Goal: Task Accomplishment & Management: Use online tool/utility

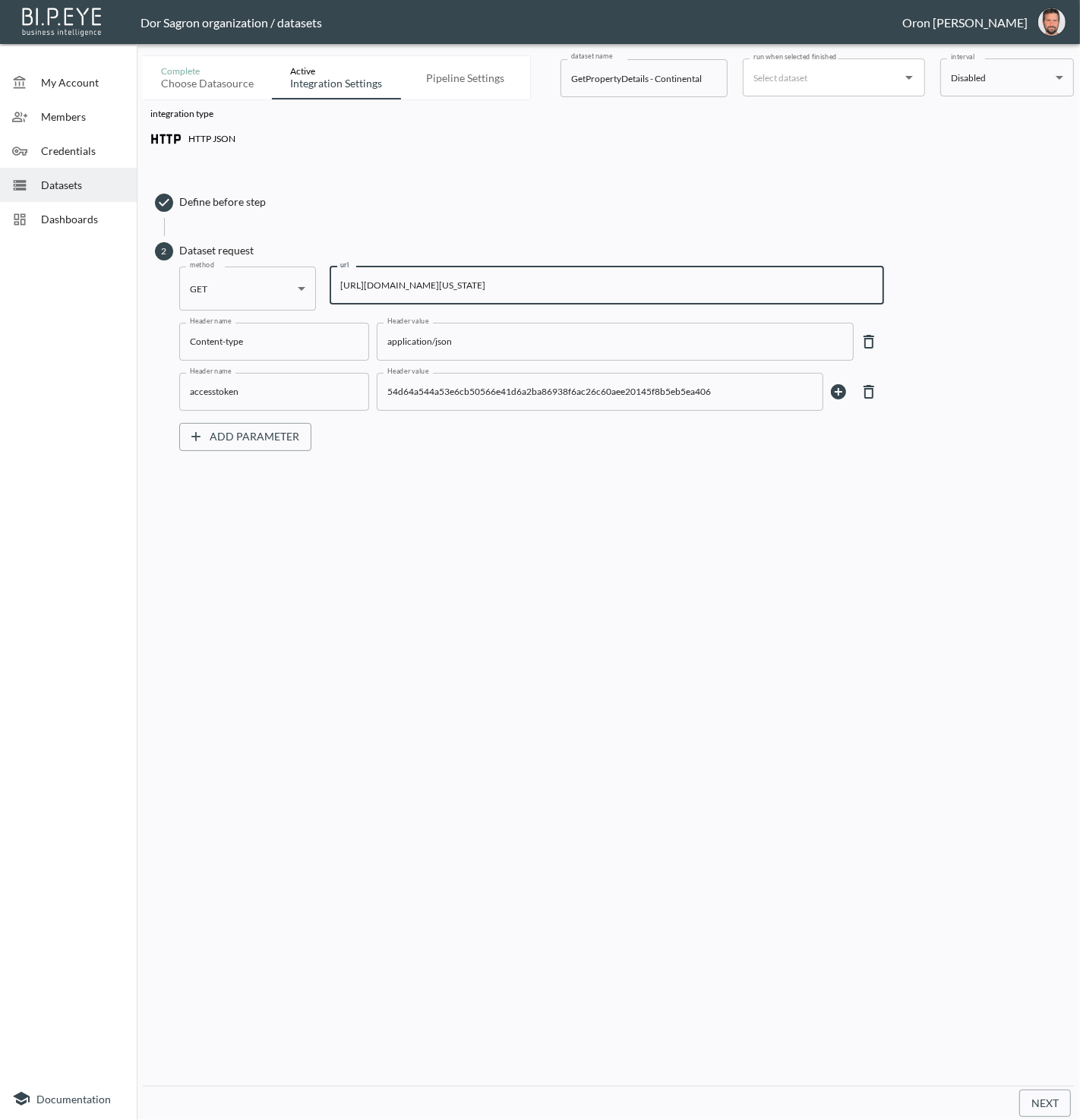
drag, startPoint x: 0, startPoint y: 0, endPoint x: 556, endPoint y: 286, distance: 625.2
click at [556, 286] on input "[URL][DOMAIN_NAME][US_STATE]" at bounding box center [607, 285] width 555 height 38
type input "[URL][DOMAIN_NAME][US_STATE] [GEOGRAPHIC_DATA]=2s&StreetAddress=[GEOGRAPHIC_DAT…"
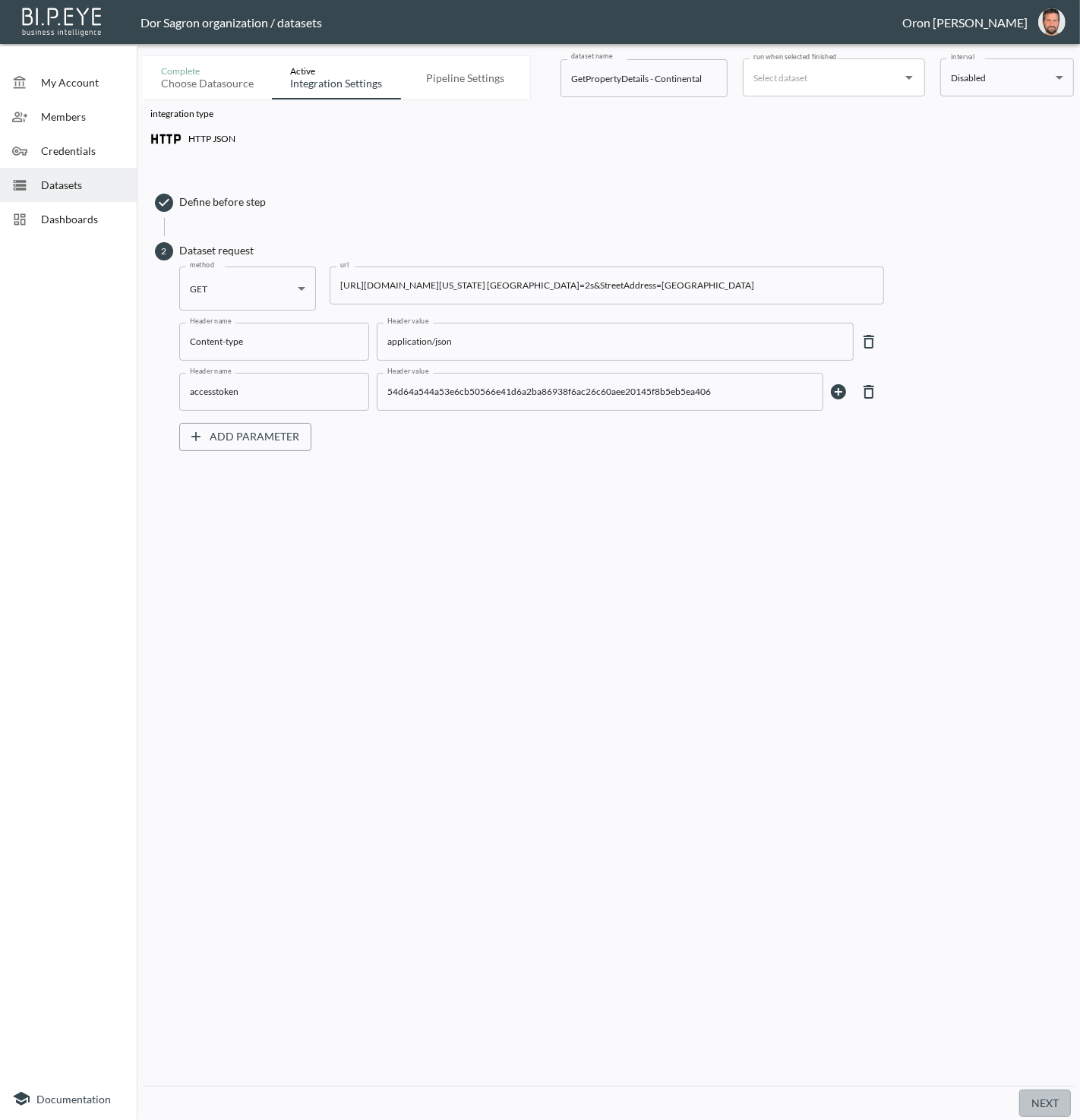
scroll to position [0, 0]
click at [1047, 1102] on button "Next" at bounding box center [1045, 1104] width 52 height 28
drag, startPoint x: 794, startPoint y: 828, endPoint x: 728, endPoint y: 700, distance: 144.0
click at [771, 798] on div "integration type HTTP JSON Define before step 2 Dataset request method GET GET …" at bounding box center [608, 593] width 931 height 987
click at [485, 273] on input "[URL][DOMAIN_NAME][US_STATE] [GEOGRAPHIC_DATA]=2s&StreetAddress=[GEOGRAPHIC_DAT…" at bounding box center [607, 285] width 555 height 38
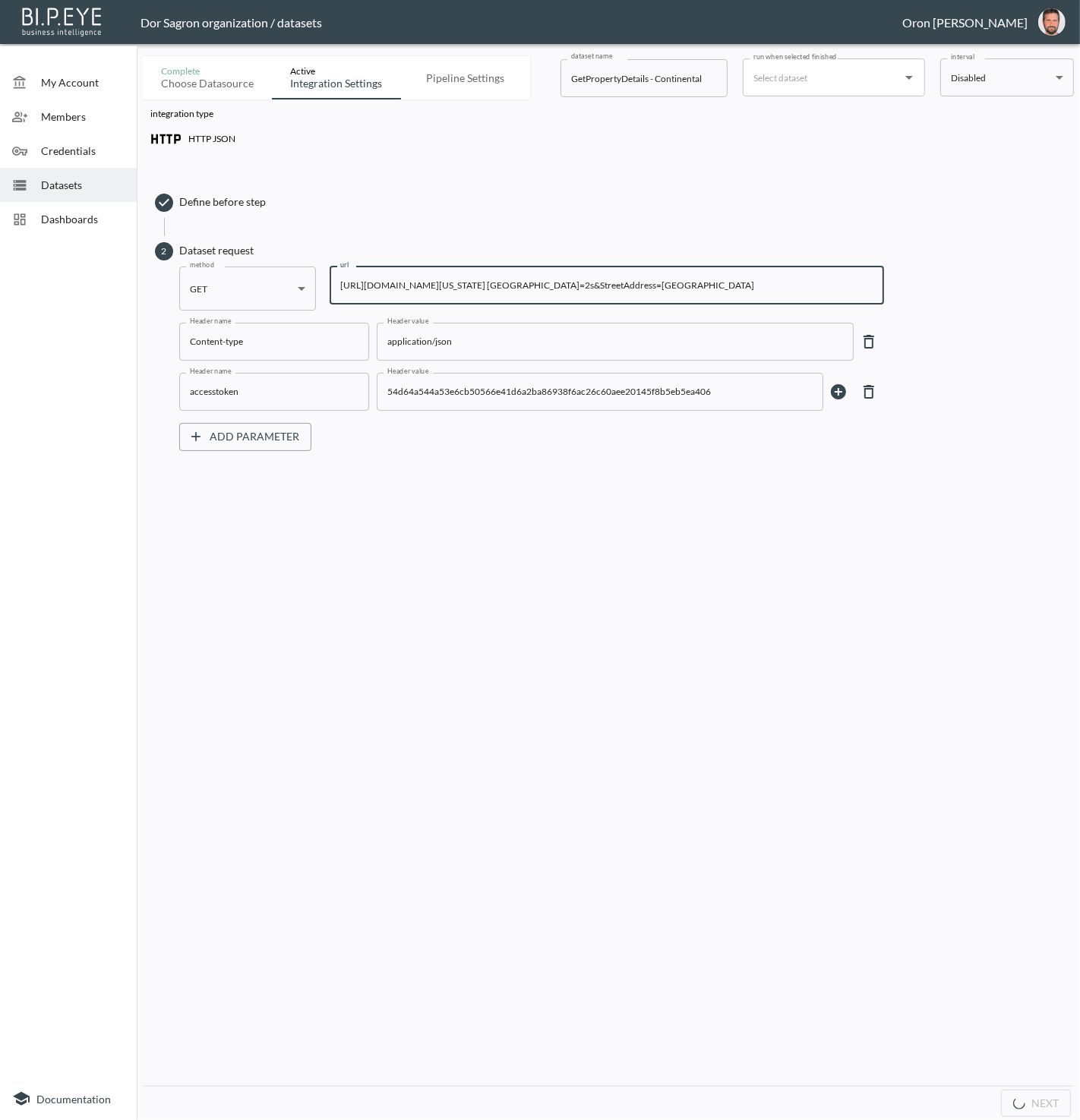
click at [485, 273] on input "[URL][DOMAIN_NAME][US_STATE] [GEOGRAPHIC_DATA]=2s&StreetAddress=[GEOGRAPHIC_DAT…" at bounding box center [607, 285] width 555 height 38
click at [484, 273] on input "[URL][DOMAIN_NAME][US_STATE] [GEOGRAPHIC_DATA]=2s&StreetAddress=[GEOGRAPHIC_DAT…" at bounding box center [607, 285] width 555 height 38
click at [85, 181] on span "Datasets" at bounding box center [82, 185] width 83 height 16
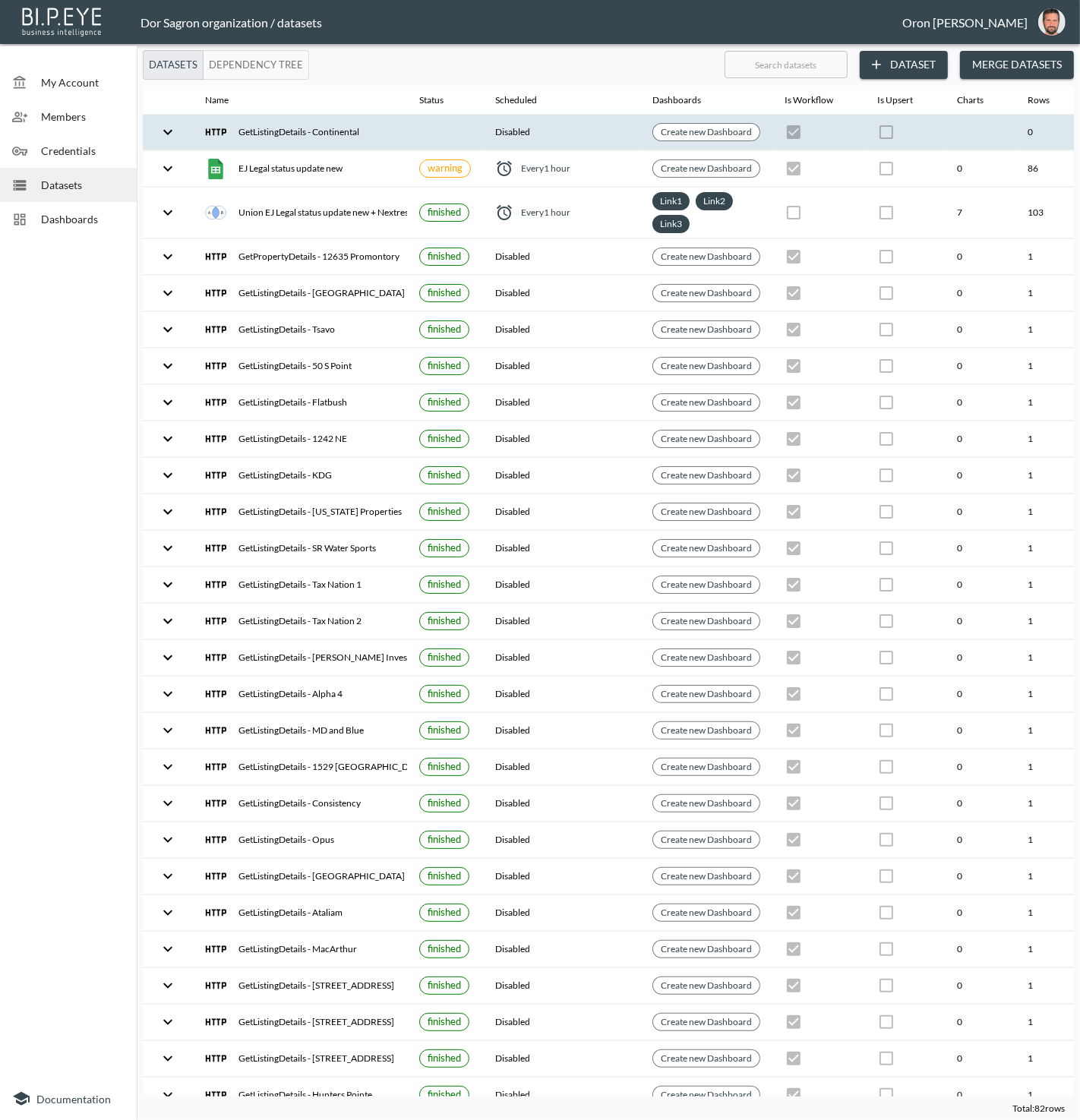
scroll to position [0, 174]
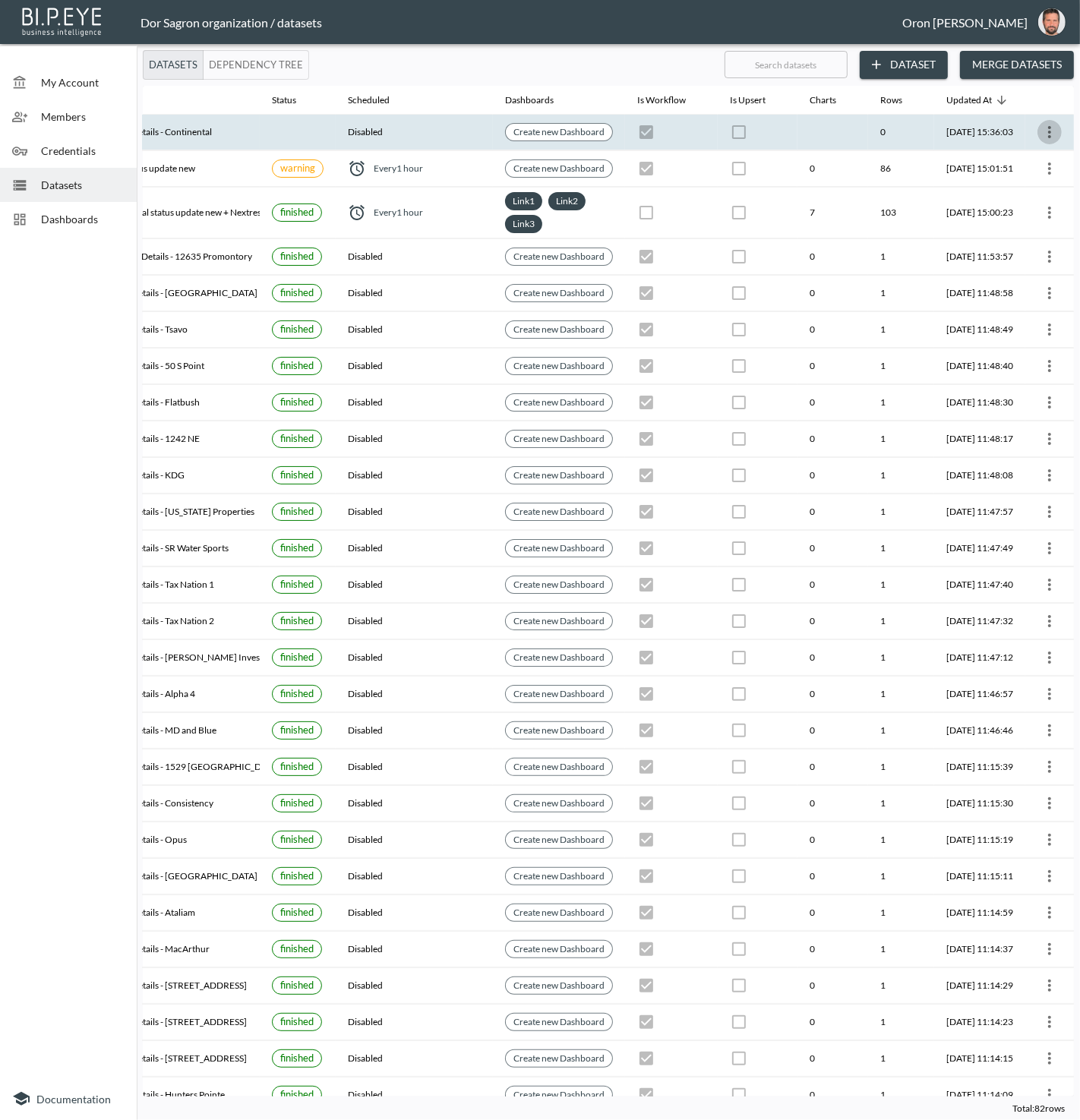
click at [1048, 130] on icon "more" at bounding box center [1049, 132] width 3 height 12
click at [1022, 151] on p "Edit Data Pipeline" at bounding box center [1004, 159] width 94 height 18
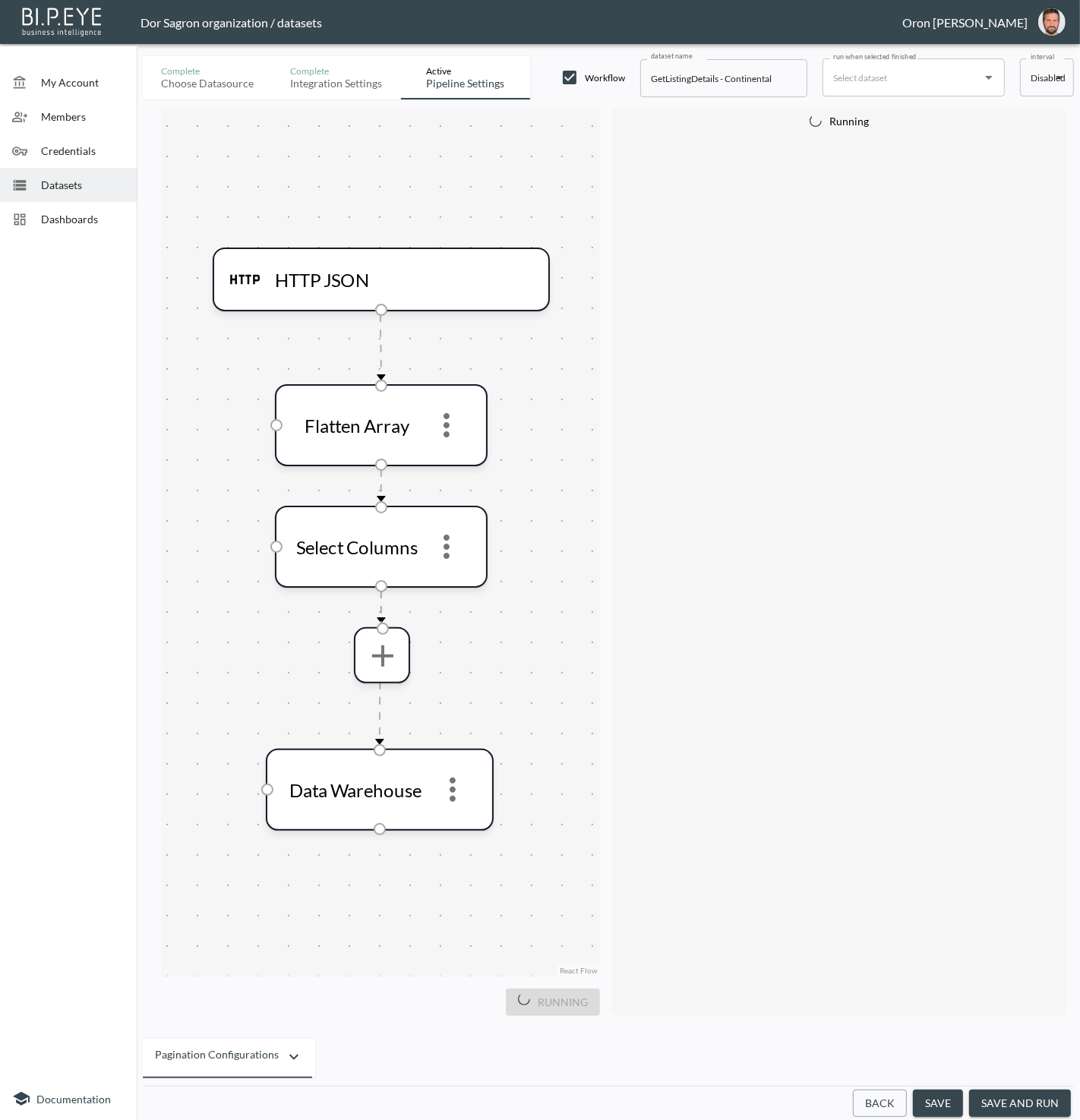
click at [886, 1113] on button "Back" at bounding box center [880, 1104] width 54 height 28
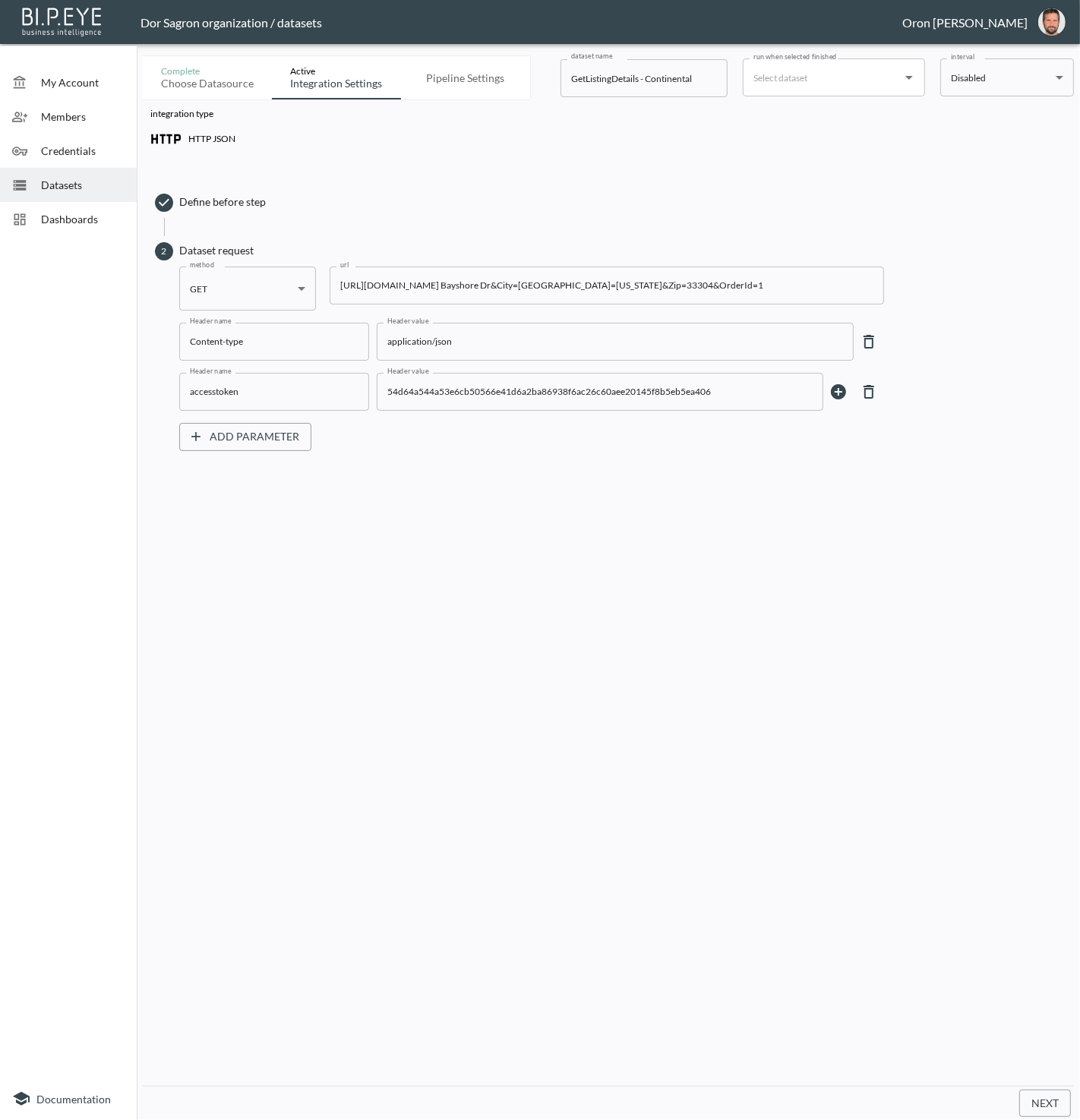
click at [544, 287] on input "[URL][DOMAIN_NAME] Bayshore Dr&City=[GEOGRAPHIC_DATA]=[US_STATE]&Zip=33304&Orde…" at bounding box center [607, 285] width 555 height 38
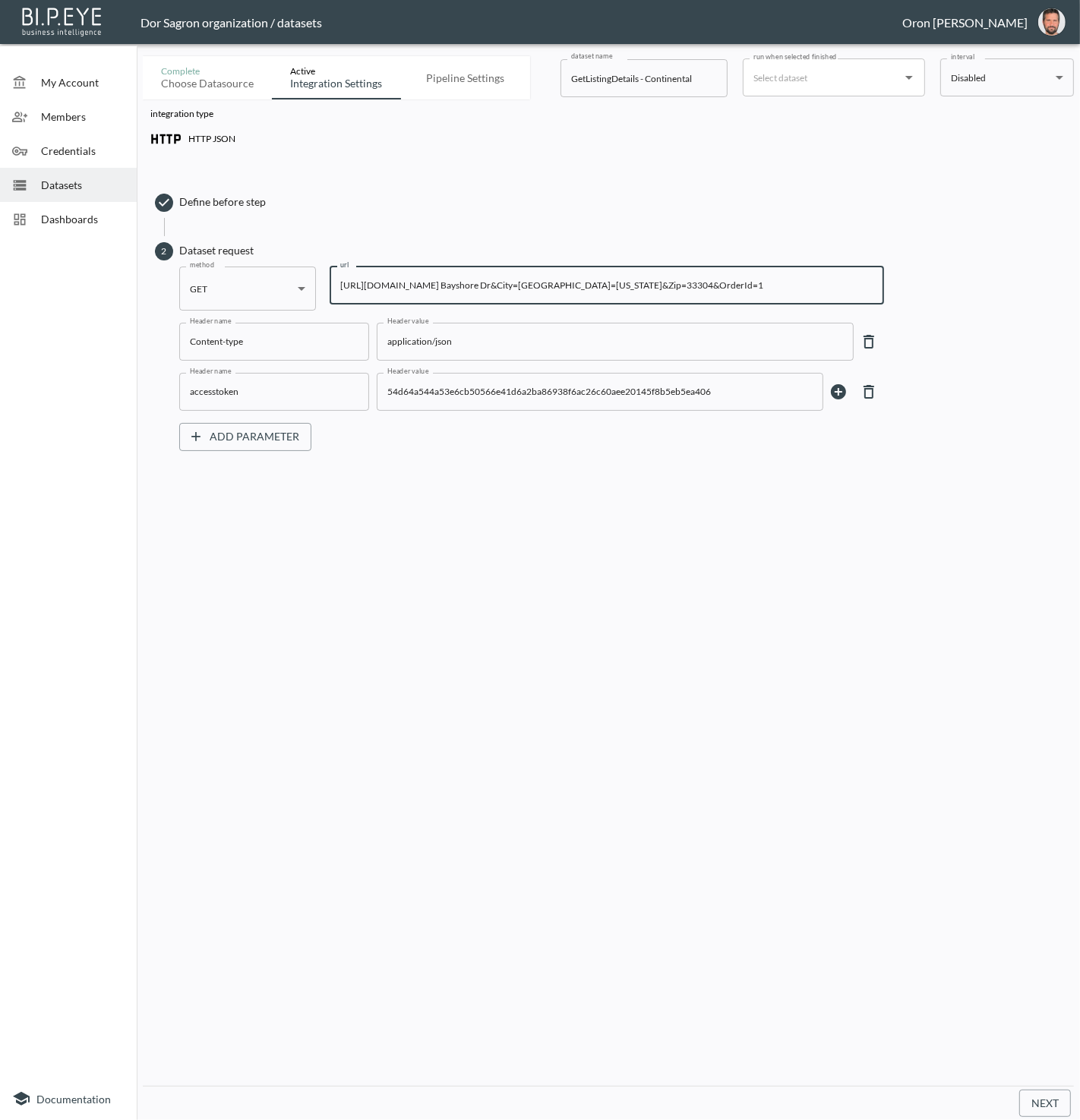
click at [544, 287] on input "[URL][DOMAIN_NAME] Bayshore Dr&City=[GEOGRAPHIC_DATA]=[US_STATE]&Zip=33304&Orde…" at bounding box center [607, 285] width 555 height 38
paste input "pubrec/assessor/v1/GetPropertyDetails?&PostalCode=33304&State=[US_STATE]&City= …"
type input "[URL][DOMAIN_NAME][US_STATE] [GEOGRAPHIC_DATA]=2s&StreetAddress=[GEOGRAPHIC_DAT…"
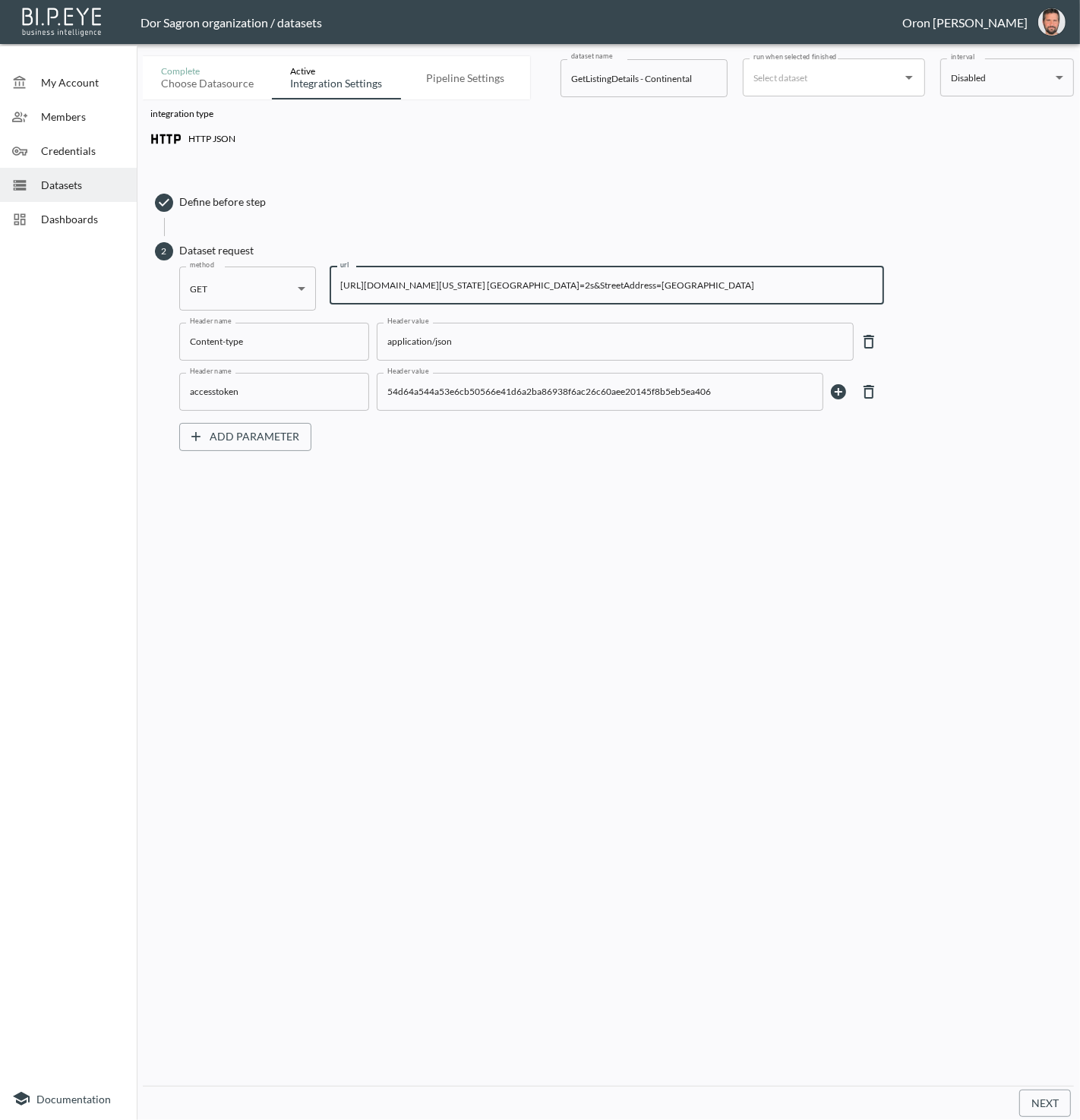
scroll to position [0, 0]
drag, startPoint x: 1037, startPoint y: 1097, endPoint x: 1011, endPoint y: 1073, distance: 35.4
click at [1036, 1094] on button "Next" at bounding box center [1045, 1104] width 52 height 28
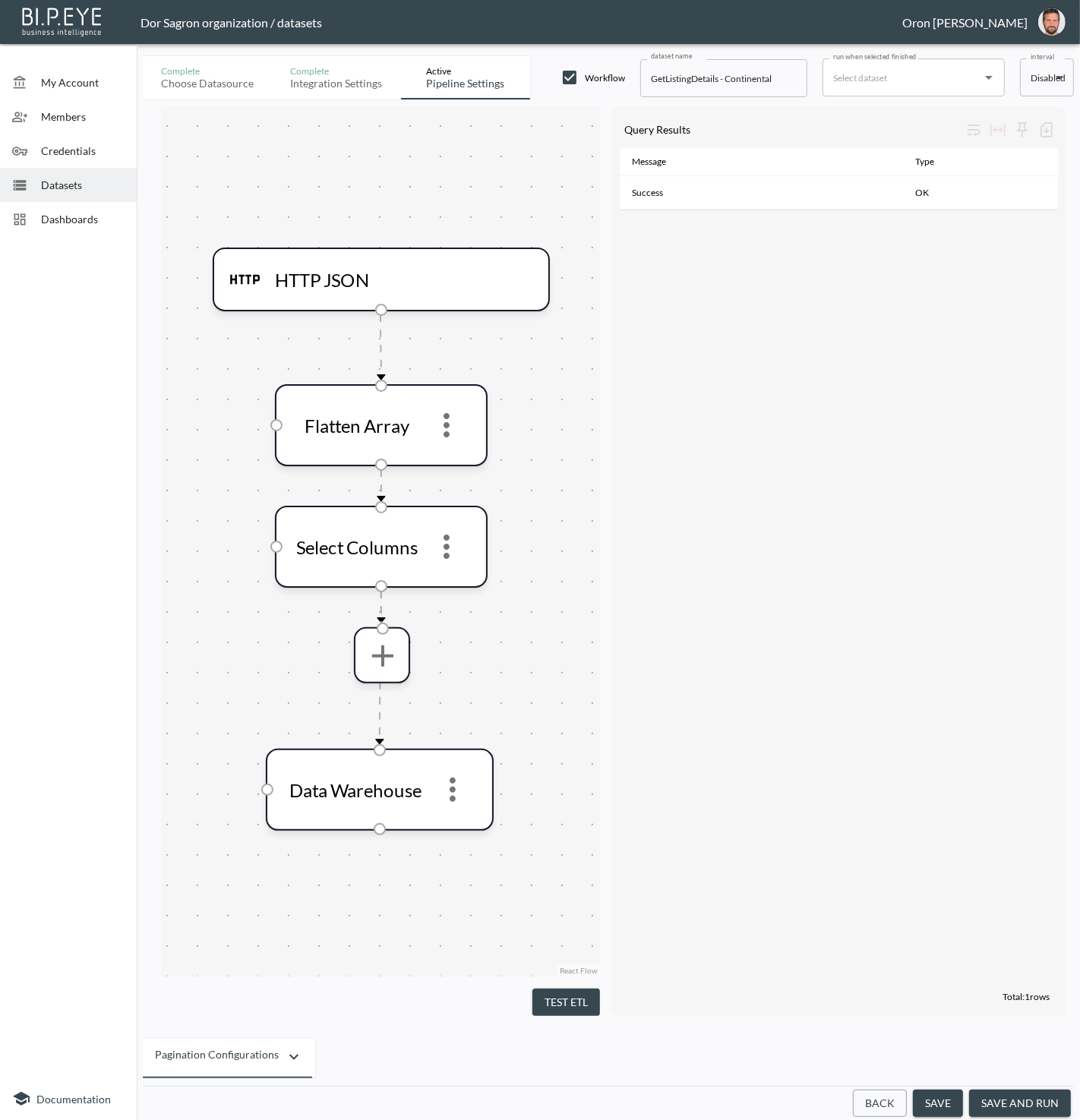
click at [645, 71] on input "GetListingDetails - Continental" at bounding box center [724, 78] width 167 height 38
click at [672, 75] on input "GetListingDetails - Continental" at bounding box center [724, 78] width 167 height 38
paste input "Property"
type input "GetPropertyDetails - Continental"
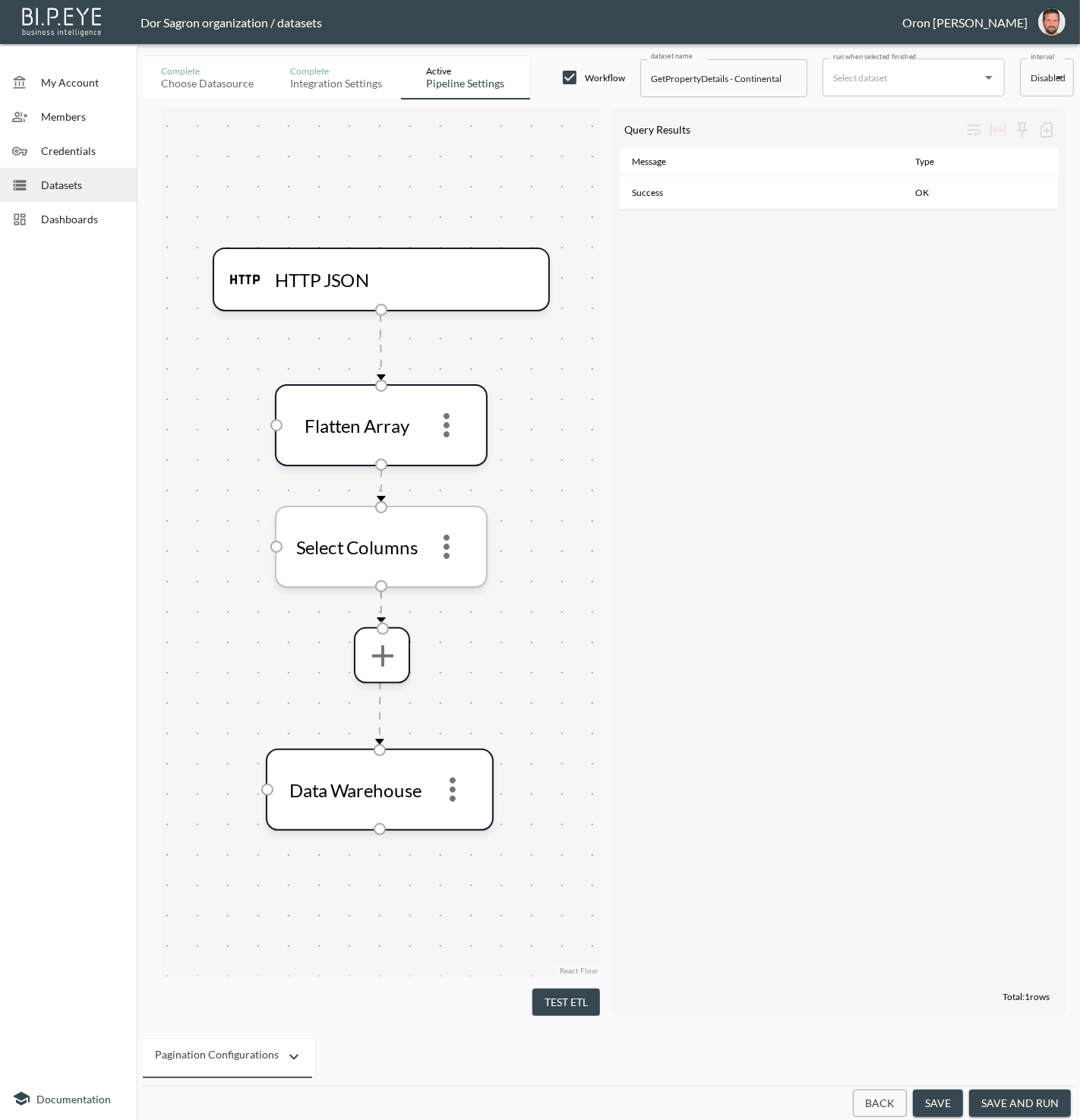
click at [455, 547] on icon "more" at bounding box center [447, 547] width 37 height 37
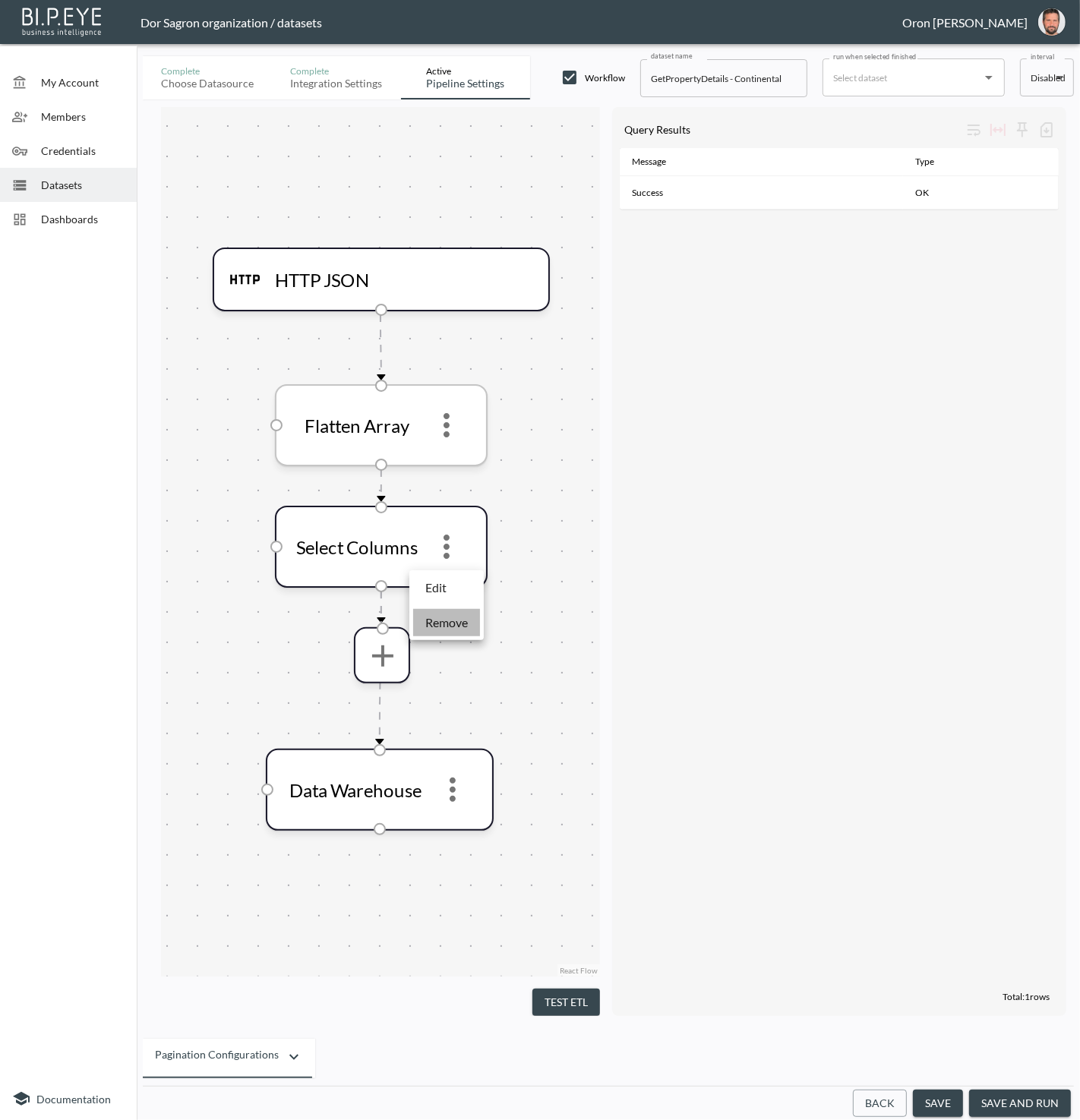
drag, startPoint x: 457, startPoint y: 621, endPoint x: 447, endPoint y: 457, distance: 164.3
click at [457, 620] on p "Remove" at bounding box center [446, 622] width 43 height 18
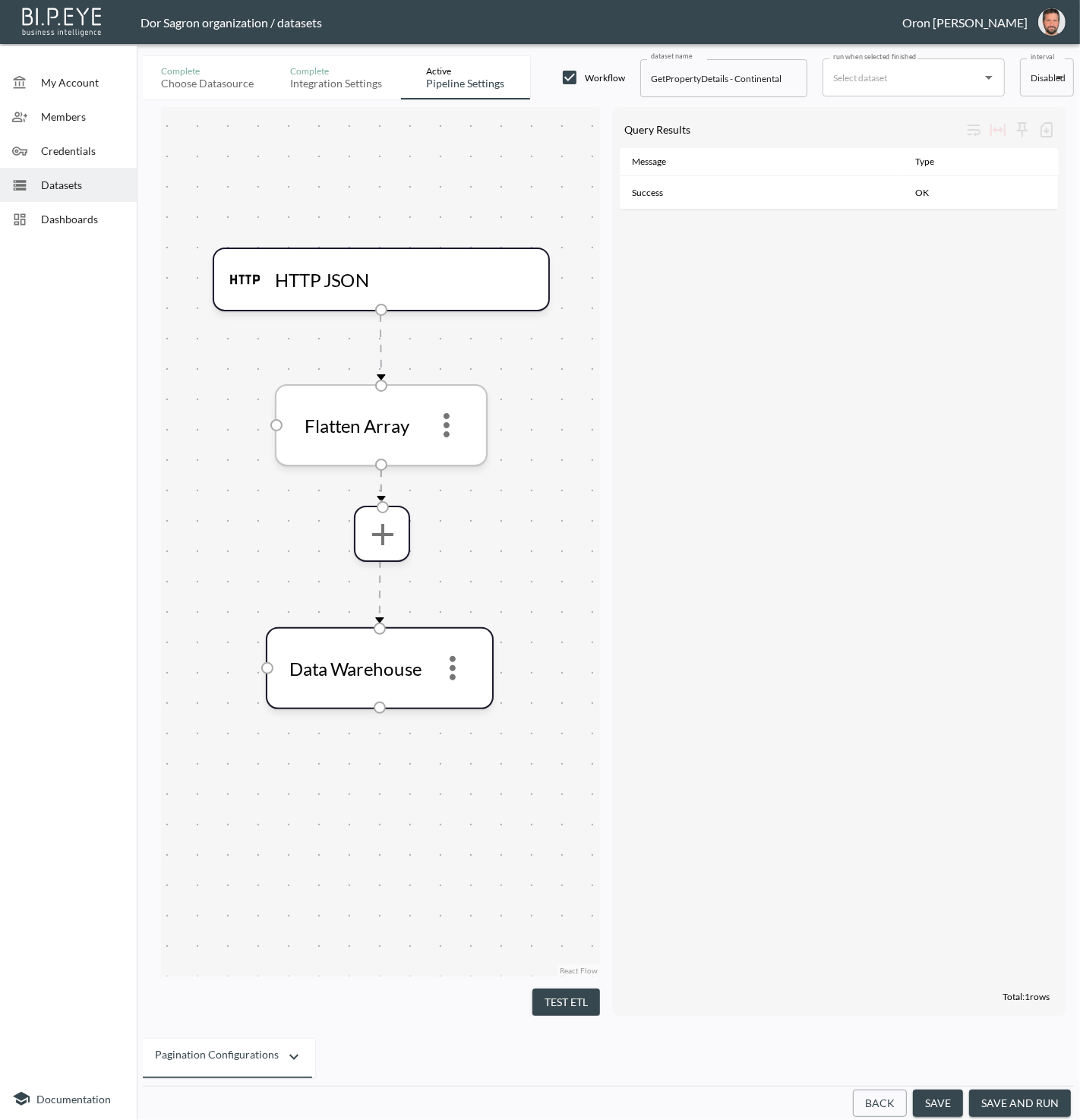
click at [442, 414] on icon "more" at bounding box center [447, 426] width 37 height 37
click at [443, 466] on p "Edit" at bounding box center [436, 466] width 21 height 18
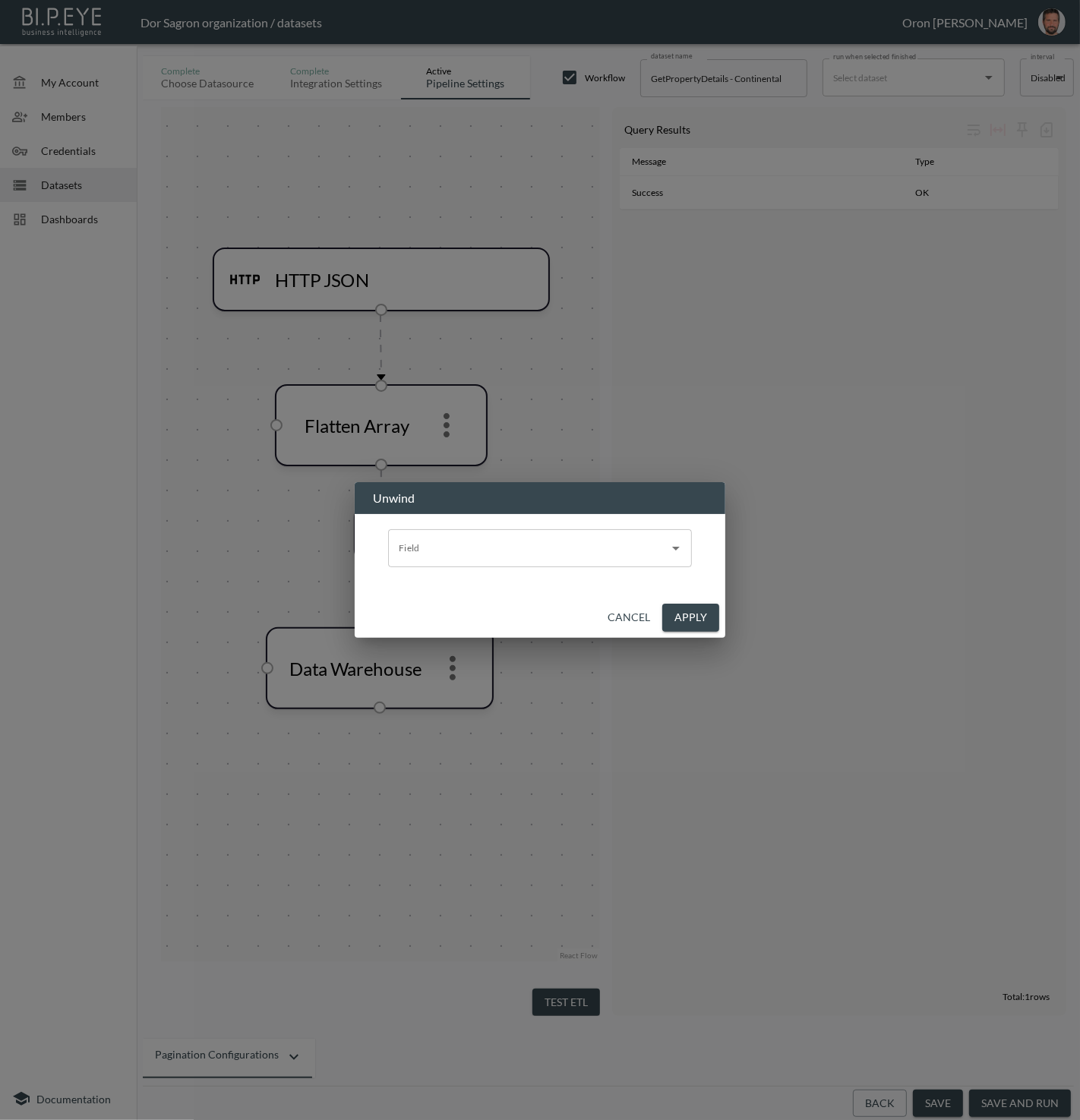
click at [449, 556] on input "Field" at bounding box center [529, 549] width 267 height 25
click at [634, 618] on button "Cancel" at bounding box center [629, 618] width 54 height 28
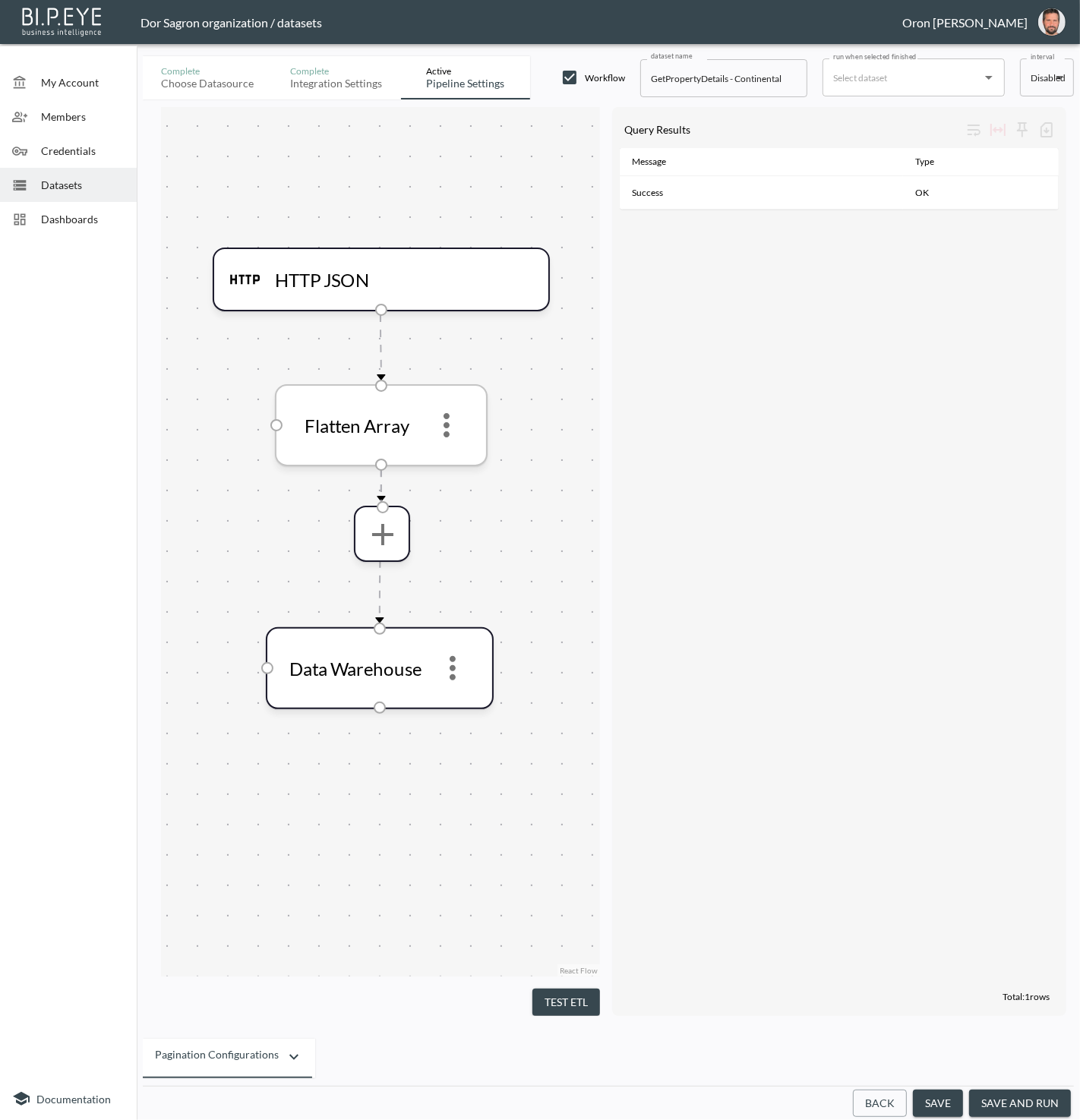
click at [452, 423] on icon "more" at bounding box center [447, 426] width 37 height 37
click at [457, 497] on p "Remove" at bounding box center [446, 501] width 43 height 18
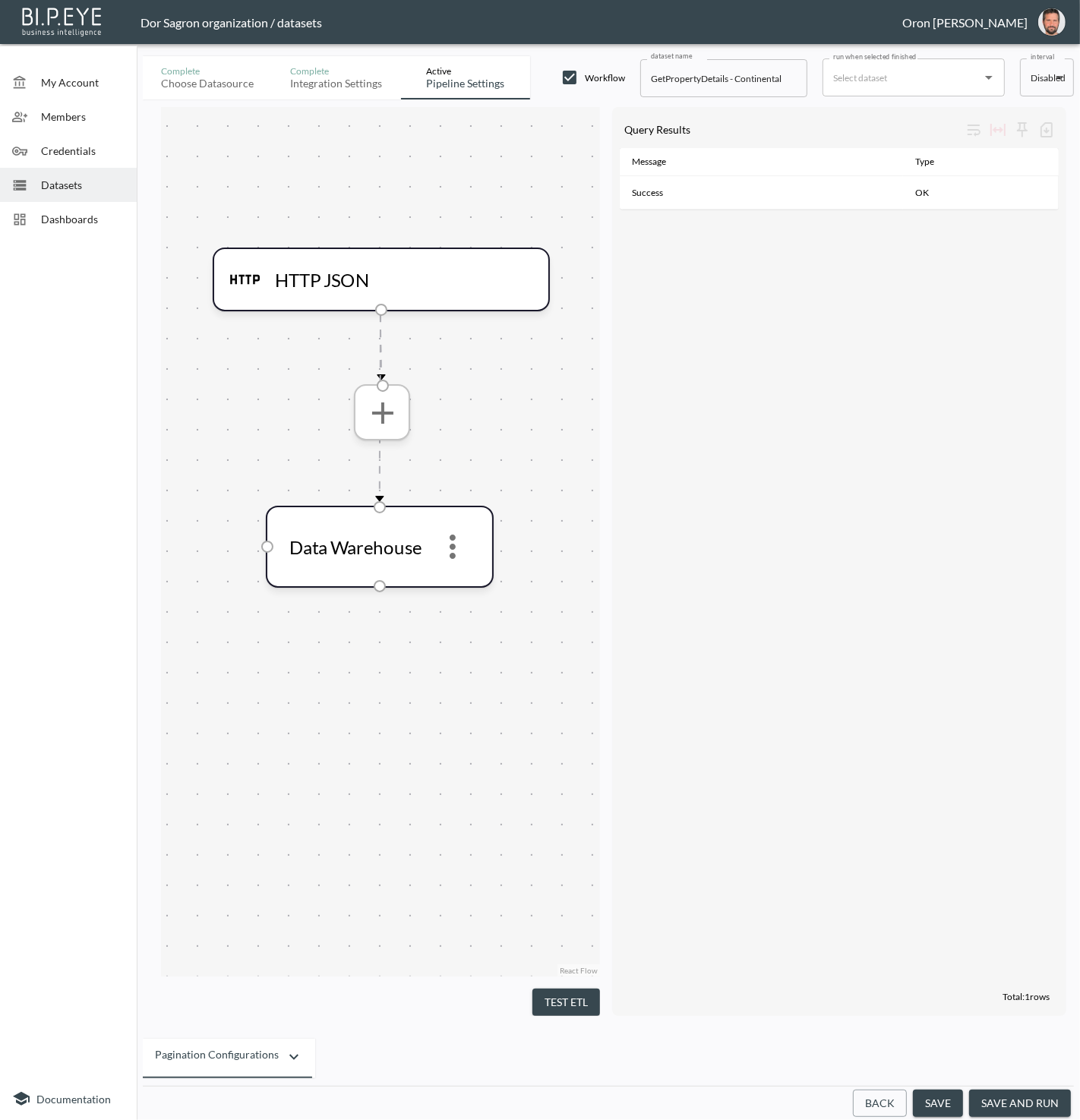
click at [401, 423] on button "more" at bounding box center [381, 412] width 48 height 48
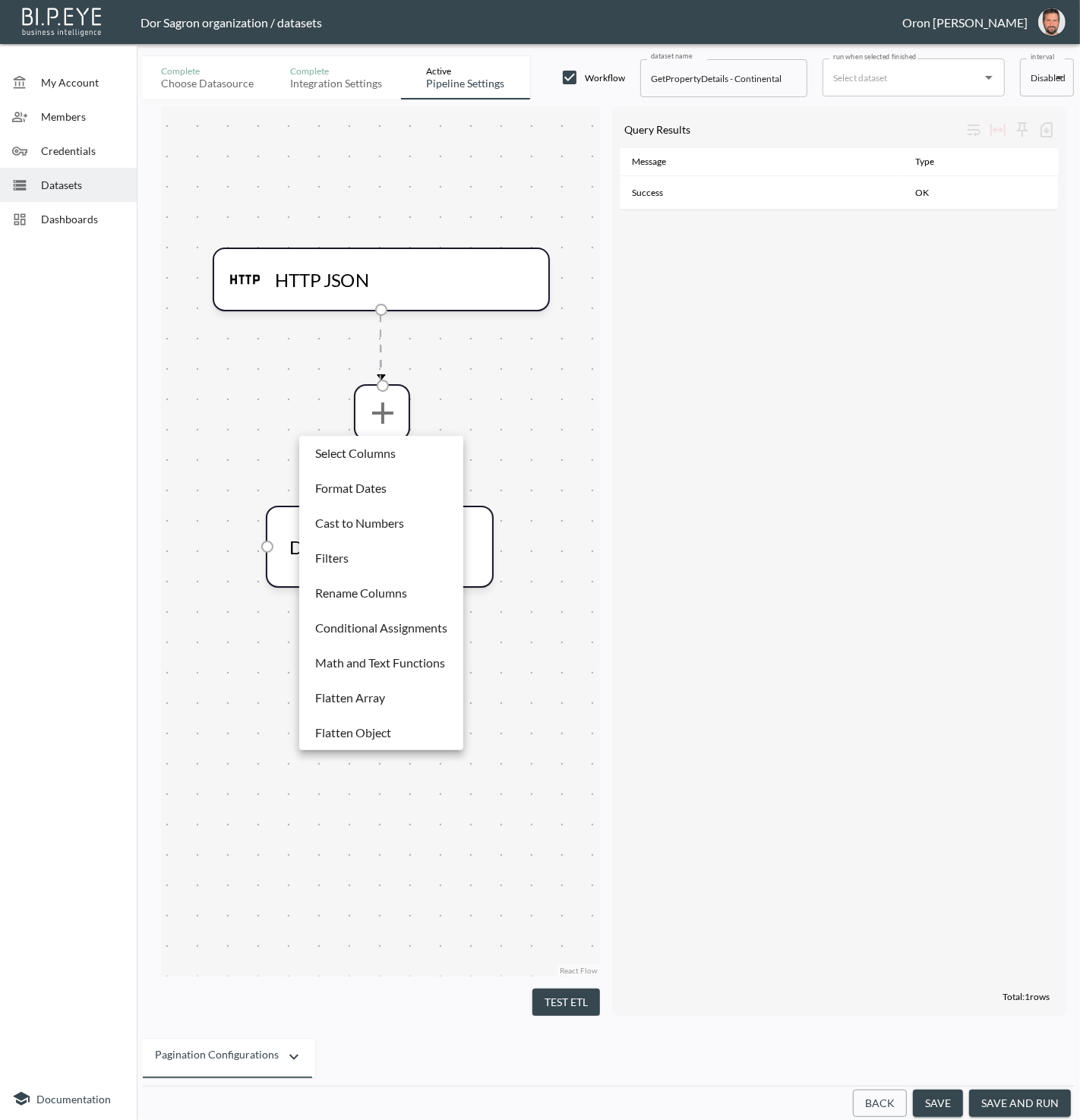
click at [401, 457] on li "Select Columns" at bounding box center [381, 453] width 157 height 27
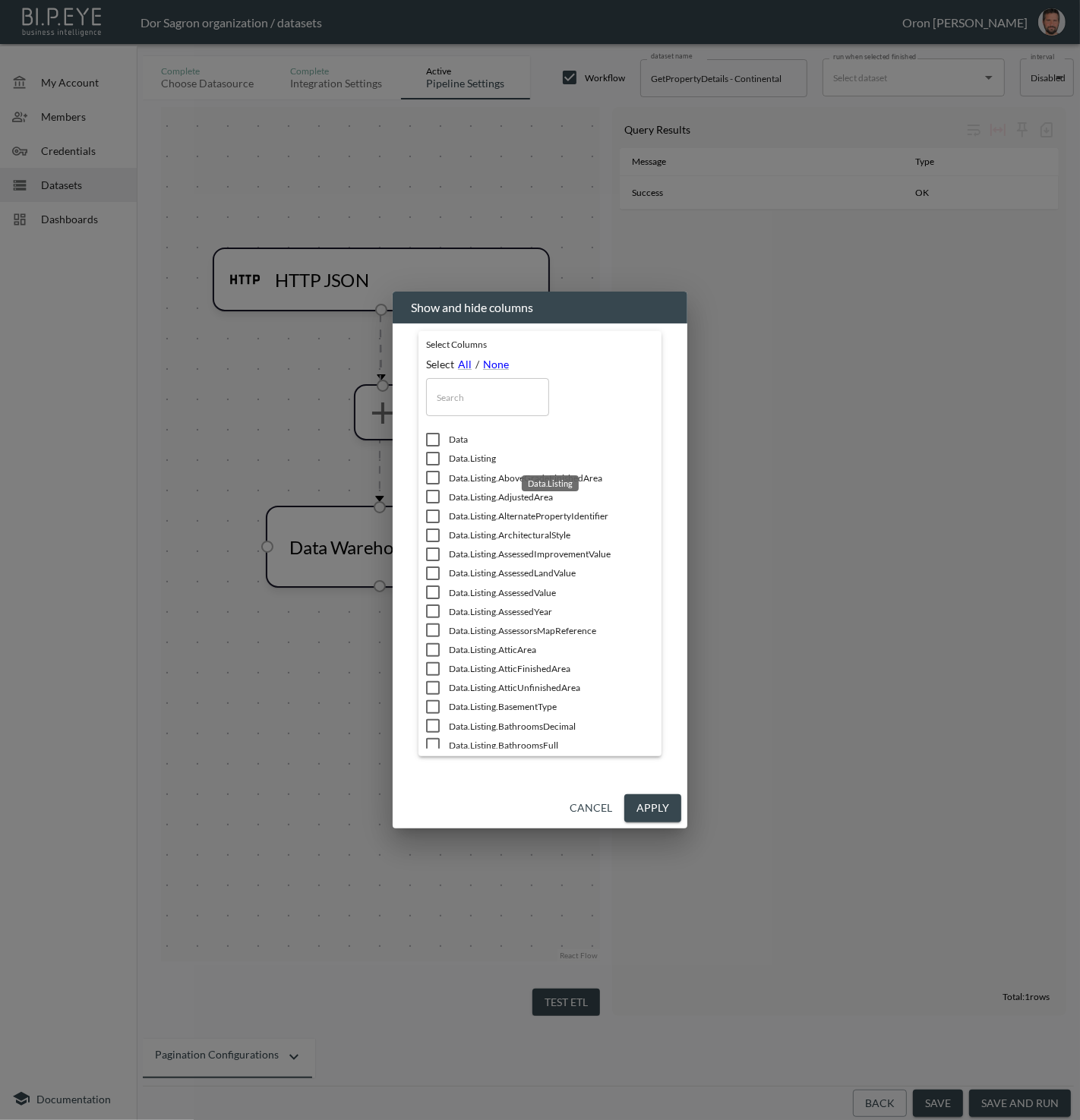
click at [487, 463] on span "Data.Listing" at bounding box center [551, 458] width 205 height 13
checkbox input "true"
drag, startPoint x: 600, startPoint y: 805, endPoint x: 636, endPoint y: 611, distance: 197.3
click at [600, 805] on button "Cancel" at bounding box center [591, 808] width 54 height 28
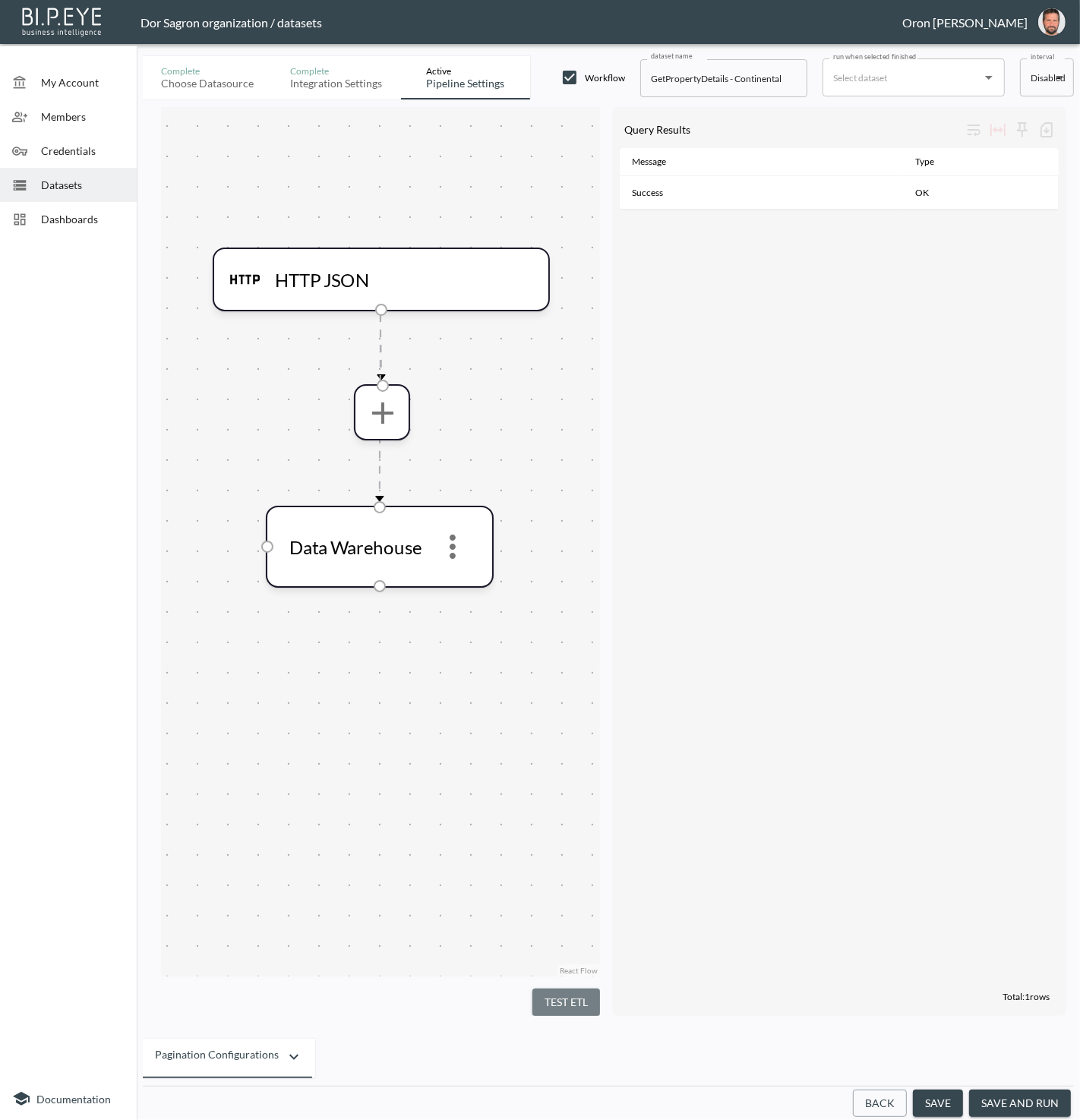
drag, startPoint x: 584, startPoint y: 994, endPoint x: 605, endPoint y: 950, distance: 48.8
click at [584, 994] on button "Test ETL" at bounding box center [566, 1003] width 68 height 28
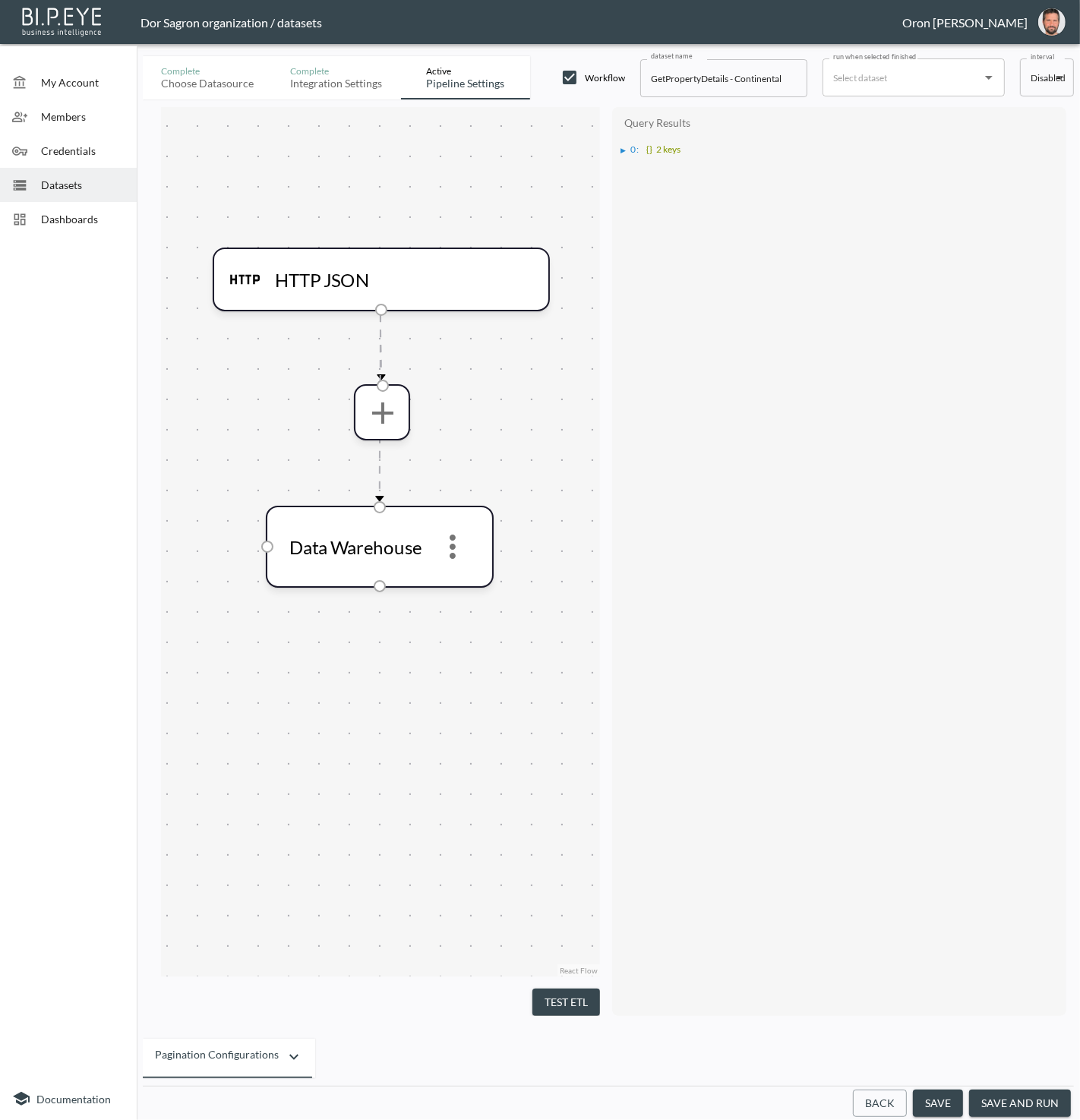
click at [622, 150] on div "▶" at bounding box center [624, 150] width 5 height 8
click at [630, 174] on div "▶" at bounding box center [632, 177] width 5 height 8
click at [394, 413] on icon "more" at bounding box center [382, 413] width 37 height 37
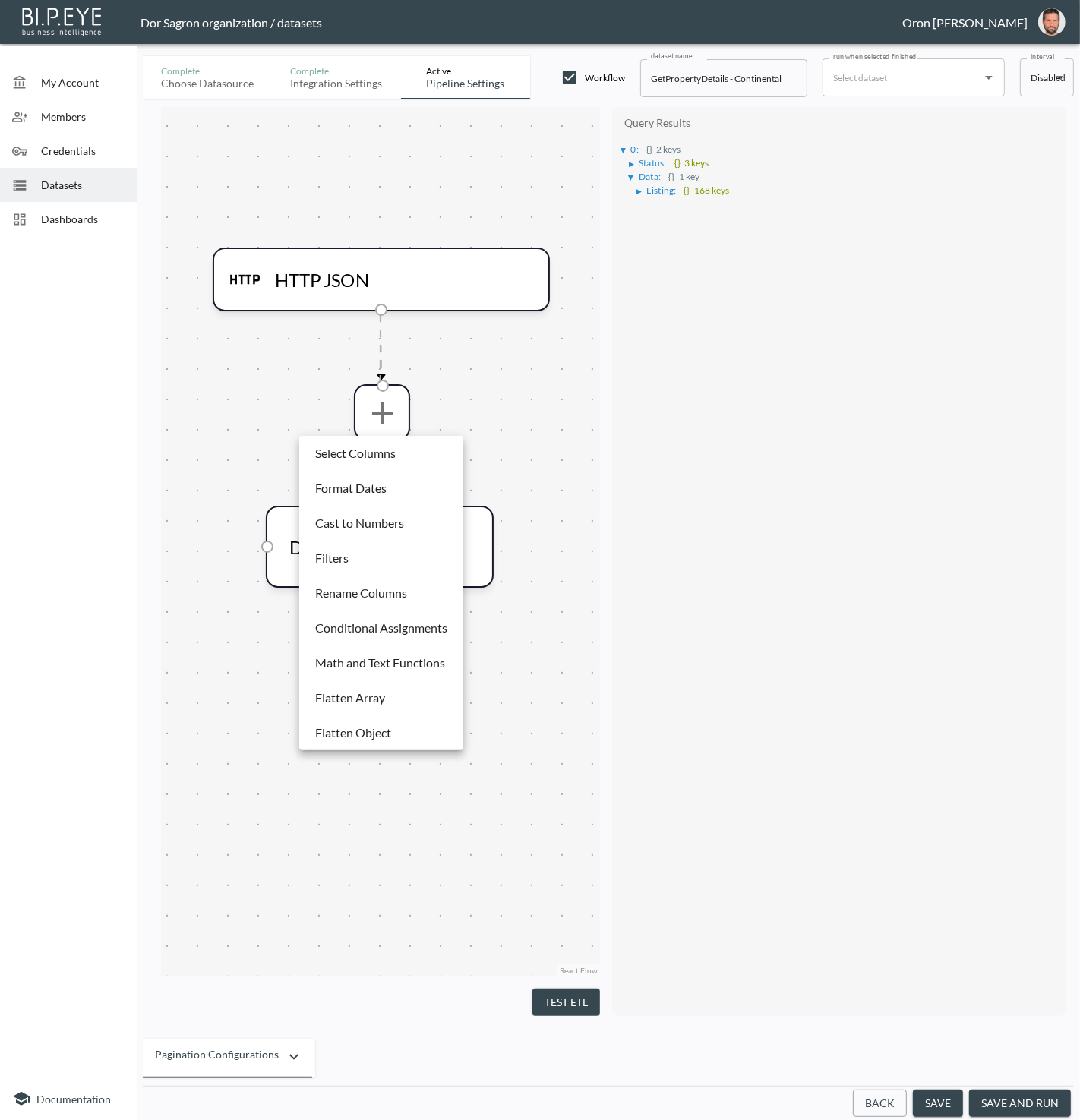
click at [389, 459] on p "Select Columns" at bounding box center [356, 453] width 81 height 18
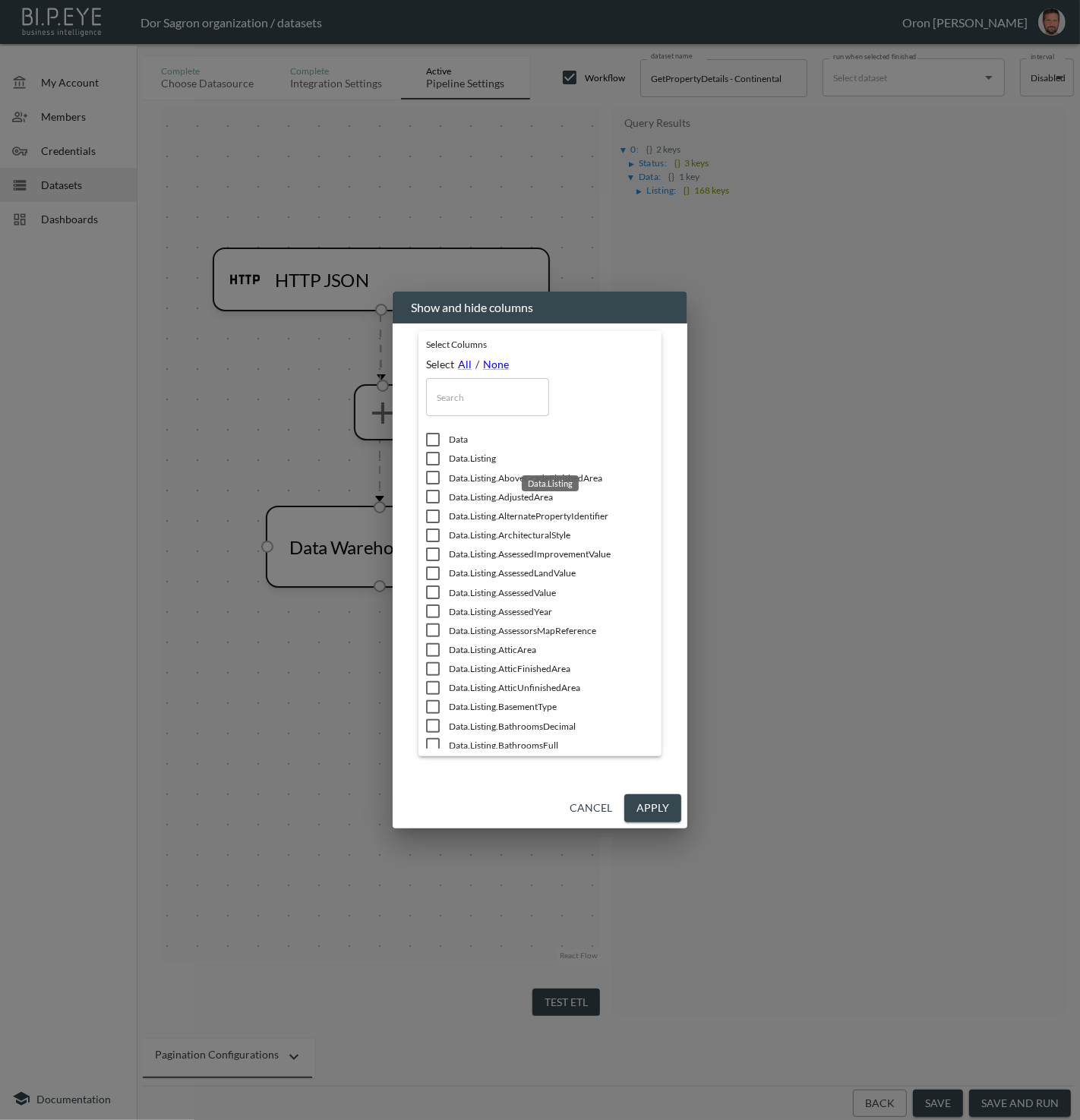
click at [488, 461] on span "Data.Listing" at bounding box center [551, 458] width 205 height 13
checkbox input "true"
click at [657, 810] on button "Apply" at bounding box center [652, 808] width 57 height 28
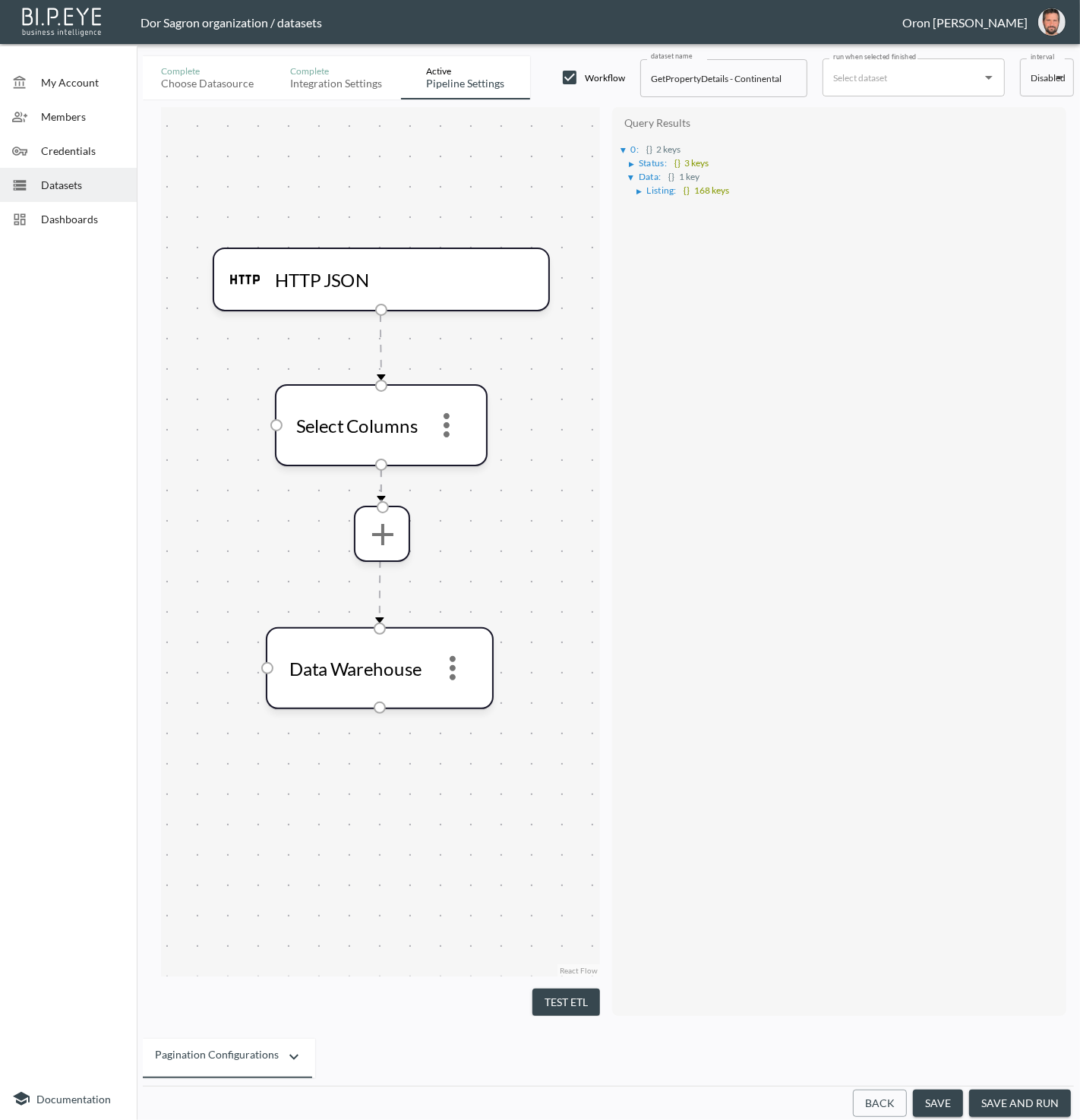
drag, startPoint x: 580, startPoint y: 992, endPoint x: 543, endPoint y: 755, distance: 239.9
click at [580, 989] on button "Test ETL" at bounding box center [566, 1003] width 68 height 28
click at [385, 540] on icon "more" at bounding box center [382, 534] width 37 height 37
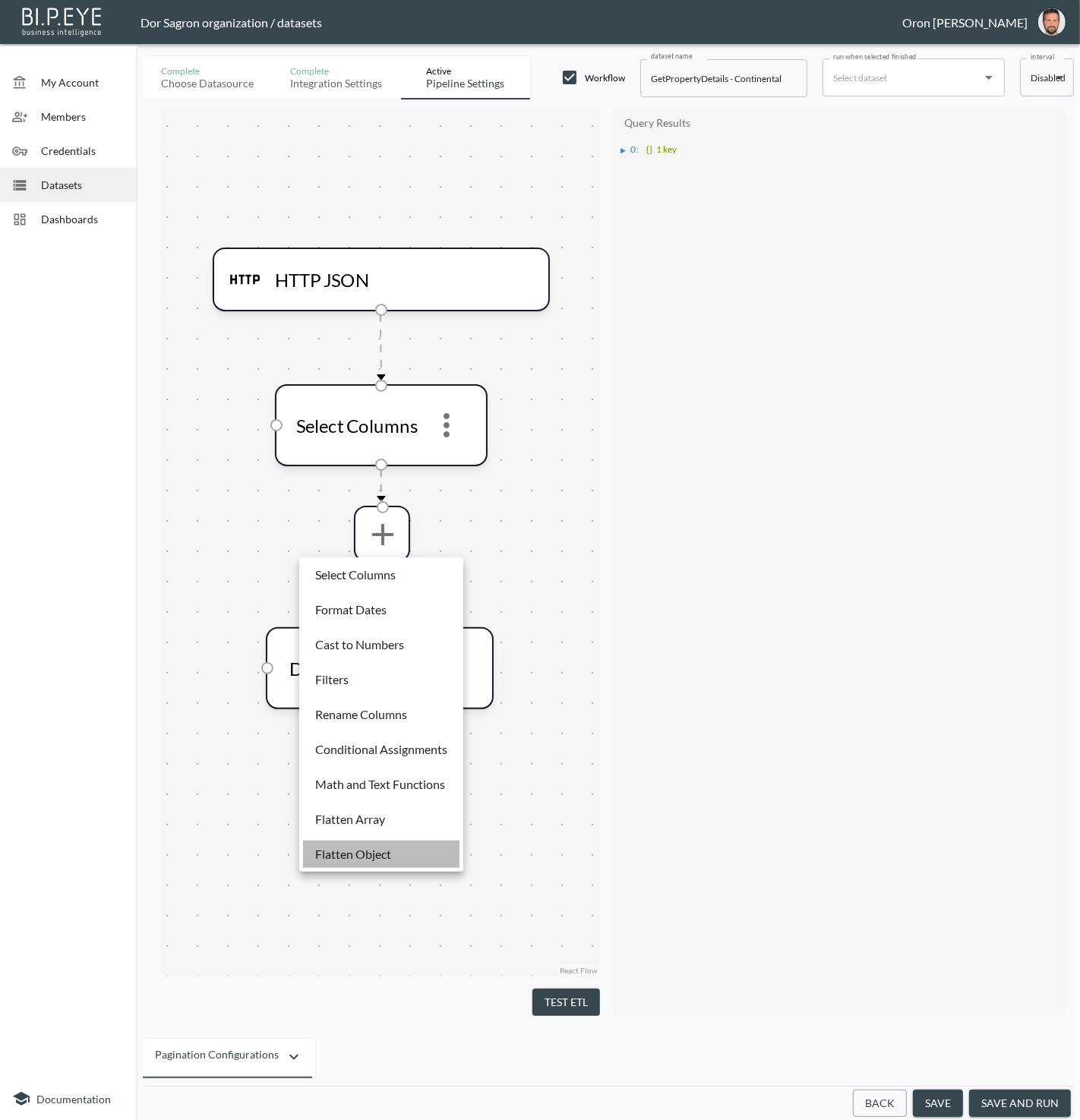
click at [385, 846] on p "Flatten Object" at bounding box center [353, 854] width 76 height 18
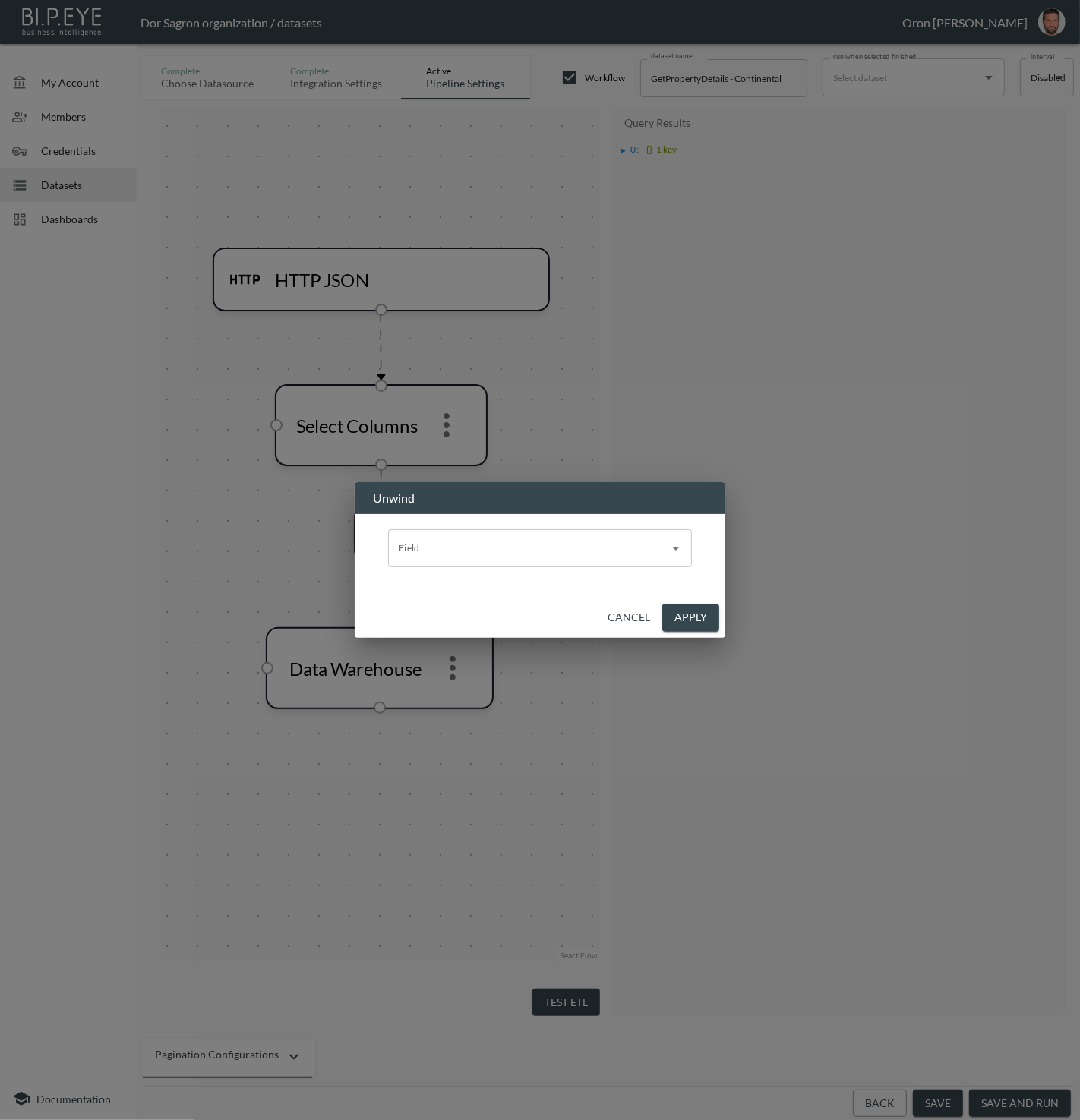
click at [458, 555] on input "Field" at bounding box center [529, 549] width 267 height 25
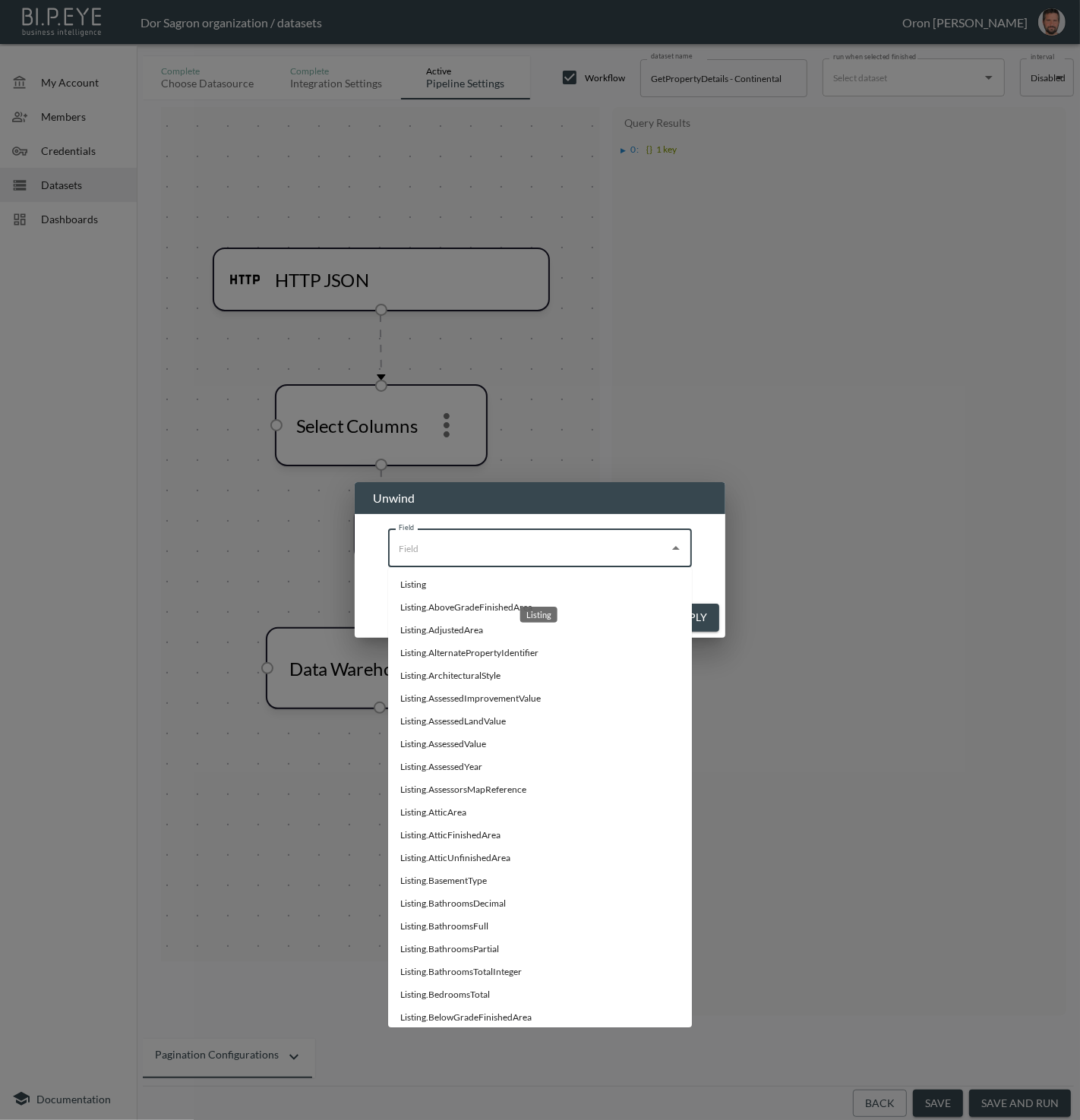
click at [458, 585] on li "Listing" at bounding box center [540, 585] width 304 height 23
type input "Listing"
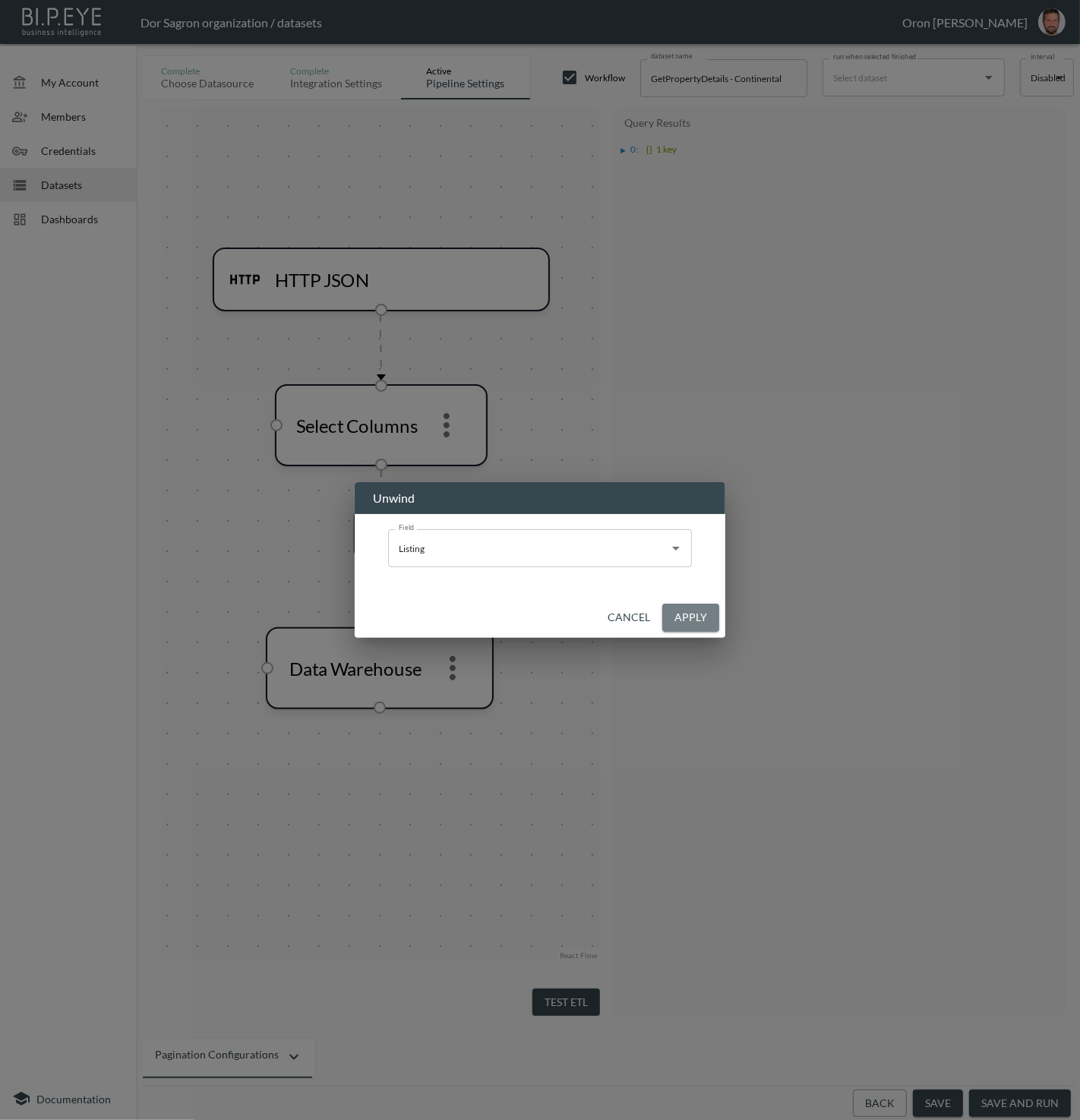
click at [671, 613] on button "Apply" at bounding box center [691, 618] width 57 height 28
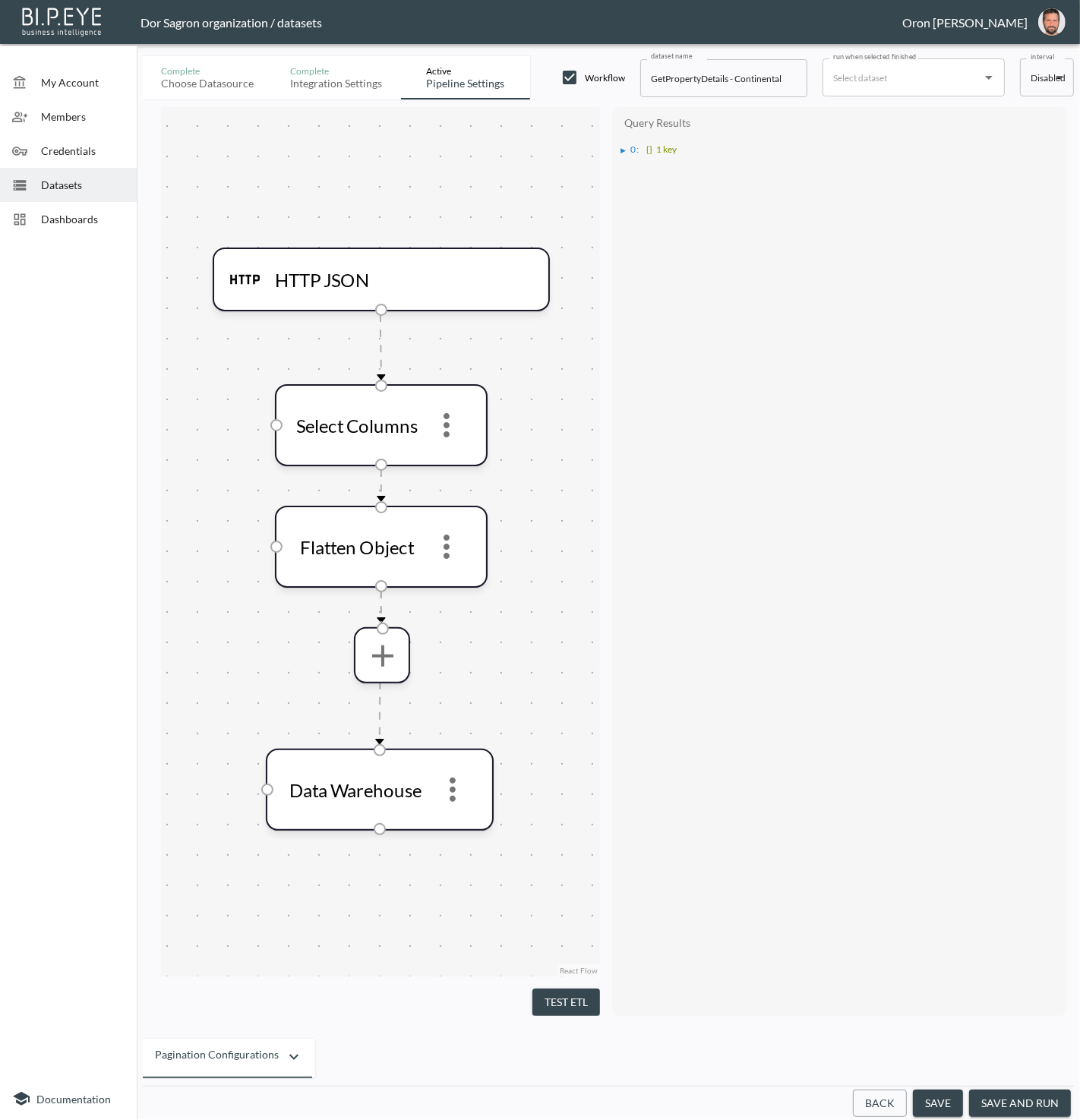
drag, startPoint x: 576, startPoint y: 985, endPoint x: 573, endPoint y: 1008, distance: 23.2
click at [576, 989] on button "Test ETL" at bounding box center [566, 1003] width 68 height 28
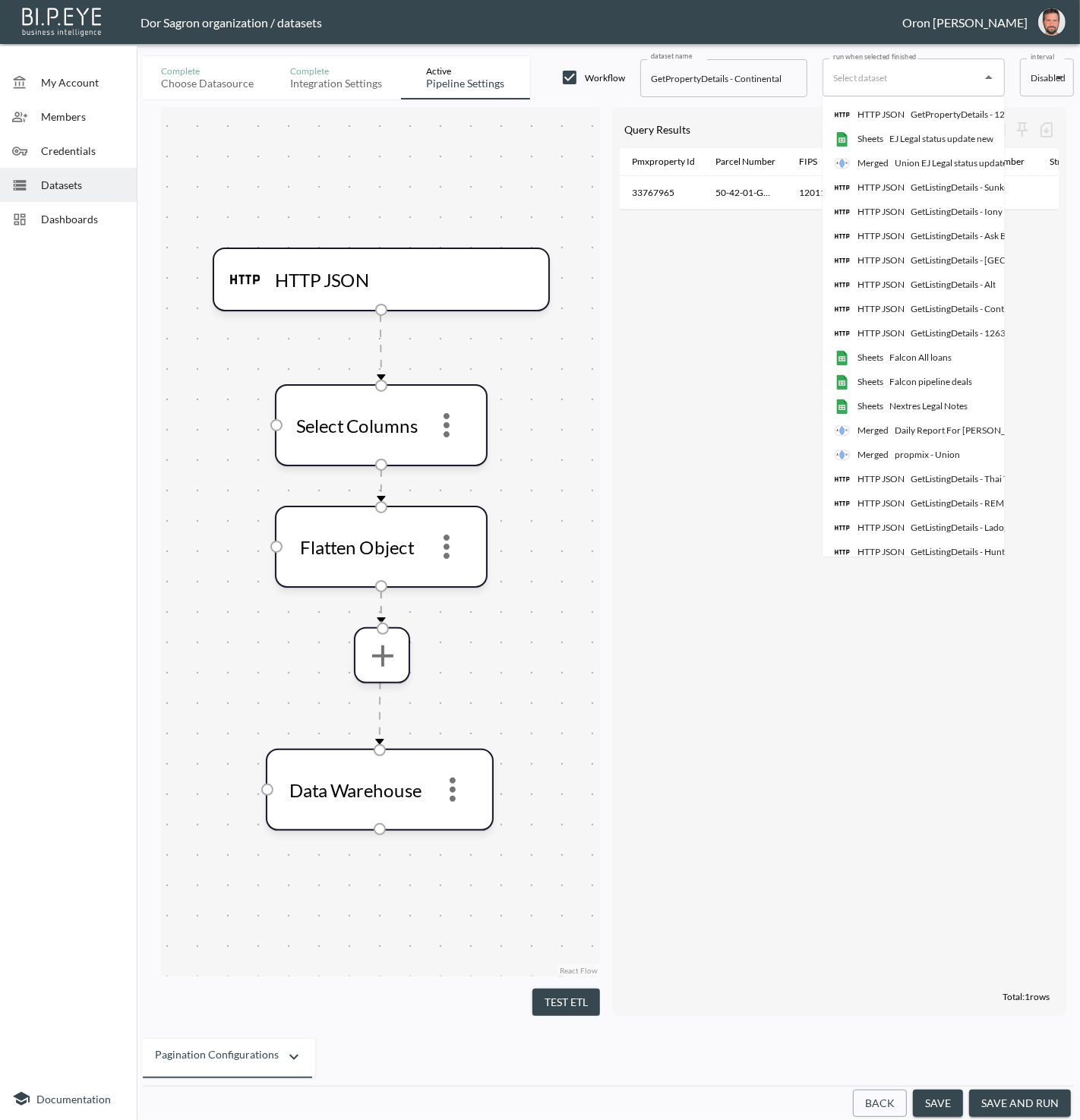
click at [913, 92] on div "run when selected finished" at bounding box center [914, 77] width 182 height 38
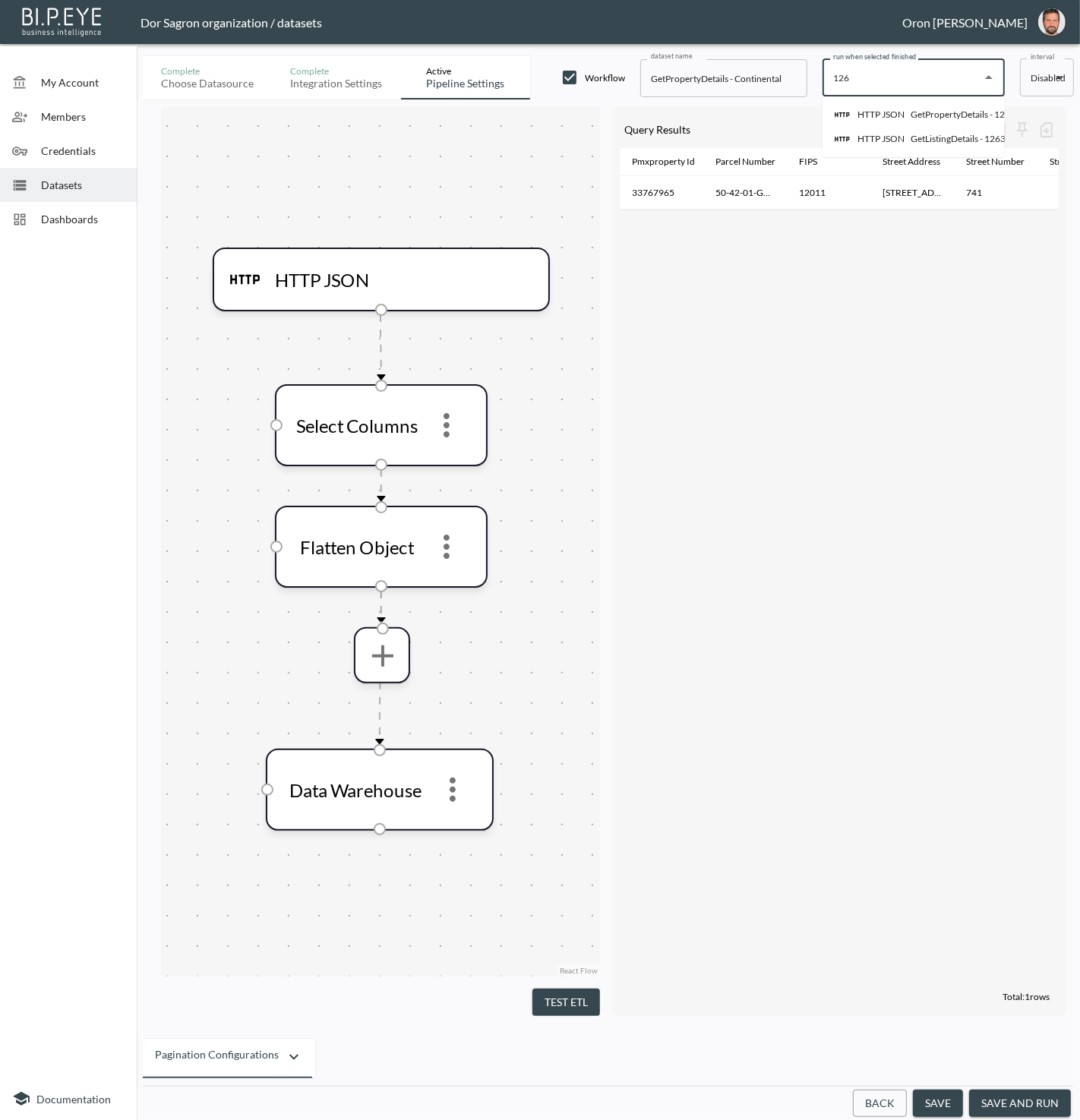
click at [933, 111] on div "GetPropertyDetails - 12635 Promontory" at bounding box center [991, 115] width 161 height 14
type input "GetPropertyDetails - 12635 Promontory"
click at [1037, 1108] on button "save and run" at bounding box center [1020, 1104] width 102 height 28
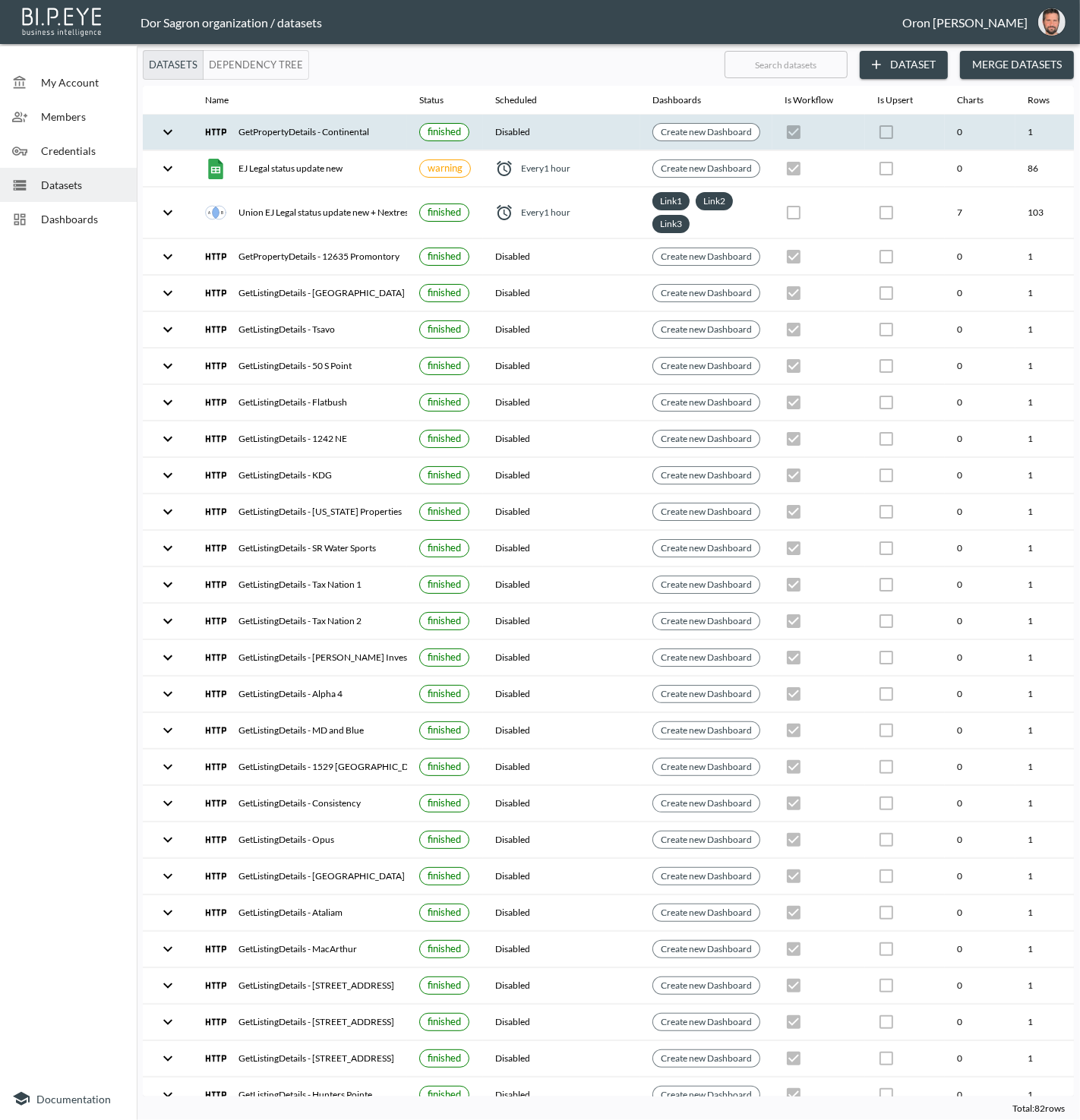
scroll to position [0, 174]
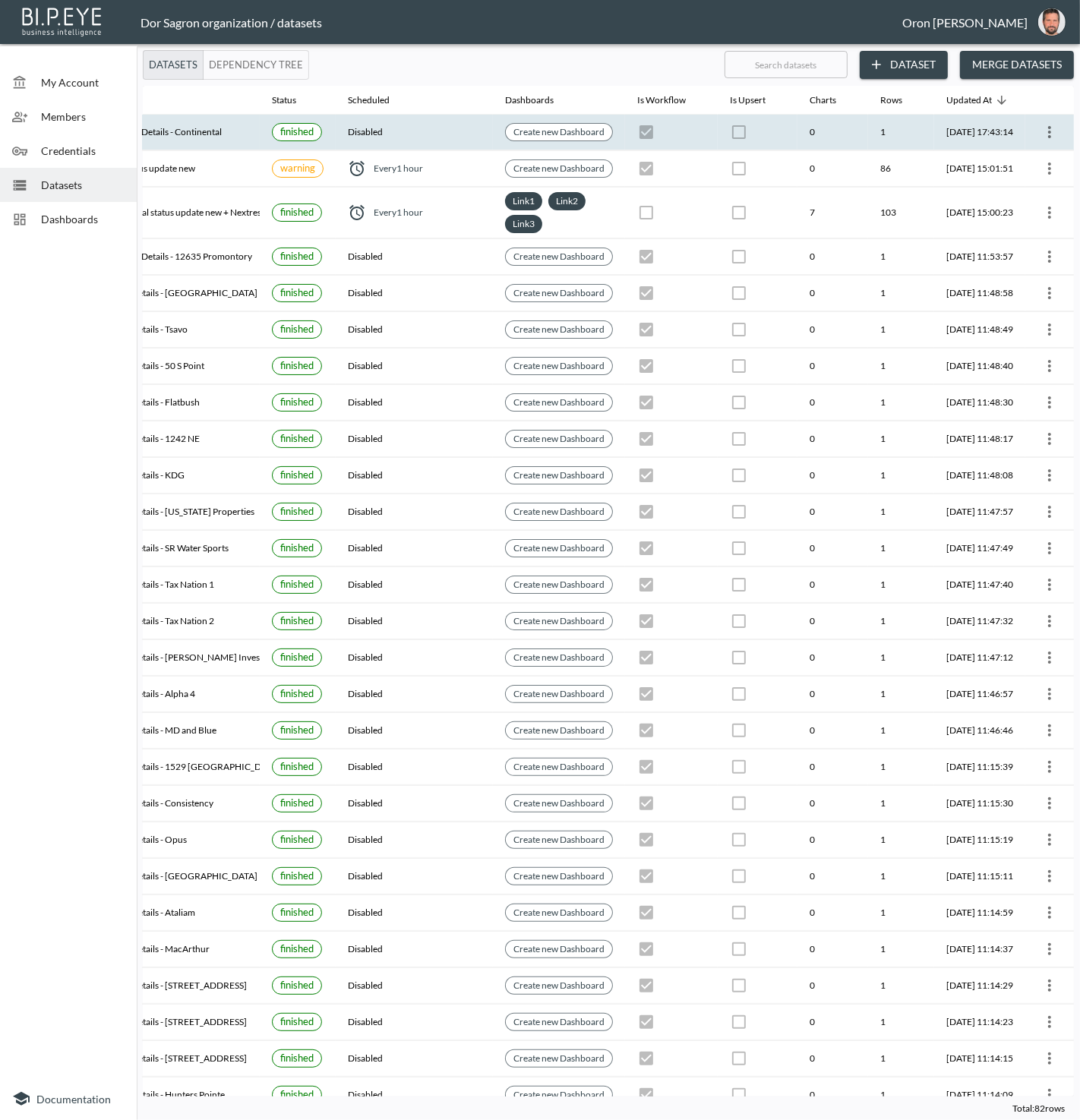
click at [1048, 131] on icon "more" at bounding box center [1049, 131] width 18 height 18
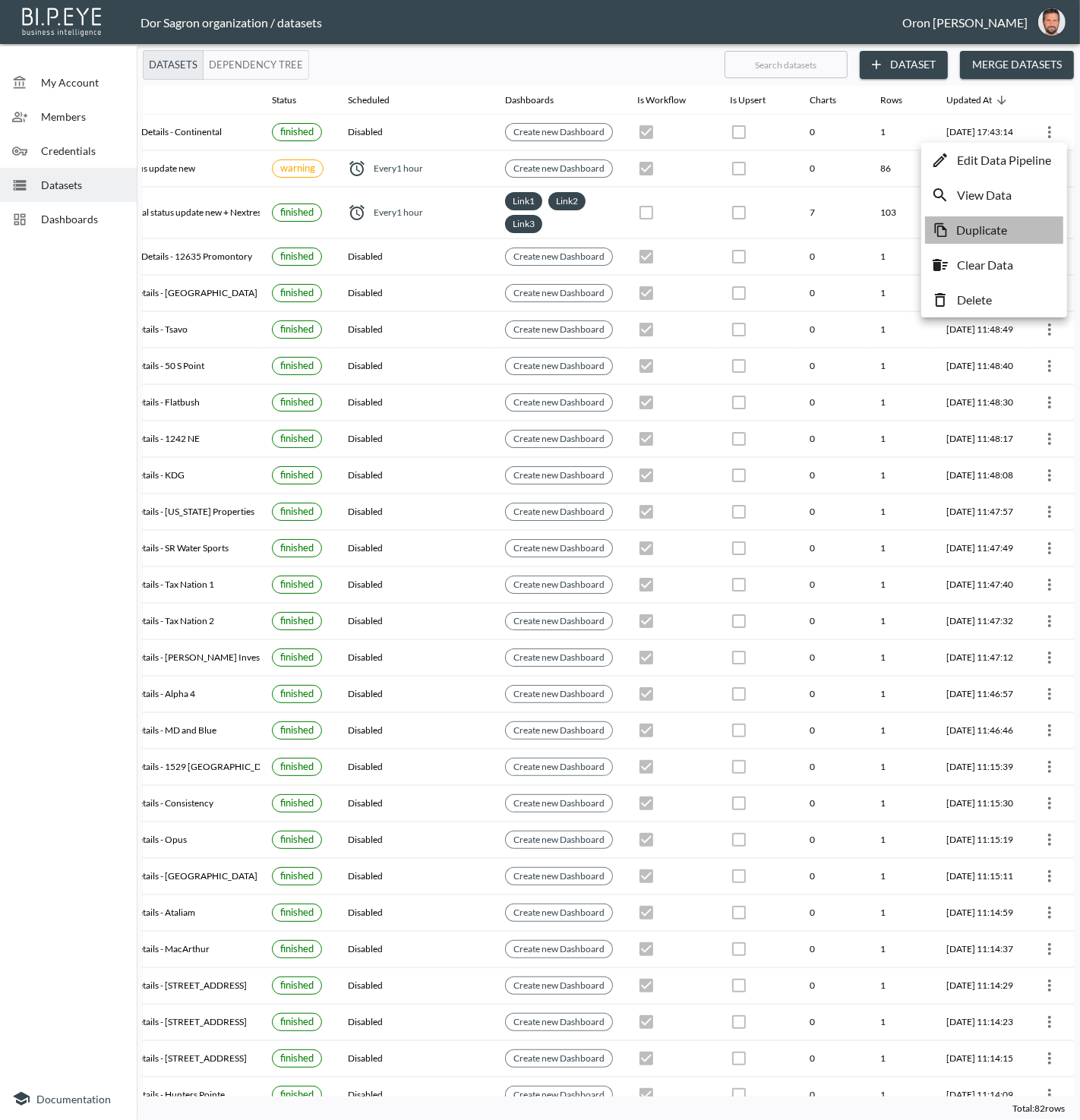
click at [1011, 237] on li "Duplicate" at bounding box center [995, 230] width 139 height 27
checkbox input "true"
checkbox input "false"
checkbox input "true"
checkbox input "false"
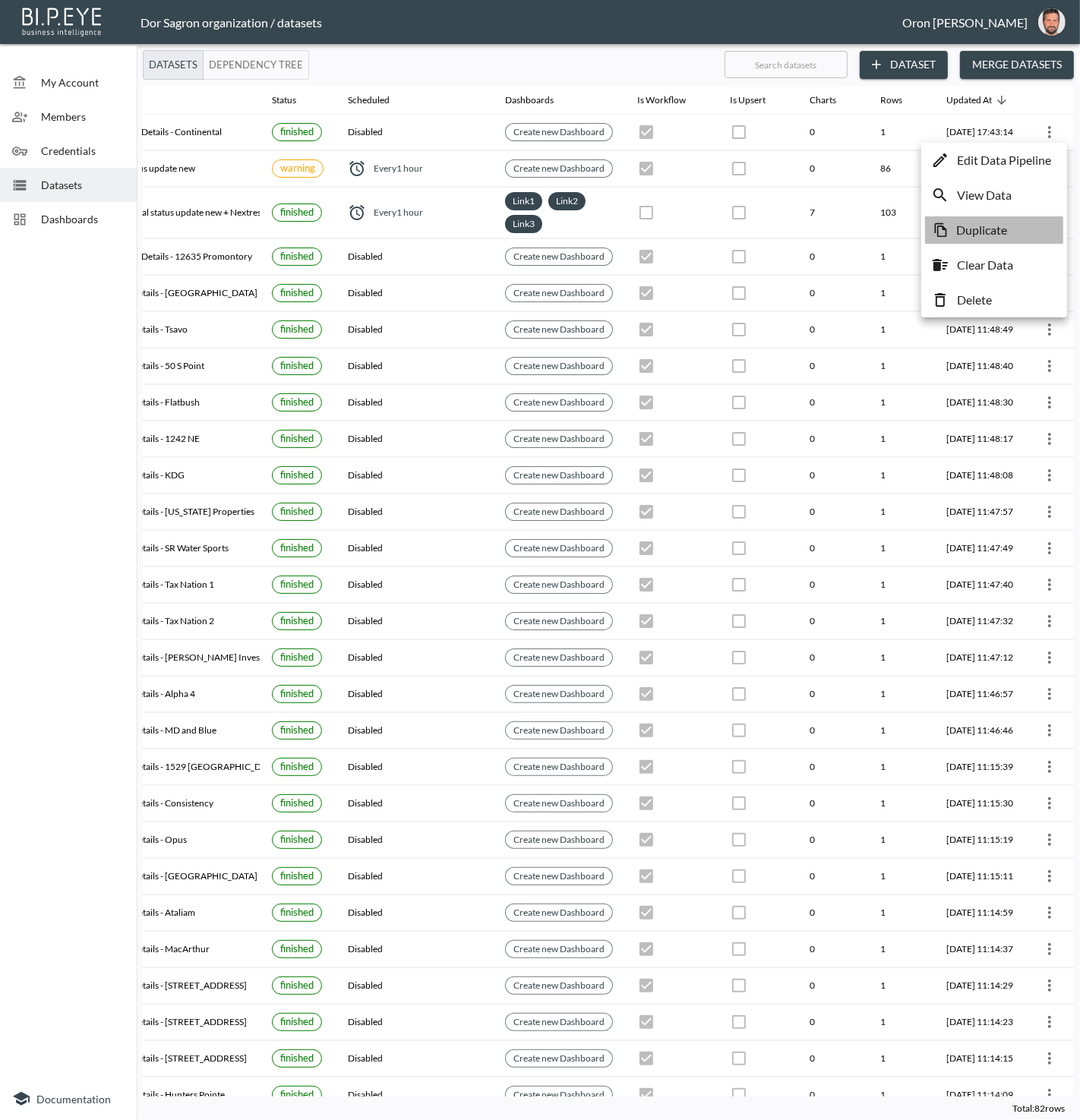
checkbox input "true"
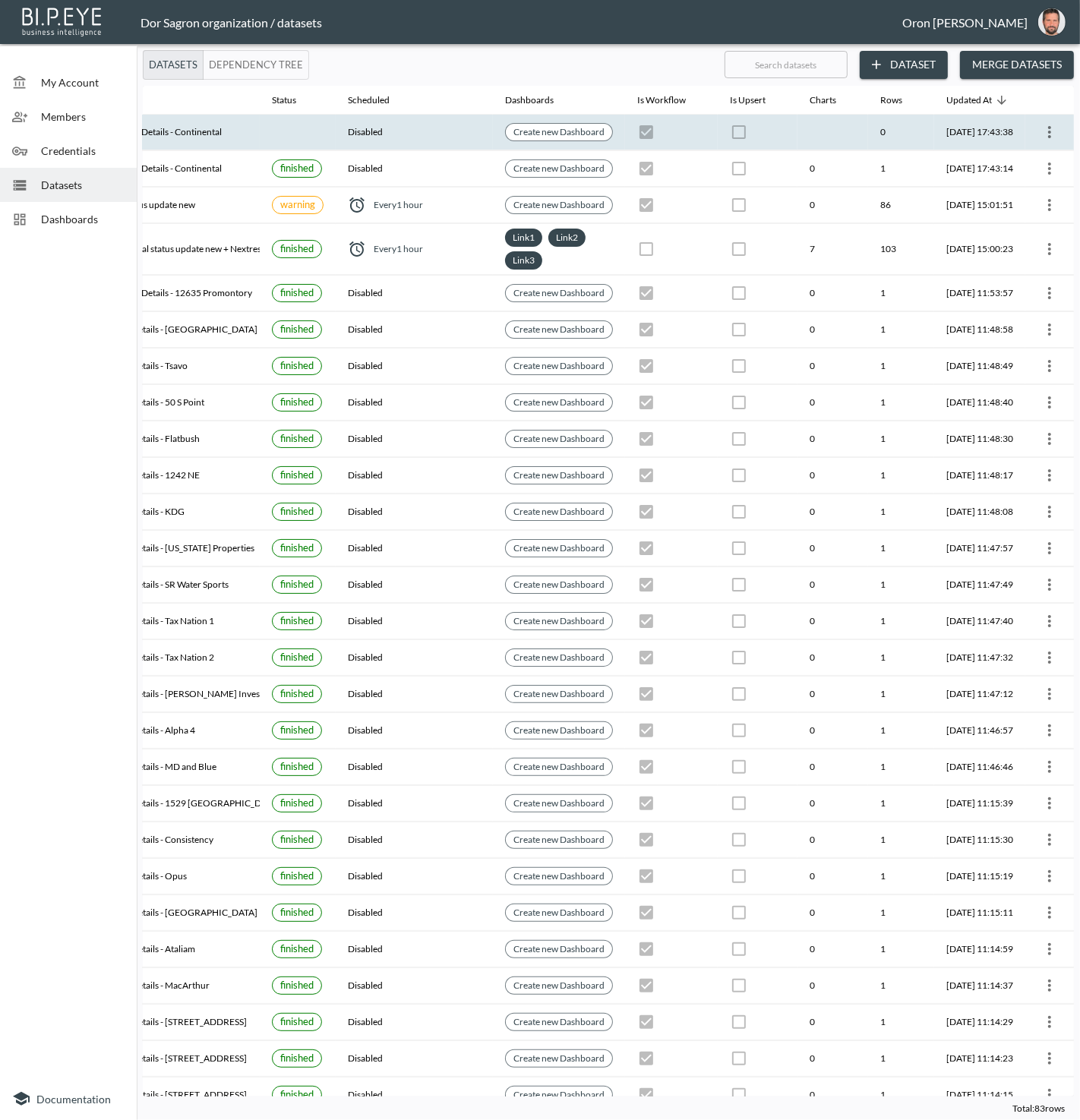
click at [1041, 128] on icon "more" at bounding box center [1049, 131] width 18 height 18
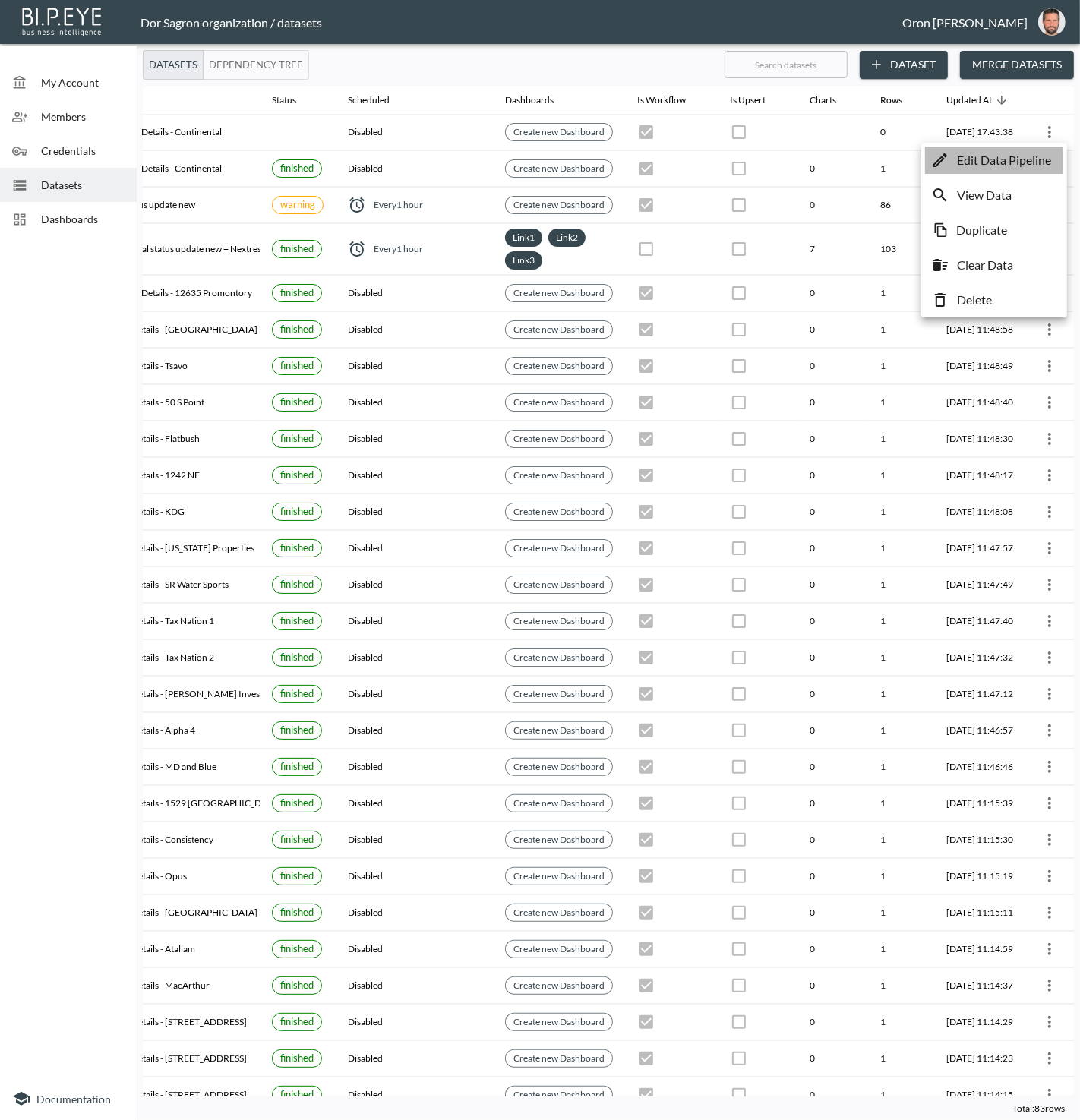
drag, startPoint x: 1022, startPoint y: 155, endPoint x: 980, endPoint y: 156, distance: 42.0
click at [1022, 155] on p "Edit Data Pipeline" at bounding box center [1004, 159] width 94 height 18
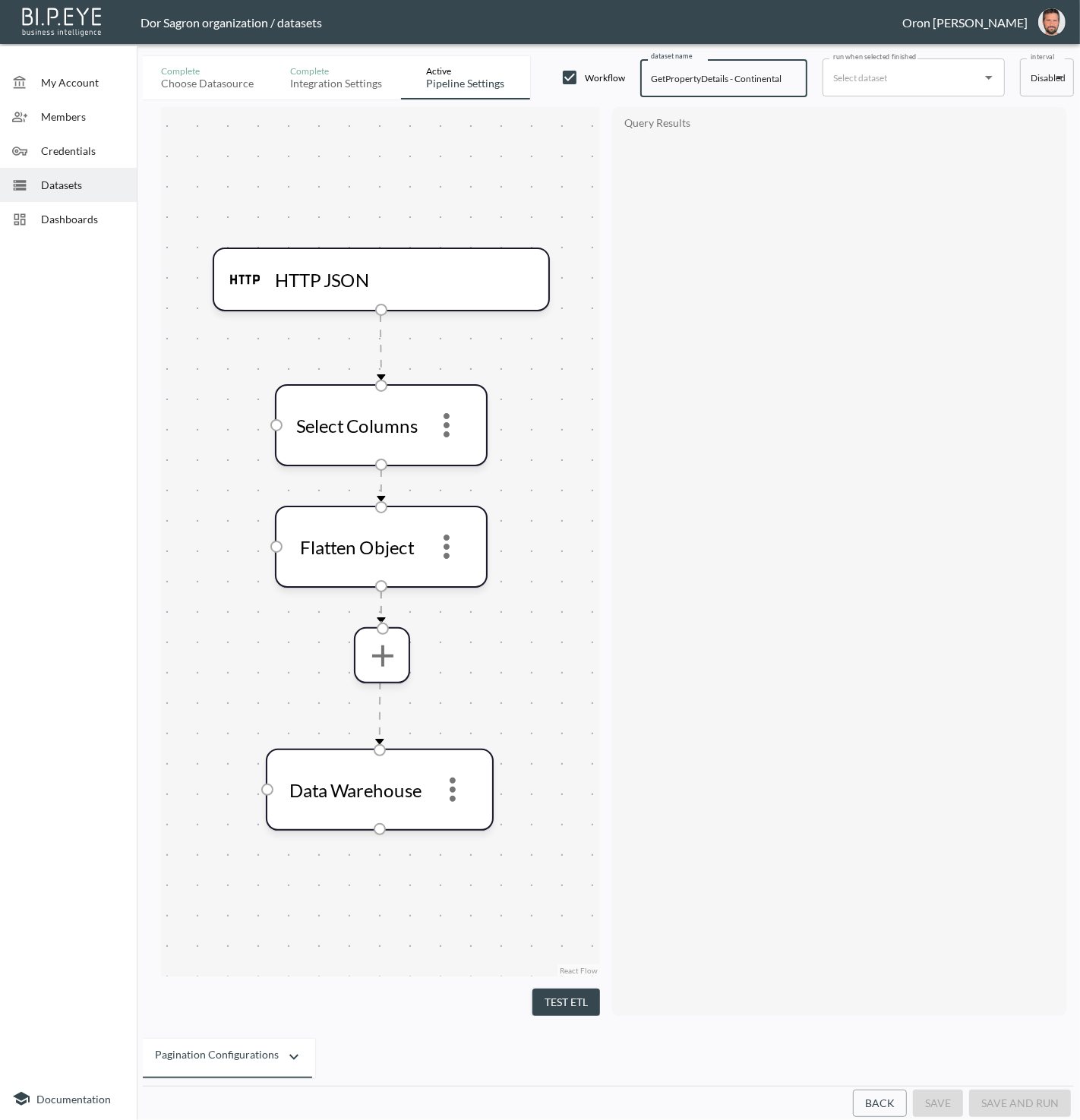
click at [674, 74] on input "GetPropertyDetails - Continental" at bounding box center [724, 78] width 167 height 38
type input "Alt - Continental"
click at [883, 1103] on button "Back" at bounding box center [880, 1104] width 54 height 28
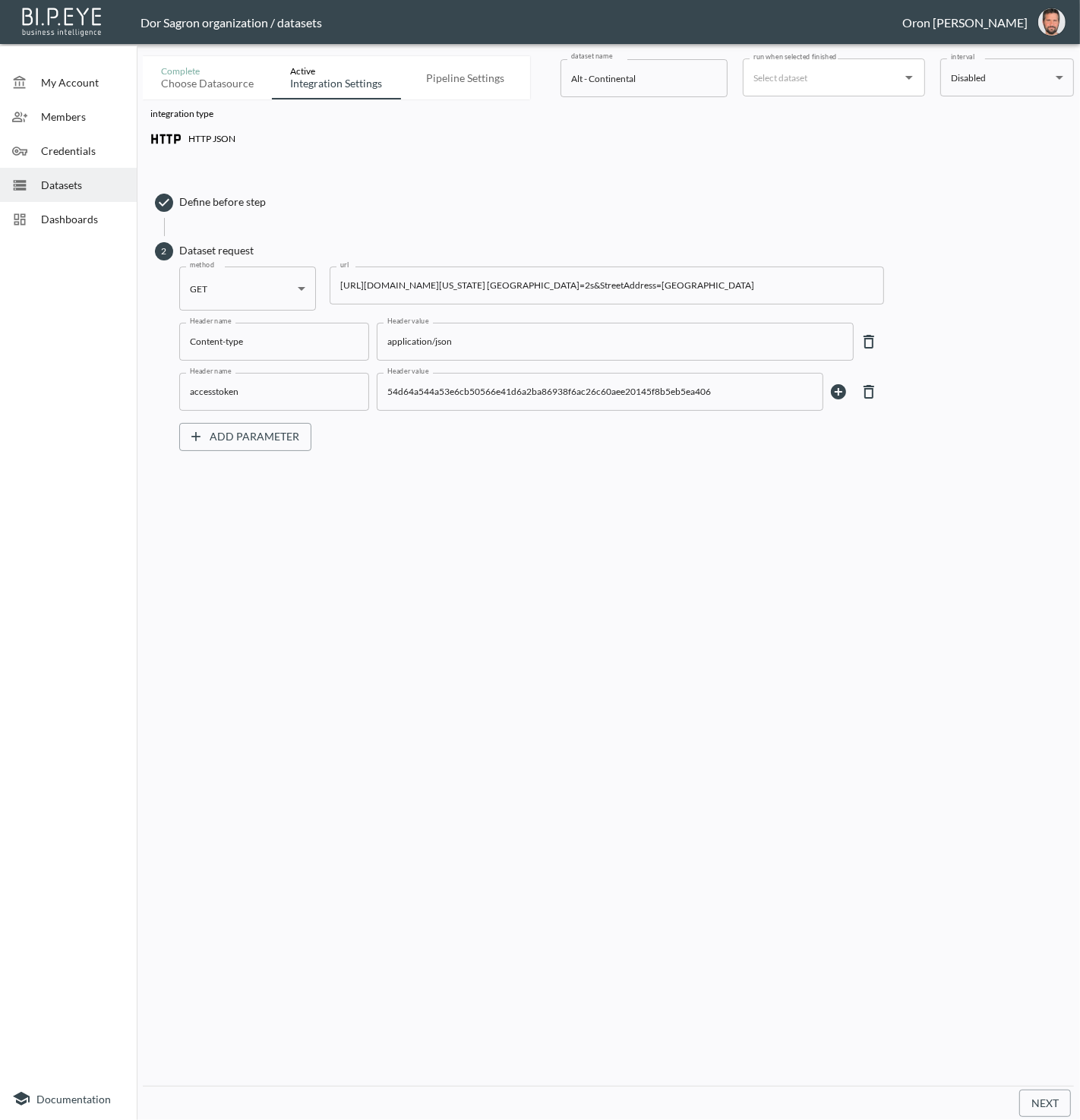
click at [573, 291] on input "[URL][DOMAIN_NAME][US_STATE] [GEOGRAPHIC_DATA]=2s&StreetAddress=[GEOGRAPHIC_DAT…" at bounding box center [607, 285] width 555 height 38
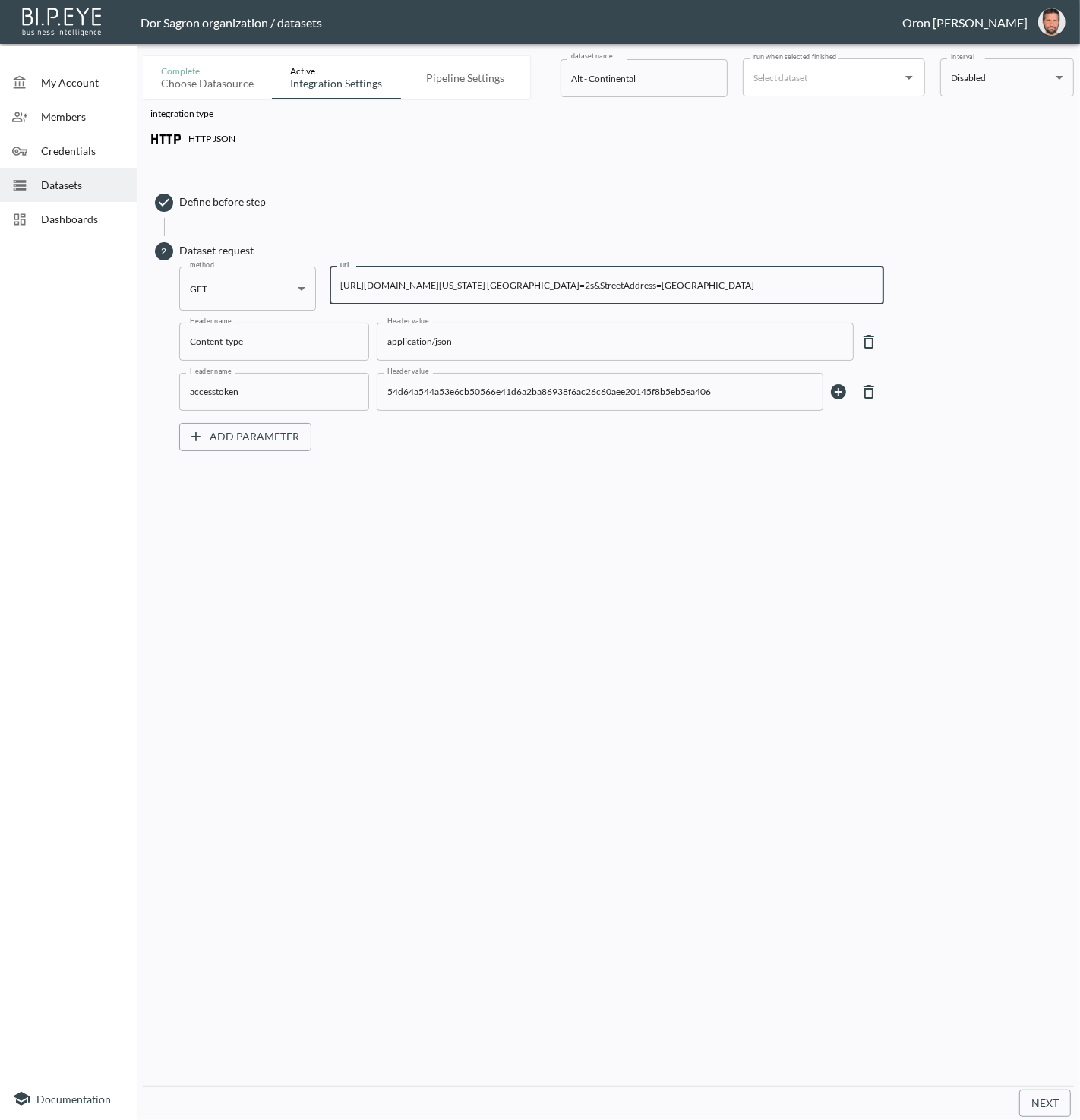
click at [573, 291] on input "[URL][DOMAIN_NAME][US_STATE] [GEOGRAPHIC_DATA]=2s&StreetAddress=[GEOGRAPHIC_DAT…" at bounding box center [607, 285] width 555 height 38
paste input "025&State=[US_STATE]&City=Miramar&StreetAddress=[GEOGRAPHIC_DATA]"
type input "[URL][DOMAIN_NAME][US_STATE] [GEOGRAPHIC_DATA]"
drag, startPoint x: 1034, startPoint y: 1110, endPoint x: 945, endPoint y: 975, distance: 161.7
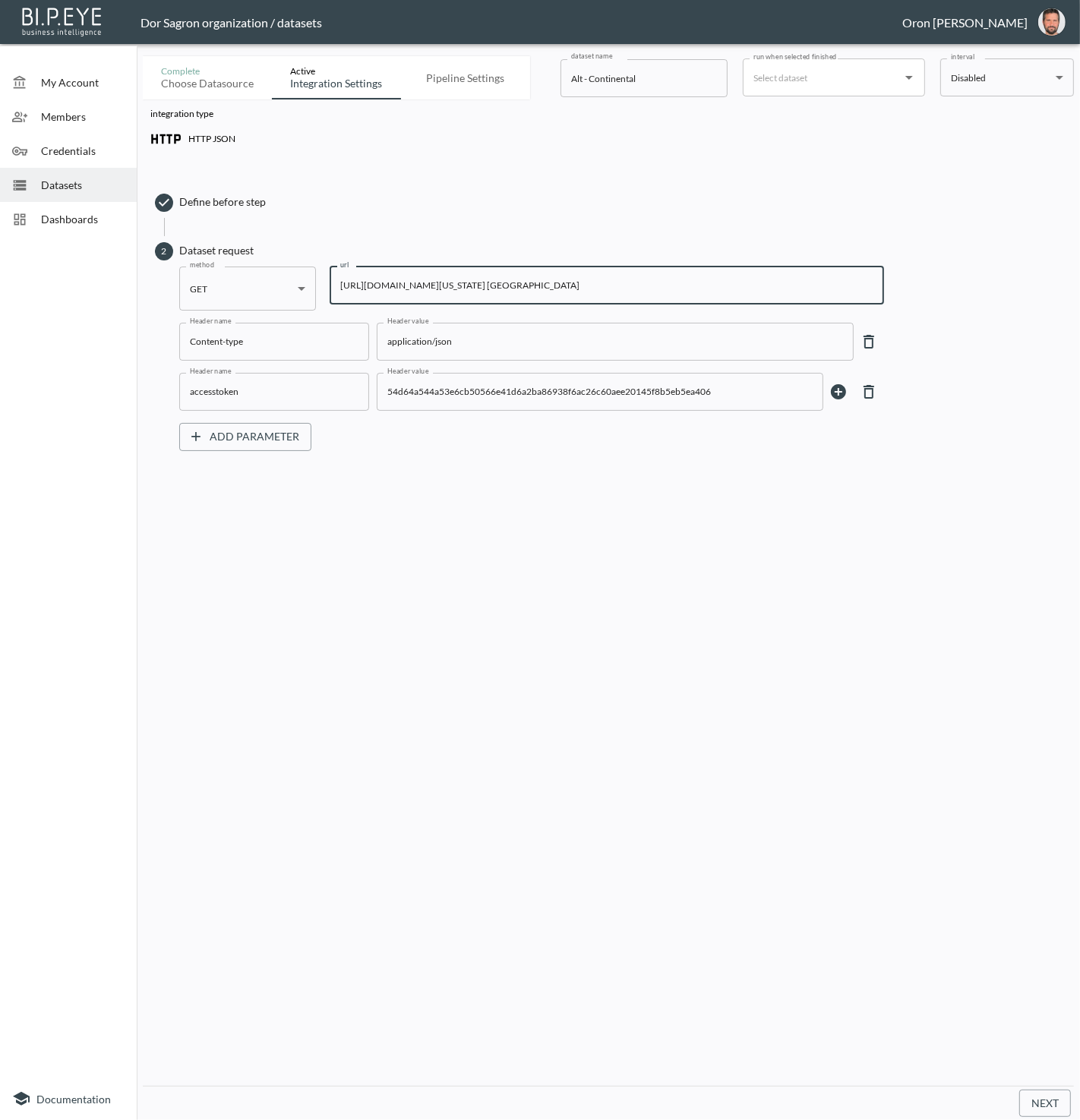
click at [1034, 1110] on button "Next" at bounding box center [1045, 1104] width 52 height 28
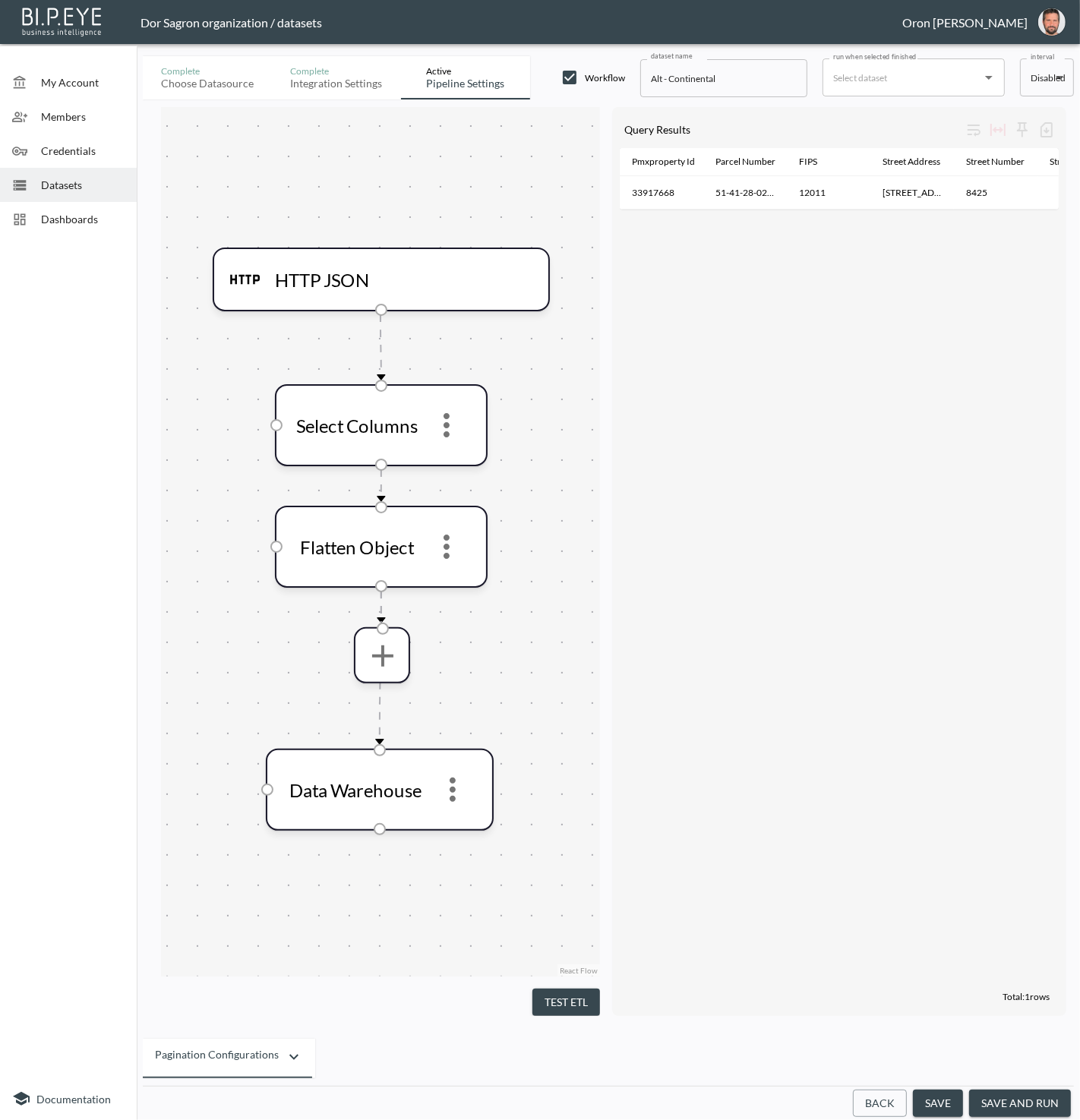
click at [737, 76] on input "Alt - Continental" at bounding box center [724, 78] width 167 height 38
click at [757, 73] on input "GetPropertyDetails - Continental" at bounding box center [724, 78] width 167 height 38
type input "GetPropertyDetails - Alt"
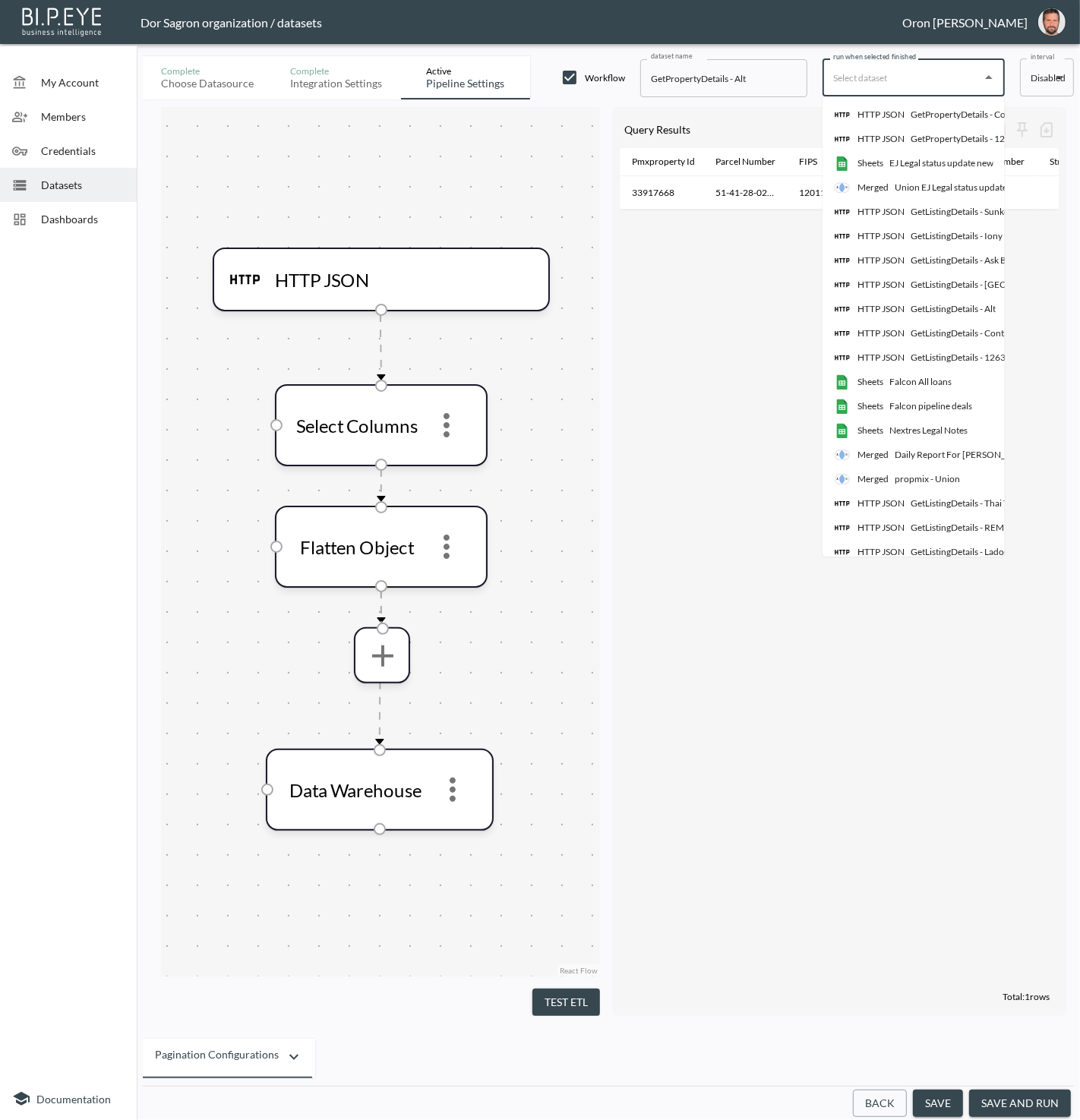
click at [901, 82] on input "run when selected finished" at bounding box center [902, 78] width 146 height 25
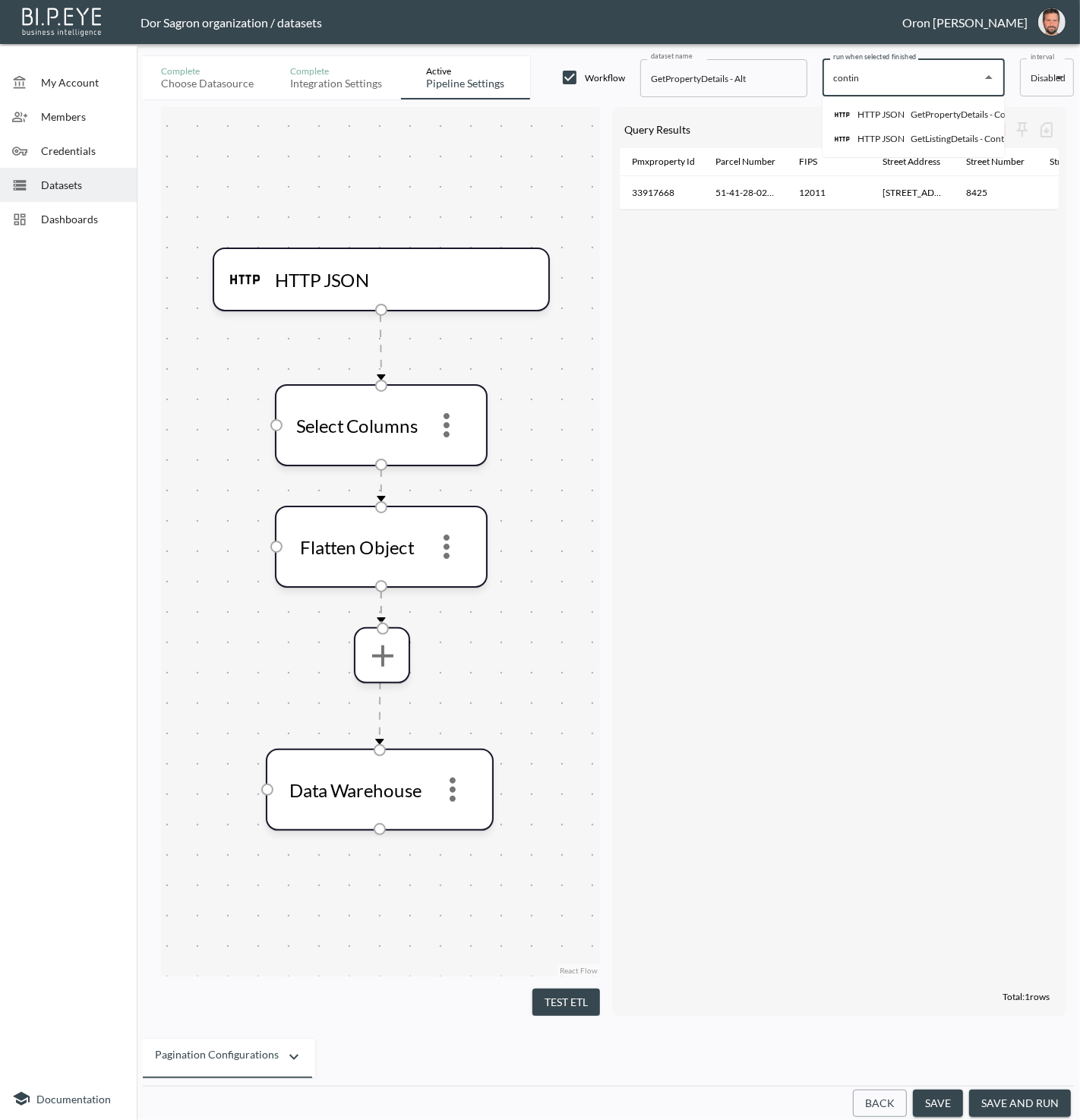
click at [970, 114] on div "GetPropertyDetails - Continental" at bounding box center [976, 115] width 131 height 14
type input "GetPropertyDetails - Continental"
drag, startPoint x: 1017, startPoint y: 1100, endPoint x: 1006, endPoint y: 1066, distance: 35.7
click at [1017, 1100] on button "save and run" at bounding box center [1020, 1104] width 102 height 28
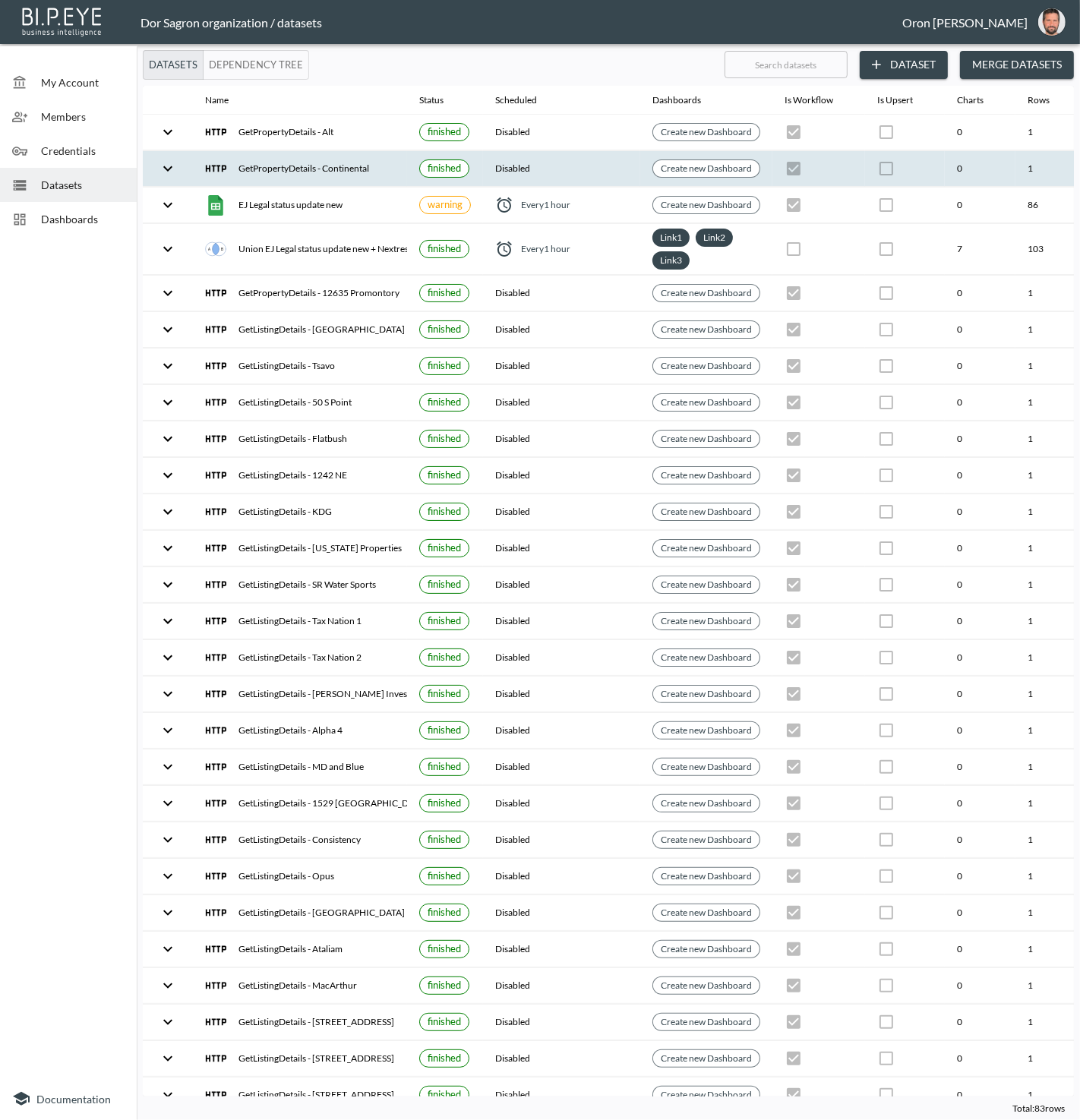
scroll to position [0, 174]
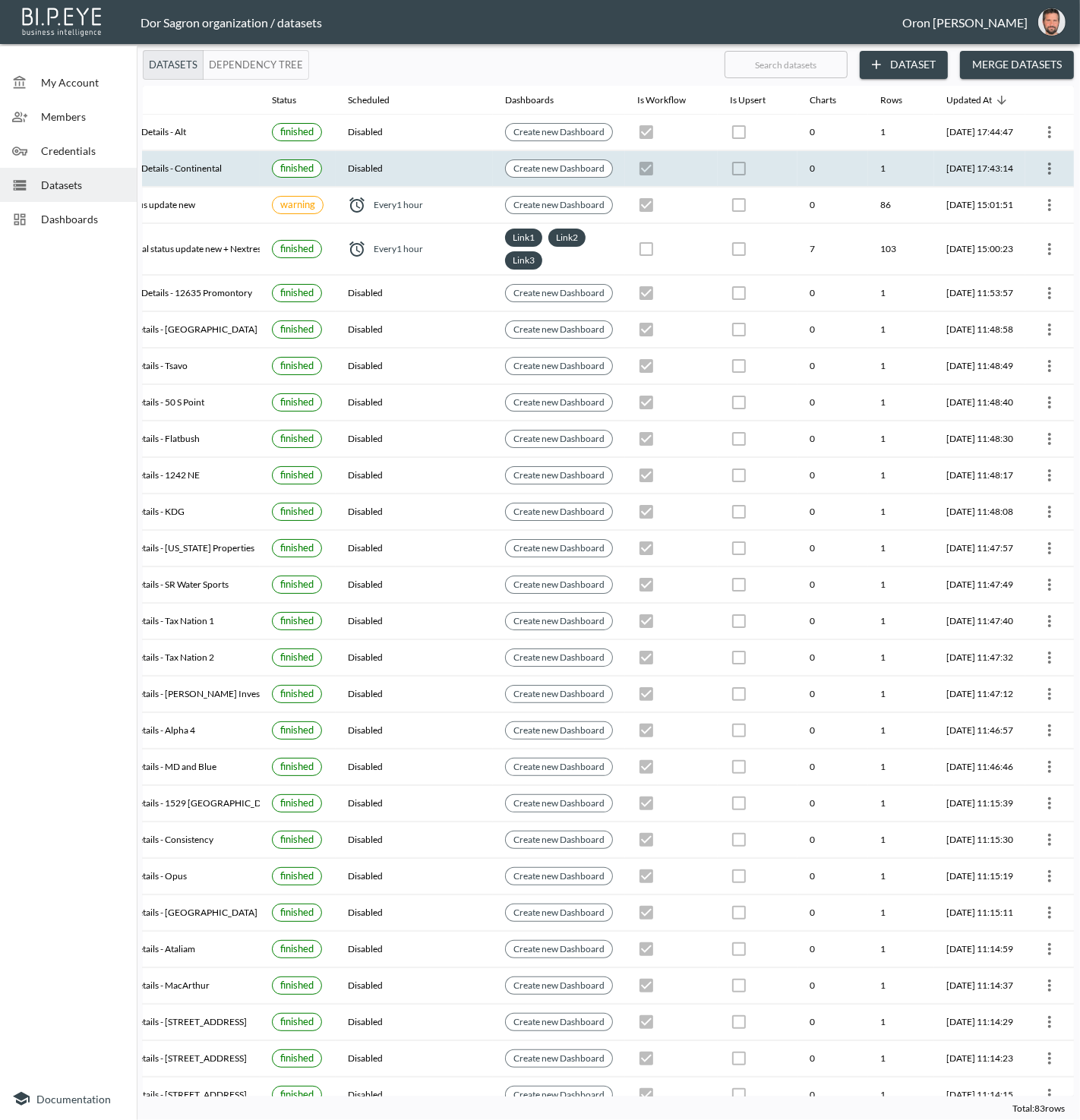
click at [1048, 167] on icon "more" at bounding box center [1049, 168] width 18 height 18
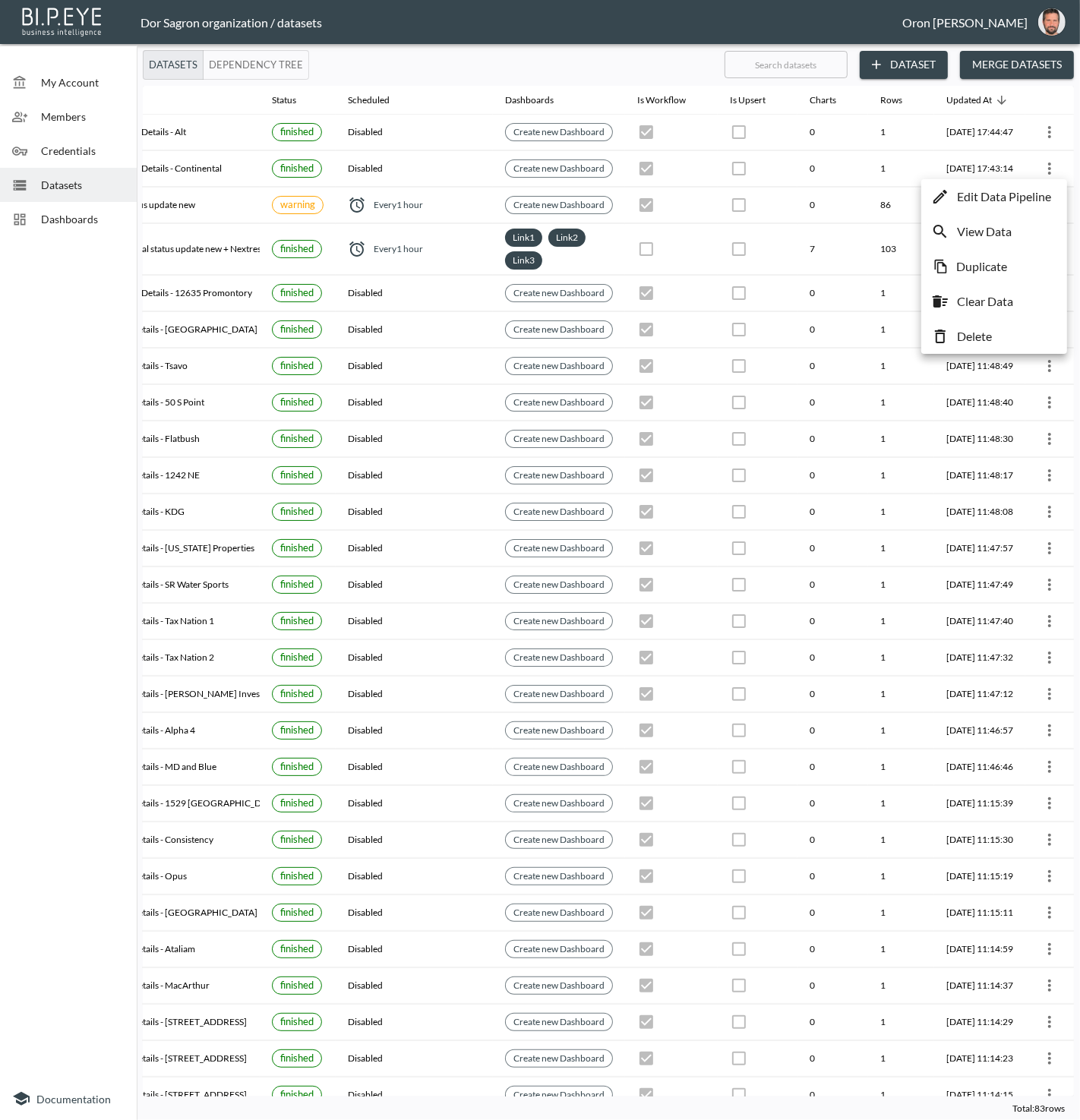
click at [1026, 186] on li "Edit Data Pipeline" at bounding box center [995, 196] width 139 height 27
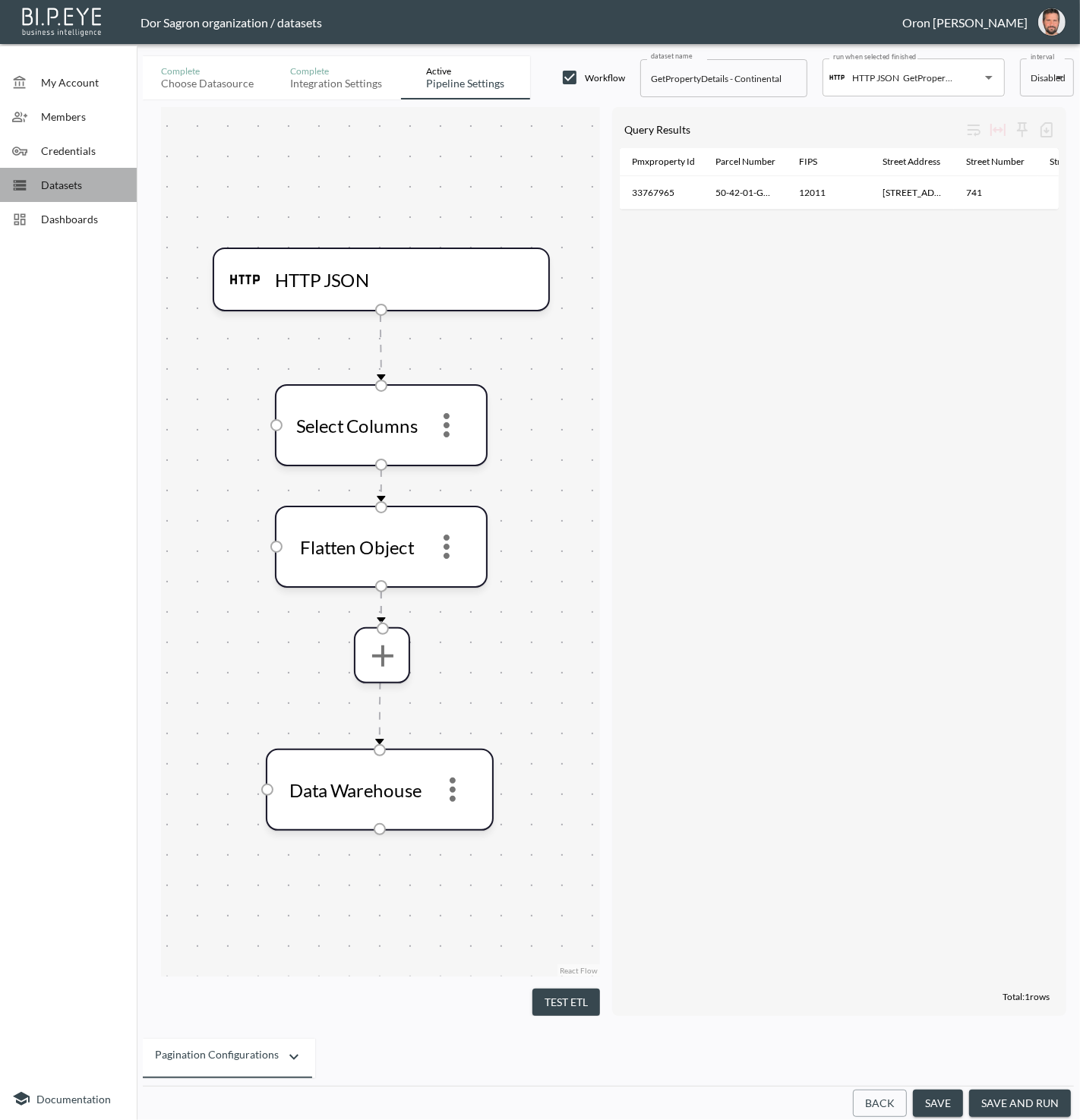
click at [105, 177] on span "Datasets" at bounding box center [82, 185] width 83 height 16
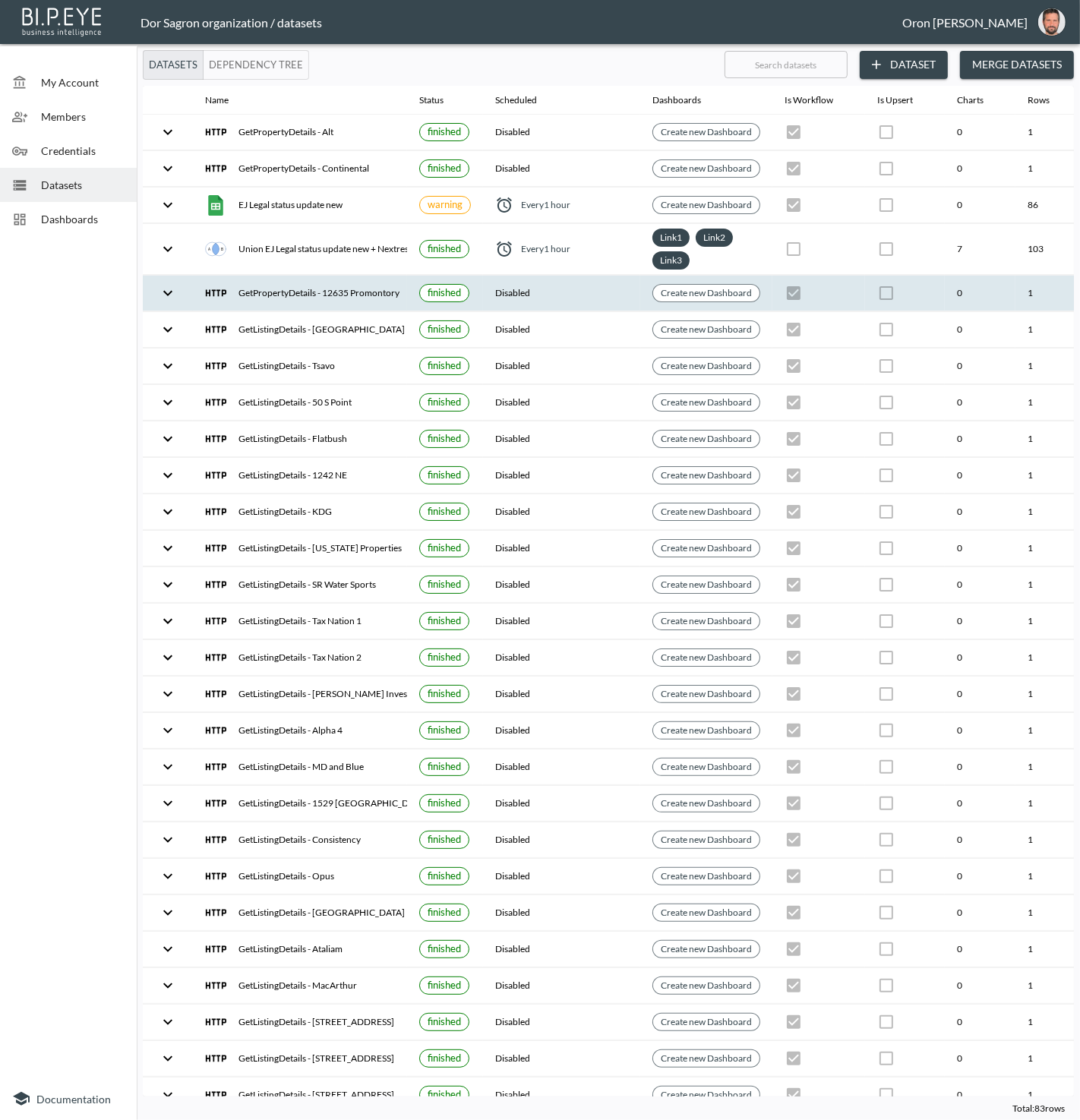
scroll to position [0, 174]
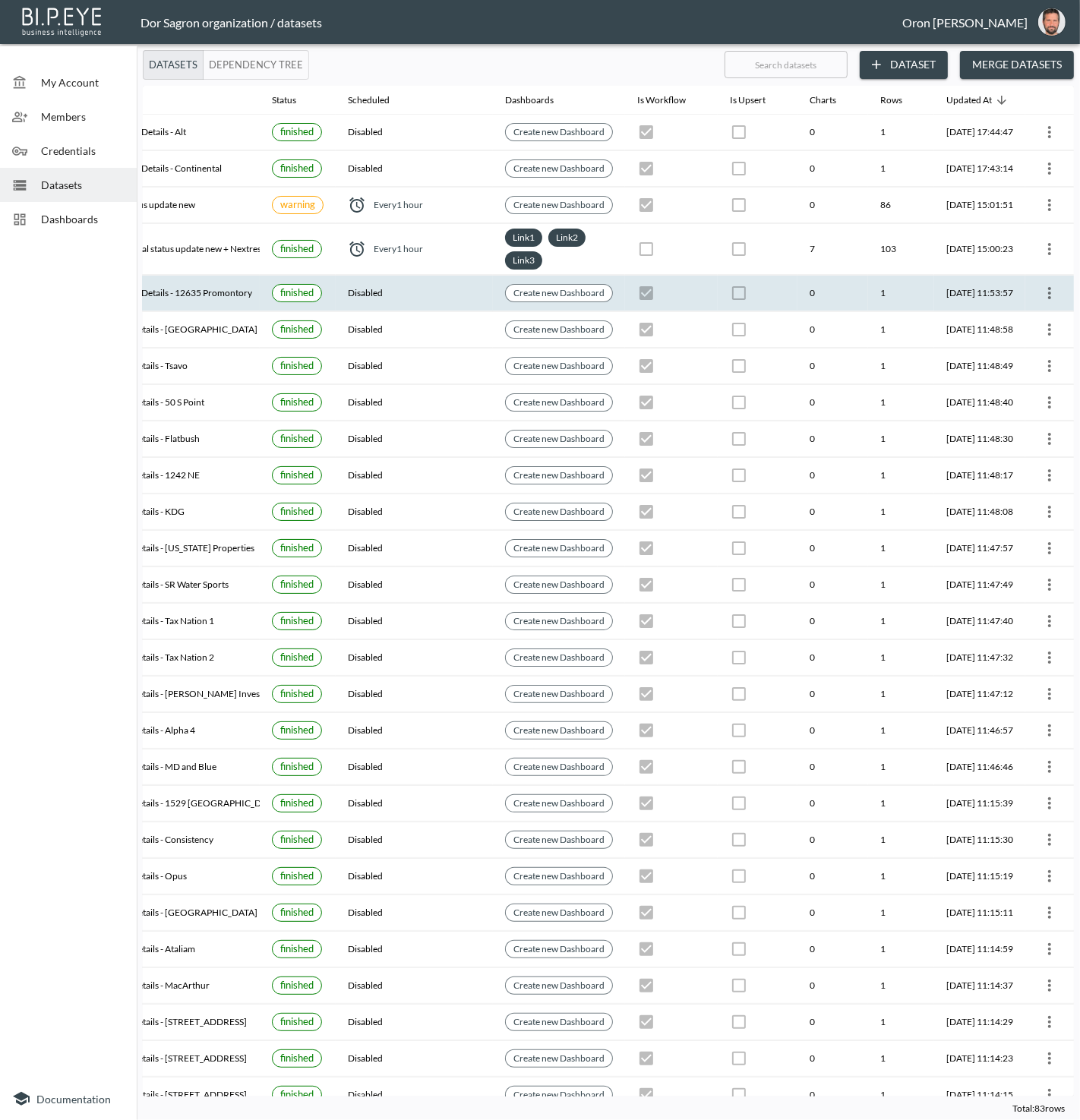
click at [1045, 284] on icon "more" at bounding box center [1049, 293] width 18 height 18
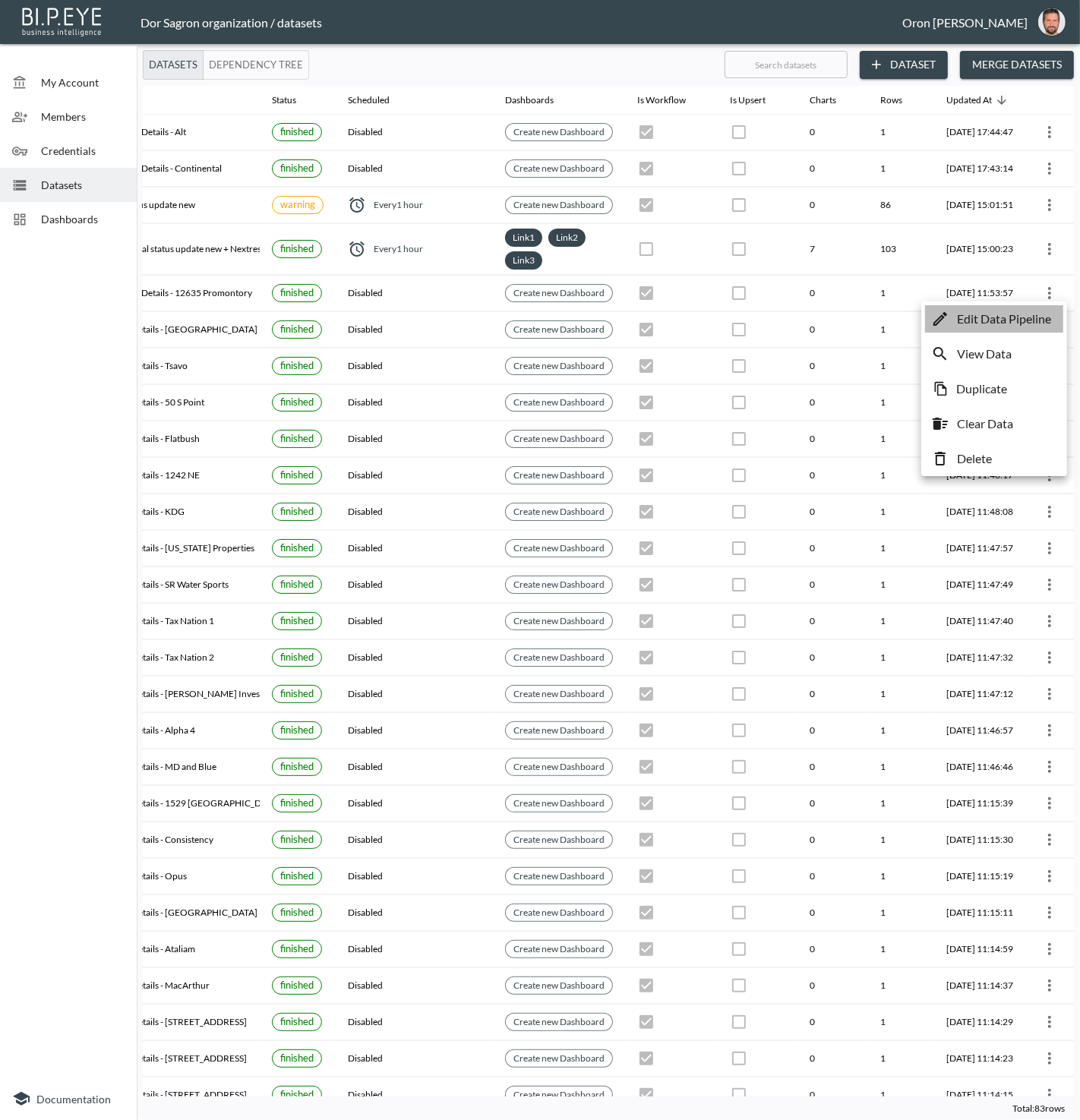
click at [1021, 319] on p "Edit Data Pipeline" at bounding box center [1004, 319] width 94 height 18
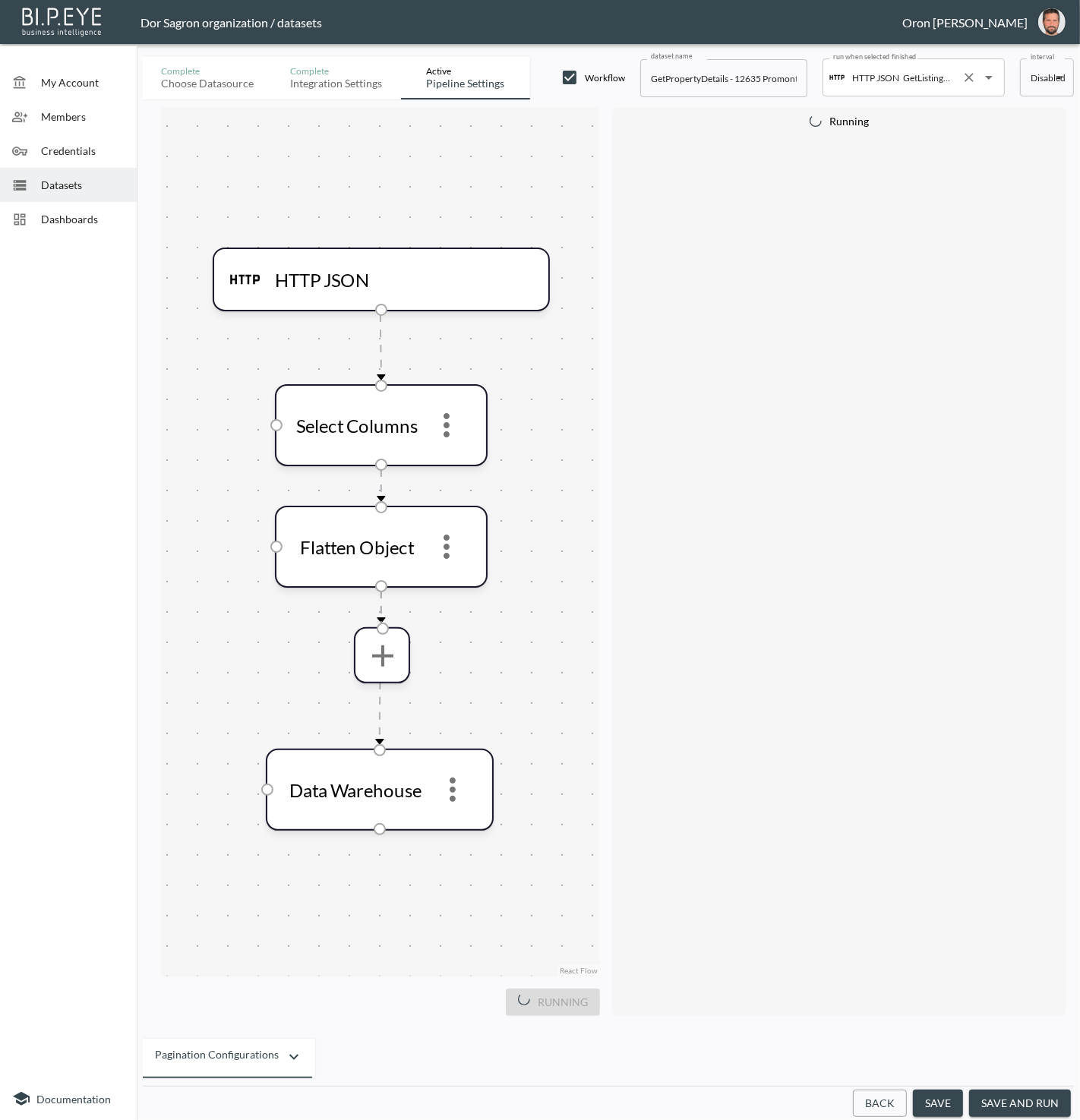
click at [971, 77] on icon "Clear" at bounding box center [969, 77] width 15 height 15
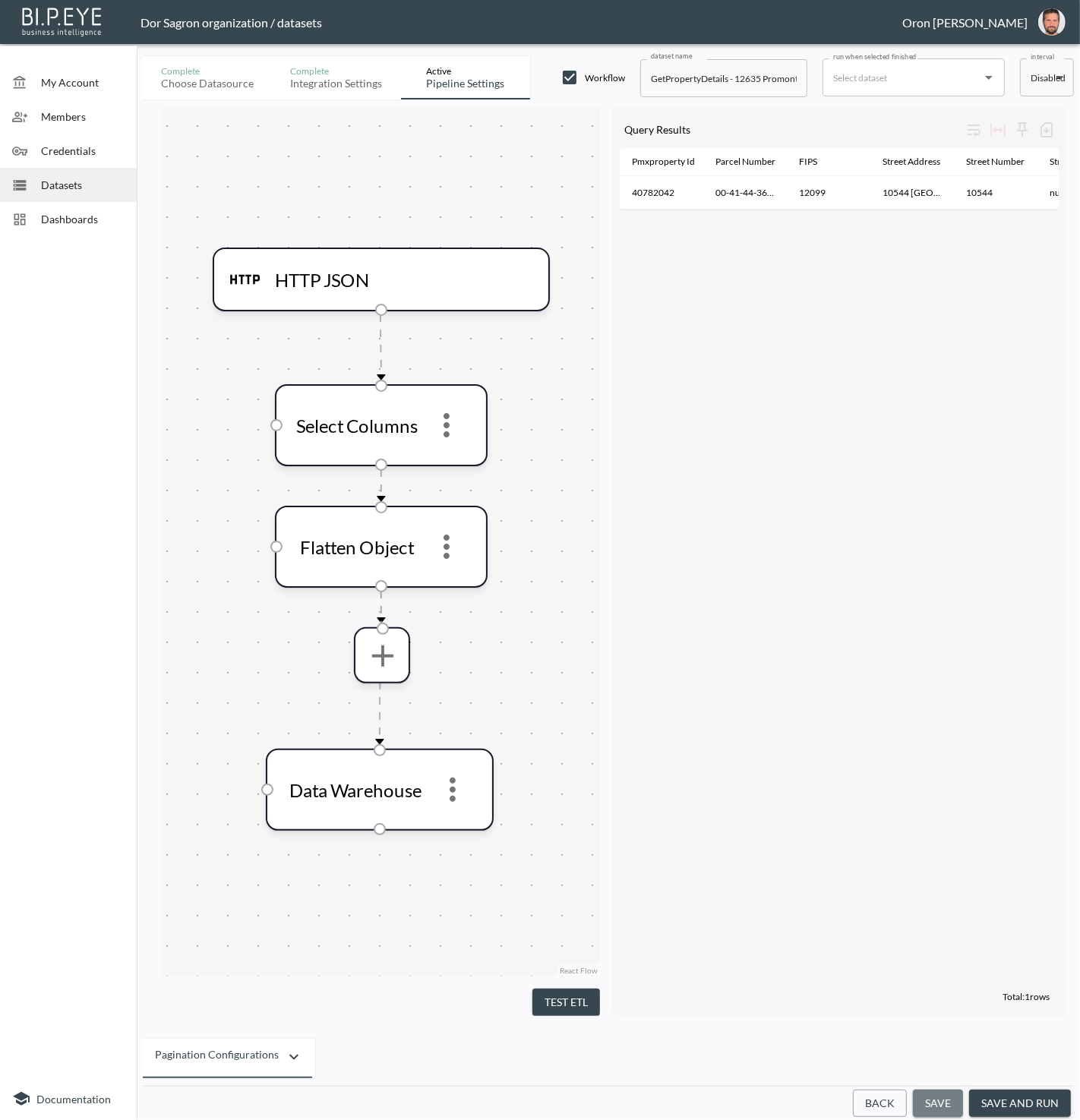
click at [950, 1098] on button "save" at bounding box center [938, 1104] width 50 height 28
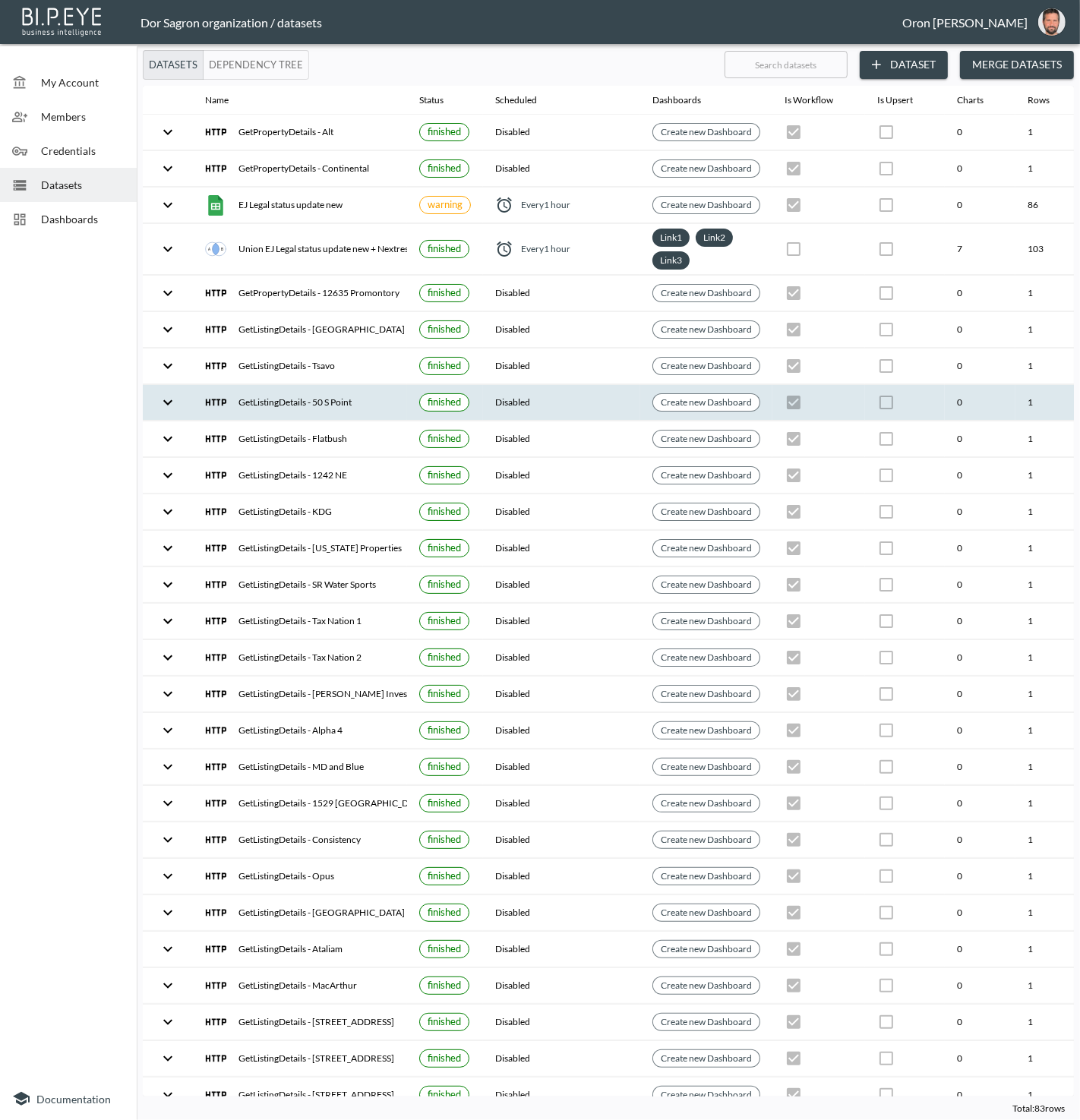
checkbox input "true"
checkbox input "false"
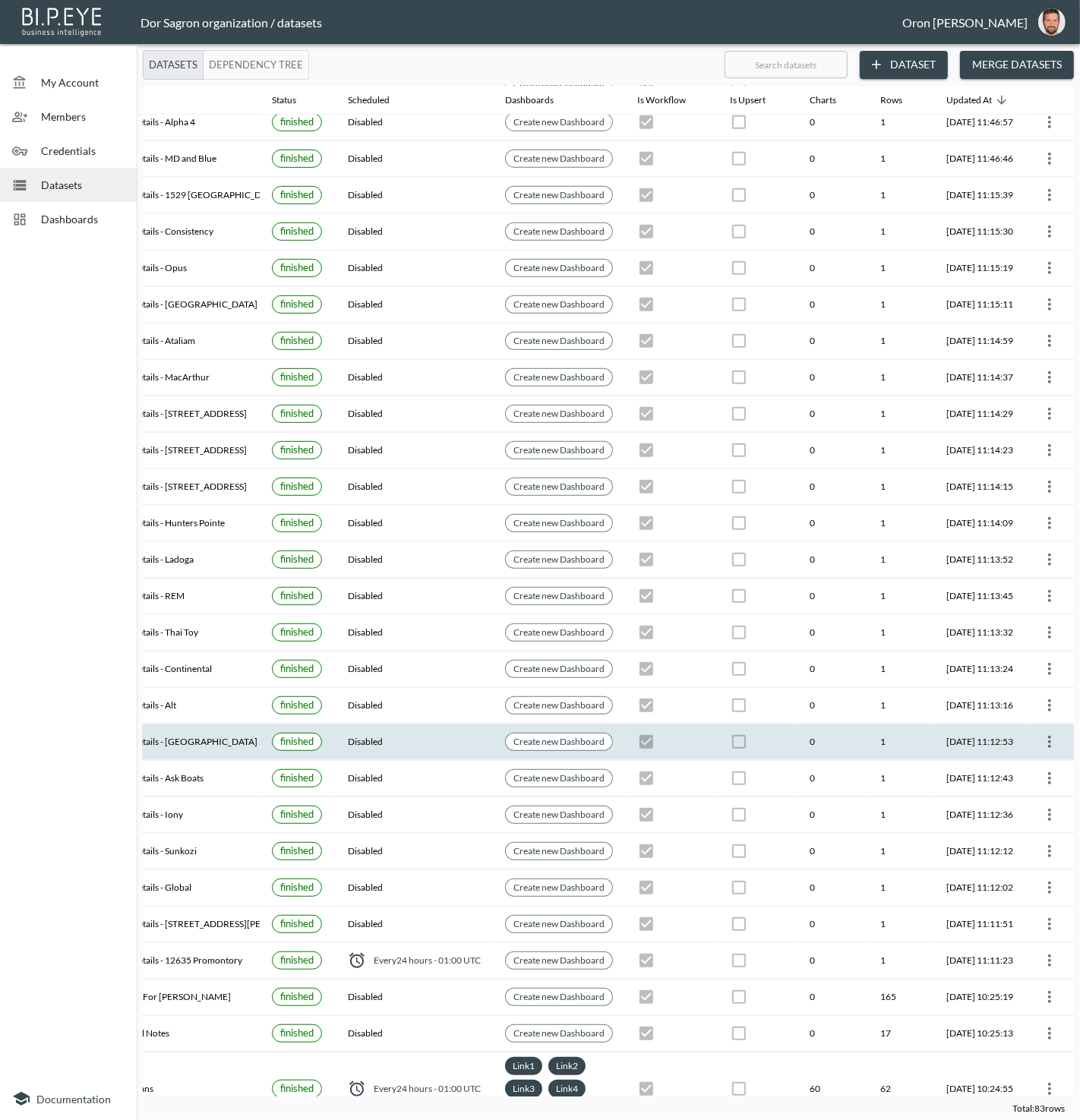
scroll to position [608, 174]
click at [1048, 736] on icon "more" at bounding box center [1049, 742] width 3 height 12
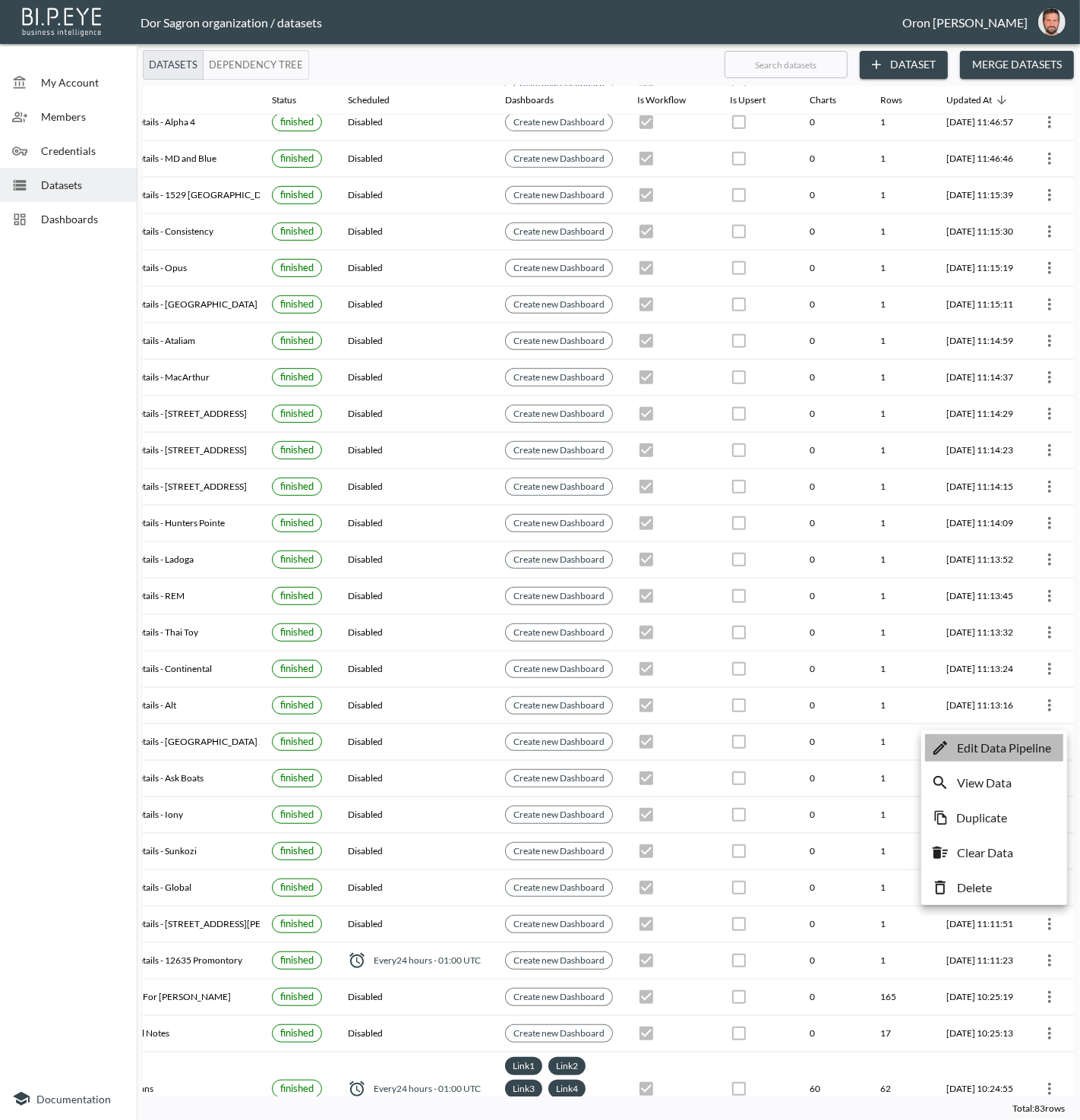
click at [1026, 736] on li "Edit Data Pipeline" at bounding box center [995, 748] width 139 height 27
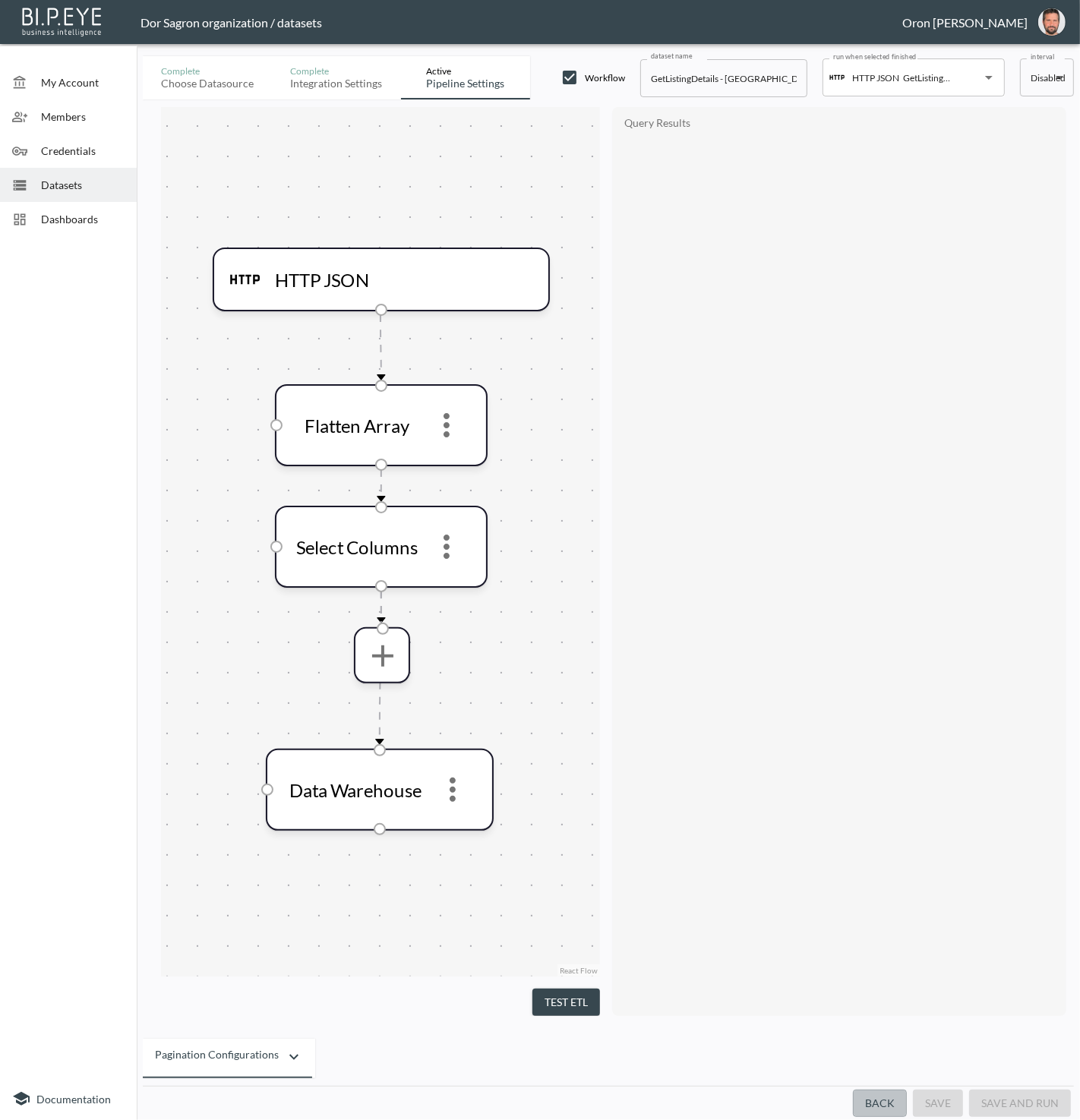
drag, startPoint x: 893, startPoint y: 1098, endPoint x: 889, endPoint y: 1089, distance: 9.8
click at [892, 1096] on button "Back" at bounding box center [880, 1104] width 54 height 28
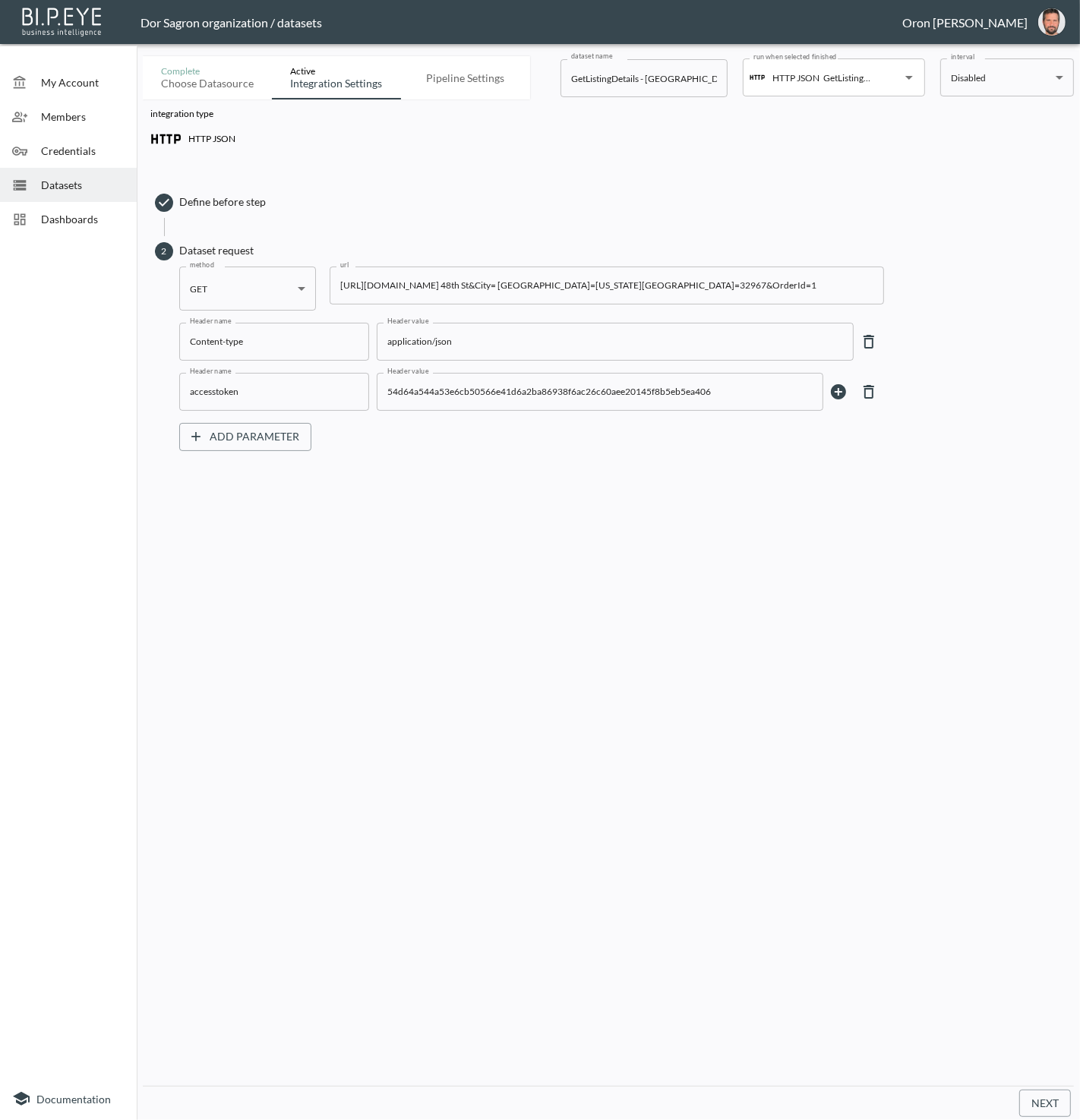
click at [481, 282] on input "[URL][DOMAIN_NAME] 48th St&City= [GEOGRAPHIC_DATA]=[US_STATE][GEOGRAPHIC_DATA]=…" at bounding box center [607, 285] width 555 height 38
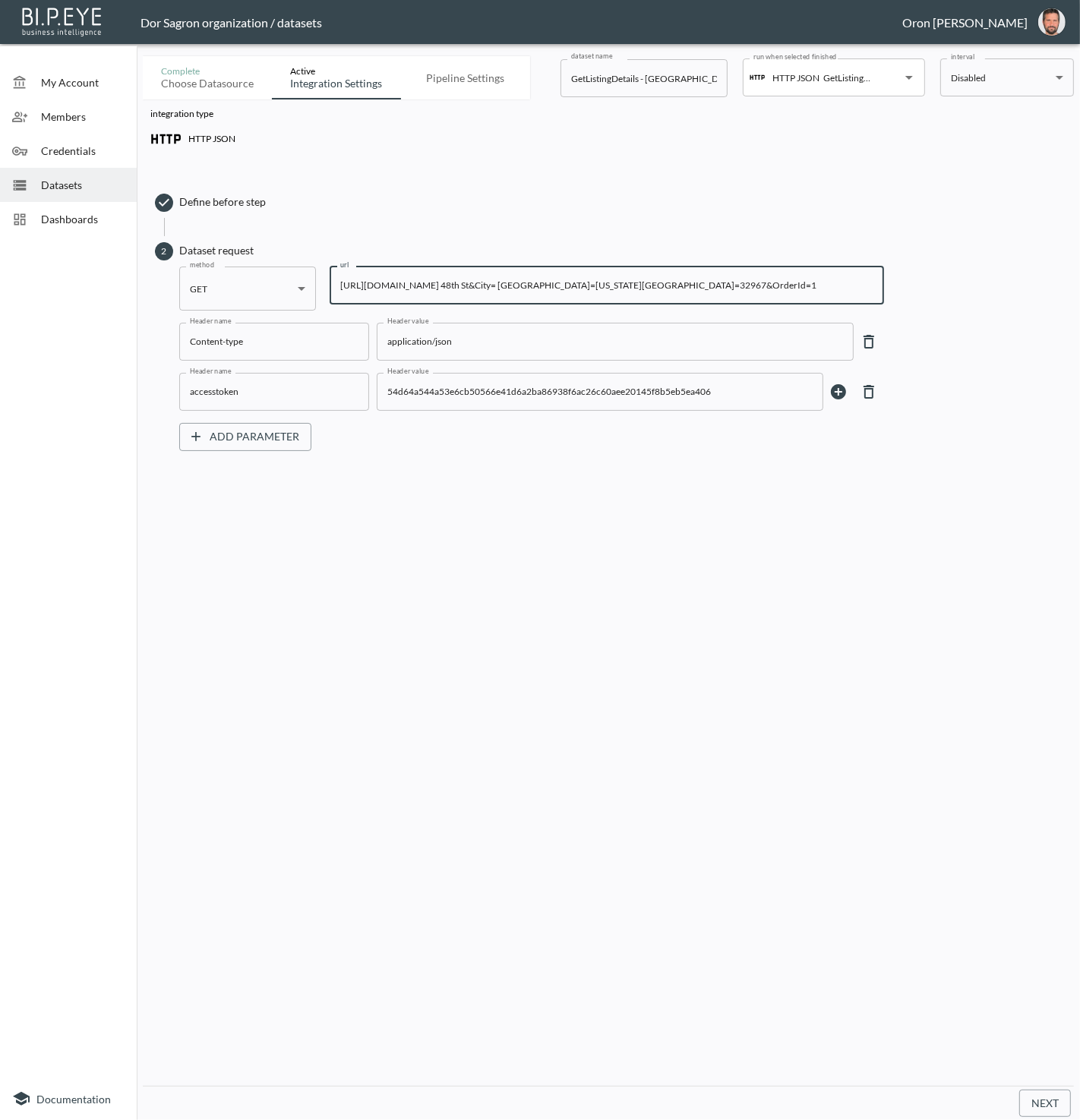
click at [481, 282] on input "[URL][DOMAIN_NAME] 48th St&City= [GEOGRAPHIC_DATA]=[US_STATE][GEOGRAPHIC_DATA]=…" at bounding box center [607, 285] width 555 height 38
click at [48, 188] on span "Datasets" at bounding box center [82, 185] width 83 height 16
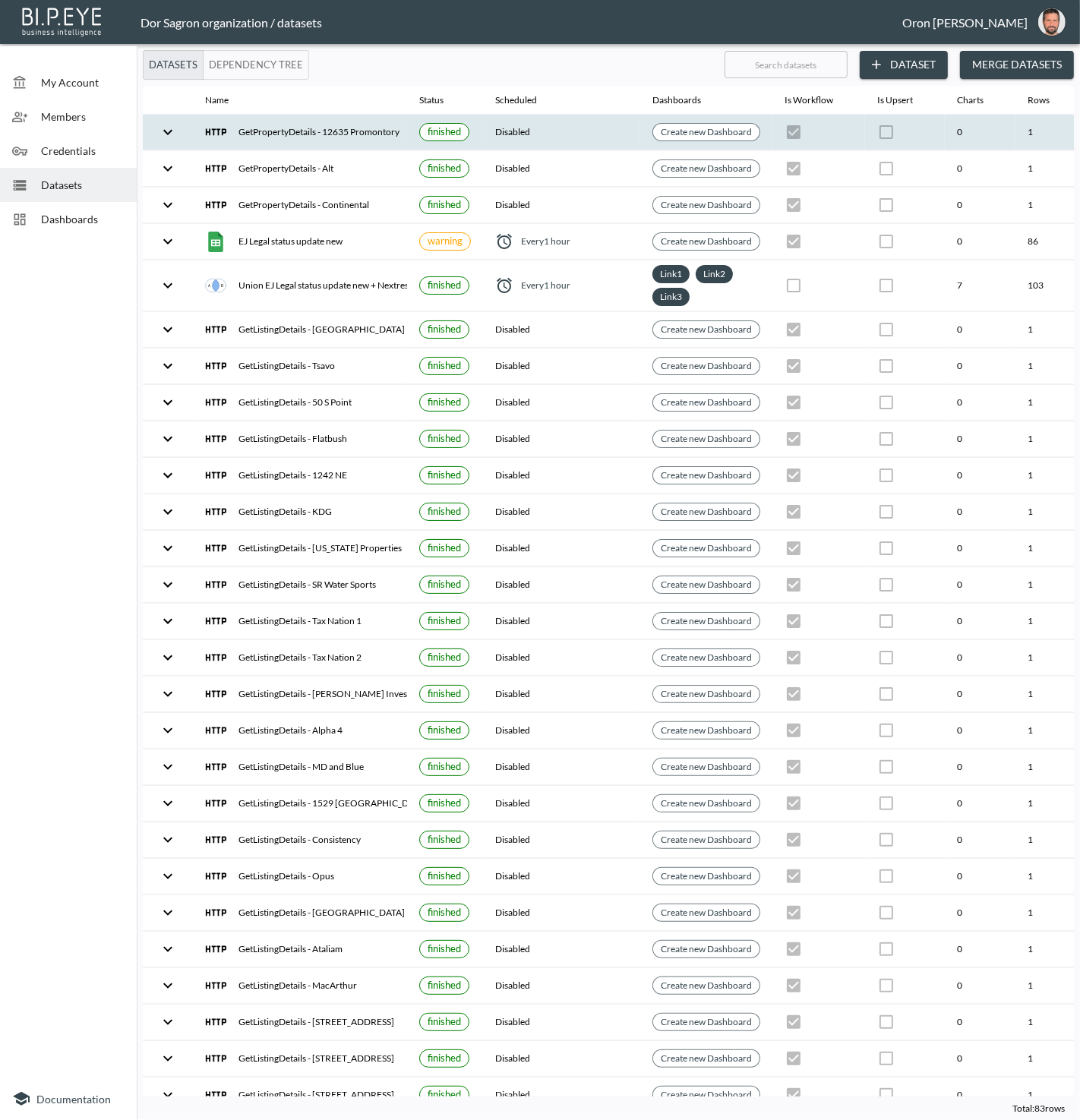
scroll to position [0, 174]
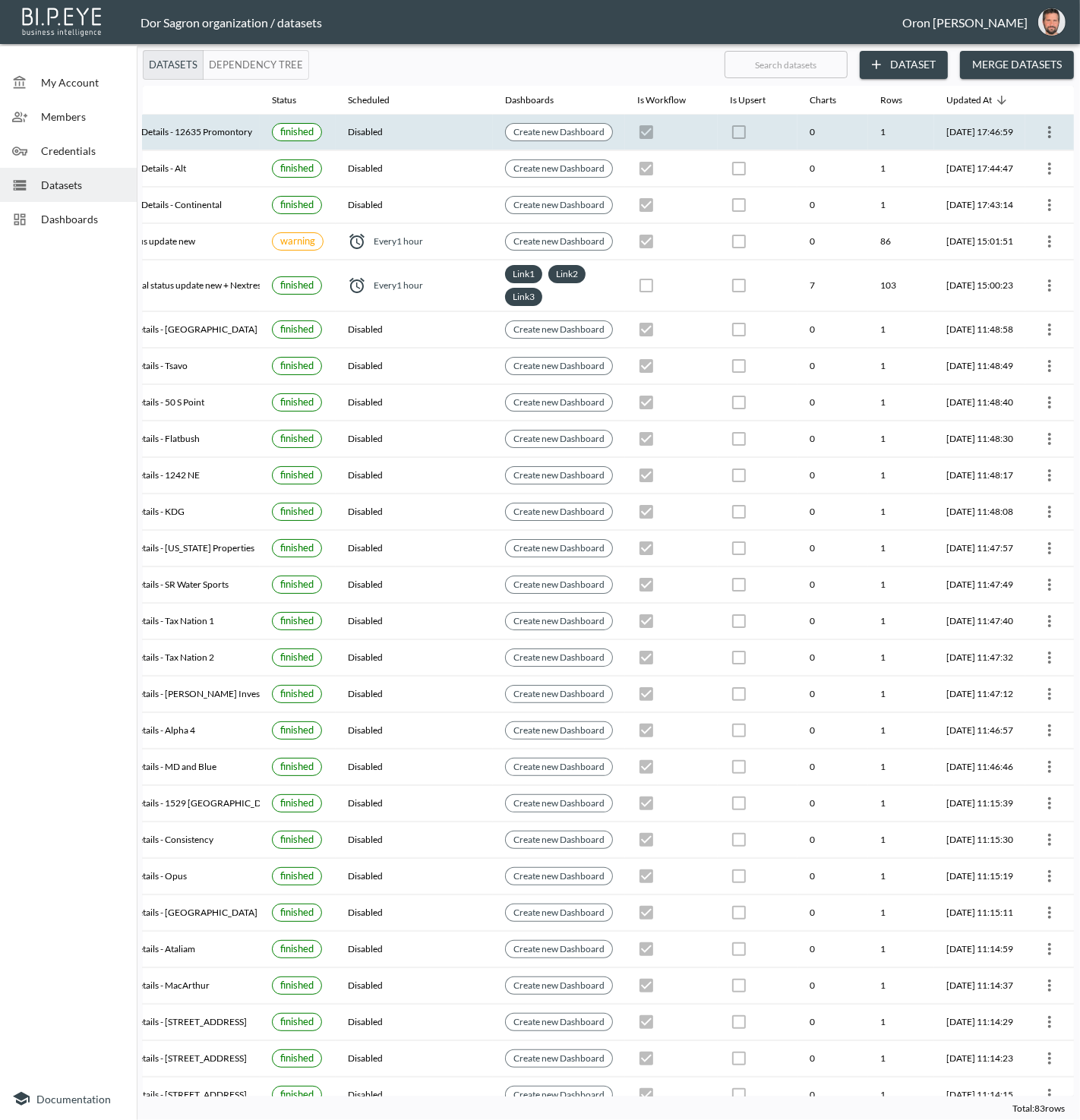
click at [1054, 126] on icon "more" at bounding box center [1049, 131] width 18 height 18
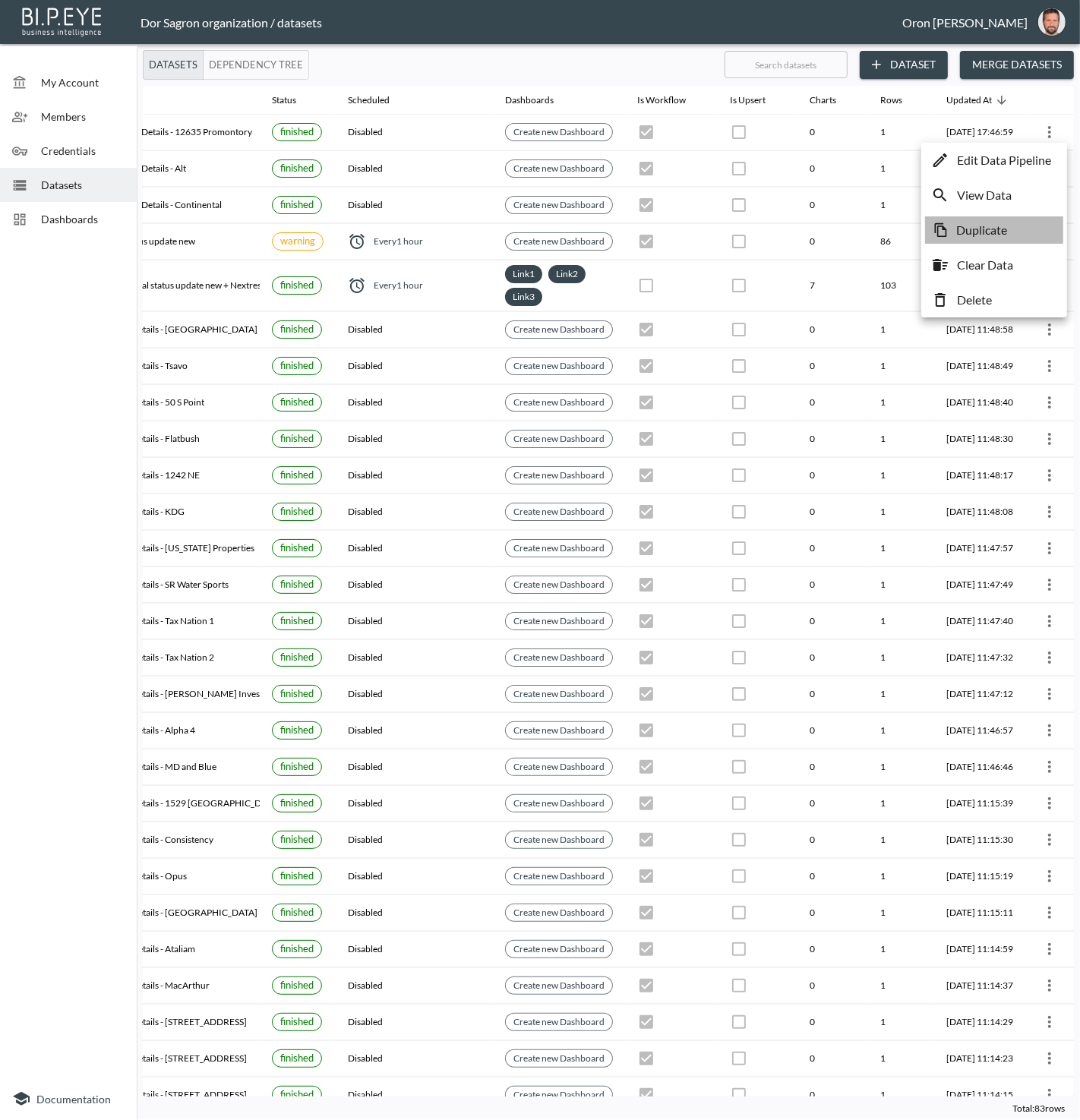
click at [991, 223] on p "Duplicate" at bounding box center [982, 230] width 51 height 18
checkbox input "true"
checkbox input "false"
checkbox input "true"
checkbox input "false"
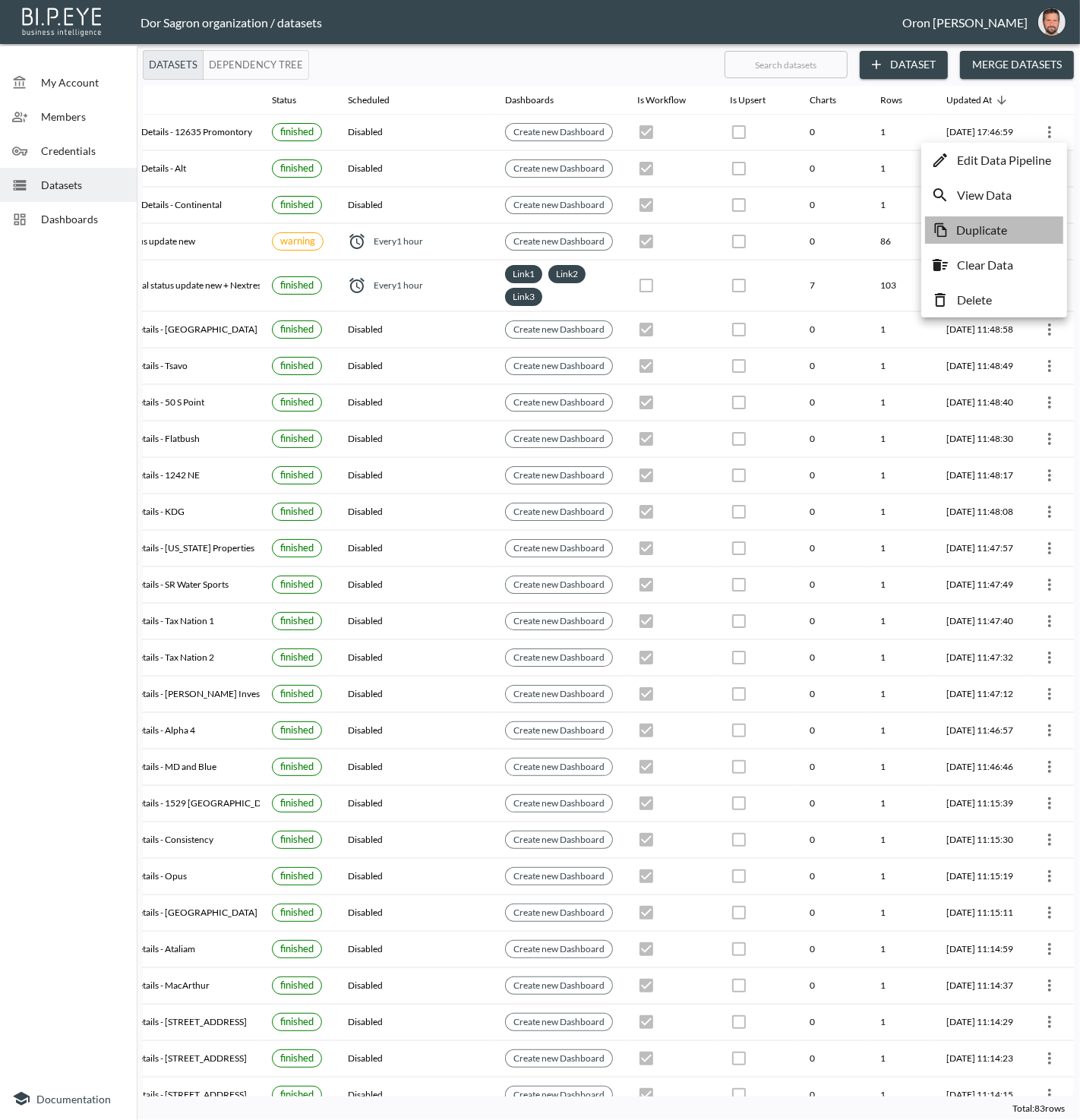
checkbox input "true"
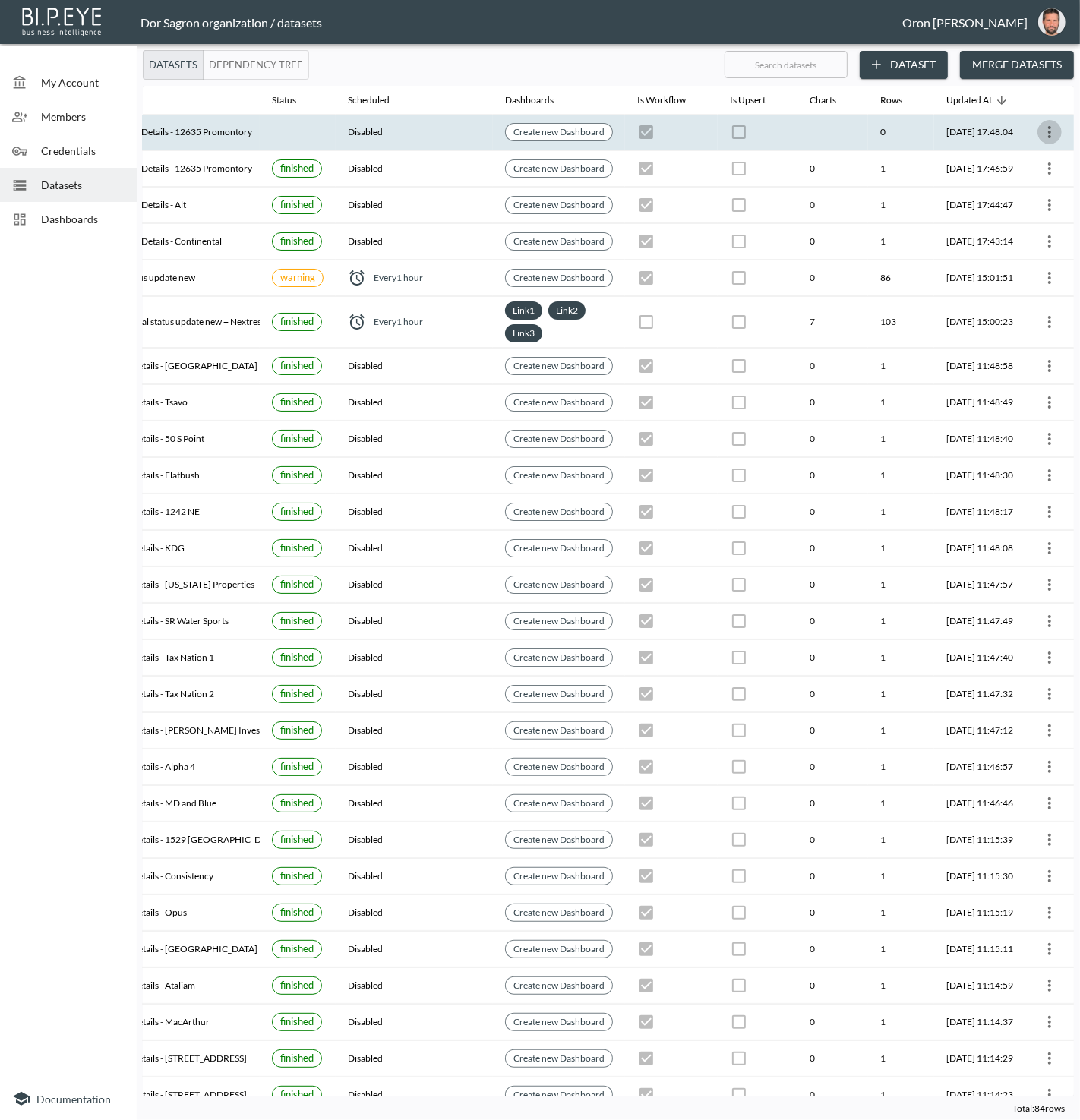
click at [1044, 125] on icon "more" at bounding box center [1049, 131] width 18 height 18
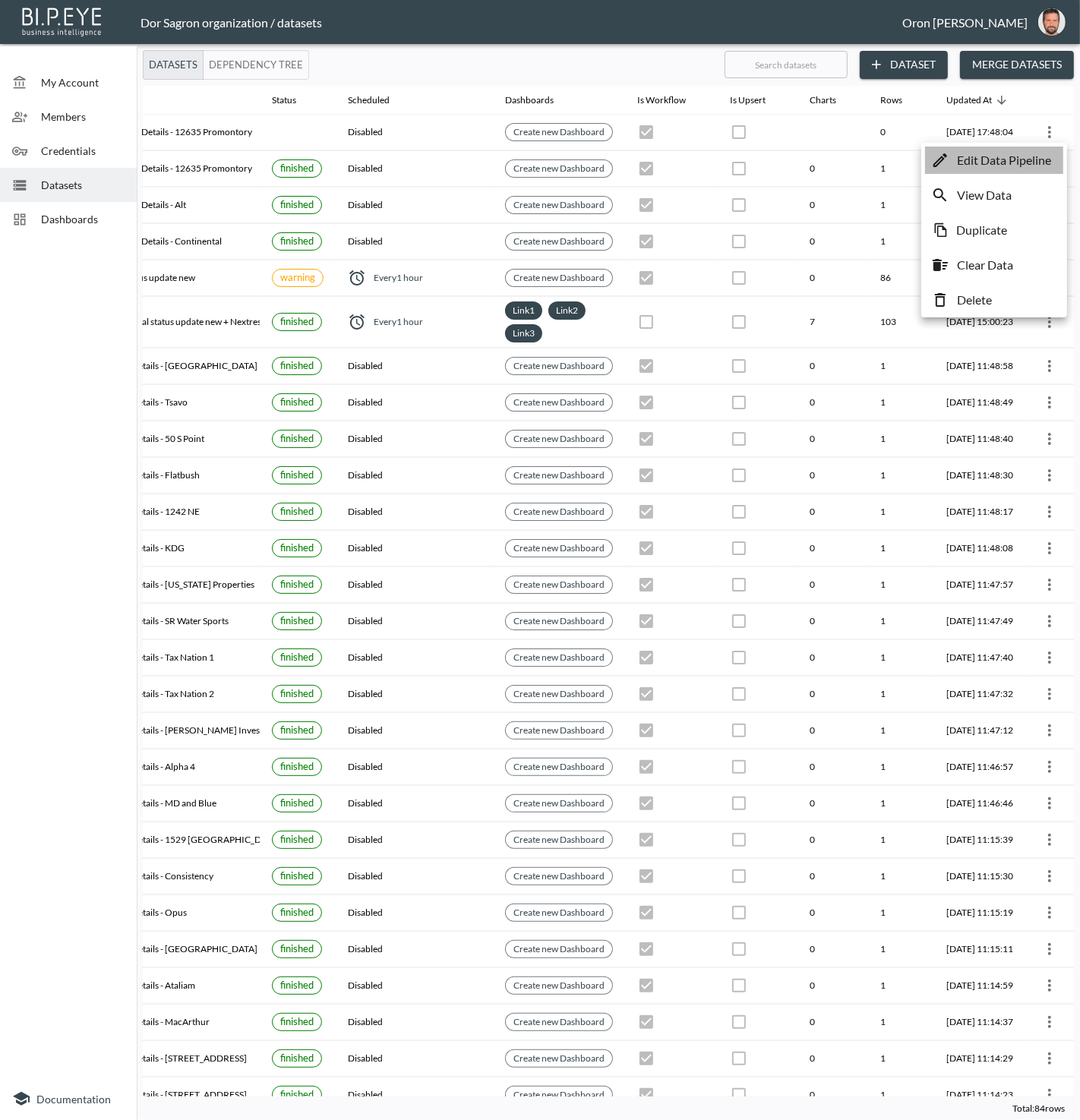
click at [1026, 153] on p "Edit Data Pipeline" at bounding box center [1004, 159] width 94 height 18
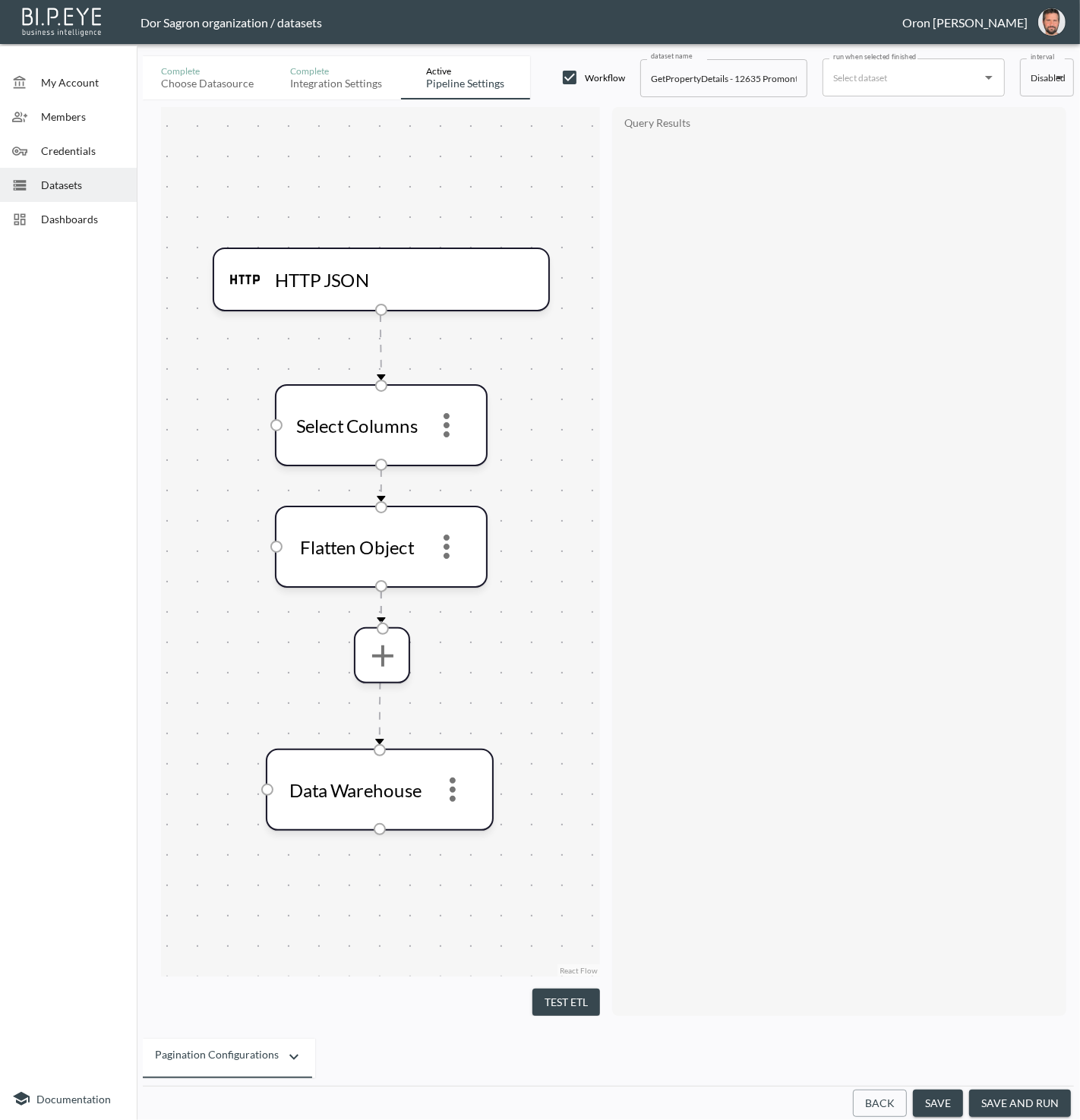
click at [872, 1096] on button "Back" at bounding box center [880, 1104] width 54 height 28
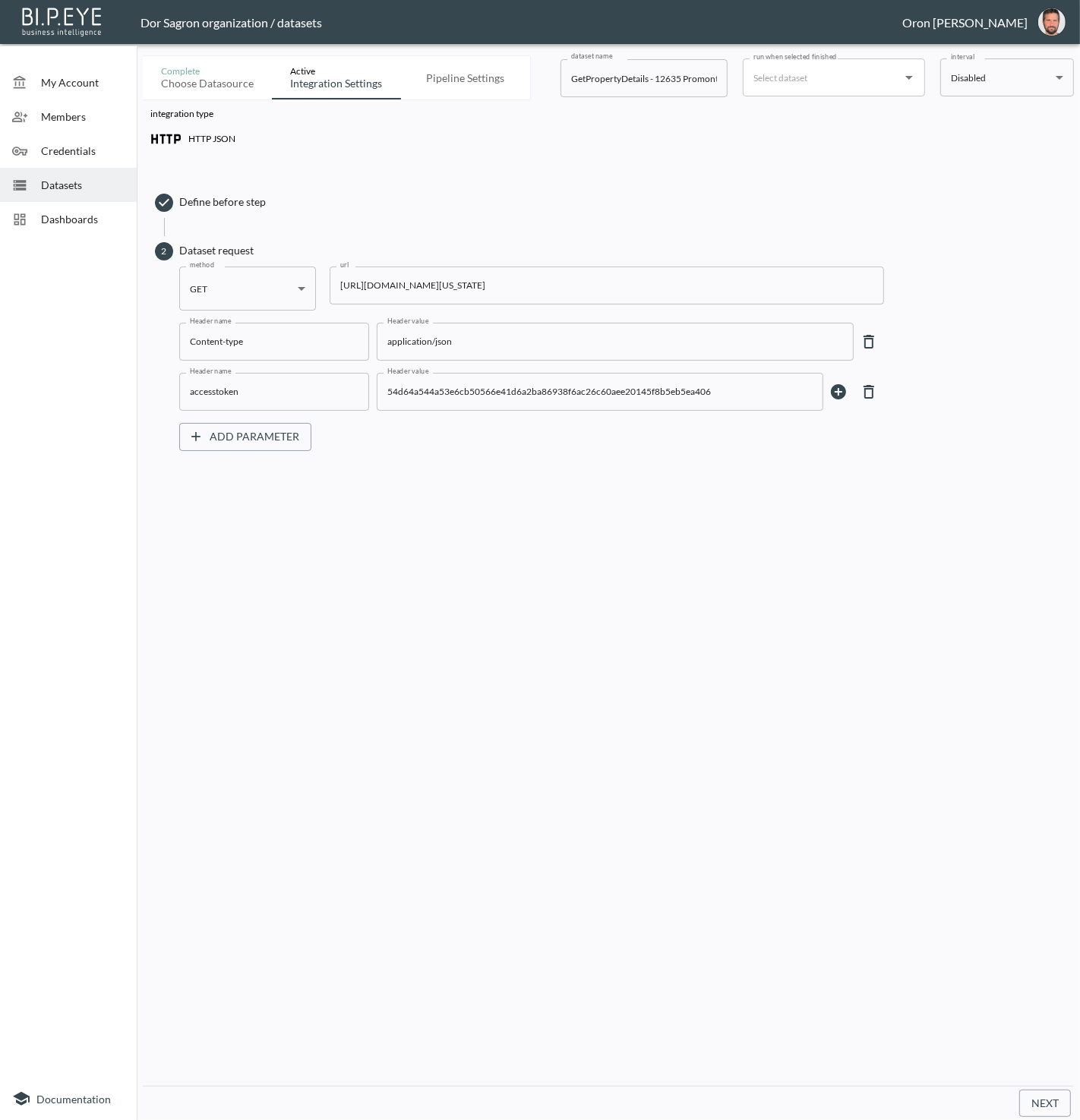
click at [465, 284] on input "https://staging-api.propmix.io/pubrec/assessor/v2/GetPropertyDetails?orderId=1&…" at bounding box center [607, 285] width 555 height 38
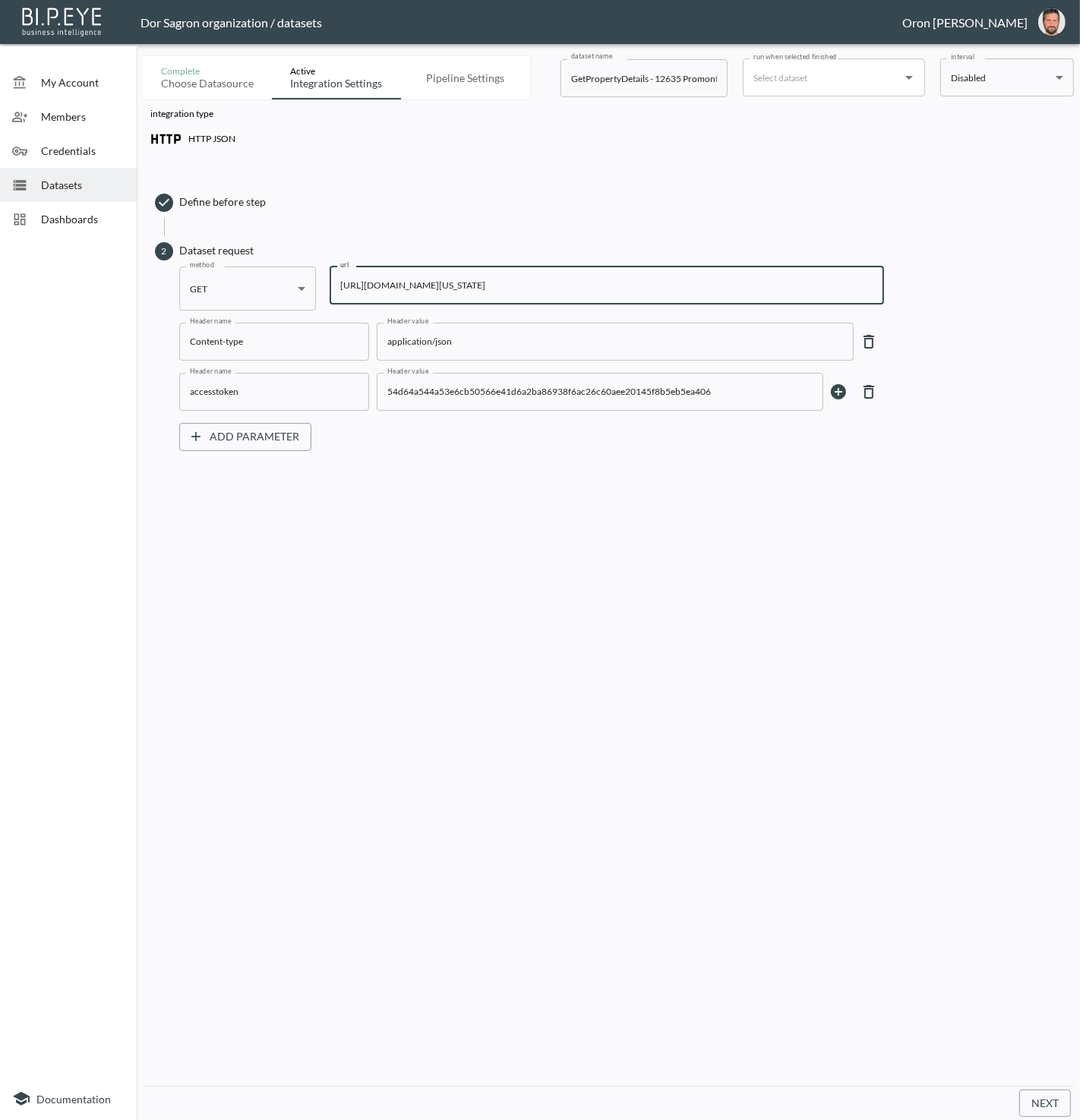
click at [465, 284] on input "https://staging-api.propmix.io/pubrec/assessor/v2/GetPropertyDetails?orderId=1&…" at bounding box center [607, 285] width 555 height 38
paste input "2967&State=FL&City=Vero+Beach&StreetAddress=2716+48th+St"
type input "https://staging-api.propmix.io/pubrec/assessor/v2/GetPropertyDetails?orderId=1&…"
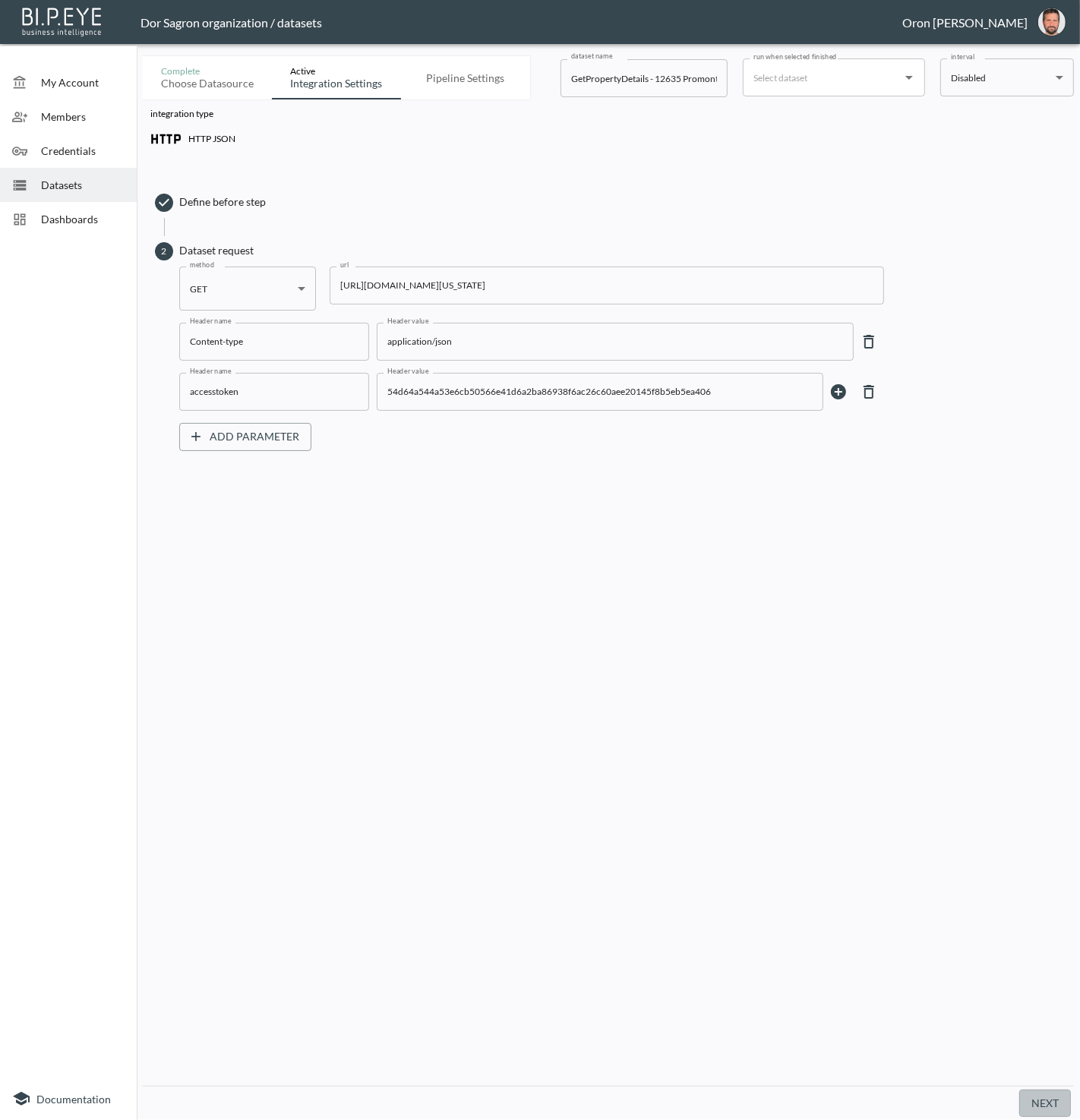
click at [1028, 1102] on button "Next" at bounding box center [1045, 1104] width 52 height 28
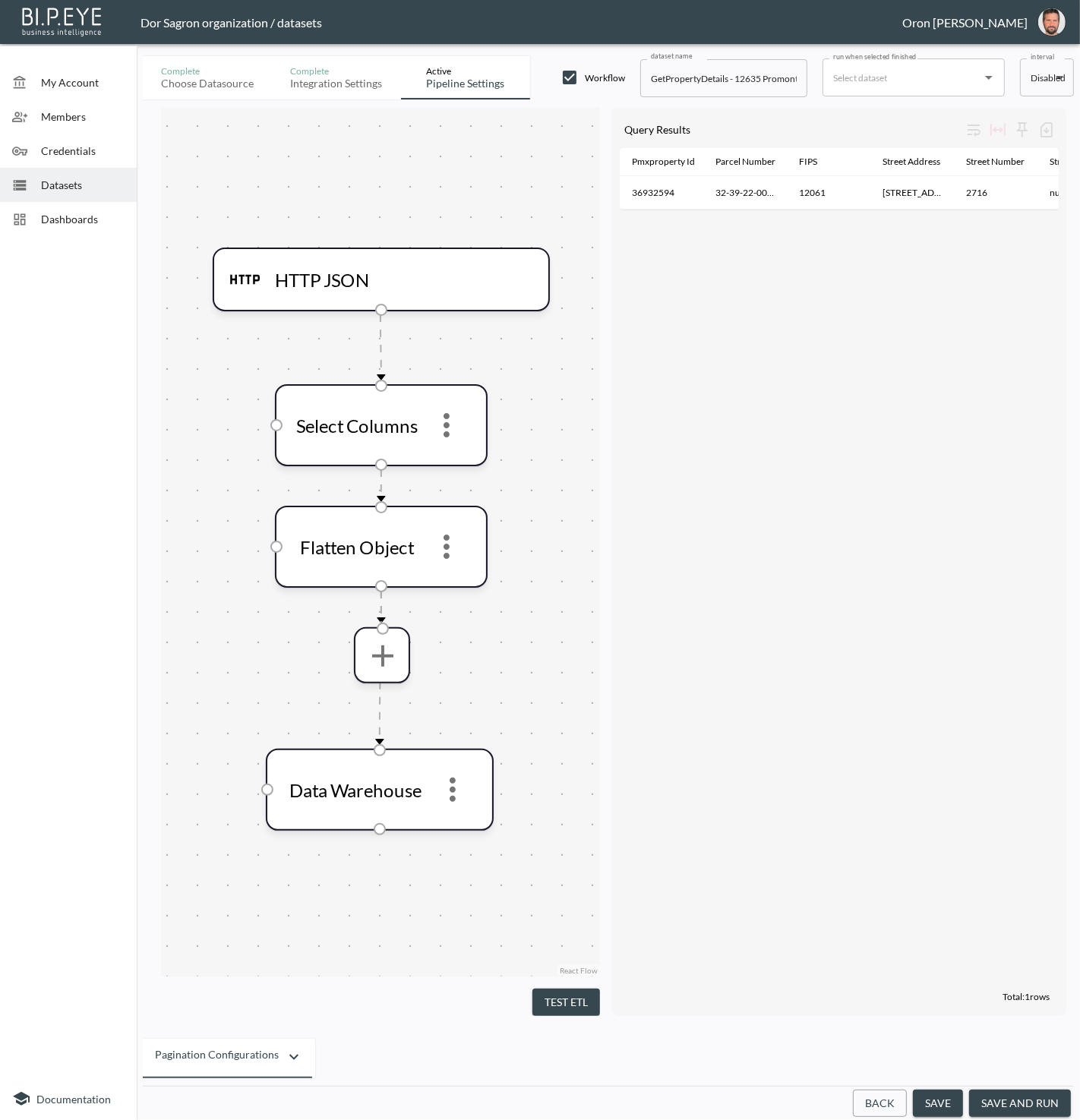
click at [764, 76] on input "GetPropertyDetails - 12635 Promontory" at bounding box center [724, 78] width 167 height 38
paste input "Palms Inn 2716"
type input "GetPropertyDetails - Palms Inn 2716"
click at [897, 76] on input "run when selected finished" at bounding box center [902, 78] width 146 height 25
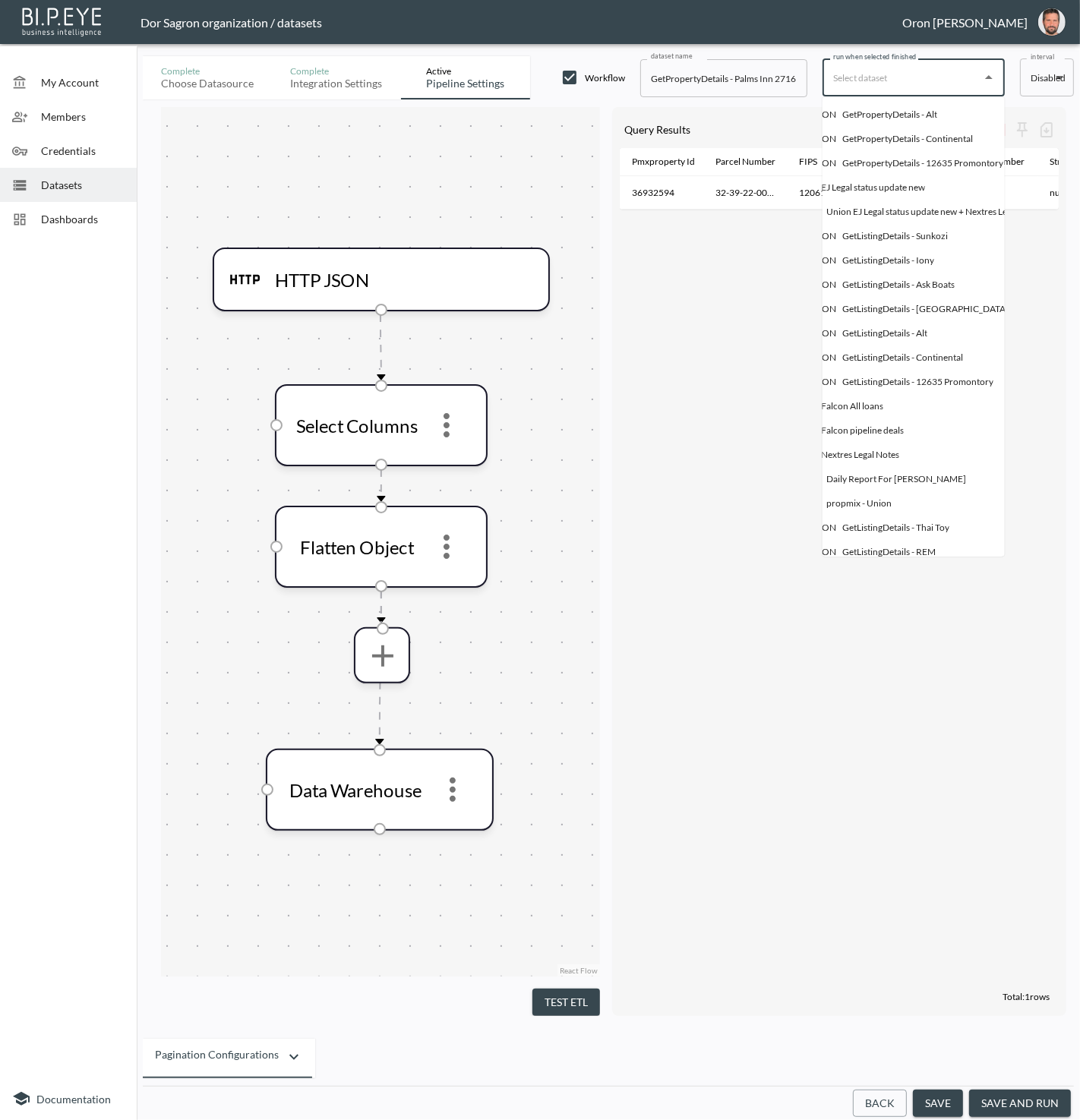
scroll to position [0, 82]
click at [899, 117] on div "GetPropertyDetails - Alt" at bounding box center [876, 115] width 95 height 14
type input "GetPropertyDetails - Alt"
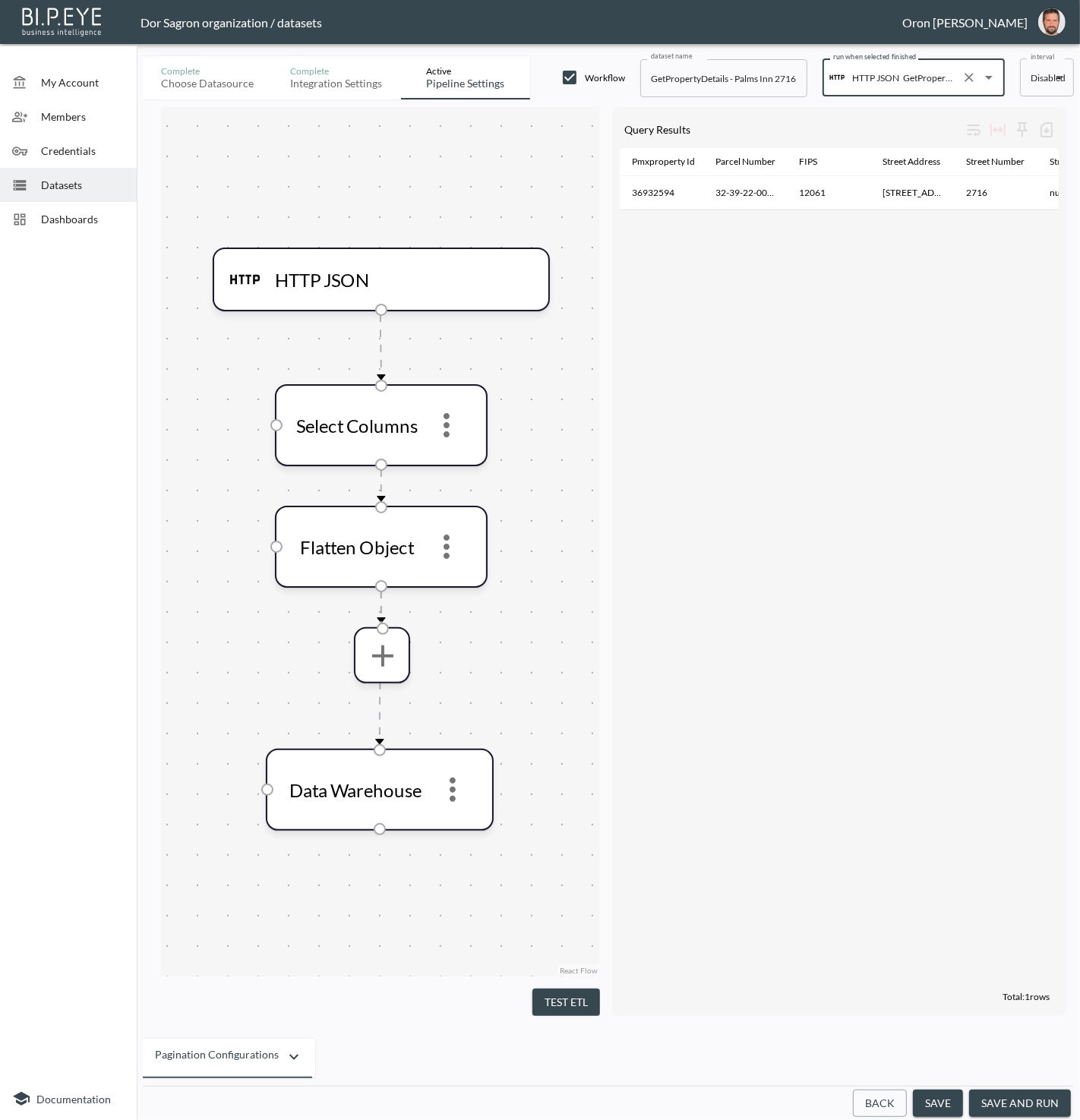
click at [1027, 1102] on button "save and run" at bounding box center [1020, 1104] width 102 height 28
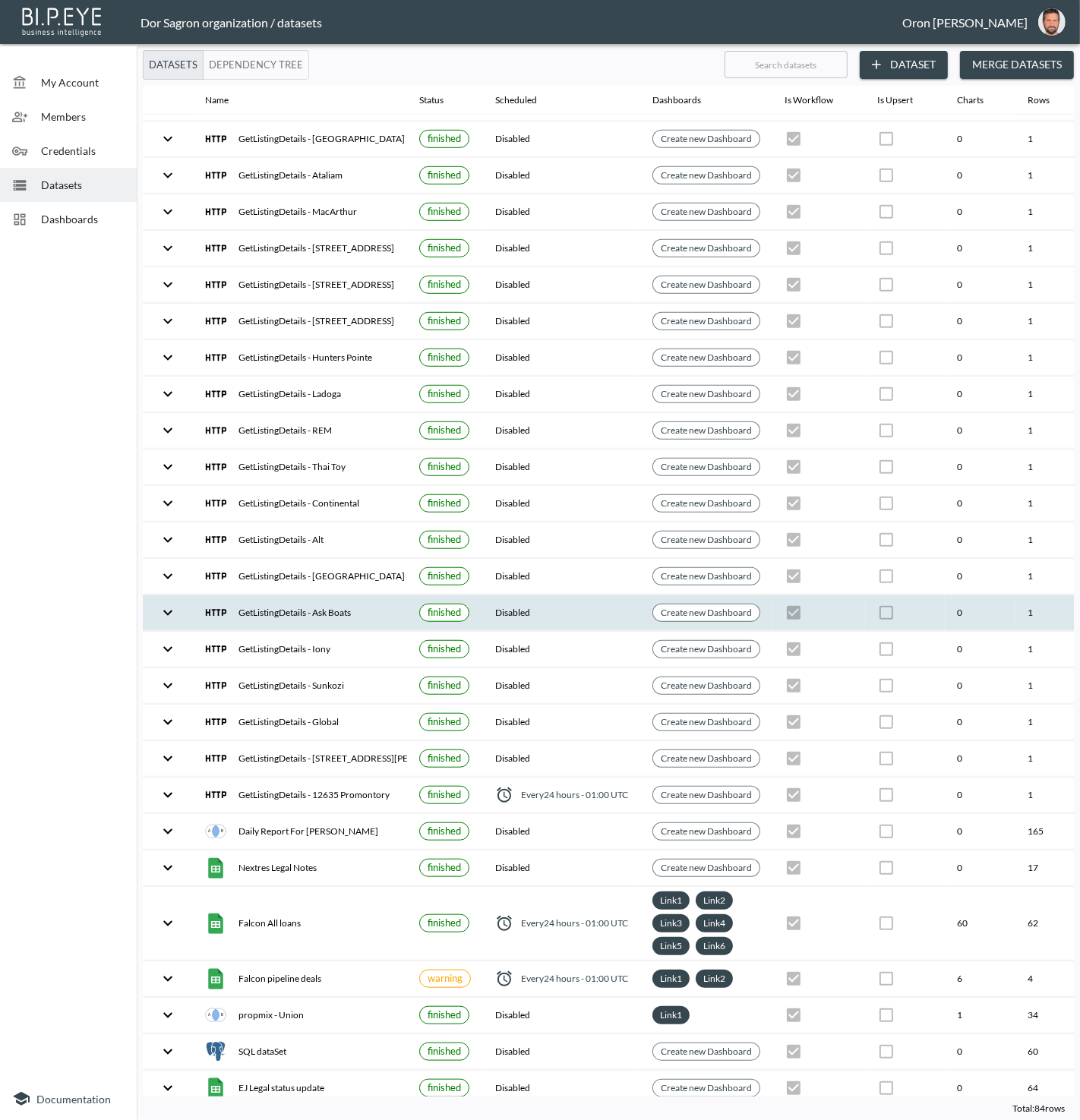
scroll to position [811, 174]
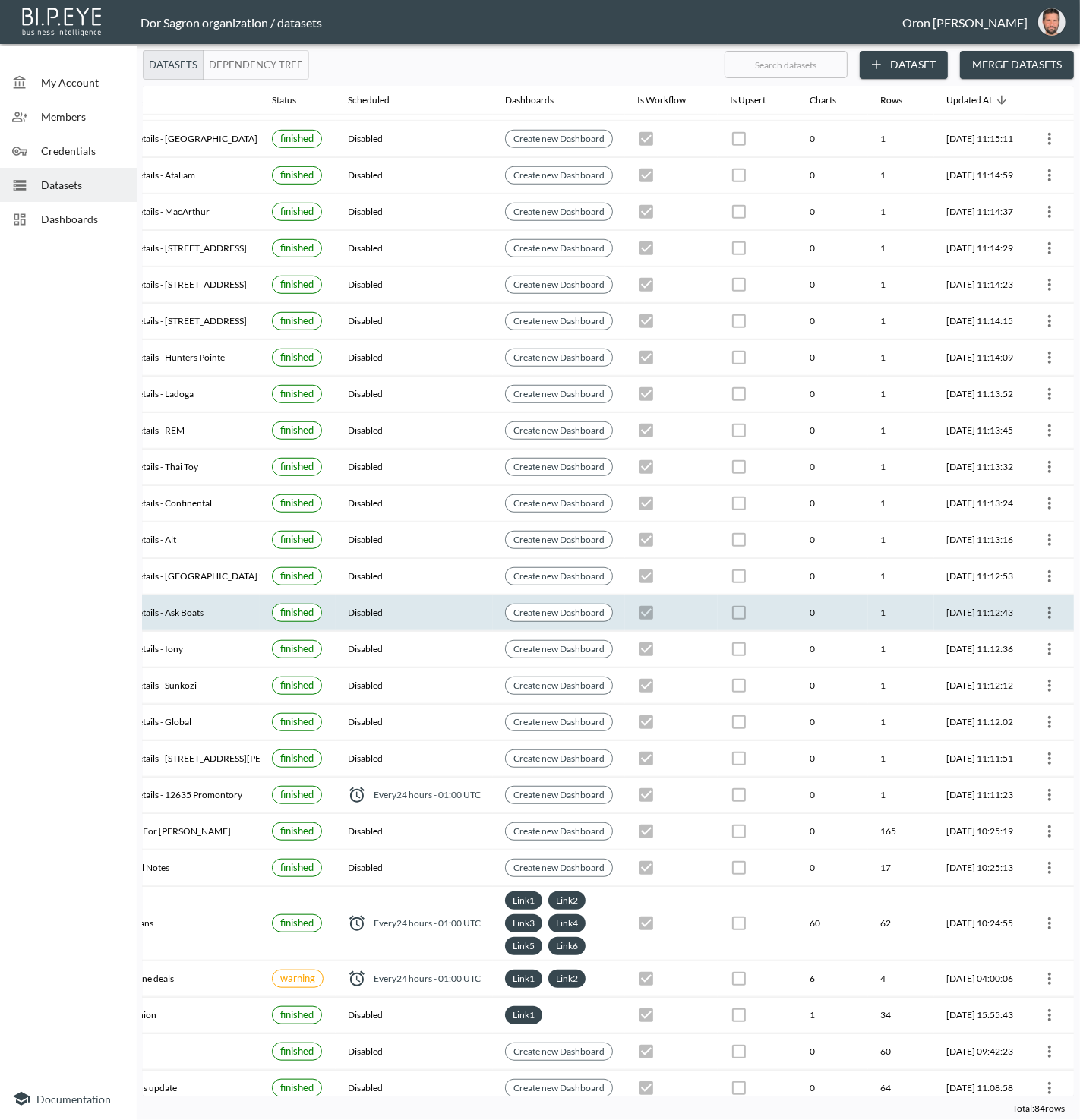
click at [1045, 604] on icon "more" at bounding box center [1049, 613] width 18 height 18
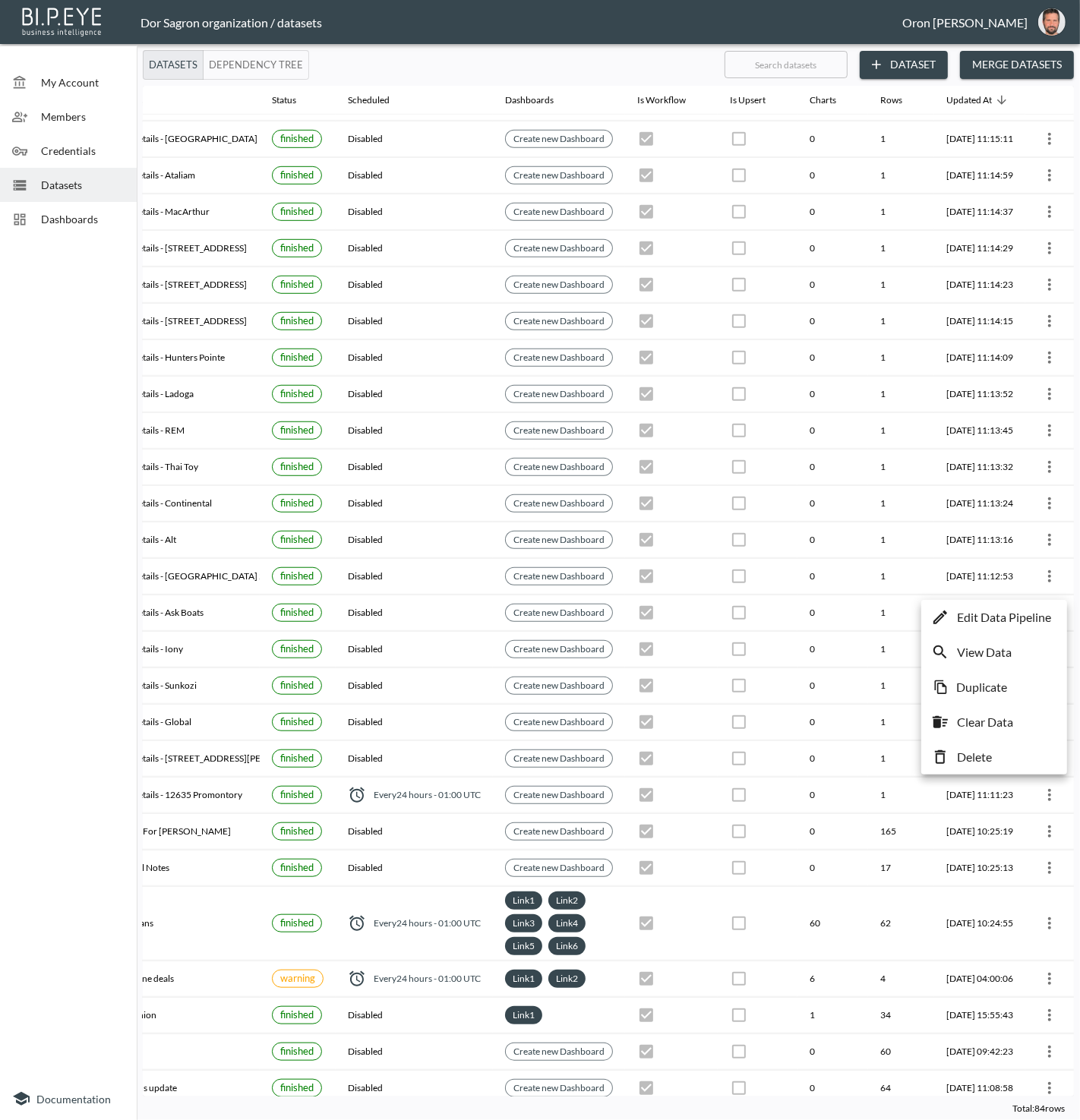
click at [1024, 614] on p "Edit Data Pipeline" at bounding box center [1004, 617] width 94 height 18
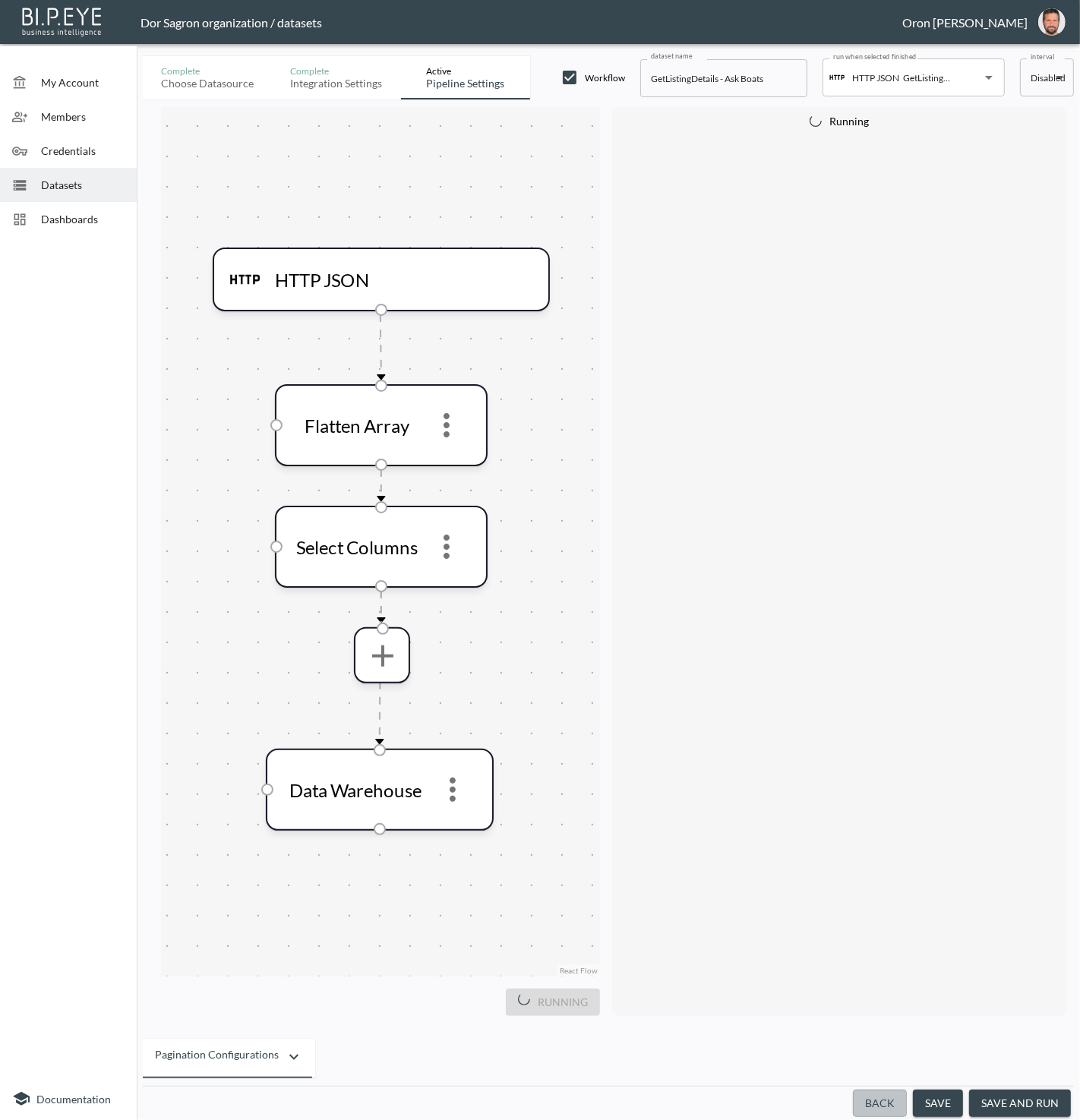
click at [892, 1103] on button "Back" at bounding box center [880, 1104] width 54 height 28
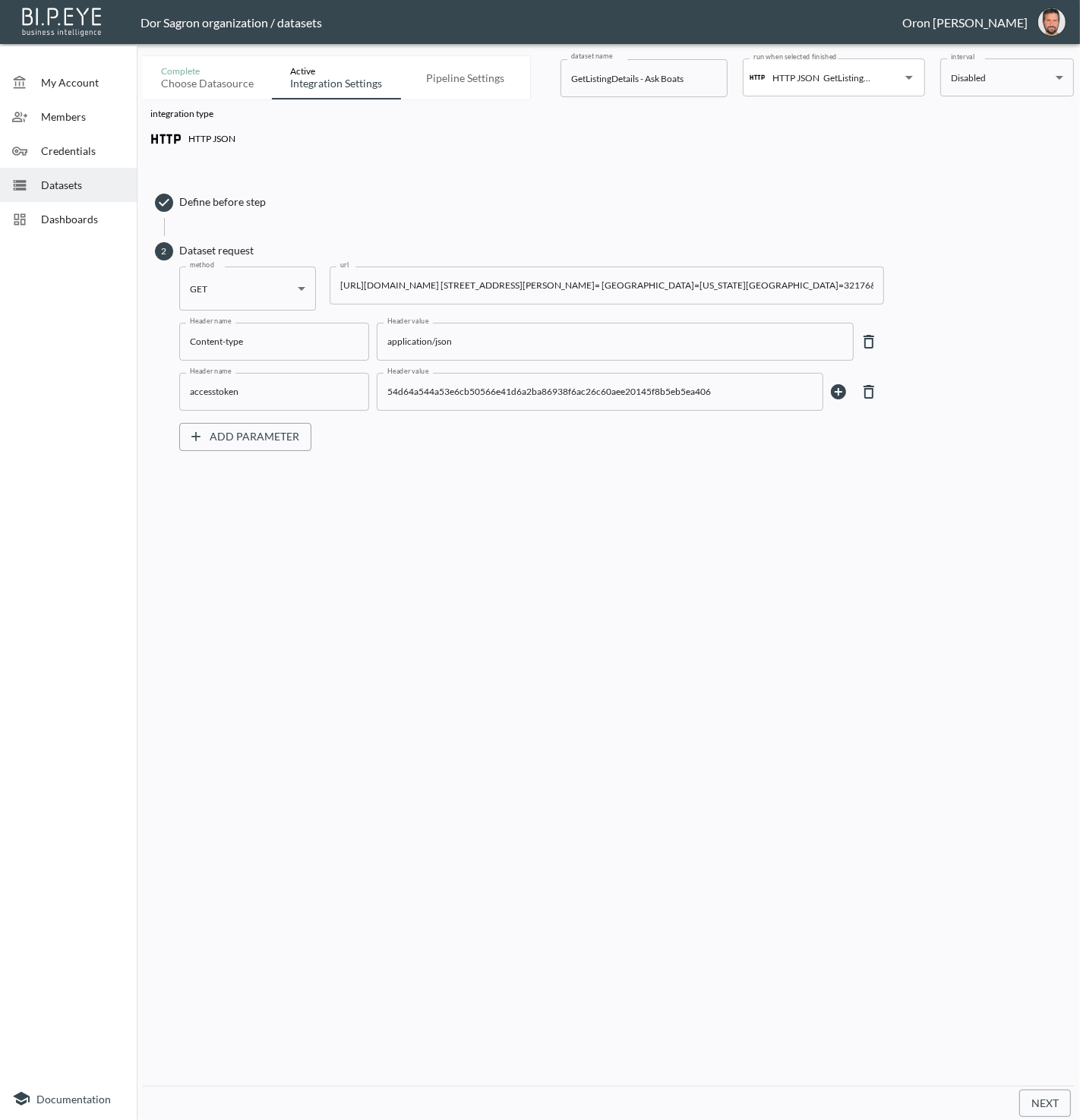
click at [521, 284] on input "https://staging-api.propmix.io/mktlite/val/v2/GetListingDetails?&Street= 3080 J…" at bounding box center [607, 285] width 555 height 38
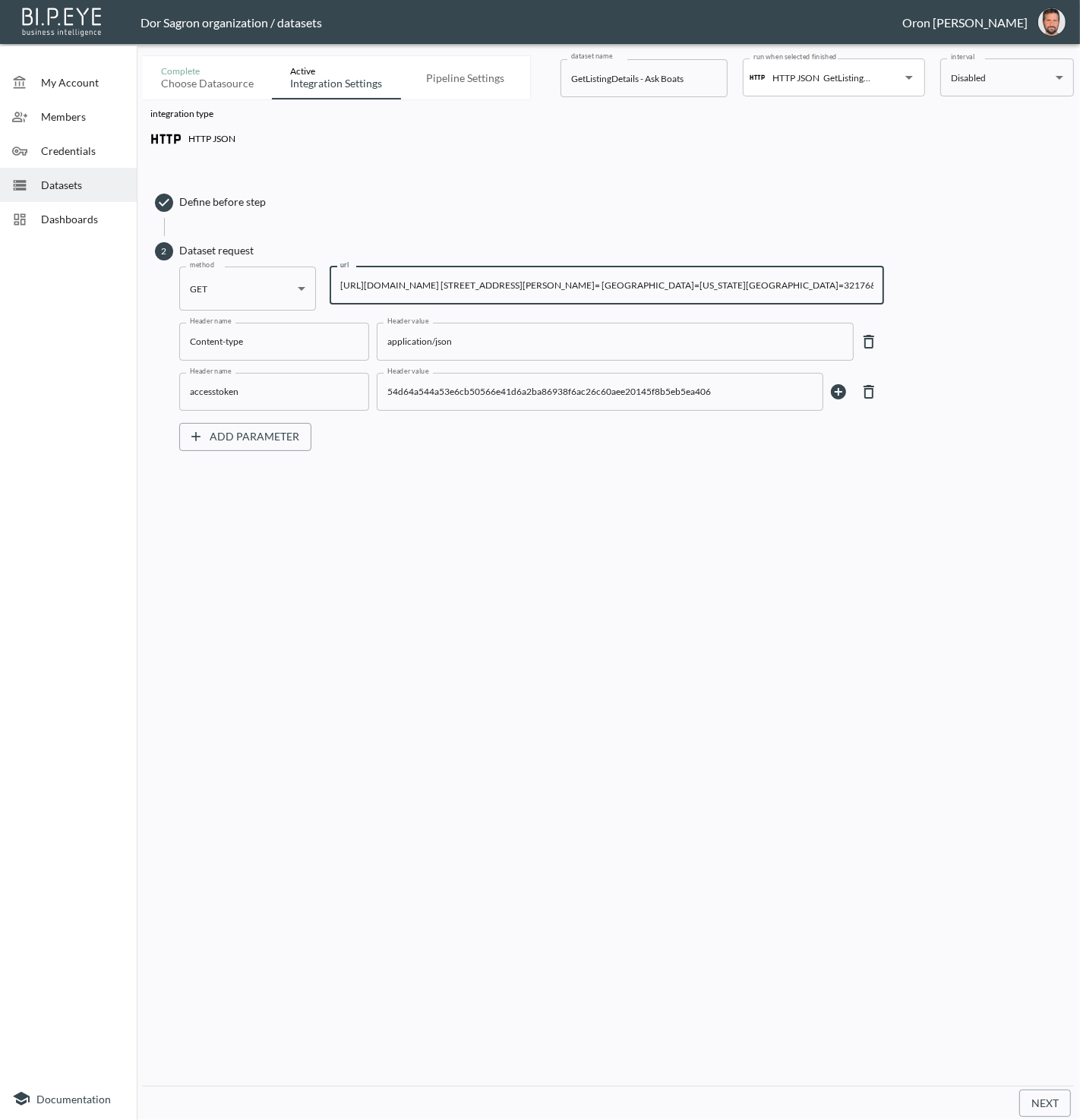
click at [521, 284] on input "https://staging-api.propmix.io/mktlite/val/v2/GetListingDetails?&Street= 3080 J…" at bounding box center [607, 285] width 555 height 38
click at [68, 186] on span "Datasets" at bounding box center [82, 185] width 83 height 16
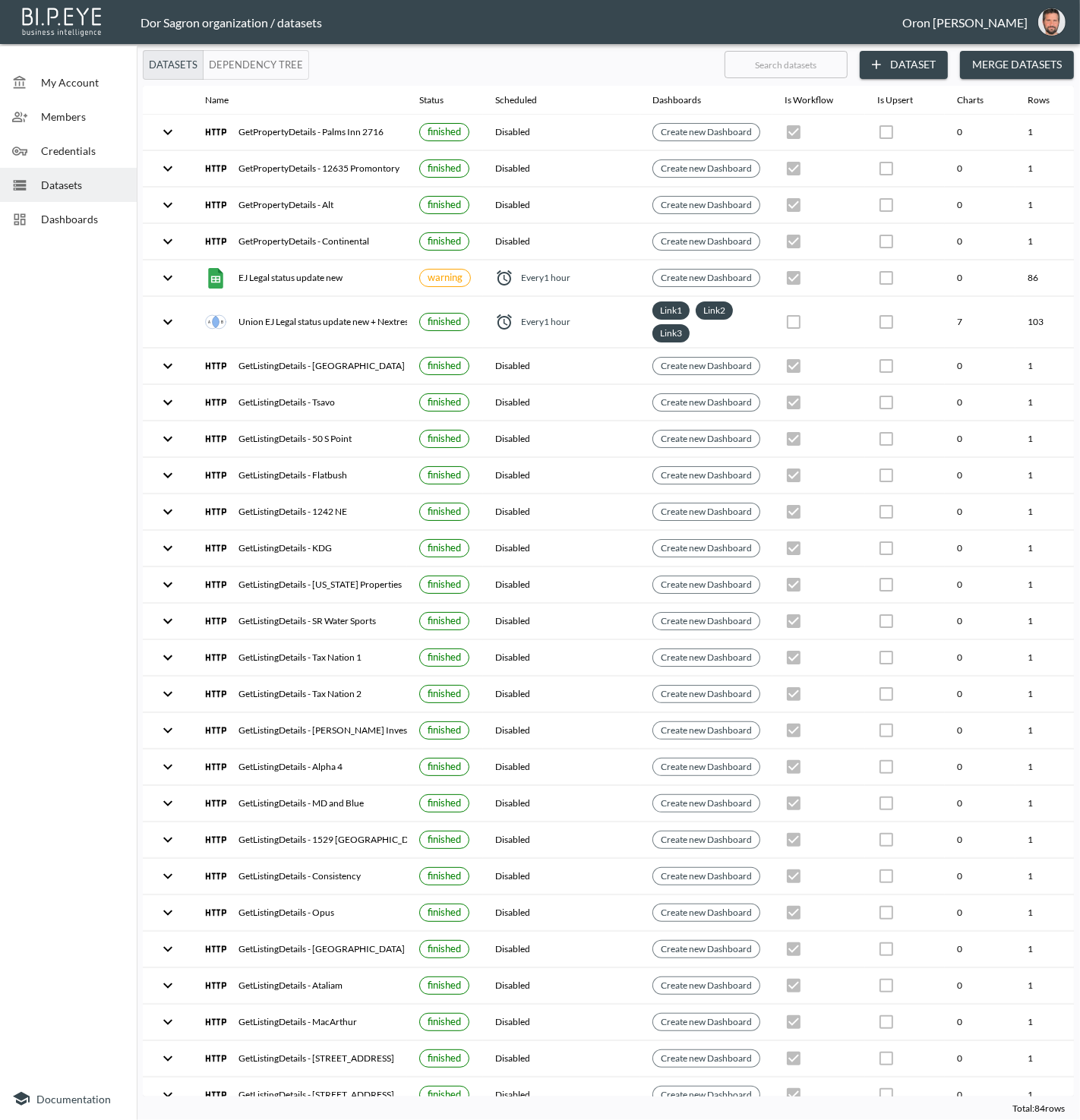
click at [486, 74] on div "Datasets Dependency Tree" at bounding box center [428, 65] width 570 height 30
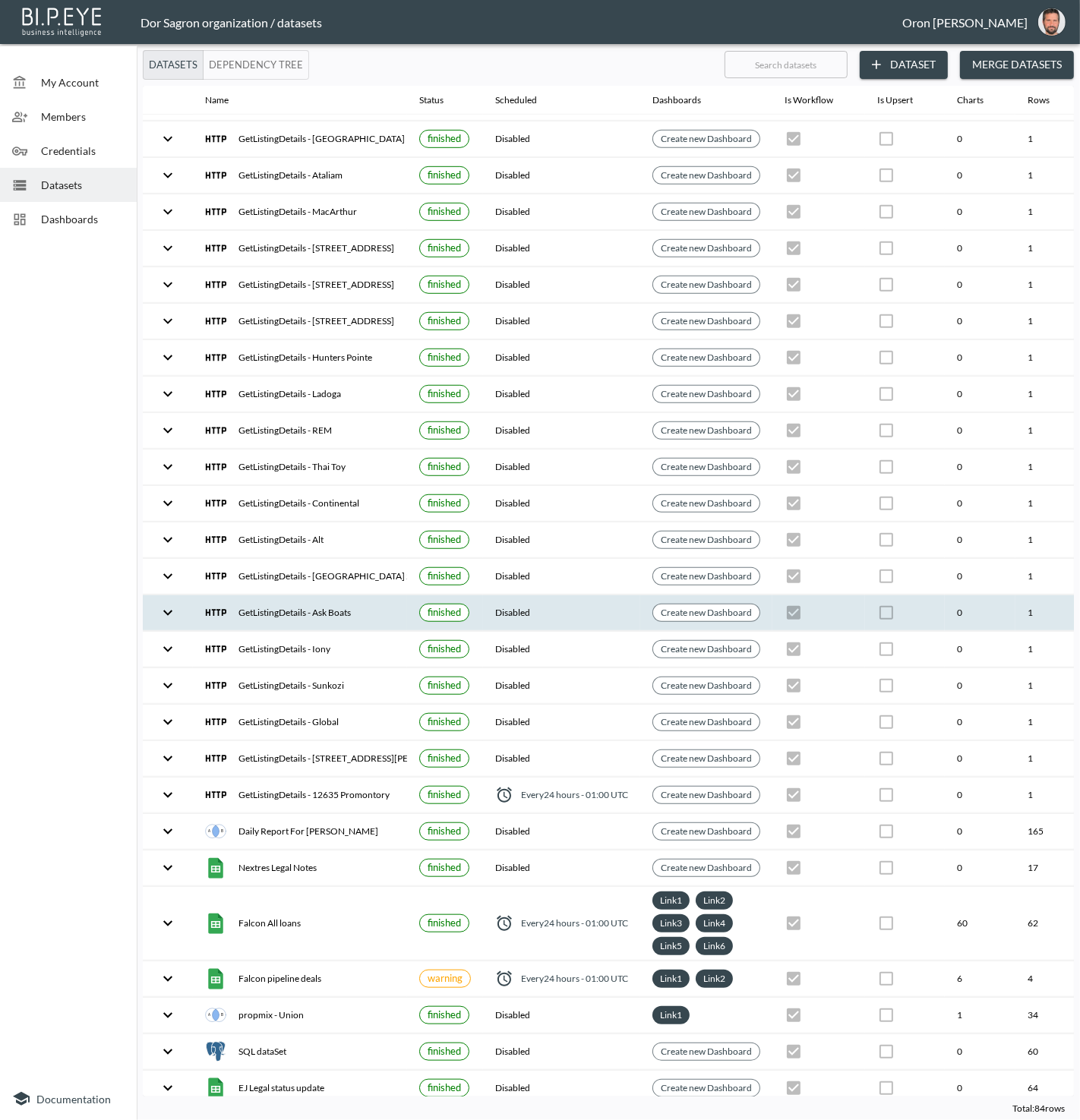
scroll to position [811, 174]
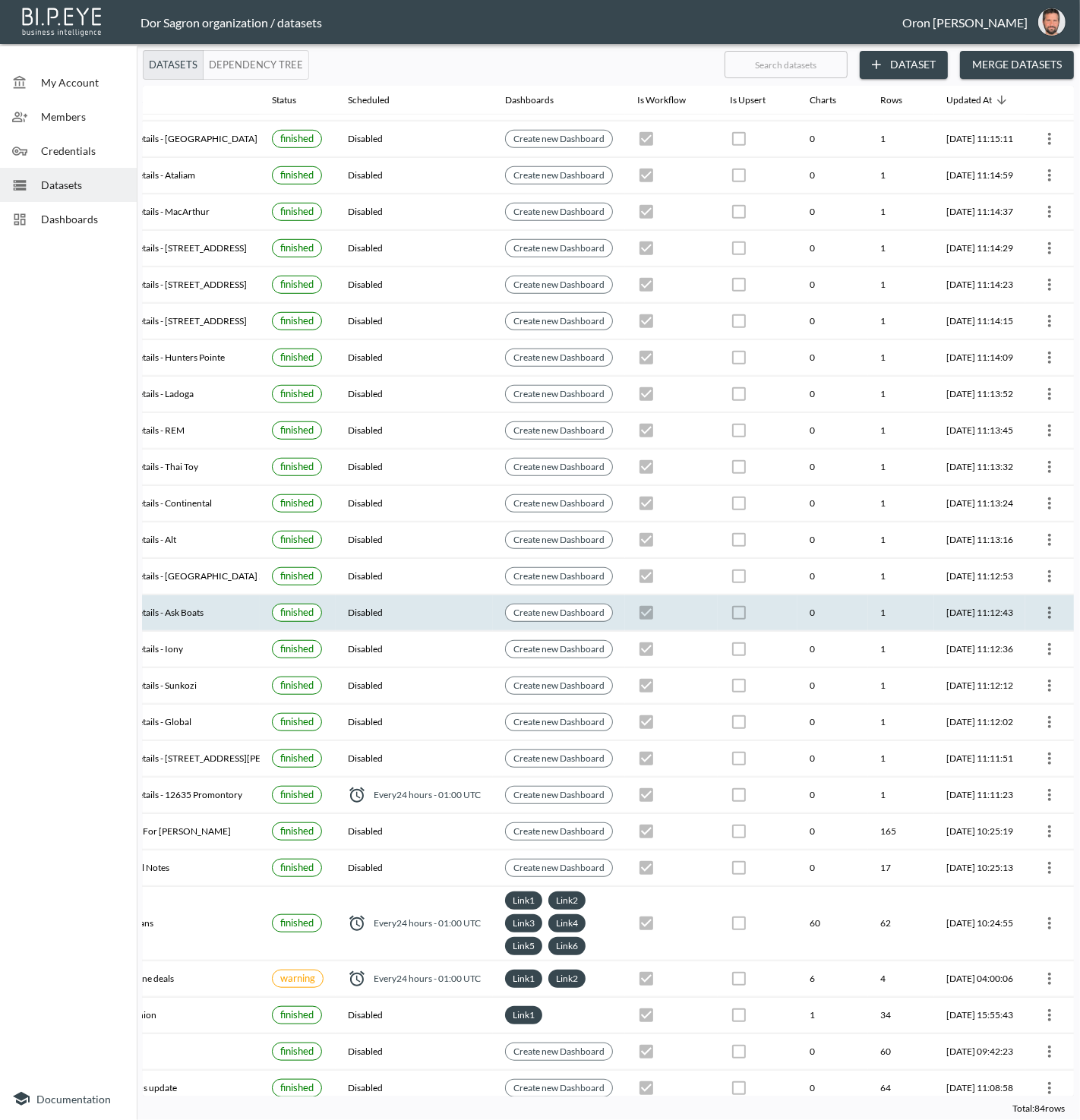
click at [1056, 600] on button "more" at bounding box center [1050, 613] width 25 height 25
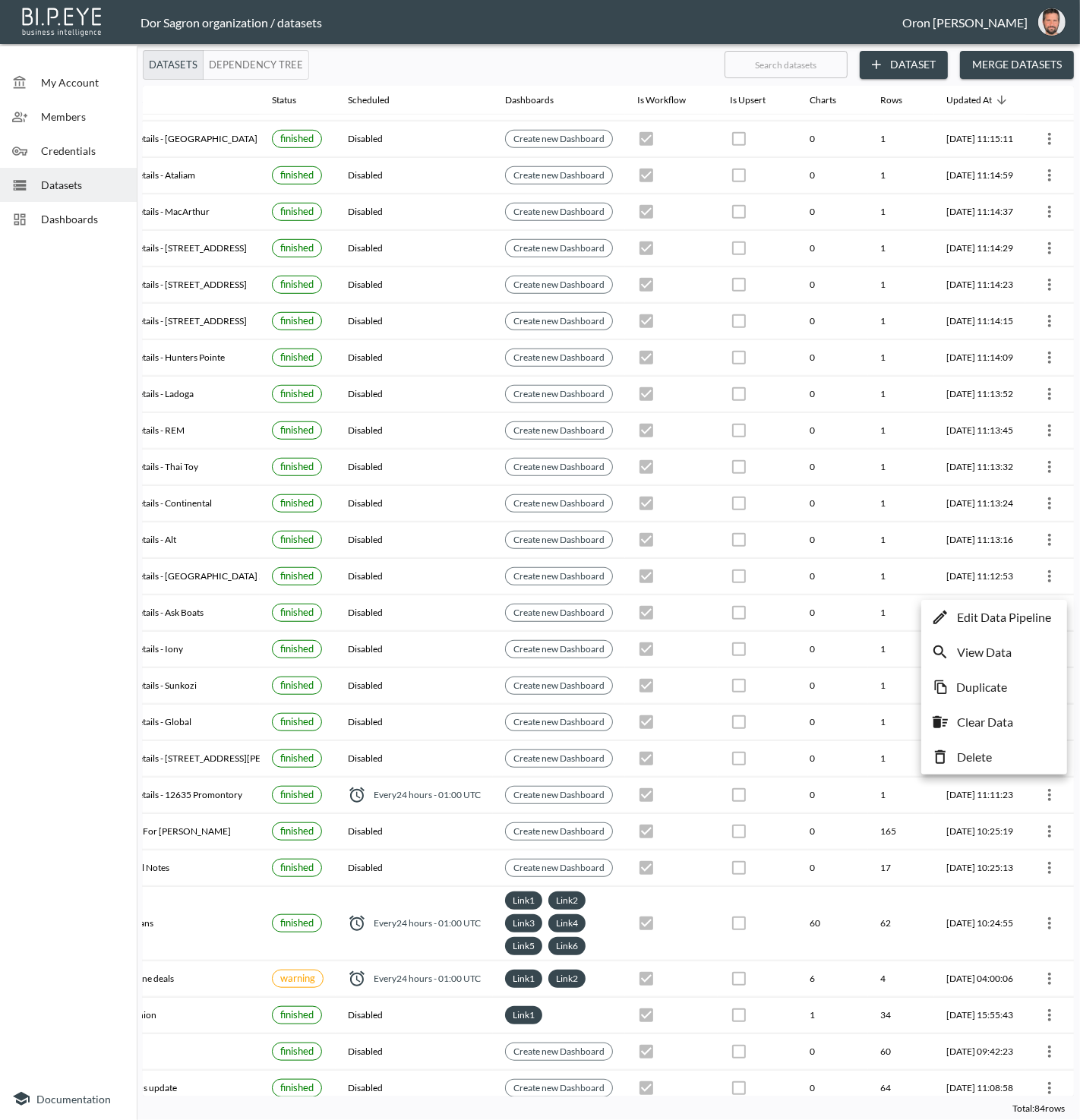
click at [1011, 684] on li "Duplicate" at bounding box center [995, 687] width 139 height 27
checkbox input "true"
checkbox input "false"
checkbox input "true"
checkbox input "false"
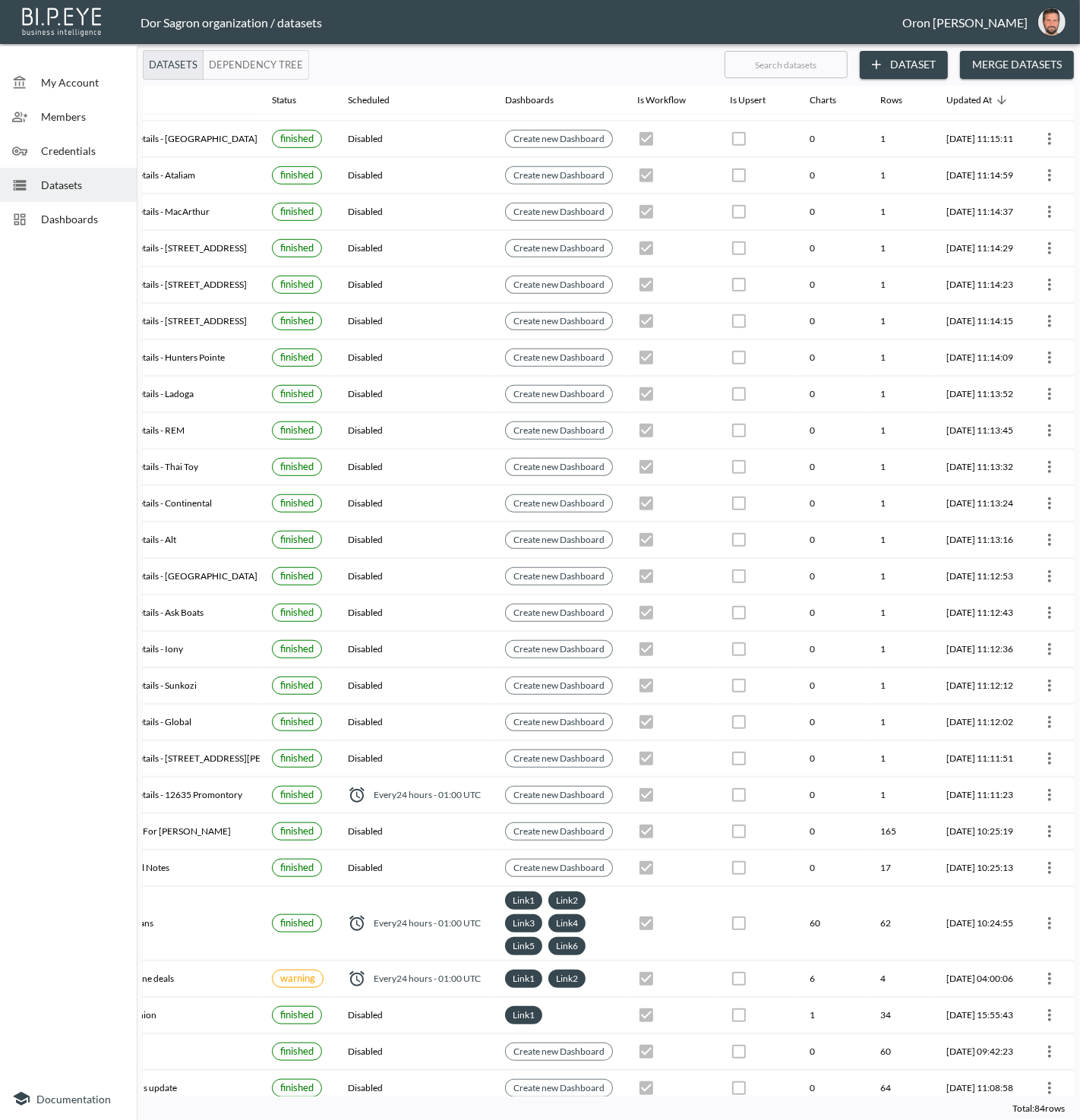
checkbox input "true"
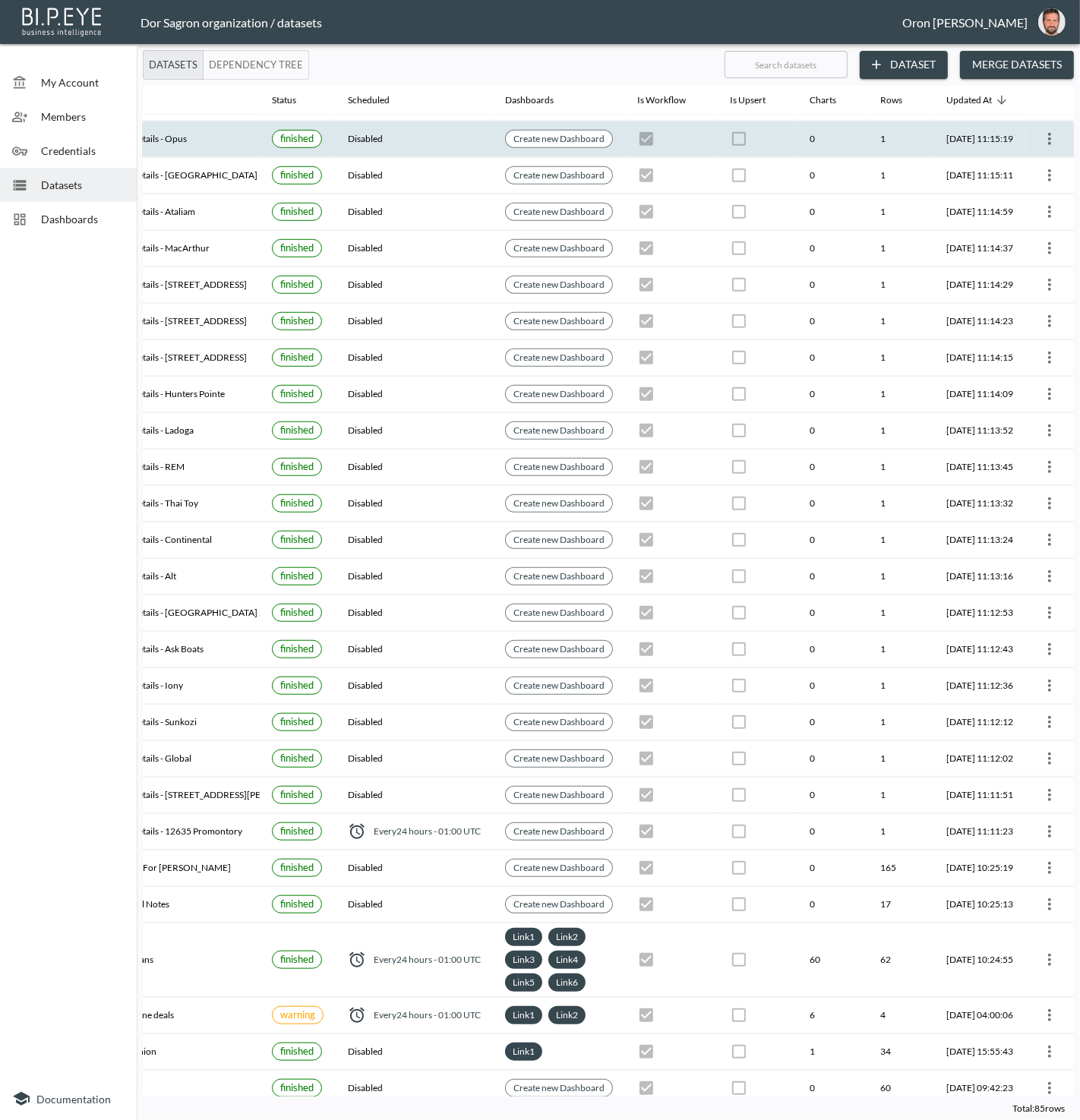
click at [1048, 130] on icon "more" at bounding box center [1049, 138] width 18 height 18
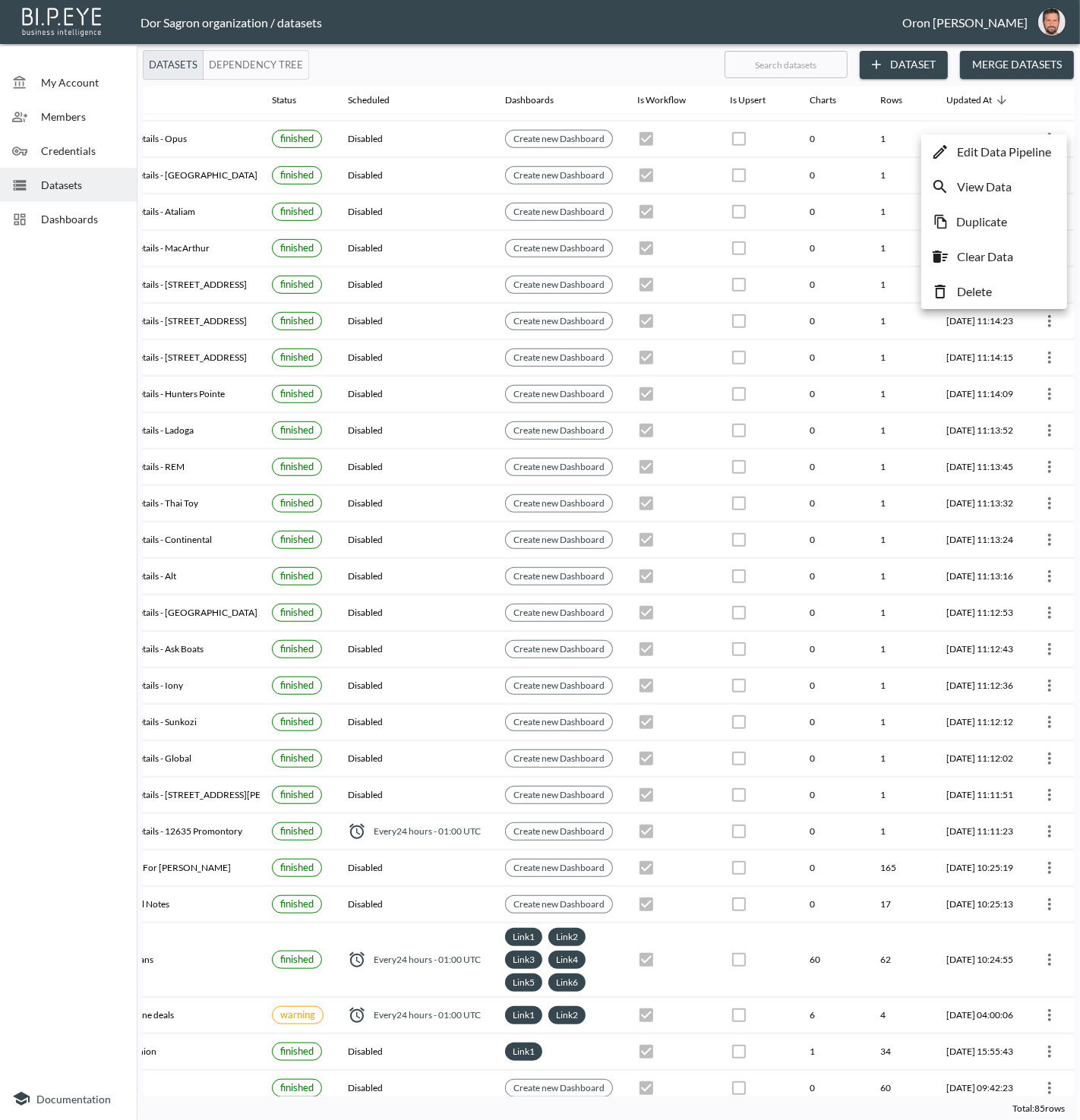
drag, startPoint x: 1036, startPoint y: 149, endPoint x: 1017, endPoint y: 148, distance: 19.0
click at [1036, 149] on p "Edit Data Pipeline" at bounding box center [1004, 152] width 94 height 18
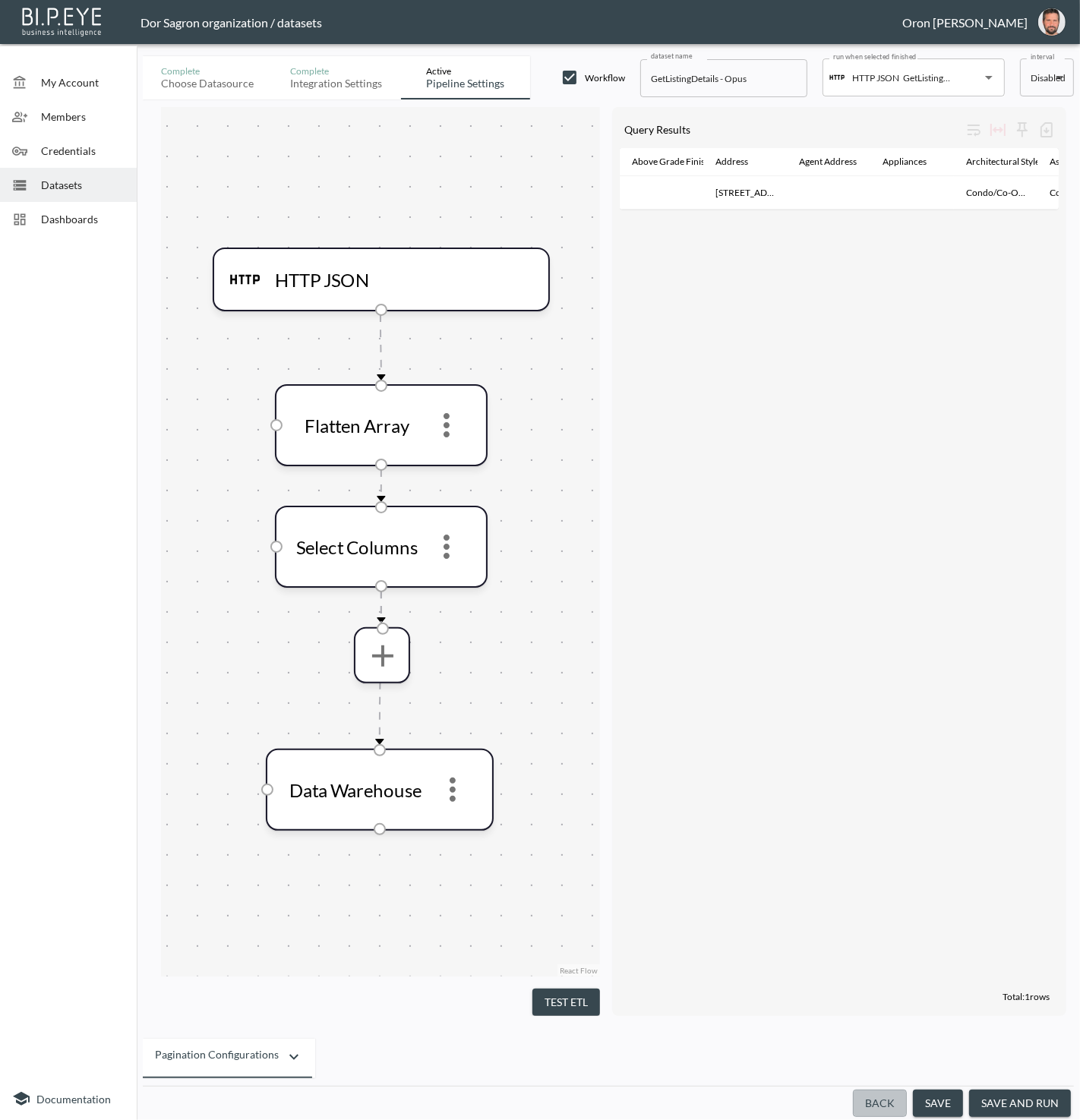
drag, startPoint x: 878, startPoint y: 1104, endPoint x: 785, endPoint y: 843, distance: 277.1
click at [878, 1103] on button "Back" at bounding box center [880, 1104] width 54 height 28
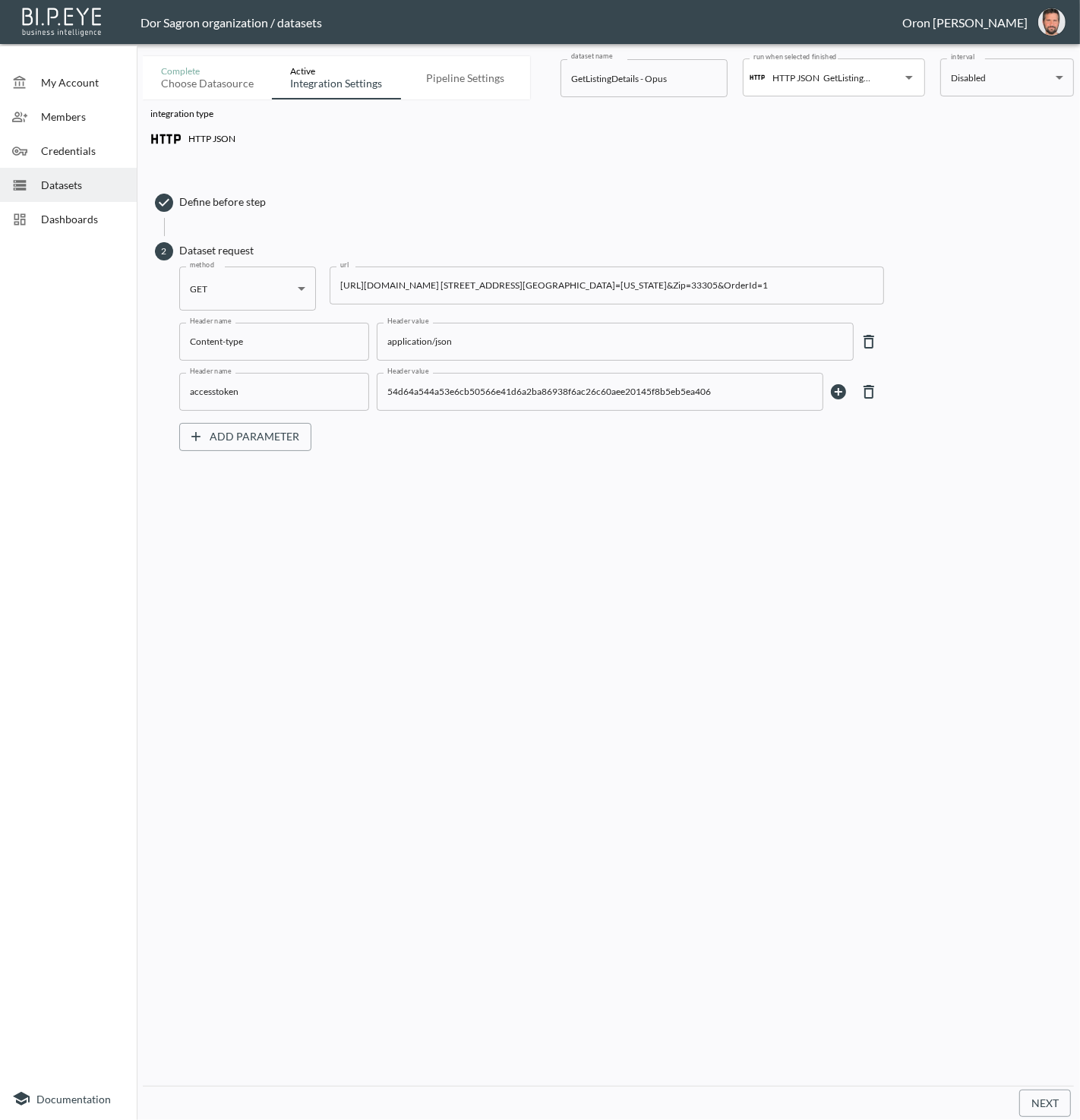
click at [525, 288] on input "[URL][DOMAIN_NAME] [STREET_ADDRESS][GEOGRAPHIC_DATA]=[US_STATE]&Zip=33305&Order…" at bounding box center [607, 285] width 555 height 38
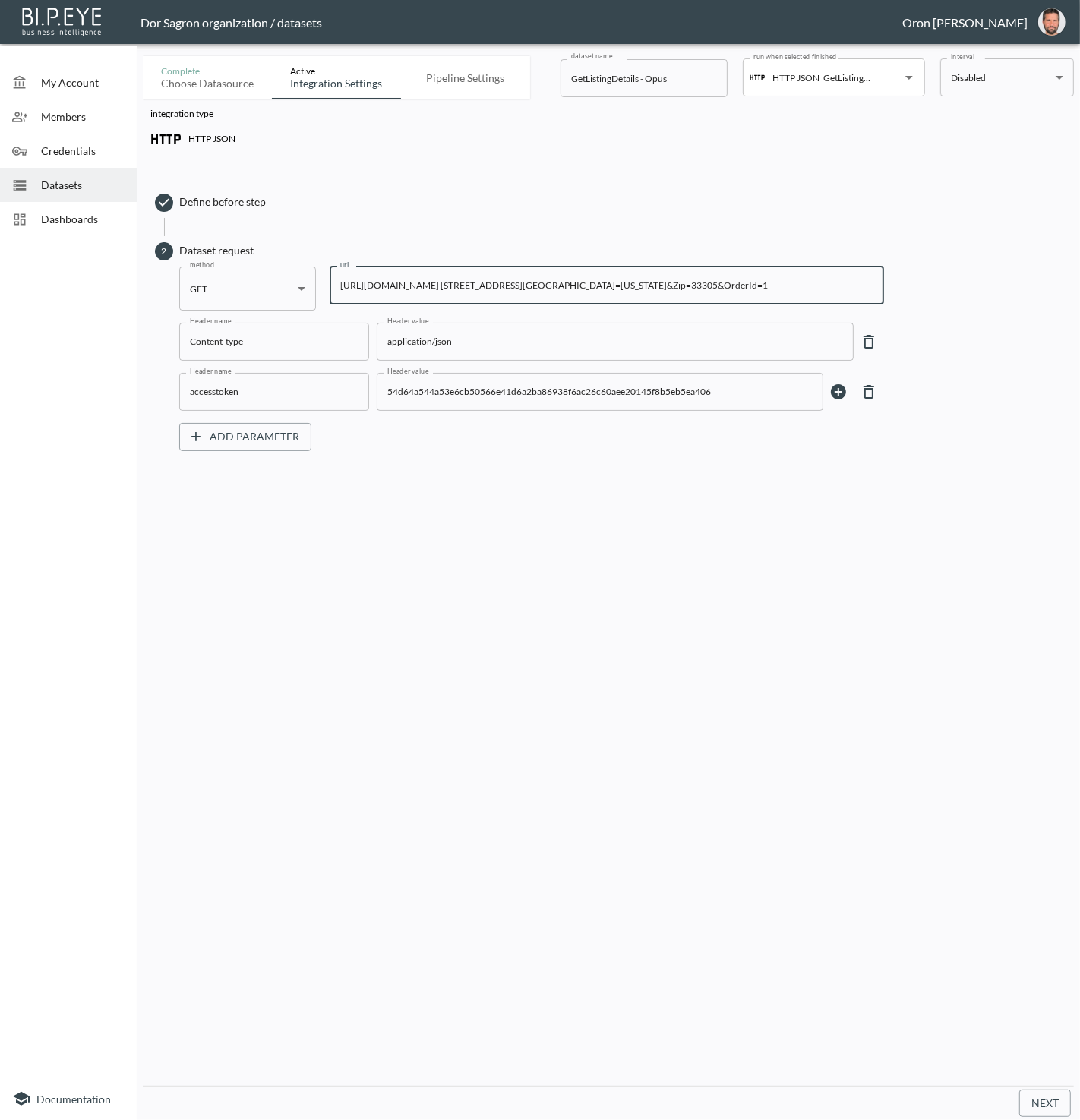
click at [525, 288] on input "[URL][DOMAIN_NAME] [STREET_ADDRESS][GEOGRAPHIC_DATA]=[US_STATE]&Zip=33305&Order…" at bounding box center [607, 285] width 555 height 38
paste input "pubrec/assessor/v2/GetPropertyDetails?orderId=1&PostalCode=32176&State=FL&City=…"
type input "https://staging-api.propmix.io/pubrec/assessor/v2/GetPropertyDetails?orderId=1&…"
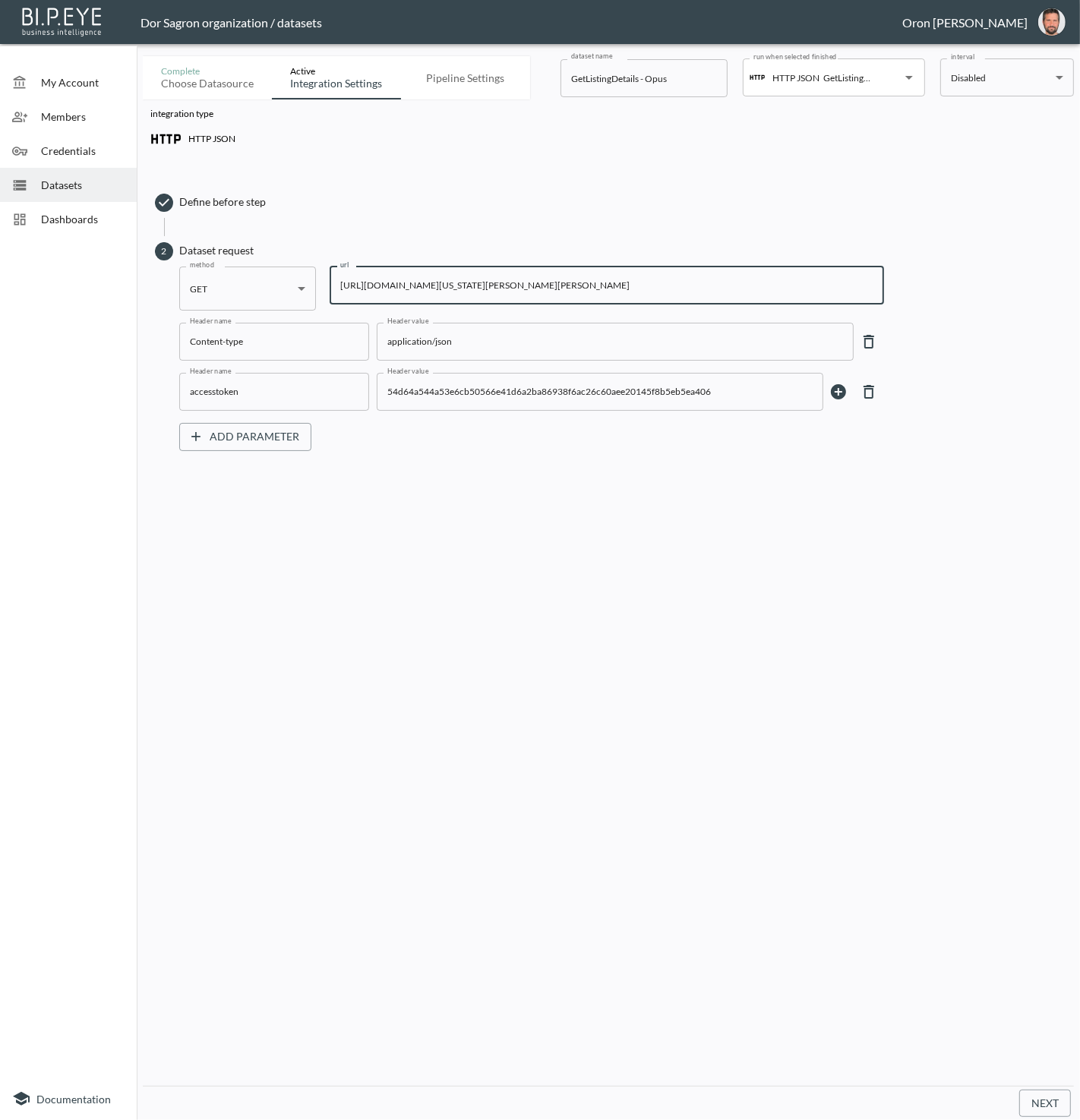
drag, startPoint x: 1053, startPoint y: 1102, endPoint x: 1034, endPoint y: 1120, distance: 26.2
click at [1052, 1102] on button "Next" at bounding box center [1045, 1104] width 52 height 28
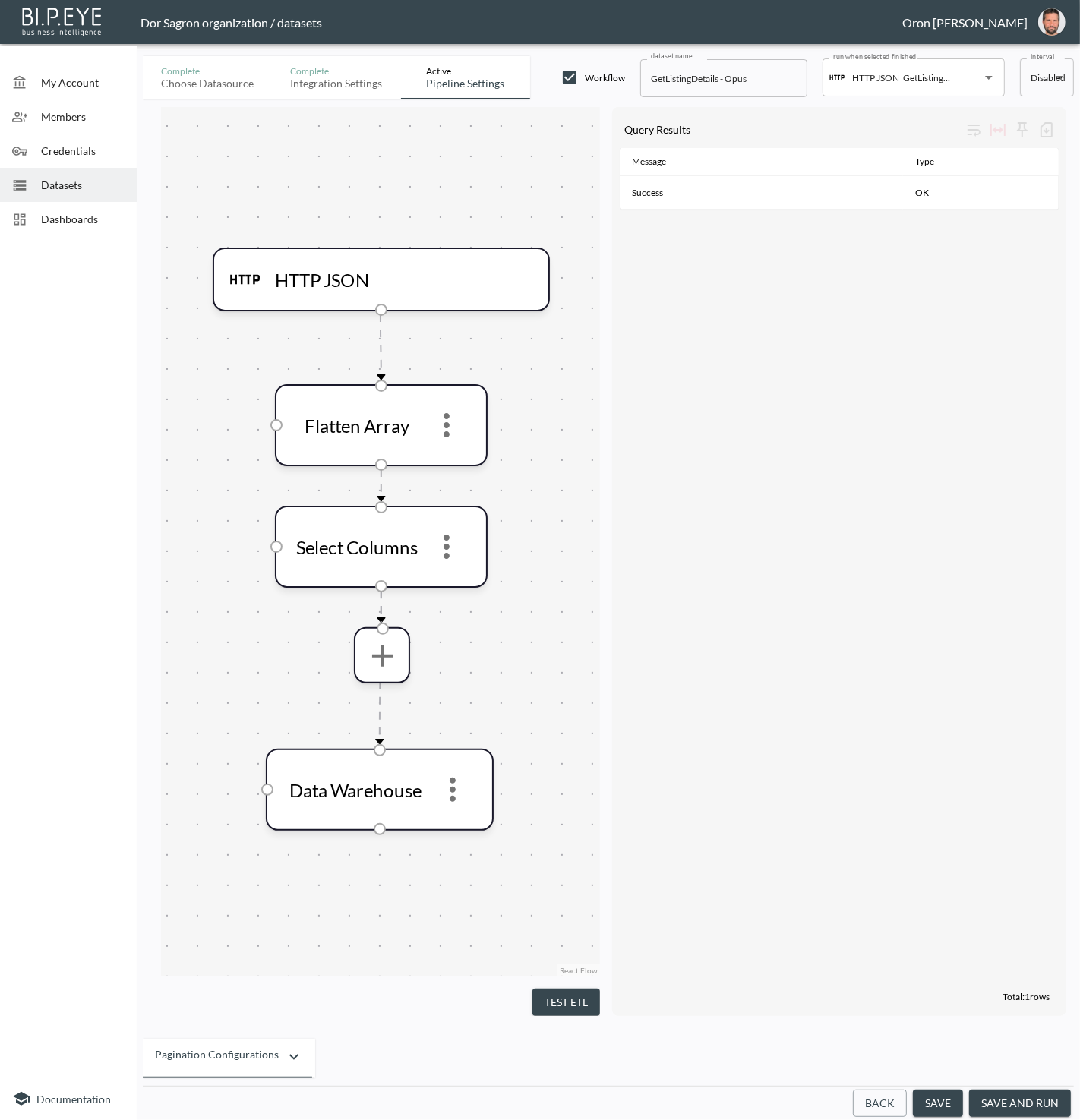
click at [735, 74] on input "GetListingDetails - Opus" at bounding box center [724, 78] width 167 height 38
type input "GetListingDetails - Ask Boats"
click at [920, 76] on input "GetListingDetails - Consistency" at bounding box center [927, 78] width 56 height 25
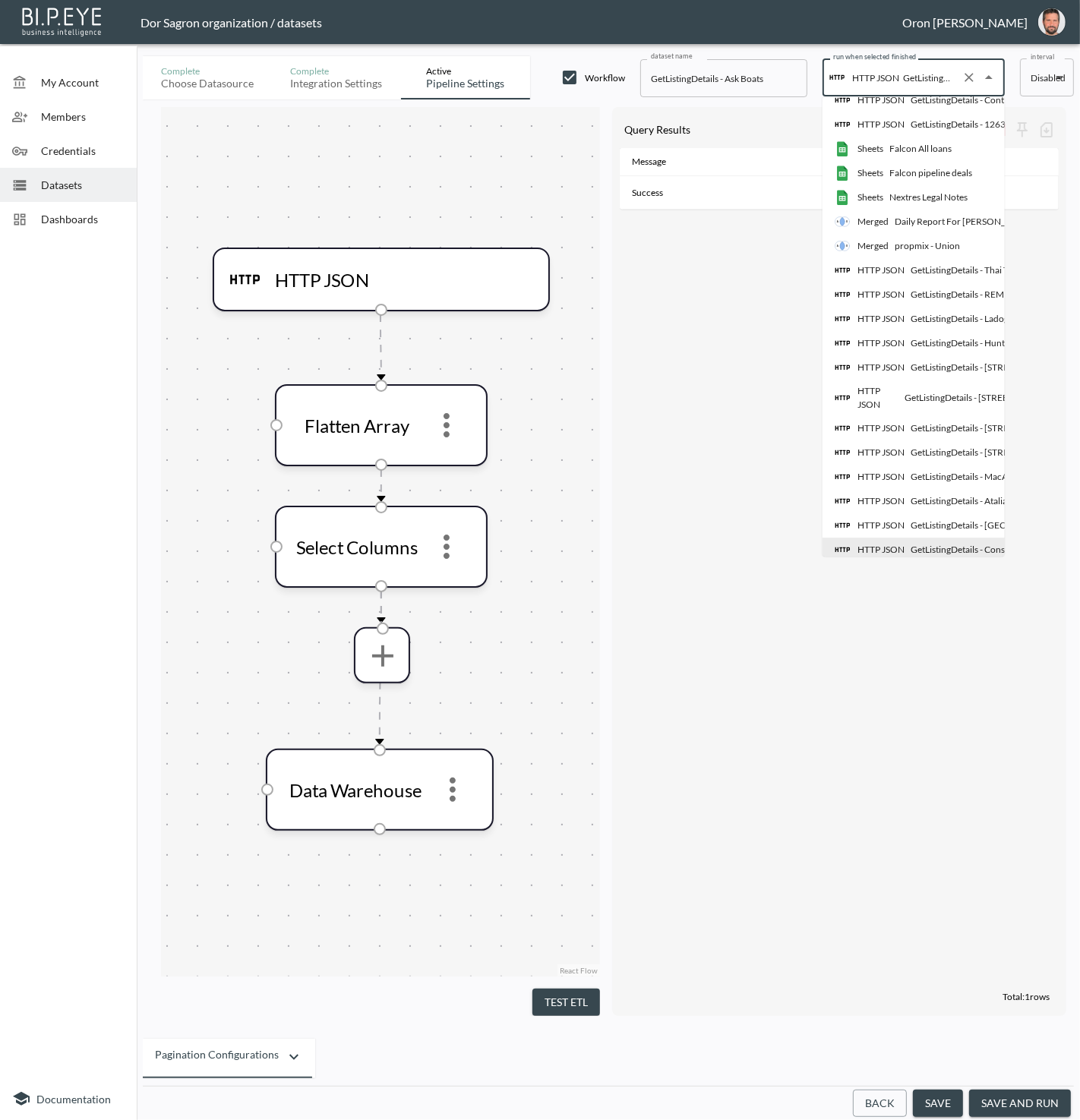
scroll to position [306, 11]
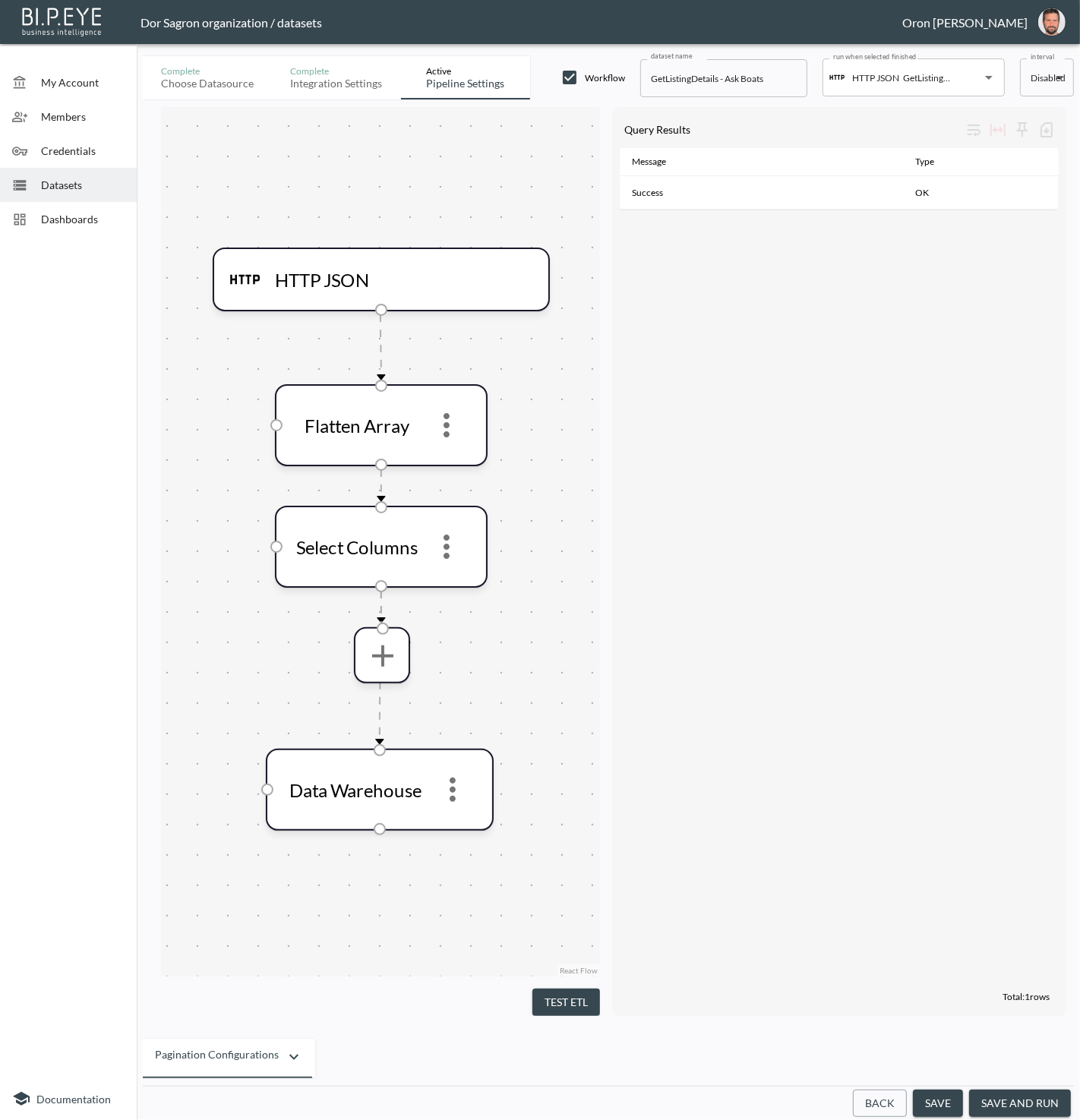
click at [707, 584] on div "Message Type Success OK" at bounding box center [839, 567] width 439 height 838
click at [53, 182] on span "Datasets" at bounding box center [82, 185] width 83 height 16
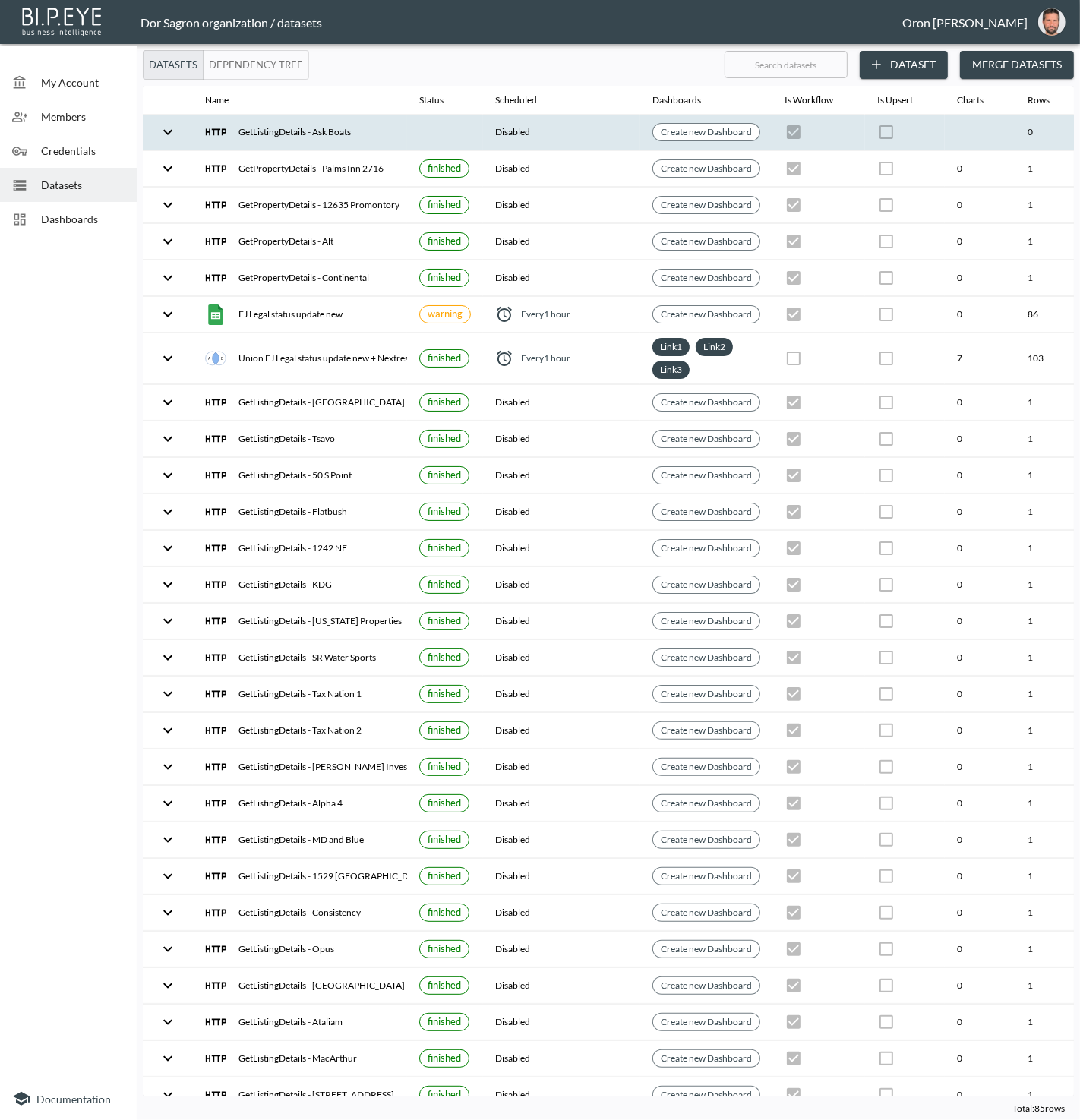
scroll to position [0, 174]
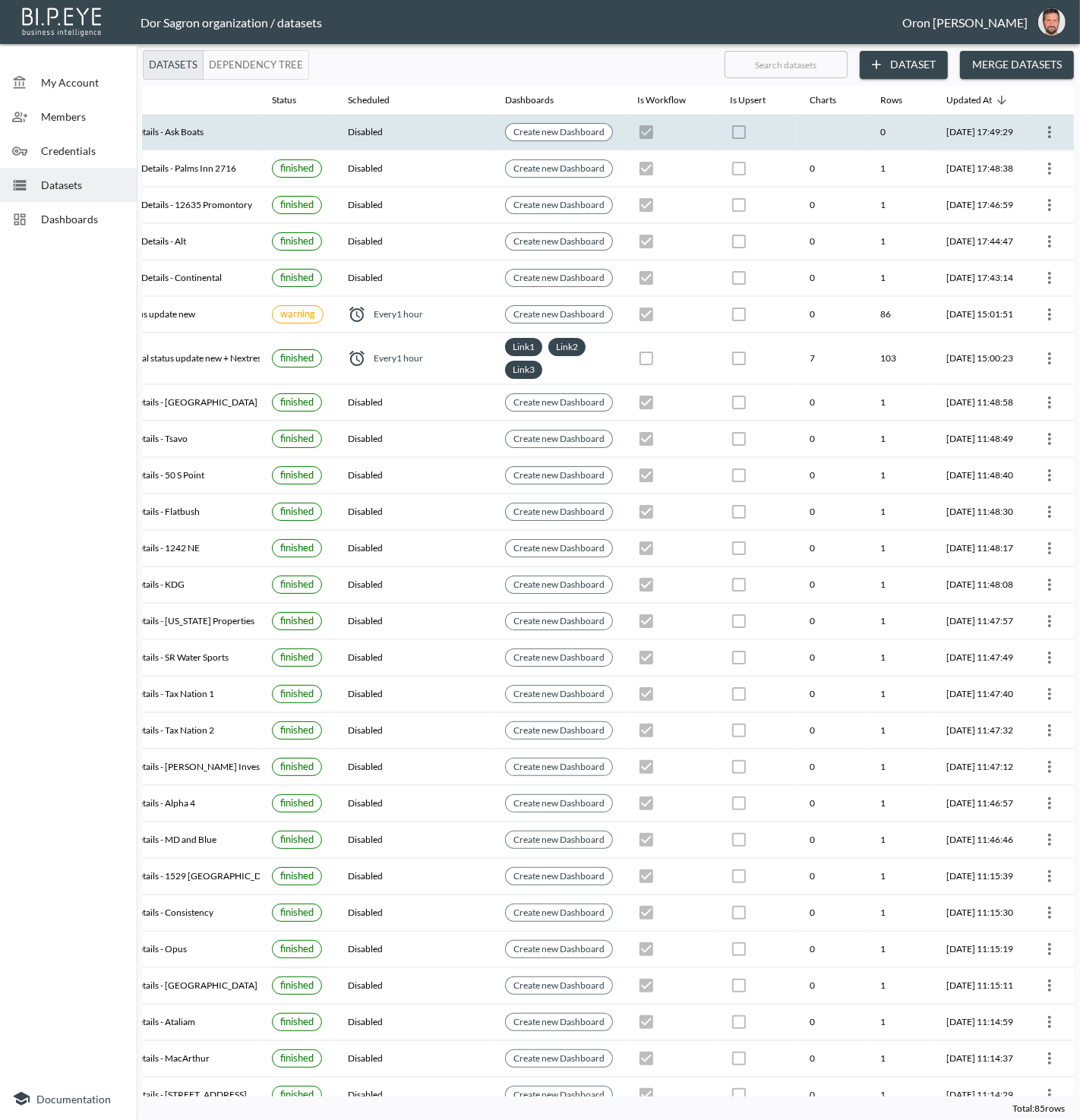
click at [1044, 131] on icon "more" at bounding box center [1049, 131] width 18 height 18
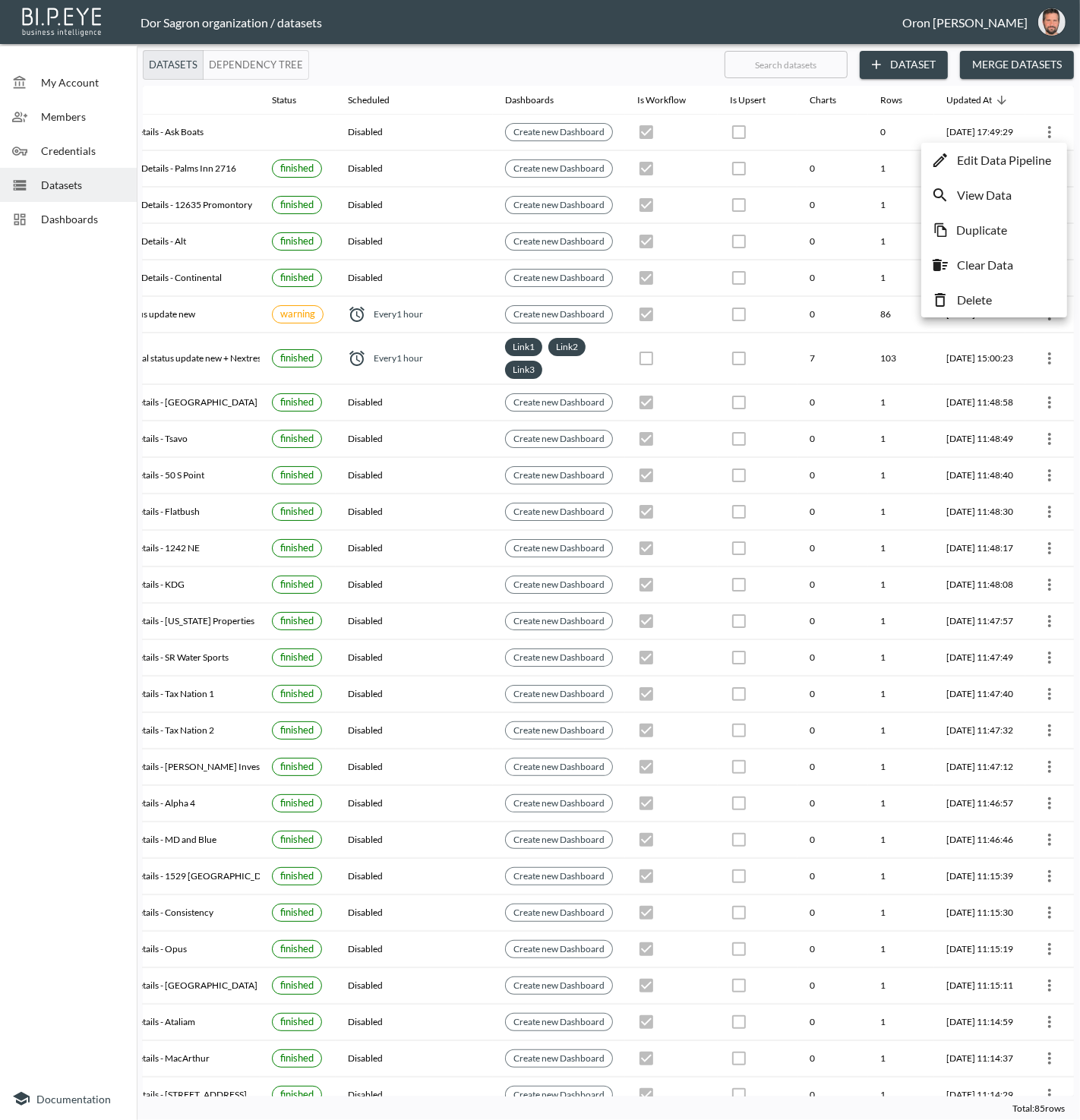
click at [1030, 159] on p "Edit Data Pipeline" at bounding box center [1004, 159] width 94 height 18
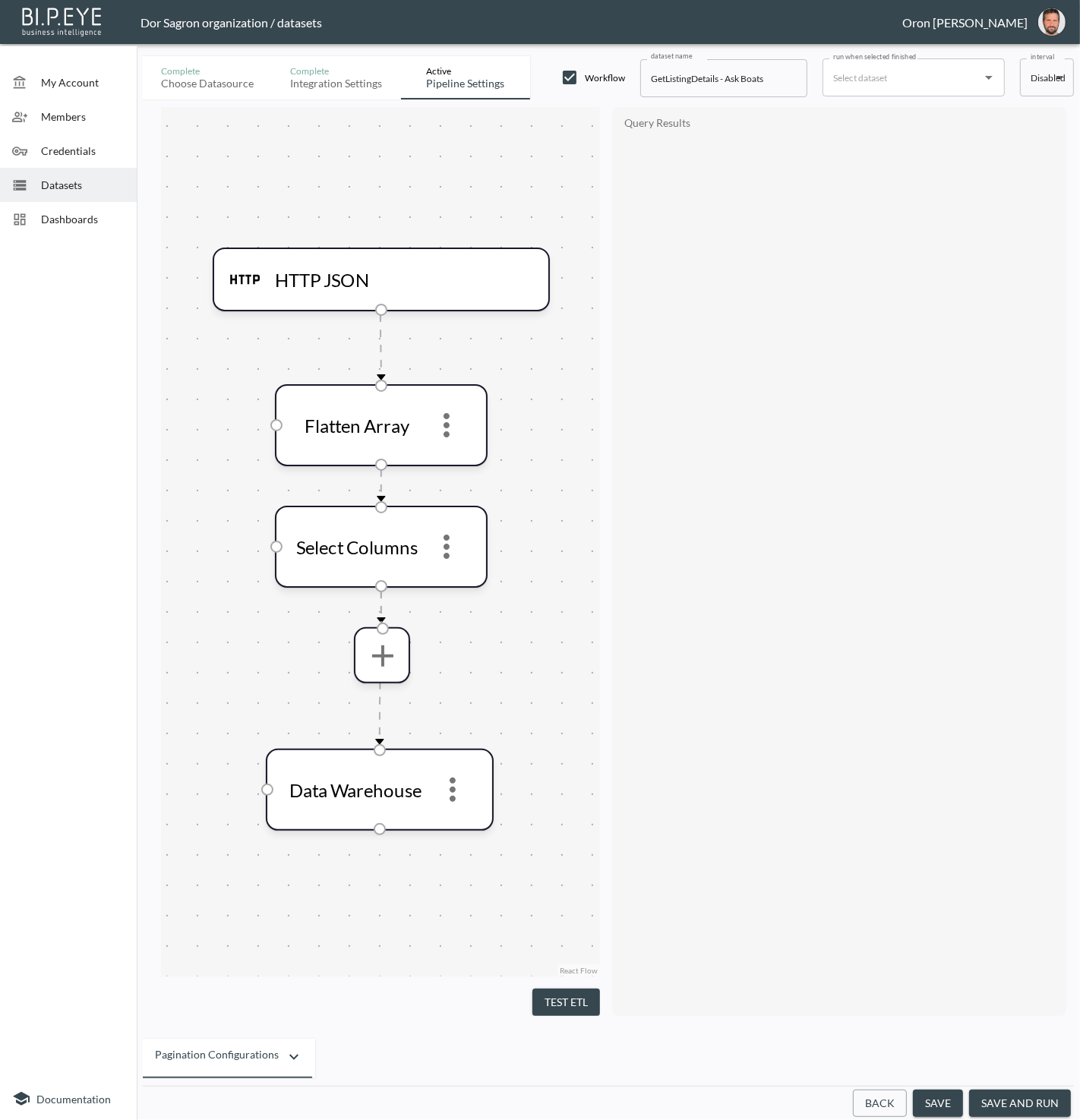
click at [886, 1109] on button "Back" at bounding box center [880, 1104] width 54 height 28
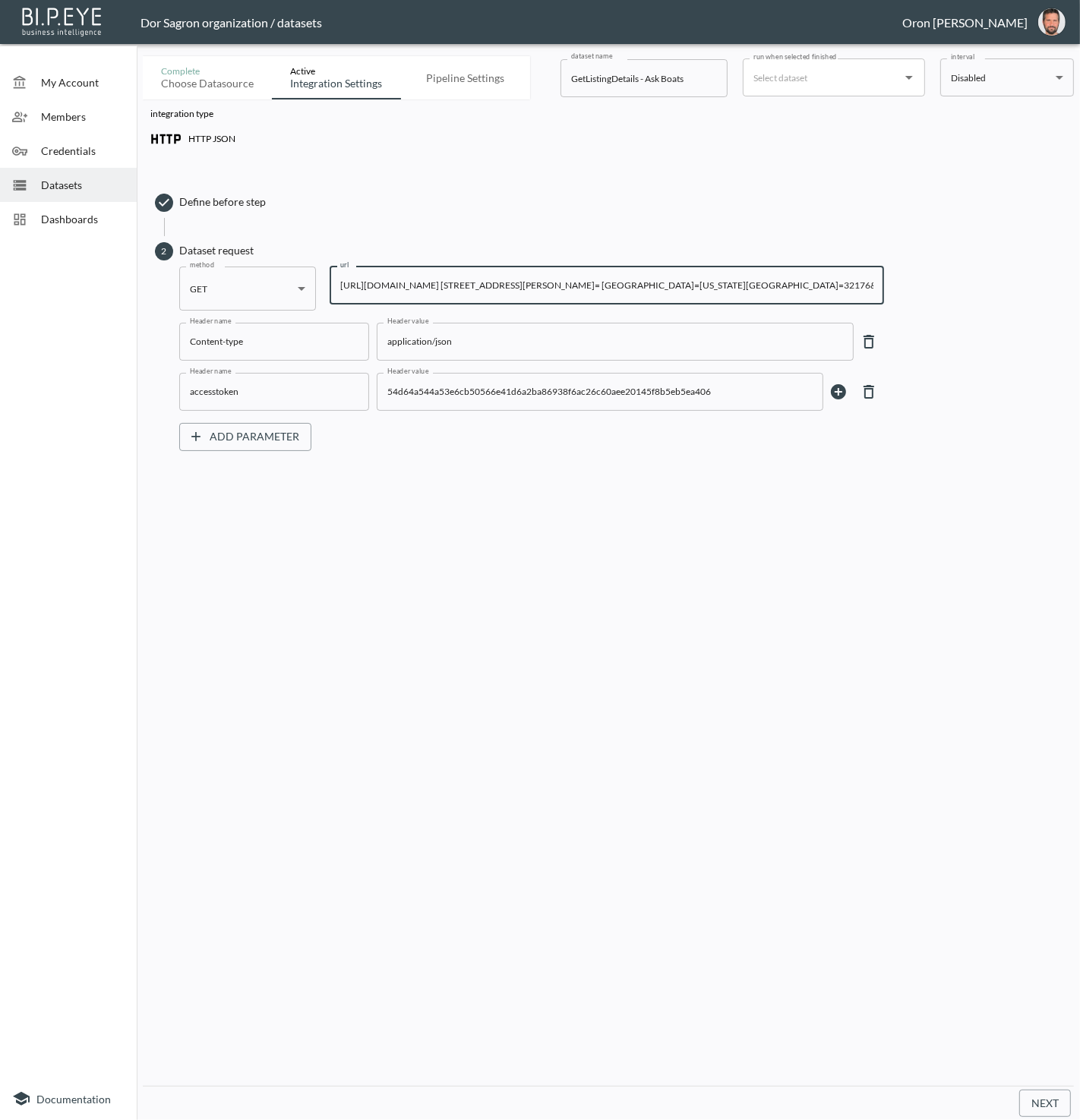
click at [530, 287] on input "https://staging-api.propmix.io/mktlite/val/v2/GetListingDetails?&Street= 3080 J…" at bounding box center [607, 285] width 555 height 38
paste input "pubrec/assessor/v2/GetPropertyDetails?orderId=1&PostalCode=32176&State=FL&City=…"
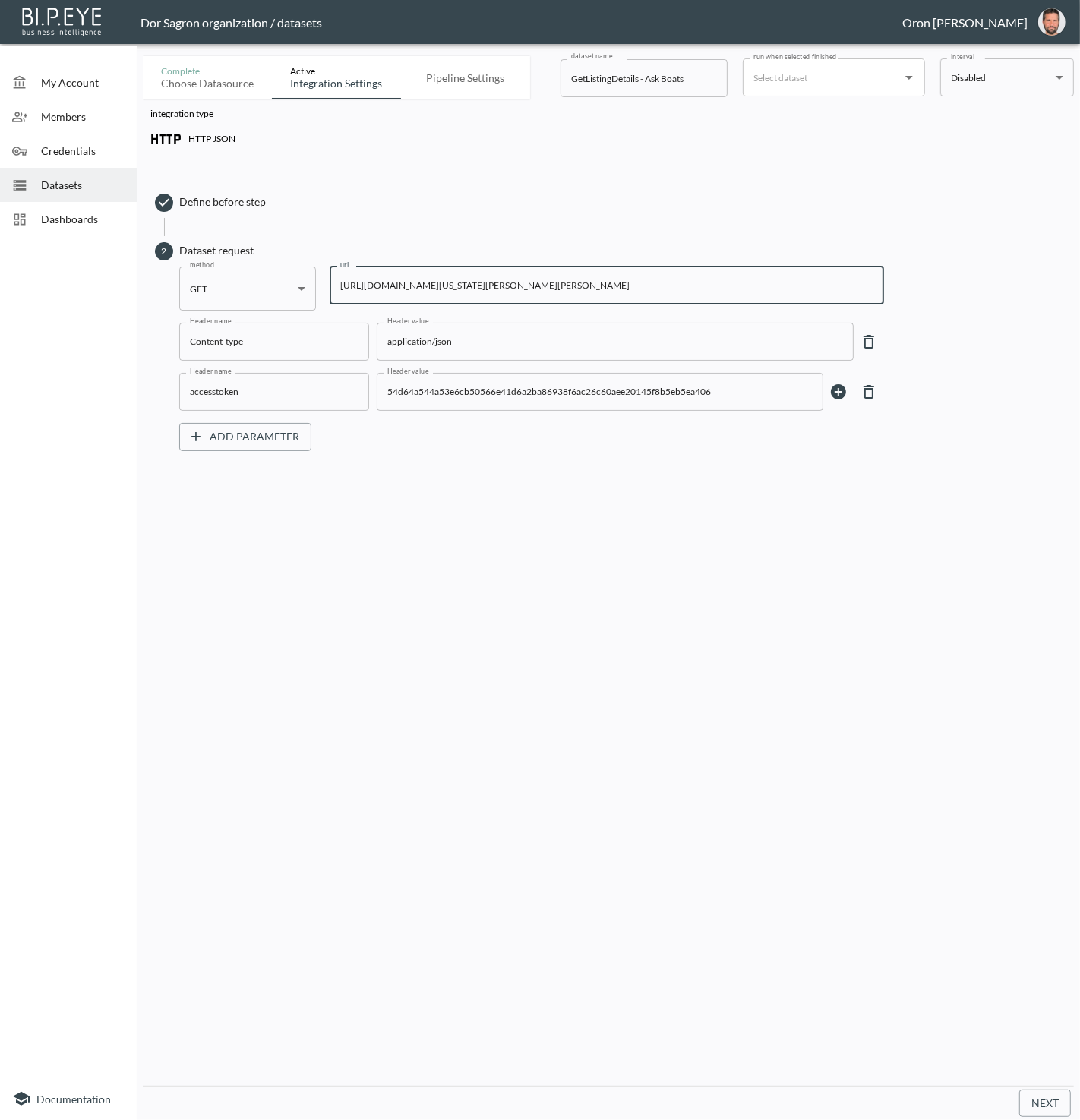
type input "https://staging-api.propmix.io/pubrec/assessor/v2/GetPropertyDetails?orderId=1&…"
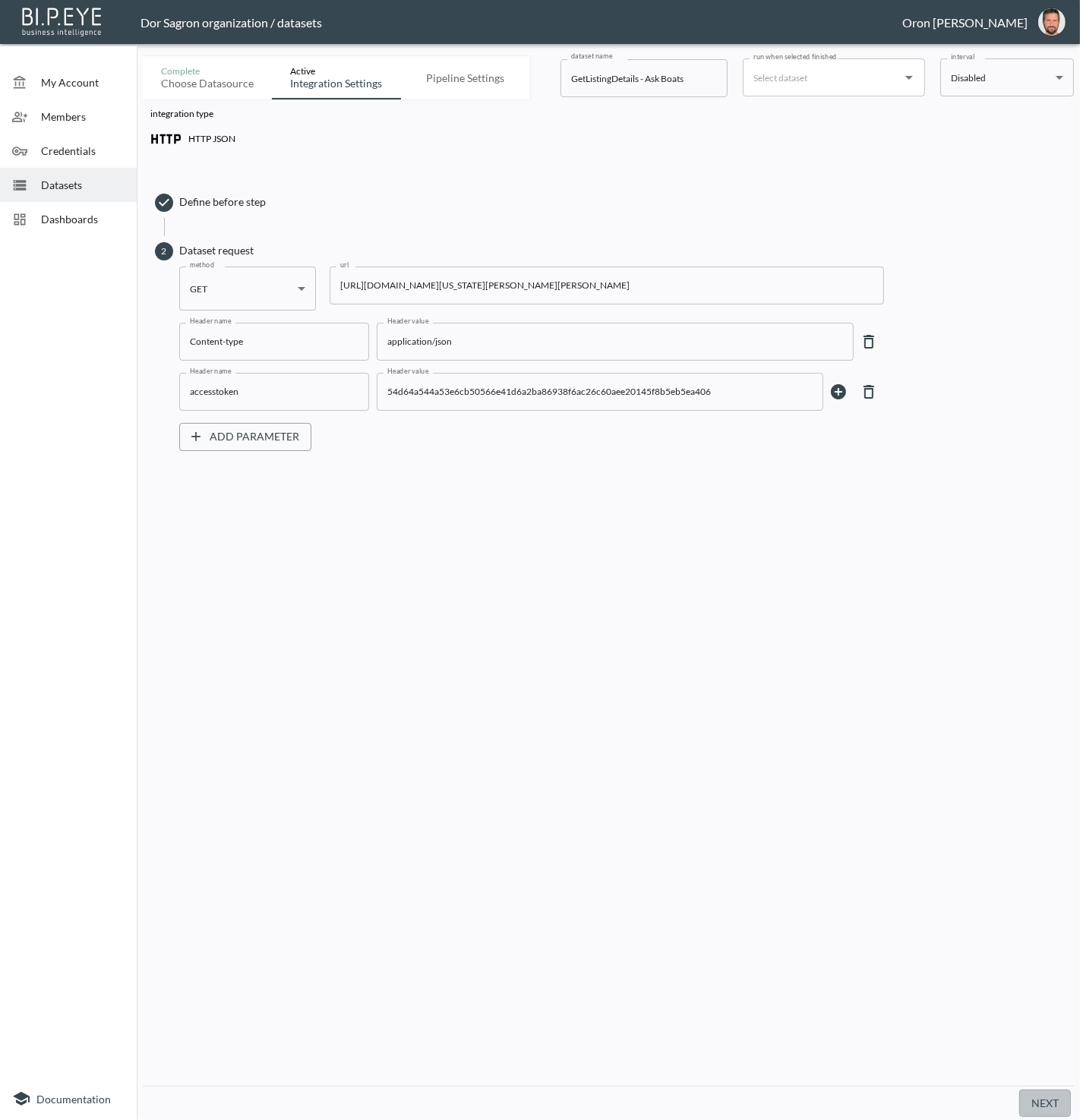
scroll to position [0, 0]
click at [1030, 1102] on button "Next" at bounding box center [1045, 1104] width 52 height 28
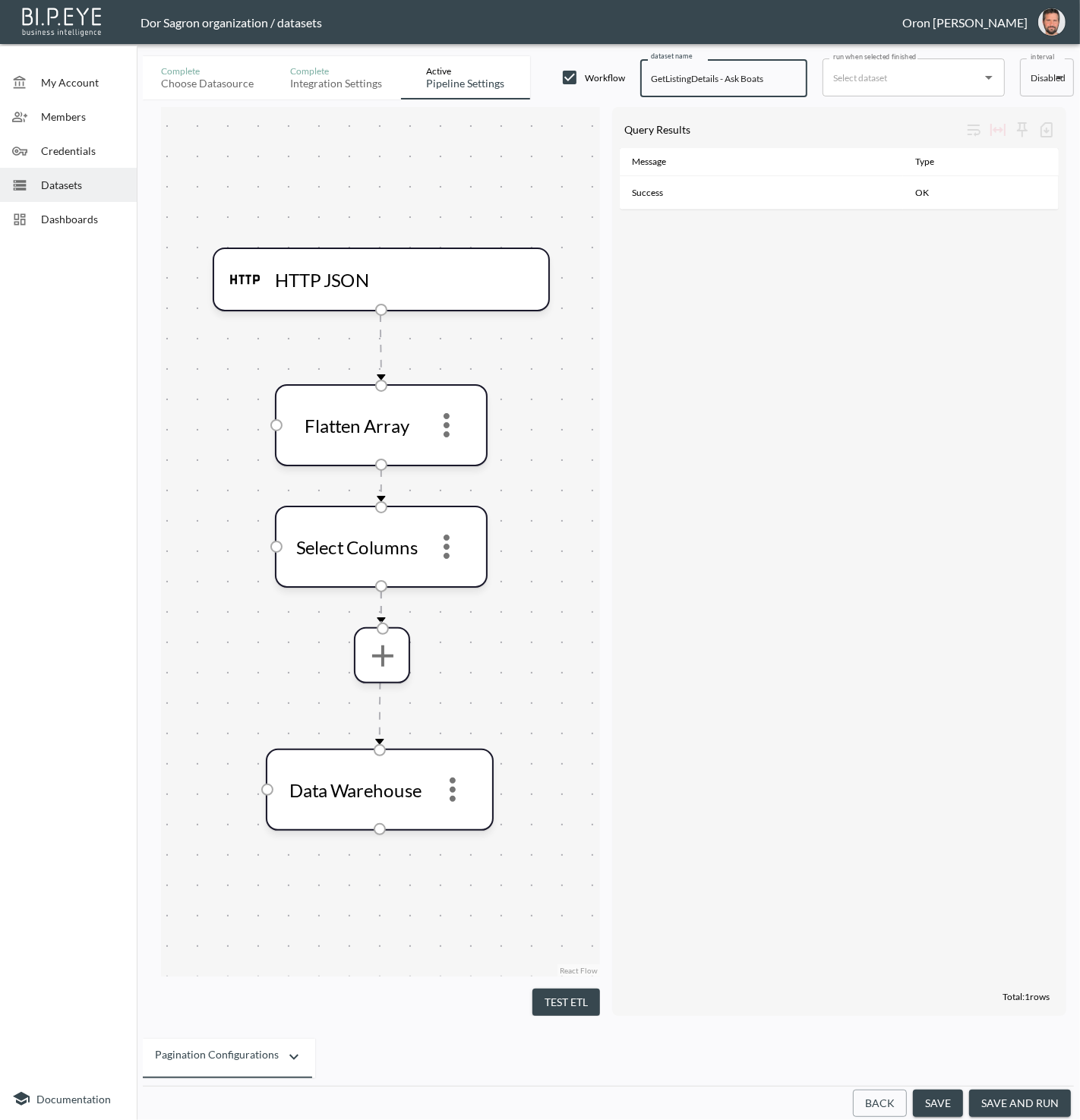
click at [661, 78] on input "GetListingDetails - Ask Boats" at bounding box center [724, 78] width 167 height 38
click at [737, 75] on input "GetListingDetails - Ask Boats" at bounding box center [724, 78] width 167 height 38
click at [44, 177] on span "Datasets" at bounding box center [82, 185] width 83 height 16
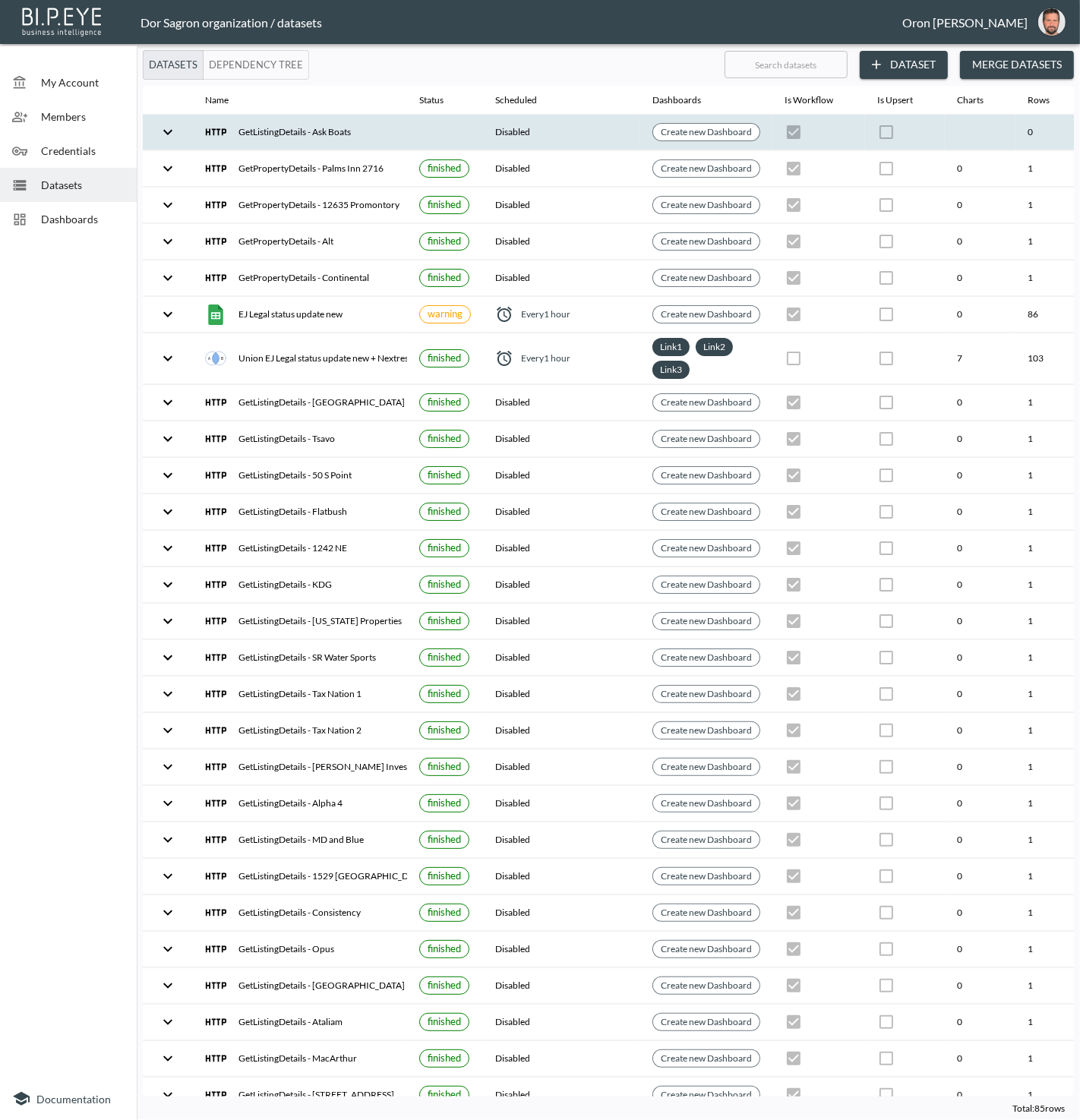
scroll to position [0, 174]
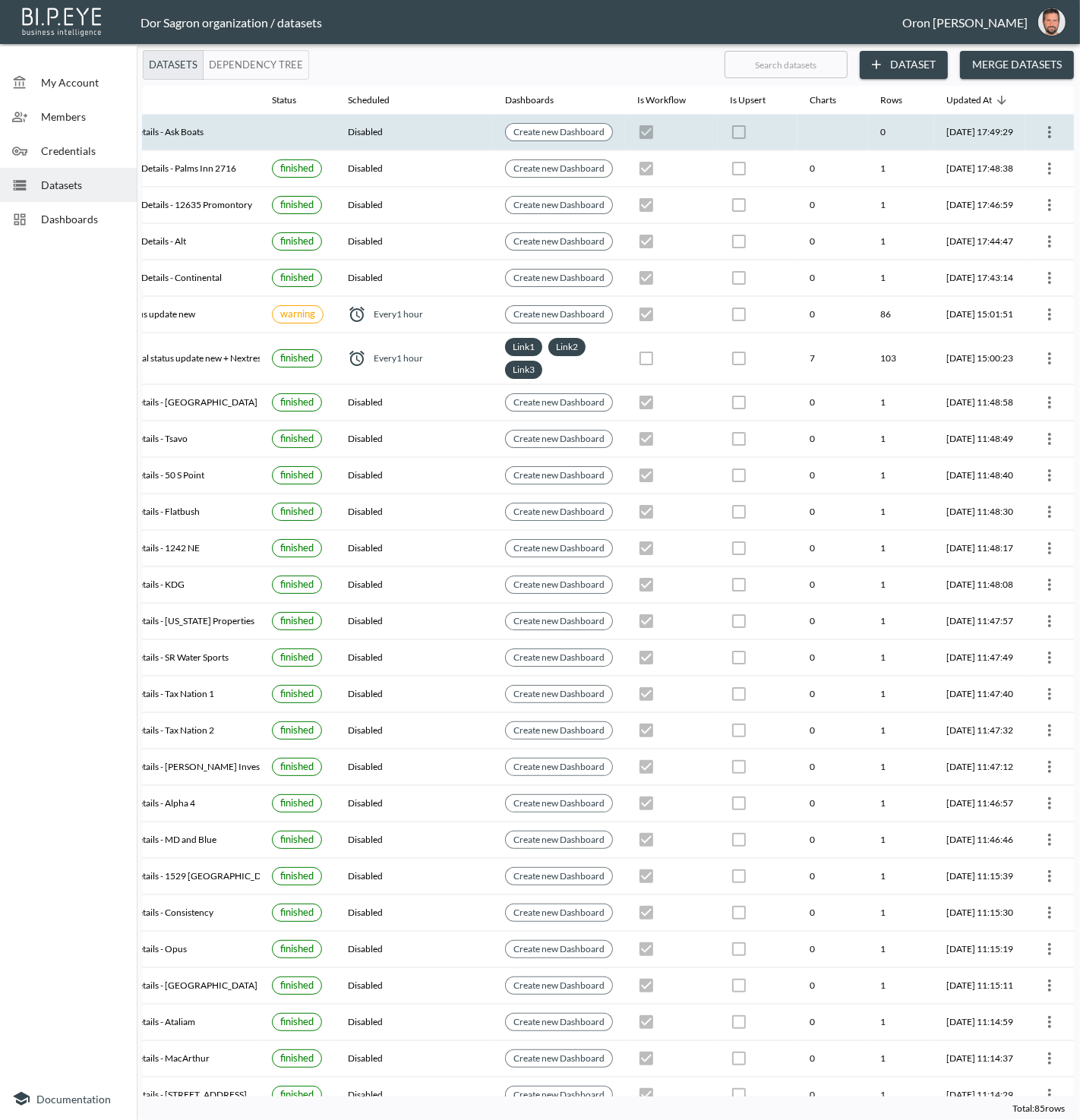
click at [1049, 131] on icon "more" at bounding box center [1049, 131] width 18 height 18
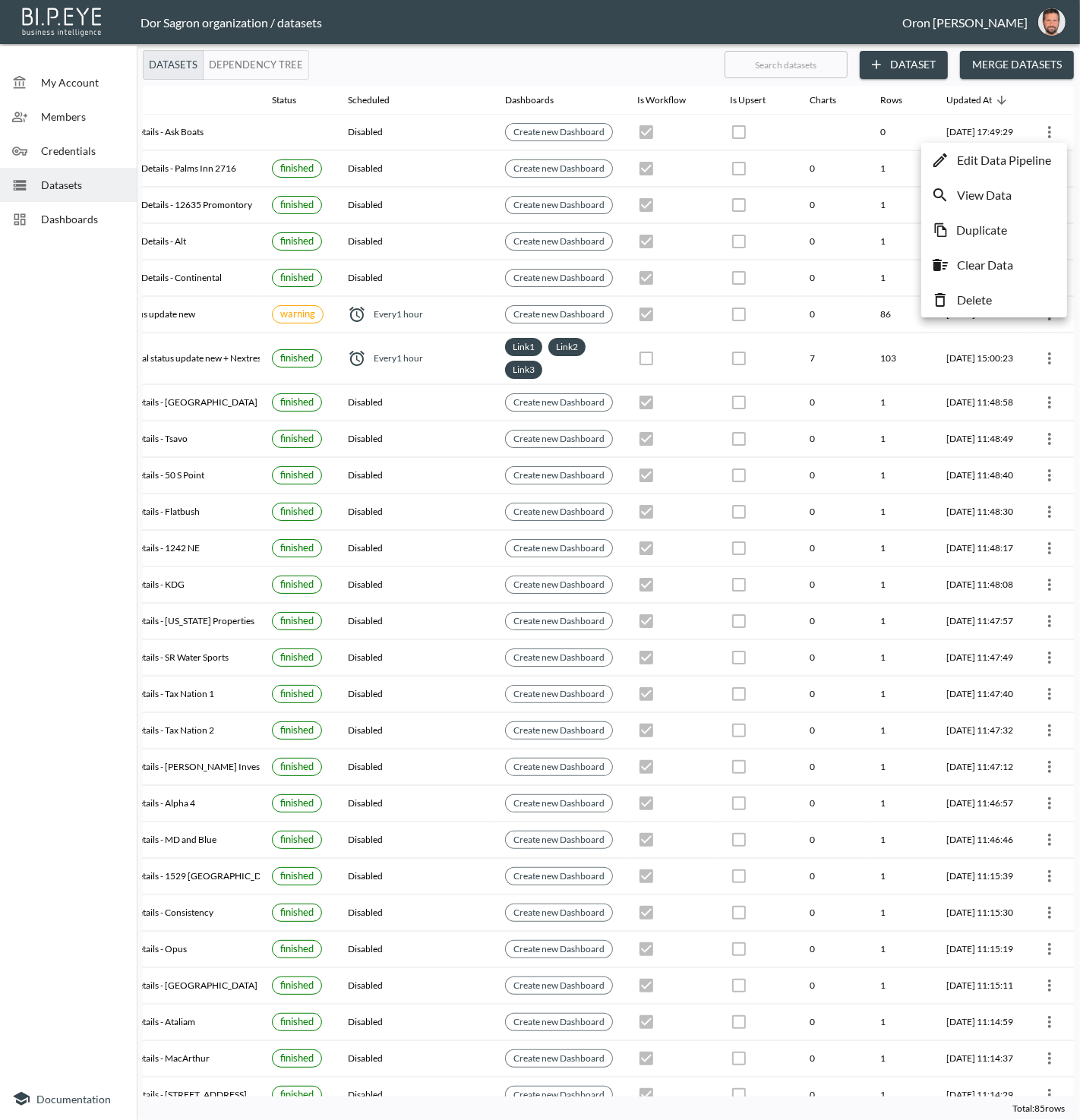
click at [1000, 299] on li "Delete" at bounding box center [995, 300] width 139 height 27
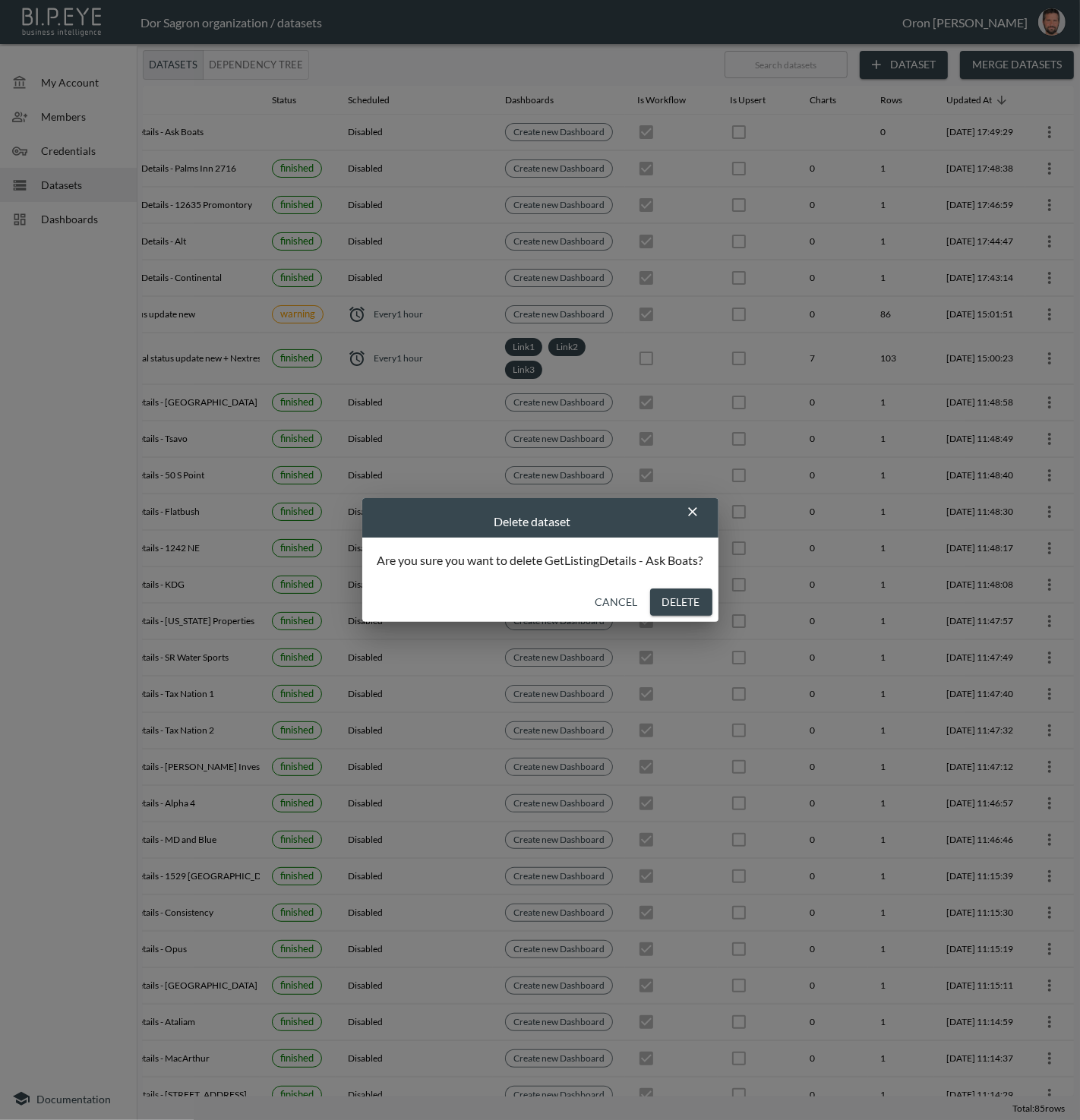
click at [684, 594] on button "Delete" at bounding box center [681, 603] width 62 height 28
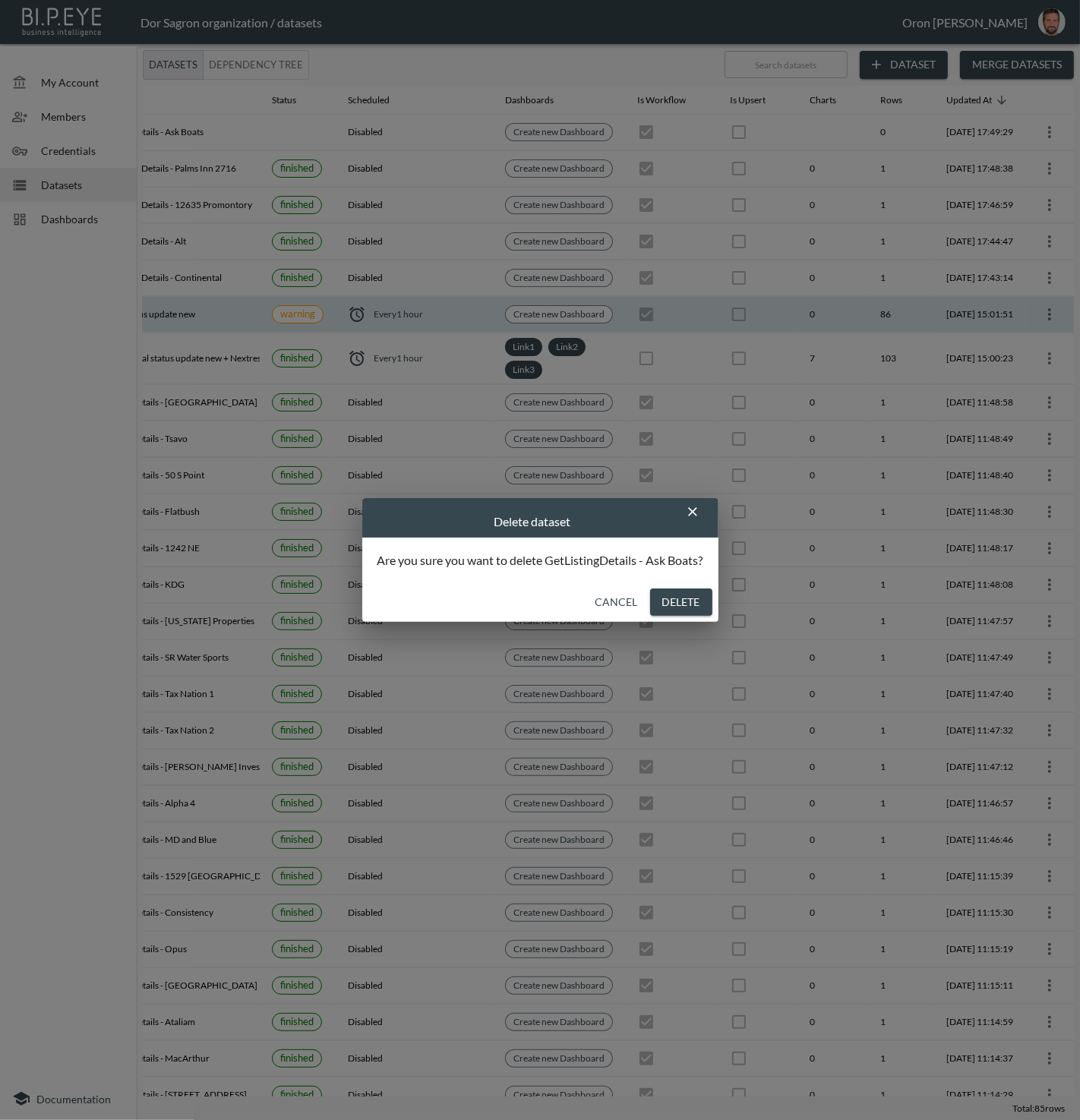
checkbox input "false"
checkbox input "true"
checkbox input "false"
checkbox input "true"
checkbox input "false"
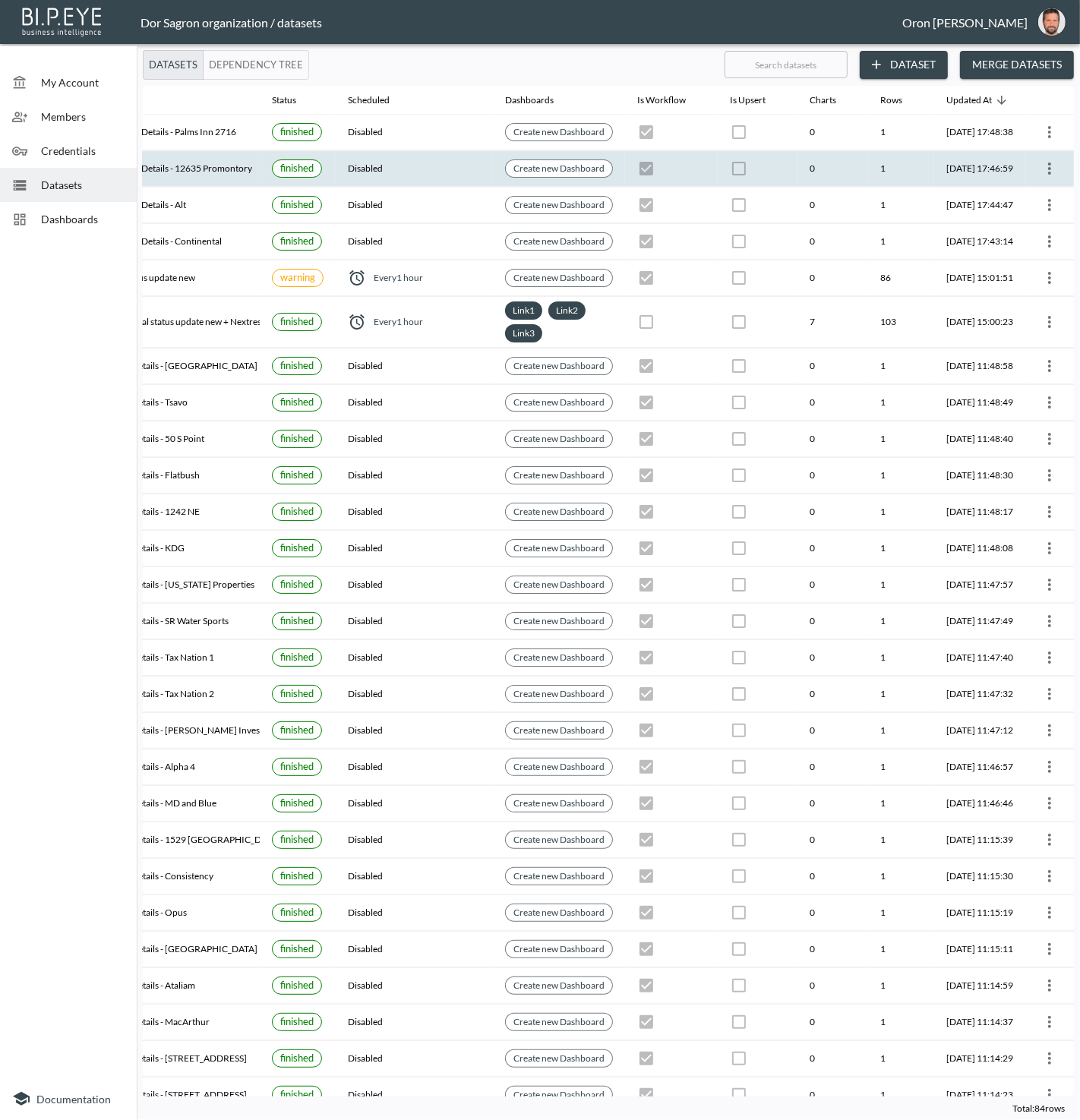
scroll to position [0, 174]
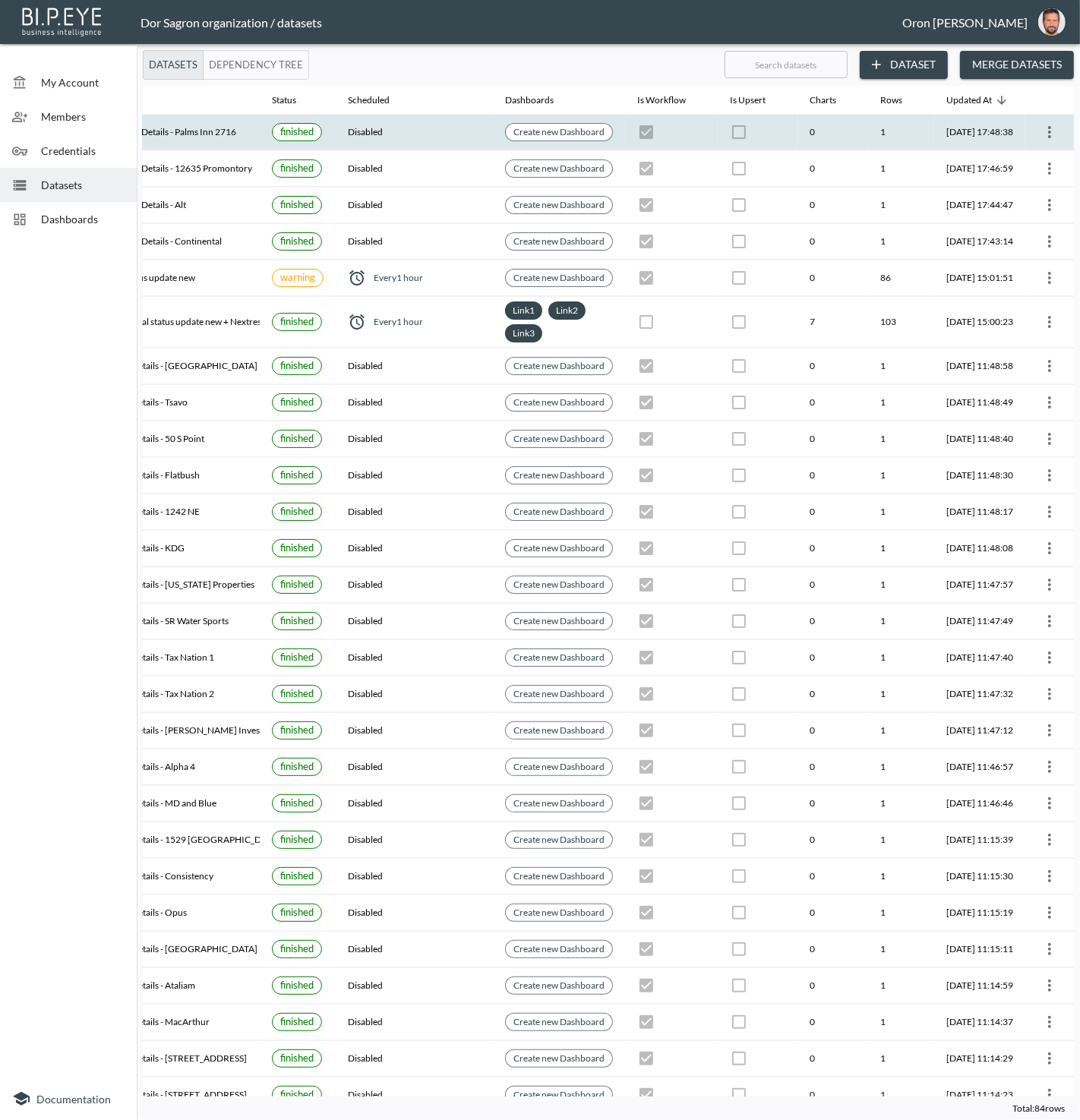
click at [1051, 128] on icon "more" at bounding box center [1049, 131] width 18 height 18
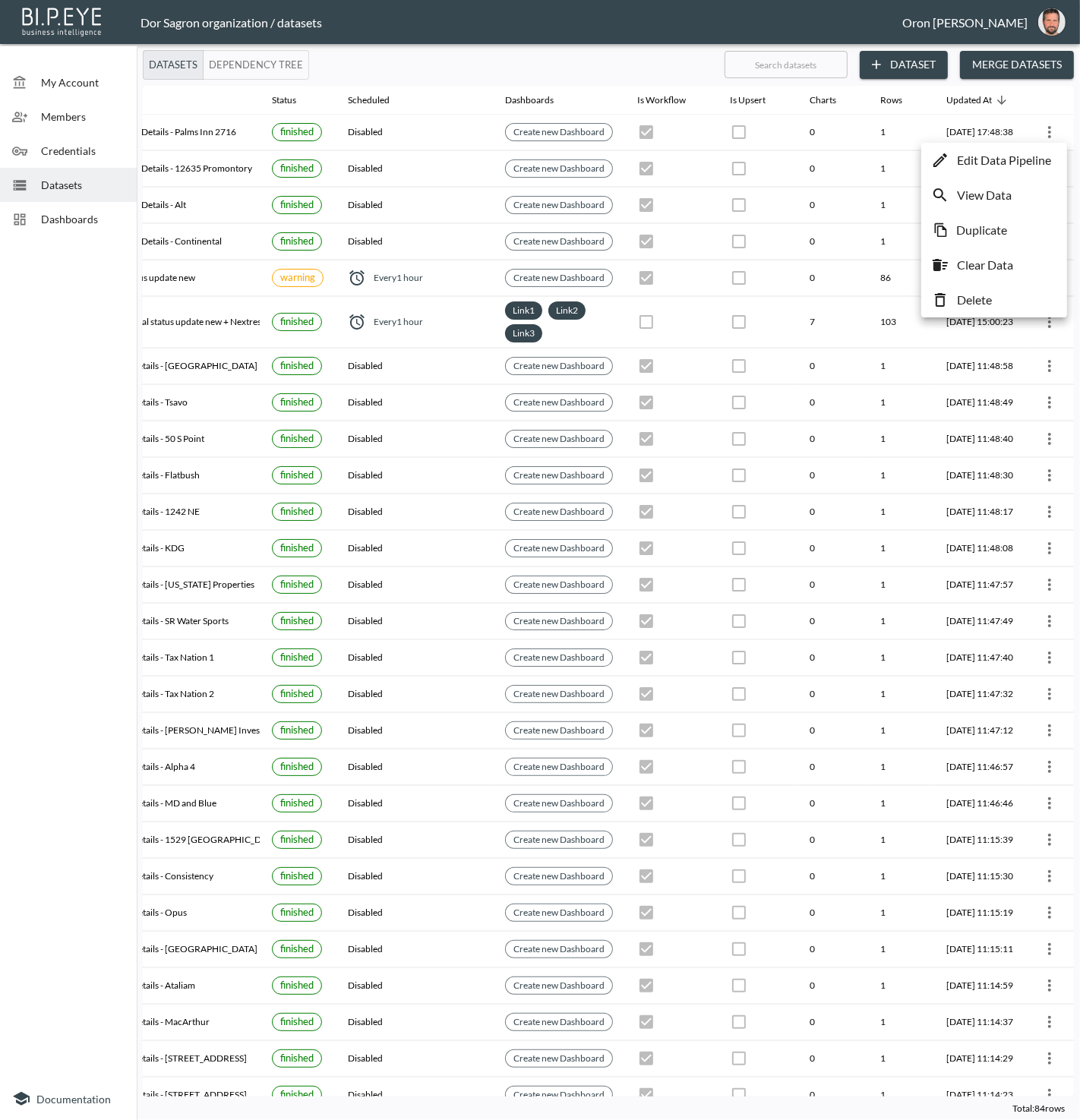
click at [1017, 225] on li "Duplicate" at bounding box center [995, 230] width 139 height 27
checkbox input "true"
checkbox input "false"
checkbox input "true"
checkbox input "false"
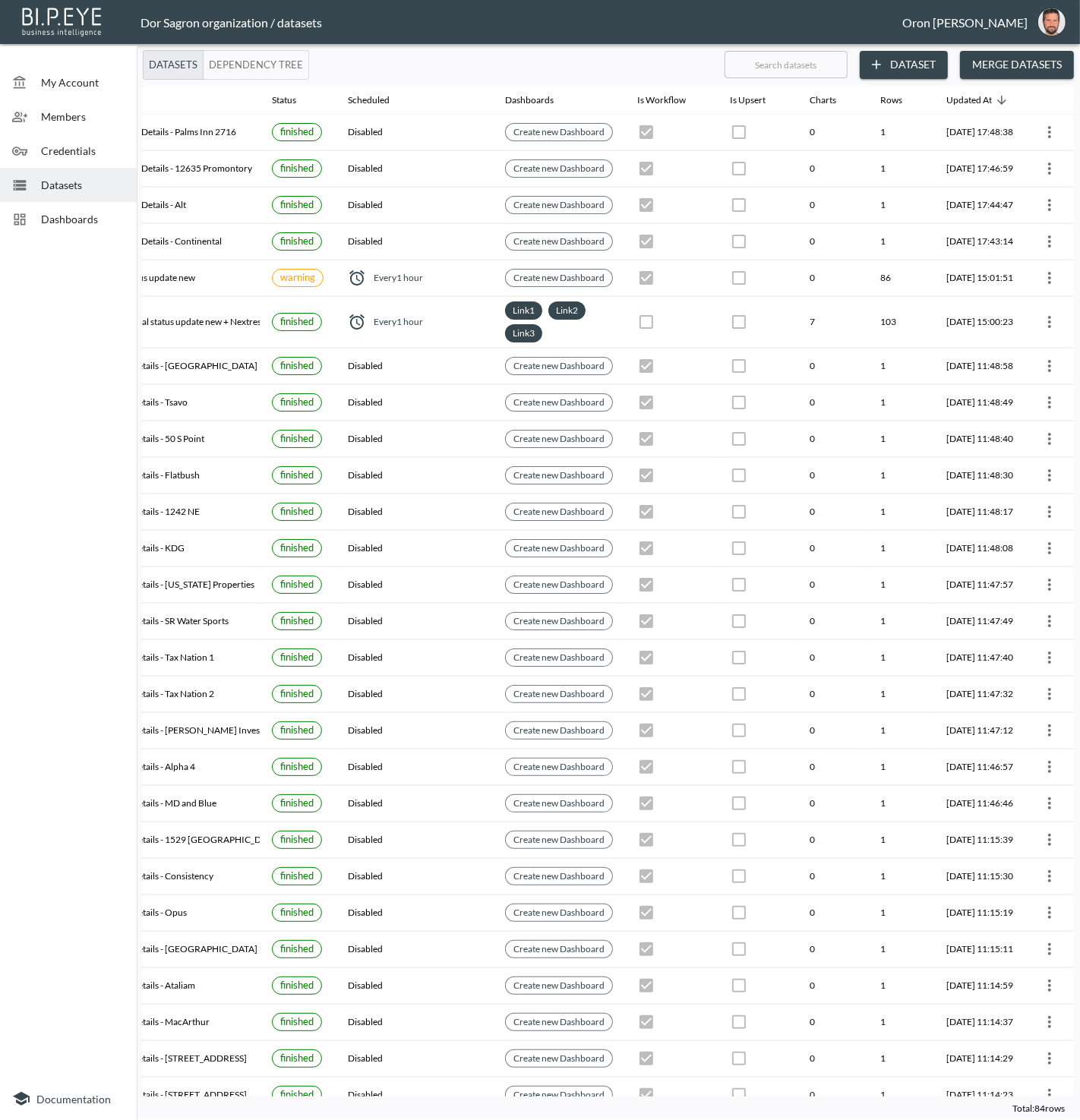
checkbox input "true"
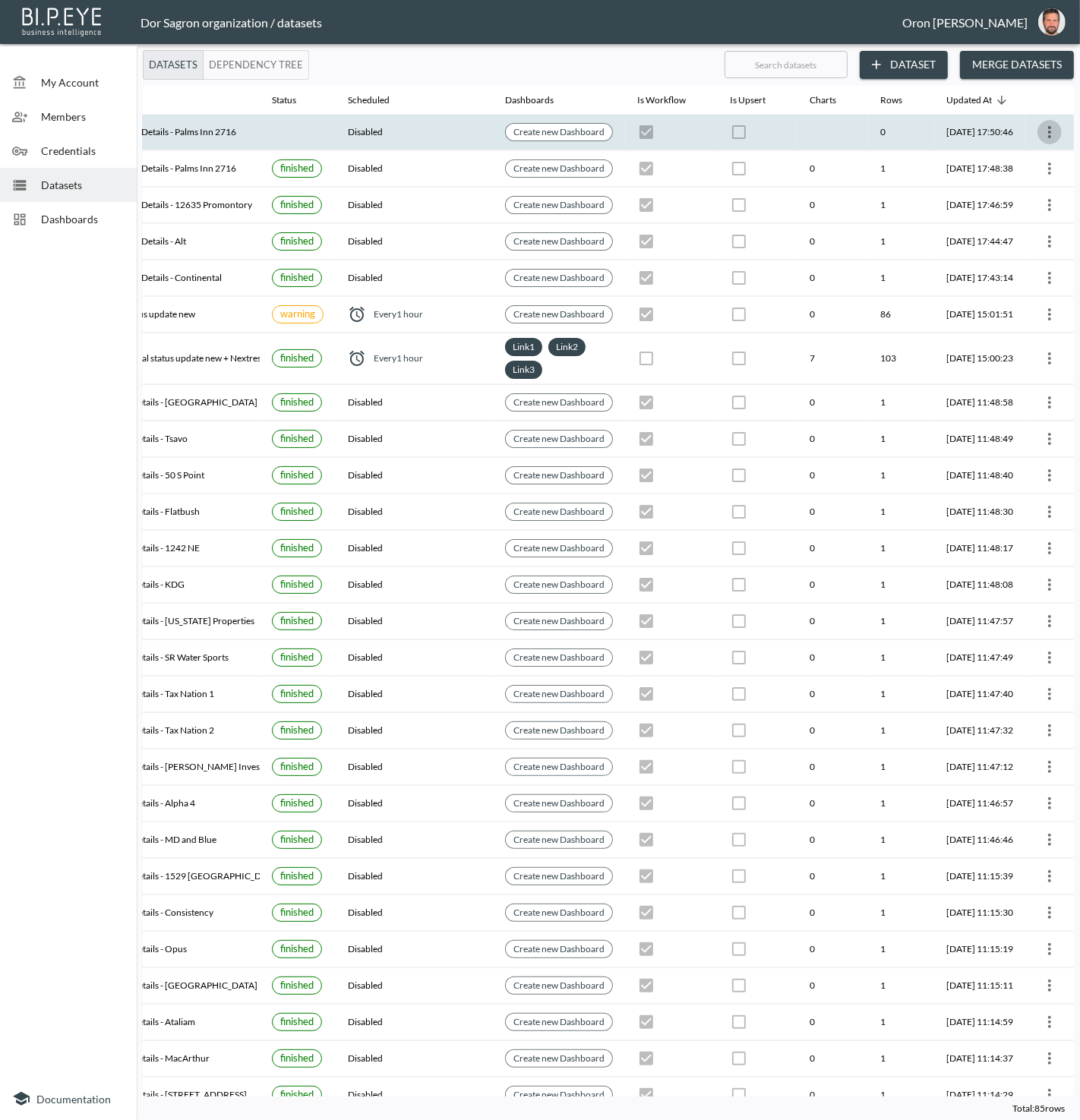
click at [1052, 127] on icon "more" at bounding box center [1049, 131] width 18 height 18
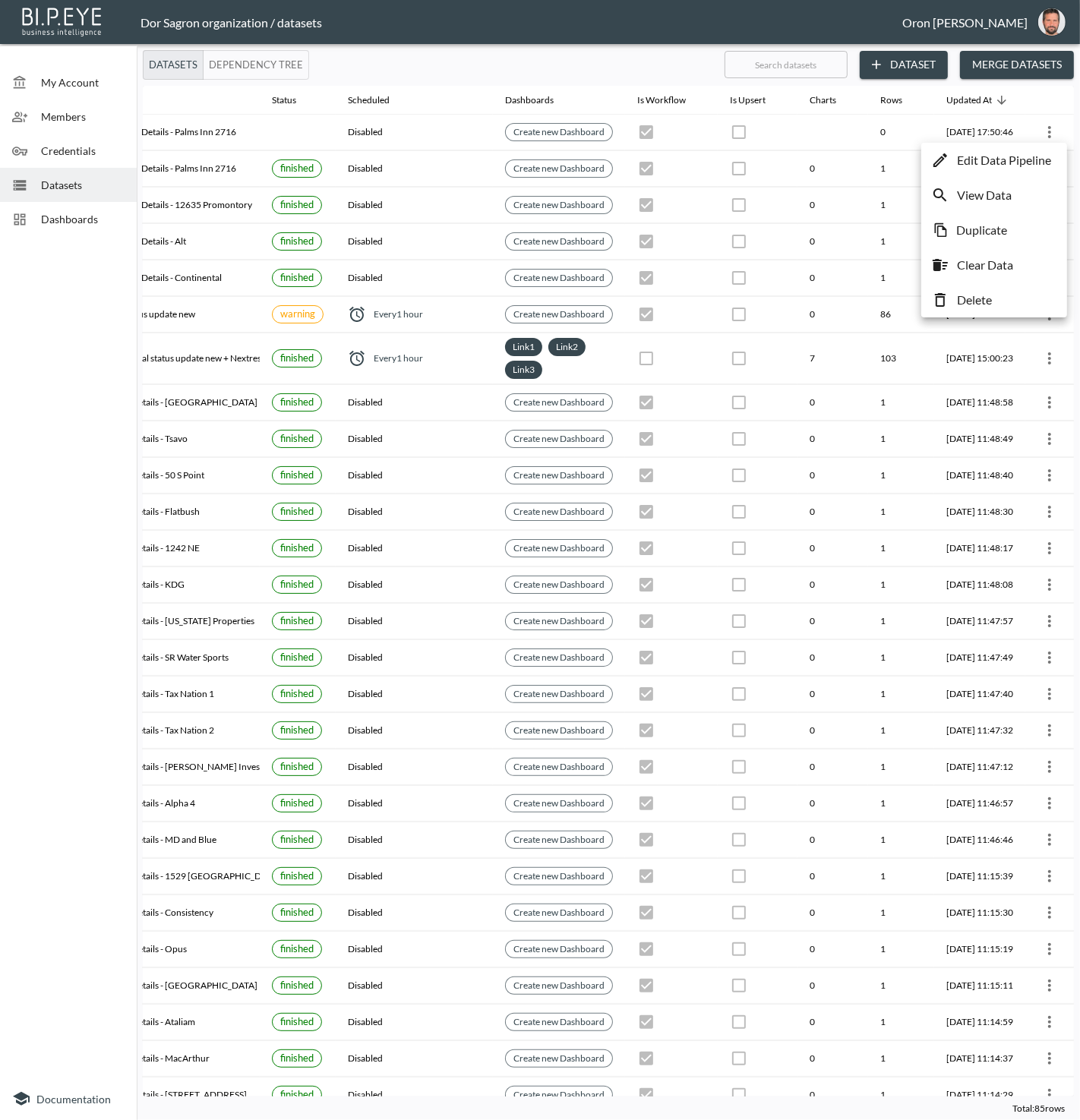
click at [1033, 157] on p "Edit Data Pipeline" at bounding box center [1004, 159] width 94 height 18
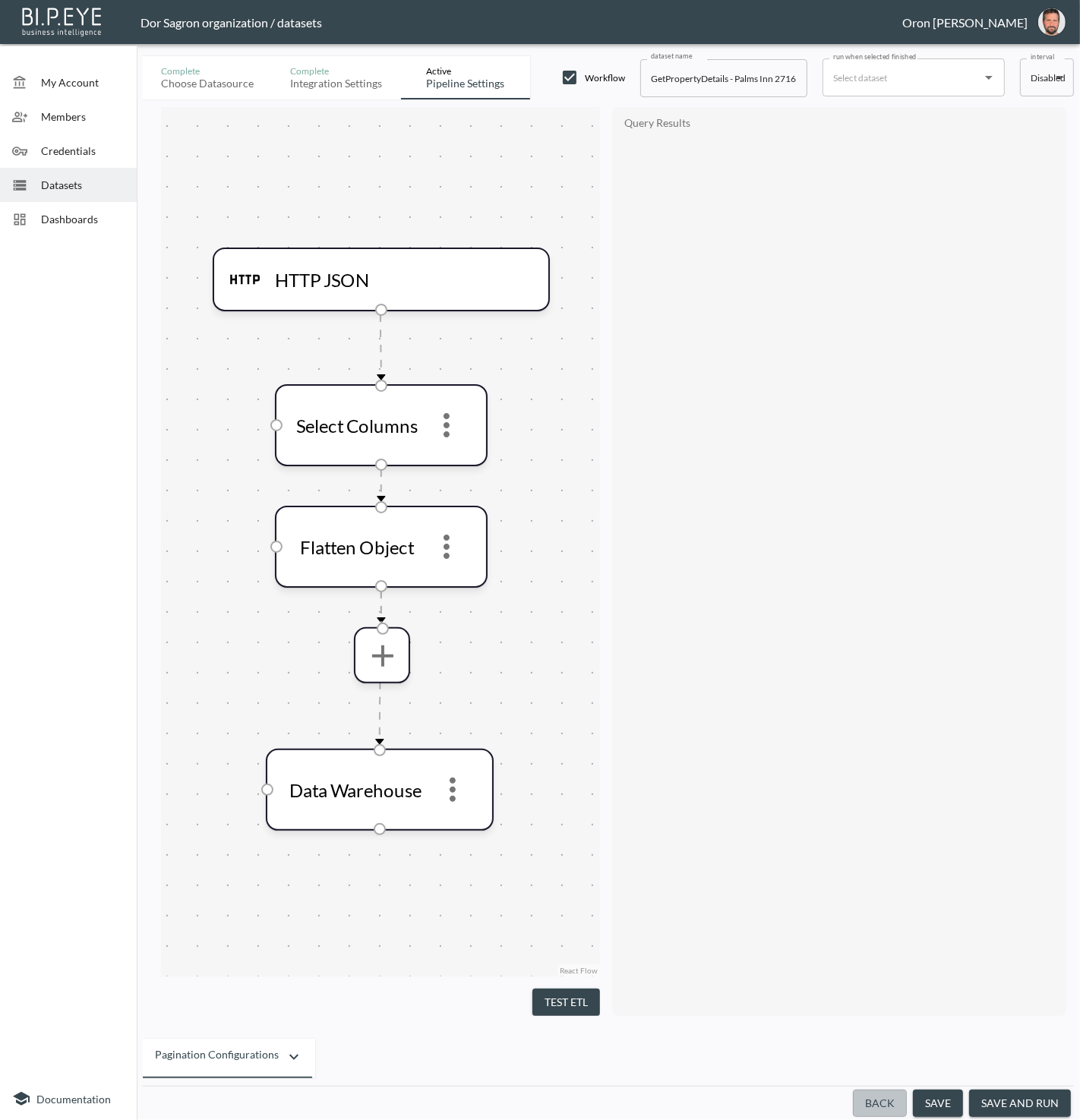
click at [886, 1102] on button "Back" at bounding box center [880, 1104] width 54 height 28
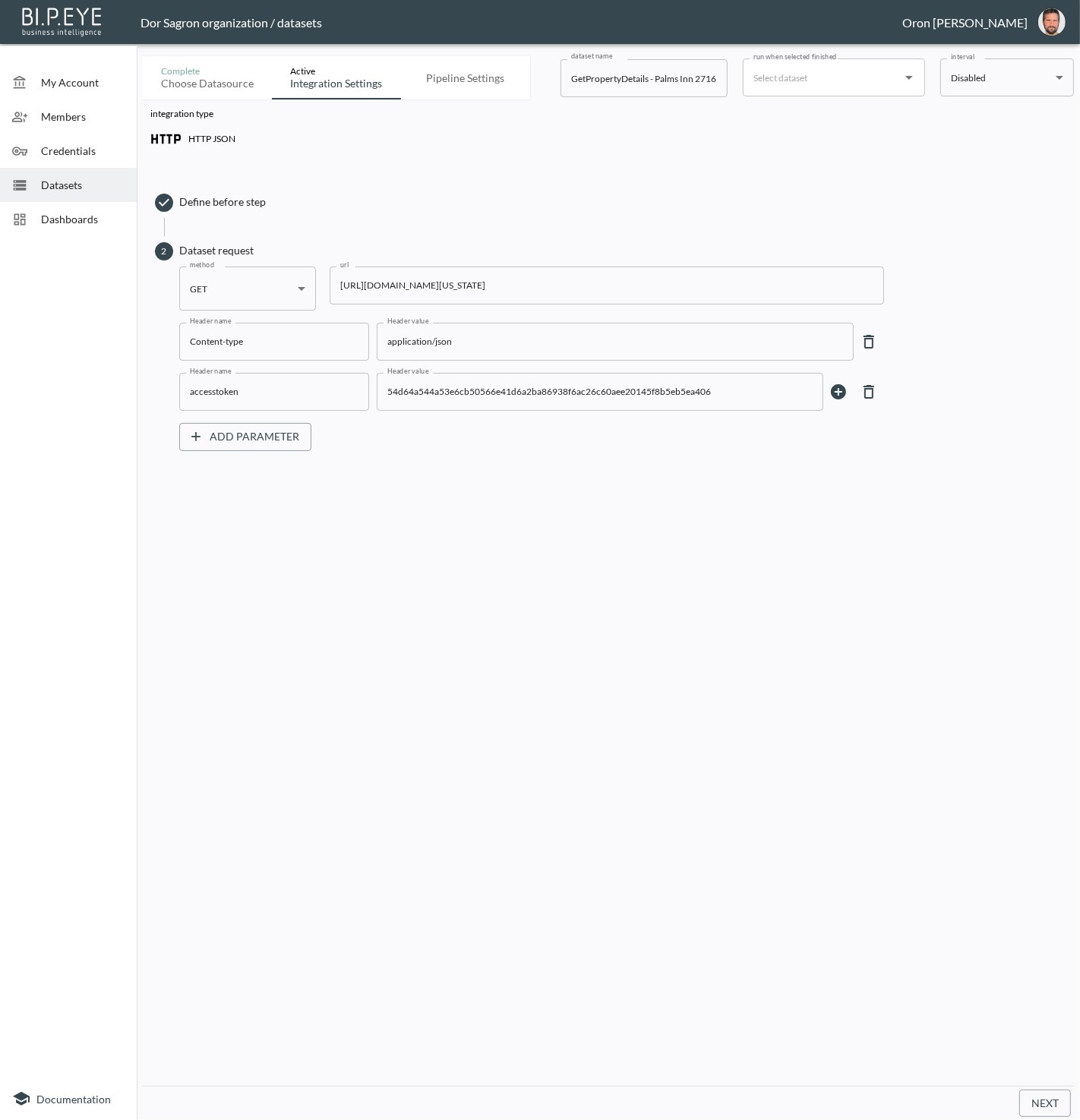
click at [413, 287] on input "https://staging-api.propmix.io/pubrec/assessor/v2/GetPropertyDetails?orderId=1&…" at bounding box center [607, 285] width 555 height 38
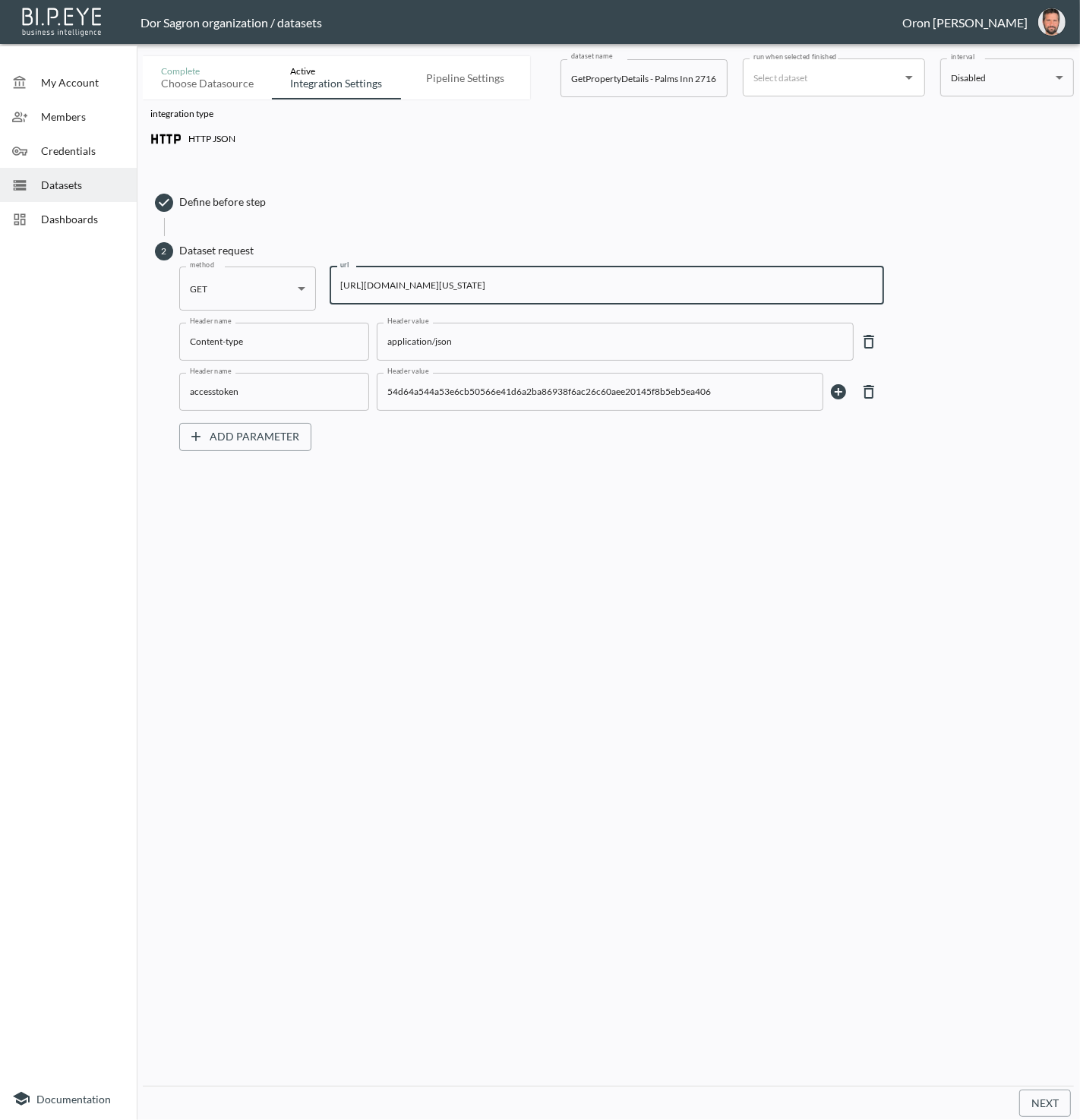
click at [413, 287] on input "https://staging-api.propmix.io/pubrec/assessor/v2/GetPropertyDetails?orderId=1&…" at bounding box center [607, 285] width 555 height 38
paste input "176&State=FL&City=Ormond+Beach&StreetAddress=+3080+John+Anderson+Dr"
type input "https://staging-api.propmix.io/pubrec/assessor/v2/GetPropertyDetails?orderId=1&…"
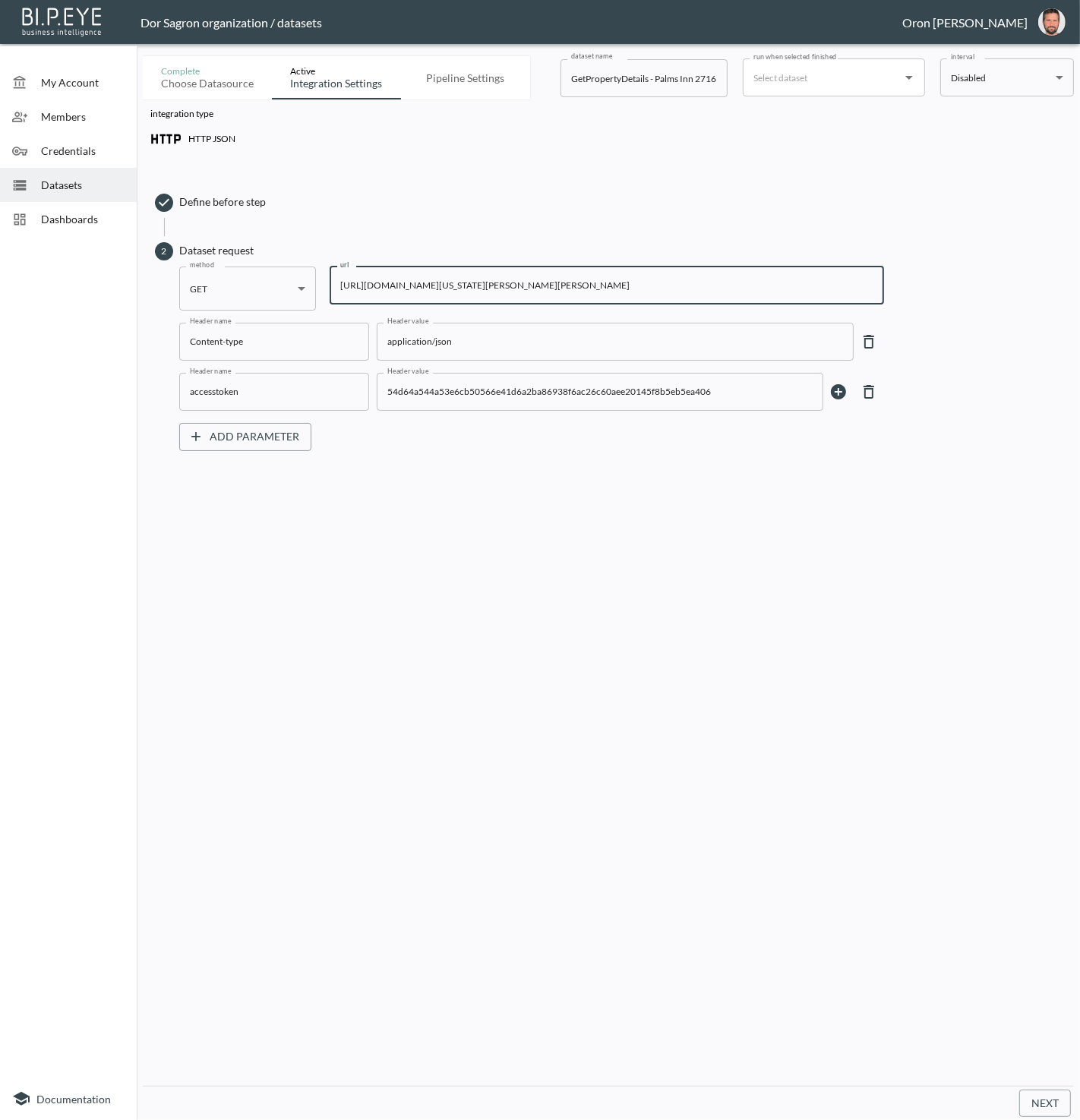
click at [1040, 1113] on button "Next" at bounding box center [1045, 1104] width 52 height 28
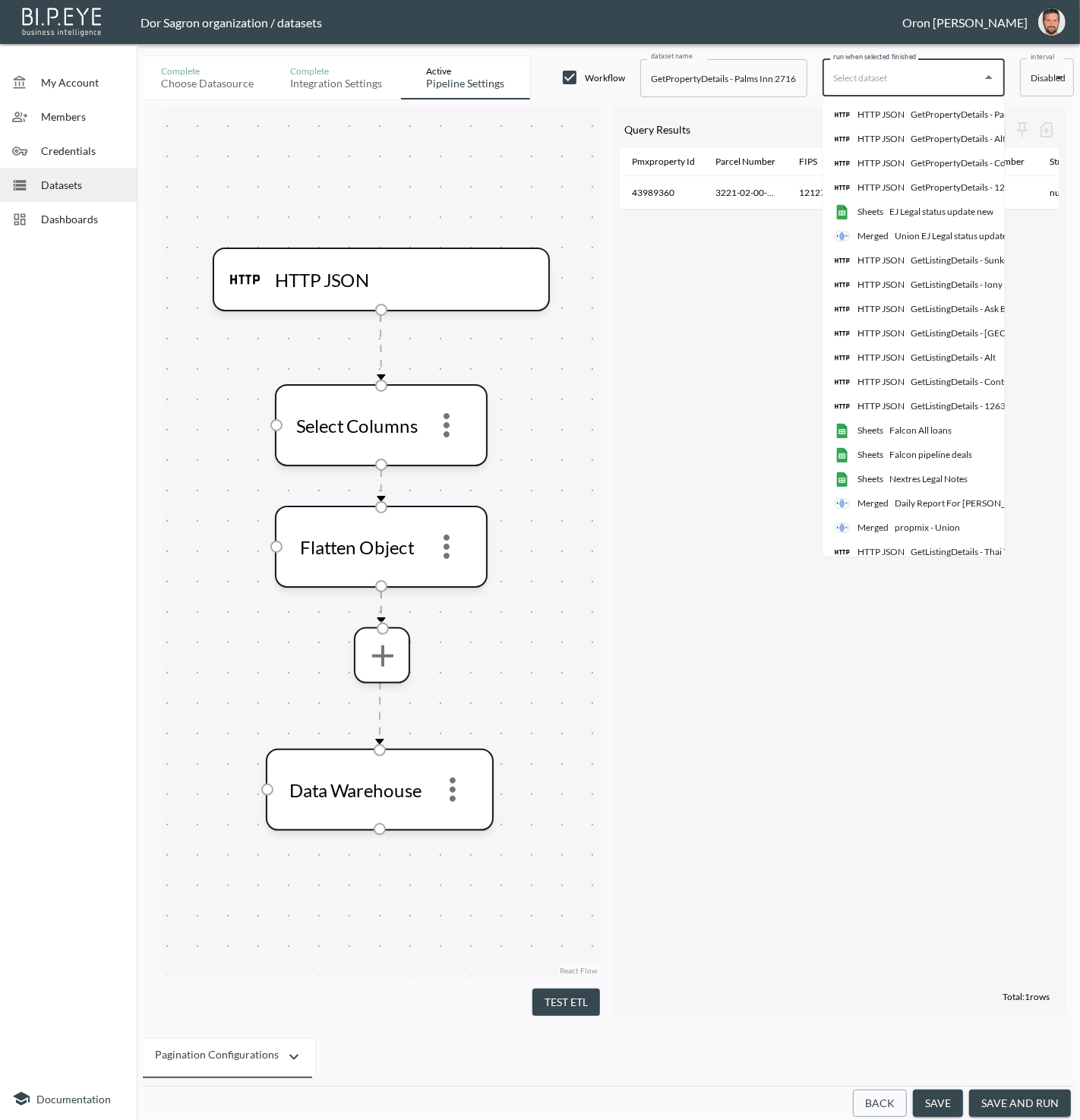
click at [863, 76] on input "run when selected finished" at bounding box center [902, 78] width 146 height 25
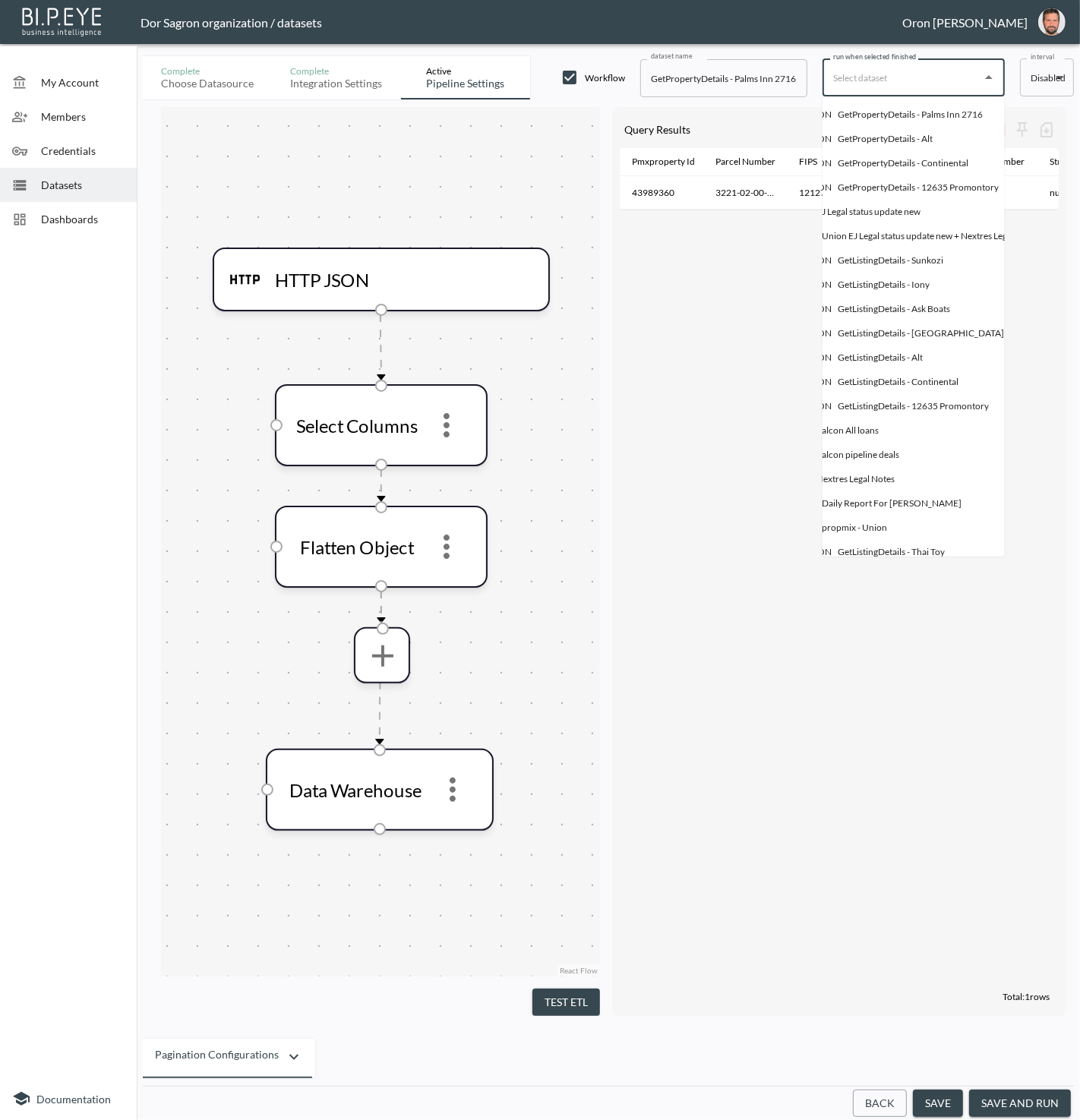
scroll to position [0, 74]
click at [884, 113] on div "GetPropertyDetails - Palms Inn 2716" at bounding box center [910, 115] width 146 height 14
type input "GetPropertyDetails - Palms Inn 2716"
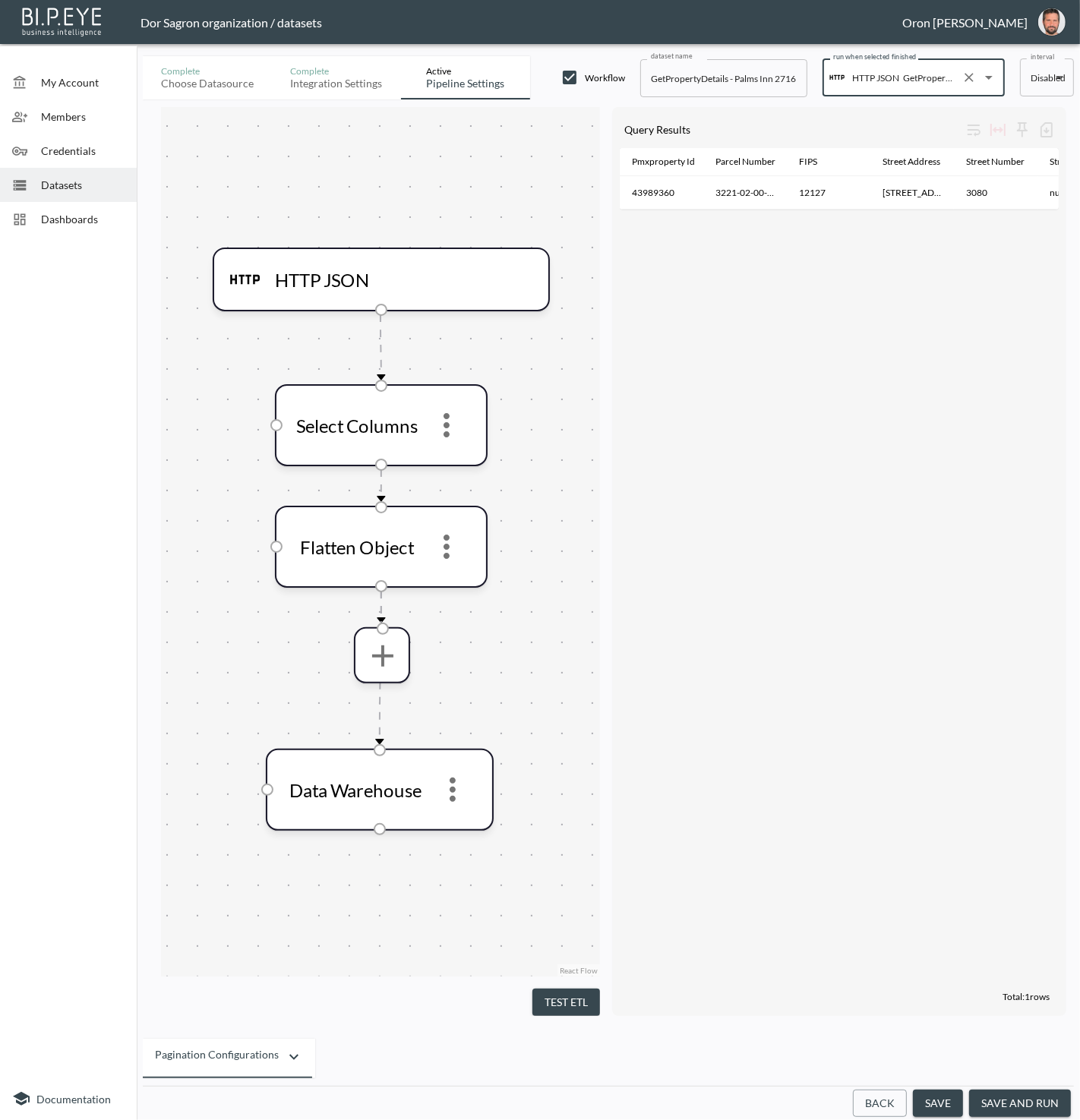
click at [1008, 1100] on button "save and run" at bounding box center [1020, 1104] width 102 height 28
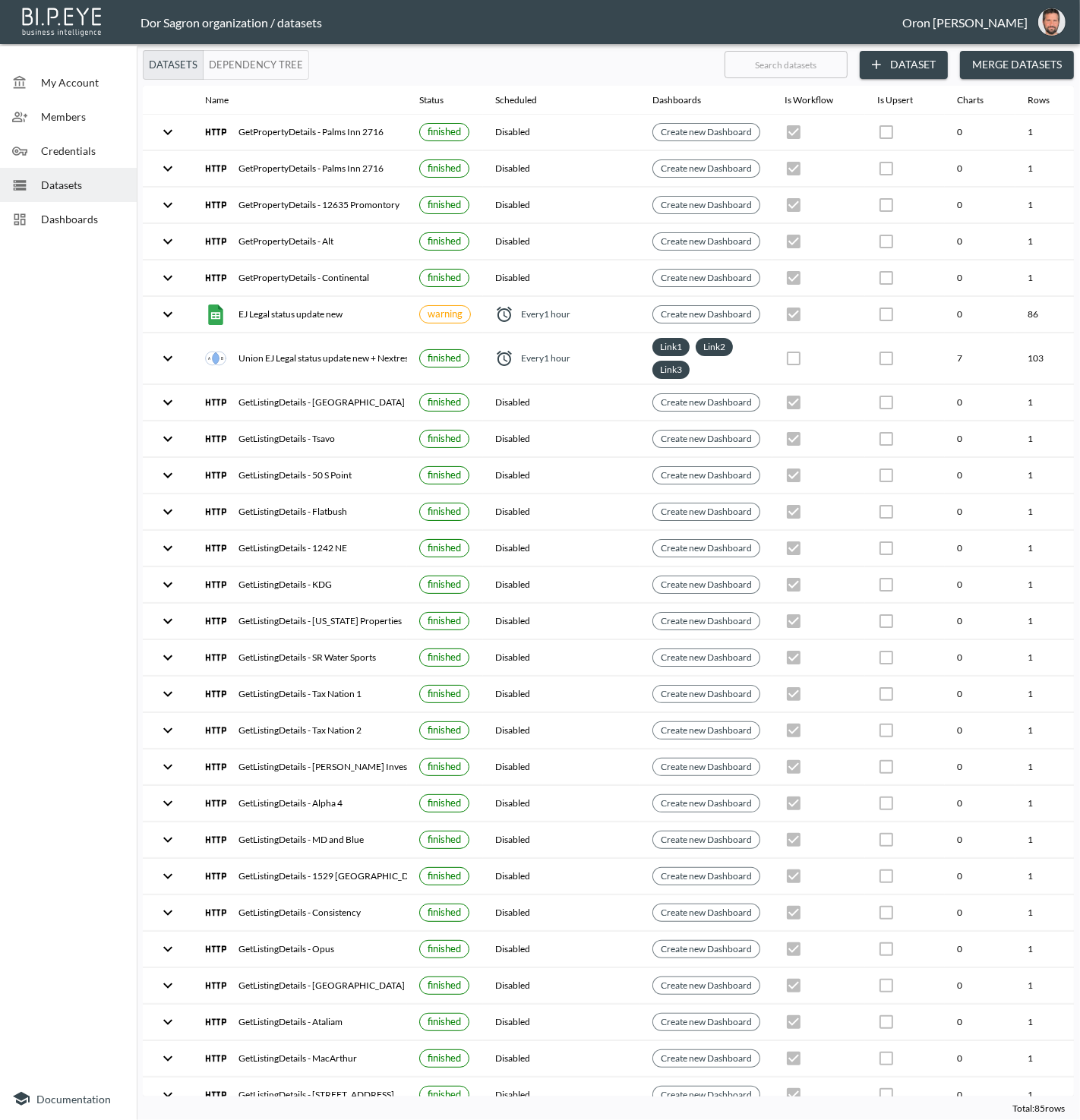
scroll to position [0, 174]
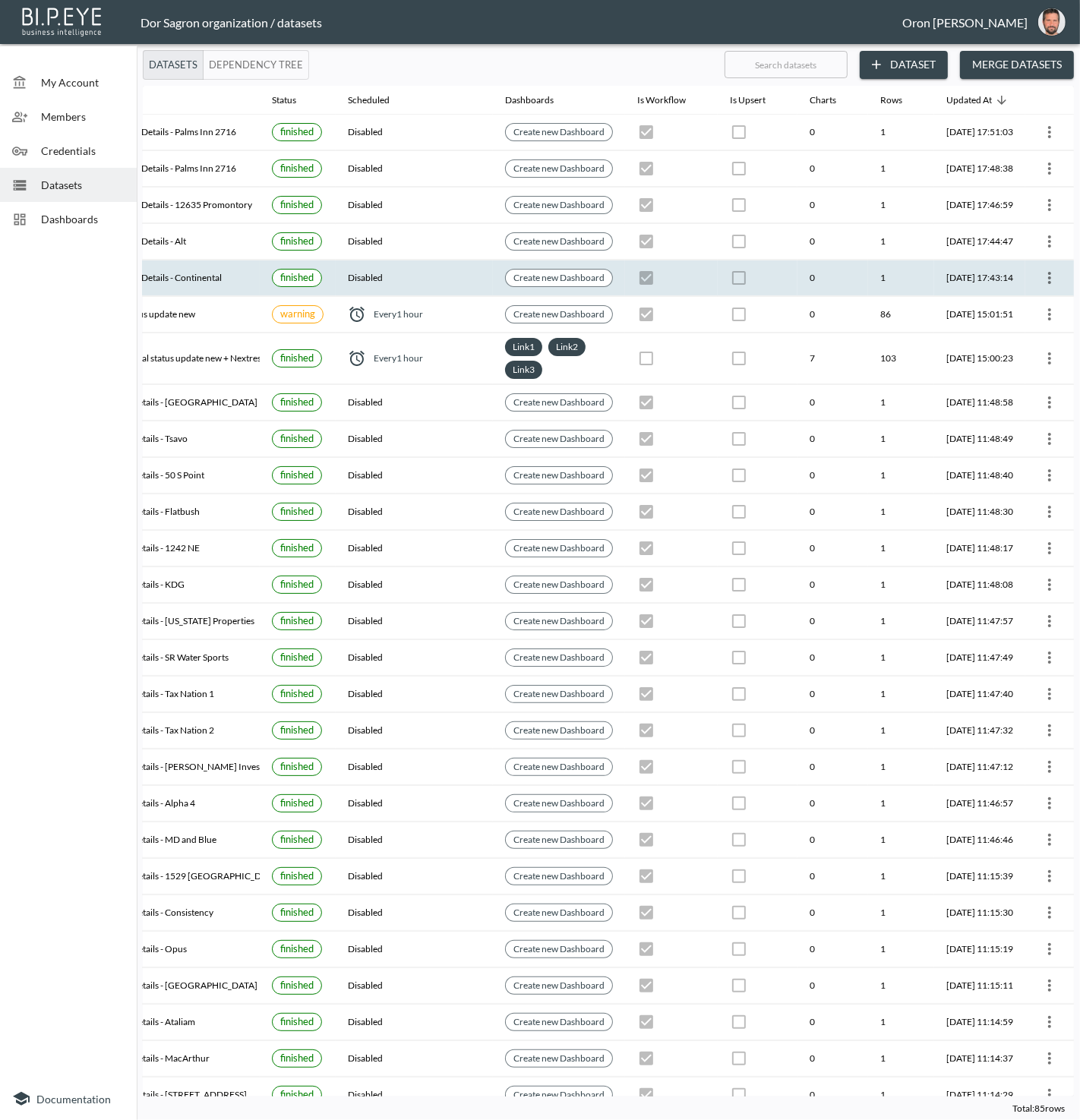
click at [1041, 271] on icon "more" at bounding box center [1049, 278] width 18 height 18
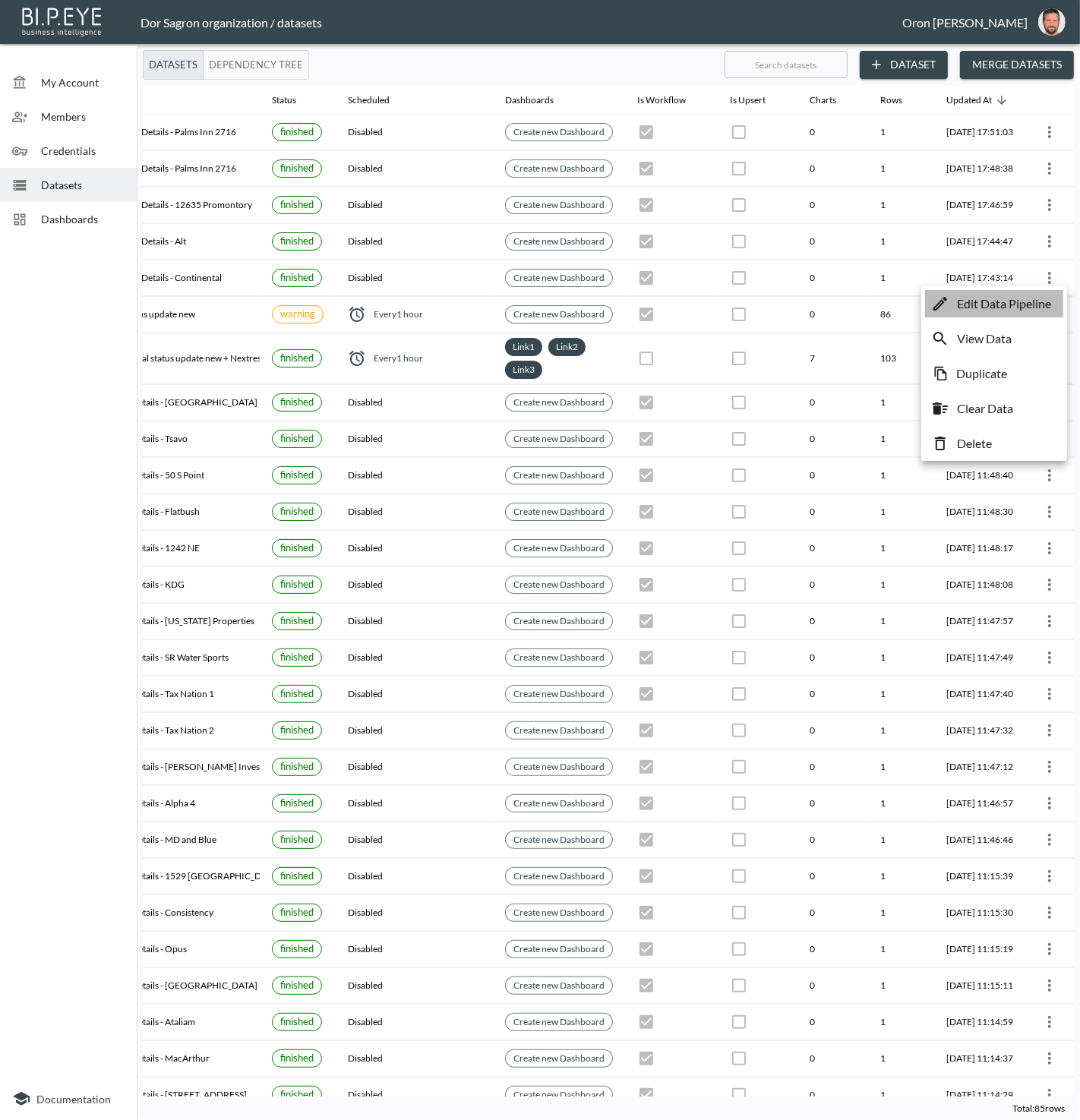
click at [1029, 293] on li "Edit Data Pipeline" at bounding box center [995, 303] width 139 height 27
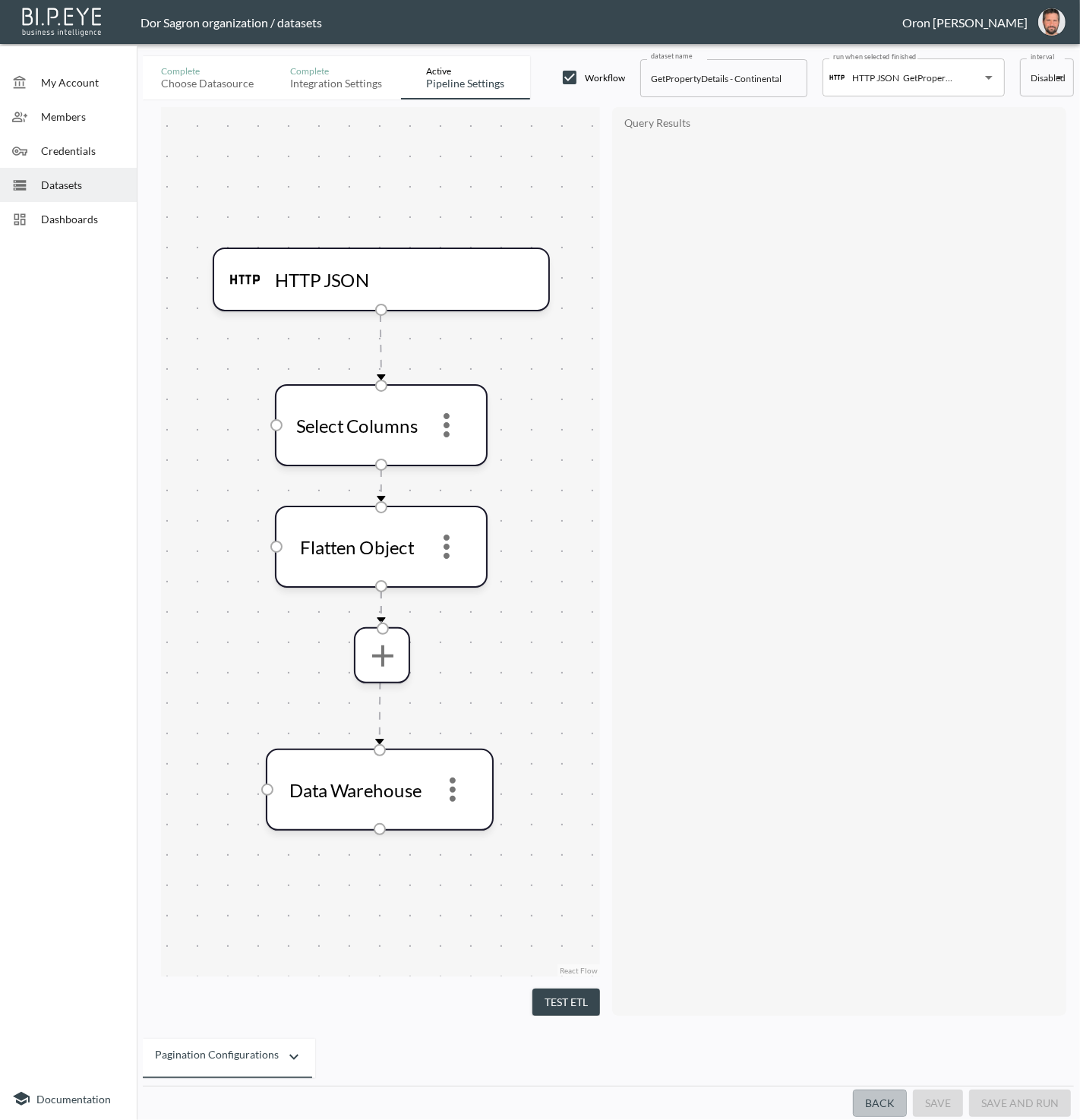
click at [898, 1108] on button "Back" at bounding box center [880, 1104] width 54 height 28
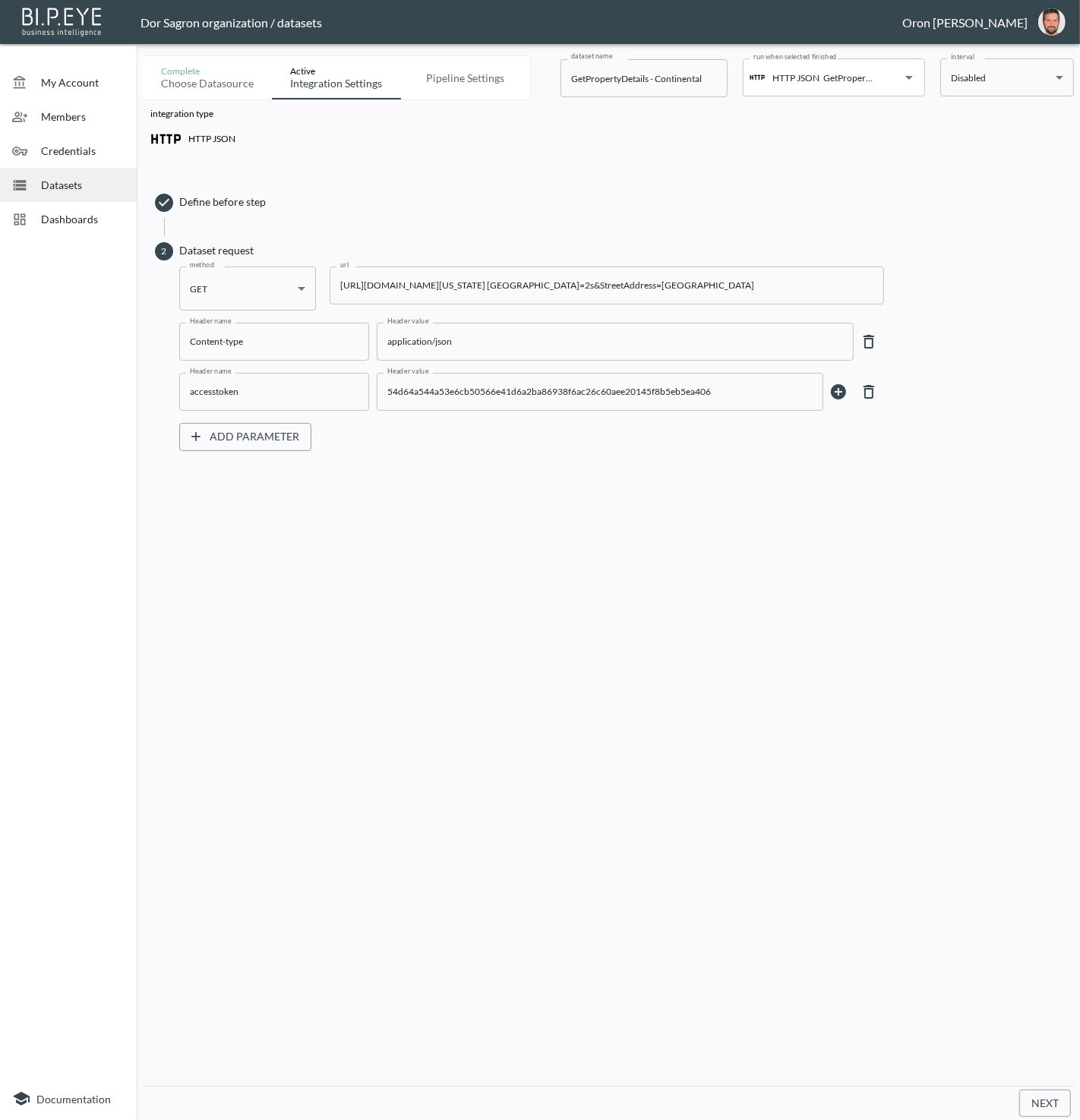
scroll to position [0, 181]
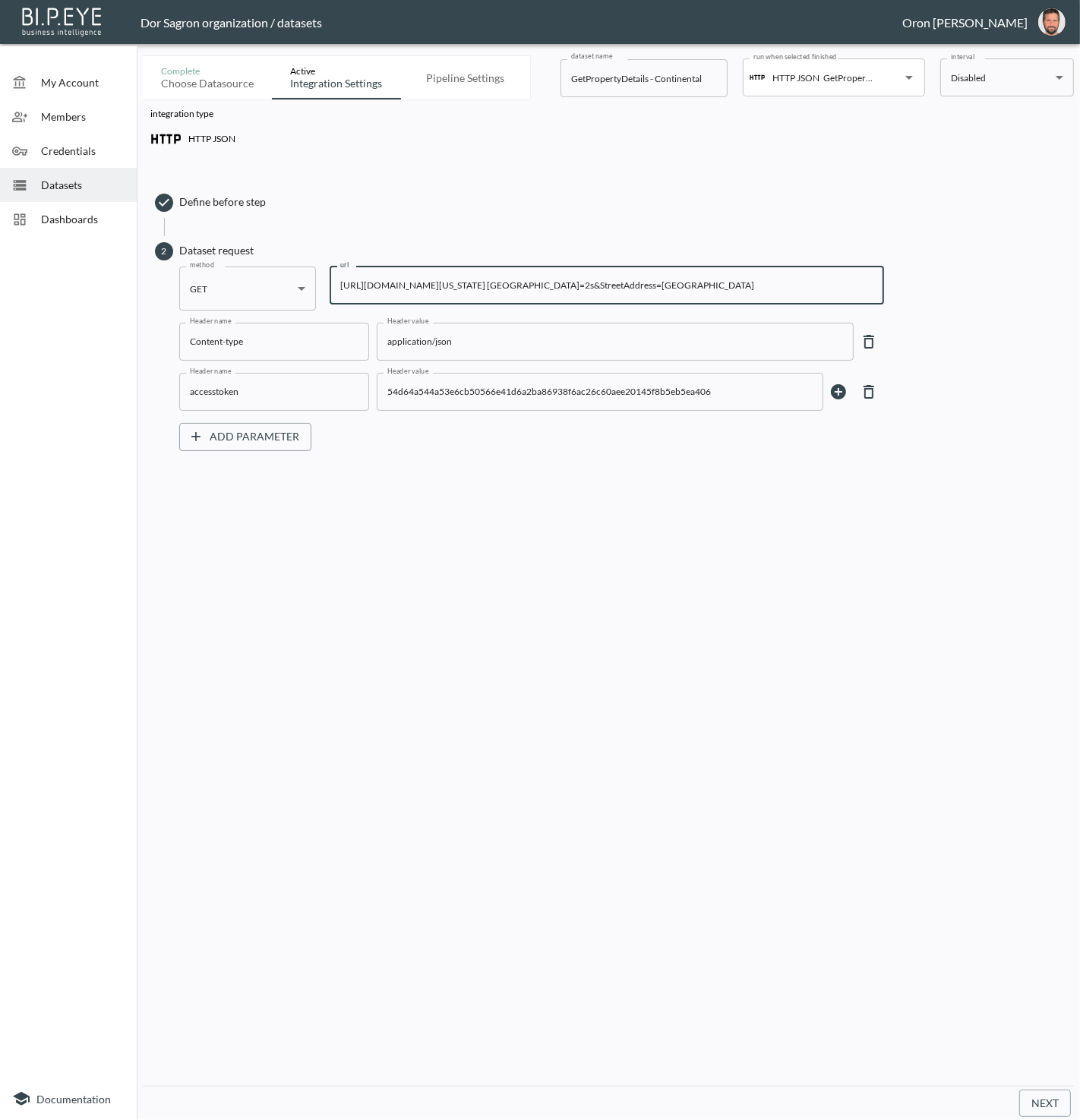
click at [671, 287] on input "https://staging-api.propmix.io/pubrec/assessor/v1/GetPropertyDetails?&PostalCod…" at bounding box center [607, 285] width 555 height 38
click at [692, 293] on input "https://staging-api.propmix.io/pubrec/assessor/v1/GetPropertyDetails?&PostalCod…" at bounding box center [607, 285] width 555 height 38
drag, startPoint x: 664, startPoint y: 286, endPoint x: 743, endPoint y: 310, distance: 82.6
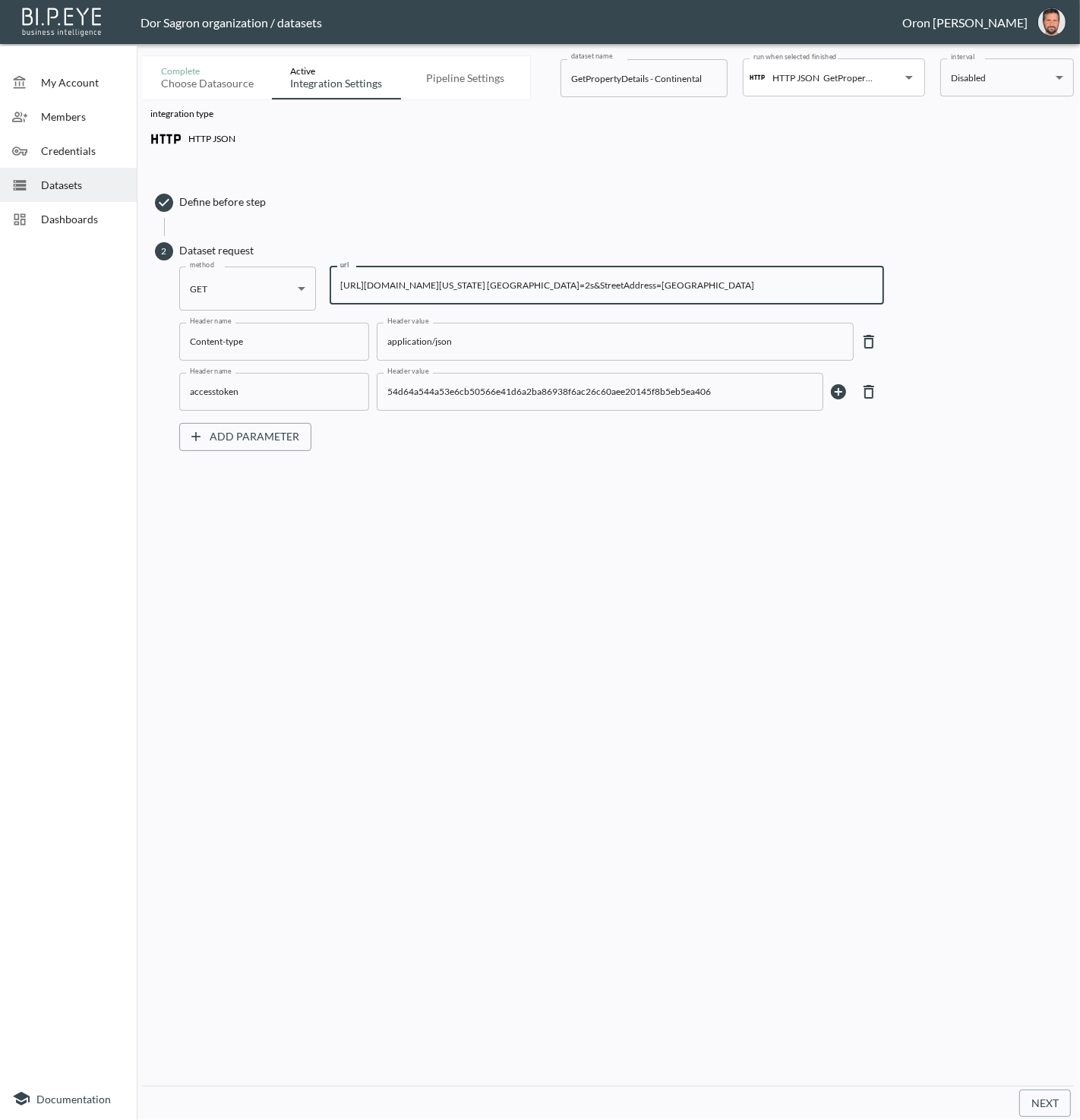
click at [734, 280] on input "https://staging-api.propmix.io/pubrec/assessor/v1/GetPropertyDetails?&PostalCod…" at bounding box center [607, 285] width 555 height 38
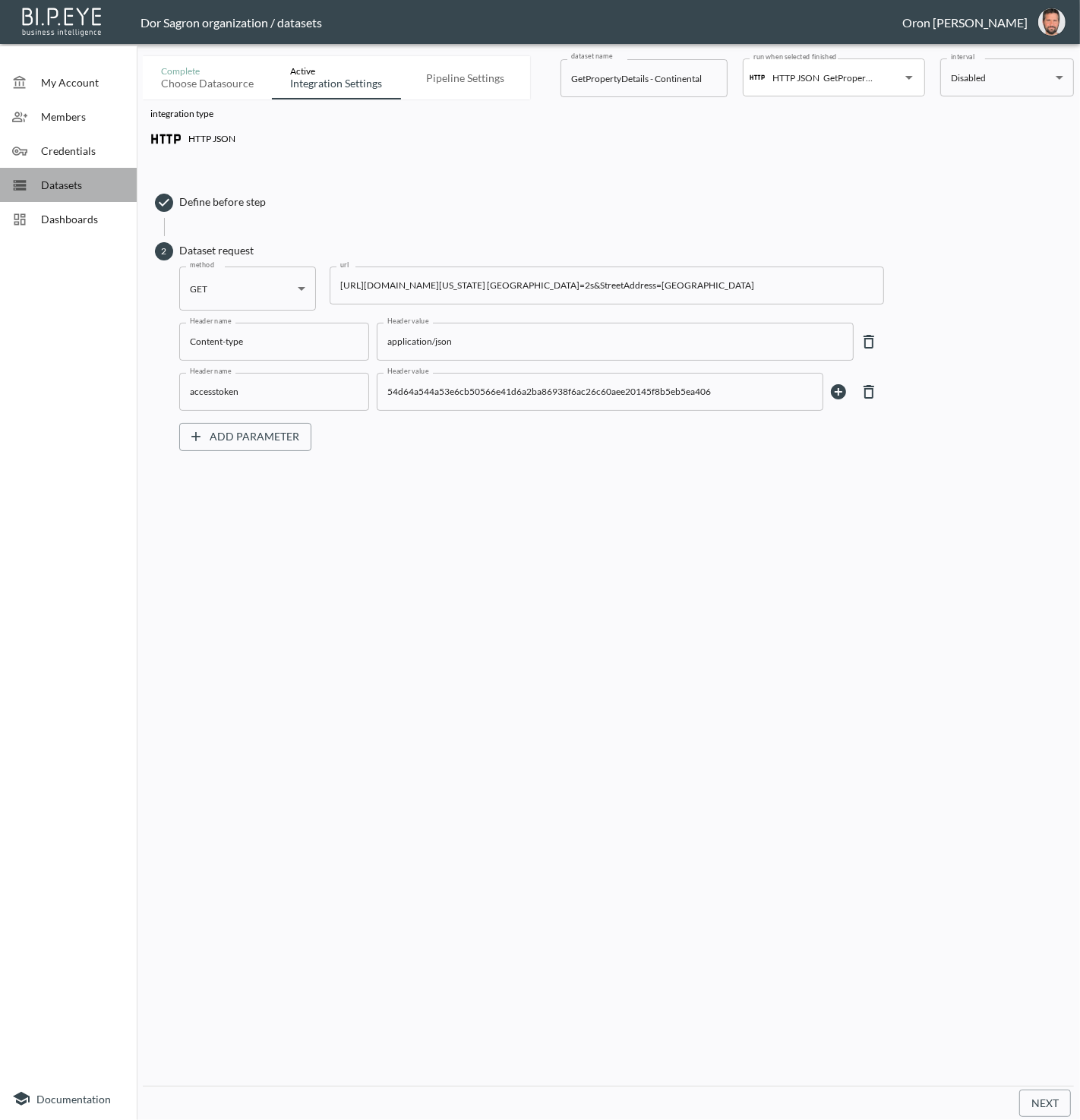
click at [63, 175] on div "Datasets" at bounding box center [68, 185] width 137 height 34
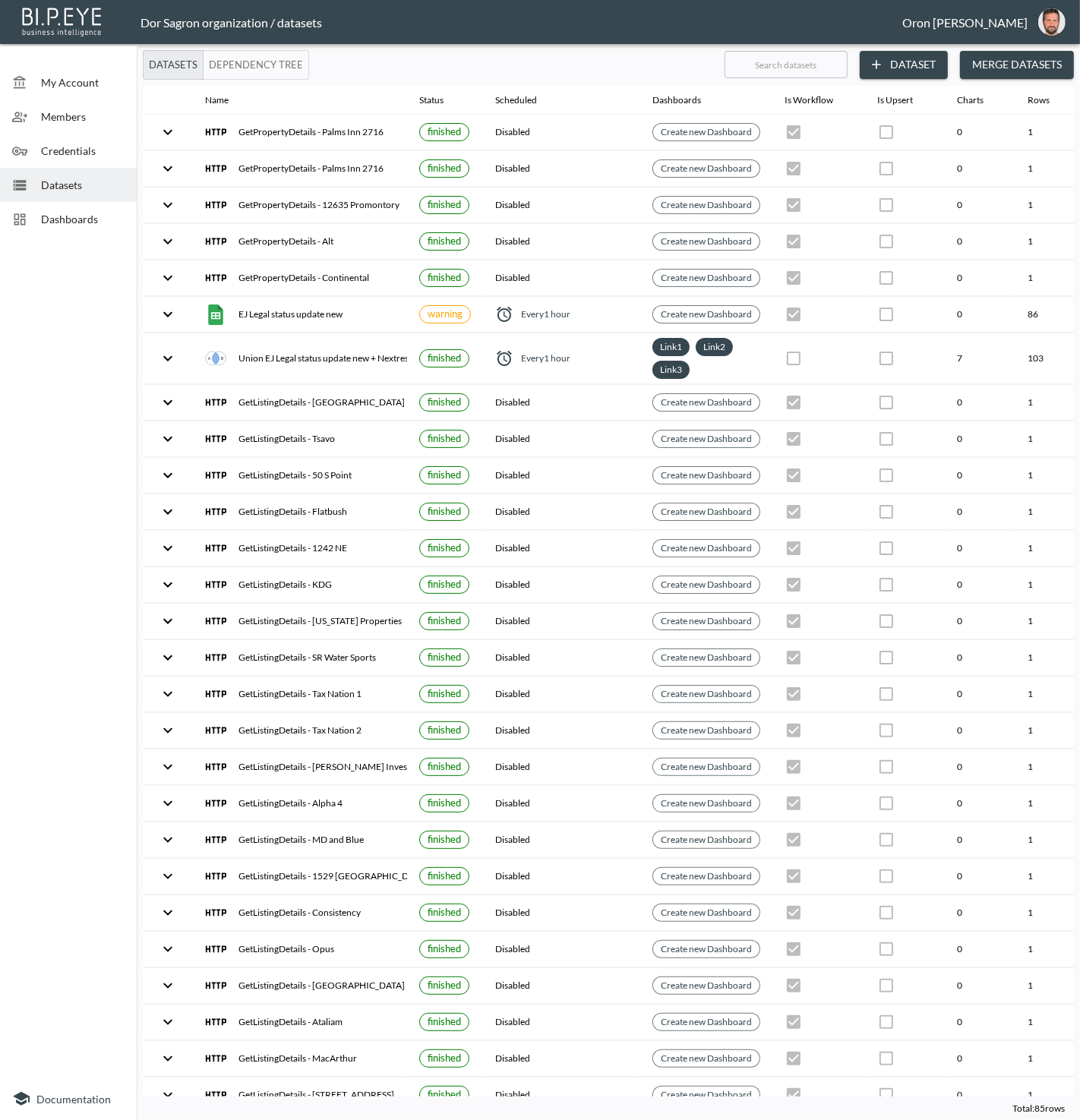
click at [791, 69] on input "text" at bounding box center [786, 64] width 123 height 38
type input "ion"
checkbox input "false"
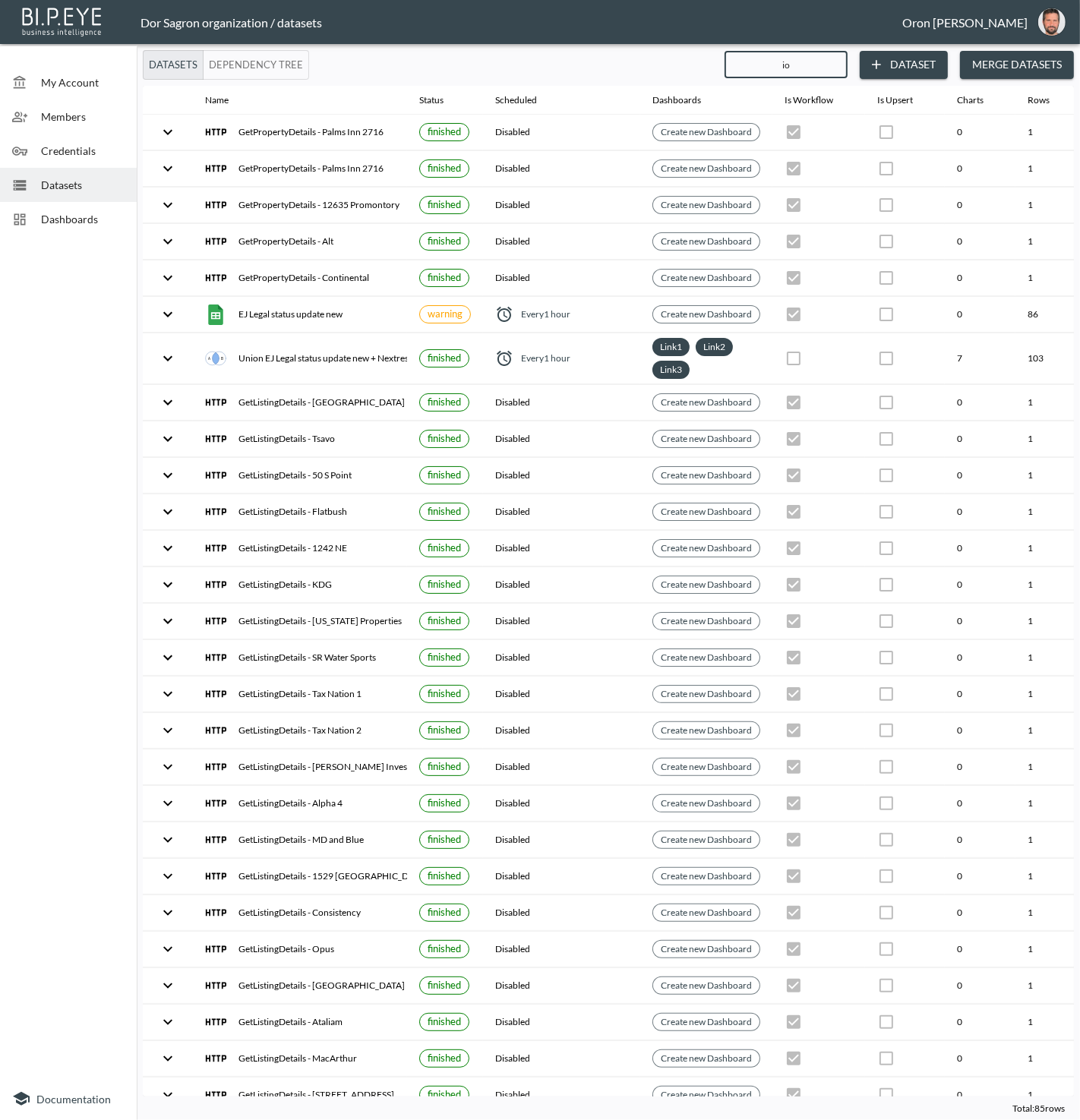
checkbox input "false"
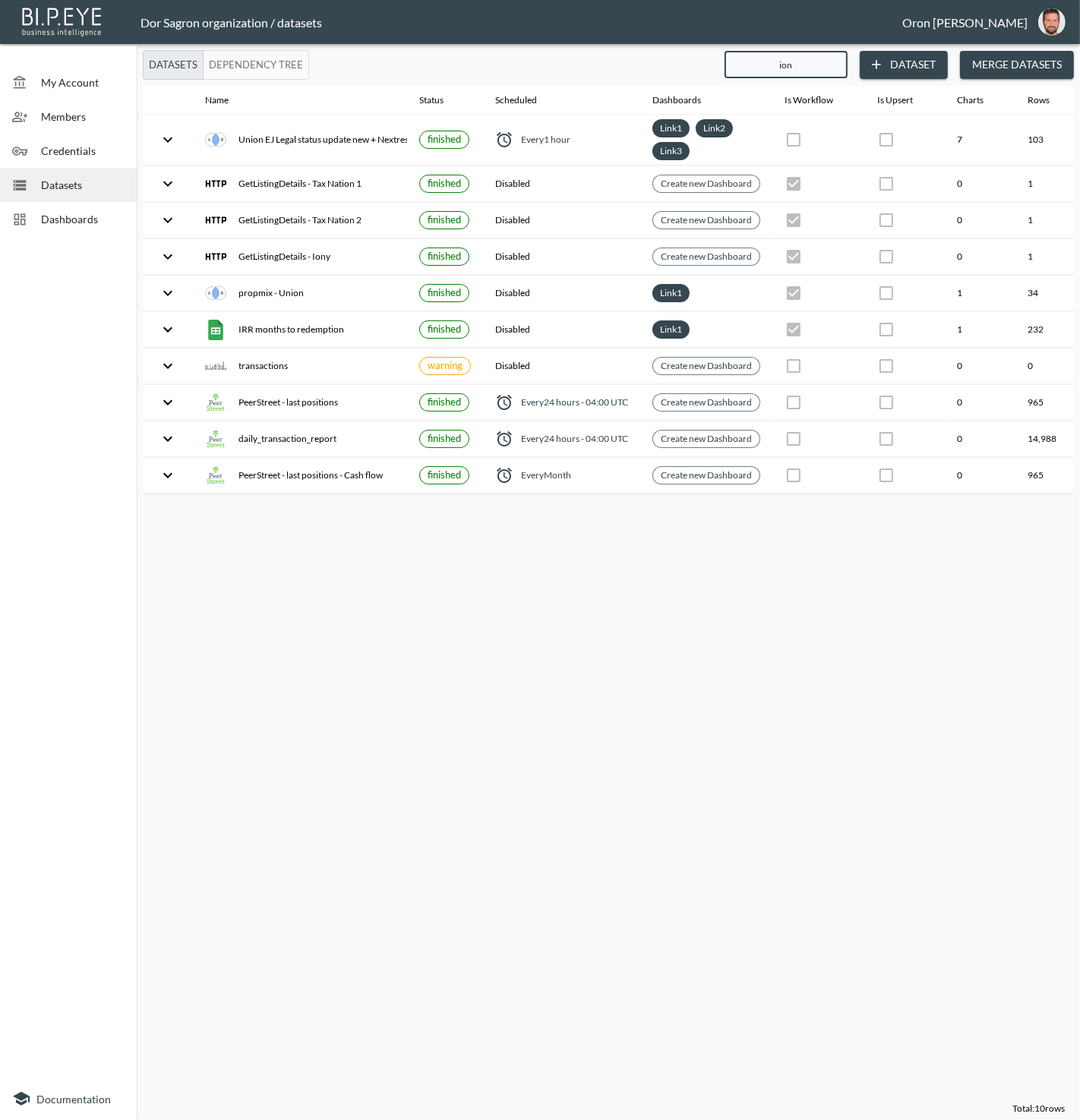
type input "iony"
checkbox input "true"
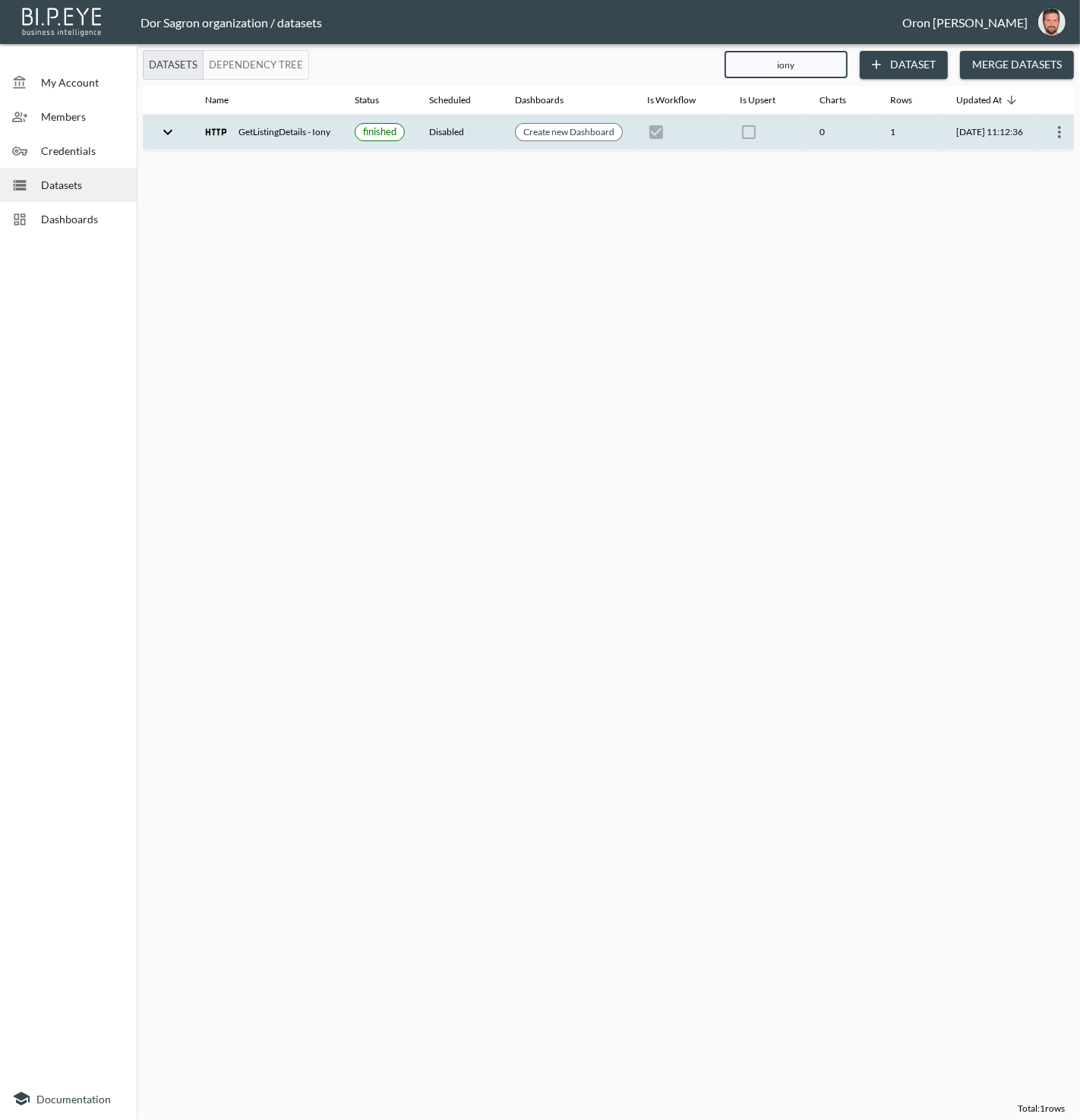
scroll to position [0, 32]
type input "iony"
click at [1056, 131] on icon "more" at bounding box center [1049, 131] width 18 height 18
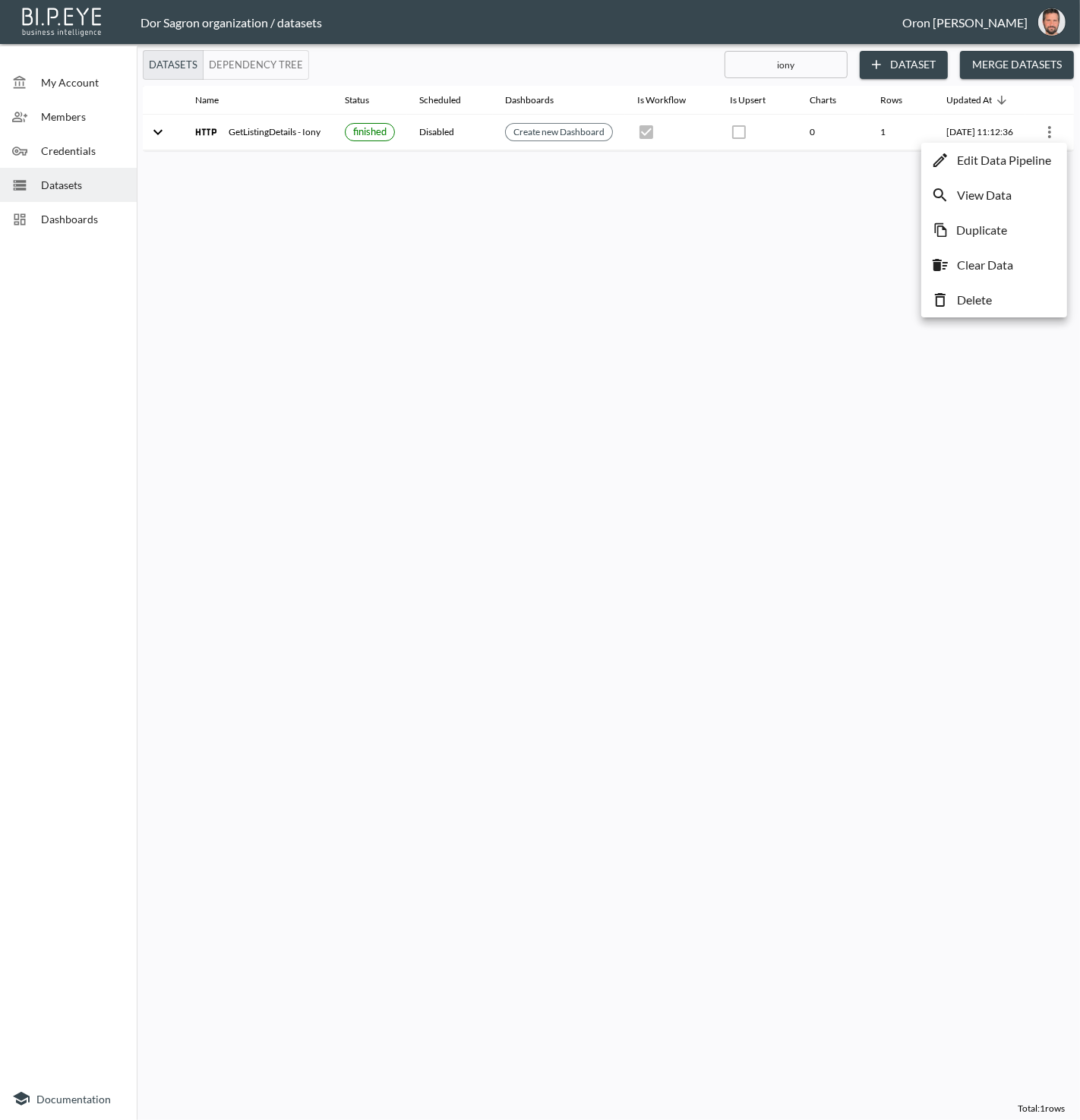
drag, startPoint x: 1051, startPoint y: 158, endPoint x: 1020, endPoint y: 163, distance: 31.4
click at [1051, 158] on p "Edit Data Pipeline" at bounding box center [1004, 159] width 94 height 18
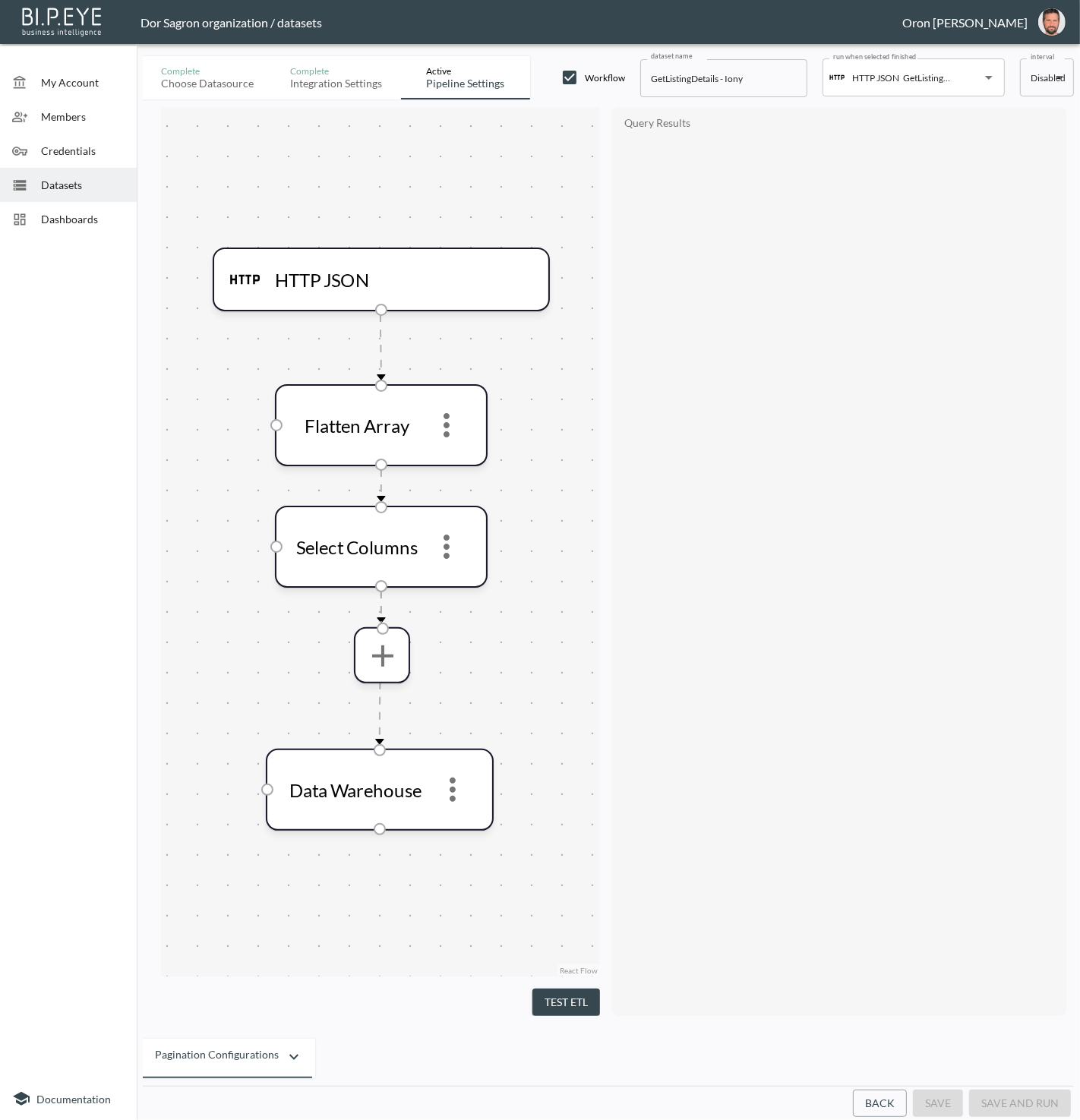
click at [883, 1104] on button "Back" at bounding box center [880, 1104] width 54 height 28
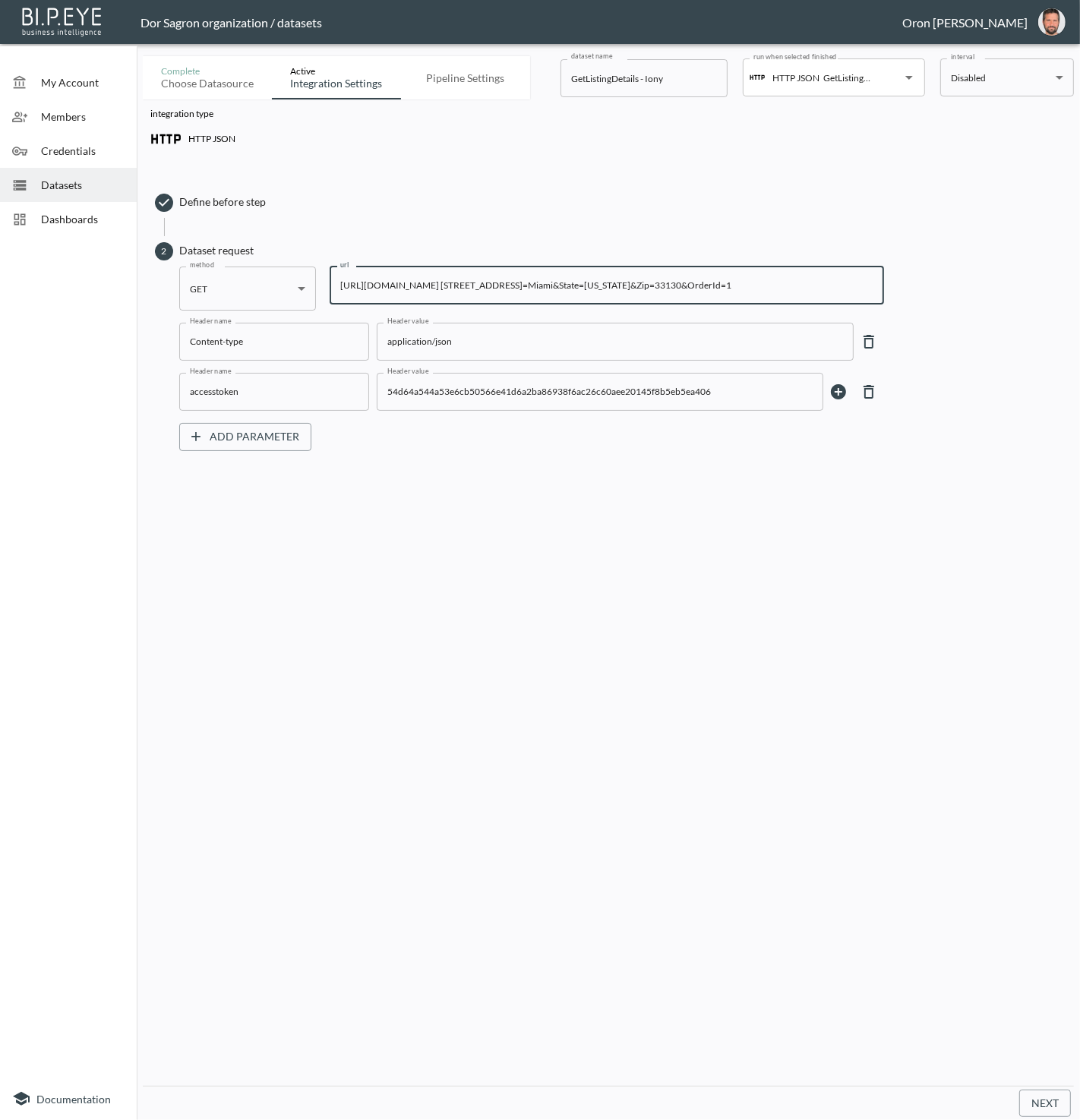
click at [623, 273] on input "https://staging-api.propmix.io/mktlite/val/v2/GetListingDetails?&UnitNumber=521…" at bounding box center [607, 285] width 555 height 38
click at [623, 274] on input "https://staging-api.propmix.io/mktlite/val/v2/GetListingDetails?&UnitNumber=521…" at bounding box center [607, 285] width 555 height 38
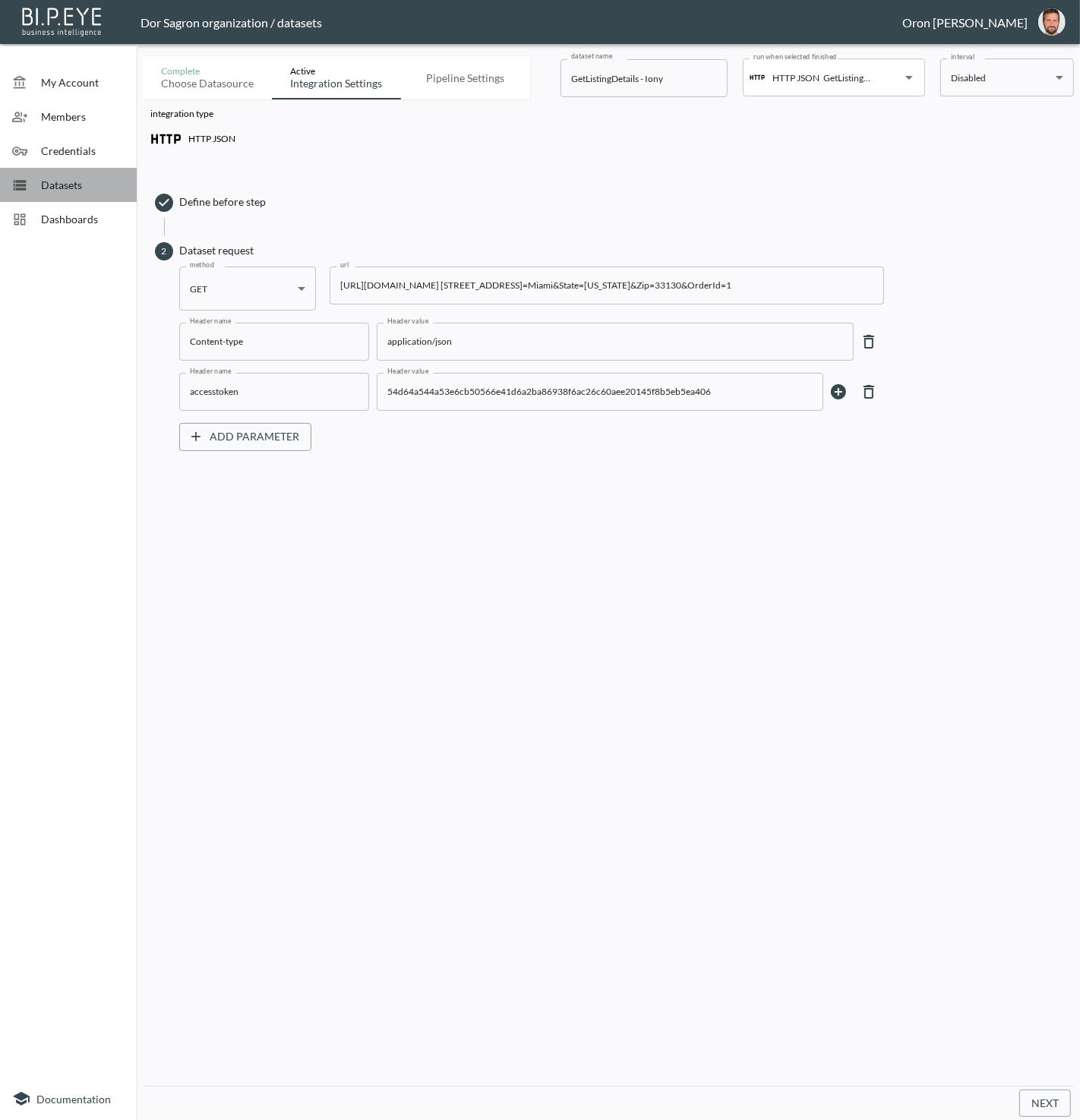
click at [47, 181] on span "Datasets" at bounding box center [82, 185] width 83 height 16
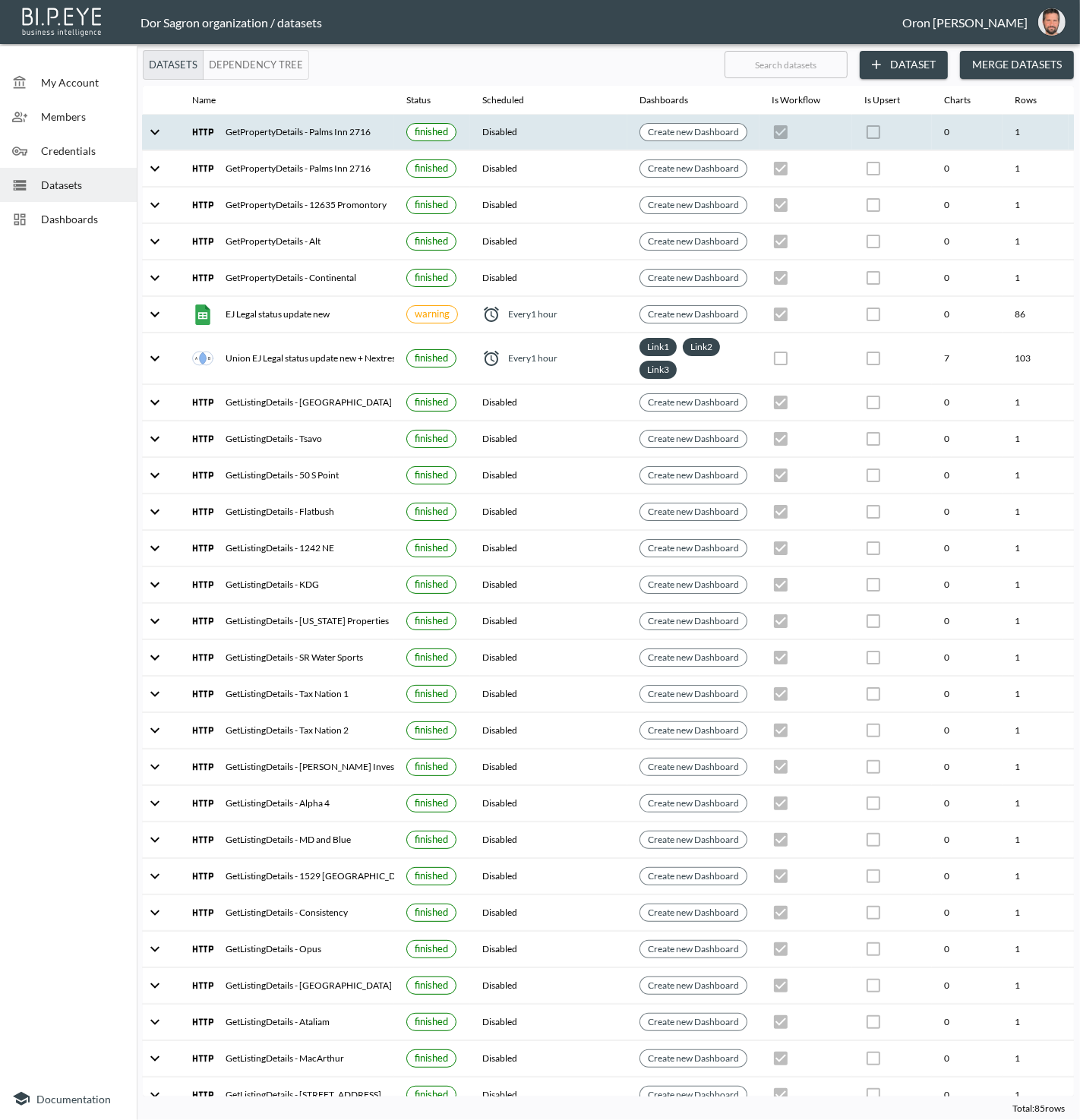
scroll to position [0, 174]
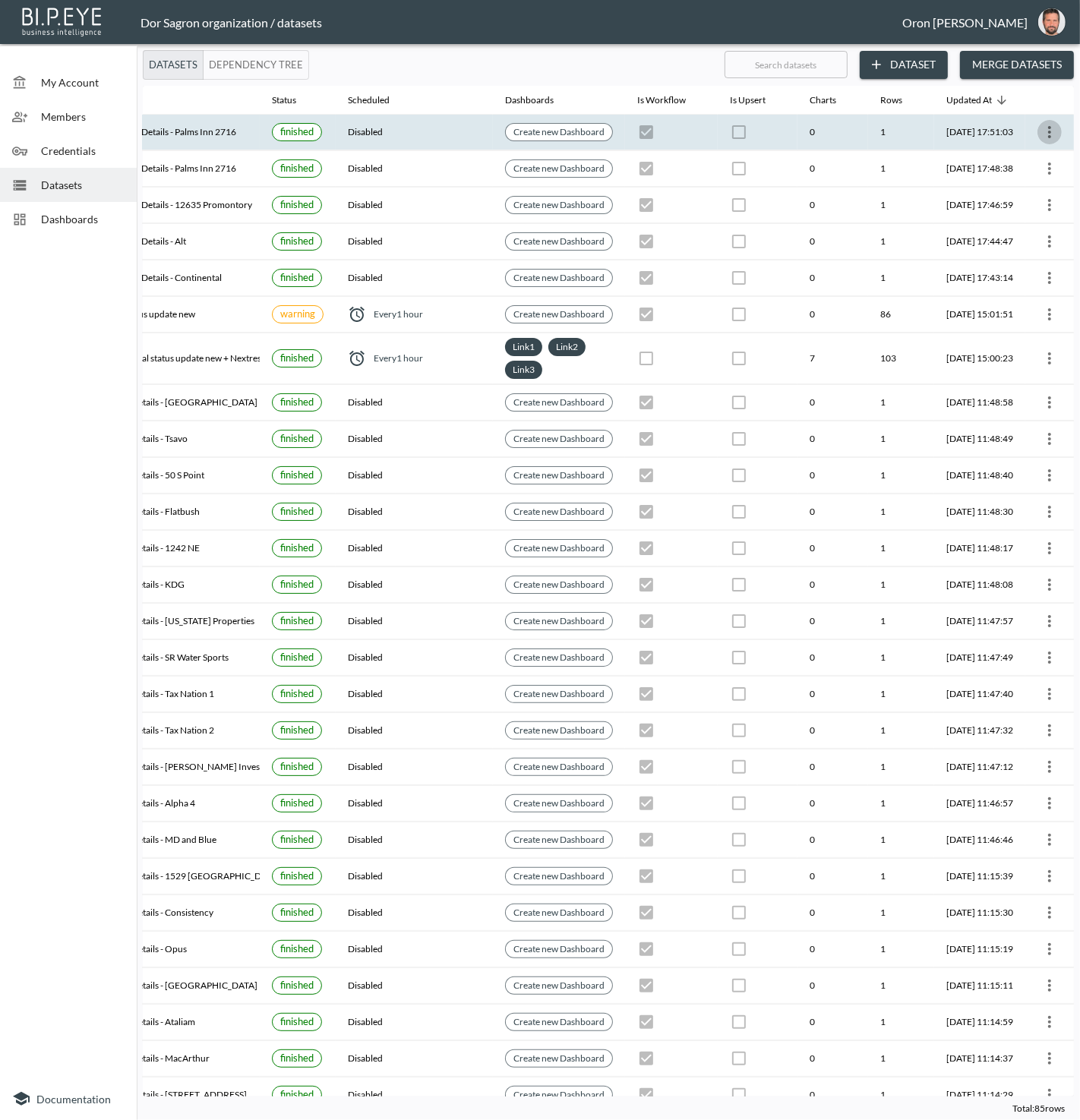
click at [1041, 134] on icon "more" at bounding box center [1049, 131] width 18 height 18
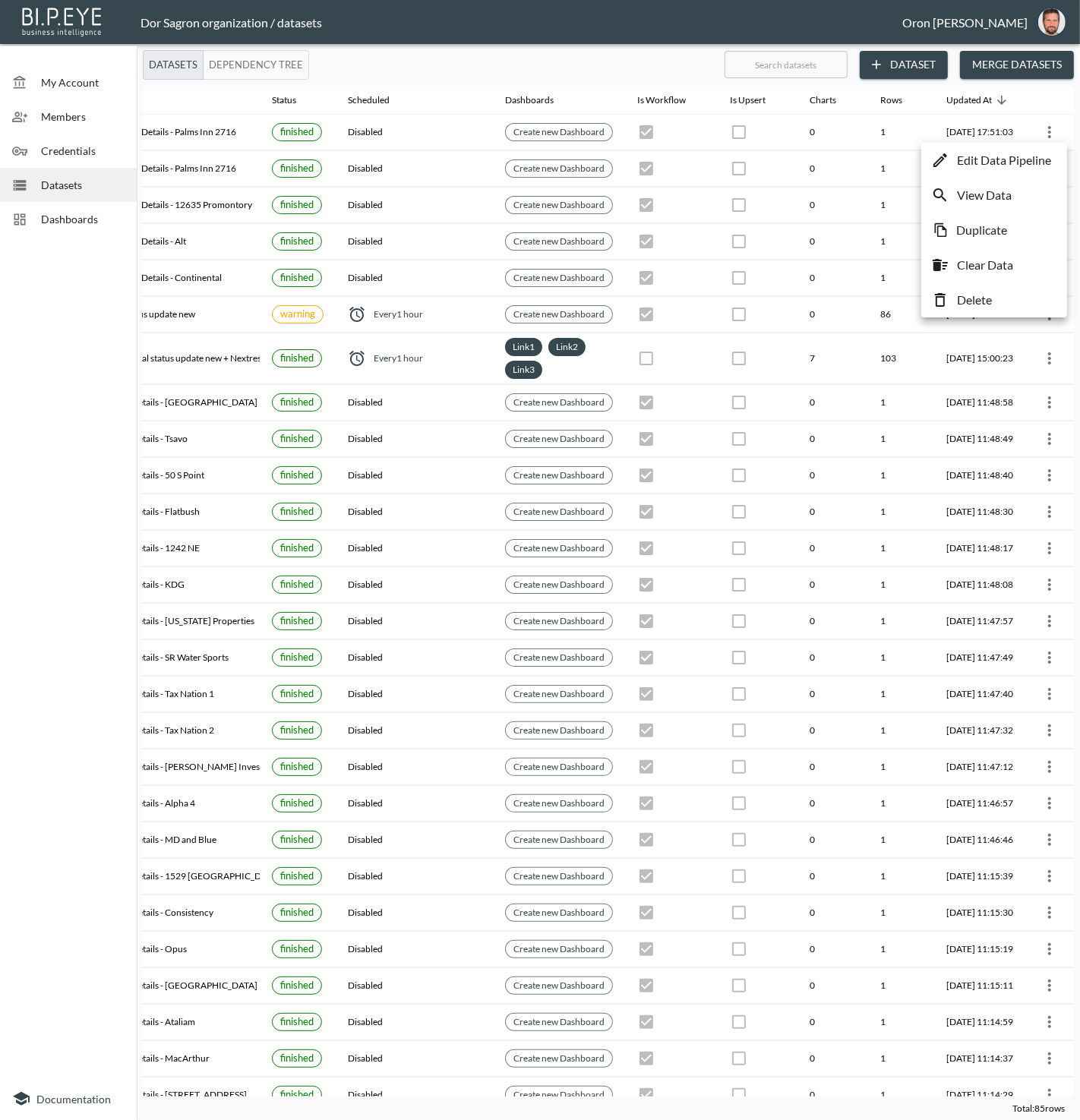
click at [1029, 151] on p "Edit Data Pipeline" at bounding box center [1004, 159] width 94 height 18
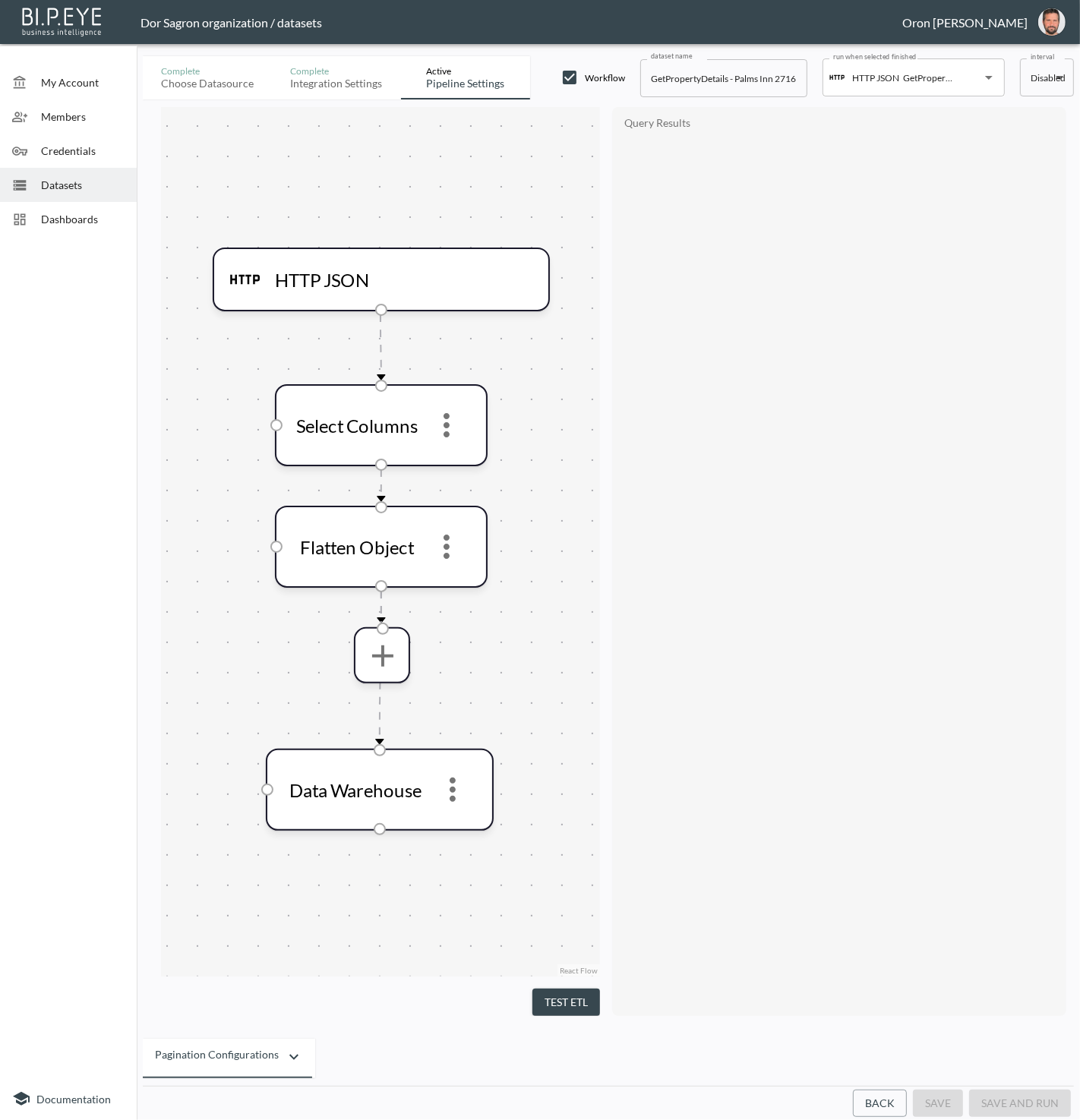
click at [885, 1112] on button "Back" at bounding box center [880, 1104] width 54 height 28
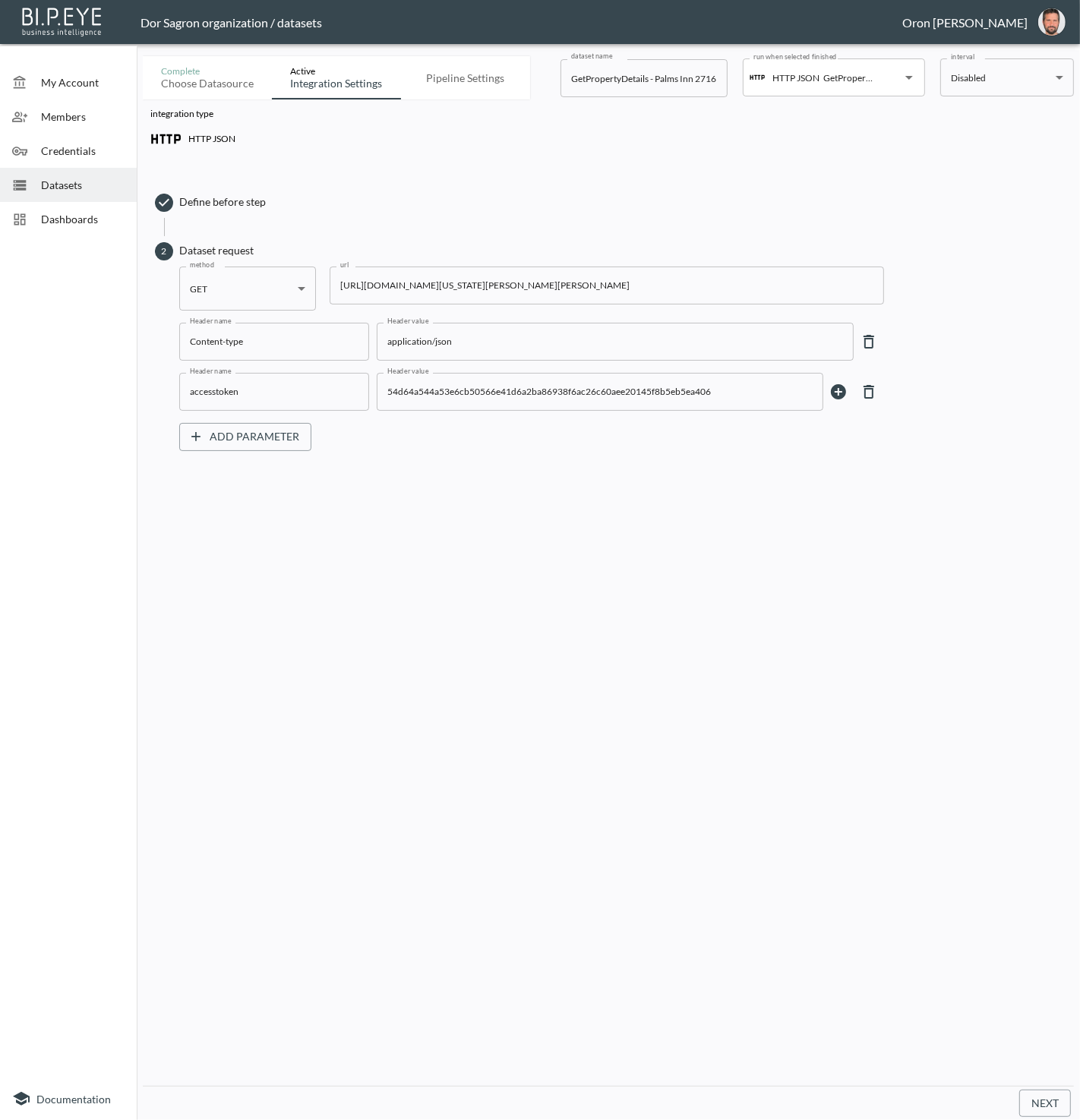
scroll to position [0, 192]
click at [664, 76] on input "GetPropertyDetails - Palms Inn 2716" at bounding box center [644, 78] width 167 height 38
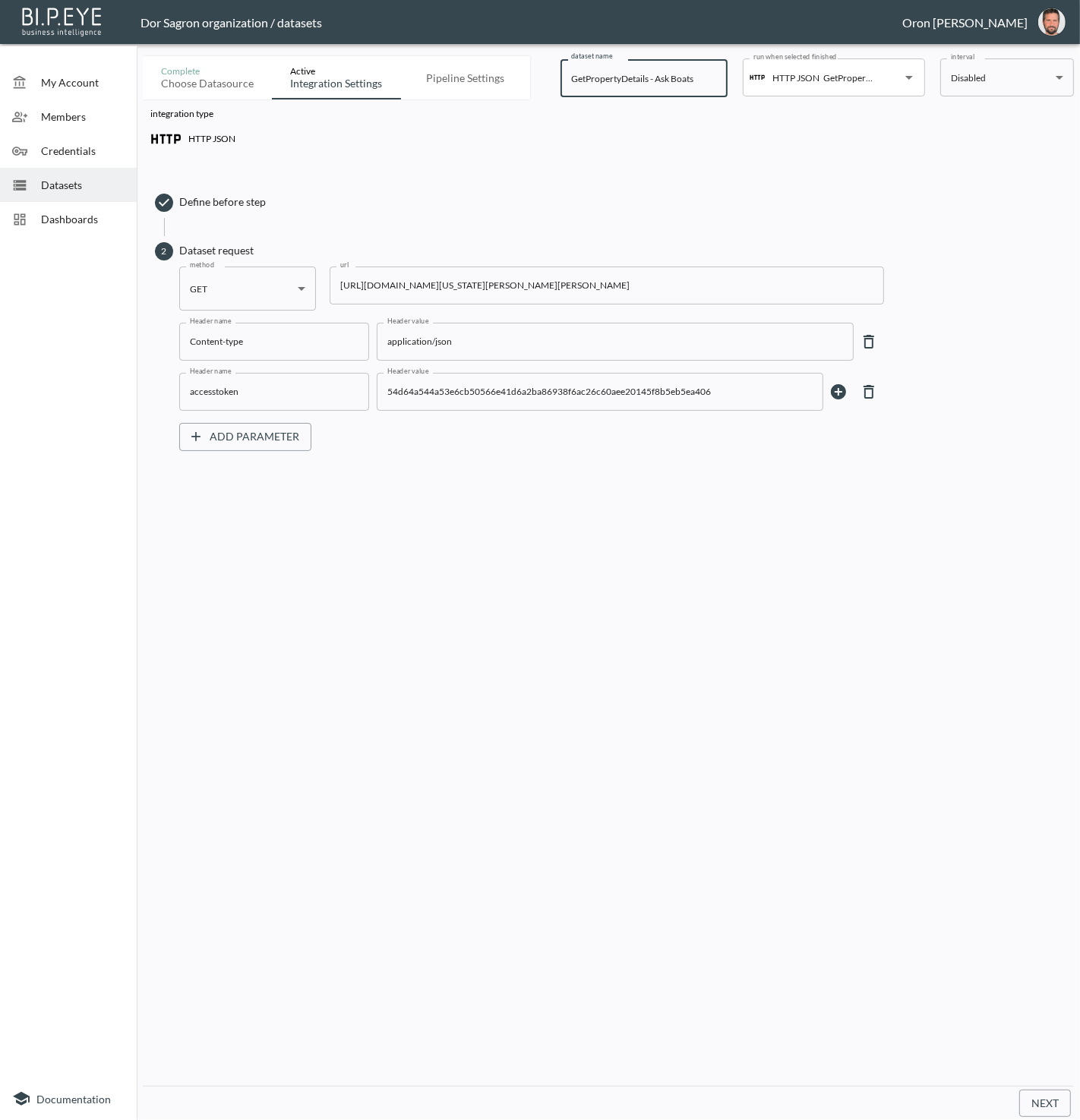
type input "GetPropertyDetails - Ask Boats"
click at [1034, 1092] on button "Next" at bounding box center [1045, 1104] width 52 height 28
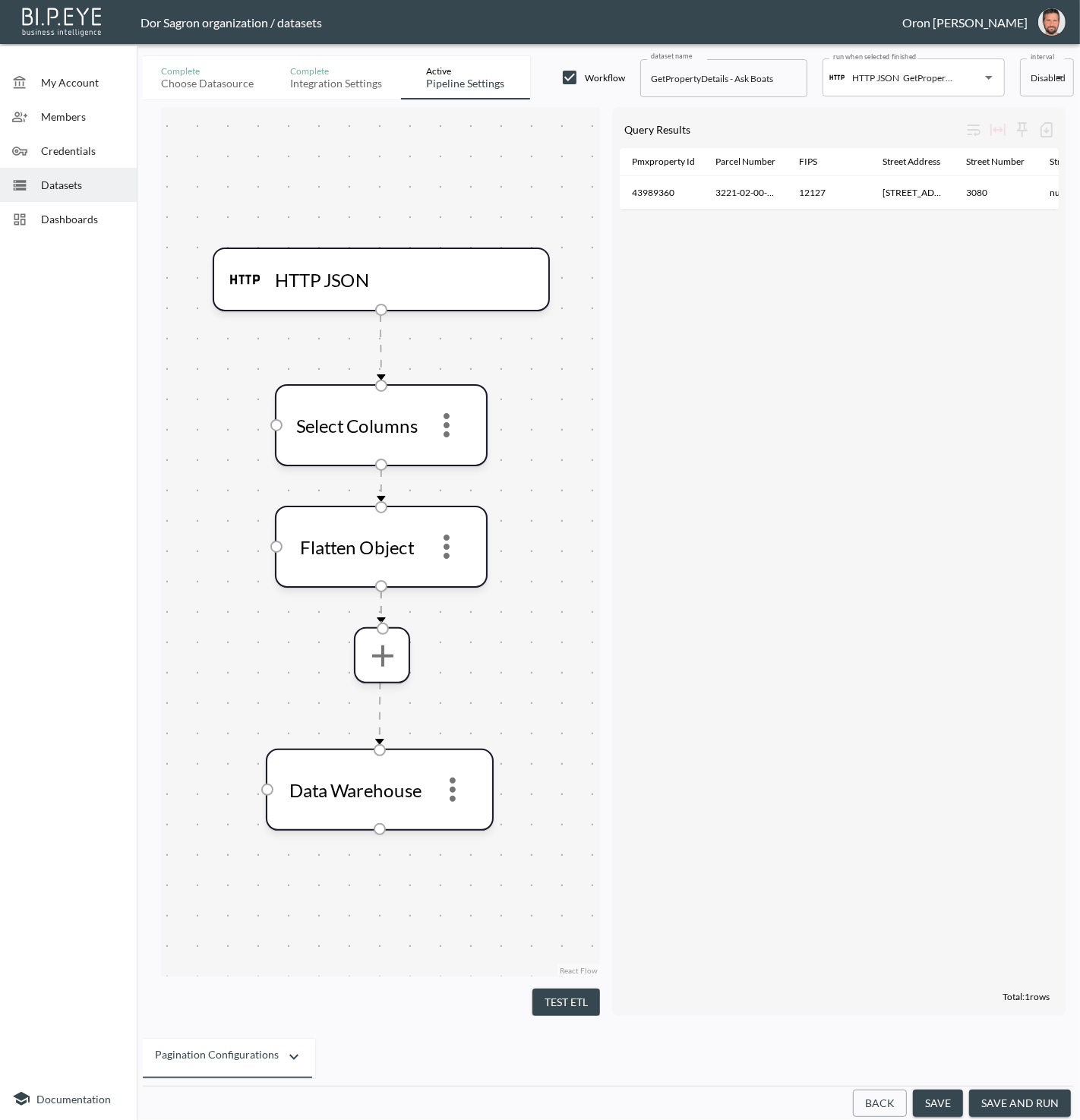
click at [1038, 1096] on button "save and run" at bounding box center [1020, 1104] width 102 height 28
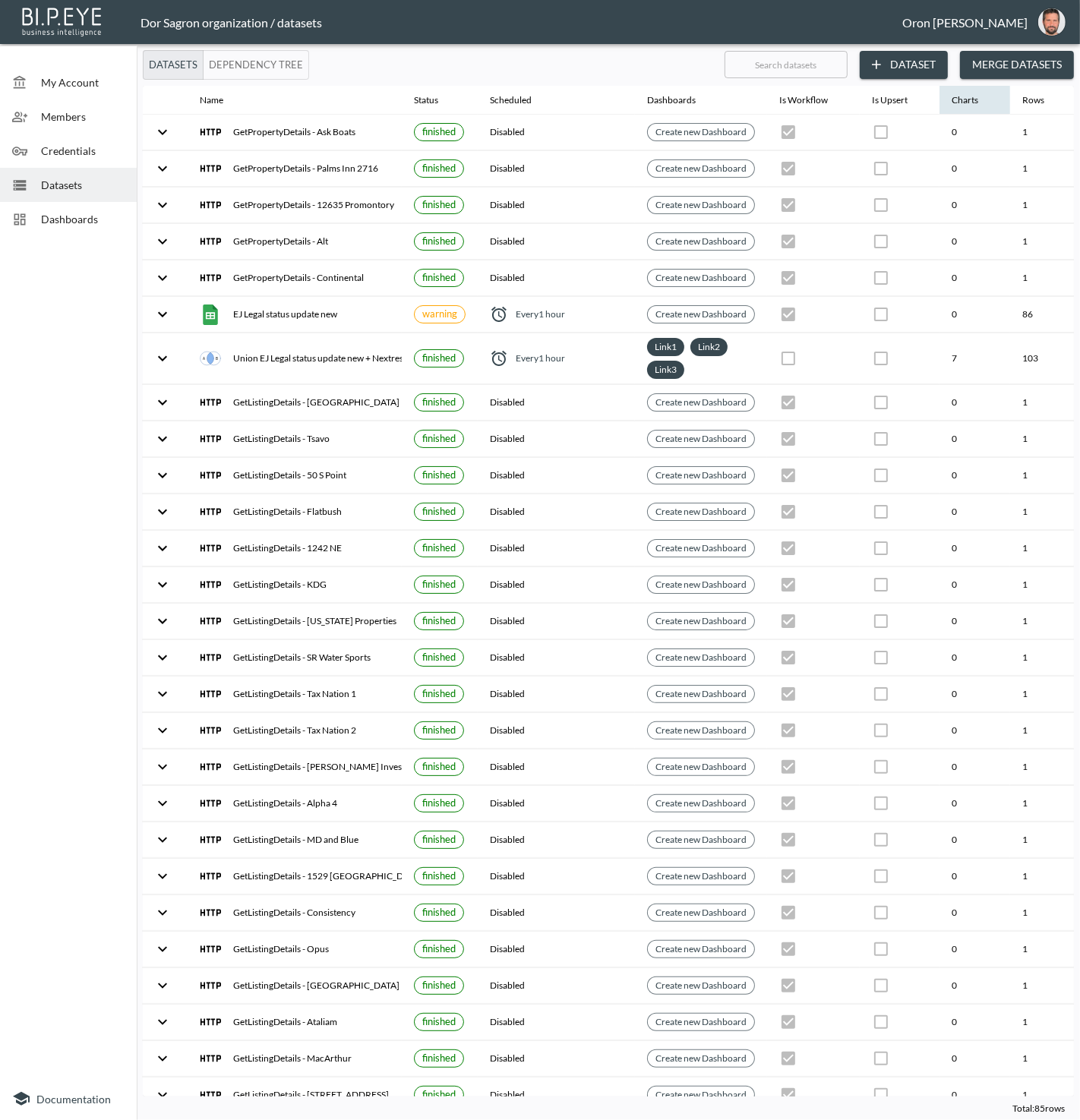
scroll to position [0, 174]
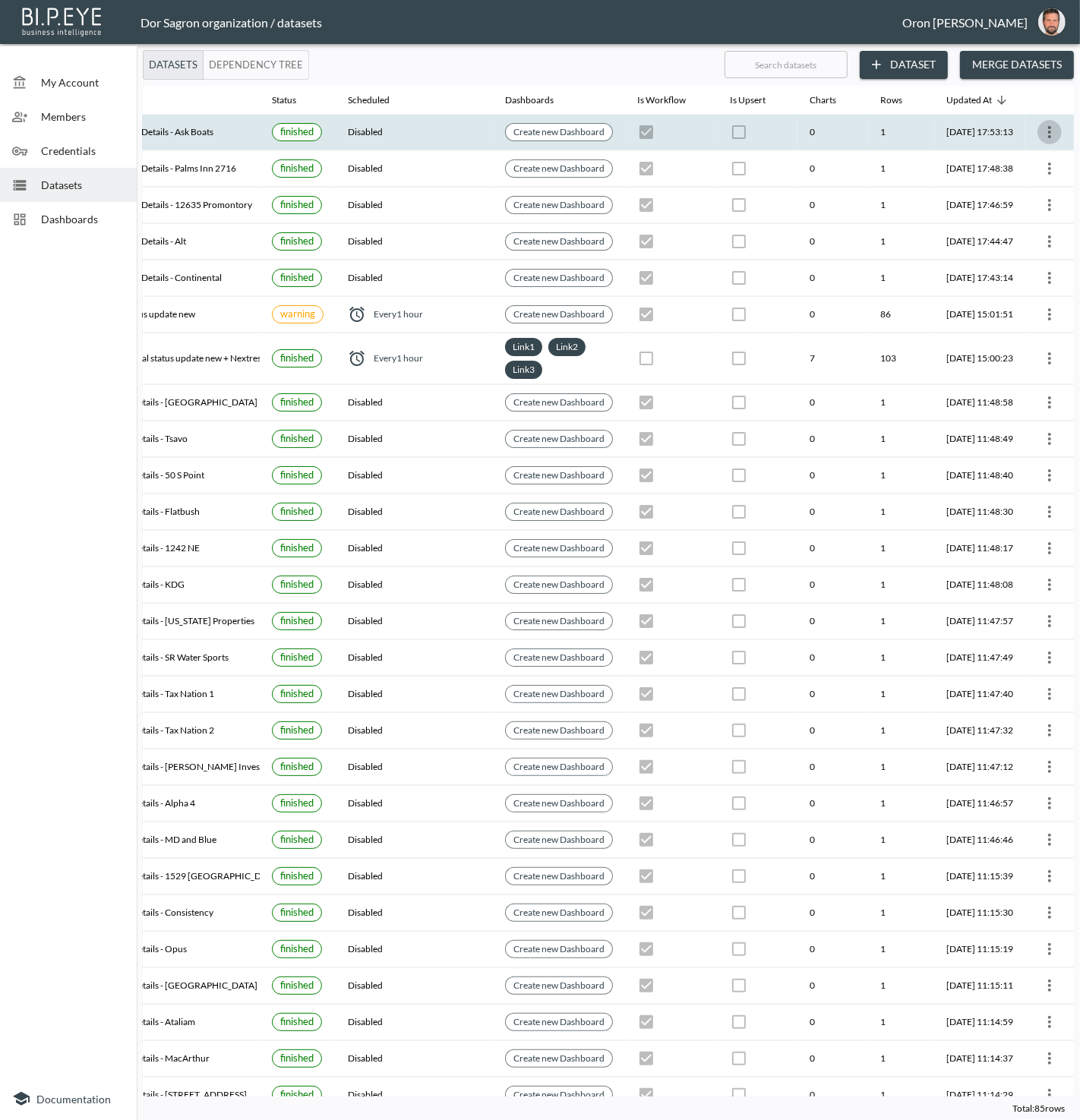
click at [1045, 125] on icon "more" at bounding box center [1049, 131] width 18 height 18
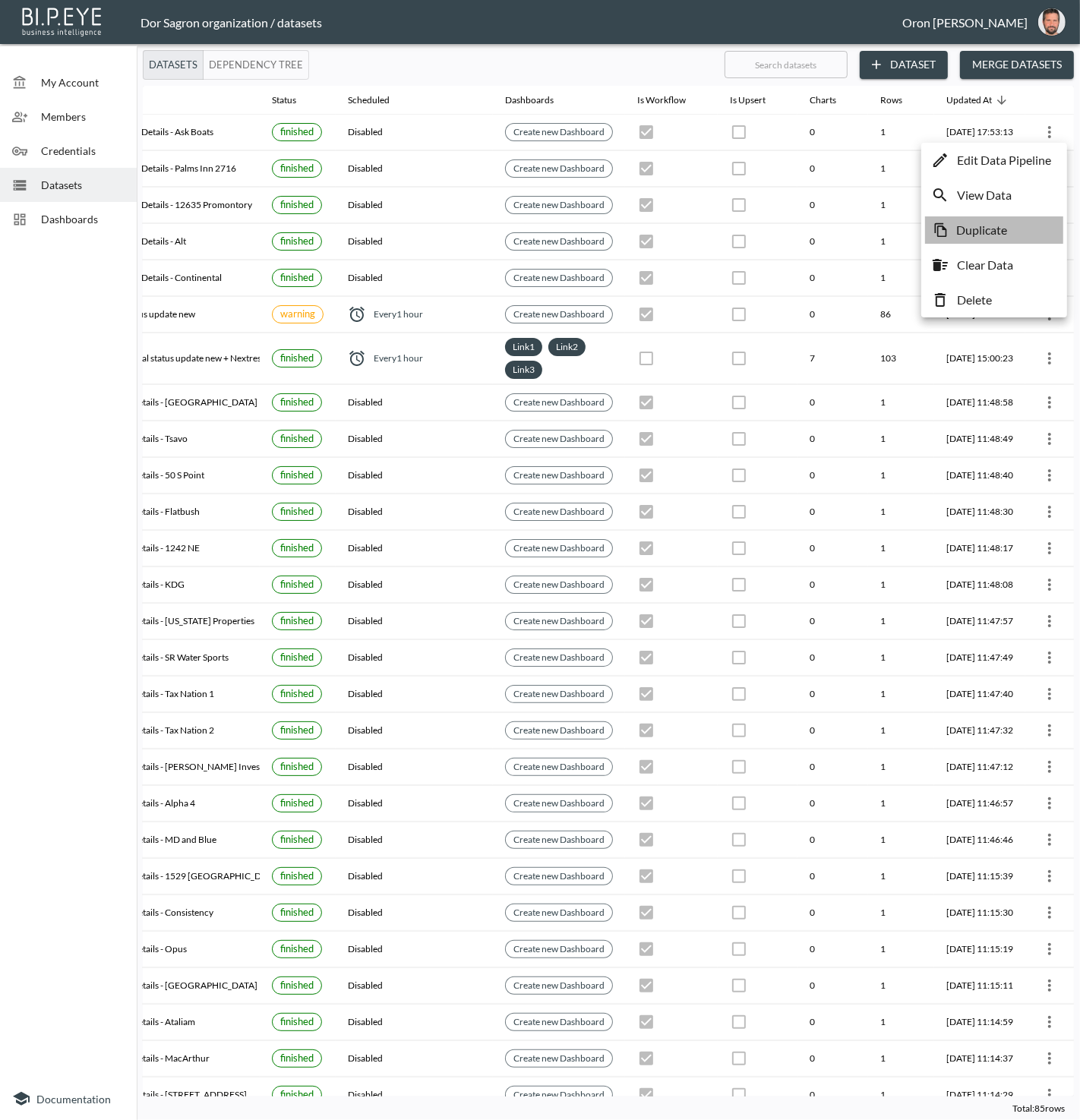
click at [995, 218] on li "Duplicate" at bounding box center [995, 230] width 139 height 27
checkbox input "true"
checkbox input "false"
checkbox input "true"
checkbox input "false"
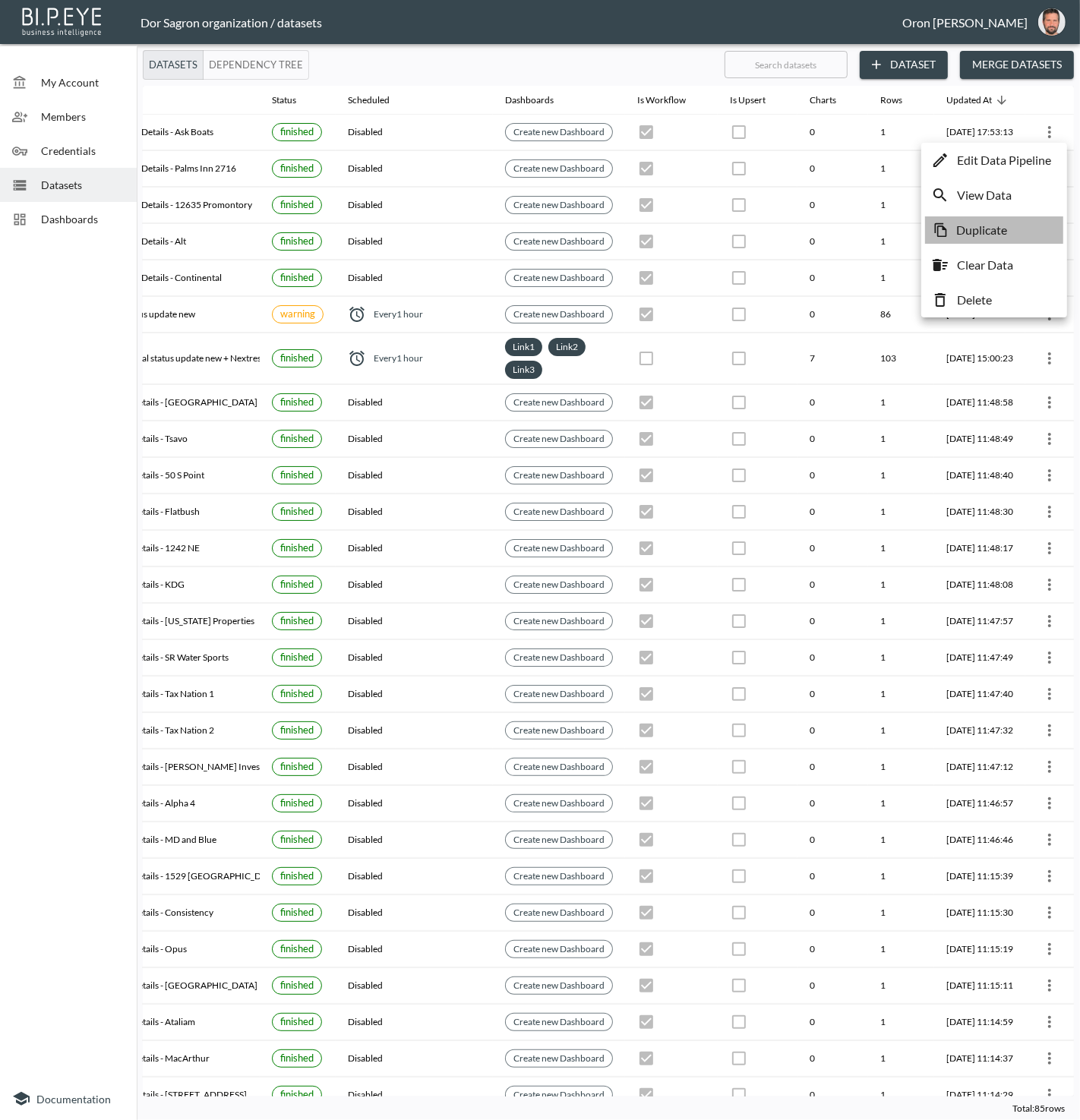
checkbox input "true"
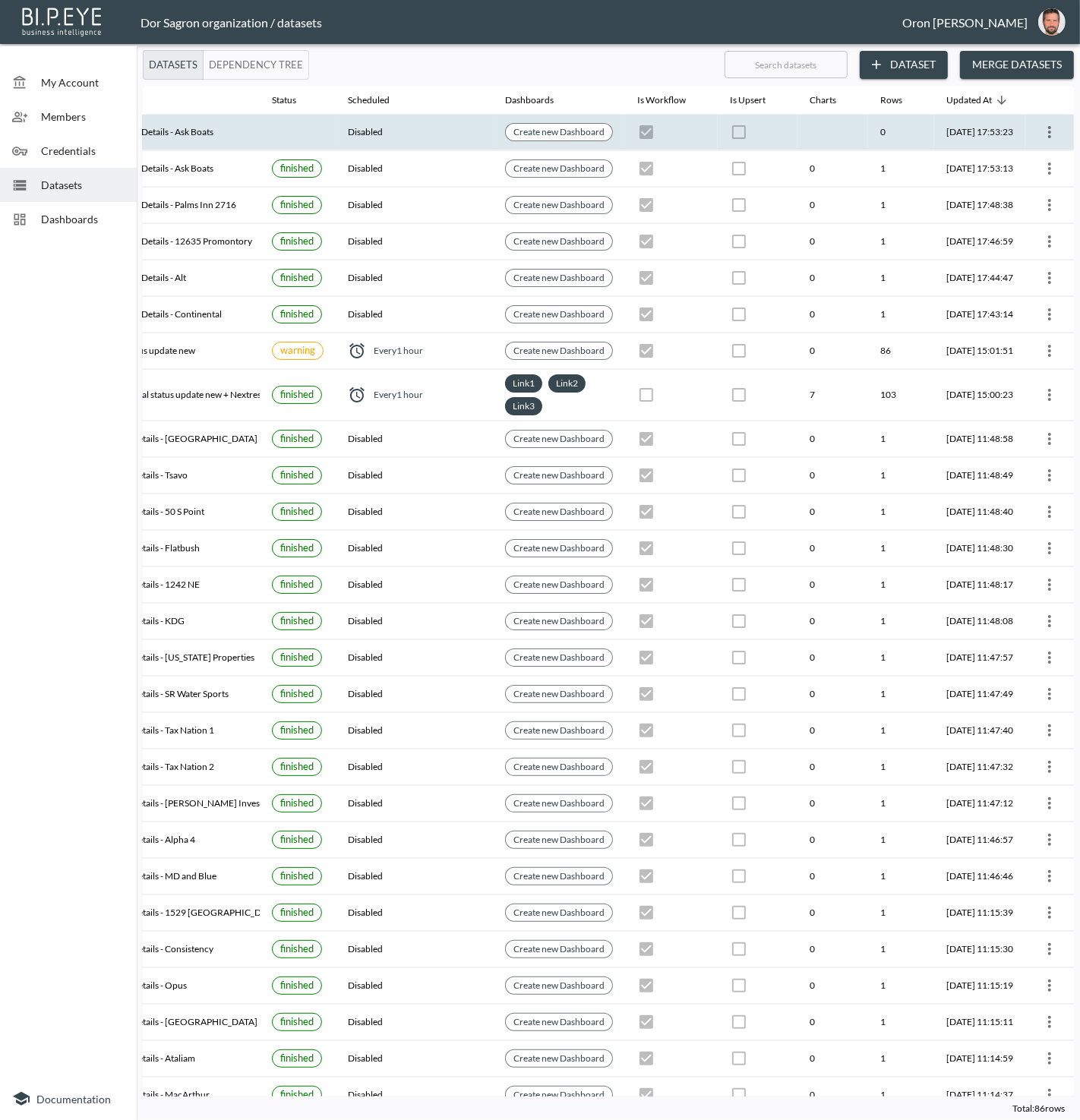
click at [1044, 131] on icon "more" at bounding box center [1049, 131] width 18 height 18
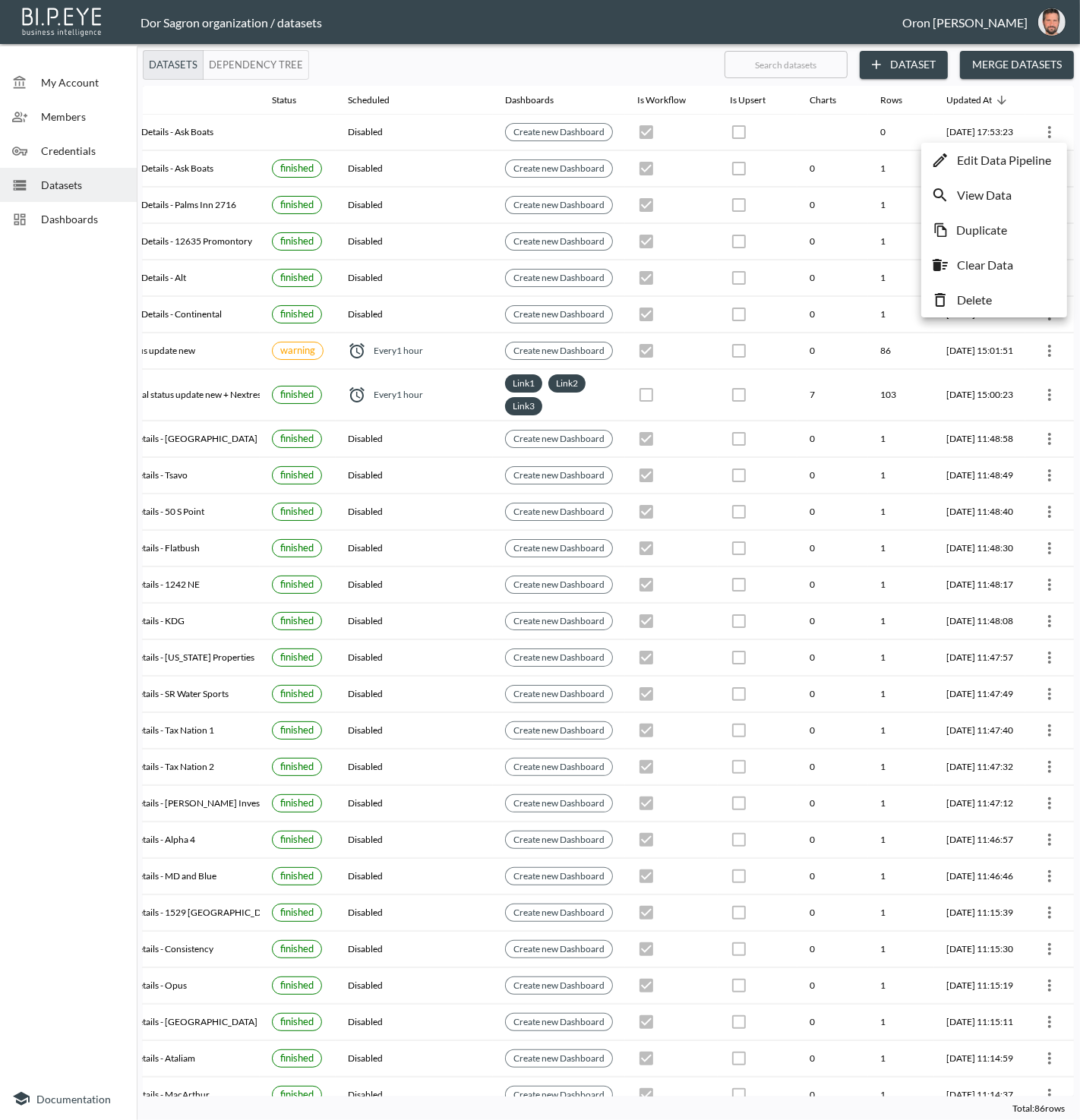
drag, startPoint x: 998, startPoint y: 163, endPoint x: 974, endPoint y: 167, distance: 24.3
click at [998, 163] on p "Edit Data Pipeline" at bounding box center [1004, 159] width 94 height 18
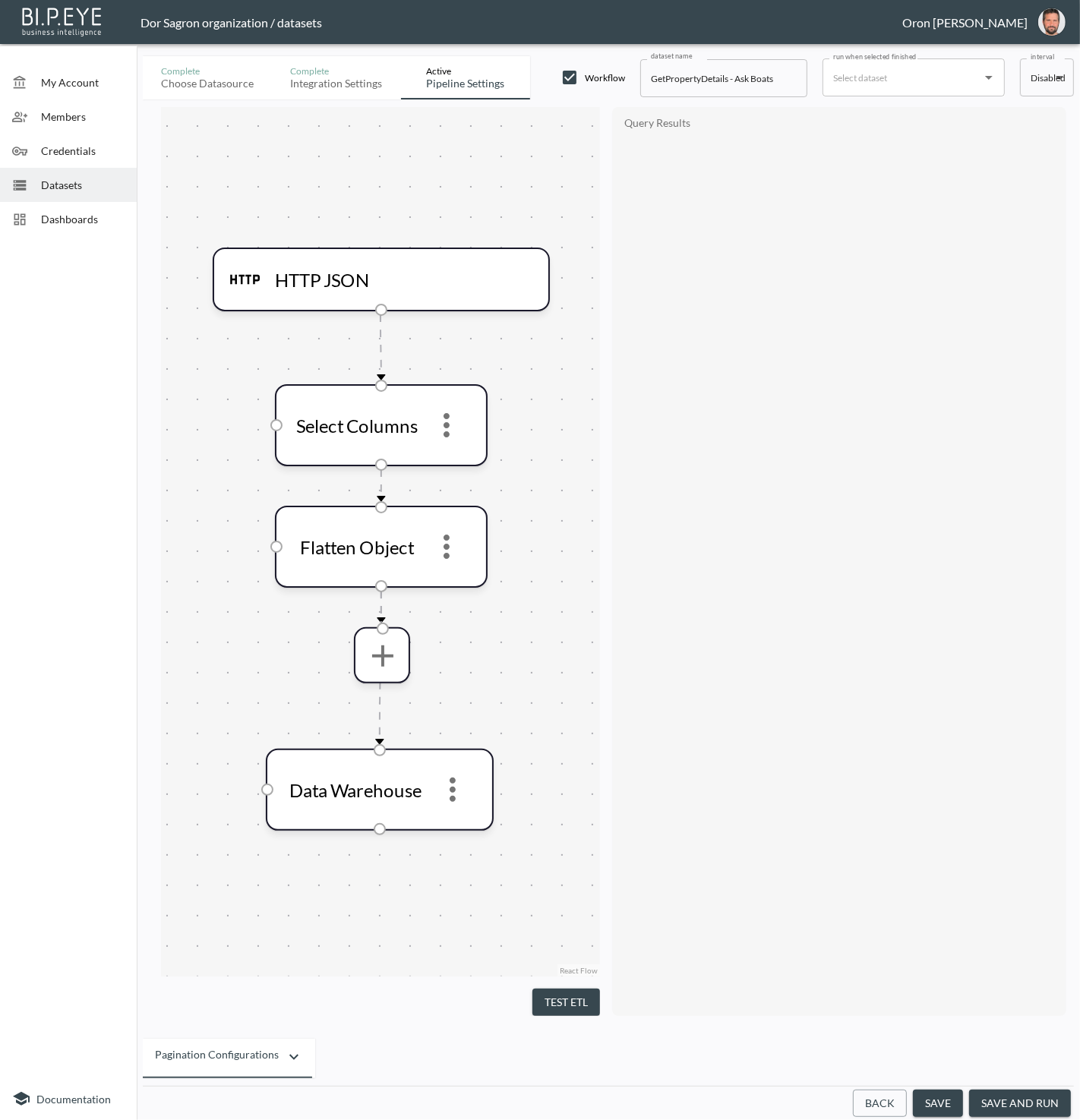
drag, startPoint x: 888, startPoint y: 1103, endPoint x: 802, endPoint y: 887, distance: 232.5
click at [888, 1103] on button "Back" at bounding box center [880, 1104] width 54 height 28
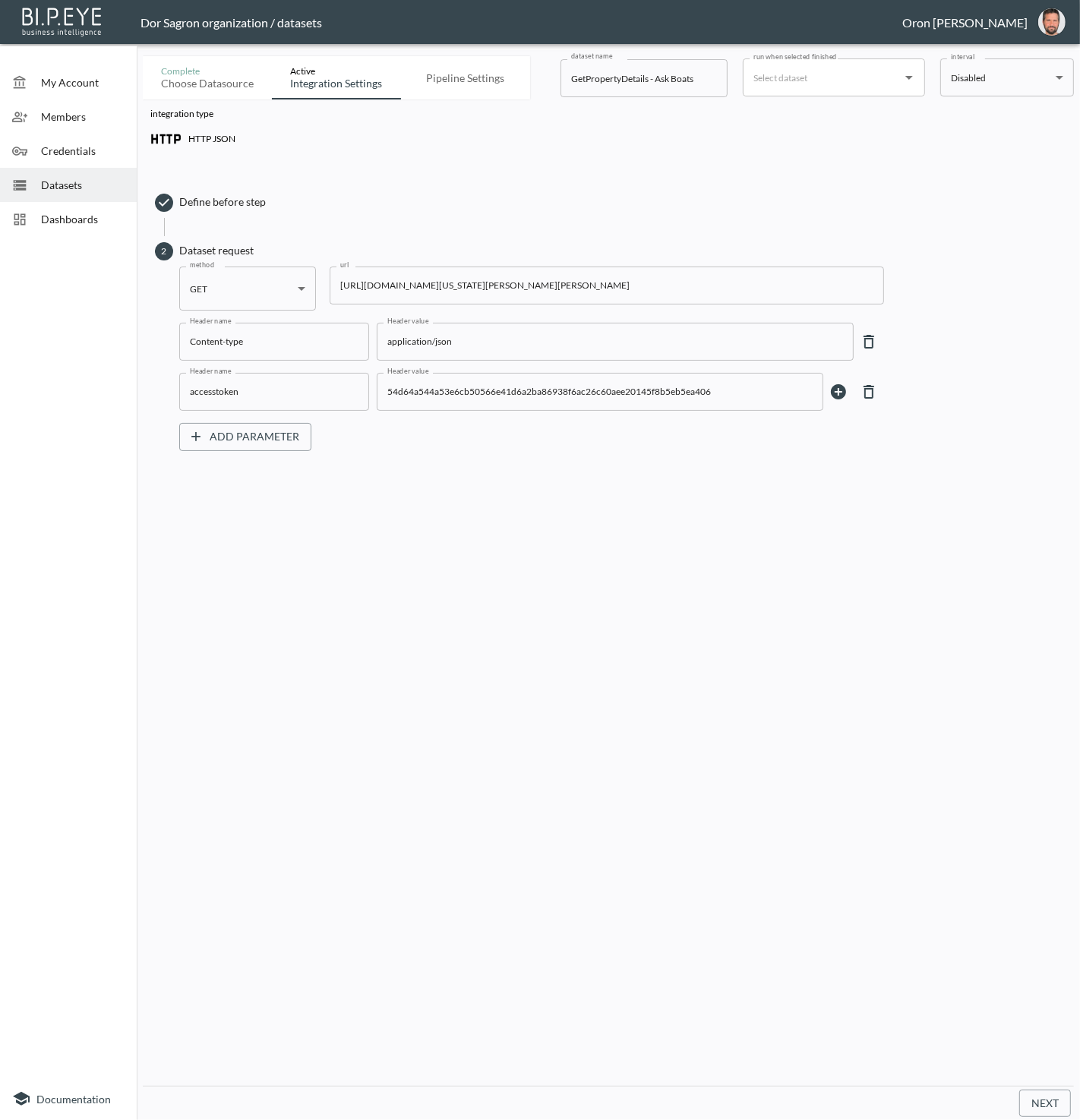
click at [473, 275] on input "[URL][DOMAIN_NAME][US_STATE][PERSON_NAME][PERSON_NAME]" at bounding box center [607, 285] width 555 height 38
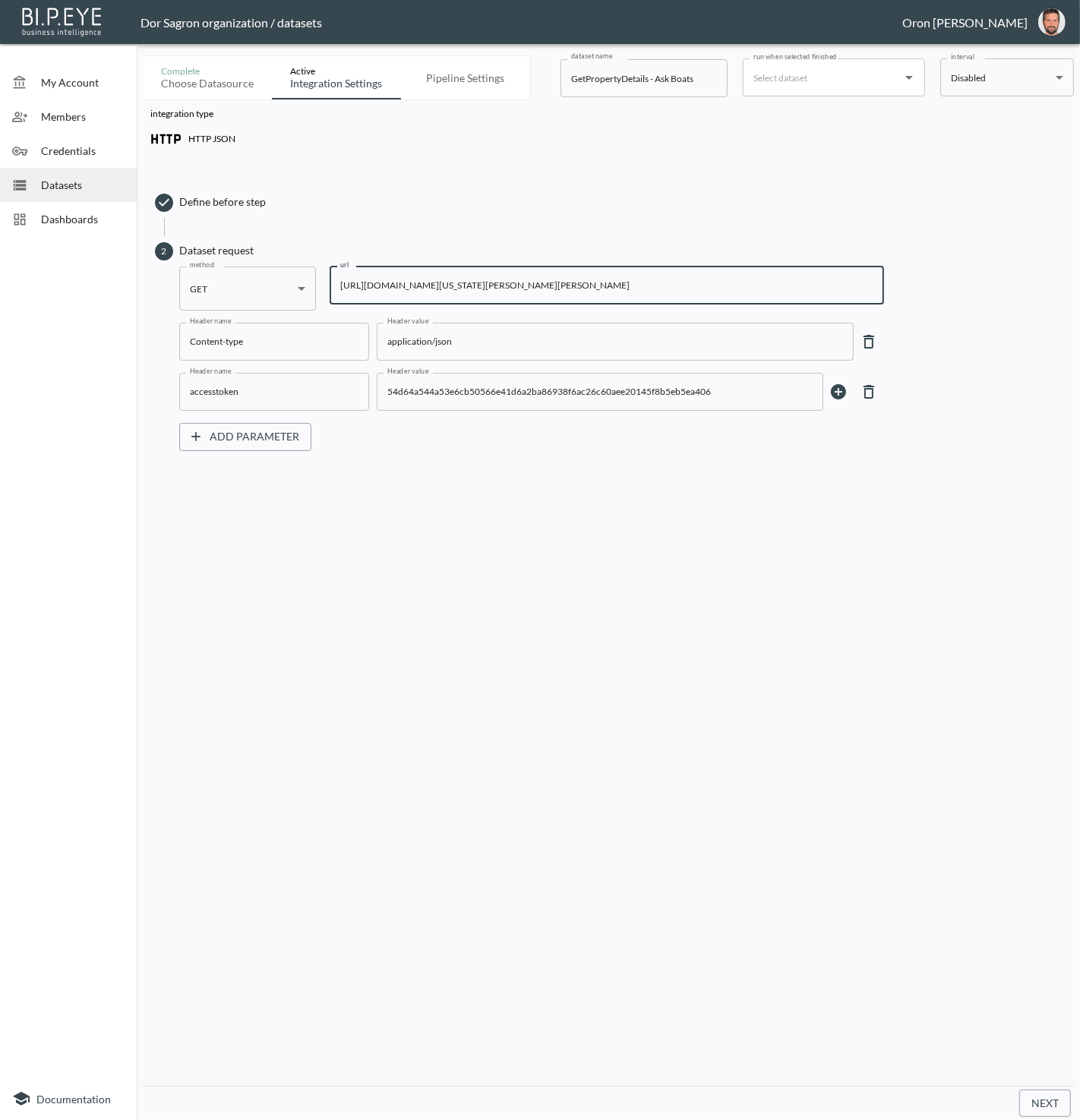
click at [473, 275] on input "[URL][DOMAIN_NAME][US_STATE][PERSON_NAME][PERSON_NAME]" at bounding box center [607, 285] width 555 height 38
paste input "3130&State=FL&City=Miami&StreetAddress=851+NE+1st+Ave&UnitNumber=5211"
type input "https://staging-api.propmix.io/pubrec/assessor/v2/GetPropertyDetails?orderId=1&…"
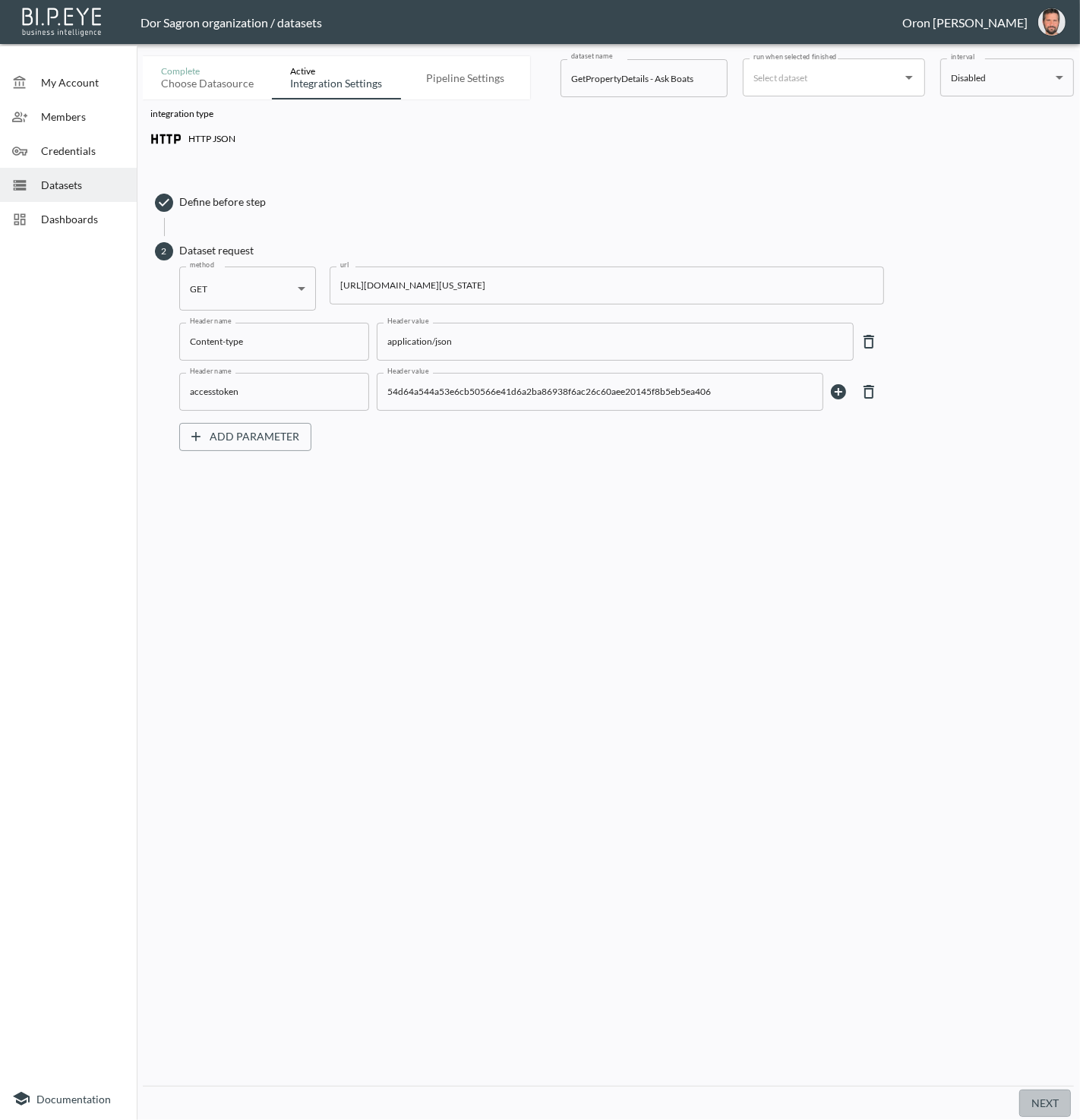
click at [1040, 1103] on button "Next" at bounding box center [1045, 1104] width 52 height 28
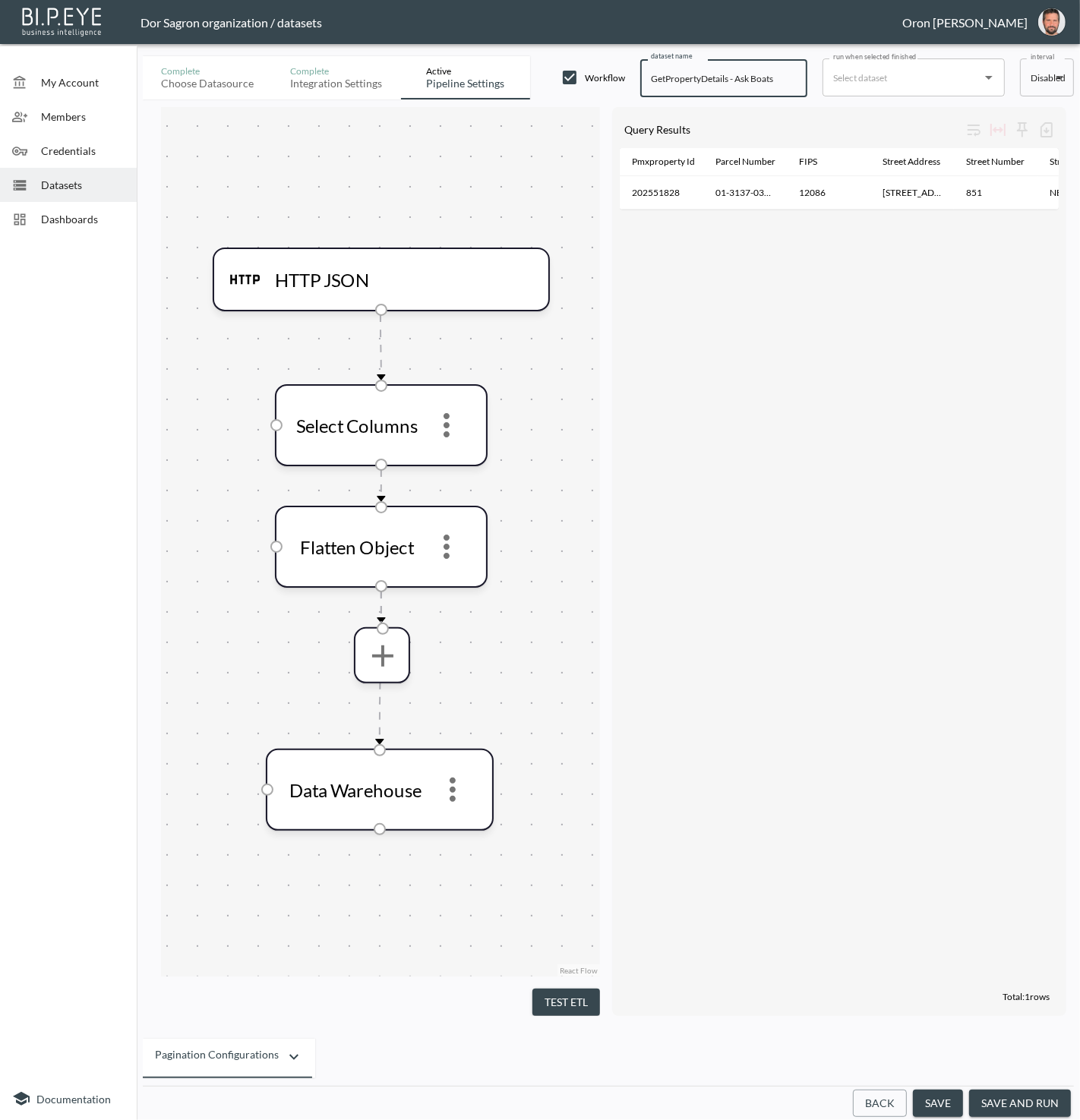
click at [742, 74] on input "GetPropertyDetails - Ask Boats" at bounding box center [724, 78] width 167 height 38
paste input "Iony"
type input "GetPropertyDetails - Iony"
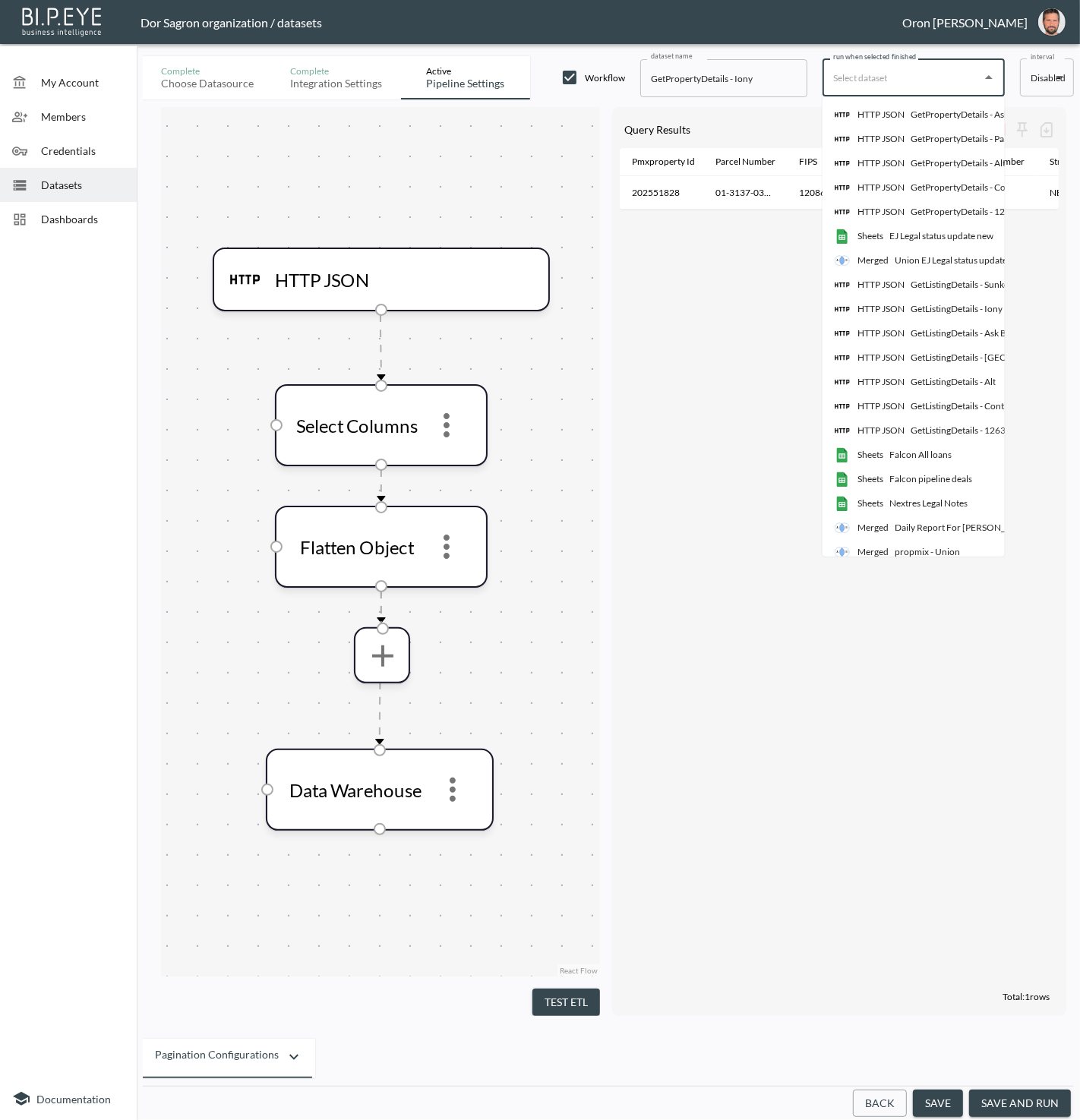
click at [885, 74] on input "run when selected finished" at bounding box center [902, 78] width 146 height 25
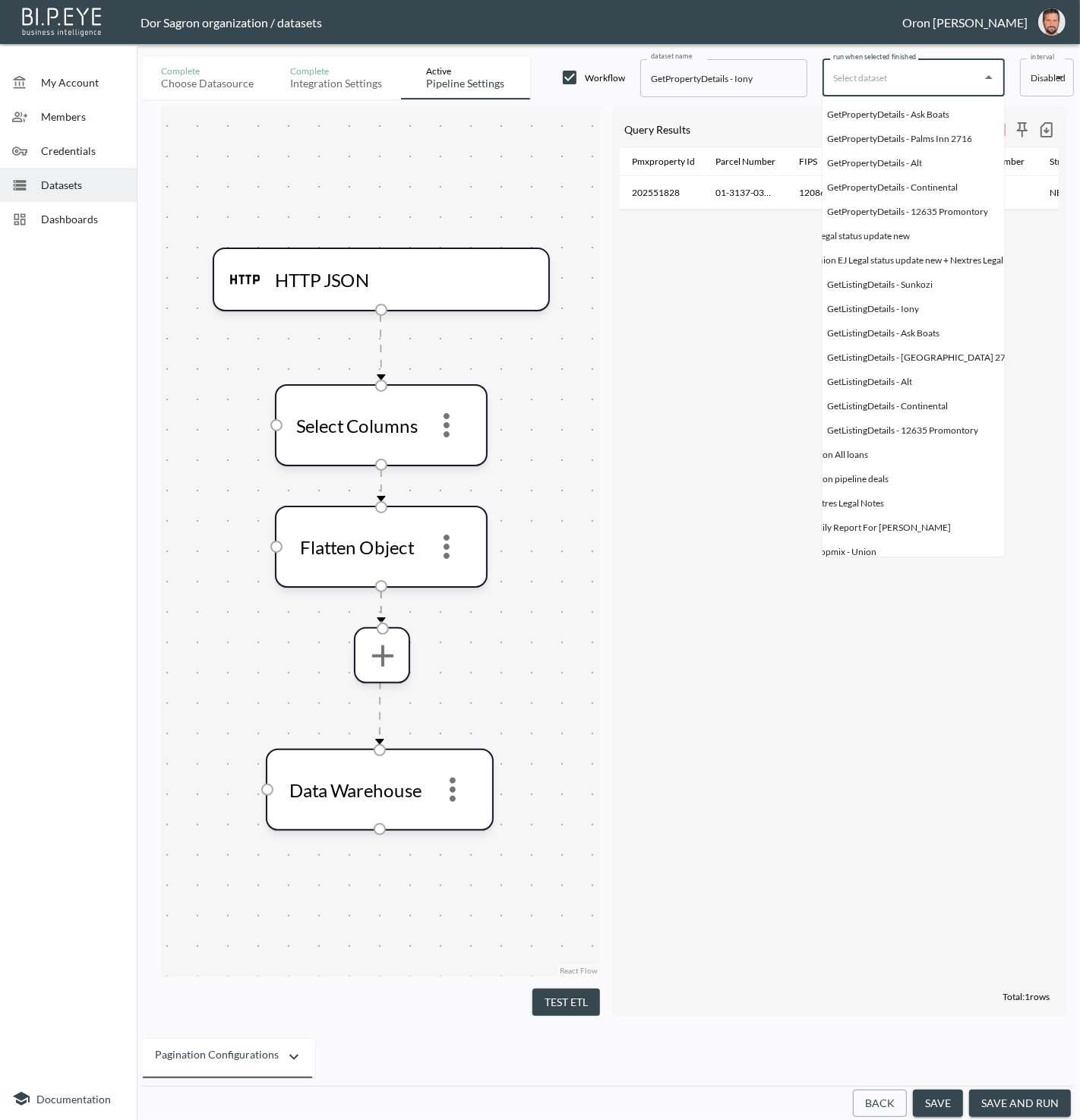
click at [887, 116] on div "GetPropertyDetails - Ask Boats" at bounding box center [889, 115] width 123 height 14
type input "GetPropertyDetails - Ask Boats"
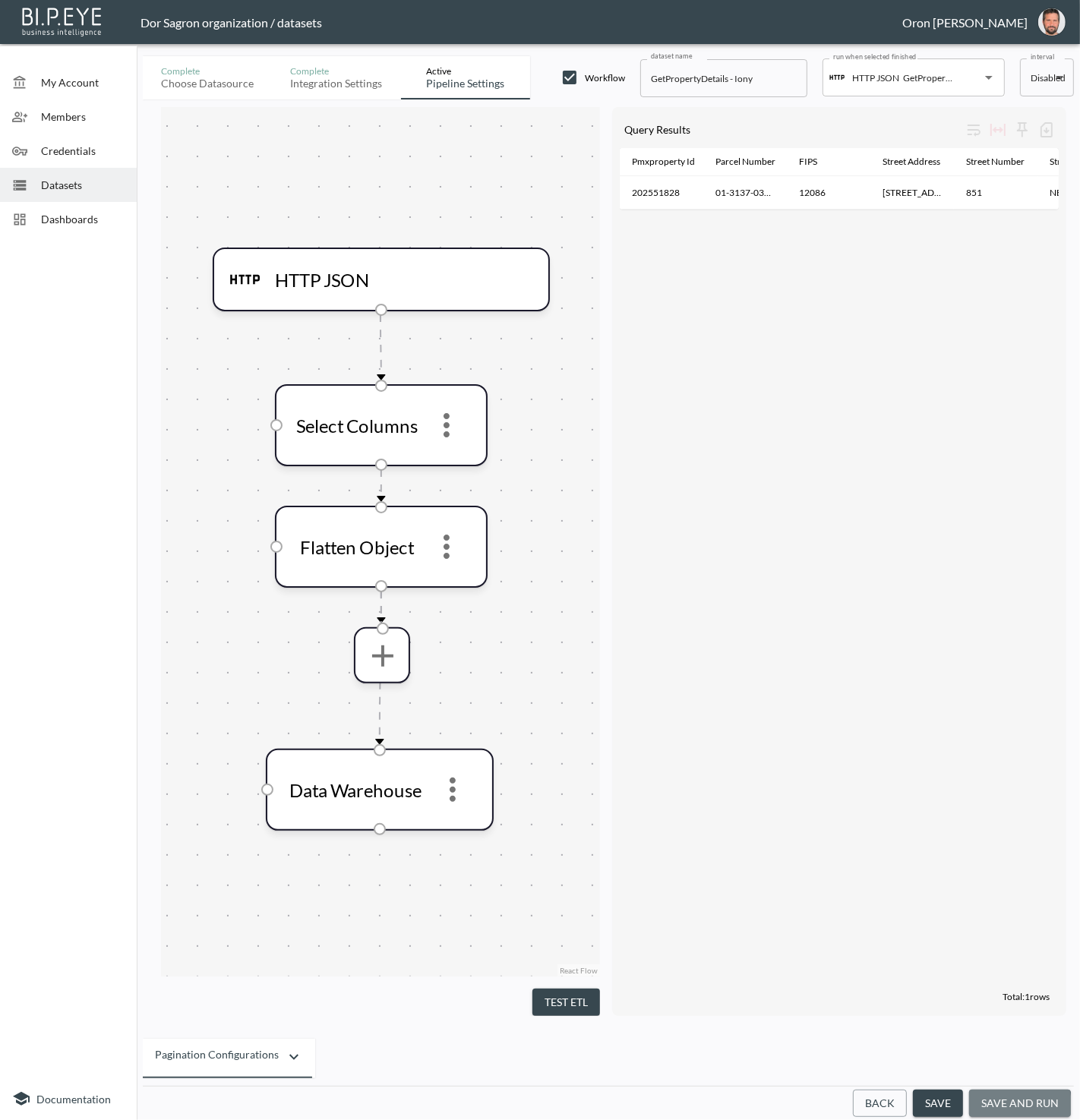
drag, startPoint x: 1005, startPoint y: 1106, endPoint x: 920, endPoint y: 946, distance: 181.2
click at [1005, 1106] on button "save and run" at bounding box center [1020, 1104] width 102 height 28
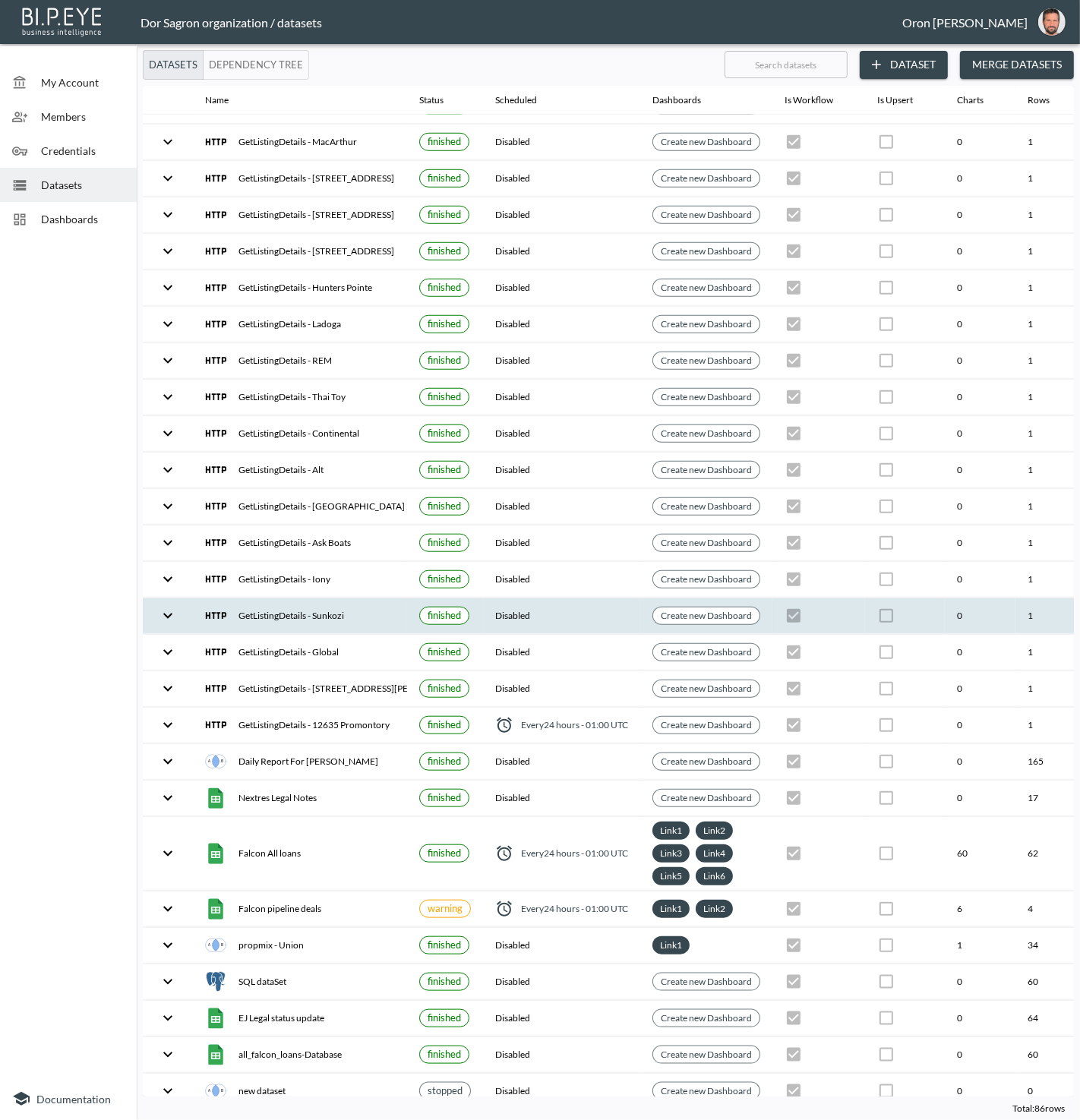
scroll to position [953, 174]
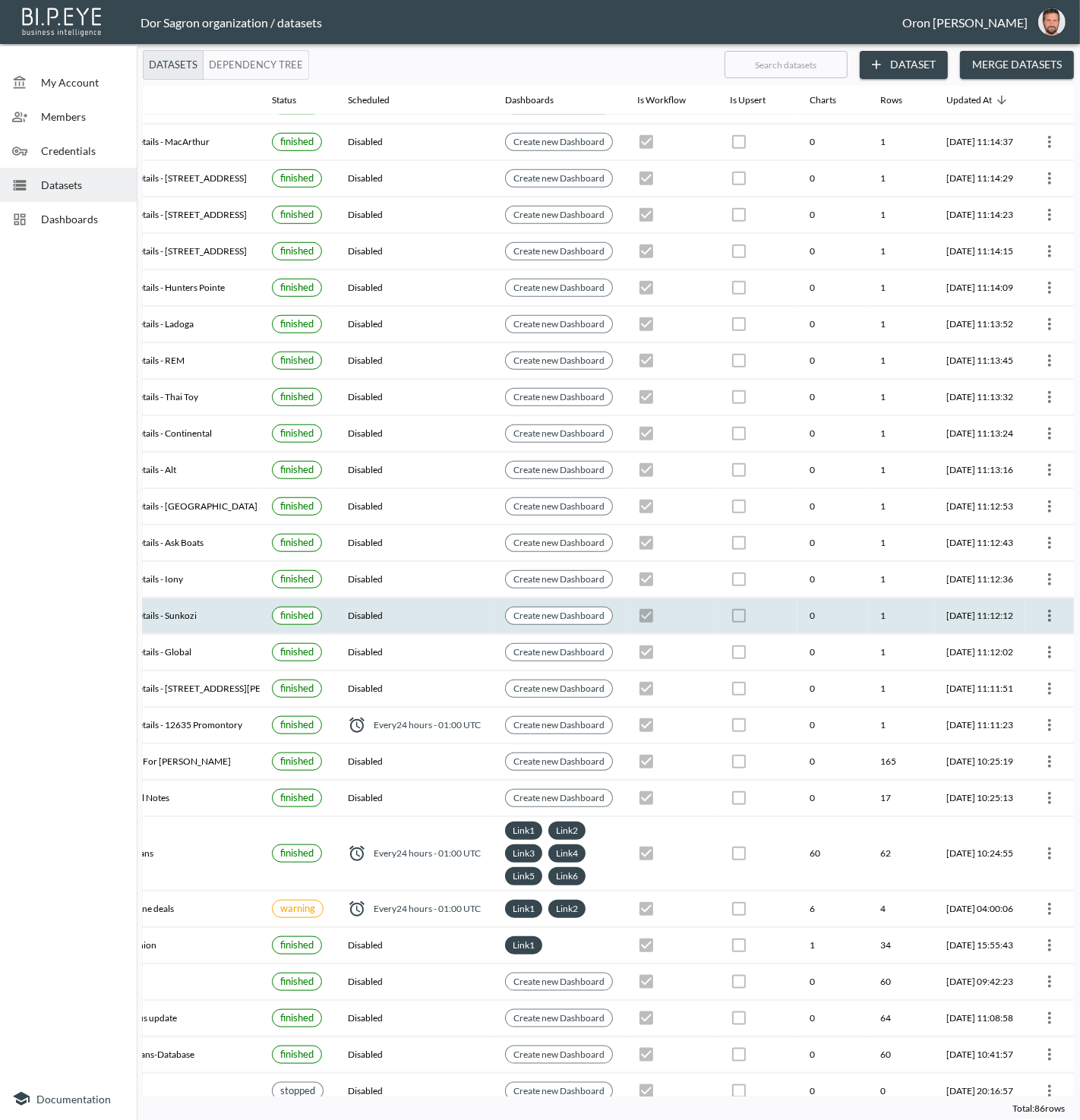
click at [1049, 606] on icon "more" at bounding box center [1049, 615] width 18 height 18
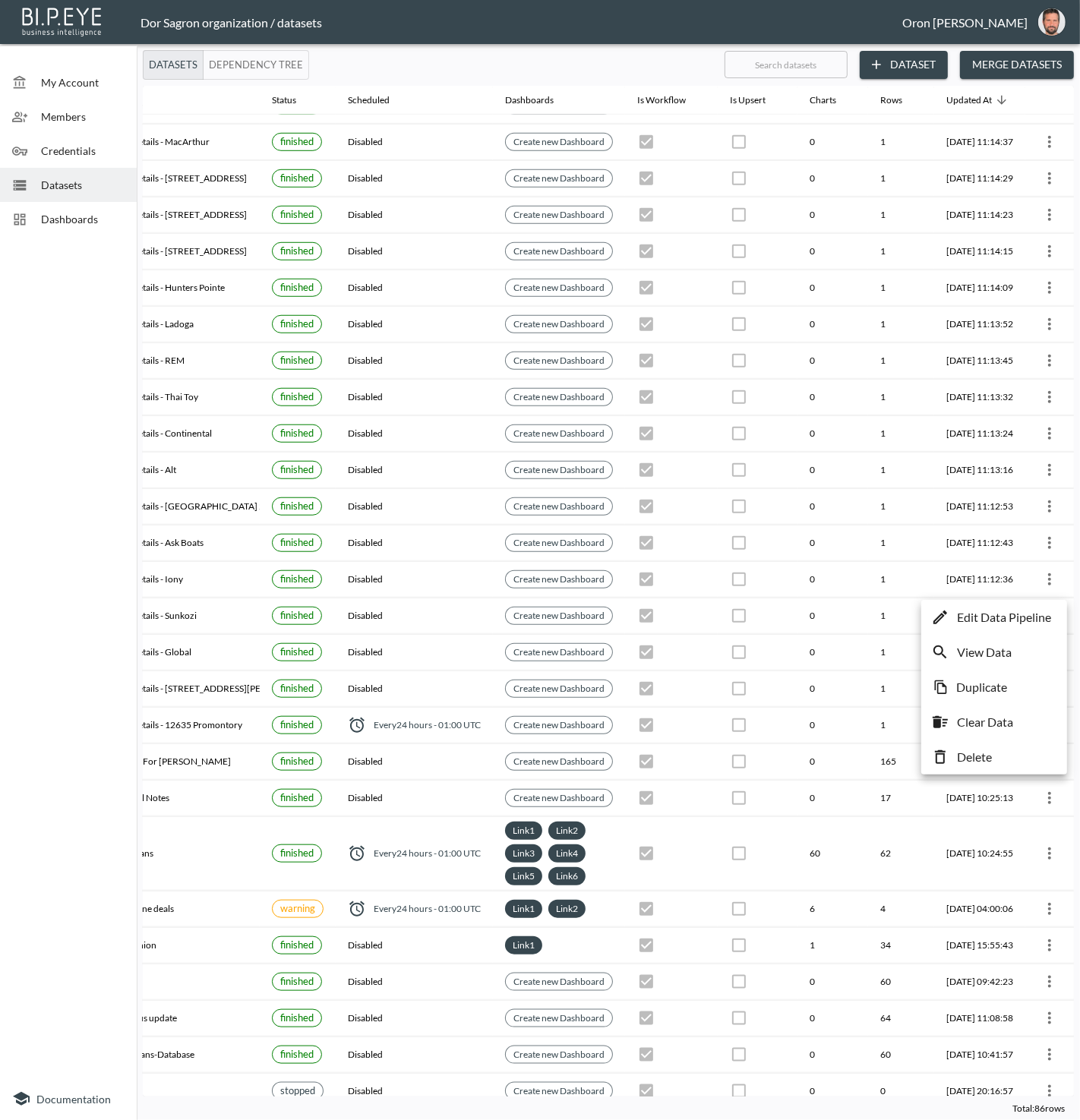
click at [1036, 606] on li "Edit Data Pipeline" at bounding box center [995, 617] width 139 height 27
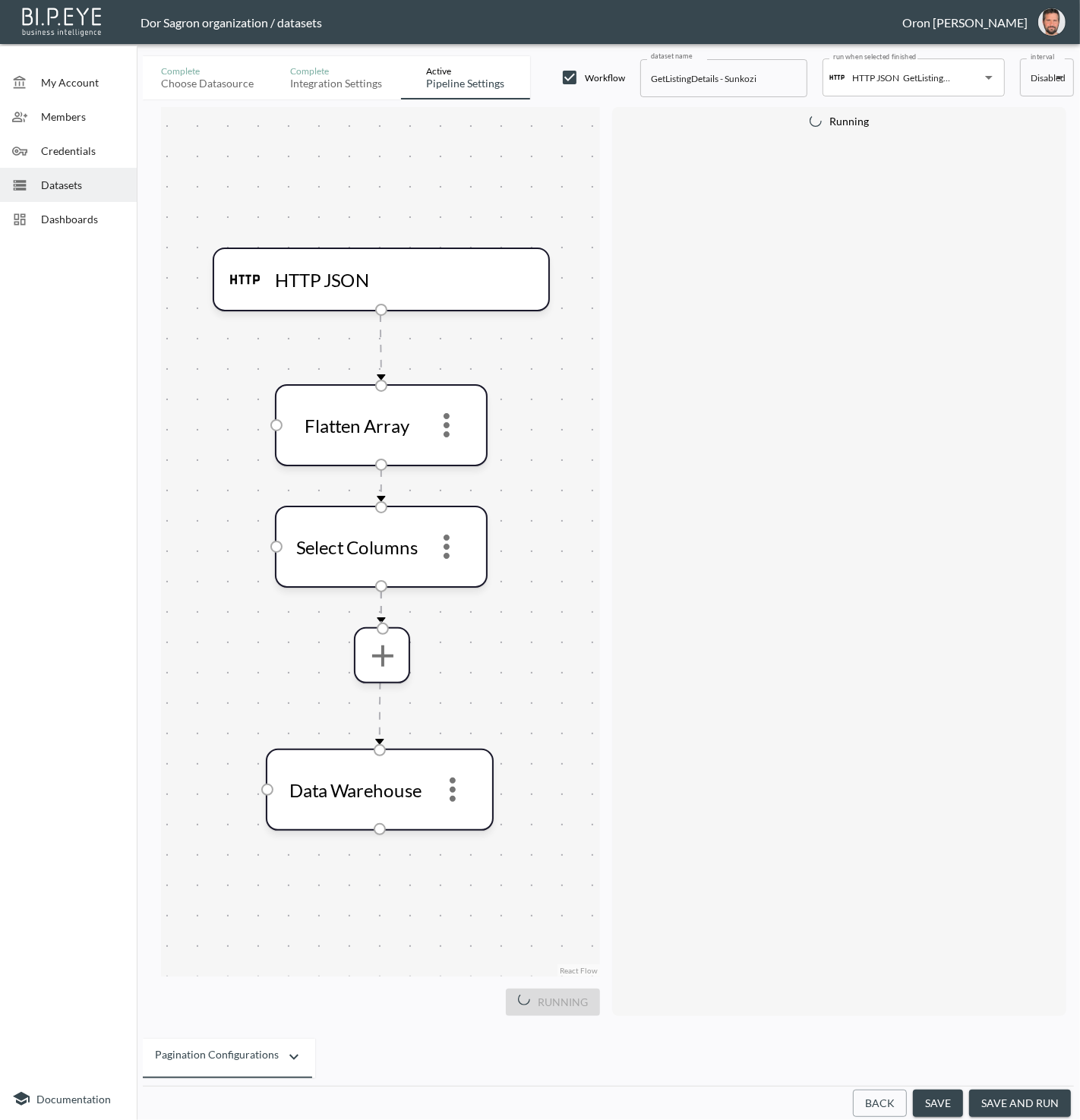
drag, startPoint x: 872, startPoint y: 1102, endPoint x: 860, endPoint y: 1057, distance: 46.6
click at [872, 1102] on button "Back" at bounding box center [880, 1104] width 54 height 28
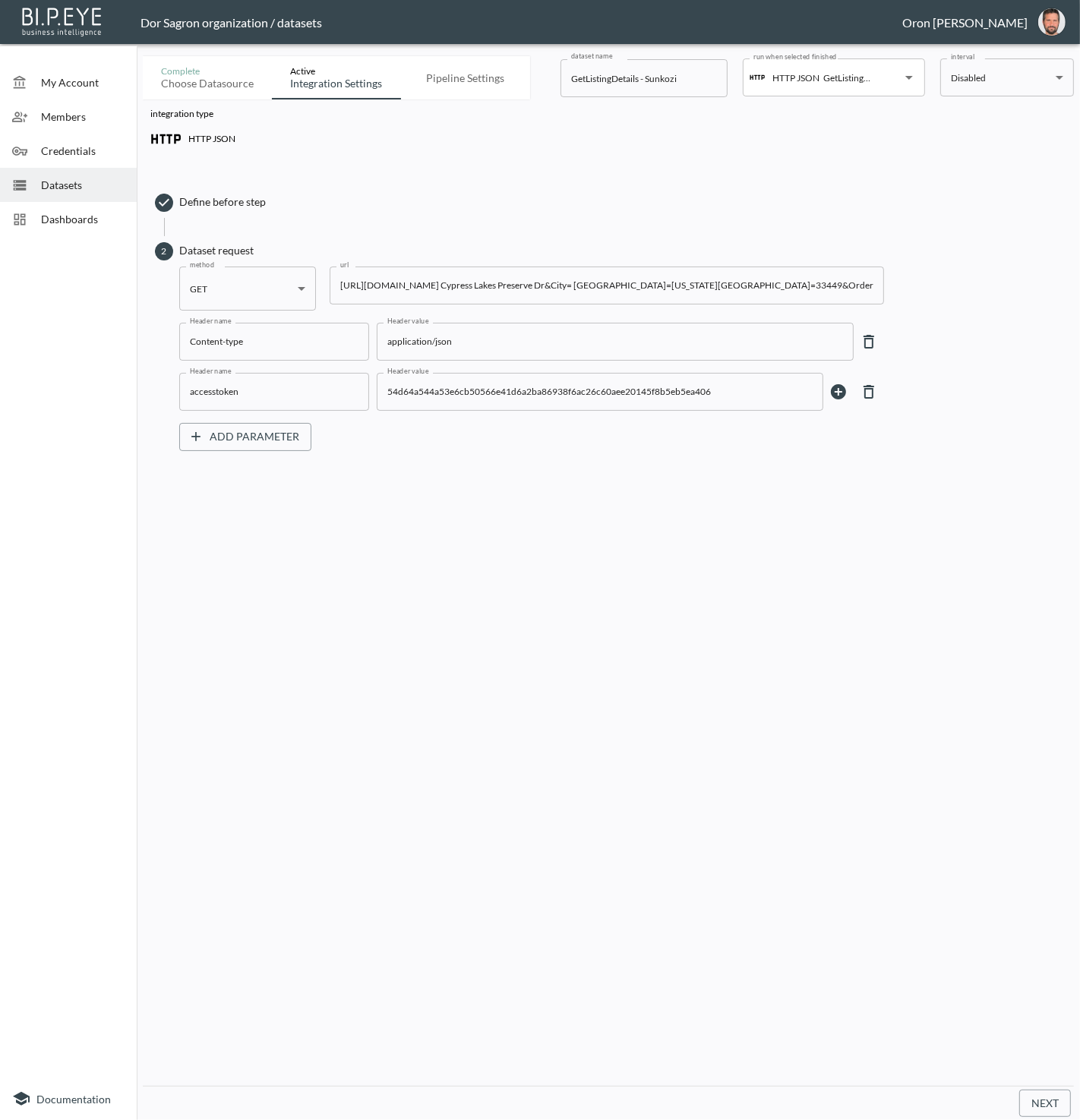
click at [422, 282] on input "https://staging-api.propmix.io/mktlite/val/v2/GetListingDetails?&Street=10544 C…" at bounding box center [607, 285] width 555 height 38
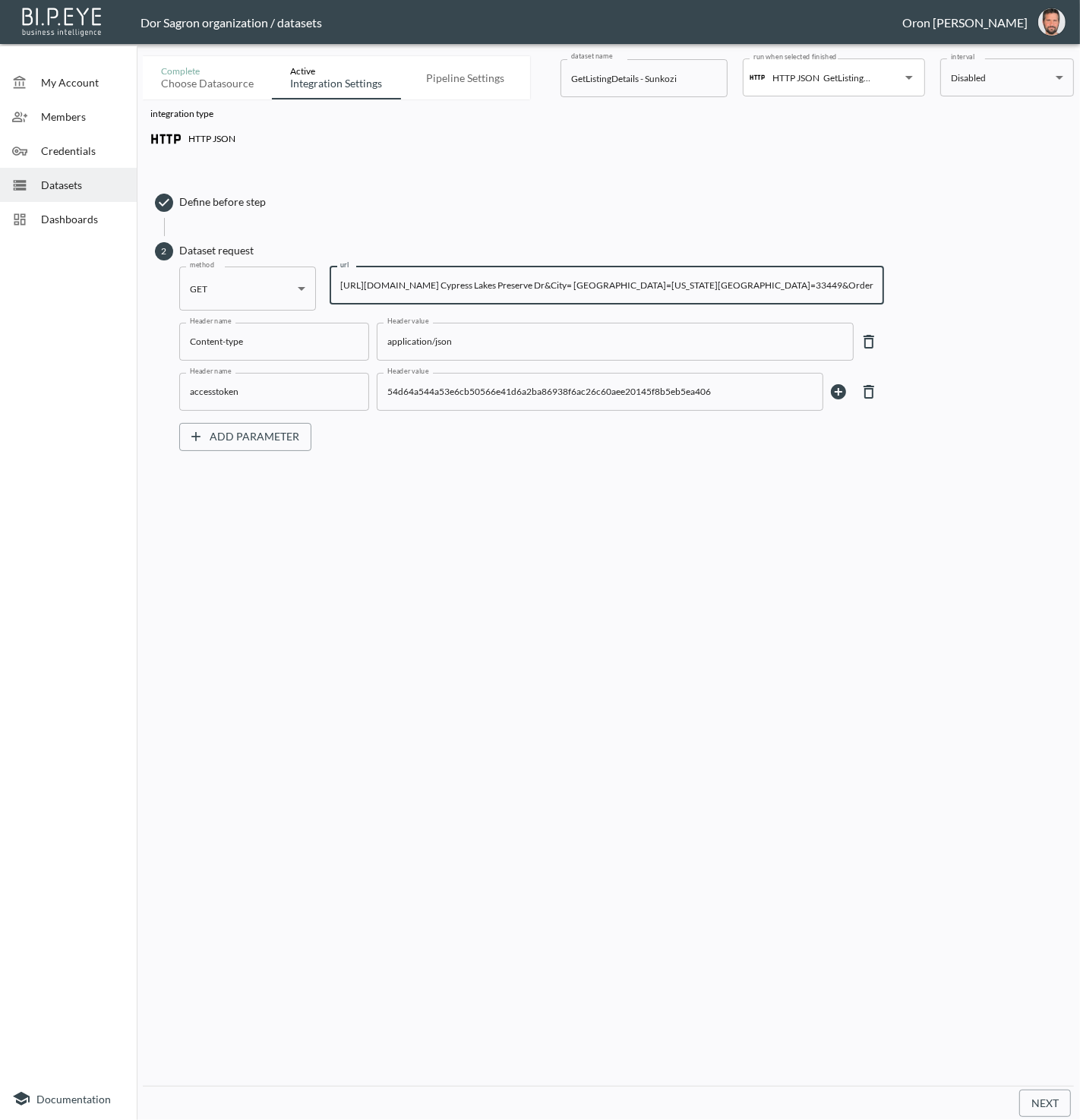
click at [422, 282] on input "https://staging-api.propmix.io/mktlite/val/v2/GetListingDetails?&Street=10544 C…" at bounding box center [607, 285] width 555 height 38
click at [69, 175] on div "Datasets" at bounding box center [68, 185] width 137 height 34
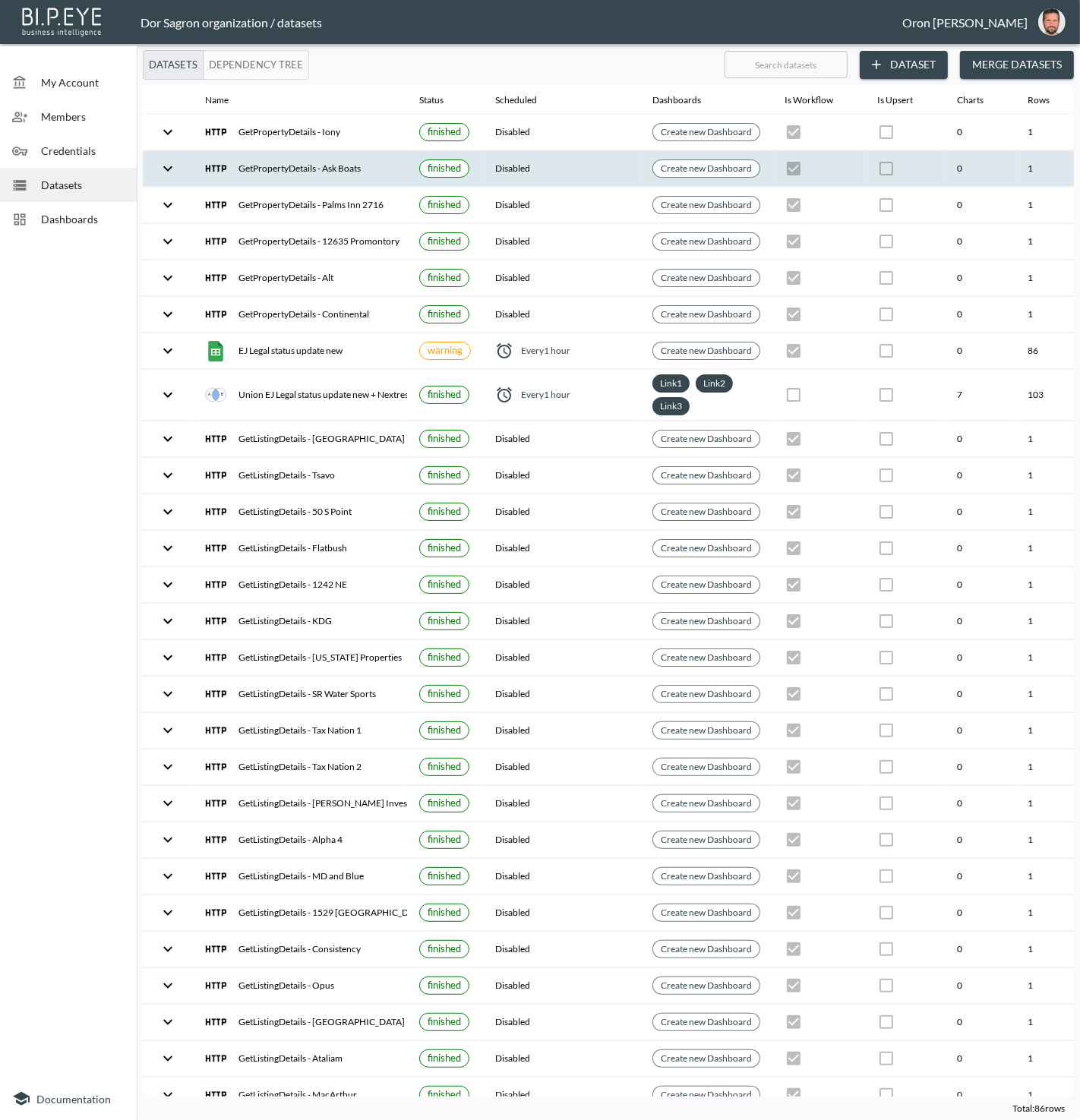
scroll to position [0, 174]
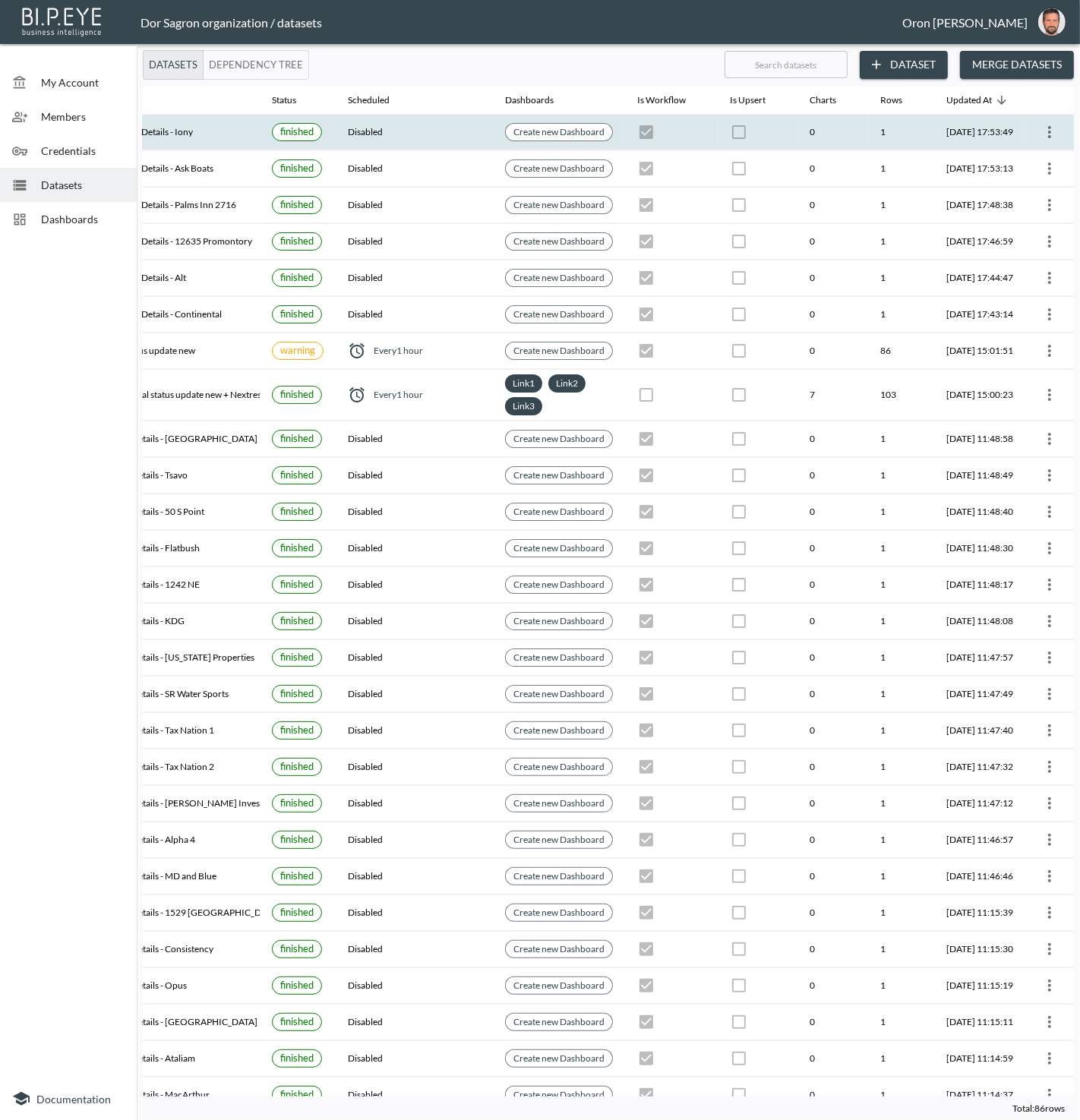
click at [1050, 132] on icon "more" at bounding box center [1049, 131] width 18 height 18
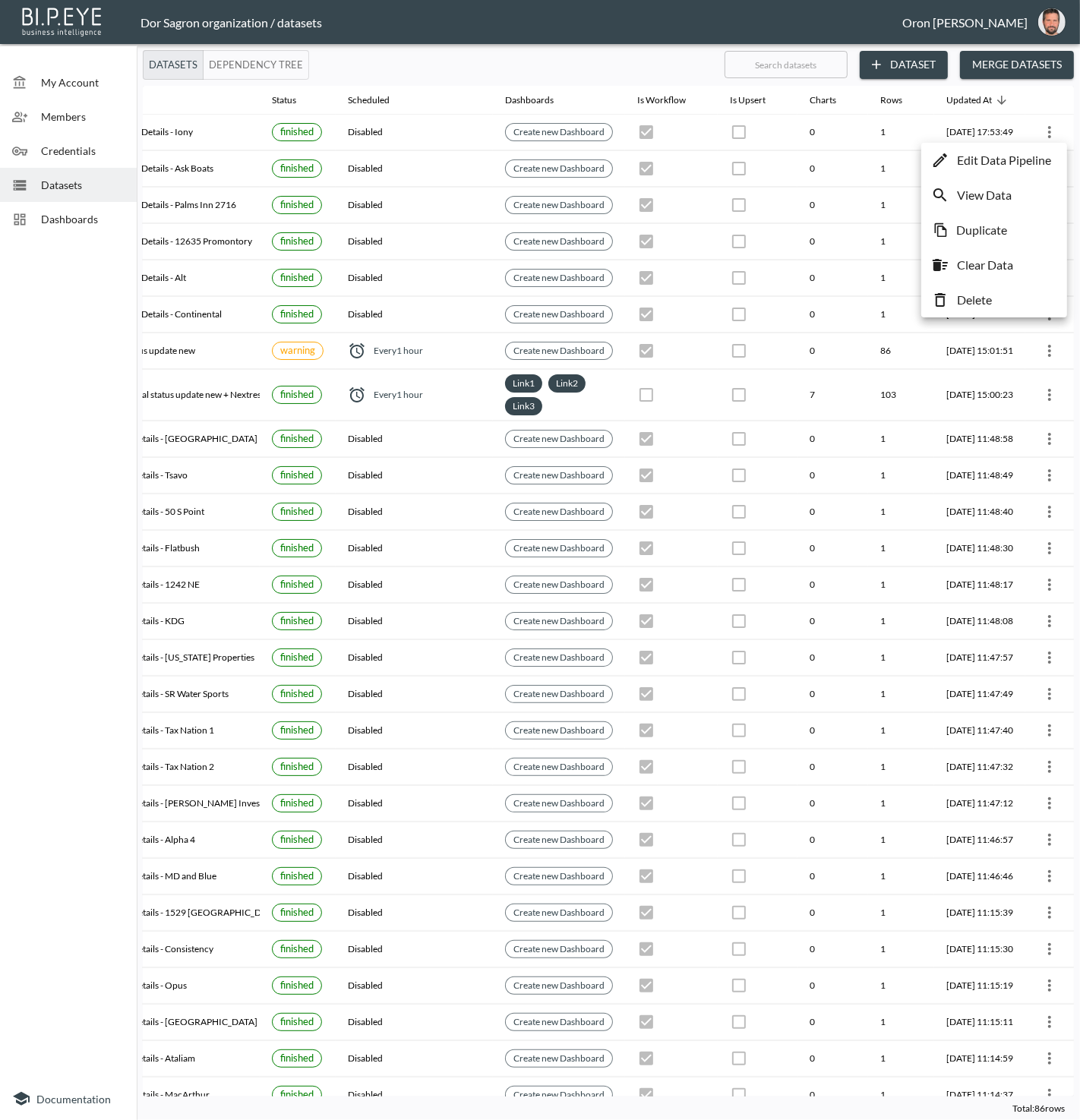
click at [1000, 234] on p "Duplicate" at bounding box center [982, 230] width 51 height 18
checkbox input "true"
checkbox input "false"
checkbox input "true"
checkbox input "false"
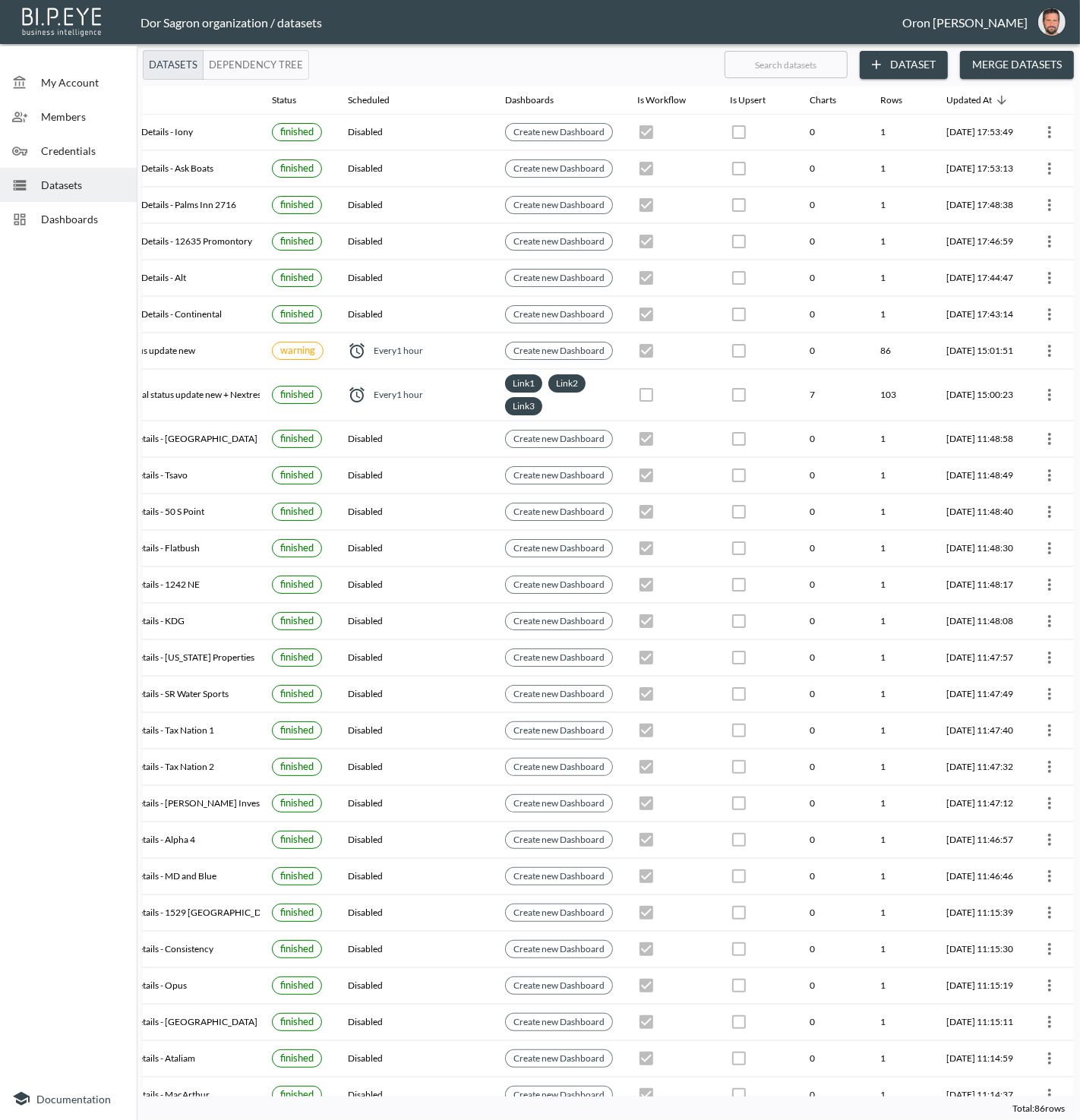
checkbox input "true"
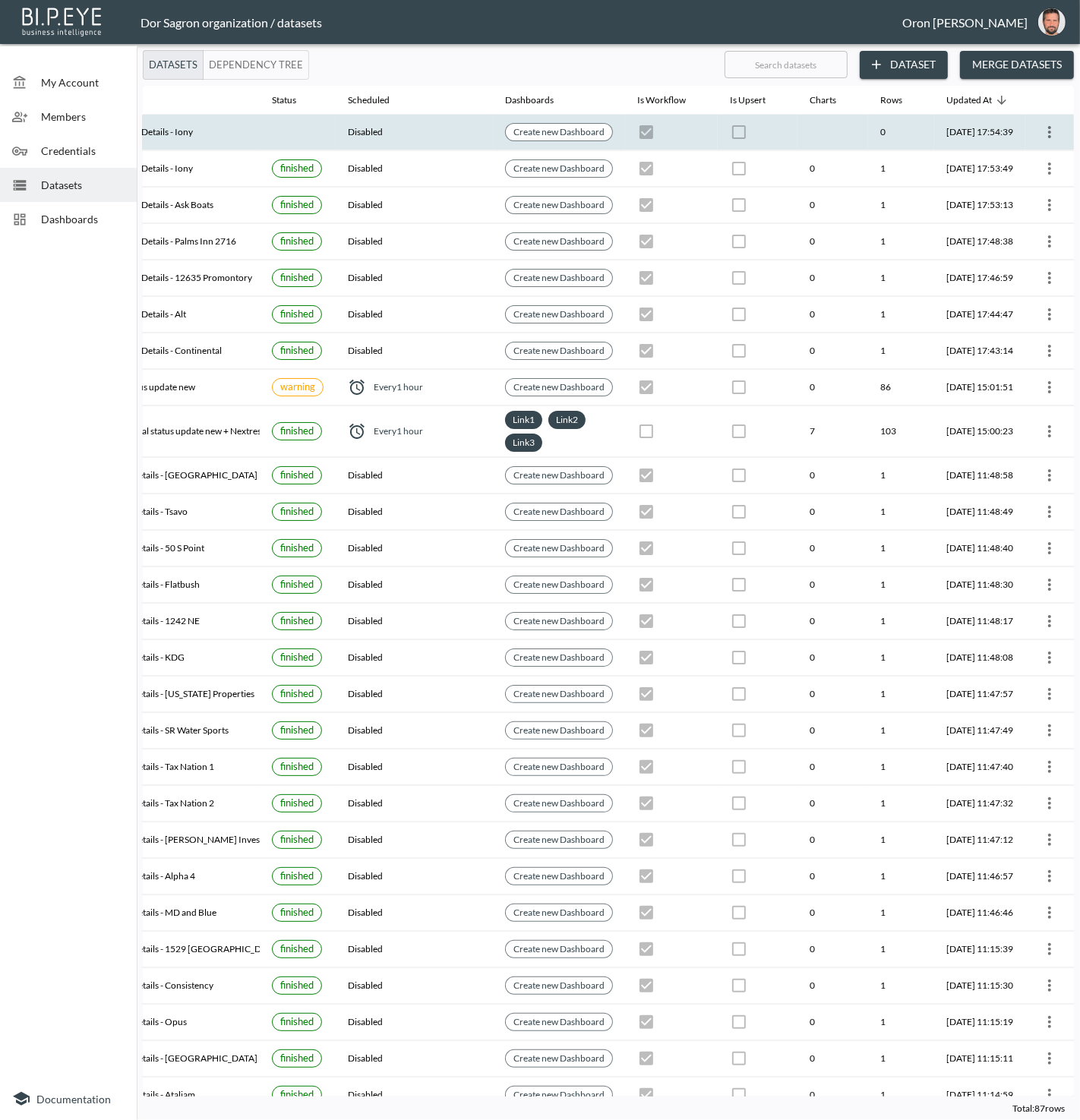
click at [1045, 132] on icon "more" at bounding box center [1049, 131] width 18 height 18
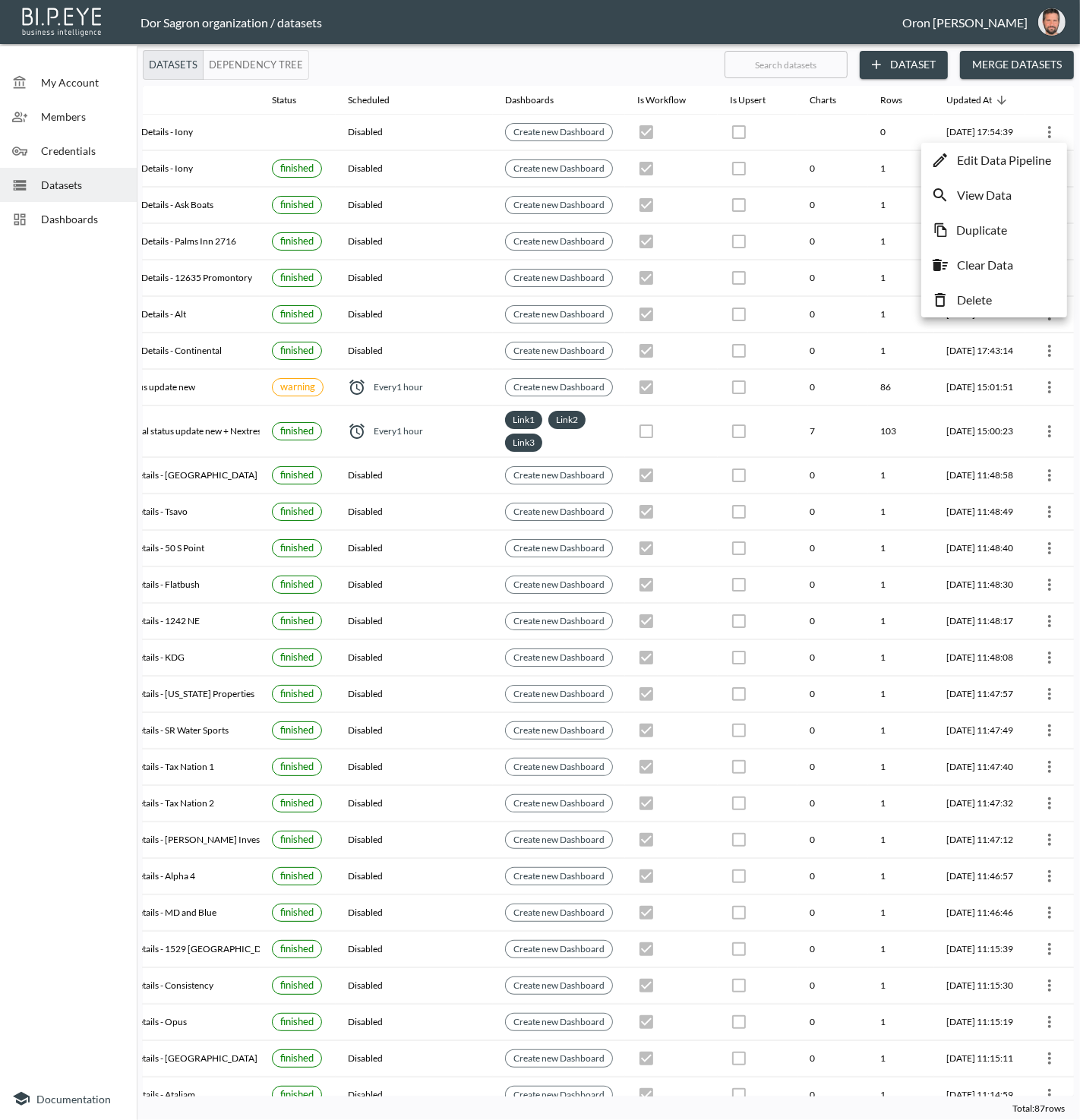
click at [1035, 163] on p "Edit Data Pipeline" at bounding box center [1004, 159] width 94 height 18
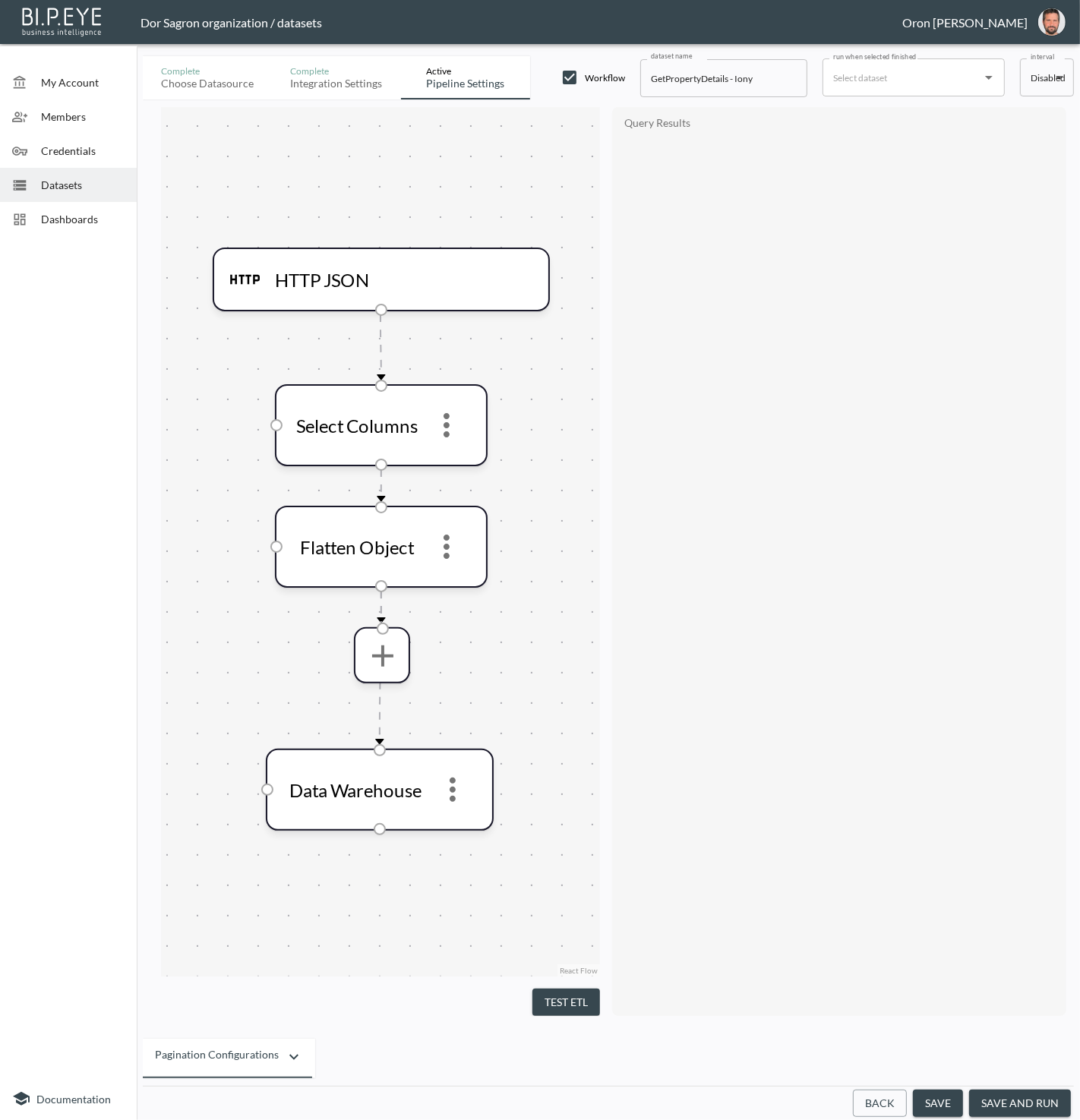
click at [886, 1096] on button "Back" at bounding box center [880, 1104] width 54 height 28
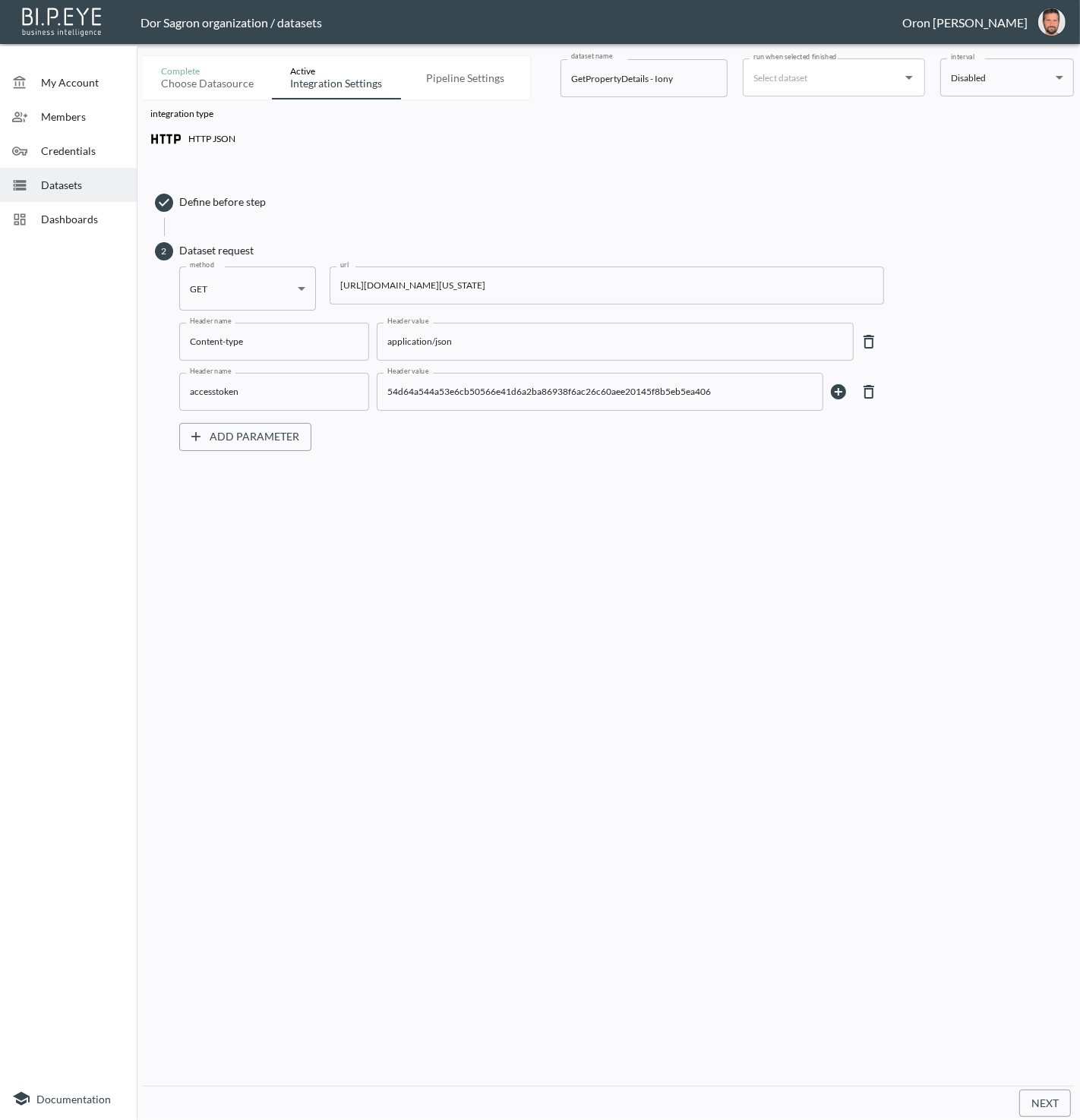
click at [413, 272] on input "https://staging-api.propmix.io/pubrec/assessor/v2/GetPropertyDetails?orderId=1&…" at bounding box center [607, 285] width 555 height 38
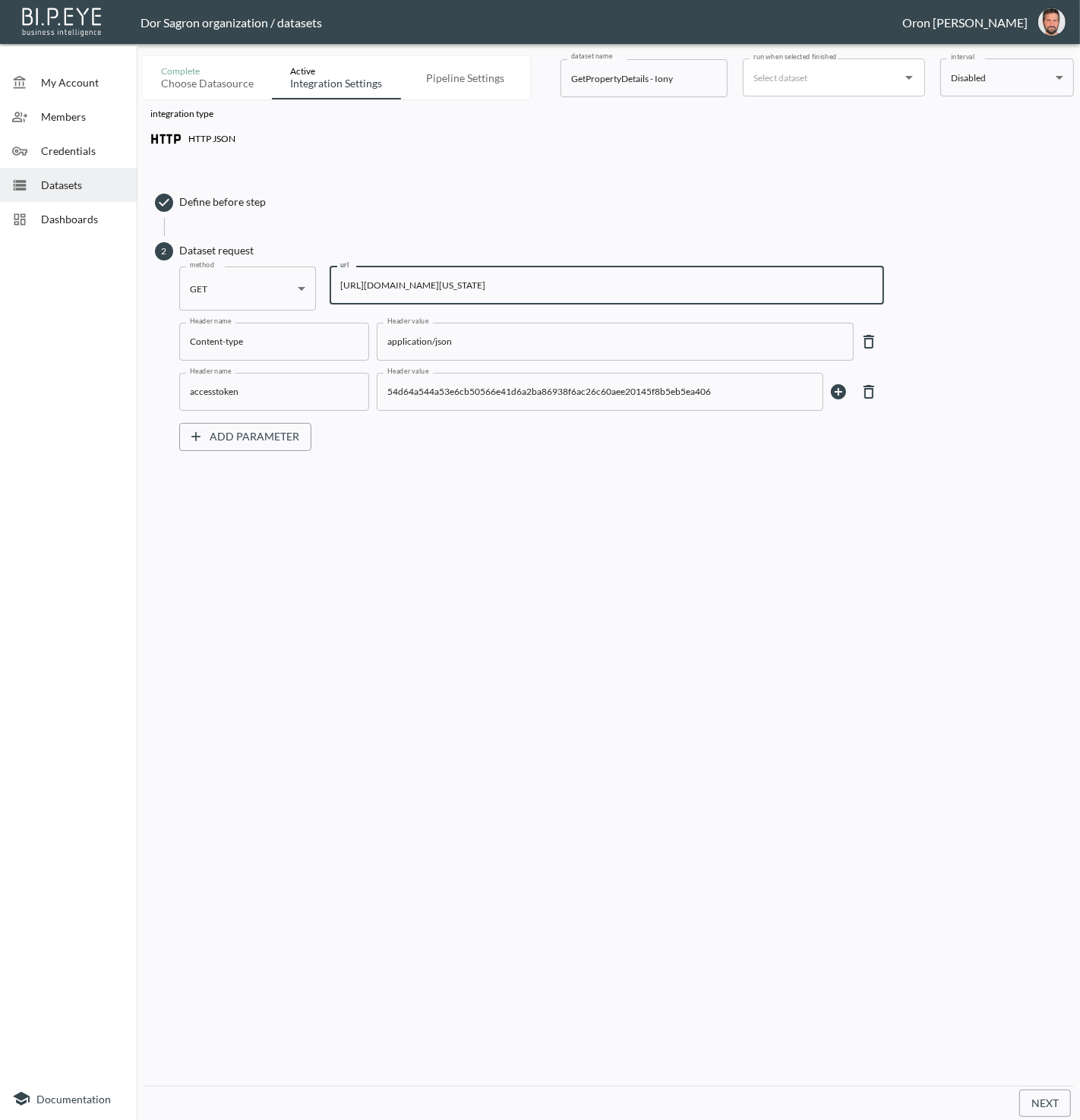
paste input "449&State=FL&City=Lake+Worth&StreetAddress=10544+Cypress+Lakes+Preserve+Dr"
type input "[URL][DOMAIN_NAME][US_STATE]"
click at [671, 74] on input "GetPropertyDetails - Iony" at bounding box center [644, 78] width 167 height 38
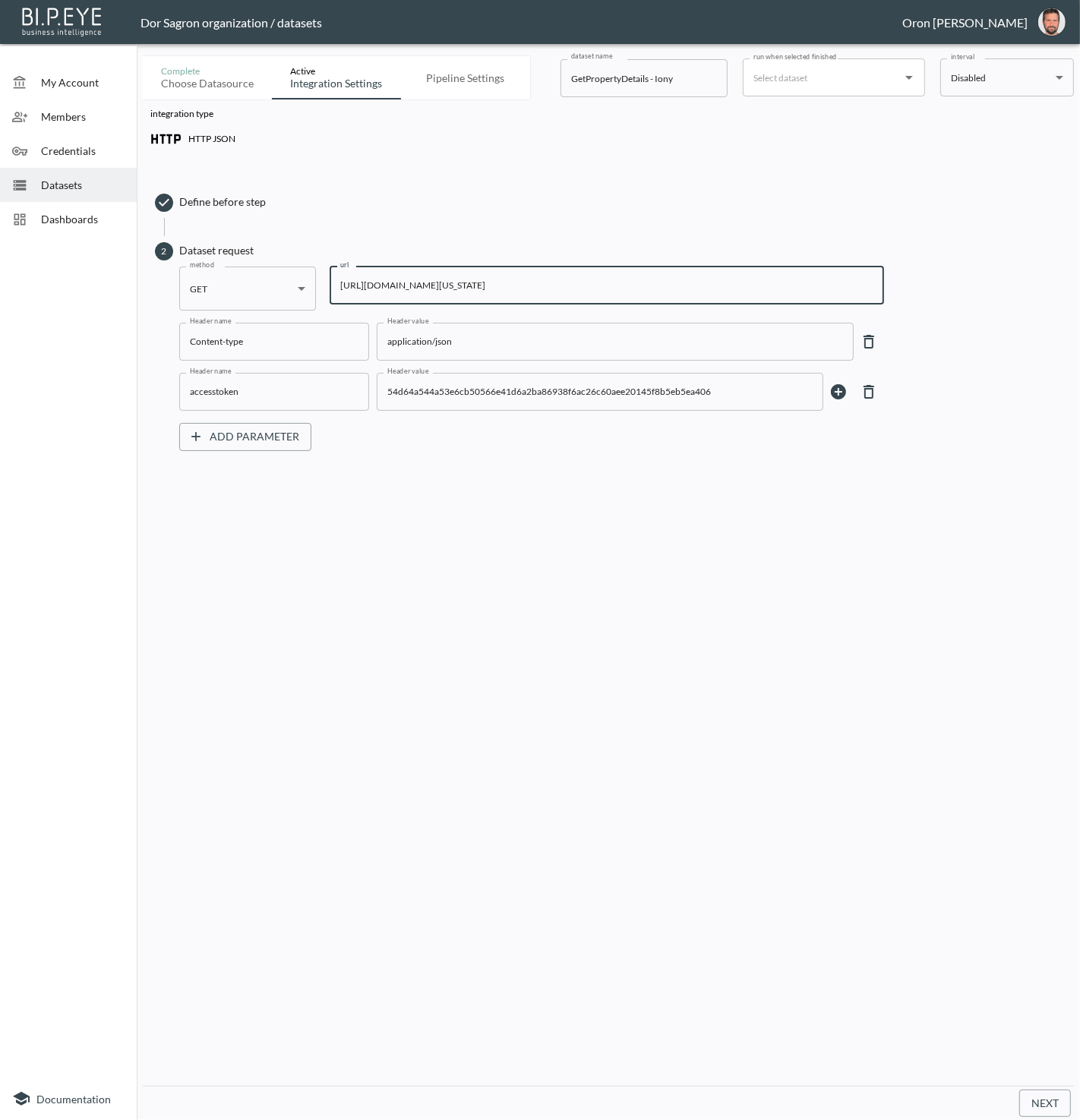
click at [671, 74] on input "GetPropertyDetails - Iony" at bounding box center [644, 78] width 167 height 38
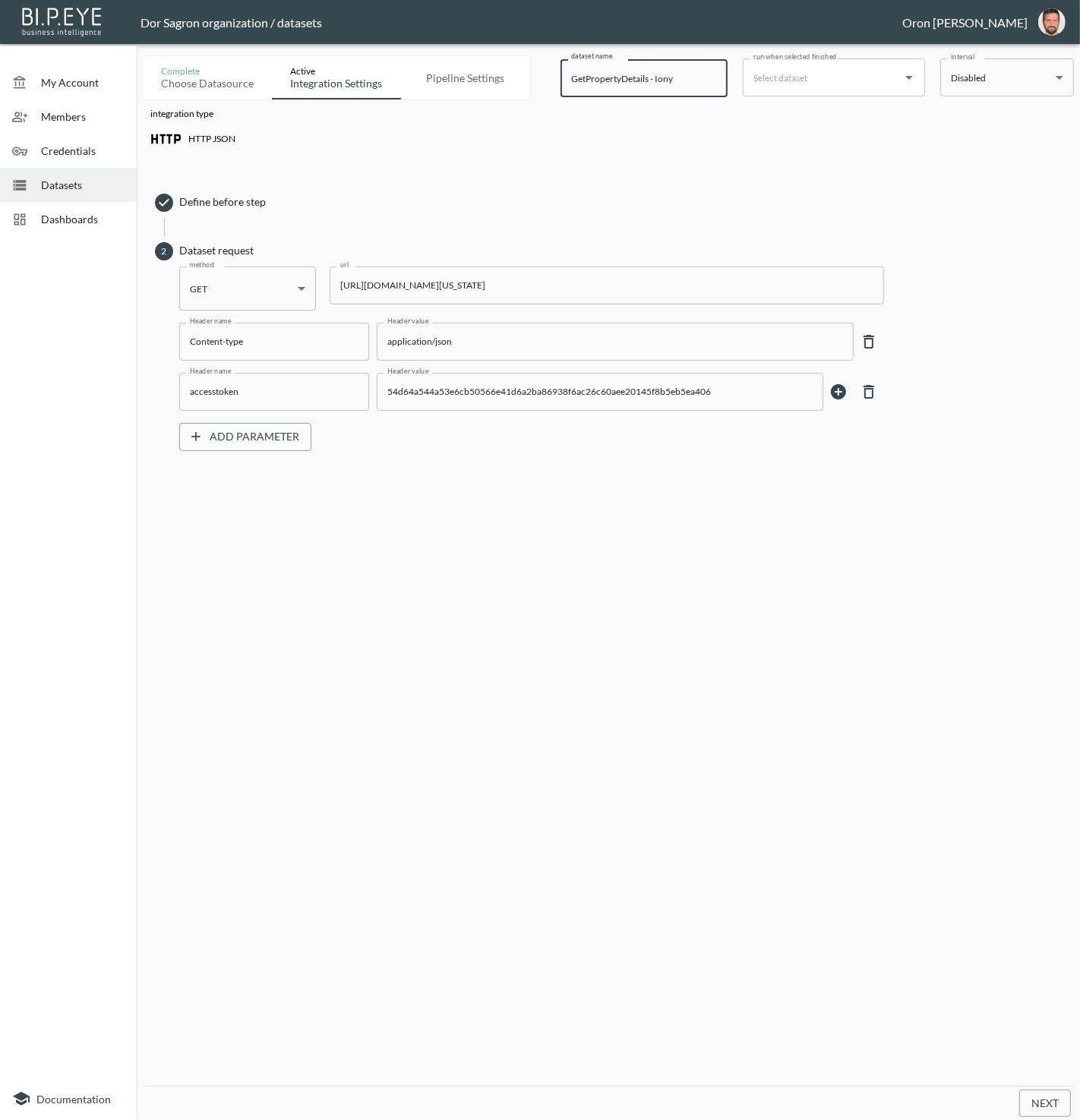
paste input "Sunkozi"
type input "GetPropertyDetails - Sunkozi"
drag, startPoint x: 858, startPoint y: 720, endPoint x: 857, endPoint y: 705, distance: 15.0
click at [858, 718] on div "integration type HTTP JSON Define before step 2 Dataset request method GET GET …" at bounding box center [608, 593] width 931 height 987
drag, startPoint x: 1026, startPoint y: 1104, endPoint x: 1020, endPoint y: 1094, distance: 11.7
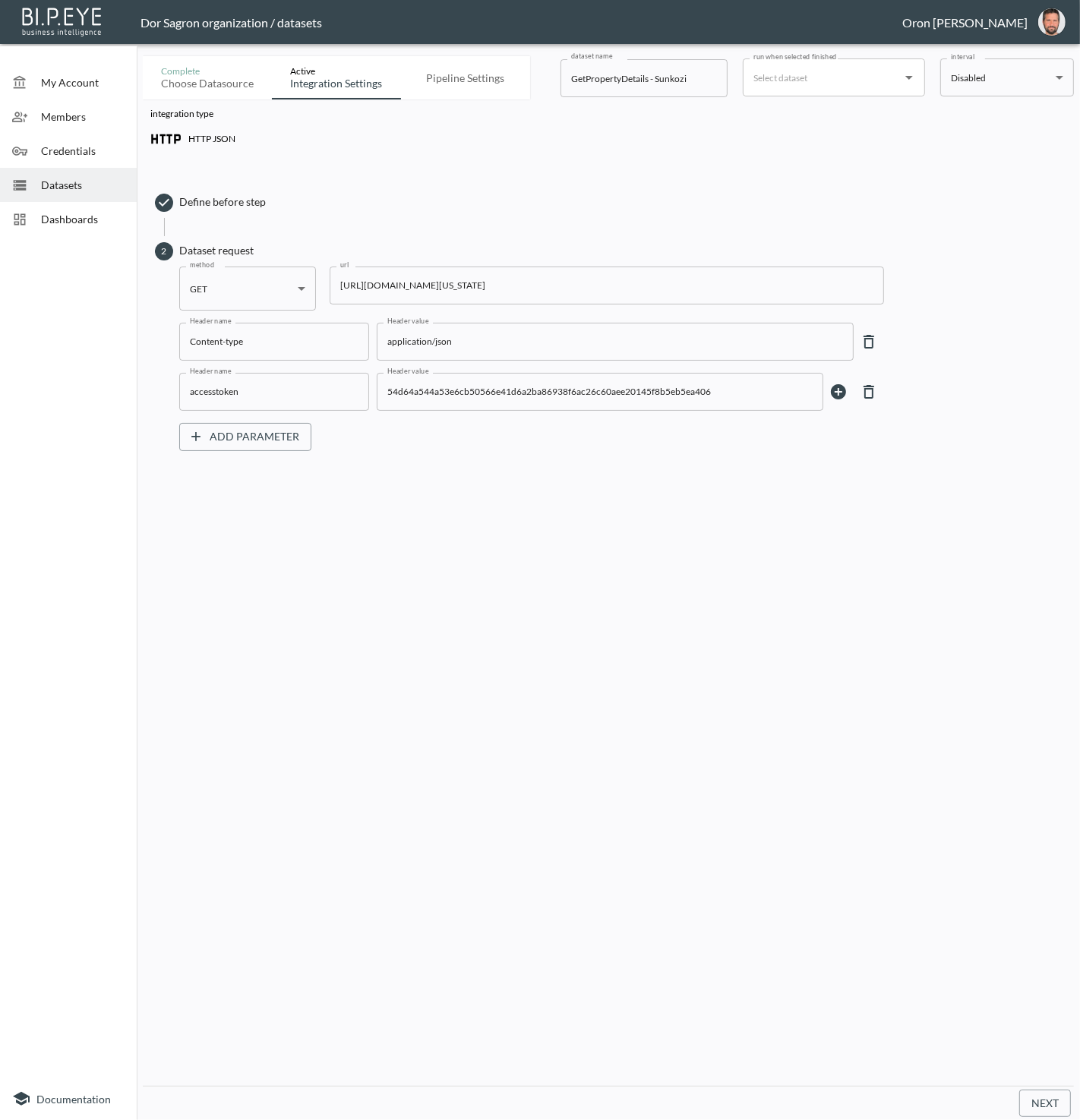
click at [1026, 1104] on button "Next" at bounding box center [1045, 1104] width 52 height 28
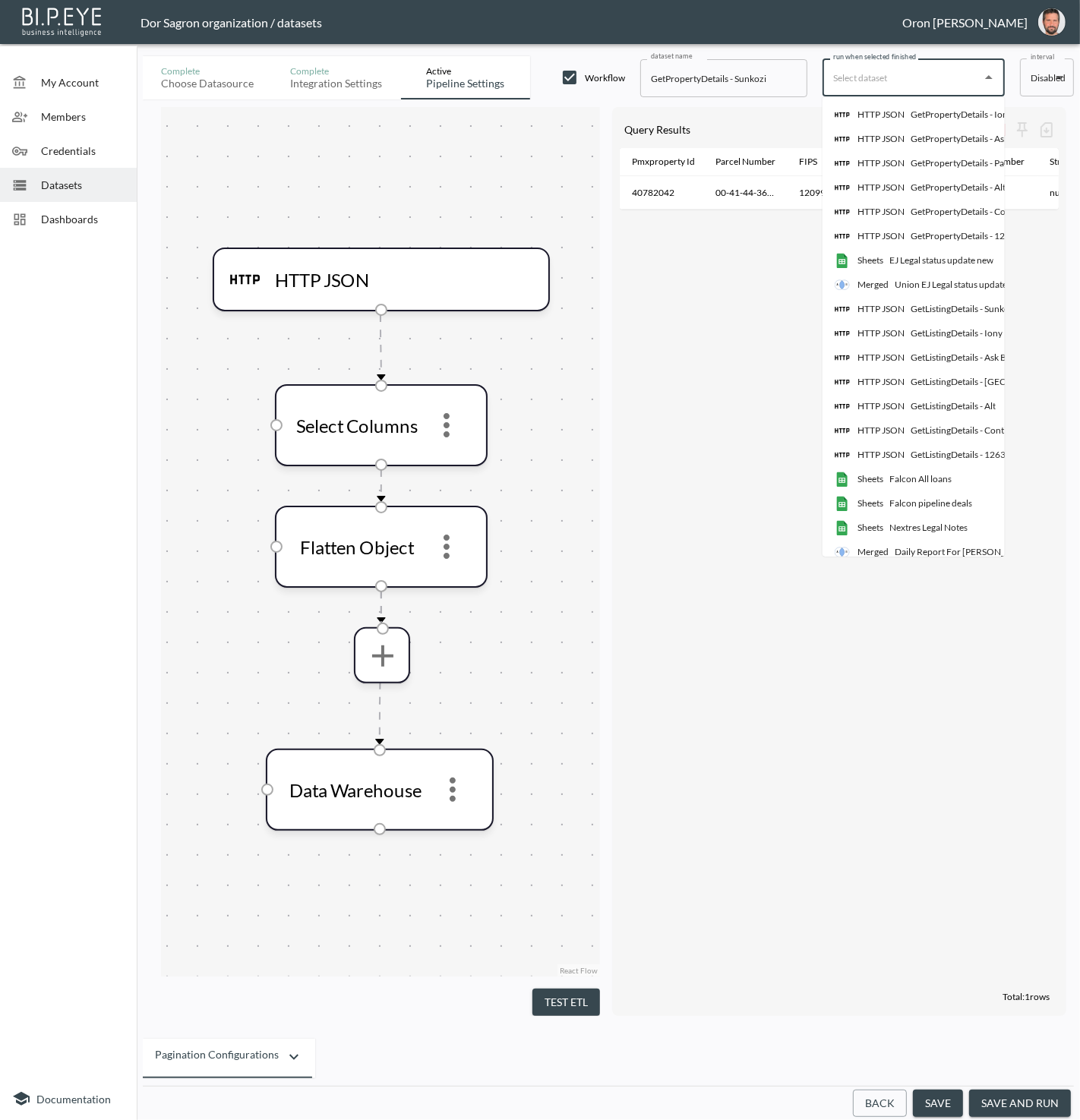
click at [860, 77] on input "run when selected finished" at bounding box center [902, 78] width 146 height 25
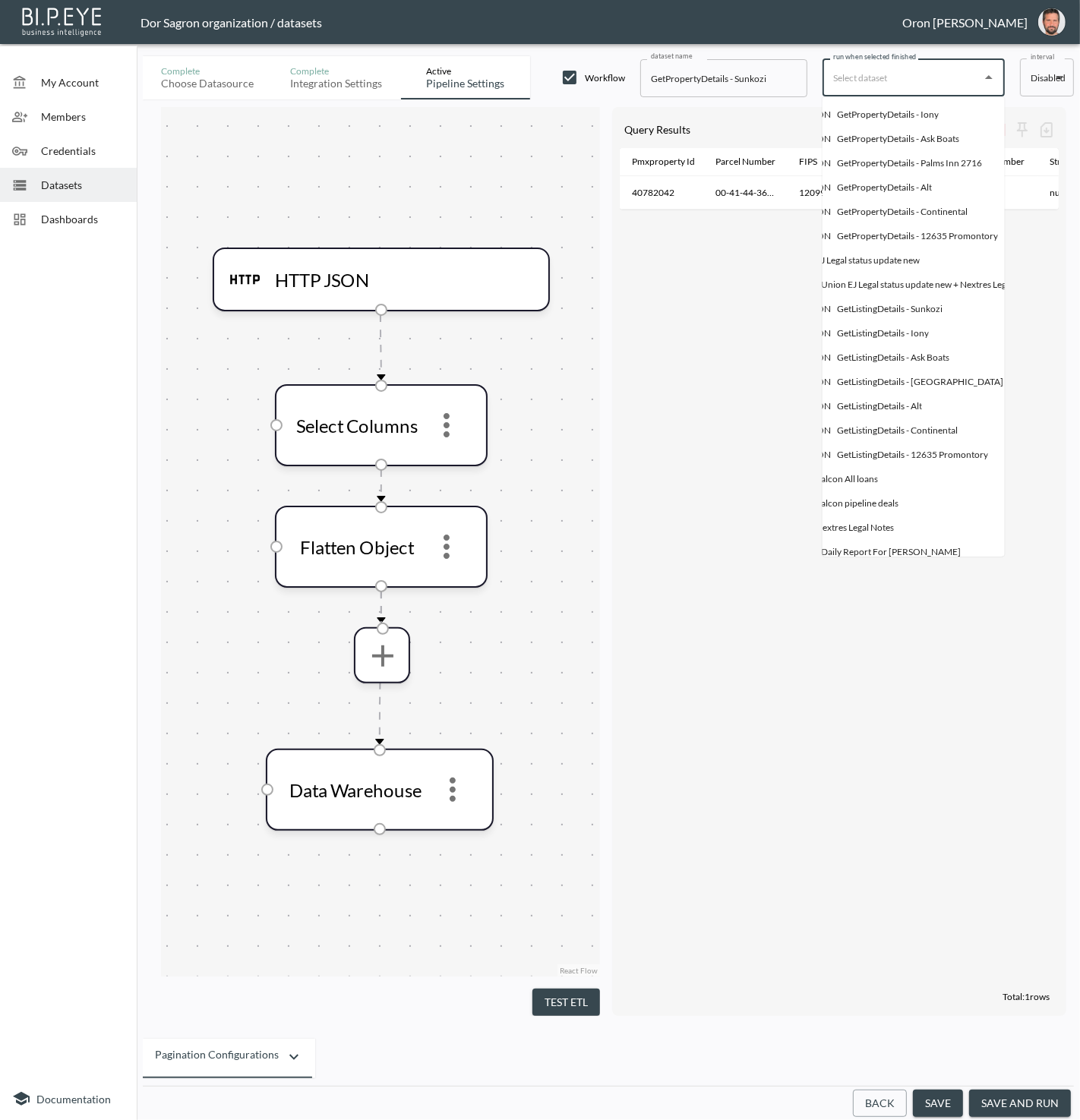
scroll to position [0, 125]
click at [888, 116] on div "GetPropertyDetails - Iony" at bounding box center [840, 115] width 102 height 14
type input "GetPropertyDetails - Iony"
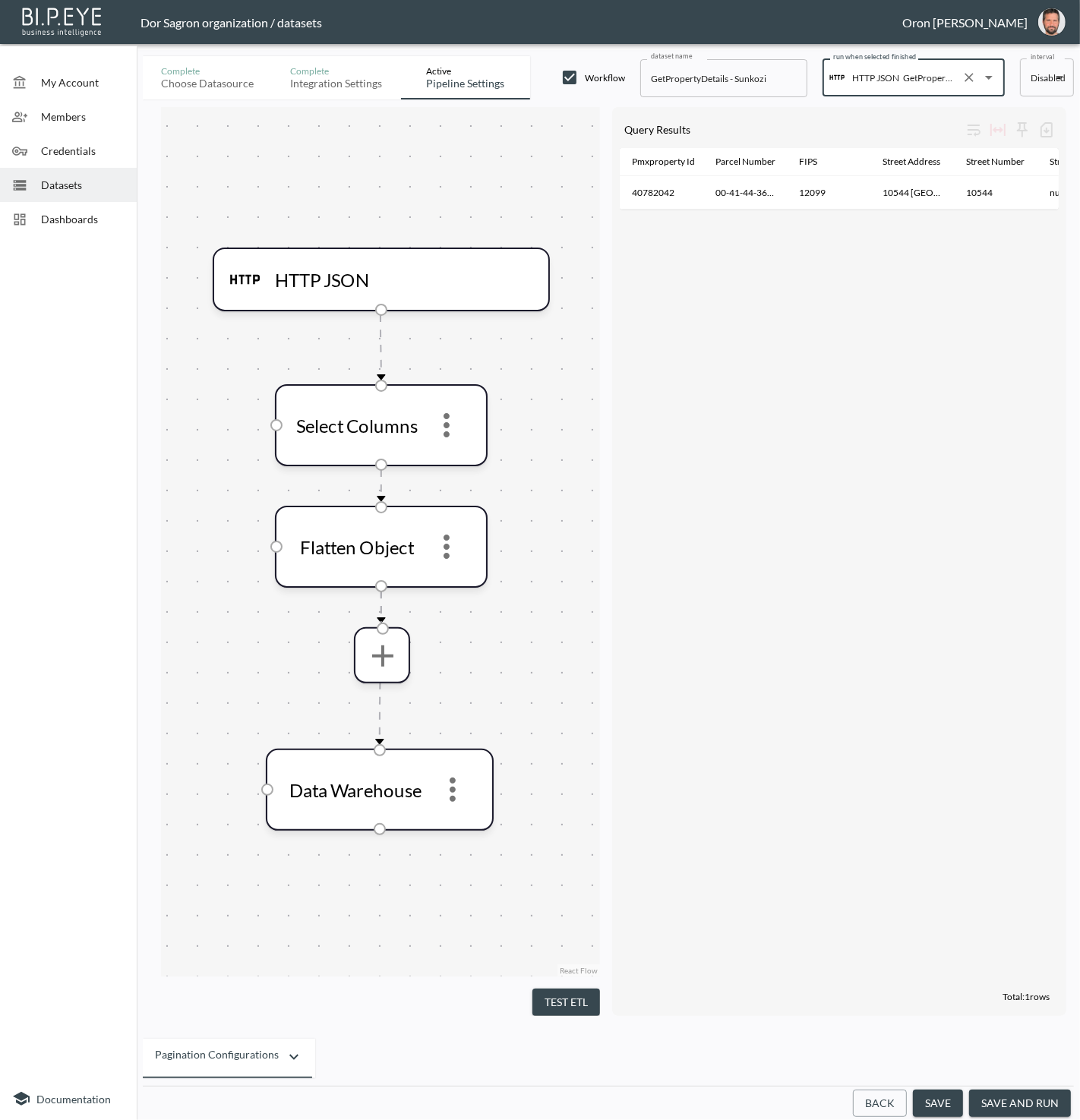
click at [1027, 1100] on button "save and run" at bounding box center [1020, 1104] width 102 height 28
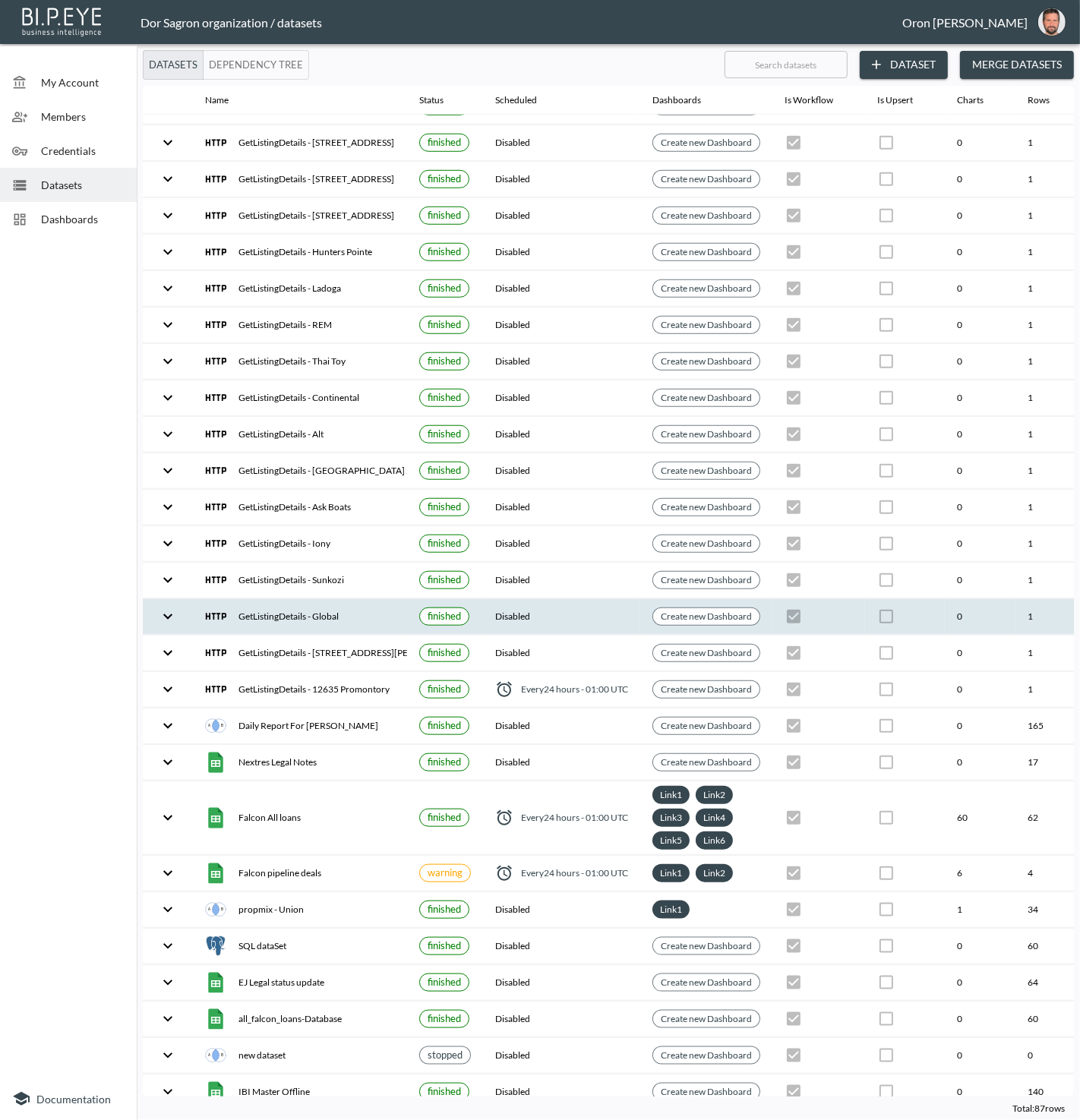
scroll to position [1025, 174]
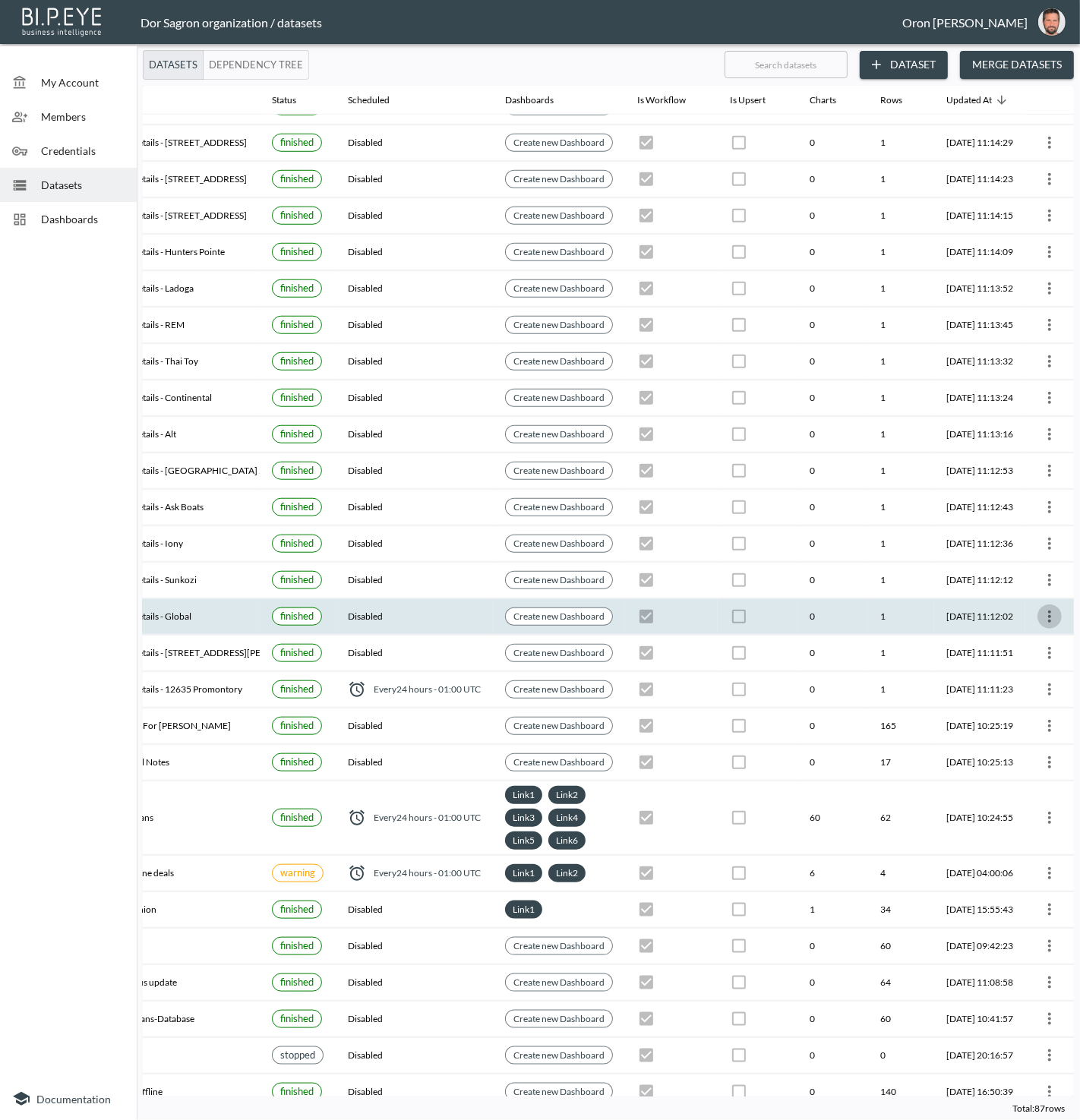
click at [1055, 607] on icon "more" at bounding box center [1049, 616] width 18 height 18
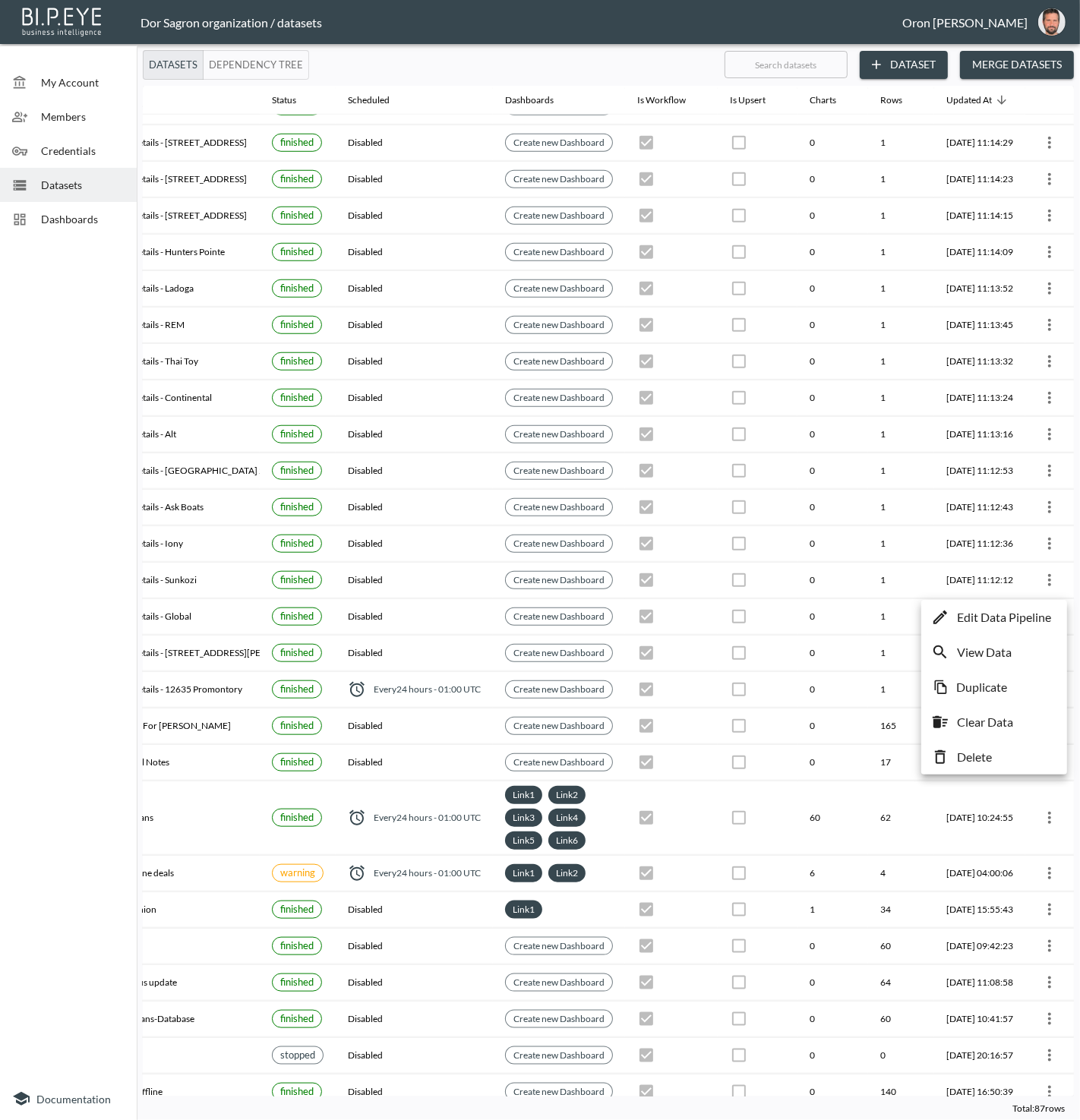
click at [1040, 615] on p "Edit Data Pipeline" at bounding box center [1004, 617] width 94 height 18
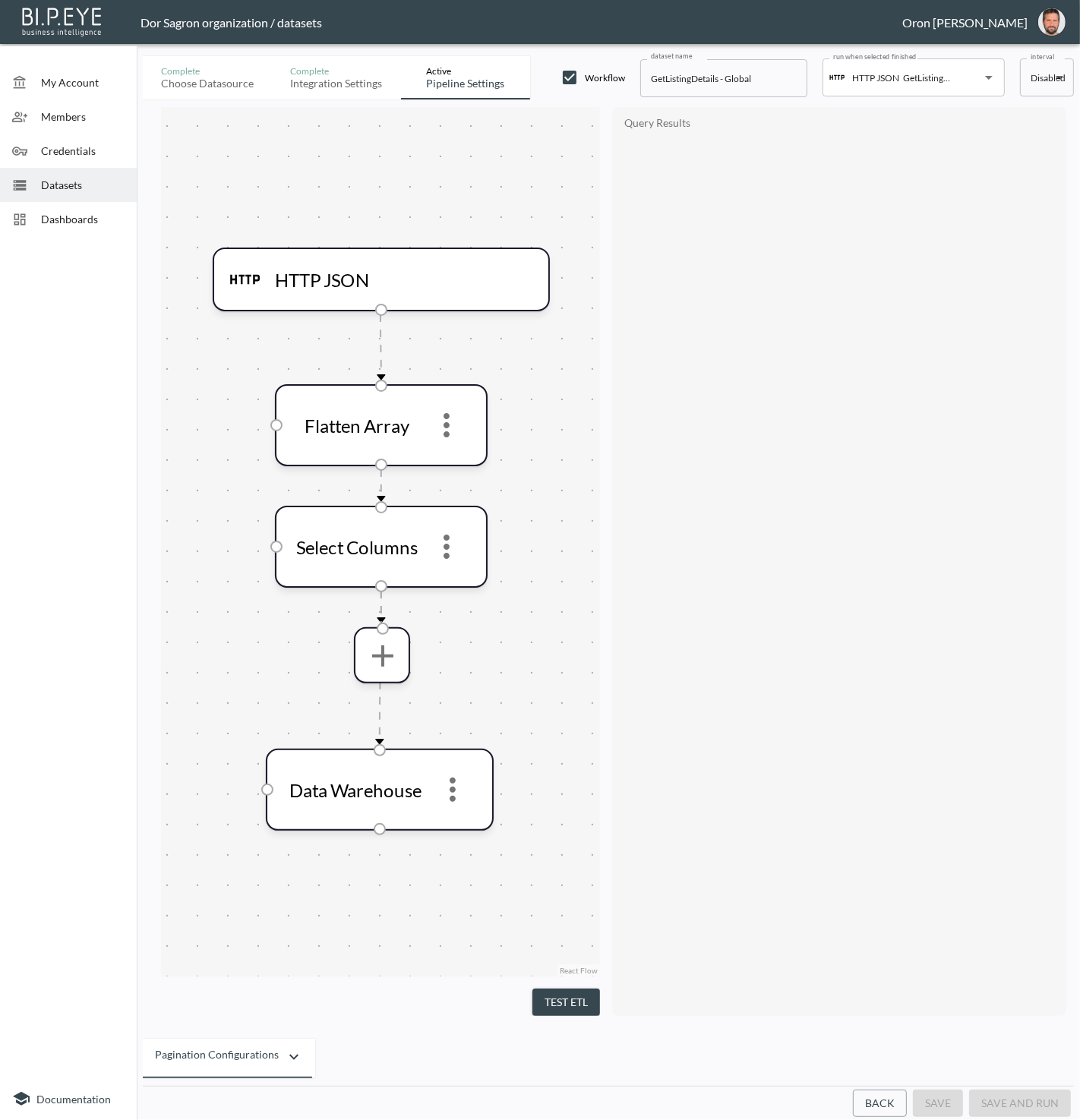
drag, startPoint x: 896, startPoint y: 1107, endPoint x: 897, endPoint y: 1118, distance: 11.0
click at [896, 1106] on button "Back" at bounding box center [880, 1104] width 54 height 28
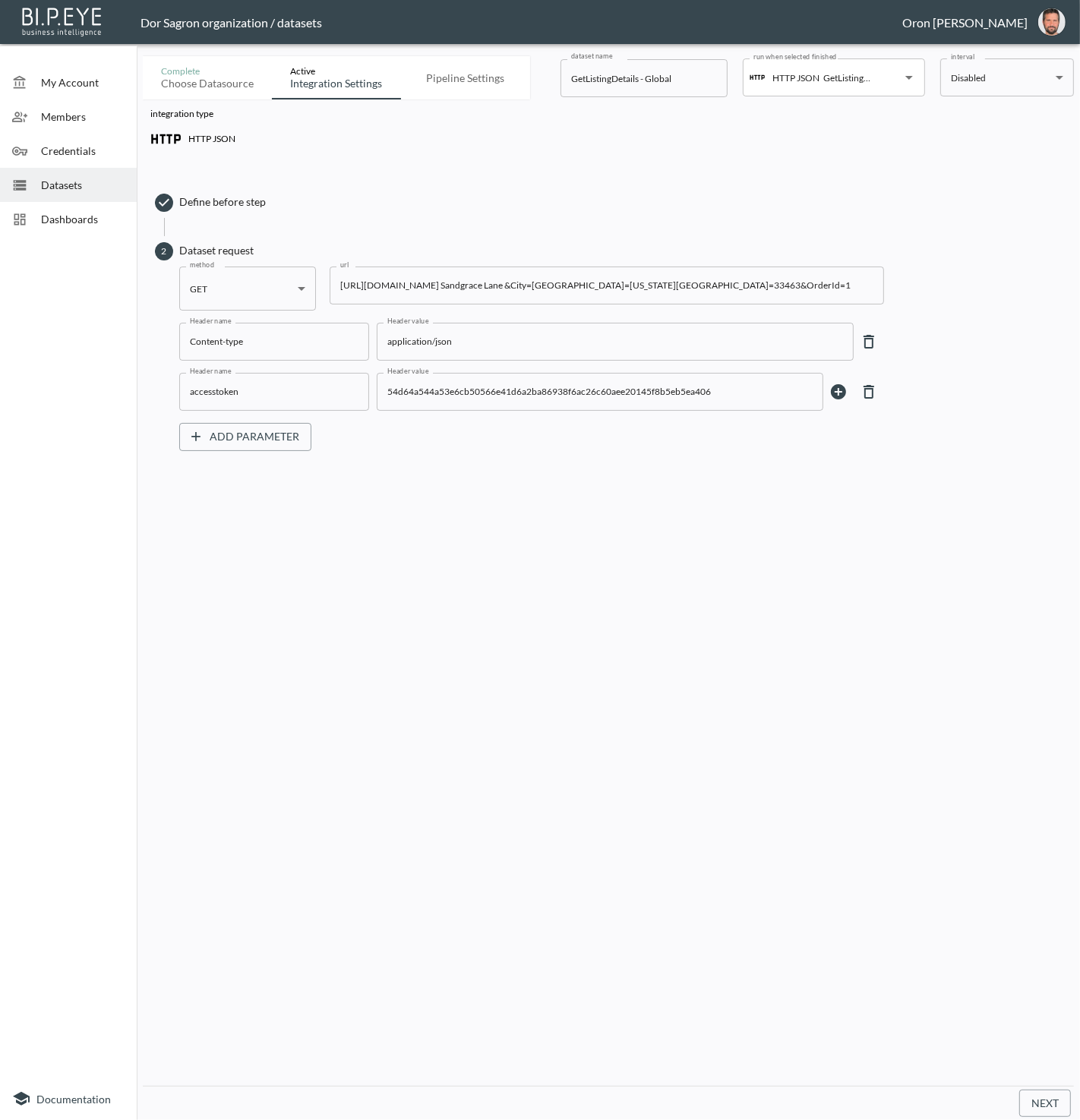
click at [660, 290] on input "https://staging-api.propmix.io/mktlite/val/v2/GetListingDetails?&Street=7248 Sa…" at bounding box center [607, 285] width 555 height 38
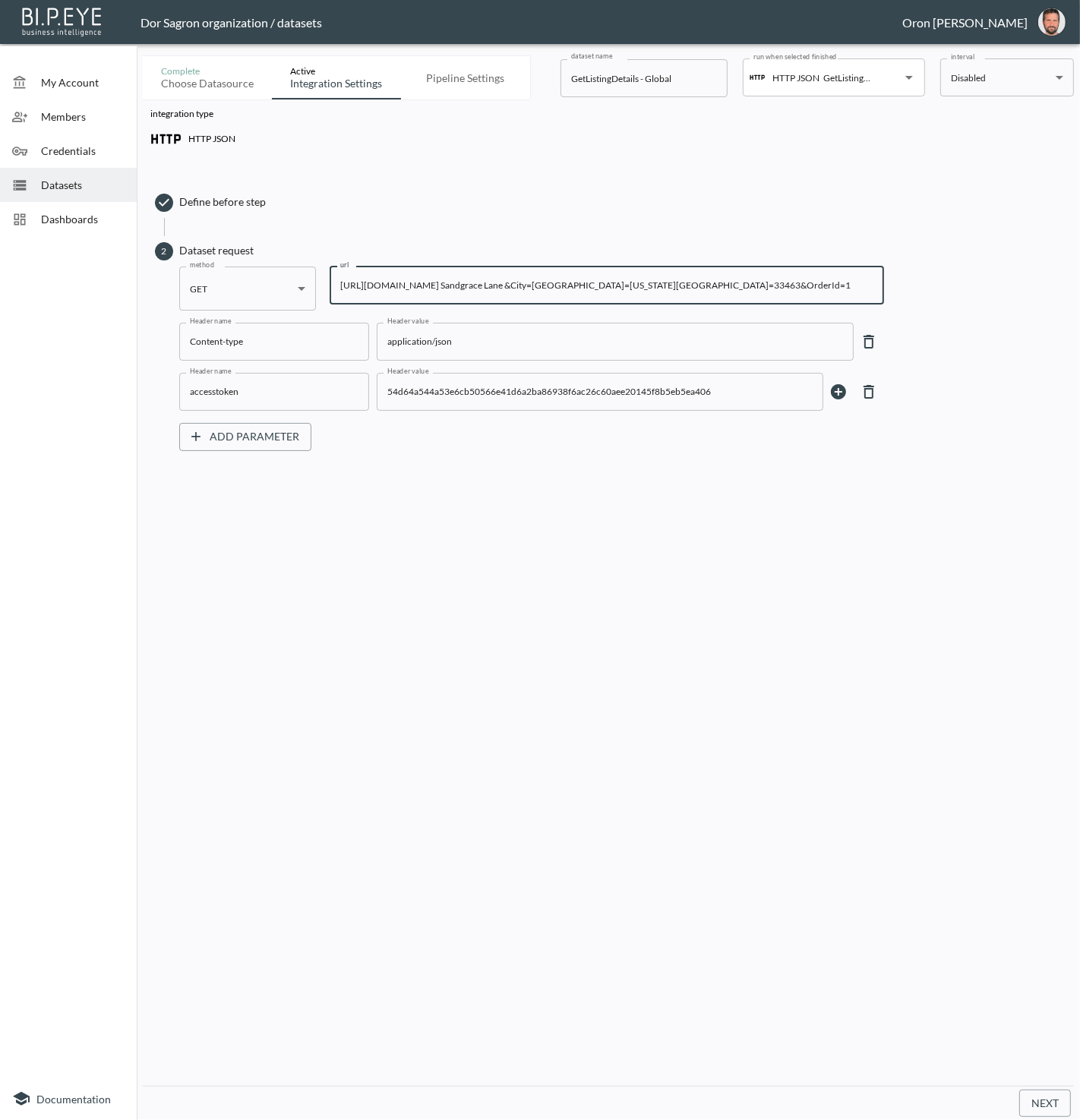
click at [660, 290] on input "https://staging-api.propmix.io/mktlite/val/v2/GetListingDetails?&Street=7248 Sa…" at bounding box center [607, 285] width 555 height 38
click at [96, 195] on div "Datasets" at bounding box center [68, 185] width 137 height 34
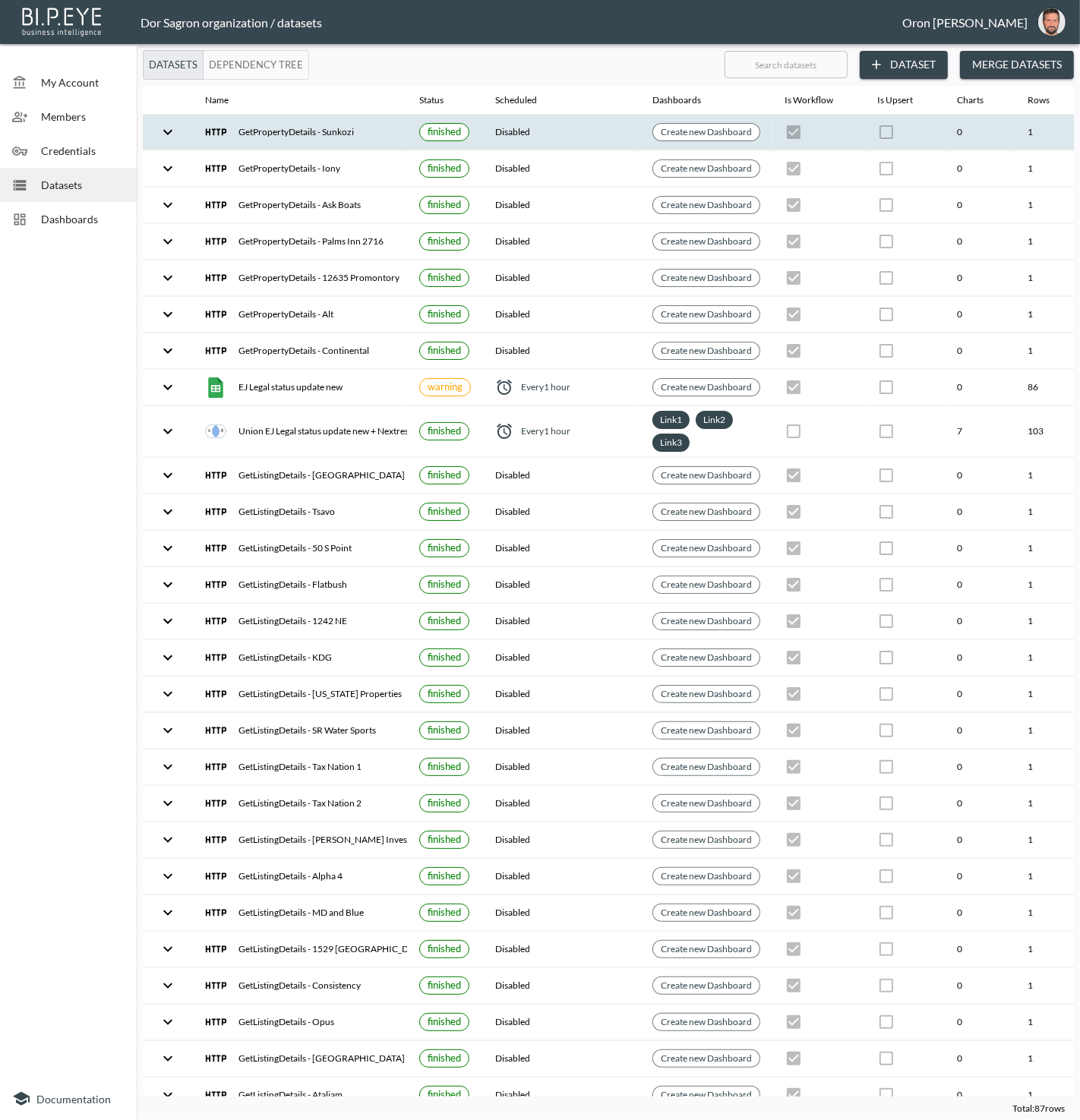
scroll to position [0, 174]
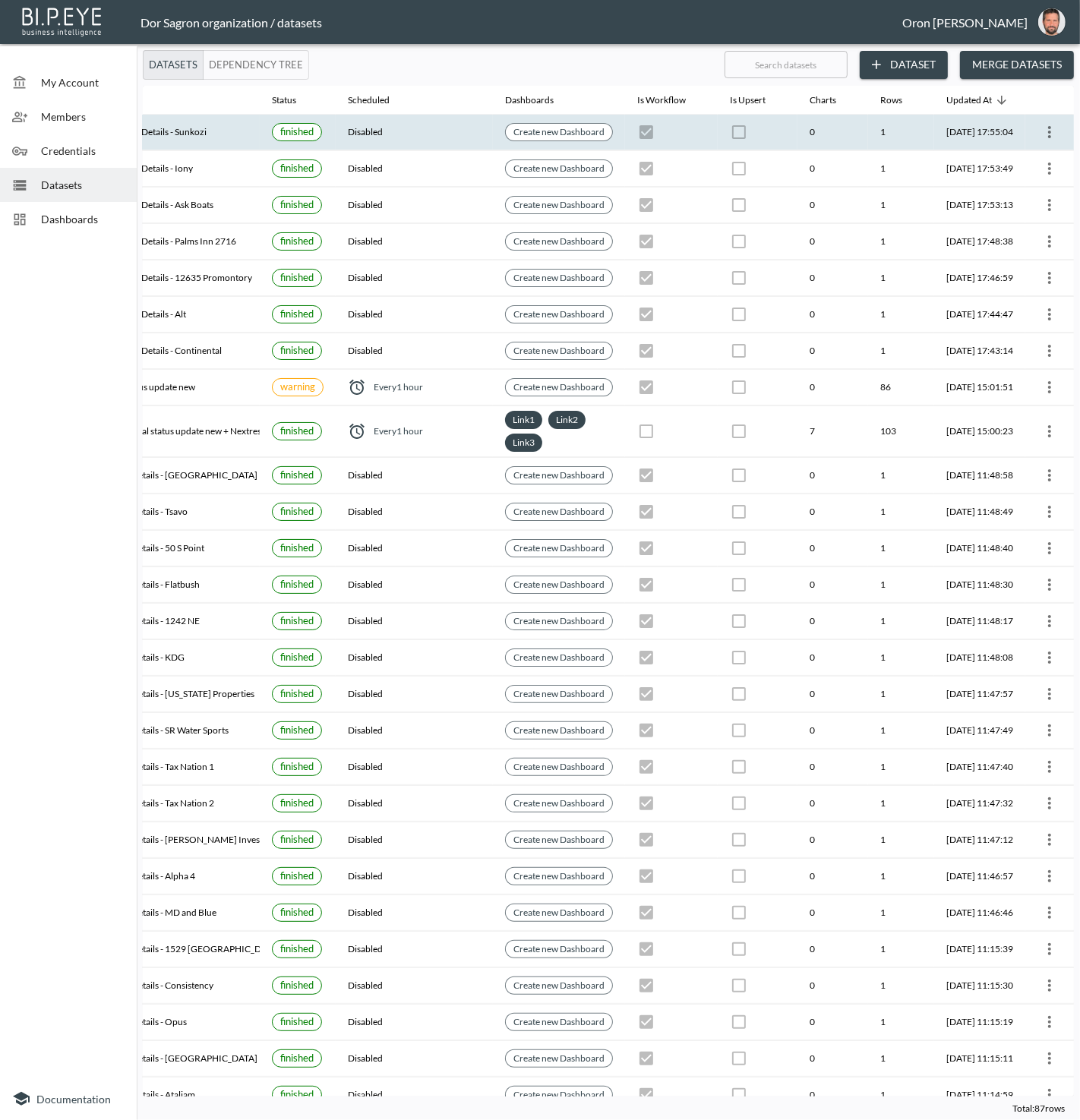
click at [1045, 129] on icon "more" at bounding box center [1049, 131] width 18 height 18
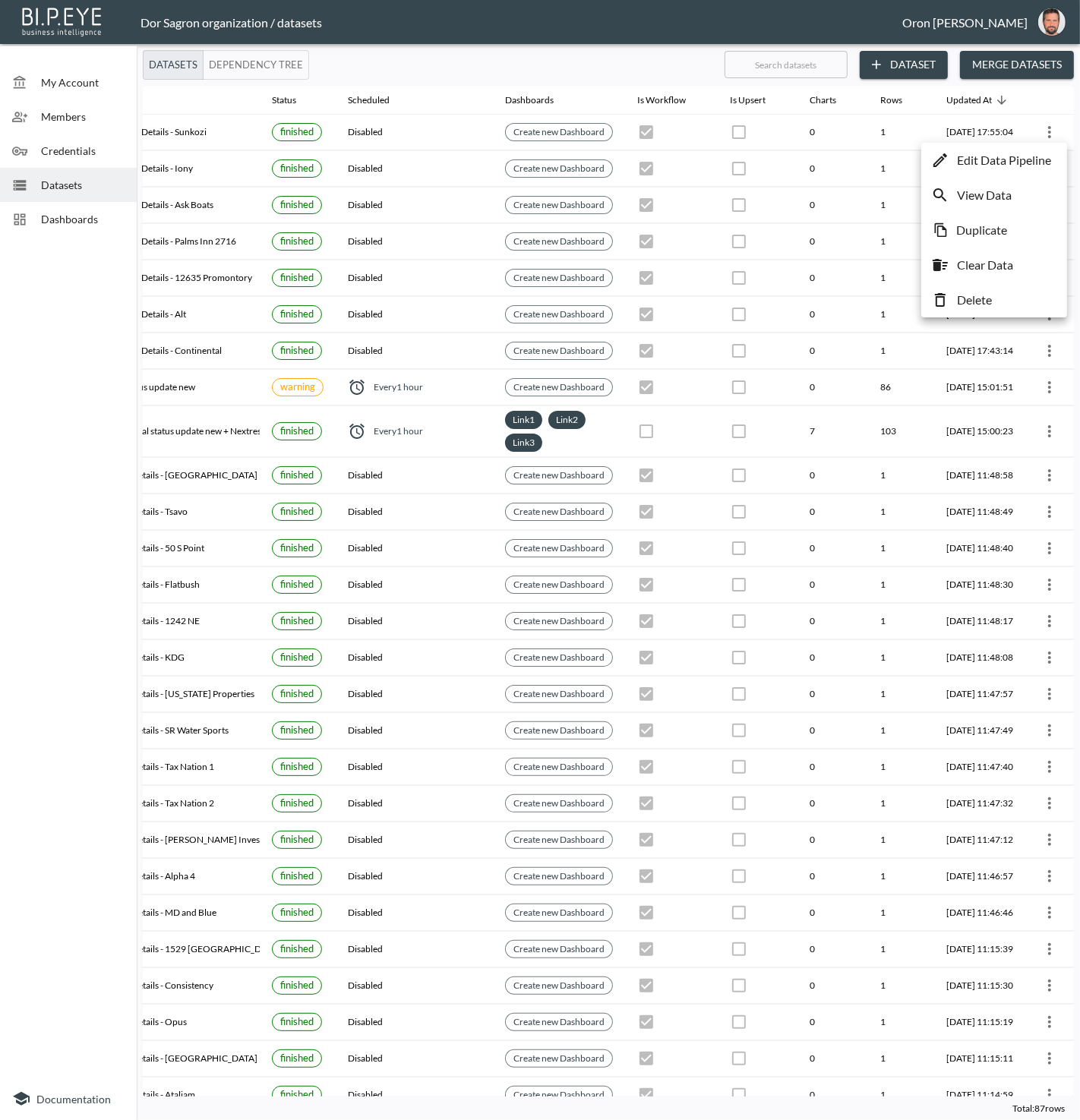
click at [1008, 237] on li "Duplicate" at bounding box center [995, 230] width 139 height 27
checkbox input "true"
checkbox input "false"
checkbox input "true"
checkbox input "false"
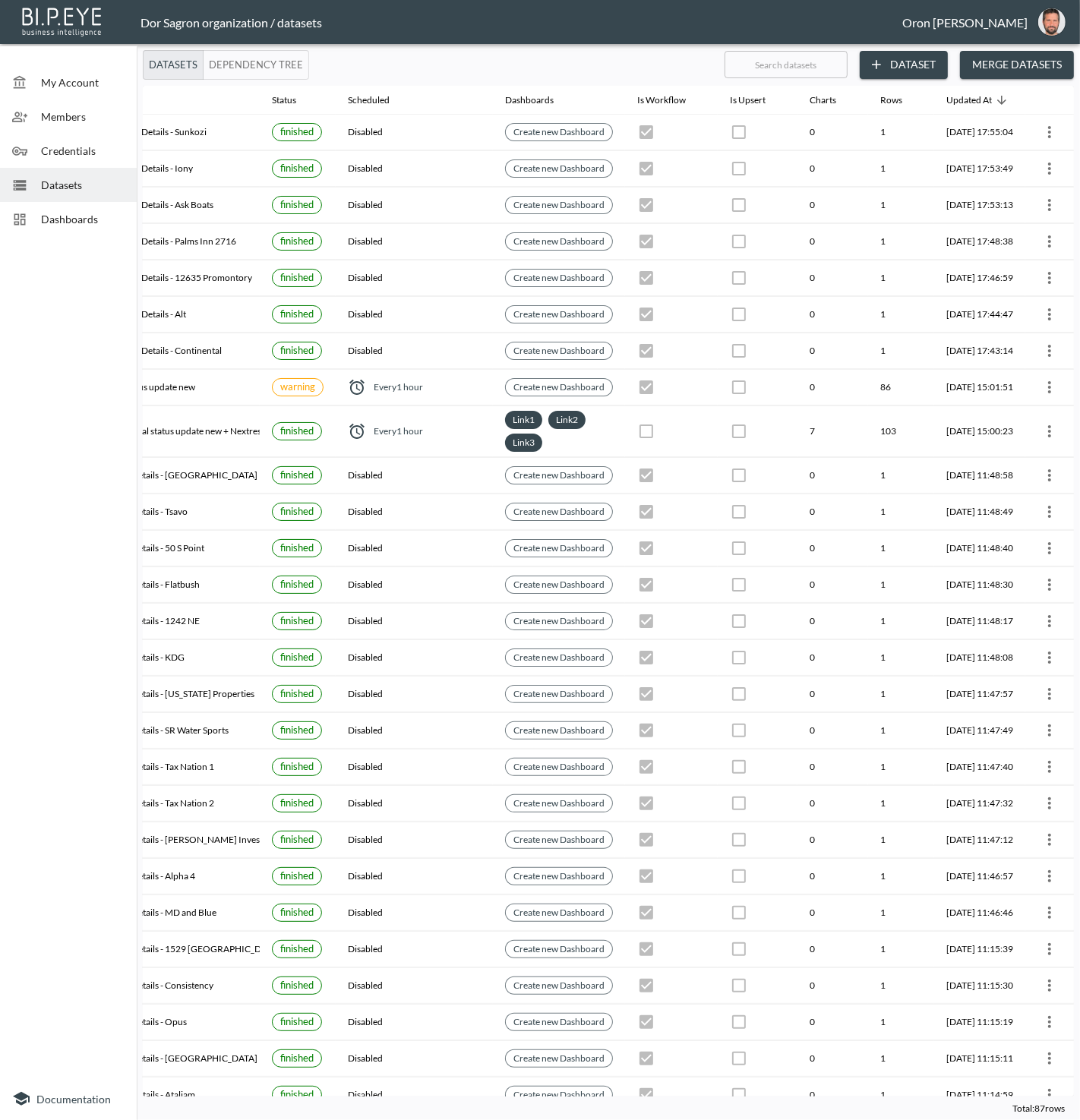
checkbox input "true"
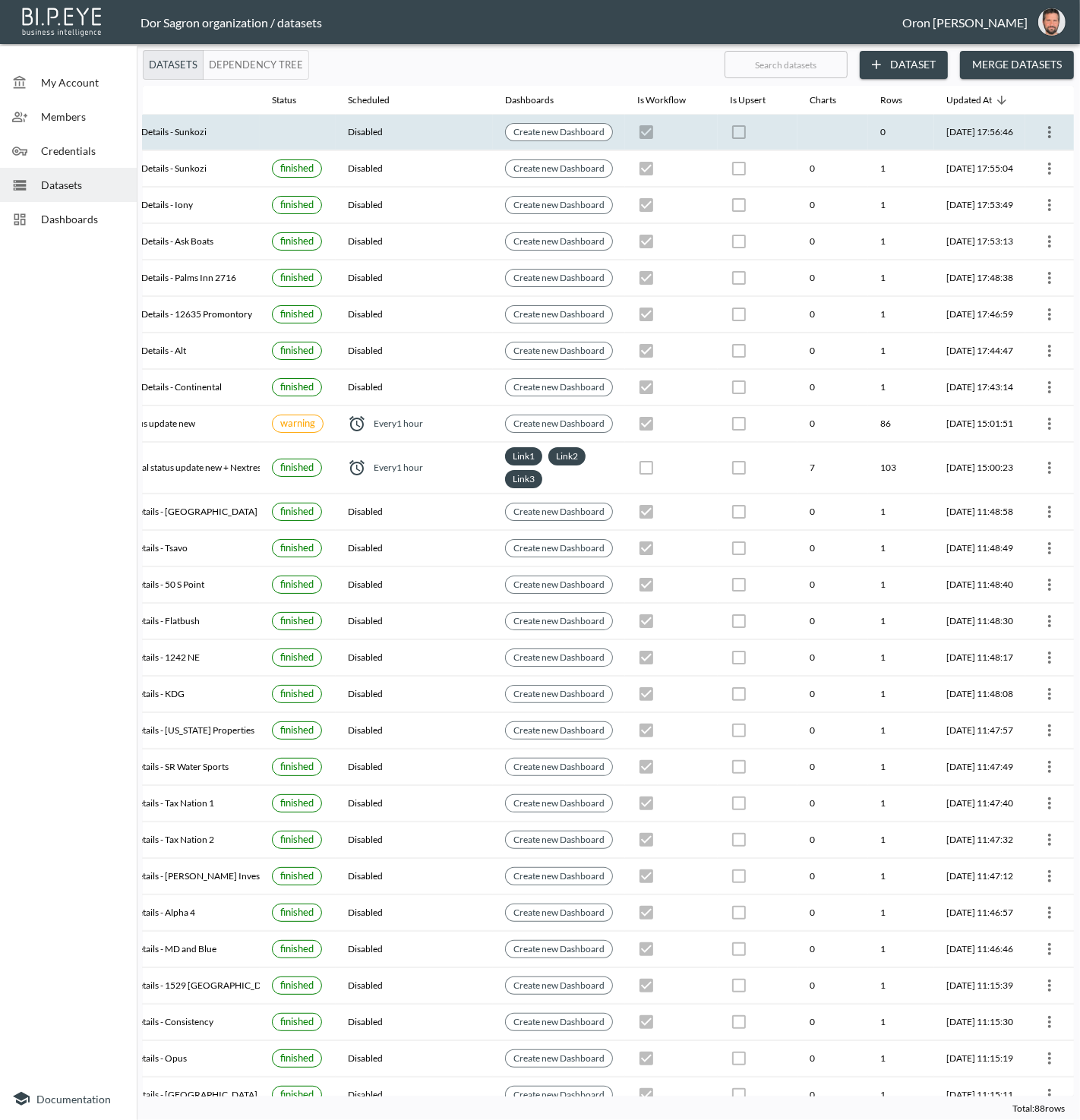
click at [1041, 136] on icon "more" at bounding box center [1049, 131] width 18 height 18
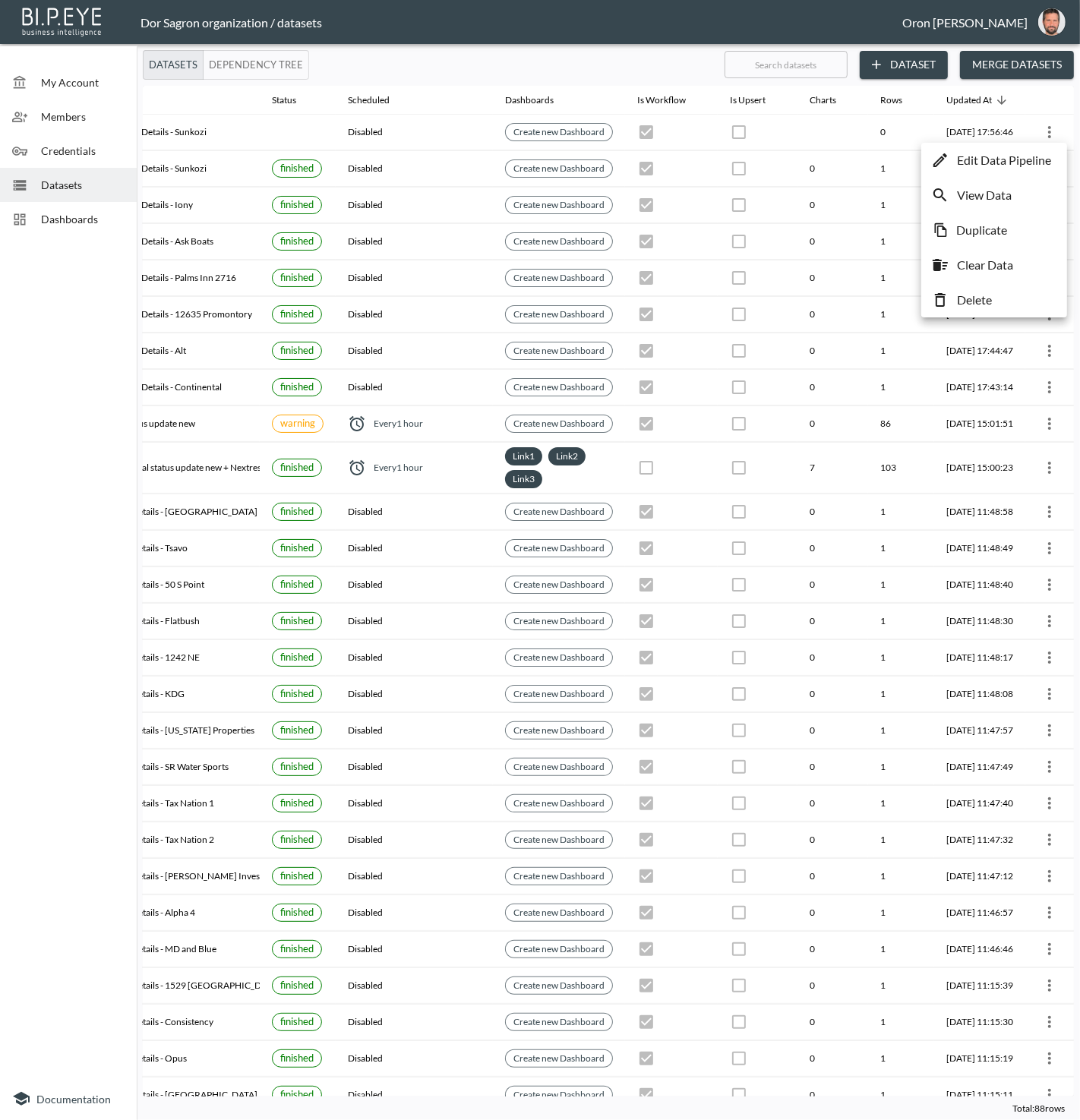
click at [1024, 157] on p "Edit Data Pipeline" at bounding box center [1004, 159] width 94 height 18
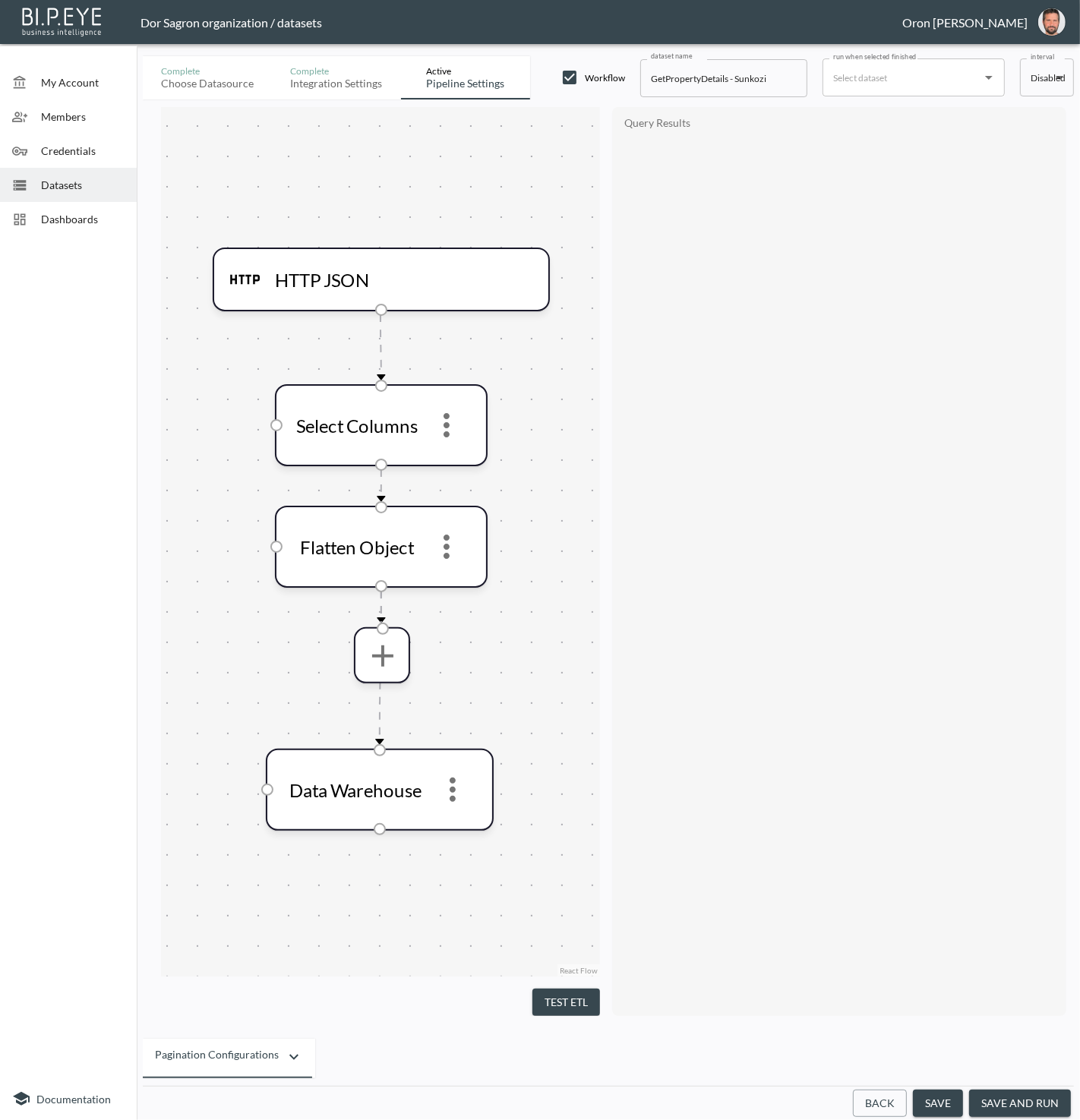
click at [867, 1088] on div "Back save save and run" at bounding box center [608, 1103] width 931 height 35
drag, startPoint x: 870, startPoint y: 1095, endPoint x: 863, endPoint y: 1062, distance: 33.7
click at [870, 1095] on button "Back" at bounding box center [880, 1104] width 54 height 28
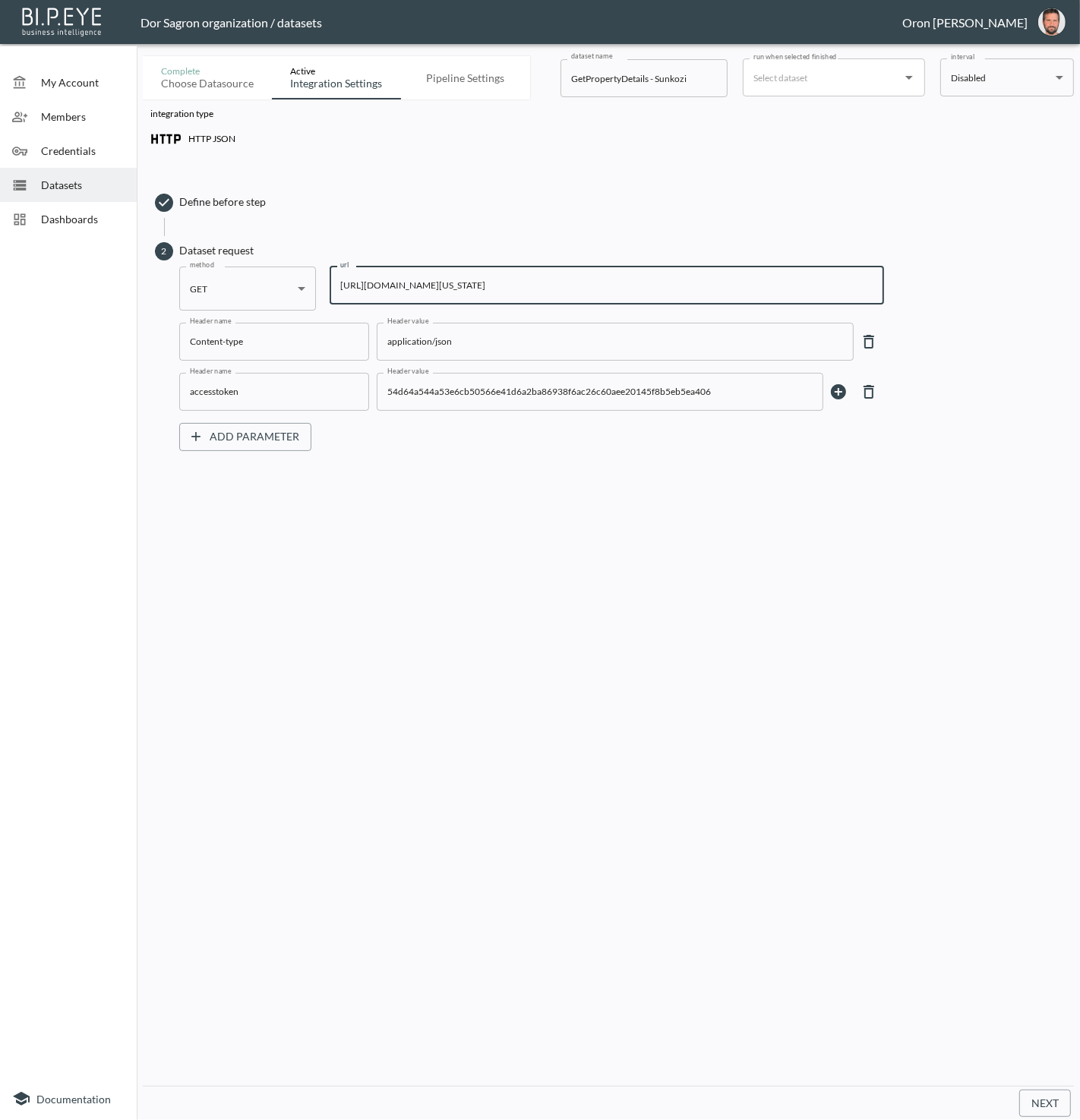
click at [441, 297] on input "[URL][DOMAIN_NAME][US_STATE]" at bounding box center [607, 285] width 555 height 38
paste input "63&State=FL&City=Lake+Worth&StreetAddress=7248+Sandgrace+Lane+"
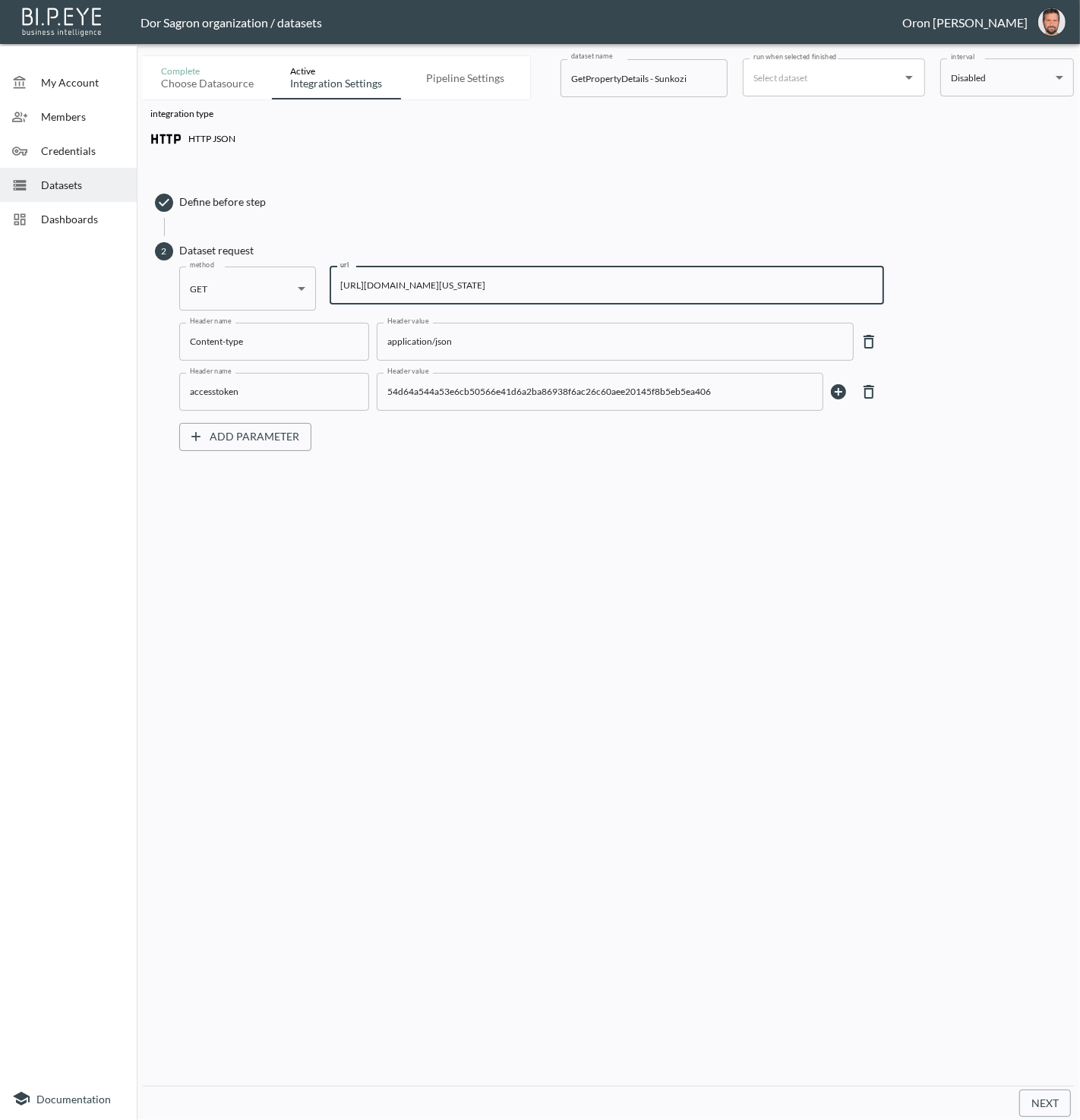
type input "https://staging-api.propmix.io/pubrec/assessor/v2/GetPropertyDetails?orderId=1&…"
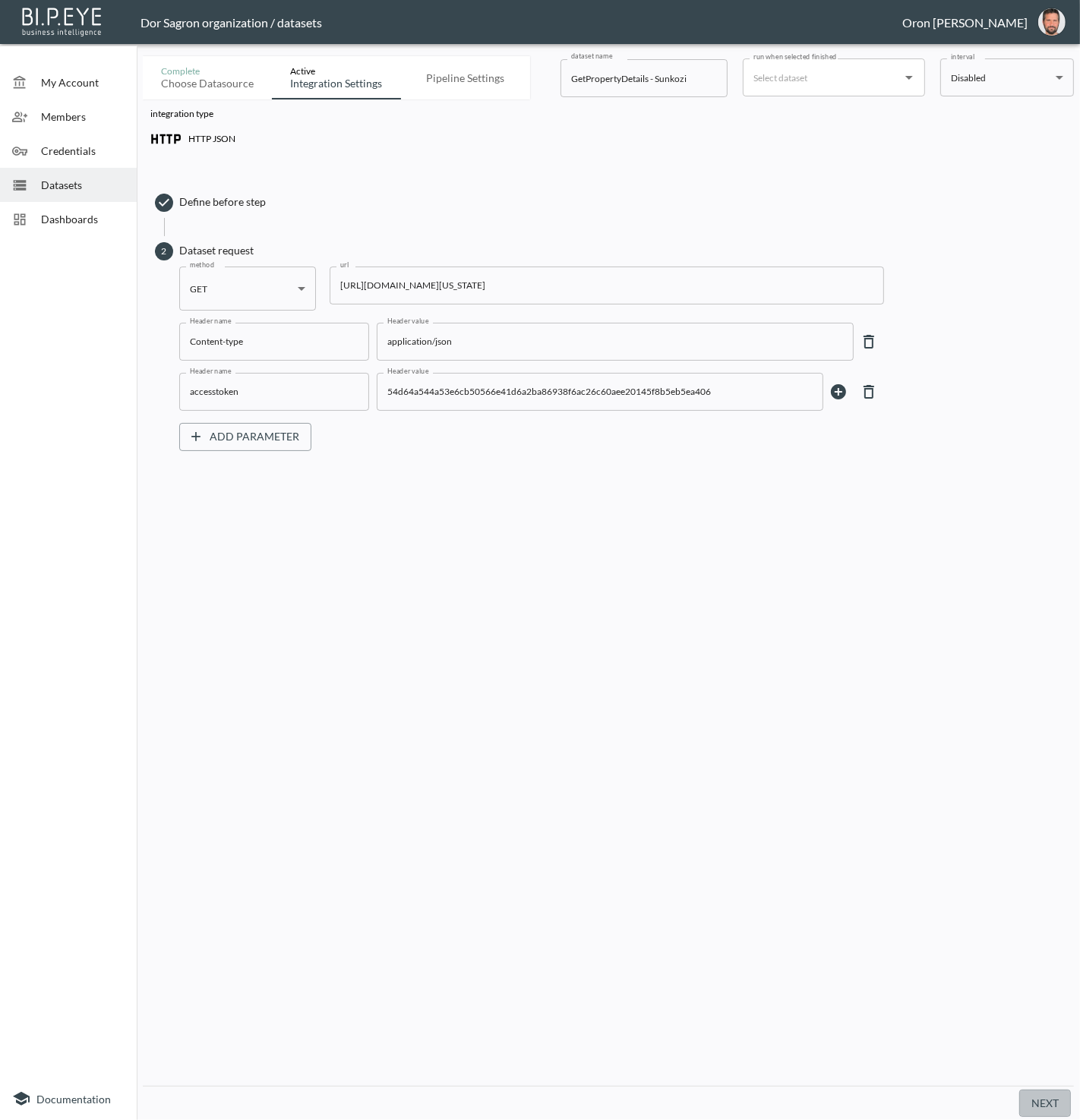
click at [1031, 1096] on button "Next" at bounding box center [1045, 1104] width 52 height 28
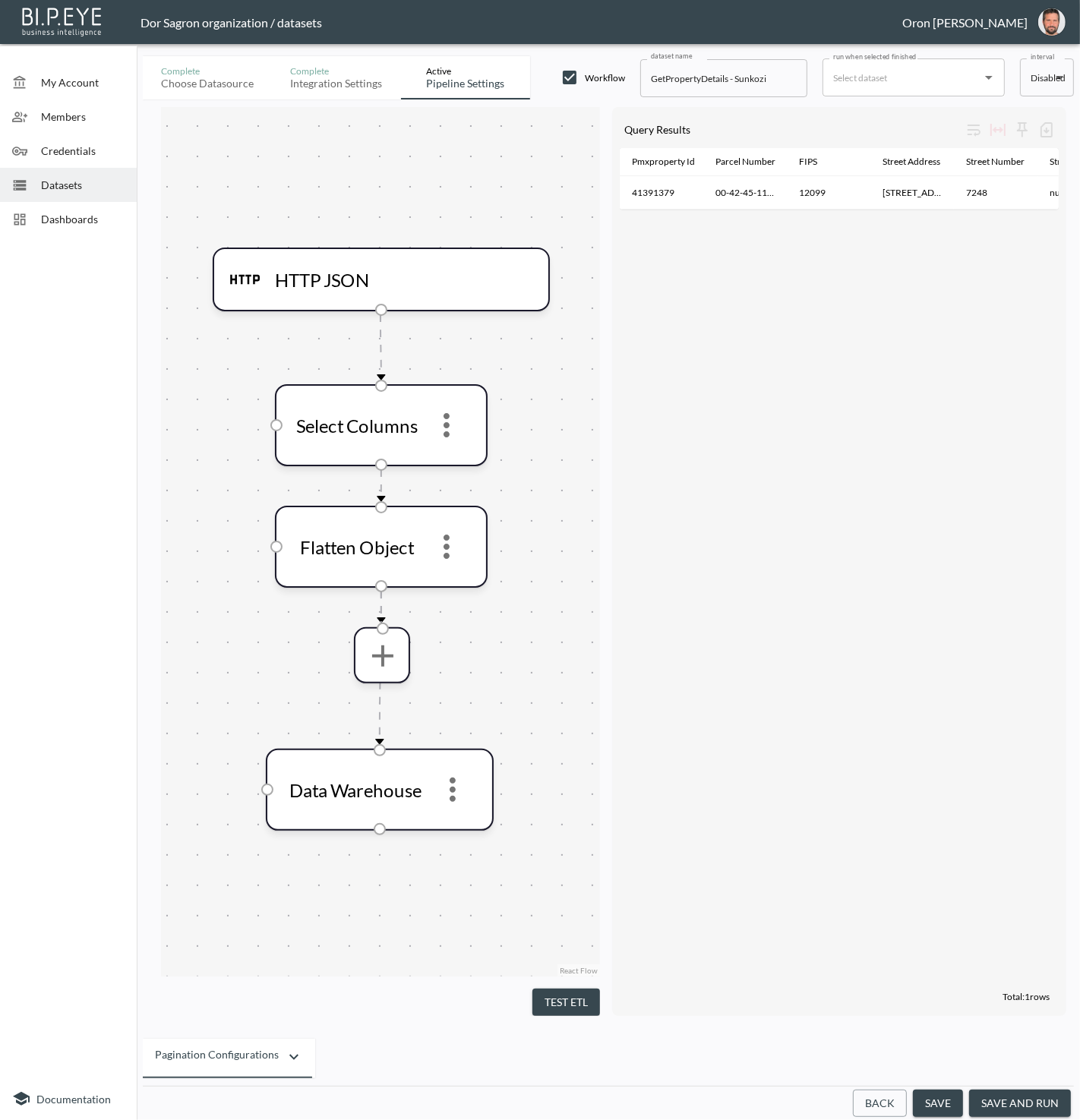
click at [757, 82] on input "GetPropertyDetails - Sunkozi" at bounding box center [724, 78] width 167 height 38
type input "GetPropertyDetails - Global"
click at [920, 82] on input "run when selected finished" at bounding box center [902, 78] width 146 height 25
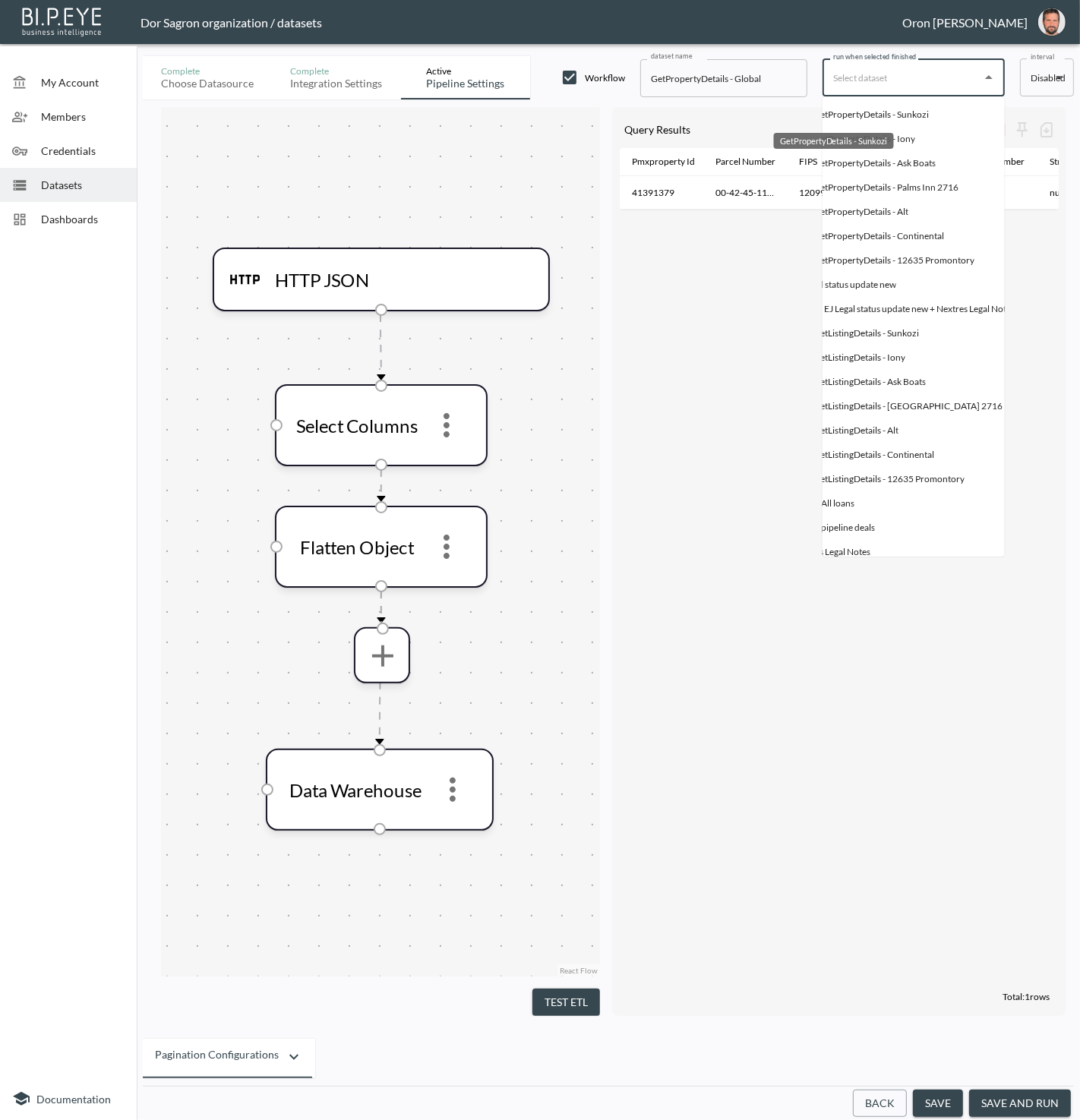
scroll to position [0, 99]
click at [908, 114] on div "GetPropertyDetails - Sunkozi" at bounding box center [870, 115] width 116 height 14
type input "GetPropertyDetails - Sunkozi"
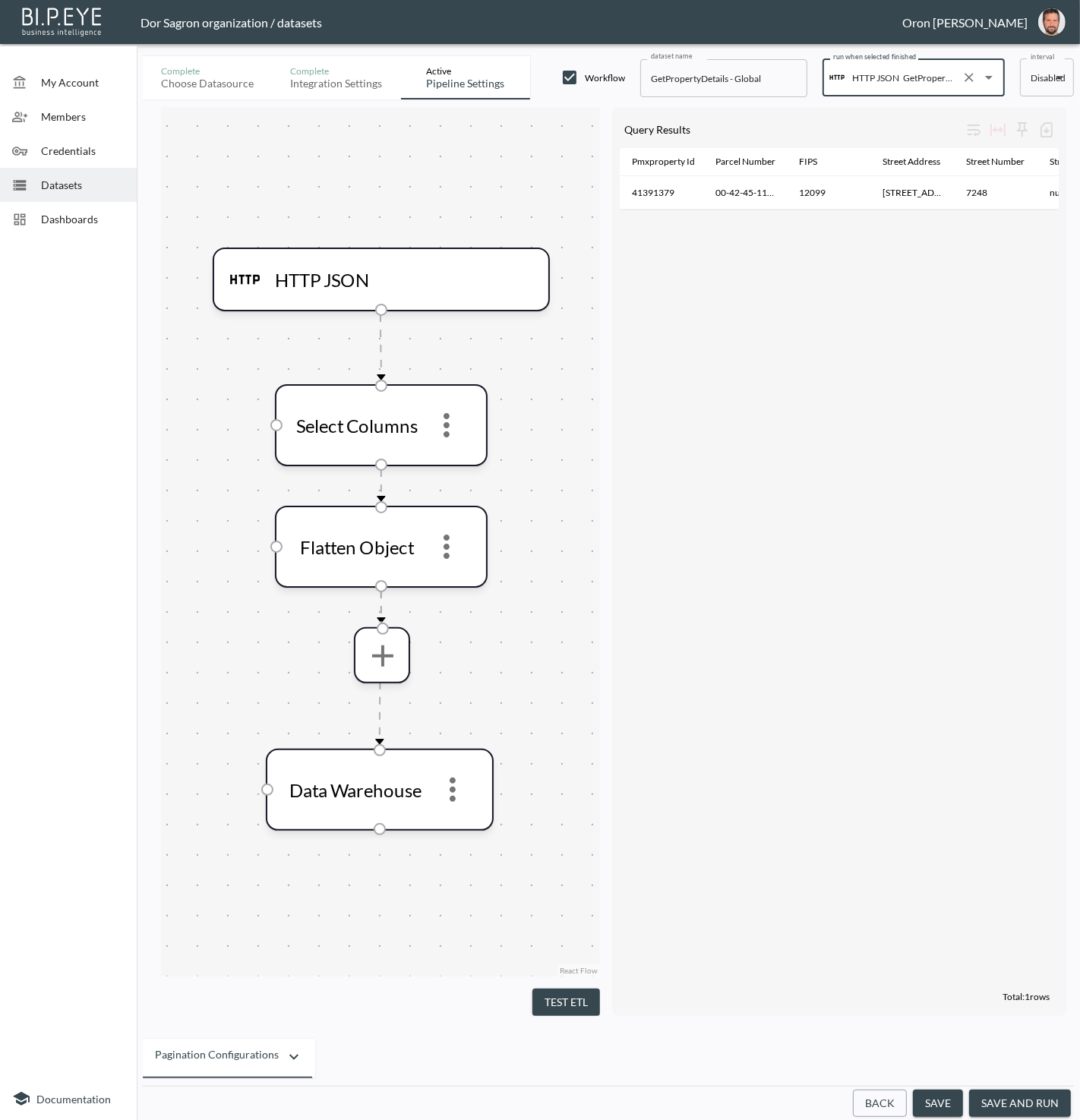
click at [938, 68] on input "GetPropertyDetails - Sunkozi" at bounding box center [927, 78] width 56 height 25
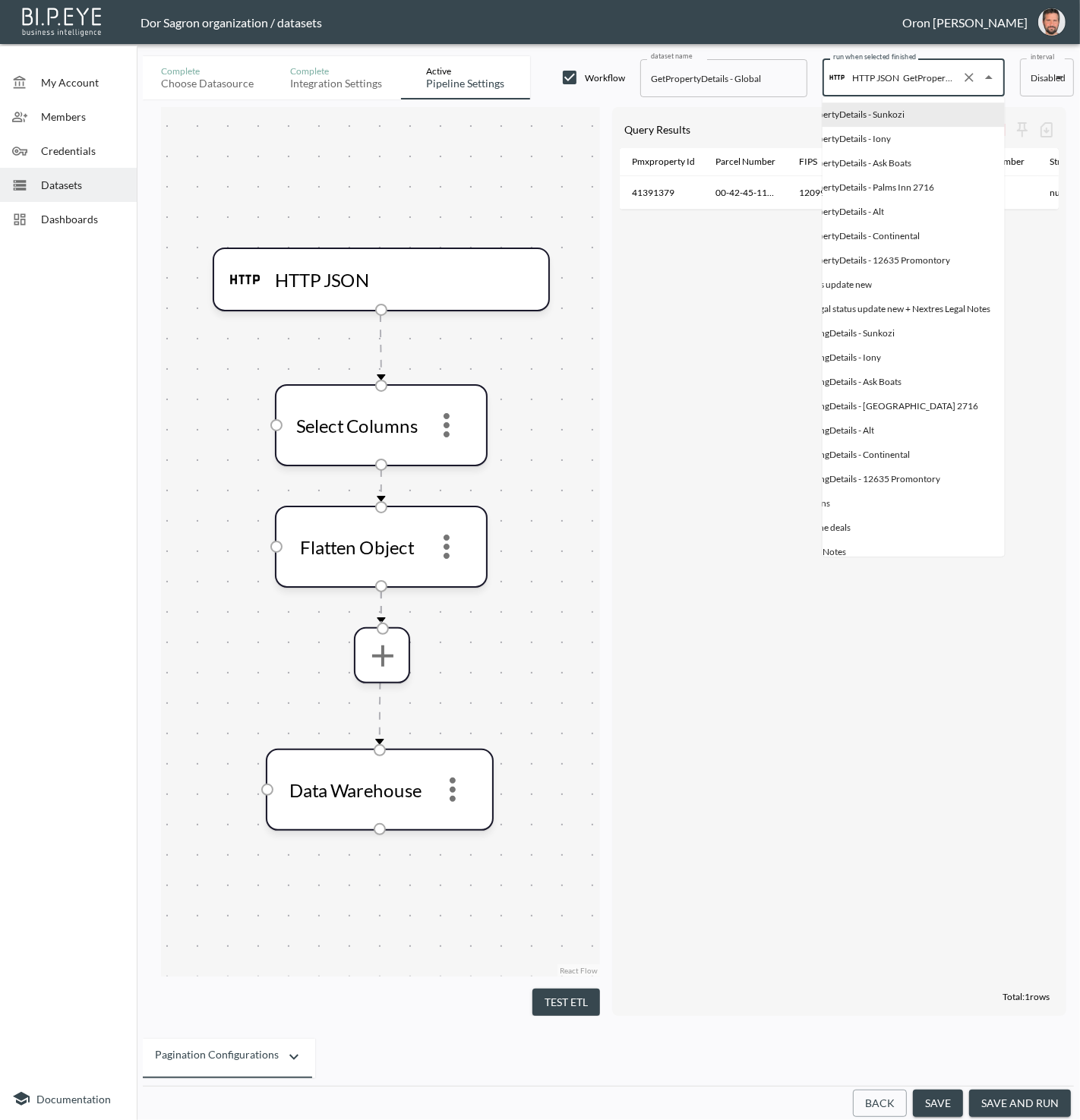
scroll to position [0, 120]
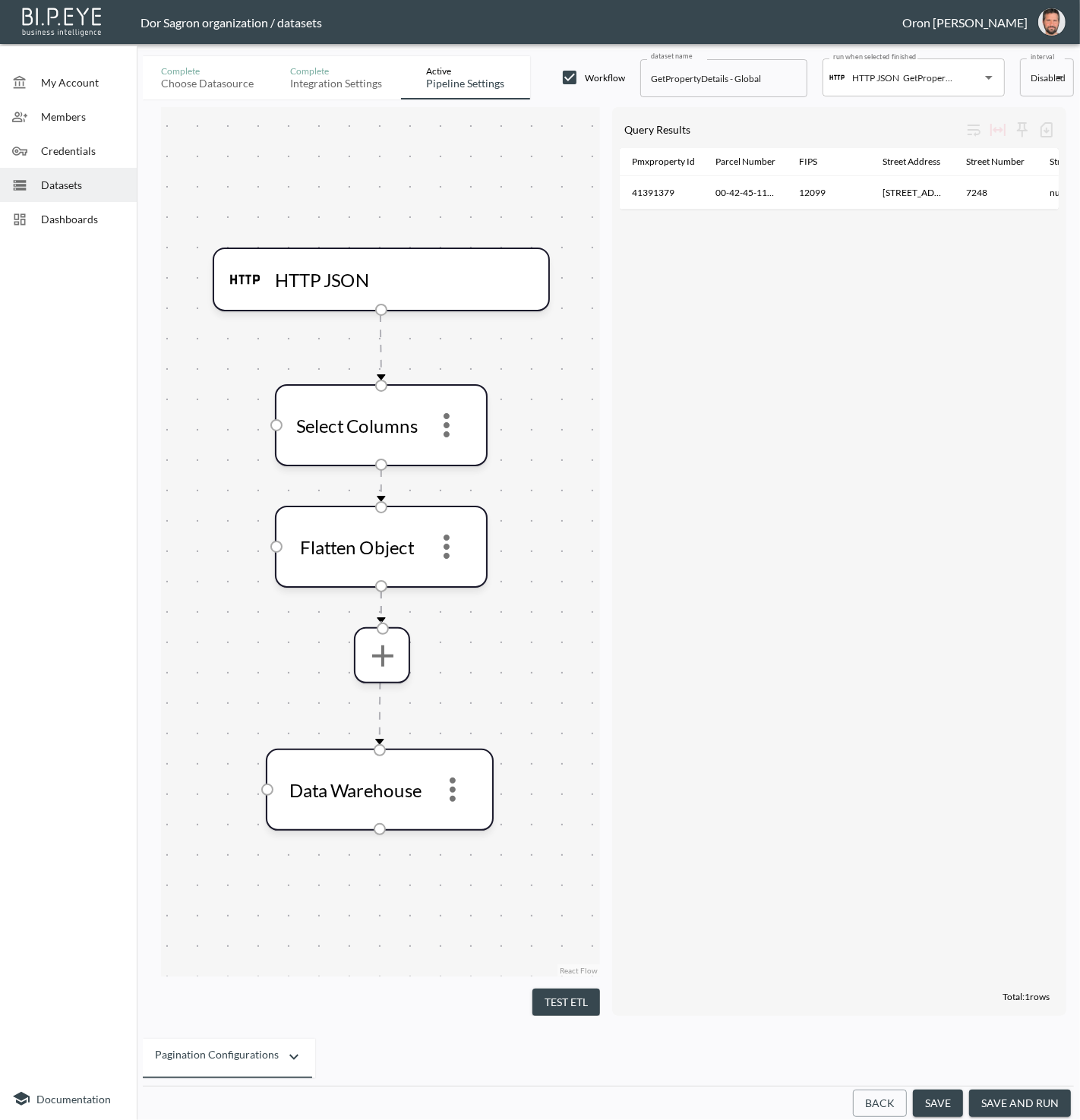
drag, startPoint x: 963, startPoint y: 749, endPoint x: 962, endPoint y: 727, distance: 22.0
click at [963, 748] on div "Pmxproperty Id Parcel Number FIPS Street Address Street Number Street Dir Prefi…" at bounding box center [839, 567] width 439 height 838
click at [1034, 1108] on button "save and run" at bounding box center [1020, 1104] width 102 height 28
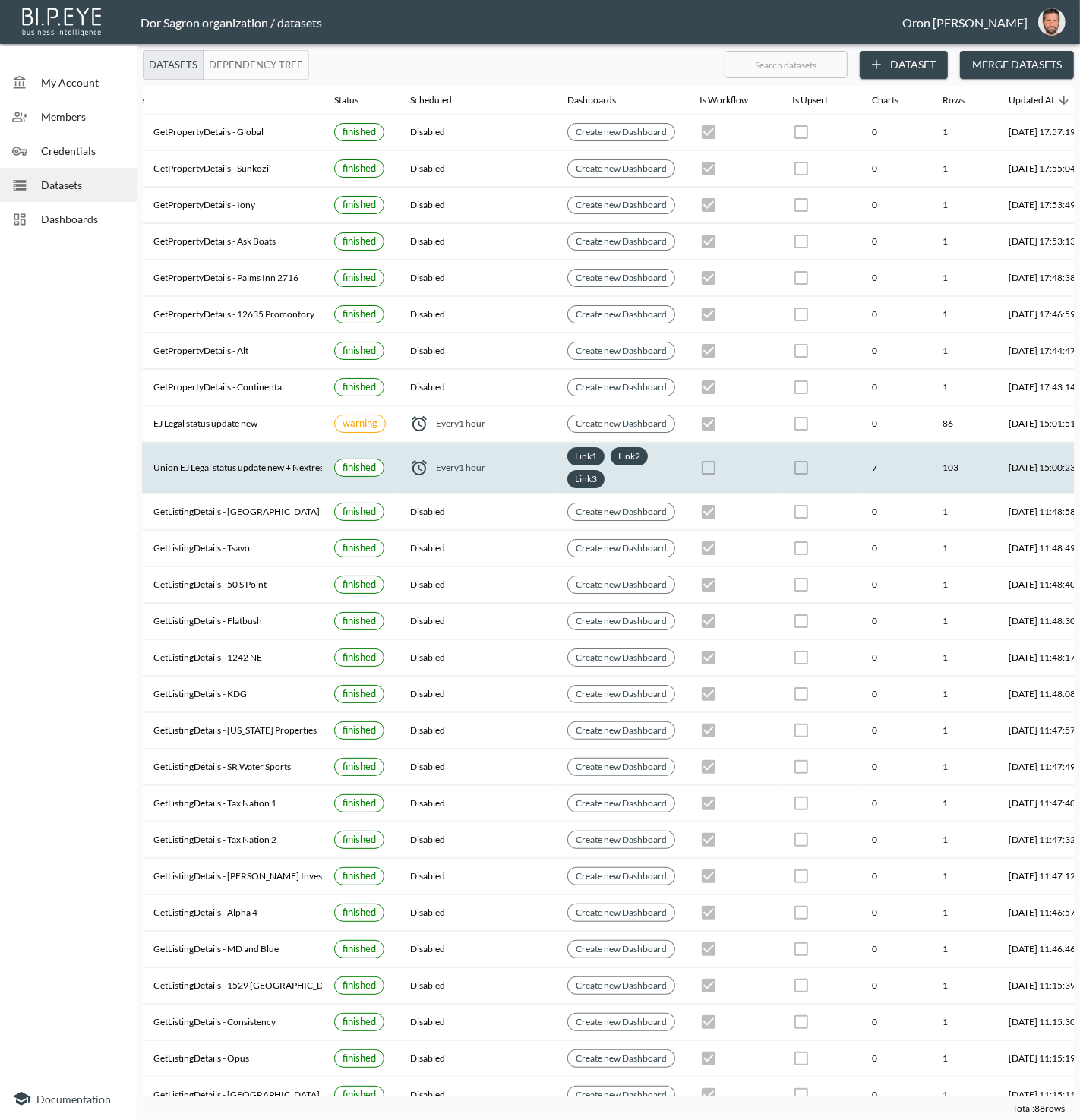
scroll to position [0, 94]
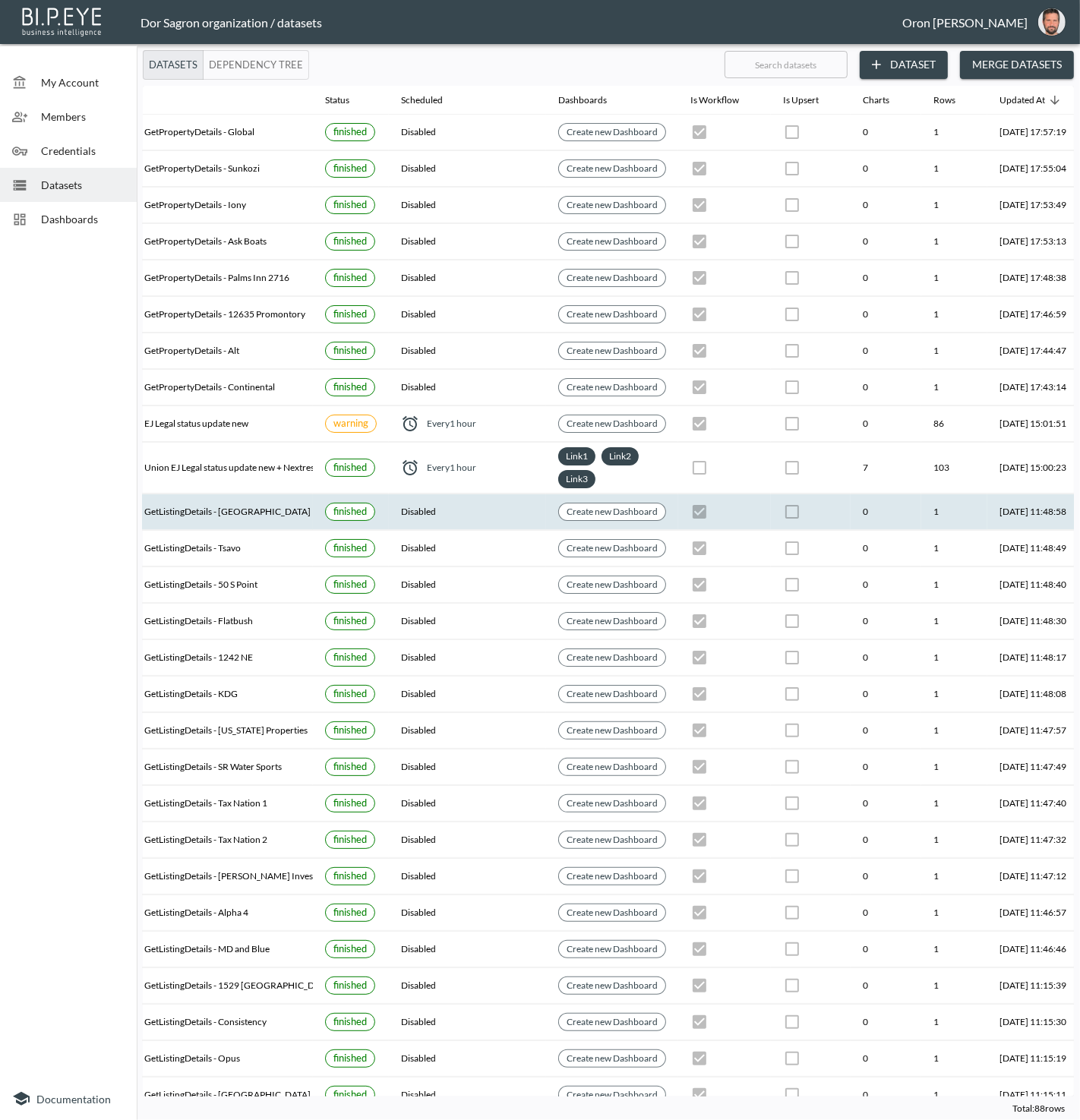
click at [487, 510] on th "Disabled" at bounding box center [467, 512] width 157 height 36
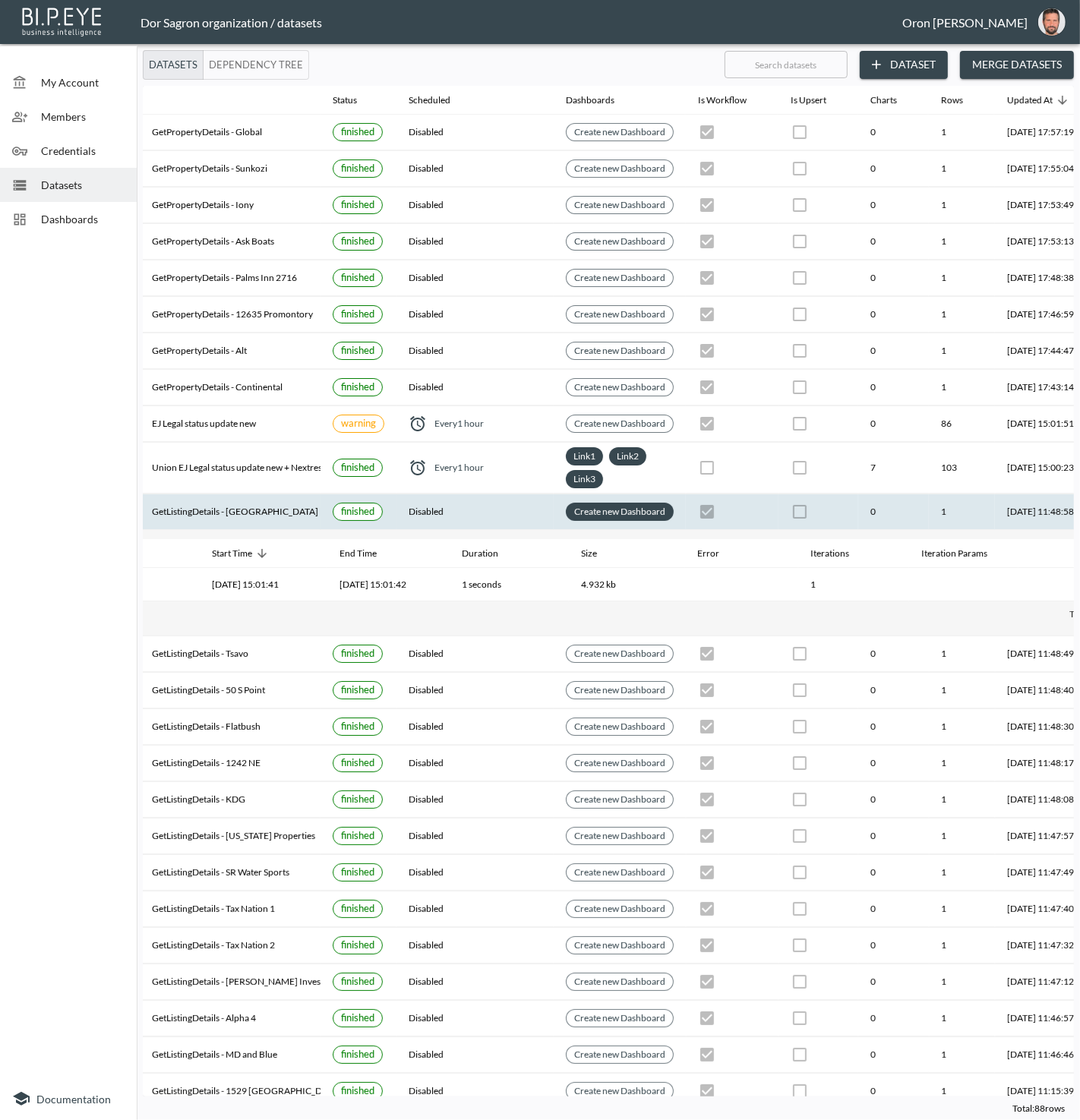
scroll to position [0, 174]
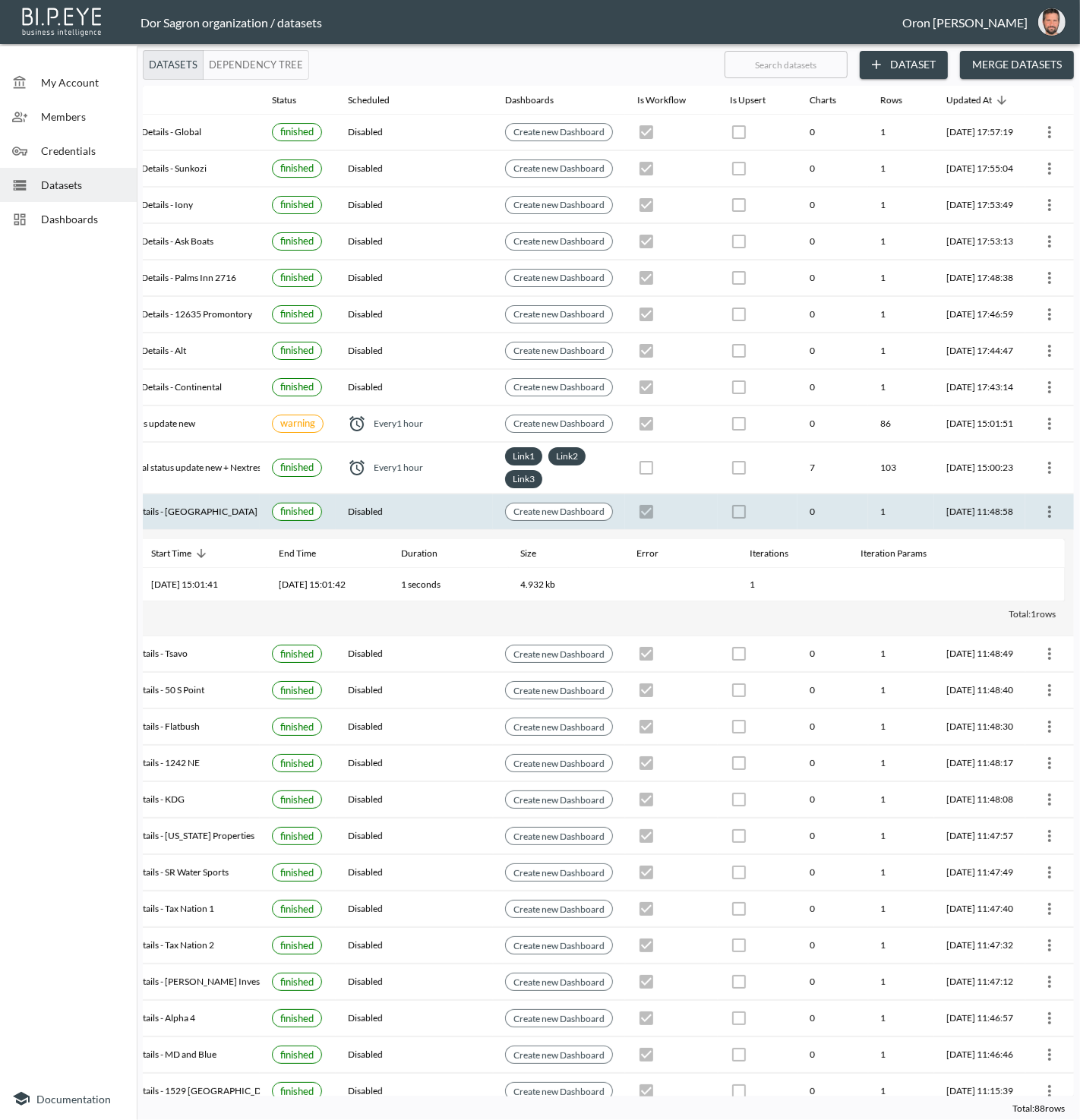
click at [1051, 503] on icon "more" at bounding box center [1049, 512] width 18 height 18
click at [1033, 532] on p "Edit Data Pipeline" at bounding box center [1004, 533] width 94 height 18
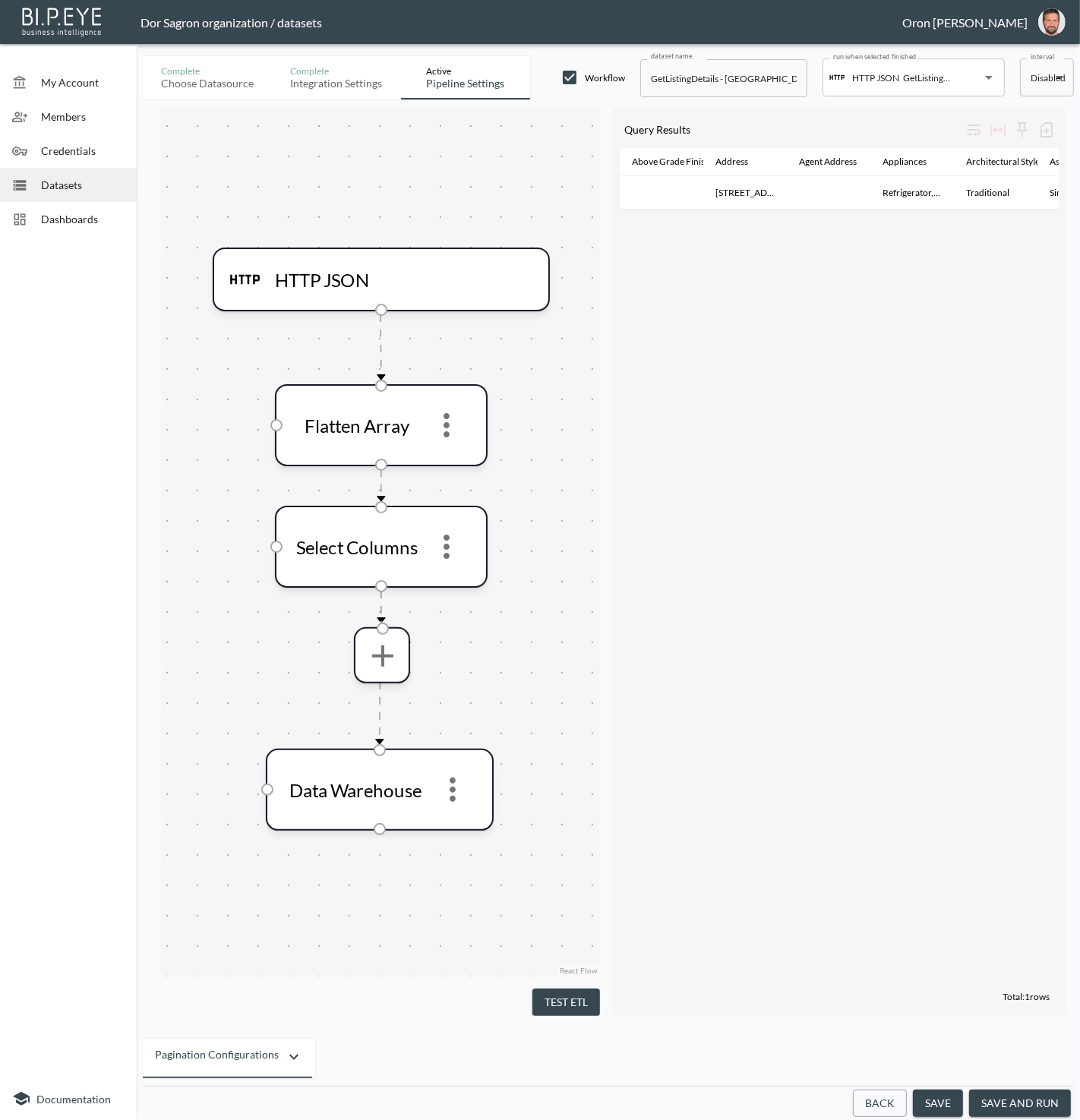
click at [882, 1104] on button "Back" at bounding box center [880, 1104] width 54 height 28
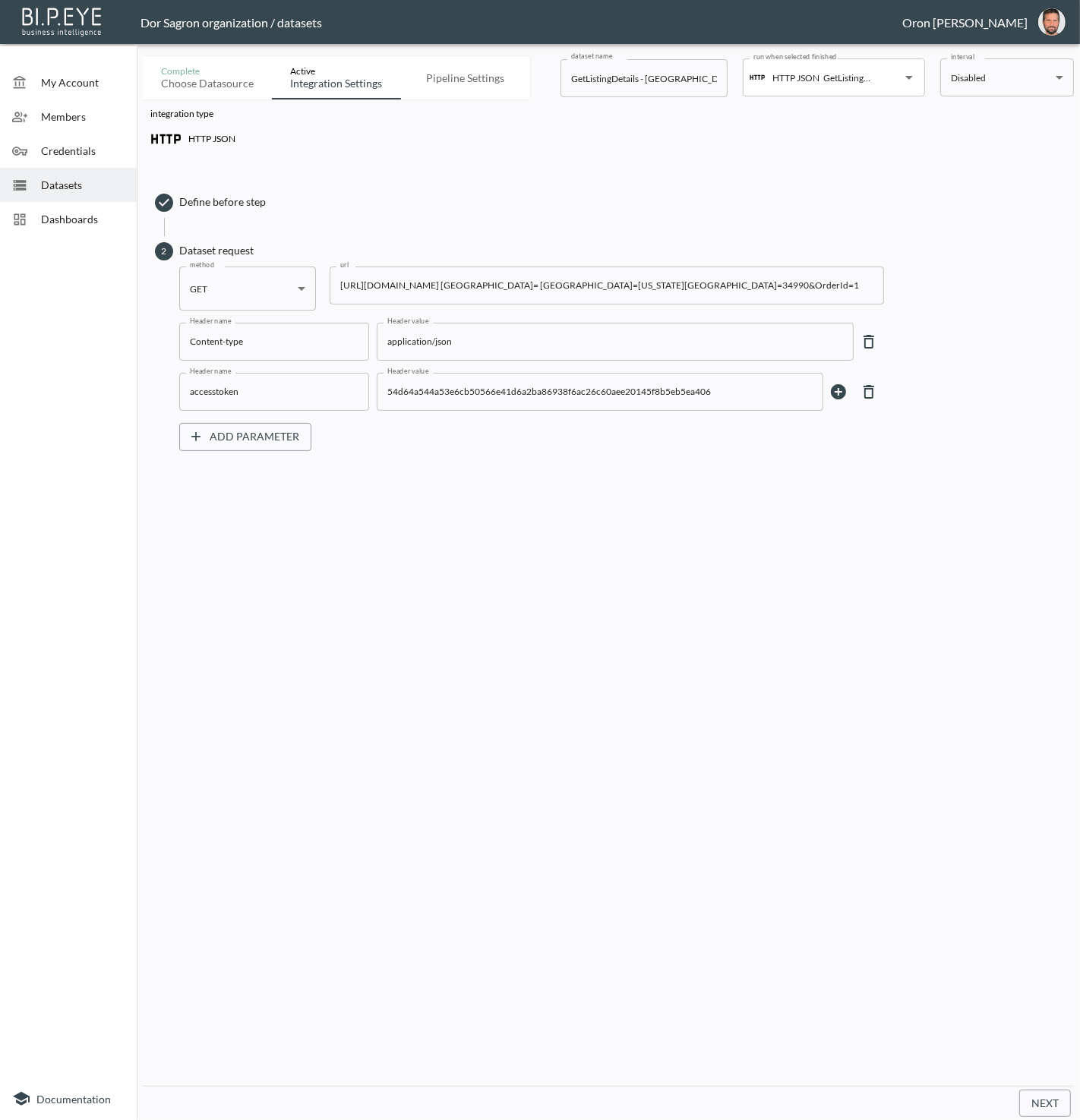
click at [575, 281] on input "https://staging-api.propmix.io/mktlite/val/v2/GetListingDetails?&Street=2701 SW…" at bounding box center [607, 285] width 555 height 38
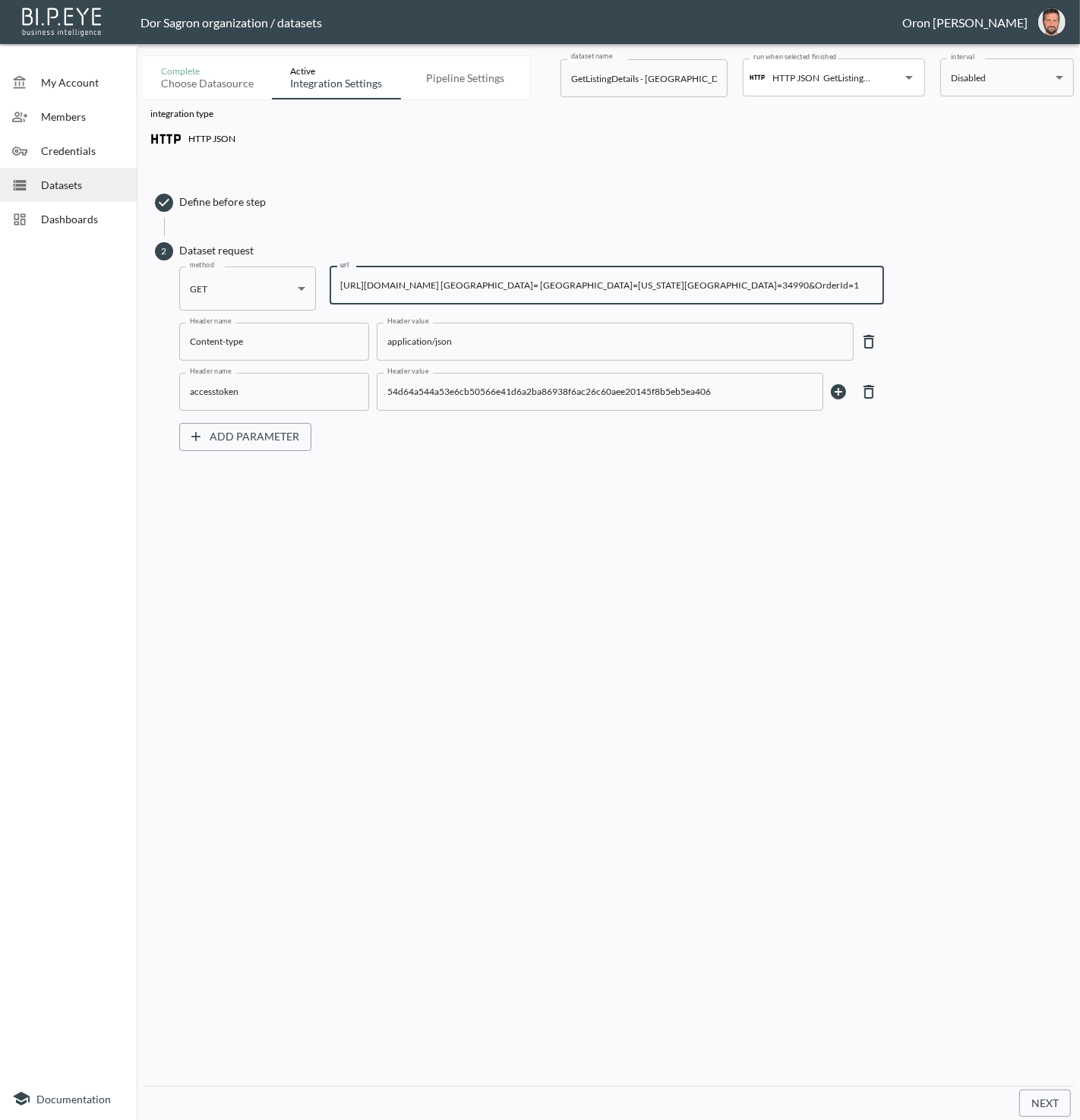
click at [575, 281] on input "https://staging-api.propmix.io/mktlite/val/v2/GetListingDetails?&Street=2701 SW…" at bounding box center [607, 285] width 555 height 38
drag, startPoint x: 71, startPoint y: 188, endPoint x: 68, endPoint y: 201, distance: 13.3
click at [70, 189] on span "Datasets" at bounding box center [82, 185] width 83 height 16
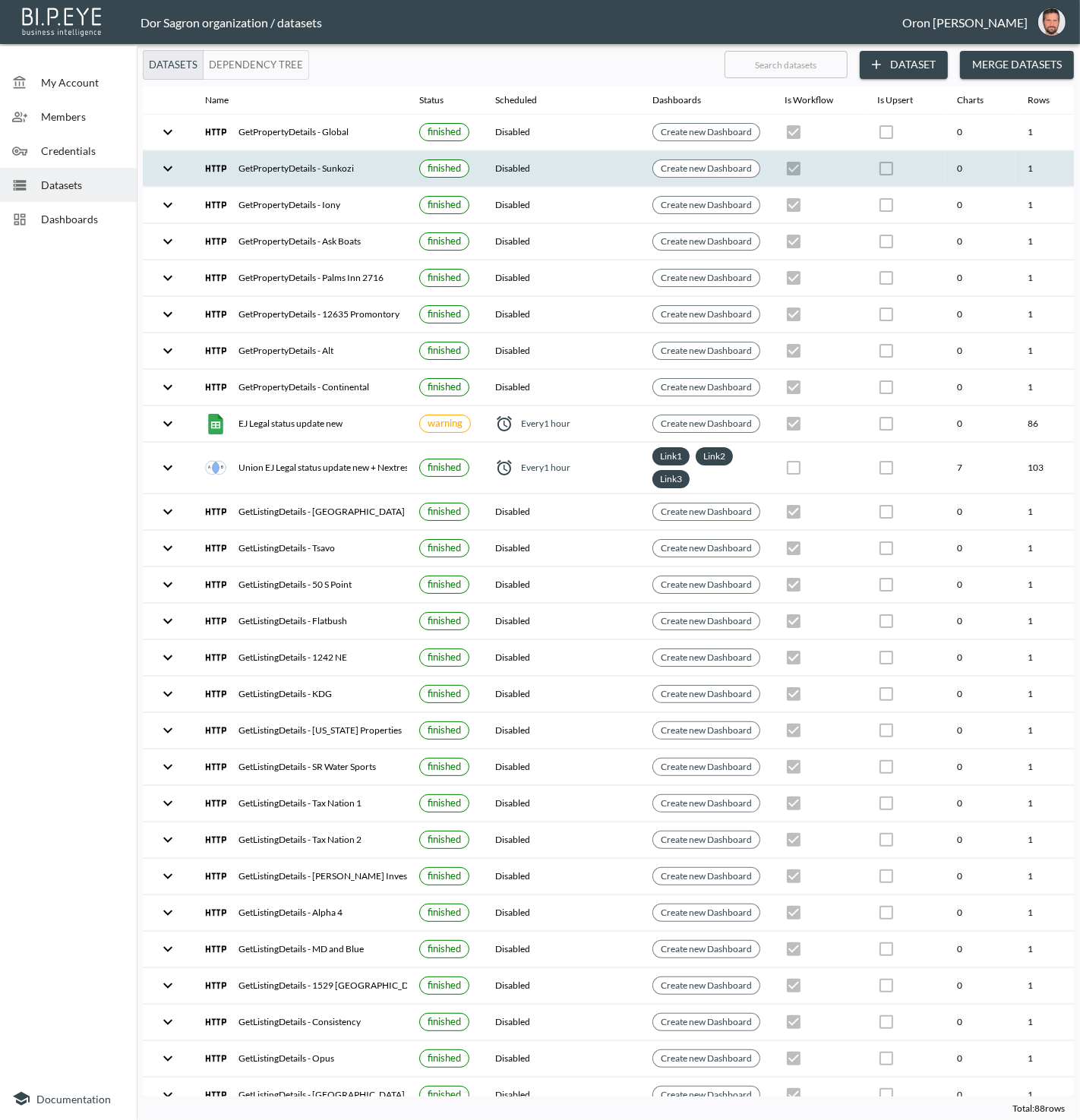
scroll to position [0, 174]
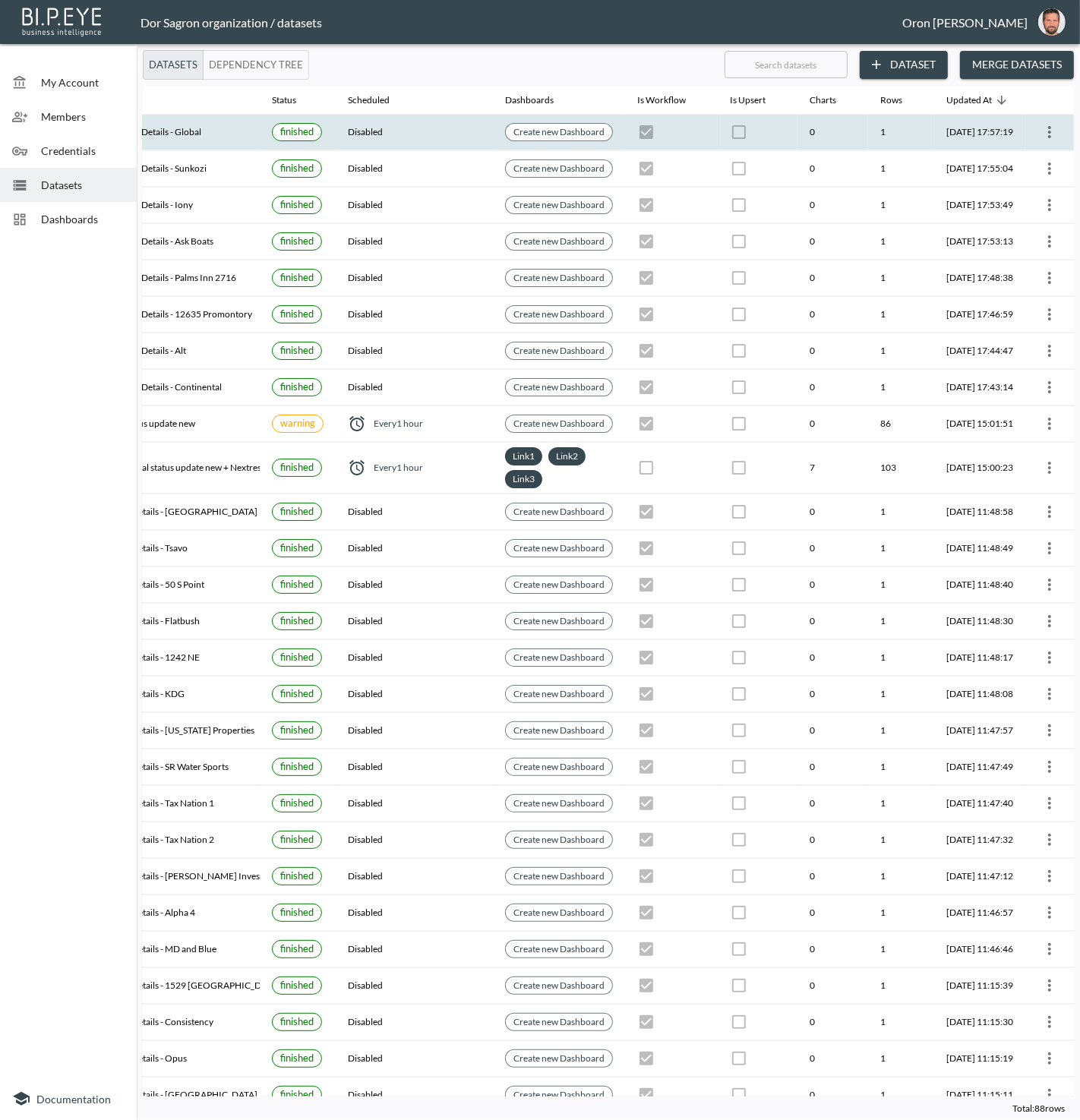
click at [1049, 131] on icon "more" at bounding box center [1049, 131] width 18 height 18
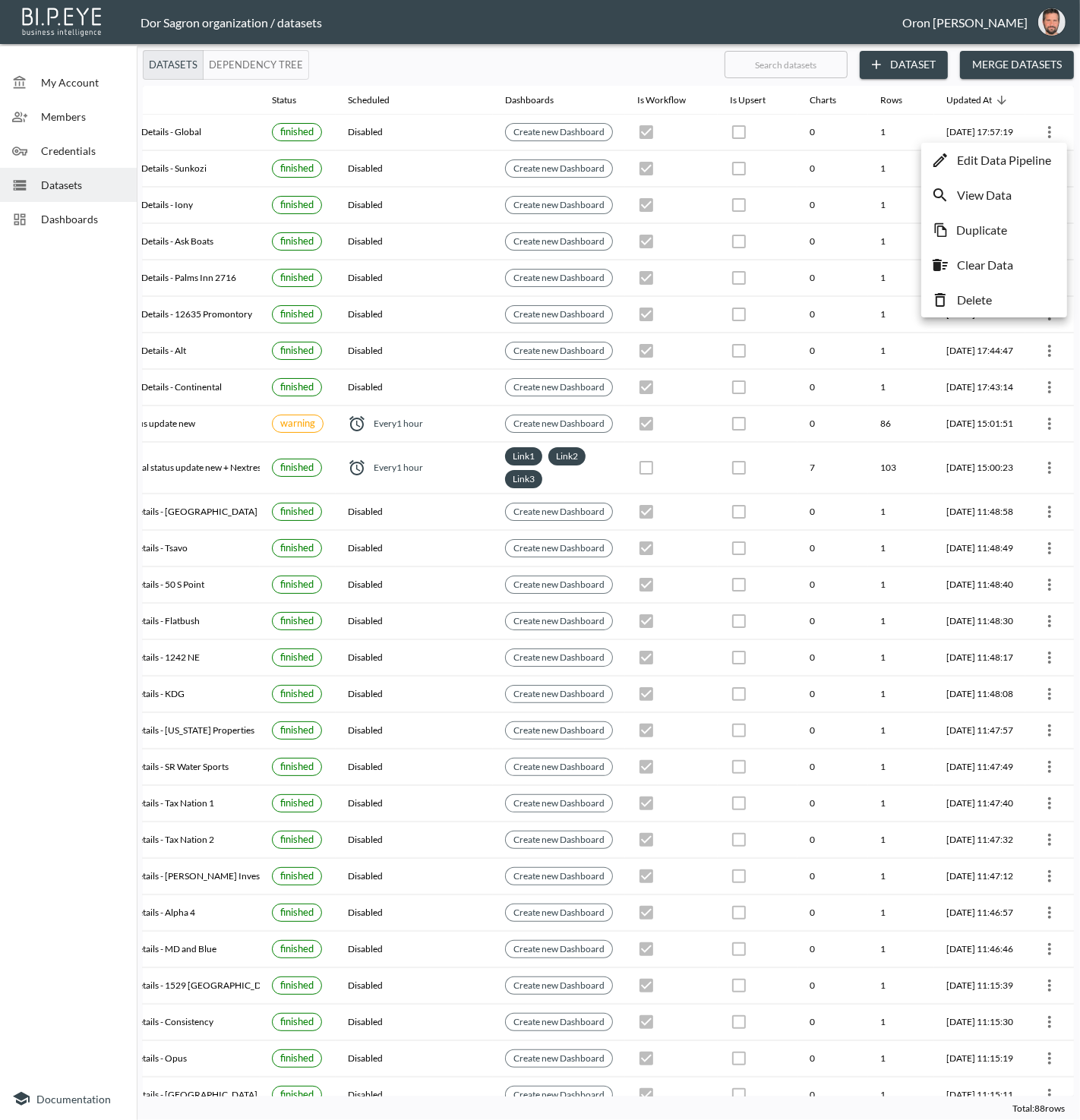
click at [998, 230] on p "Duplicate" at bounding box center [982, 230] width 51 height 18
checkbox input "true"
checkbox input "false"
checkbox input "true"
checkbox input "false"
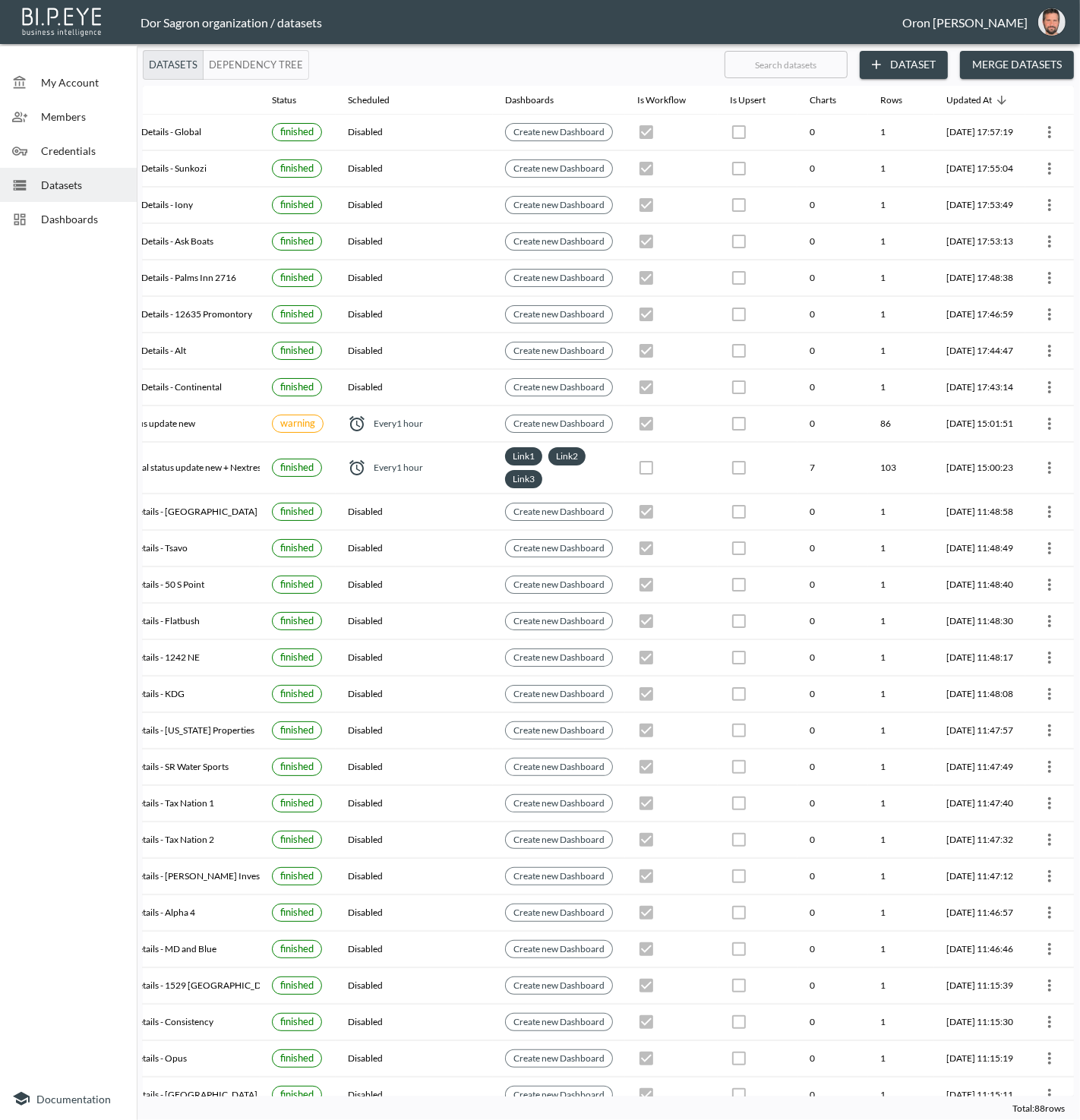
checkbox input "true"
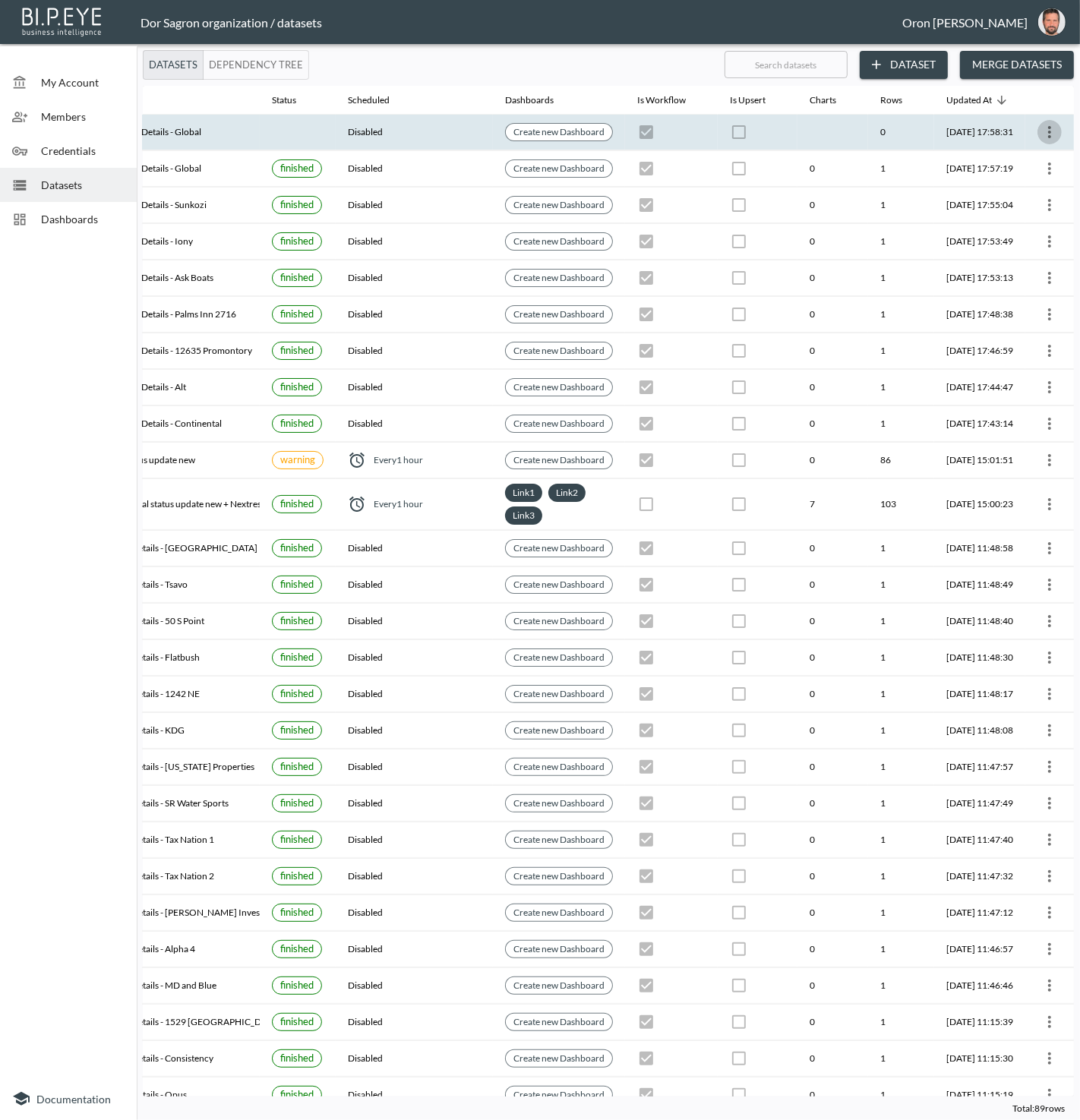
click at [1048, 128] on icon "more" at bounding box center [1049, 131] width 18 height 18
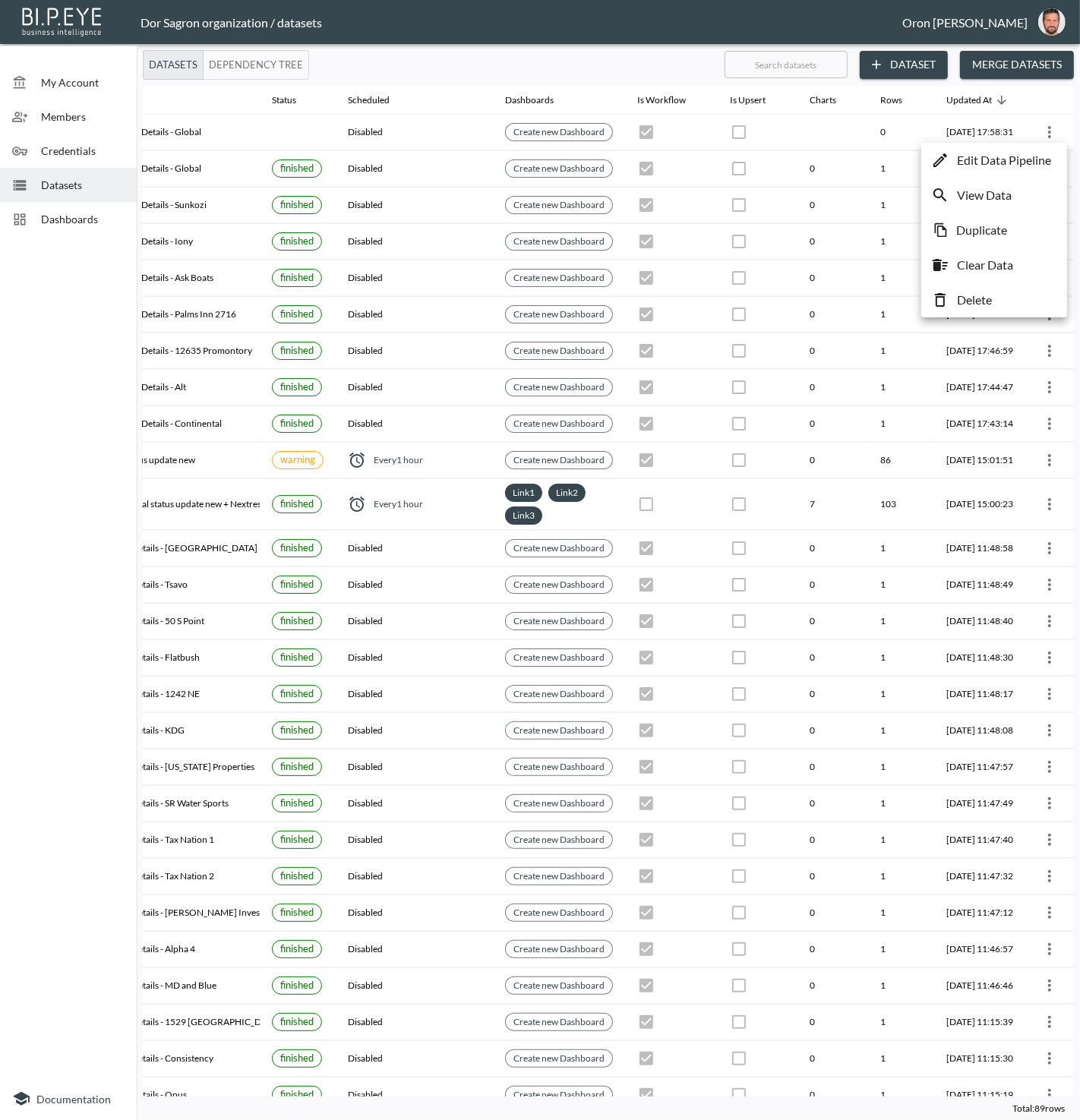
click at [1013, 158] on p "Edit Data Pipeline" at bounding box center [1004, 159] width 94 height 18
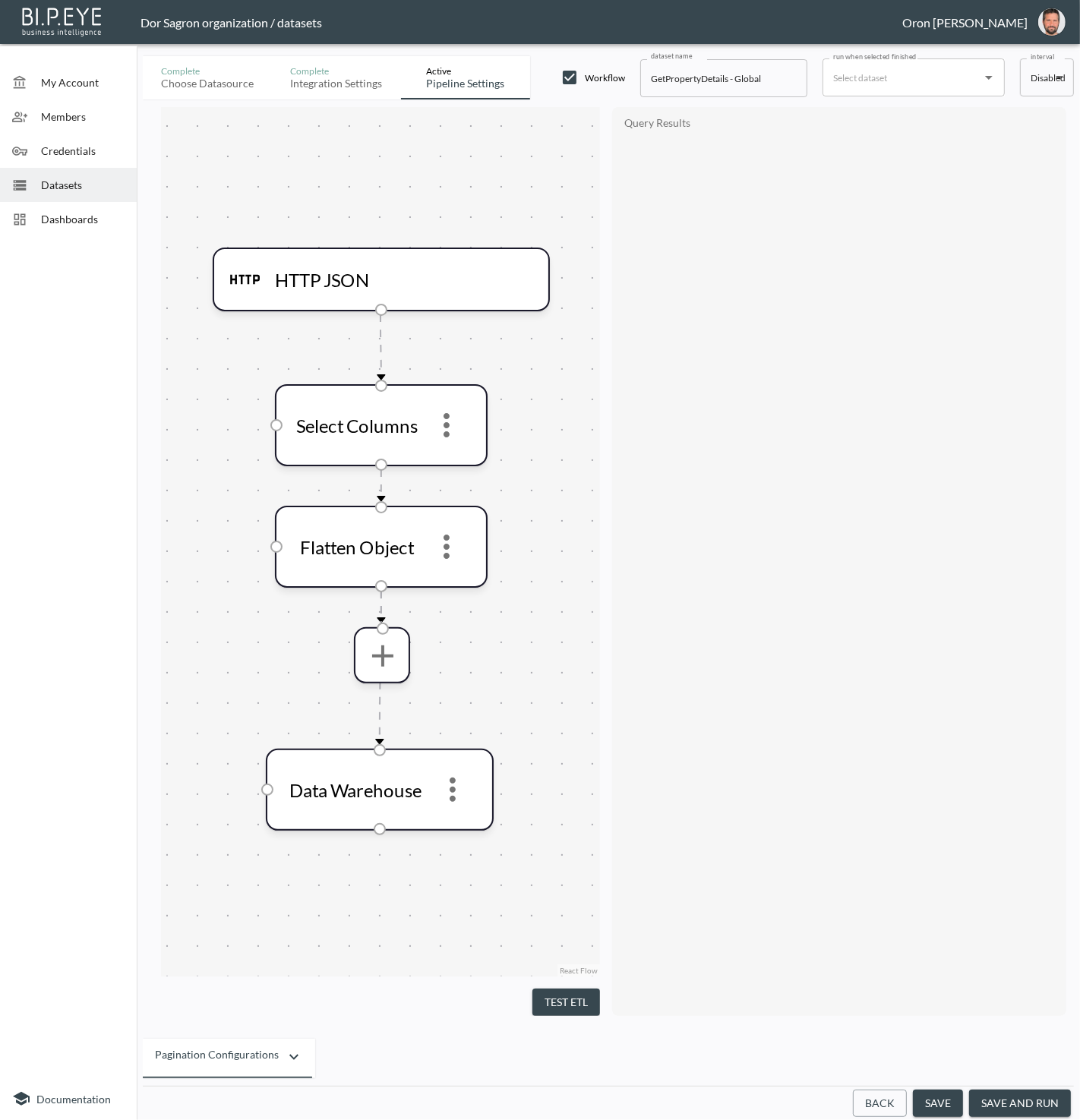
drag, startPoint x: 899, startPoint y: 1102, endPoint x: 898, endPoint y: 1089, distance: 13.0
click at [899, 1100] on button "Back" at bounding box center [880, 1104] width 54 height 28
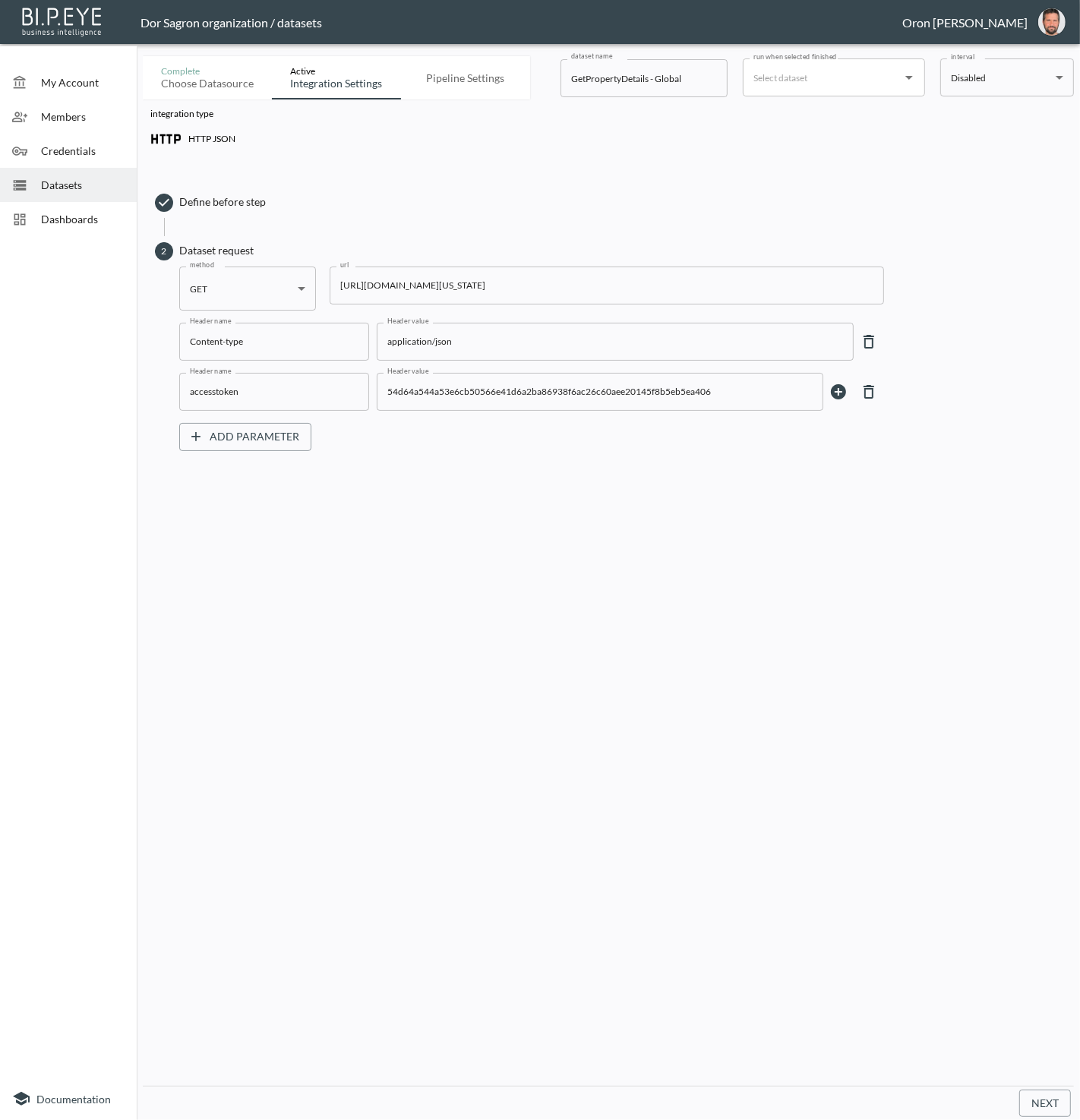
click at [417, 293] on input "https://staging-api.propmix.io/pubrec/assessor/v2/GetPropertyDetails?orderId=1&…" at bounding box center [607, 285] width 555 height 38
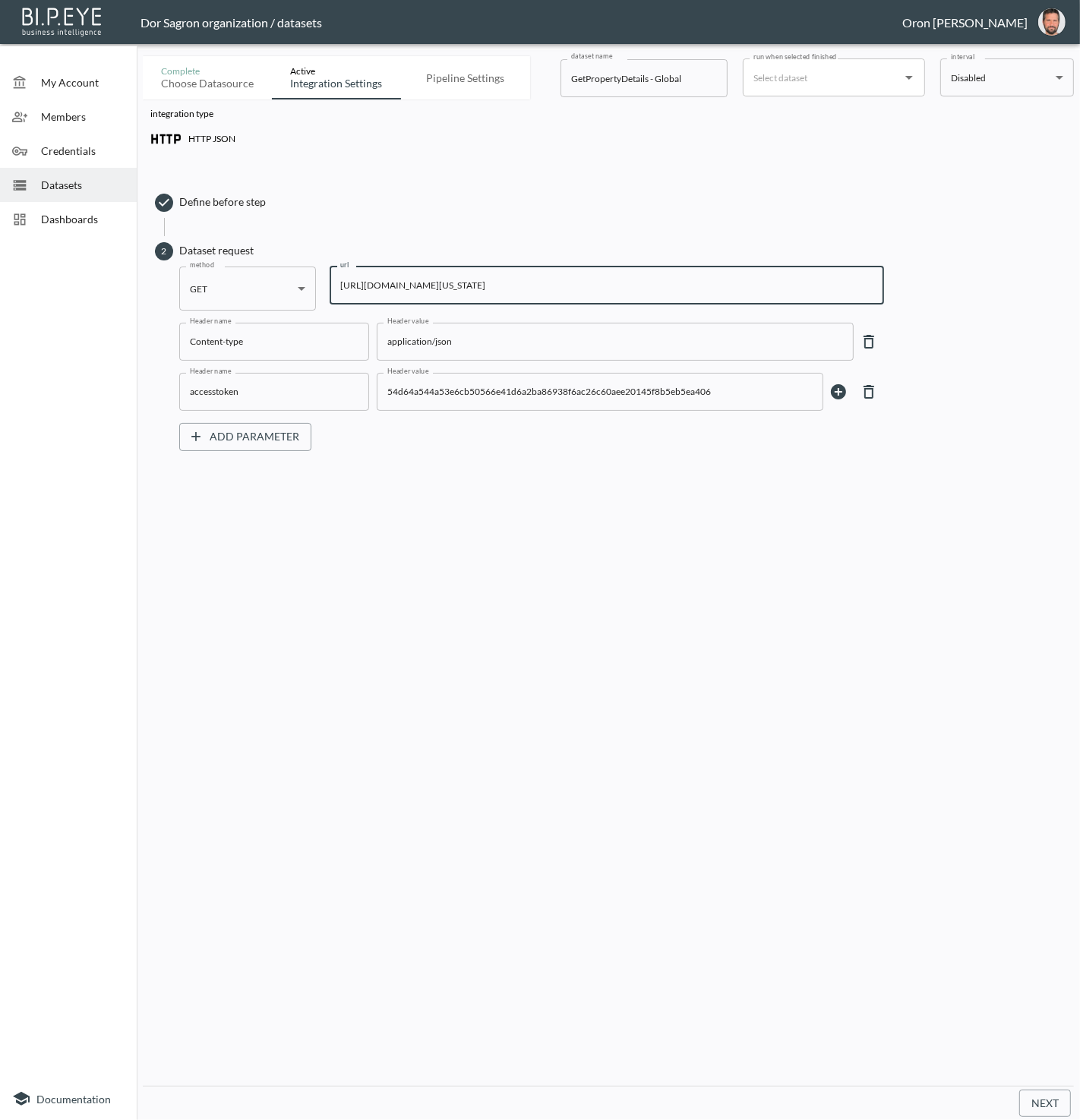
paste input "4990&State=FL&City=Palm+City&StreetAddress=2701+SW+San+Antonio+Dr"
type input "https://staging-api.propmix.io/pubrec/assessor/v2/GetPropertyDetails?orderId=1&…"
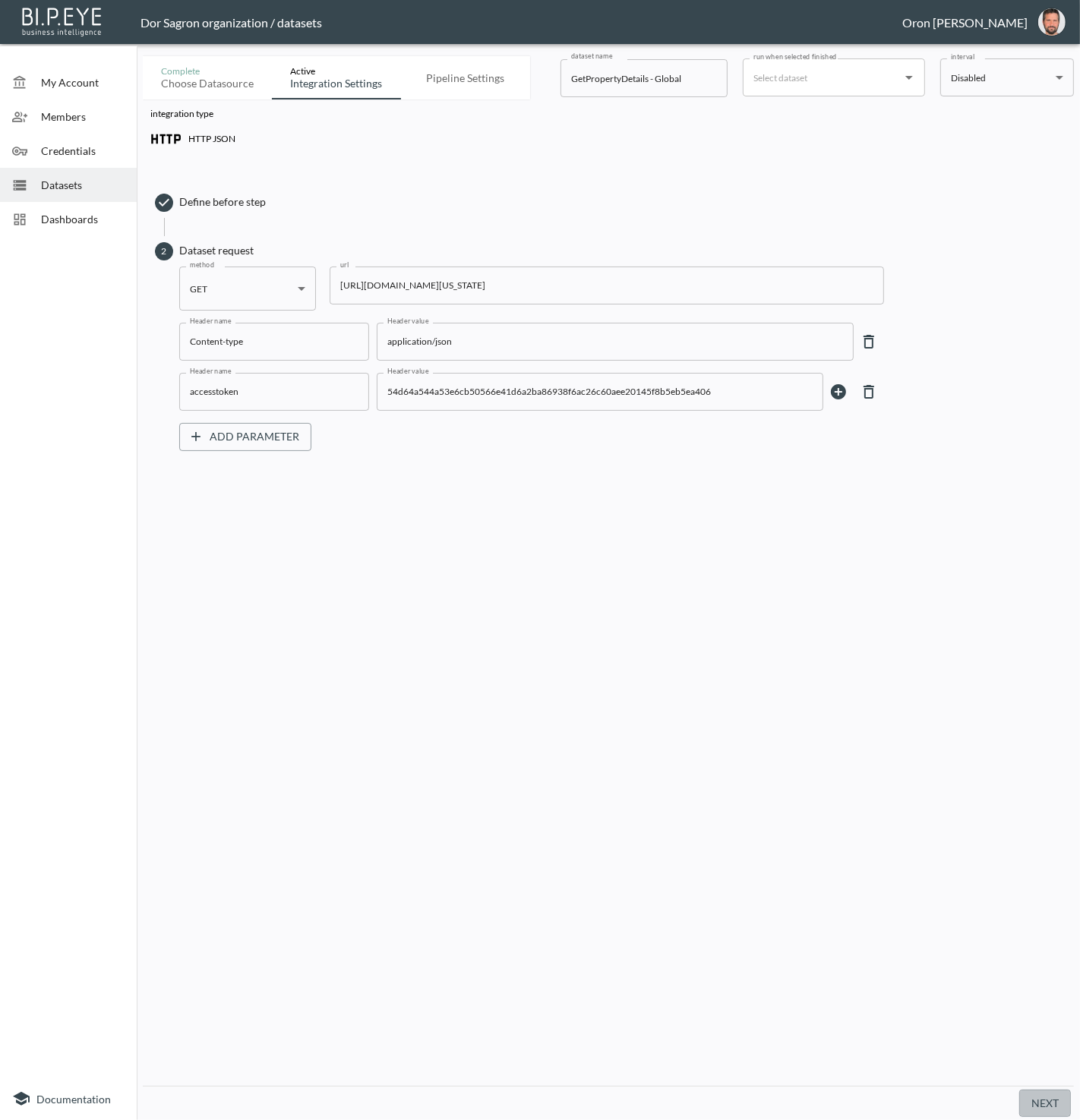
scroll to position [0, 0]
click at [1034, 1101] on button "Next" at bounding box center [1045, 1104] width 52 height 28
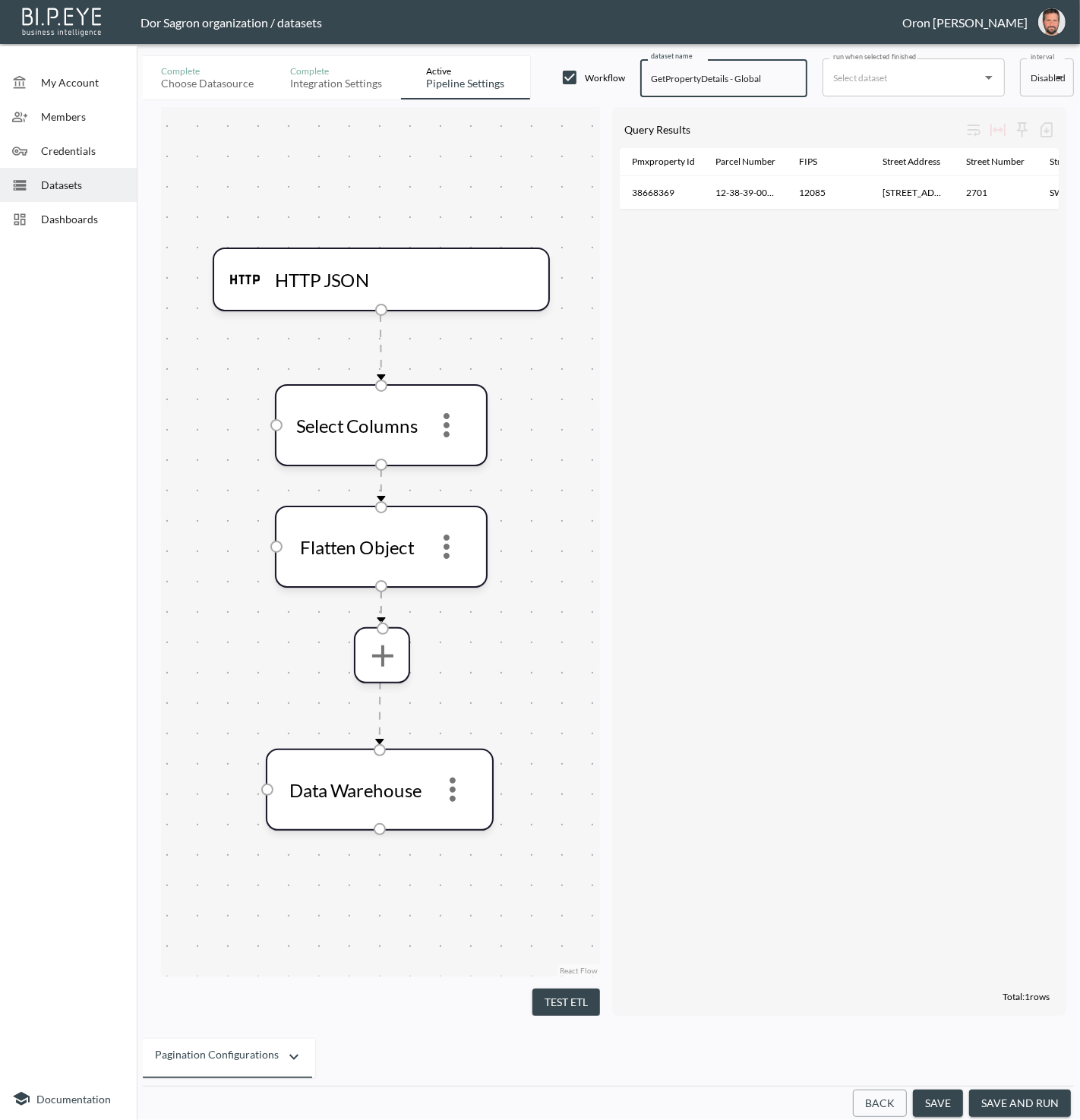
click at [759, 71] on input "GetPropertyDetails - Global" at bounding box center [724, 78] width 167 height 38
type input "GetPropertyDetails - Palm City"
click at [878, 67] on input "run when selected finished" at bounding box center [902, 78] width 146 height 25
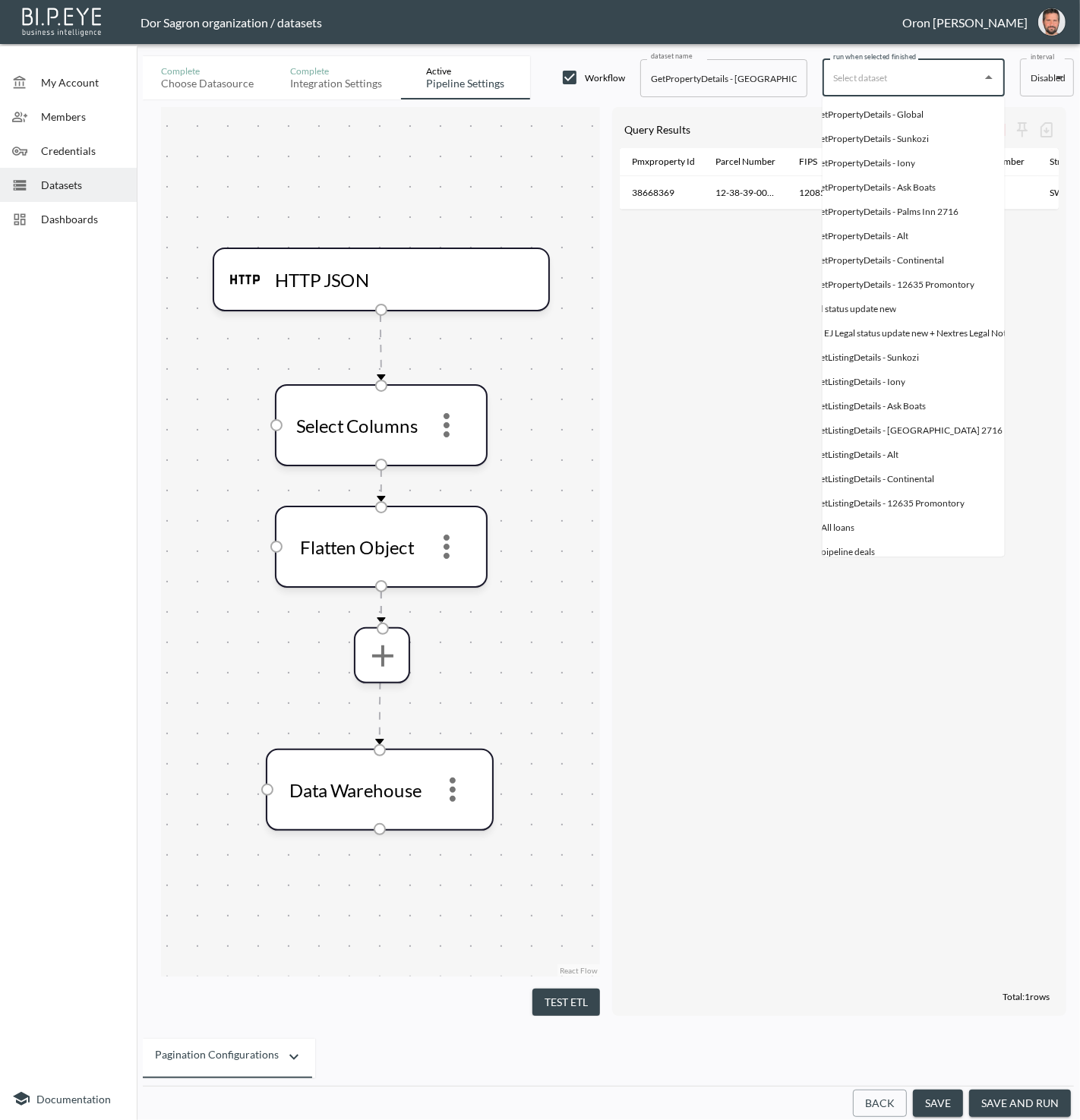
scroll to position [0, 96]
click at [902, 106] on li "HTTP JSON GetPropertyDetails - Global" at bounding box center [878, 115] width 304 height 25
type input "GetPropertyDetails - Global"
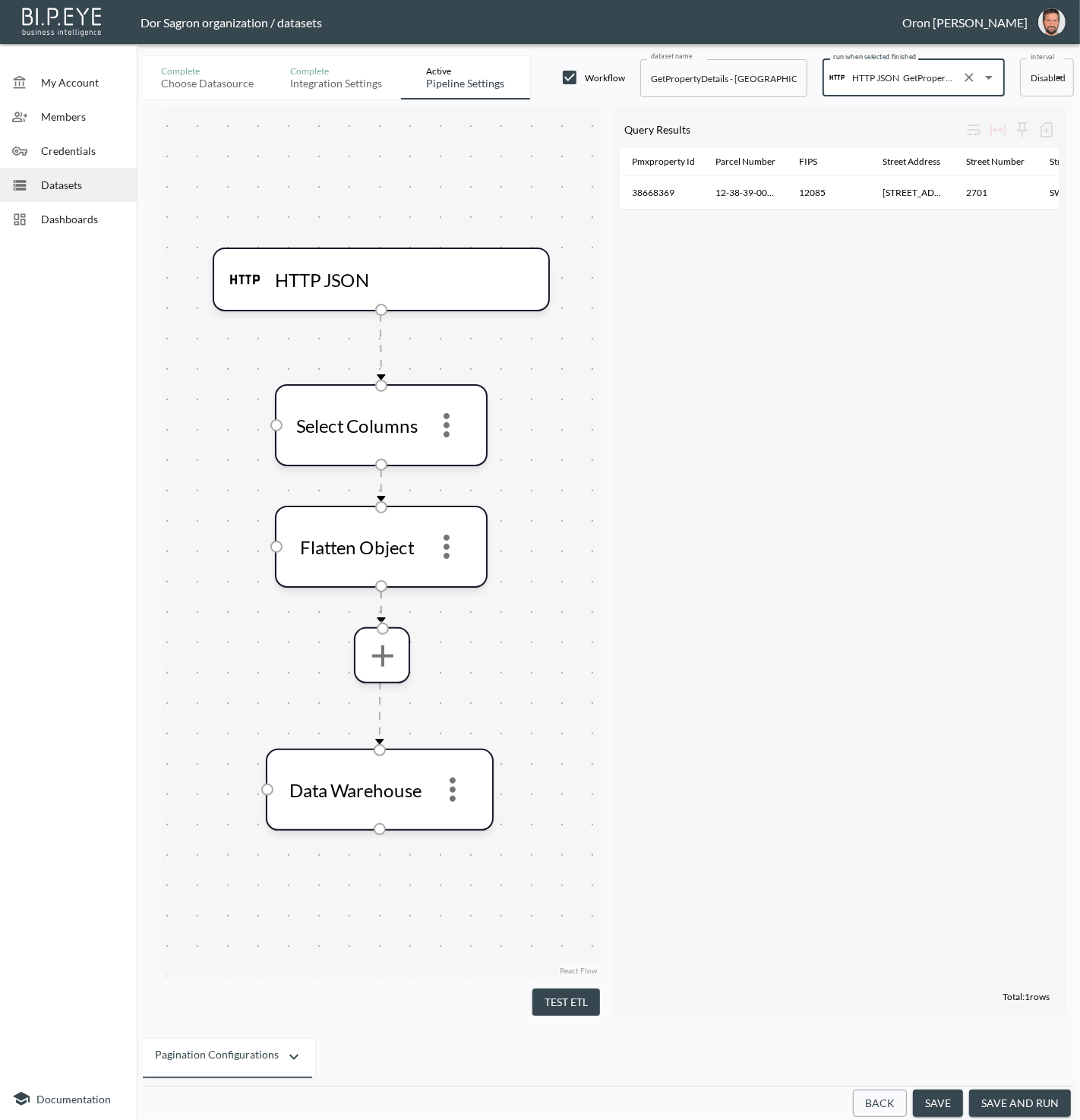
click at [1002, 1102] on button "save and run" at bounding box center [1020, 1104] width 102 height 28
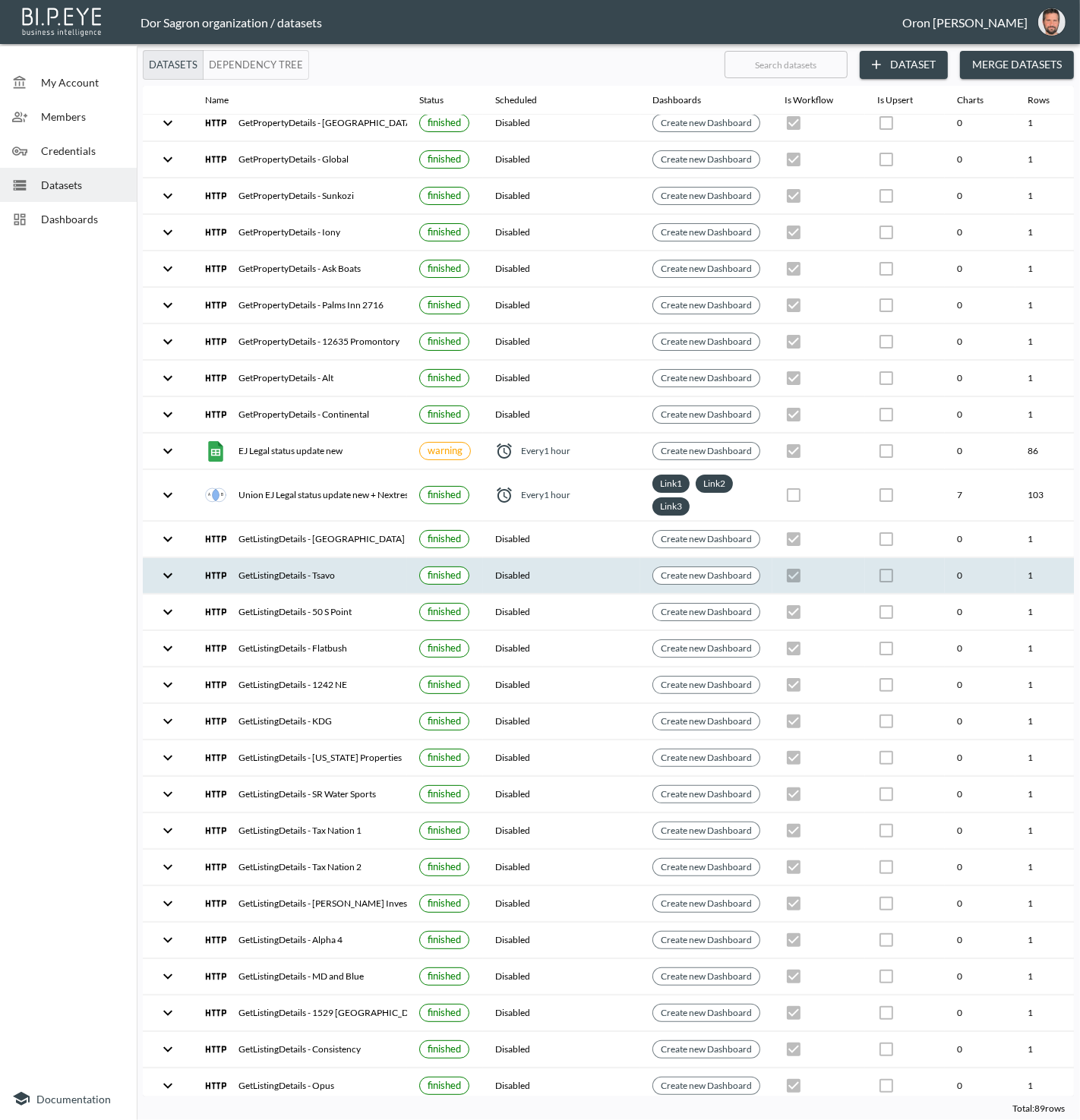
scroll to position [9, 174]
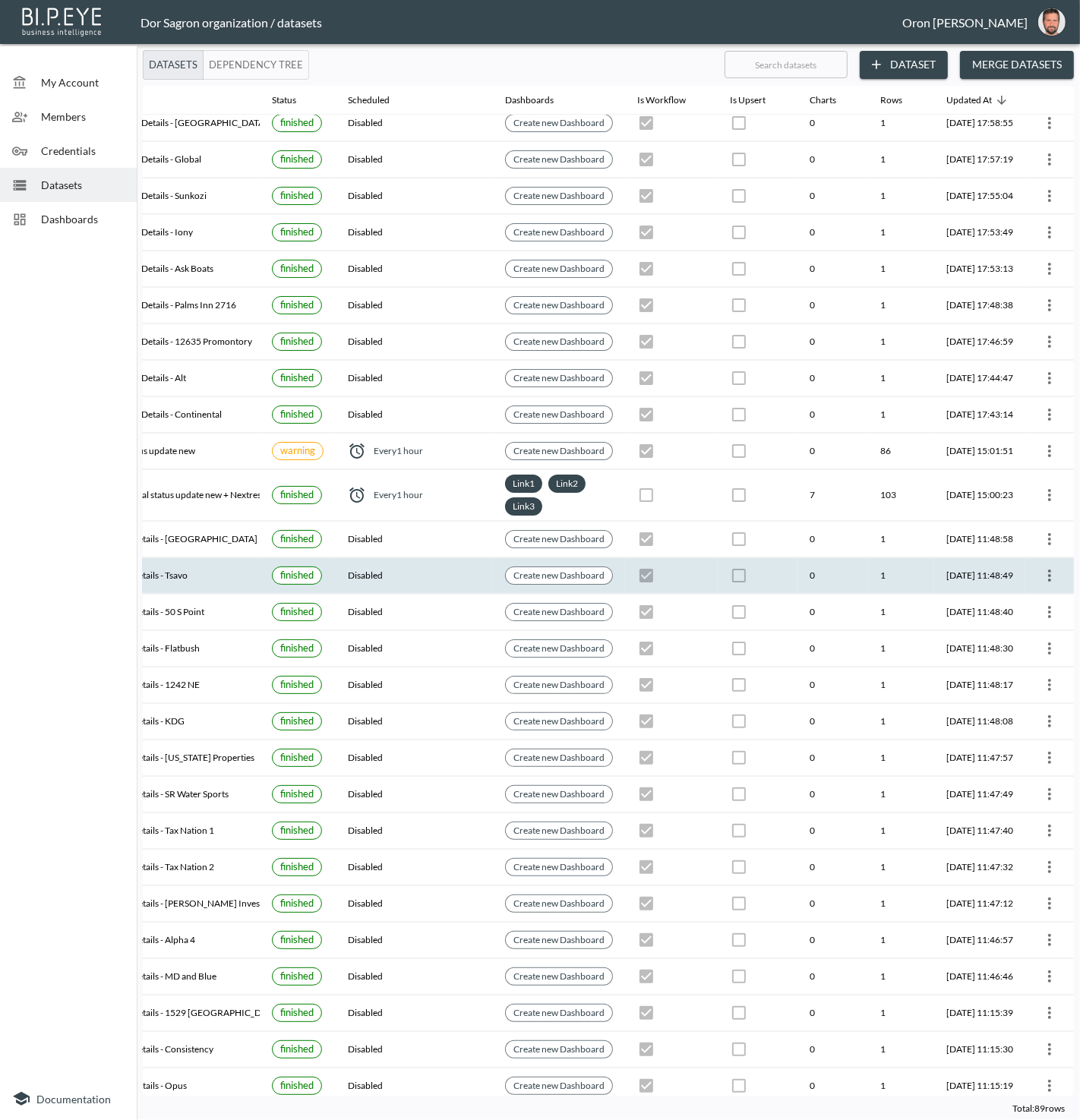
click at [1051, 567] on icon "more" at bounding box center [1049, 576] width 18 height 18
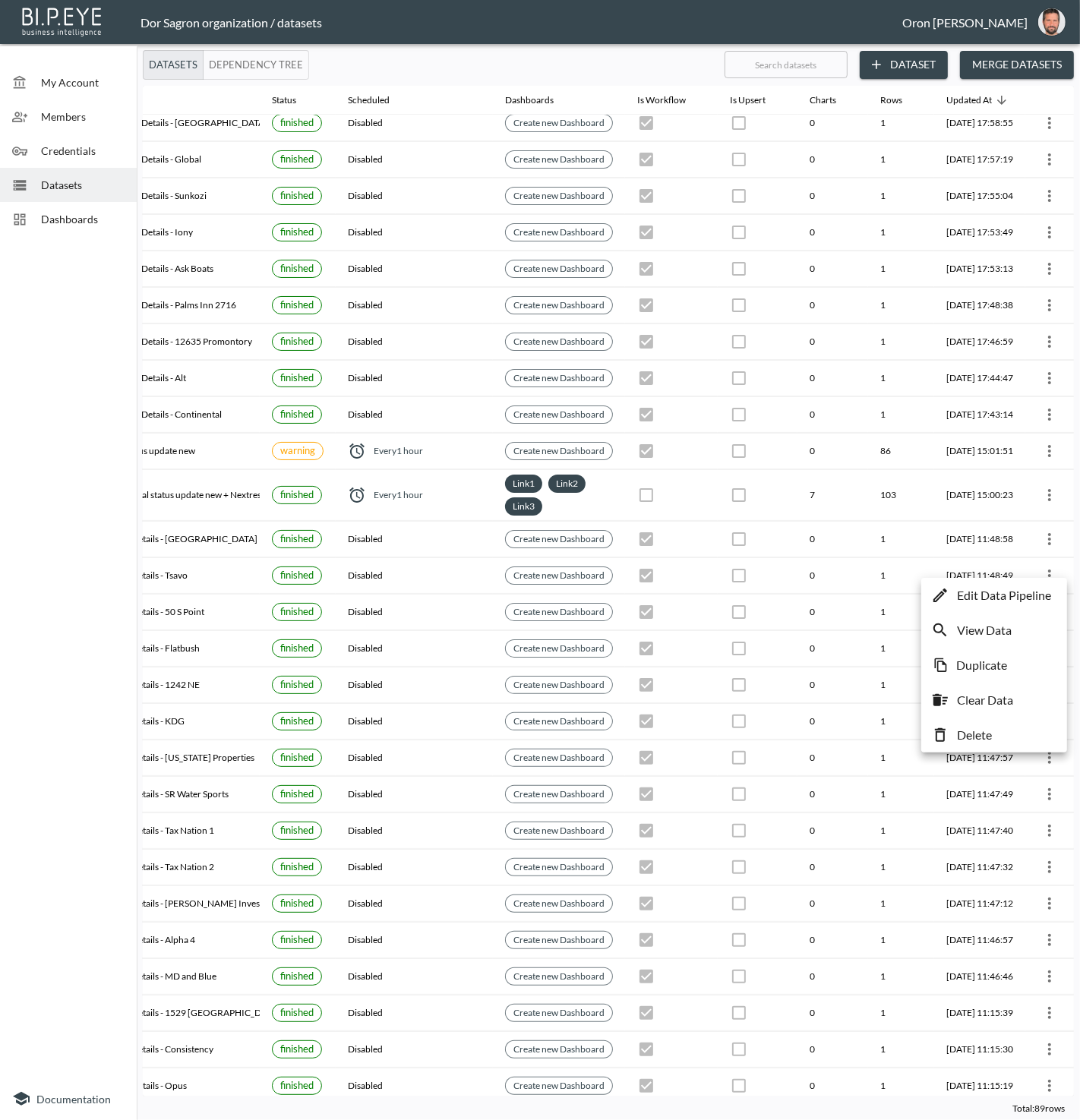
click at [1022, 592] on p "Edit Data Pipeline" at bounding box center [1004, 595] width 94 height 18
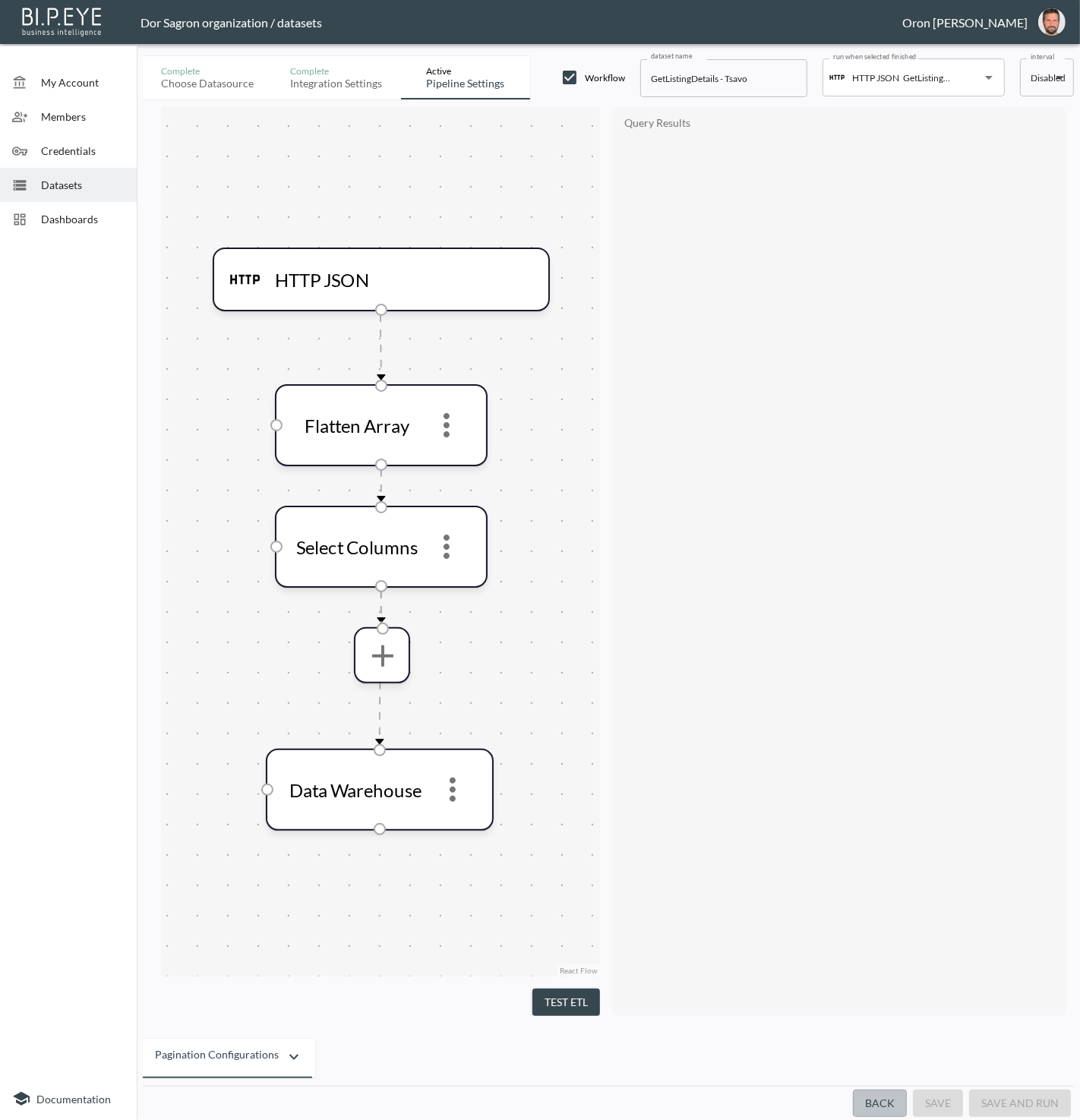
drag, startPoint x: 892, startPoint y: 1102, endPoint x: 745, endPoint y: 807, distance: 329.6
click at [892, 1102] on button "Back" at bounding box center [880, 1104] width 54 height 28
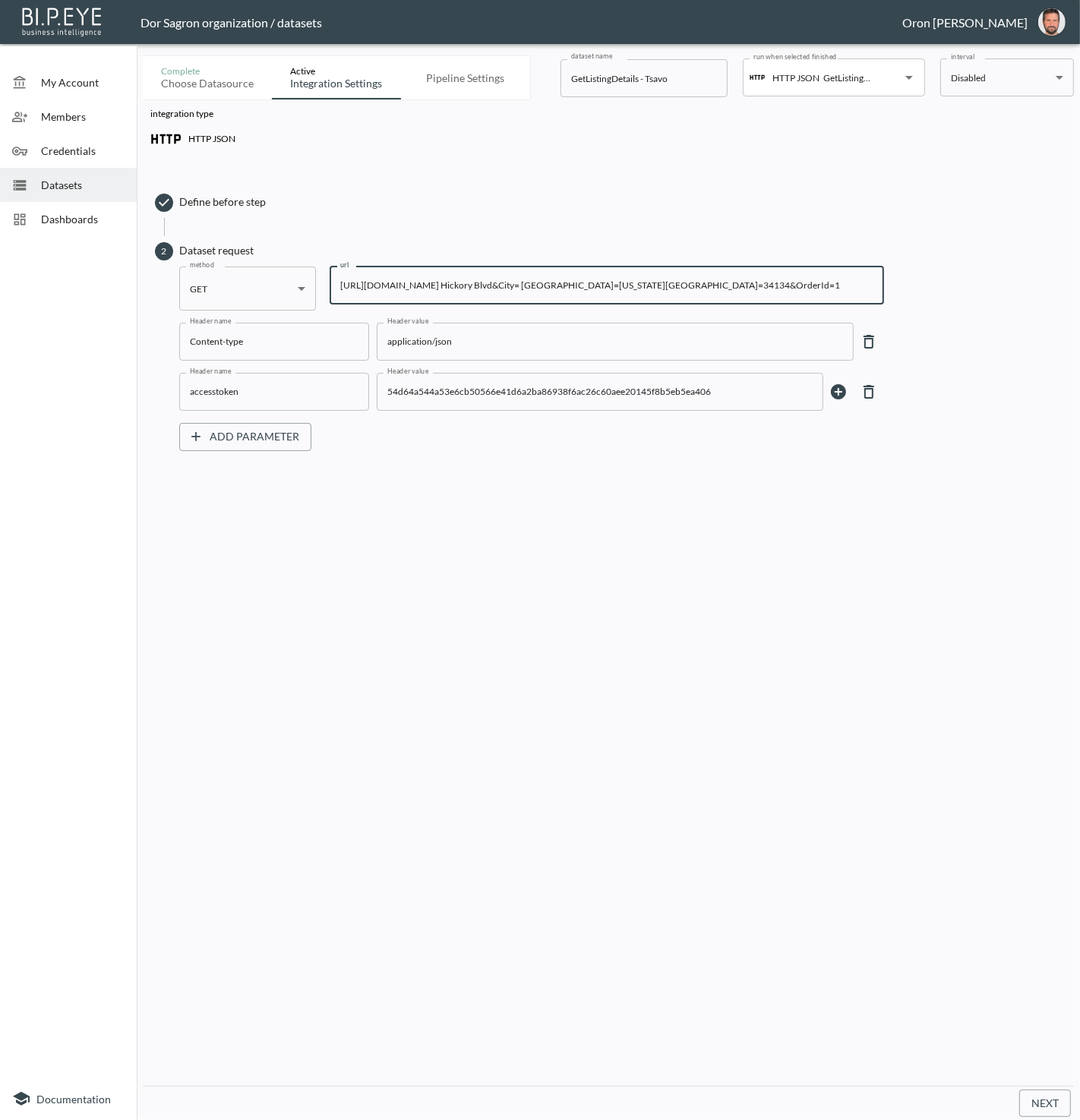
click at [497, 278] on input "https://staging-api.propmix.io/mktlite/val/v2/GetListingDetails?&Street=27675 H…" at bounding box center [607, 285] width 555 height 38
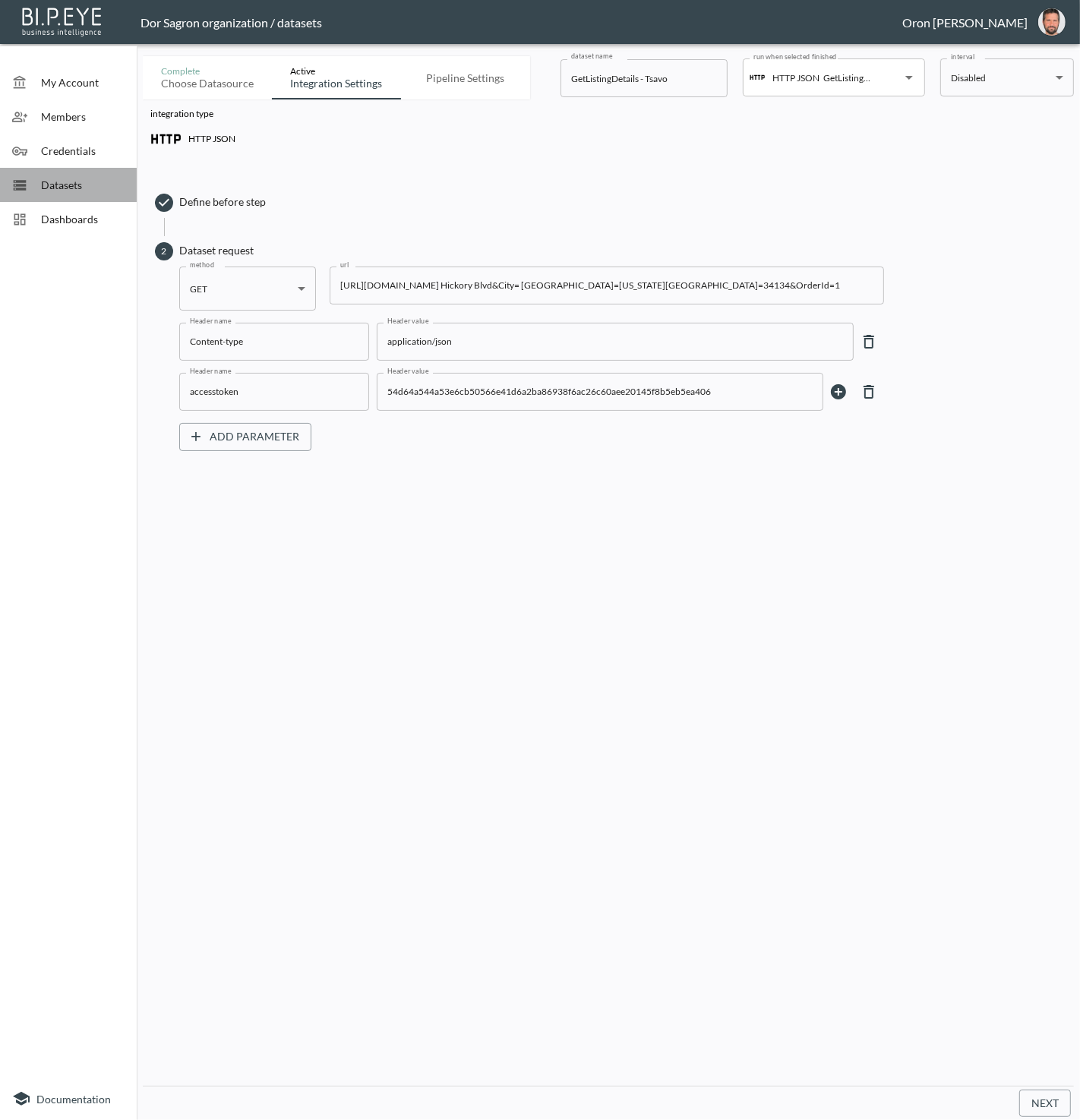
click at [60, 183] on span "Datasets" at bounding box center [82, 185] width 83 height 16
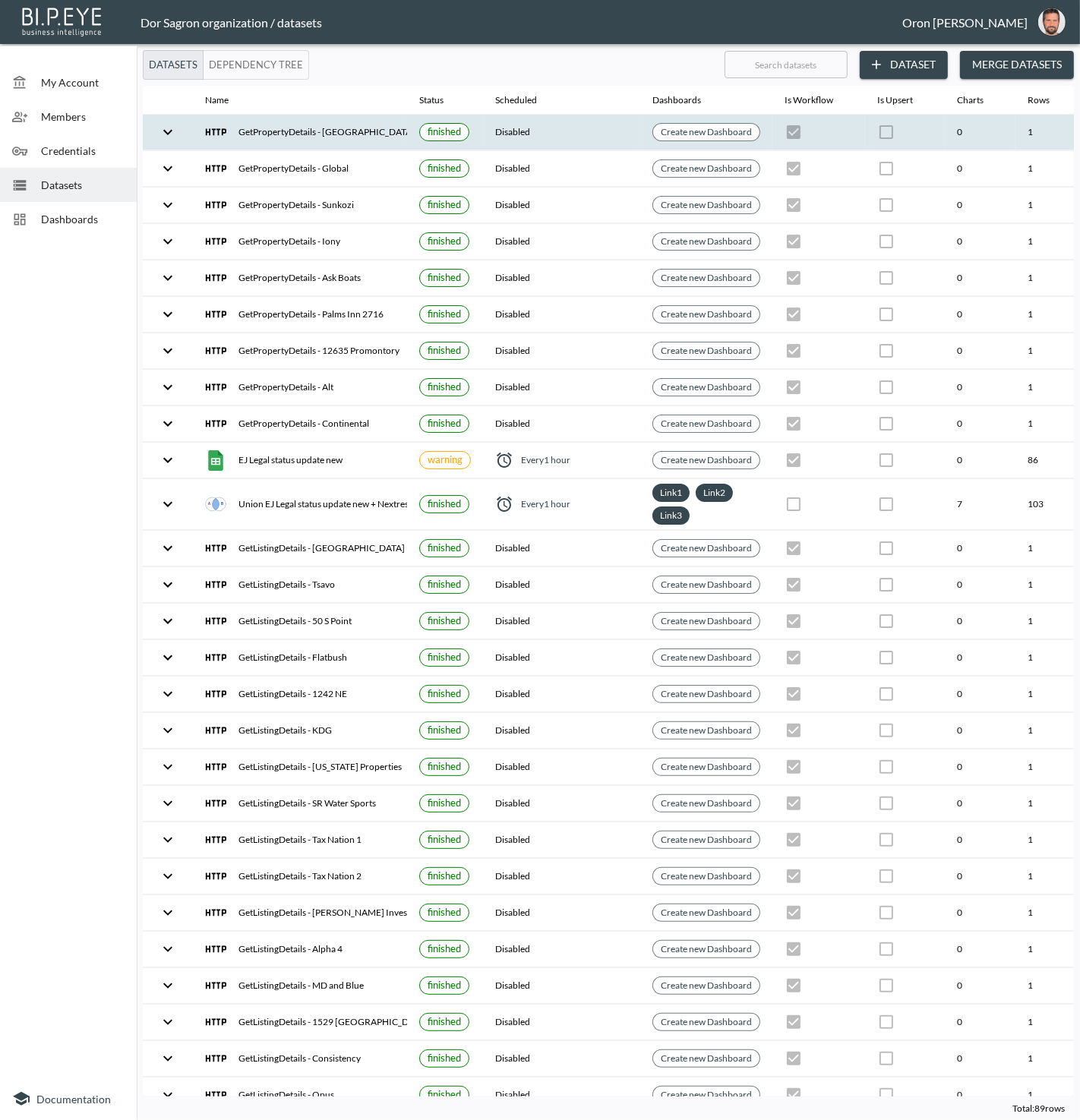
scroll to position [0, 174]
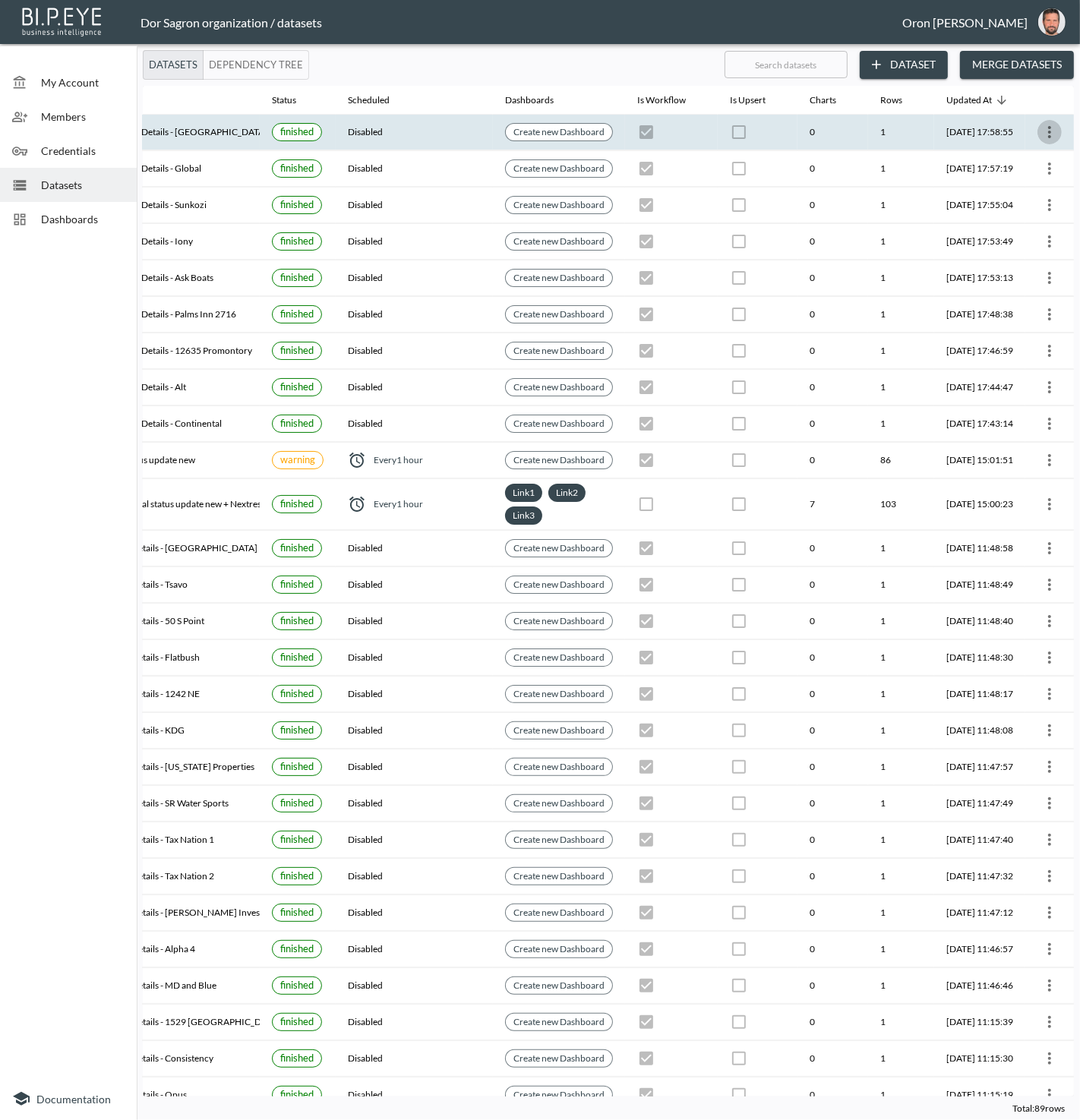
click at [1051, 132] on icon "more" at bounding box center [1049, 131] width 18 height 18
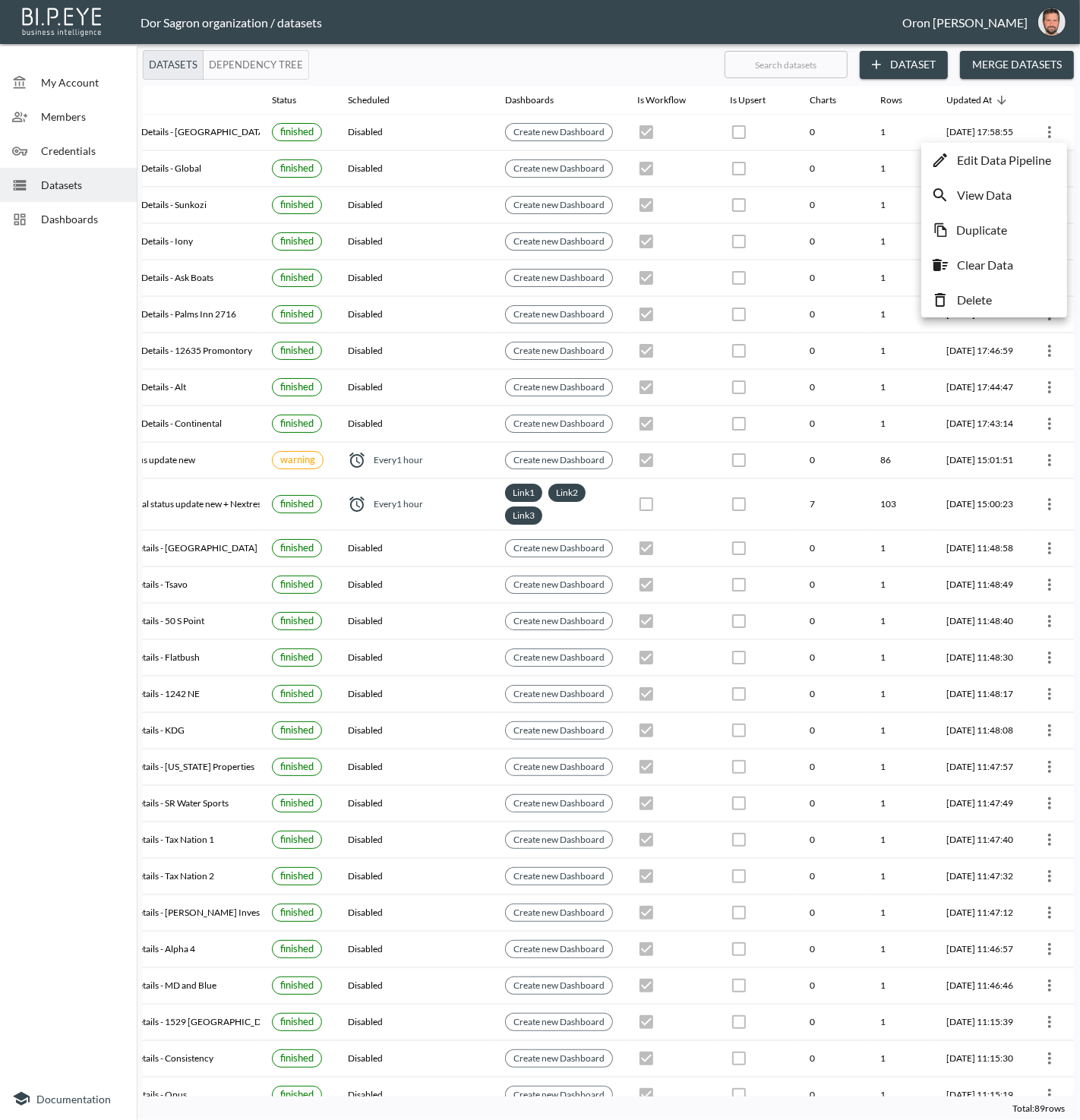
click at [1009, 224] on li "Duplicate" at bounding box center [995, 230] width 139 height 27
checkbox input "true"
checkbox input "false"
checkbox input "true"
checkbox input "false"
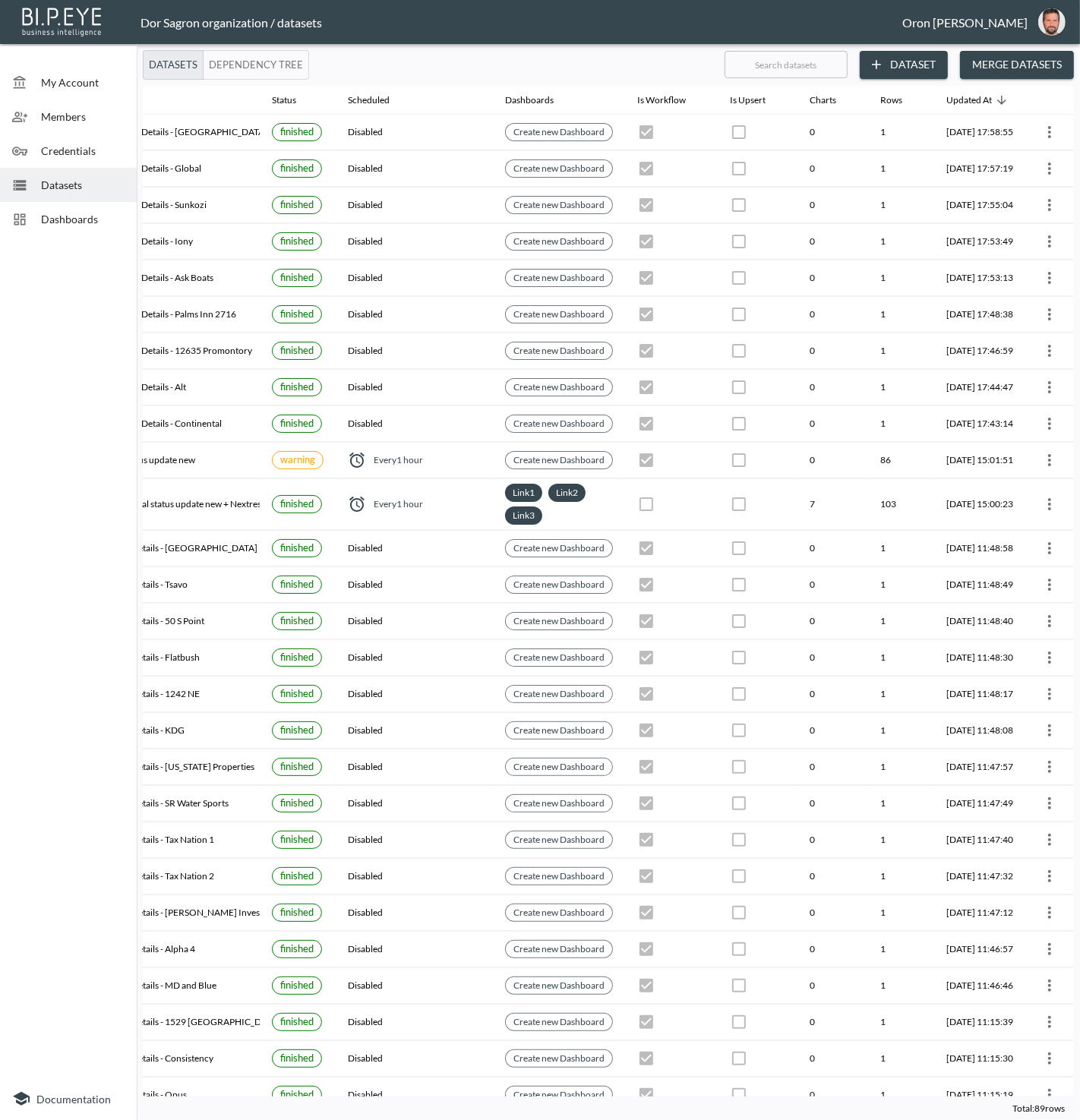
checkbox input "true"
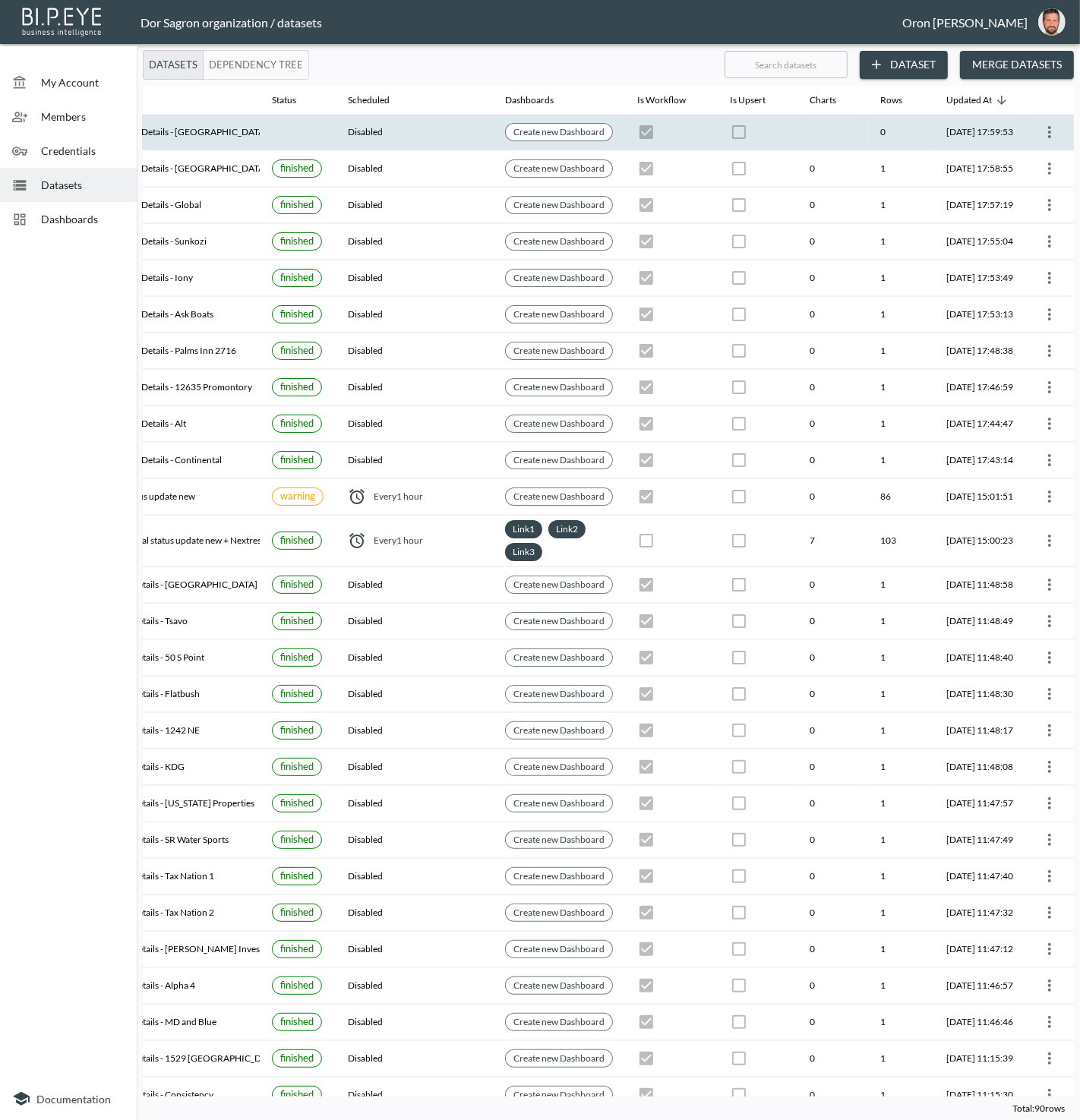
click at [1048, 134] on icon "more" at bounding box center [1049, 131] width 18 height 18
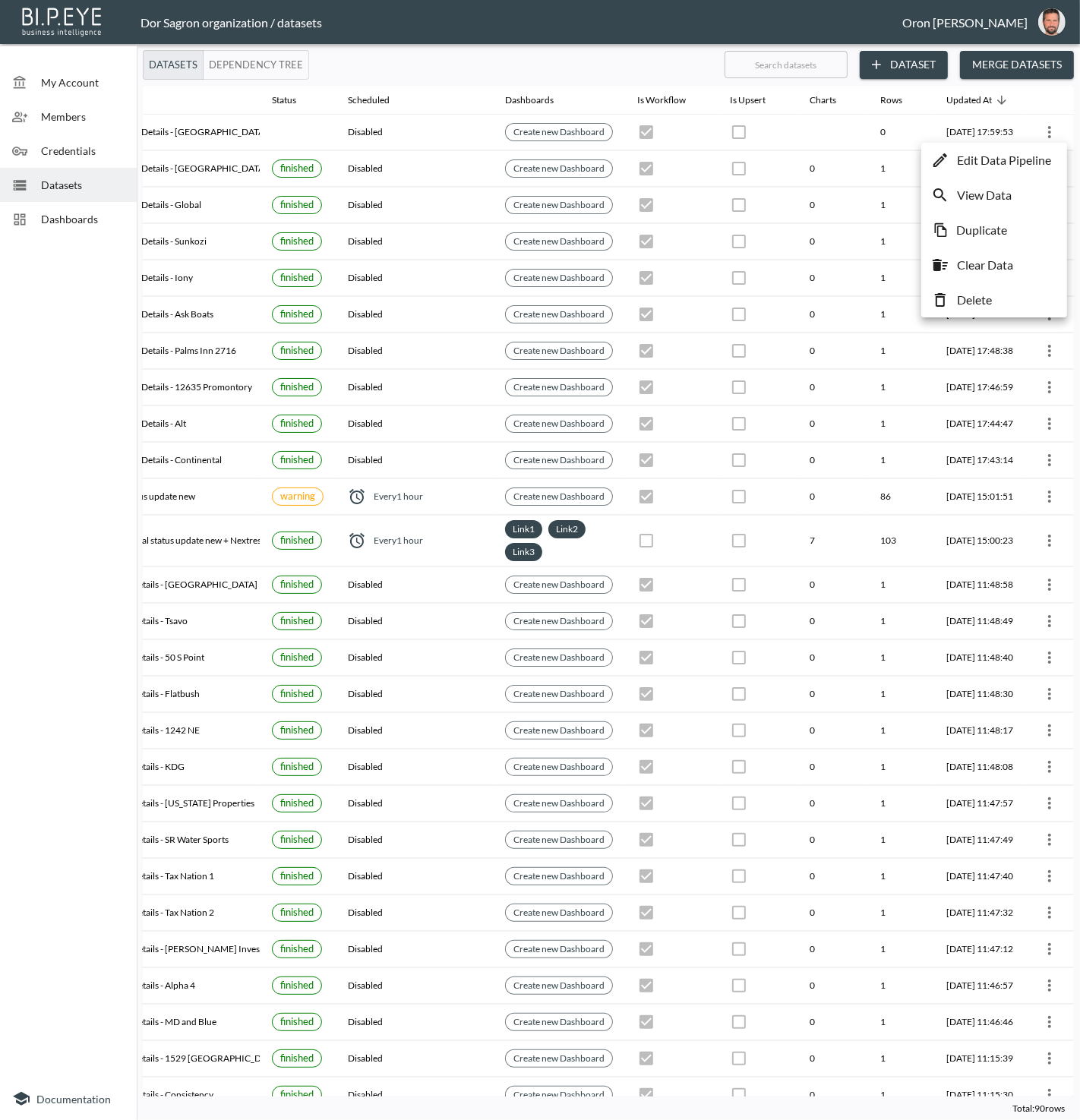
click at [1040, 157] on p "Edit Data Pipeline" at bounding box center [1004, 159] width 94 height 18
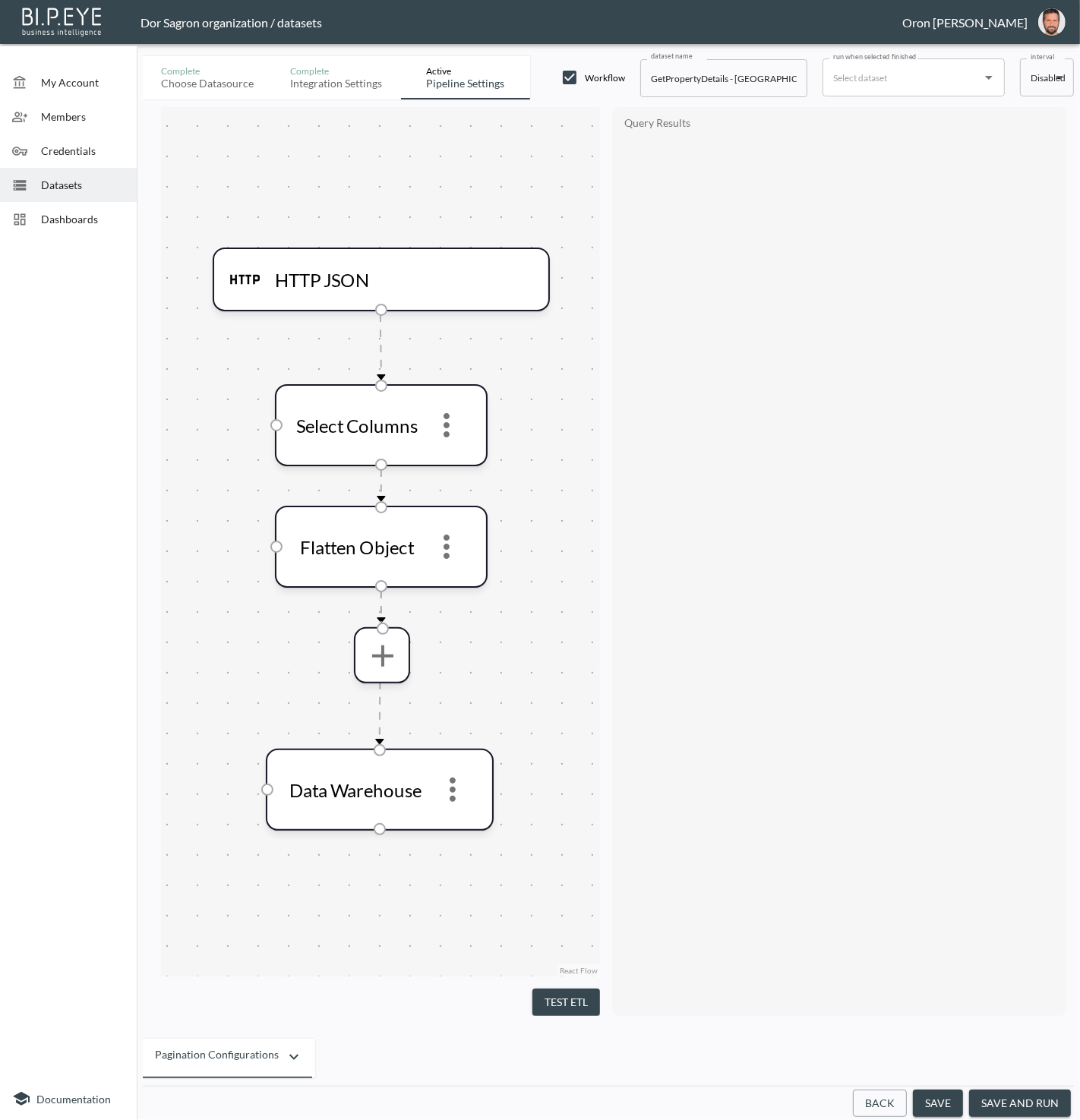
click at [871, 1102] on button "Back" at bounding box center [880, 1104] width 54 height 28
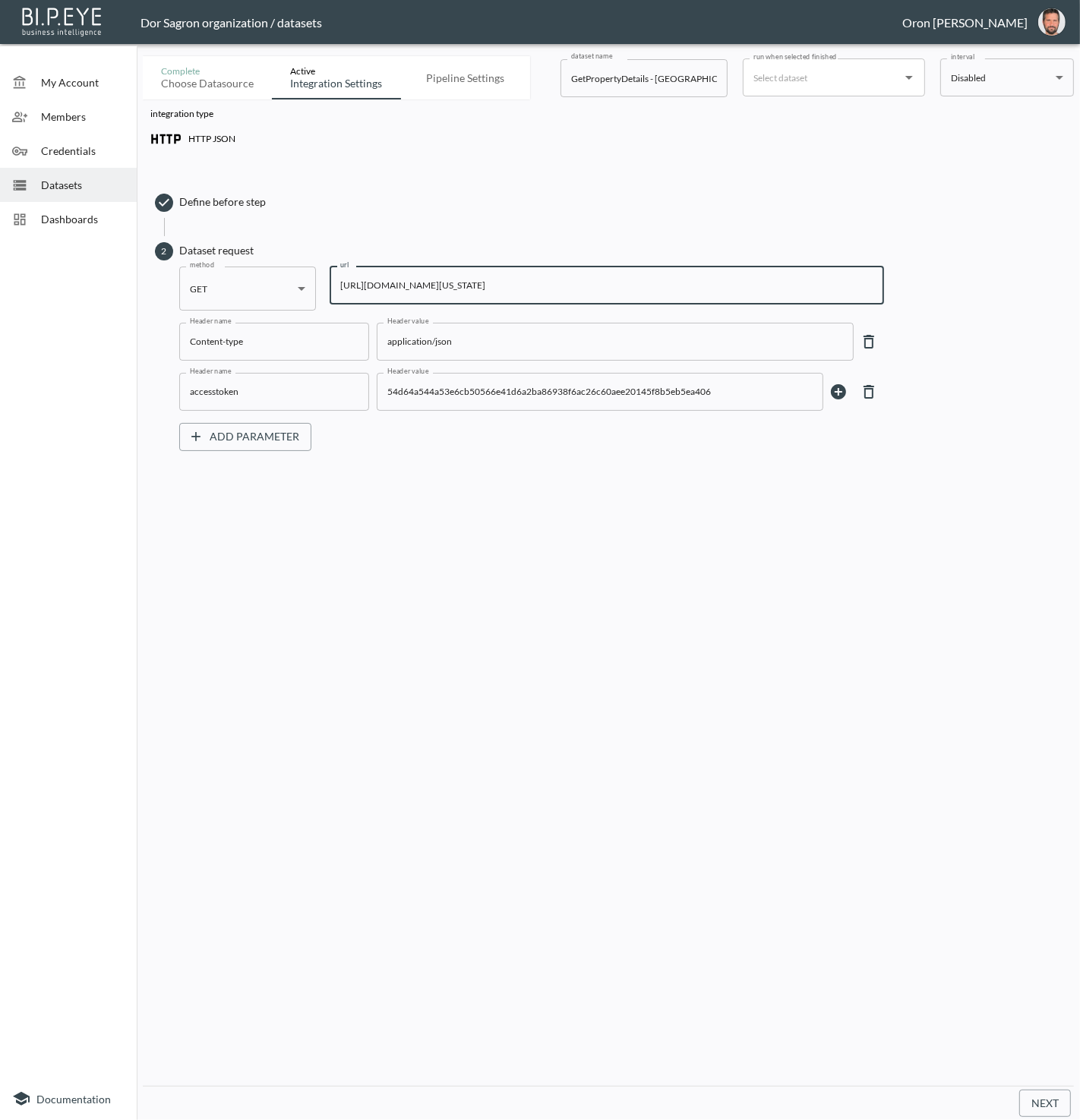
click at [468, 286] on input "https://staging-api.propmix.io/pubrec/assessor/v2/GetPropertyDetails?orderId=1&…" at bounding box center [607, 285] width 555 height 38
paste input "134&State=FL&City=Bonita+Springs&StreetAddress=27675+Hickory+Blvd"
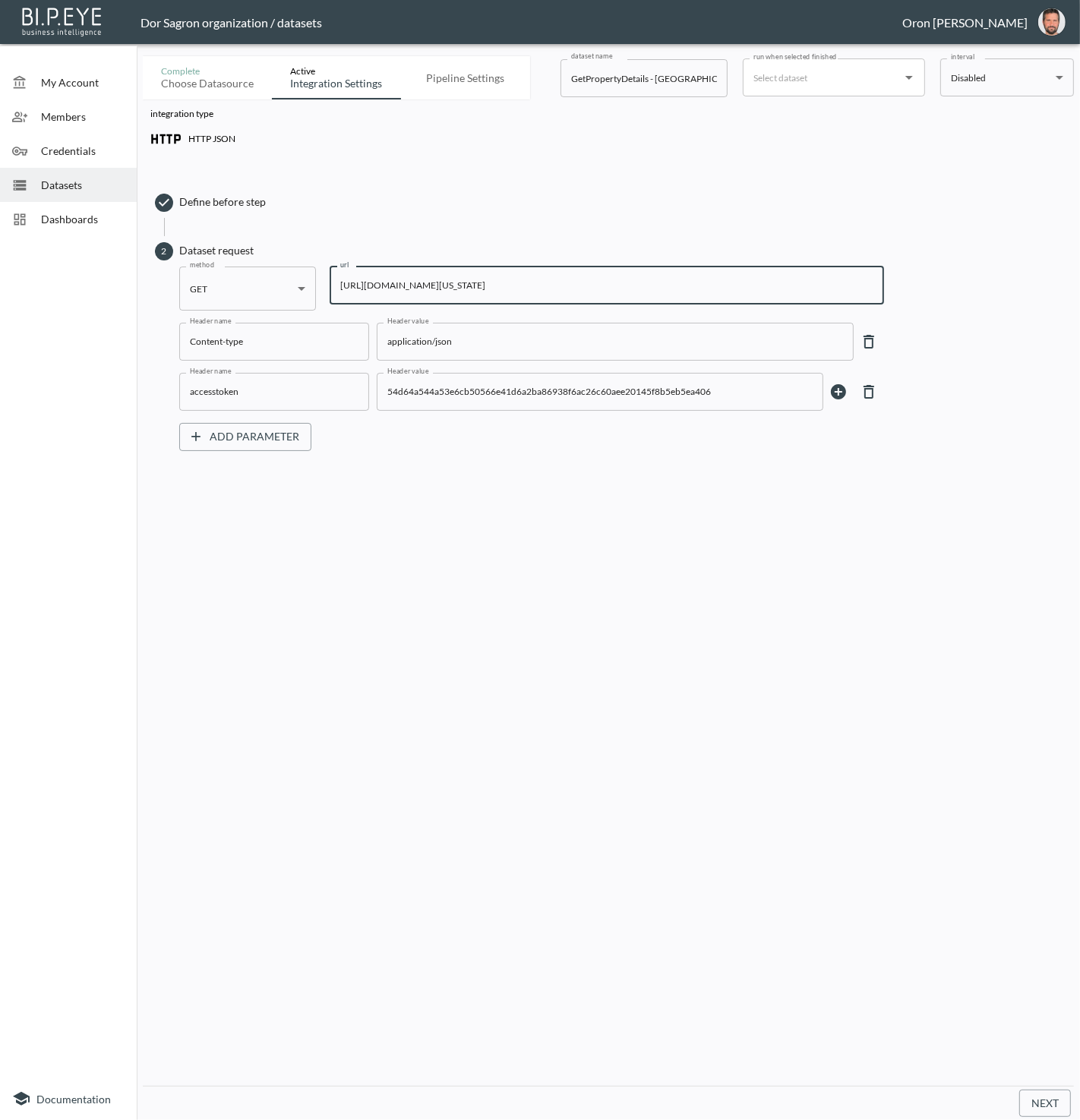
type input "https://staging-api.propmix.io/pubrec/assessor/v2/GetPropertyDetails?orderId=1&…"
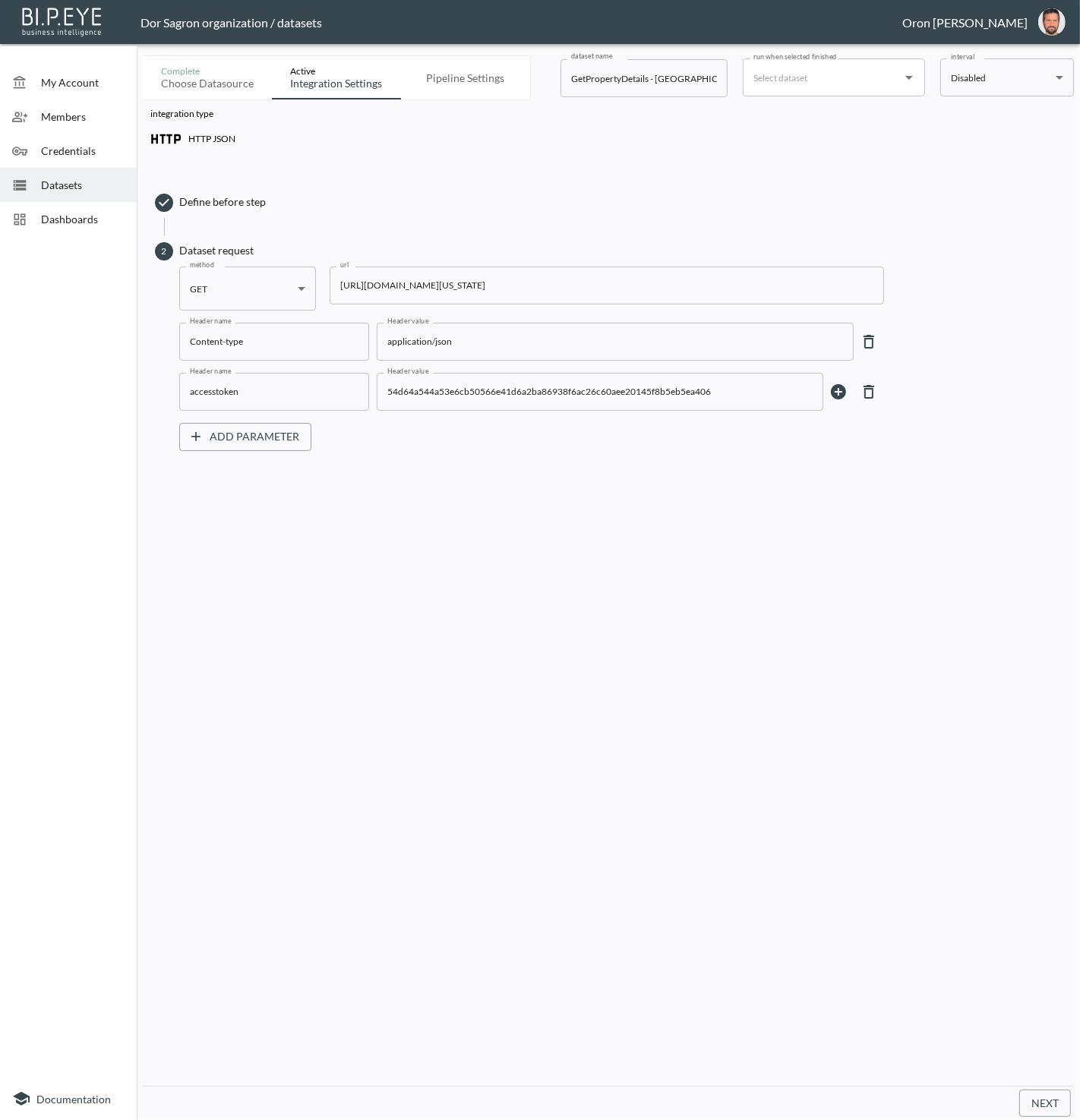
scroll to position [0, 0]
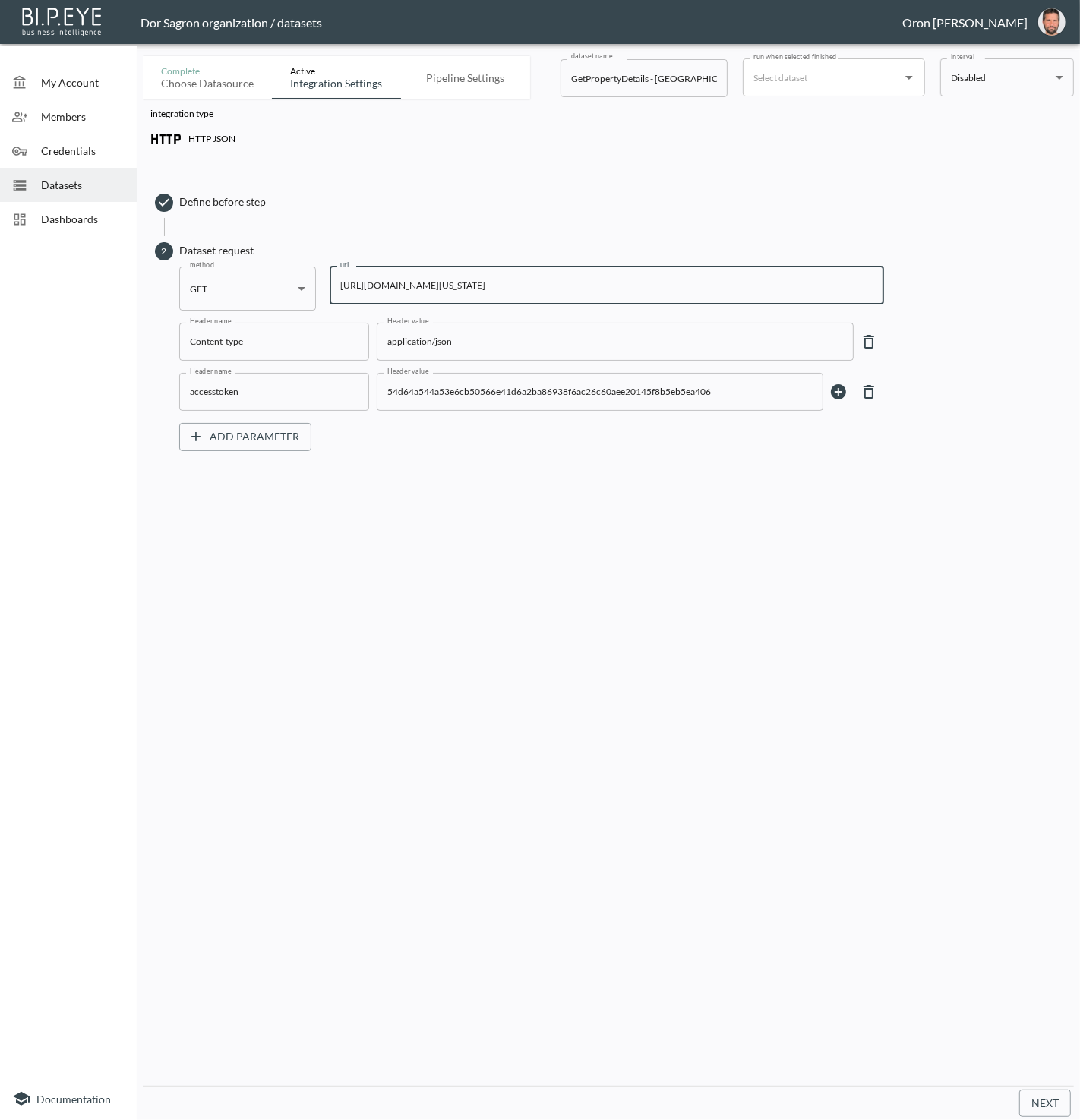
click at [674, 79] on input "GetPropertyDetails - Palm City" at bounding box center [644, 78] width 167 height 38
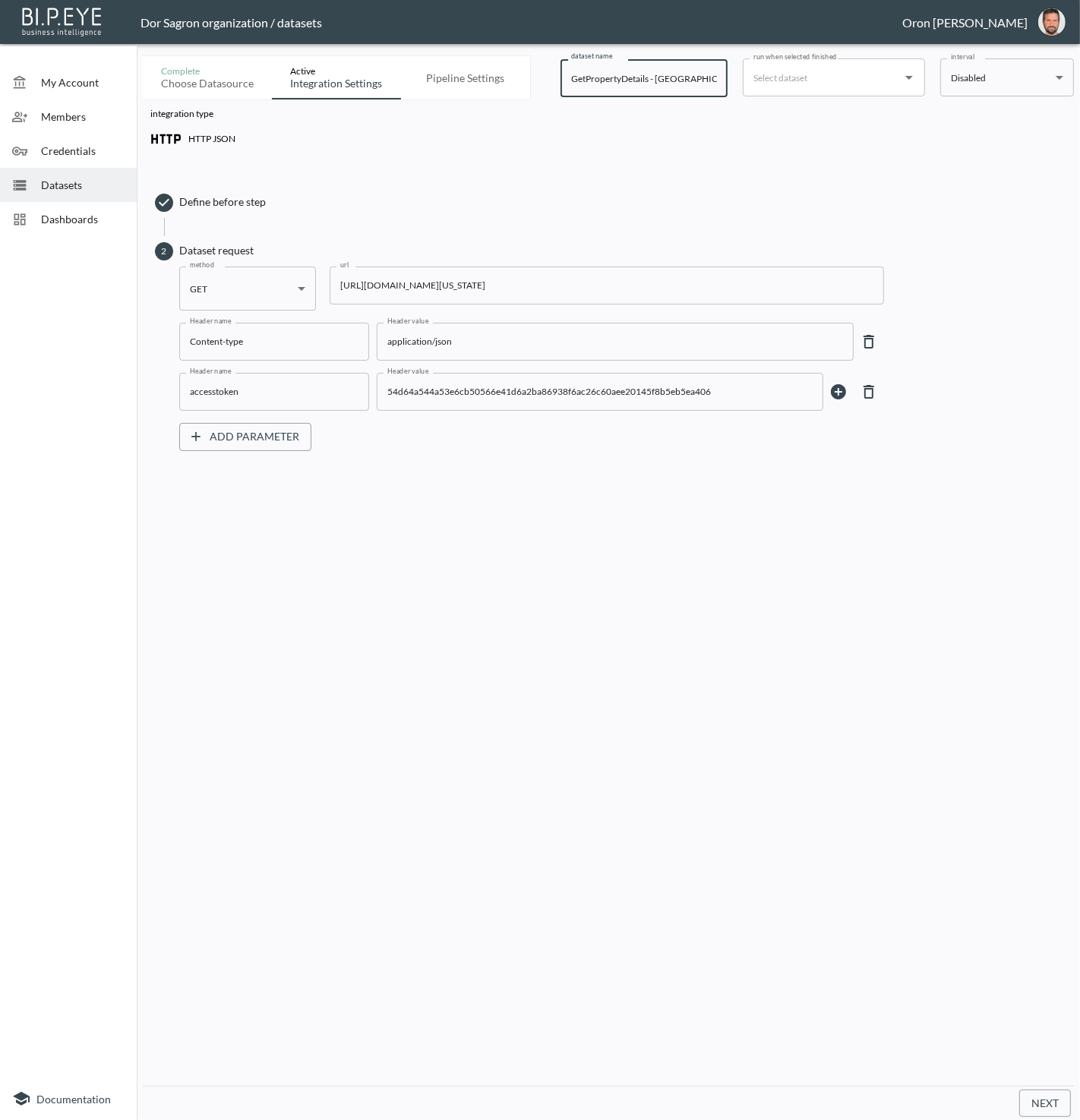
paste input "Tsavo"
type input "GetPropertyDetails - Tsavo"
click at [1047, 1098] on button "Next" at bounding box center [1045, 1104] width 52 height 28
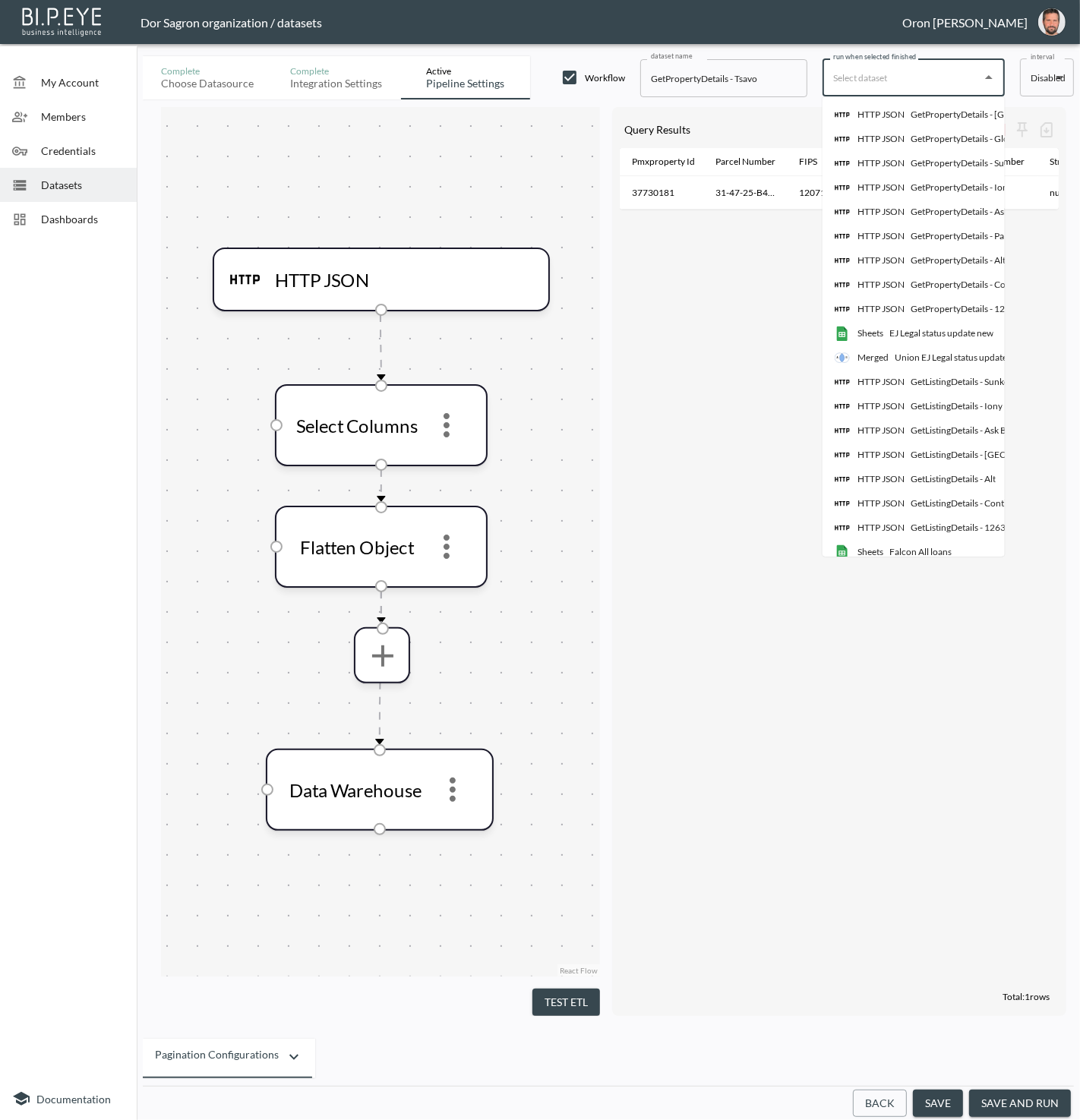
click at [890, 74] on input "run when selected finished" at bounding box center [902, 78] width 146 height 25
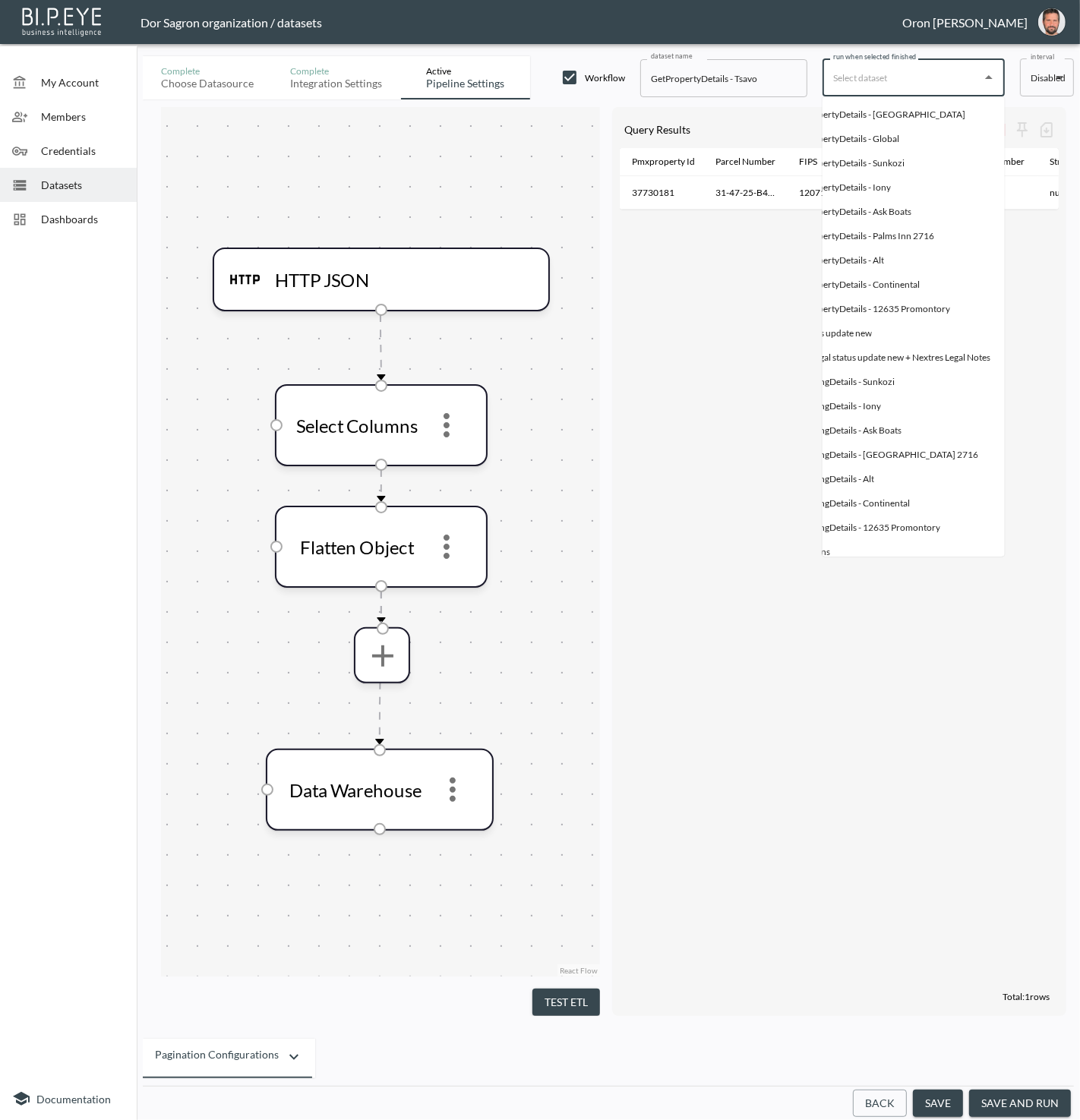
click at [897, 116] on div "GetPropertyDetails - Palm City" at bounding box center [877, 115] width 176 height 14
type input "GetPropertyDetails - Palm City"
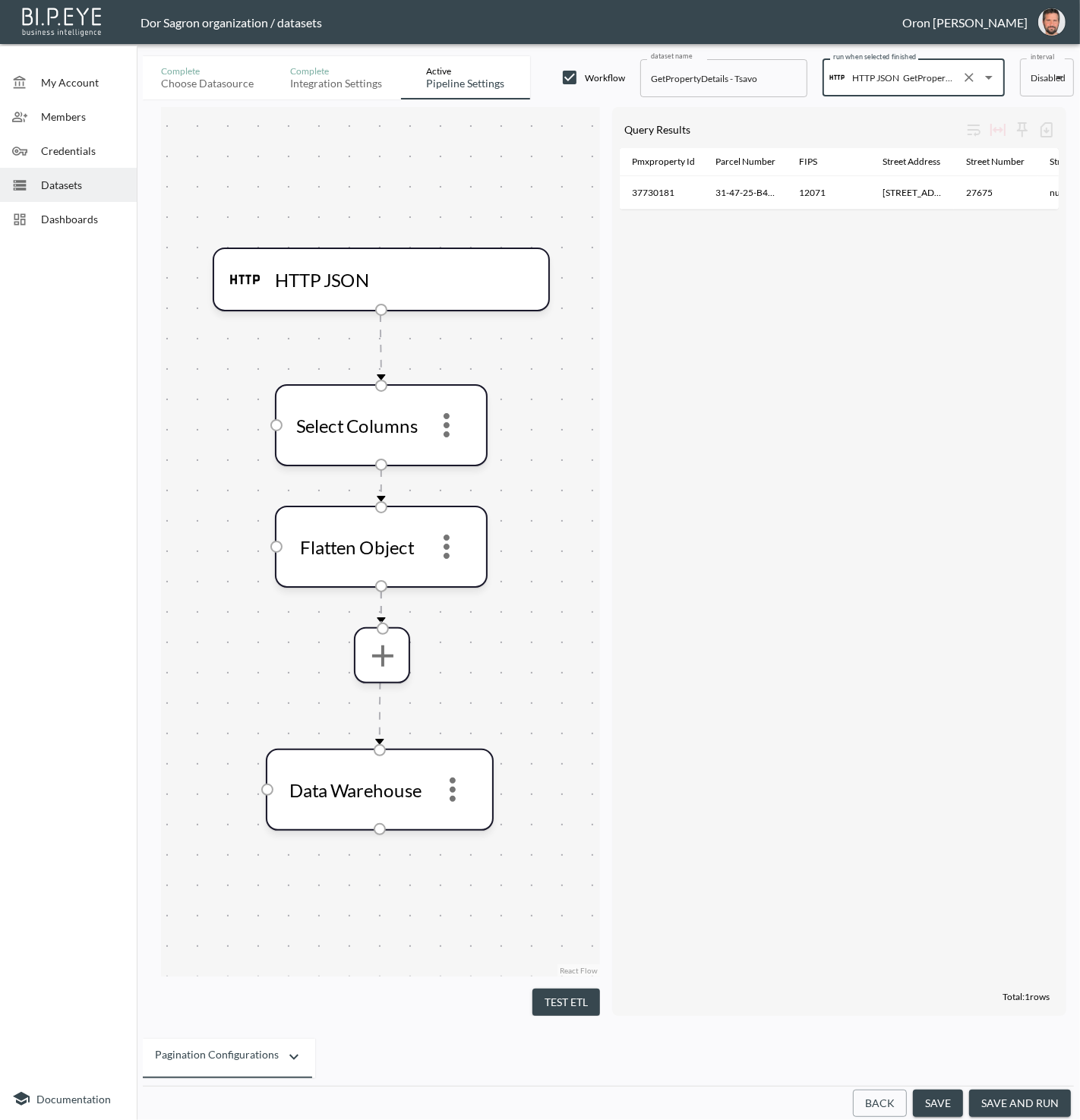
drag, startPoint x: 1012, startPoint y: 1102, endPoint x: 949, endPoint y: 960, distance: 155.3
click at [1012, 1101] on button "save and run" at bounding box center [1020, 1104] width 102 height 28
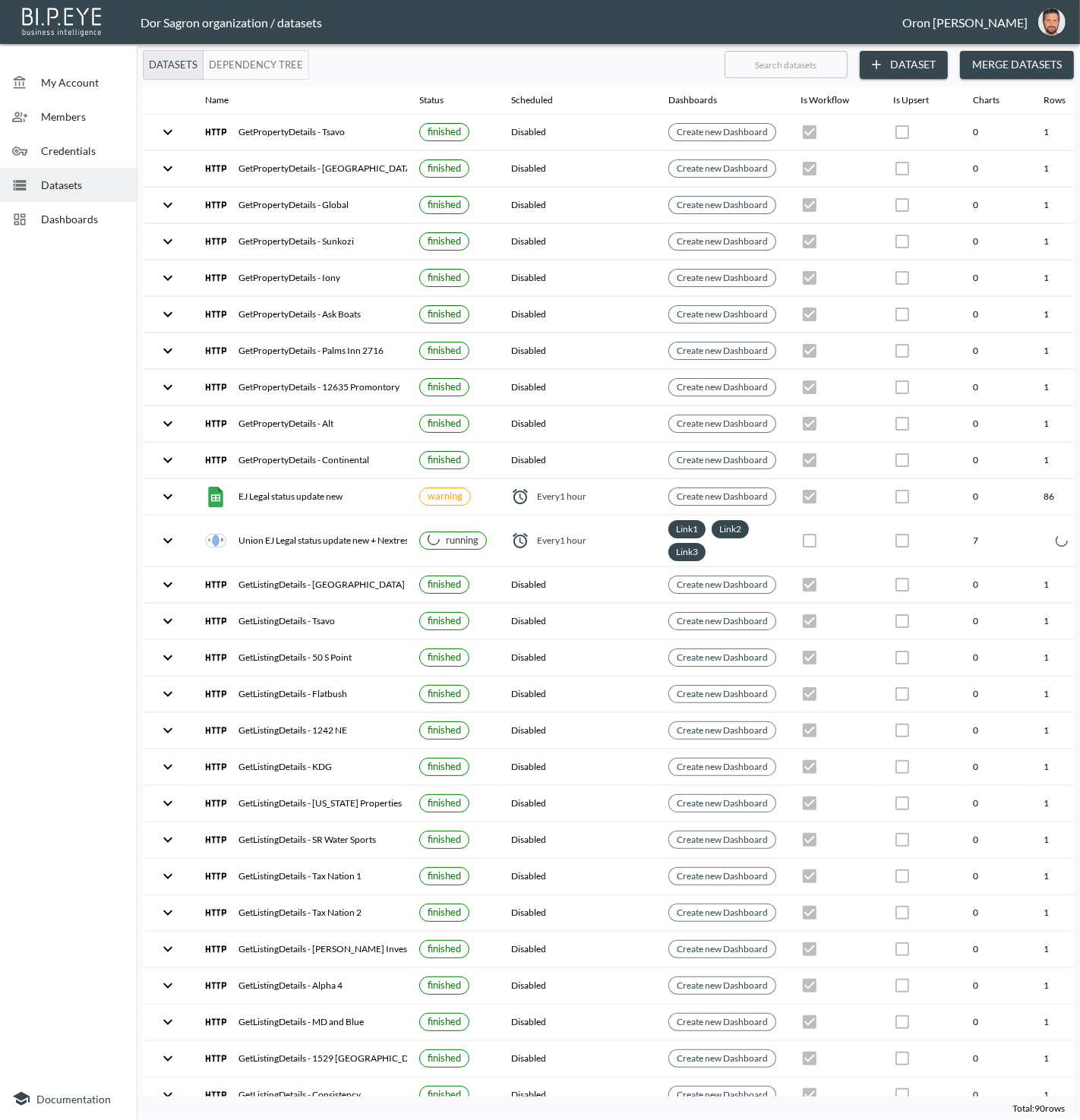
checkbox input "false"
checkbox input "true"
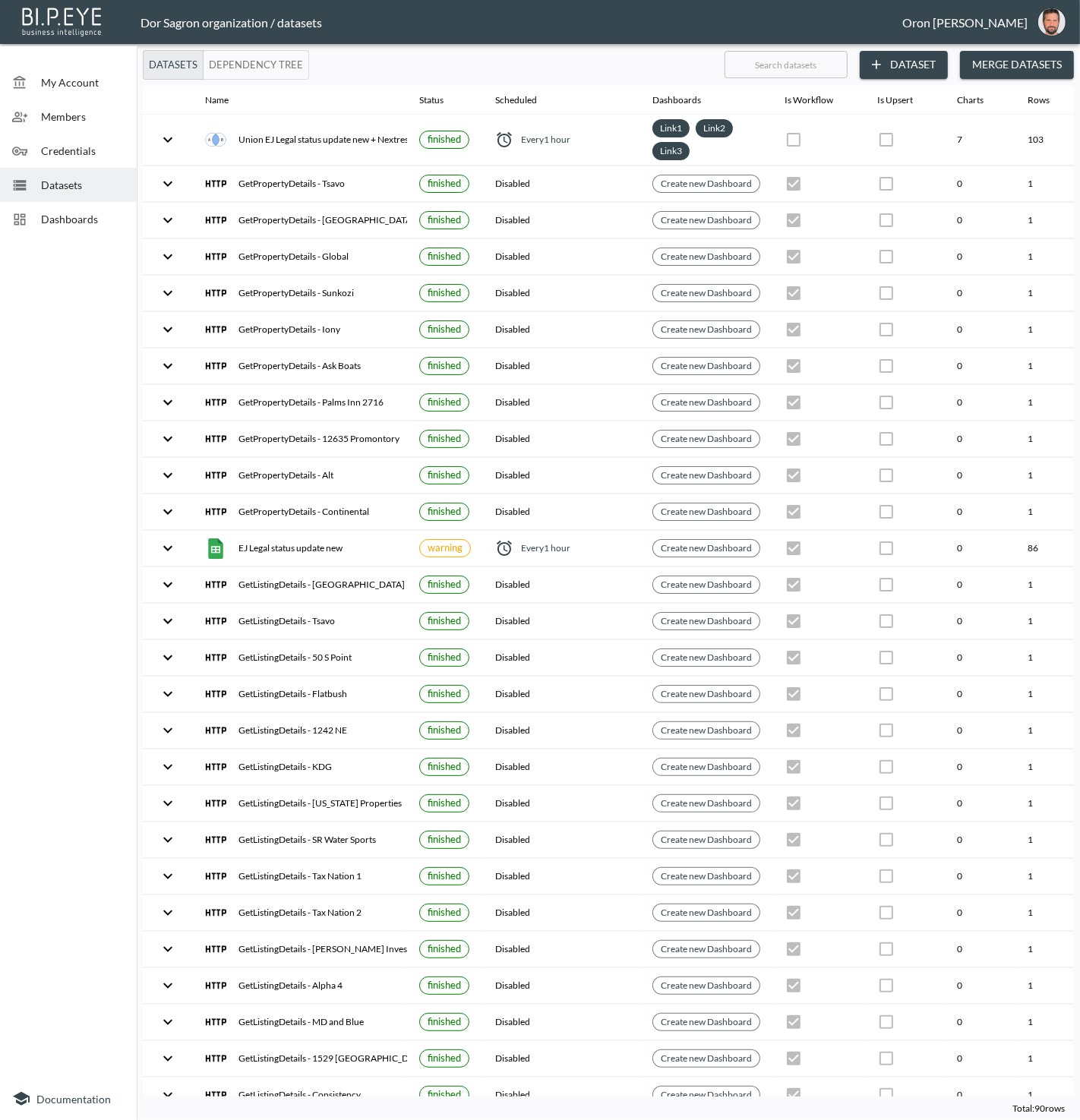
checkbox input "true"
checkbox input "false"
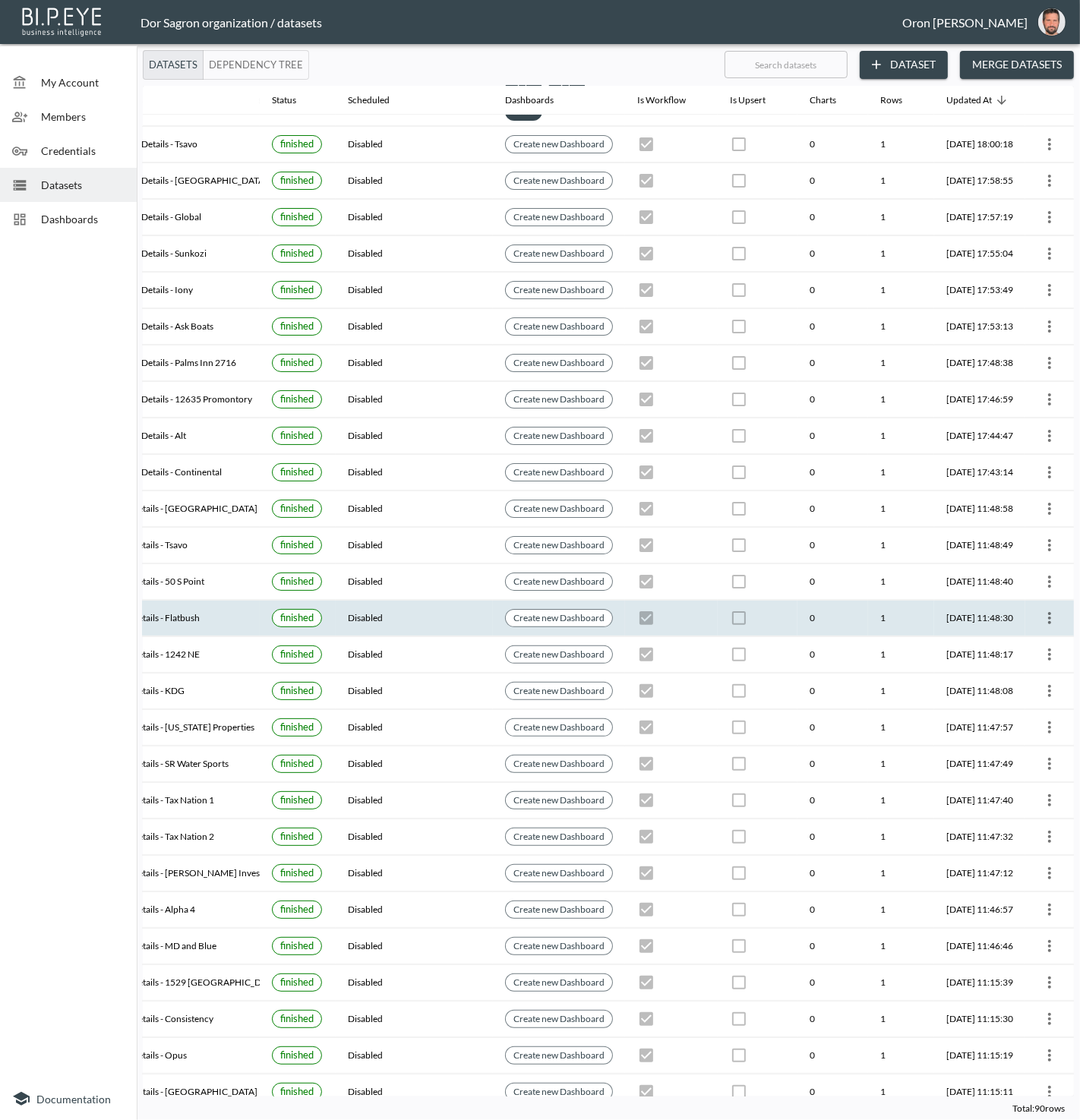
scroll to position [76, 0]
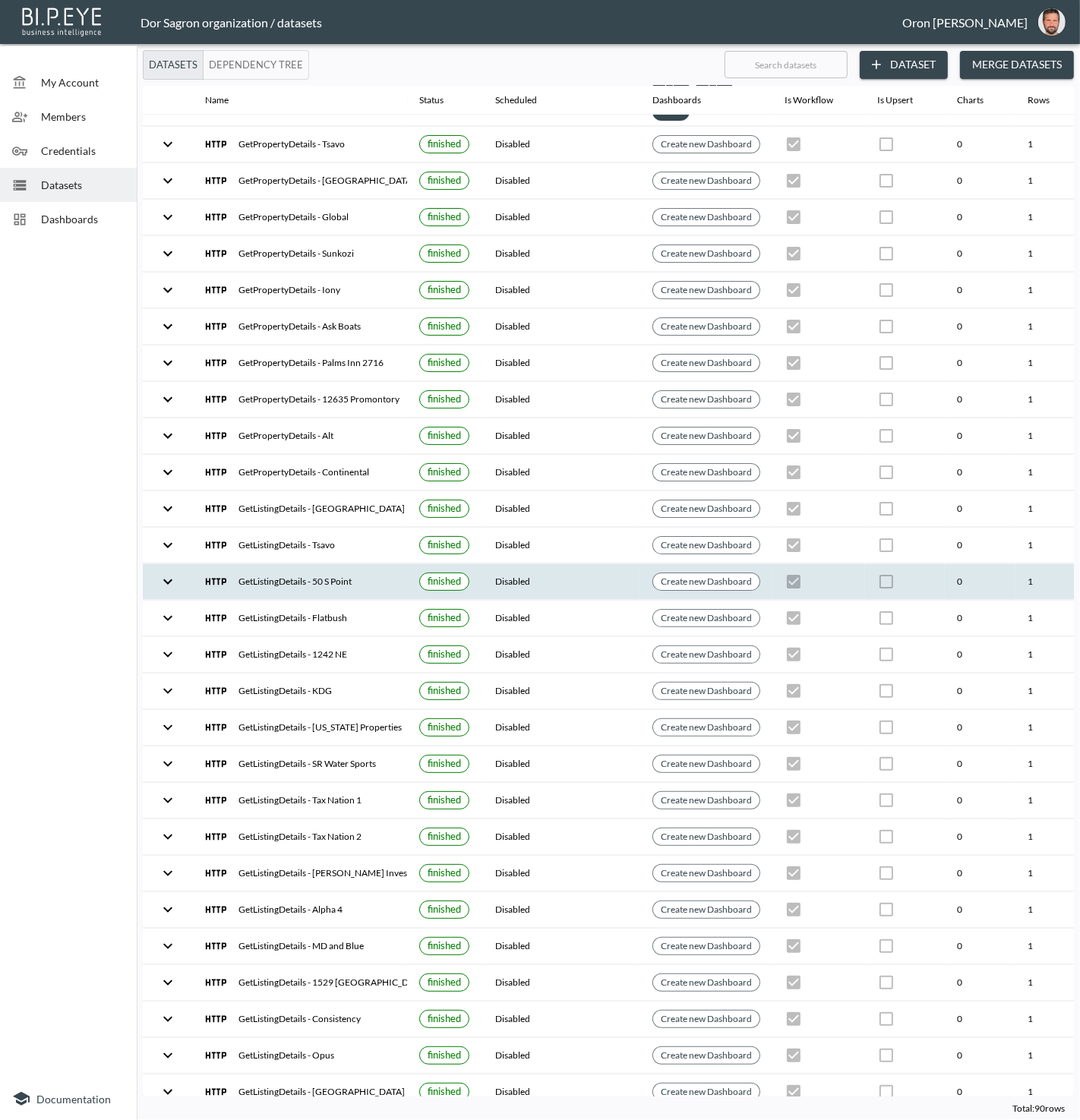
click at [259, 571] on div "GetListingDetails - 50 S Point" at bounding box center [300, 582] width 190 height 21
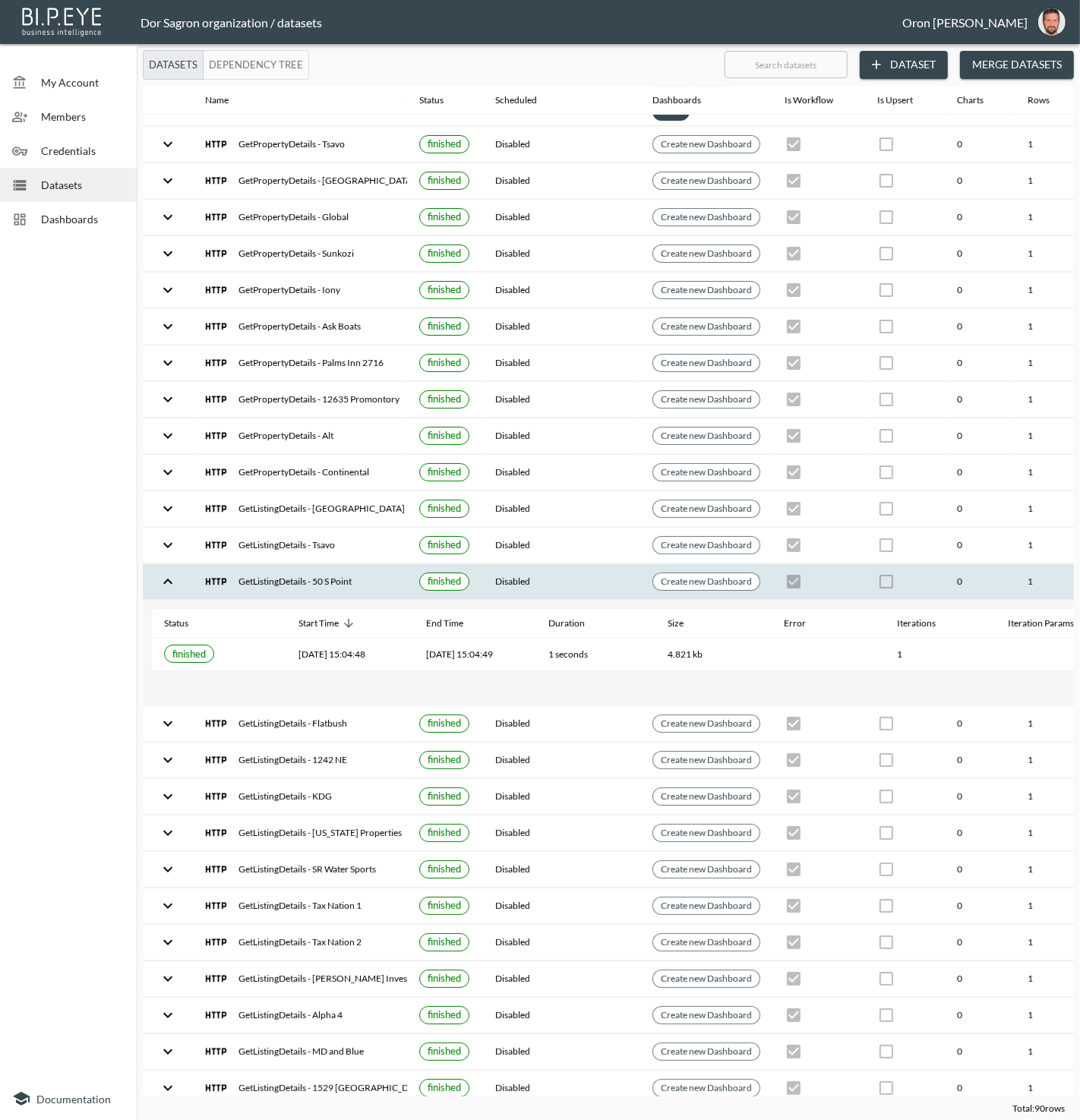
scroll to position [76, 174]
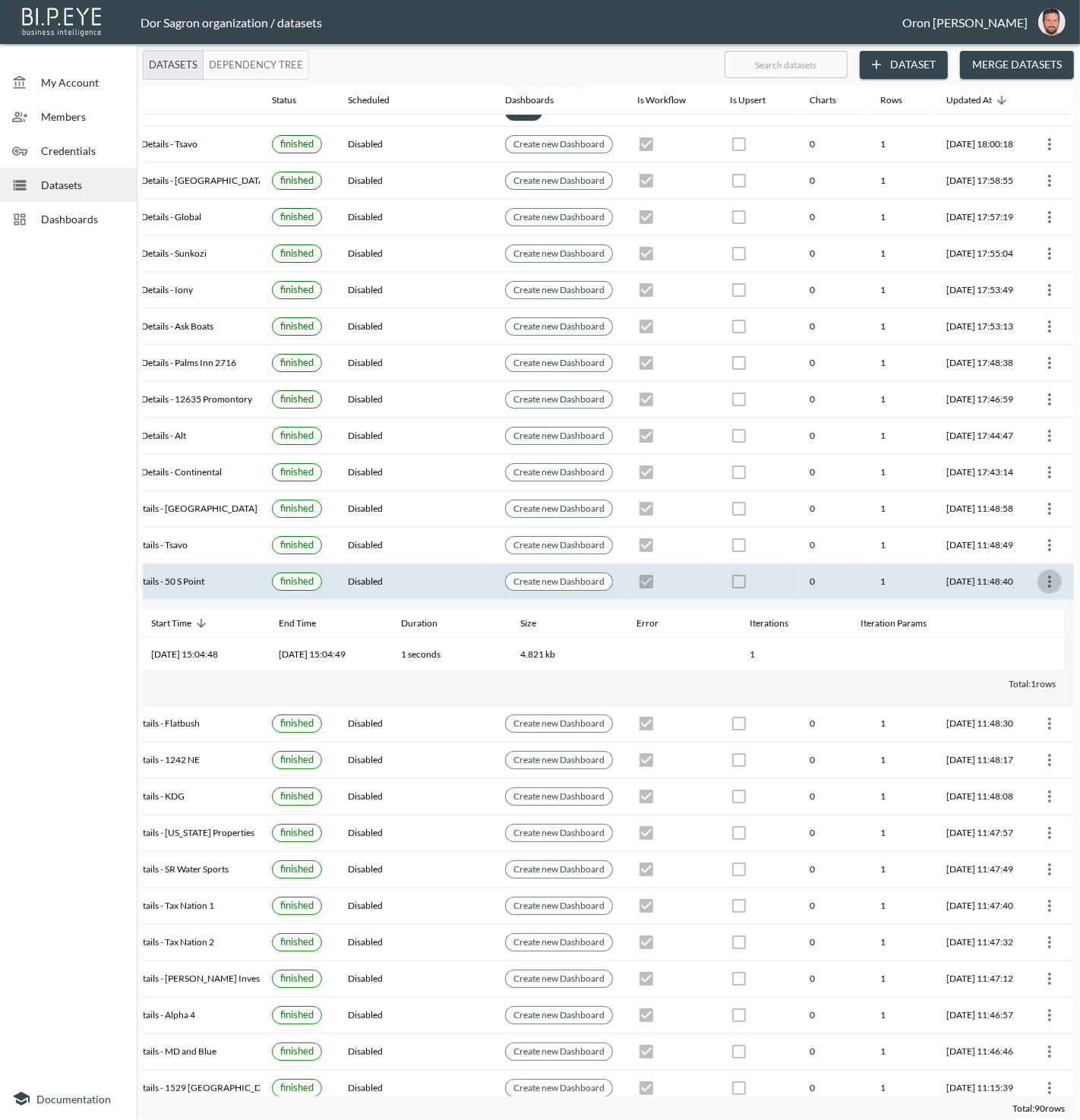
click at [1048, 572] on icon "more" at bounding box center [1049, 581] width 18 height 18
click at [1040, 597] on p "Edit Data Pipeline" at bounding box center [1004, 600] width 94 height 18
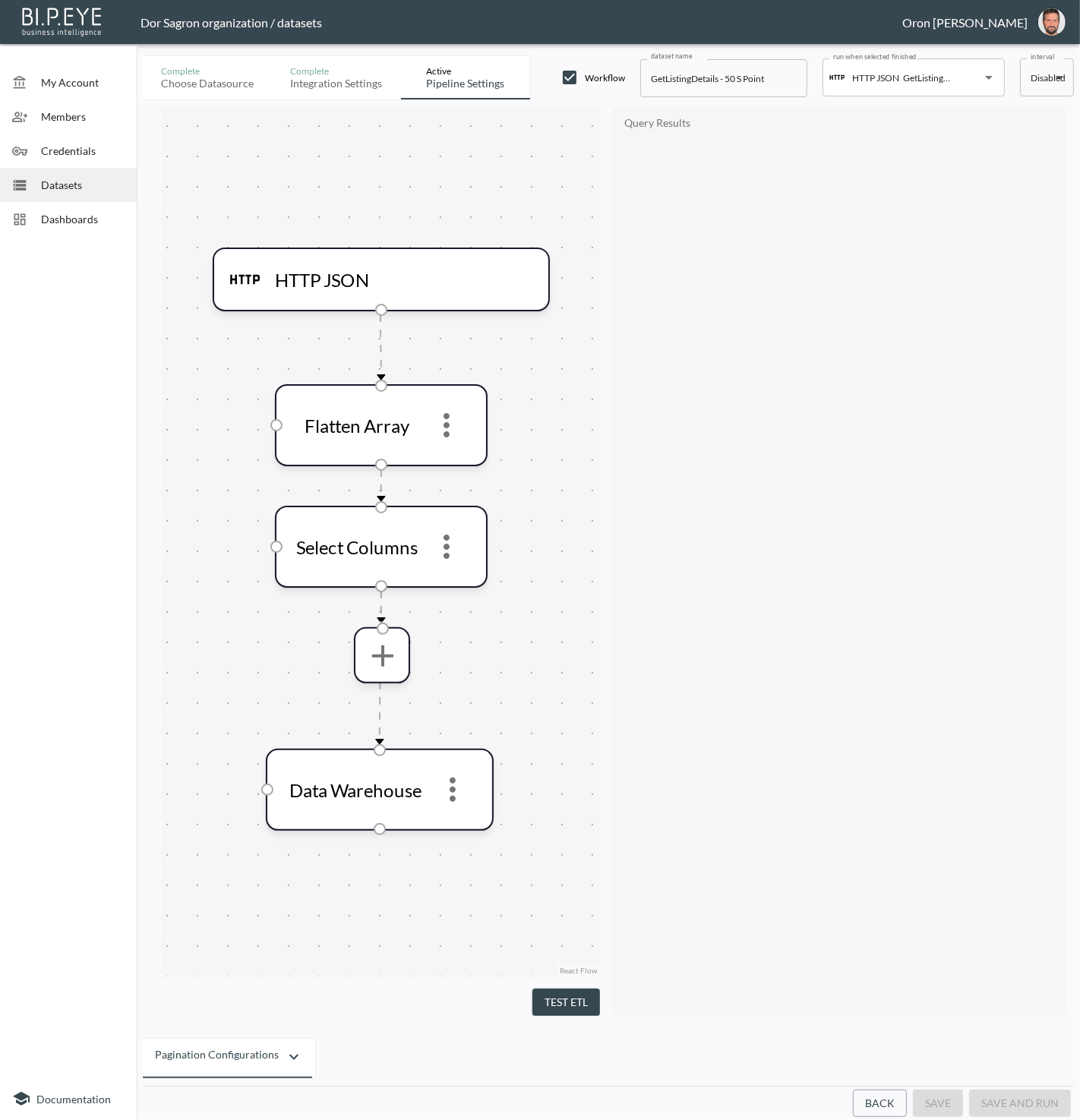
click at [894, 1109] on button "Back" at bounding box center [880, 1104] width 54 height 28
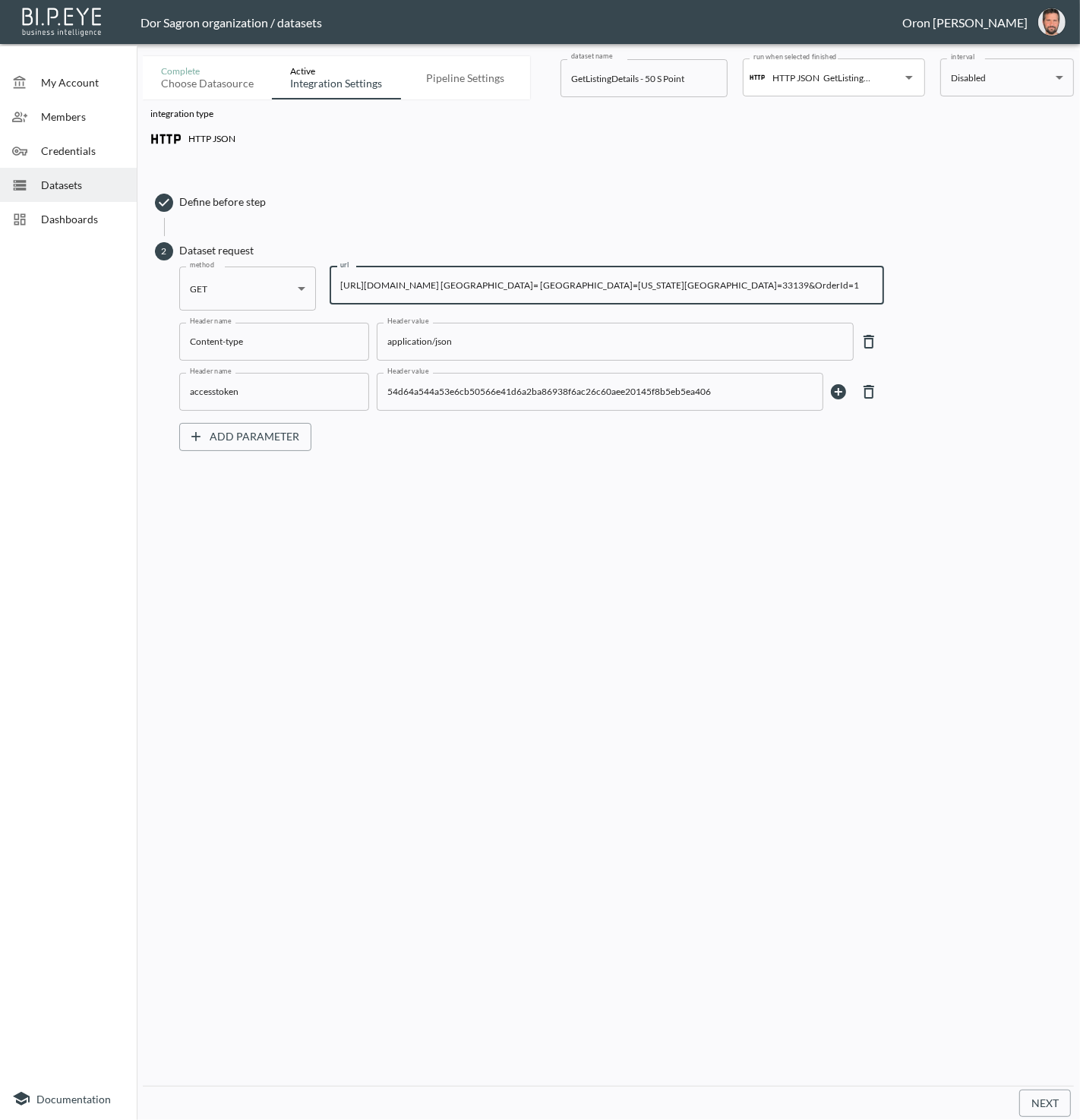
click at [572, 274] on input "https://staging-api.propmix.io/mktlite/val/v2/GetListingDetails?&UnitNumber=TWN…" at bounding box center [607, 285] width 555 height 38
click at [86, 186] on span "Datasets" at bounding box center [82, 185] width 83 height 16
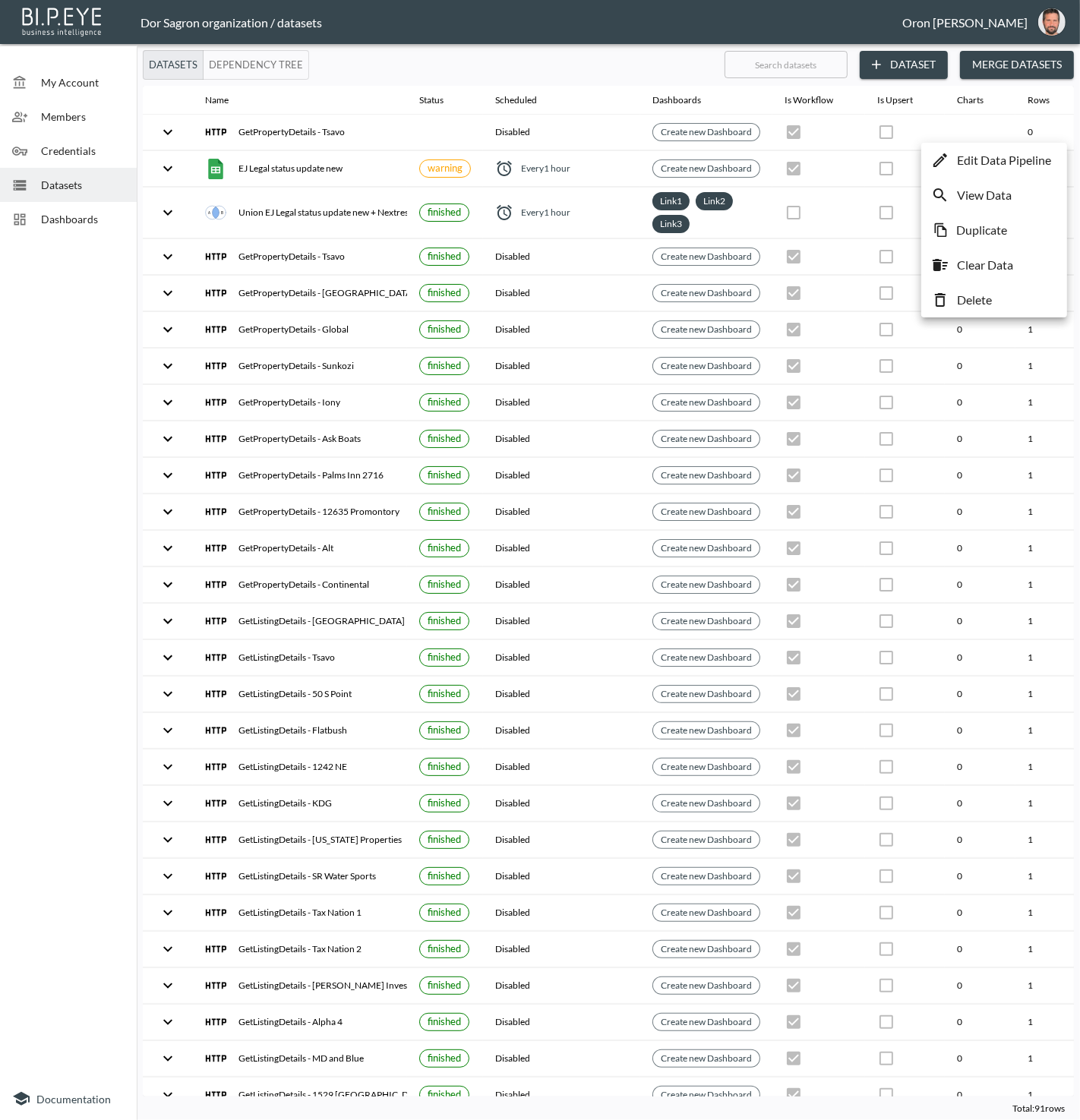
scroll to position [0, 174]
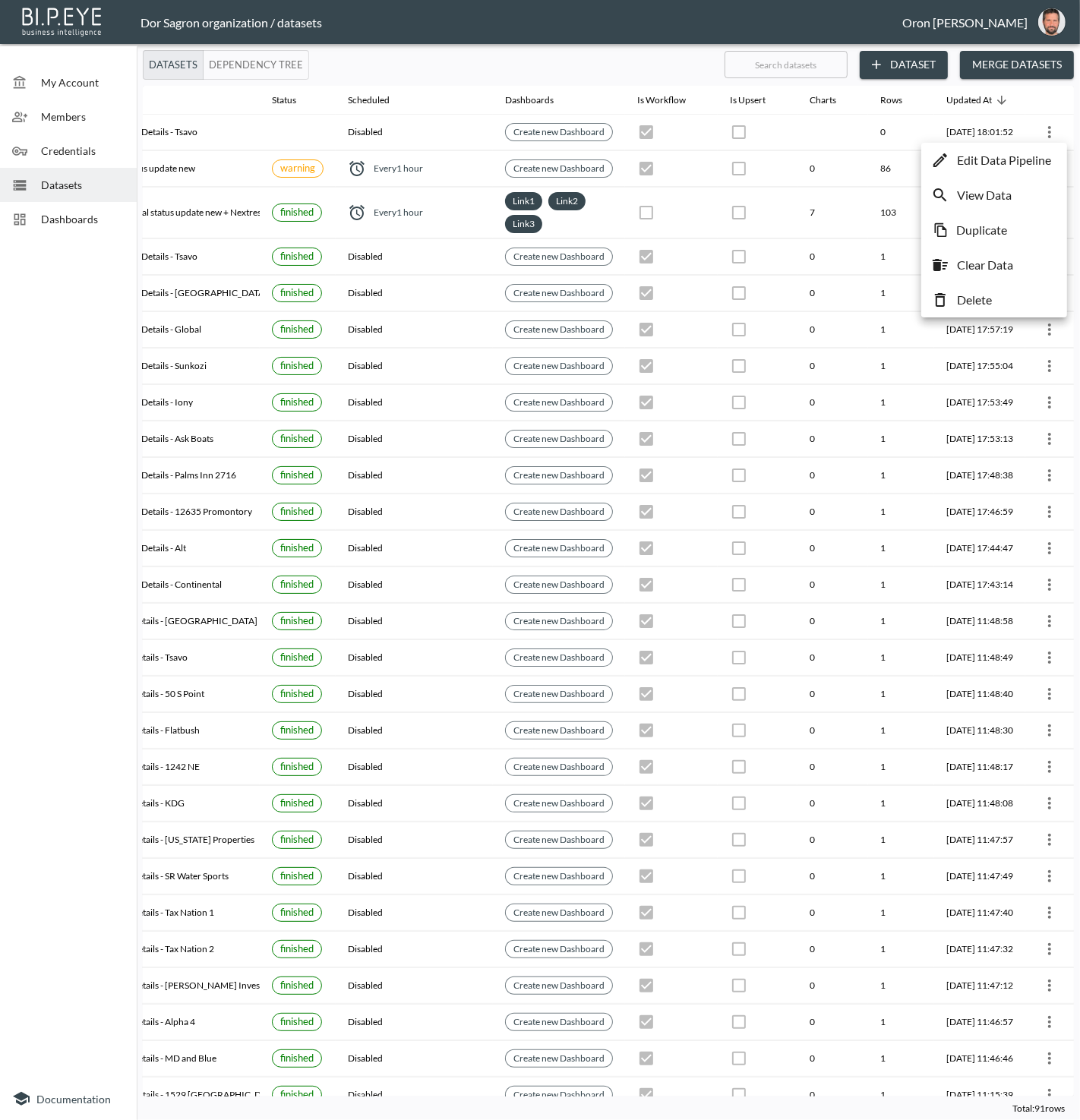
click at [1033, 152] on p "Edit Data Pipeline" at bounding box center [1004, 159] width 94 height 18
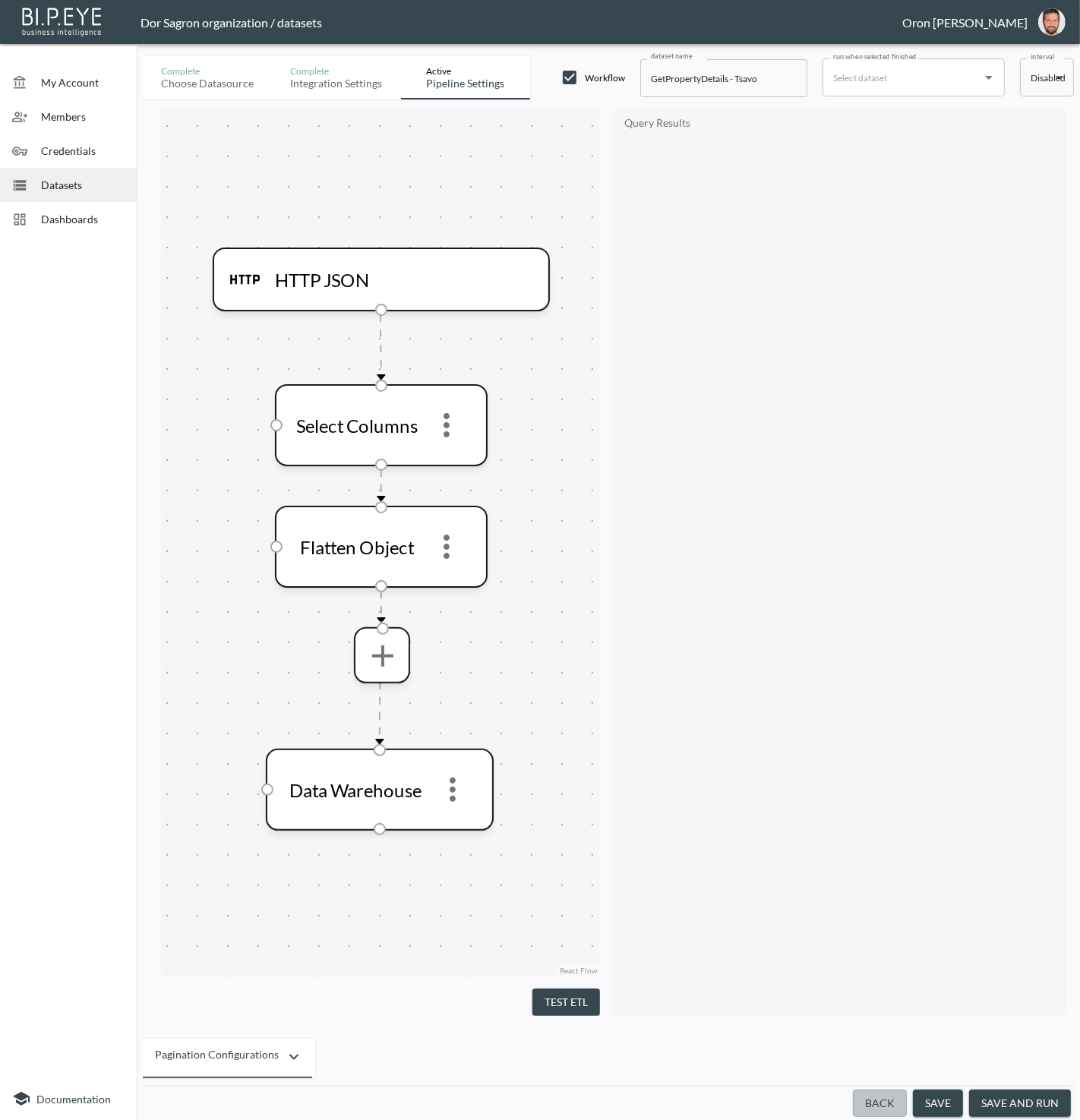
click at [873, 1110] on button "Back" at bounding box center [880, 1104] width 54 height 28
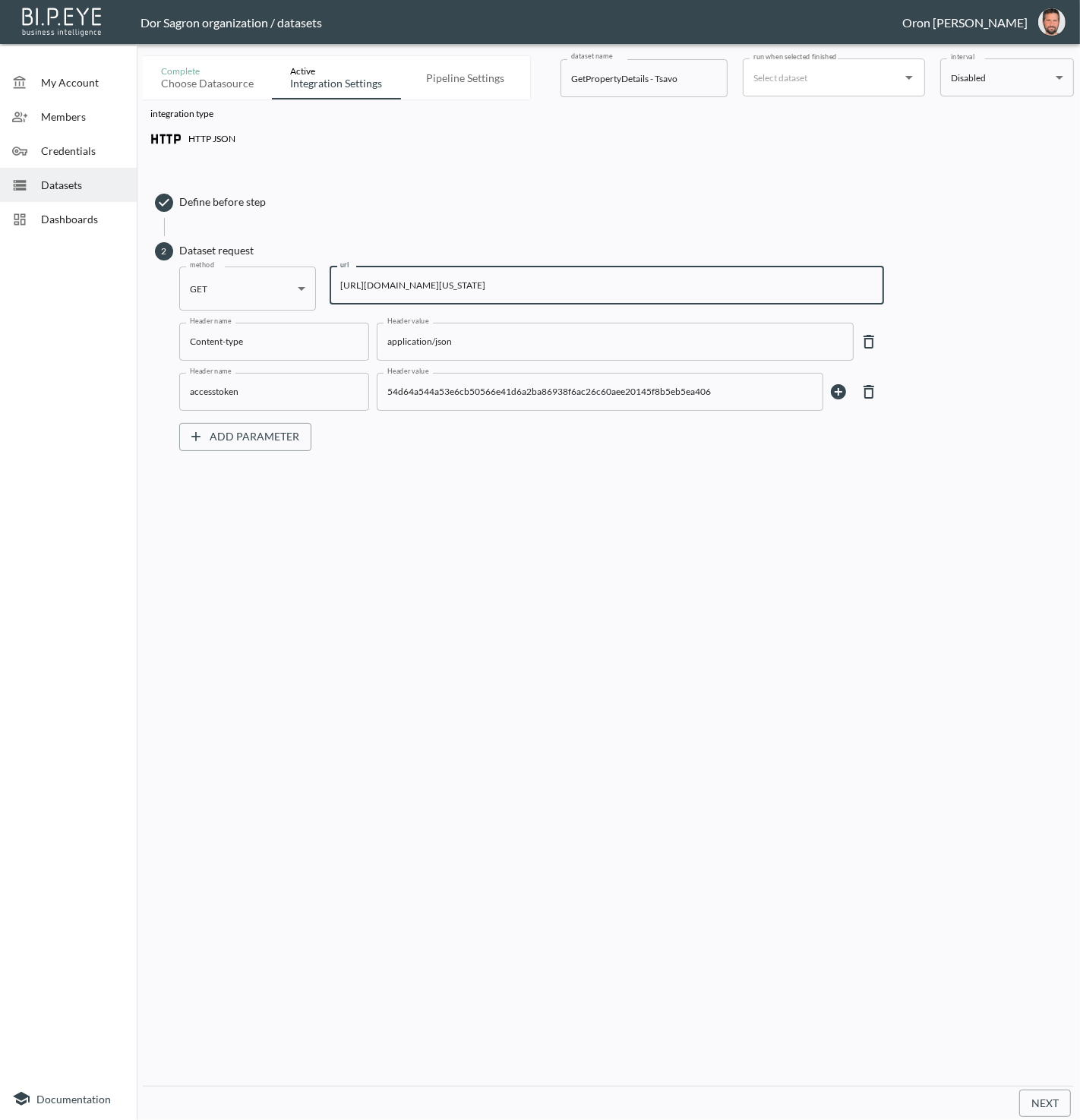
click at [454, 279] on input "https://staging-api.propmix.io/pubrec/assessor/v2/GetPropertyDetails?orderId=1&…" at bounding box center [607, 285] width 555 height 38
paste input "3139&State=FL&City=Miami+Beach&StreetAddress=50+S+Pointe+Dr&UnitNumber=TWN7"
type input "https://staging-api.propmix.io/pubrec/assessor/v2/GetPropertyDetails?orderId=1&…"
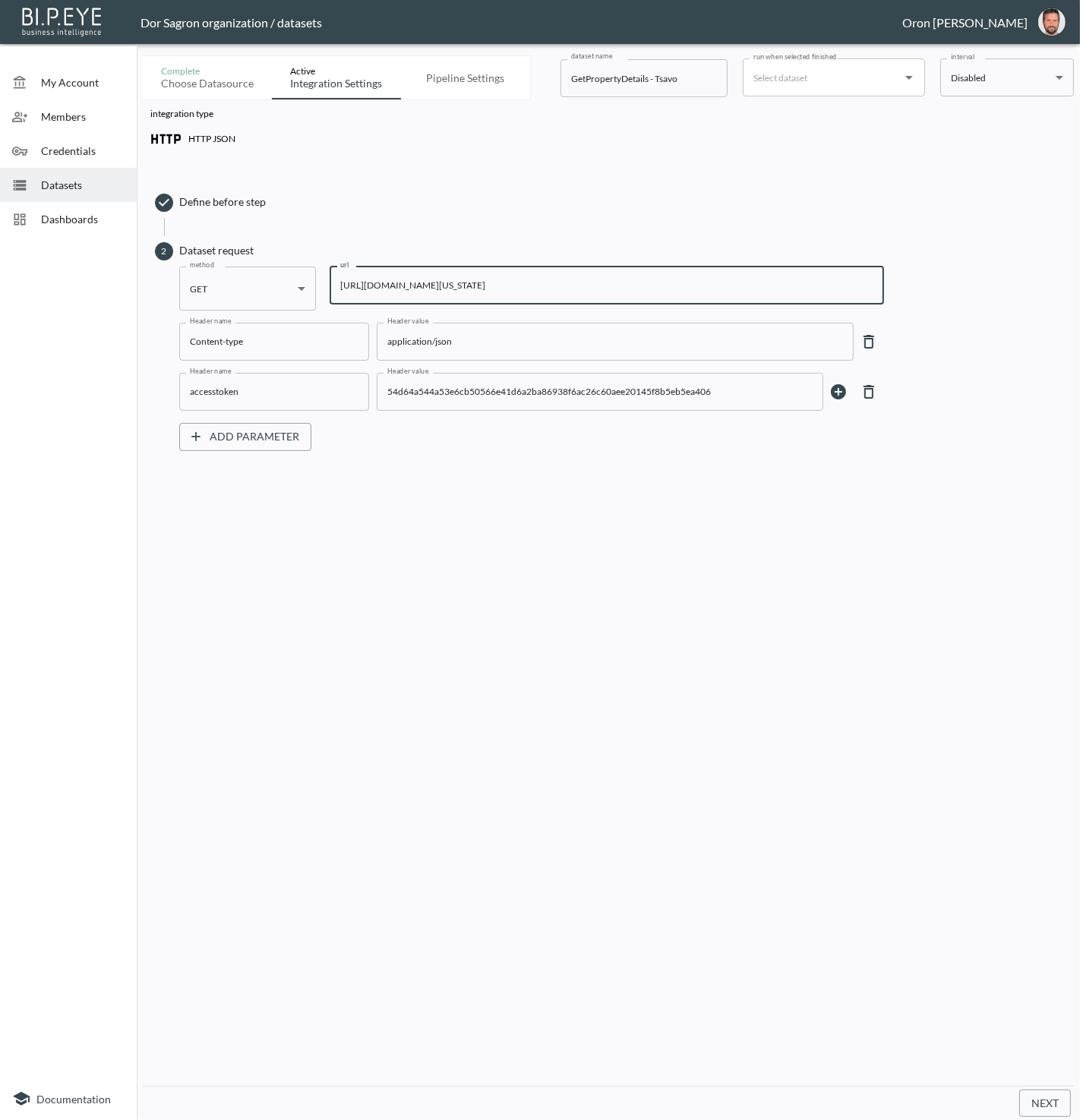
click at [672, 74] on input "GetPropertyDetails - Tsavo" at bounding box center [644, 78] width 167 height 38
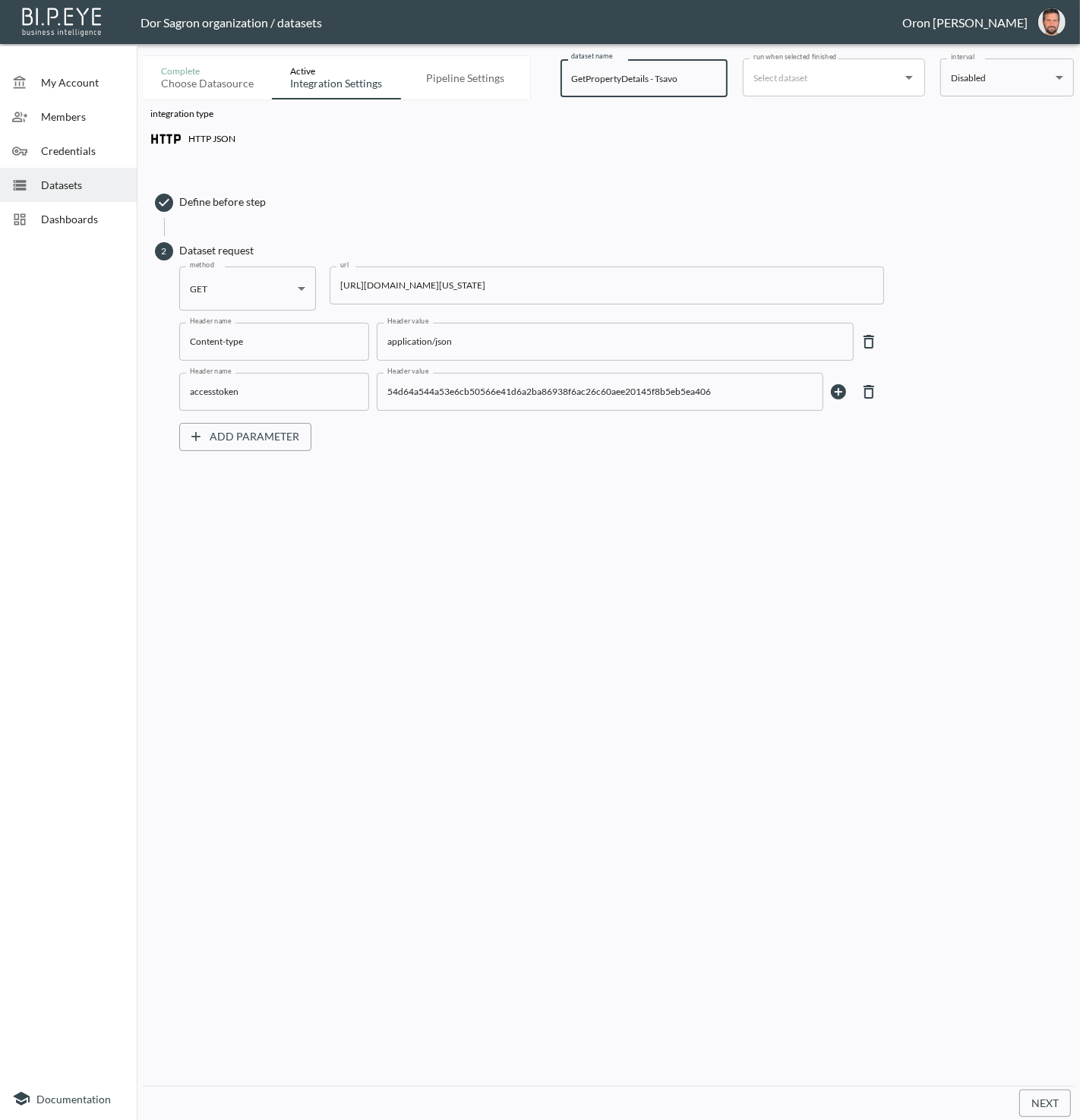
paste input "50 S Point"
type input "GetPropertyDetails - 50 S Point"
click at [806, 75] on input "run when selected finished" at bounding box center [822, 78] width 146 height 25
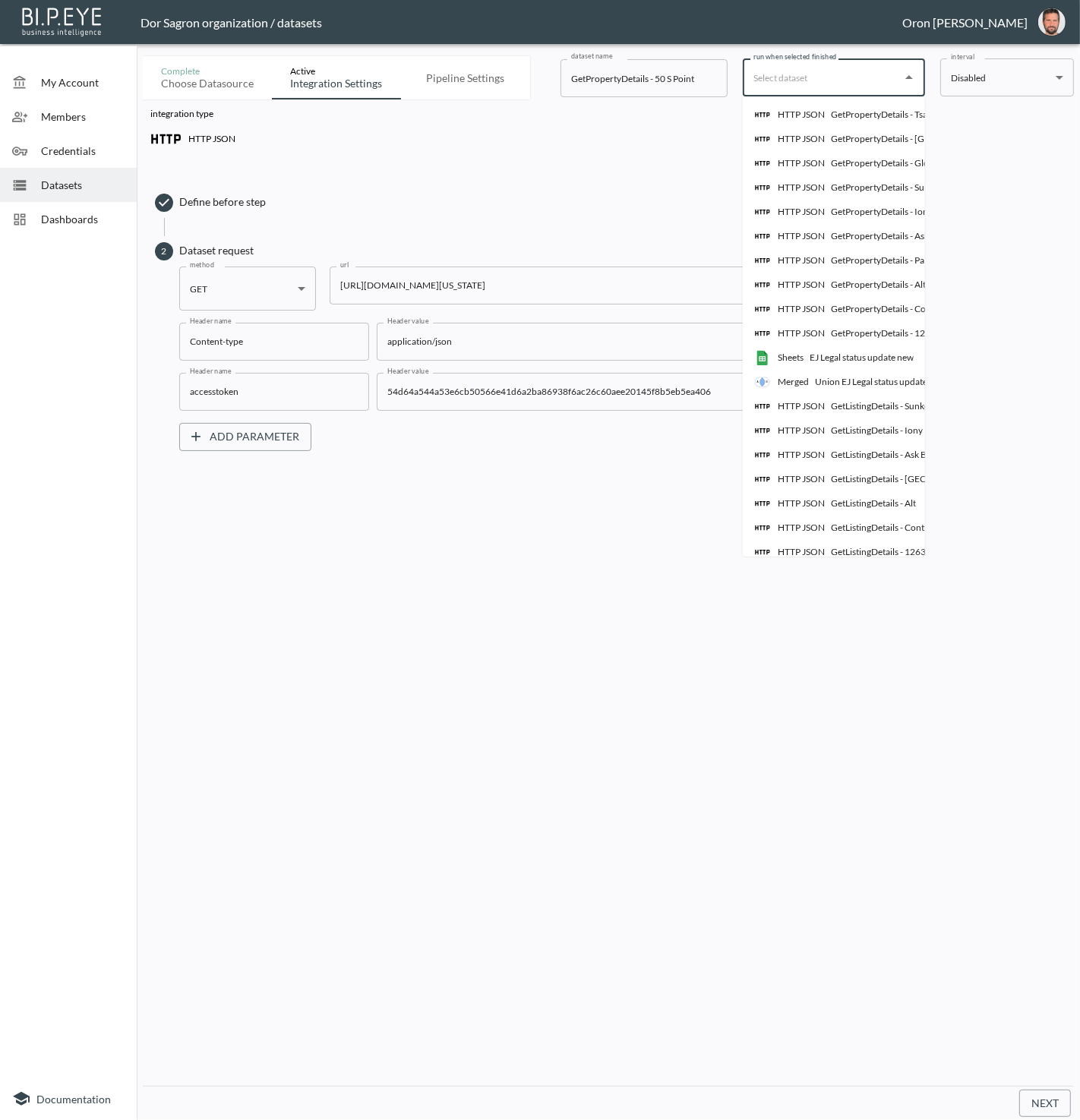
click at [812, 116] on p "HTTP JSON" at bounding box center [801, 115] width 47 height 14
type input "GetPropertyDetails - Tsavo"
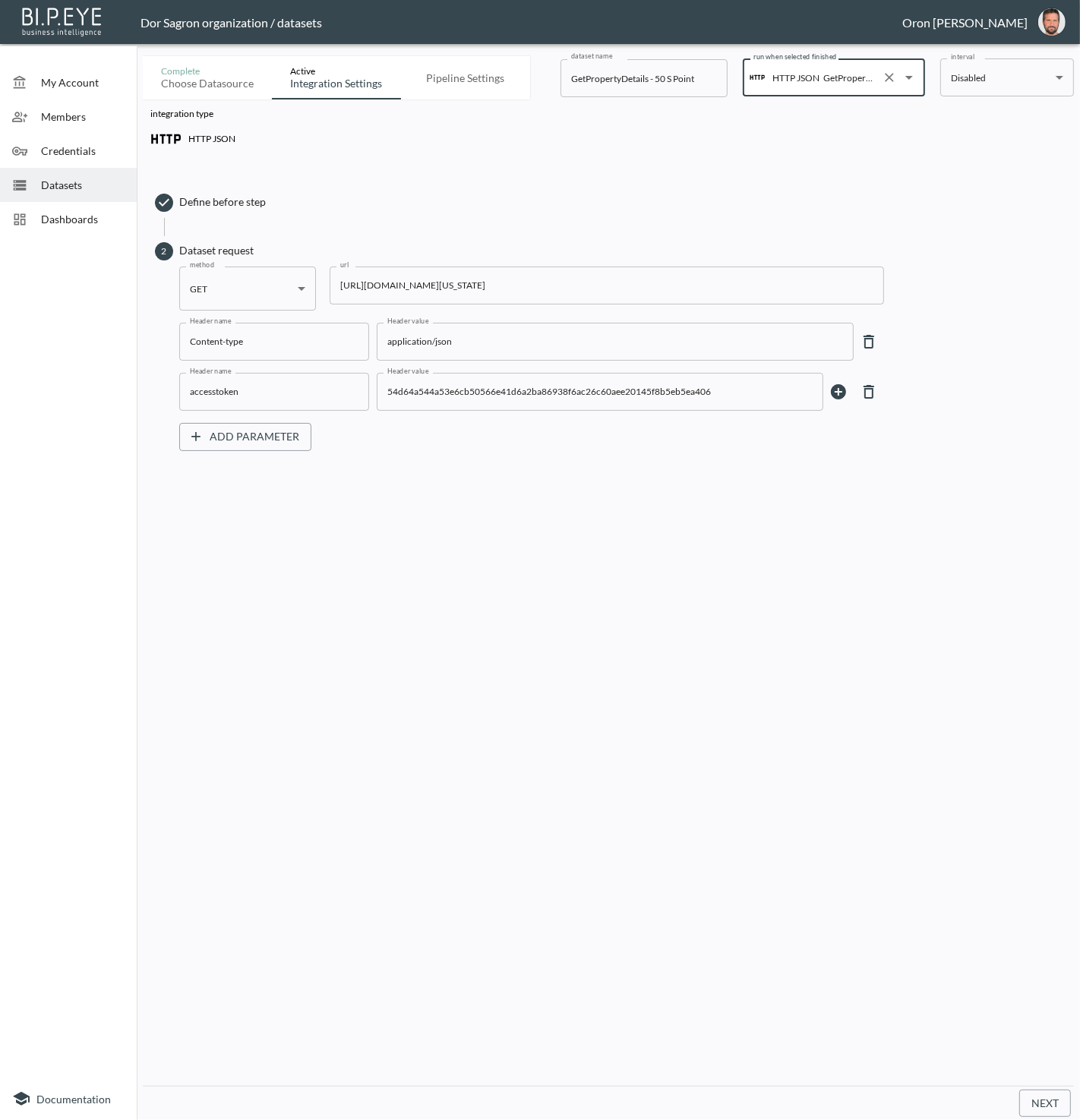
click at [817, 84] on div "HTTP JSON" at bounding box center [785, 77] width 70 height 15
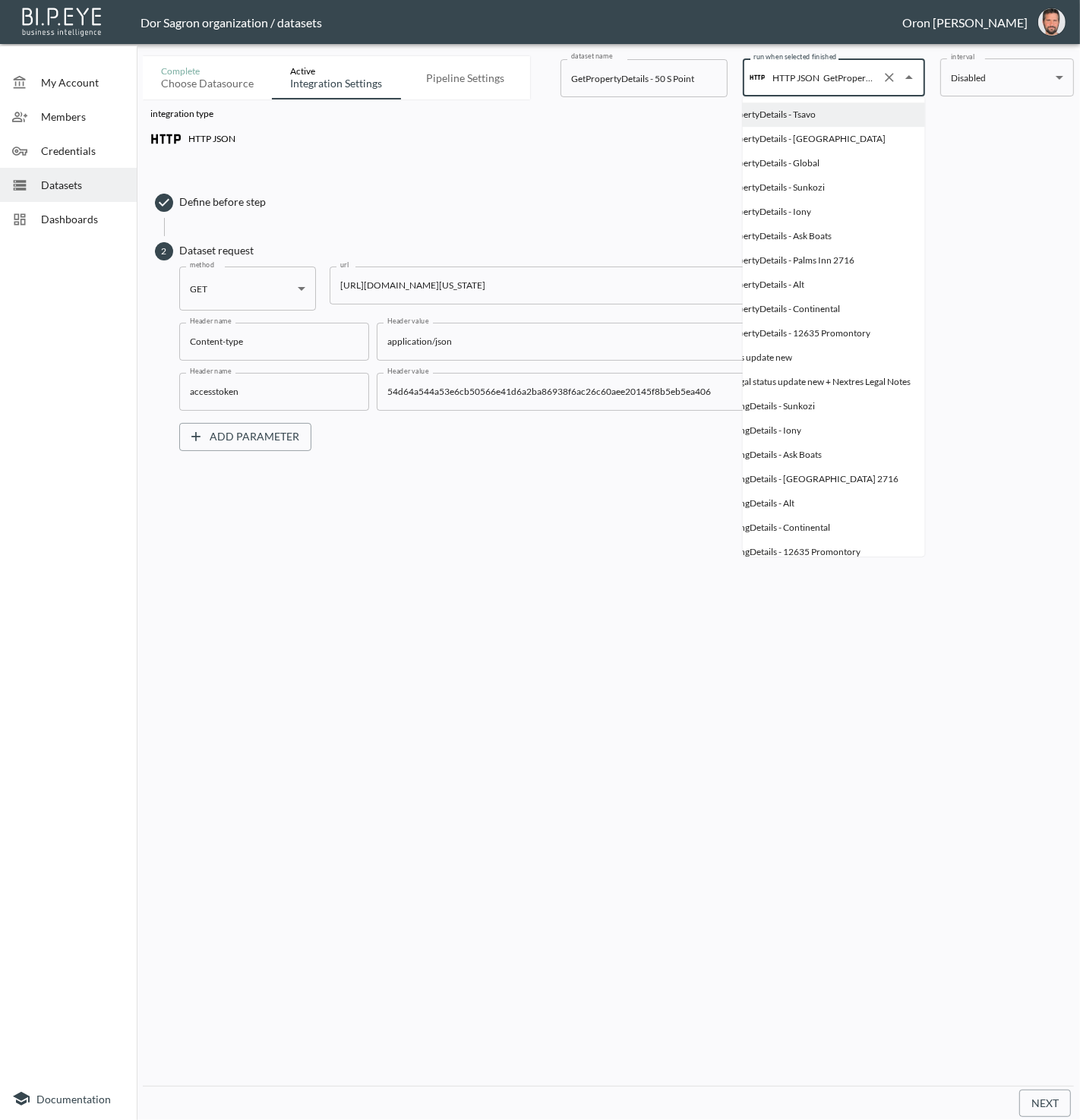
scroll to position [0, 122]
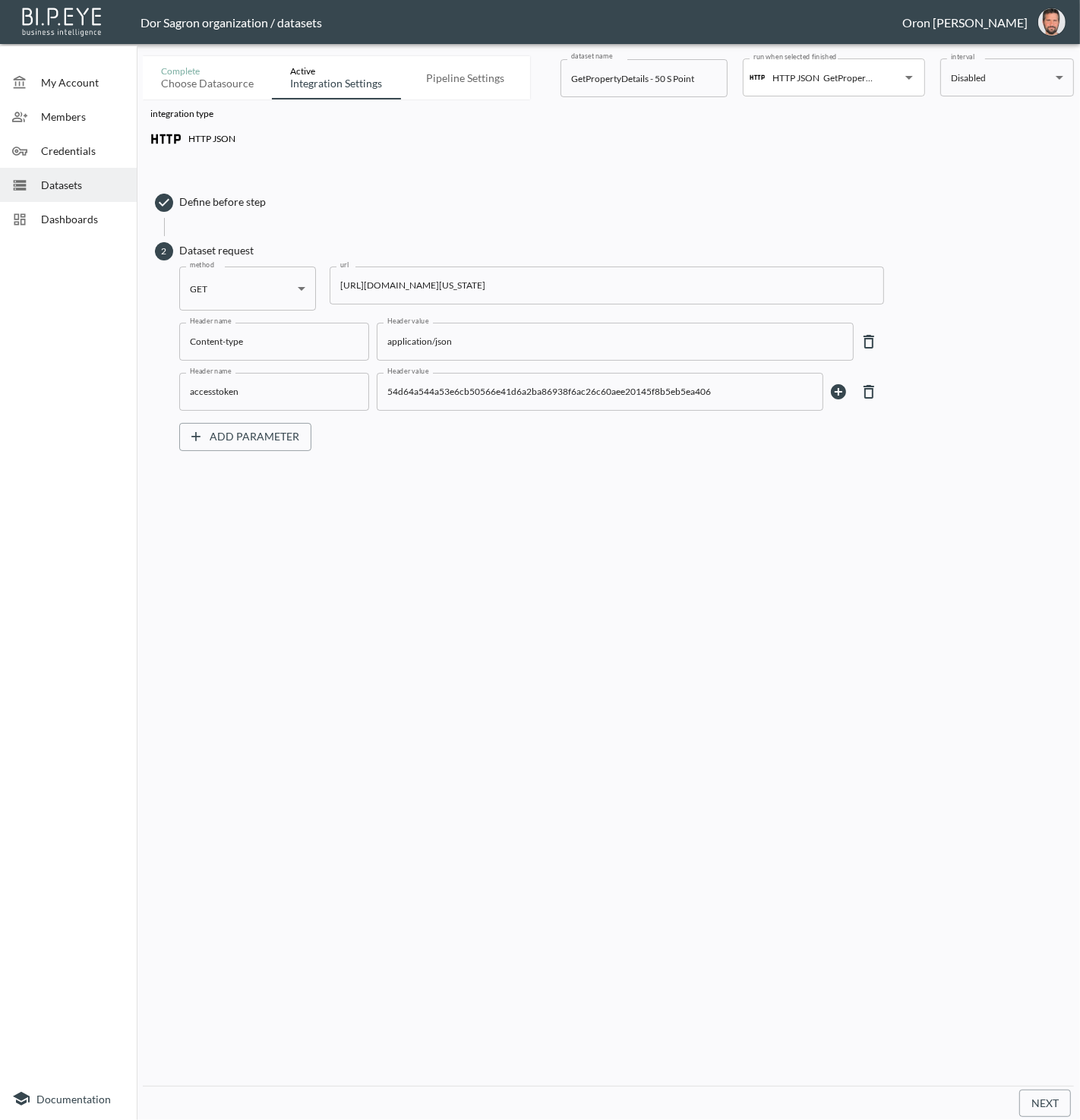
click at [1007, 152] on div "HTTP JSON" at bounding box center [608, 138] width 916 height 31
click at [1038, 1102] on button "Next" at bounding box center [1045, 1104] width 52 height 28
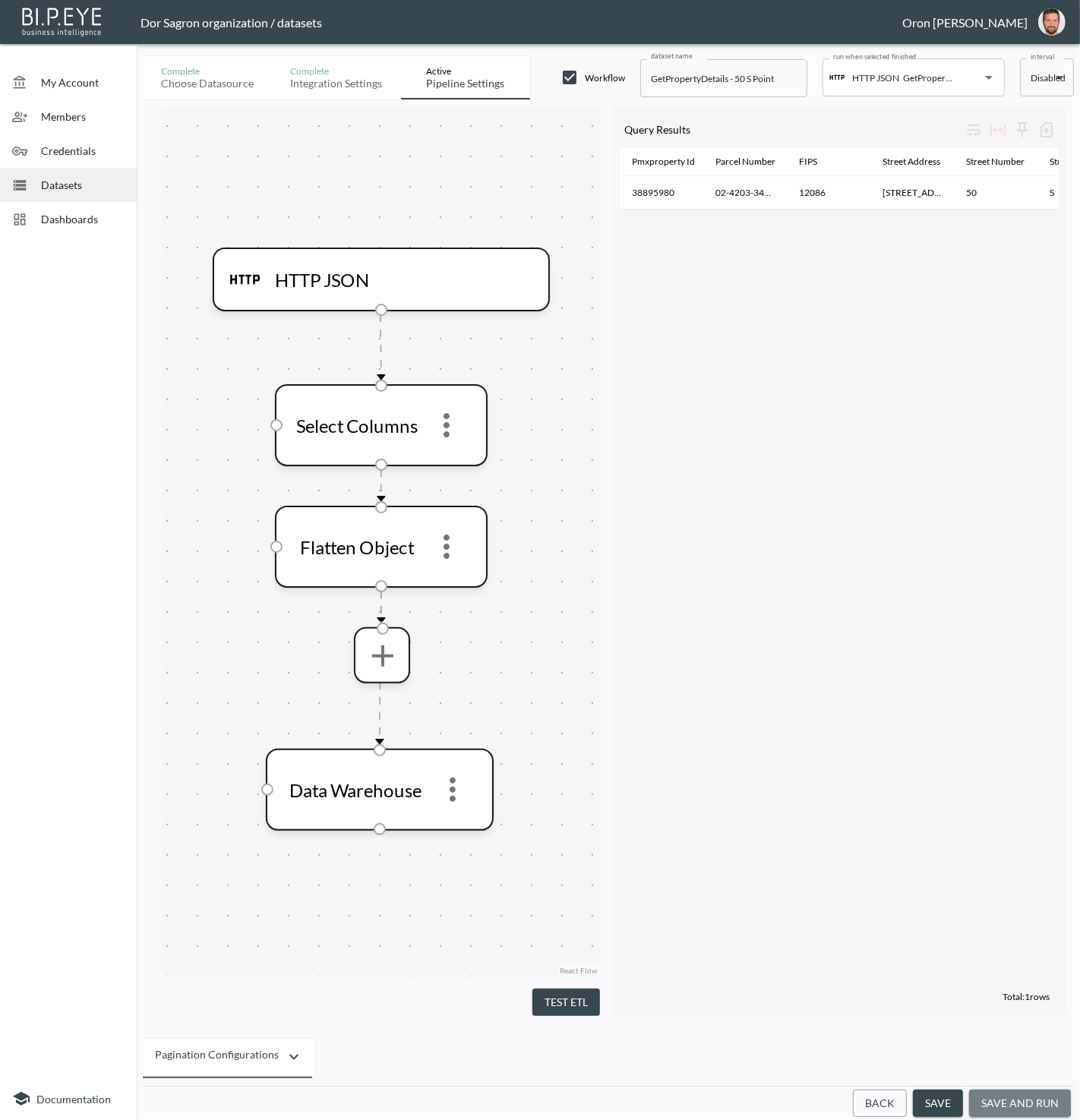
click at [993, 1093] on button "save and run" at bounding box center [1020, 1104] width 102 height 28
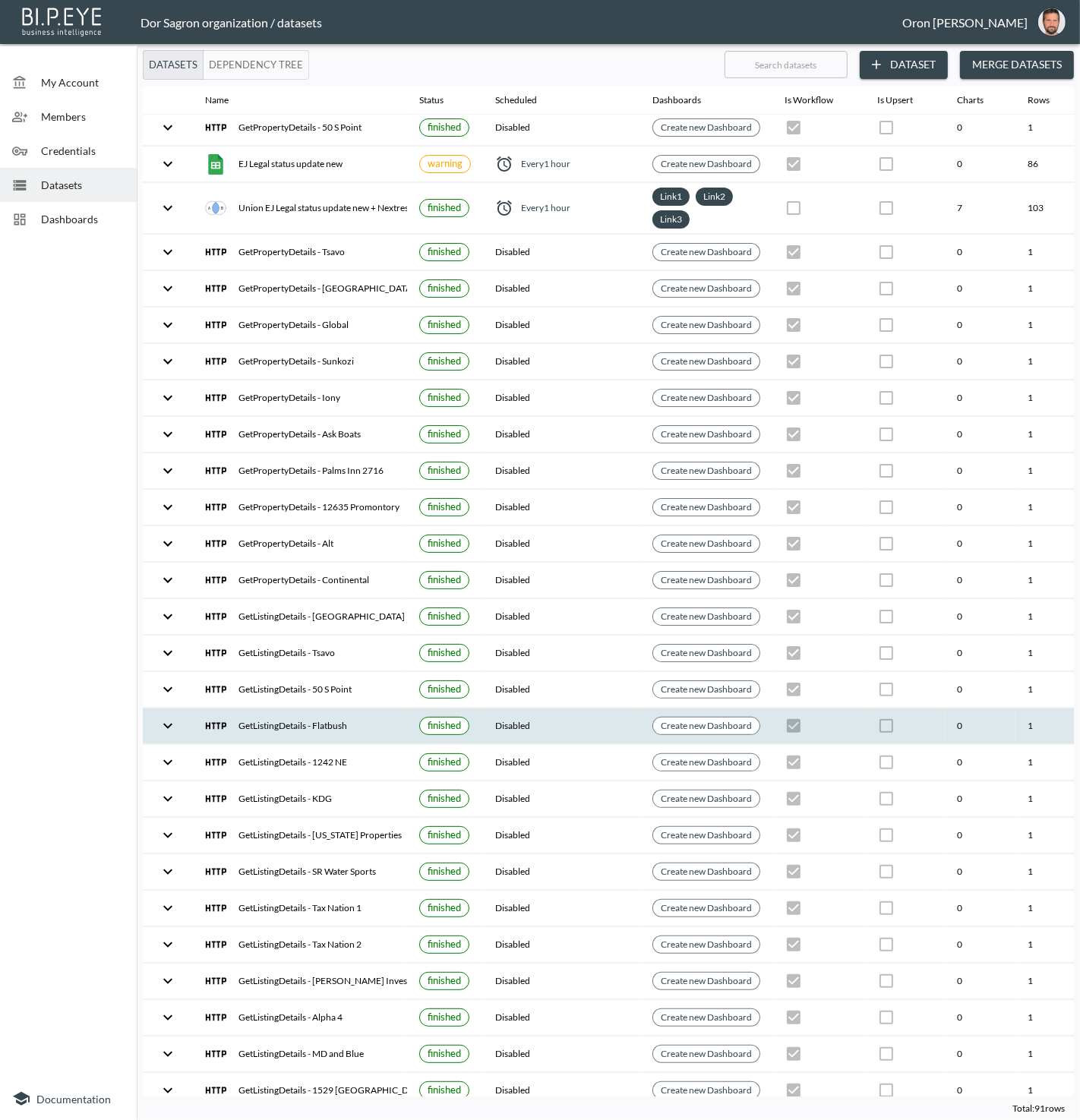
scroll to position [4, 174]
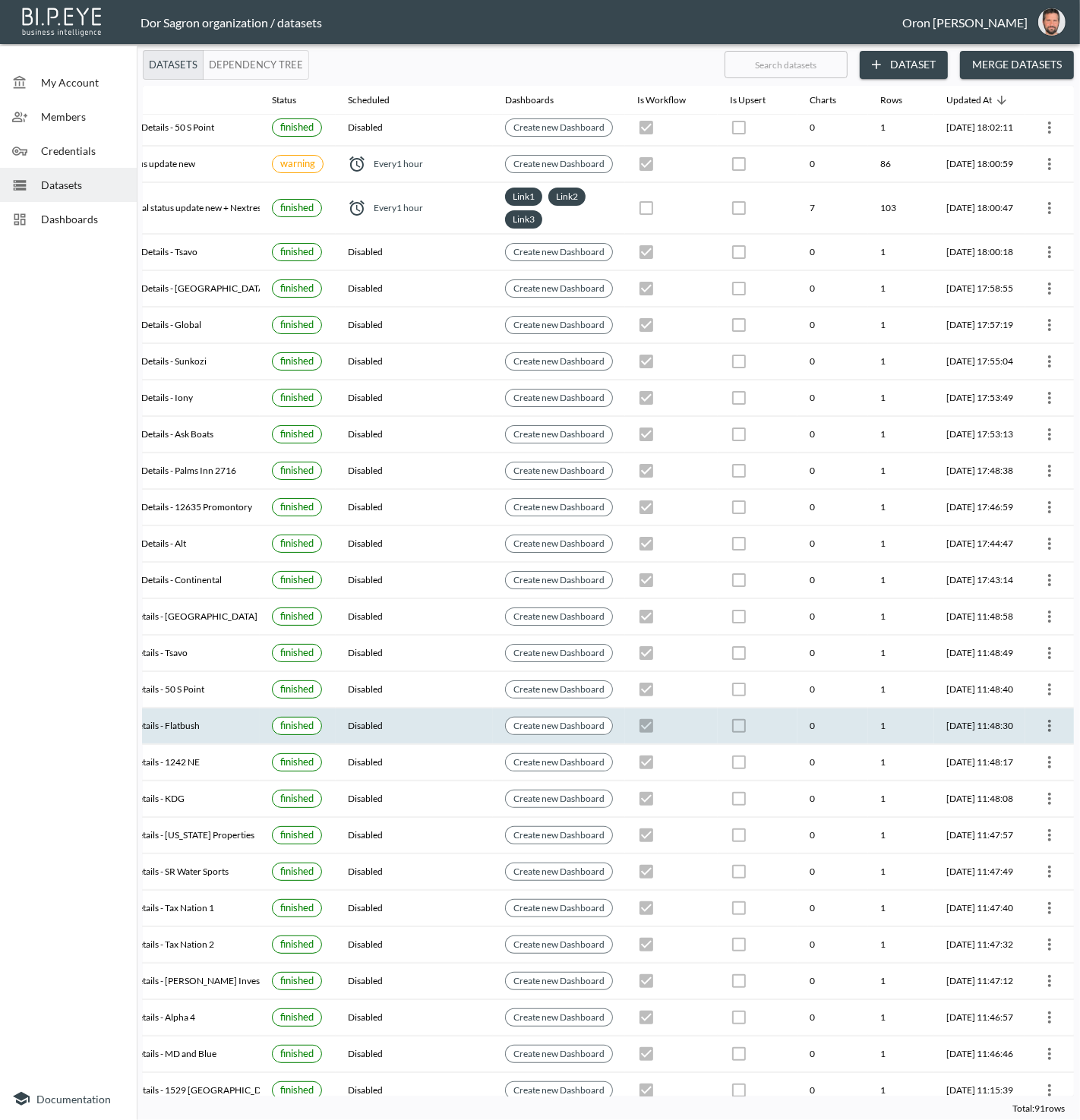
click at [1049, 717] on icon "more" at bounding box center [1049, 726] width 18 height 18
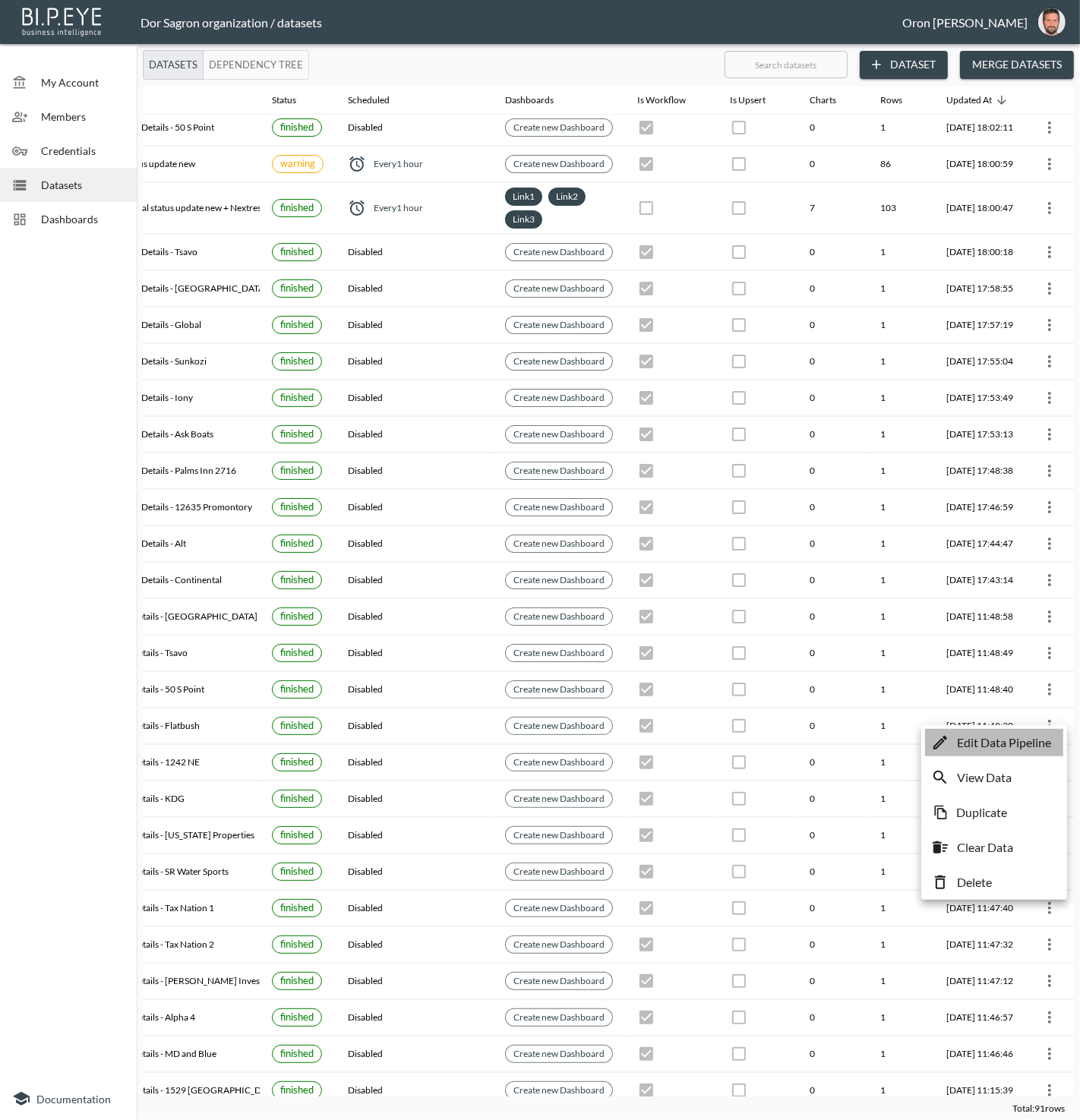
drag, startPoint x: 1039, startPoint y: 741, endPoint x: 1035, endPoint y: 733, distance: 8.9
click at [1039, 740] on p "Edit Data Pipeline" at bounding box center [1004, 742] width 94 height 18
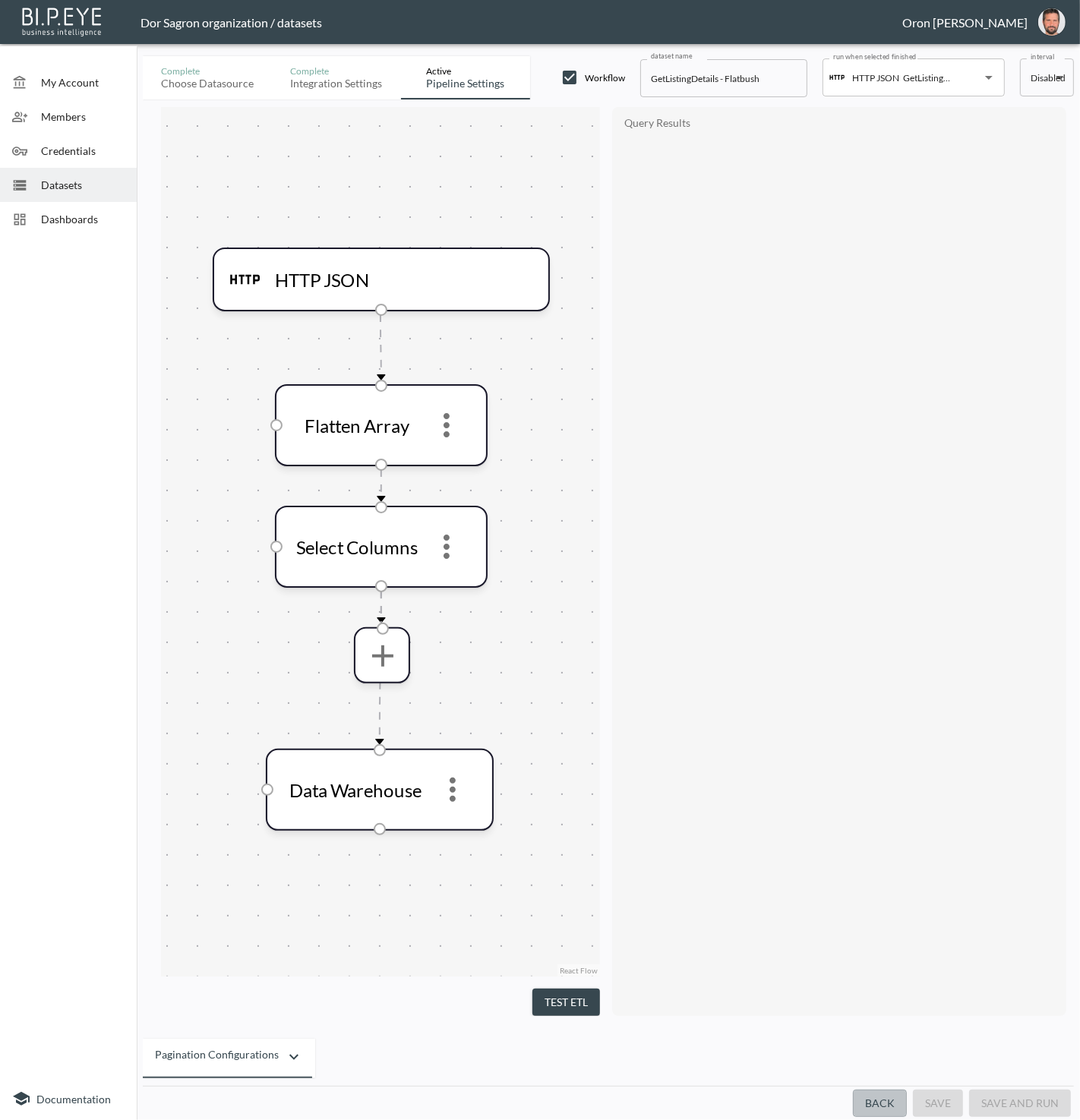
drag, startPoint x: 884, startPoint y: 1100, endPoint x: 880, endPoint y: 1069, distance: 31.3
click at [884, 1100] on button "Back" at bounding box center [880, 1104] width 54 height 28
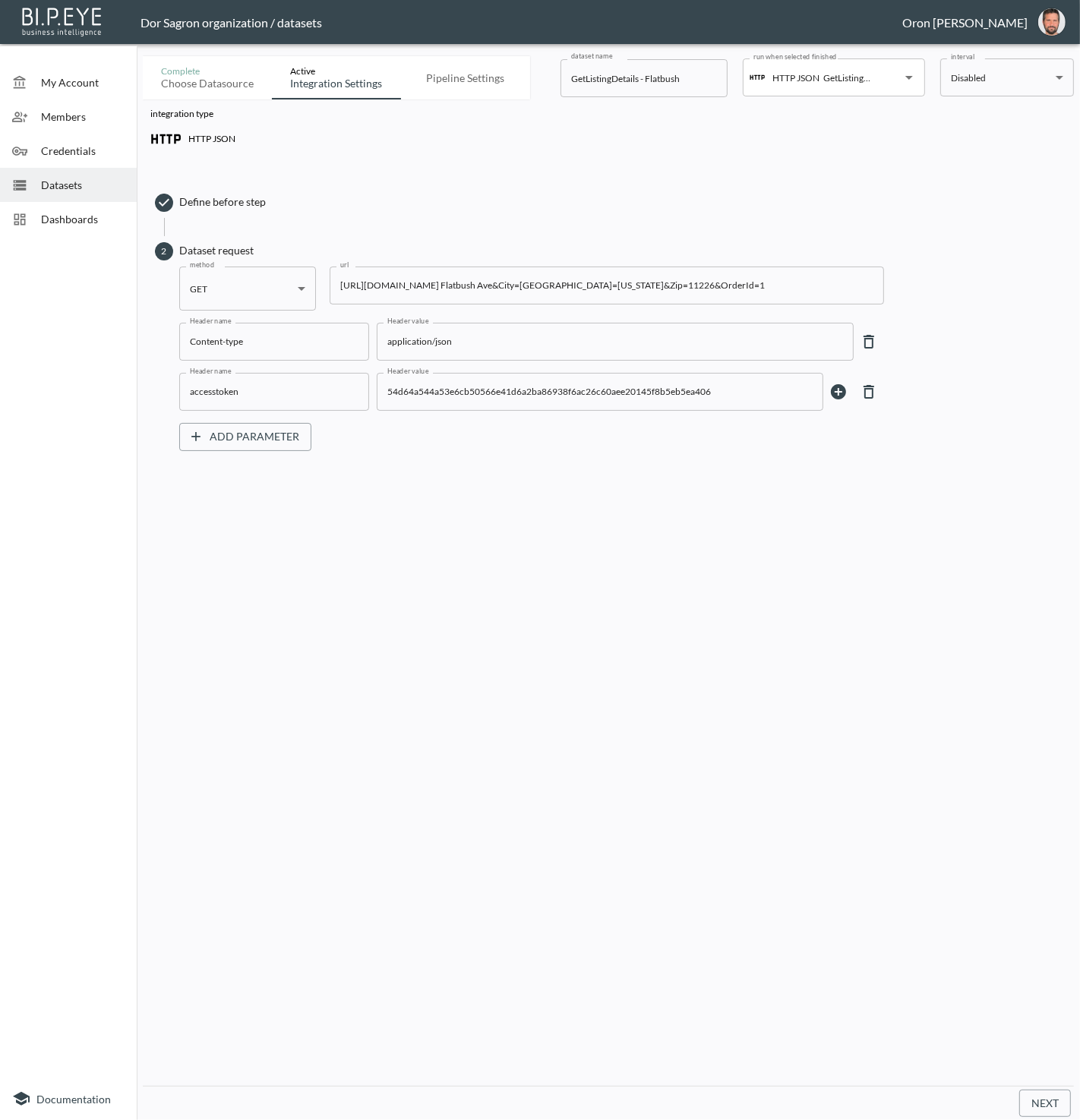
click at [617, 294] on input "https://staging-api.propmix.io/mktlite/val/v2/GetListingDetails?&Street=731 Fla…" at bounding box center [607, 285] width 555 height 38
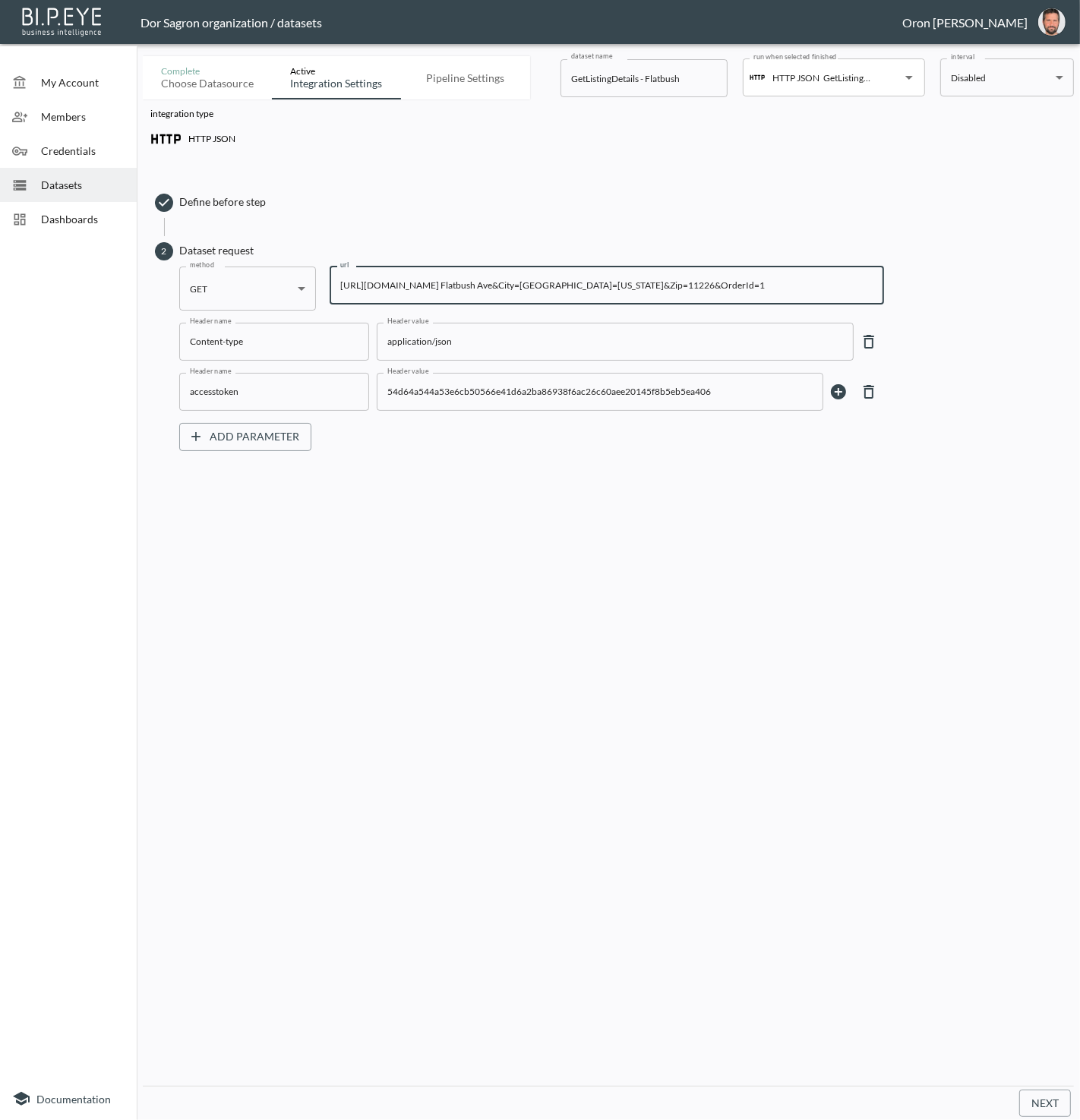
click at [617, 294] on input "https://staging-api.propmix.io/mktlite/val/v2/GetListingDetails?&Street=731 Fla…" at bounding box center [607, 285] width 555 height 38
click at [111, 189] on span "Datasets" at bounding box center [82, 185] width 83 height 16
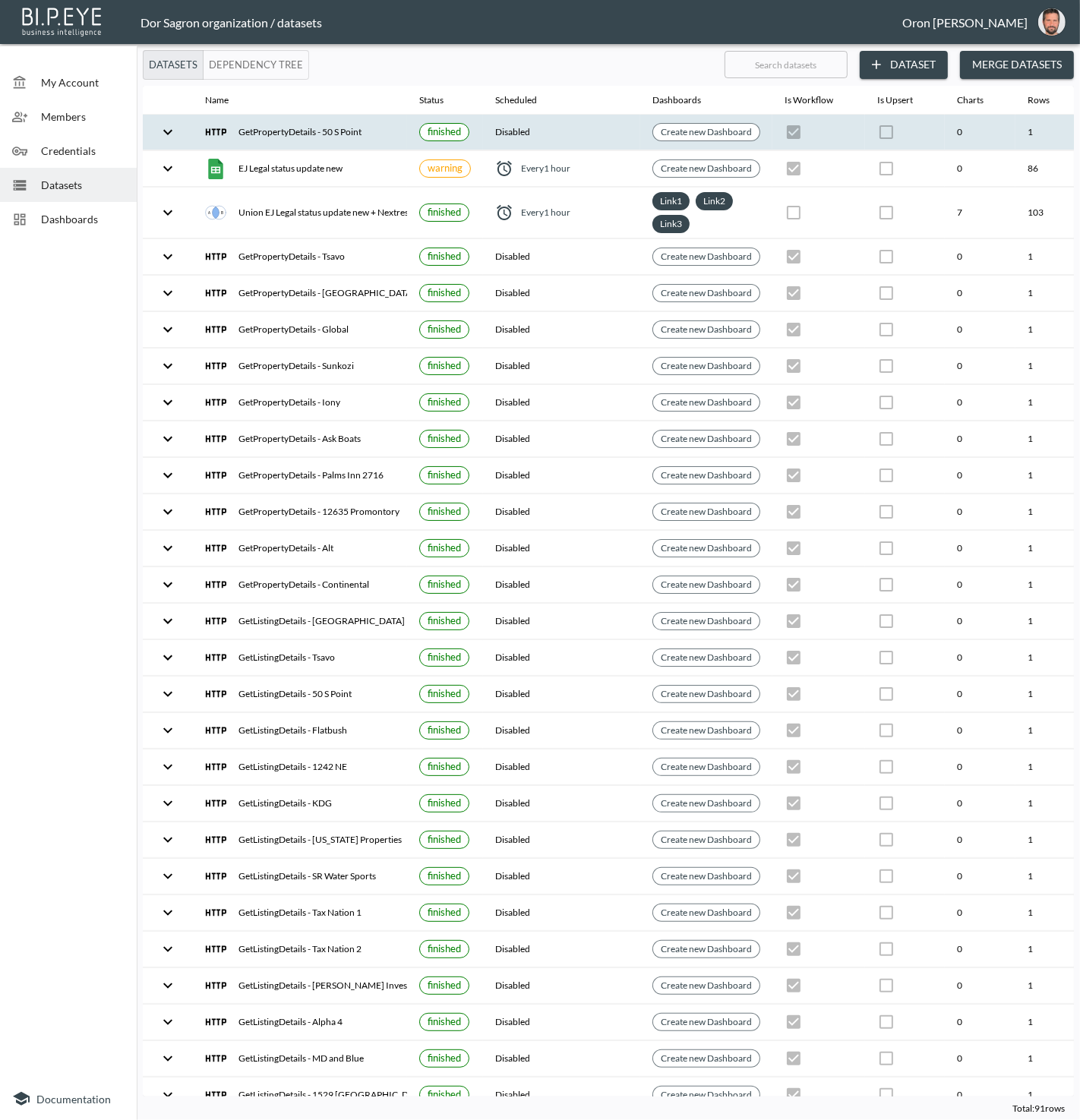
scroll to position [0, 174]
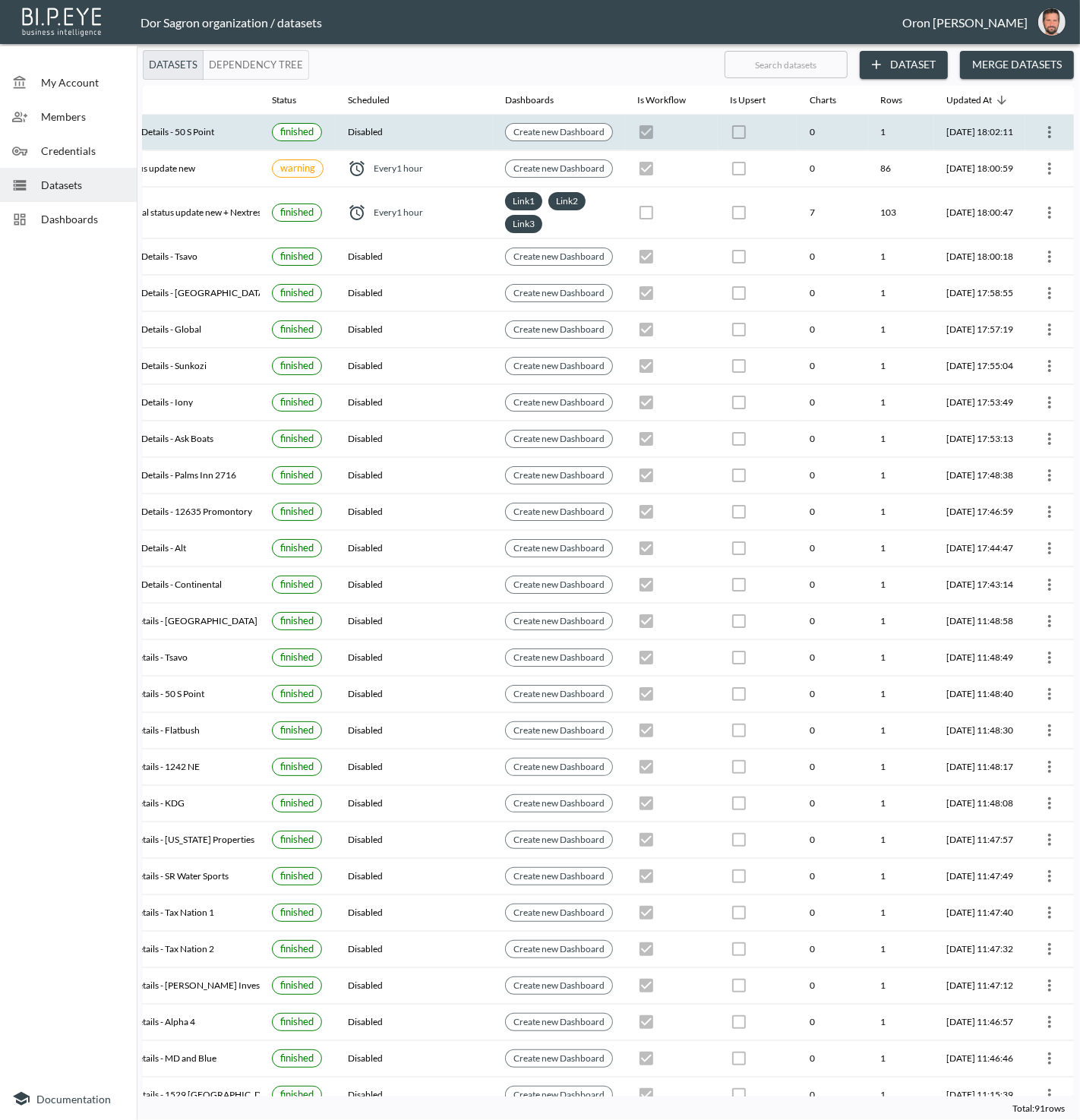
click at [1044, 134] on icon "more" at bounding box center [1049, 131] width 18 height 18
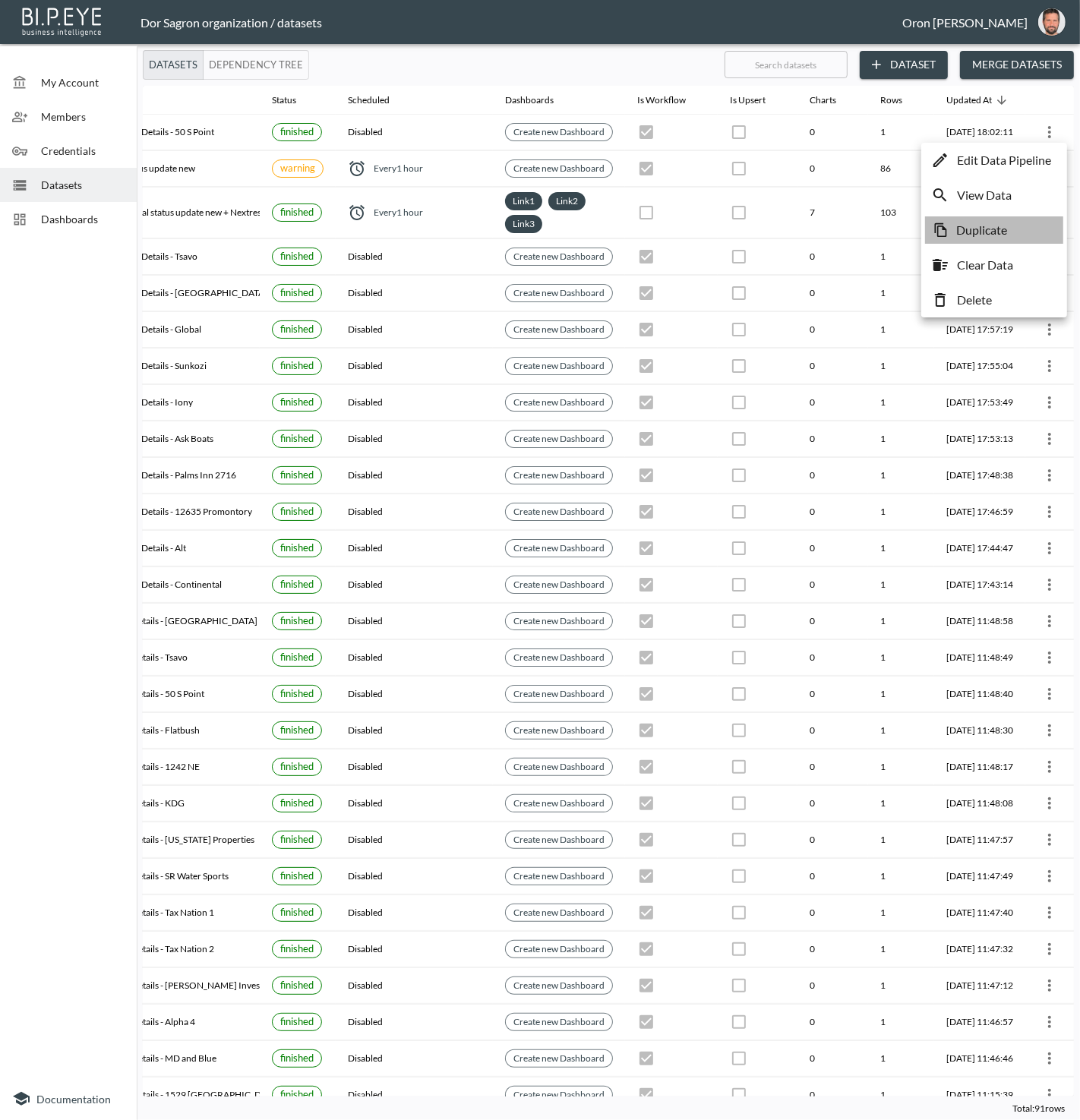
click at [984, 234] on p "Duplicate" at bounding box center [982, 230] width 51 height 18
checkbox input "true"
checkbox input "false"
checkbox input "true"
checkbox input "false"
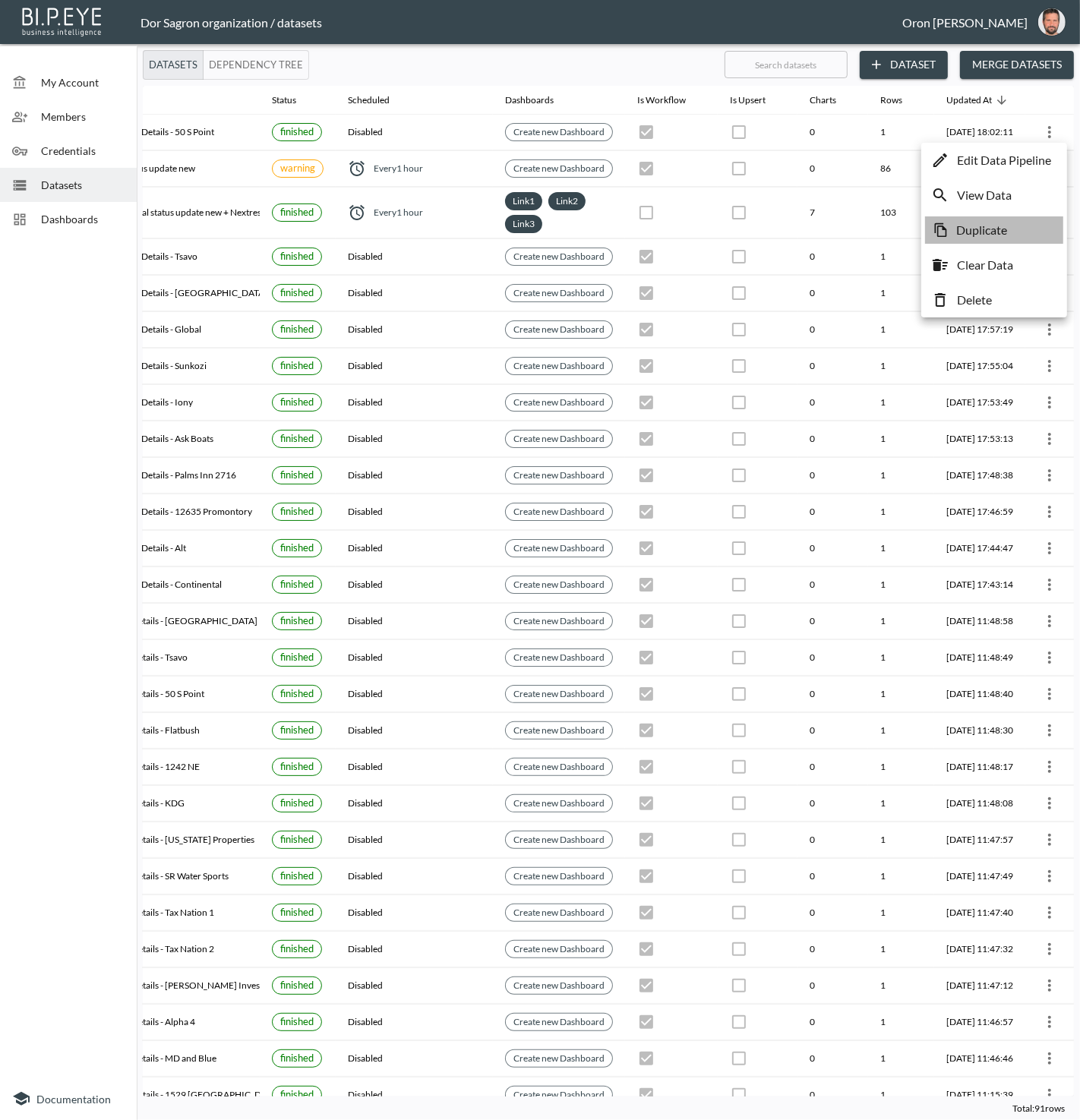
checkbox input "true"
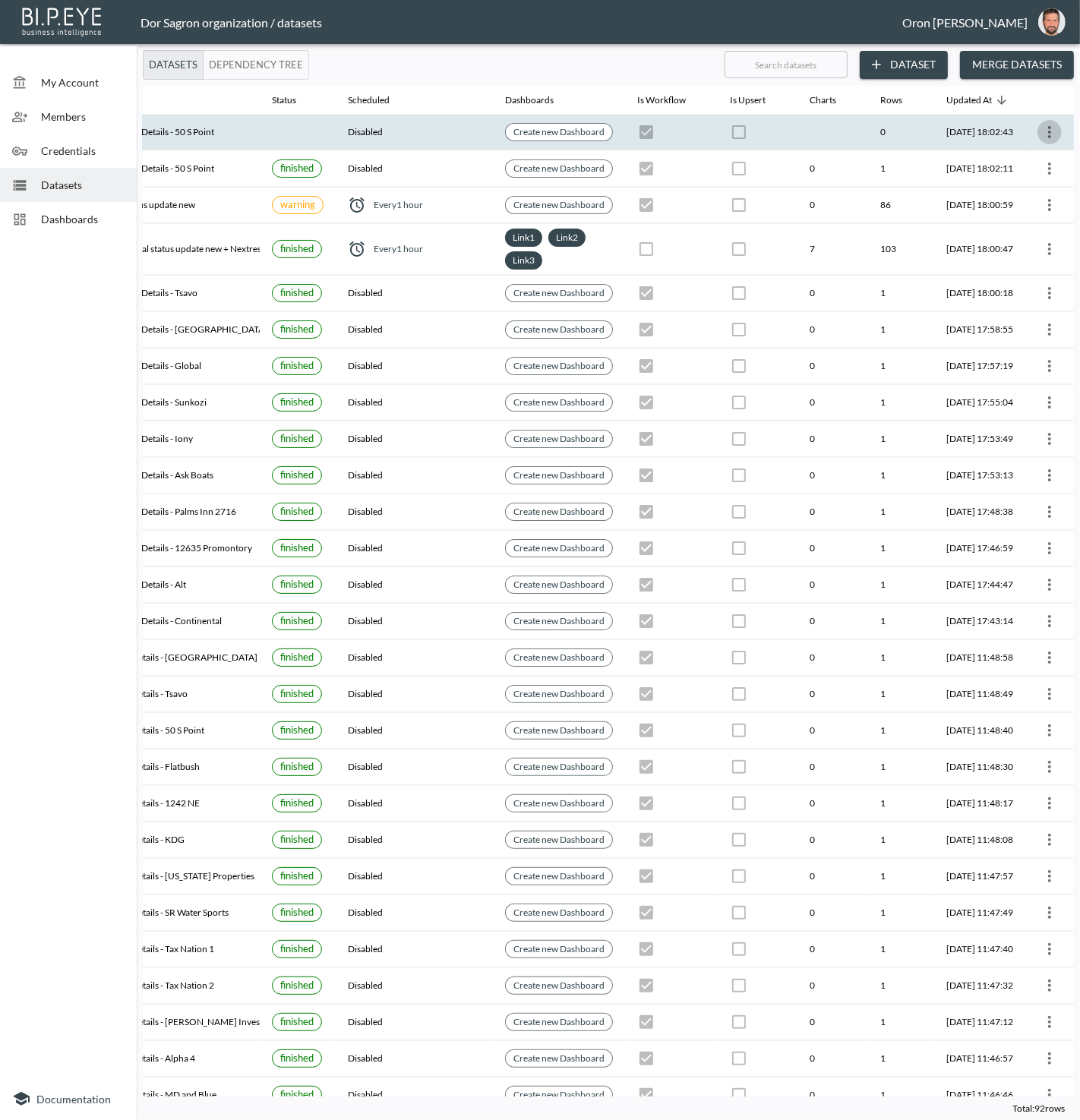
click at [1049, 128] on icon "more" at bounding box center [1049, 131] width 18 height 18
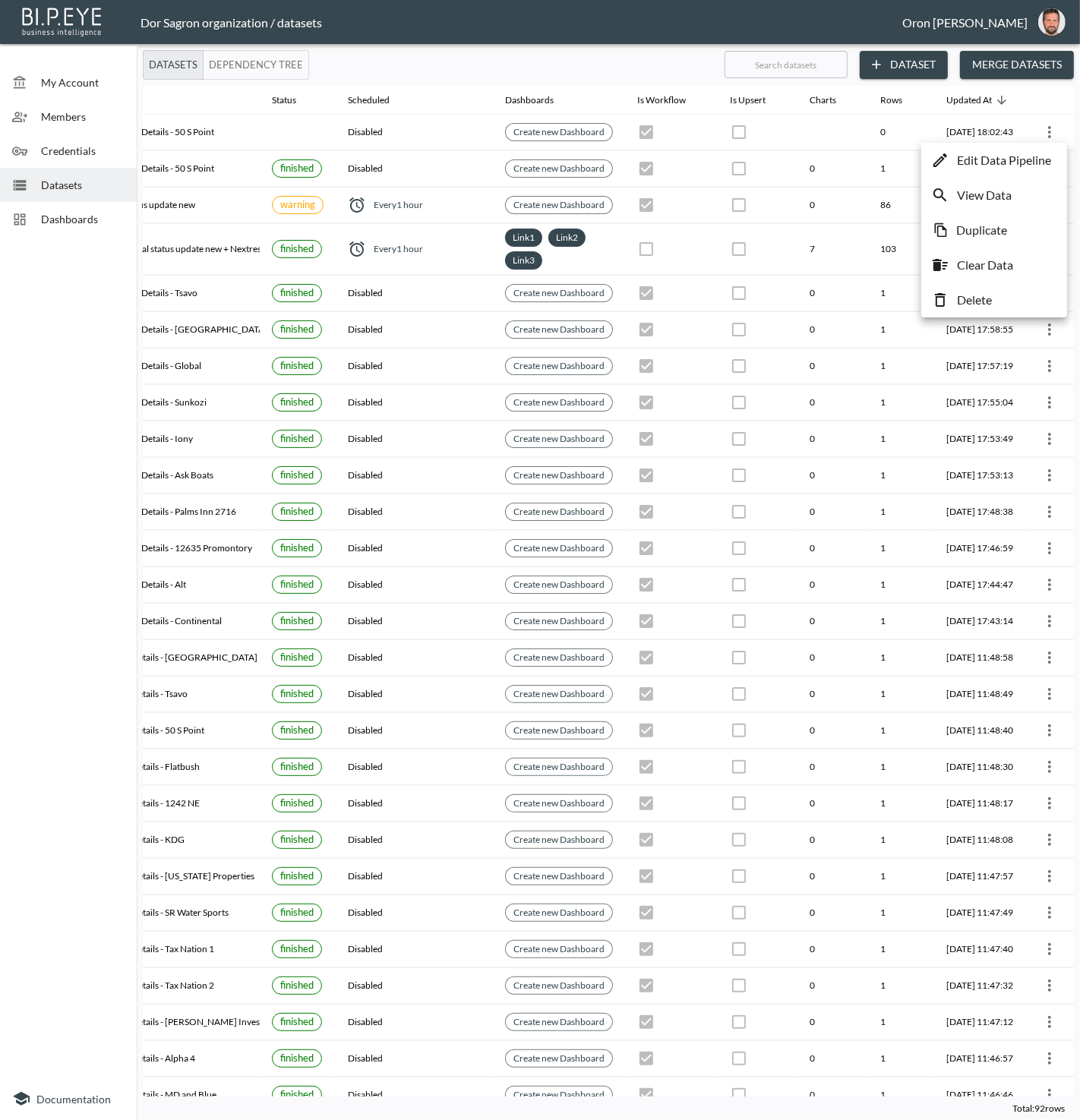
click at [1040, 159] on p "Edit Data Pipeline" at bounding box center [1004, 159] width 94 height 18
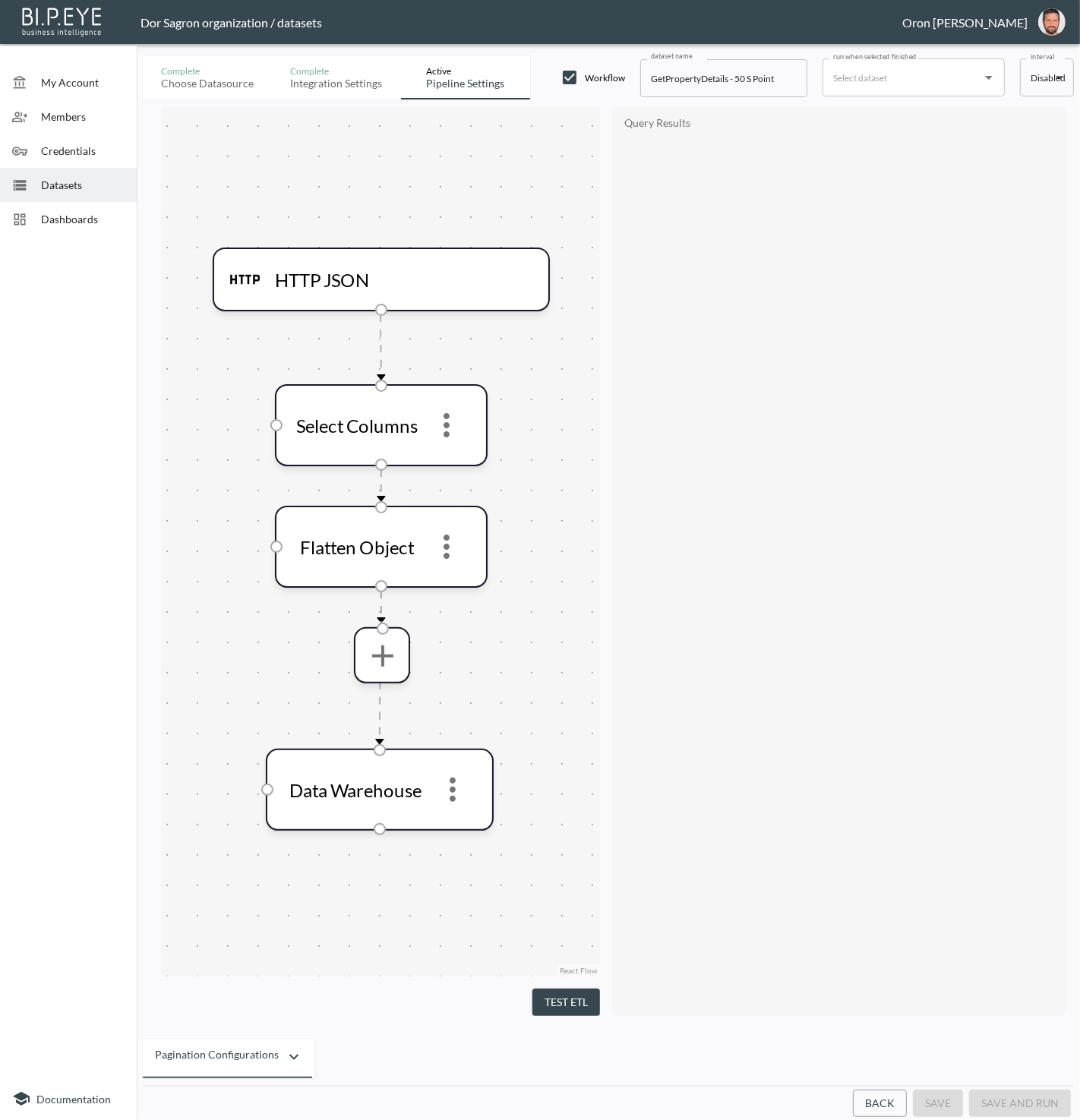
click at [880, 1115] on button "Back" at bounding box center [880, 1104] width 54 height 28
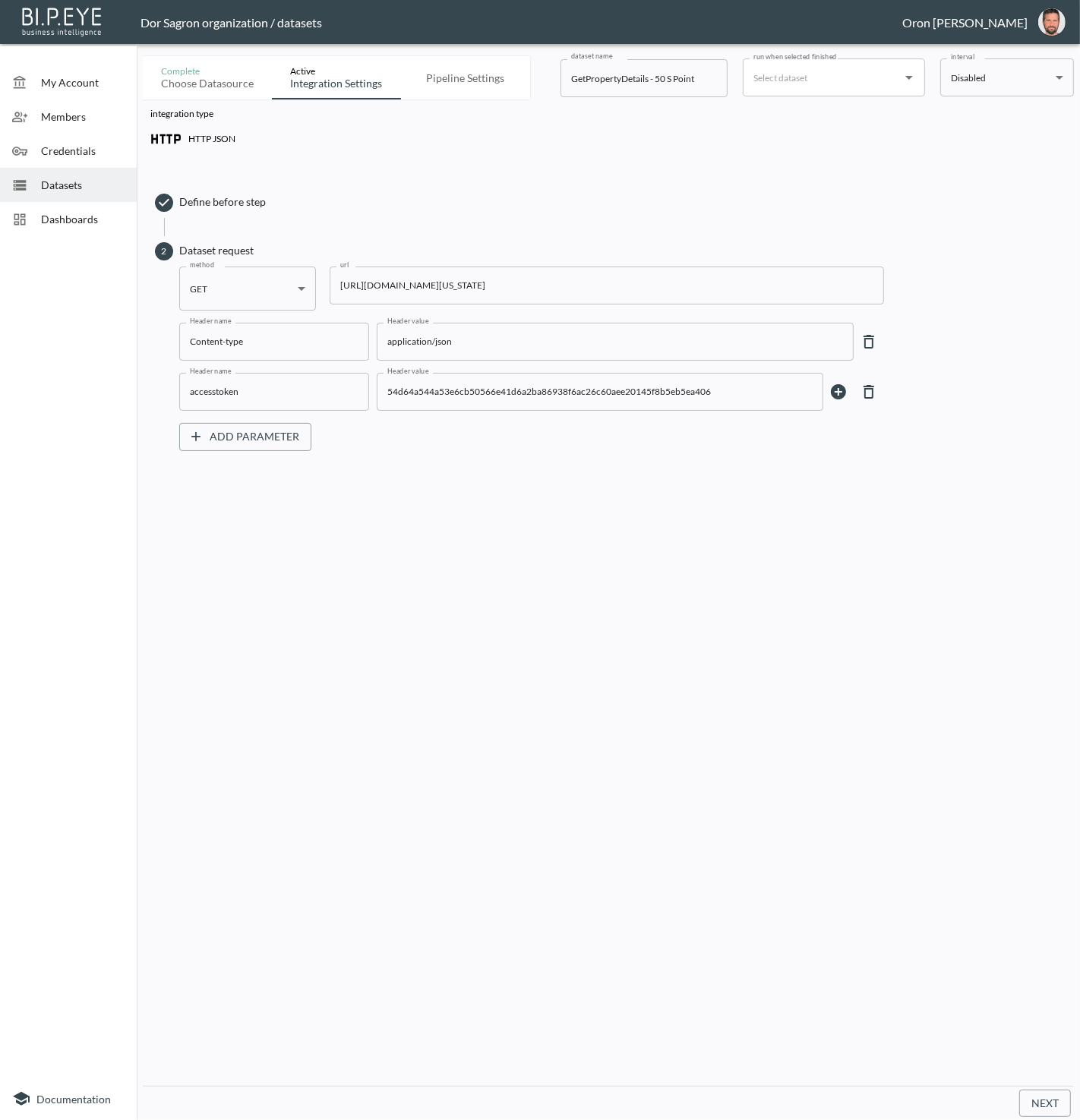
click at [636, 294] on input "https://staging-api.propmix.io/pubrec/assessor/v2/GetPropertyDetails?orderId=1&…" at bounding box center [607, 285] width 555 height 38
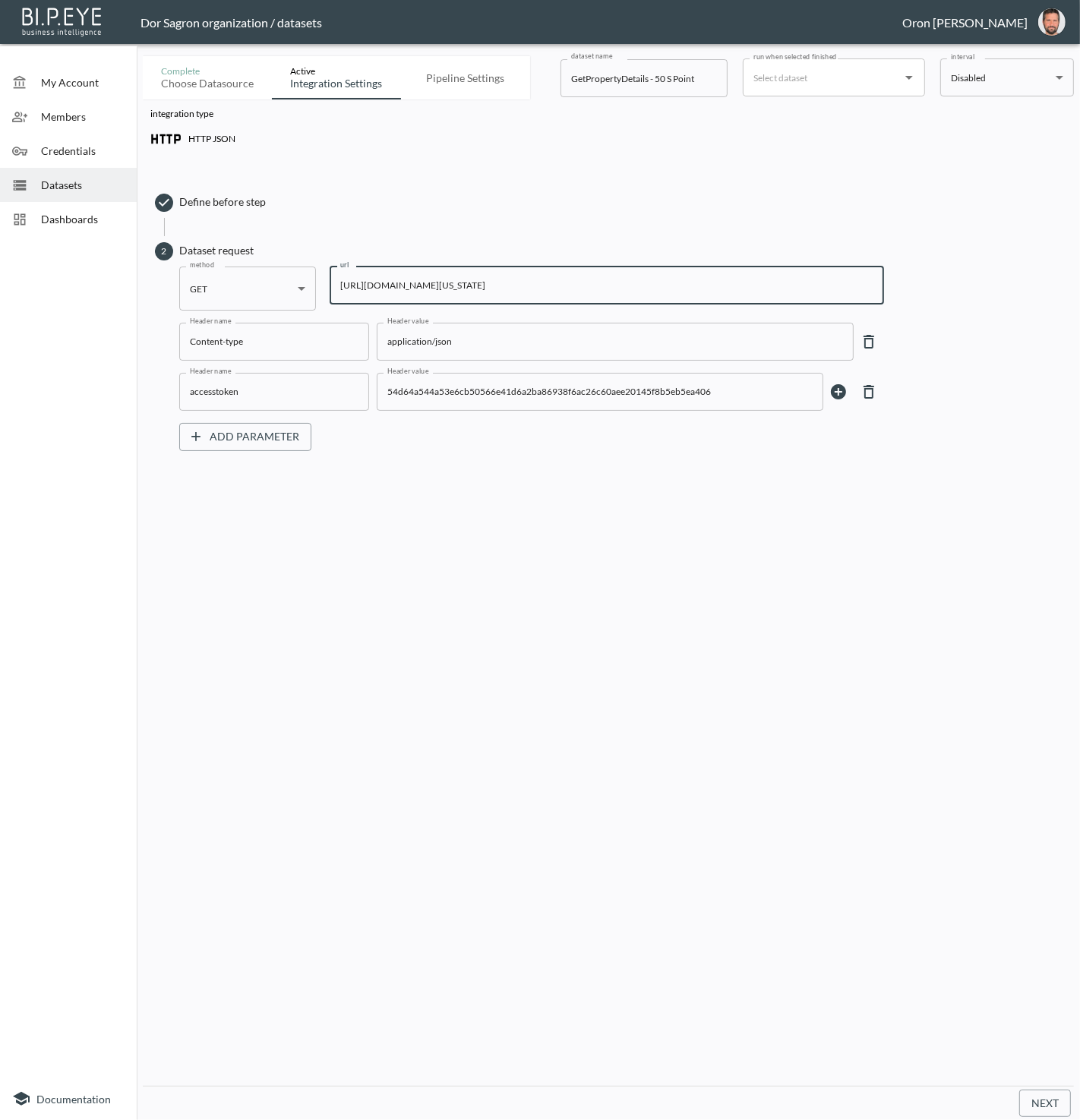
click at [636, 294] on input "https://staging-api.propmix.io/pubrec/assessor/v2/GetPropertyDetails?orderId=1&…" at bounding box center [607, 285] width 555 height 38
paste input "11226&State=NY&City=Brooklyn&StreetAddress=731+Flatbush+Ave"
type input "https://staging-api.propmix.io/pubrec/assessor/v2/GetPropertyDetails?orderId=1&…"
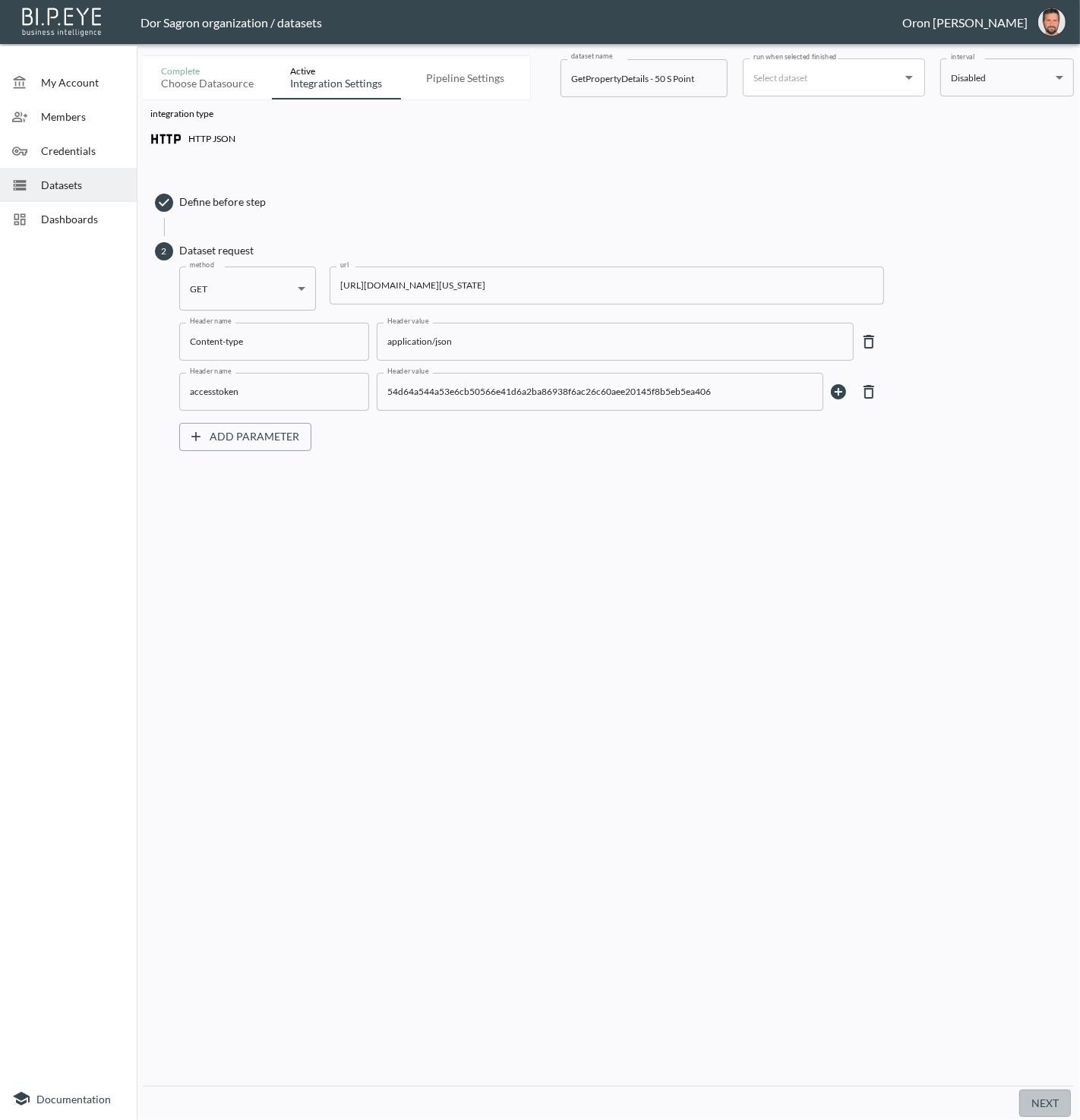
click at [1038, 1103] on button "Next" at bounding box center [1045, 1104] width 52 height 28
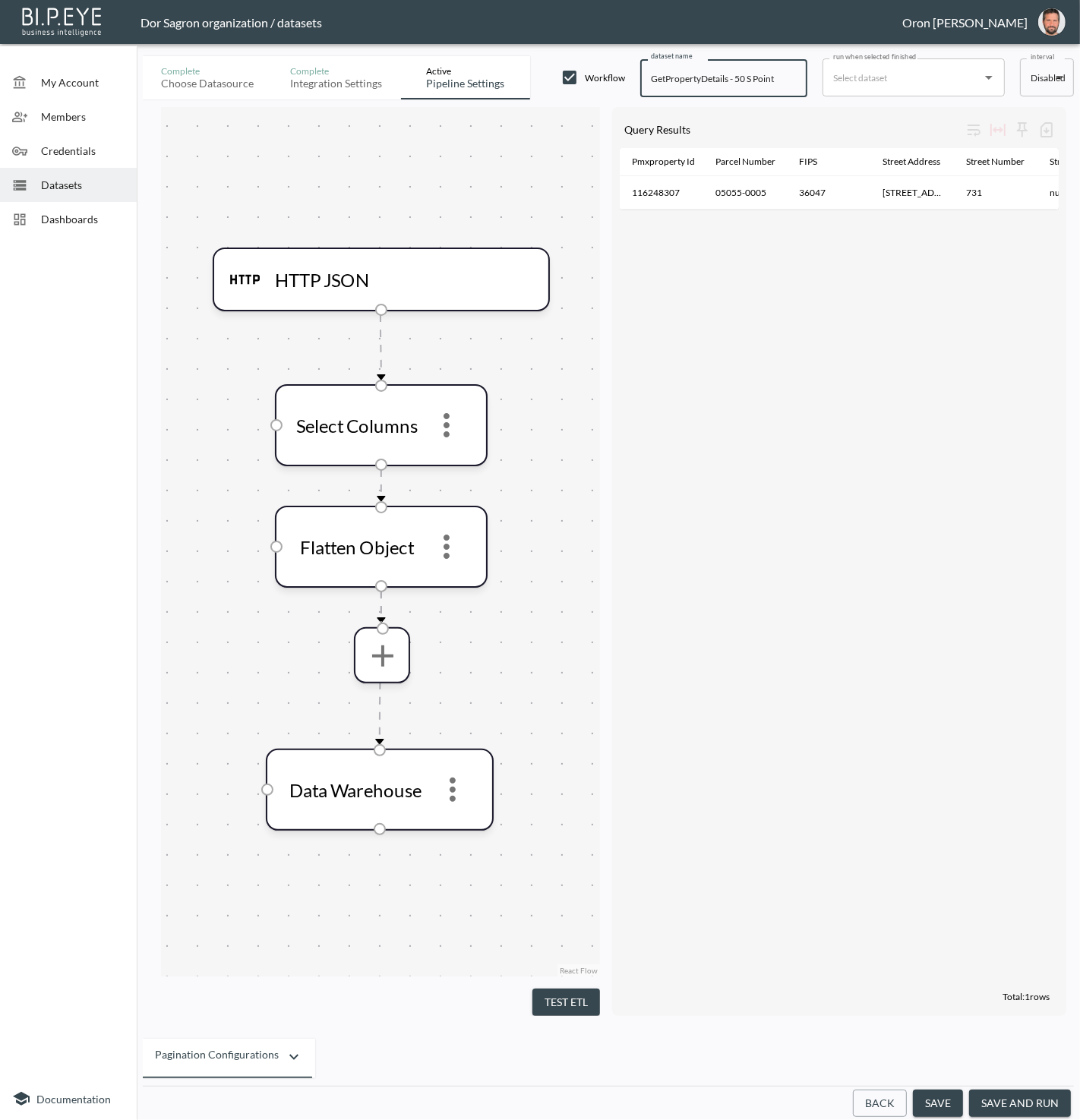
click at [736, 74] on input "GetPropertyDetails - 50 S Point" at bounding box center [724, 78] width 167 height 38
paste input "Flatbush"
type input "GetPropertyDetails - Flatbush"
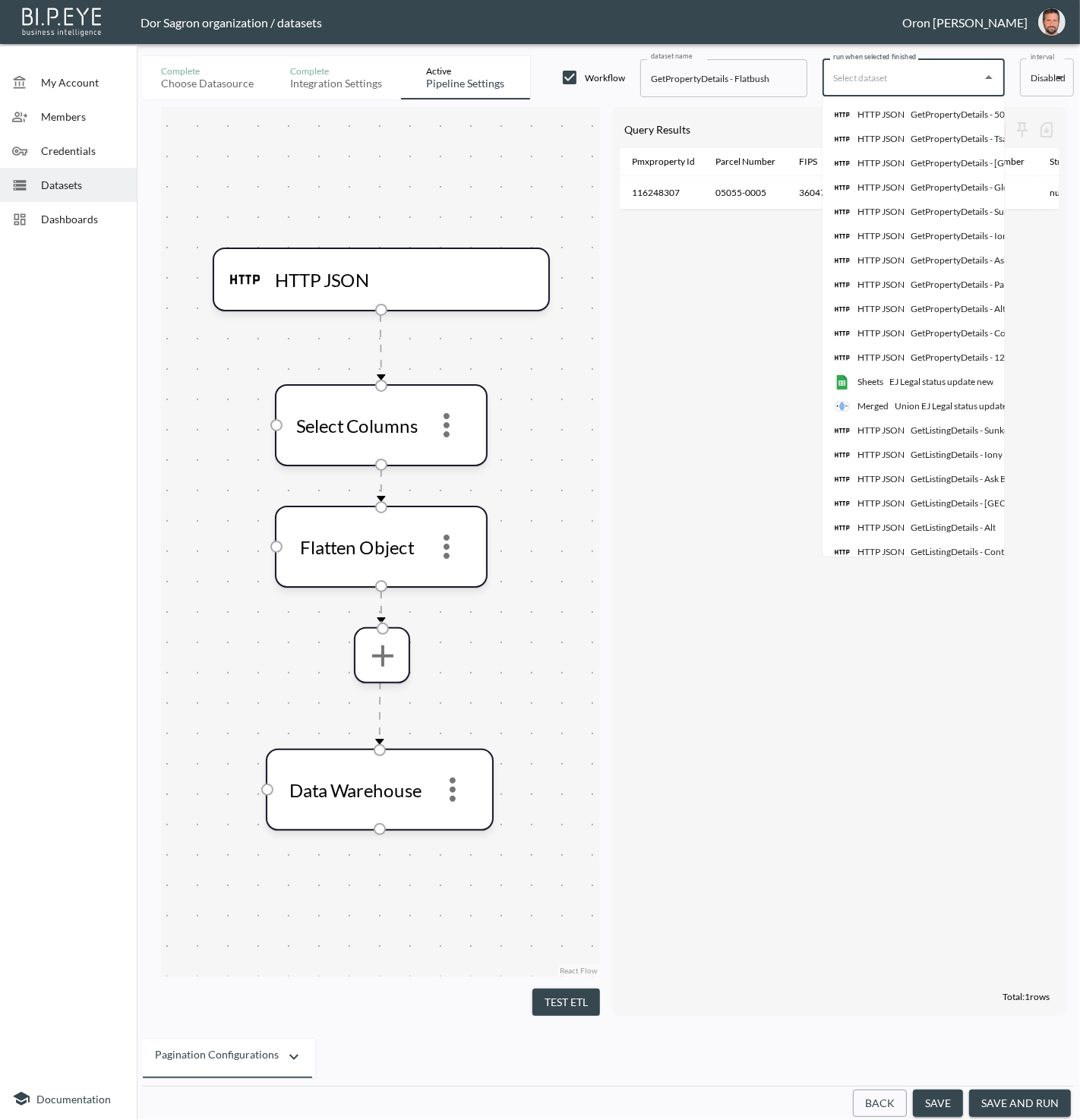
click at [892, 76] on input "run when selected finished" at bounding box center [902, 78] width 146 height 25
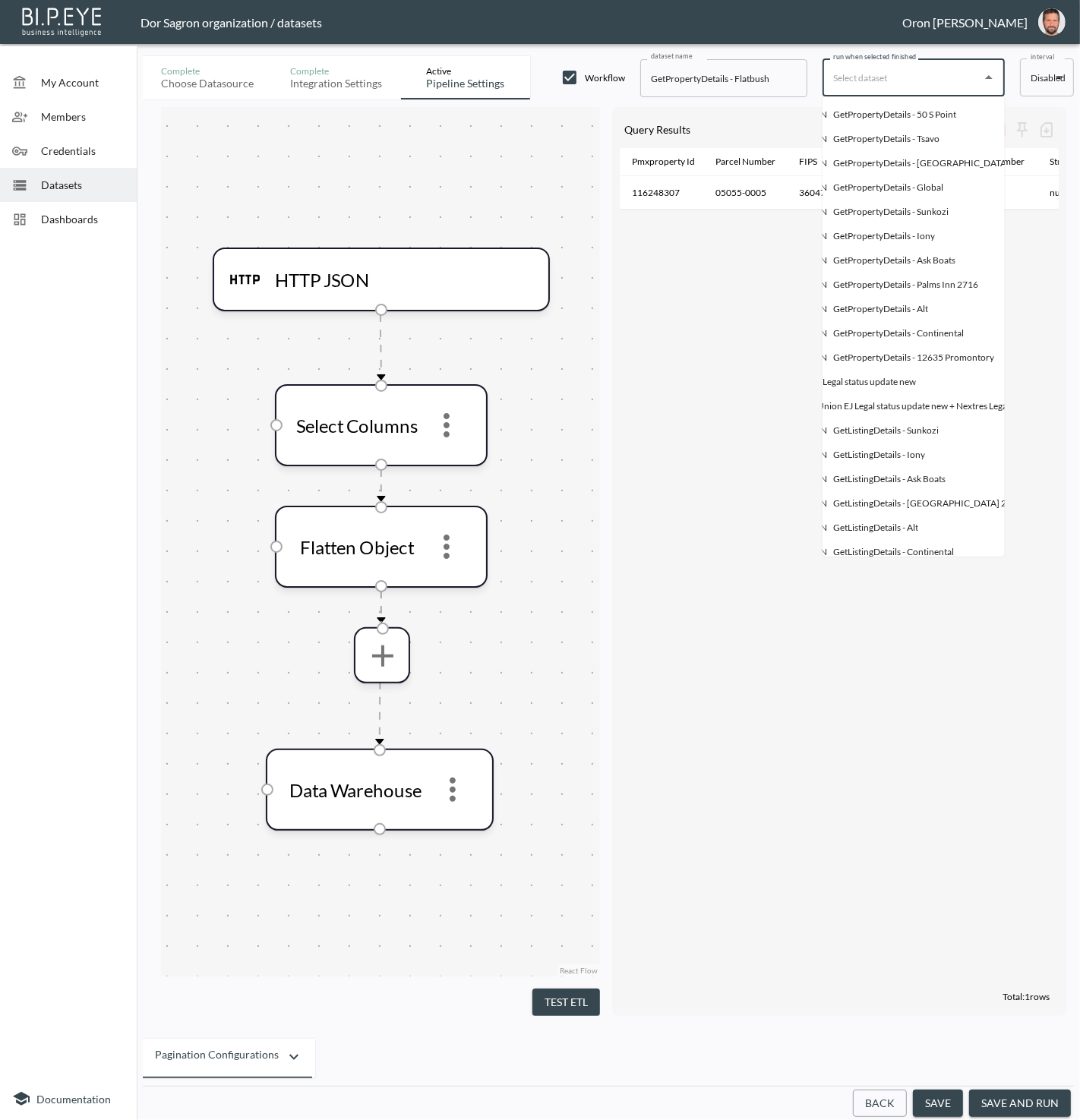
scroll to position [0, 76]
drag, startPoint x: 897, startPoint y: 114, endPoint x: 889, endPoint y: 114, distance: 8.0
click at [897, 114] on div "GetPropertyDetails - 50 S Point" at bounding box center [896, 115] width 123 height 14
type input "GetPropertyDetails - 50 S Point"
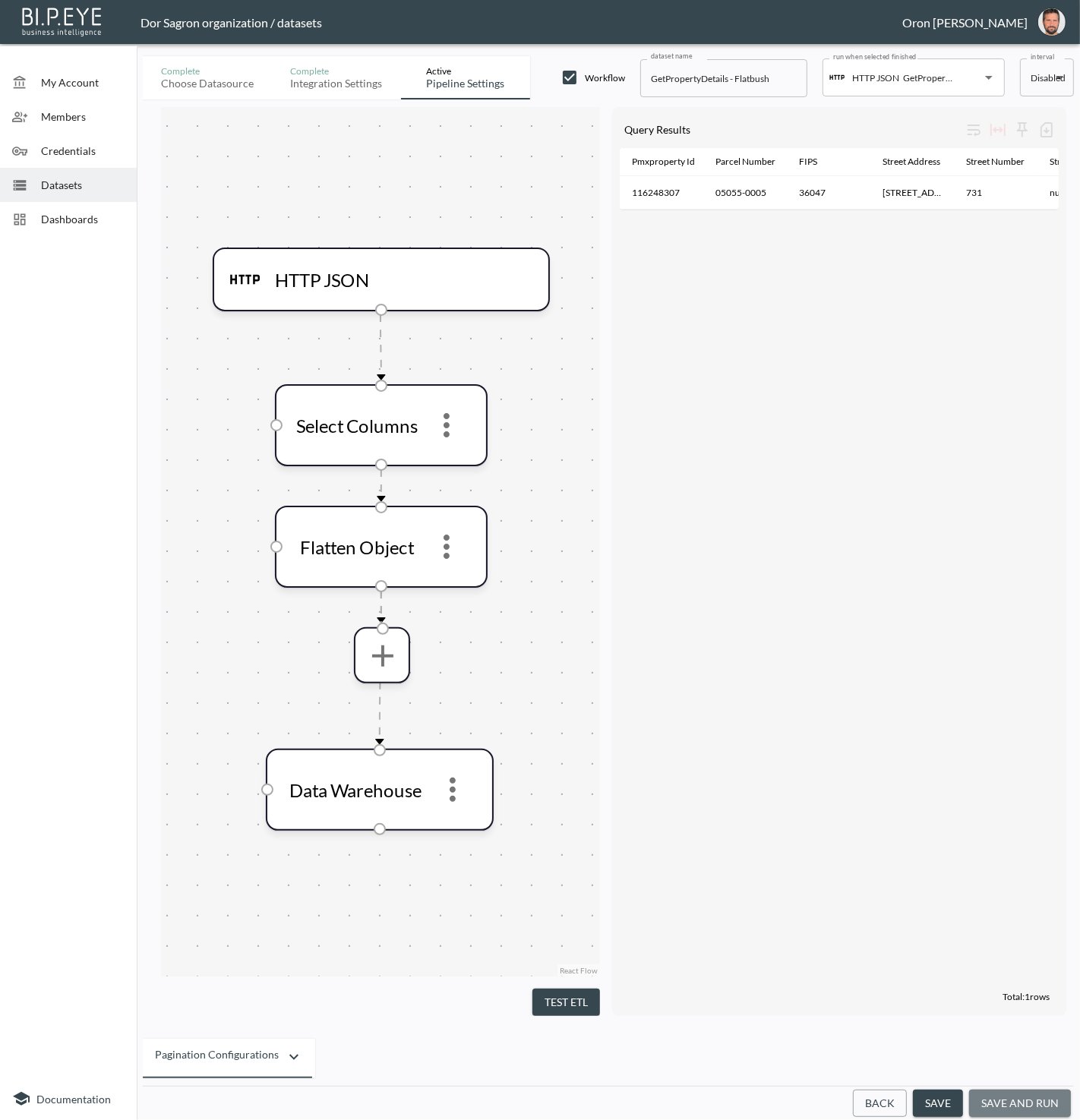
click at [1014, 1109] on button "save and run" at bounding box center [1020, 1104] width 102 height 28
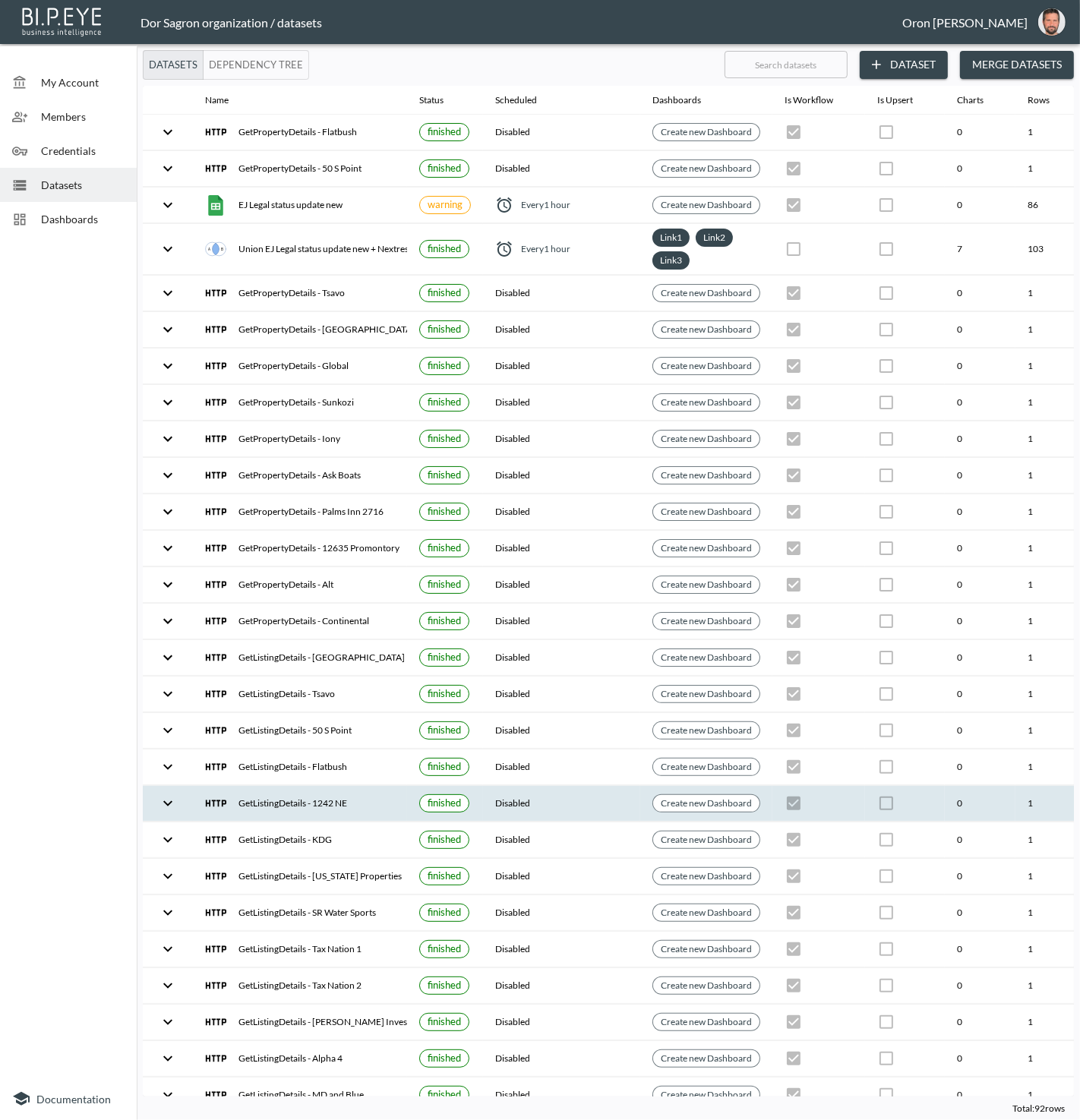
scroll to position [0, 174]
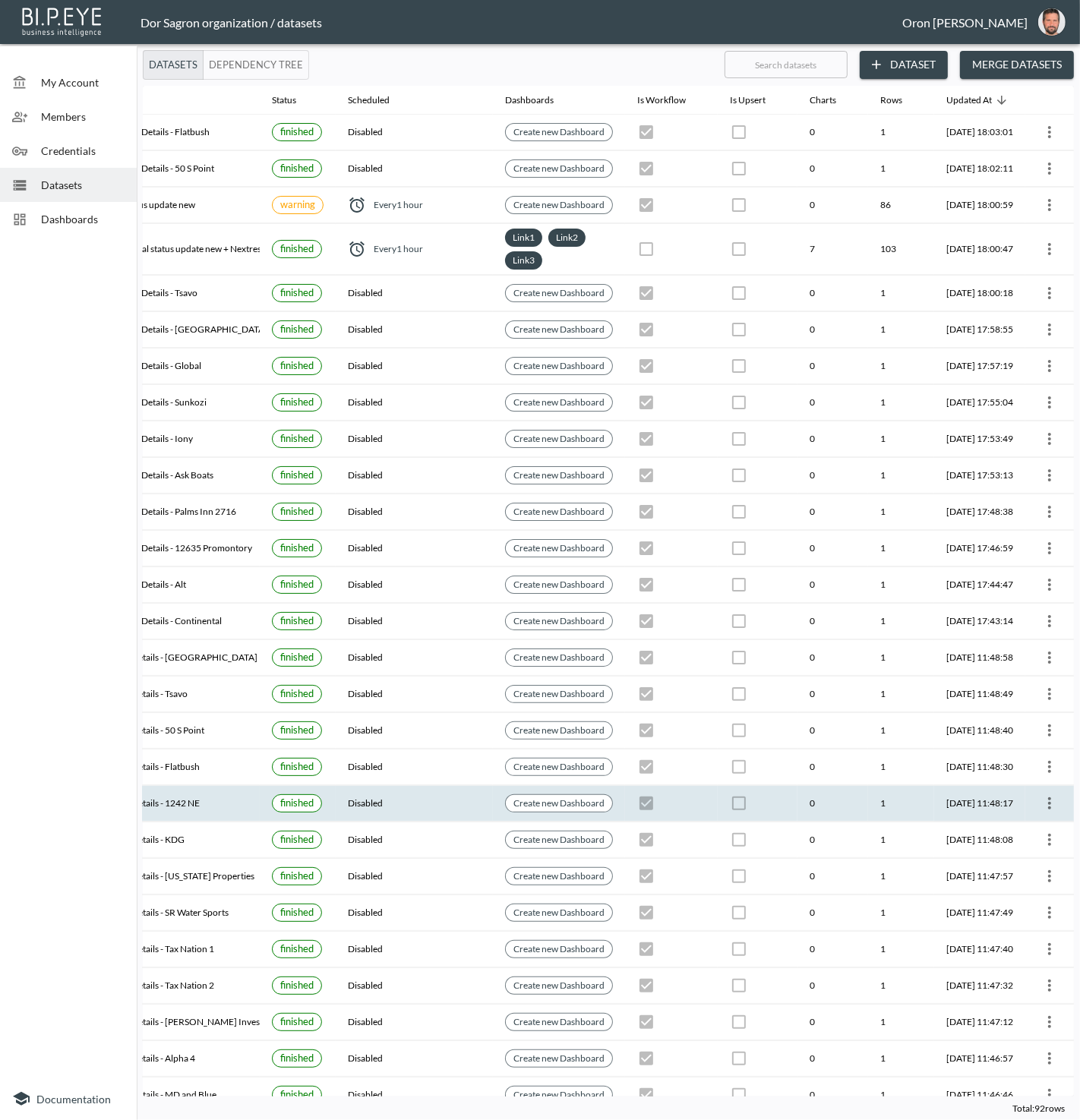
click at [1048, 794] on icon "more" at bounding box center [1049, 803] width 18 height 18
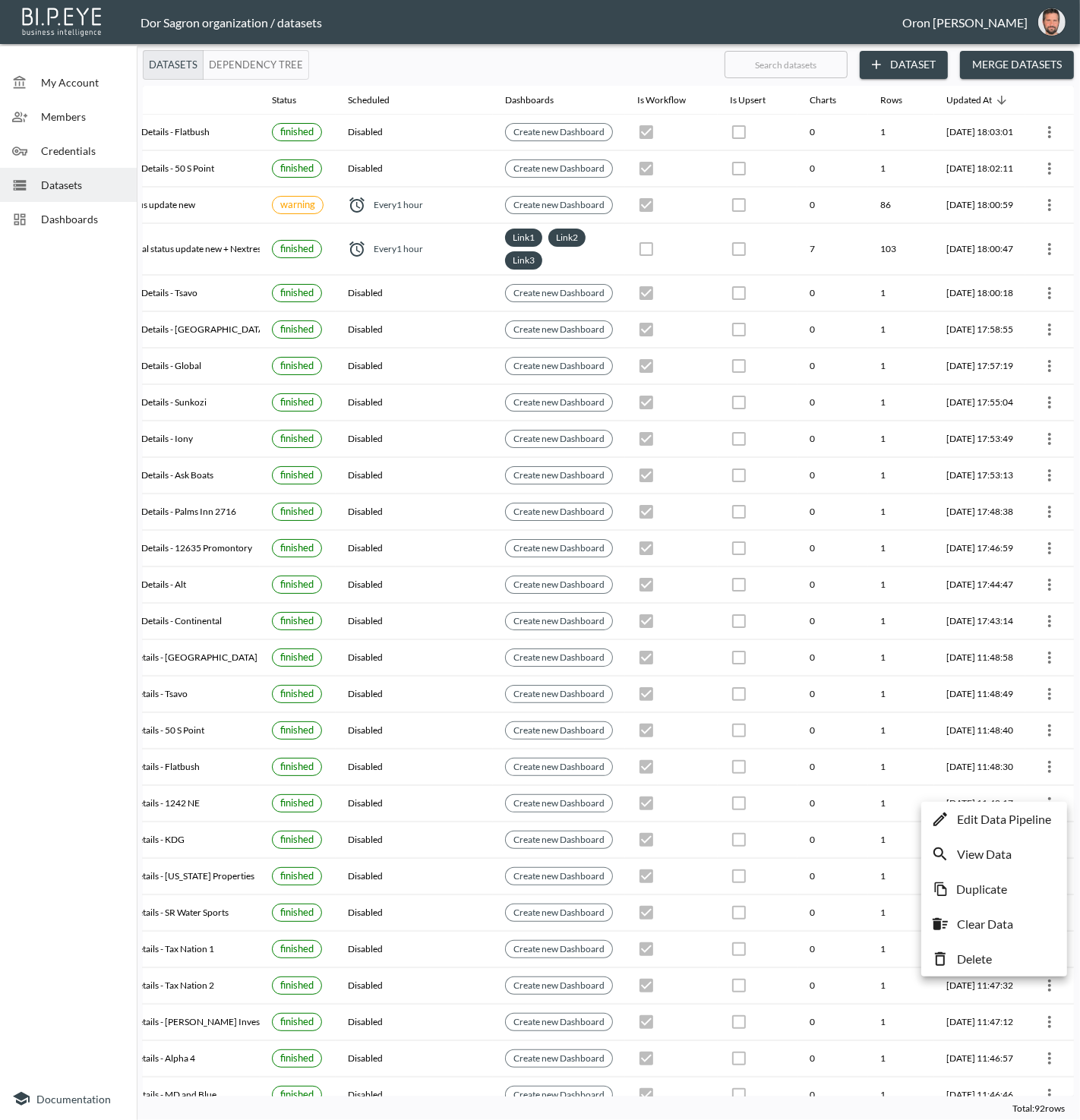
click at [1019, 821] on p "Edit Data Pipeline" at bounding box center [1004, 819] width 94 height 18
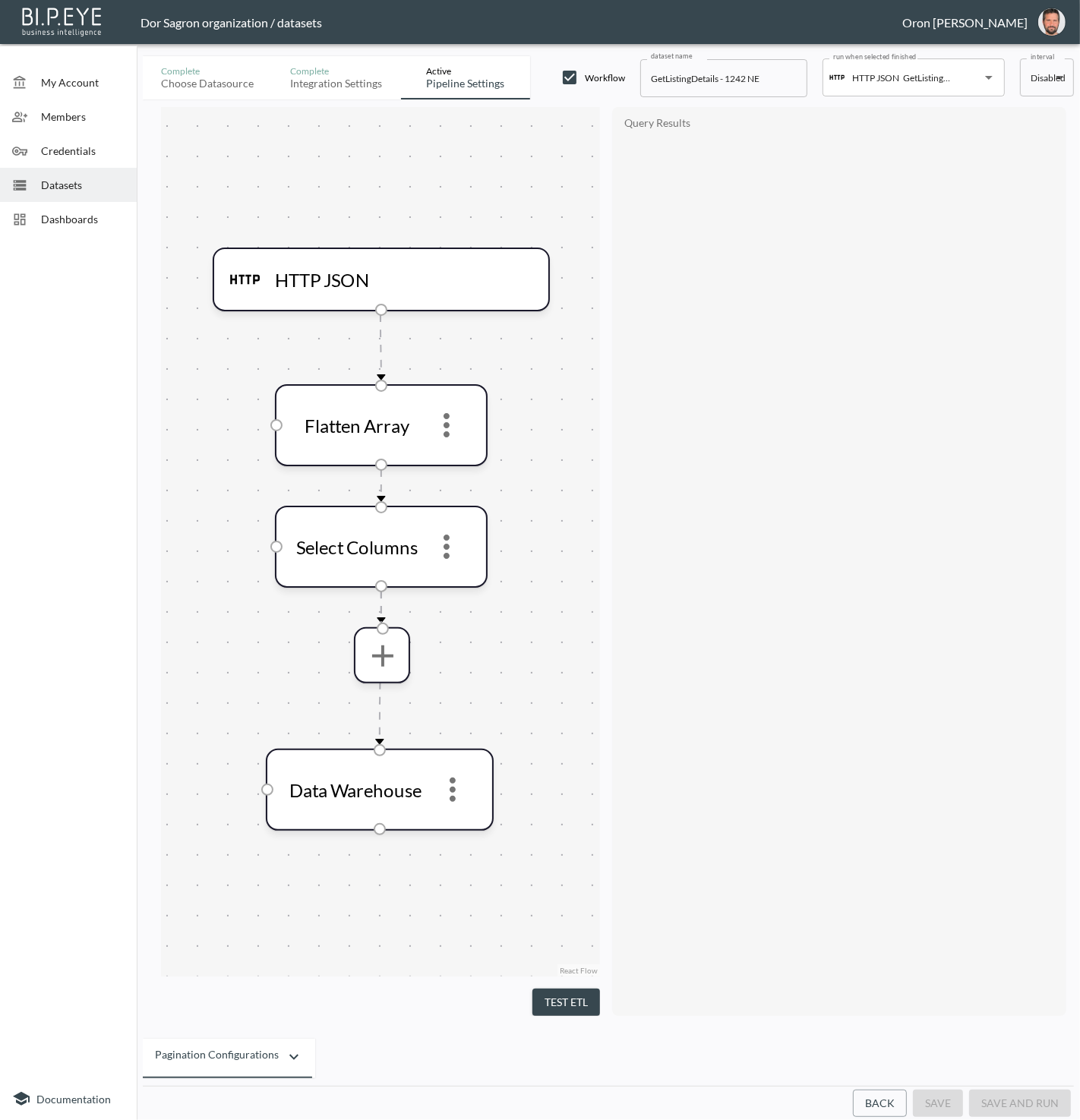
click at [885, 1099] on button "Back" at bounding box center [880, 1104] width 54 height 28
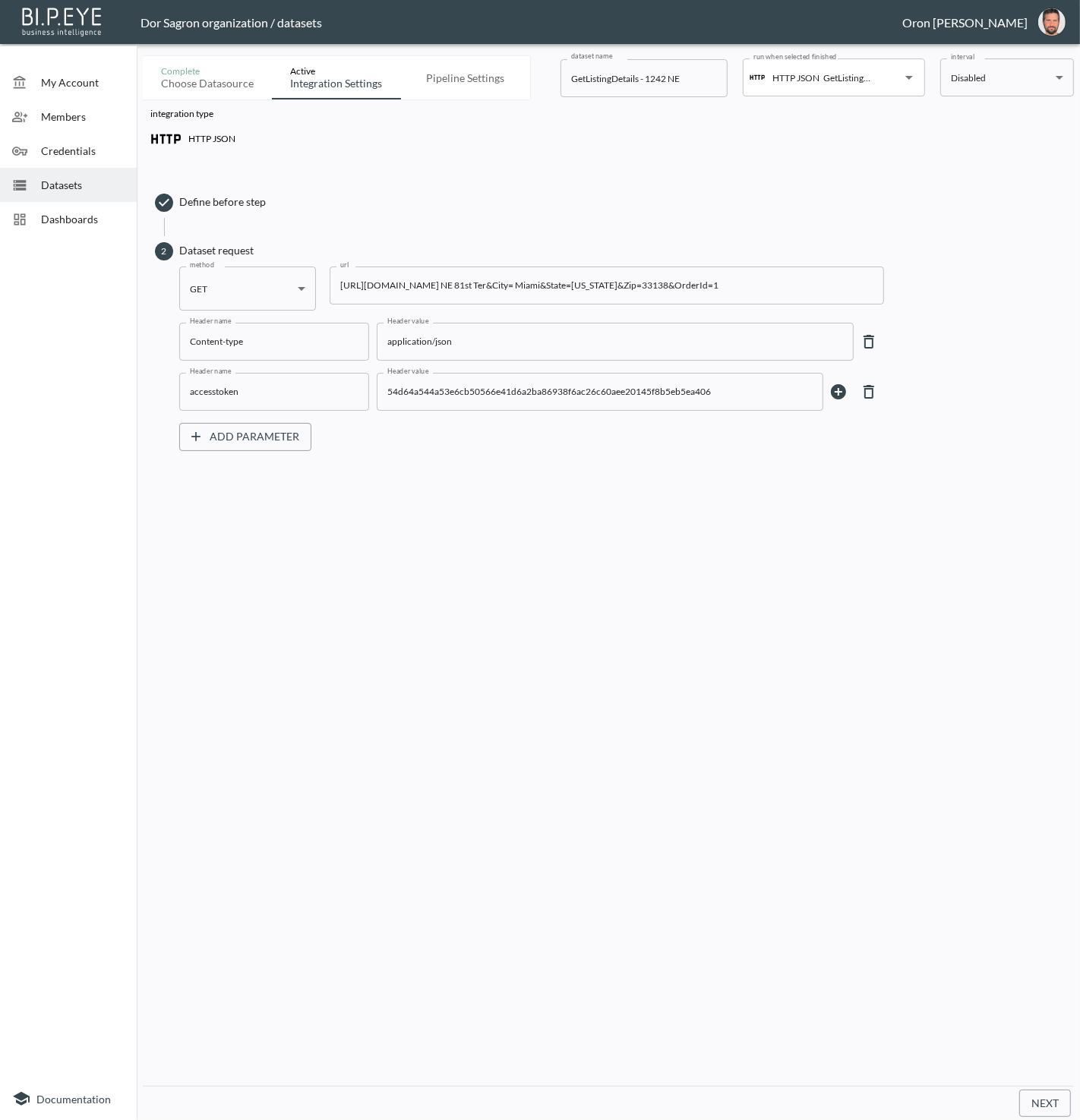
click at [561, 287] on input "https://staging-api.propmix.io/mktlite/val/v2/GetListingDetails?&Street=1242 NE…" at bounding box center [607, 285] width 555 height 38
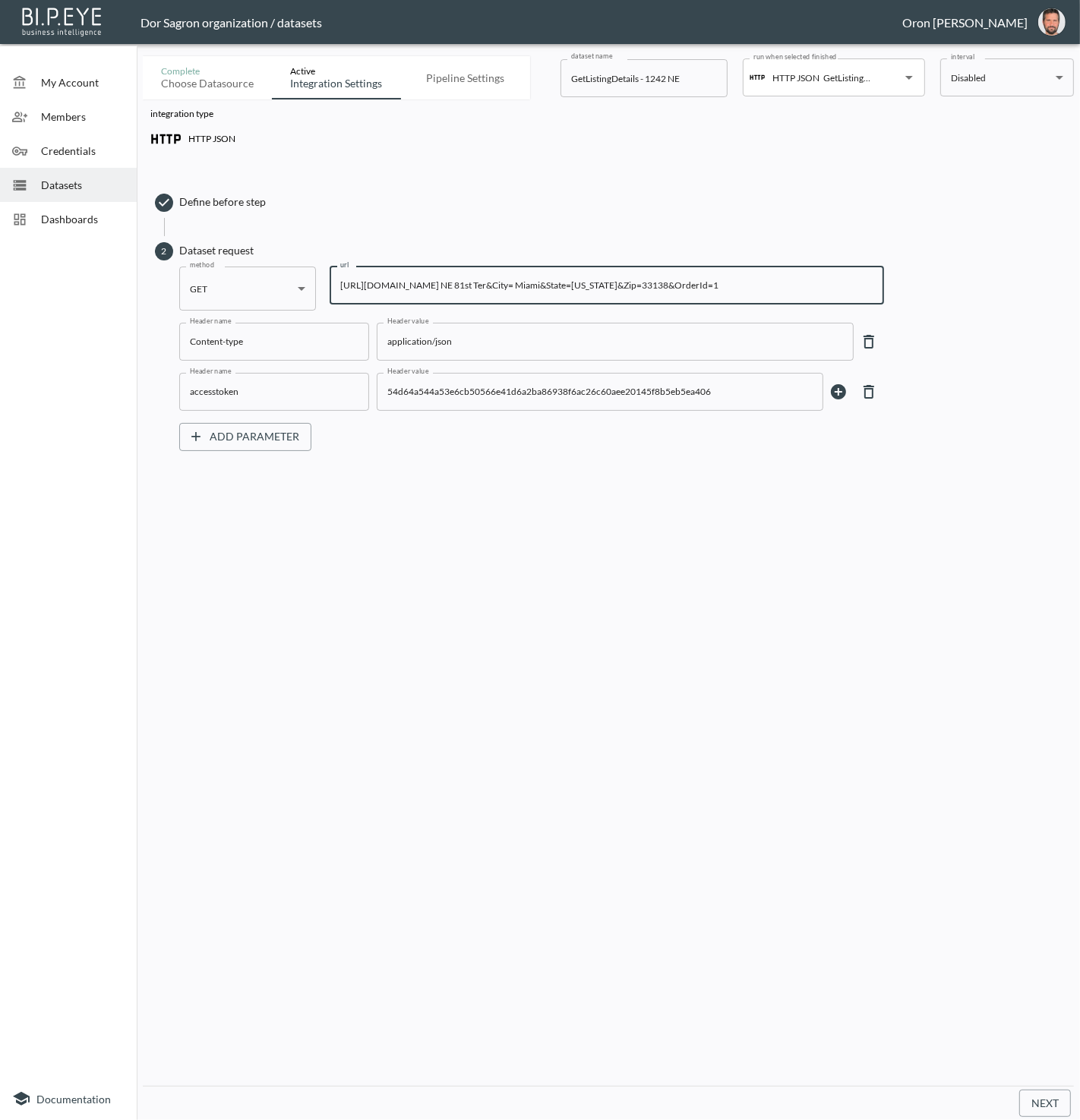
click at [561, 287] on input "https://staging-api.propmix.io/mktlite/val/v2/GetListingDetails?&Street=1242 NE…" at bounding box center [607, 285] width 555 height 38
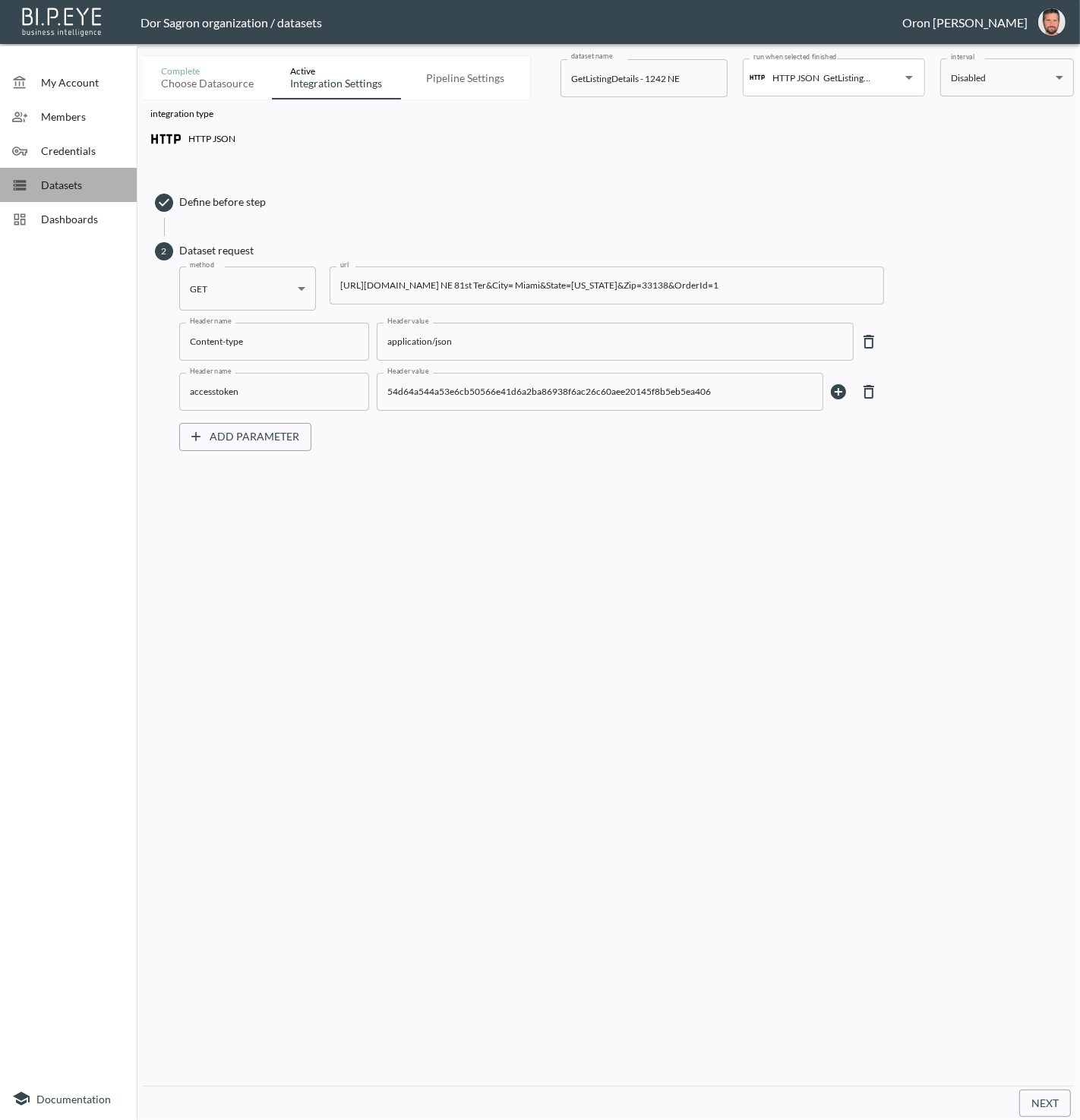
drag, startPoint x: 54, startPoint y: 187, endPoint x: 86, endPoint y: 201, distance: 34.9
click at [54, 187] on span "Datasets" at bounding box center [82, 185] width 83 height 16
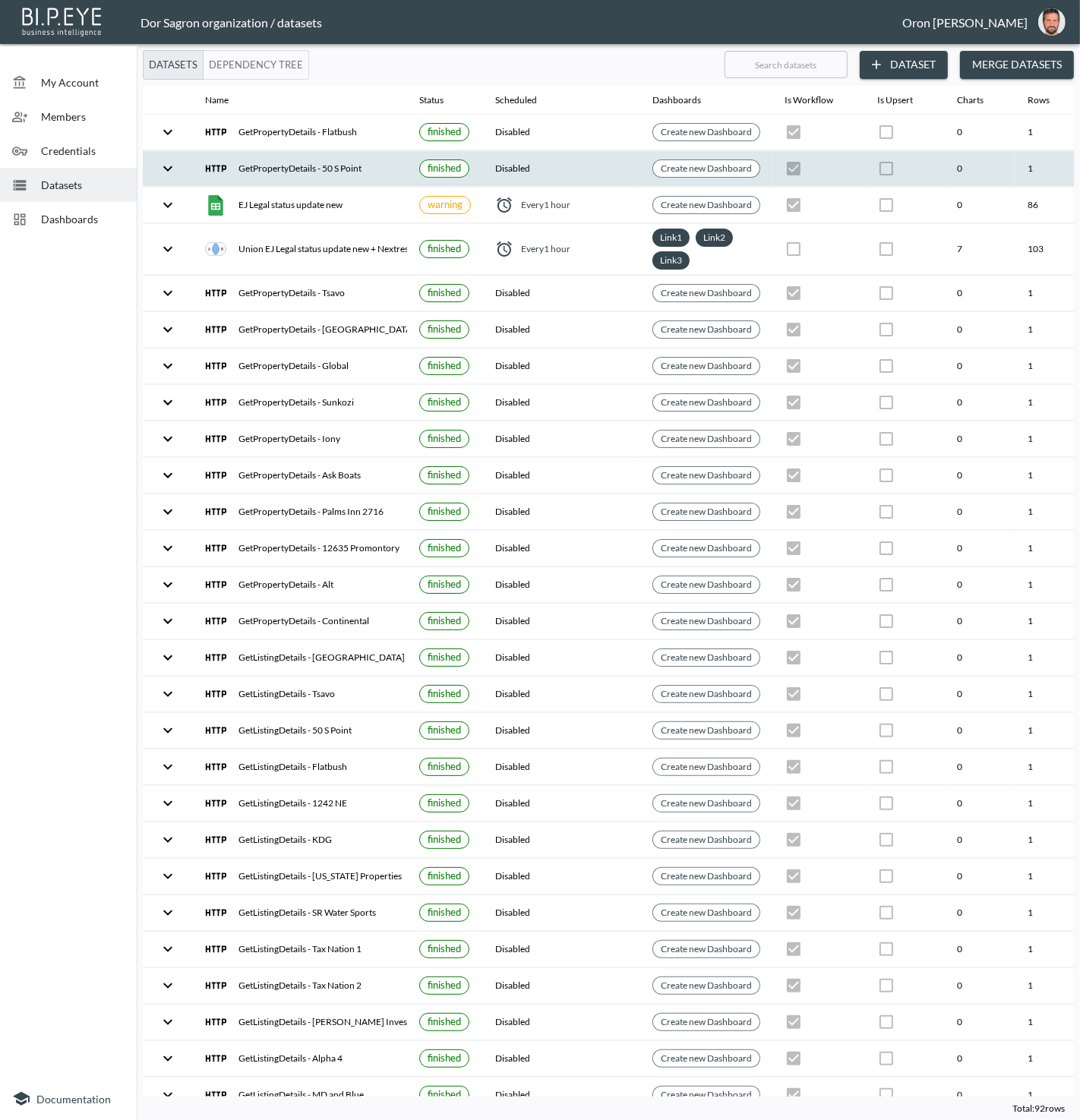
scroll to position [0, 174]
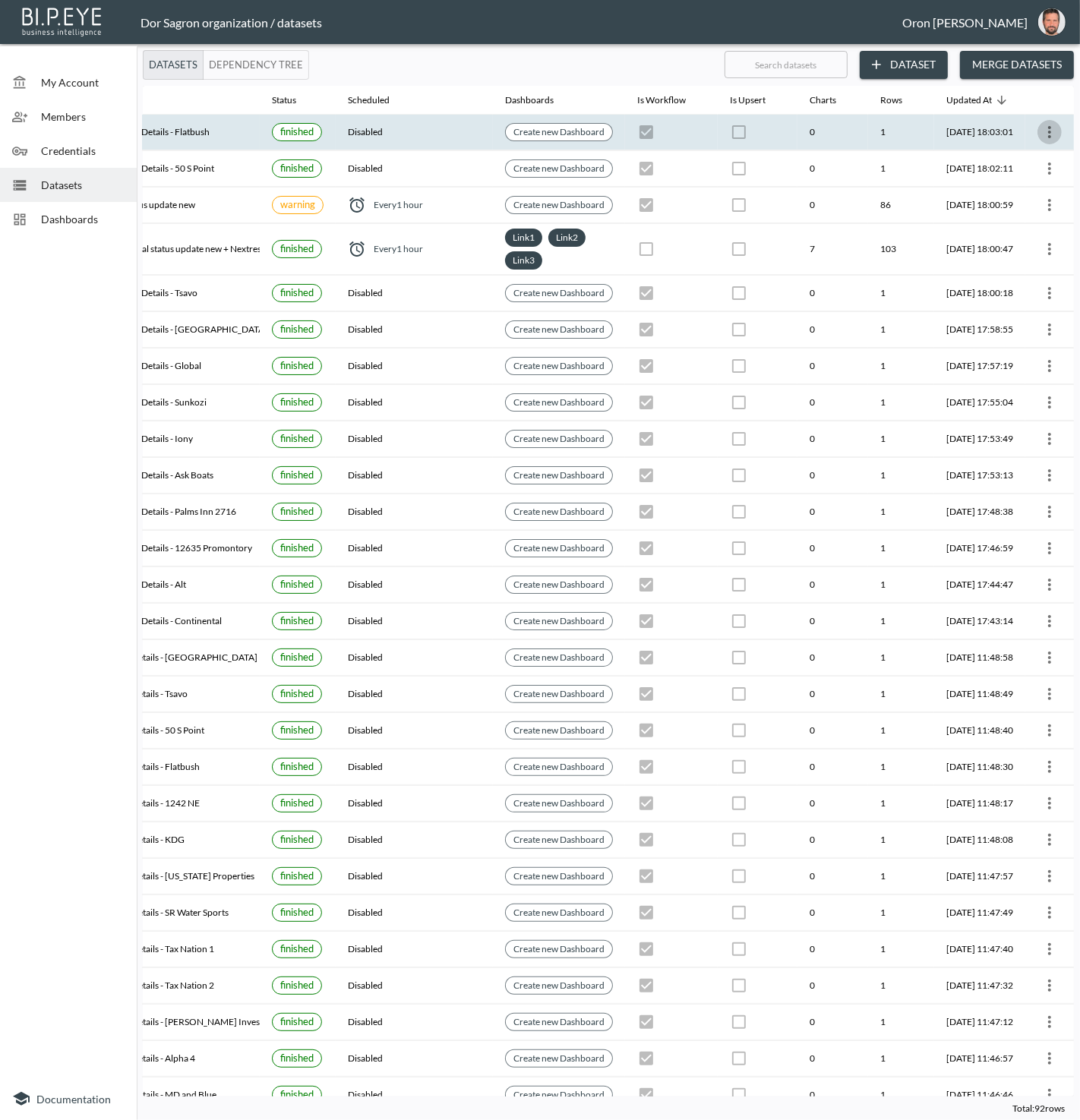
click at [1048, 131] on icon "more" at bounding box center [1049, 132] width 3 height 12
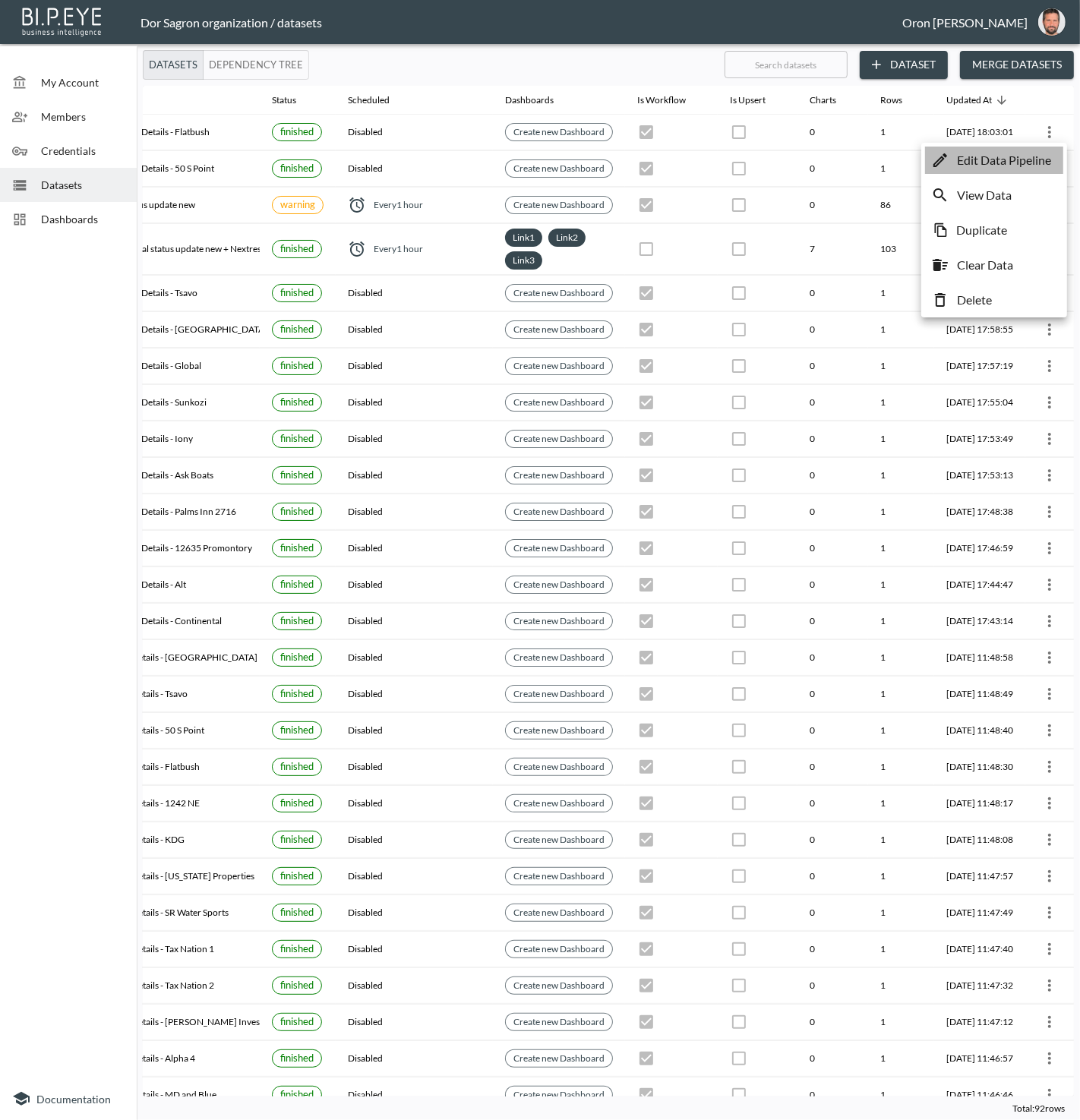
click at [1040, 161] on p "Edit Data Pipeline" at bounding box center [1004, 159] width 94 height 18
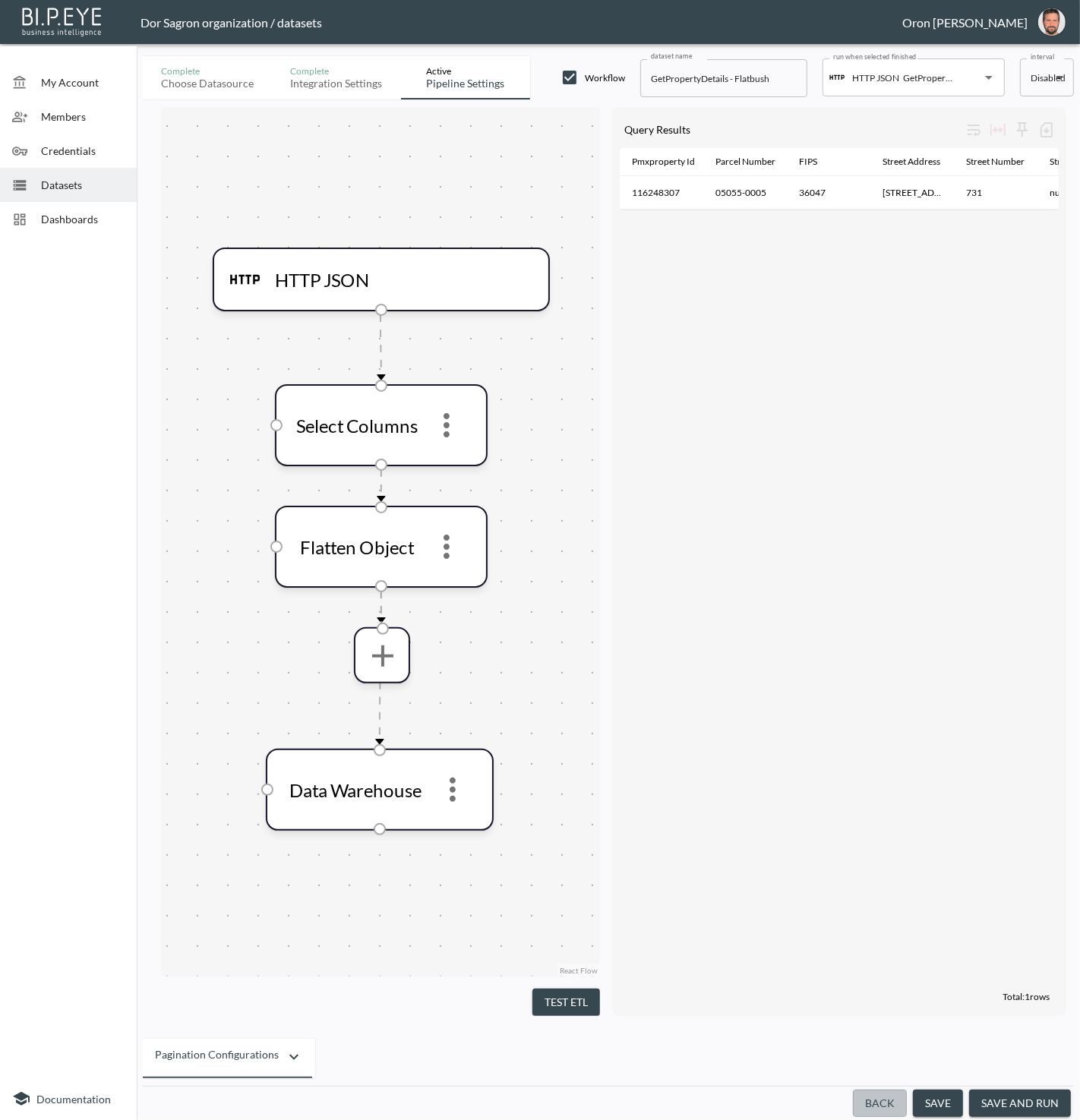
drag, startPoint x: 879, startPoint y: 1102, endPoint x: 718, endPoint y: 799, distance: 343.1
click at [879, 1100] on button "Back" at bounding box center [880, 1104] width 54 height 28
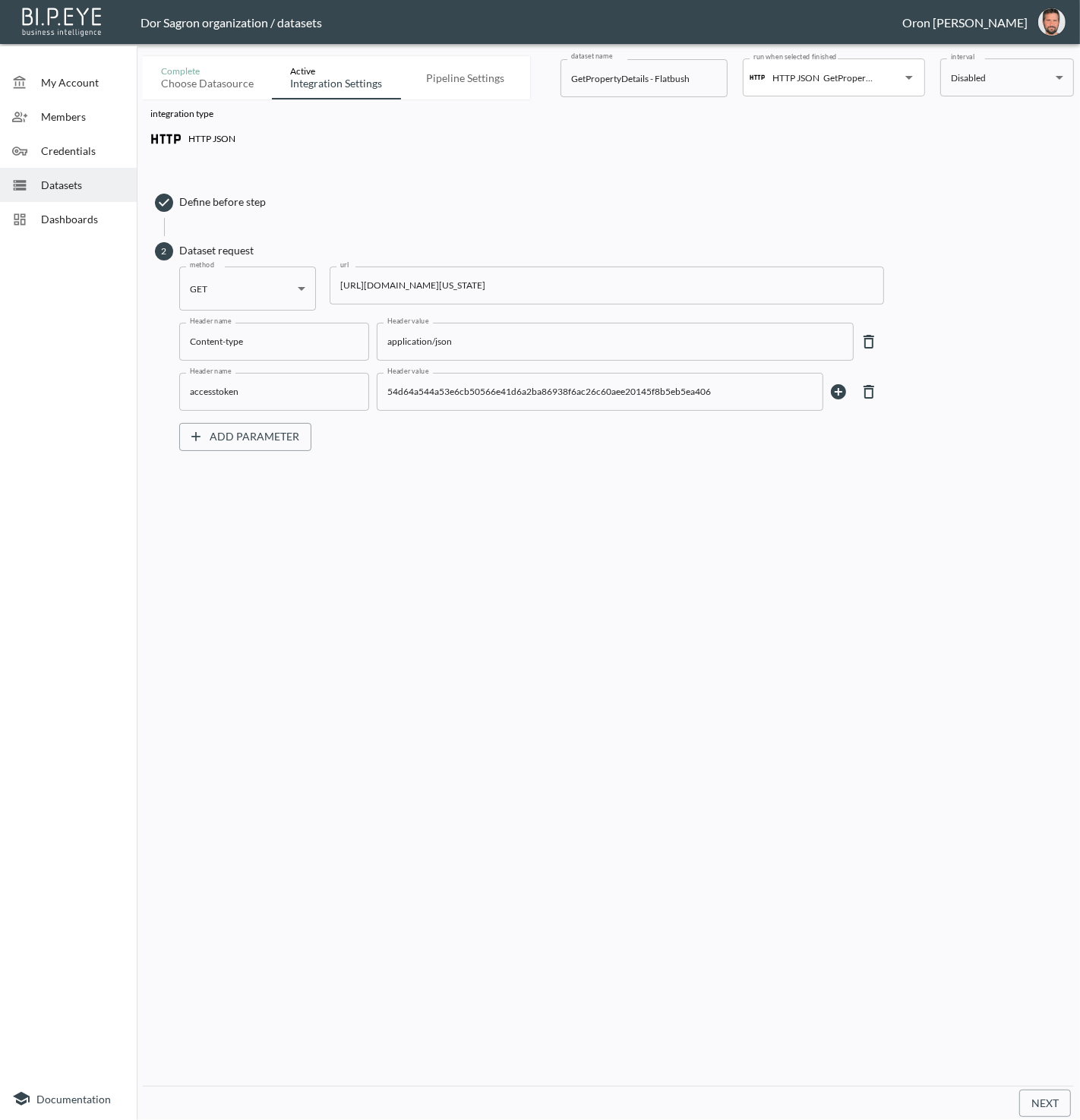
click at [451, 288] on input "https://staging-api.propmix.io/pubrec/assessor/v2/GetPropertyDetails?orderId=1&…" at bounding box center [607, 285] width 555 height 38
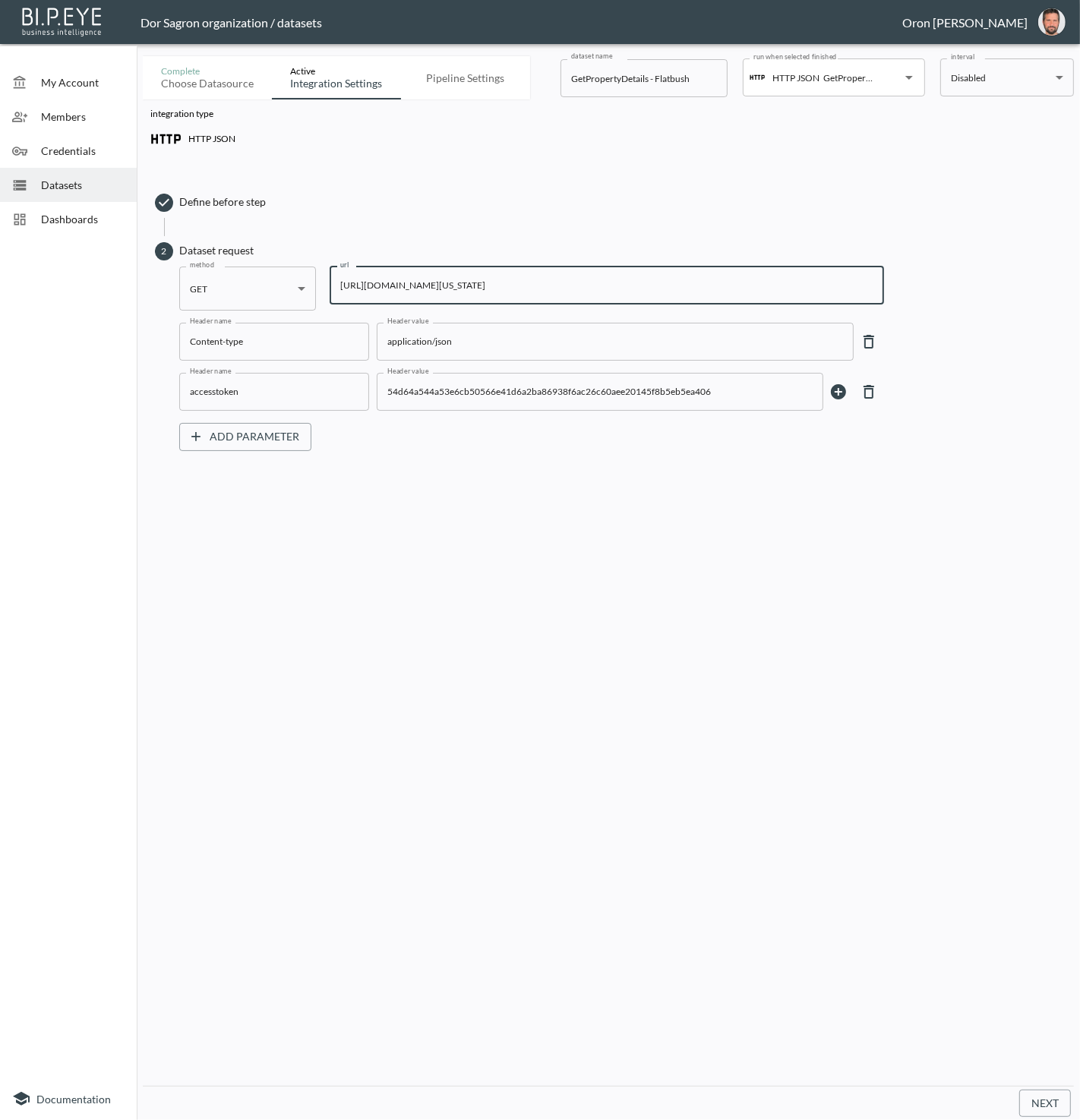
click at [451, 288] on input "https://staging-api.propmix.io/pubrec/assessor/v2/GetPropertyDetails?orderId=1&…" at bounding box center [607, 285] width 555 height 38
paste input "33138&State=FL&City=Miami&StreetAddress=1242+NE+81st+Ter"
type input "https://staging-api.propmix.io/pubrec/assessor/v2/GetPropertyDetails?orderId=1&…"
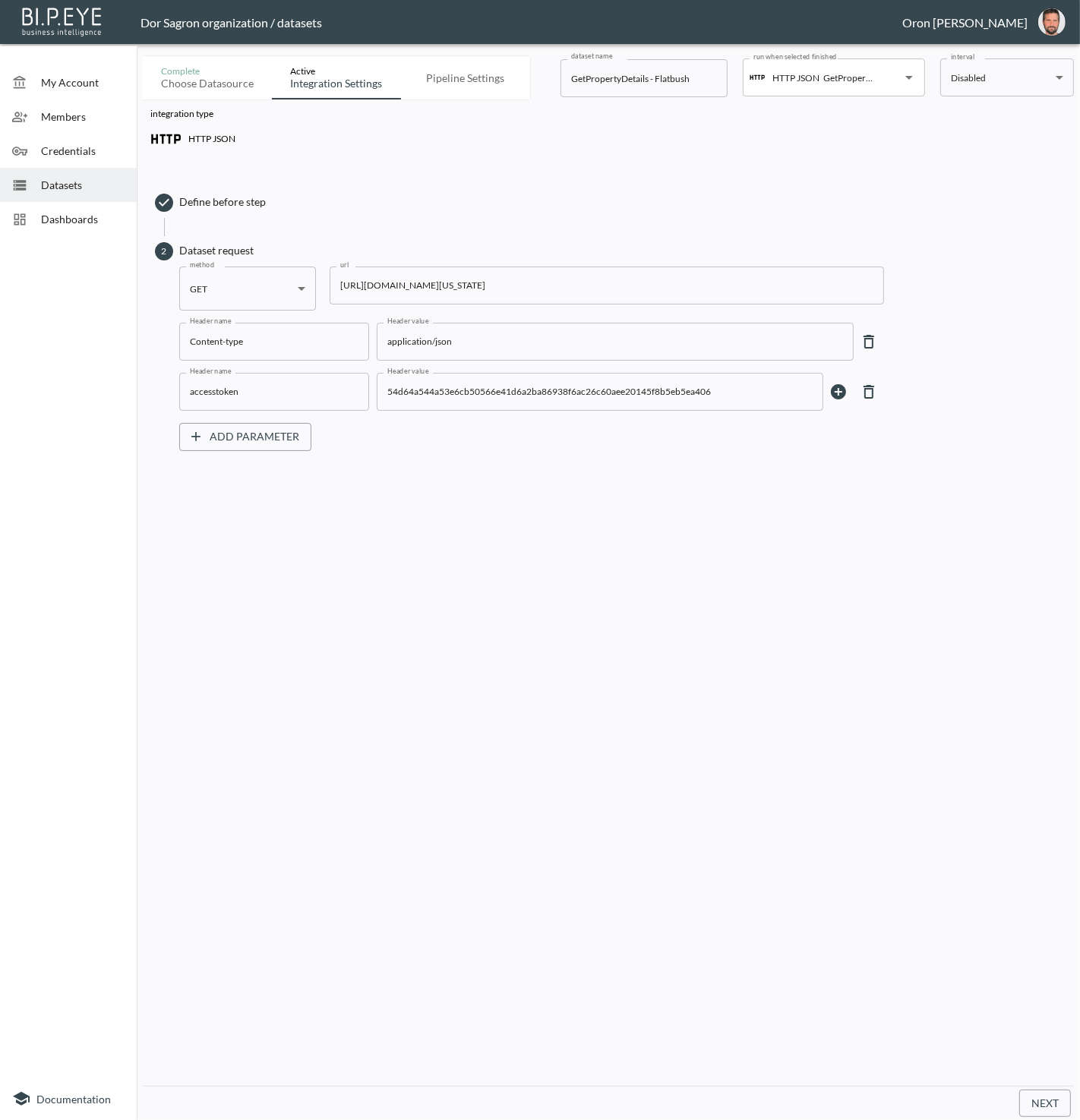
scroll to position [0, 0]
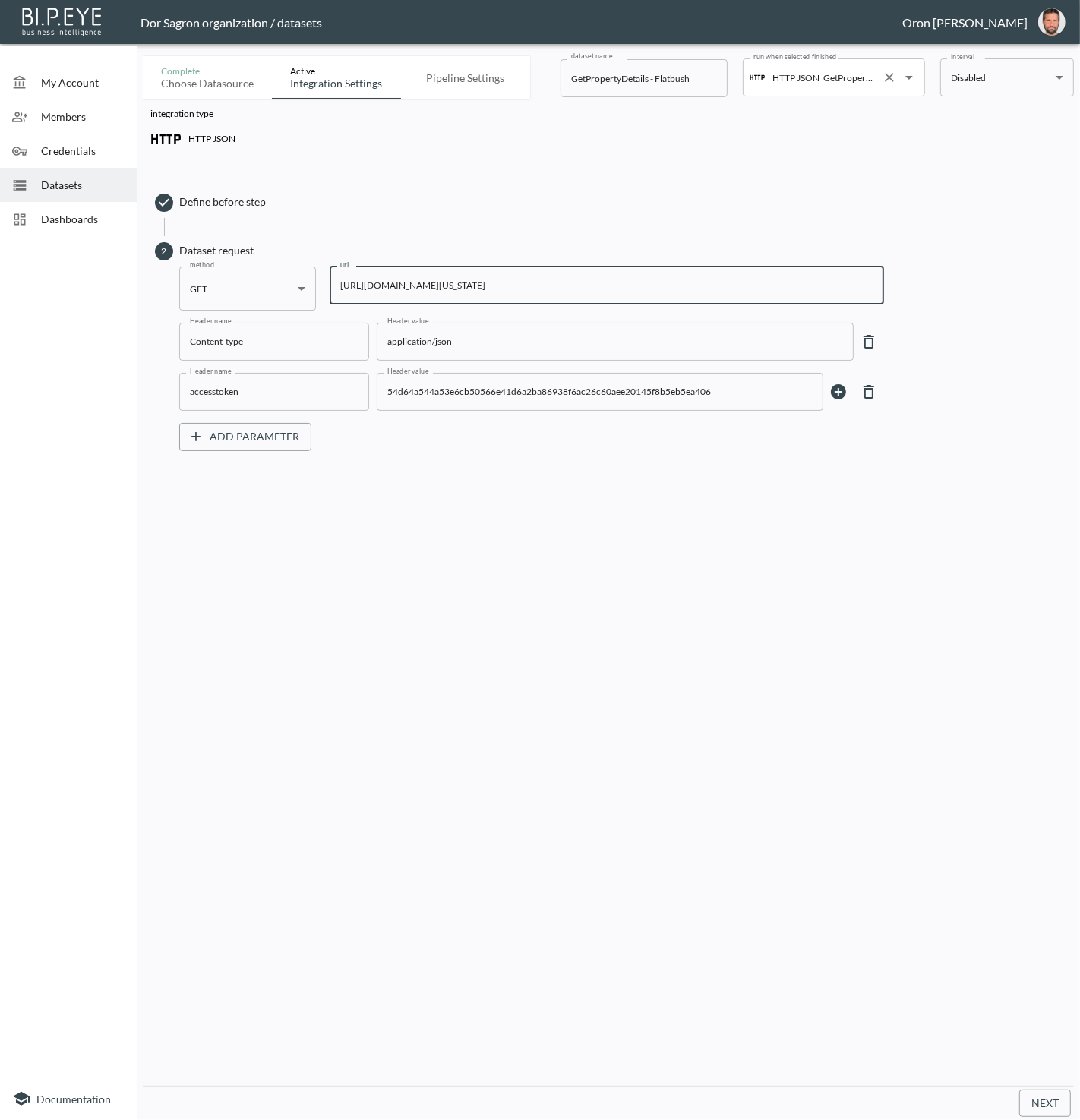
click at [849, 80] on input "GetPropertyDetails - 50 S Point" at bounding box center [848, 78] width 56 height 25
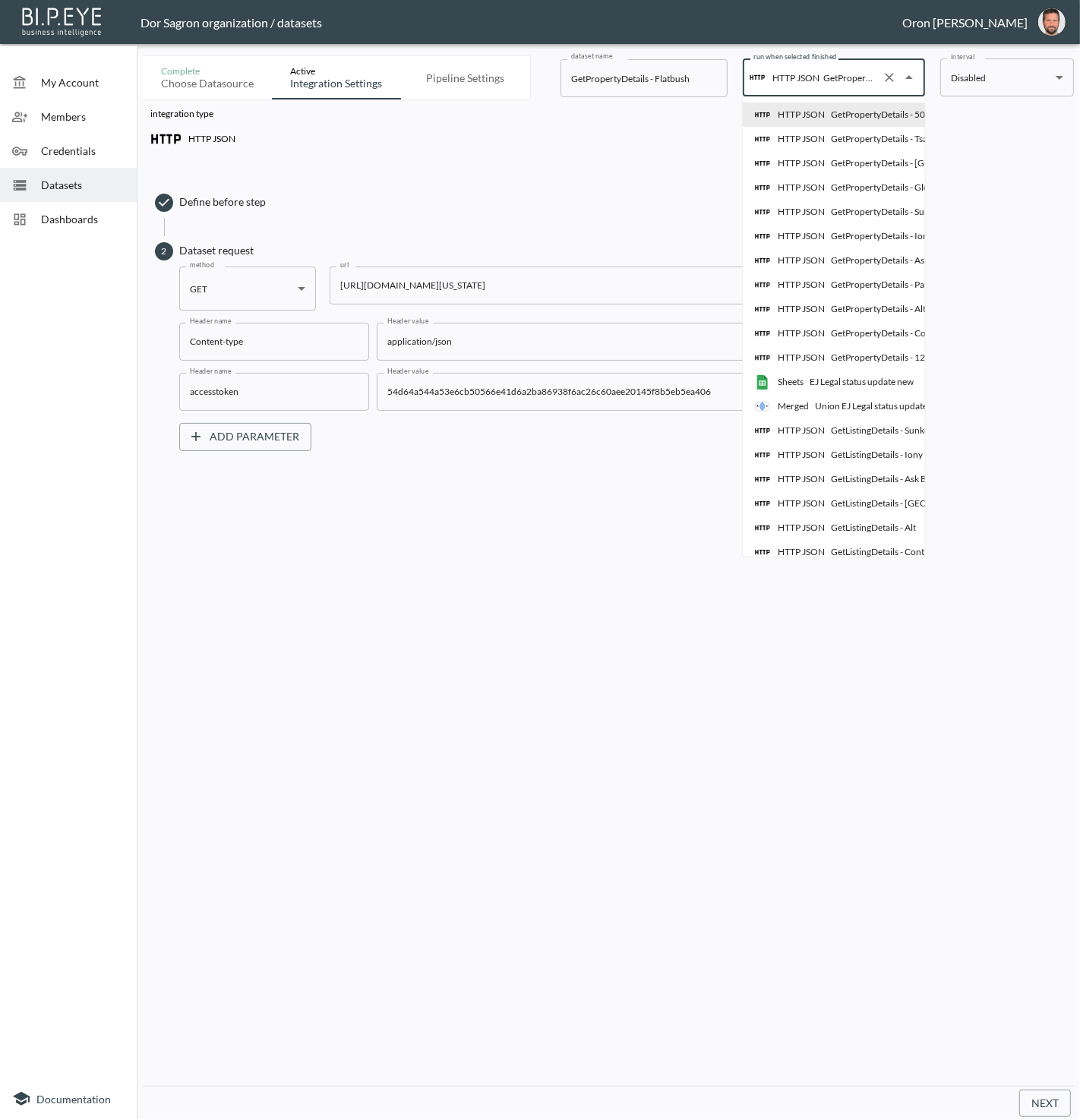
click at [849, 80] on input "GetPropertyDetails - 50 S Point" at bounding box center [848, 78] width 56 height 25
drag, startPoint x: 701, startPoint y: 123, endPoint x: 700, endPoint y: 87, distance: 36.0
click at [701, 116] on p "integration type" at bounding box center [608, 115] width 916 height 17
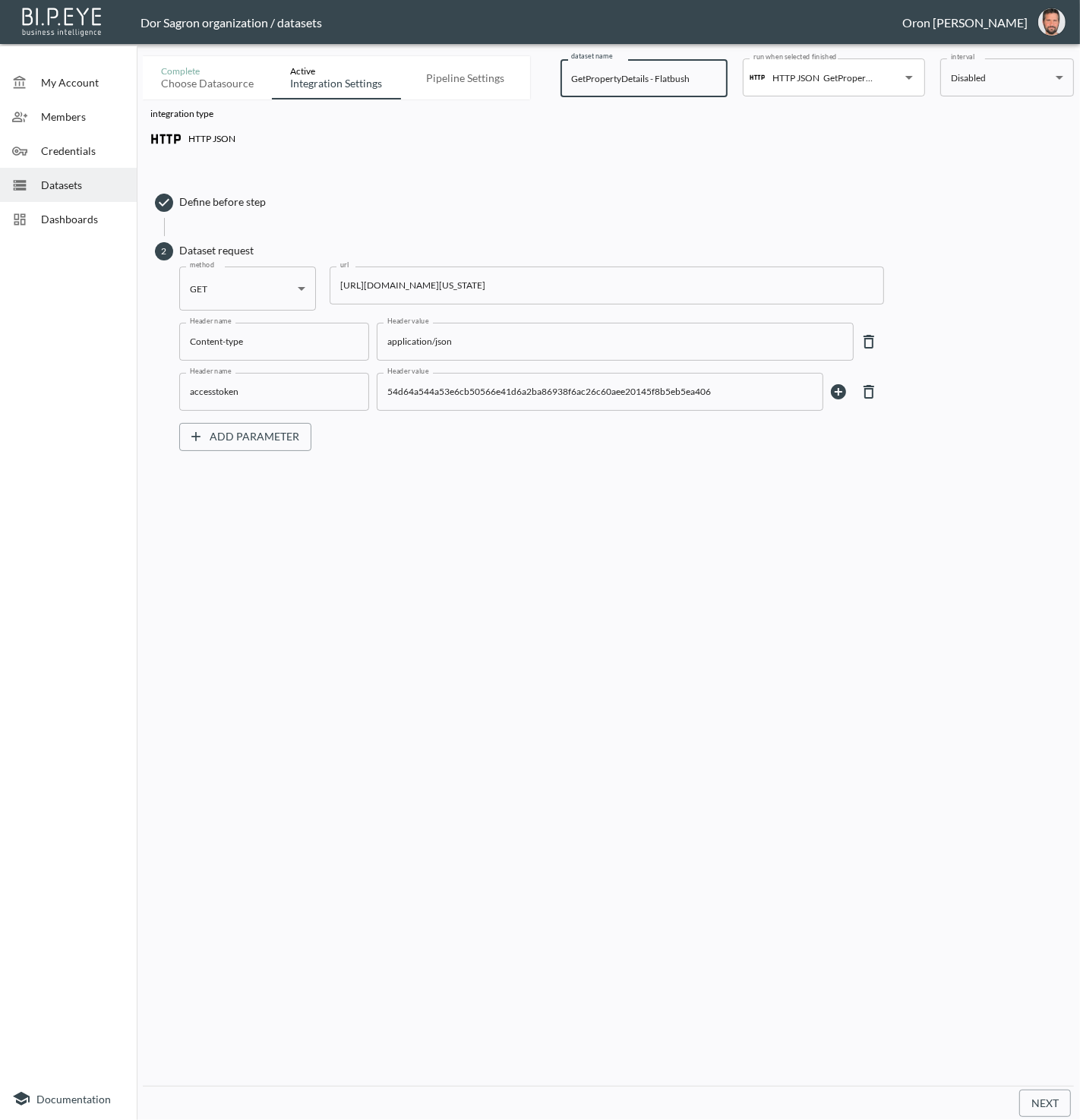
click at [692, 78] on input "GetPropertyDetails - Flatbush" at bounding box center [644, 78] width 167 height 38
paste input "1242 NE"
click at [817, 80] on p "HTTP JSON" at bounding box center [796, 77] width 47 height 13
type input "GetPropertyDetails - 1242 NE"
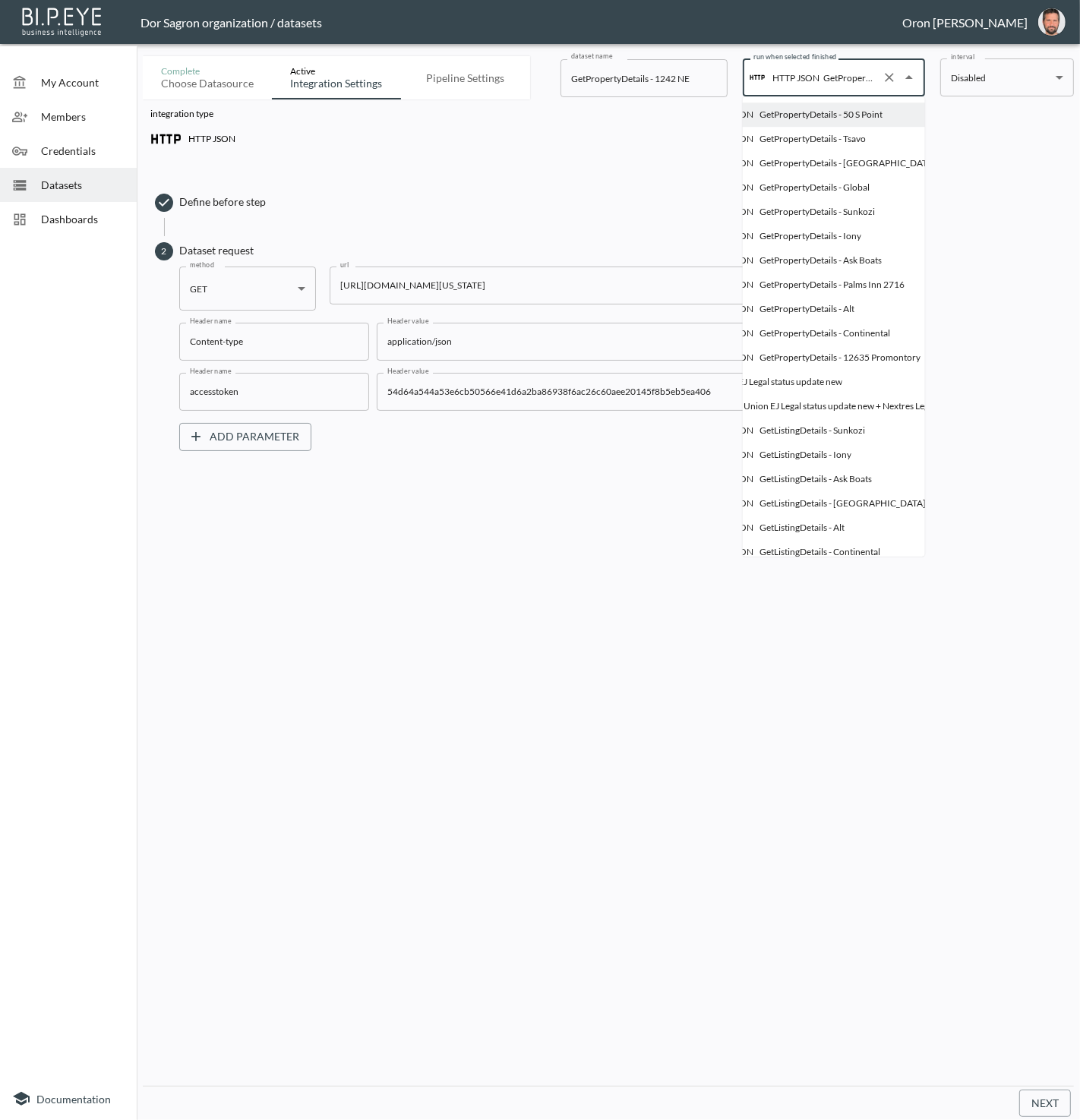
scroll to position [0, 76]
click at [637, 155] on div "integration type HTTP JSON Define before step 2 Dataset request method GET GET …" at bounding box center [608, 288] width 931 height 378
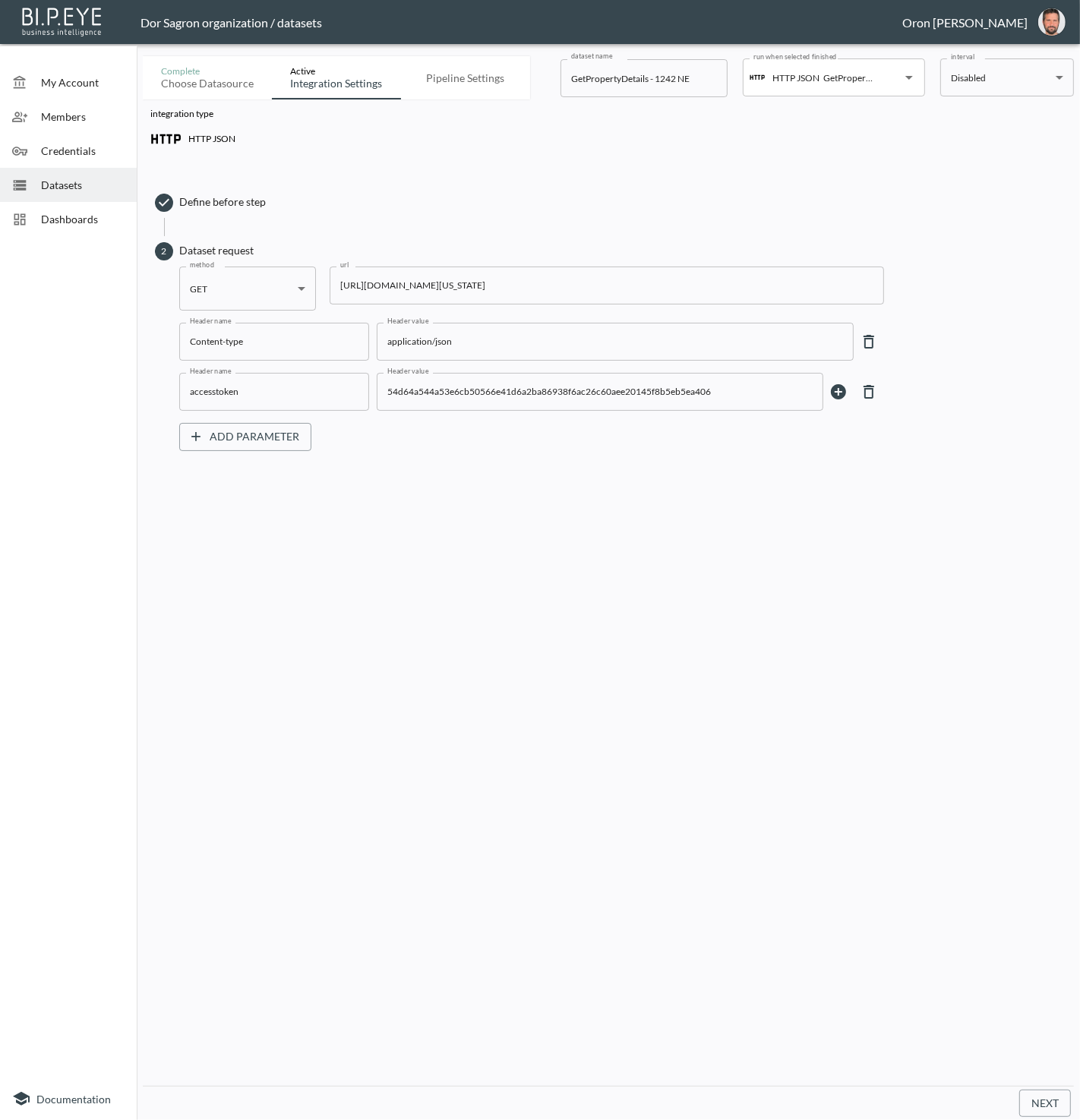
click at [90, 174] on div "Datasets" at bounding box center [68, 185] width 137 height 34
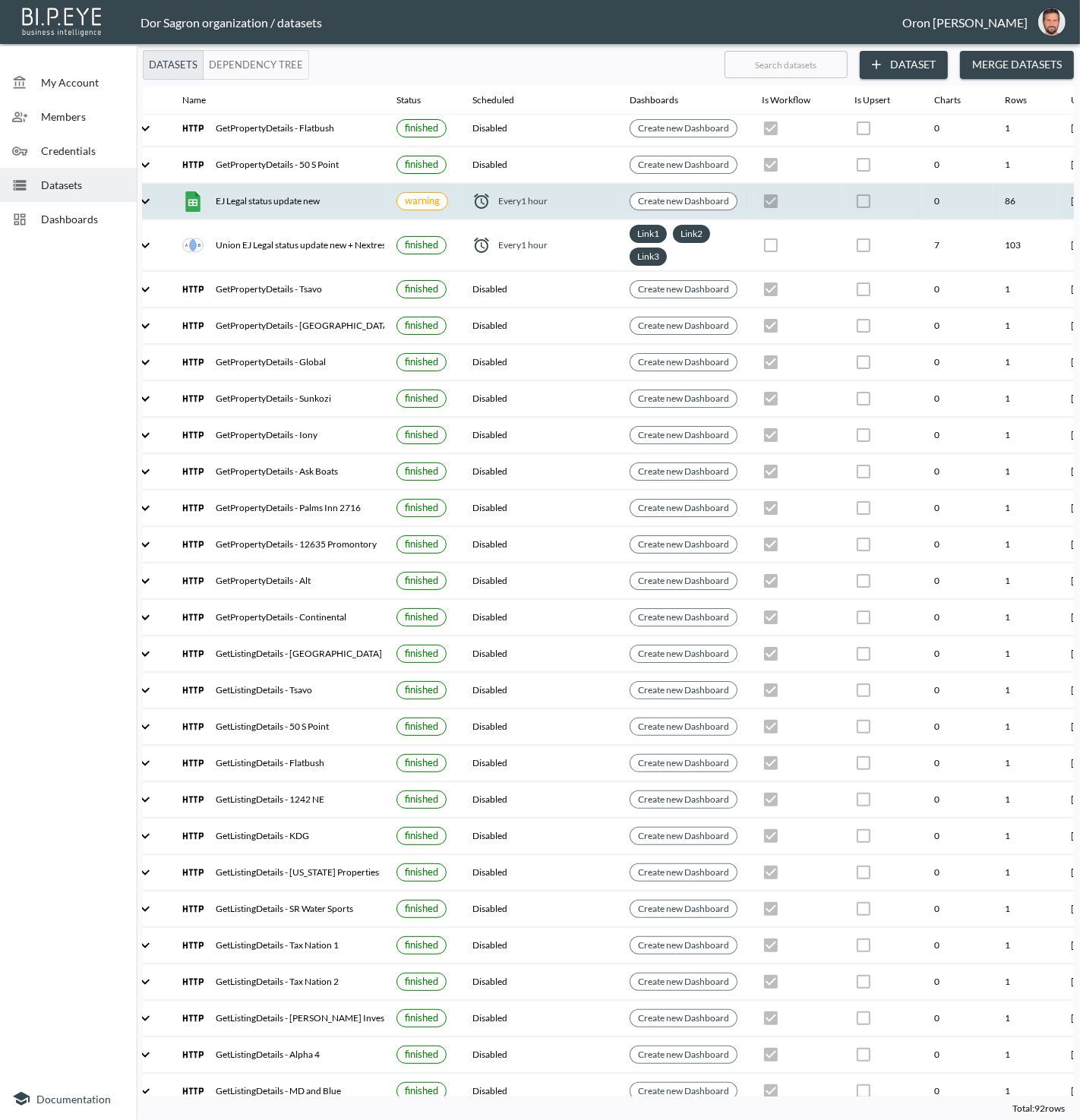
scroll to position [4, 174]
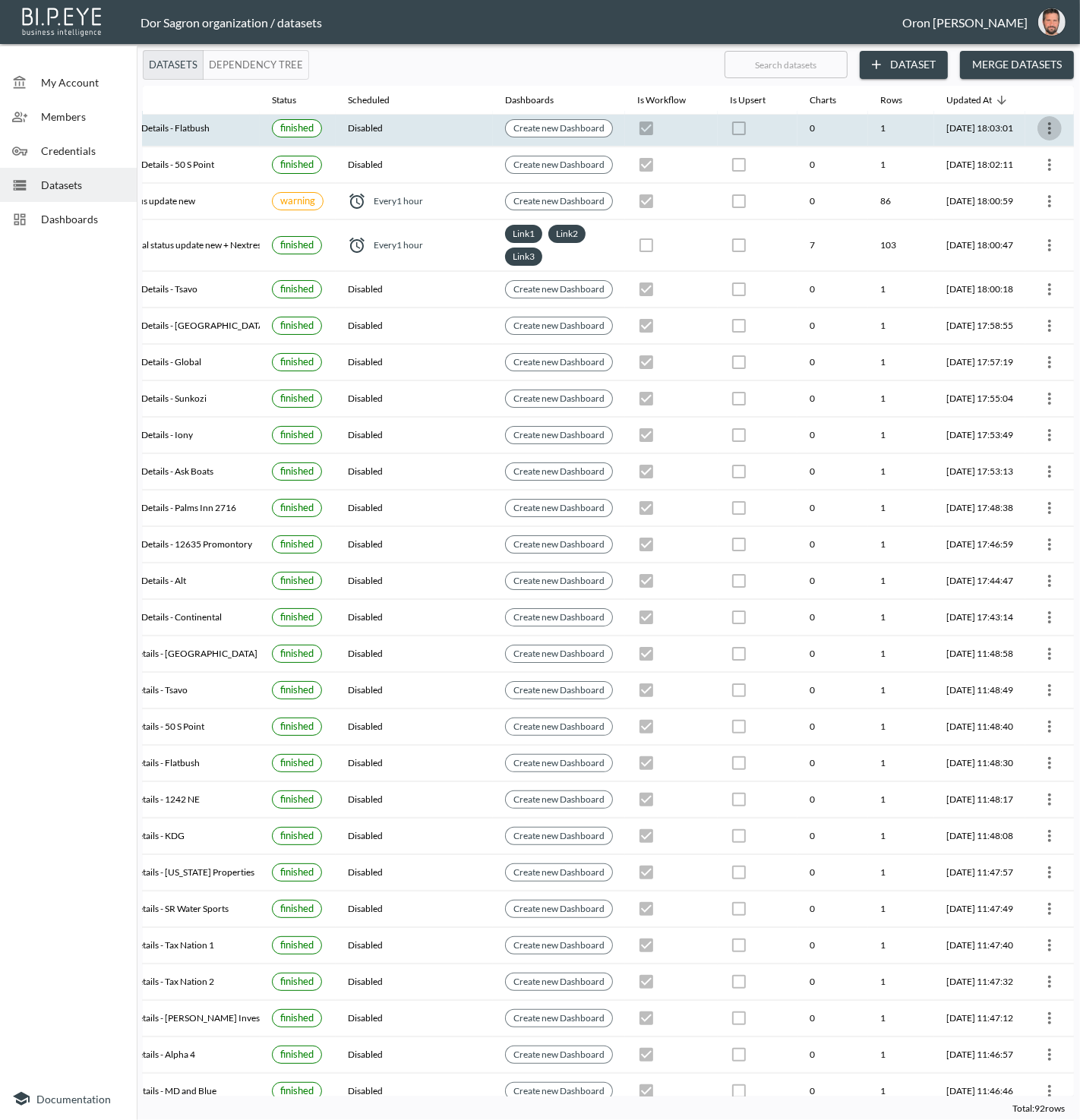
click at [1051, 122] on icon "more" at bounding box center [1049, 128] width 18 height 18
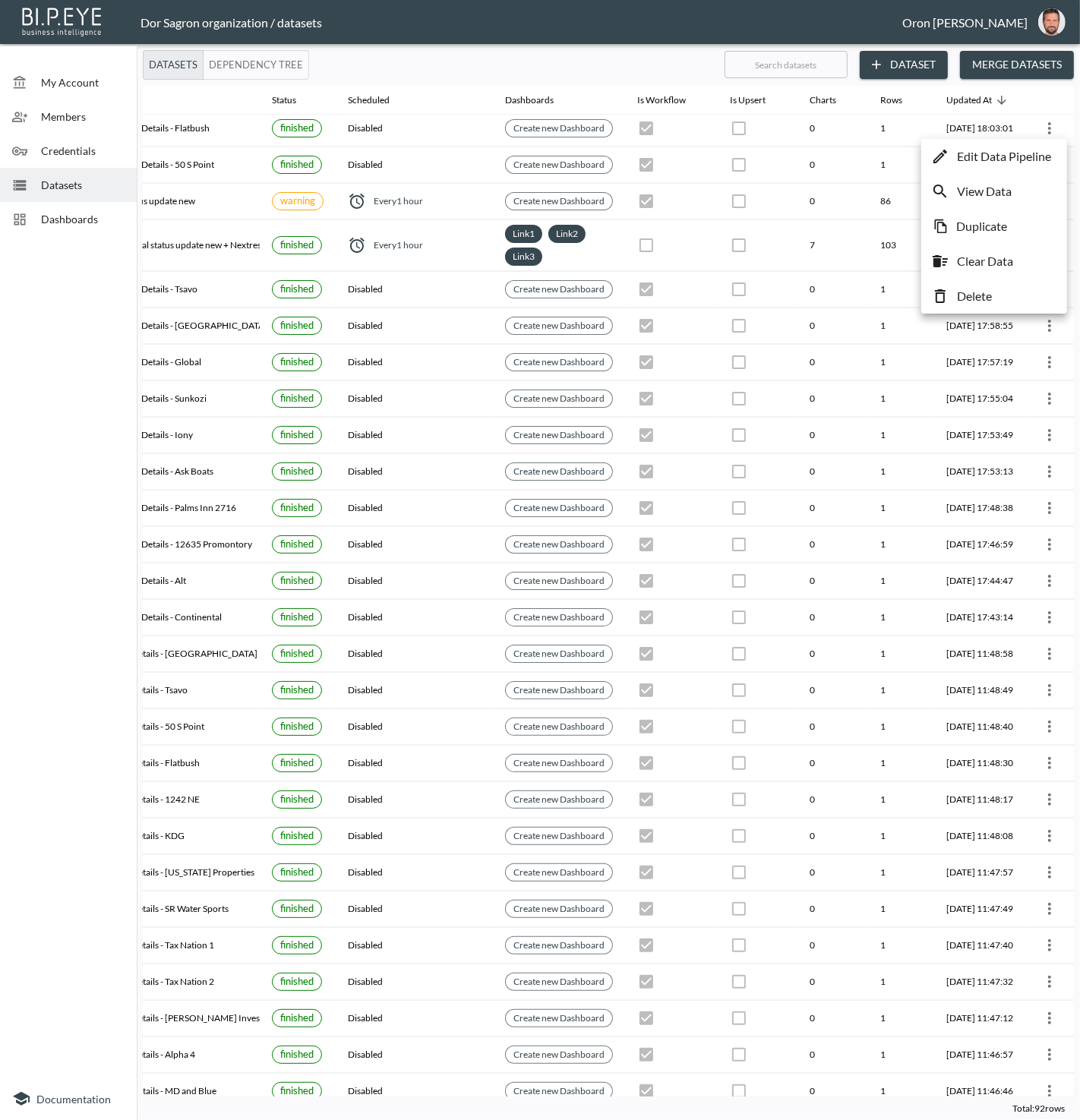
click at [1006, 224] on p "Duplicate" at bounding box center [982, 226] width 51 height 18
checkbox input "true"
checkbox input "false"
checkbox input "true"
checkbox input "false"
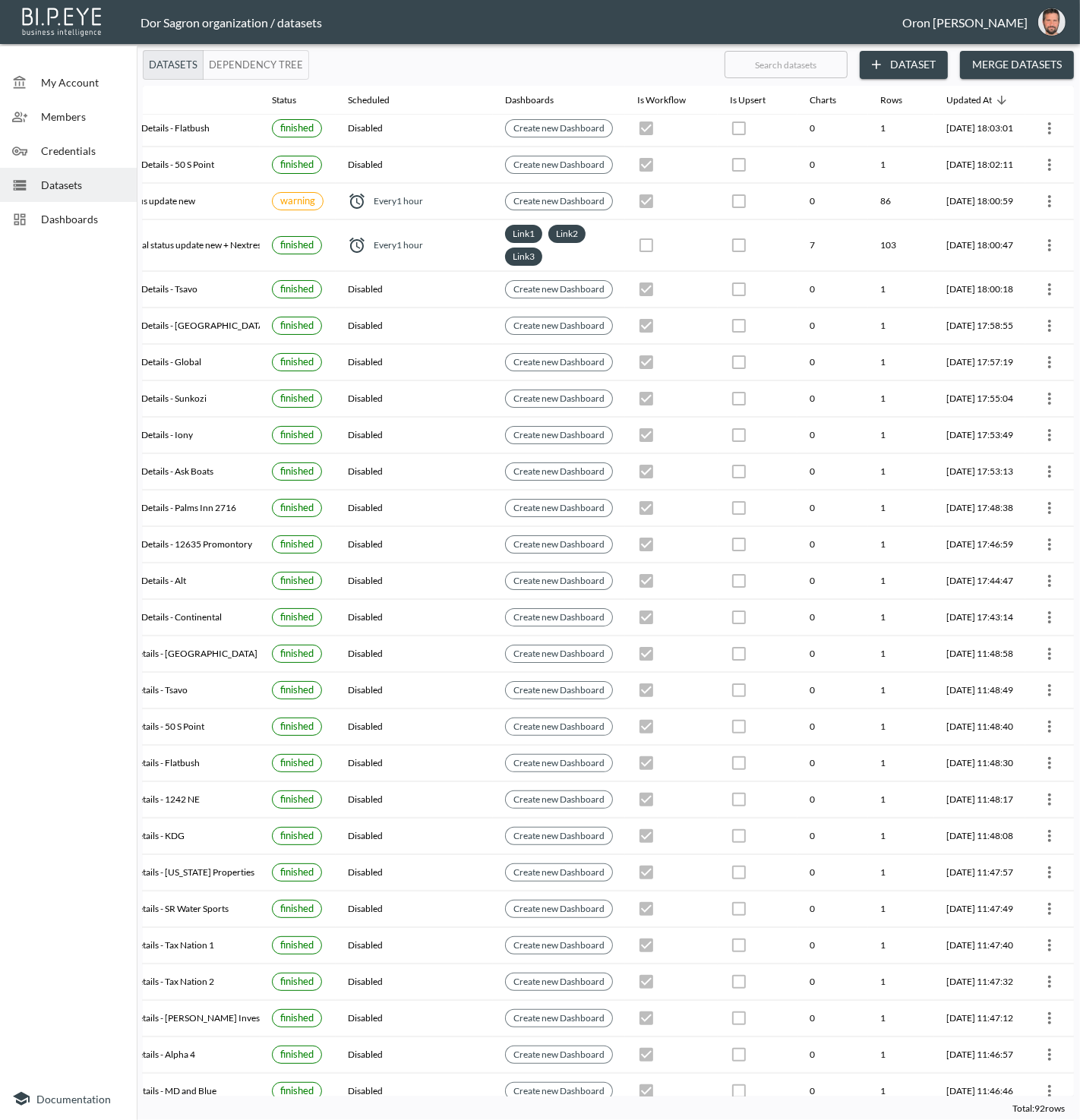
checkbox input "true"
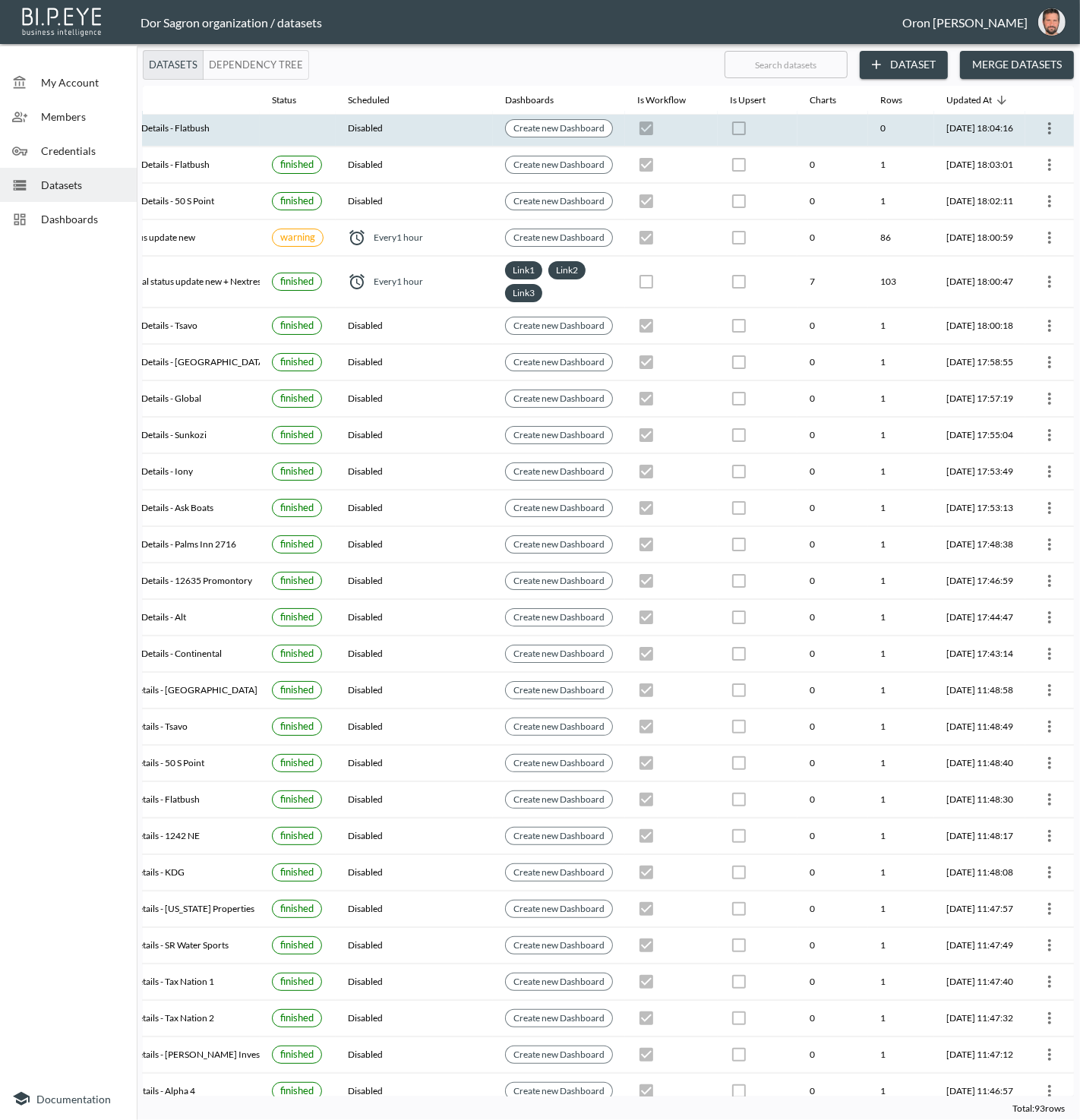
click at [1053, 128] on icon "more" at bounding box center [1049, 128] width 18 height 18
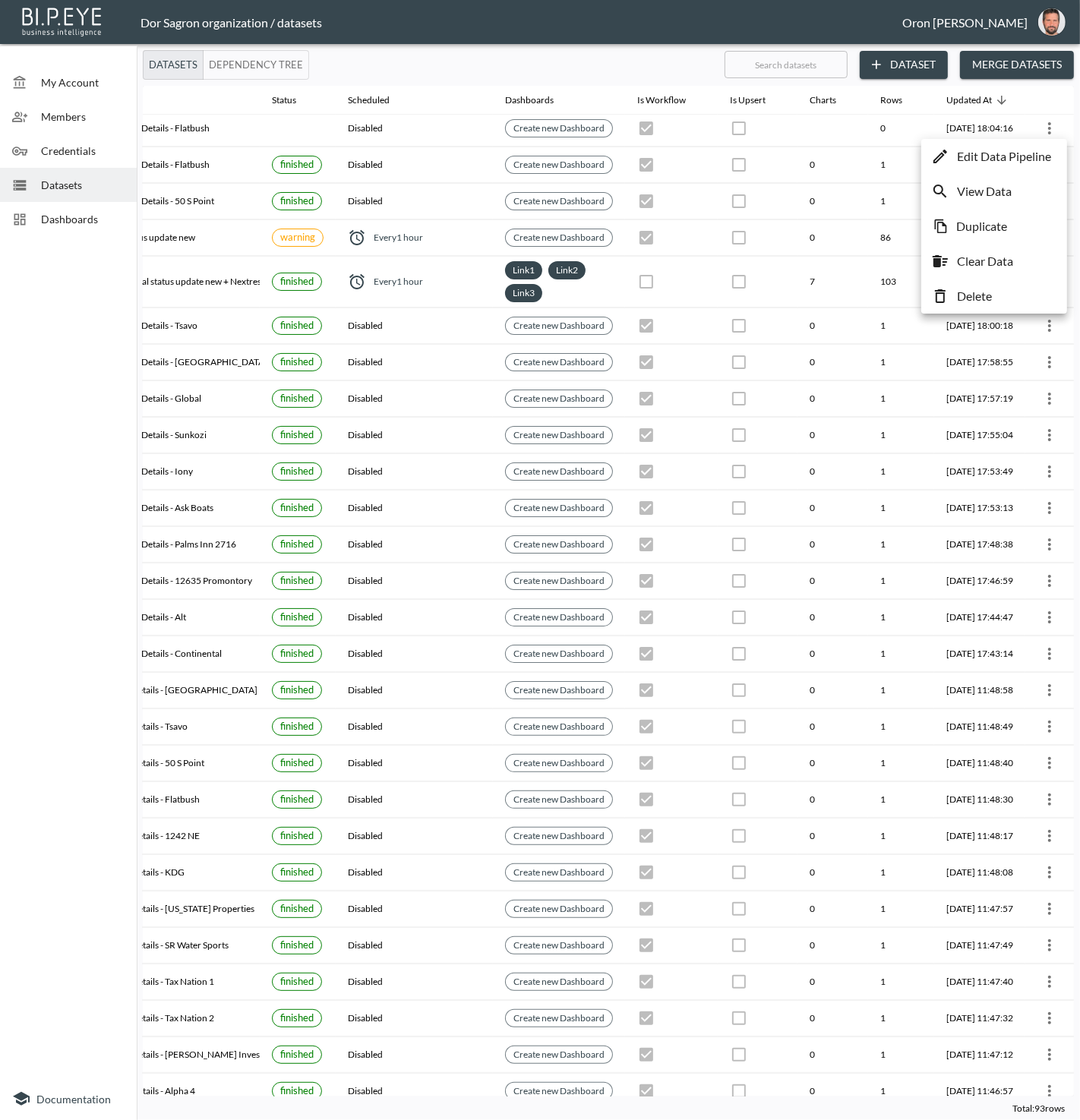
click at [1034, 152] on p "Edit Data Pipeline" at bounding box center [1004, 156] width 94 height 18
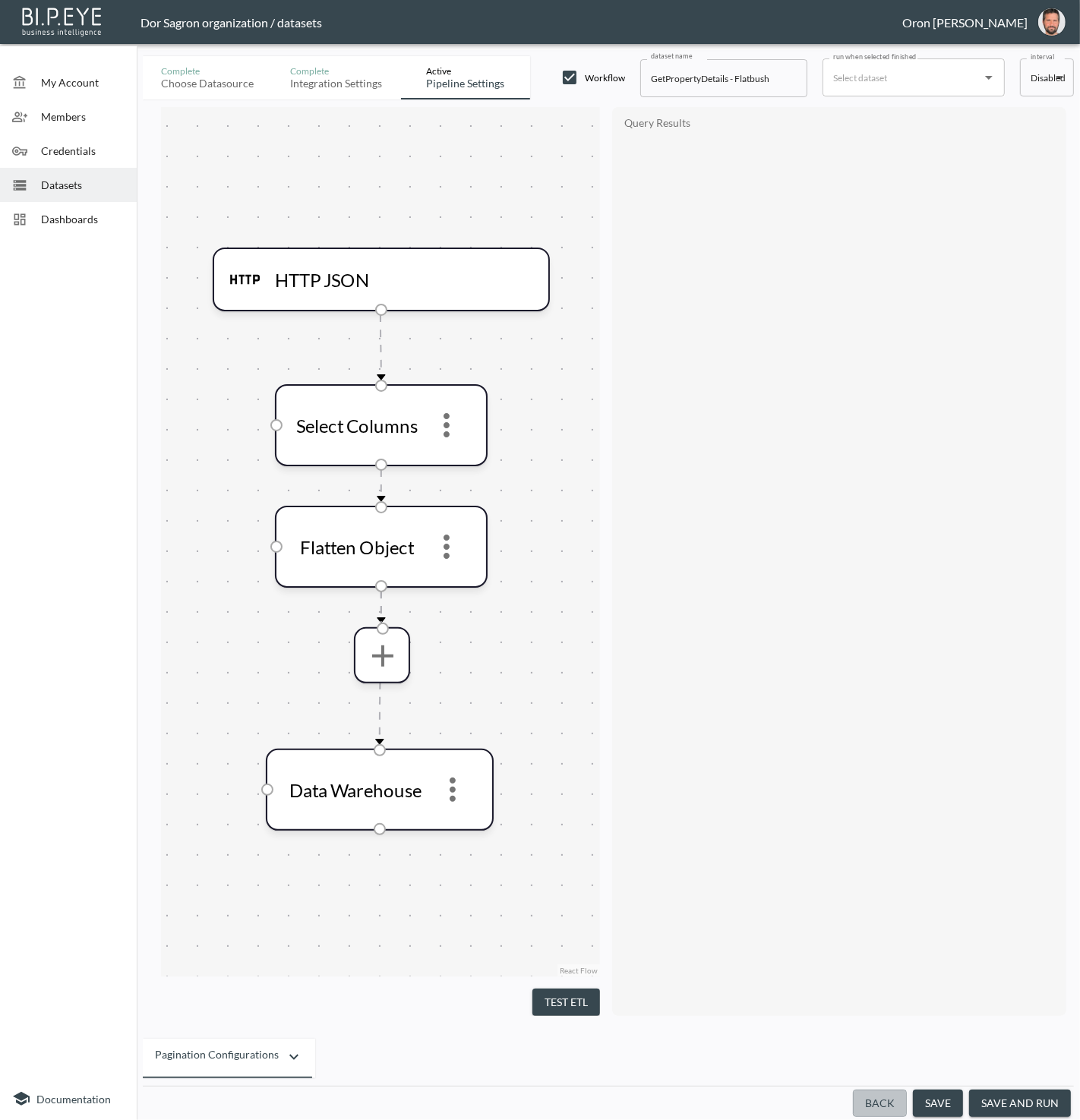
click at [894, 1109] on button "Back" at bounding box center [880, 1104] width 54 height 28
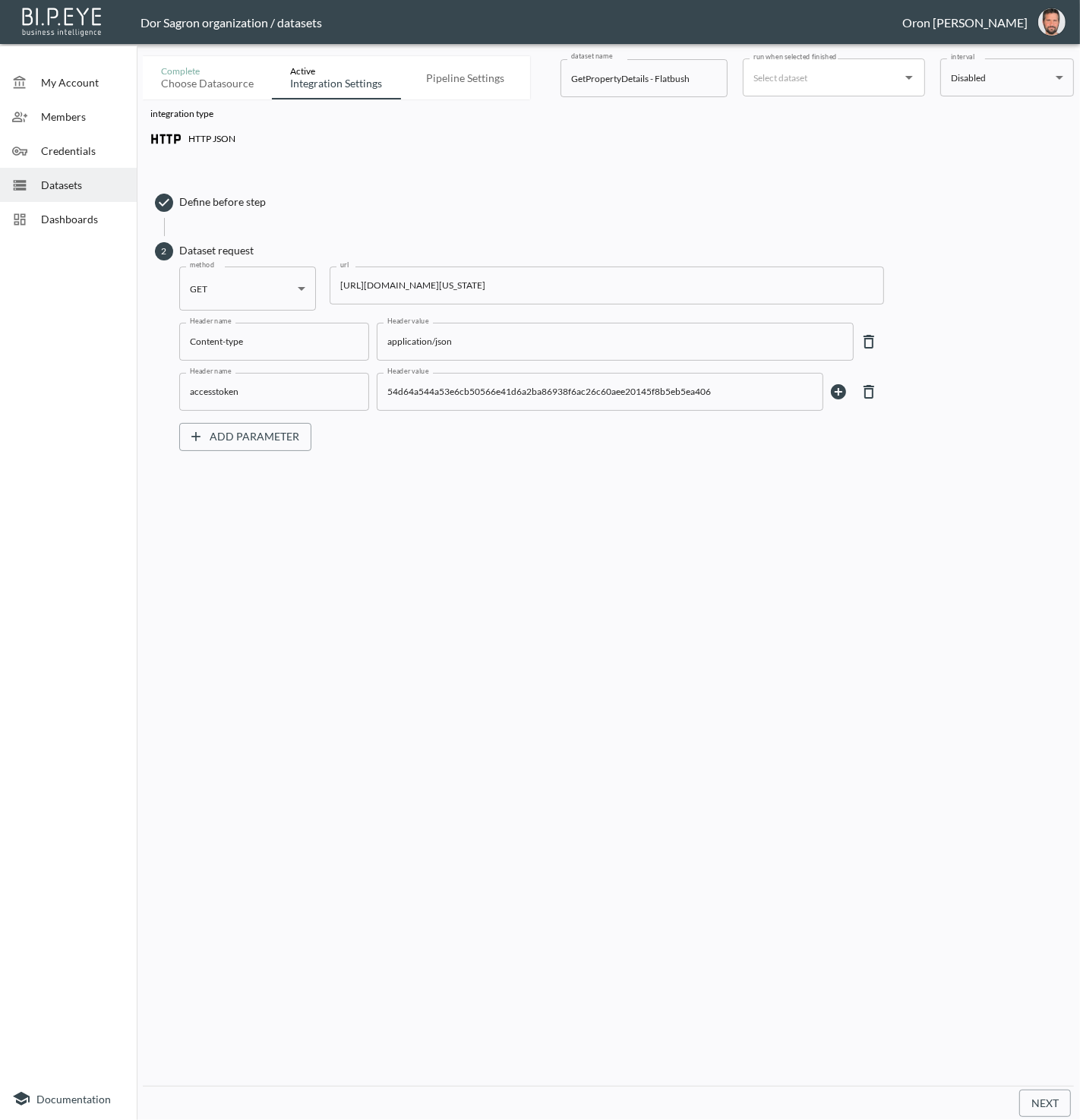
click at [522, 283] on input "https://staging-api.propmix.io/pubrec/assessor/v2/GetPropertyDetails?orderId=1&…" at bounding box center [607, 285] width 555 height 38
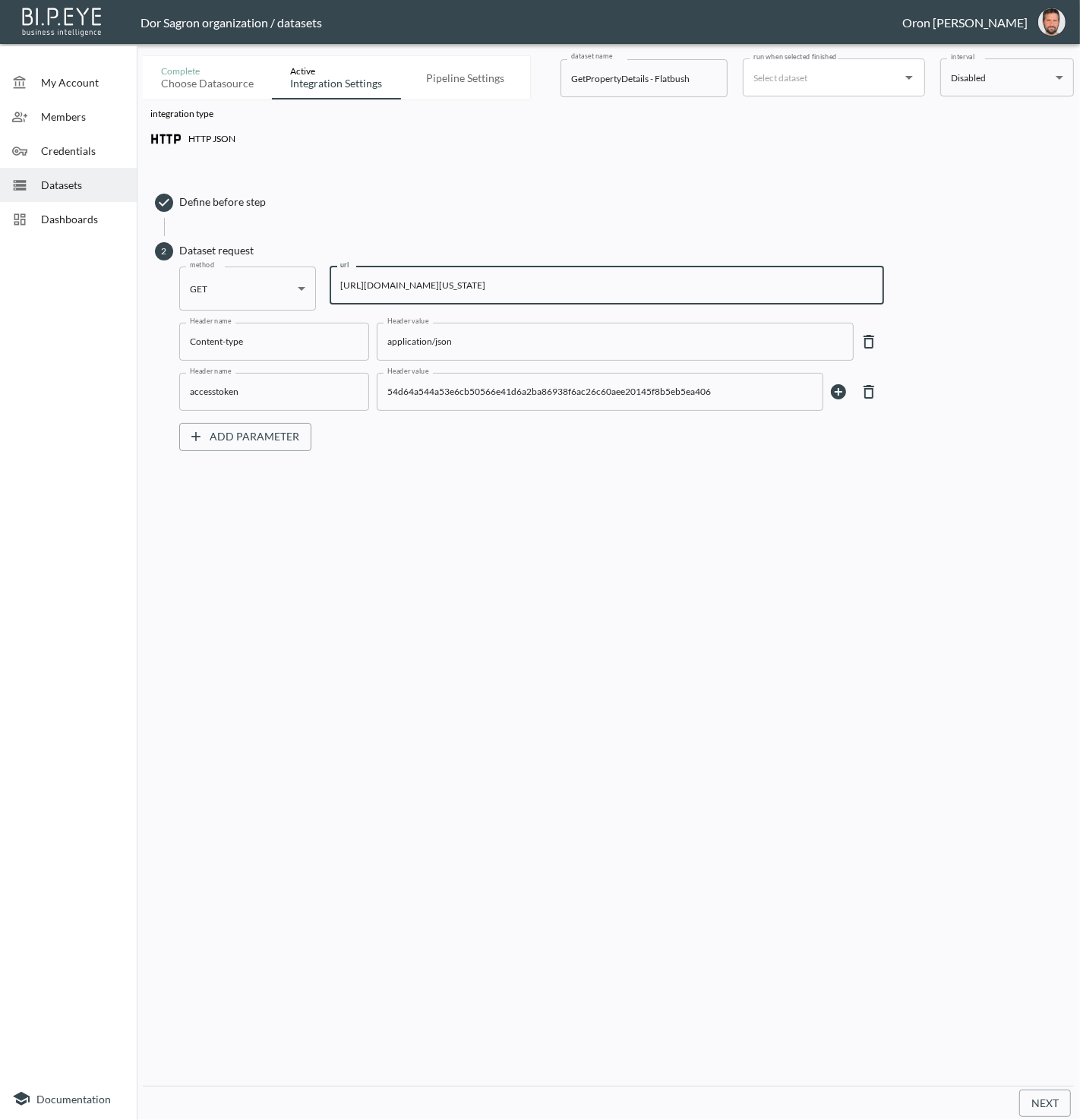
click at [522, 283] on input "https://staging-api.propmix.io/pubrec/assessor/v2/GetPropertyDetails?orderId=1&…" at bounding box center [607, 285] width 555 height 38
paste input "33138&State=FL&City=Miami&StreetAddress=1242+NE+81st+Ter"
type input "https://staging-api.propmix.io/pubrec/assessor/v2/GetPropertyDetails?orderId=1&…"
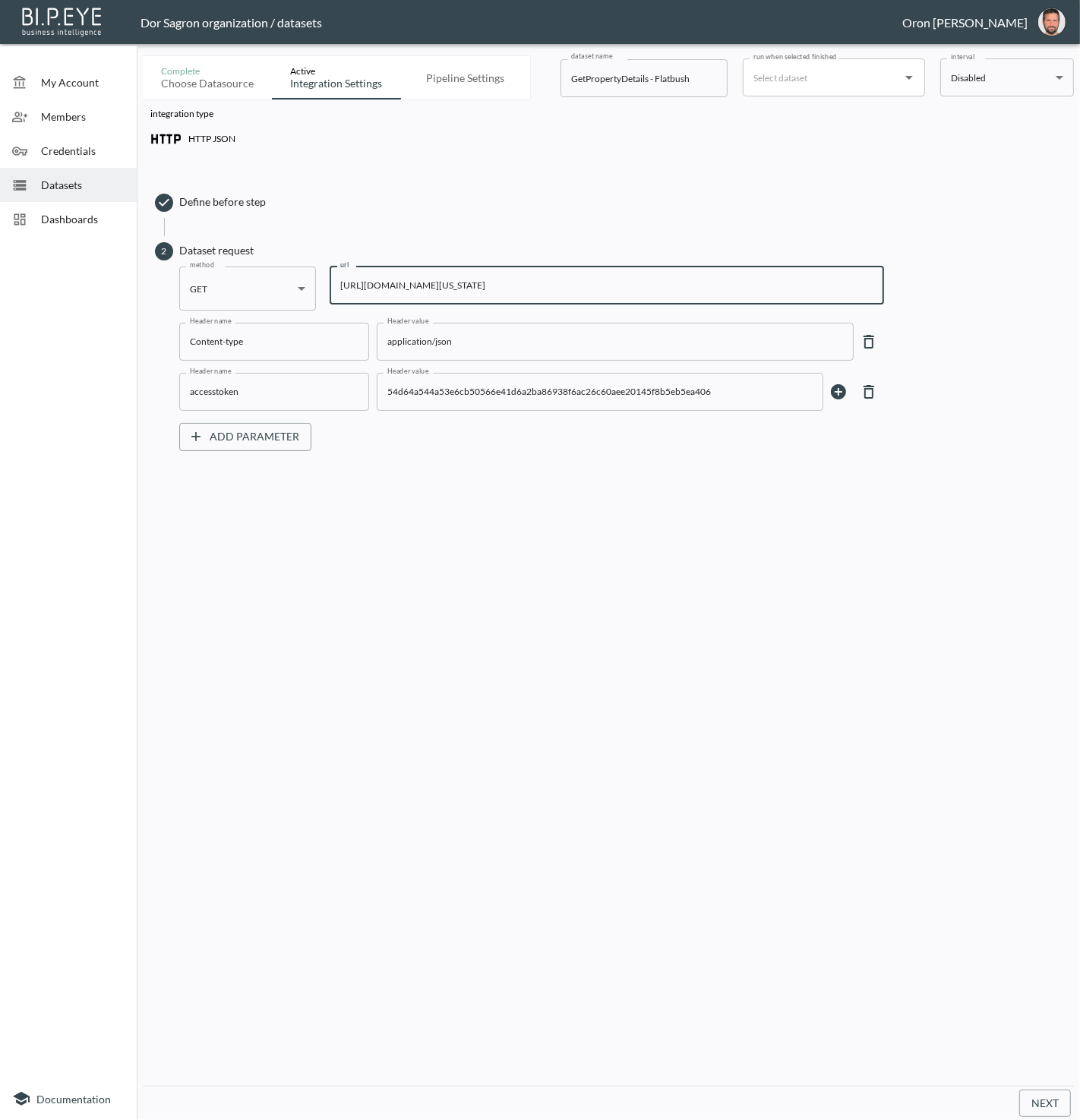
scroll to position [0, 0]
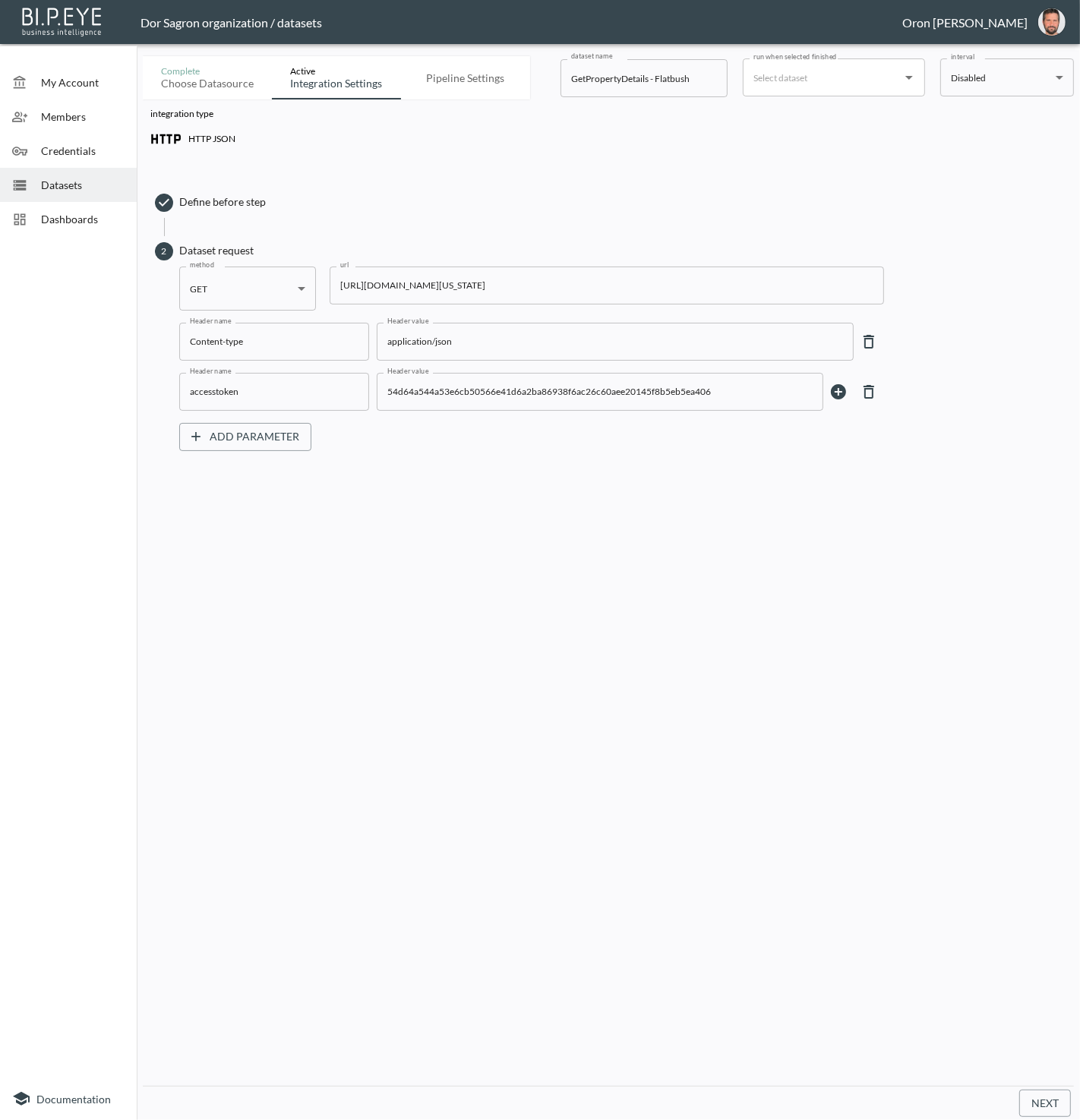
click at [672, 78] on input "GetPropertyDetails - Flatbush" at bounding box center [644, 78] width 167 height 38
paste input "1242 NE"
type input "GetPropertyDetails - 1242 NE"
click at [776, 82] on input "run when selected finished" at bounding box center [822, 78] width 146 height 25
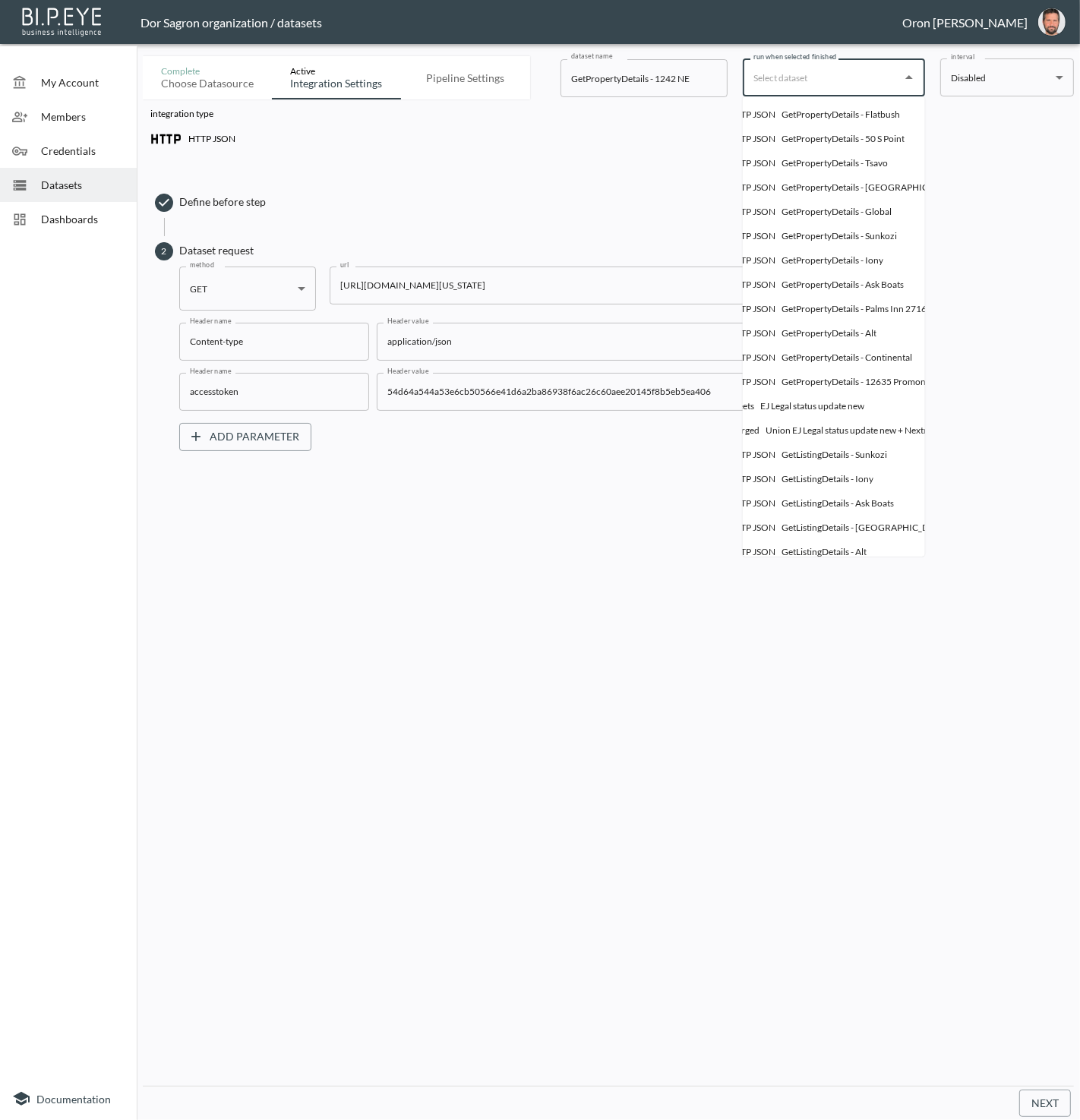
scroll to position [0, 48]
click at [800, 114] on div "GetPropertyDetails - Flatbush" at bounding box center [842, 115] width 118 height 14
type input "GetPropertyDetails - Flatbush"
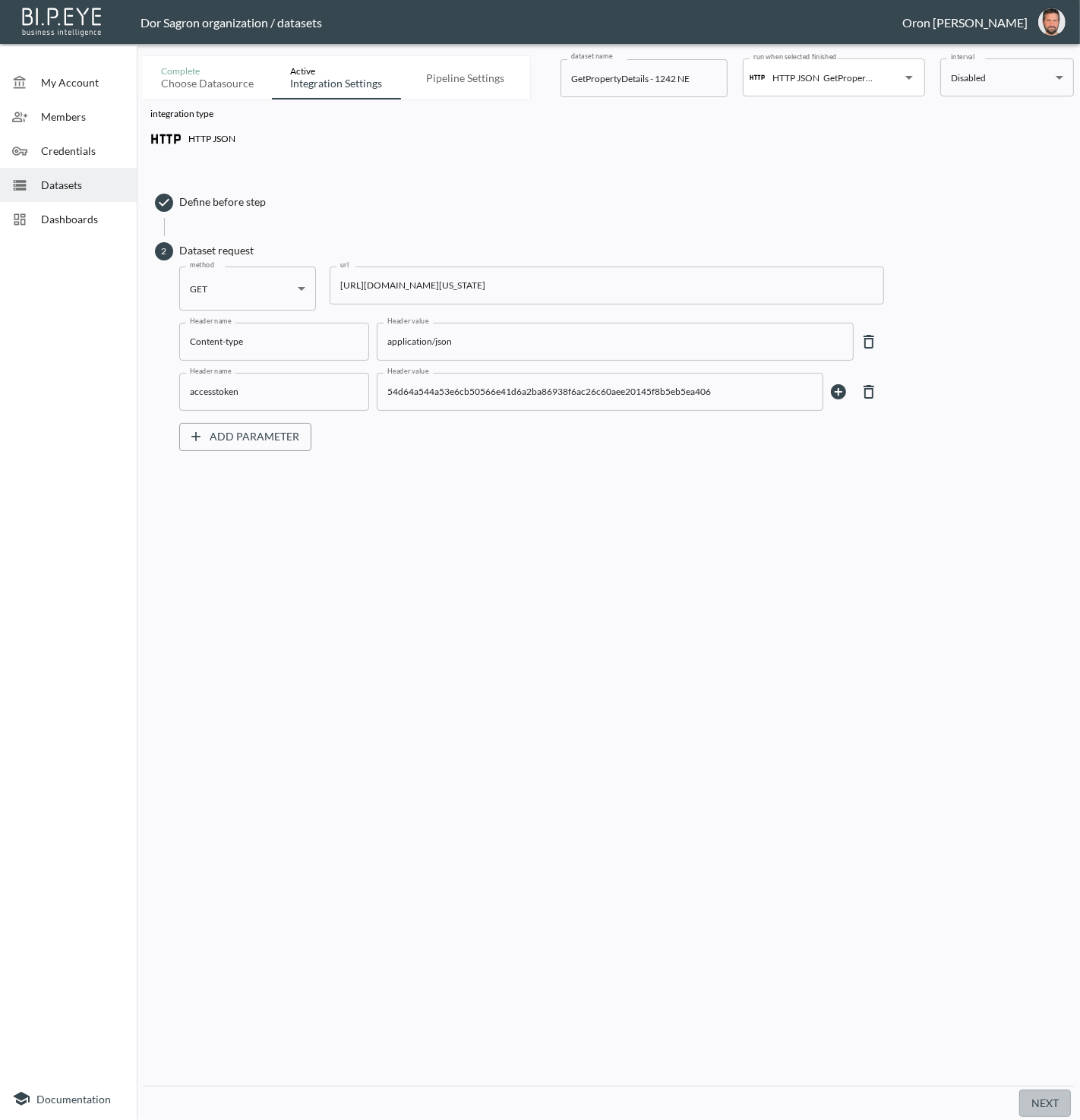
click at [1038, 1109] on button "Next" at bounding box center [1045, 1104] width 52 height 28
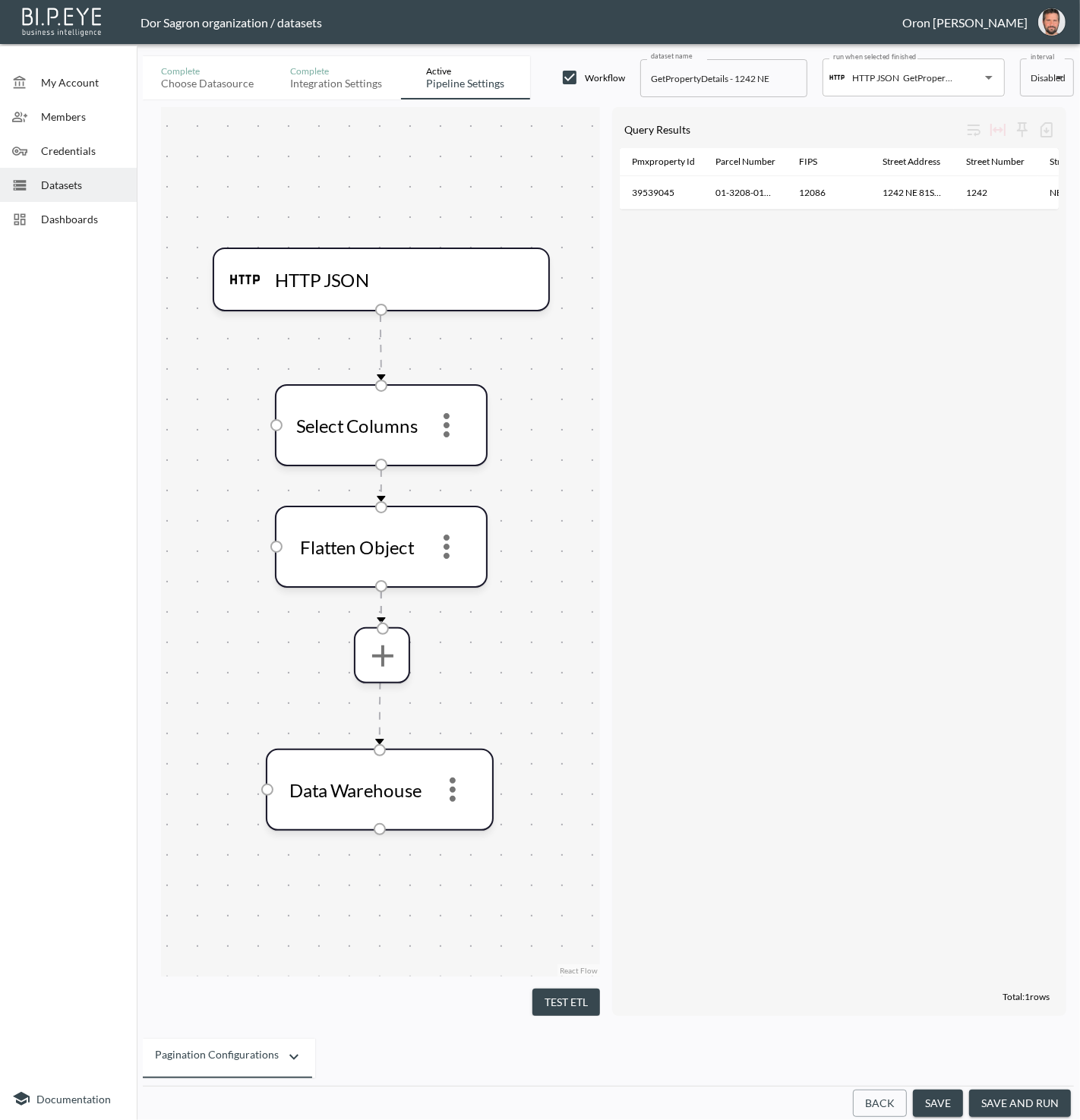
click at [1019, 1105] on button "save and run" at bounding box center [1020, 1104] width 102 height 28
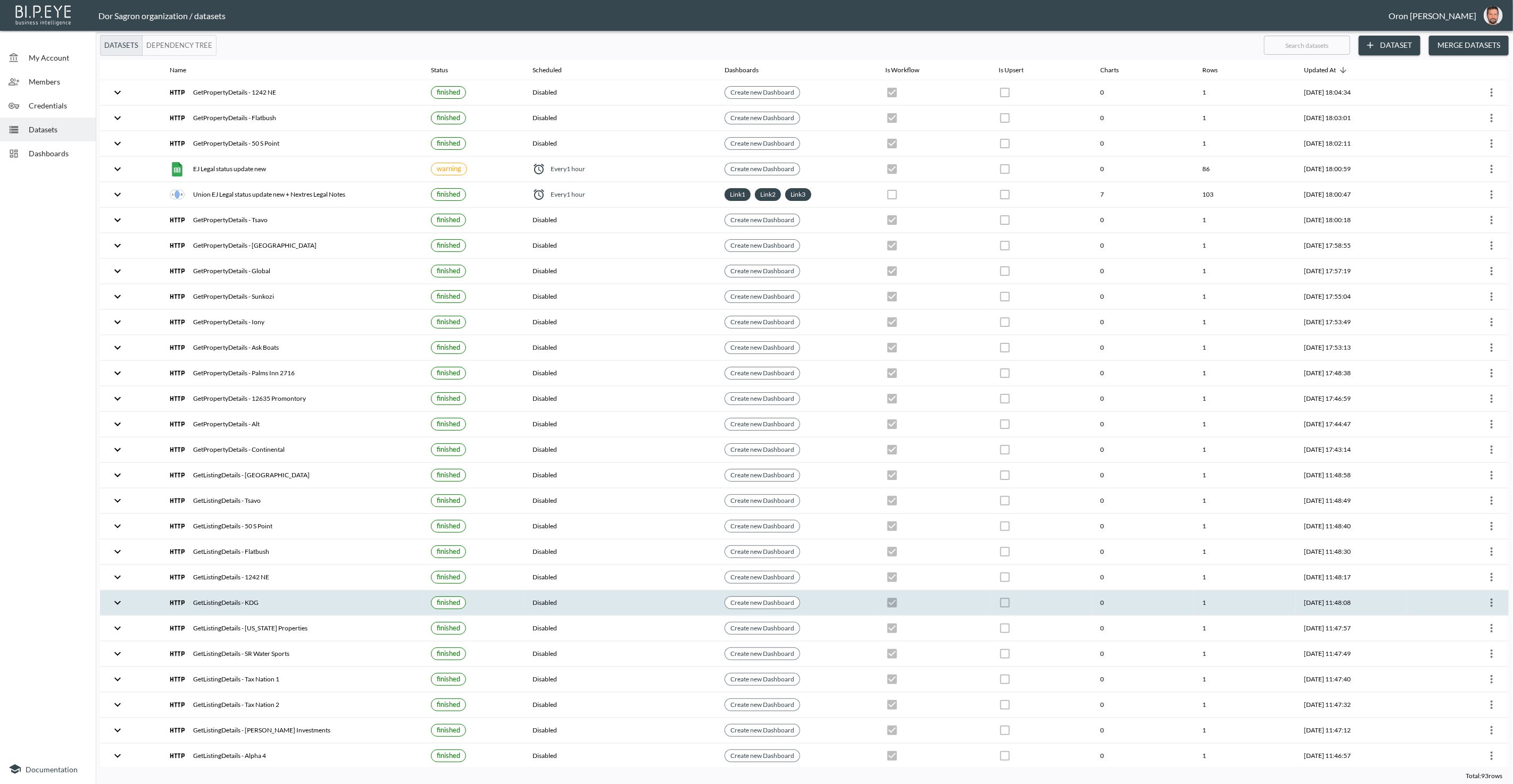
click at [756, 599] on icon "more" at bounding box center [1491, 603] width 2 height 9
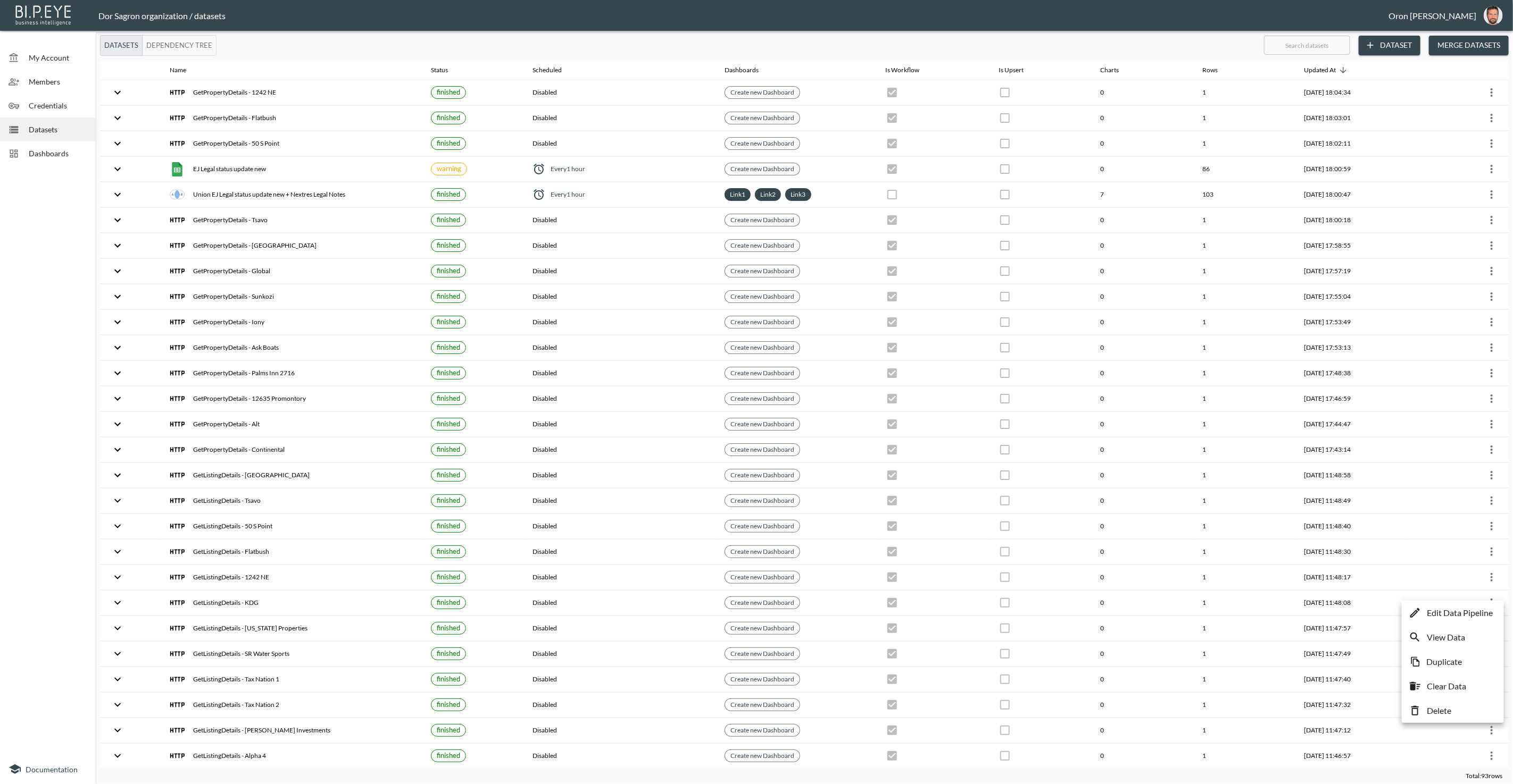
click at [756, 612] on p "Edit Data Pipeline" at bounding box center [1459, 613] width 66 height 13
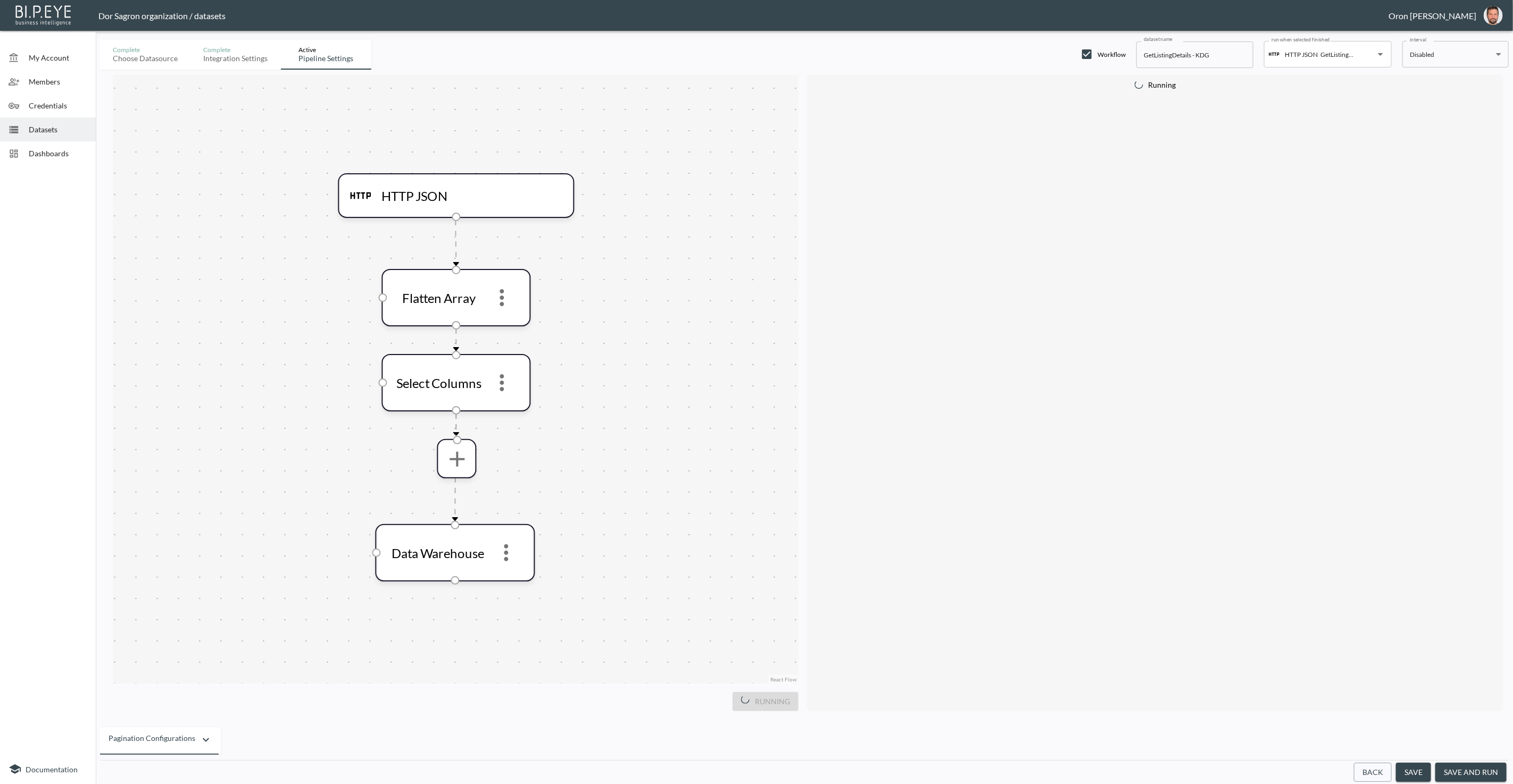
click at [756, 772] on button "Back" at bounding box center [1373, 773] width 38 height 20
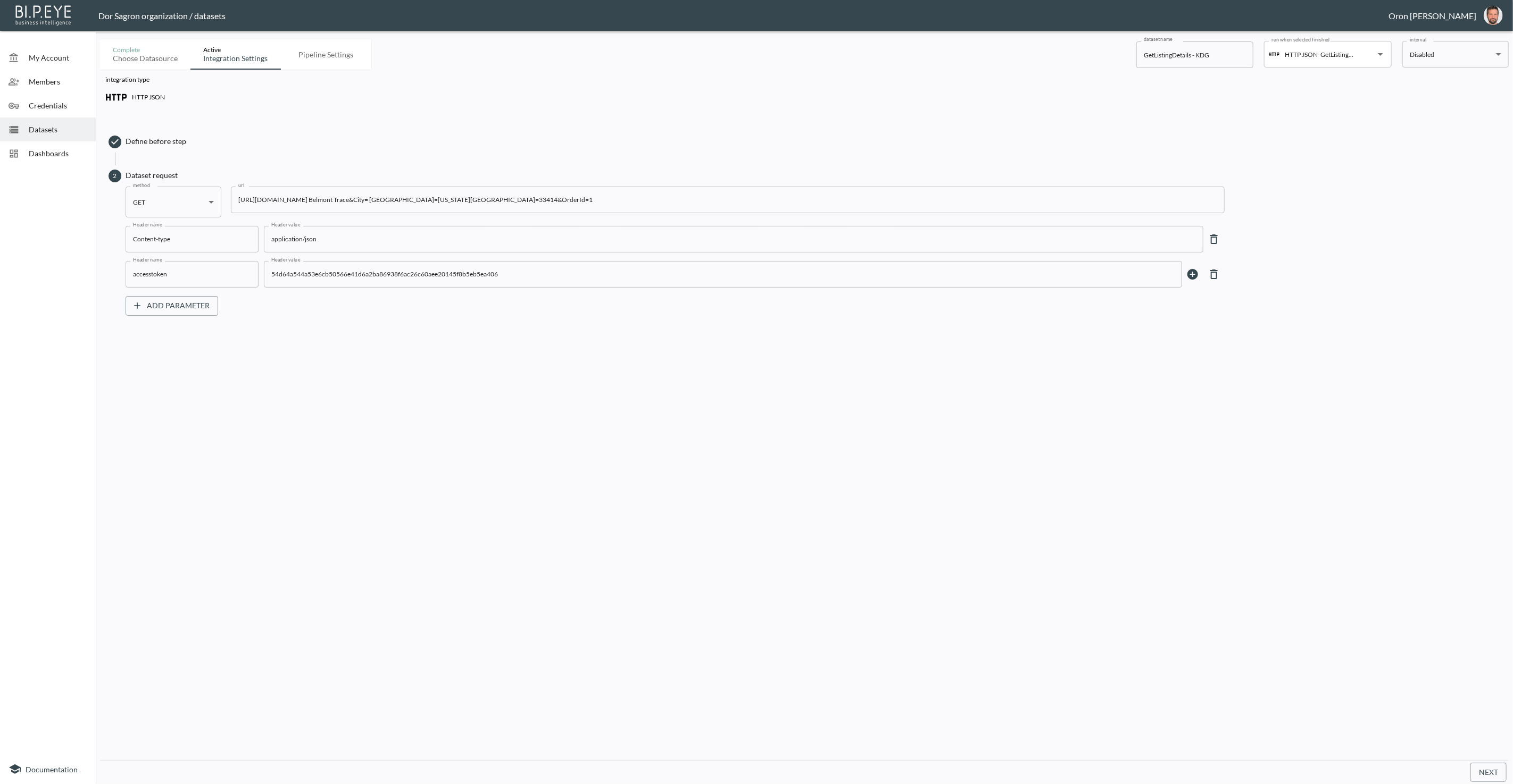
click at [668, 201] on input "https://staging-api.propmix.io/mktlite/val/v2/GetListingDetails?&Street=14596 B…" at bounding box center [727, 199] width 994 height 26
click at [29, 131] on span "Datasets" at bounding box center [58, 129] width 58 height 11
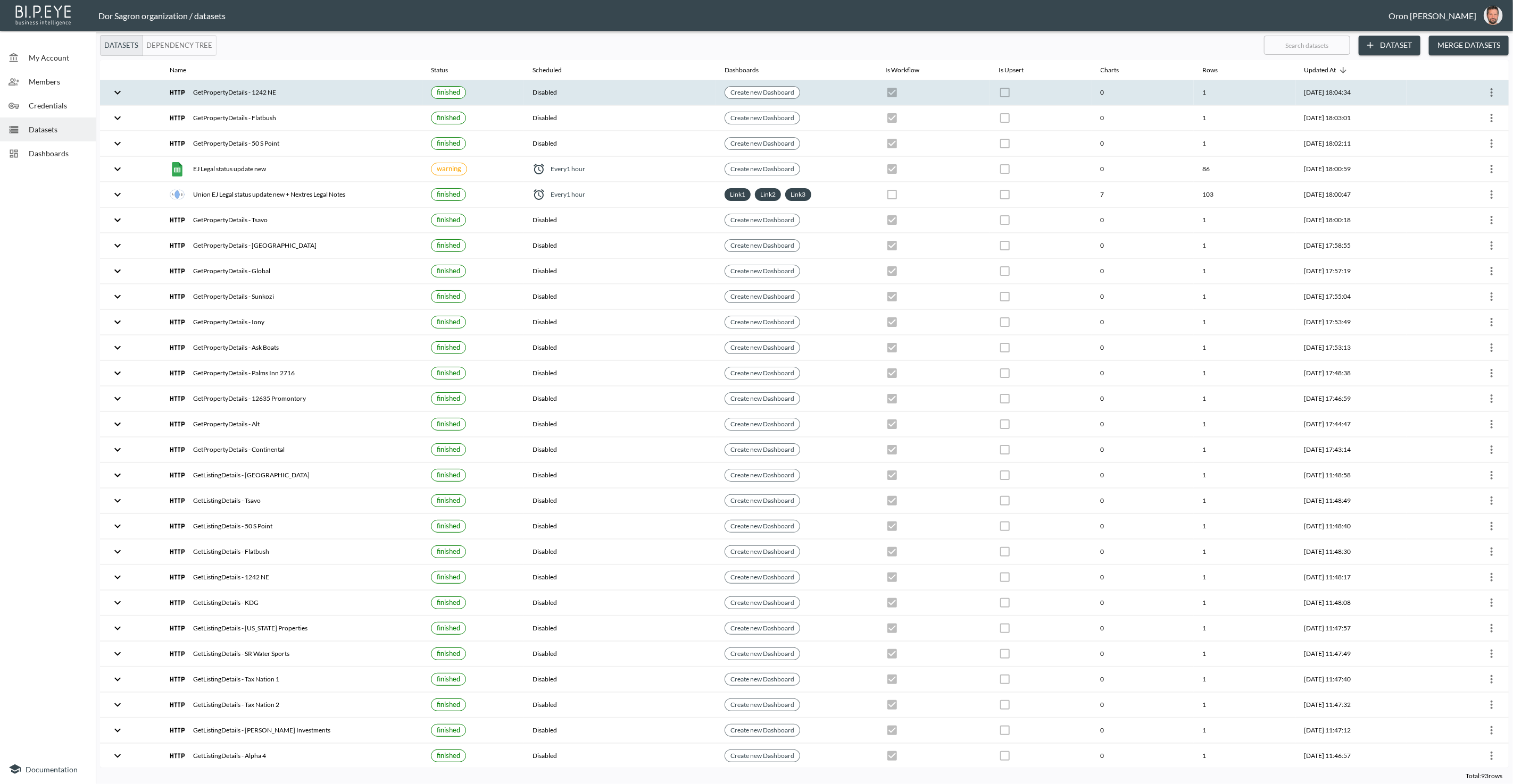
click at [756, 89] on icon "more" at bounding box center [1491, 93] width 2 height 9
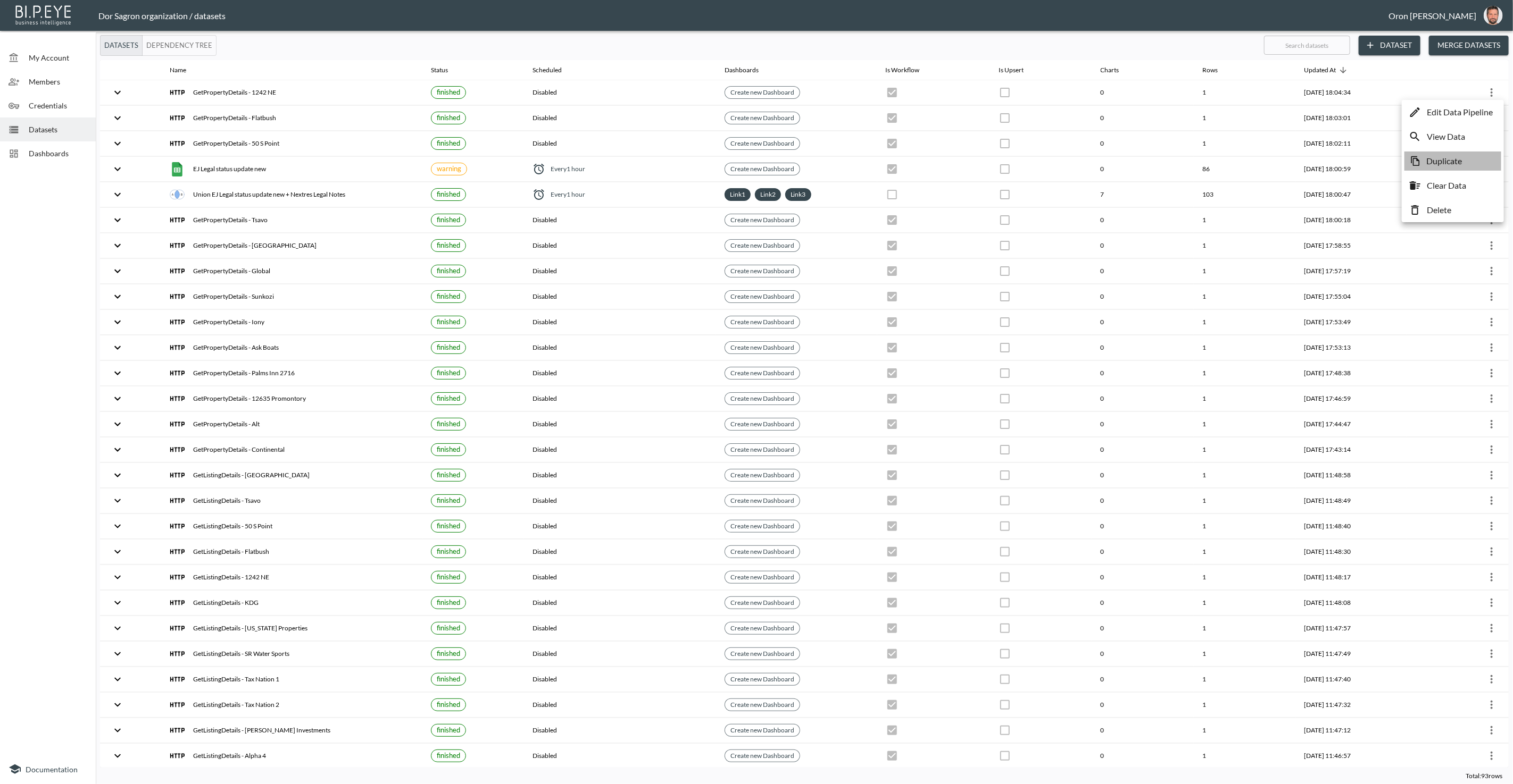
click at [756, 156] on p "Duplicate" at bounding box center [1444, 161] width 36 height 13
checkbox input "true"
checkbox input "false"
checkbox input "true"
checkbox input "false"
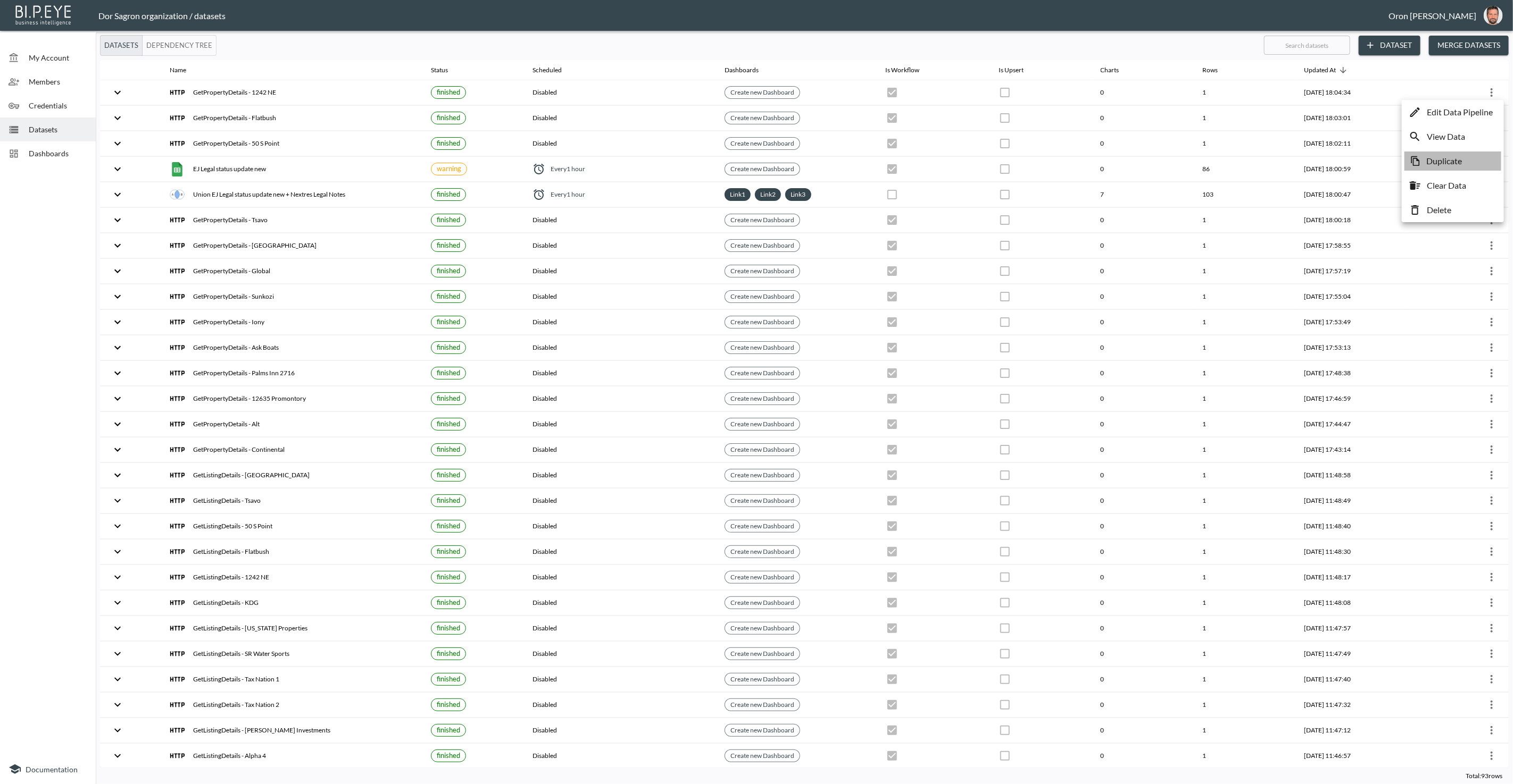
checkbox input "true"
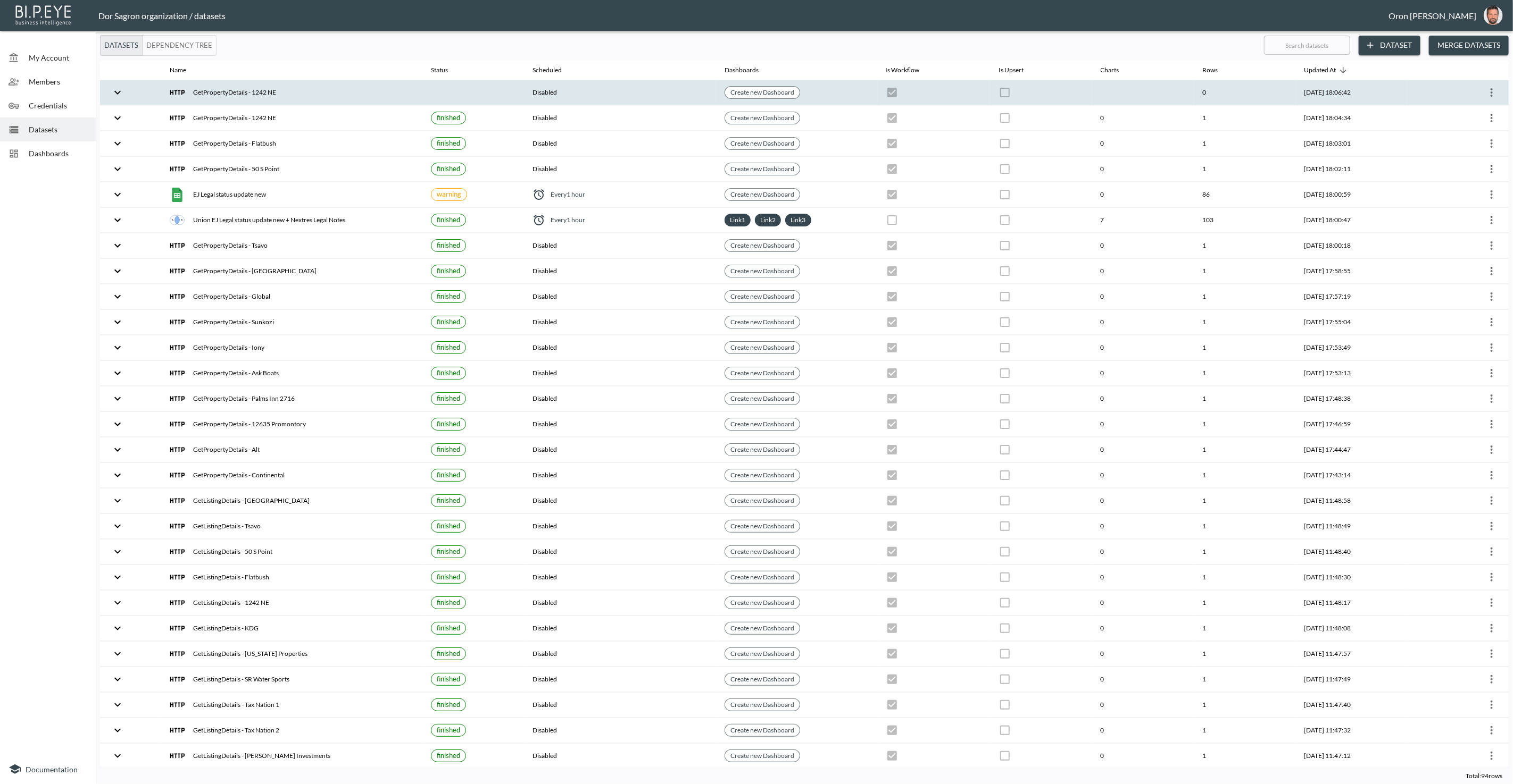
click at [756, 91] on icon "more" at bounding box center [1491, 93] width 2 height 9
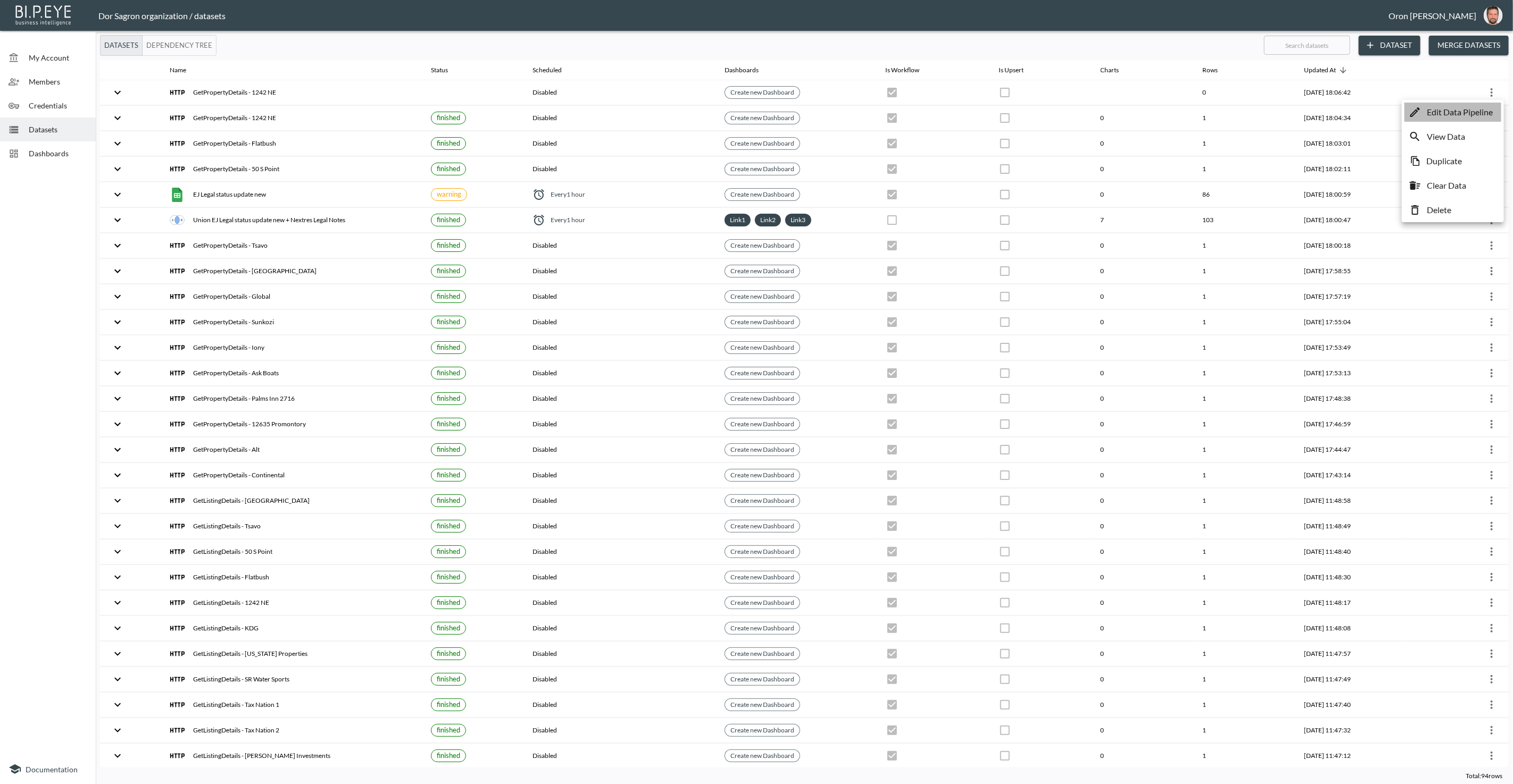
click at [756, 111] on p "Edit Data Pipeline" at bounding box center [1459, 112] width 66 height 13
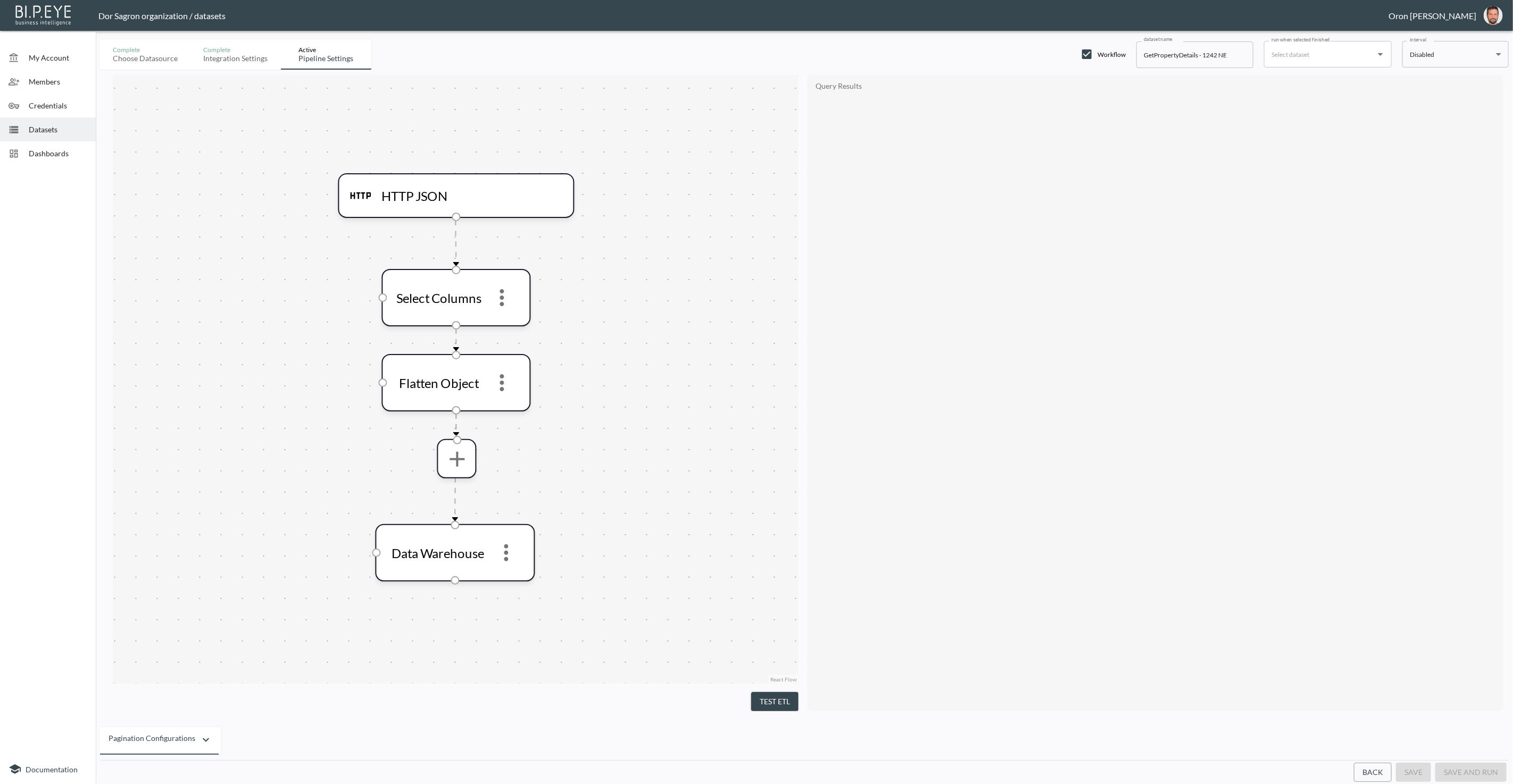
click at [756, 771] on button "Back" at bounding box center [1373, 773] width 38 height 20
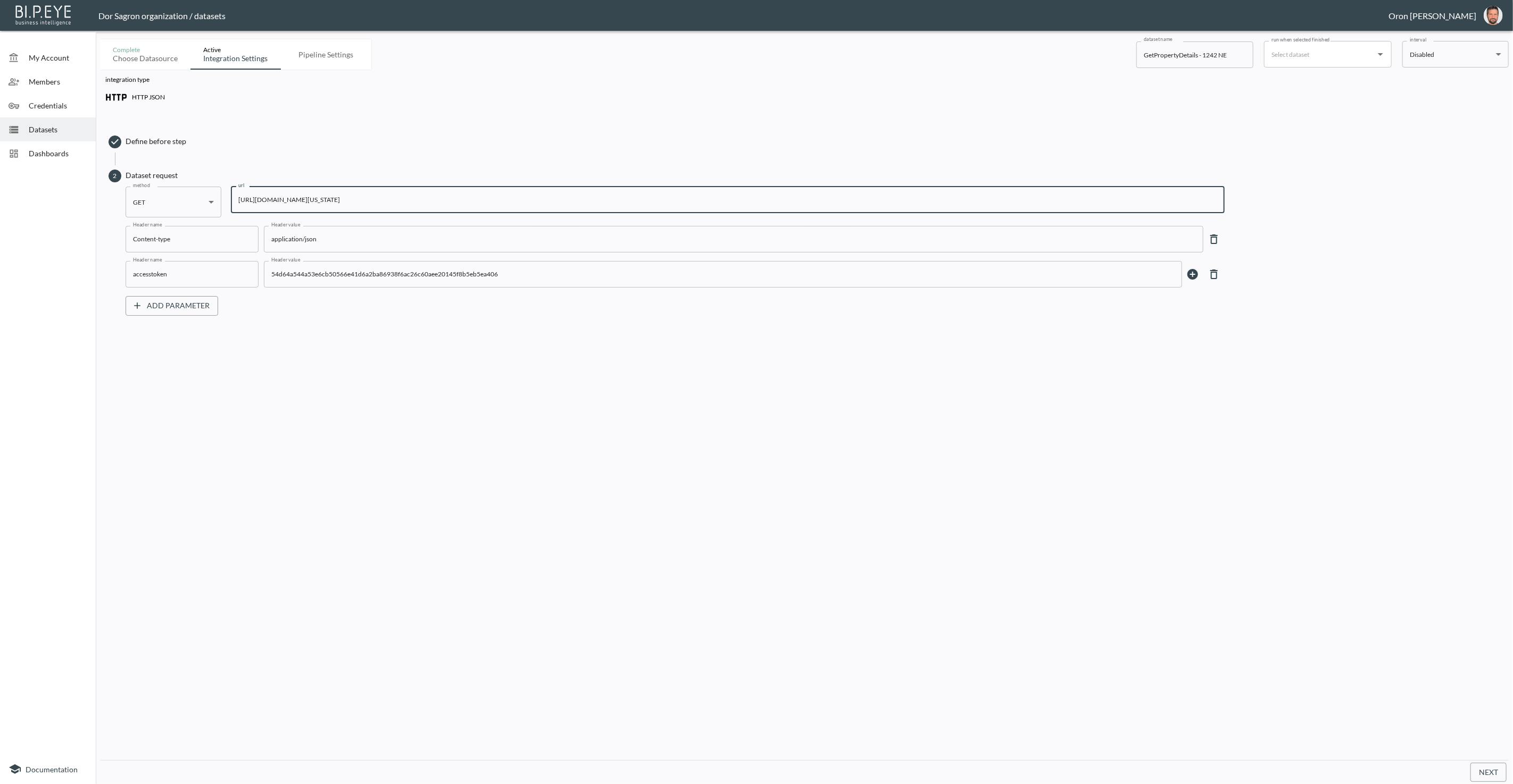
click at [756, 194] on input "https://staging-api.propmix.io/pubrec/assessor/v2/GetPropertyDetails?orderId=1&…" at bounding box center [727, 199] width 994 height 26
paste input "414&State=FL&City=Wellington&StreetAddress=14596+Belmont+Trace"
type input "https://staging-api.propmix.io/pubrec/assessor/v2/GetPropertyDetails?orderId=1&…"
click at [756, 51] on input "GetPropertyDetails - 1242 NE" at bounding box center [1194, 55] width 117 height 26
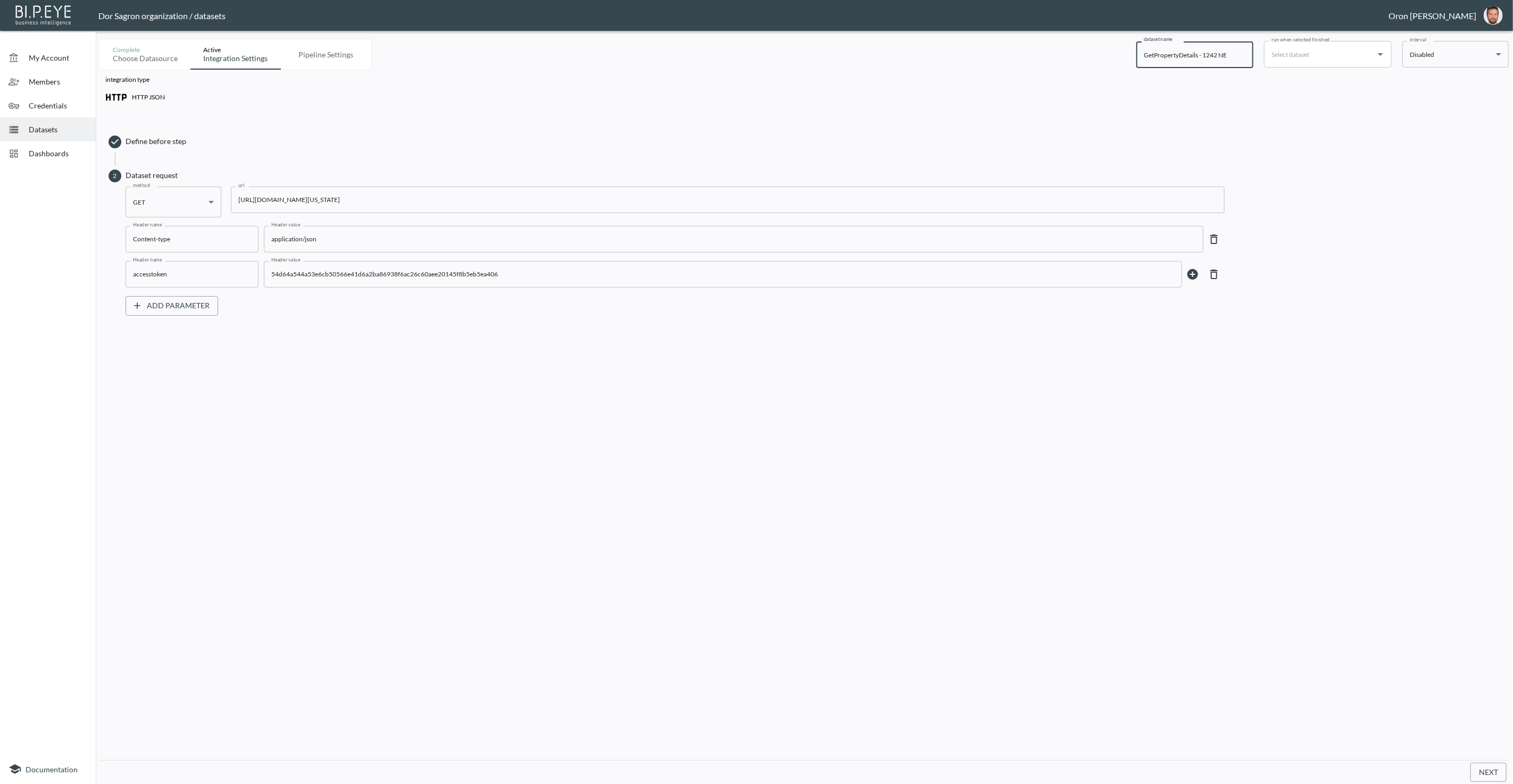
click at [756, 51] on input "GetPropertyDetails - 1242 NE" at bounding box center [1194, 55] width 117 height 26
type input "GetPropertyDetails - KDG"
click at [756, 46] on input "run when selected finished" at bounding box center [1320, 55] width 102 height 17
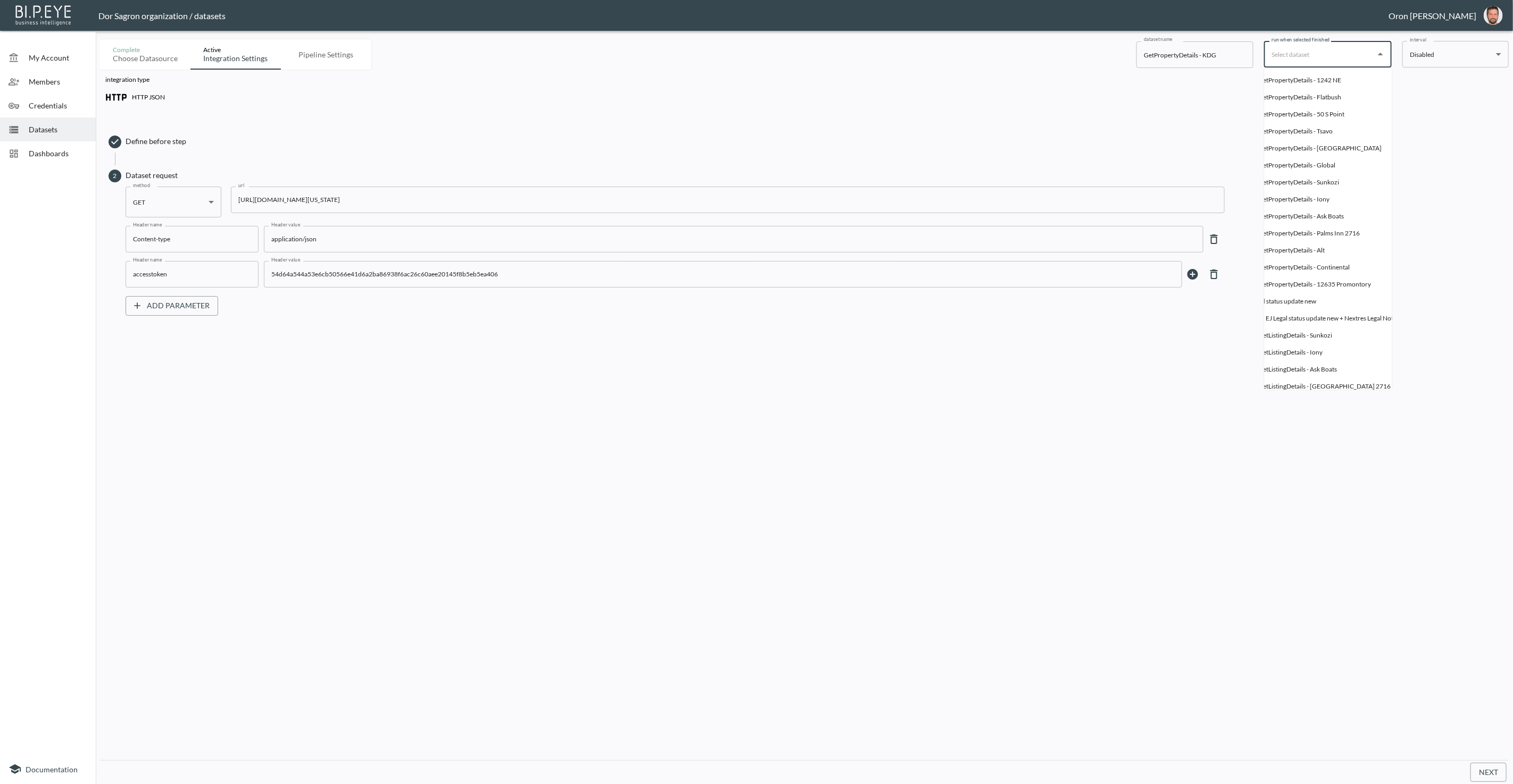
scroll to position [0, 64]
click at [756, 78] on div "GetPropertyDetails - 1242 NE" at bounding box center [1303, 78] width 83 height 10
type input "GetPropertyDetails - 1242 NE"
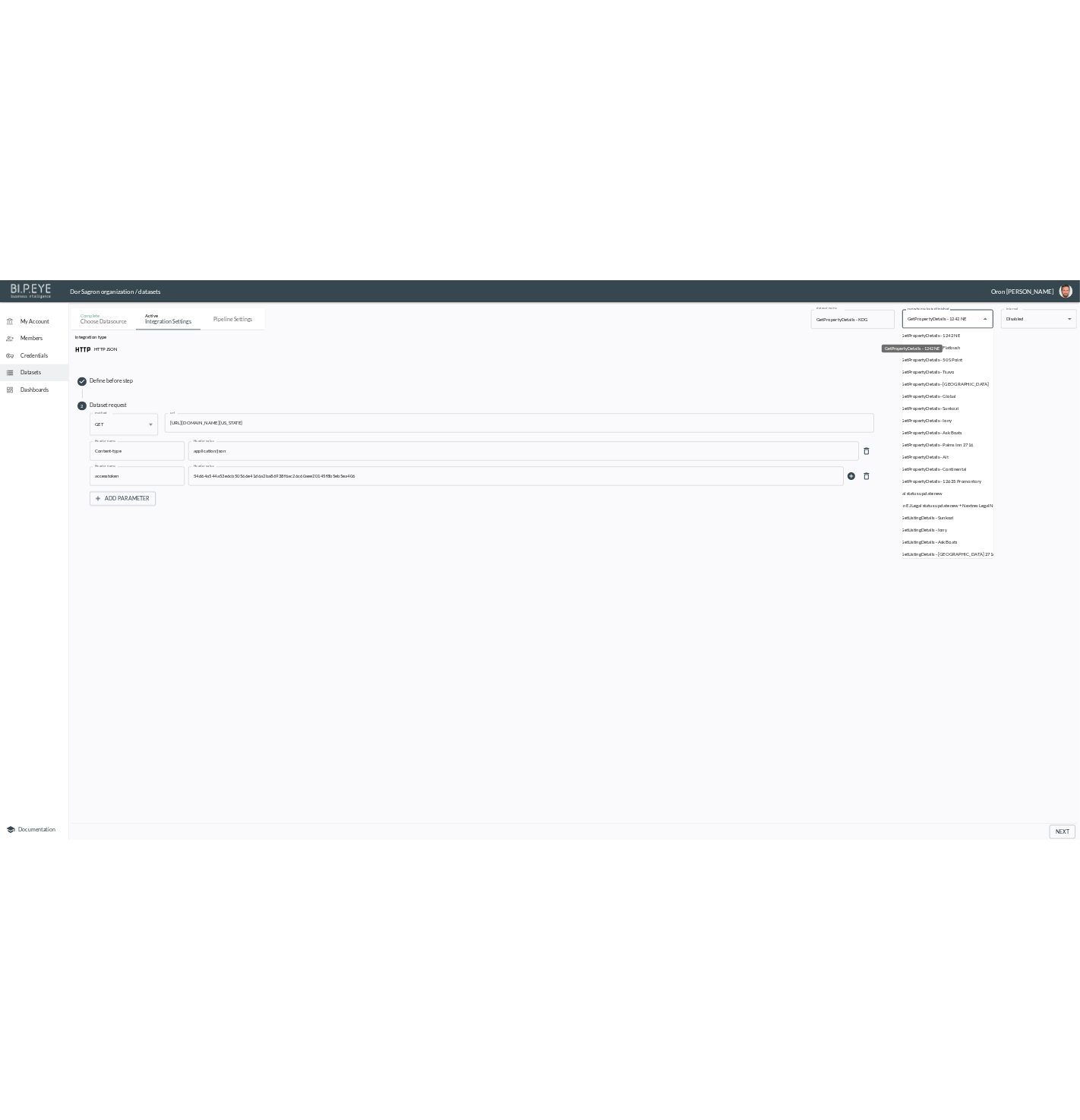
scroll to position [0, 0]
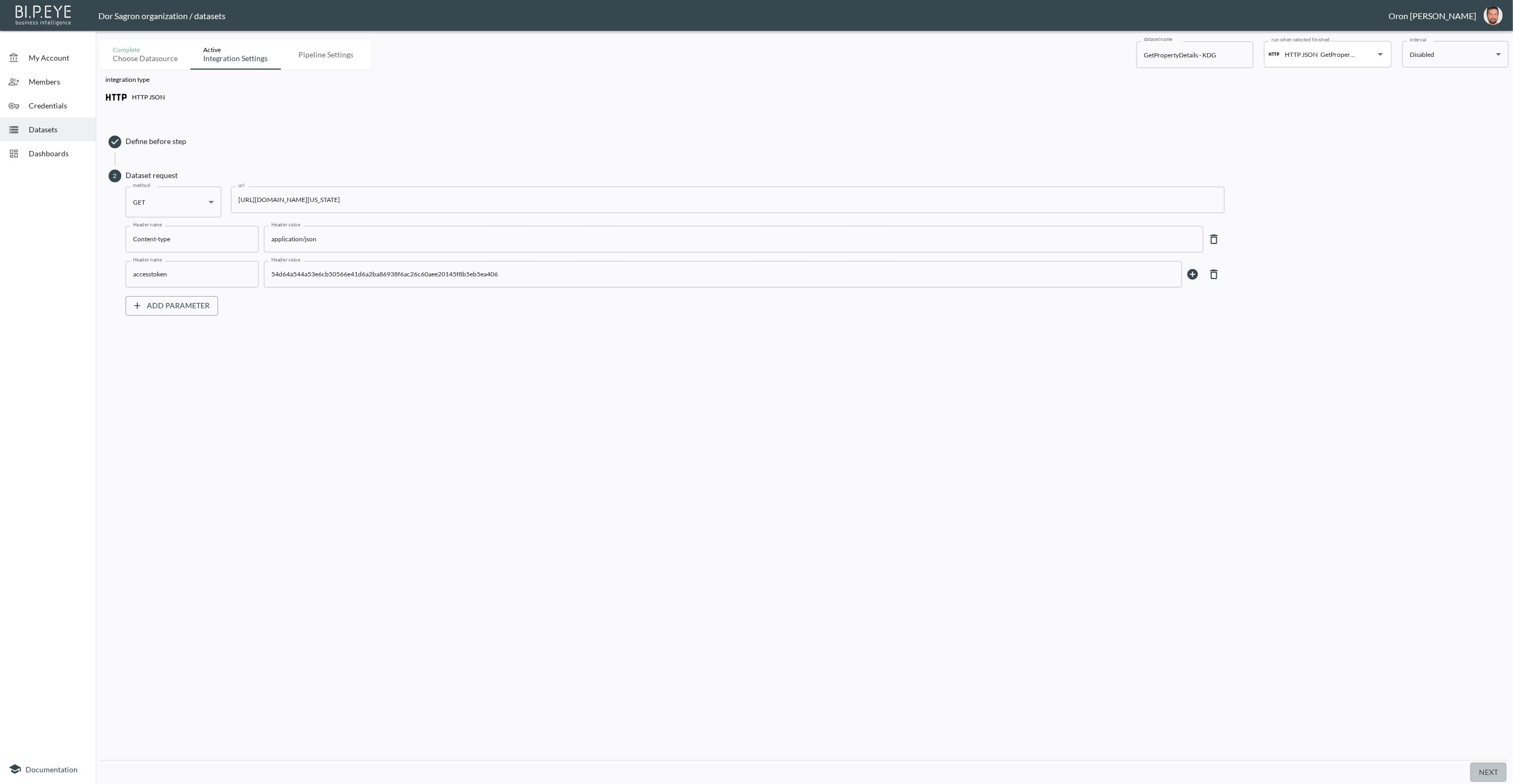
click at [756, 771] on button "Next" at bounding box center [1488, 773] width 36 height 20
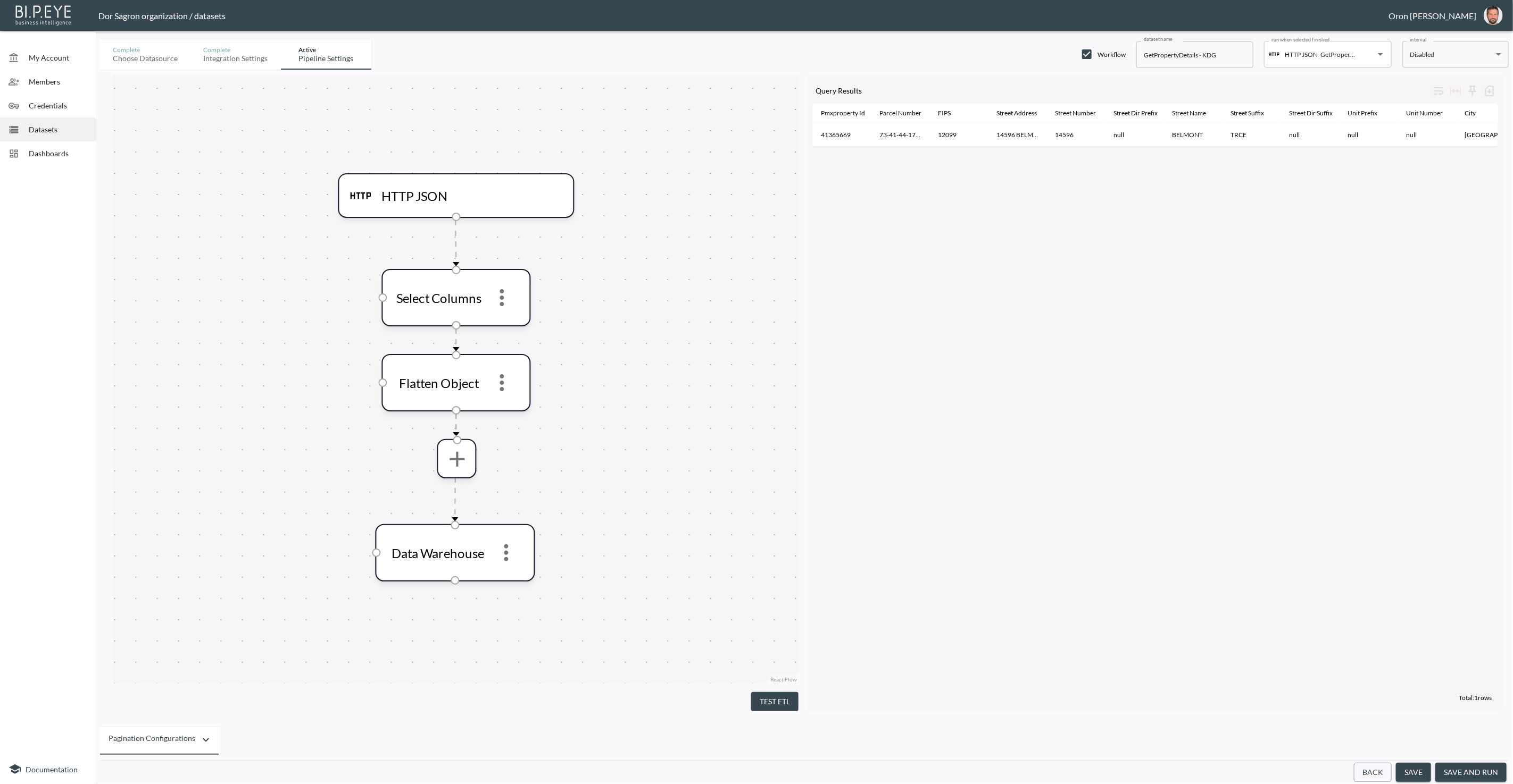
click at [756, 580] on div "Pmxproperty Id Parcel Number FIPS Street Address Street Number Street Dir Prefi…" at bounding box center [1155, 397] width 686 height 586
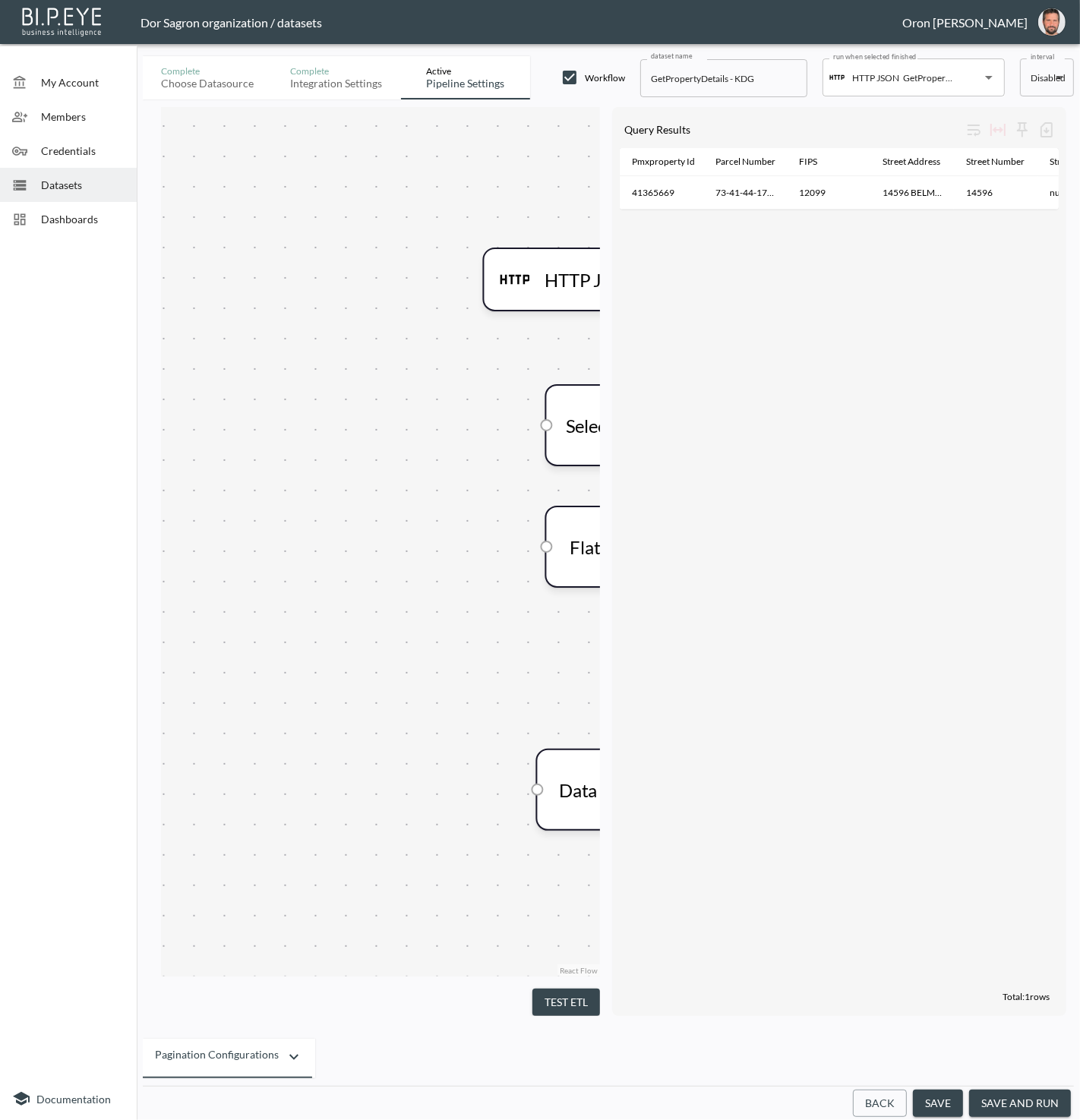
click at [991, 1102] on button "save and run" at bounding box center [1020, 1104] width 102 height 28
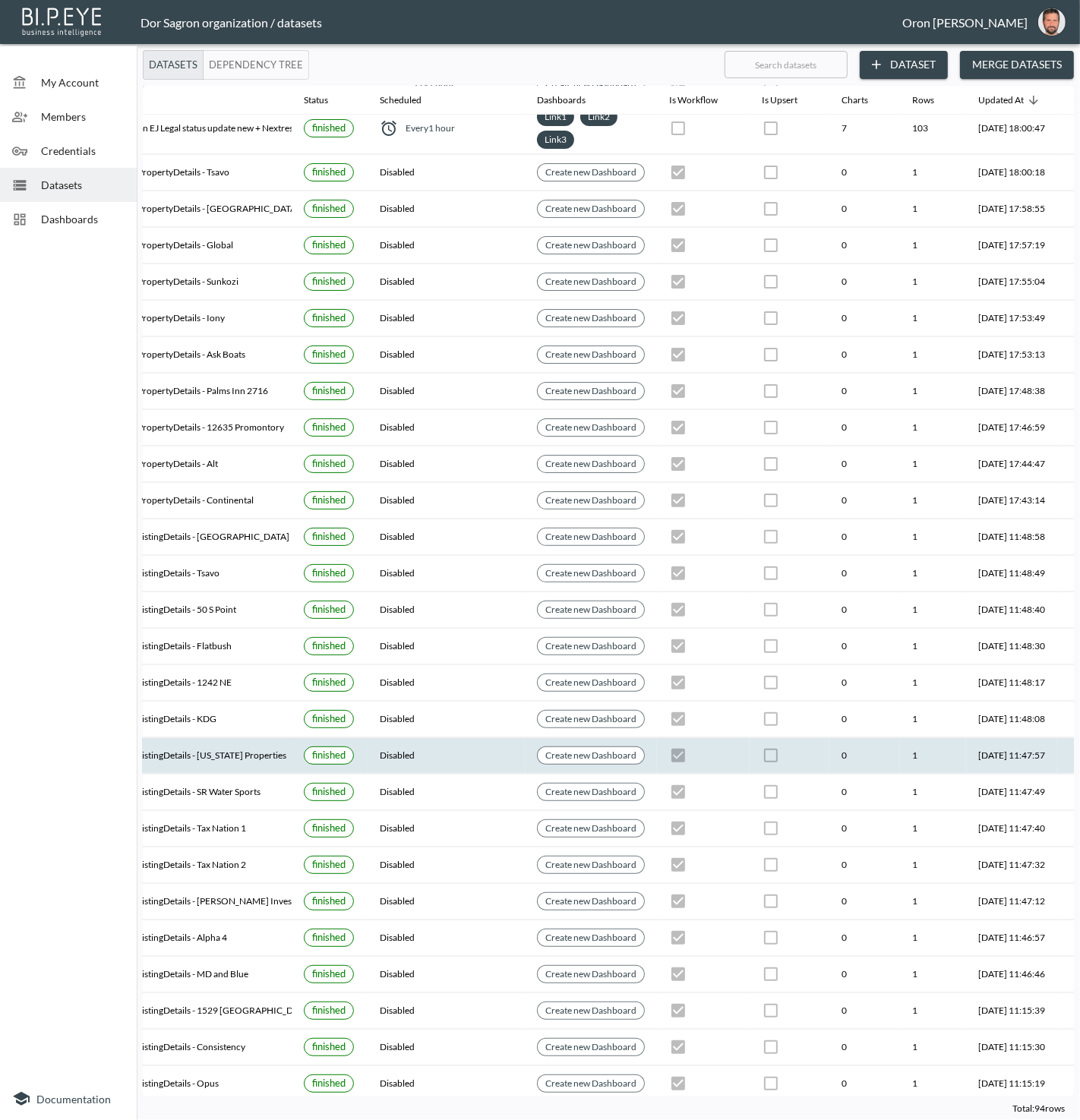
scroll to position [194, 174]
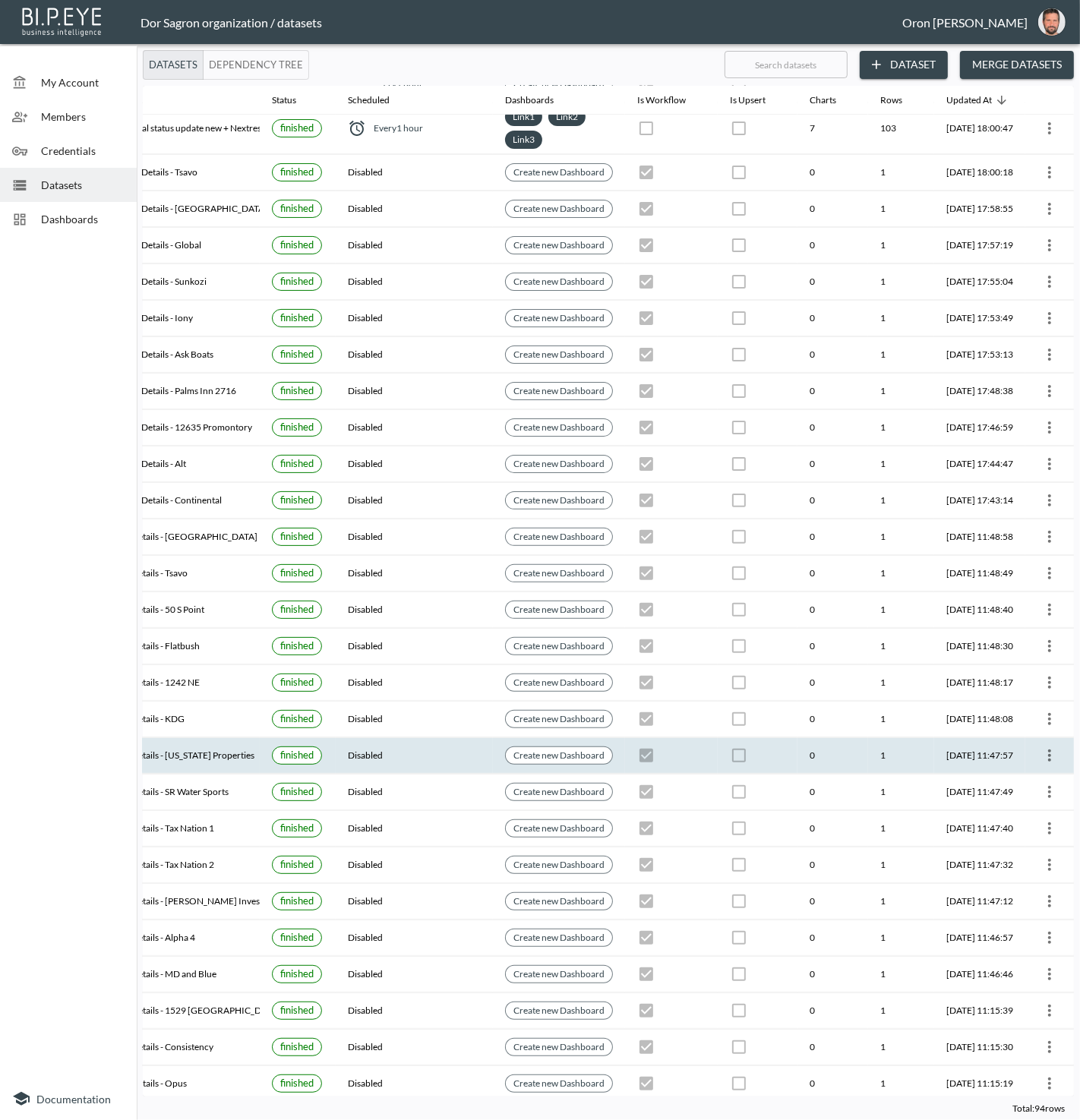
click at [1051, 747] on icon "more" at bounding box center [1049, 755] width 18 height 18
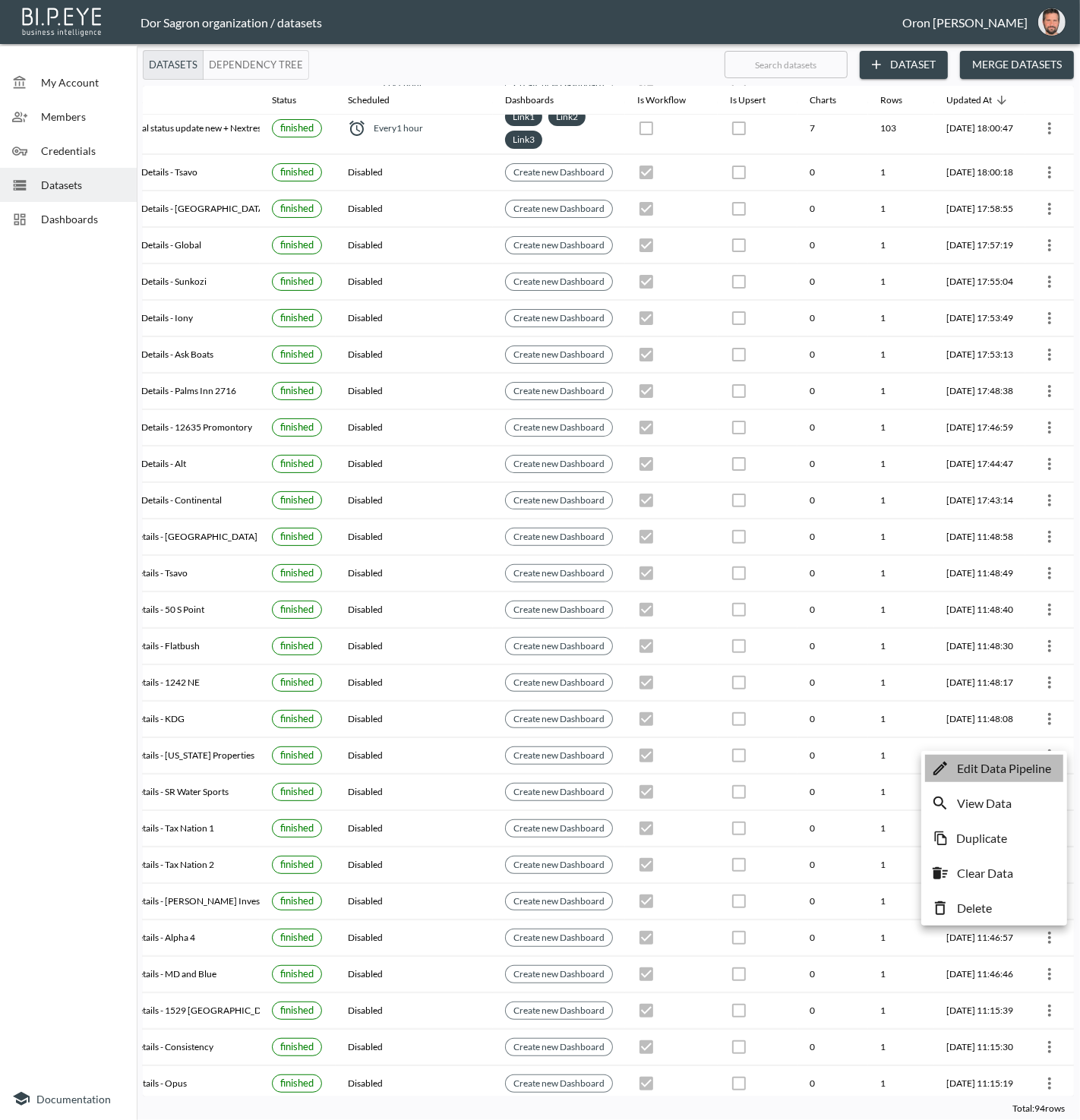
drag, startPoint x: 1047, startPoint y: 765, endPoint x: 1026, endPoint y: 760, distance: 21.6
click at [1047, 765] on p "Edit Data Pipeline" at bounding box center [1004, 769] width 94 height 18
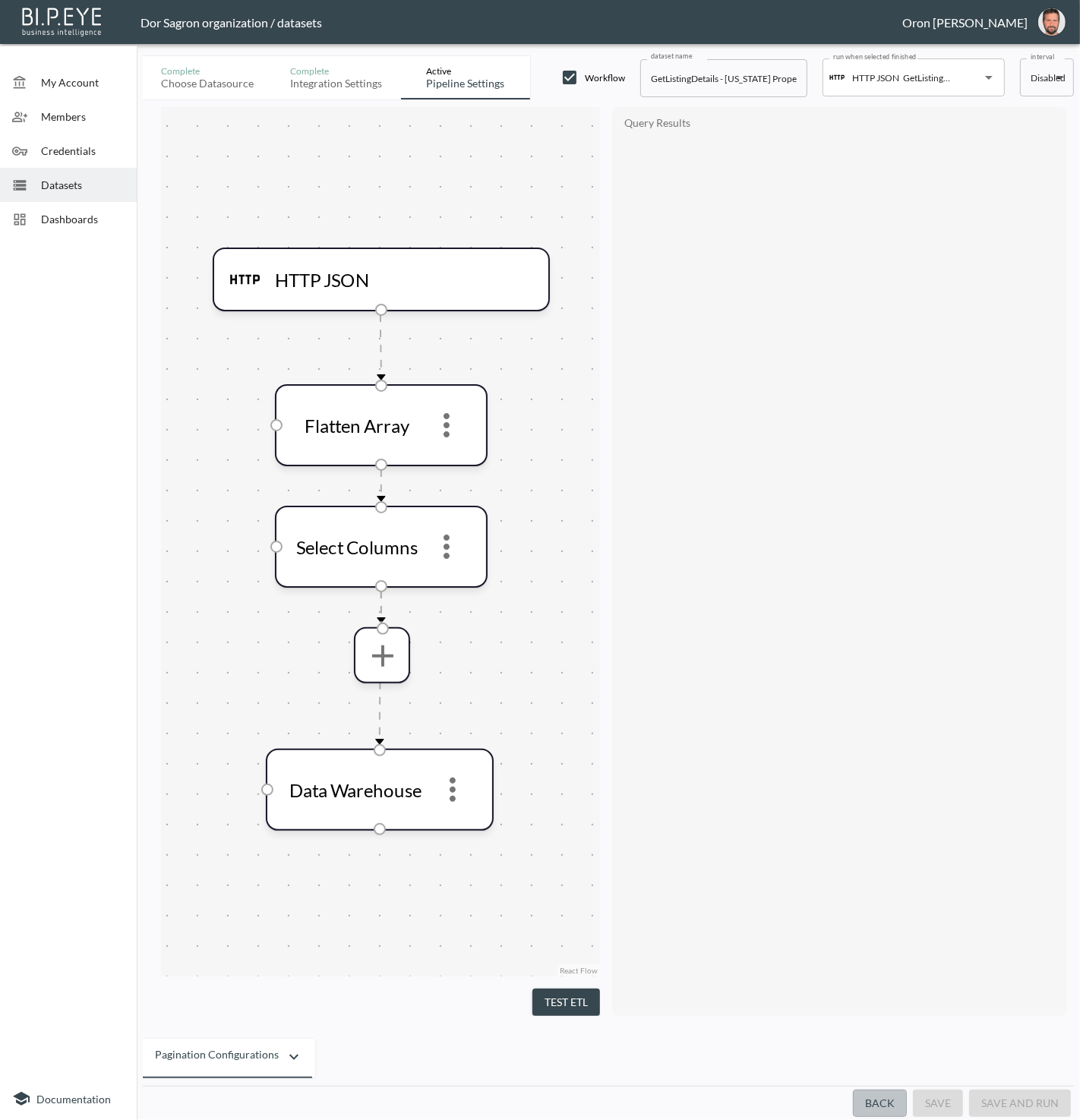
click at [885, 1098] on button "Back" at bounding box center [880, 1104] width 54 height 28
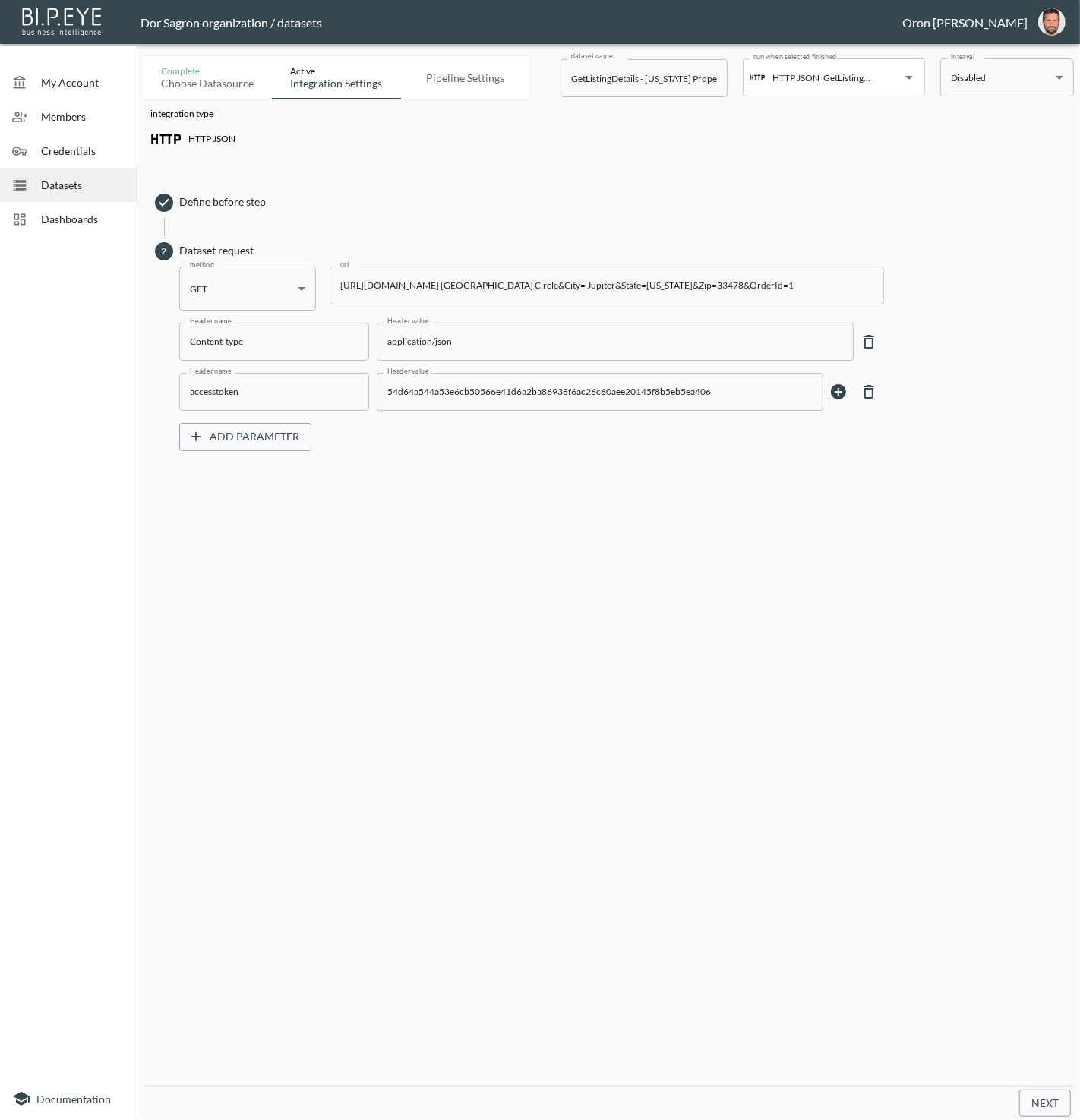
click at [657, 279] on input "https://staging-api.propmix.io/mktlite/val/v2/GetListingDetails?&Street=2705 SE…" at bounding box center [607, 285] width 555 height 38
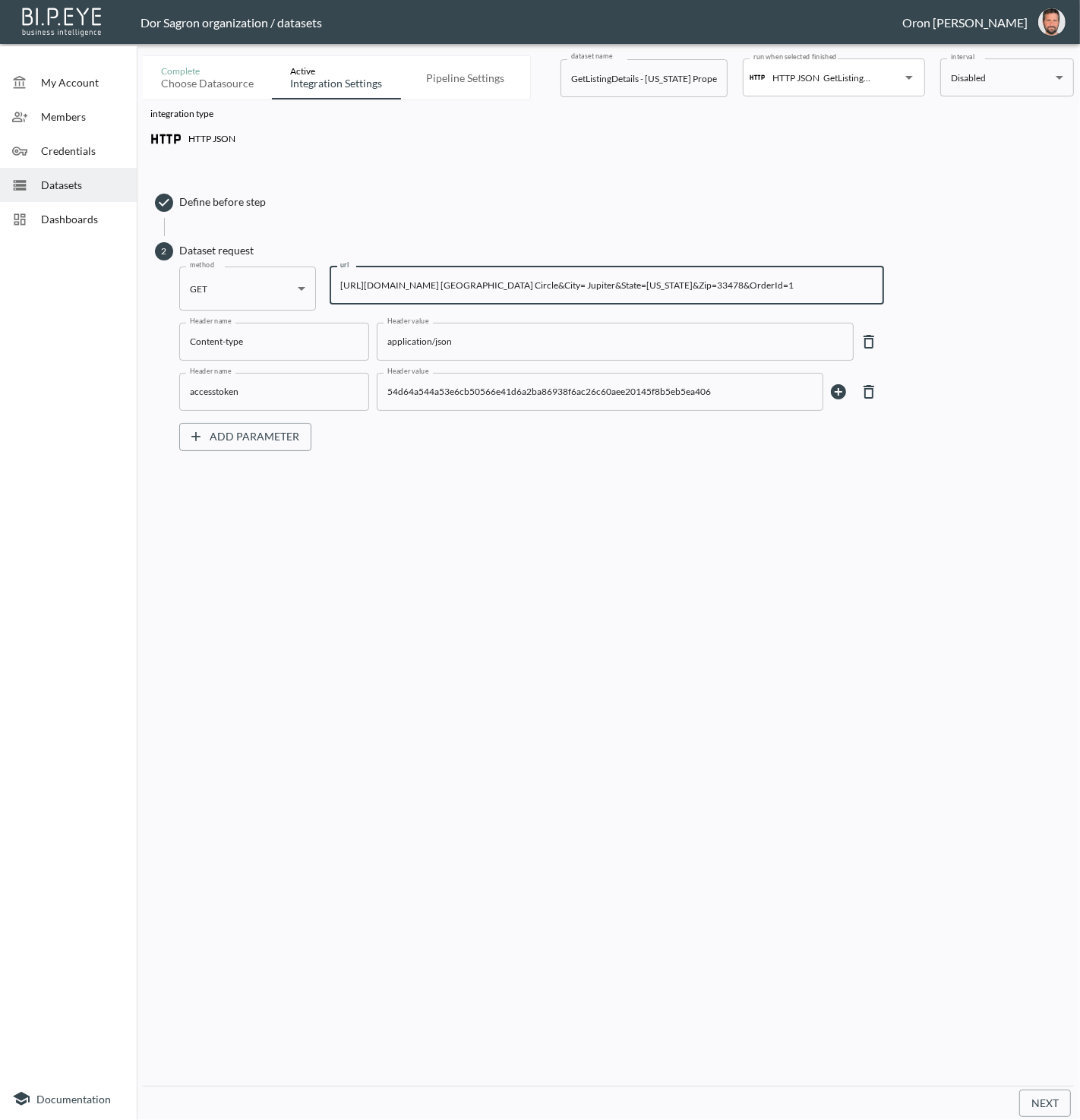
click at [116, 180] on span "Datasets" at bounding box center [82, 185] width 83 height 16
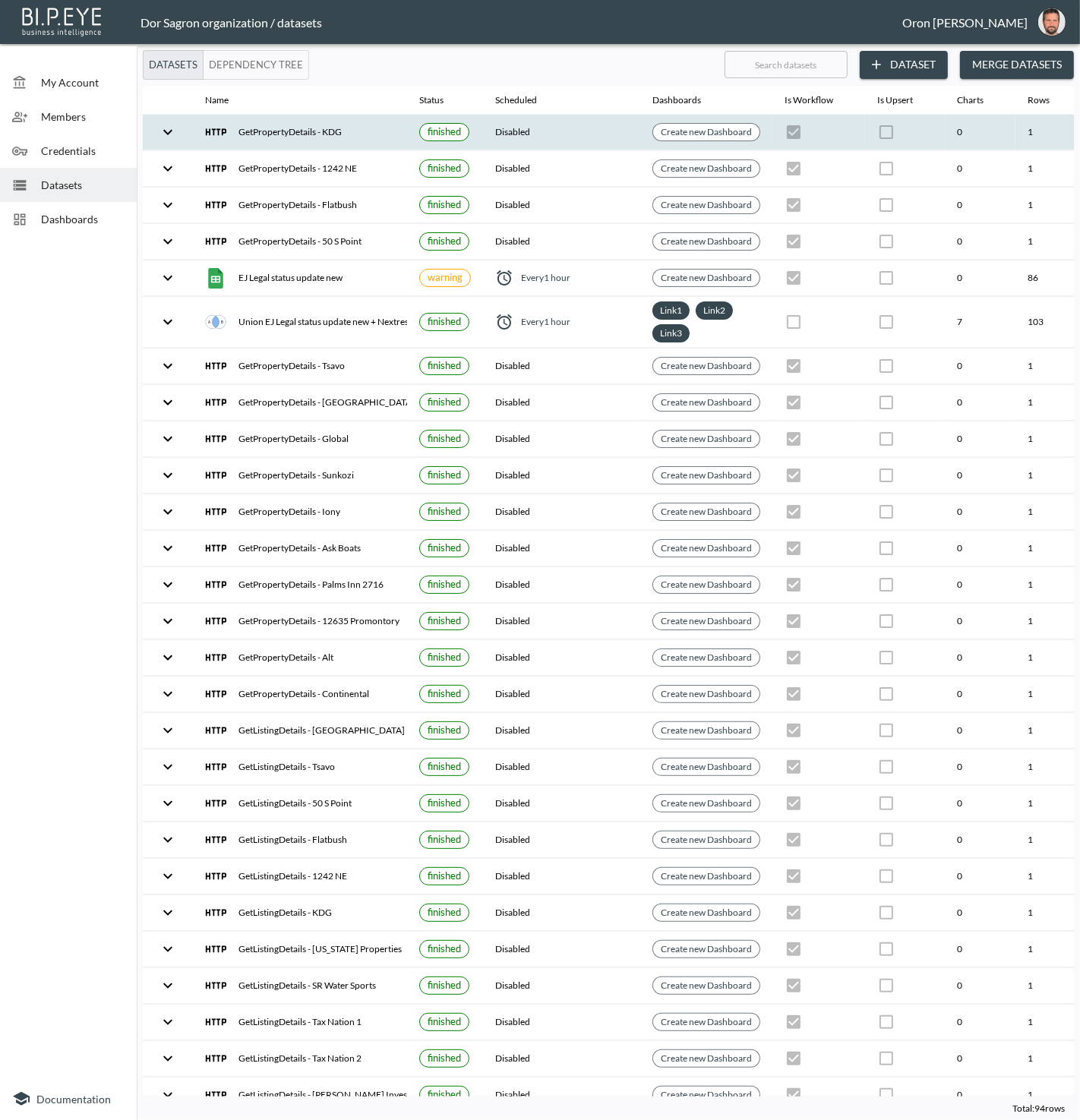
scroll to position [0, 174]
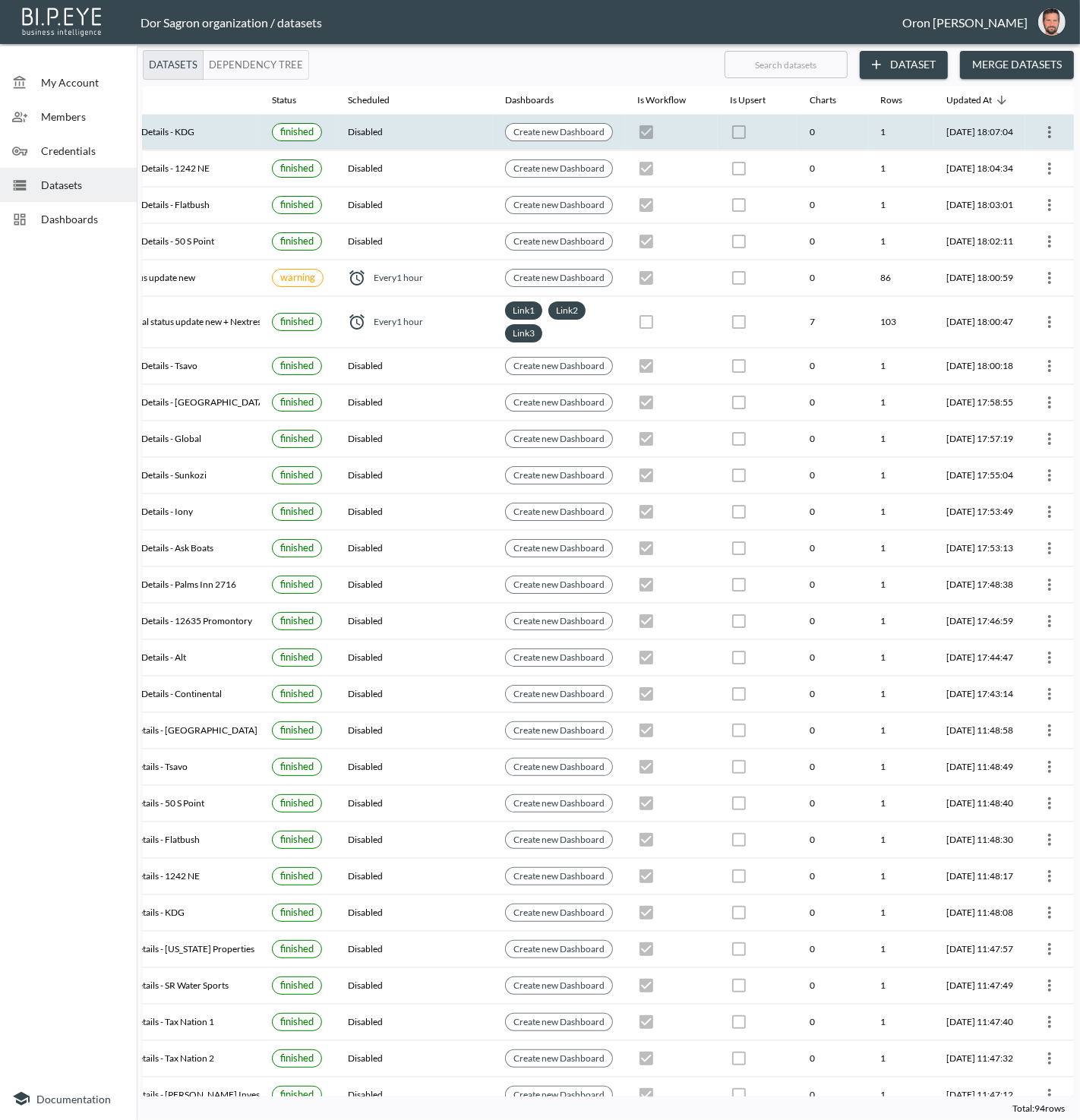
click at [1048, 131] on icon "more" at bounding box center [1049, 132] width 3 height 12
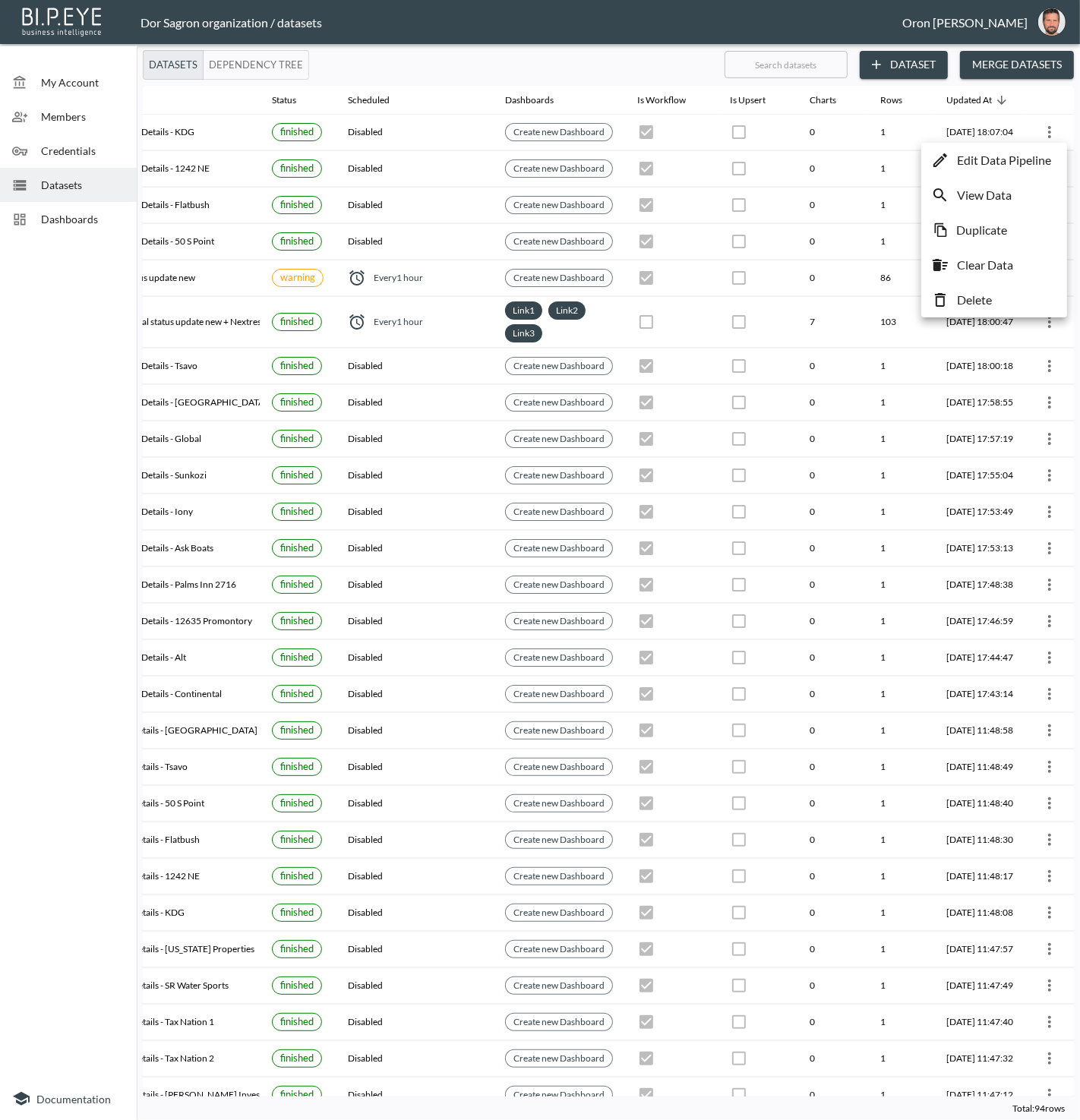
click at [1023, 220] on li "Duplicate" at bounding box center [995, 230] width 139 height 27
checkbox input "true"
checkbox input "false"
checkbox input "true"
checkbox input "false"
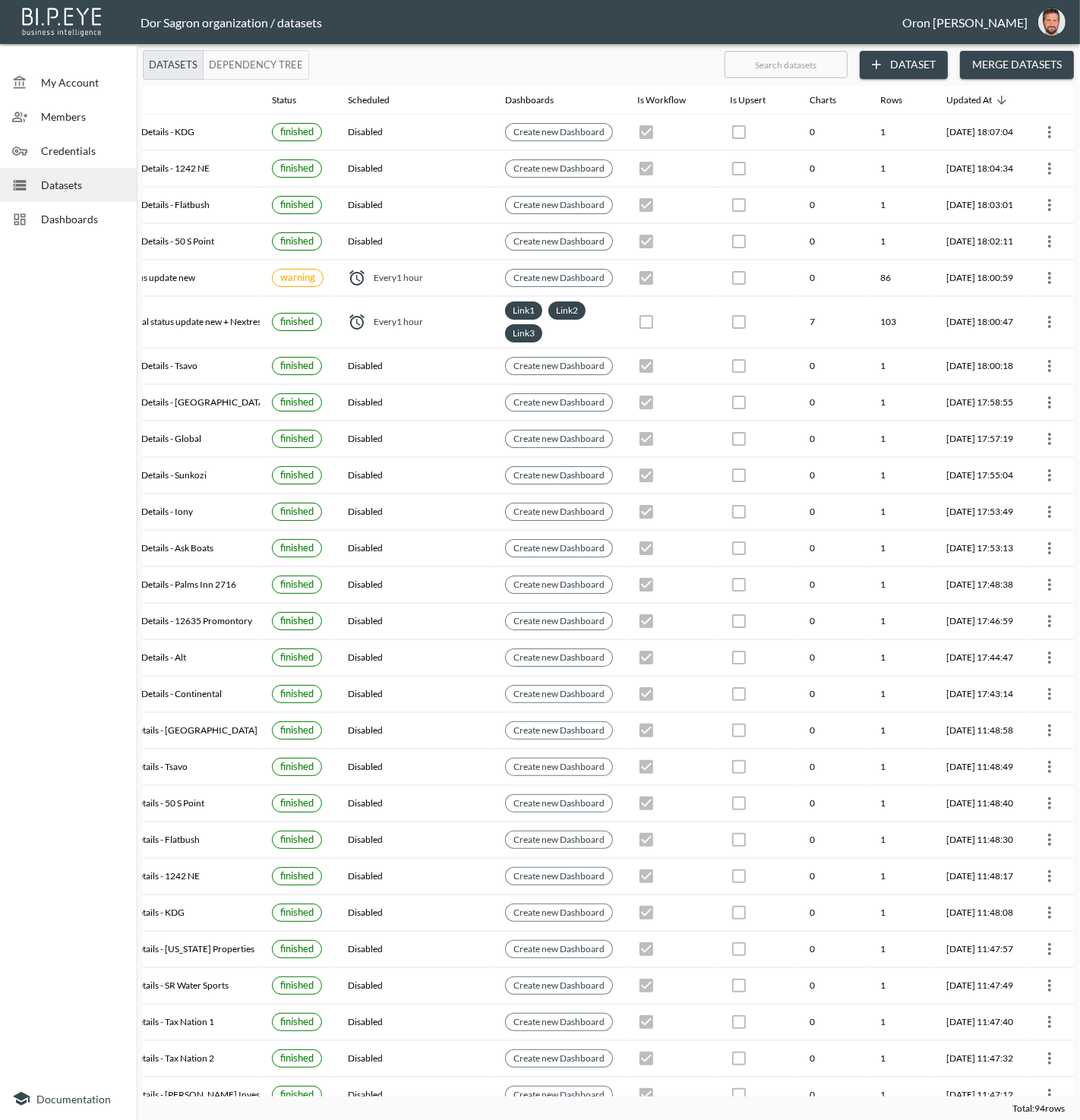
checkbox input "true"
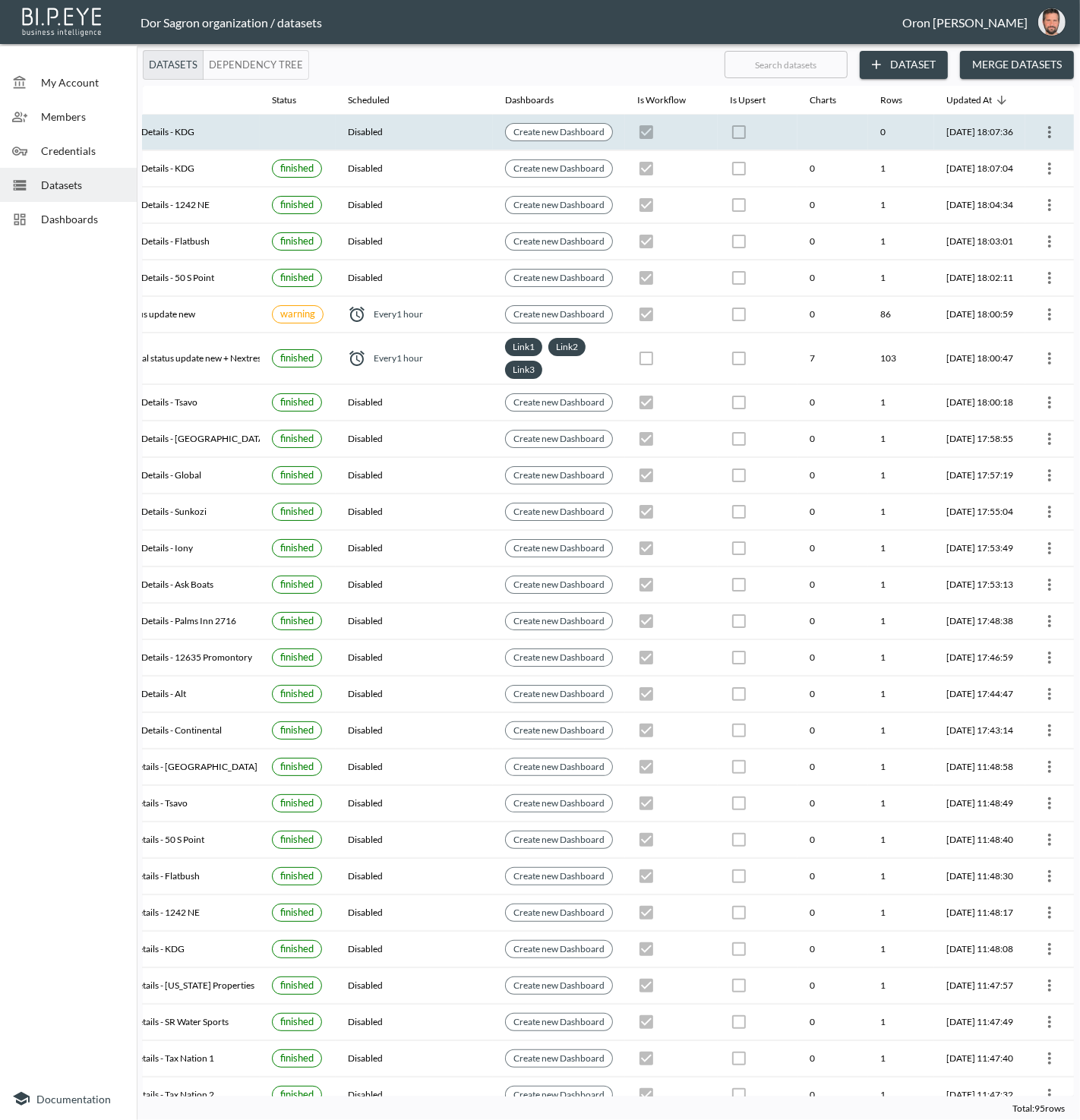
click at [1048, 128] on icon "more" at bounding box center [1049, 131] width 18 height 18
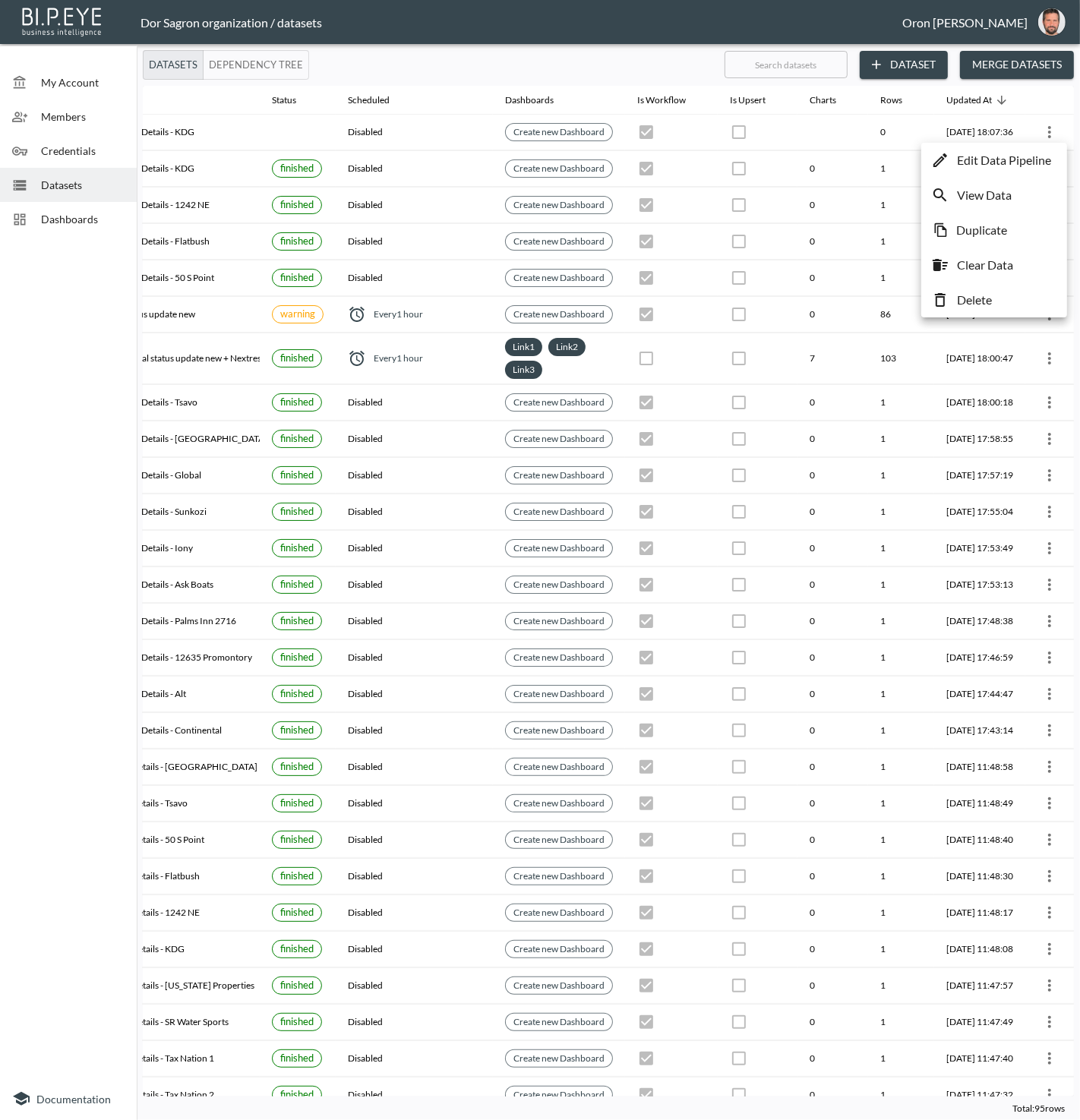
click at [1037, 152] on p "Edit Data Pipeline" at bounding box center [1004, 159] width 94 height 18
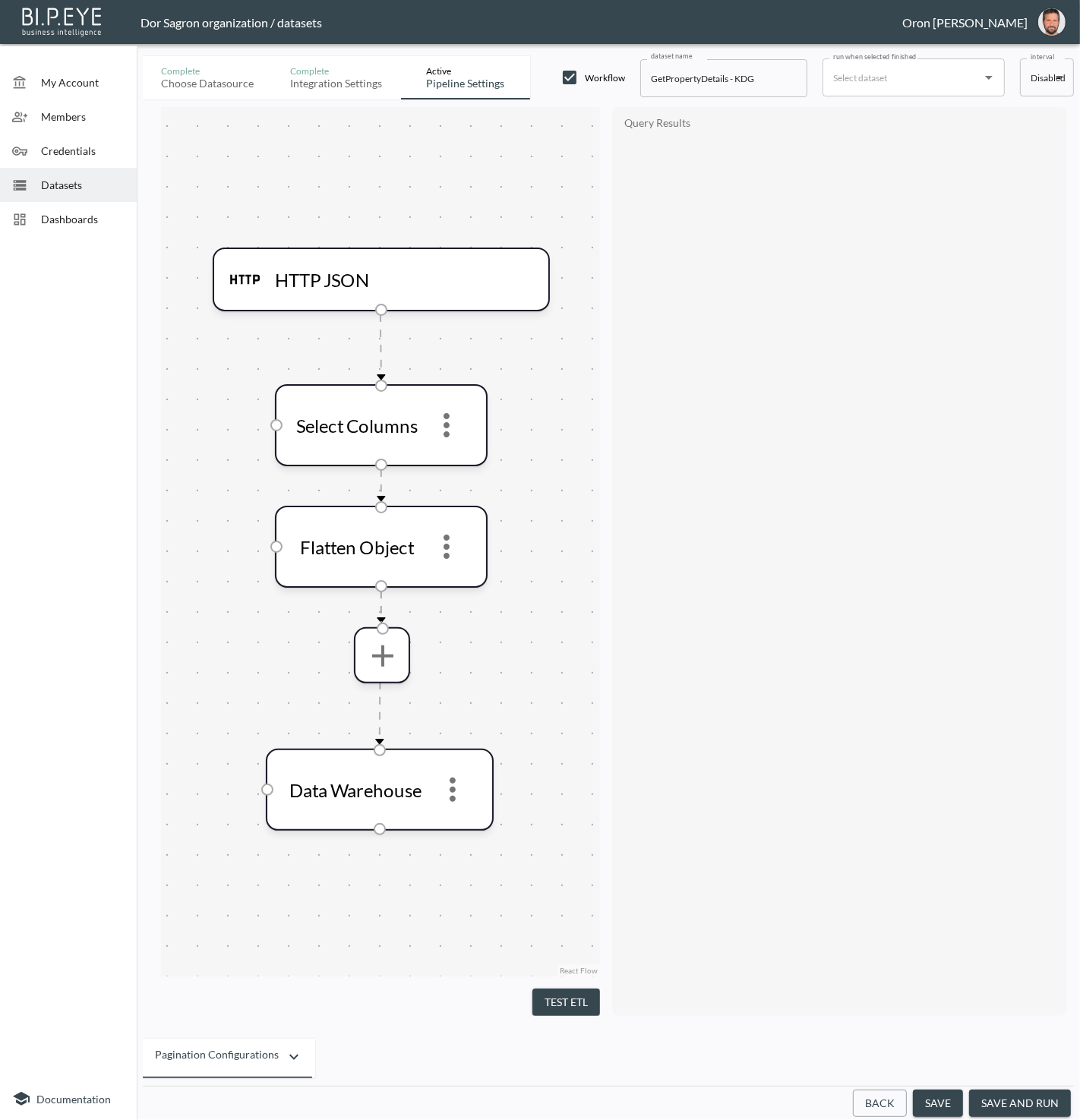
click at [872, 1108] on button "Back" at bounding box center [880, 1104] width 54 height 28
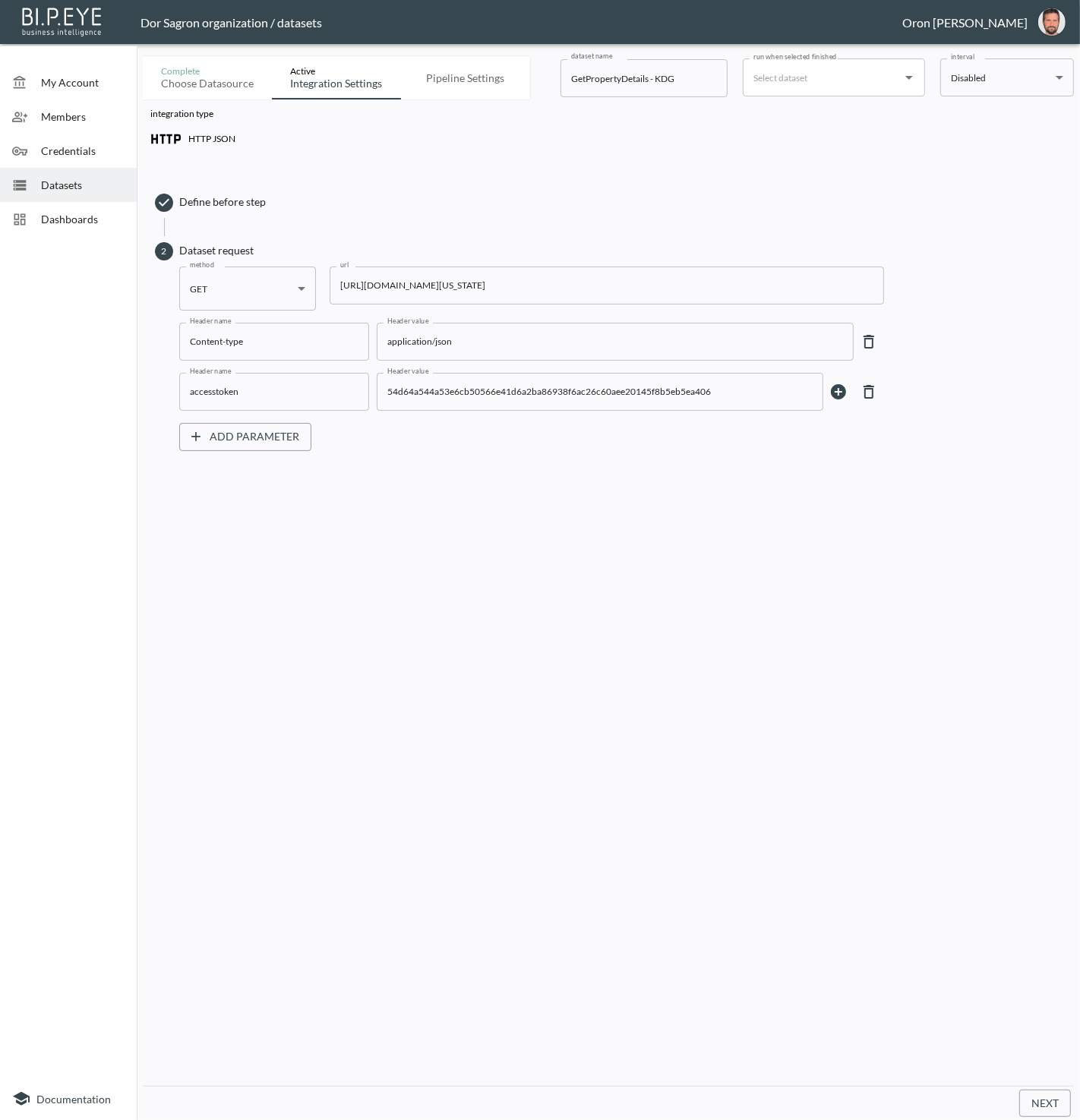
click at [562, 276] on input "https://staging-api.propmix.io/pubrec/assessor/v2/GetPropertyDetails?orderId=1&…" at bounding box center [607, 285] width 555 height 38
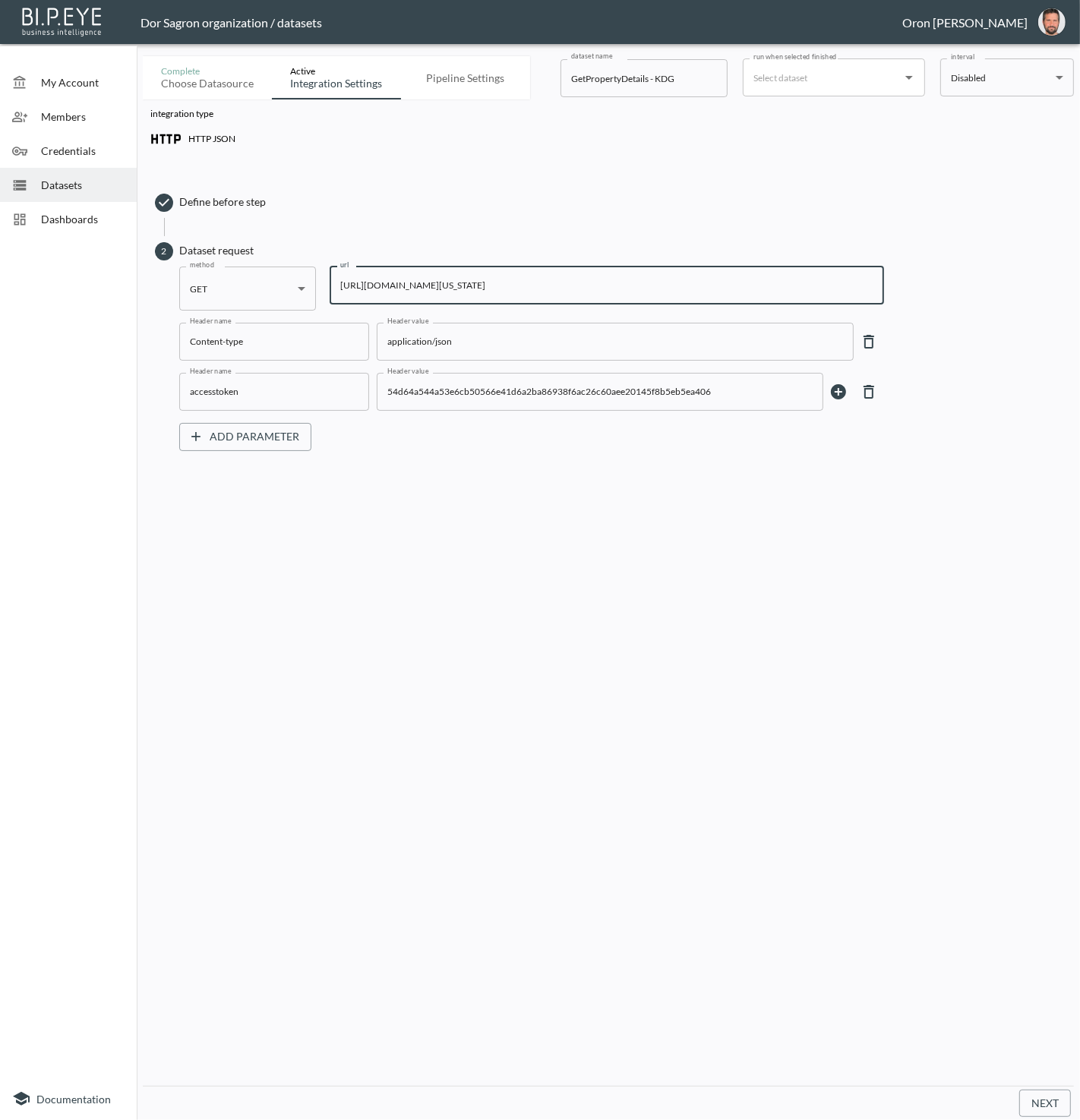
paste input "78&State=FL&City=Jupiter&StreetAddress=2705+SE+Ranch+Acres+Circl"
type input "https://staging-api.propmix.io/pubrec/assessor/v2/GetPropertyDetails?orderId=1&…"
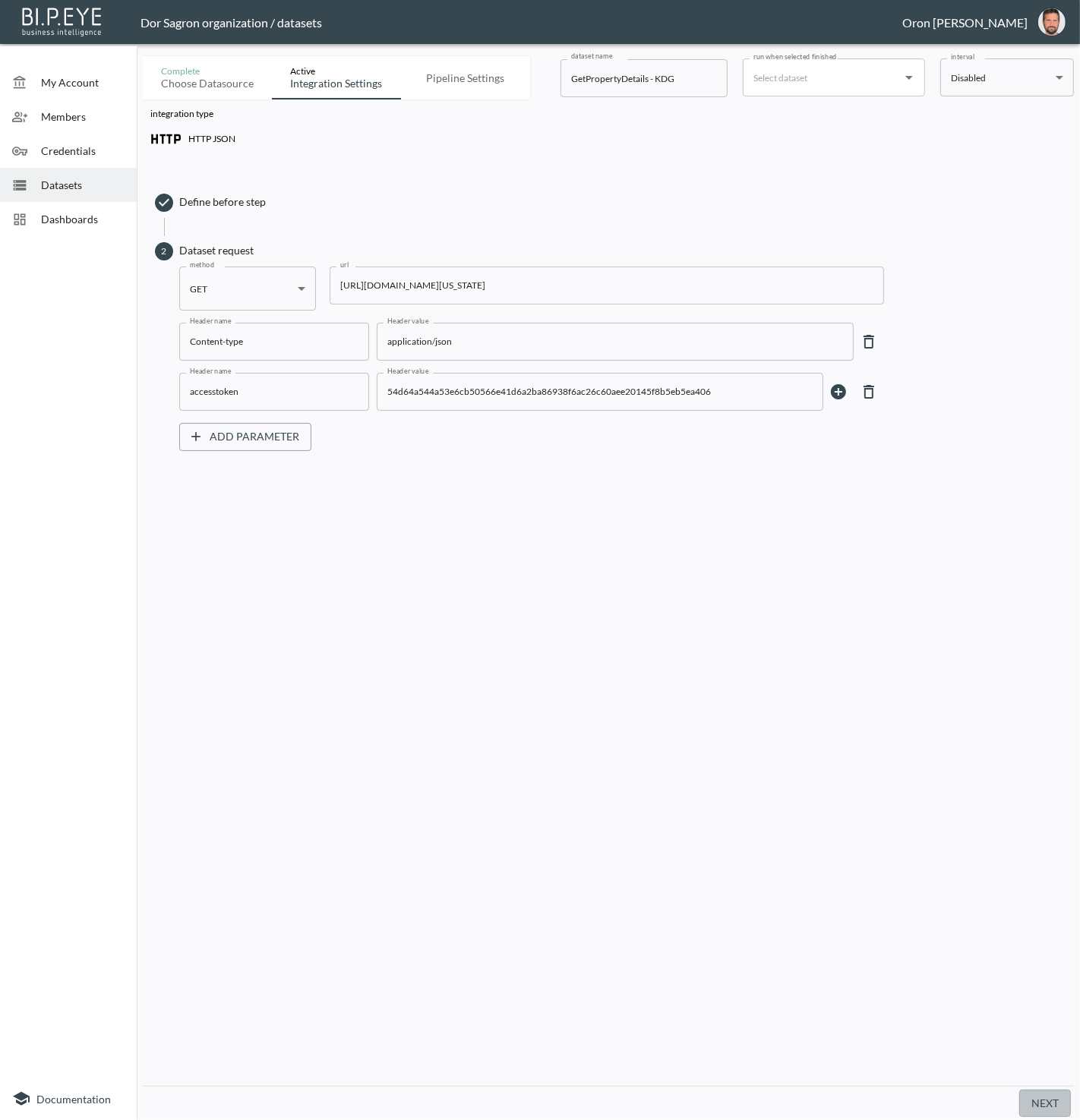
click at [1023, 1099] on button "Next" at bounding box center [1045, 1104] width 52 height 28
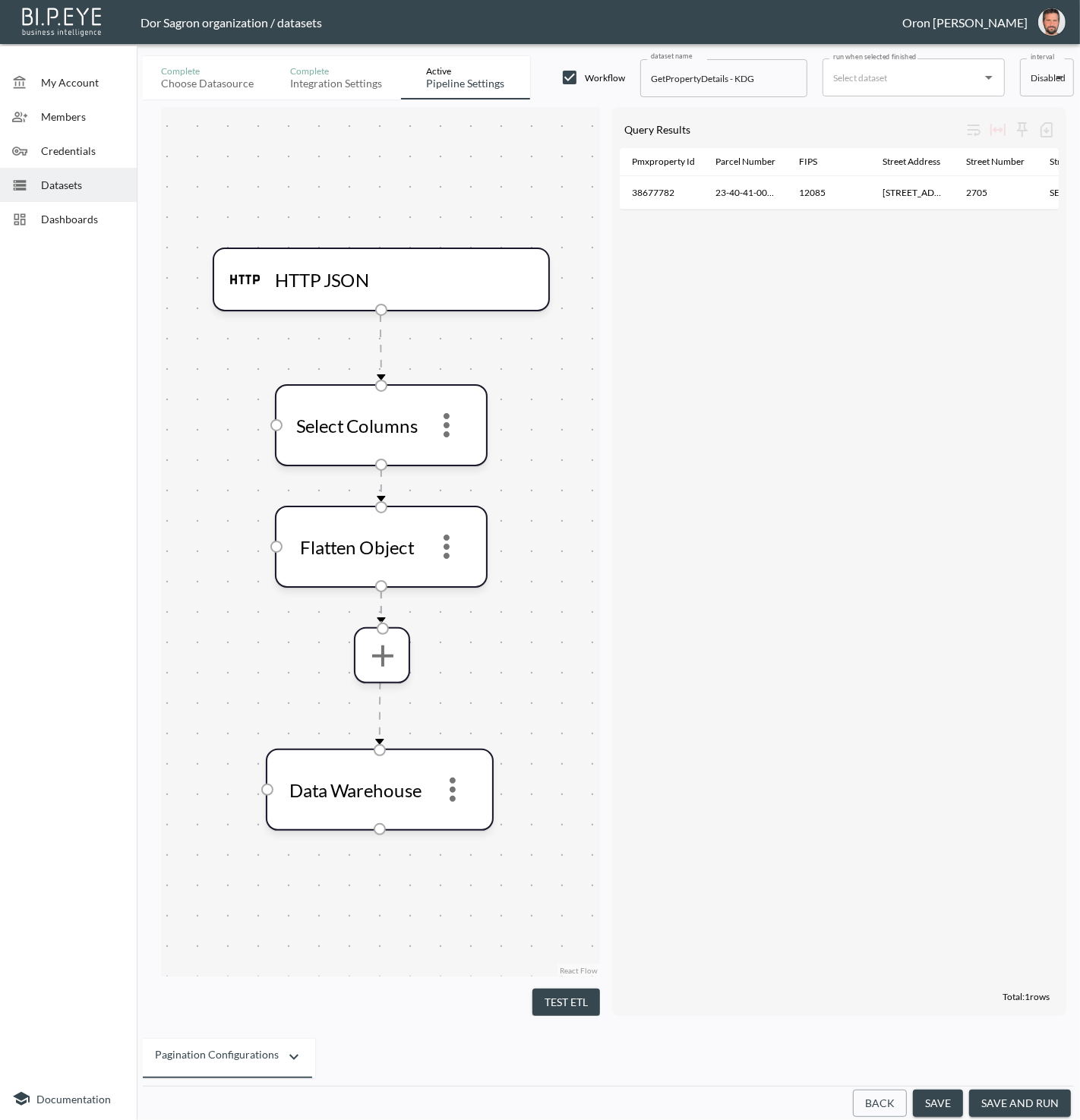
click at [745, 74] on input "GetPropertyDetails - KDG" at bounding box center [724, 78] width 167 height 38
paste input "Florida Properties"
type input "GetPropertyDetails - Florida Properties"
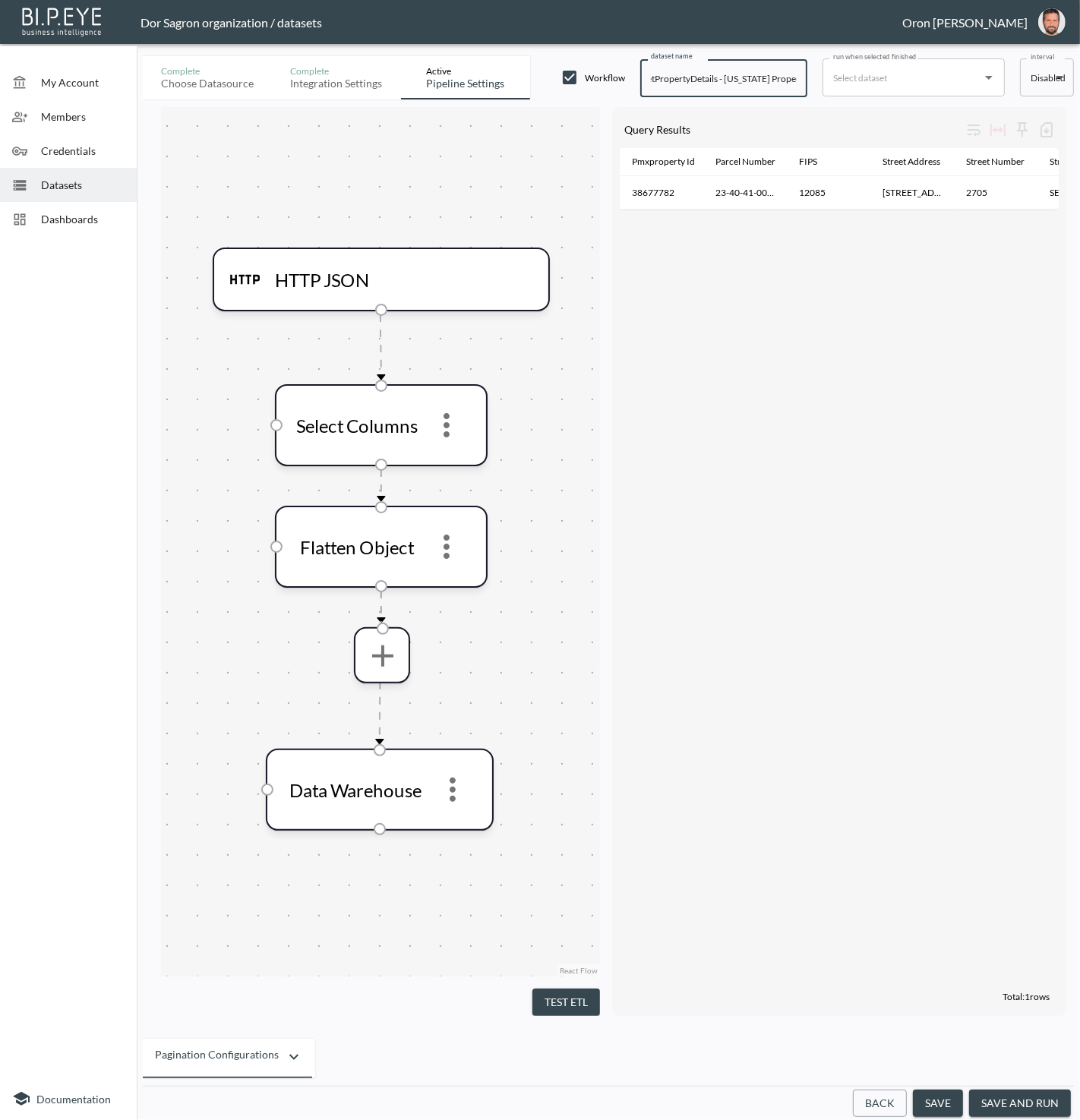
click at [888, 75] on input "run when selected finished" at bounding box center [902, 78] width 146 height 25
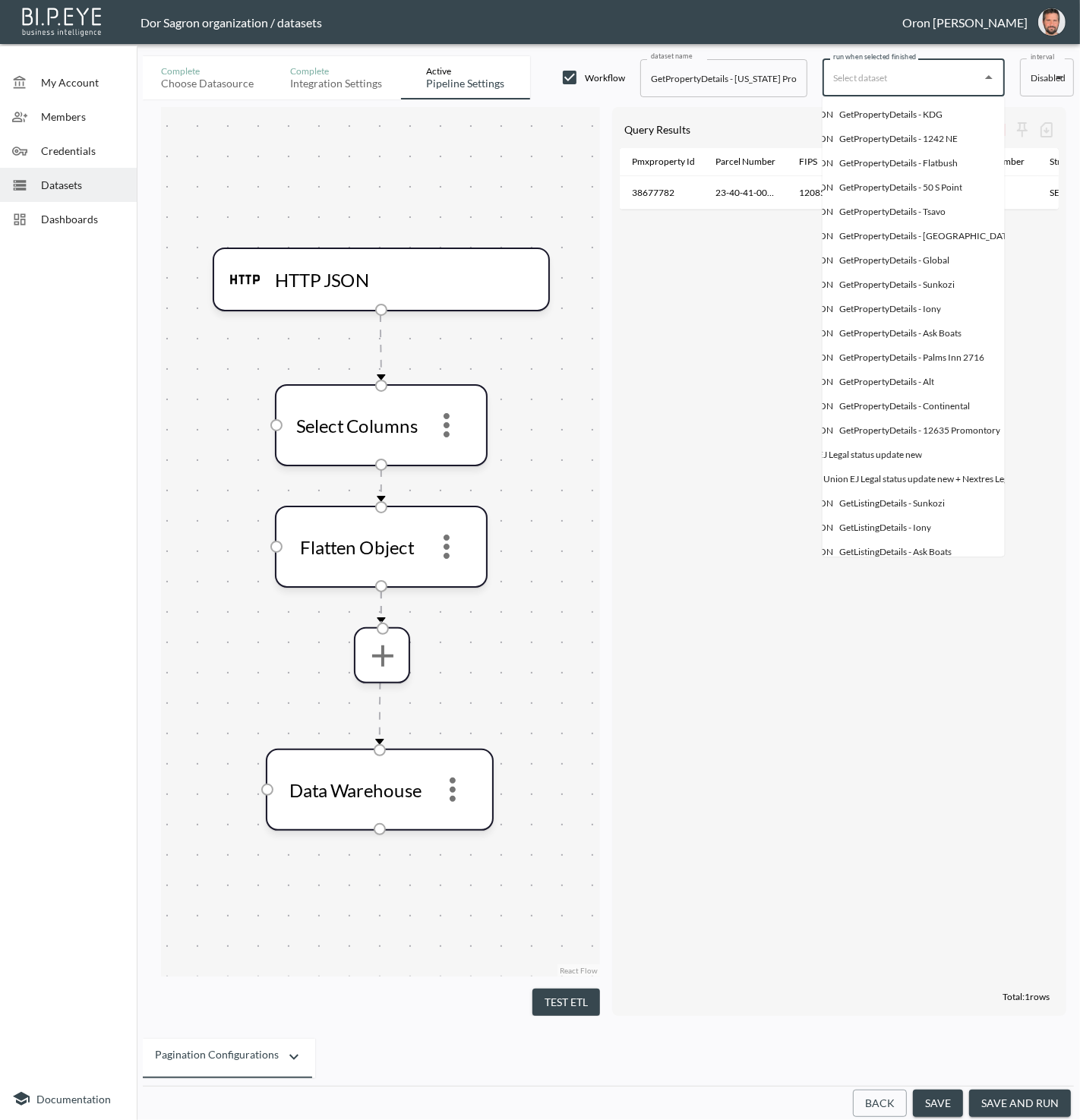
scroll to position [0, 77]
click at [926, 113] on div "GetPropertyDetails - KDG" at bounding box center [885, 115] width 103 height 14
type input "GetPropertyDetails - KDG"
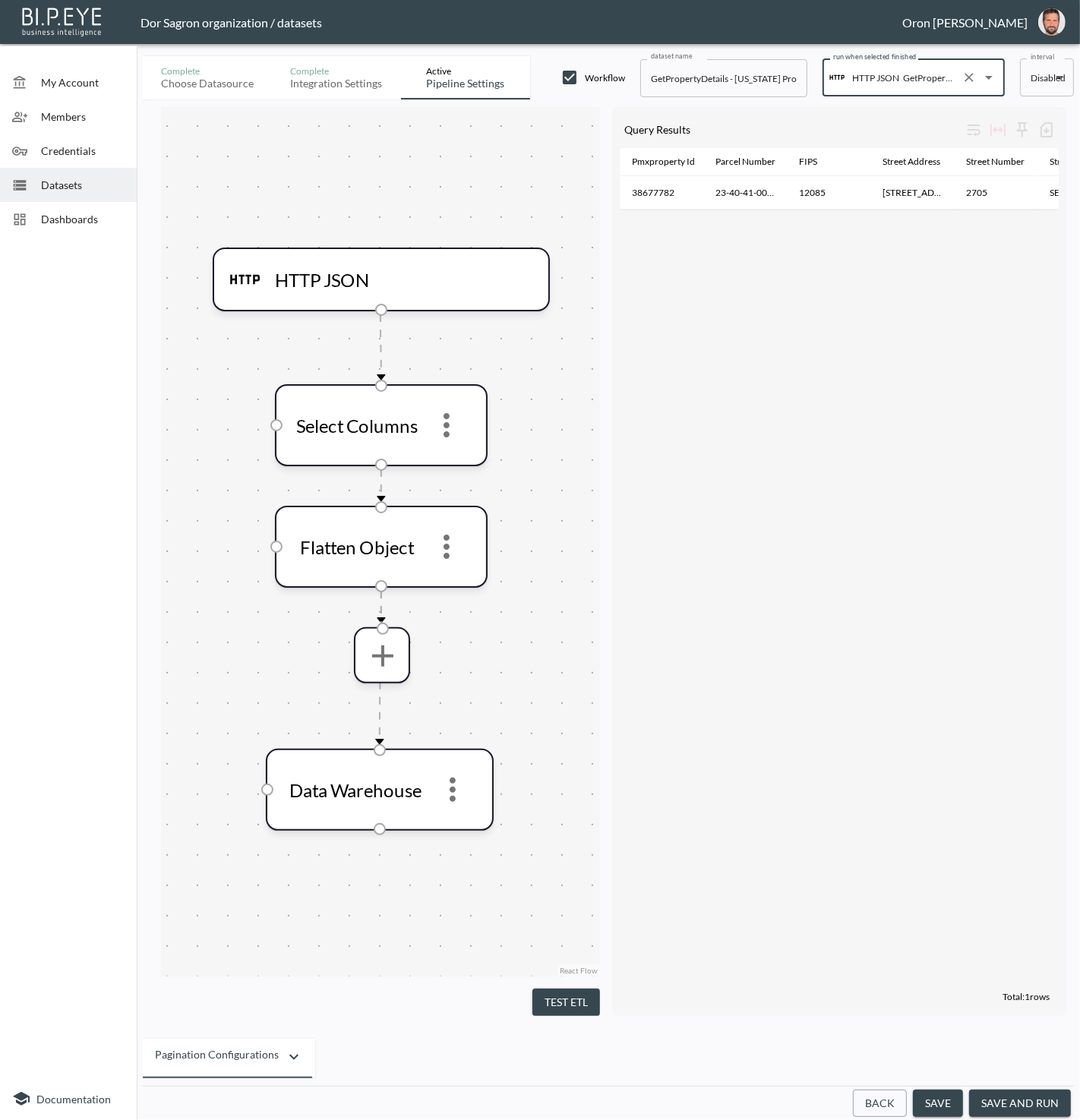
click at [1008, 1101] on button "save and run" at bounding box center [1020, 1104] width 102 height 28
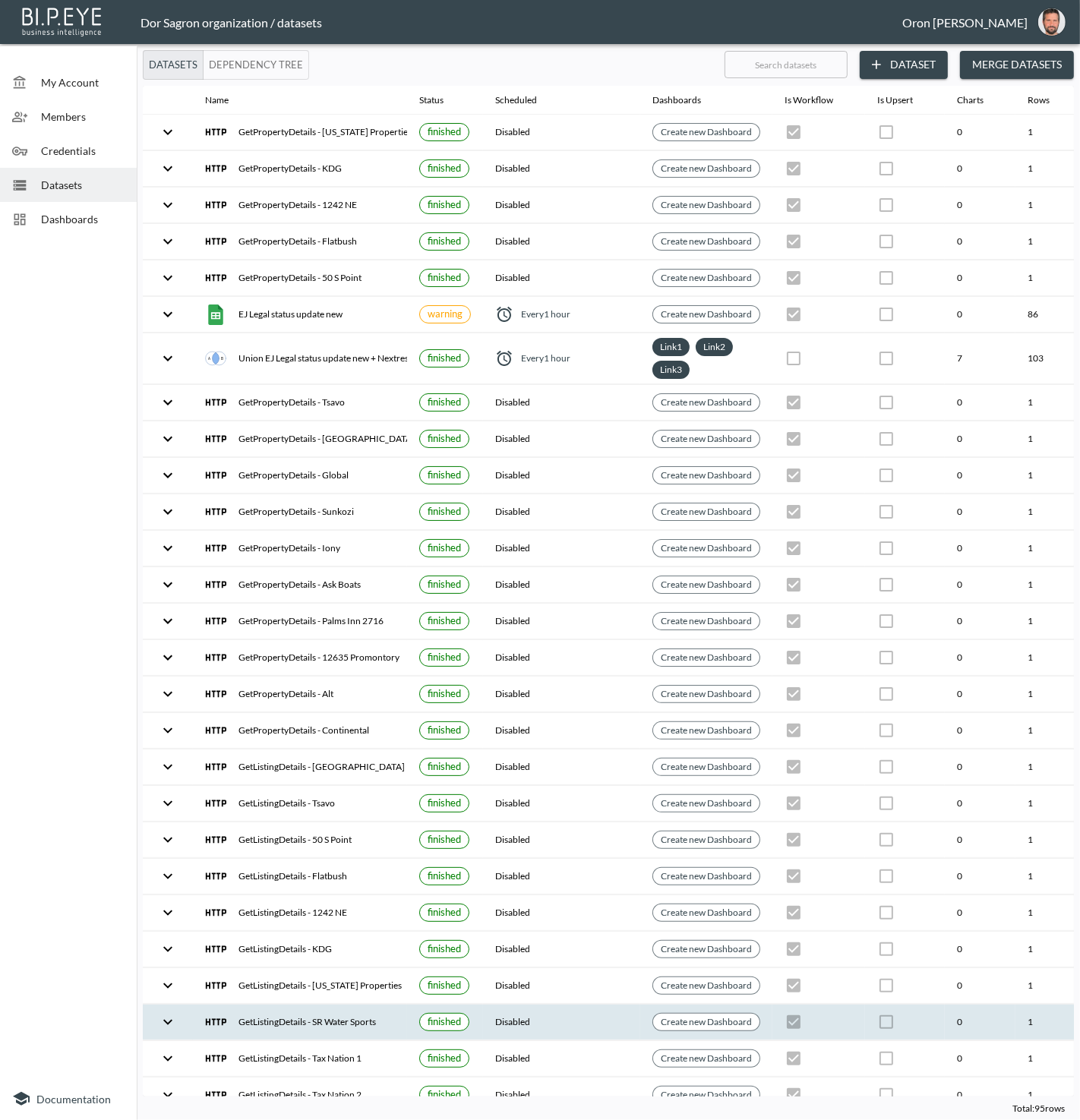
scroll to position [0, 174]
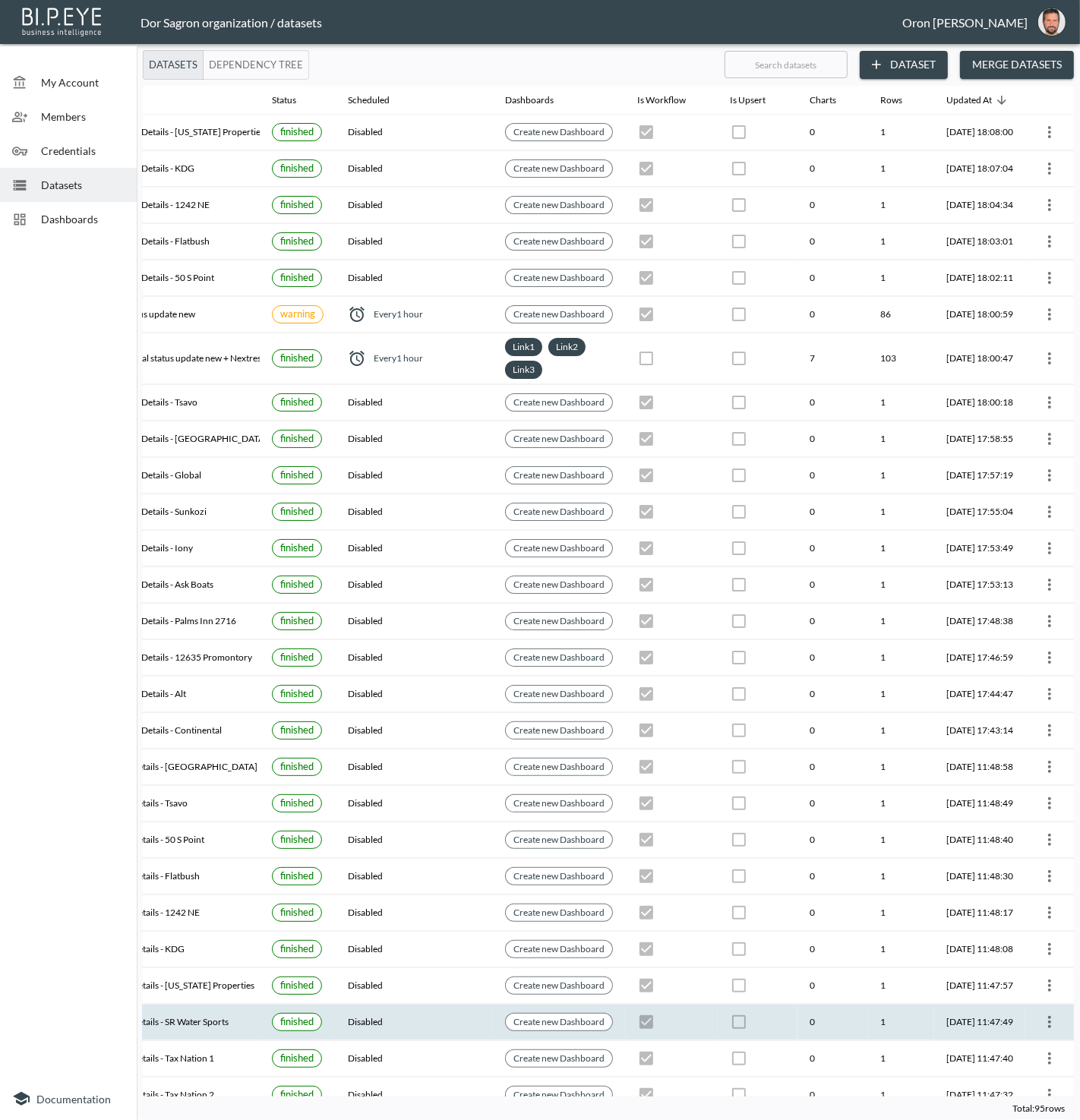
click at [1047, 1013] on icon "more" at bounding box center [1049, 1022] width 18 height 18
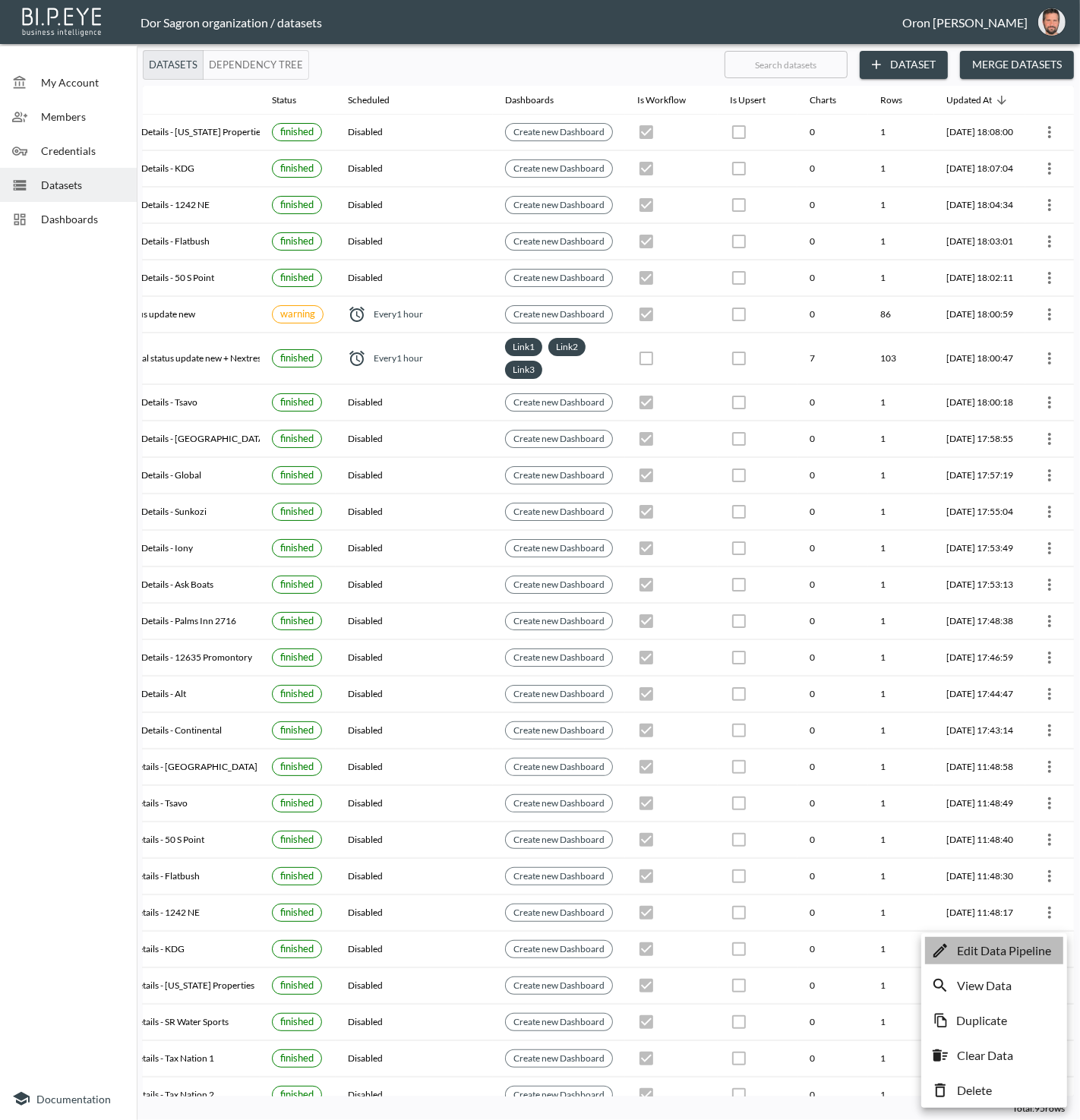
click at [1038, 953] on p "Edit Data Pipeline" at bounding box center [1004, 951] width 94 height 18
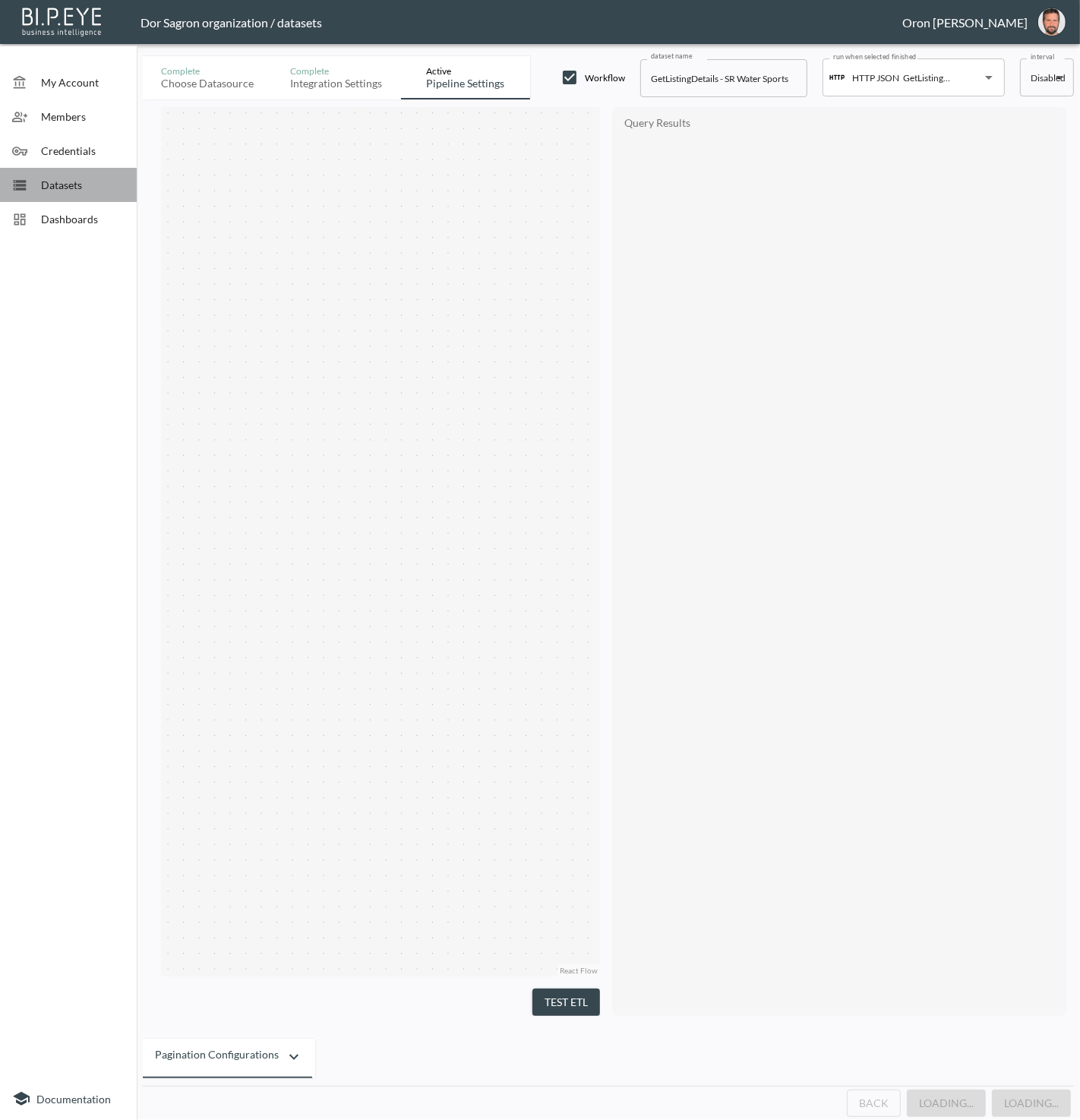
click at [100, 181] on span "Datasets" at bounding box center [82, 185] width 83 height 16
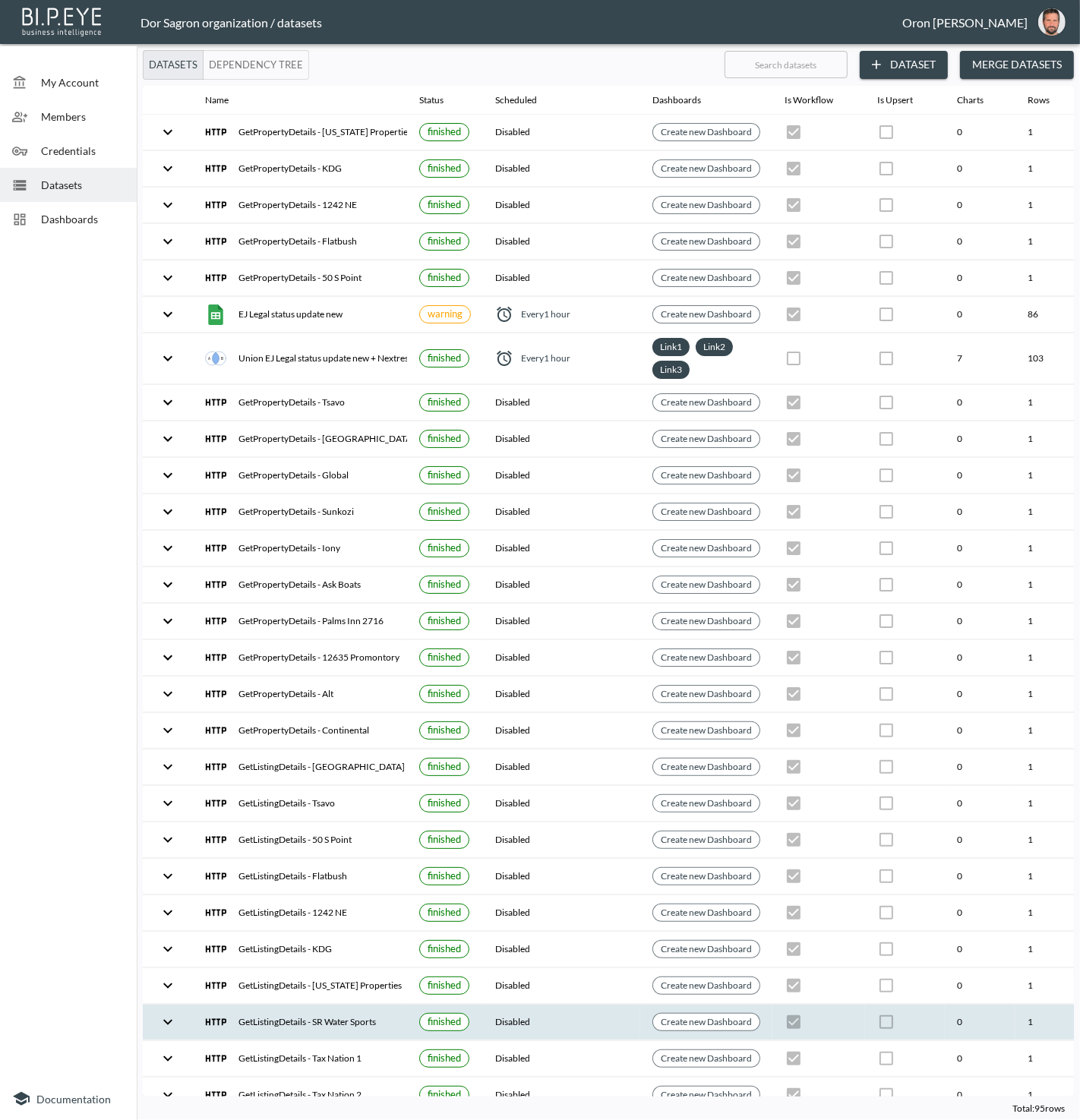
scroll to position [0, 174]
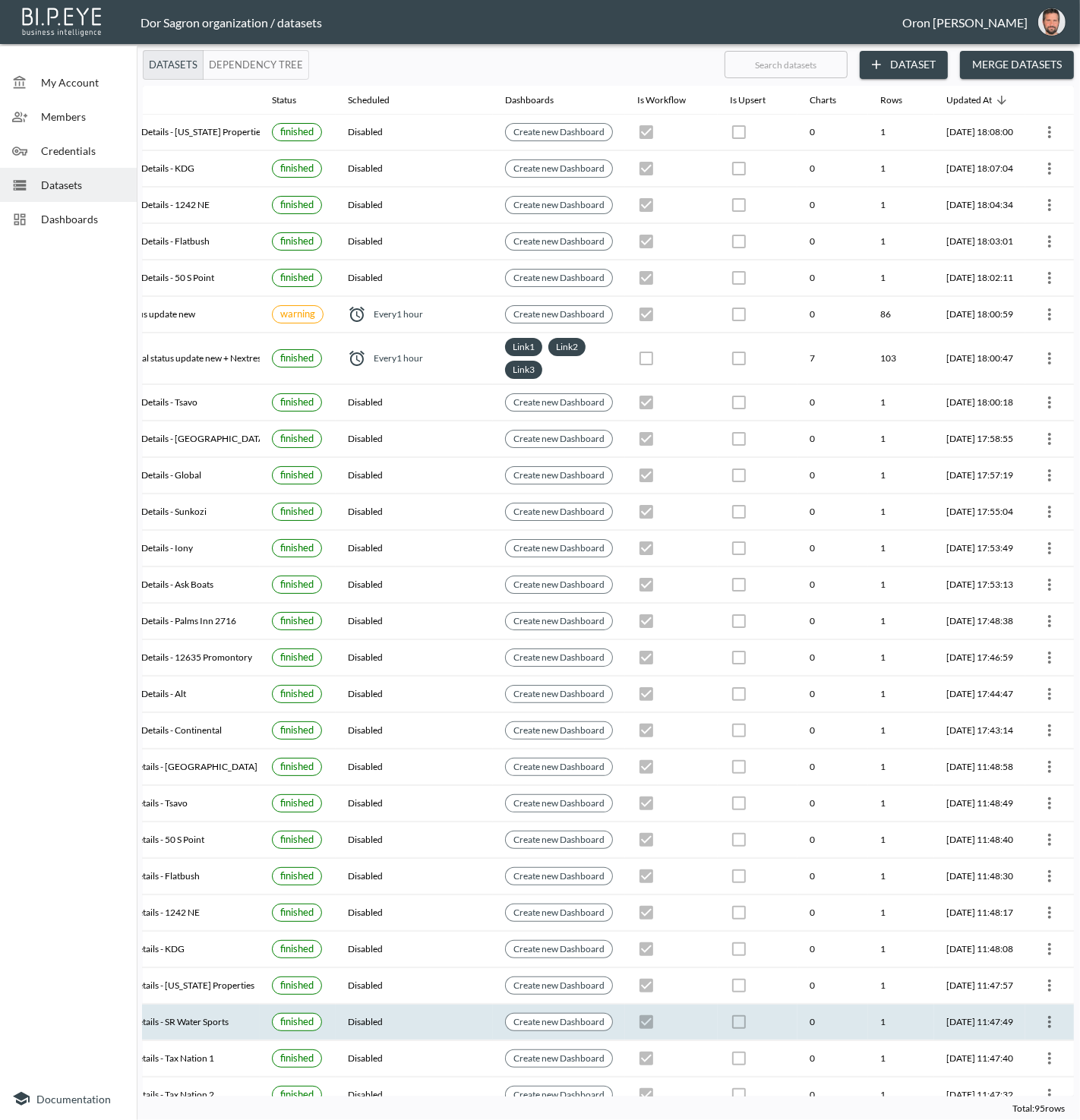
click at [1051, 1013] on icon "more" at bounding box center [1049, 1022] width 18 height 18
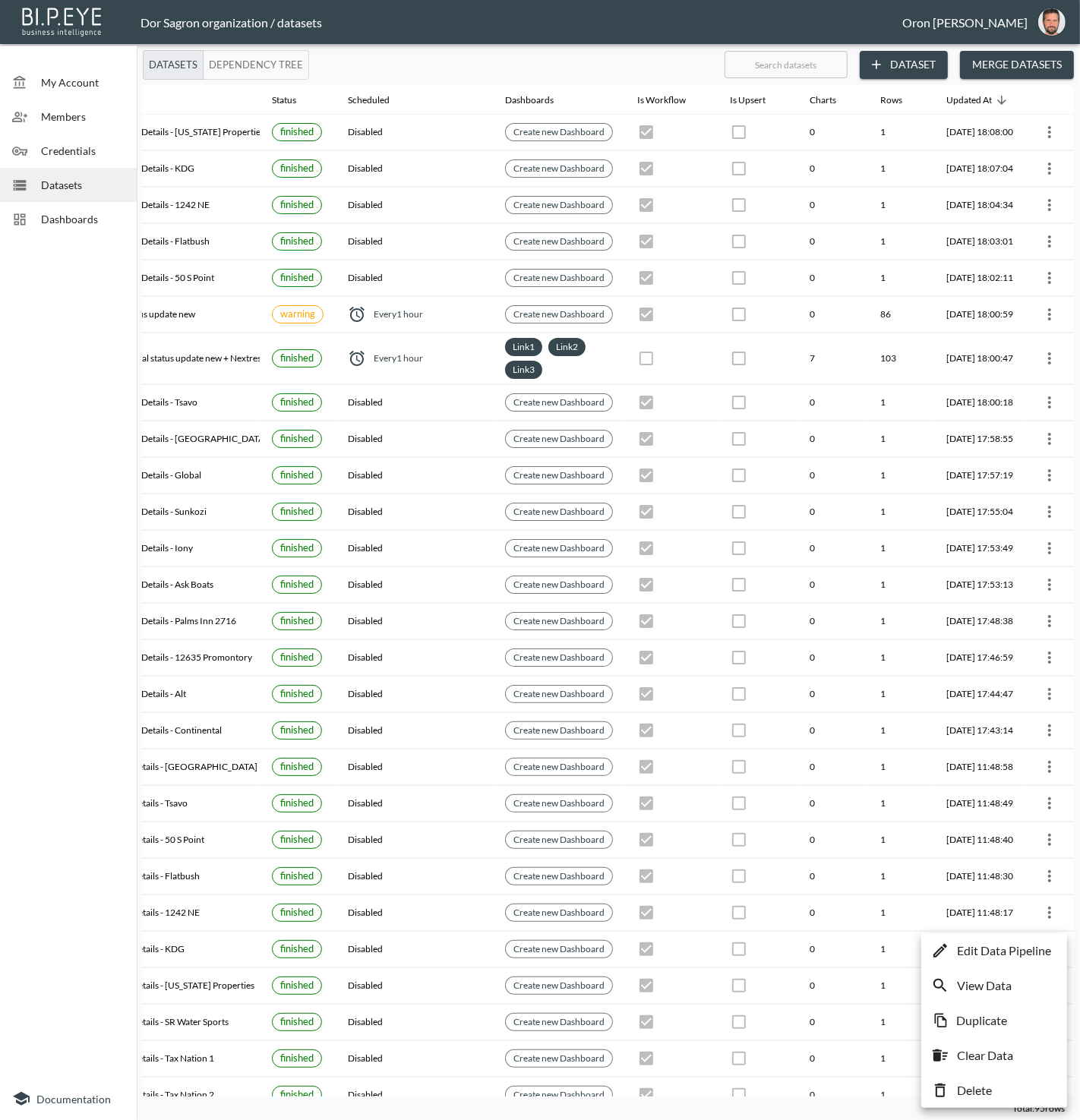
click at [1040, 953] on p "Edit Data Pipeline" at bounding box center [1004, 951] width 94 height 18
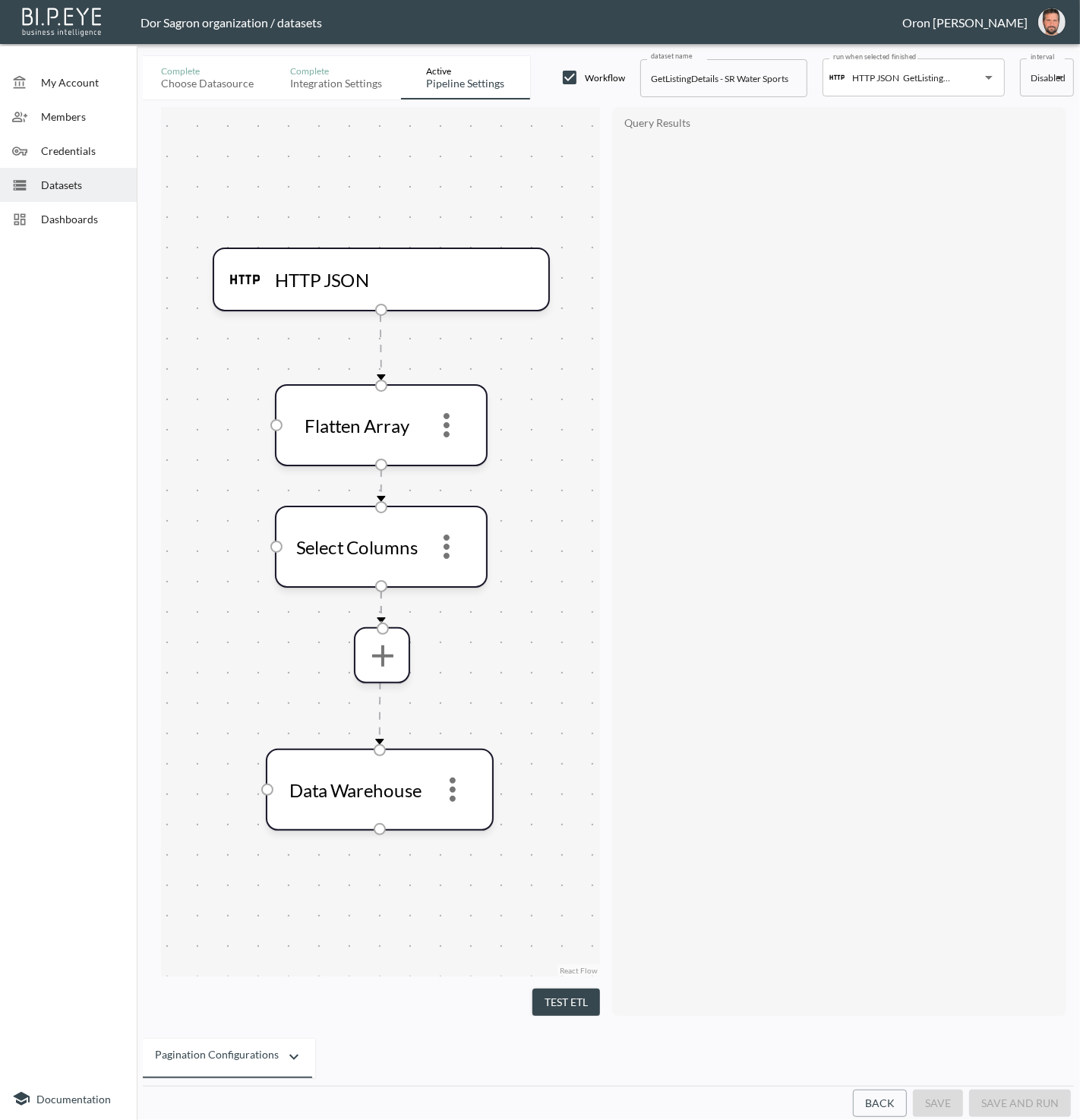
click at [883, 1098] on button "Back" at bounding box center [880, 1104] width 54 height 28
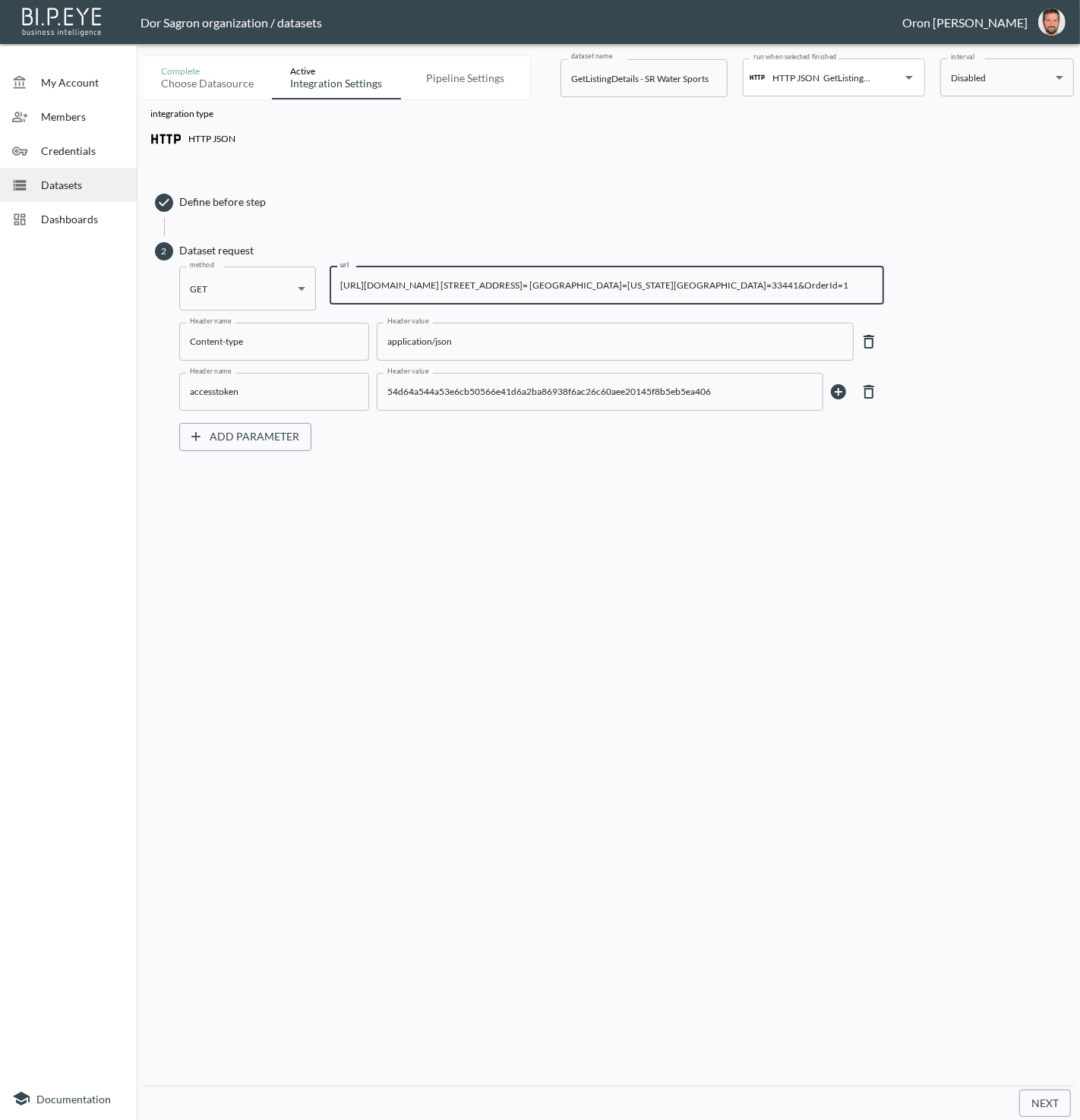
click at [621, 287] on input "https://staging-api.propmix.io/mktlite/val/v2/GetListingDetails?&Street= 462 NE…" at bounding box center [607, 285] width 555 height 38
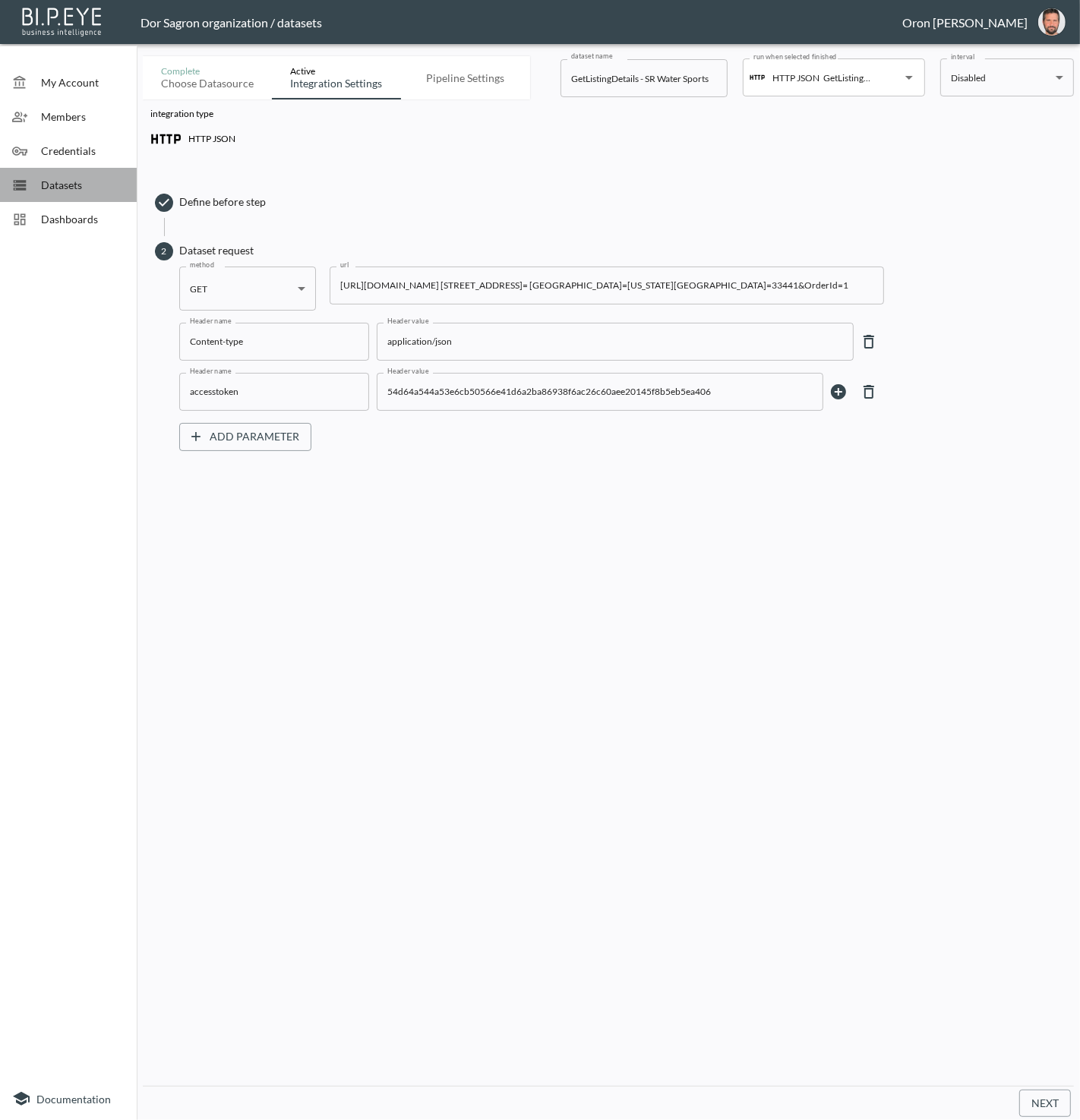
click at [85, 177] on span "Datasets" at bounding box center [82, 185] width 83 height 16
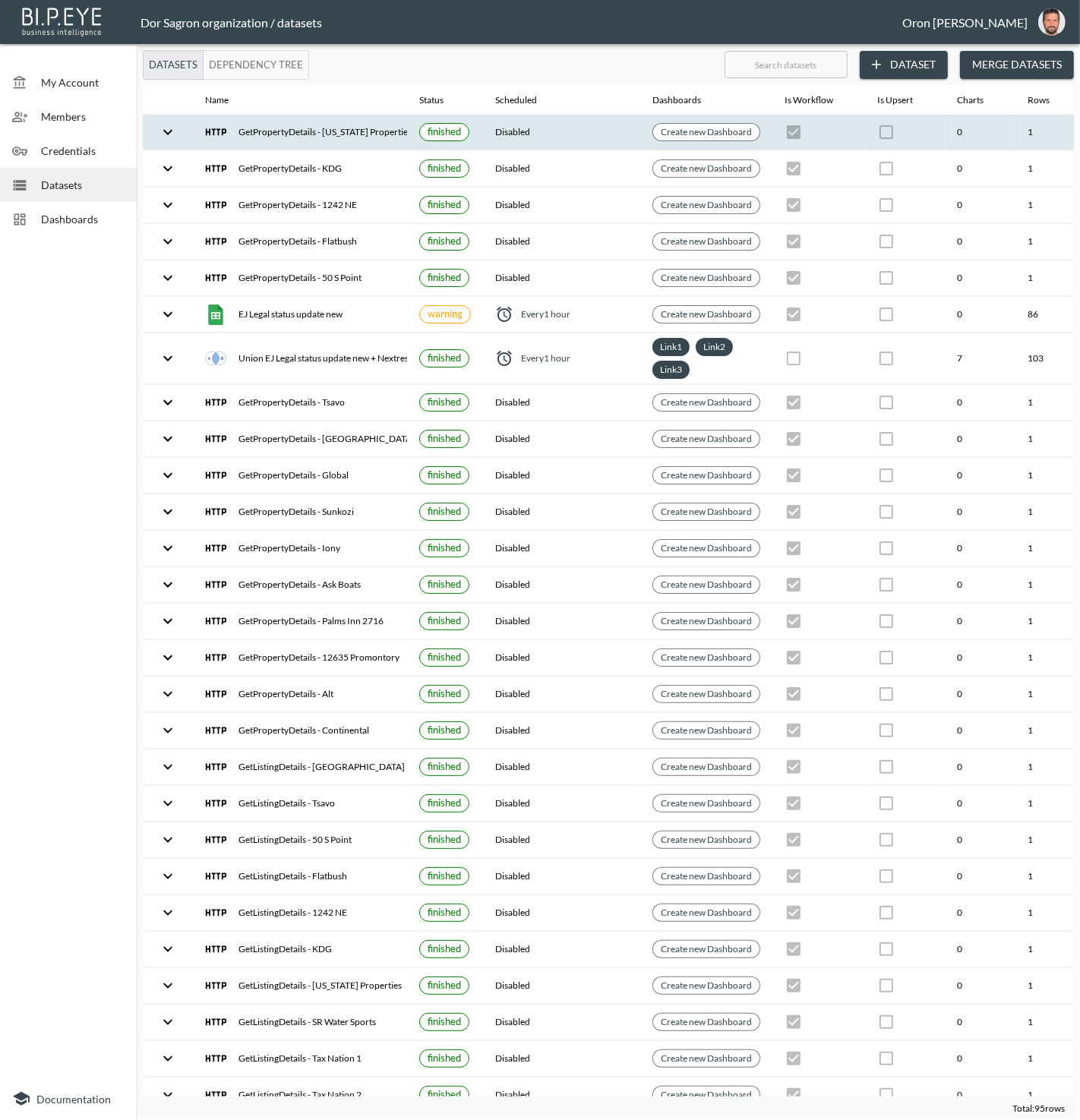
scroll to position [0, 174]
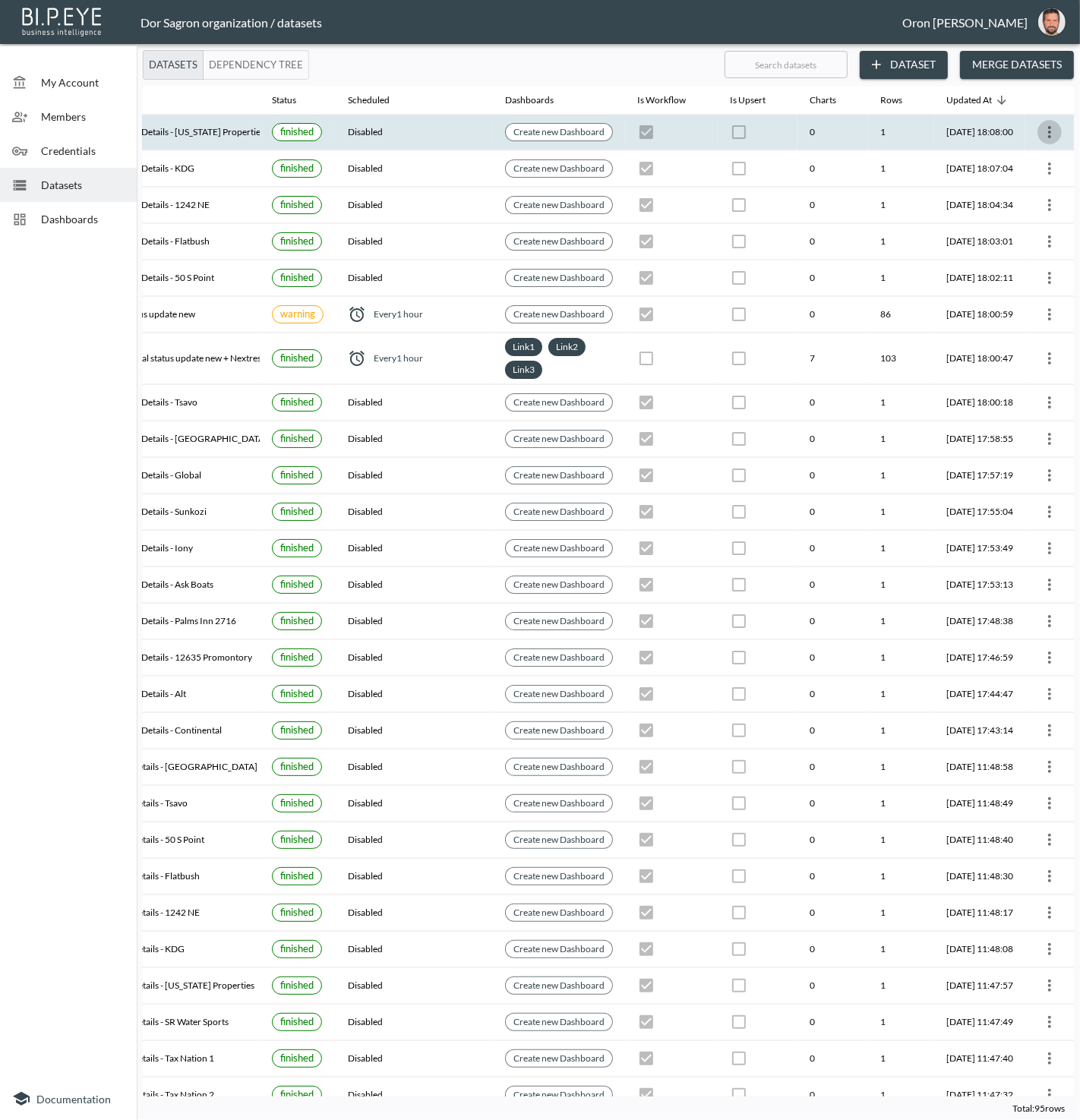
click at [1041, 128] on icon "more" at bounding box center [1049, 131] width 18 height 18
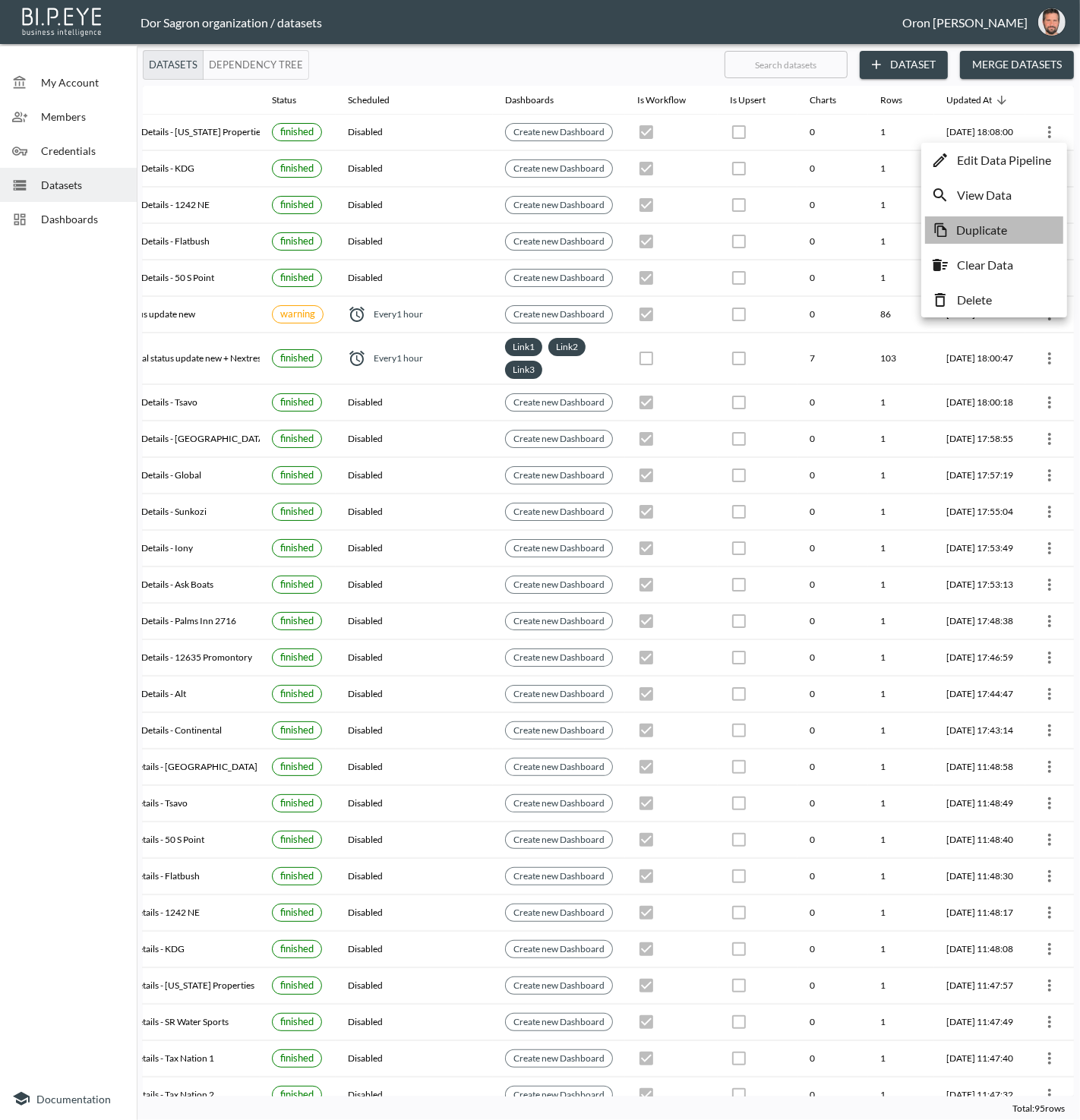
drag, startPoint x: 1014, startPoint y: 230, endPoint x: 966, endPoint y: 225, distance: 48.3
click at [1014, 230] on li "Duplicate" at bounding box center [995, 230] width 139 height 27
checkbox input "true"
checkbox input "false"
checkbox input "true"
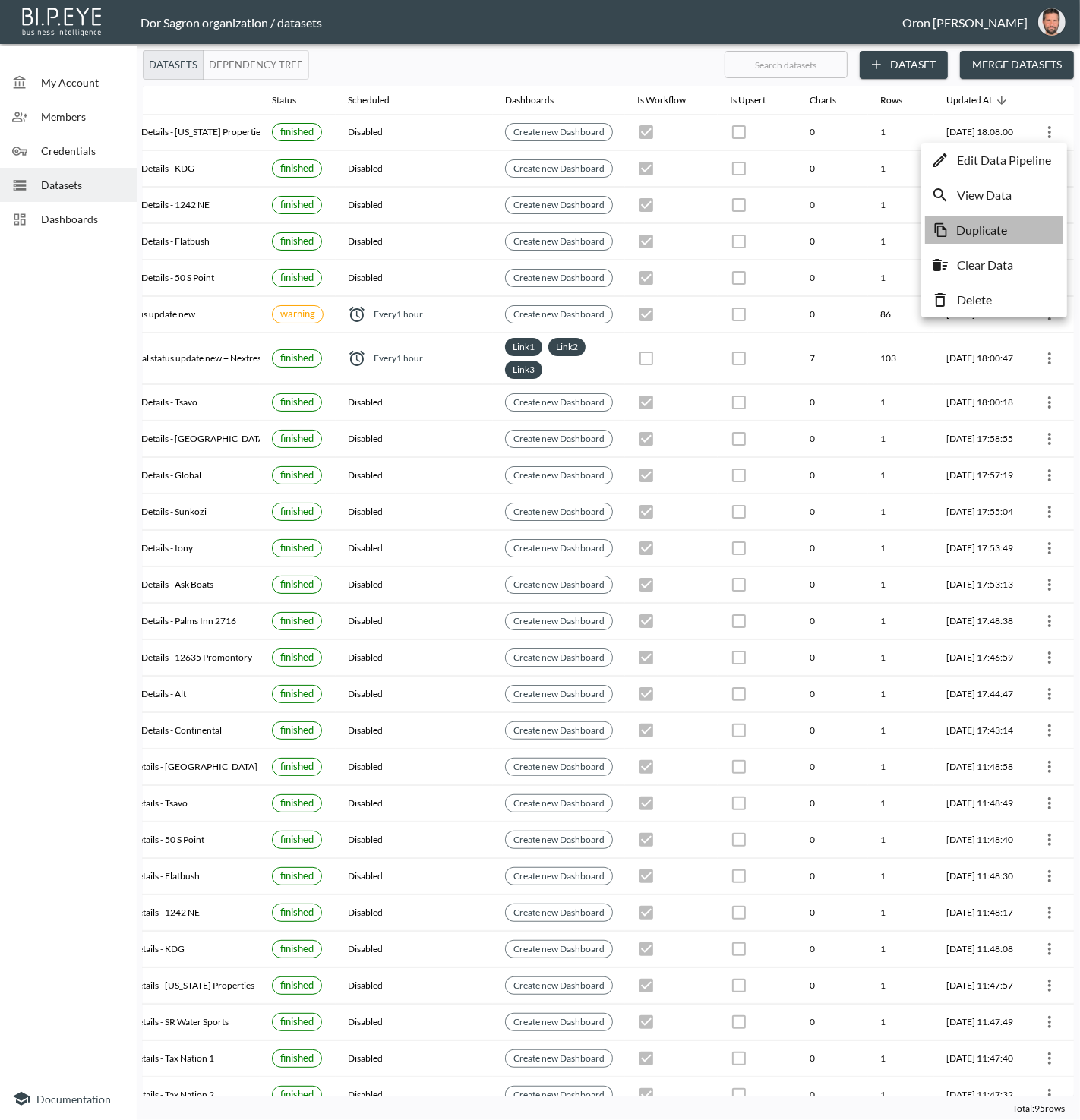
checkbox input "false"
checkbox input "true"
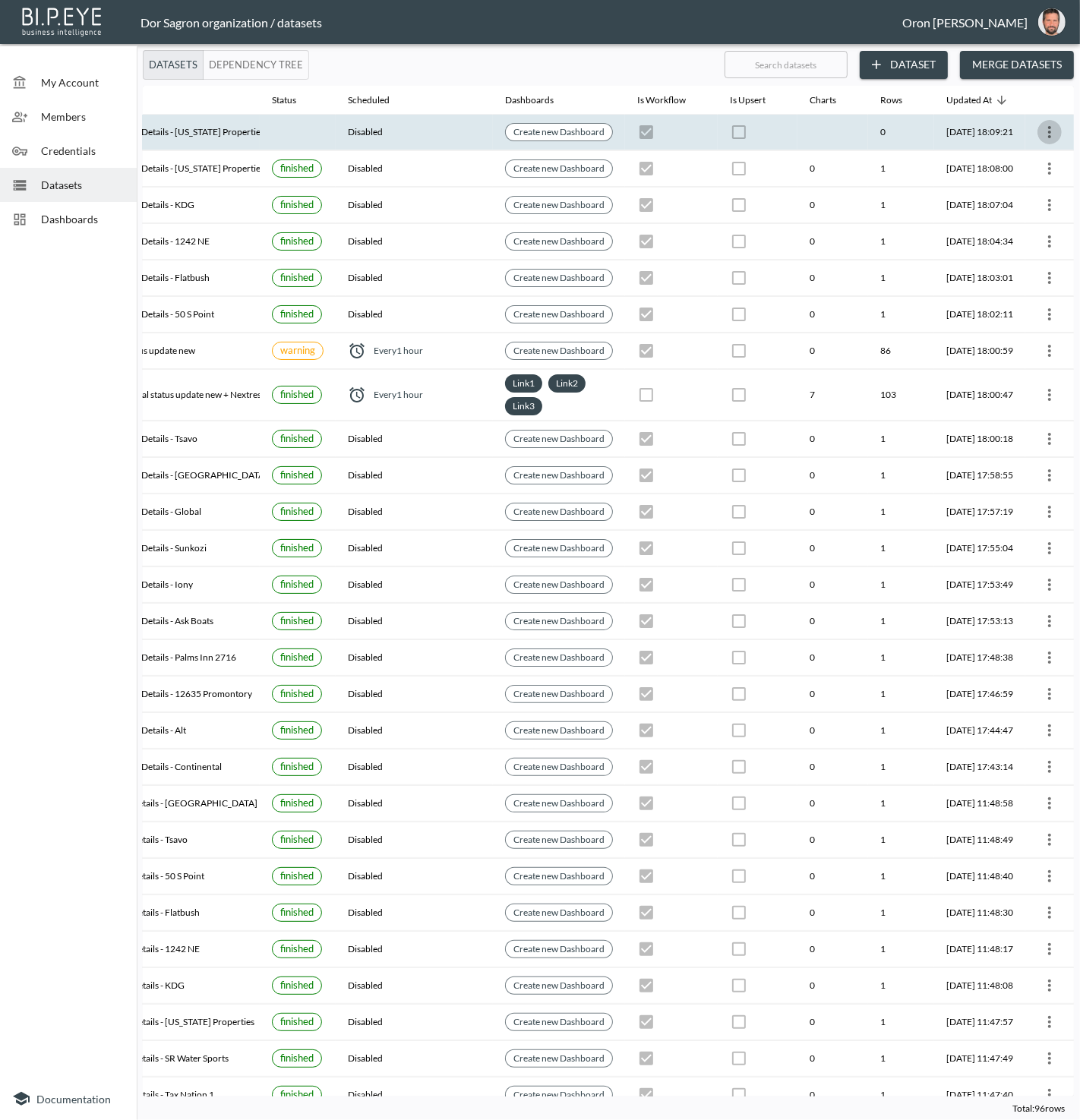
click at [1052, 128] on icon "more" at bounding box center [1049, 131] width 18 height 18
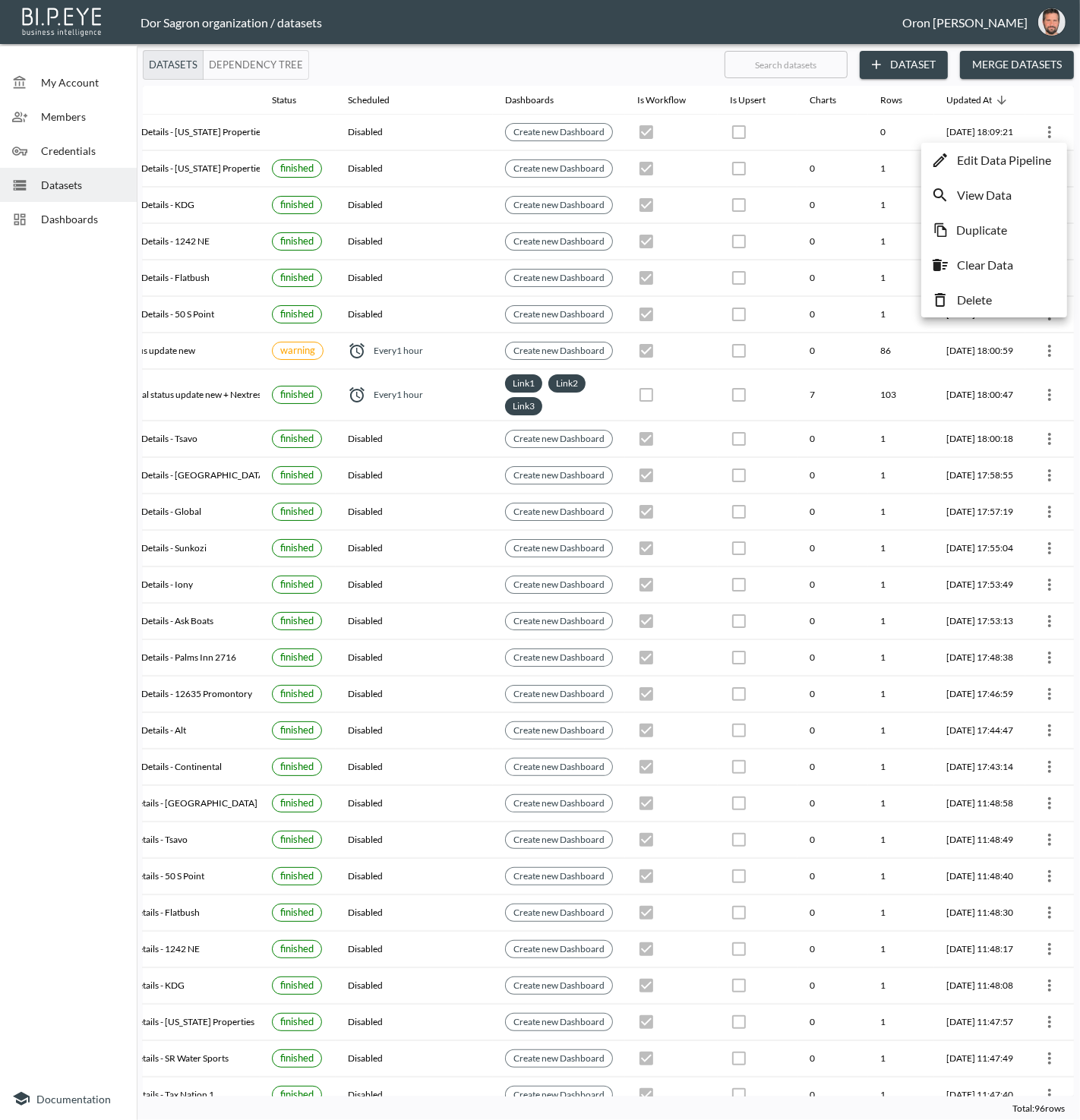
click at [1044, 157] on p "Edit Data Pipeline" at bounding box center [1004, 159] width 94 height 18
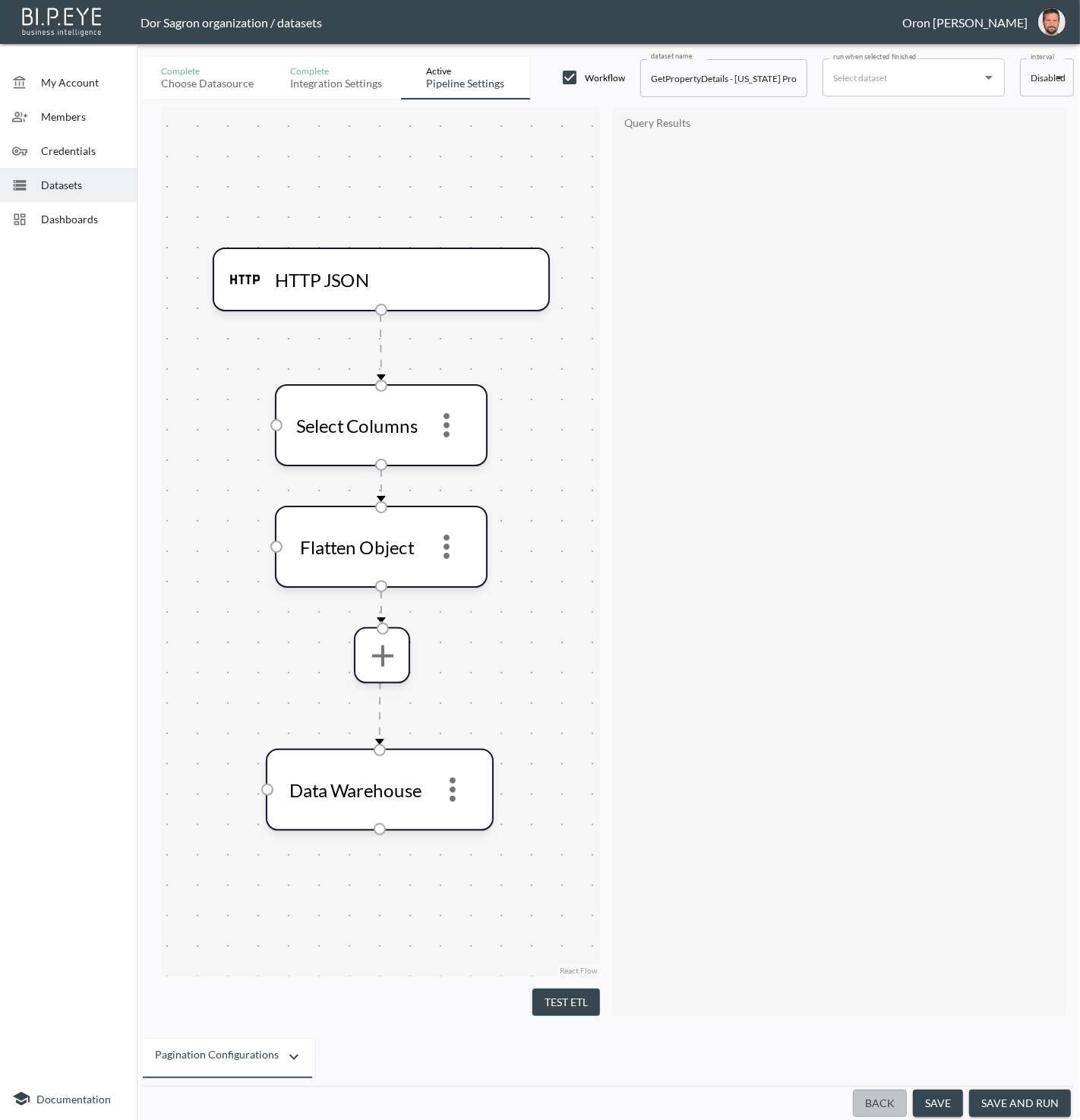
click at [895, 1101] on button "Back" at bounding box center [880, 1104] width 54 height 28
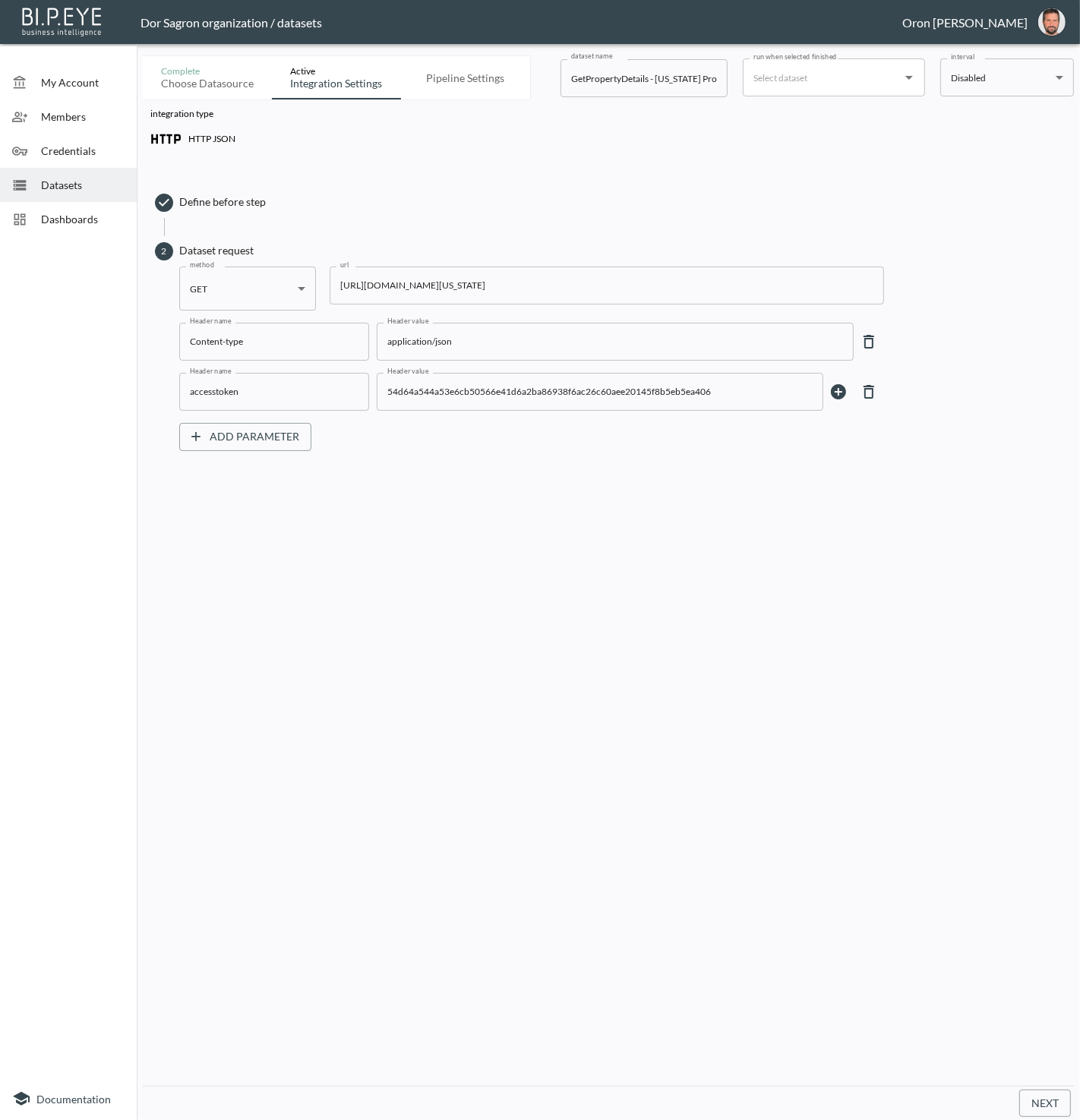
click at [617, 282] on input "https://staging-api.propmix.io/pubrec/assessor/v2/GetPropertyDetails?orderId=1&…" at bounding box center [607, 285] width 555 height 38
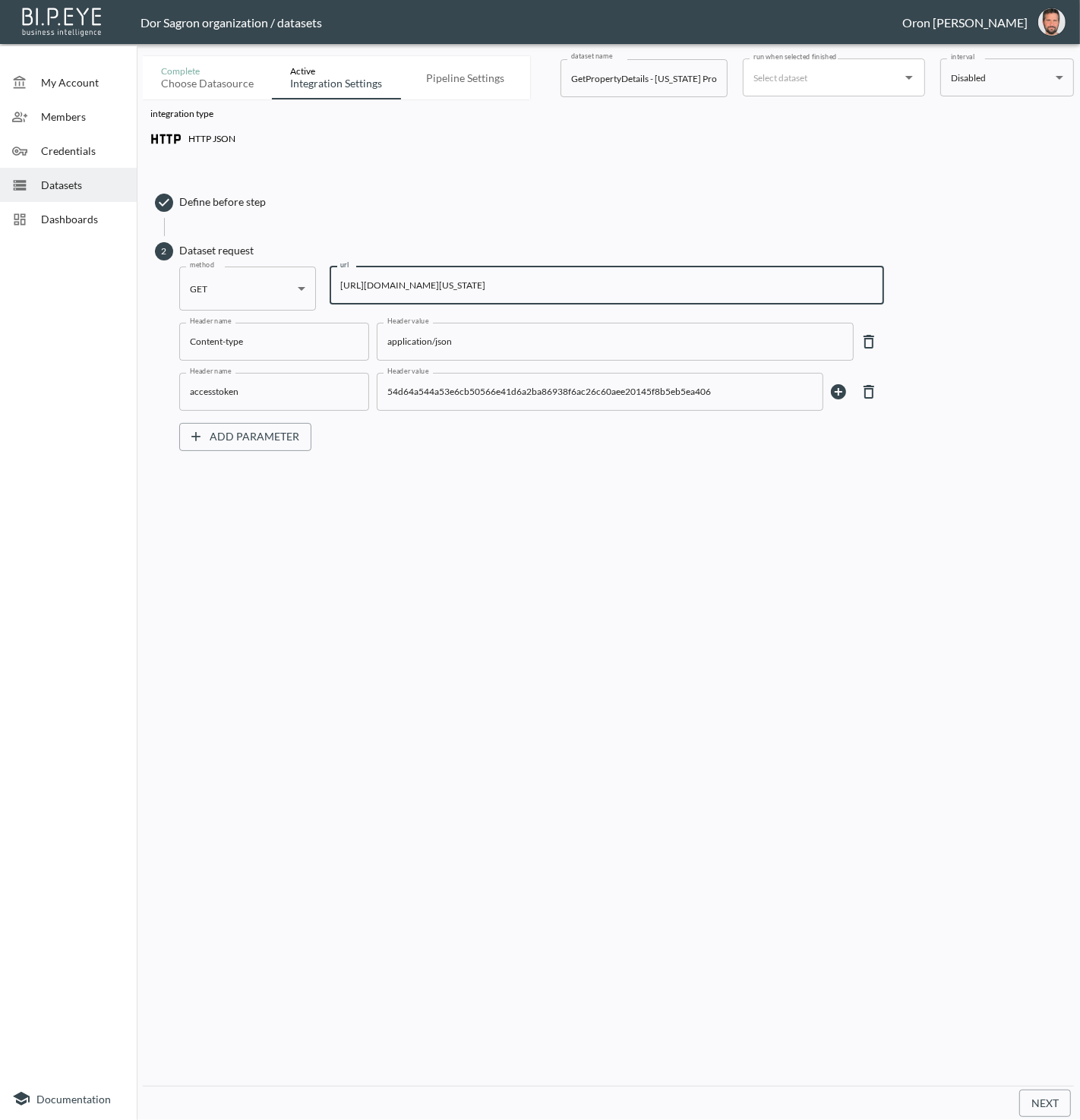
paste input "41&State=FL&City=Deerfield+Beach&StreetAddress=+462+NE+9th+Av"
type input "https://staging-api.propmix.io/pubrec/assessor/v2/GetPropertyDetails?orderId=1&…"
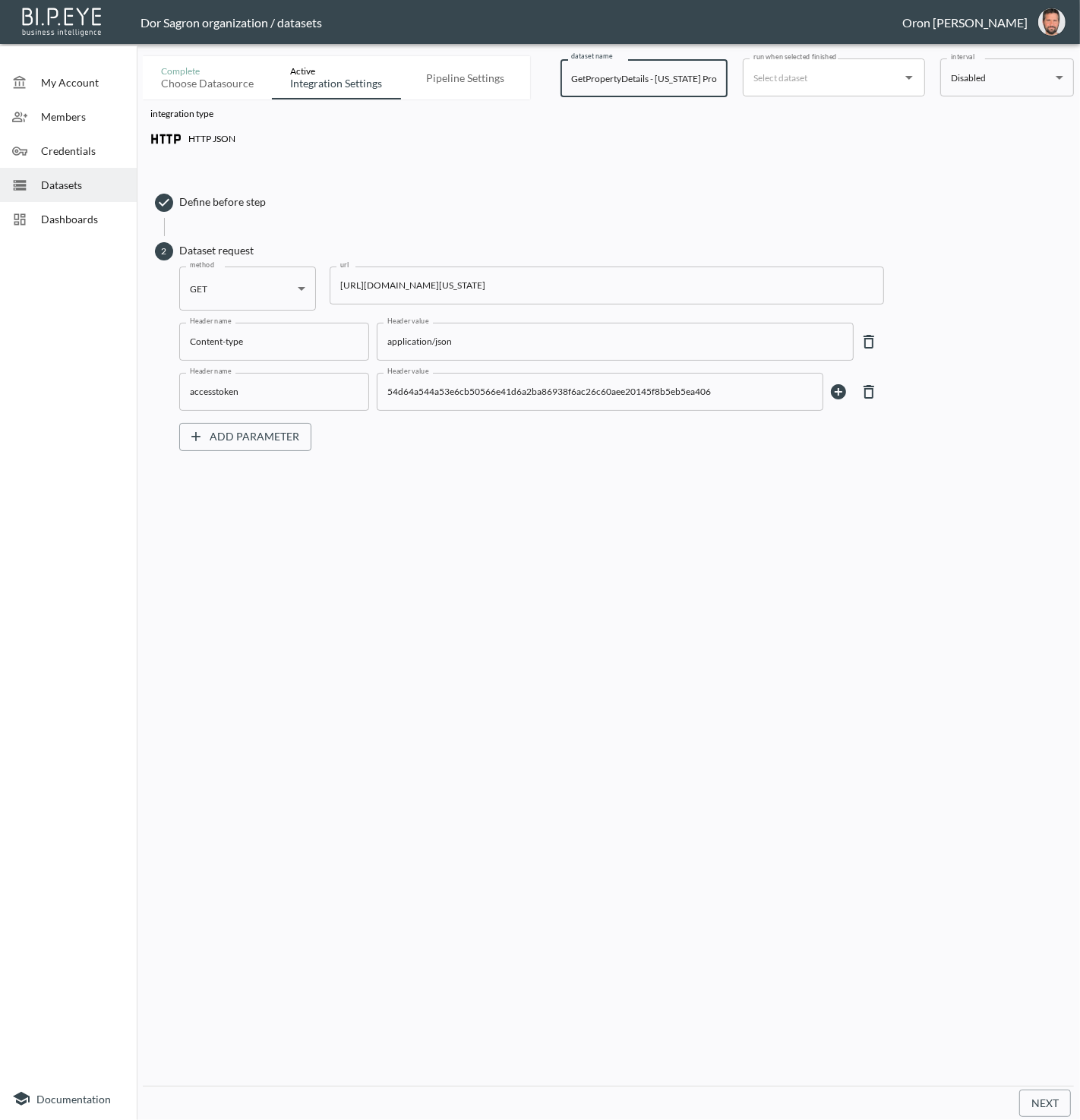
click at [667, 71] on input "GetPropertyDetails - [US_STATE] Properties" at bounding box center [644, 78] width 167 height 38
paste input "SR Water Sports"
type input "GetPropertyDetails - SR Water Sports"
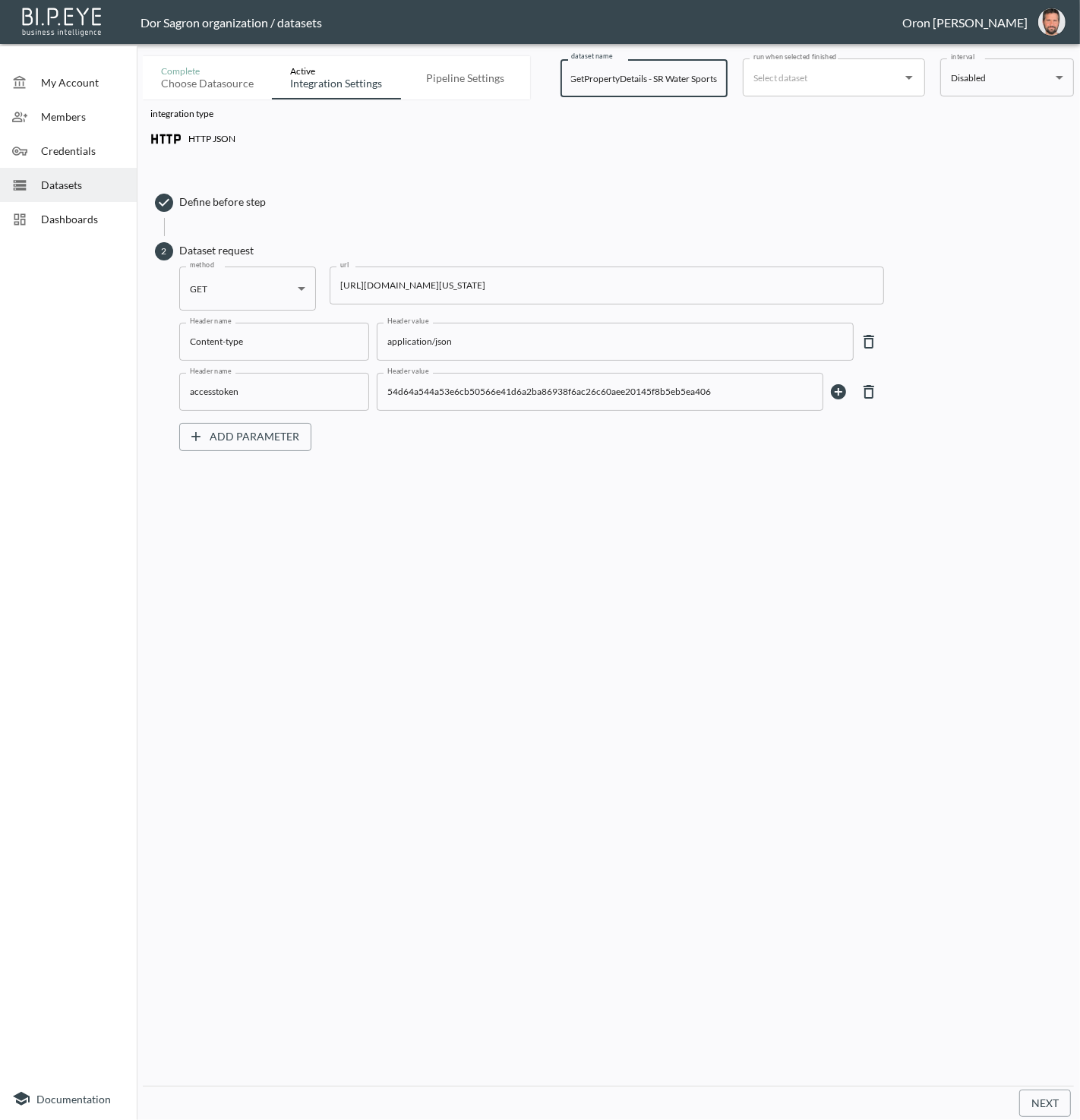
click at [862, 77] on input "run when selected finished" at bounding box center [822, 78] width 146 height 25
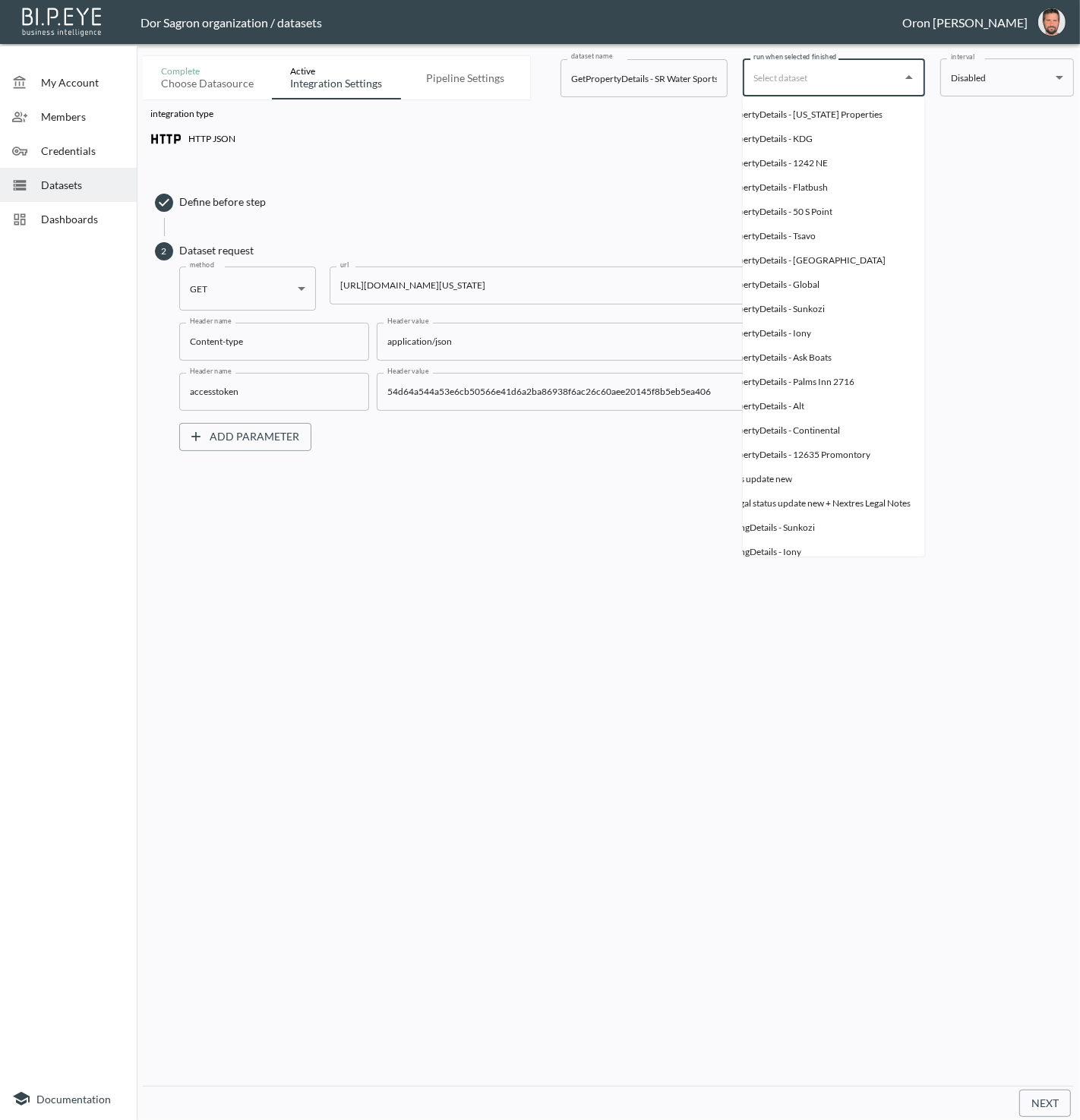
scroll to position [0, 123]
click at [857, 120] on div "GetPropertyDetails - [US_STATE] Properties" at bounding box center [796, 115] width 174 height 14
type input "GetPropertyDetails - [US_STATE] Properties"
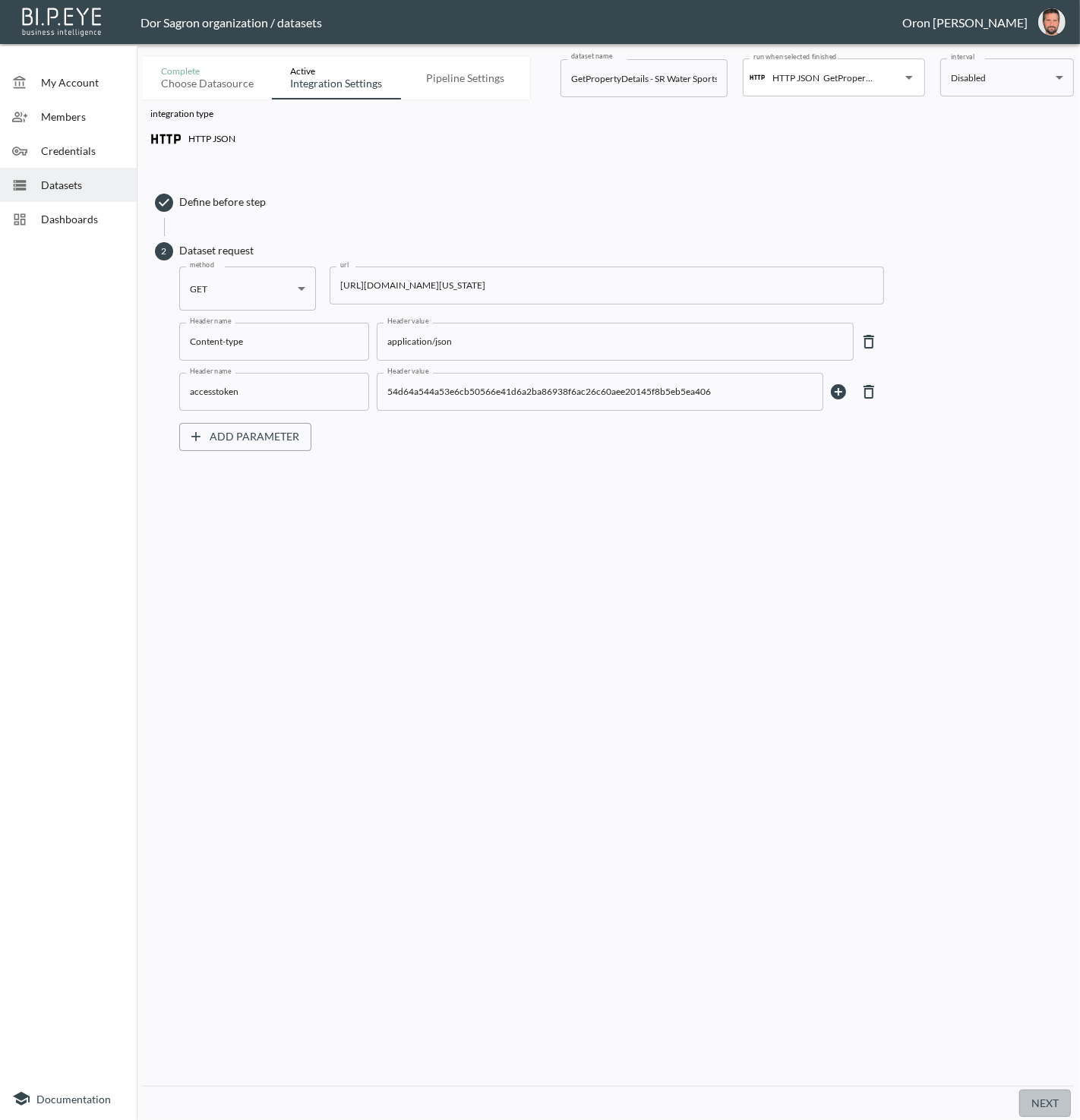
click at [1029, 1103] on button "Next" at bounding box center [1045, 1104] width 52 height 28
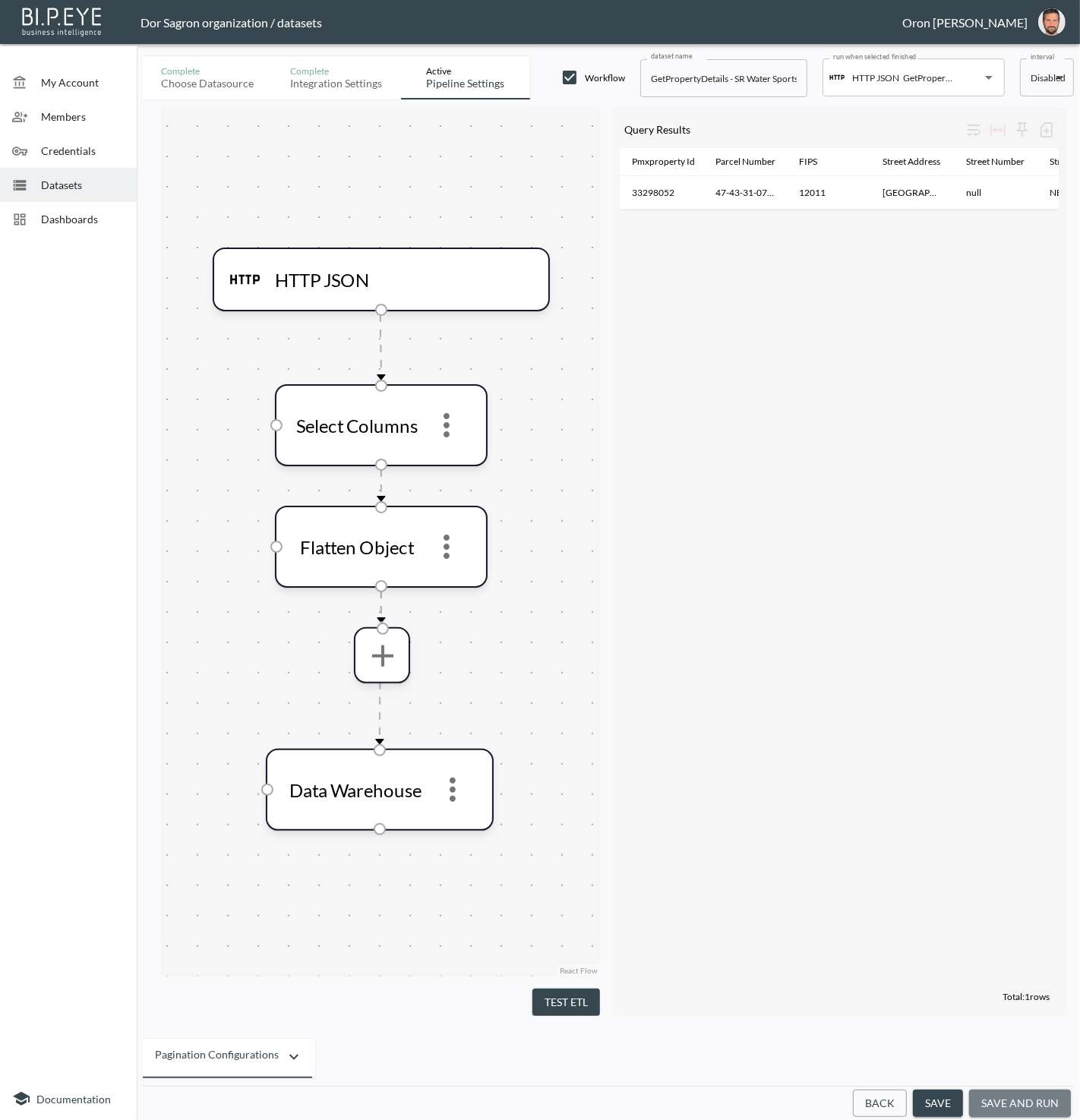
click at [1003, 1098] on button "save and run" at bounding box center [1020, 1104] width 102 height 28
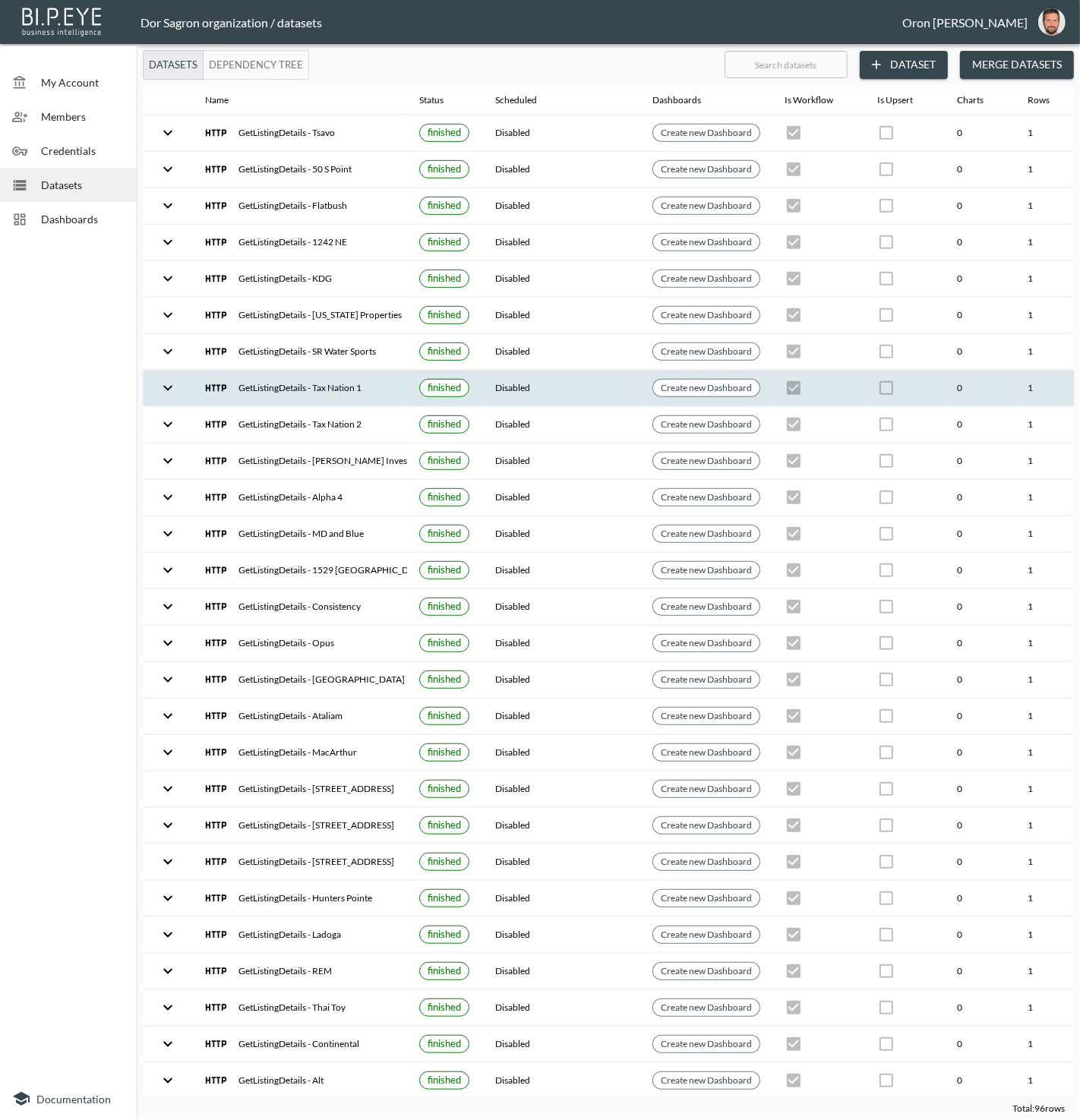
scroll to position [707, 174]
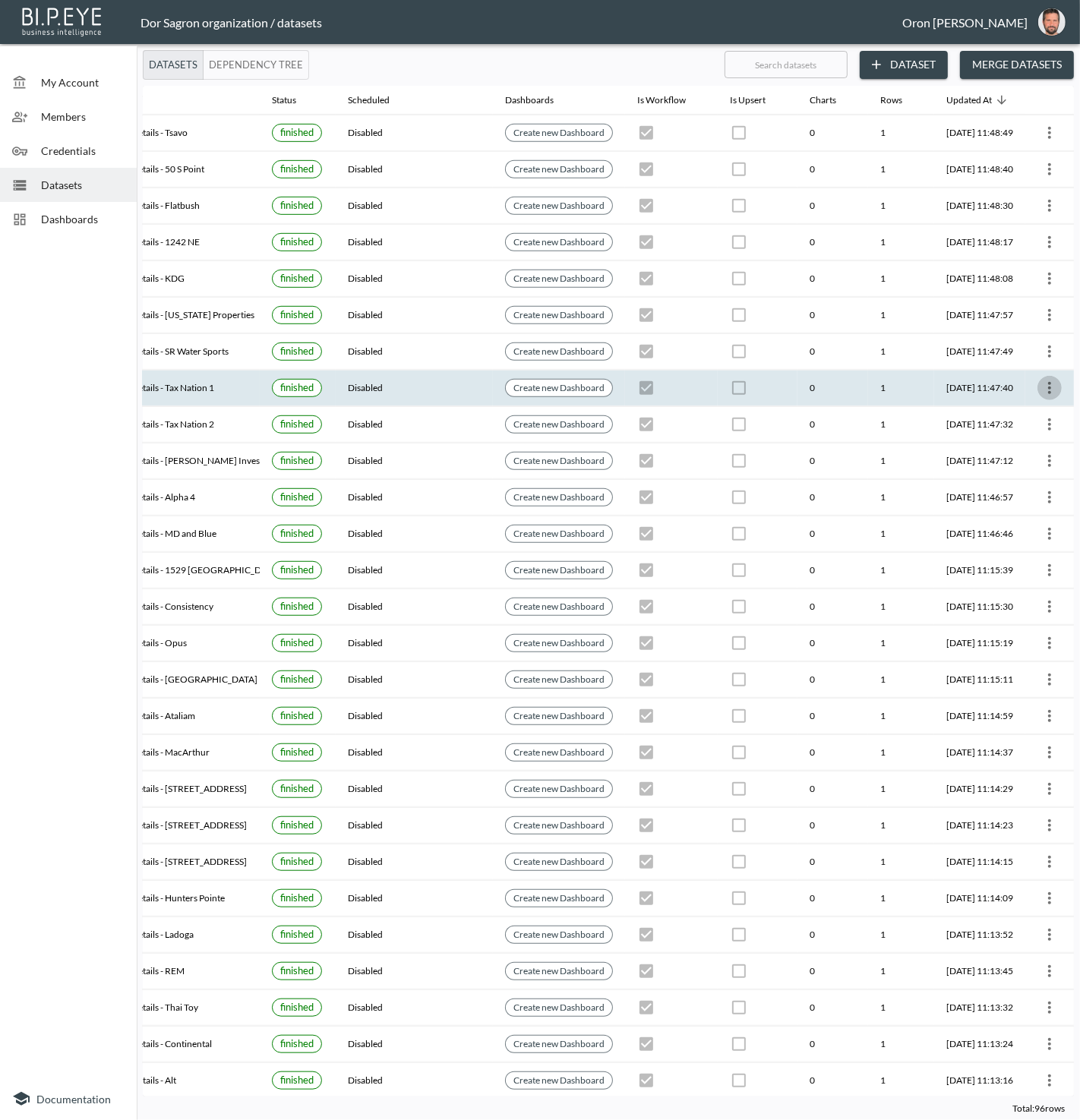
click at [1053, 379] on icon "more" at bounding box center [1049, 387] width 18 height 18
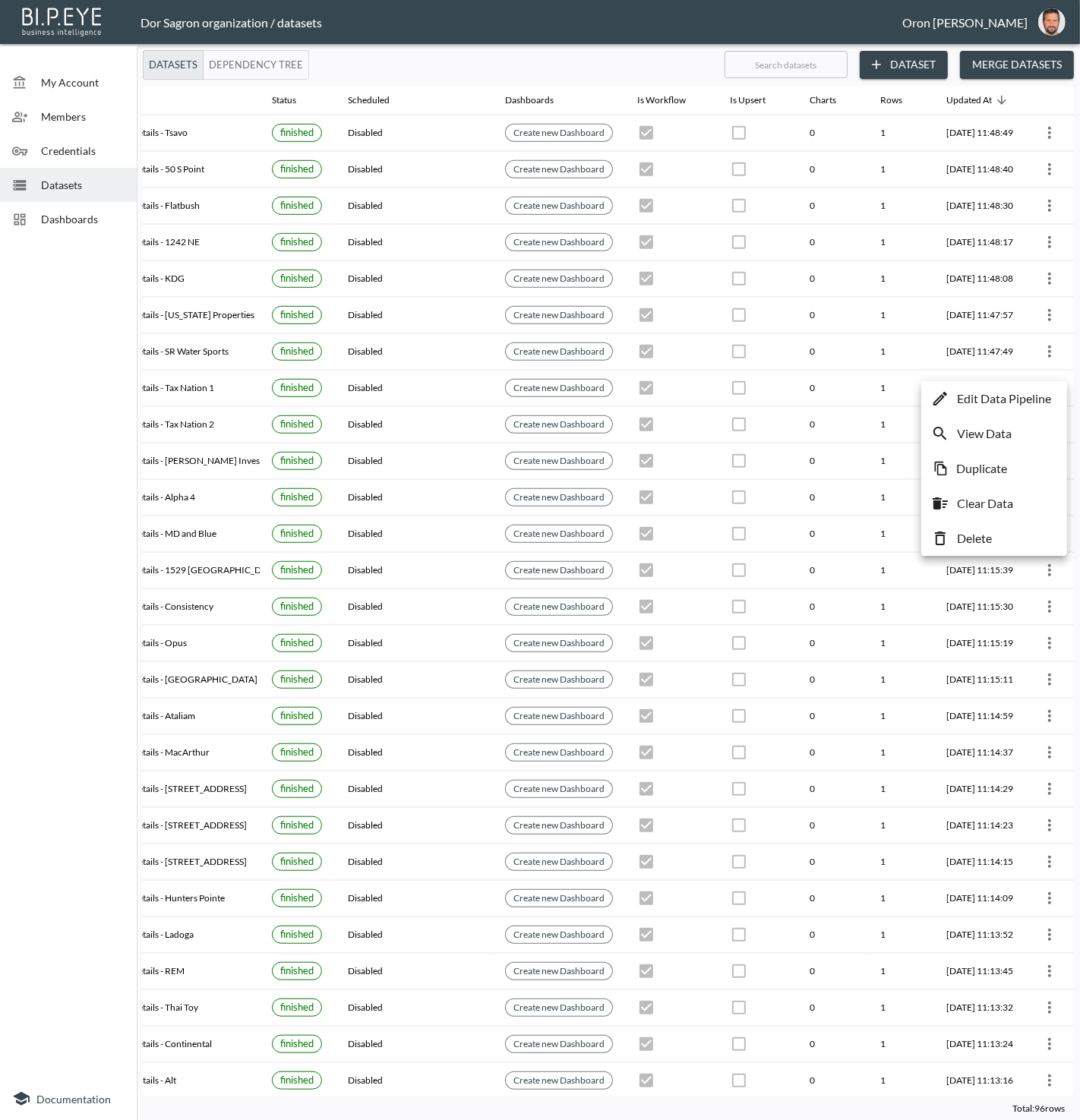
click at [1045, 395] on p "Edit Data Pipeline" at bounding box center [1004, 399] width 94 height 18
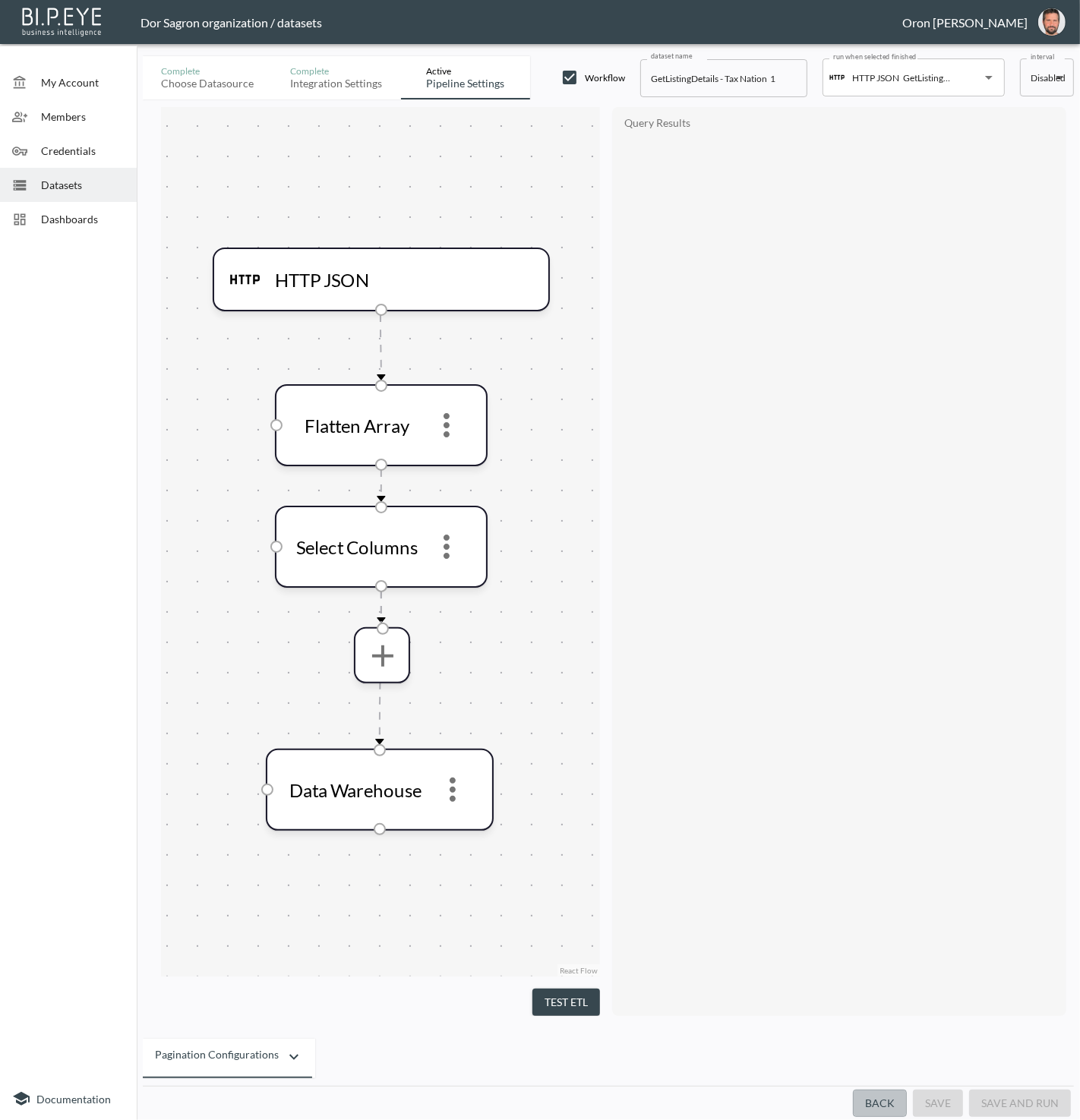
drag, startPoint x: 897, startPoint y: 1107, endPoint x: 892, endPoint y: 885, distance: 222.1
click at [897, 1107] on button "Back" at bounding box center [880, 1104] width 54 height 28
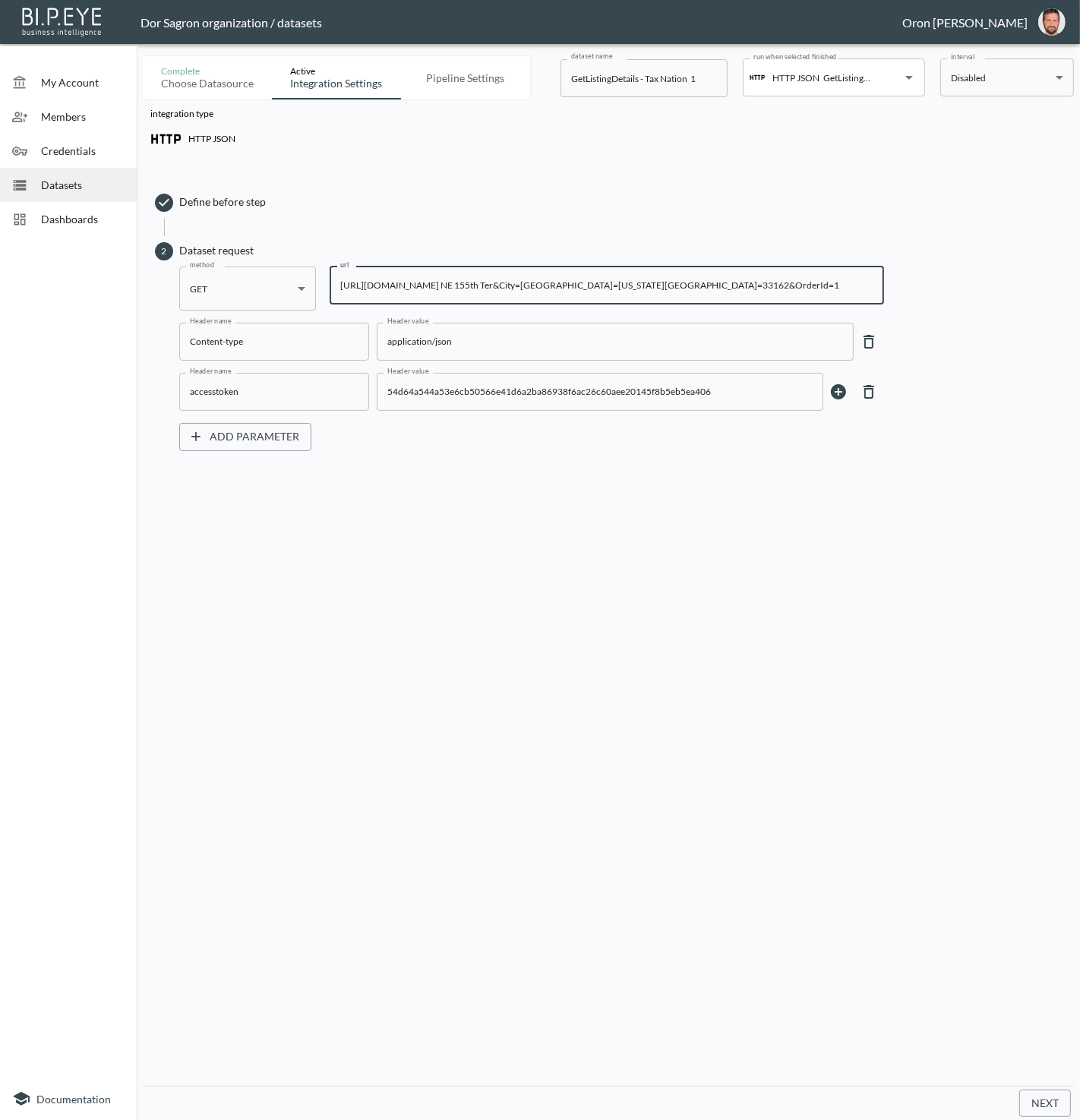
click at [699, 285] on input "https://staging-api.propmix.io/mktlite/val/v2/GetListingDetails?&Street=510 NE …" at bounding box center [607, 285] width 555 height 38
click at [34, 182] on div at bounding box center [26, 185] width 29 height 15
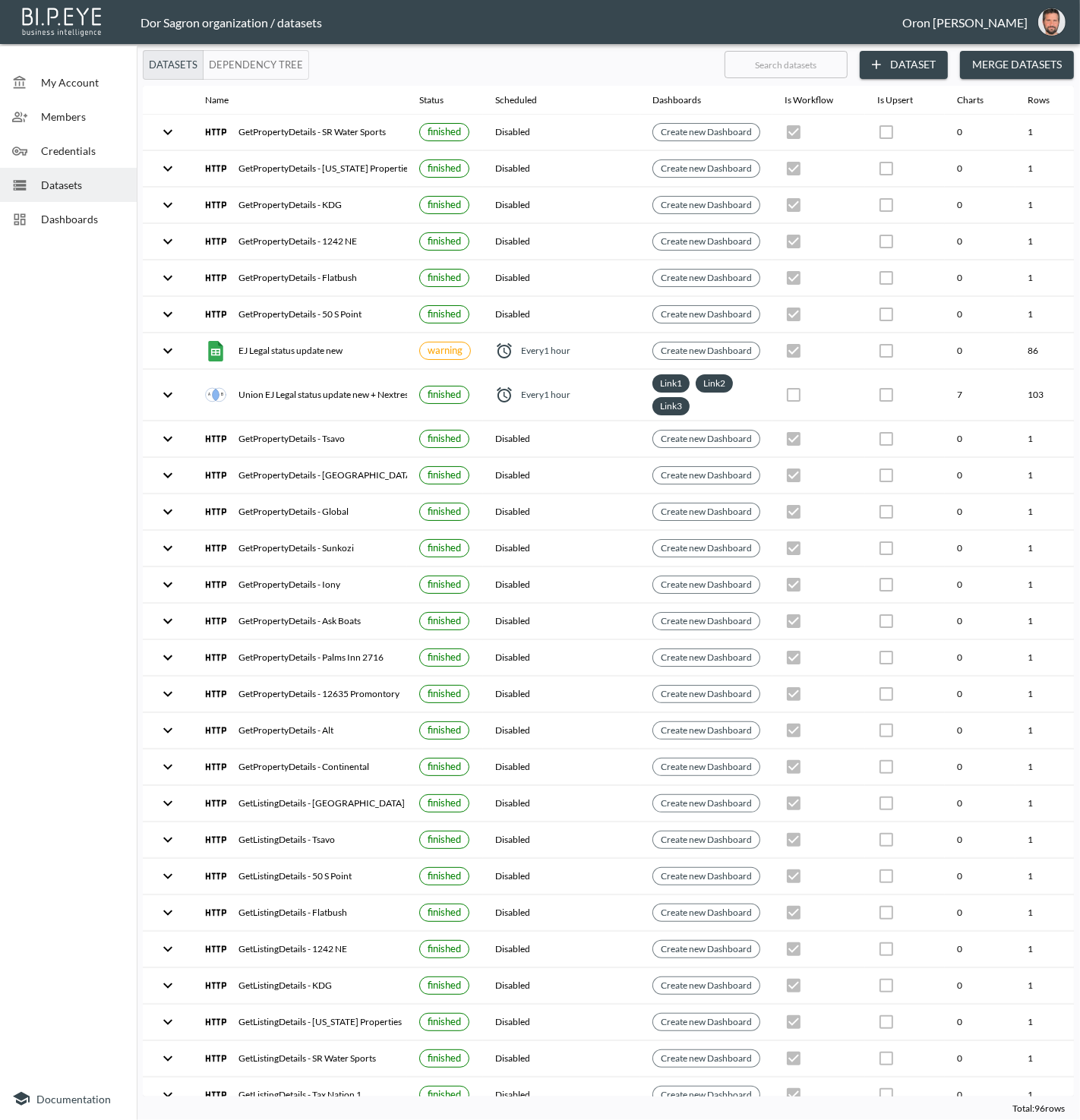
scroll to position [0, 174]
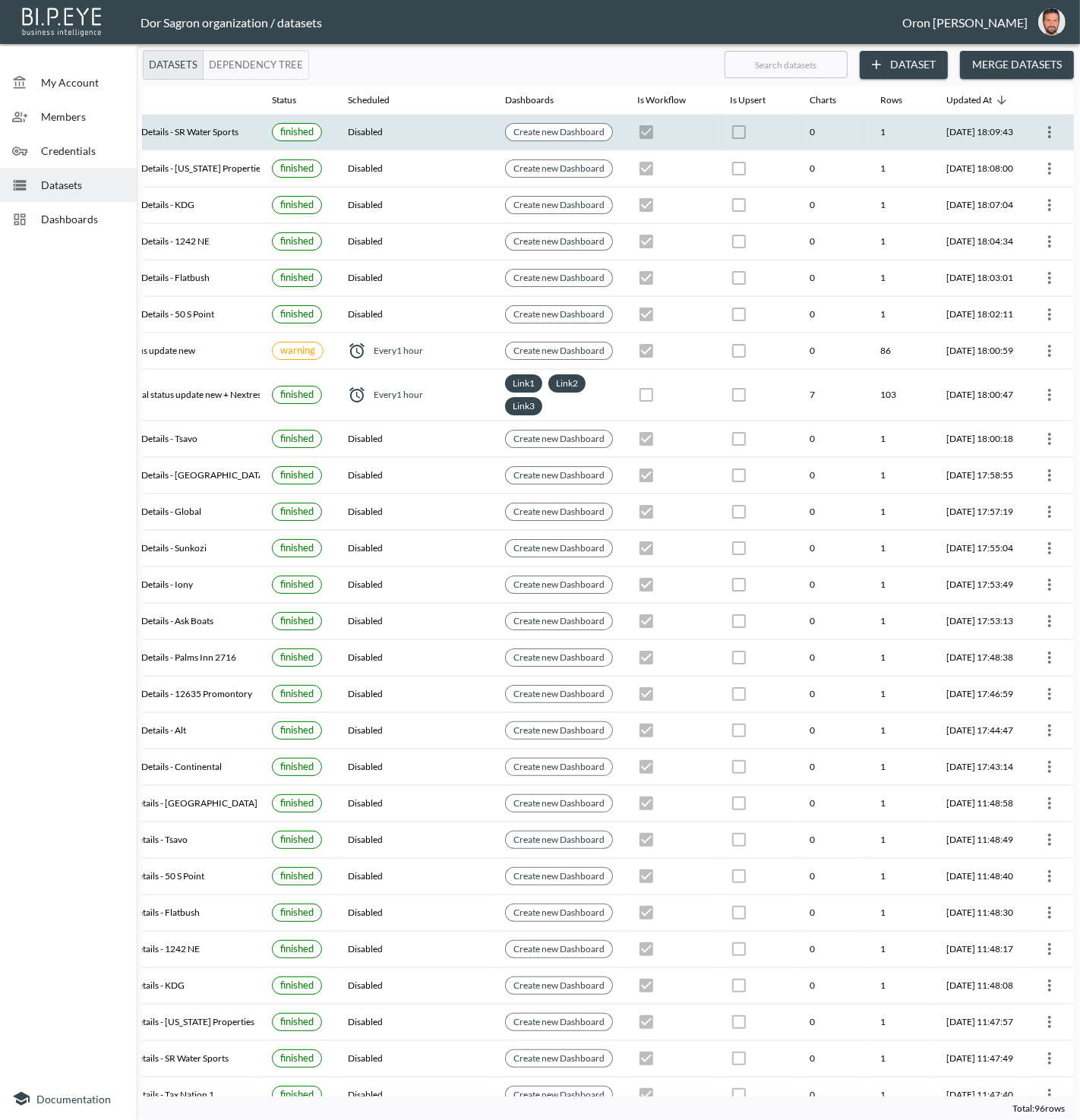
click at [1041, 128] on icon "more" at bounding box center [1049, 131] width 18 height 18
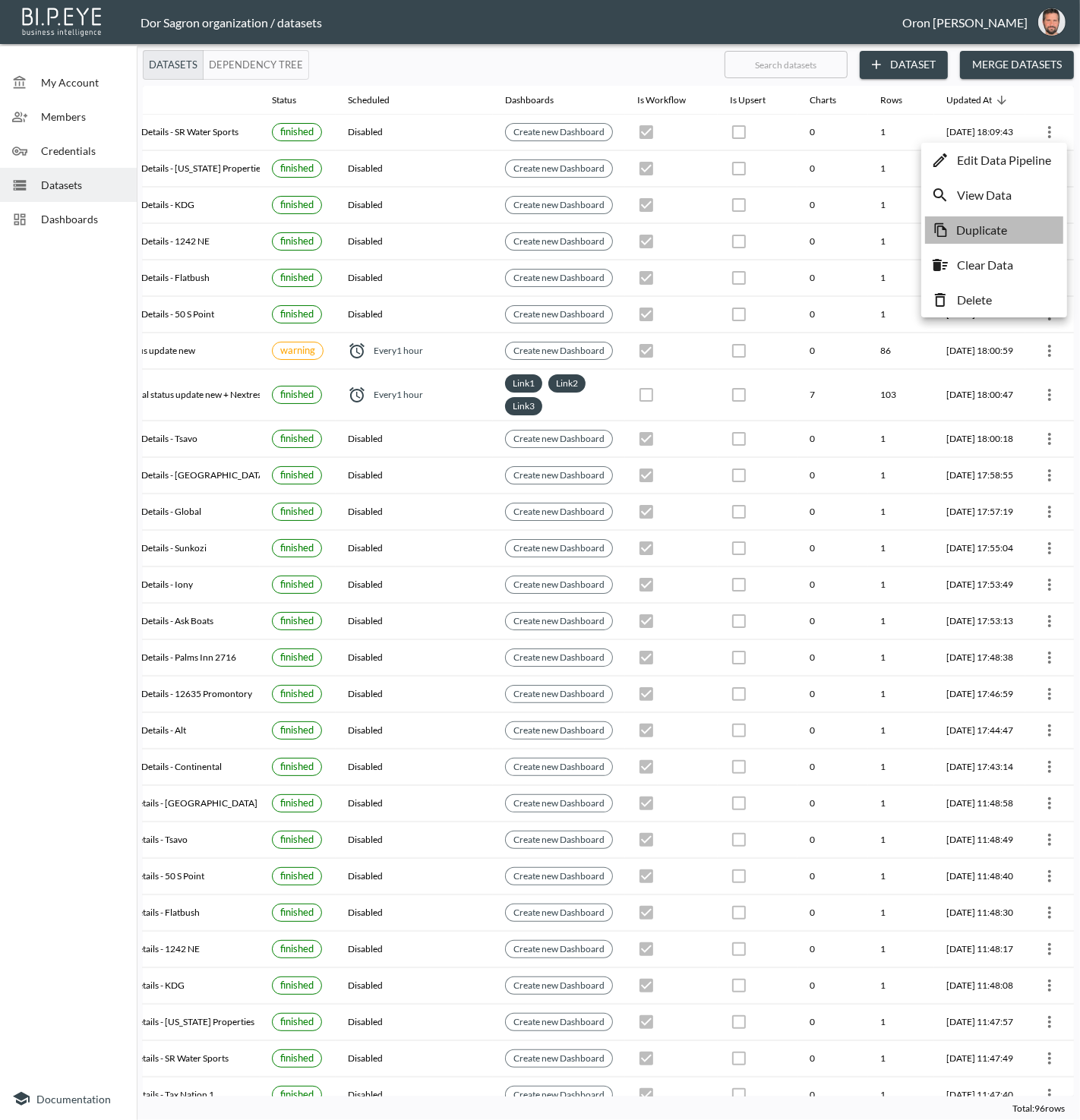
click at [1022, 226] on li "Duplicate" at bounding box center [995, 230] width 139 height 27
checkbox input "true"
checkbox input "false"
checkbox input "true"
checkbox input "false"
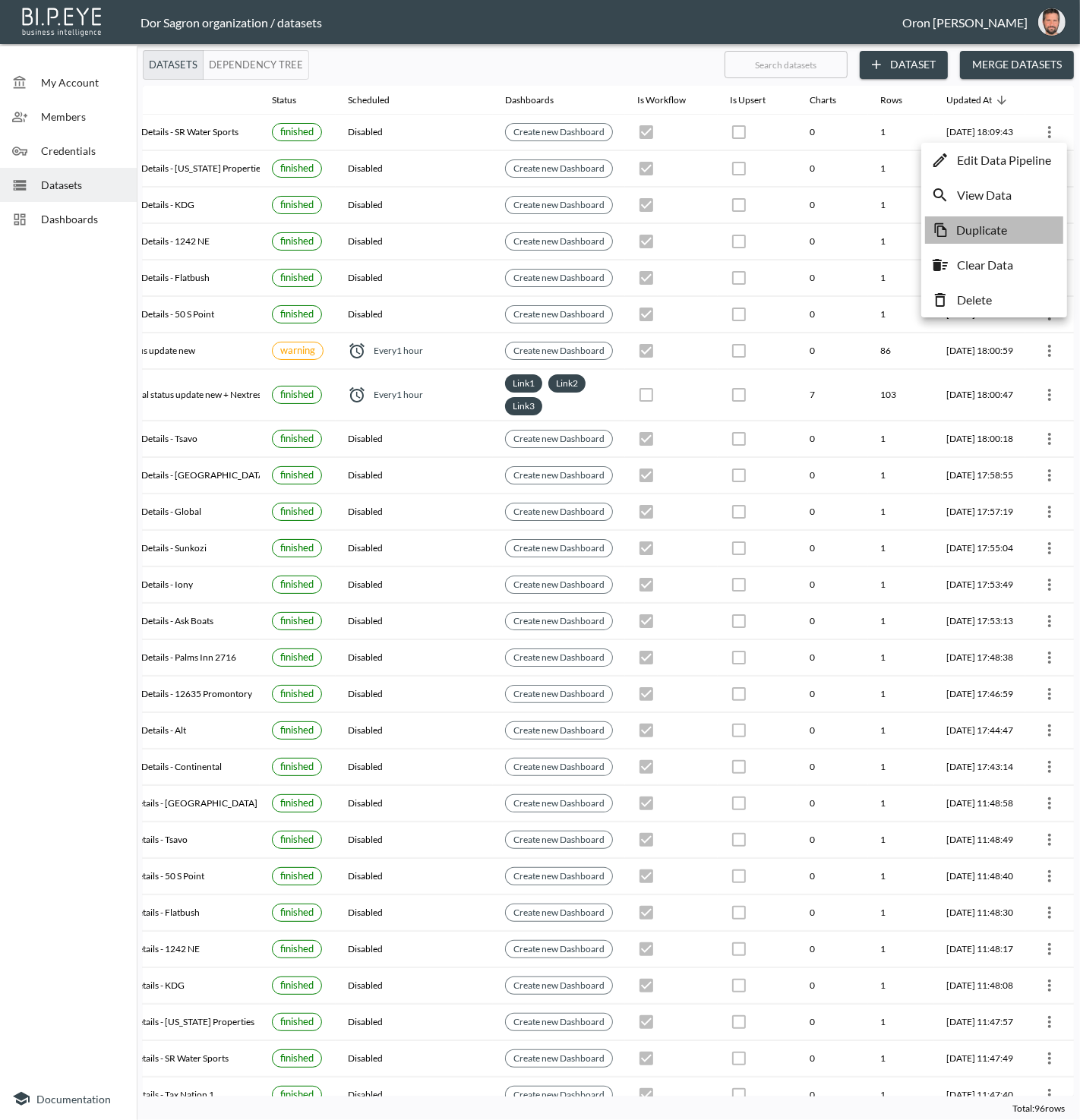
checkbox input "true"
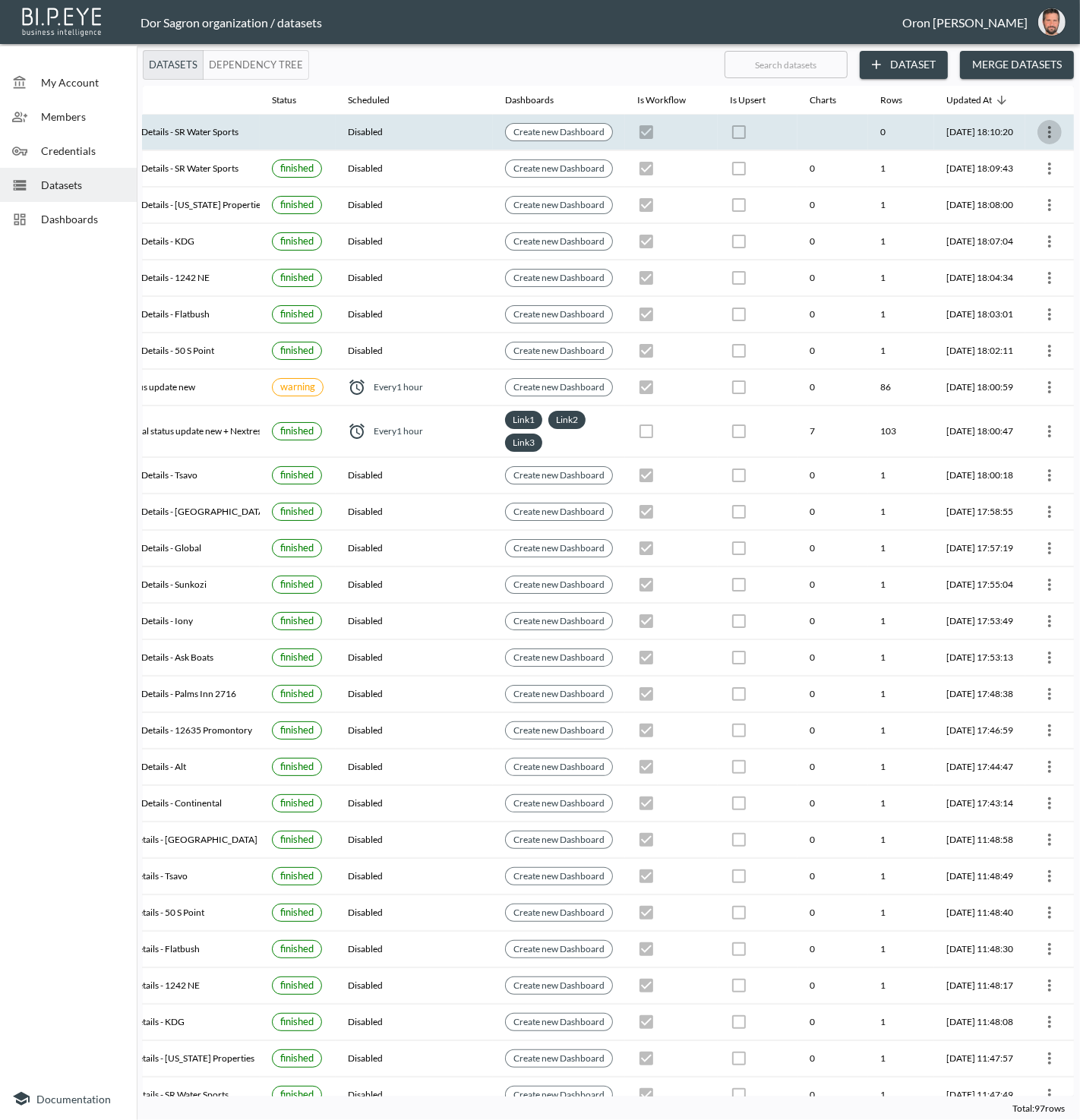
click at [1041, 131] on icon "more" at bounding box center [1049, 131] width 18 height 18
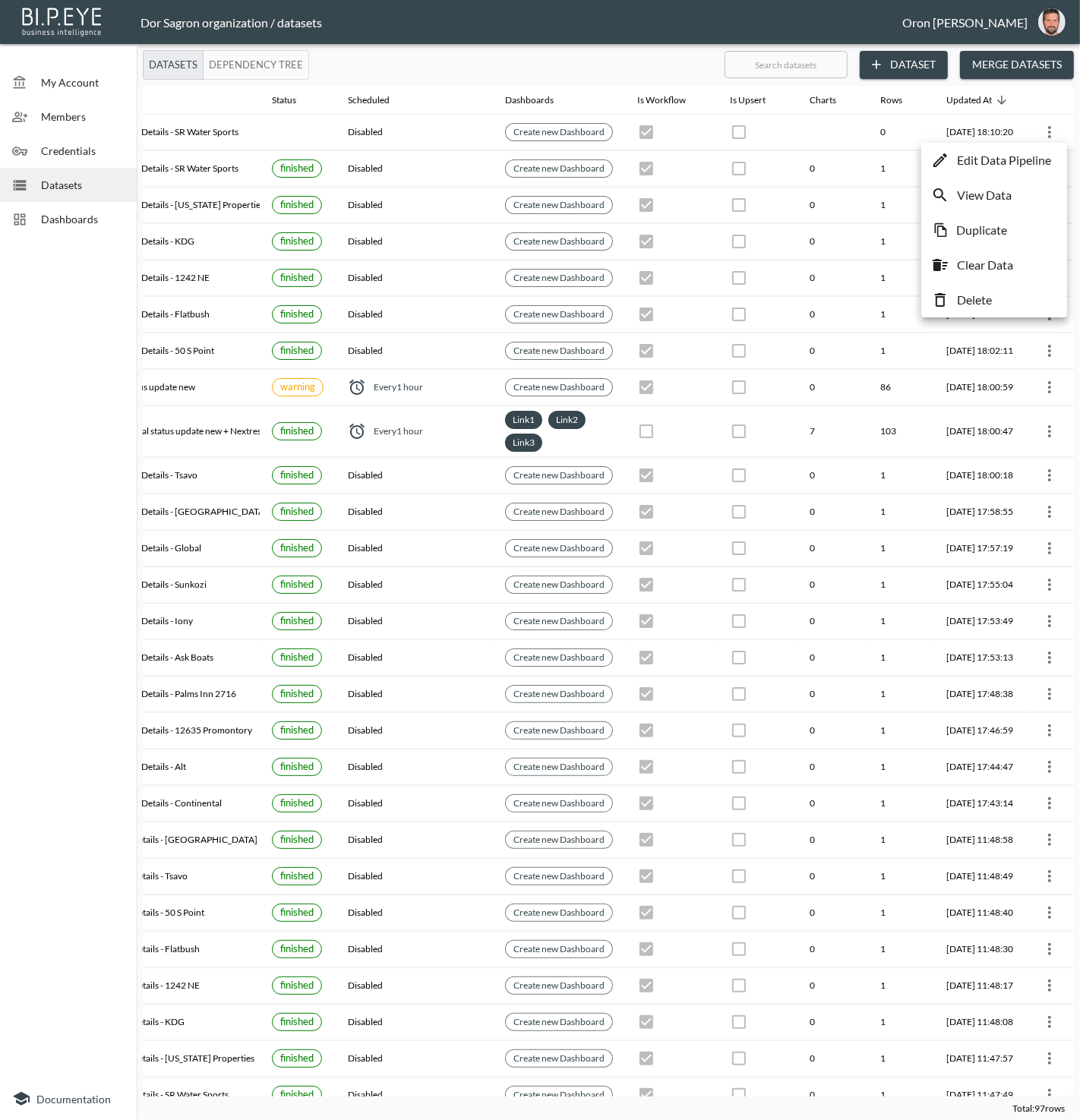
click at [1039, 157] on p "Edit Data Pipeline" at bounding box center [1004, 159] width 94 height 18
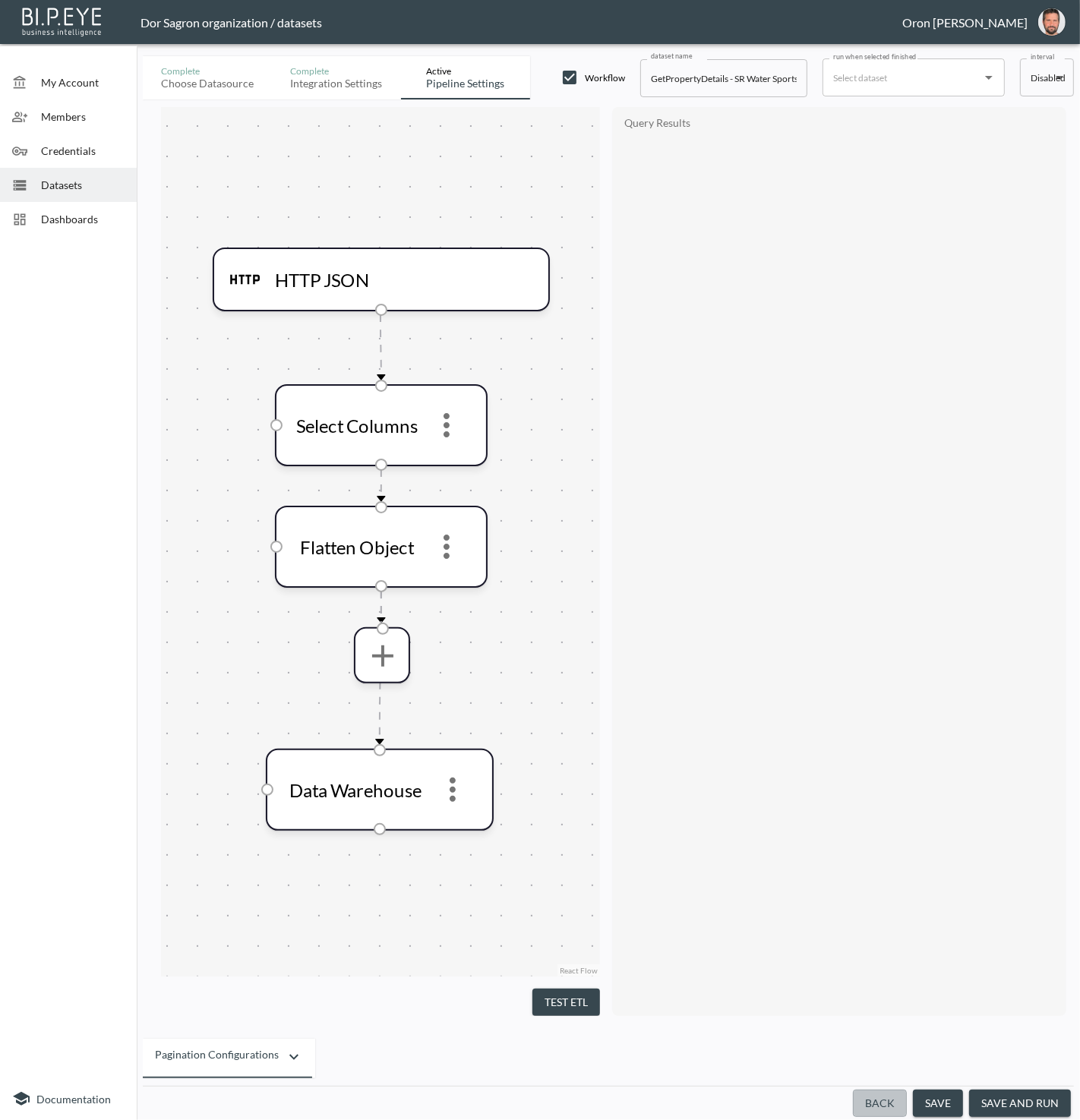
drag, startPoint x: 885, startPoint y: 1102, endPoint x: 801, endPoint y: 628, distance: 481.4
click at [885, 1102] on button "Back" at bounding box center [880, 1104] width 54 height 28
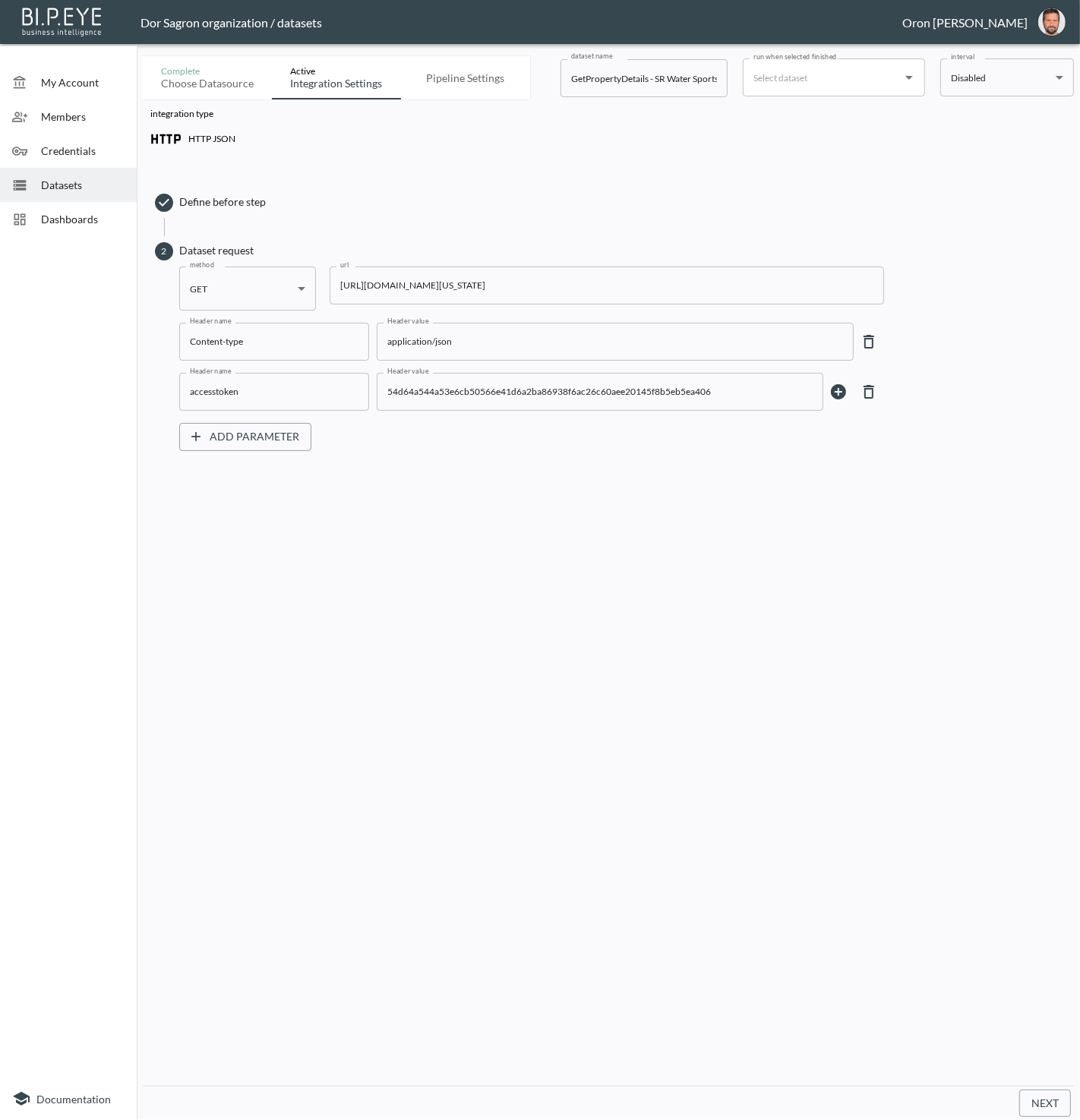
click at [646, 282] on input "https://staging-api.propmix.io/pubrec/assessor/v2/GetPropertyDetails?orderId=1&…" at bounding box center [607, 285] width 555 height 38
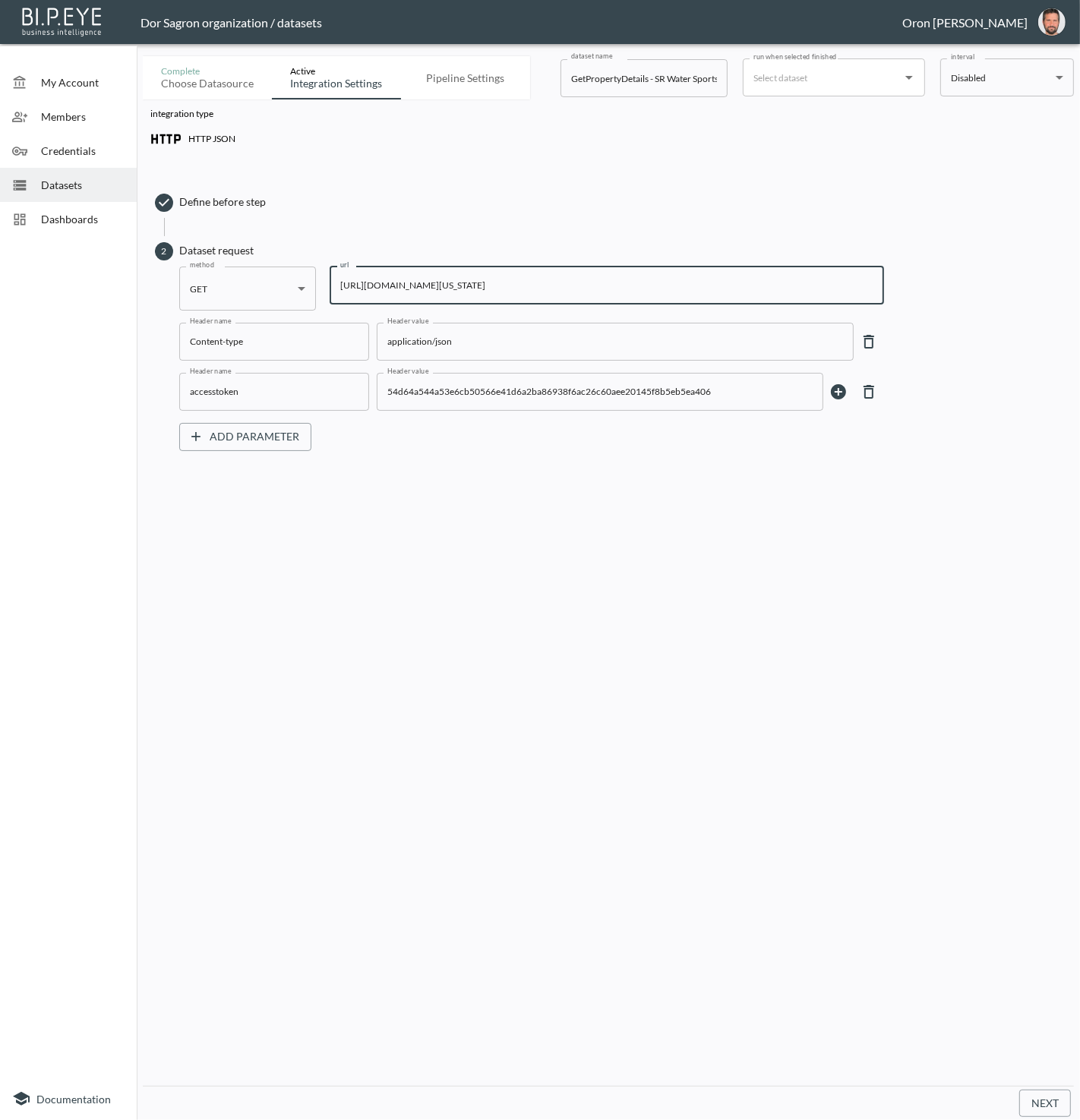
paste input "162&State=FL&City=Miami&StreetAddress=510+NE+155th+Ter"
type input "https://staging-api.propmix.io/pubrec/assessor/v2/GetPropertyDetails?orderId=1&…"
click at [1048, 1101] on button "Next" at bounding box center [1045, 1104] width 52 height 28
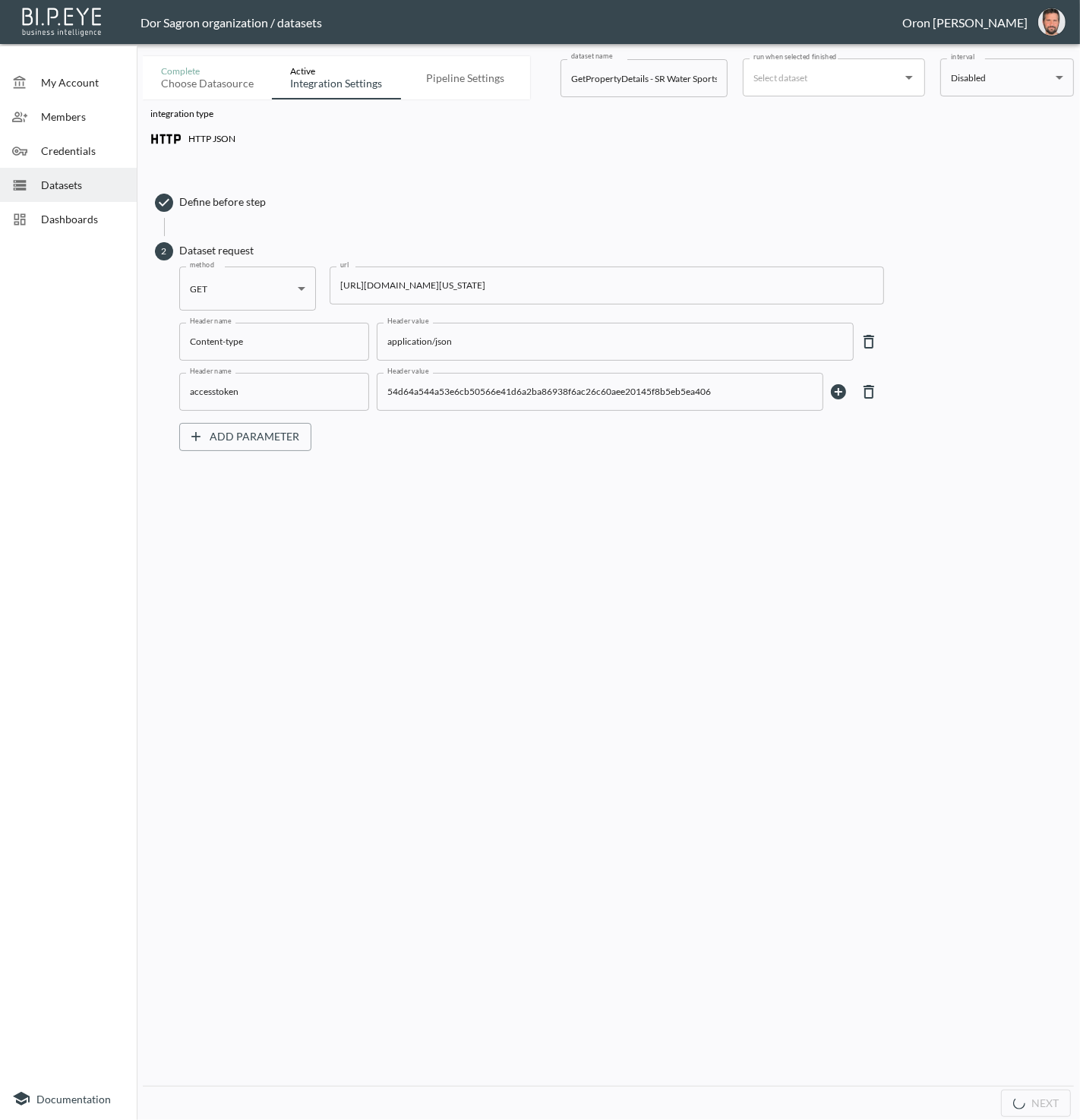
scroll to position [0, 0]
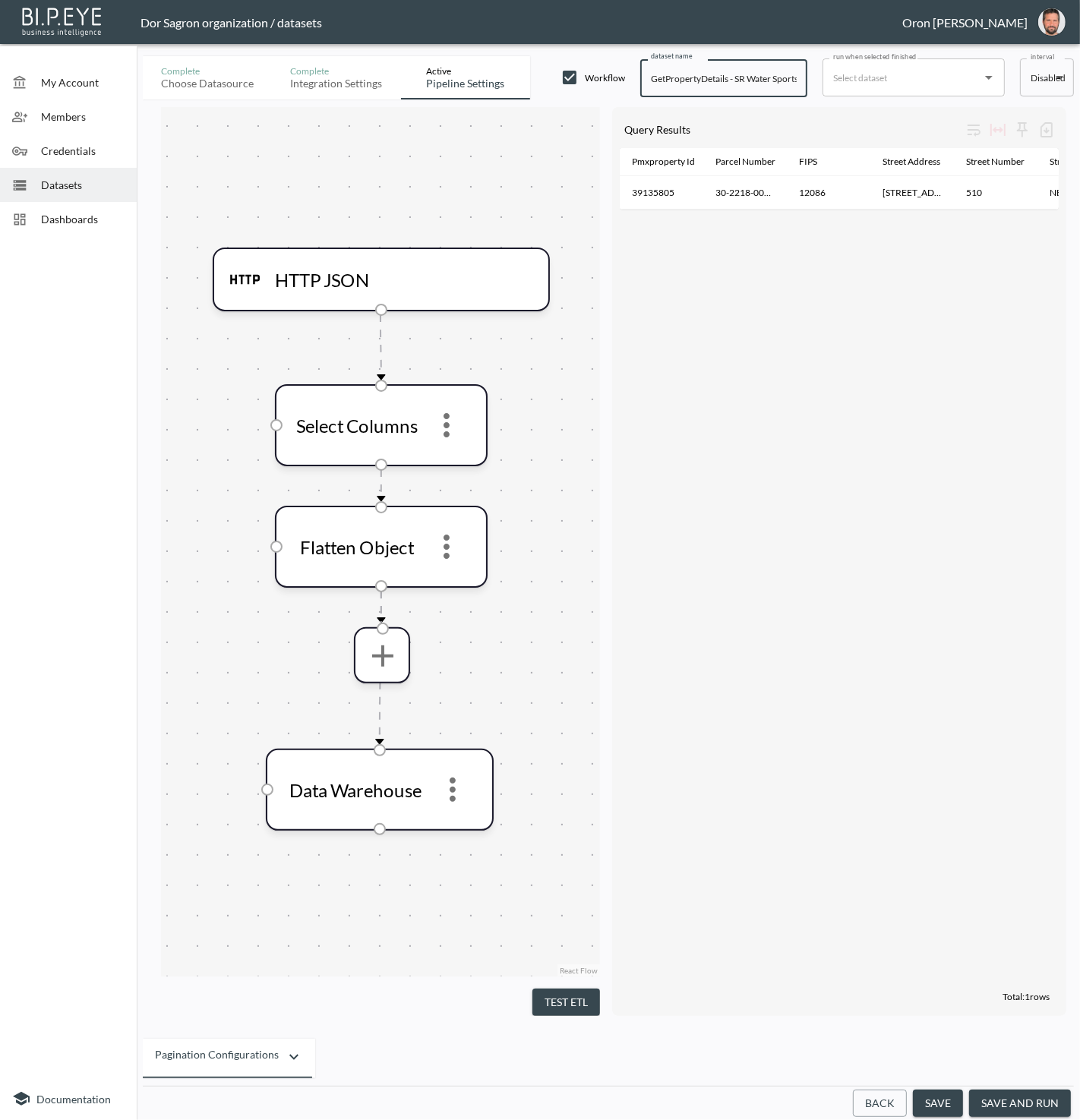
click at [744, 76] on input "GetPropertyDetails - SR Water Sports" at bounding box center [724, 78] width 167 height 38
click at [741, 76] on input "GetPropertyDetails - SR Water Sports" at bounding box center [724, 78] width 167 height 38
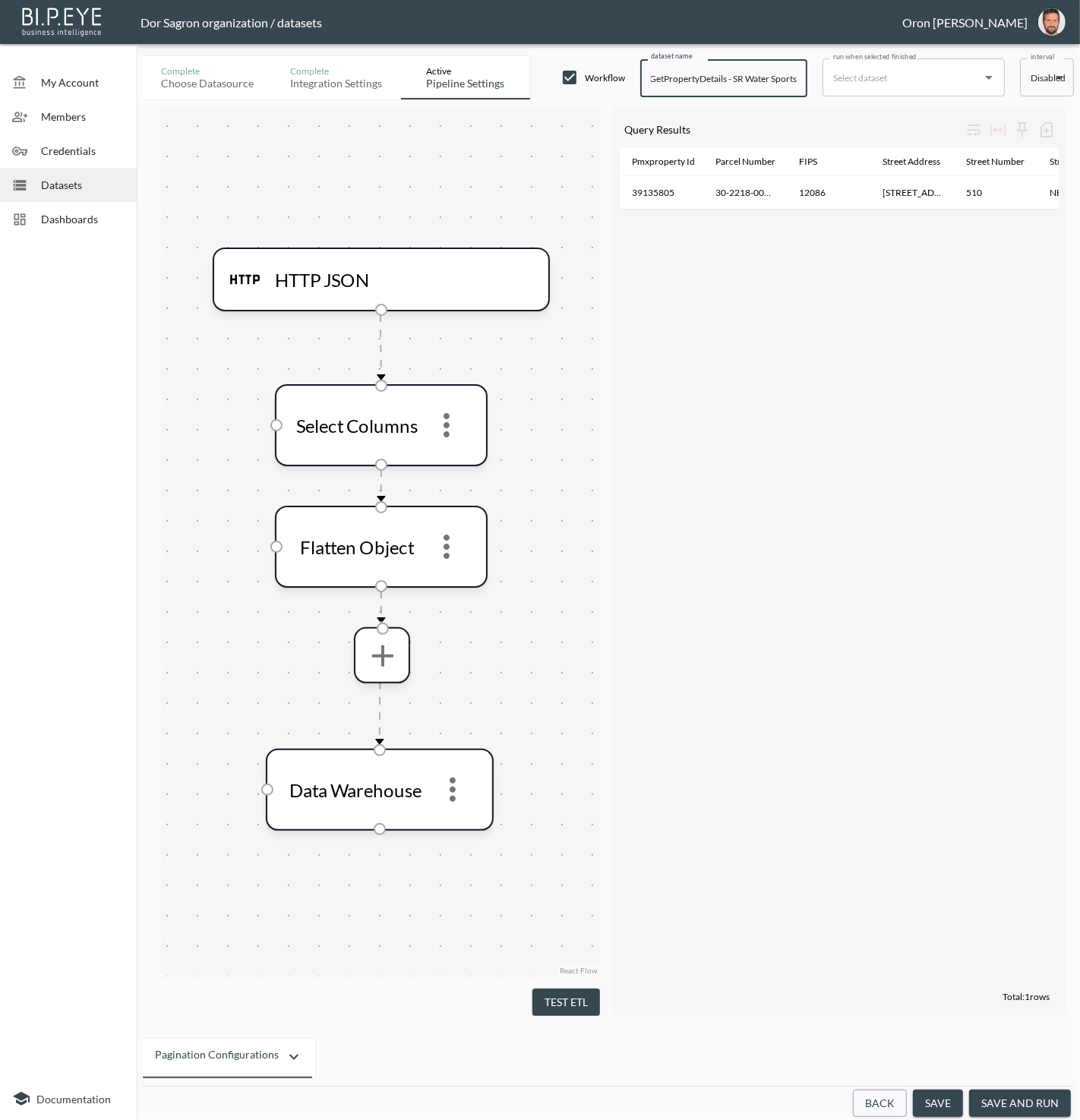
paste input "Tax Nation 1"
type input "GetPropertyDetails - Tax Nation 1"
click at [931, 70] on input "run when selected finished" at bounding box center [902, 78] width 146 height 25
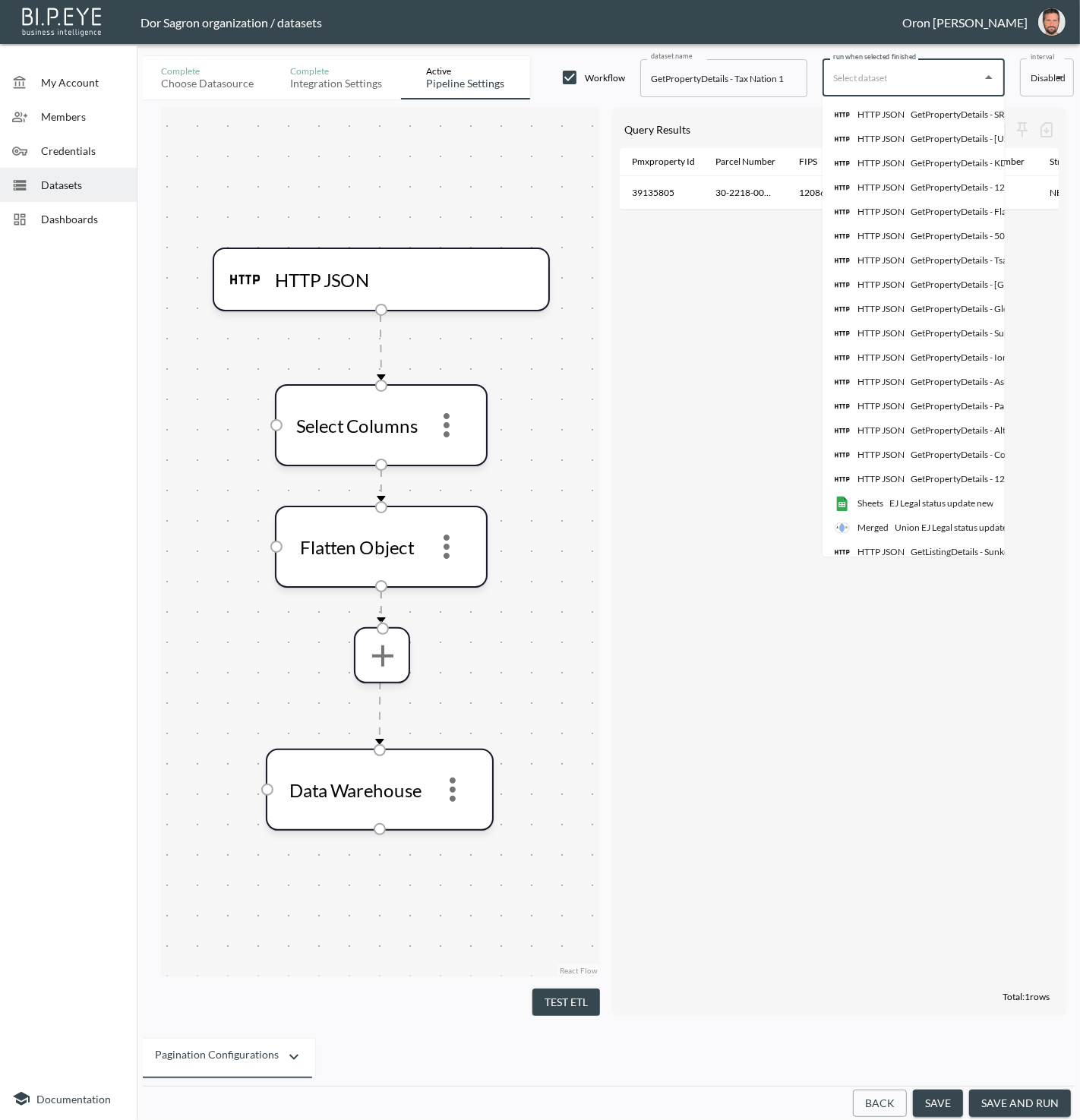
scroll to position [0, 125]
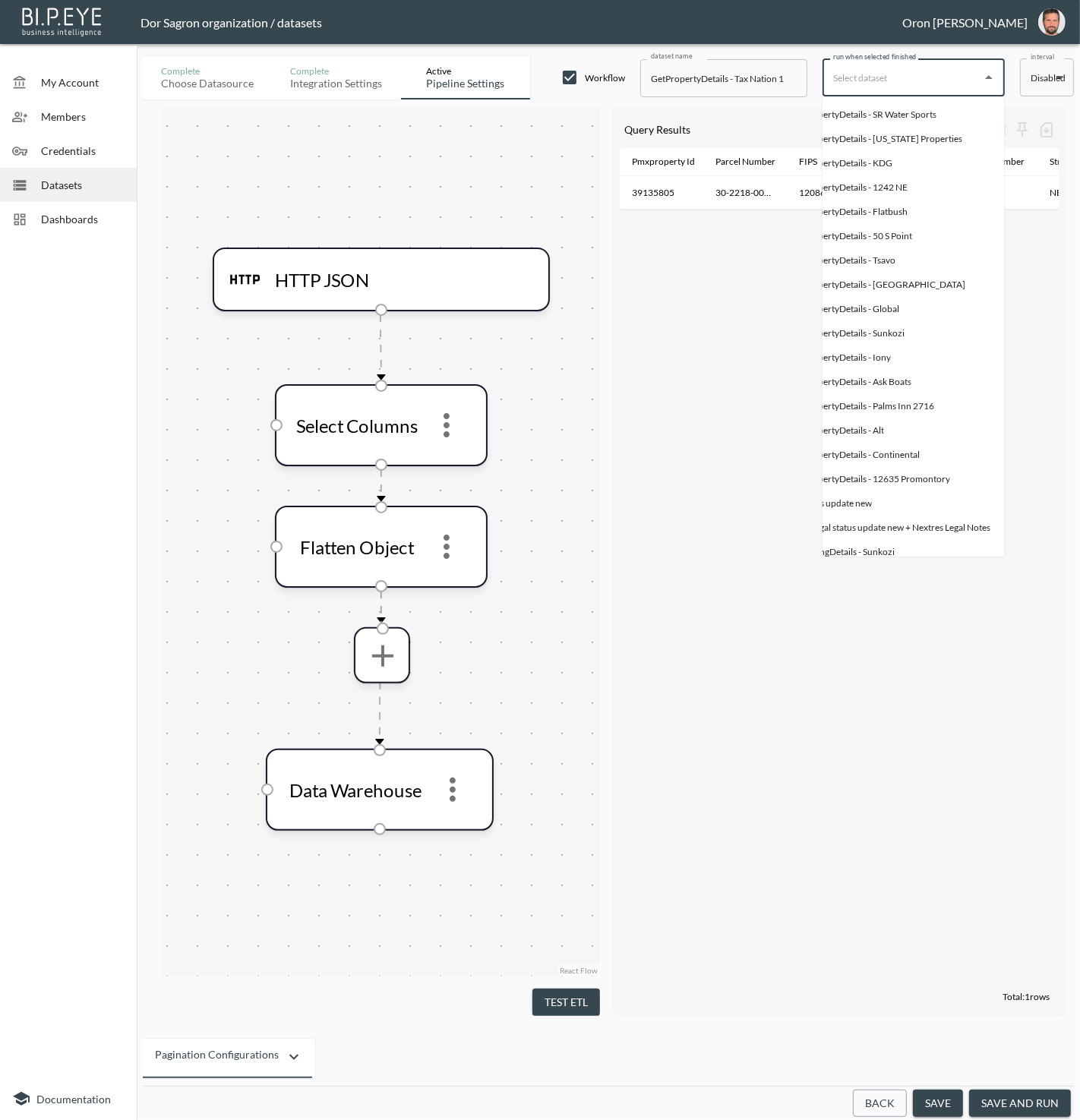
click at [943, 110] on li "HTTP JSON GetPropertyDetails - SR Water Sports" at bounding box center [853, 115] width 304 height 25
type input "GetPropertyDetails - SR Water Sports"
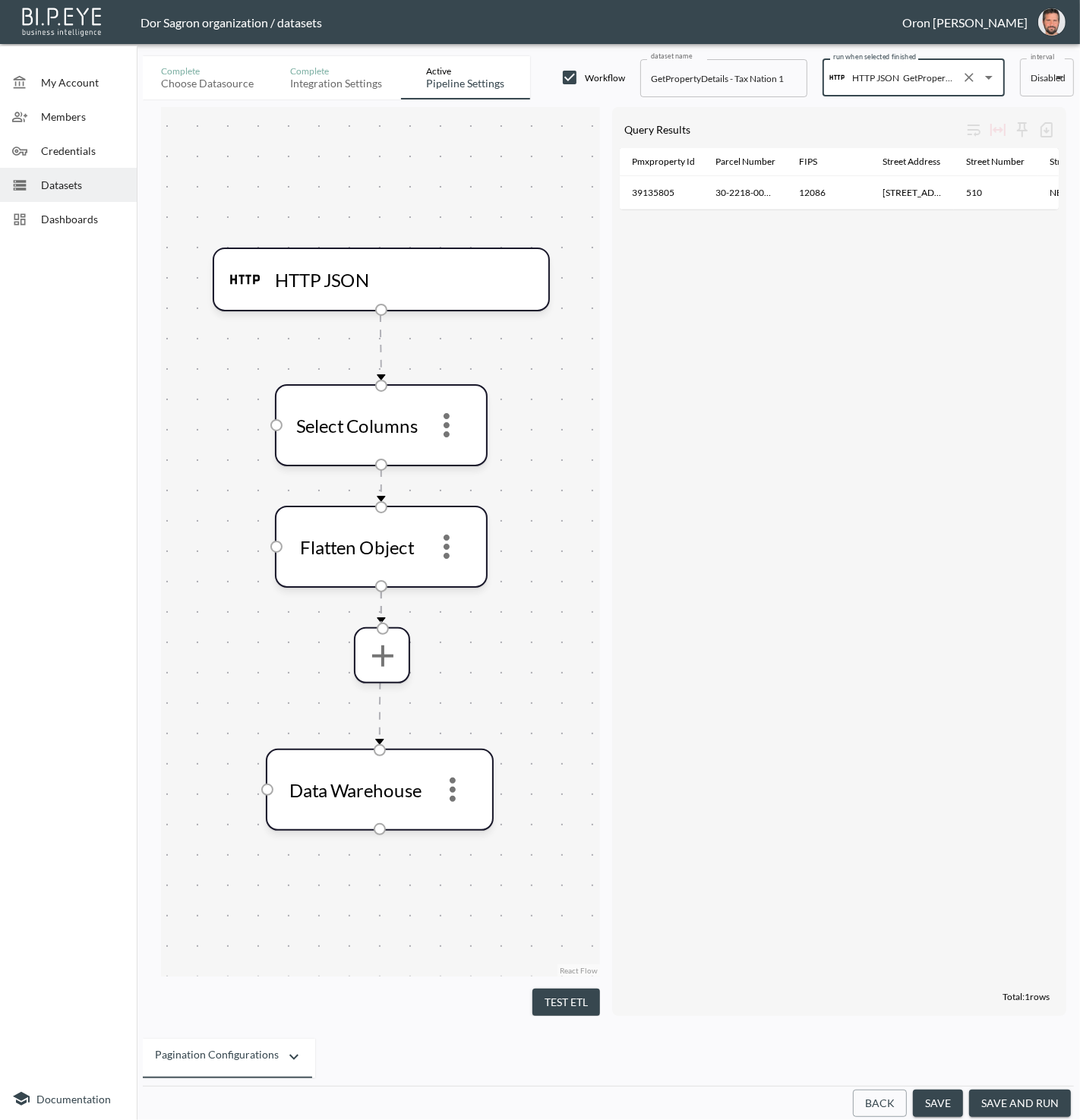
click at [1031, 1105] on button "save and run" at bounding box center [1020, 1104] width 102 height 28
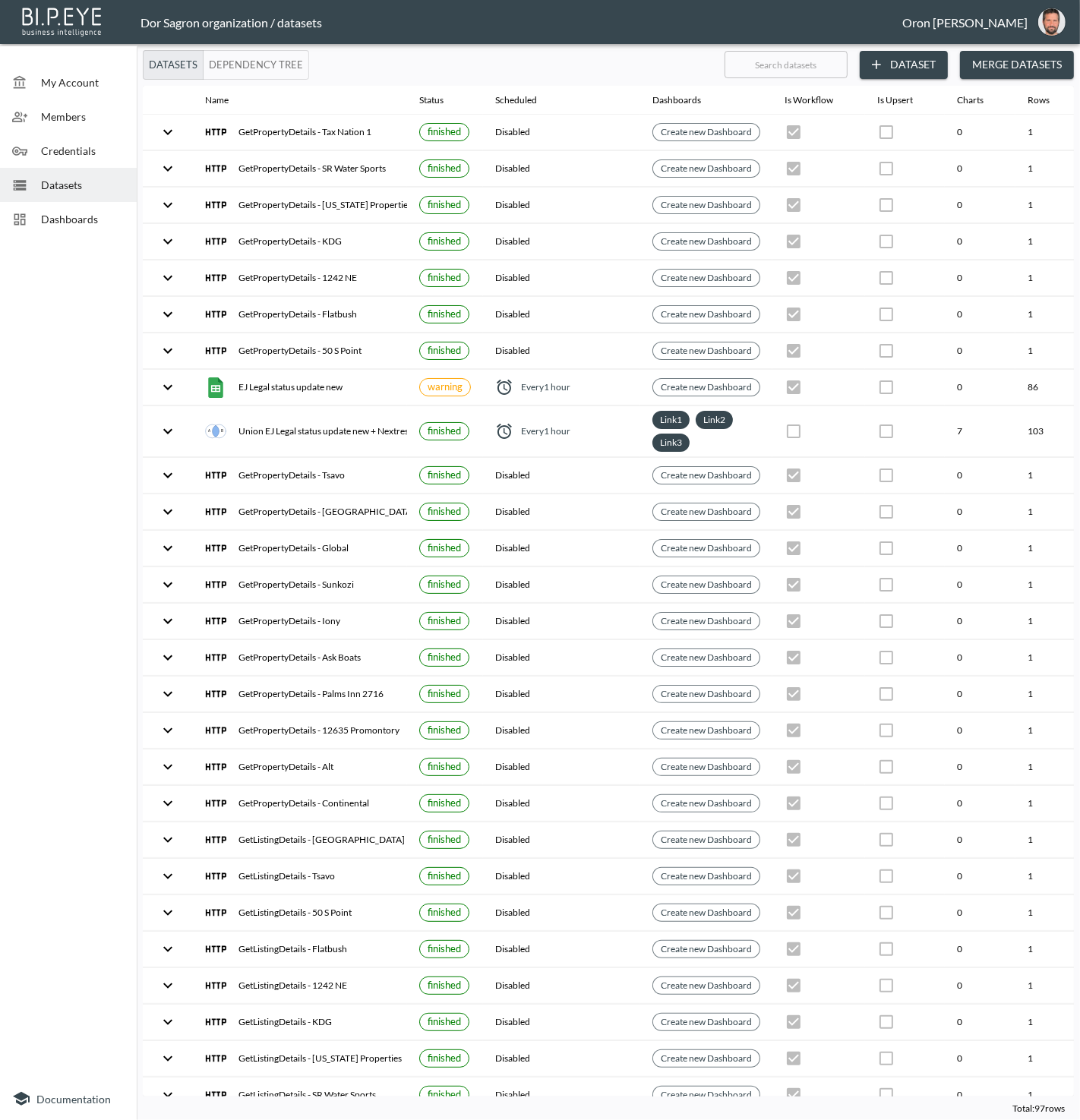
click at [368, 64] on div "Datasets Dependency Tree" at bounding box center [428, 65] width 570 height 30
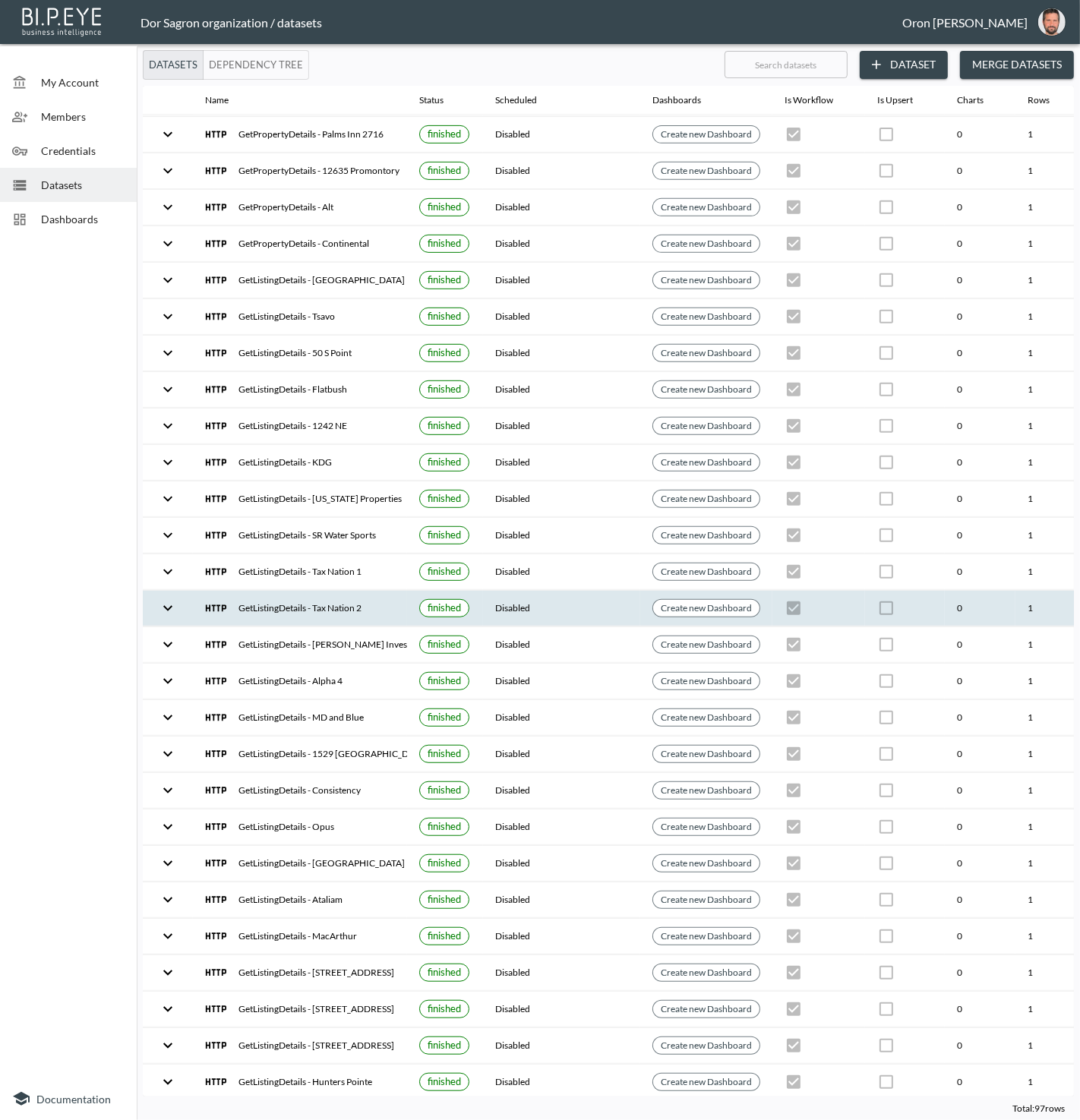
scroll to position [560, 174]
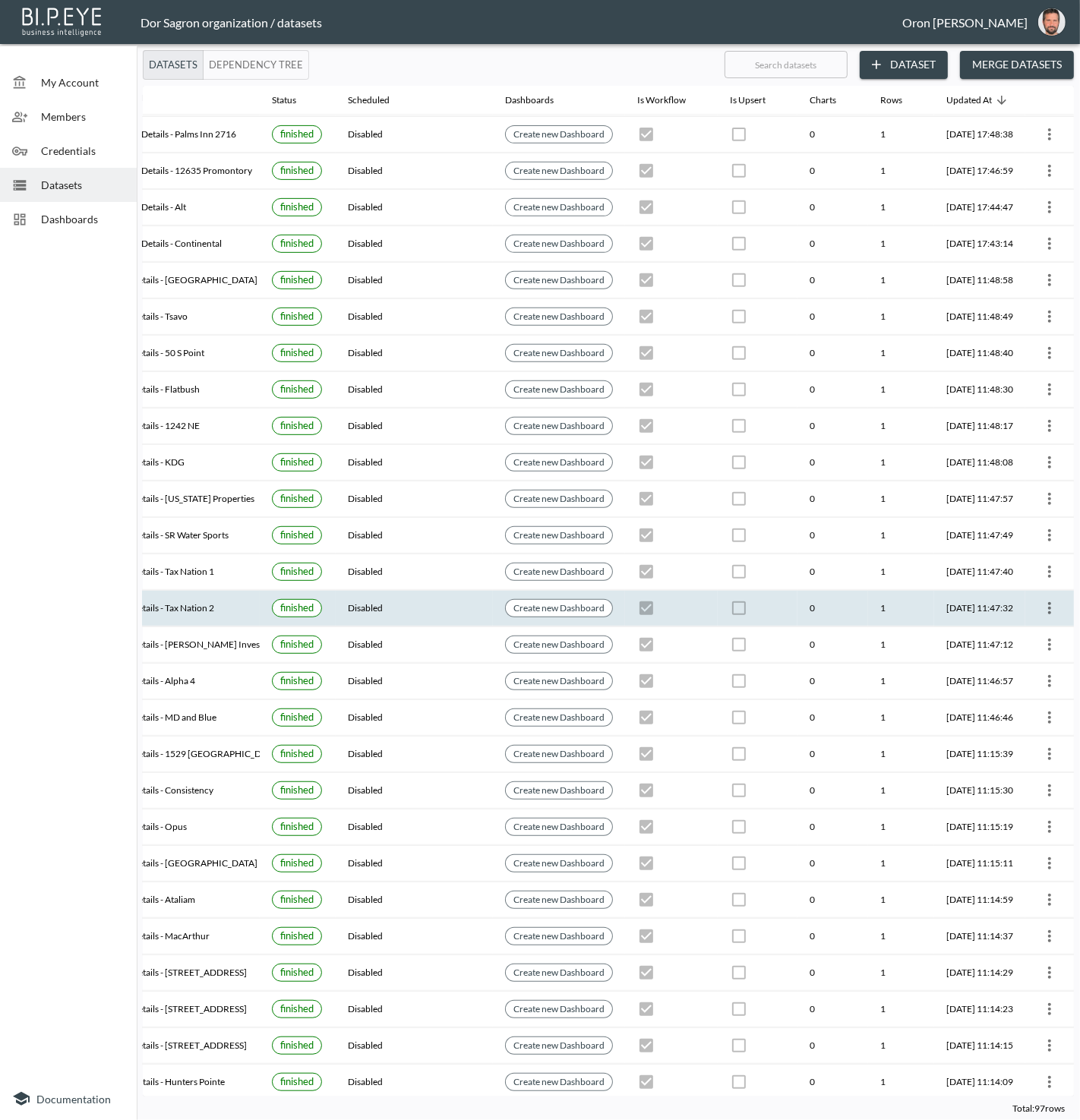
click at [1041, 599] on icon "more" at bounding box center [1049, 608] width 18 height 18
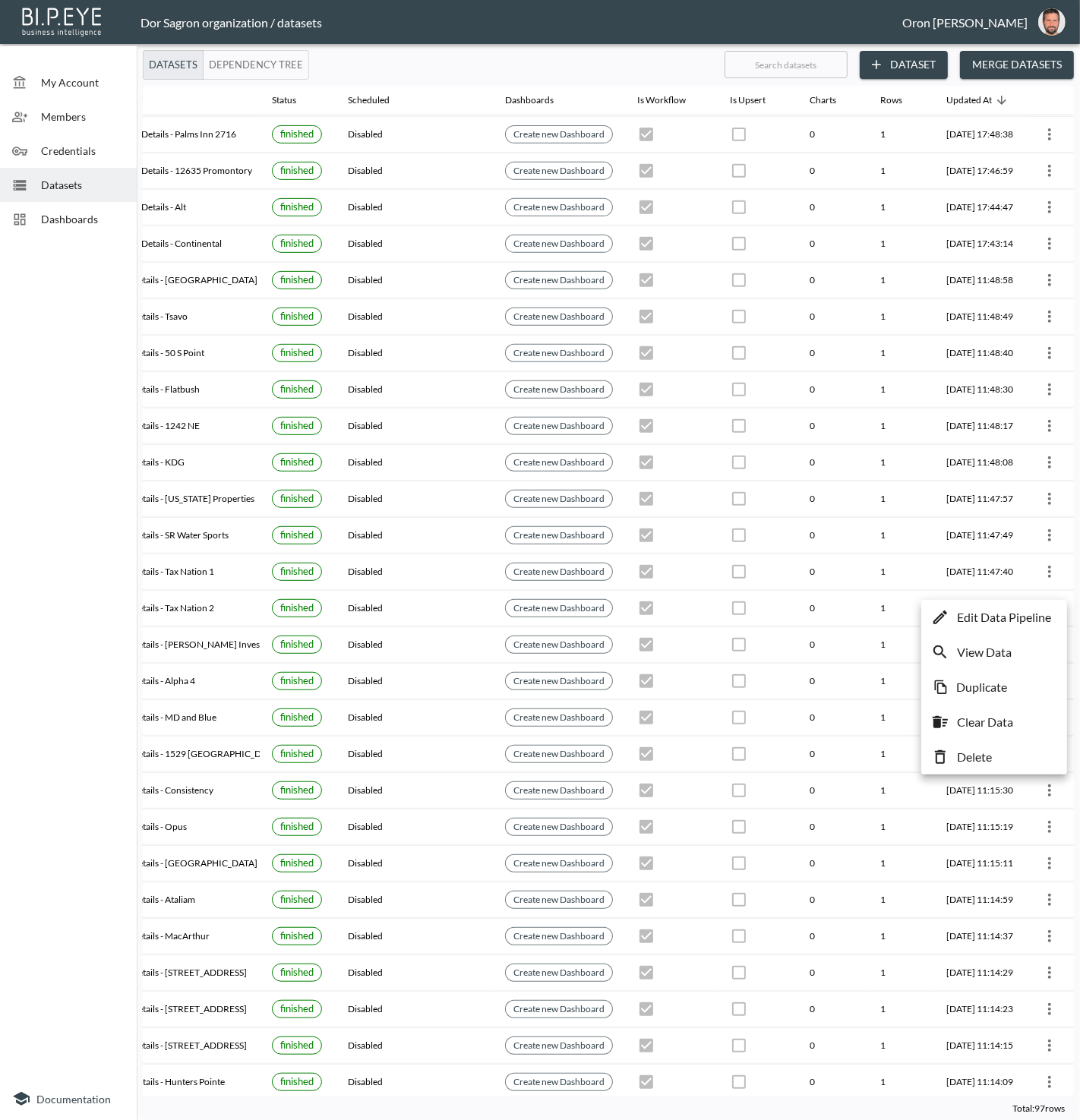
click at [977, 590] on div at bounding box center [540, 560] width 1080 height 1120
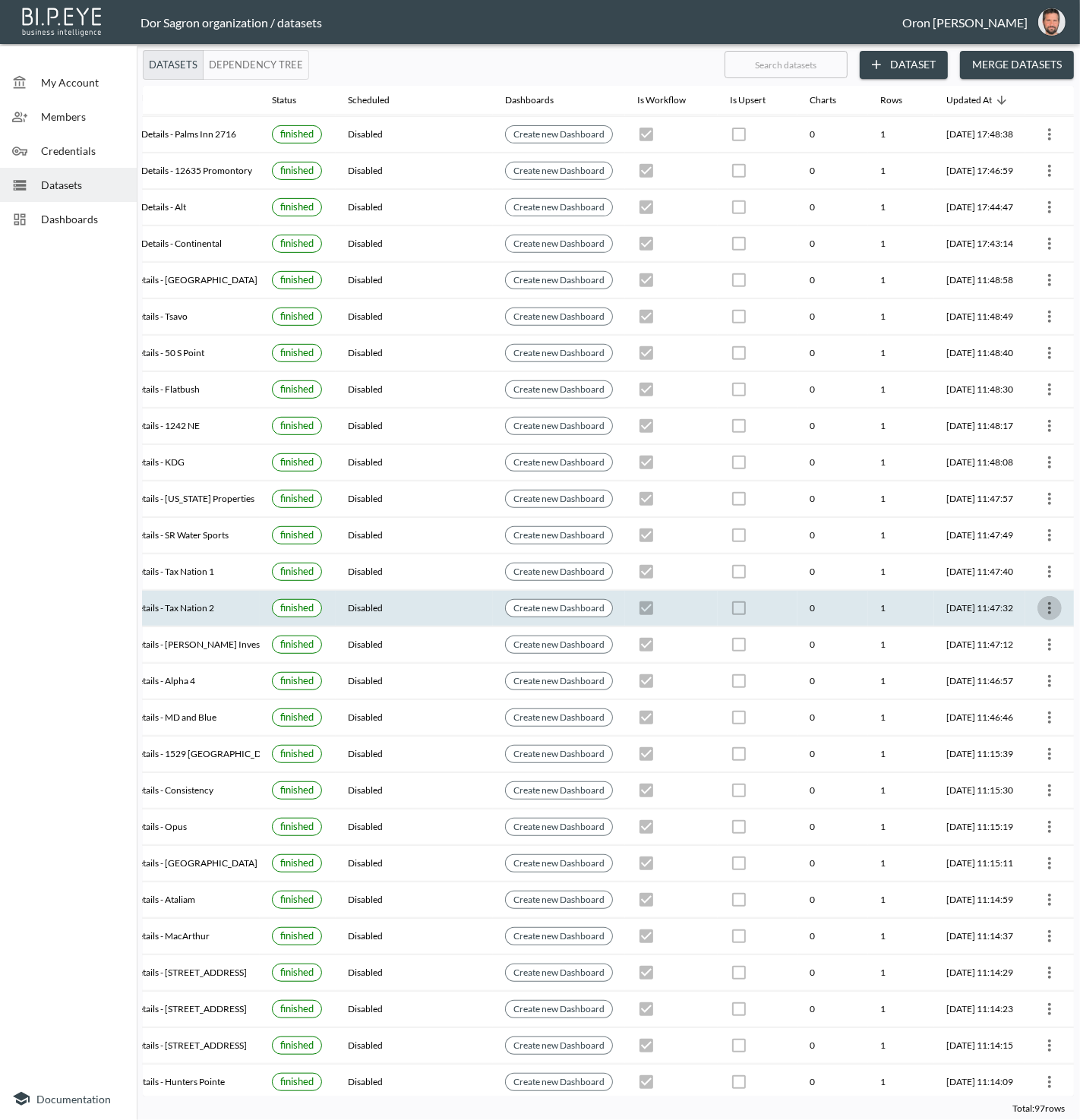
click at [1050, 599] on icon "more" at bounding box center [1049, 608] width 18 height 18
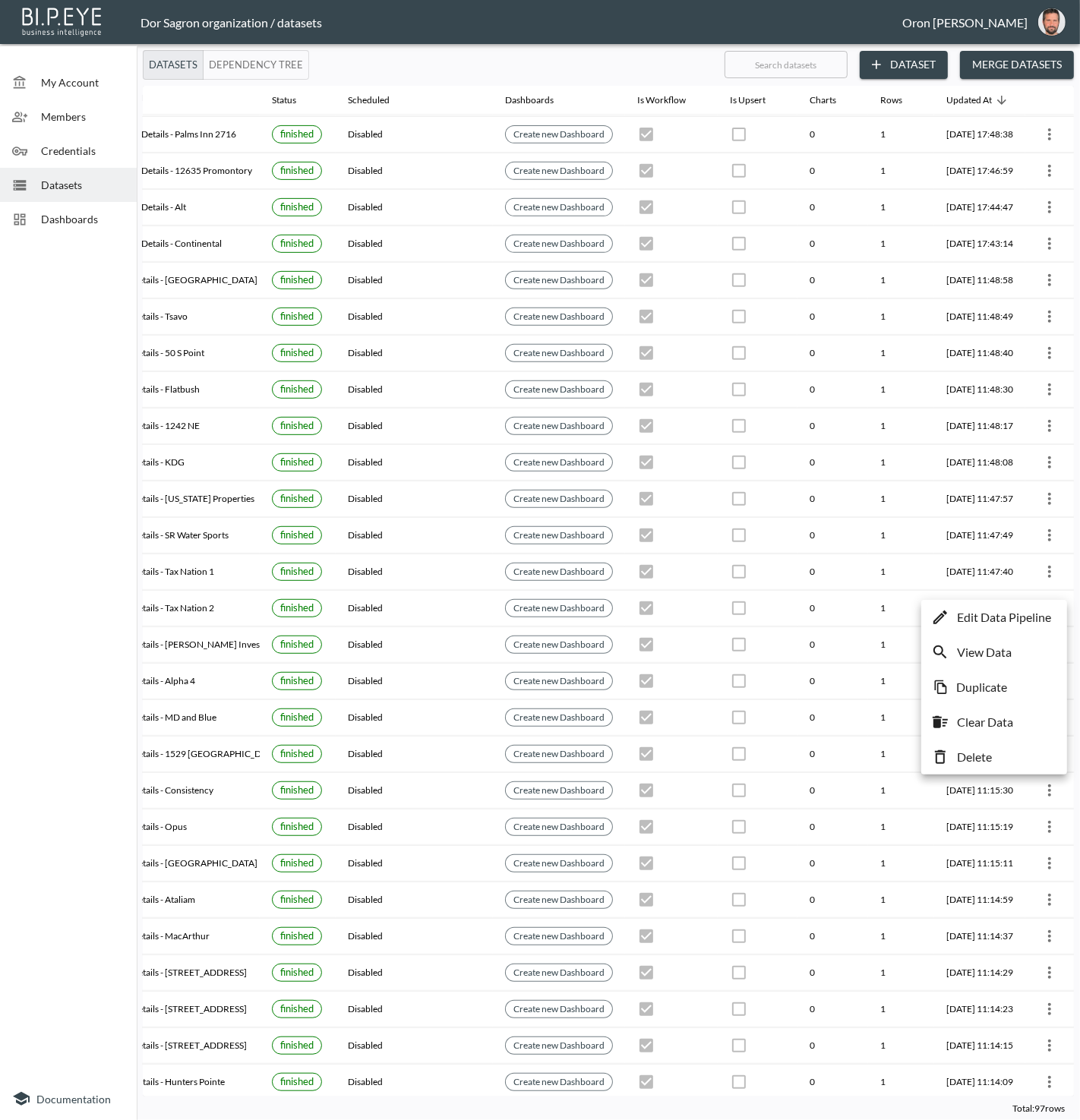
click at [1046, 621] on p "Edit Data Pipeline" at bounding box center [1004, 617] width 94 height 18
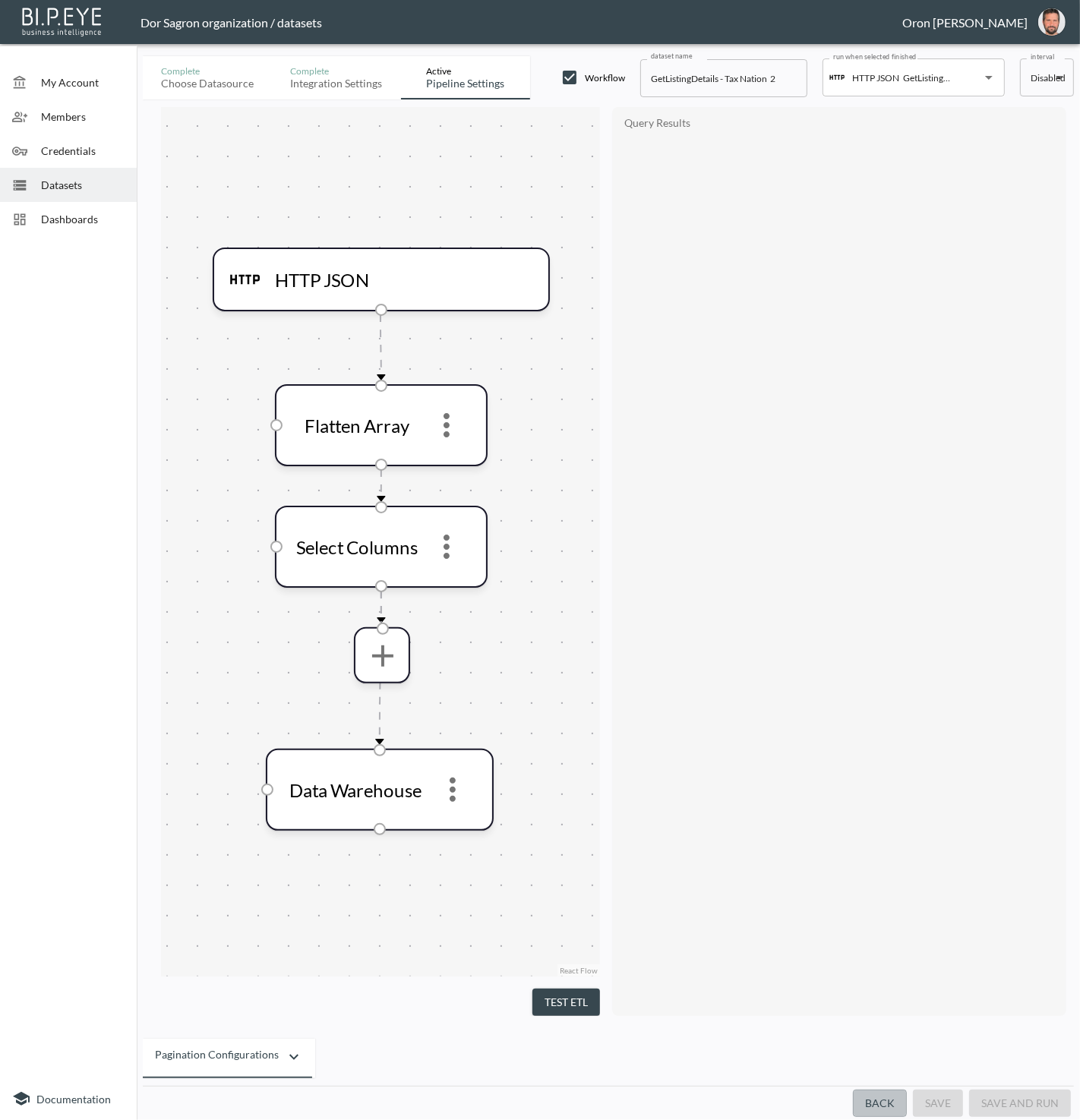
drag, startPoint x: 893, startPoint y: 1098, endPoint x: 887, endPoint y: 944, distance: 154.1
click at [893, 1094] on button "Back" at bounding box center [880, 1104] width 54 height 28
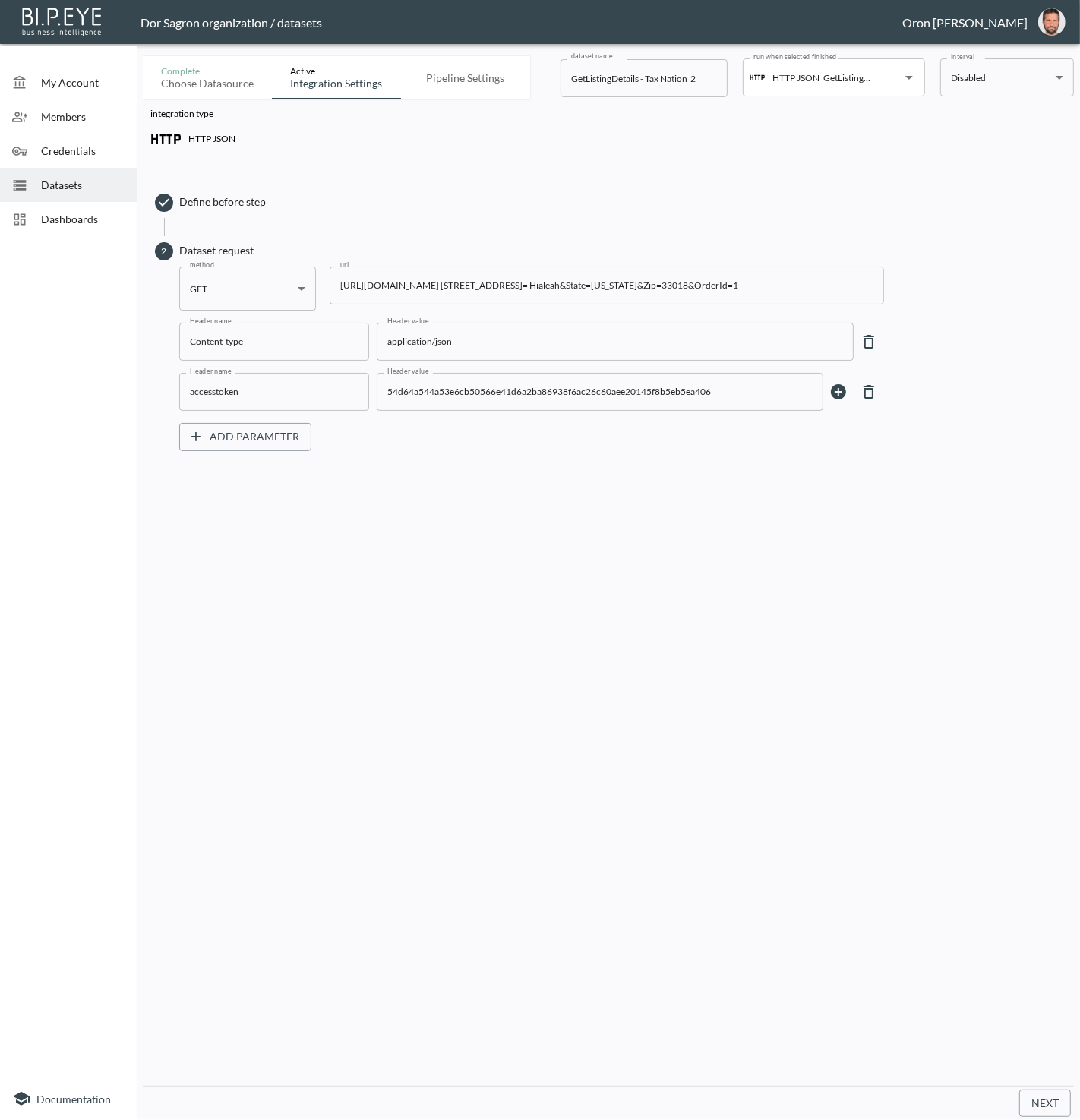
click at [625, 303] on input "https://staging-api.propmix.io/mktlite/val/v2/GetListingDetails?&Street=8561 W …" at bounding box center [607, 285] width 555 height 38
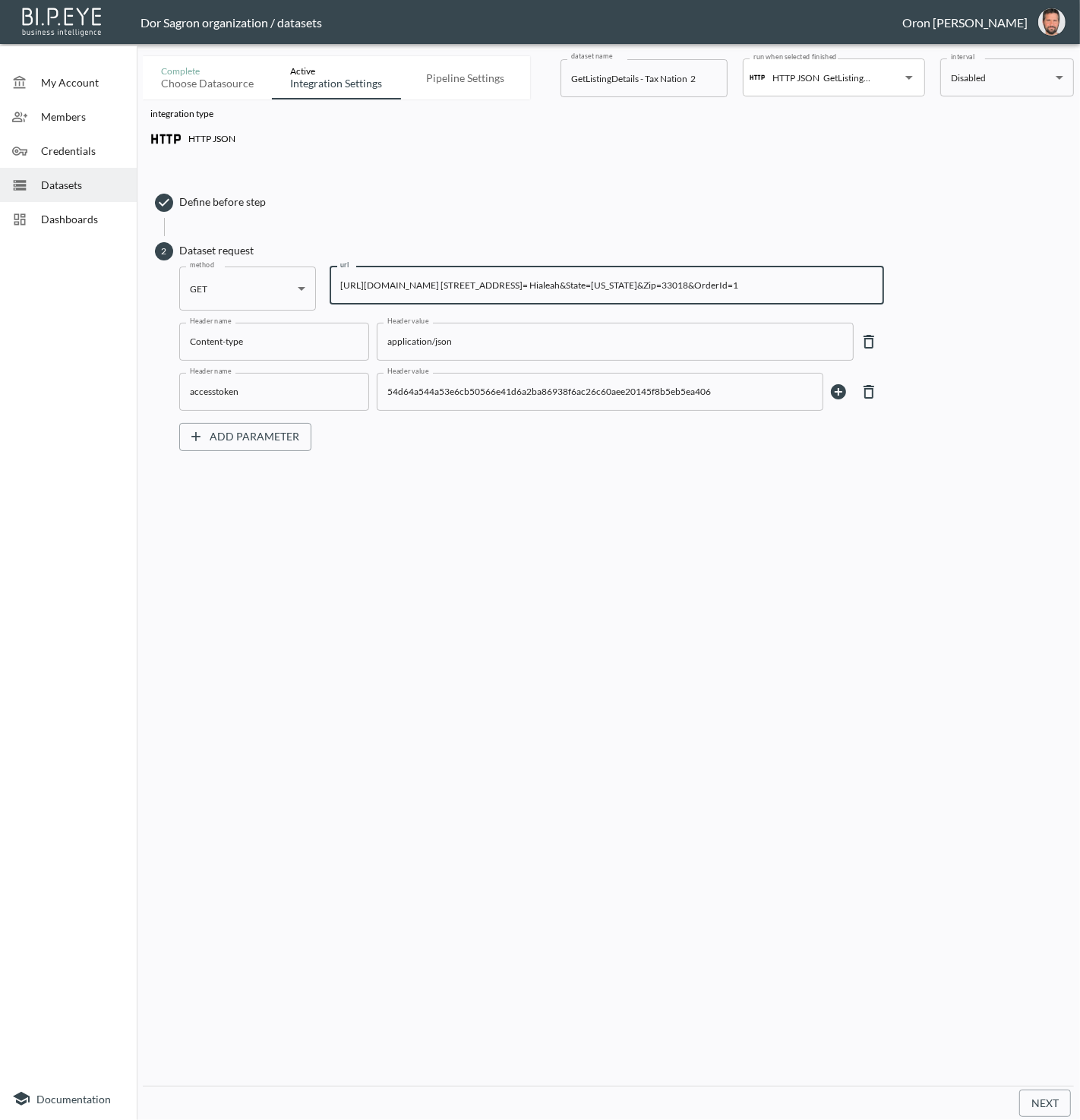
click at [626, 287] on input "https://staging-api.propmix.io/mktlite/val/v2/GetListingDetails?&Street=8561 W …" at bounding box center [607, 285] width 555 height 38
click at [69, 177] on span "Datasets" at bounding box center [82, 185] width 83 height 16
click at [105, 183] on span "Datasets" at bounding box center [82, 185] width 83 height 16
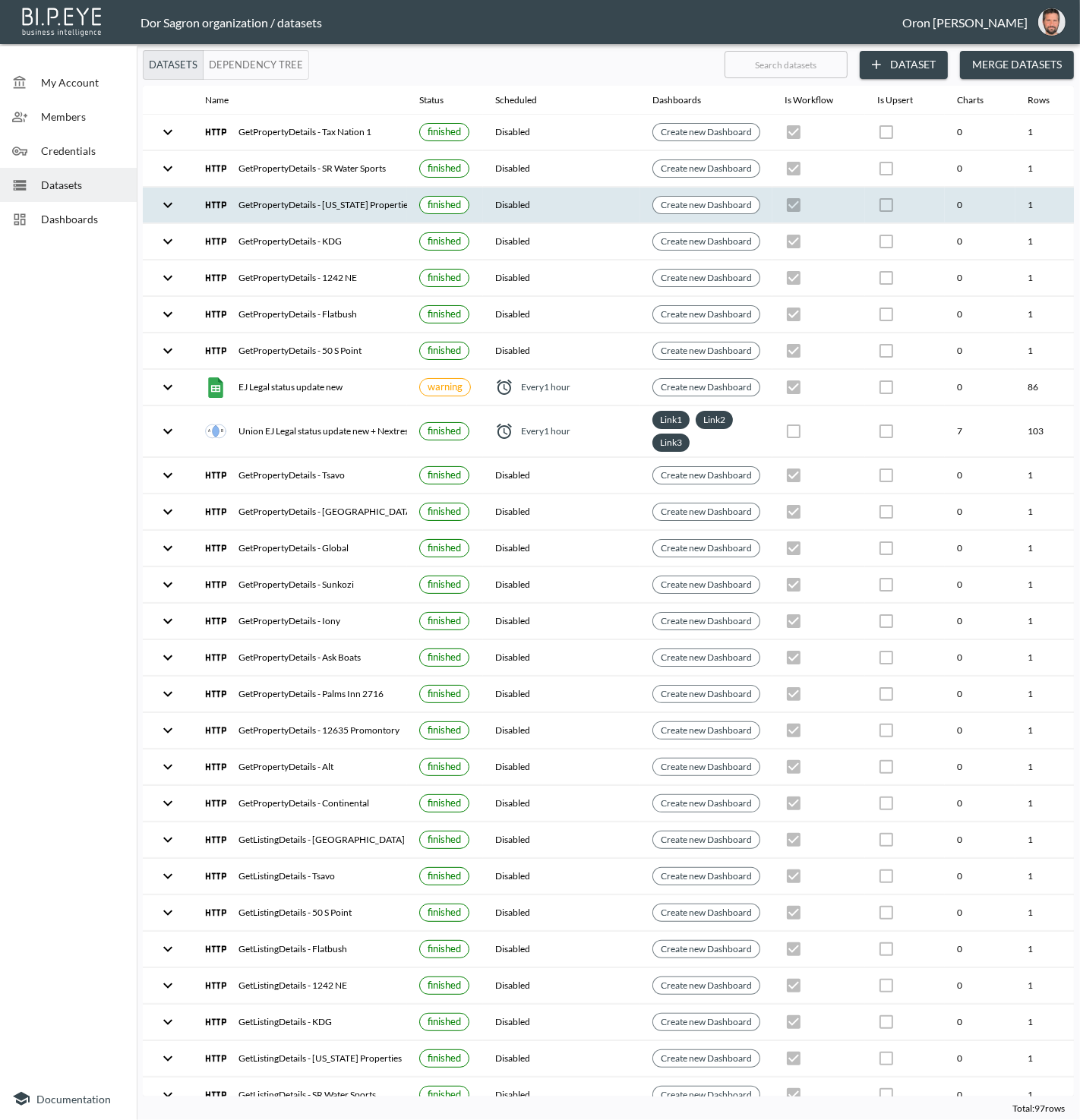
scroll to position [0, 174]
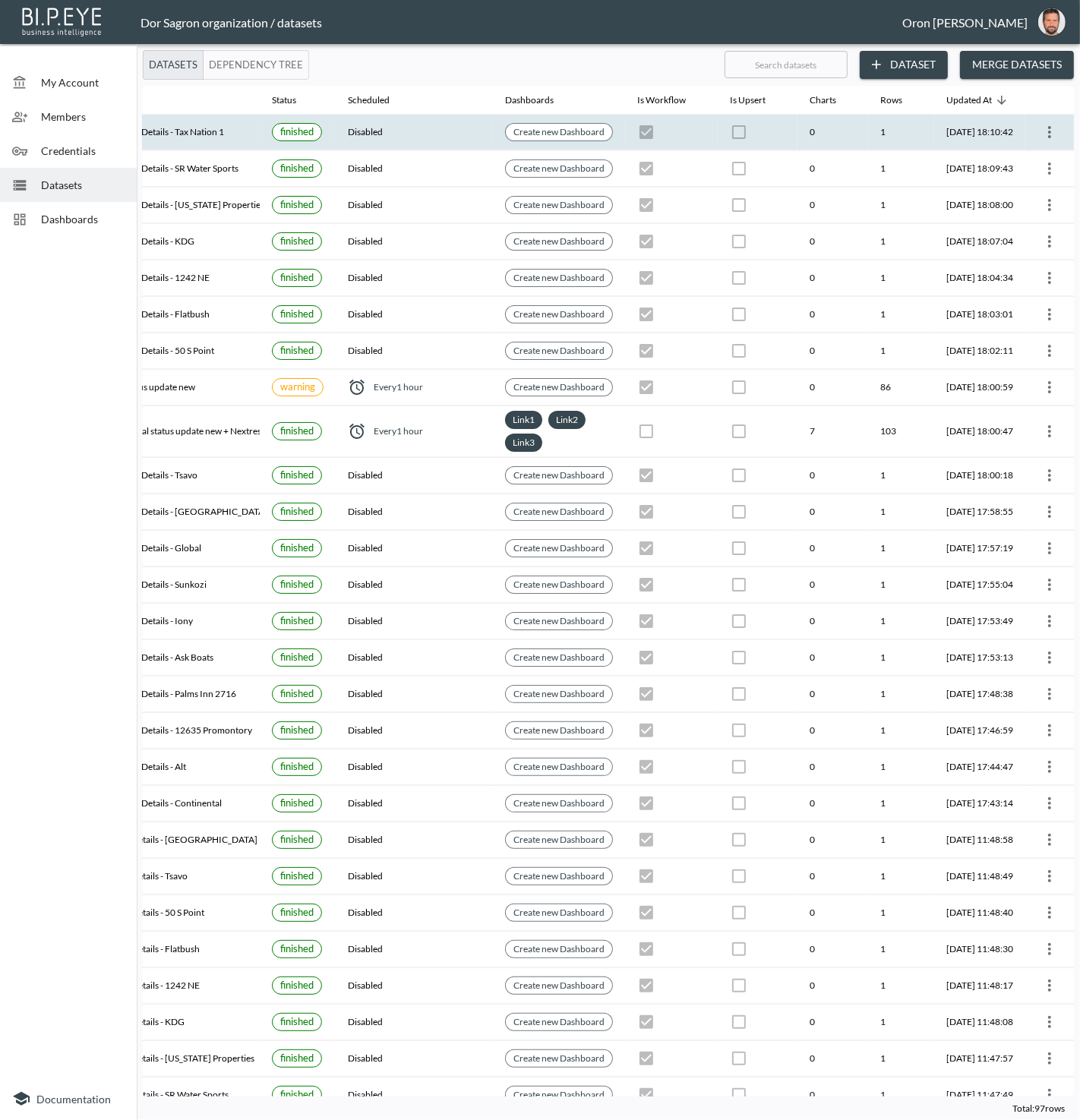
click at [1045, 128] on icon "more" at bounding box center [1049, 131] width 18 height 18
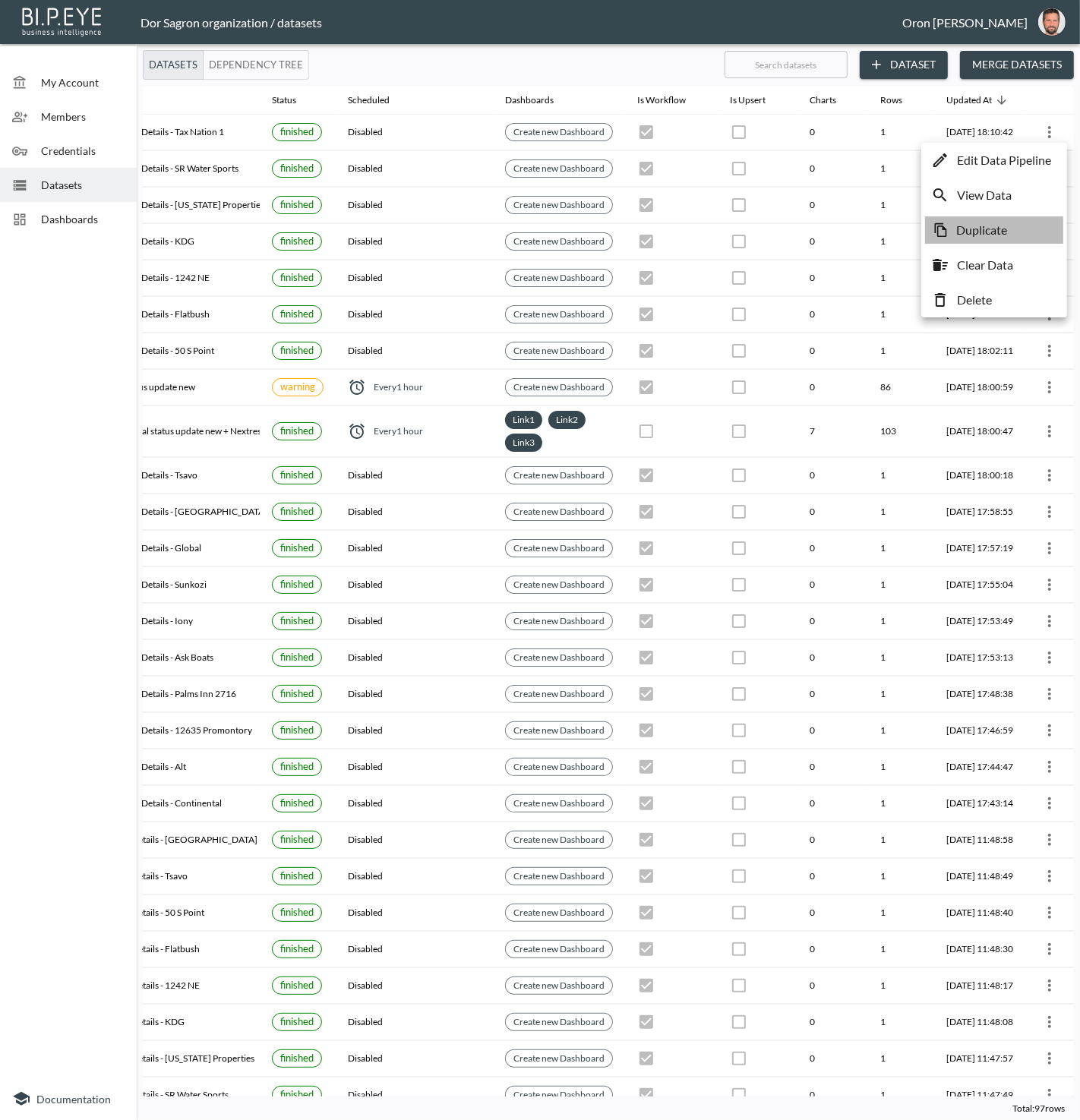
click at [1003, 233] on p "Duplicate" at bounding box center [982, 230] width 51 height 18
checkbox input "true"
checkbox input "false"
checkbox input "true"
checkbox input "false"
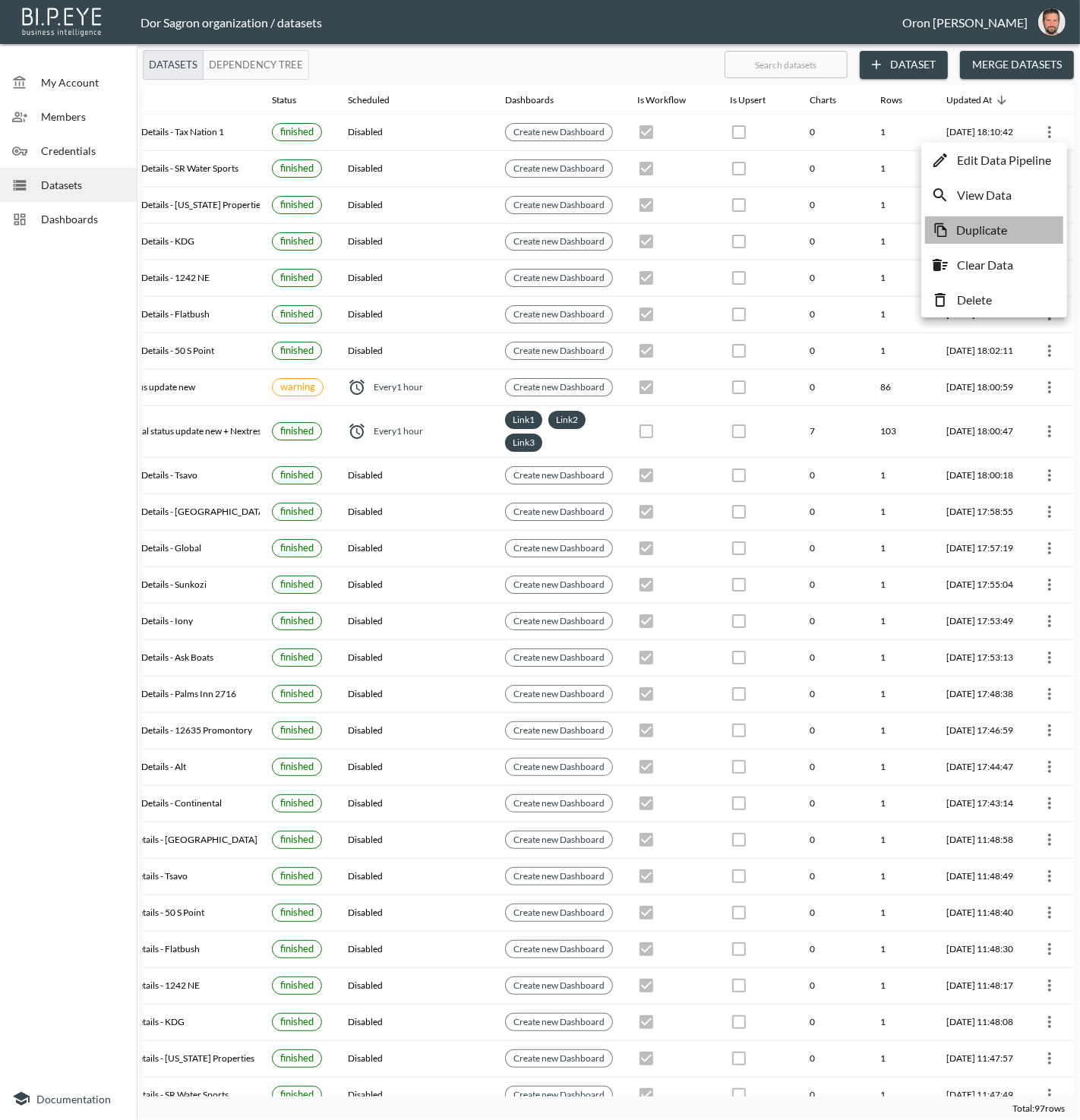
checkbox input "true"
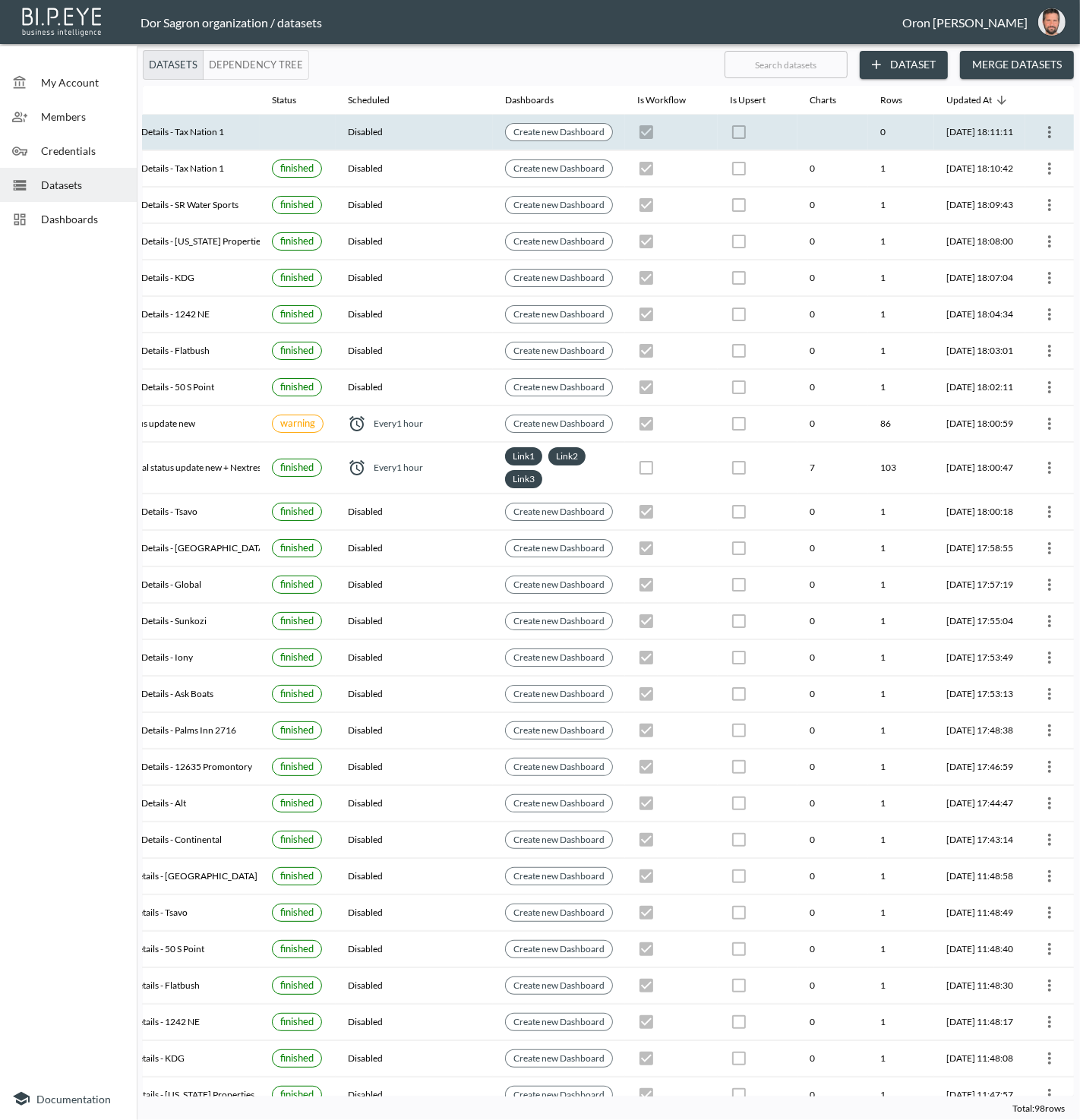
click at [1045, 123] on icon "more" at bounding box center [1049, 131] width 18 height 18
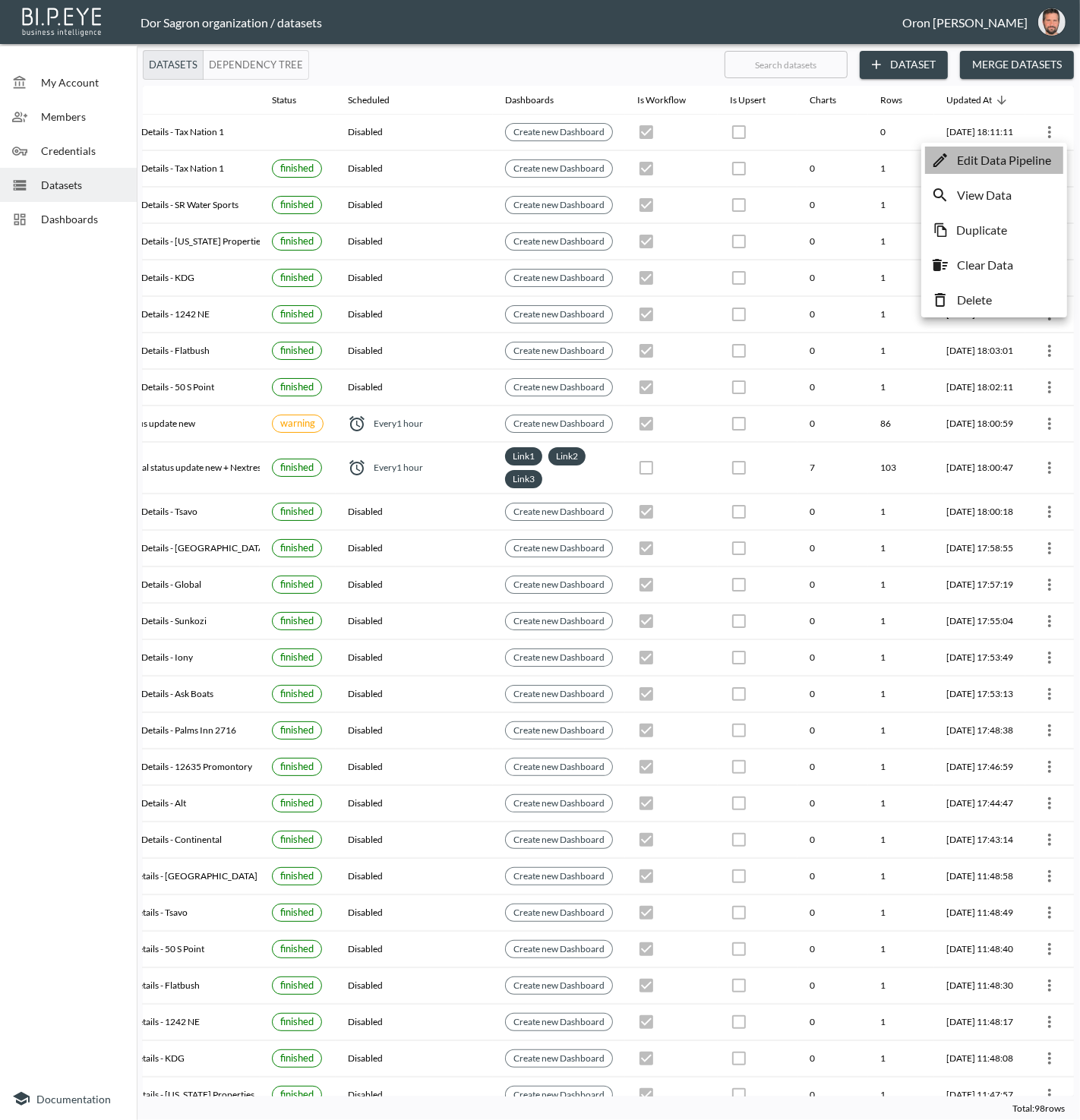
click at [1028, 157] on p "Edit Data Pipeline" at bounding box center [1004, 159] width 94 height 18
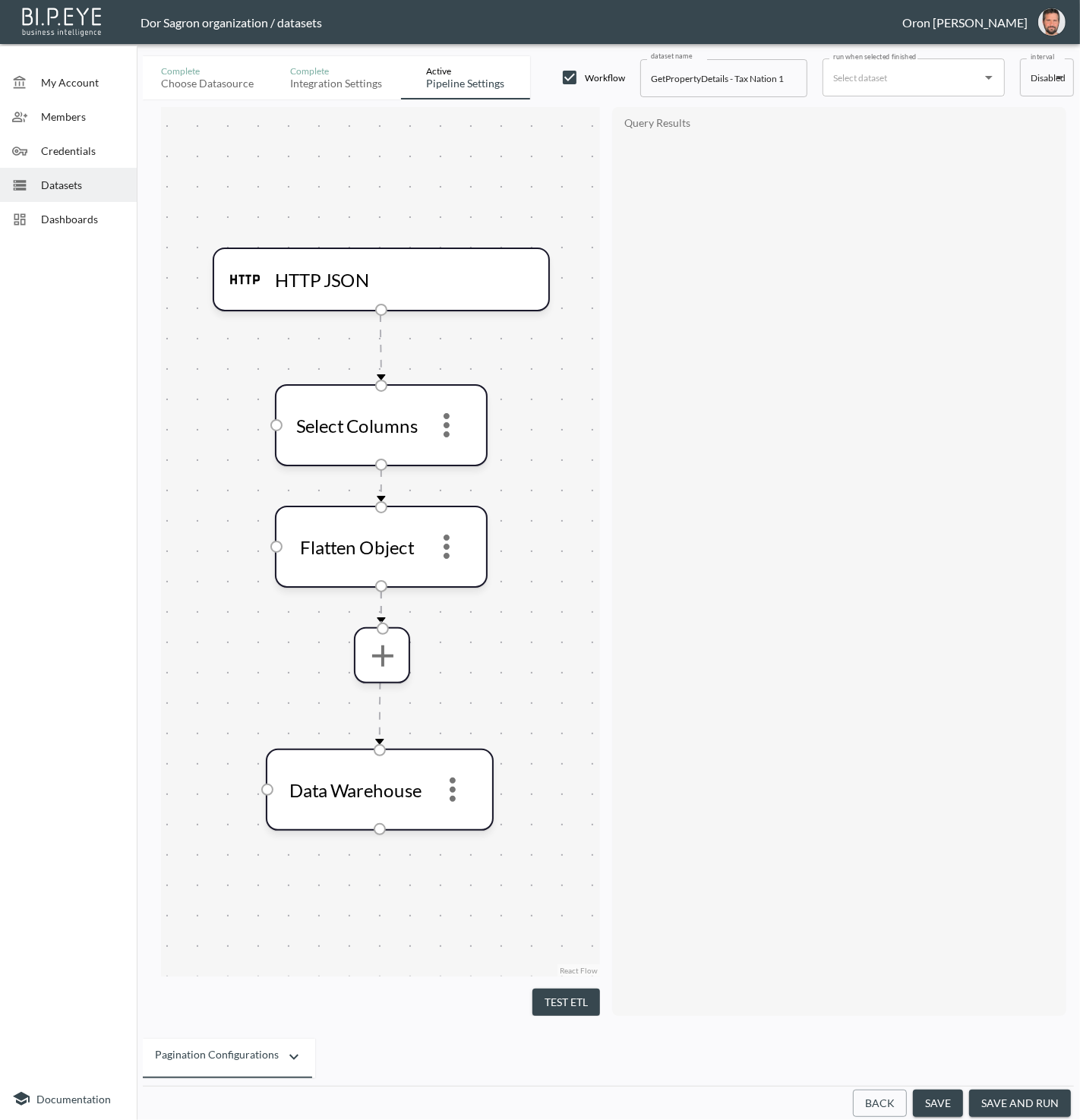
click at [899, 1098] on button "Back" at bounding box center [880, 1104] width 54 height 28
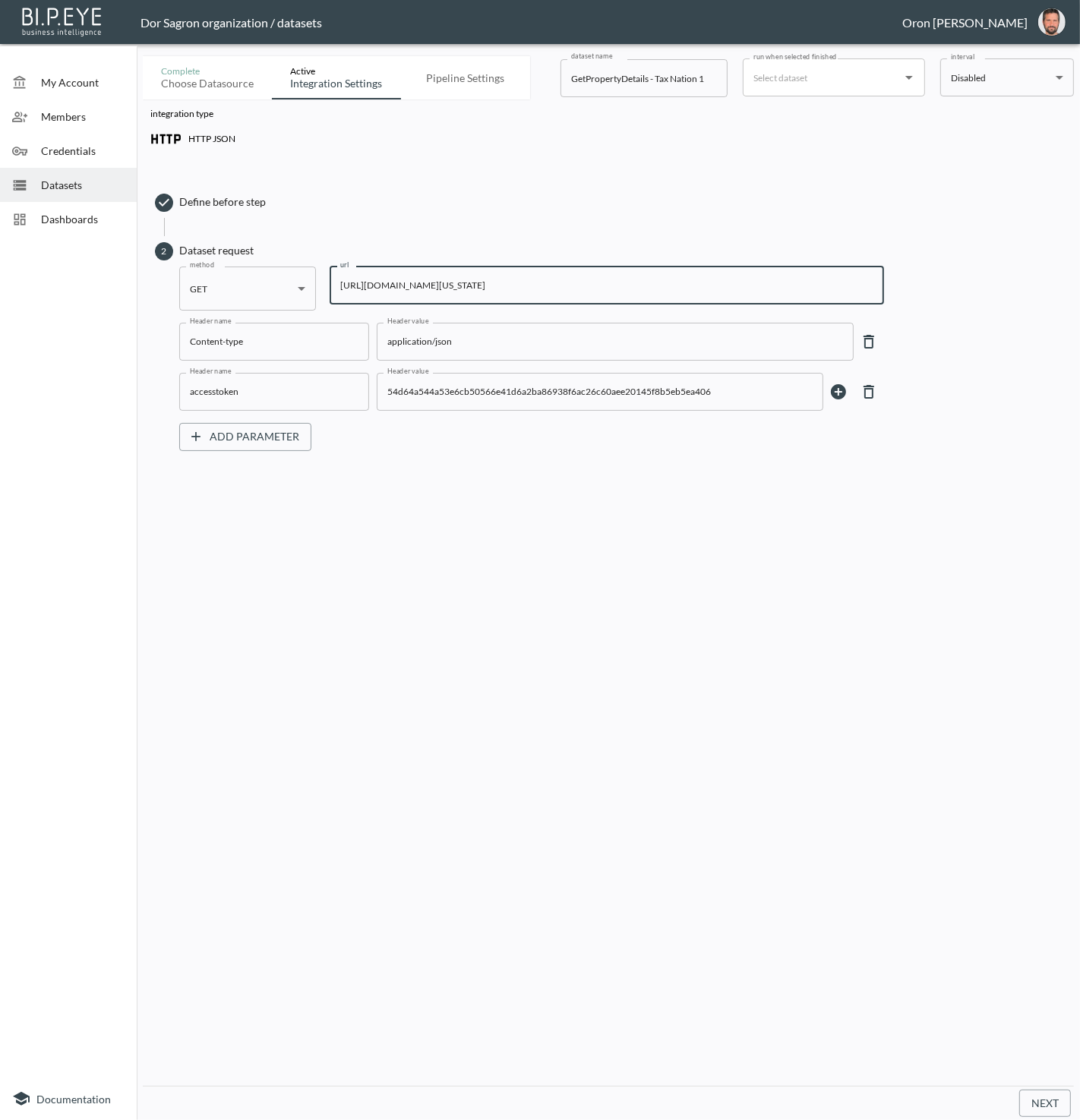
click at [623, 283] on input "https://staging-api.propmix.io/pubrec/assessor/v2/GetPropertyDetails?orderId=1&…" at bounding box center [607, 285] width 555 height 38
paste input "018&State=FL&City=Hialeah&StreetAddress=8561+W+33rd+Ave"
type input "https://staging-api.propmix.io/pubrec/assessor/v2/GetPropertyDetails?orderId=1&…"
click at [710, 74] on input "GetPropertyDetails - Tax Nation 1" at bounding box center [644, 78] width 167 height 38
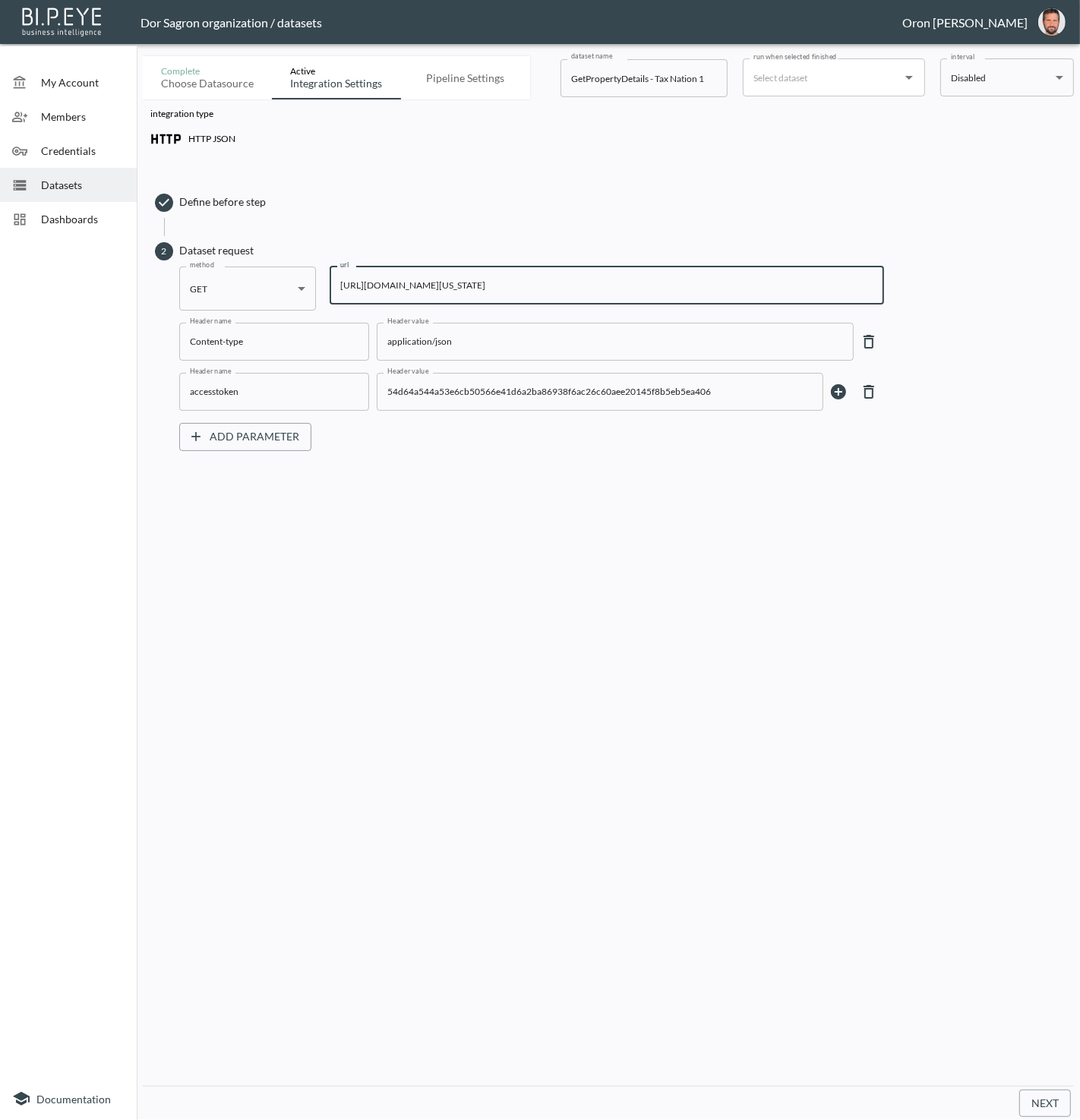
scroll to position [0, 0]
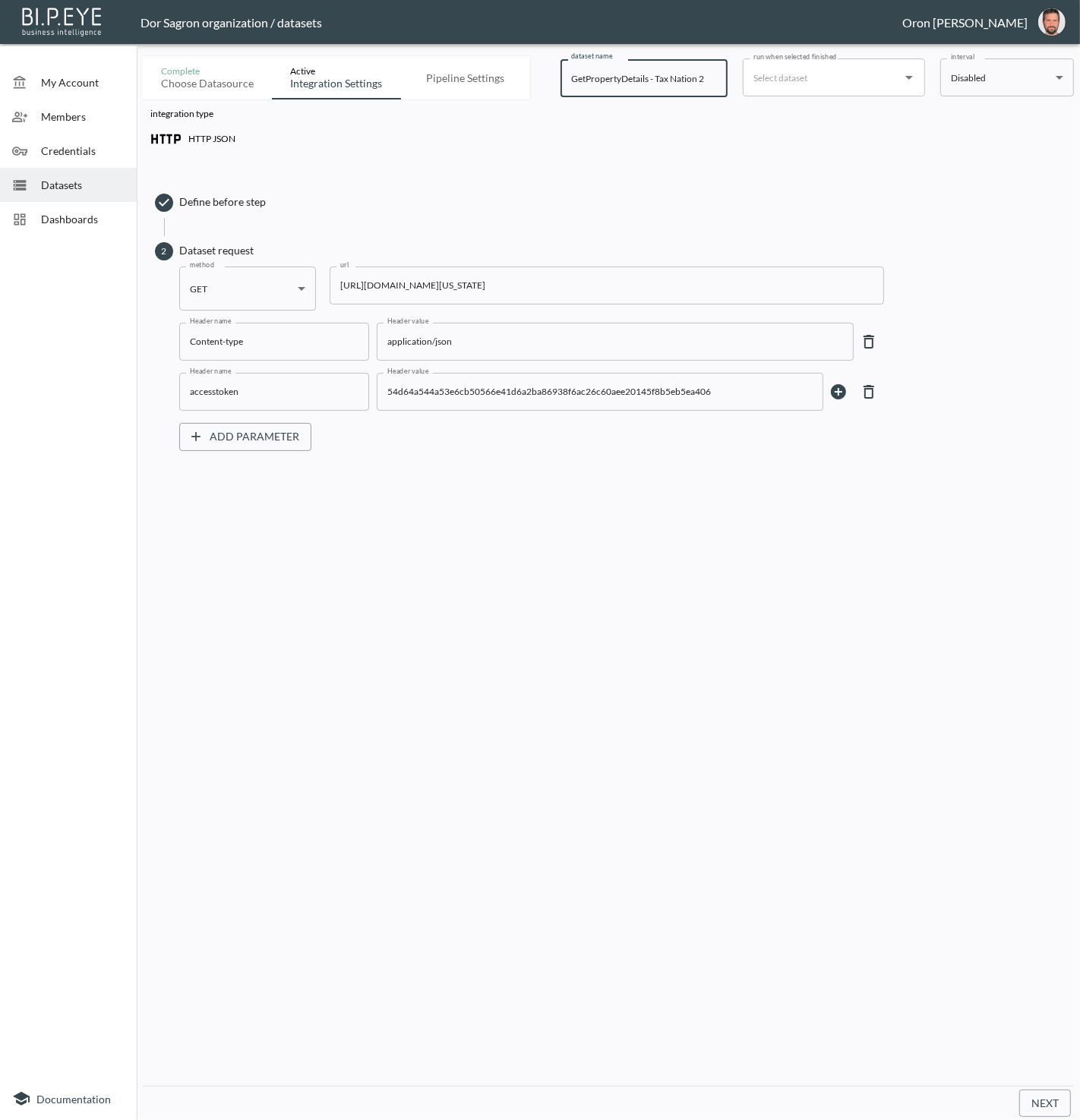
type input "GetPropertyDetails - Tax Nation 2"
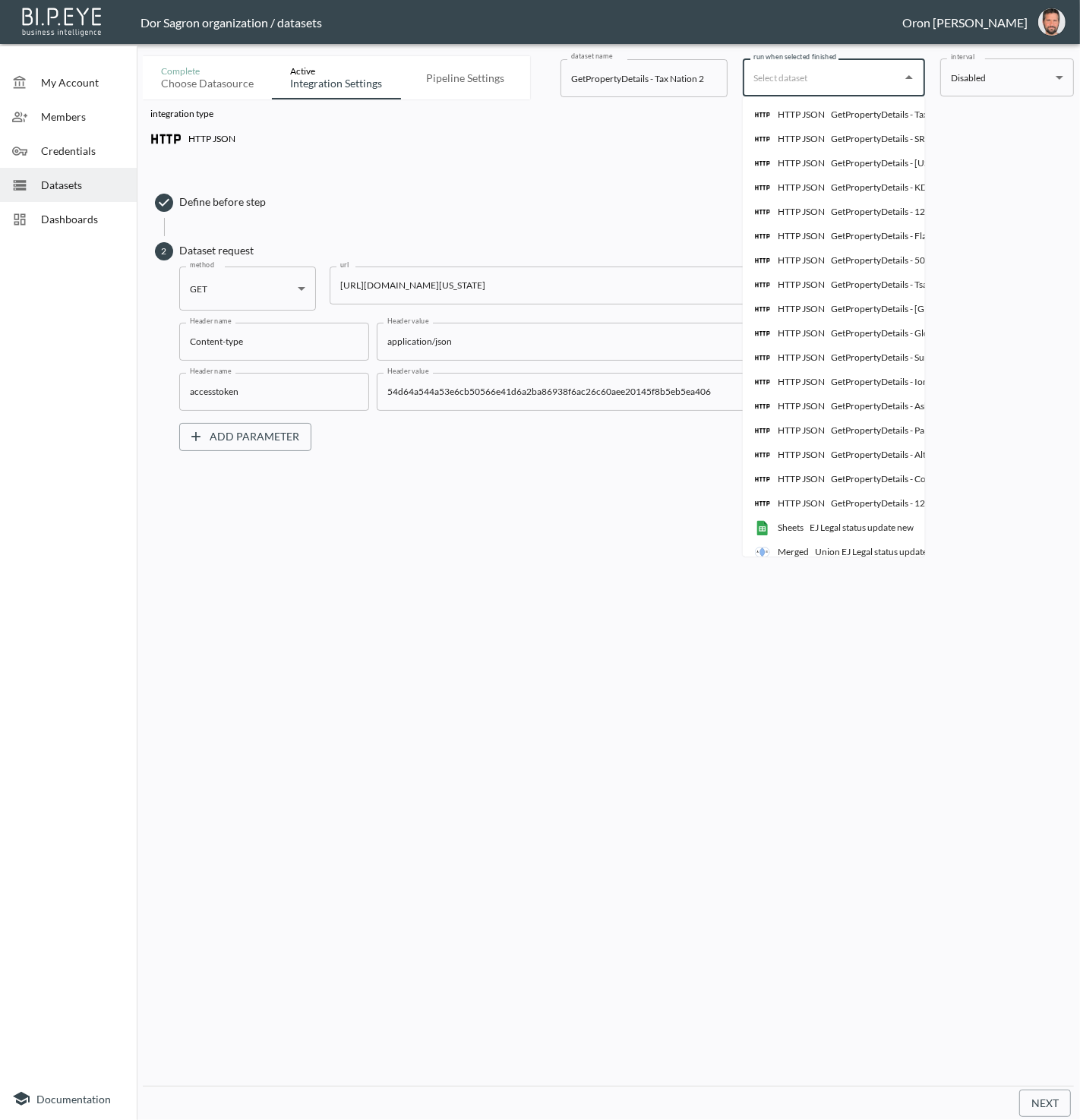
click at [799, 77] on input "run when selected finished" at bounding box center [822, 78] width 146 height 25
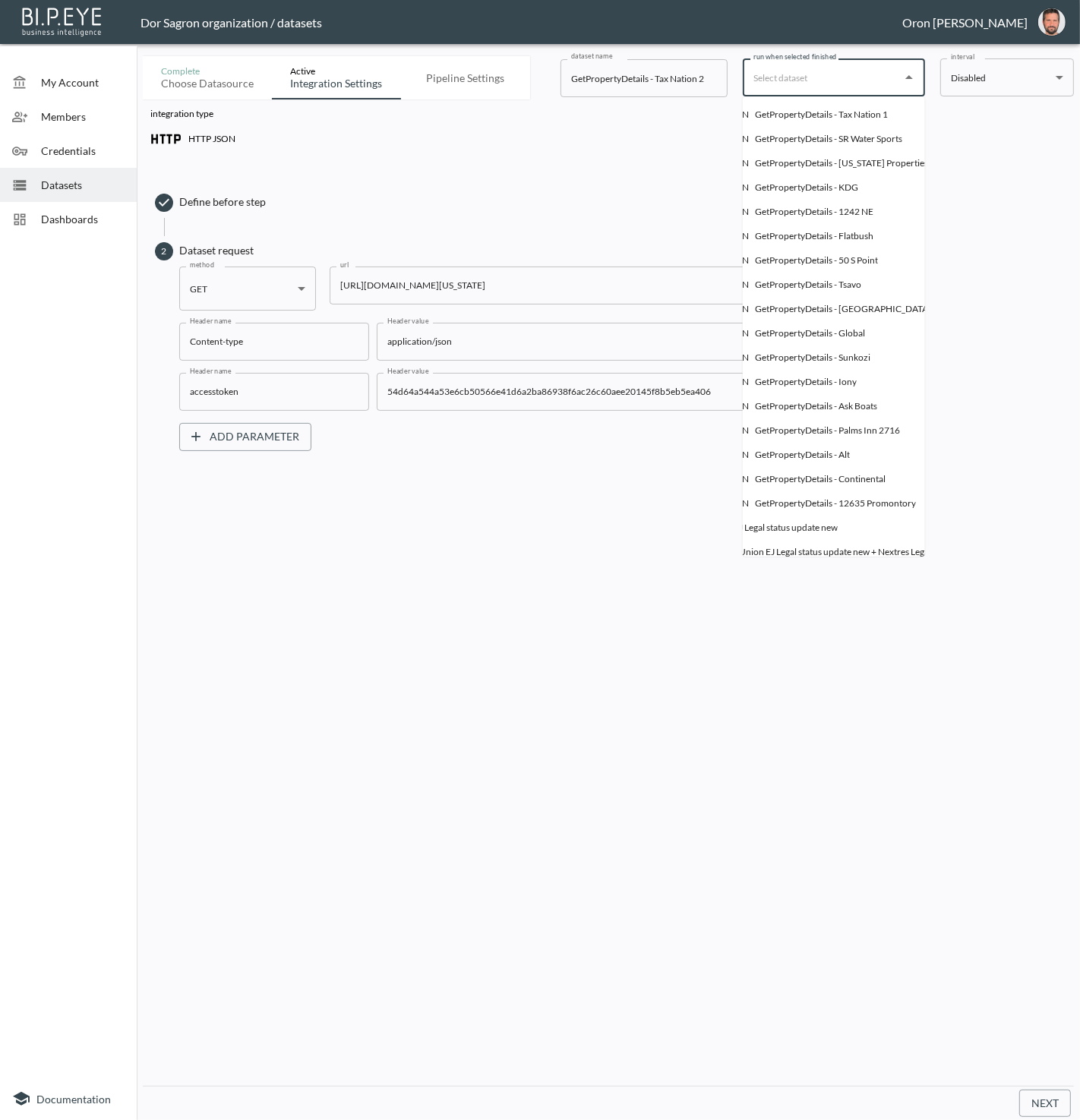
scroll to position [0, 123]
click at [814, 114] on div "GetPropertyDetails - Tax Nation 1" at bounding box center [776, 115] width 133 height 14
type input "GetPropertyDetails - Tax Nation 1"
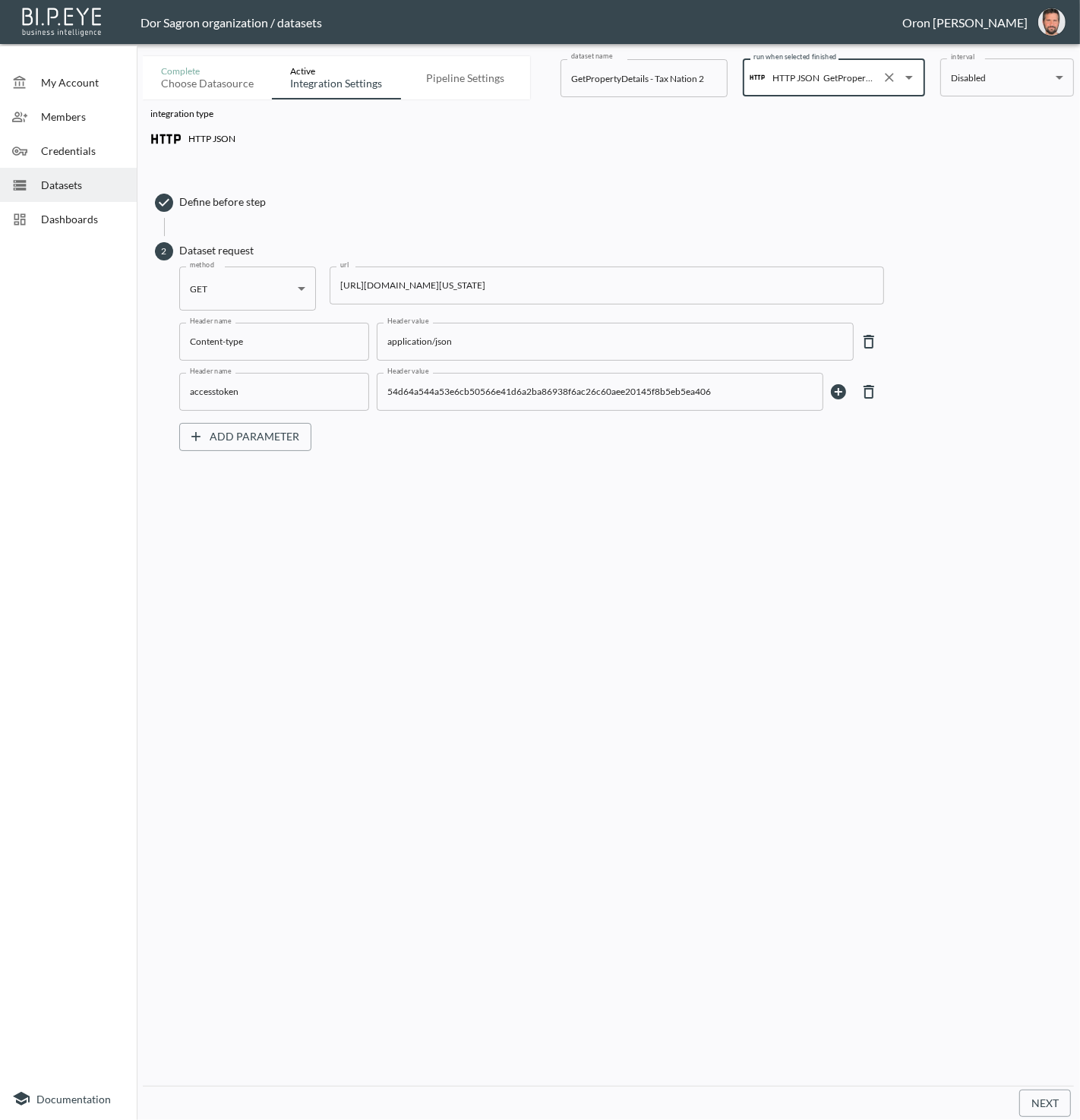
click at [966, 665] on div "integration type HTTP JSON Define before step 2 Dataset request method GET GET …" at bounding box center [608, 593] width 931 height 987
click at [1054, 1107] on button "Next" at bounding box center [1045, 1104] width 52 height 28
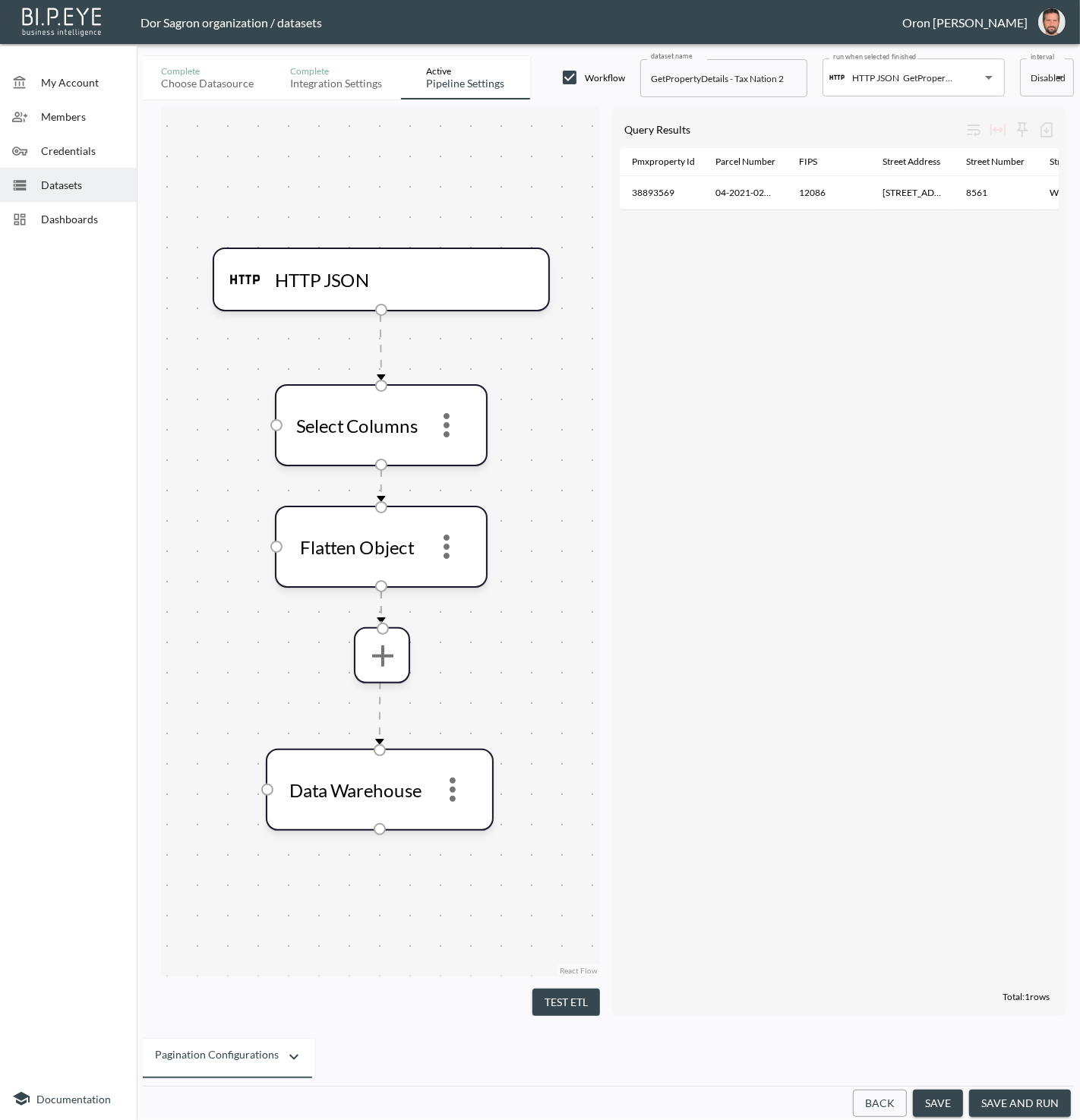
click at [1012, 1108] on button "save and run" at bounding box center [1020, 1104] width 102 height 28
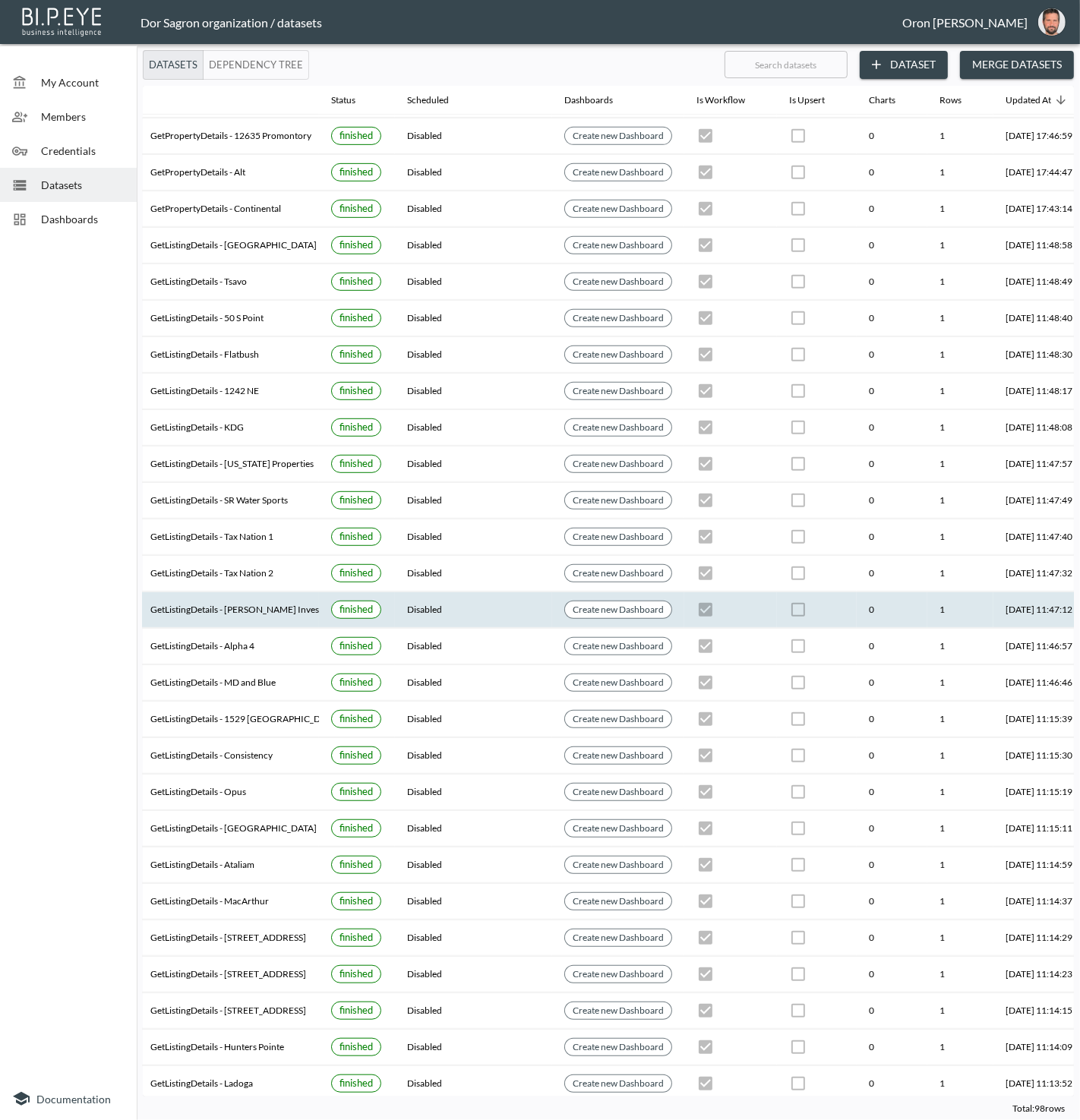
scroll to position [631, 174]
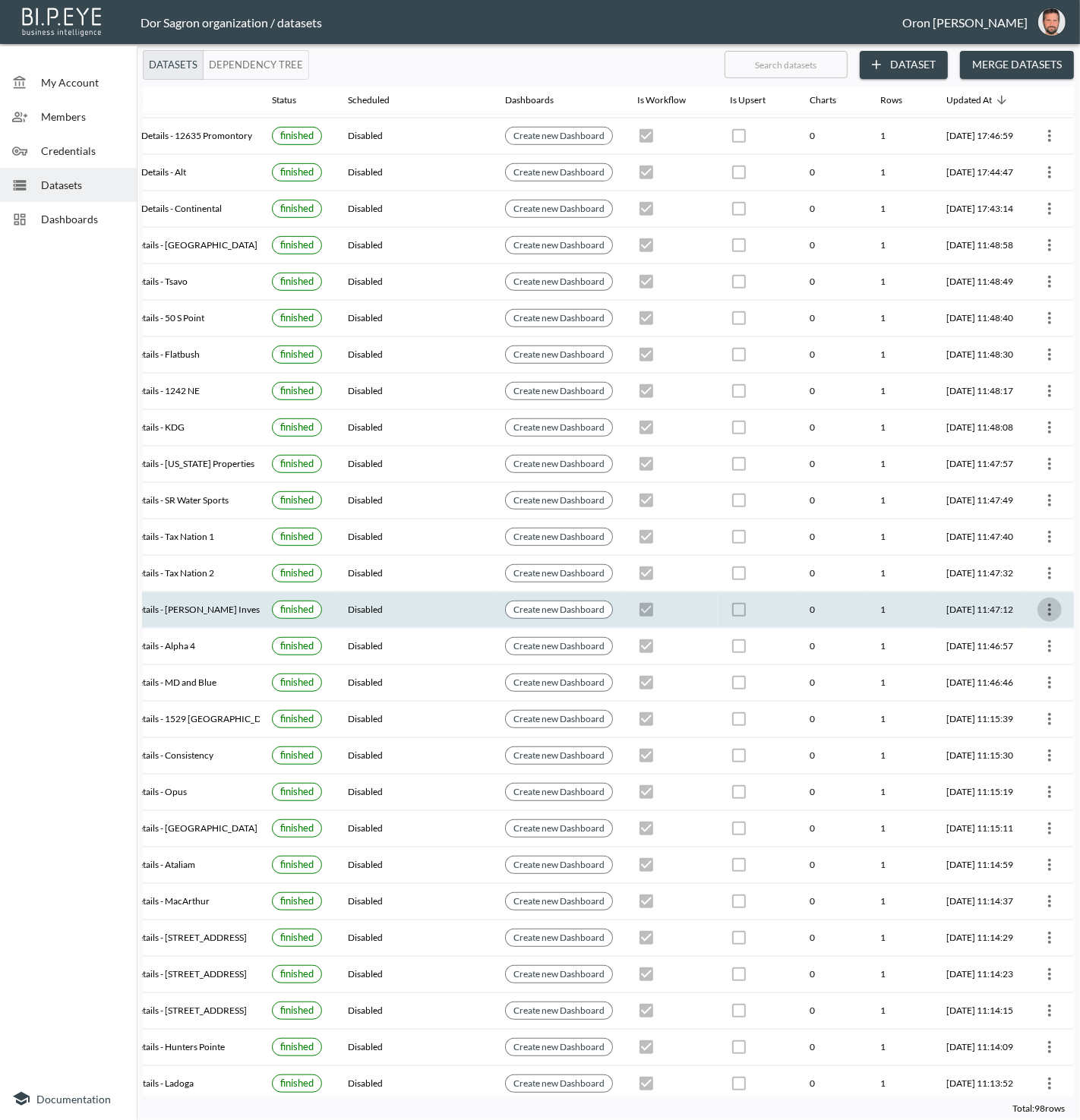
click at [1045, 600] on icon "more" at bounding box center [1049, 609] width 18 height 18
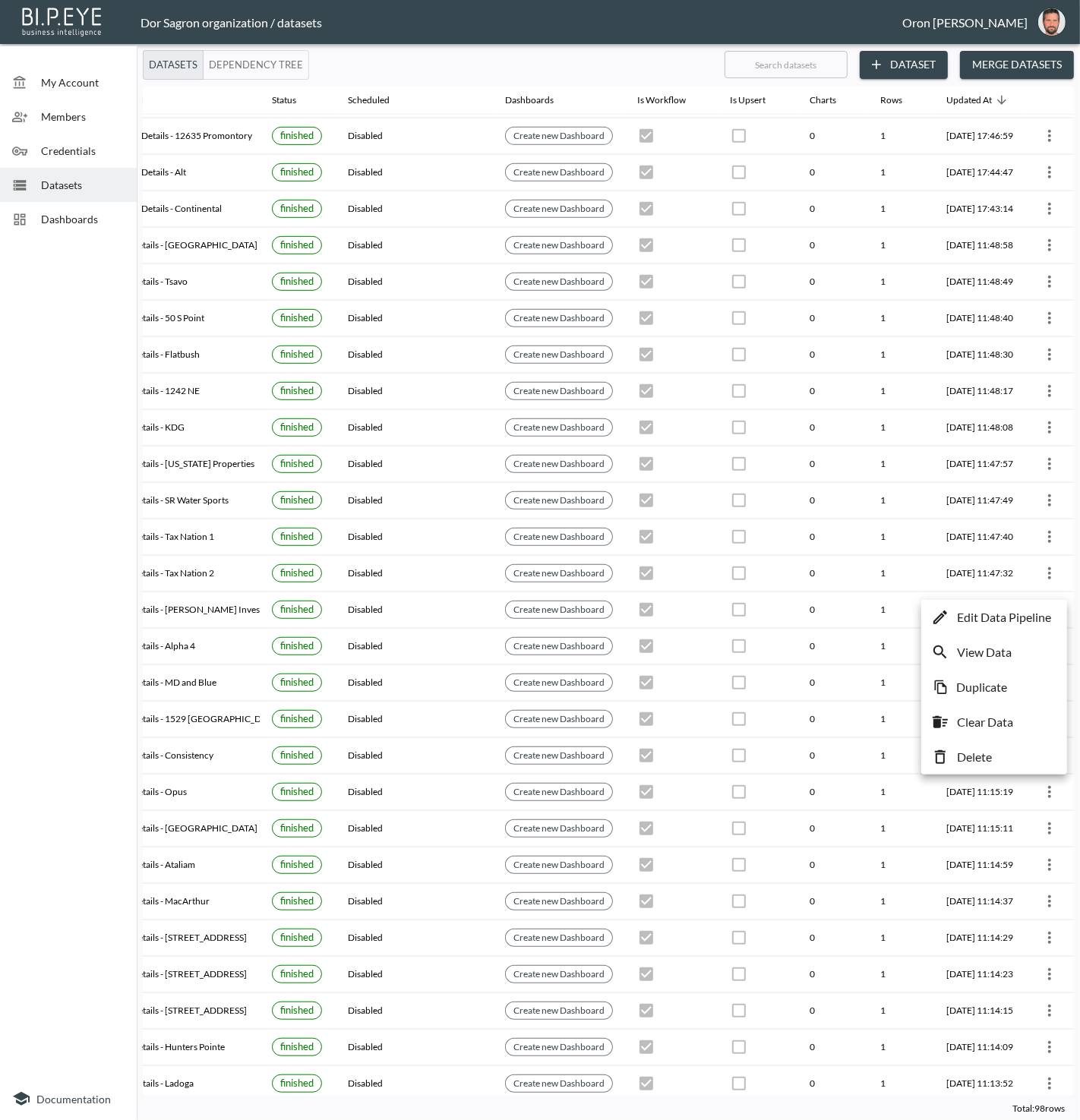
click at [1031, 612] on p "Edit Data Pipeline" at bounding box center [1004, 617] width 94 height 18
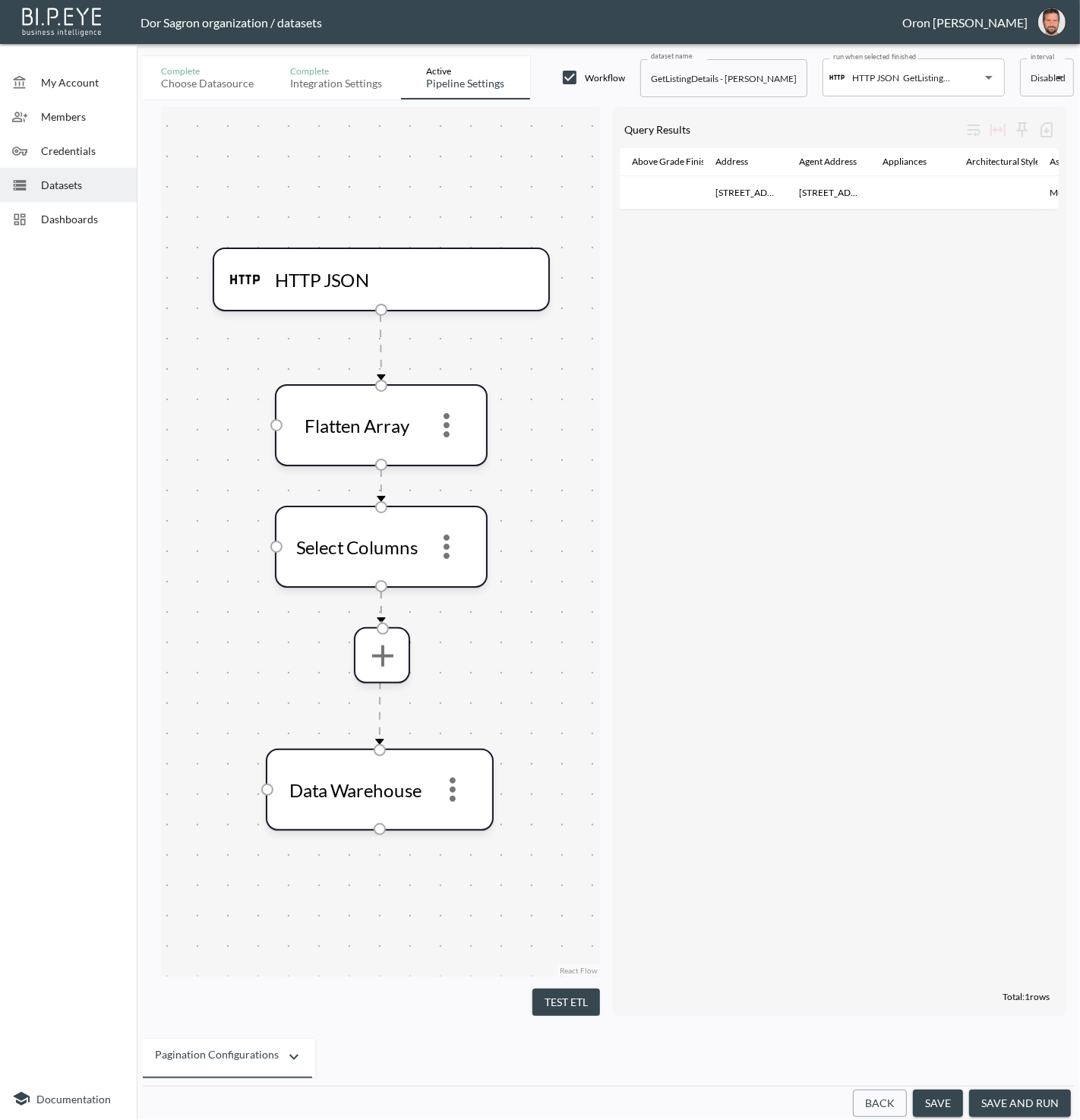
drag, startPoint x: 886, startPoint y: 1109, endPoint x: 887, endPoint y: 1100, distance: 9.1
click at [886, 1106] on button "Back" at bounding box center [880, 1104] width 54 height 28
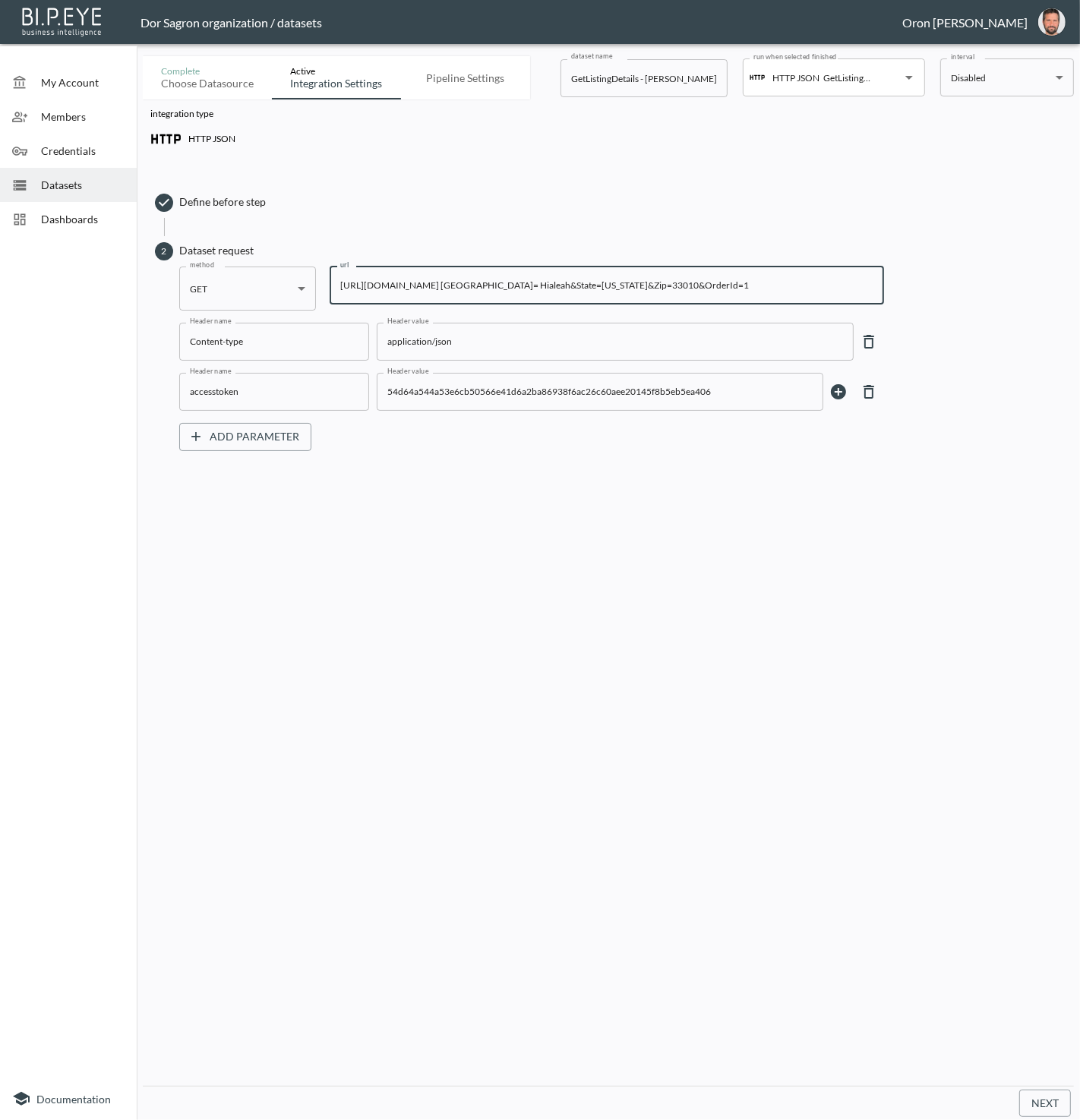
click at [681, 282] on input "https://staging-api.propmix.io/mktlite/val/v2/GetListingDetails?&Street=2350 Pa…" at bounding box center [607, 285] width 555 height 38
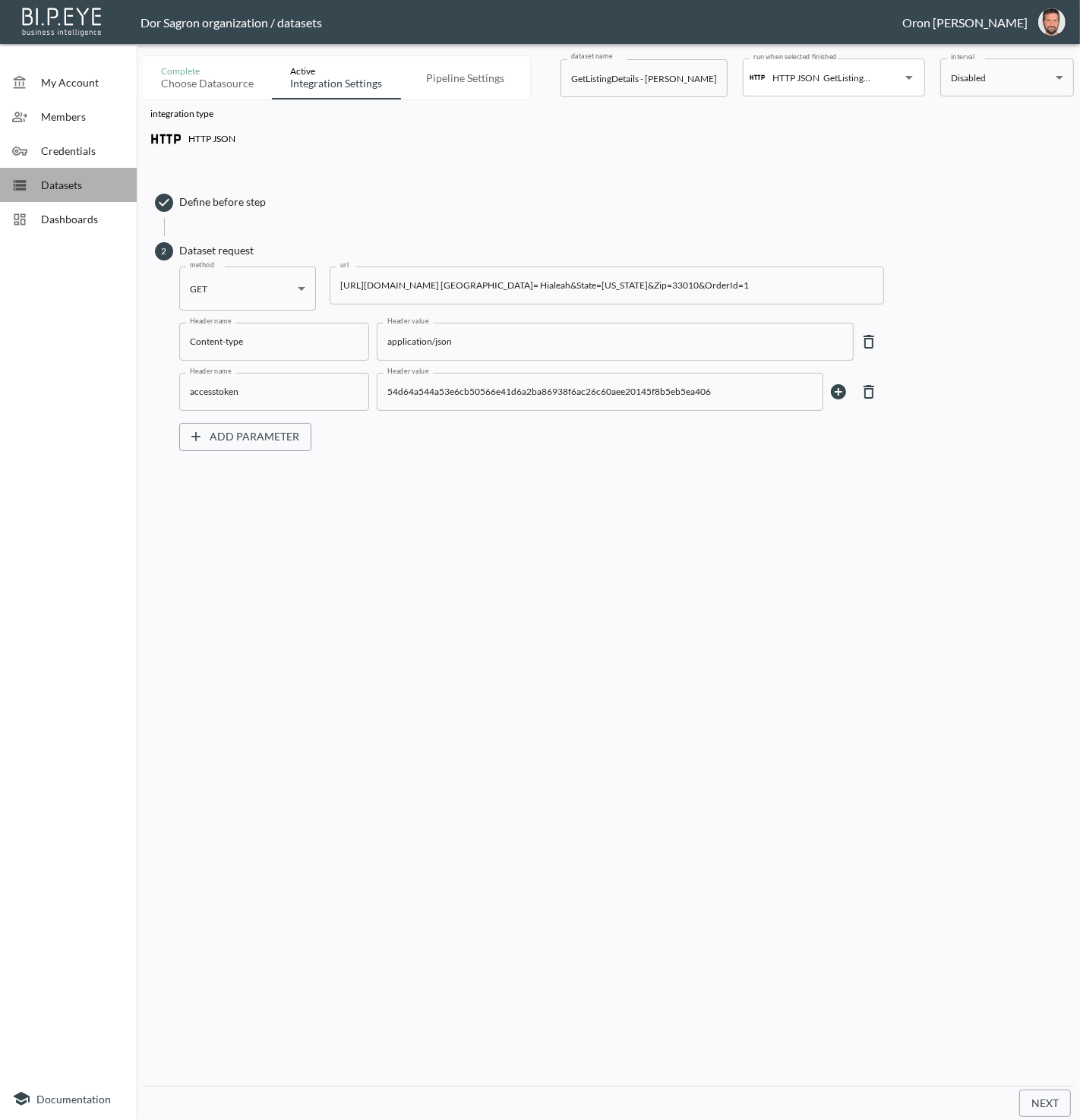
click at [101, 182] on span "Datasets" at bounding box center [82, 185] width 83 height 16
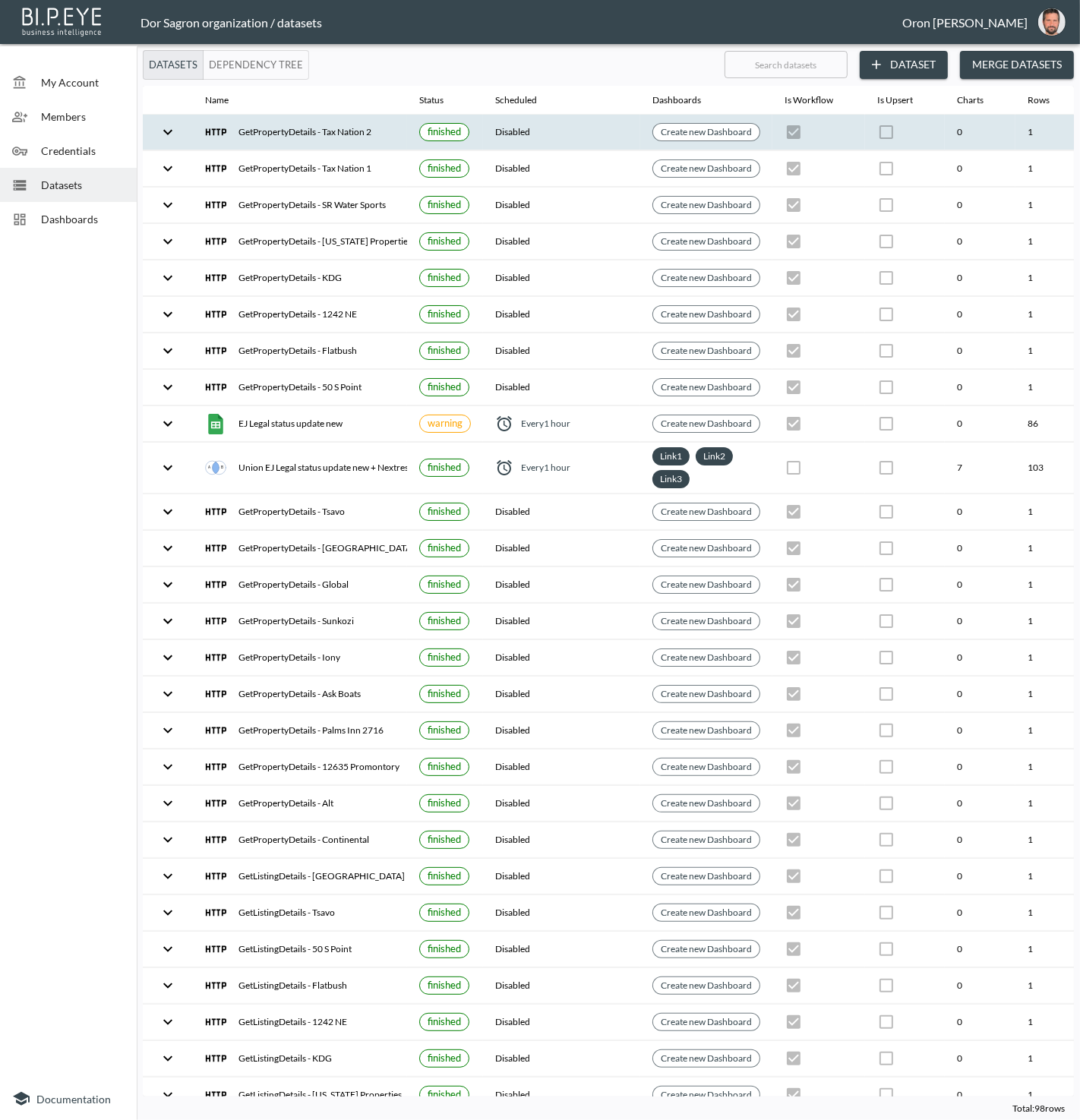
scroll to position [0, 174]
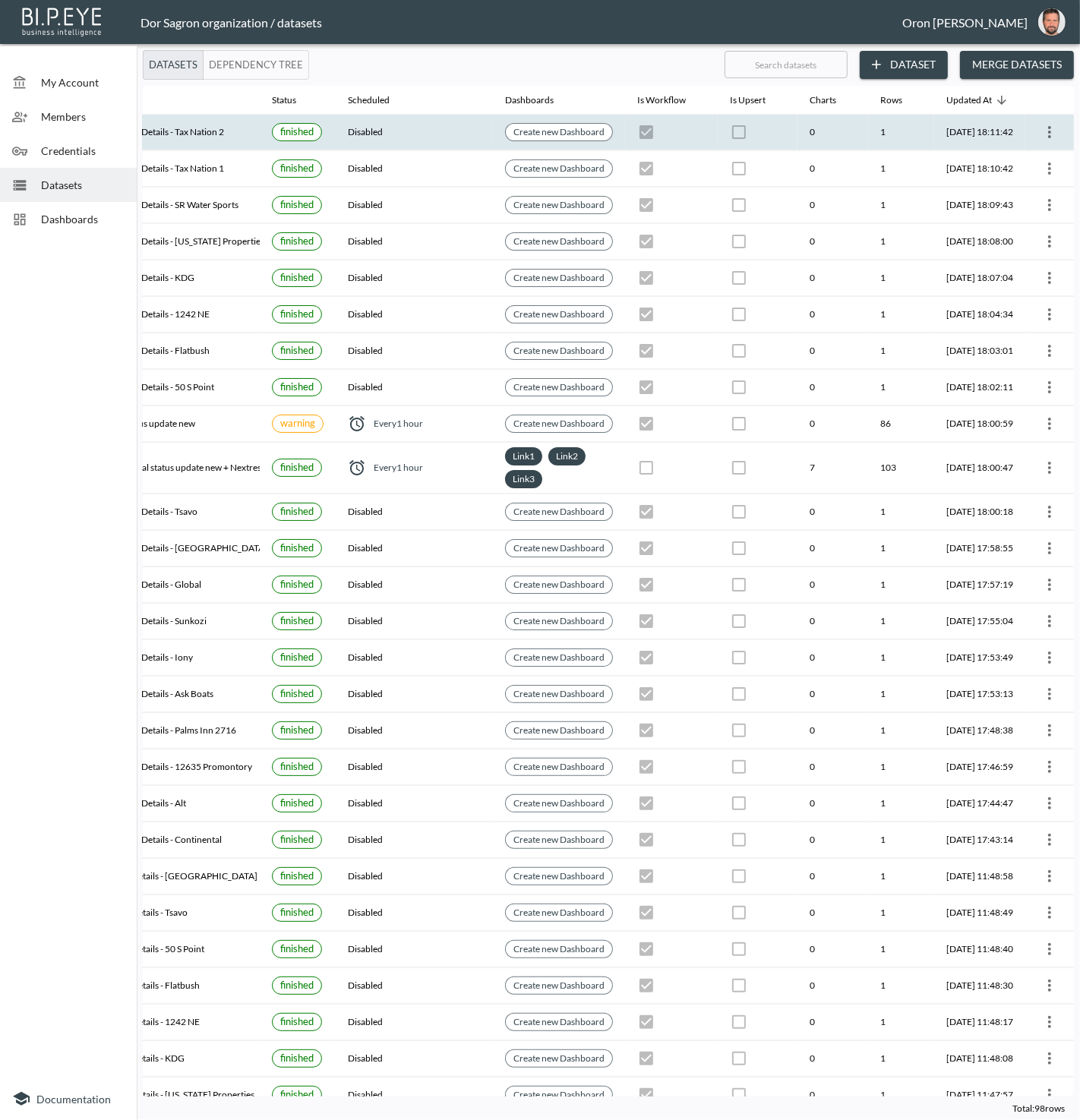
click at [1049, 129] on icon "more" at bounding box center [1049, 131] width 18 height 18
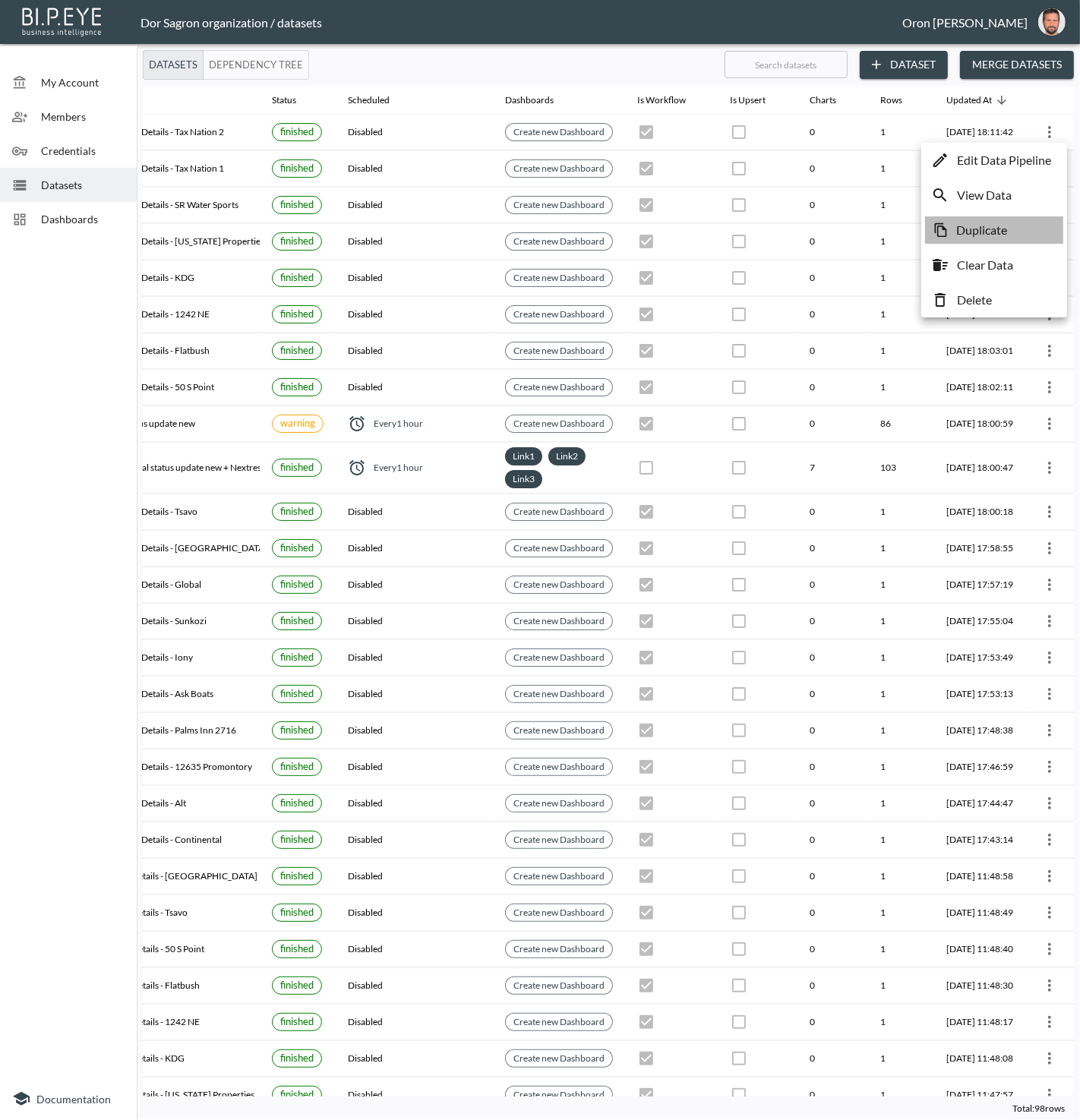
drag, startPoint x: 984, startPoint y: 225, endPoint x: 961, endPoint y: 211, distance: 26.9
click at [984, 225] on p "Duplicate" at bounding box center [982, 230] width 51 height 18
checkbox input "true"
checkbox input "false"
checkbox input "true"
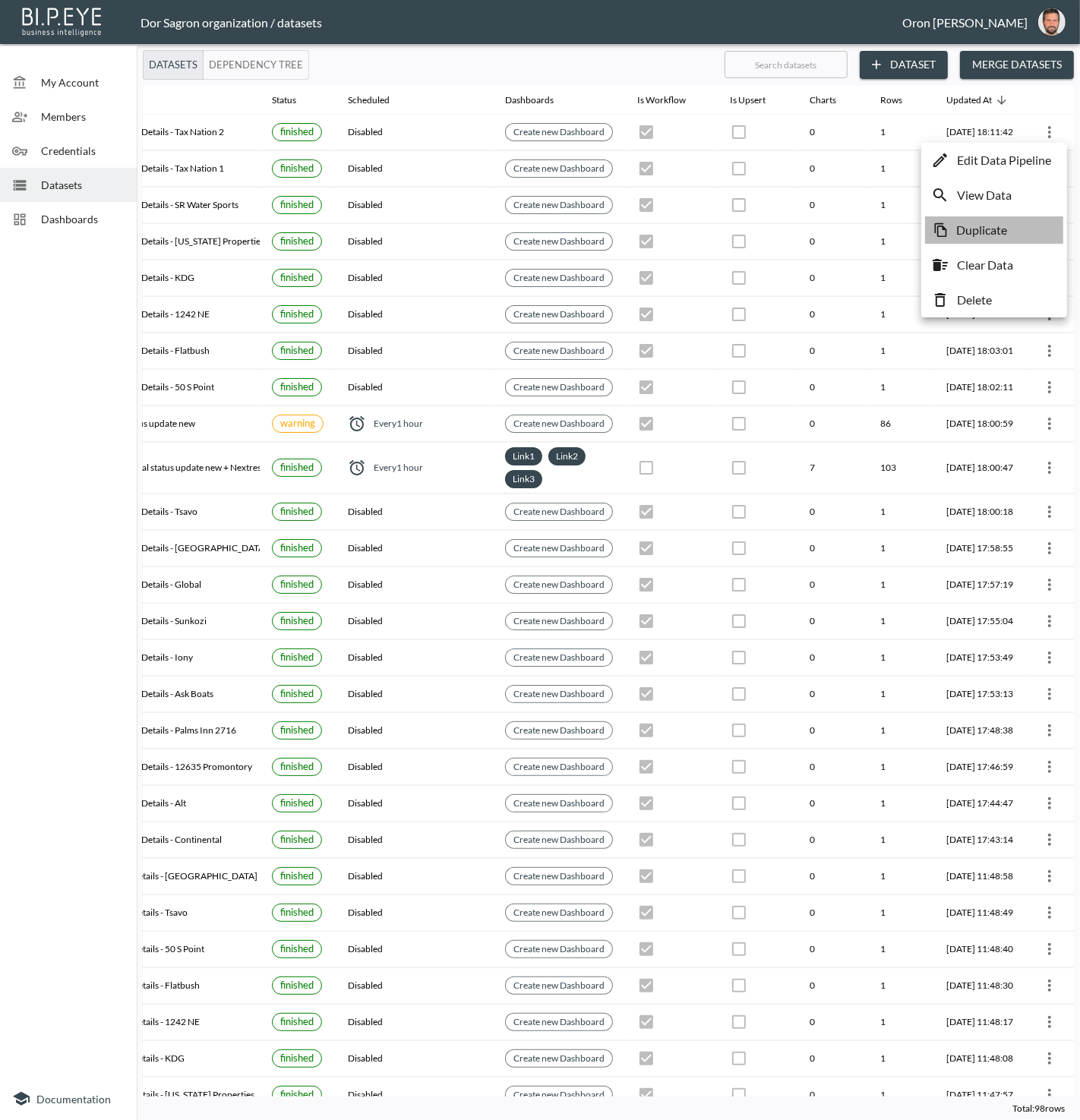
checkbox input "false"
checkbox input "true"
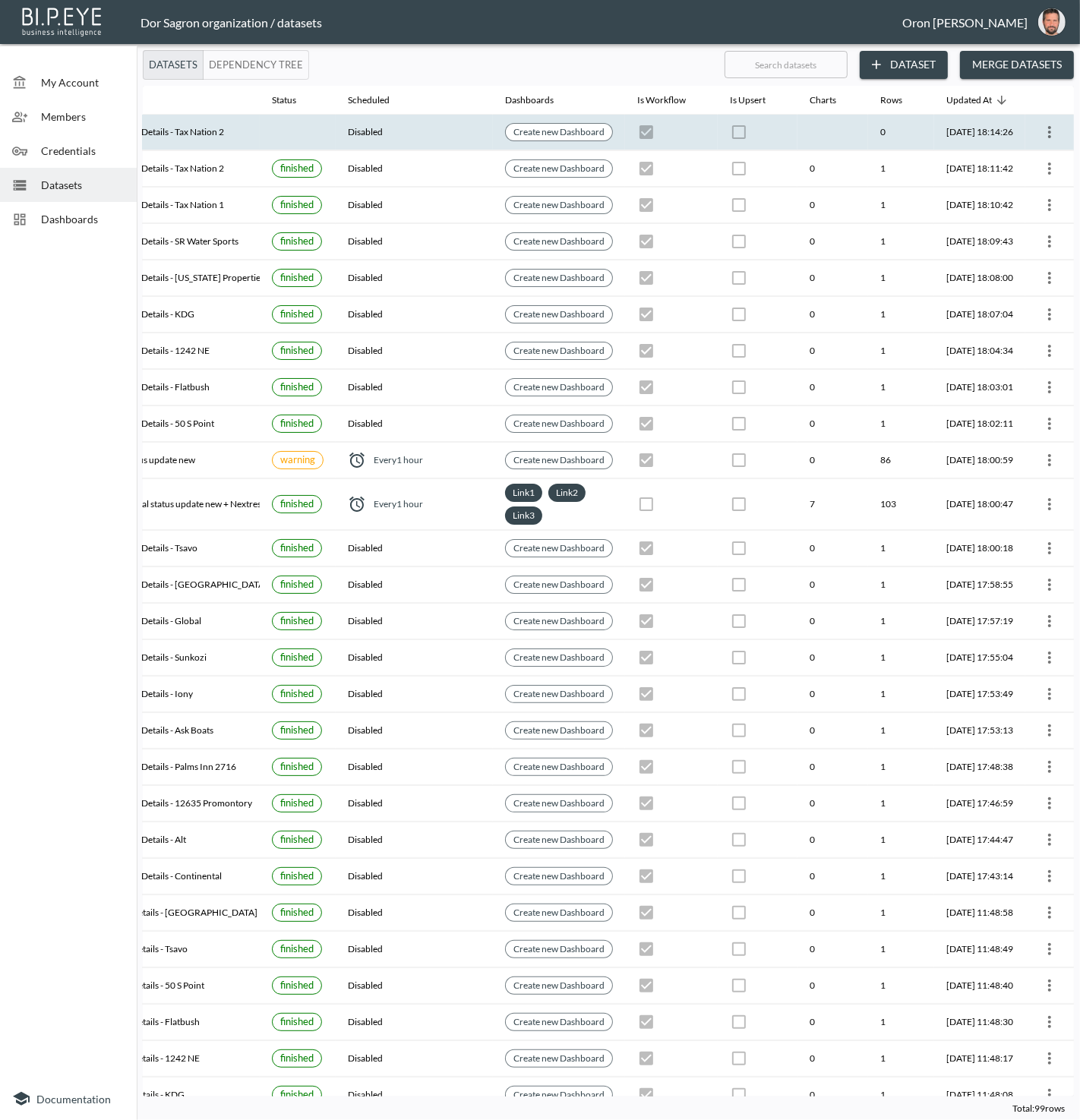
click at [1048, 131] on icon "more" at bounding box center [1049, 131] width 18 height 18
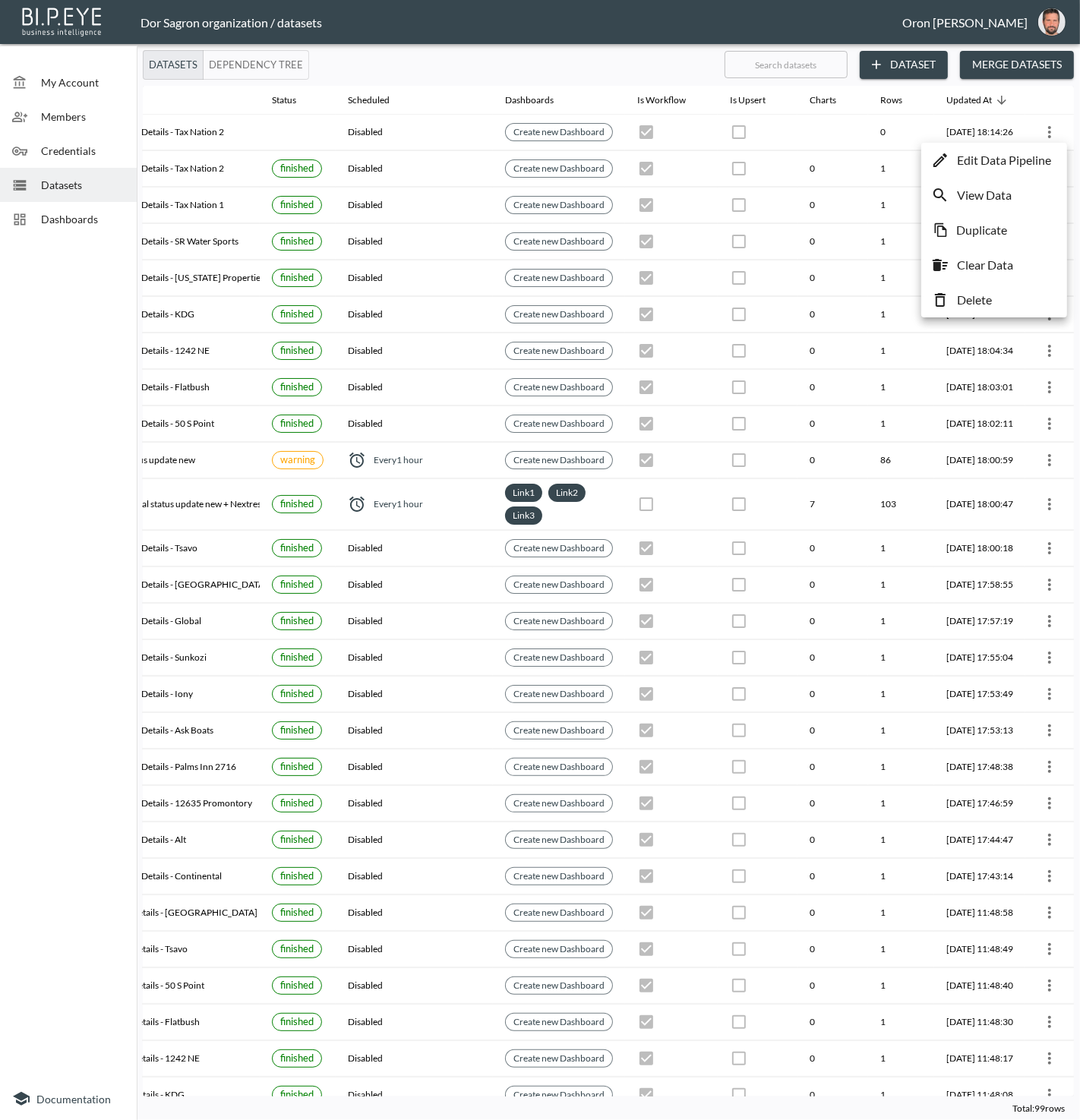
click at [1024, 152] on p "Edit Data Pipeline" at bounding box center [1004, 159] width 94 height 18
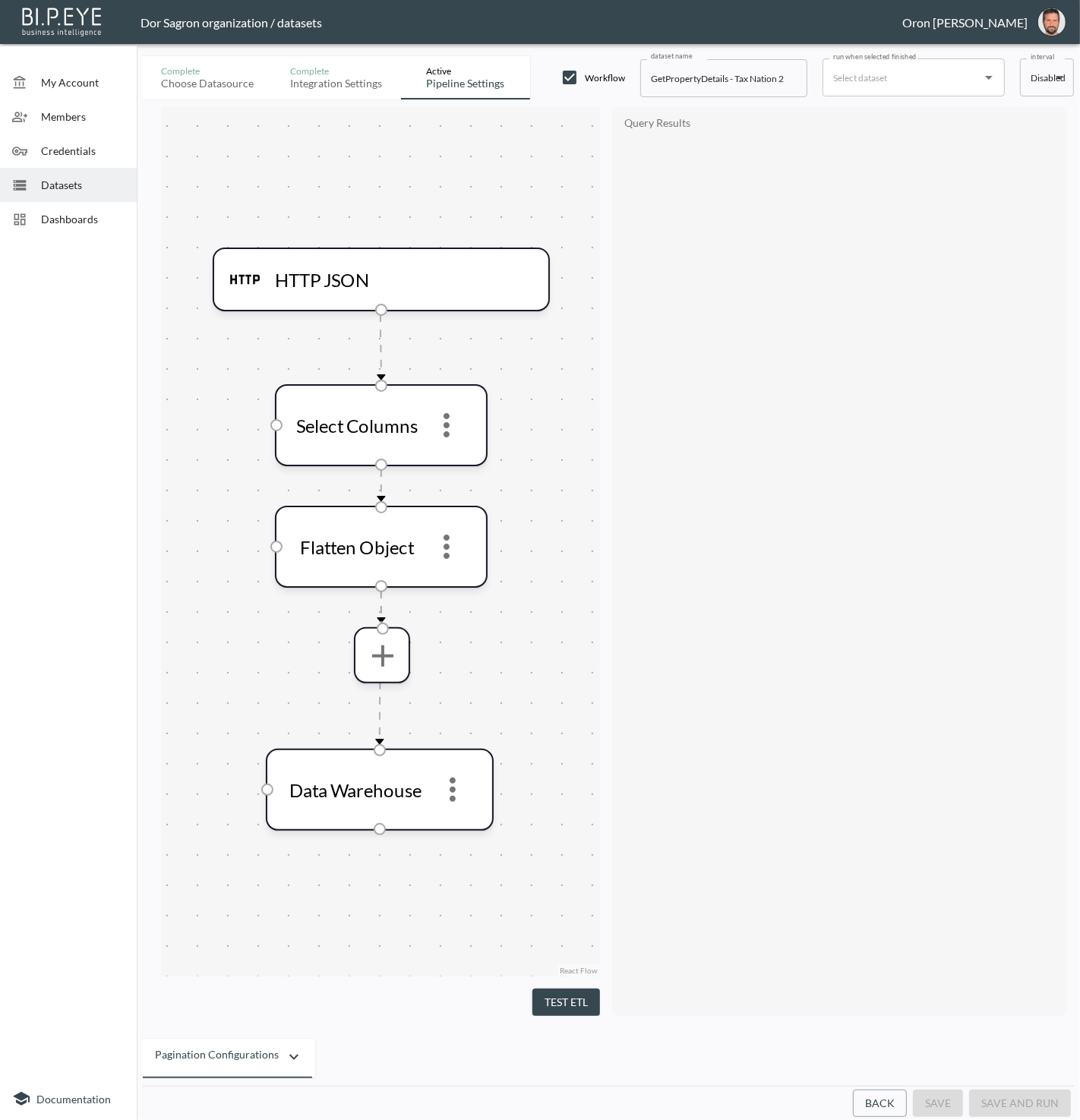
click at [895, 1095] on button "Back" at bounding box center [880, 1104] width 54 height 28
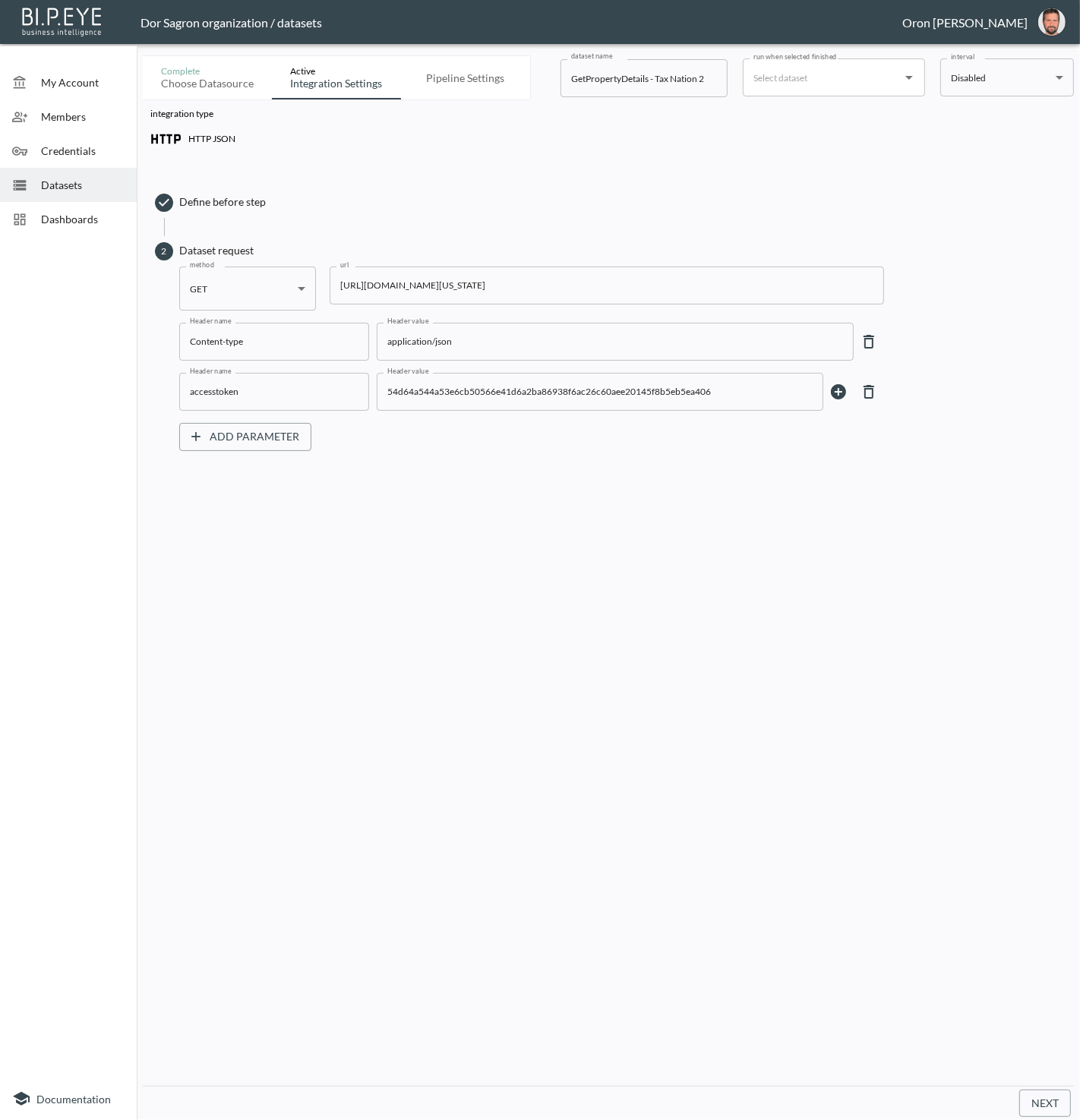
click at [565, 282] on input "https://staging-api.propmix.io/pubrec/assessor/v2/GetPropertyDetails?orderId=1&…" at bounding box center [607, 285] width 555 height 38
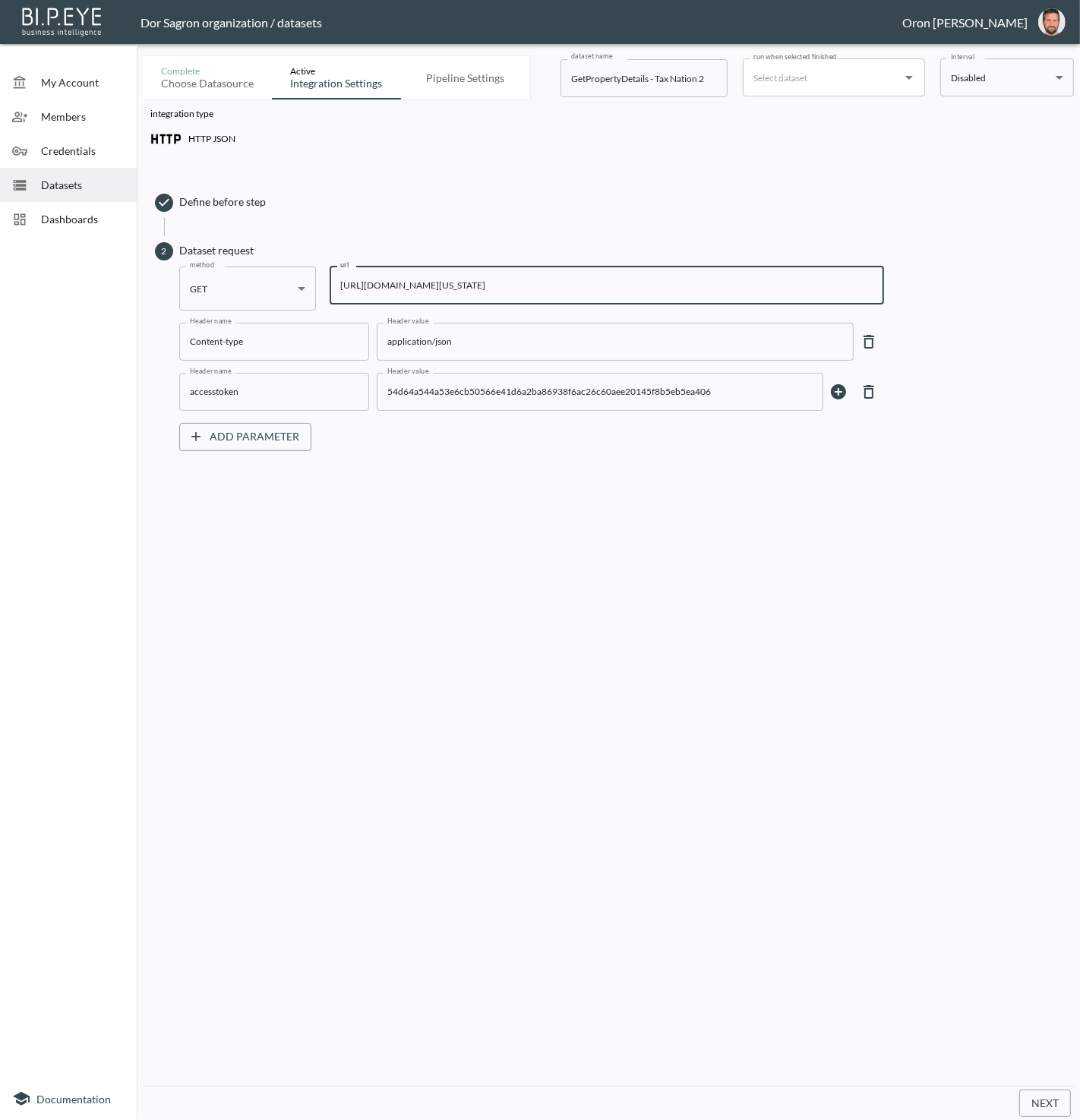
click at [565, 282] on input "https://staging-api.propmix.io/pubrec/assessor/v2/GetPropertyDetails?orderId=1&…" at bounding box center [607, 285] width 555 height 38
paste input "0&State=FL&City=Hialeah&StreetAddress=2350+Palm+Avenu"
type input "https://staging-api.propmix.io/pubrec/assessor/v2/GetPropertyDetails?orderId=1&…"
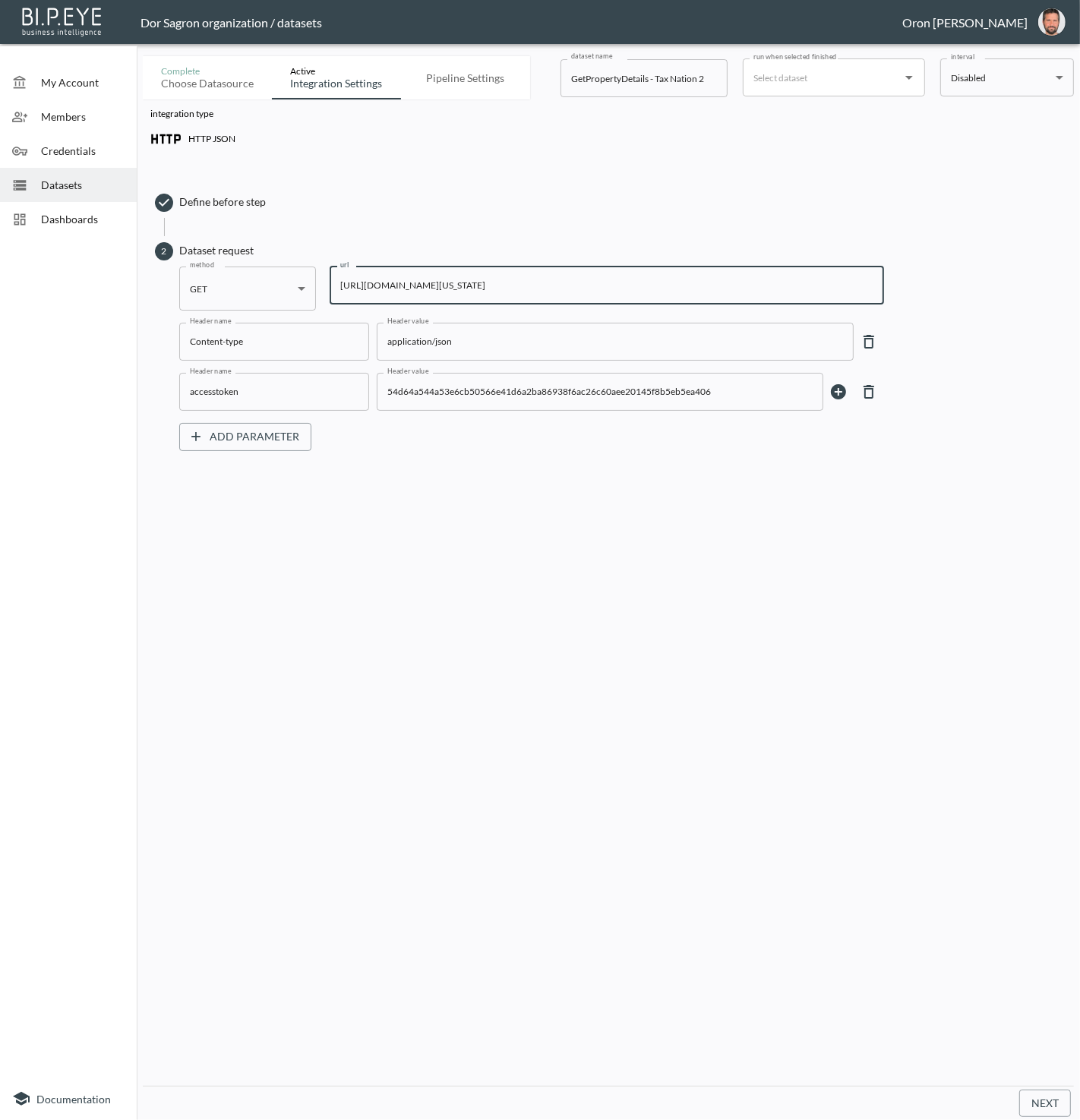
scroll to position [0, 0]
click at [505, 653] on div "integration type HTTP JSON Define before step 2 Dataset request method GET GET …" at bounding box center [608, 593] width 931 height 987
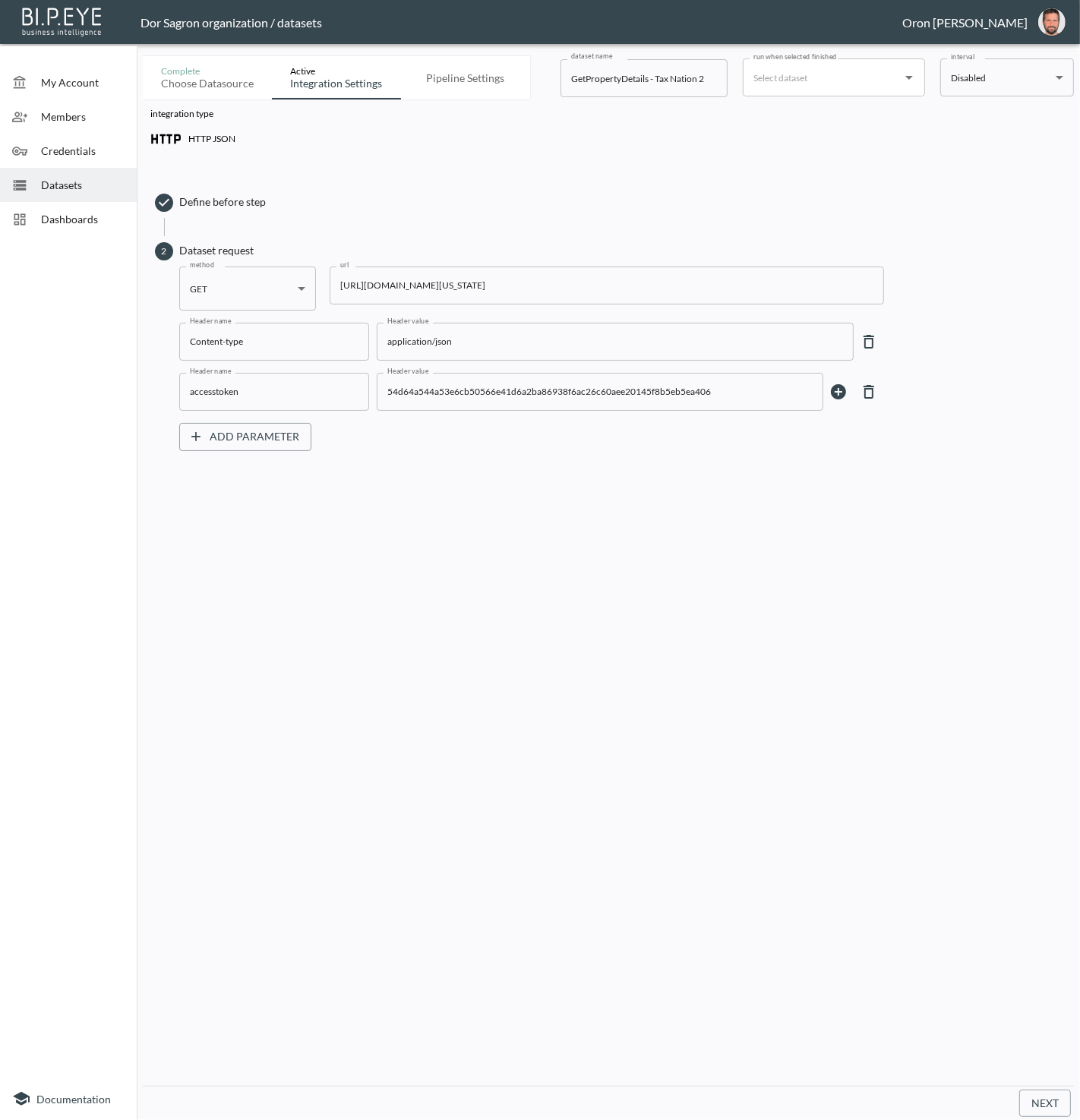
click at [657, 77] on input "GetPropertyDetails - Tax Nation 2" at bounding box center [644, 78] width 167 height 38
drag, startPoint x: 657, startPoint y: 77, endPoint x: 642, endPoint y: 78, distance: 15.0
click at [655, 77] on input "GetPropertyDetails - Tax Nation 2" at bounding box center [644, 78] width 167 height 38
click at [672, 78] on input "GetPropertyDetails - Tax Nation 2" at bounding box center [644, 78] width 167 height 38
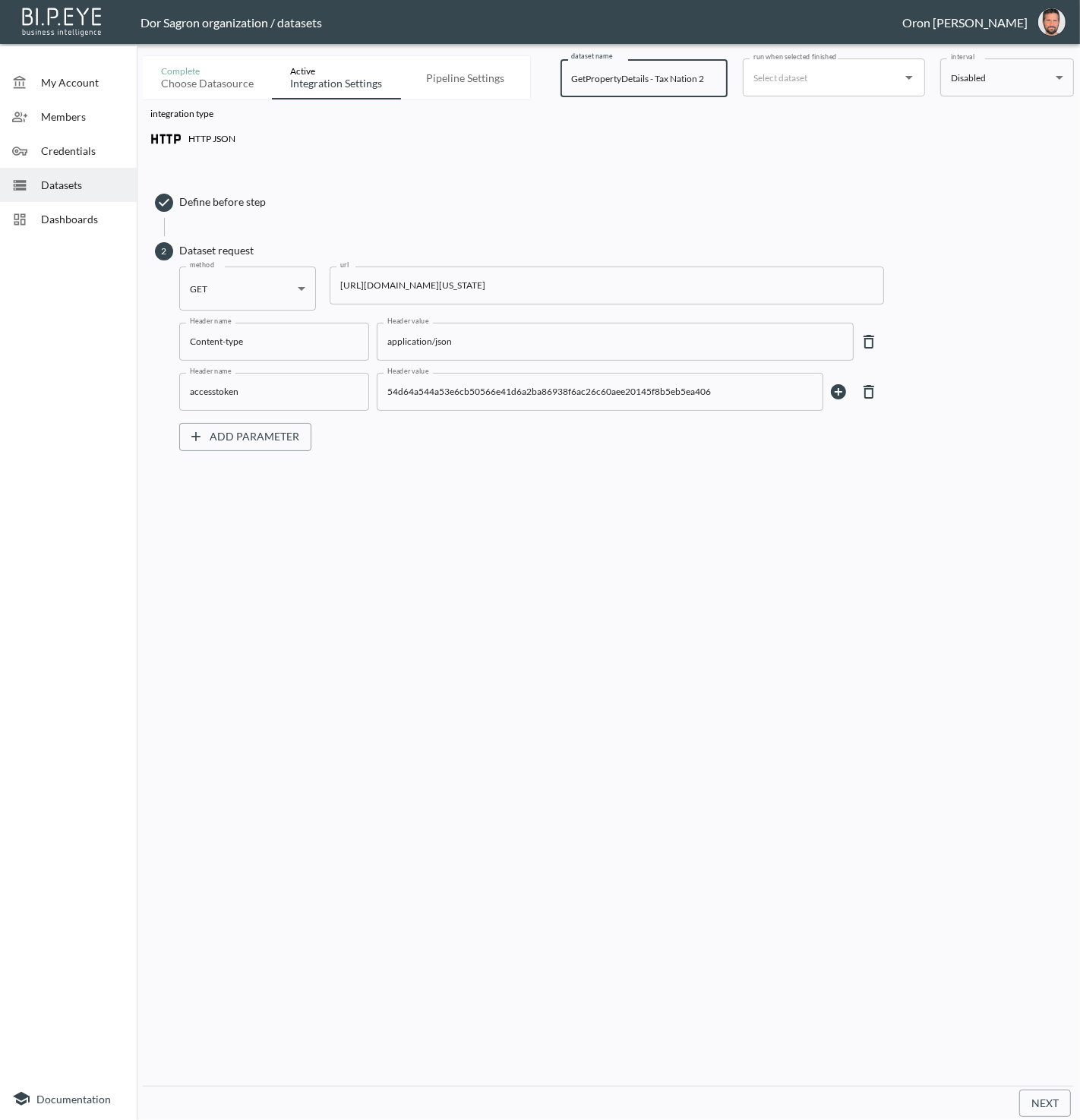
click at [672, 78] on input "GetPropertyDetails - Tax Nation 2" at bounding box center [644, 78] width 167 height 38
paste input "Orengo Investments"
type input "GetPropertyDetails - Orengo Investments"
click at [874, 85] on input "run when selected finished" at bounding box center [822, 78] width 146 height 25
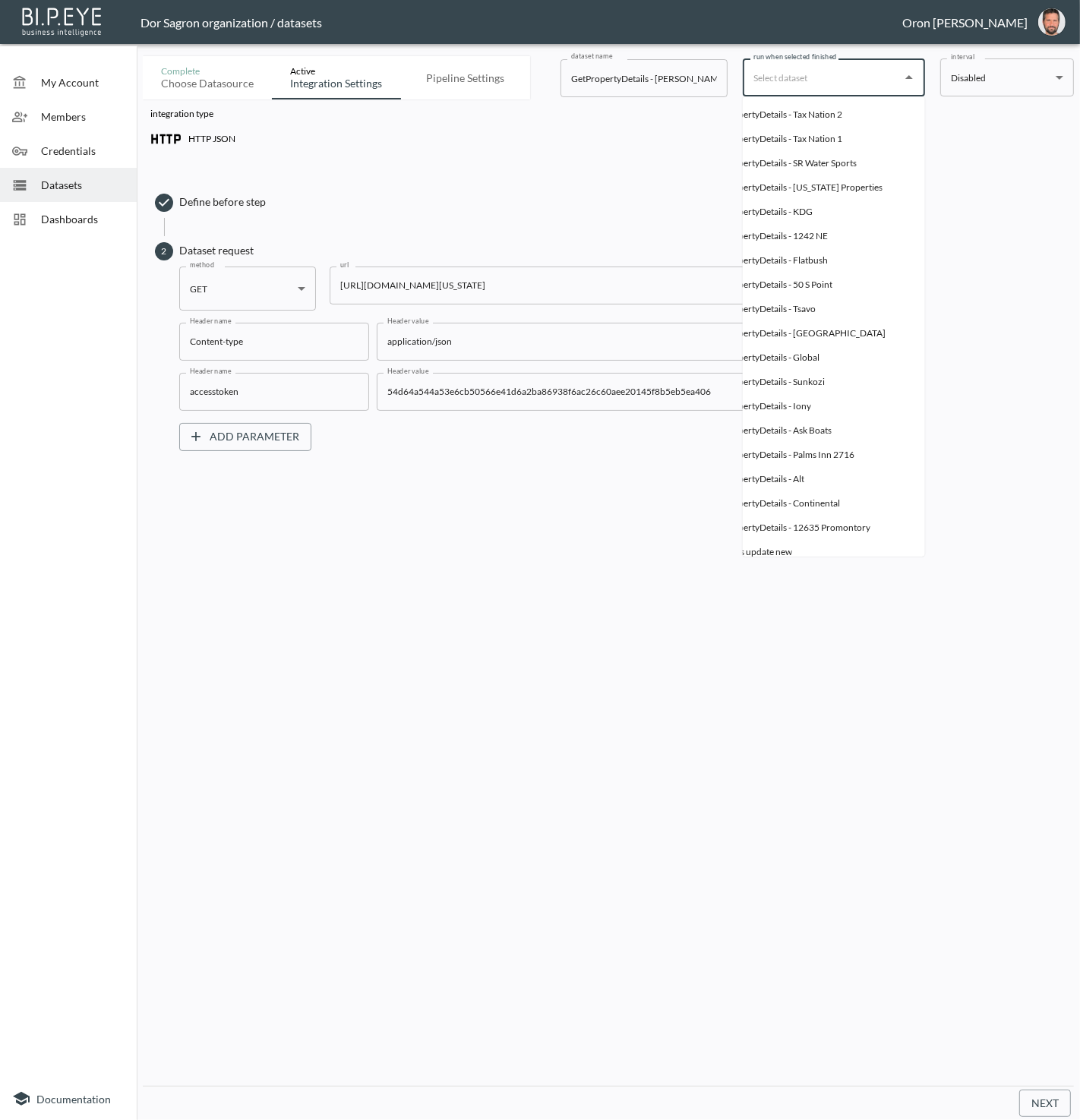
scroll to position [0, 125]
drag, startPoint x: 872, startPoint y: 114, endPoint x: 844, endPoint y: 98, distance: 32.2
click at [871, 115] on li "HTTP JSON GetPropertyDetails - Tax Nation 2" at bounding box center [773, 115] width 304 height 25
type input "GetPropertyDetails - Tax Nation 2"
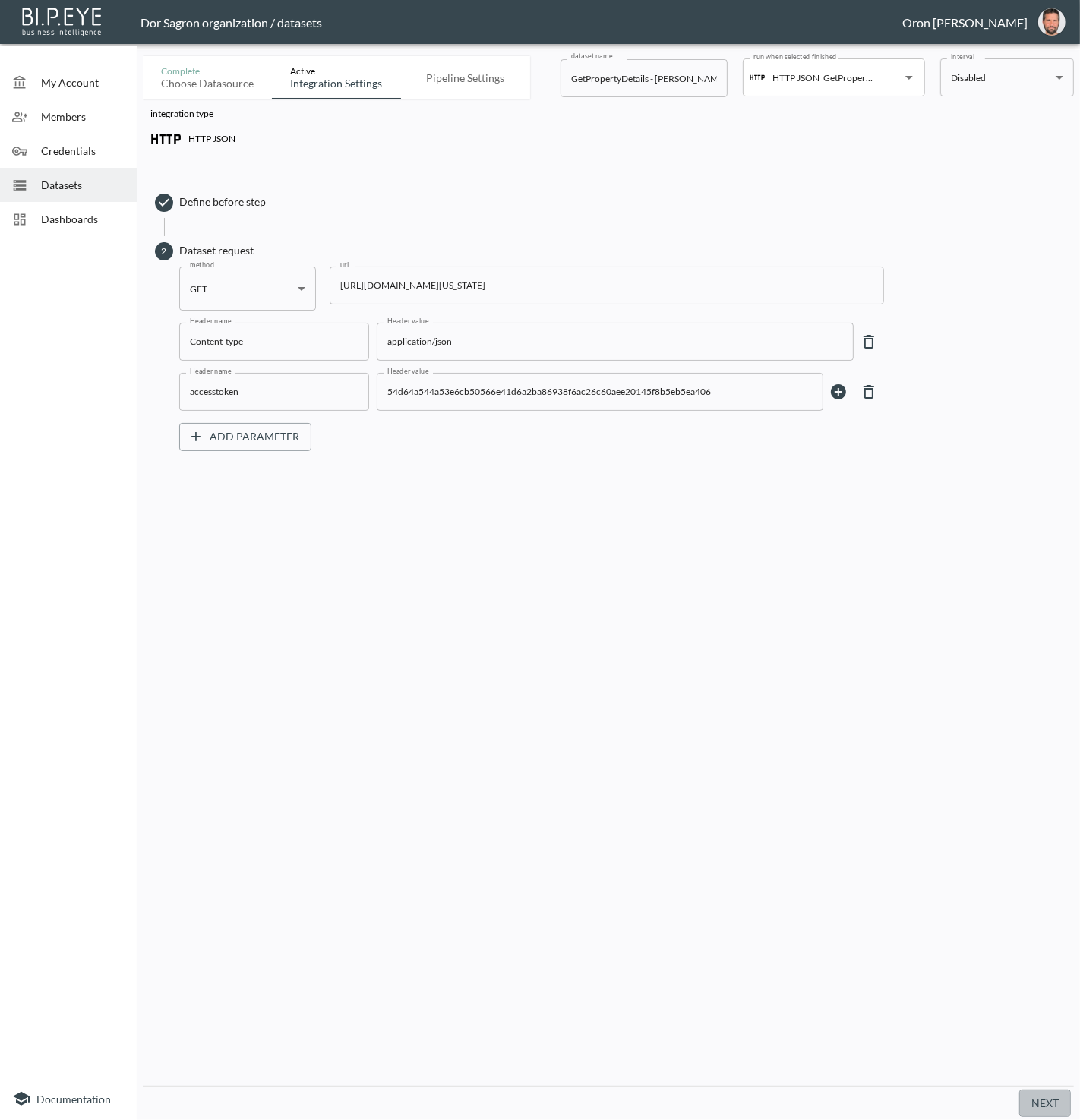
click at [1045, 1095] on button "Next" at bounding box center [1045, 1104] width 52 height 28
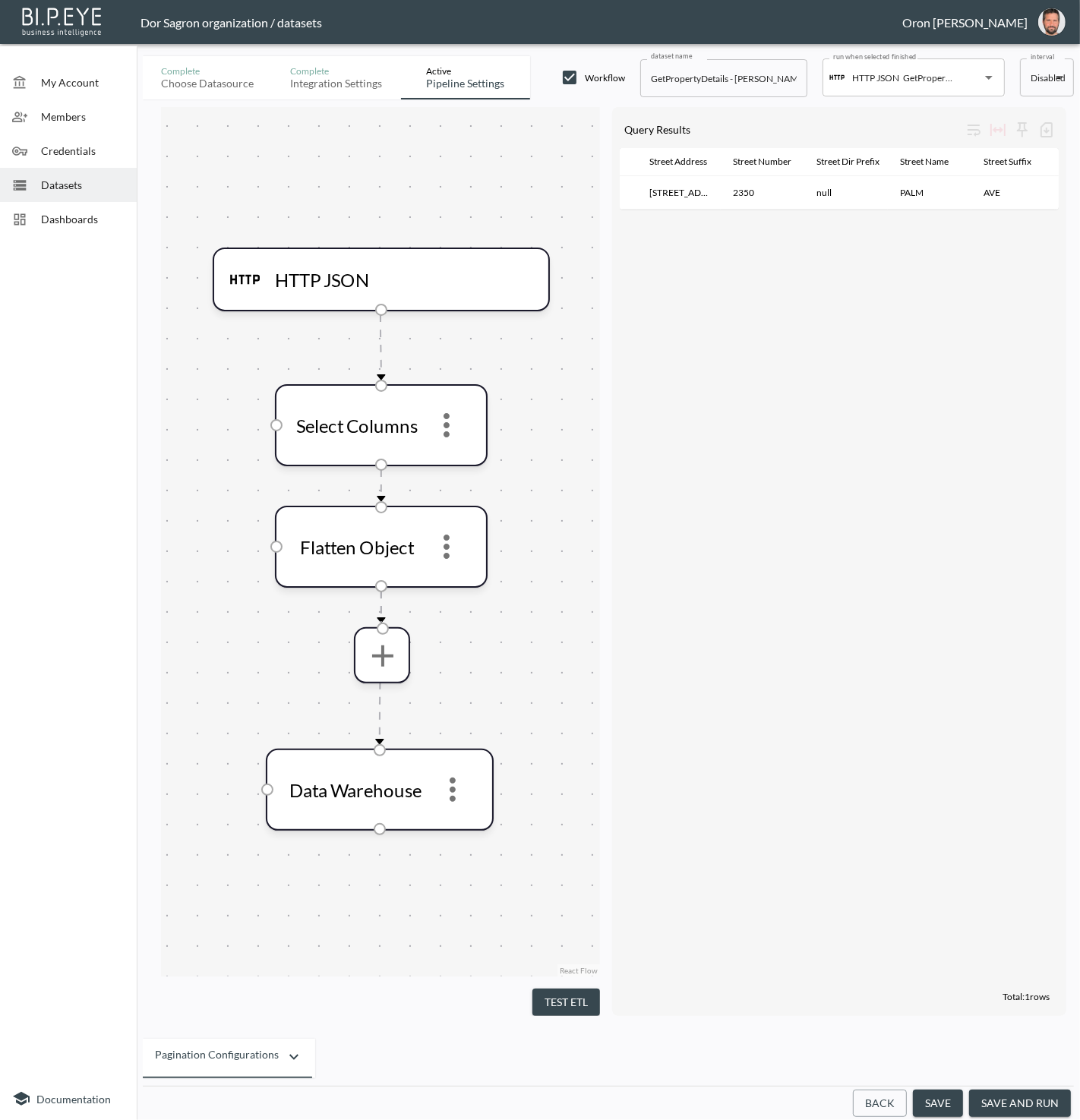
scroll to position [0, 231]
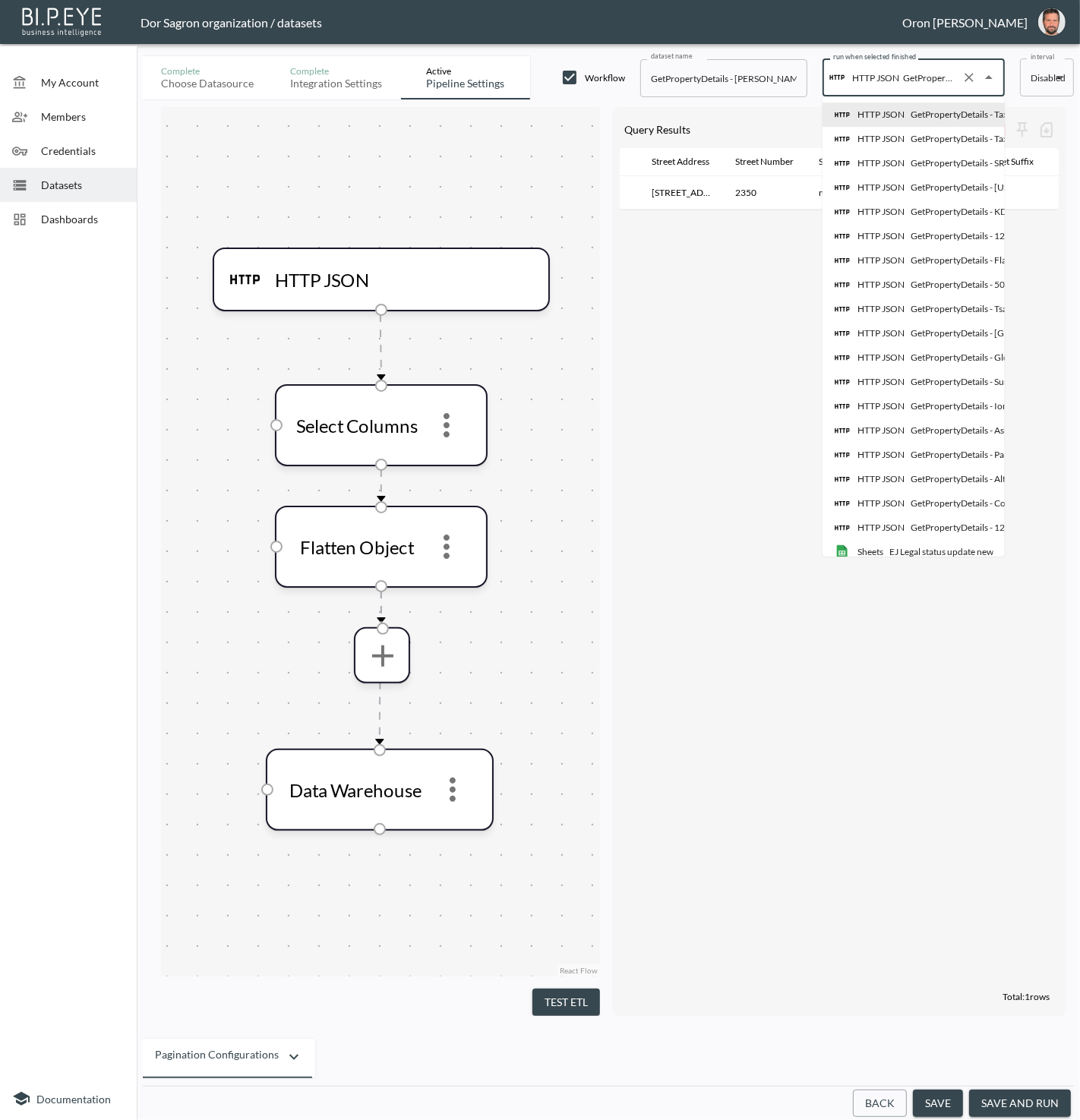
click at [929, 74] on input "GetPropertyDetails - Tax Nation 2" at bounding box center [927, 78] width 56 height 25
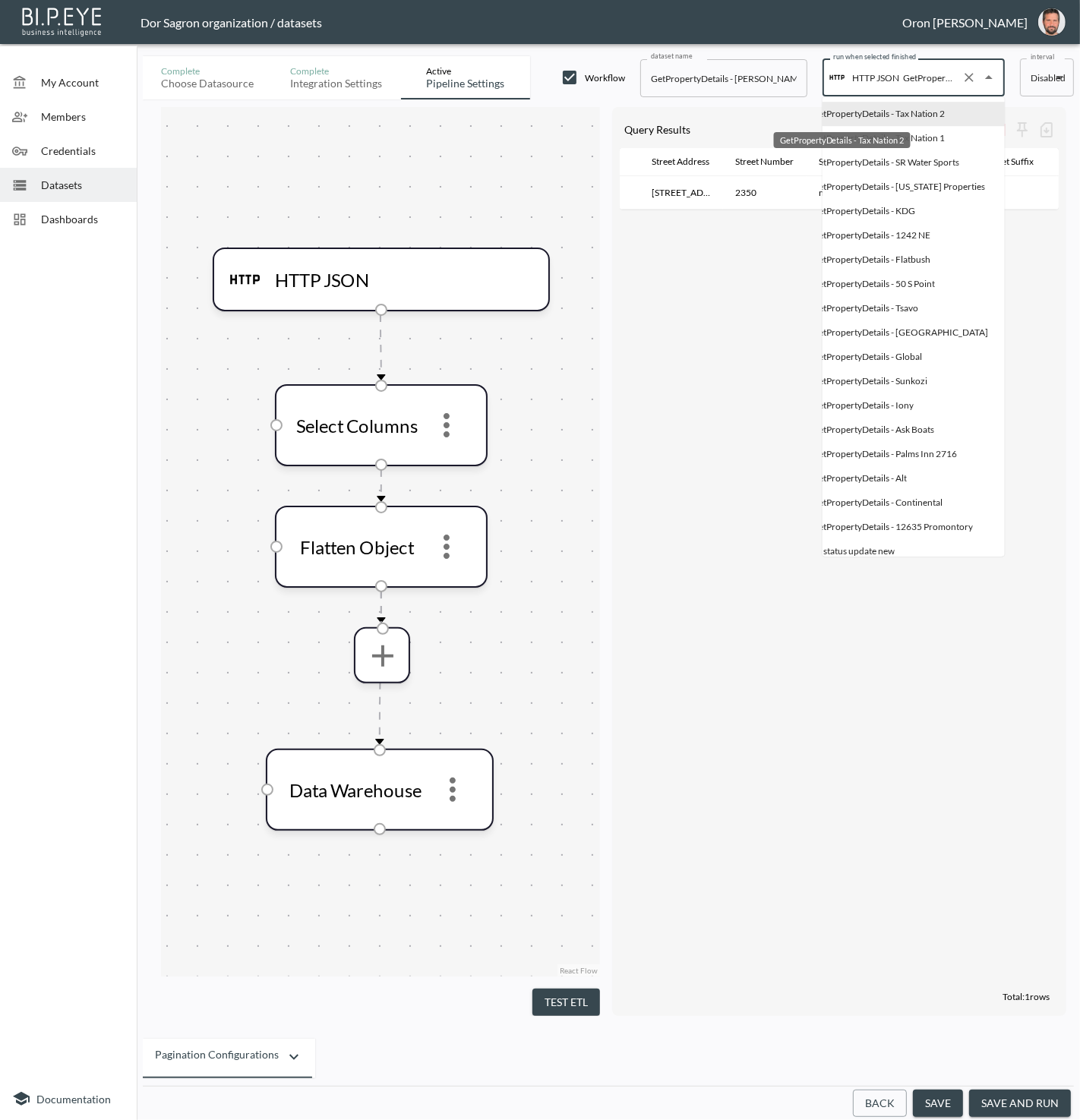
scroll to position [1, 93]
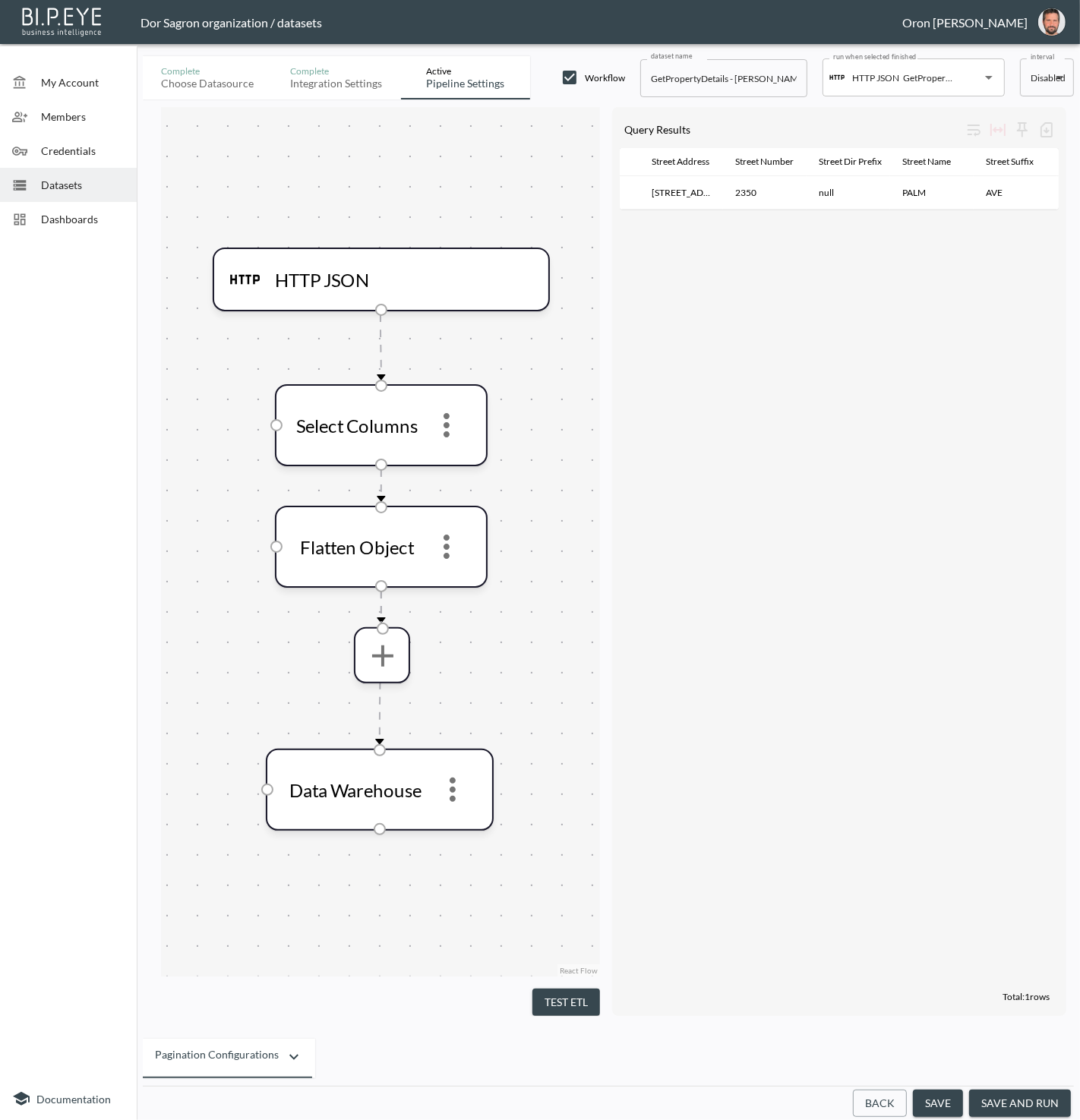
click at [747, 373] on div "Pmxproperty Id Parcel Number FIPS Street Address Street Number Street Dir Prefi…" at bounding box center [839, 567] width 439 height 838
click at [1048, 1107] on button "save and run" at bounding box center [1020, 1104] width 102 height 28
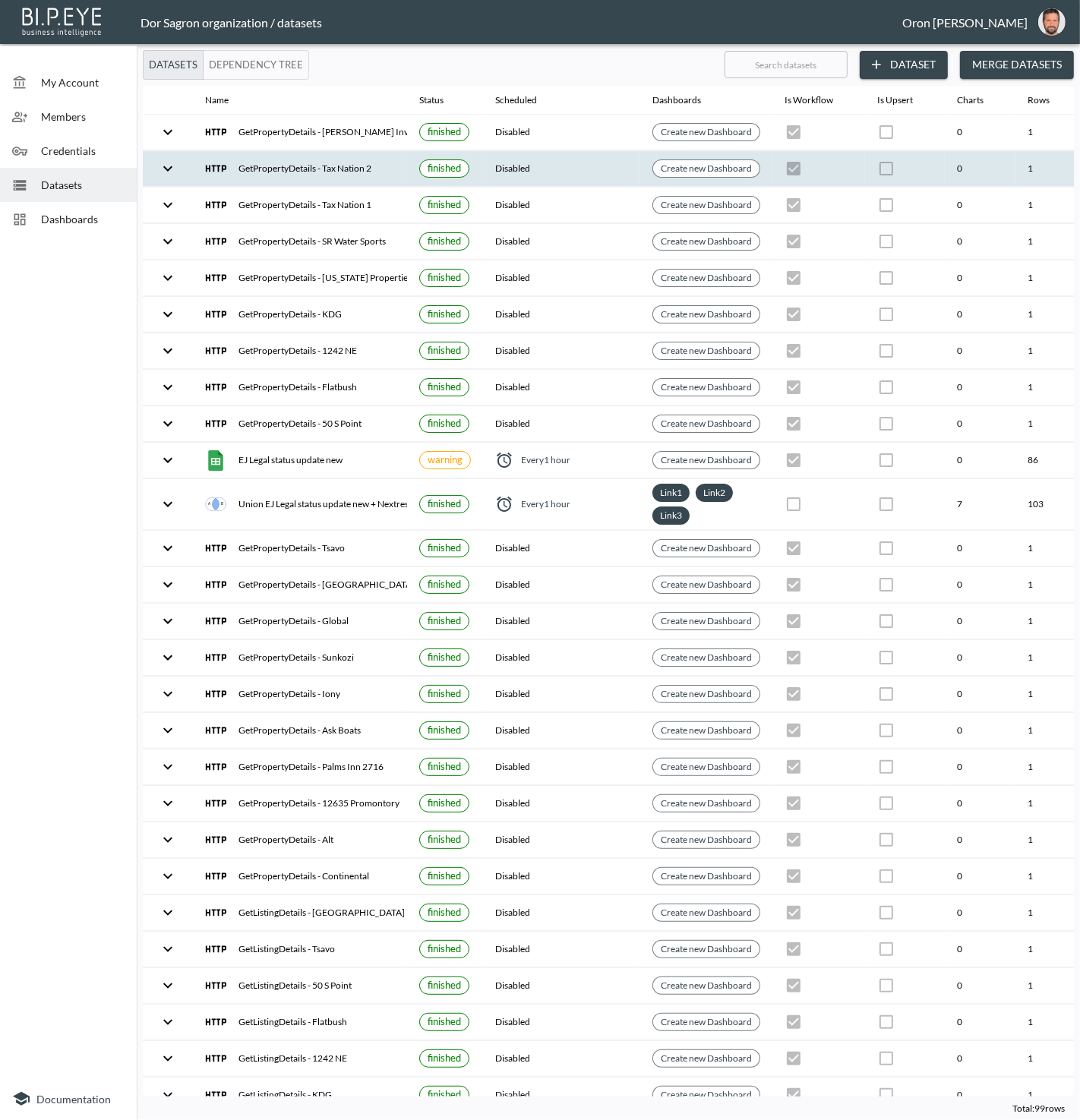
scroll to position [0, 174]
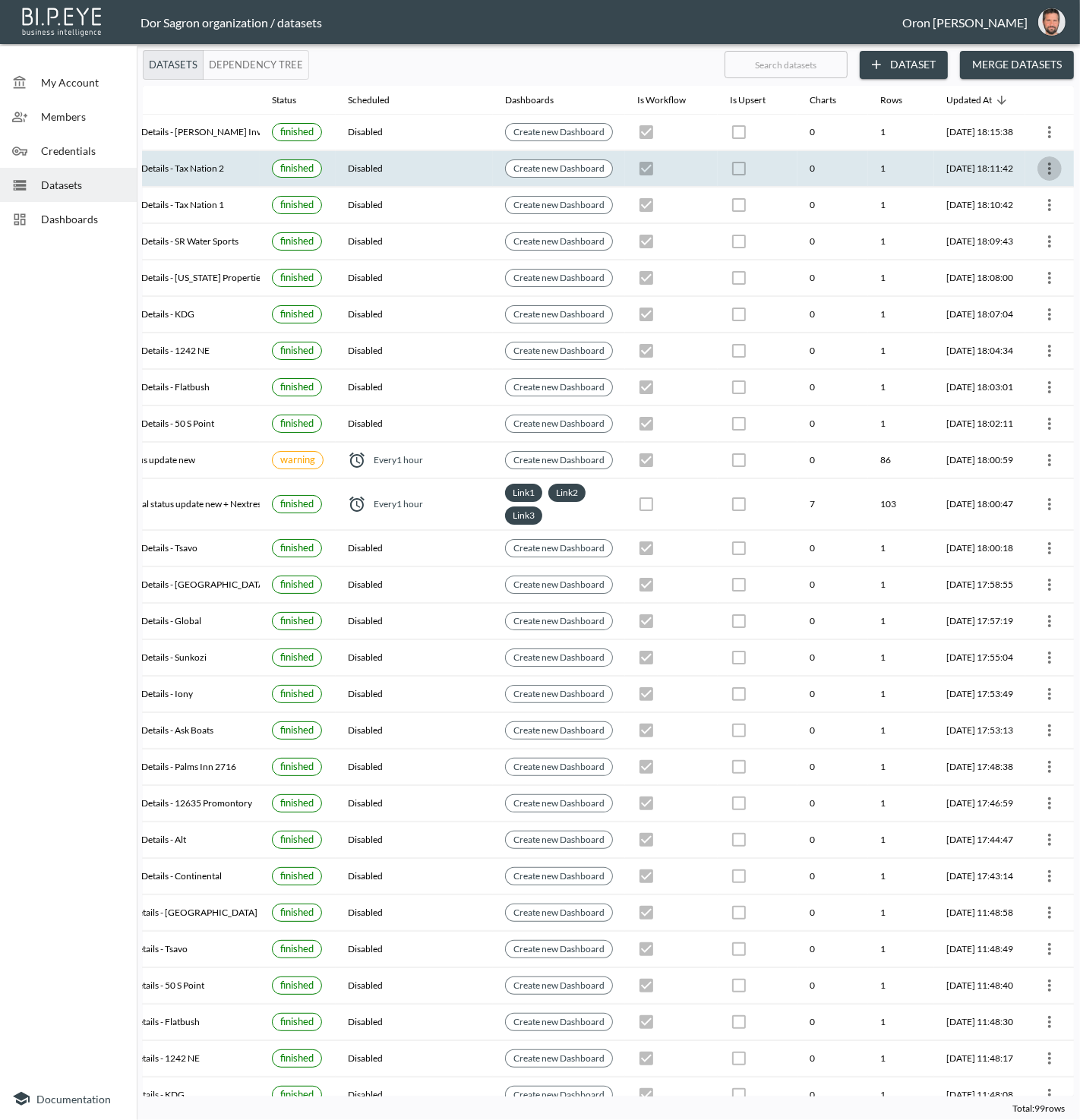
click at [1041, 168] on icon "more" at bounding box center [1049, 168] width 18 height 18
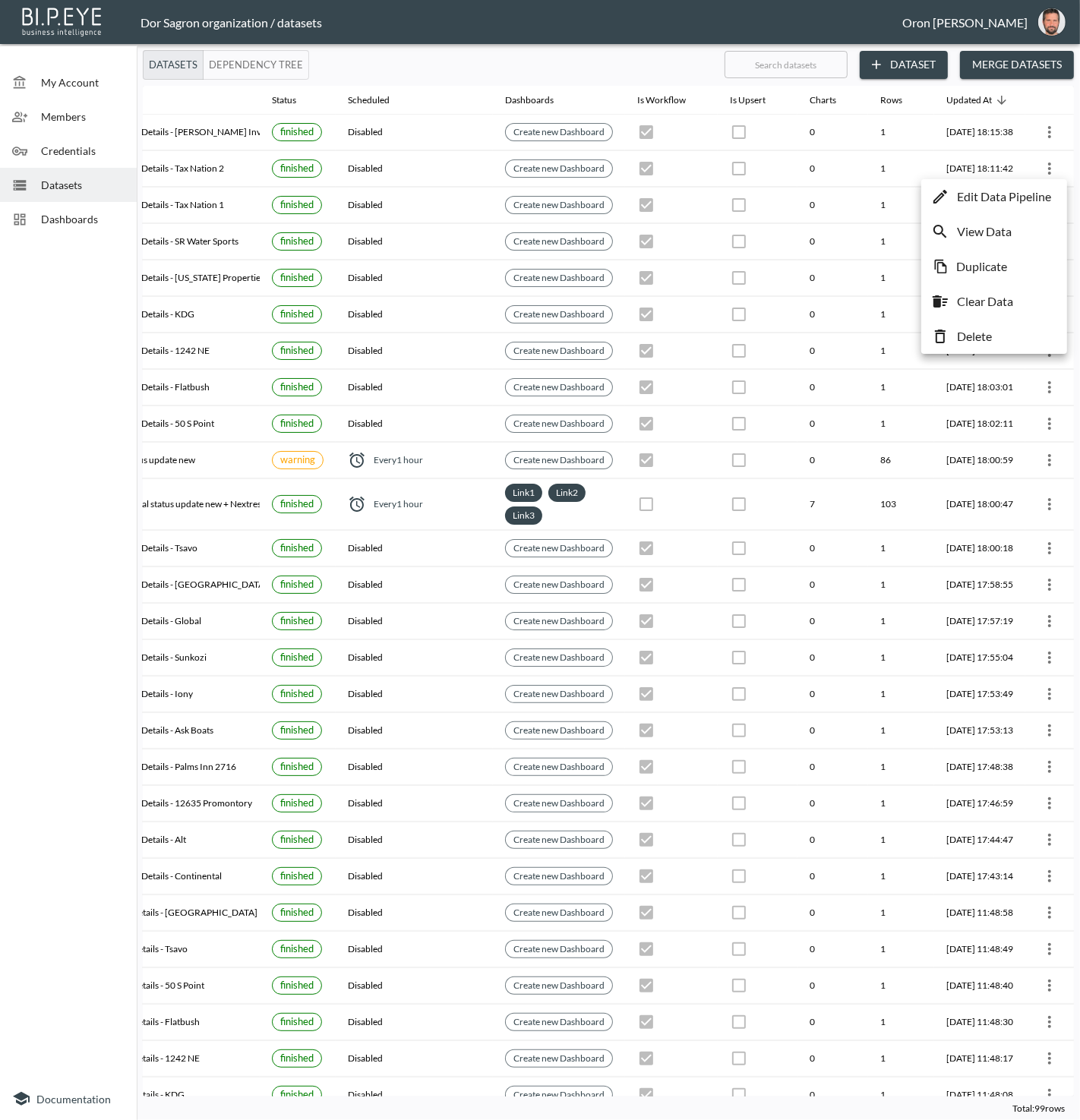
click at [1034, 190] on p "Edit Data Pipeline" at bounding box center [1004, 196] width 94 height 18
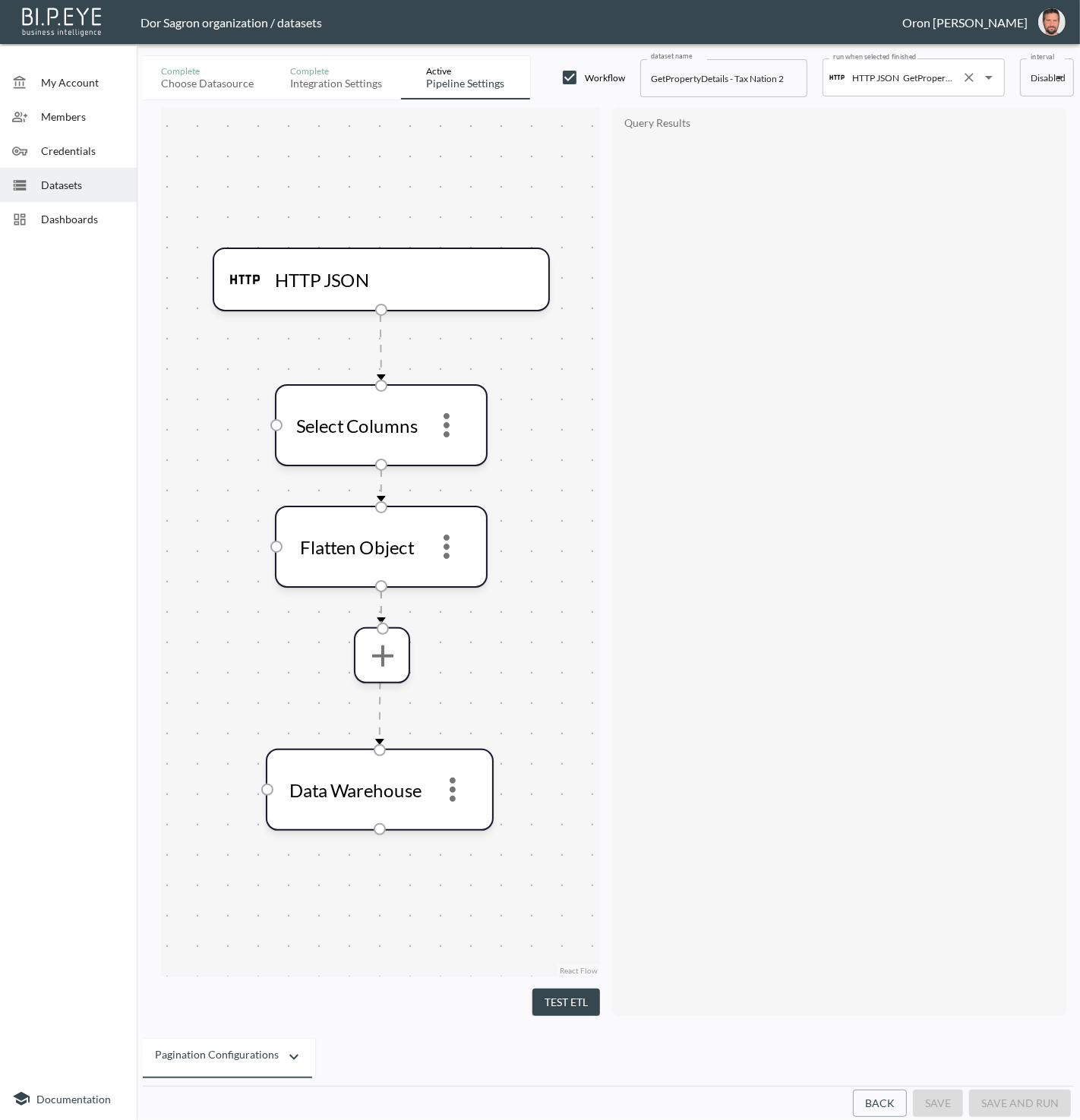
click at [945, 89] on input "GetPropertyDetails - Tax Nation 1" at bounding box center [927, 78] width 56 height 25
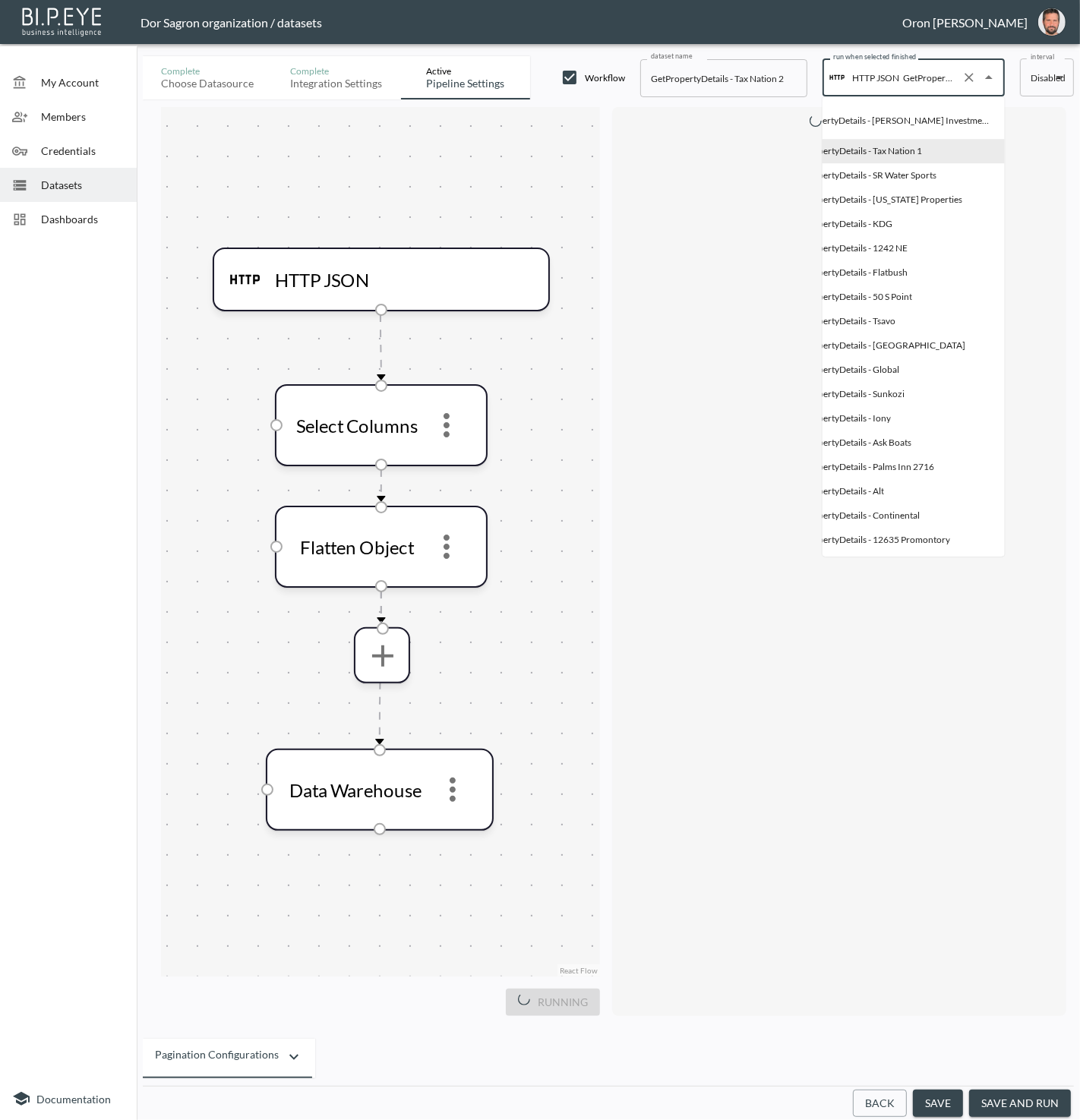
scroll to position [0, 118]
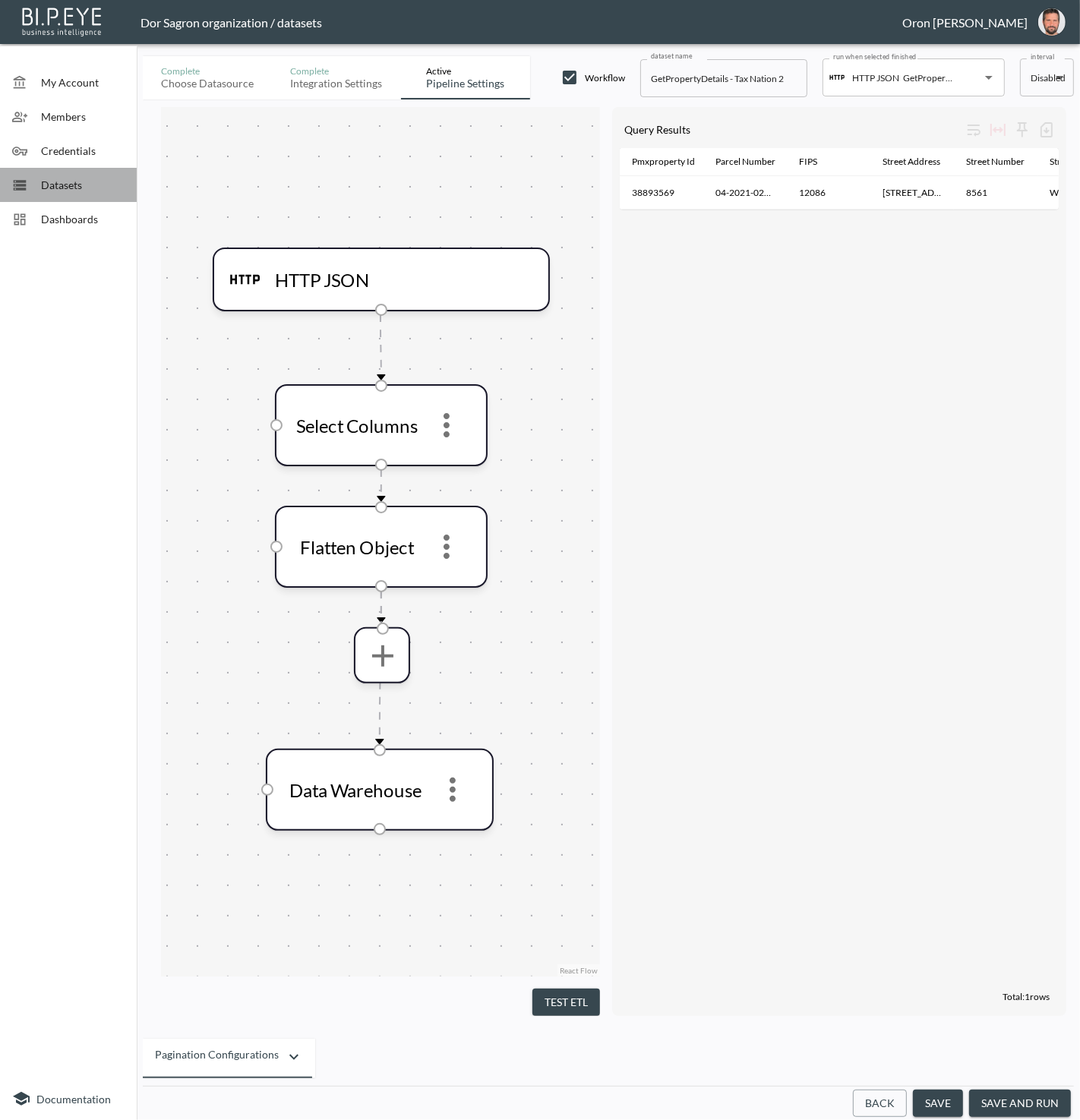
click at [41, 190] on span "Datasets" at bounding box center [82, 185] width 83 height 16
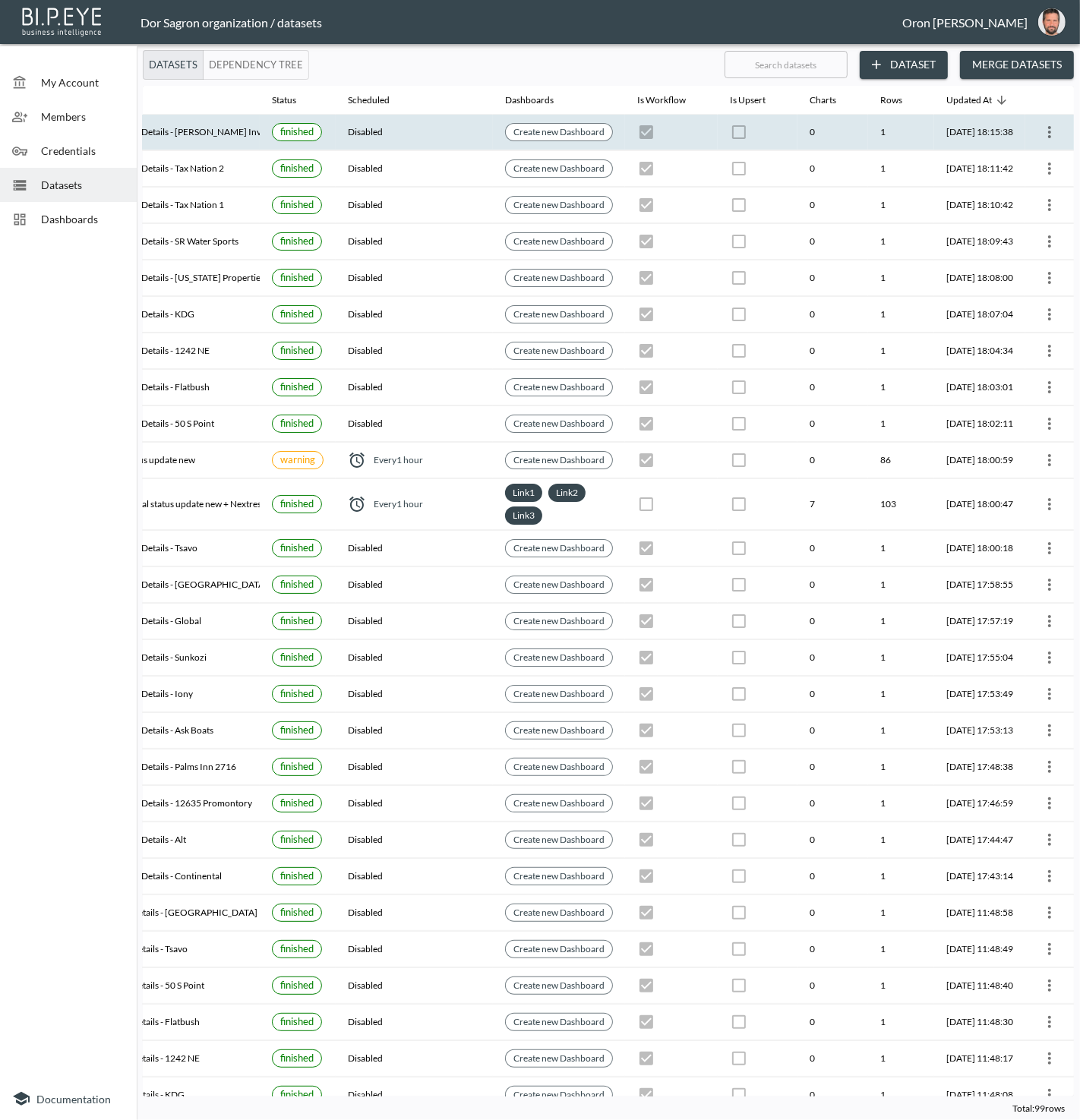
scroll to position [0, 174]
click at [1044, 134] on icon "more" at bounding box center [1049, 131] width 18 height 18
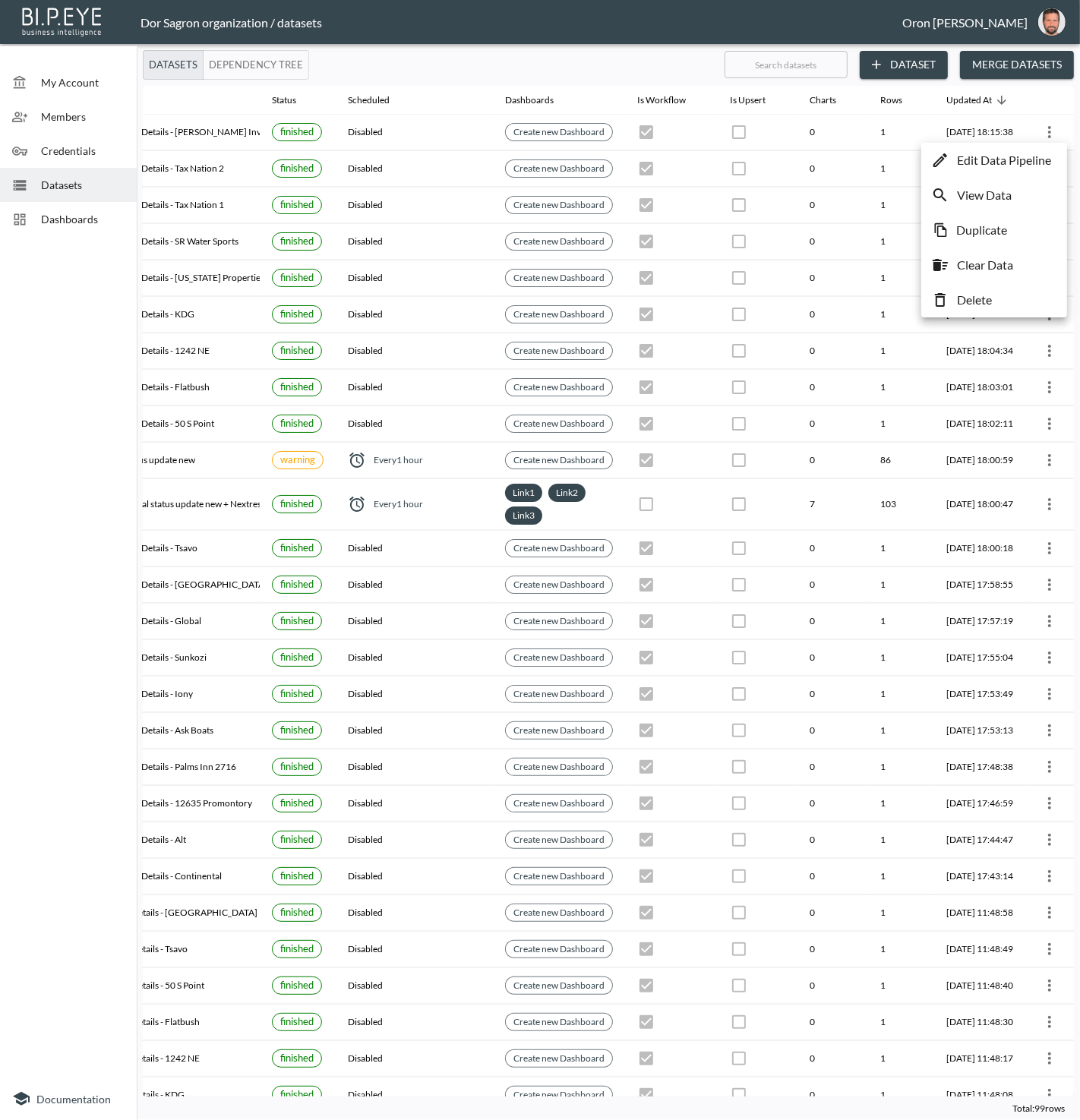
click at [1034, 157] on p "Edit Data Pipeline" at bounding box center [1004, 159] width 94 height 18
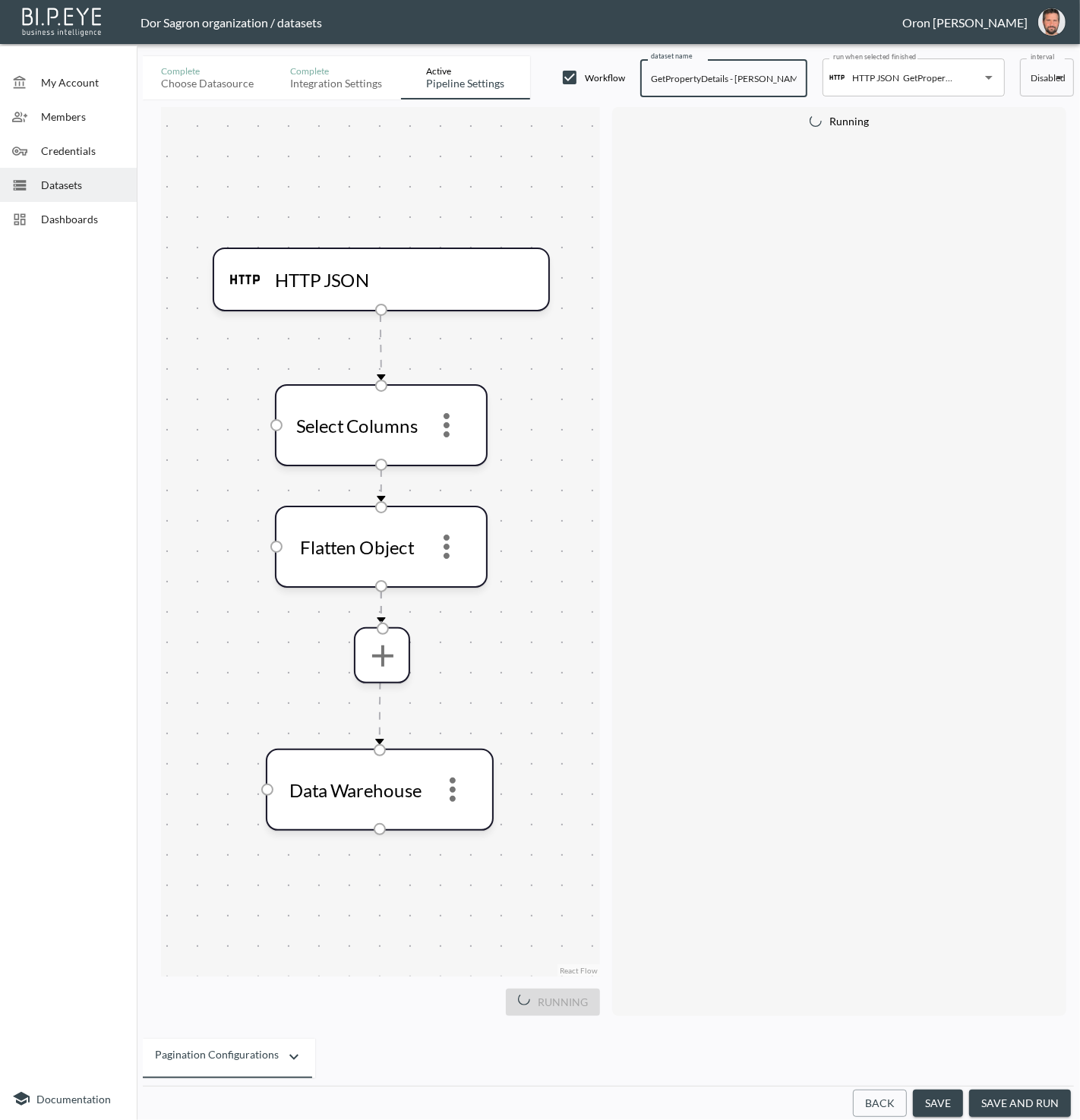
click at [708, 83] on input "GetPropertyDetails - [PERSON_NAME] Investments" at bounding box center [724, 78] width 167 height 38
click at [846, 80] on div "HTTP JSON" at bounding box center [864, 77] width 70 height 15
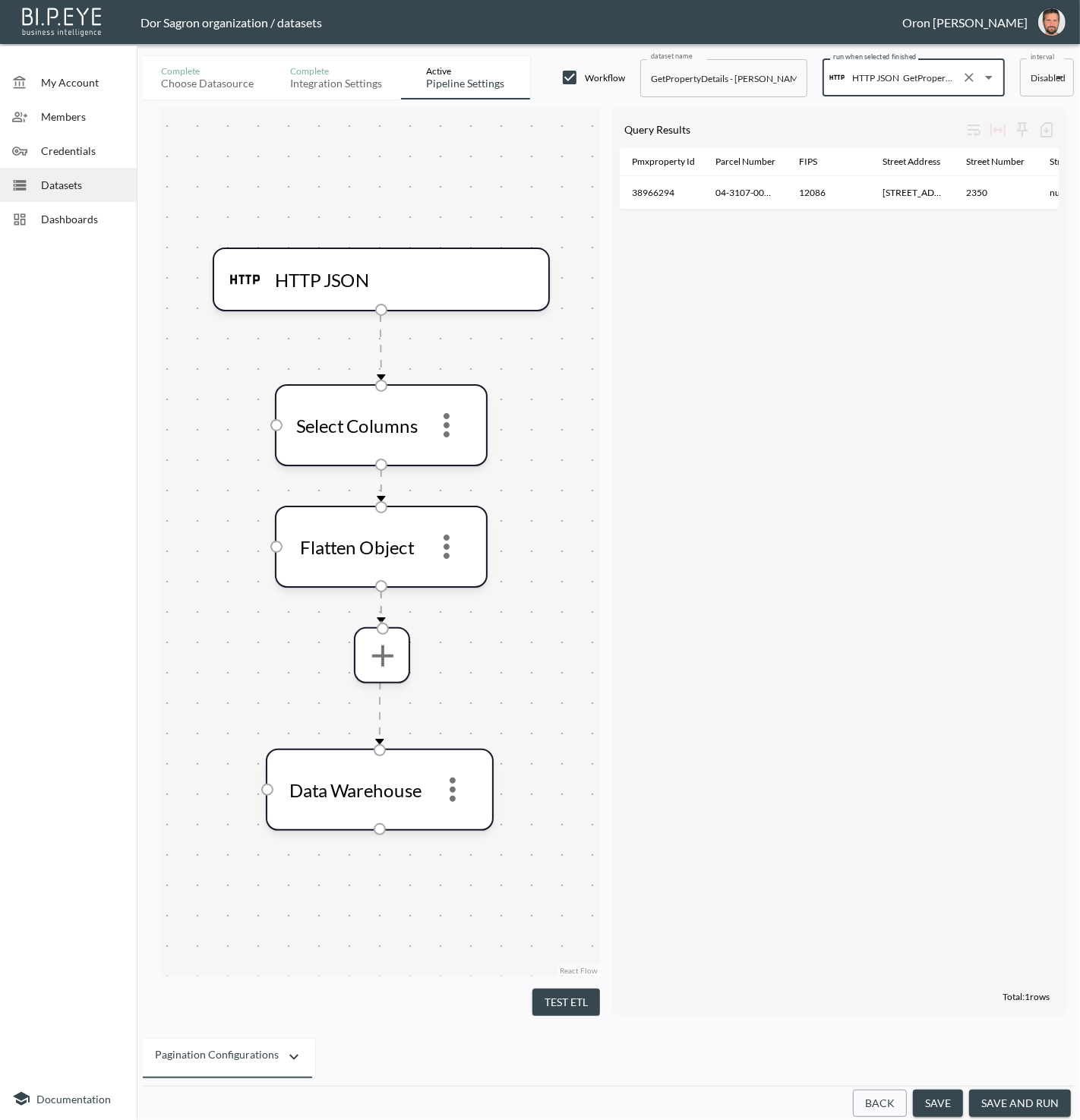
click at [71, 182] on span "Datasets" at bounding box center [82, 185] width 83 height 16
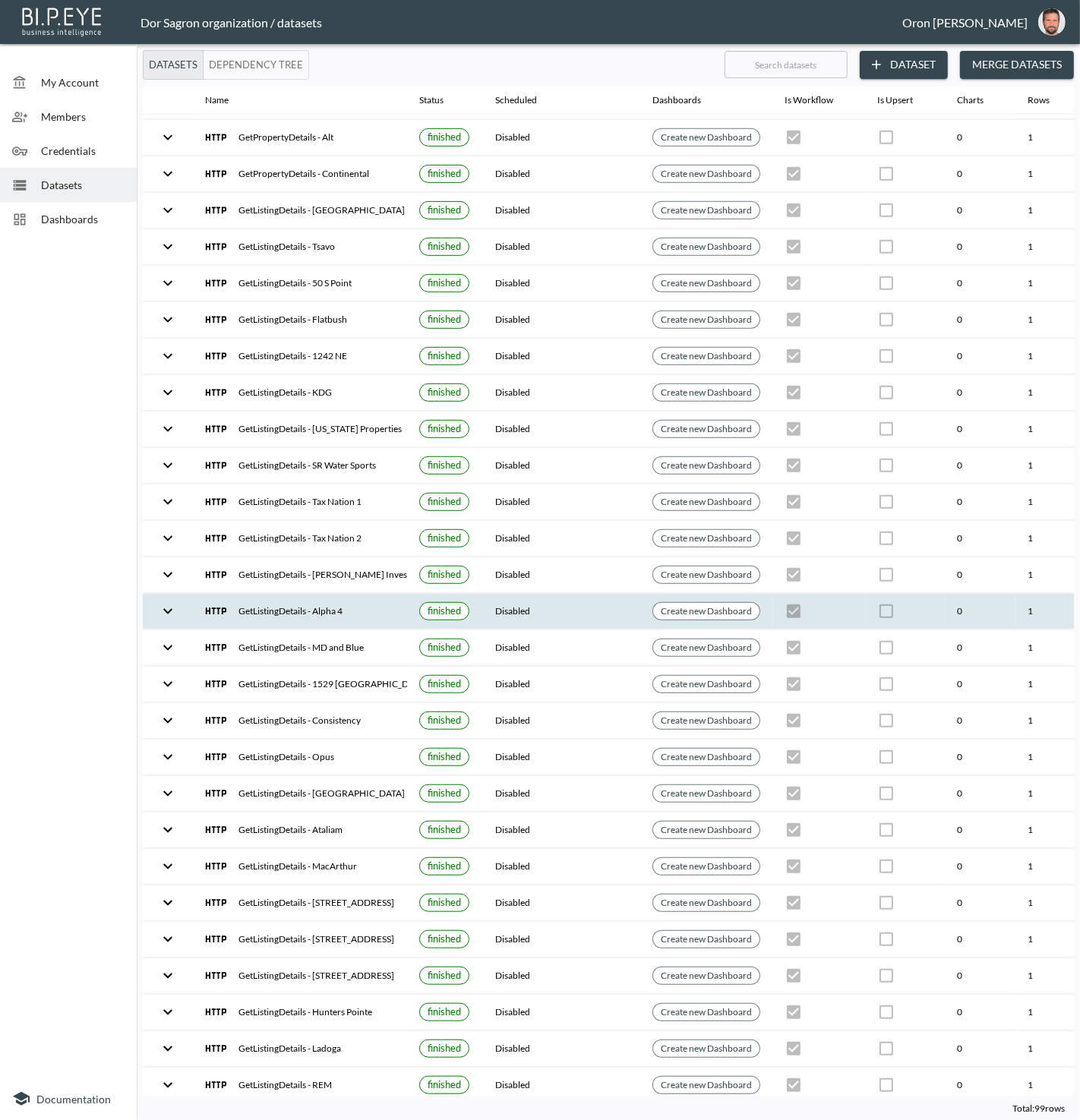
scroll to position [703, 174]
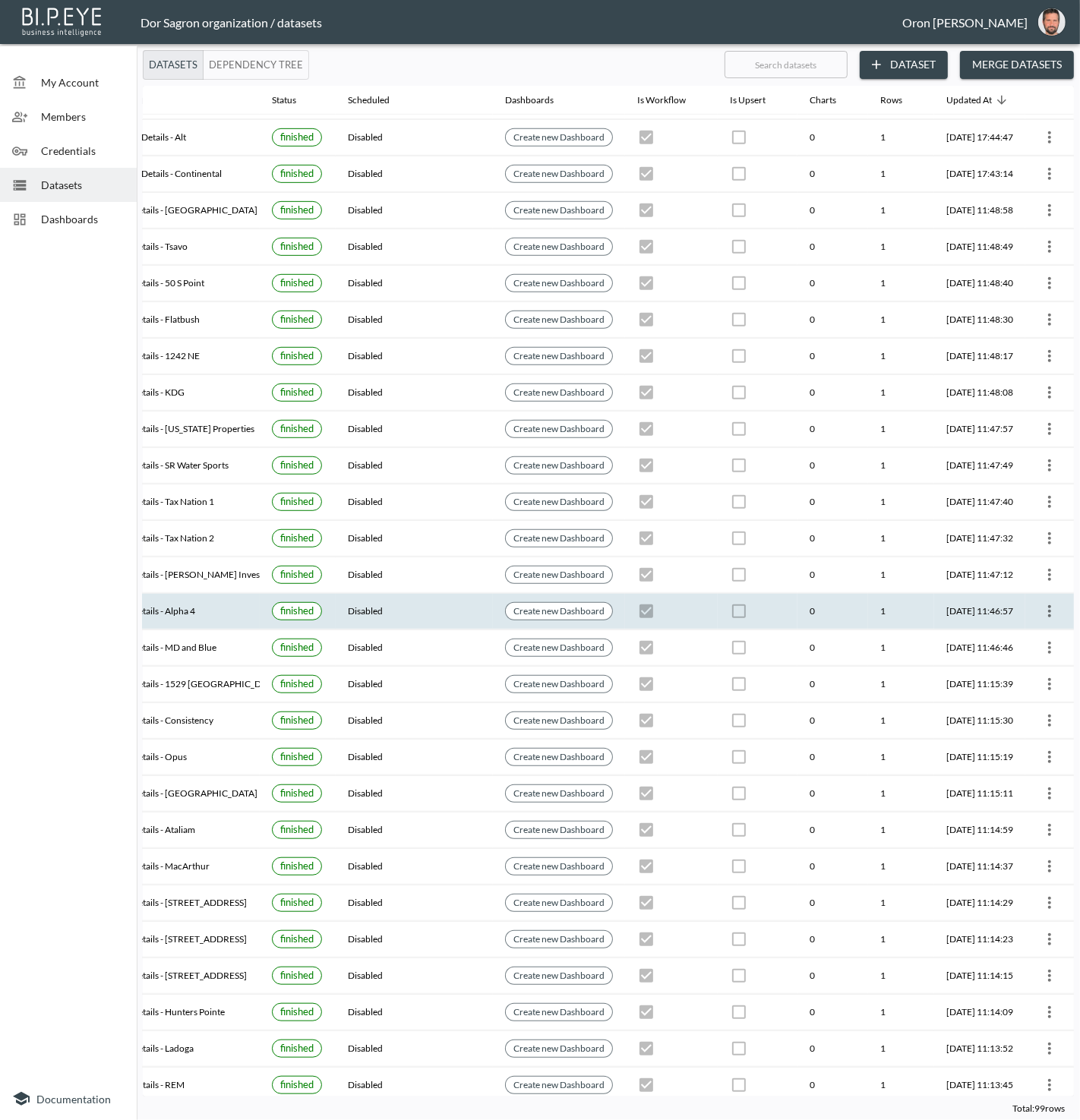
click at [1046, 602] on icon "more" at bounding box center [1049, 611] width 18 height 18
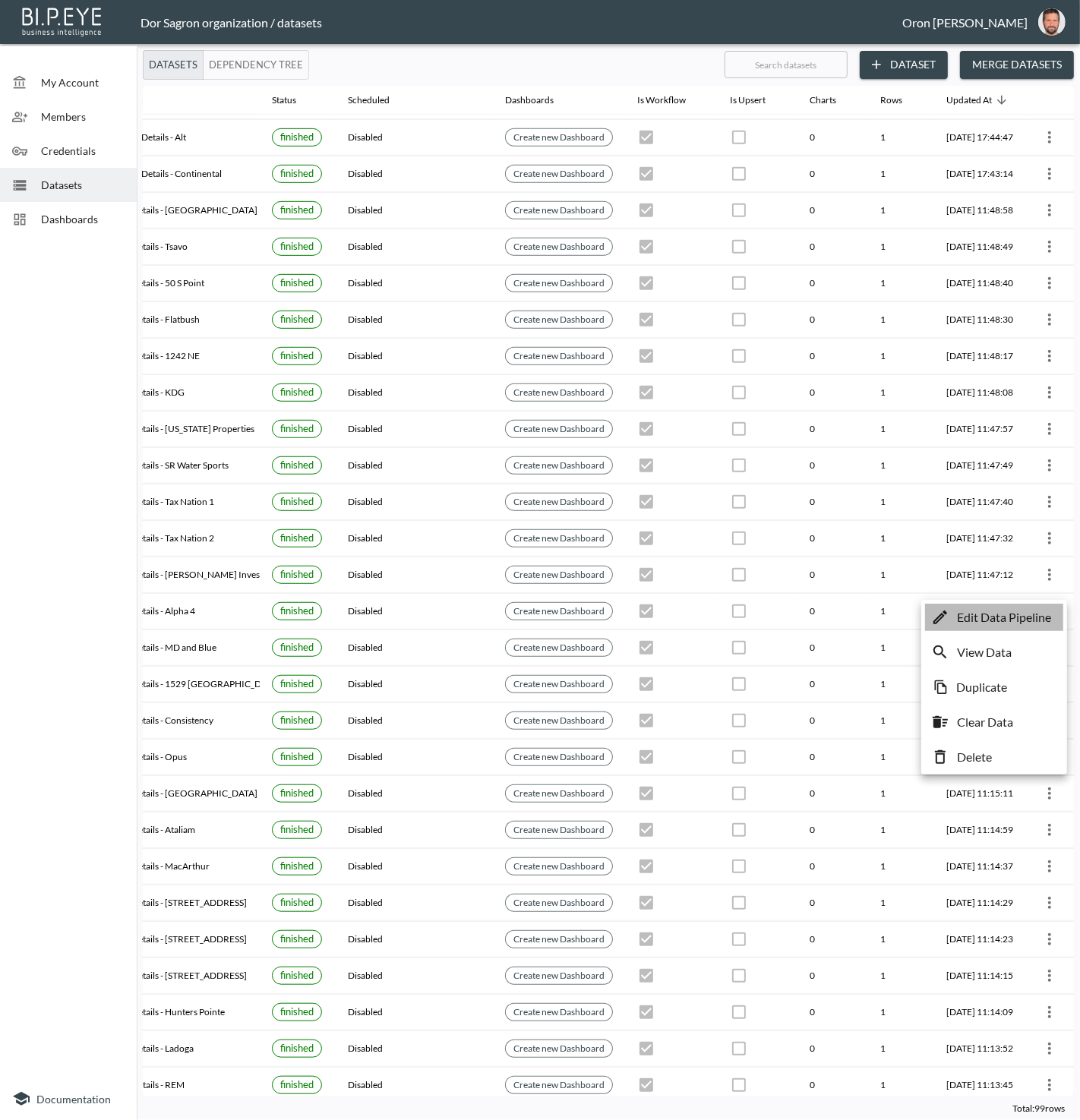
click at [1038, 614] on p "Edit Data Pipeline" at bounding box center [1004, 617] width 94 height 18
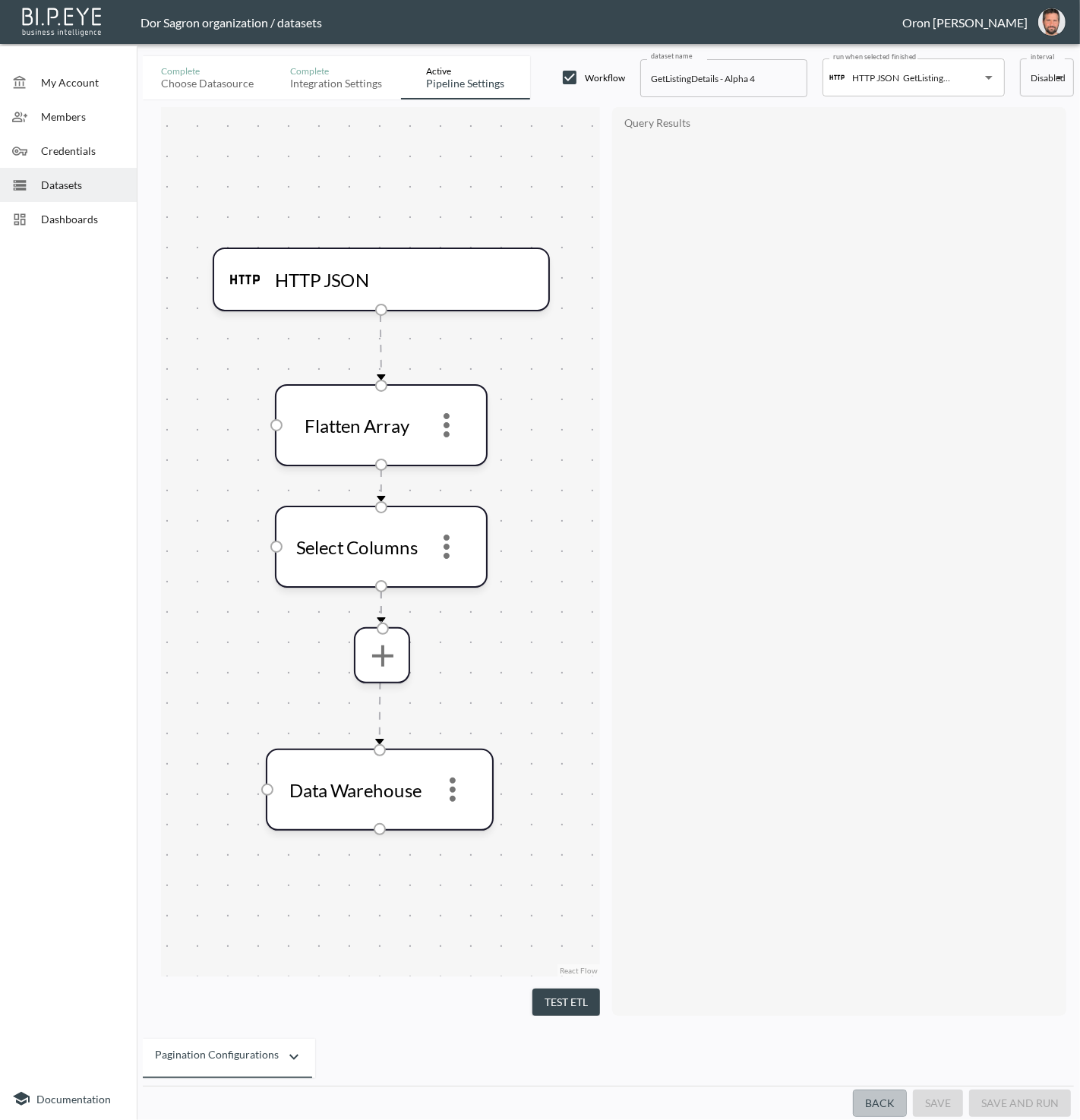
drag, startPoint x: 885, startPoint y: 1100, endPoint x: 890, endPoint y: 1080, distance: 20.6
click at [885, 1100] on button "Back" at bounding box center [880, 1104] width 54 height 28
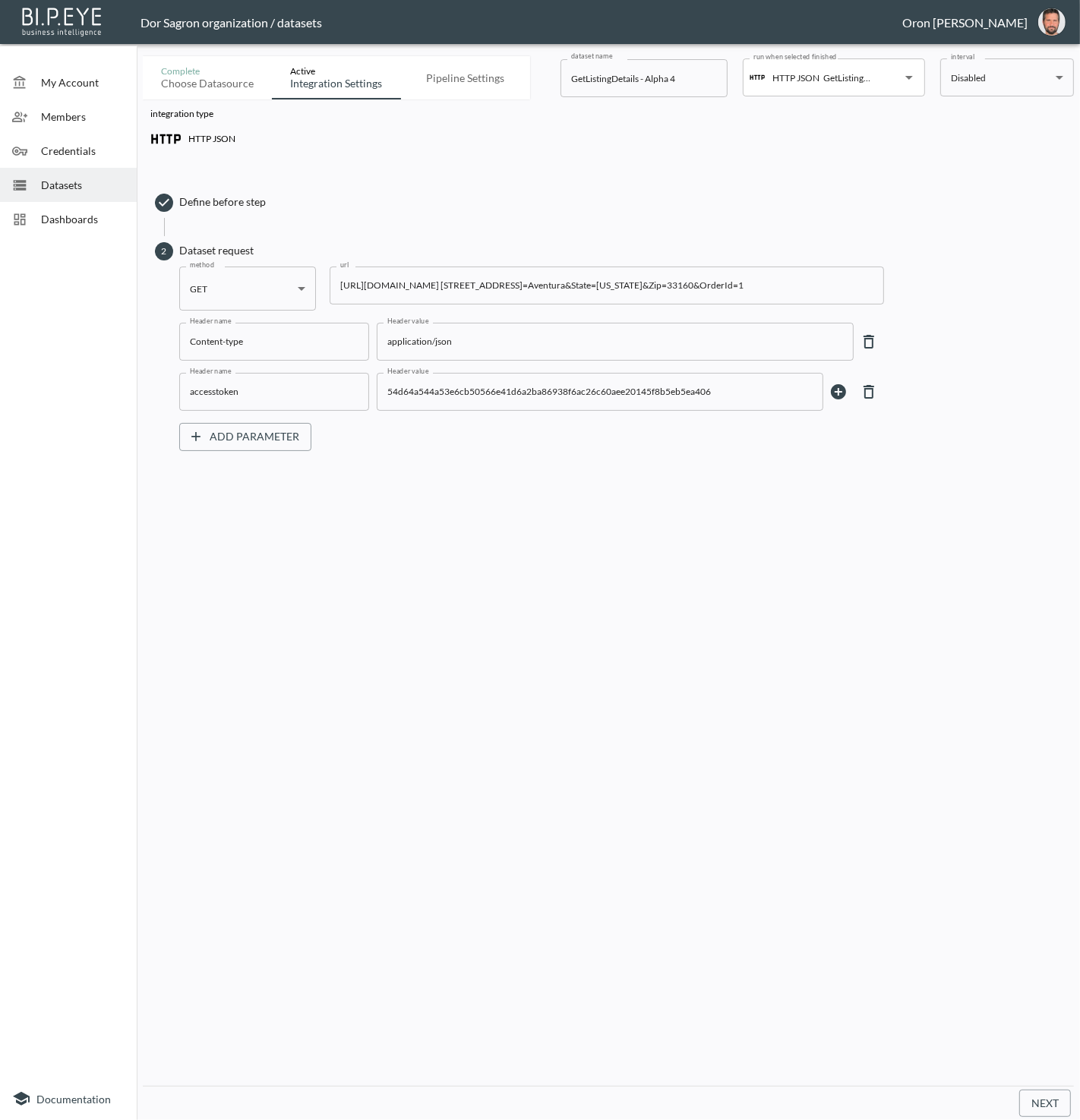
click at [556, 293] on input "https://staging-api.propmix.io/mktlite/val/v2/GetListingDetails?&Street=1000 W …" at bounding box center [607, 285] width 555 height 38
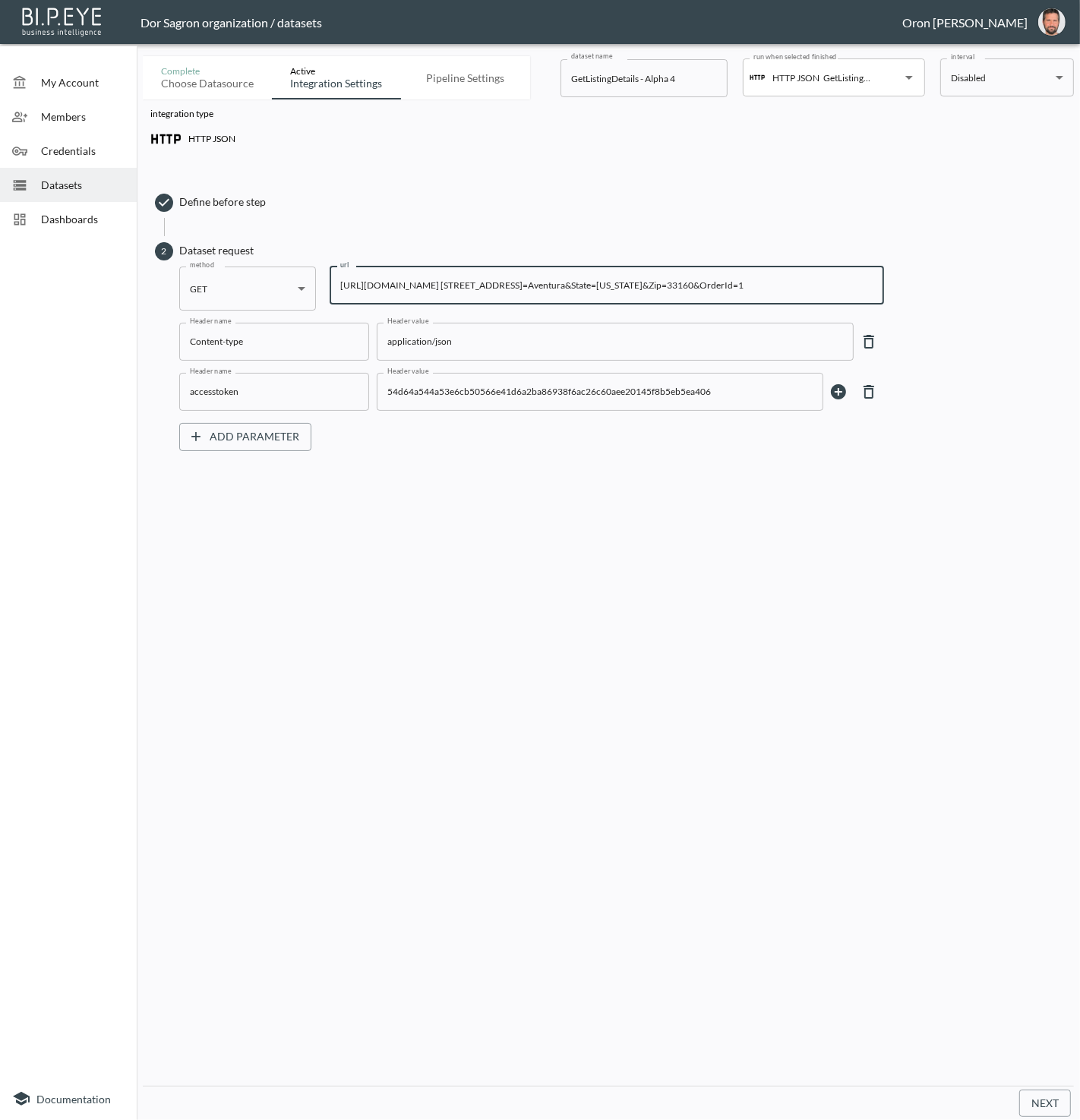
click at [556, 293] on input "https://staging-api.propmix.io/mktlite/val/v2/GetListingDetails?&Street=1000 W …" at bounding box center [607, 285] width 555 height 38
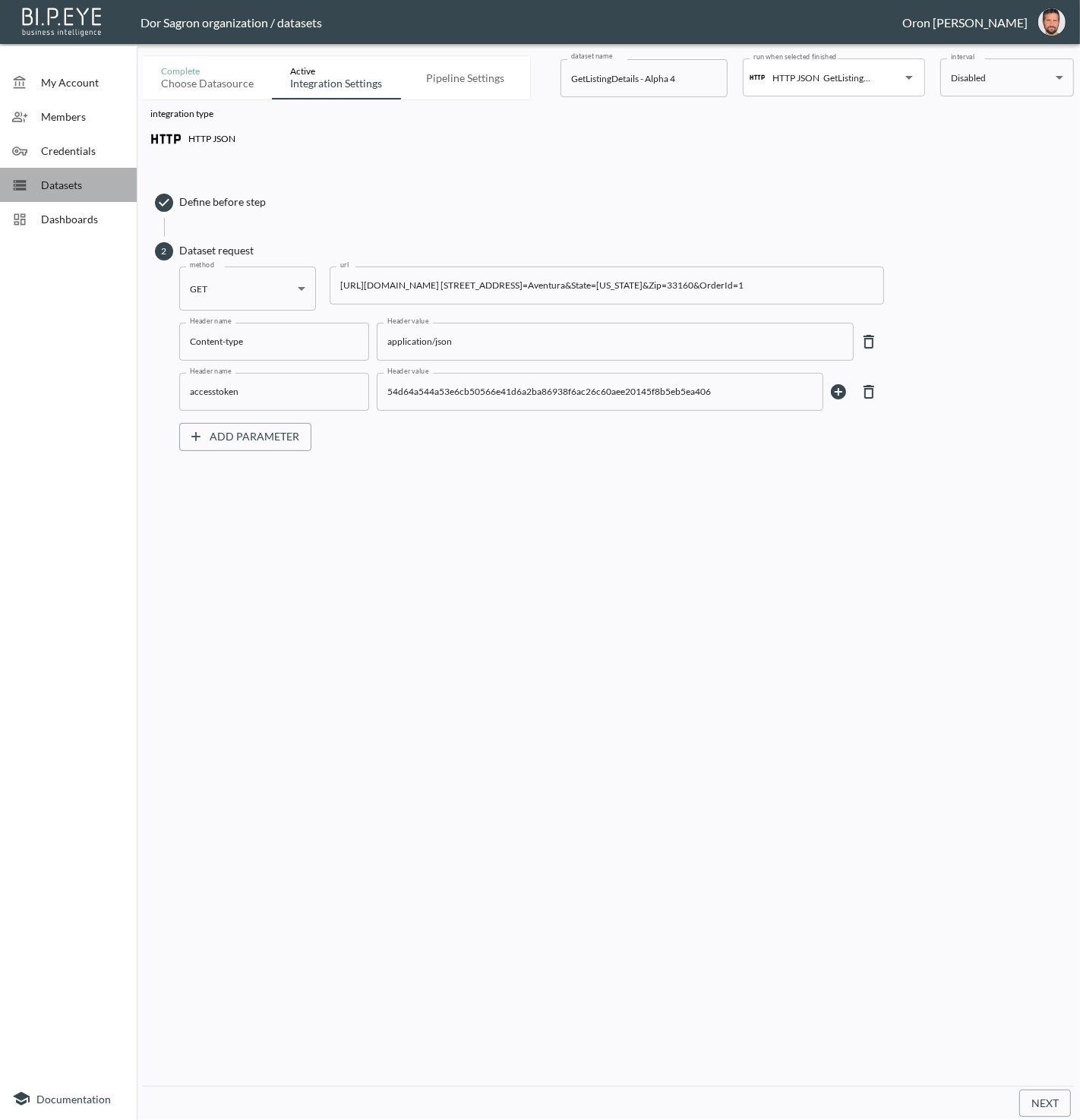
click at [68, 177] on span "Datasets" at bounding box center [82, 185] width 83 height 16
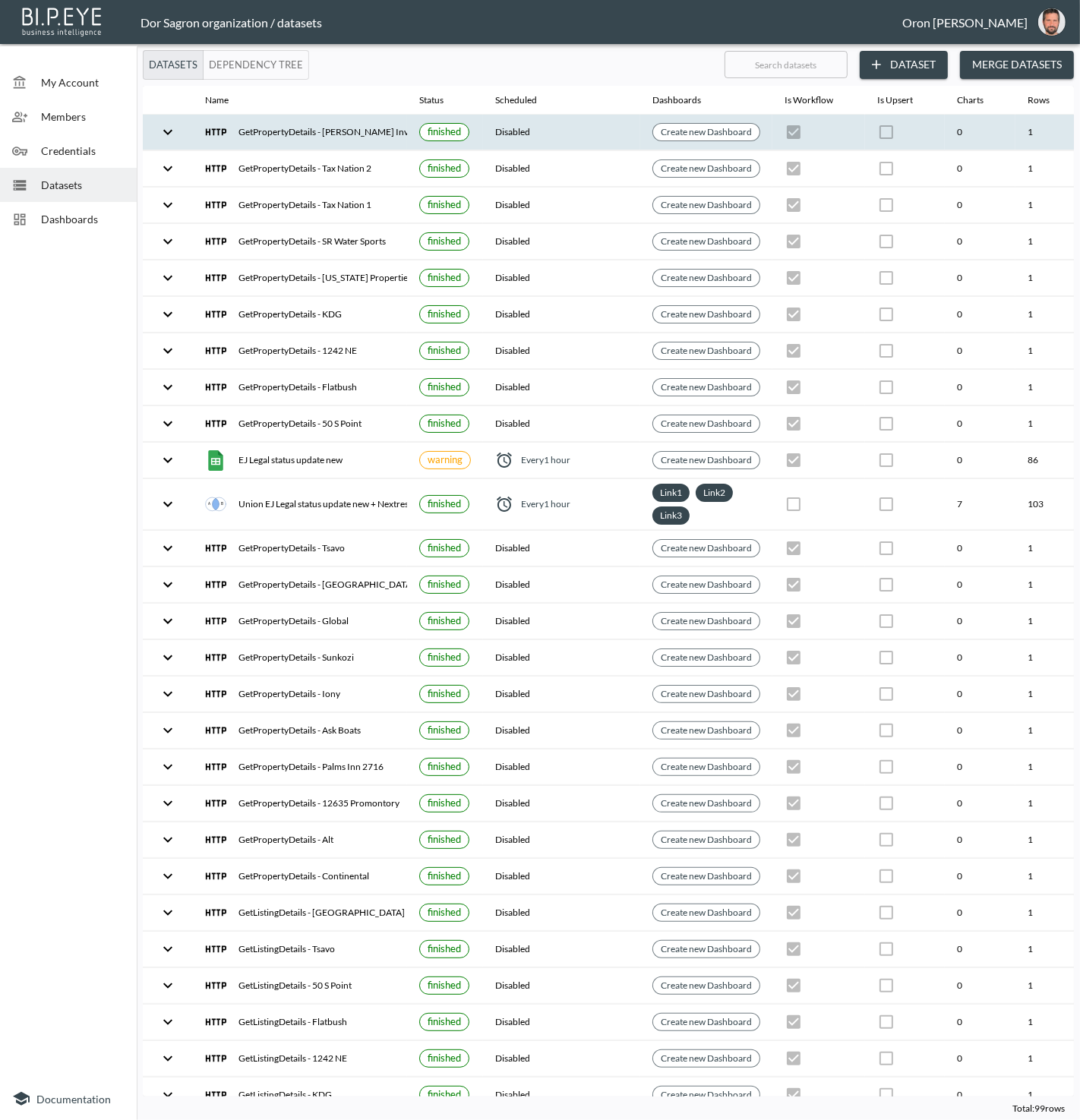
scroll to position [0, 174]
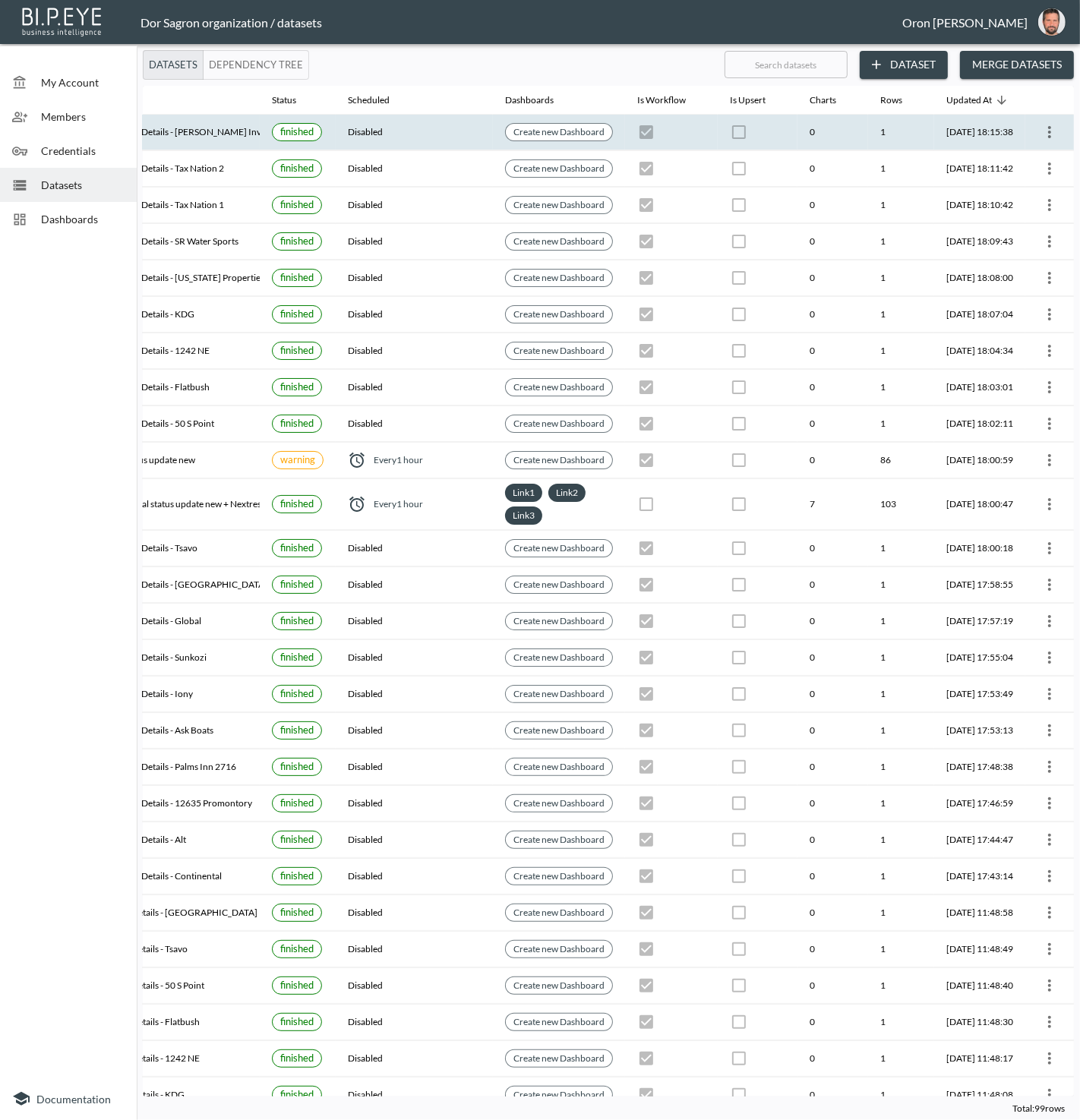
click at [1048, 126] on icon "more" at bounding box center [1049, 132] width 3 height 12
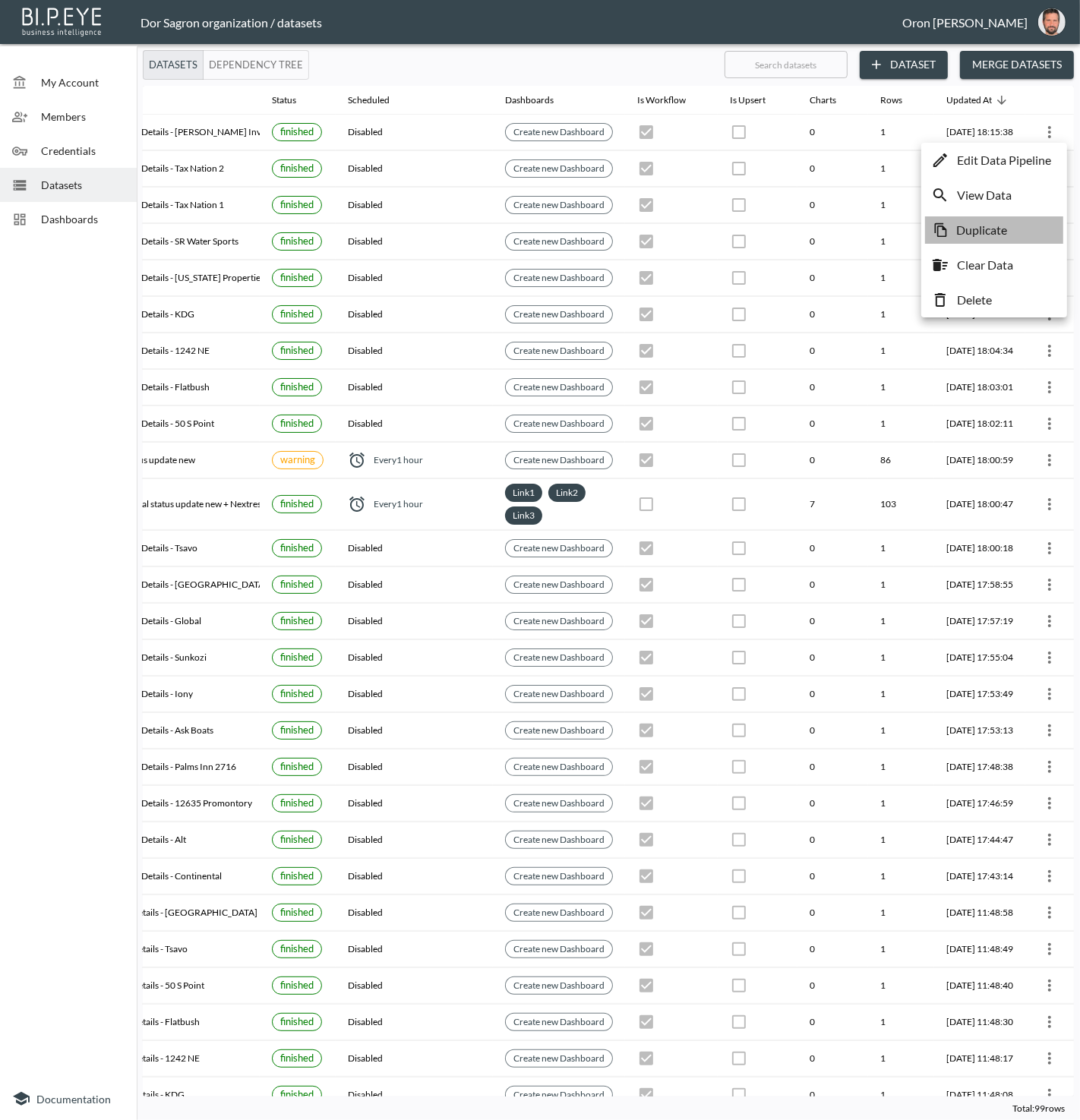
click at [994, 221] on p "Duplicate" at bounding box center [982, 230] width 51 height 18
checkbox input "true"
checkbox input "false"
checkbox input "true"
checkbox input "false"
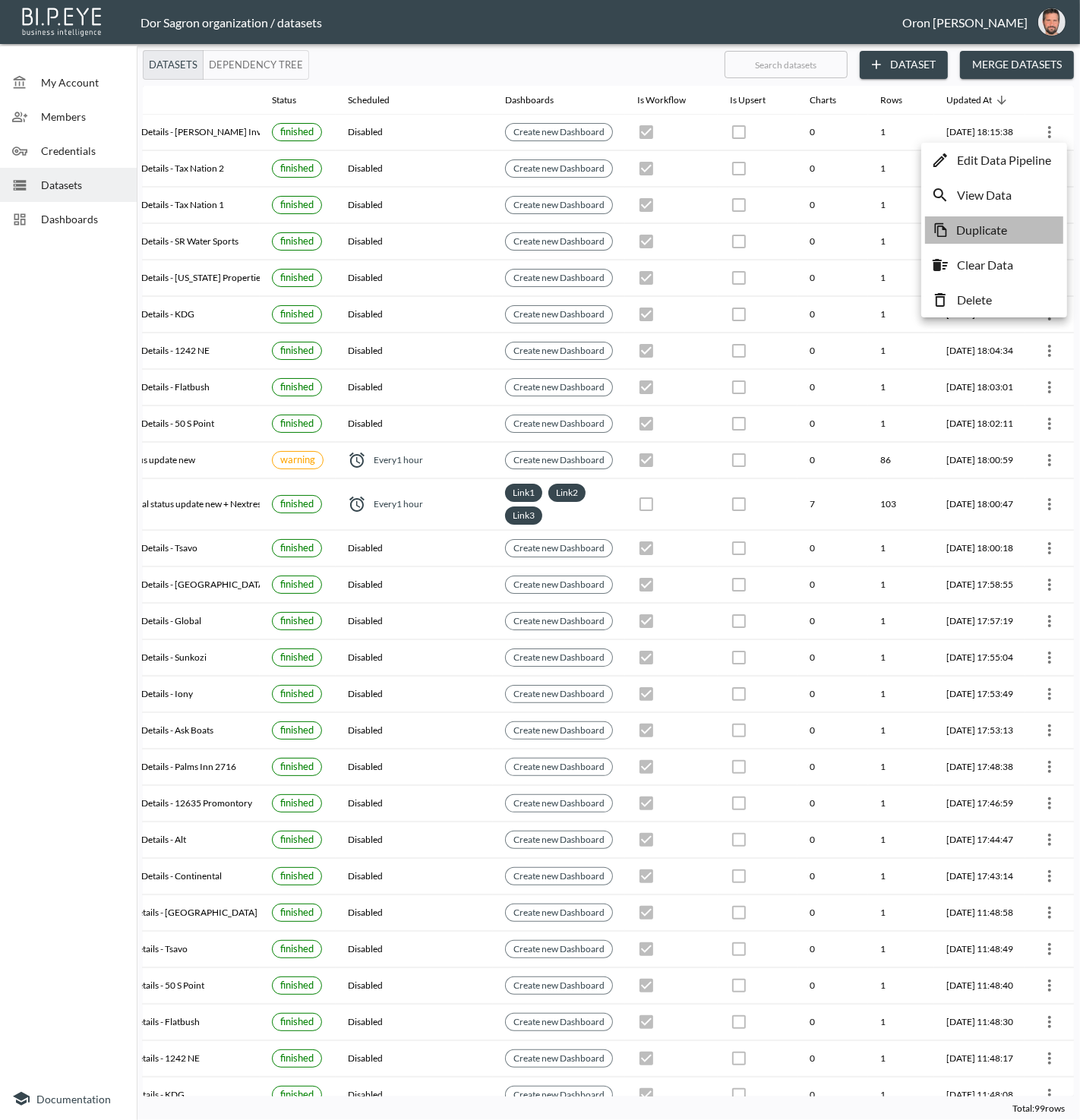
checkbox input "true"
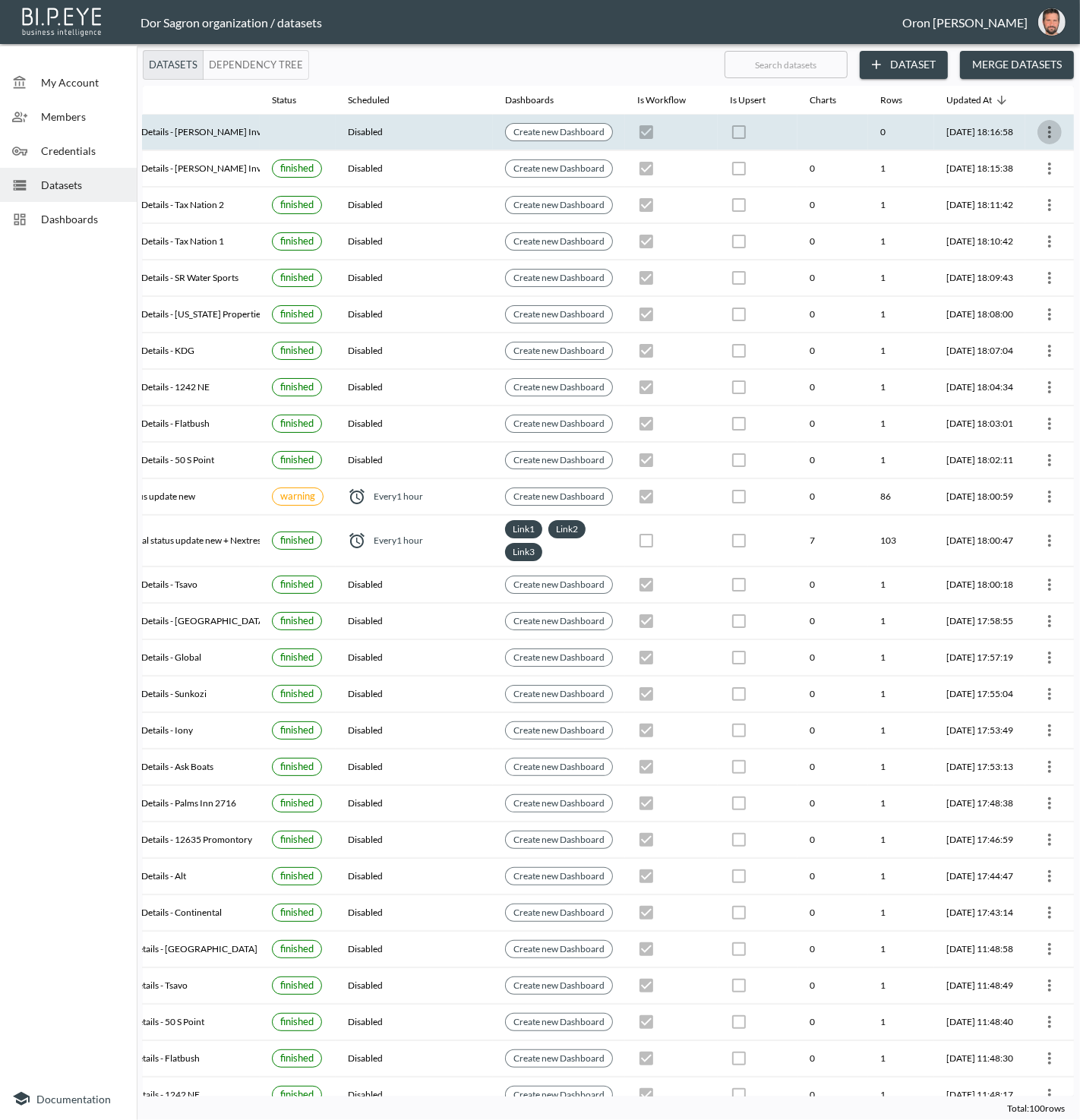
click at [1048, 136] on icon "more" at bounding box center [1049, 132] width 3 height 12
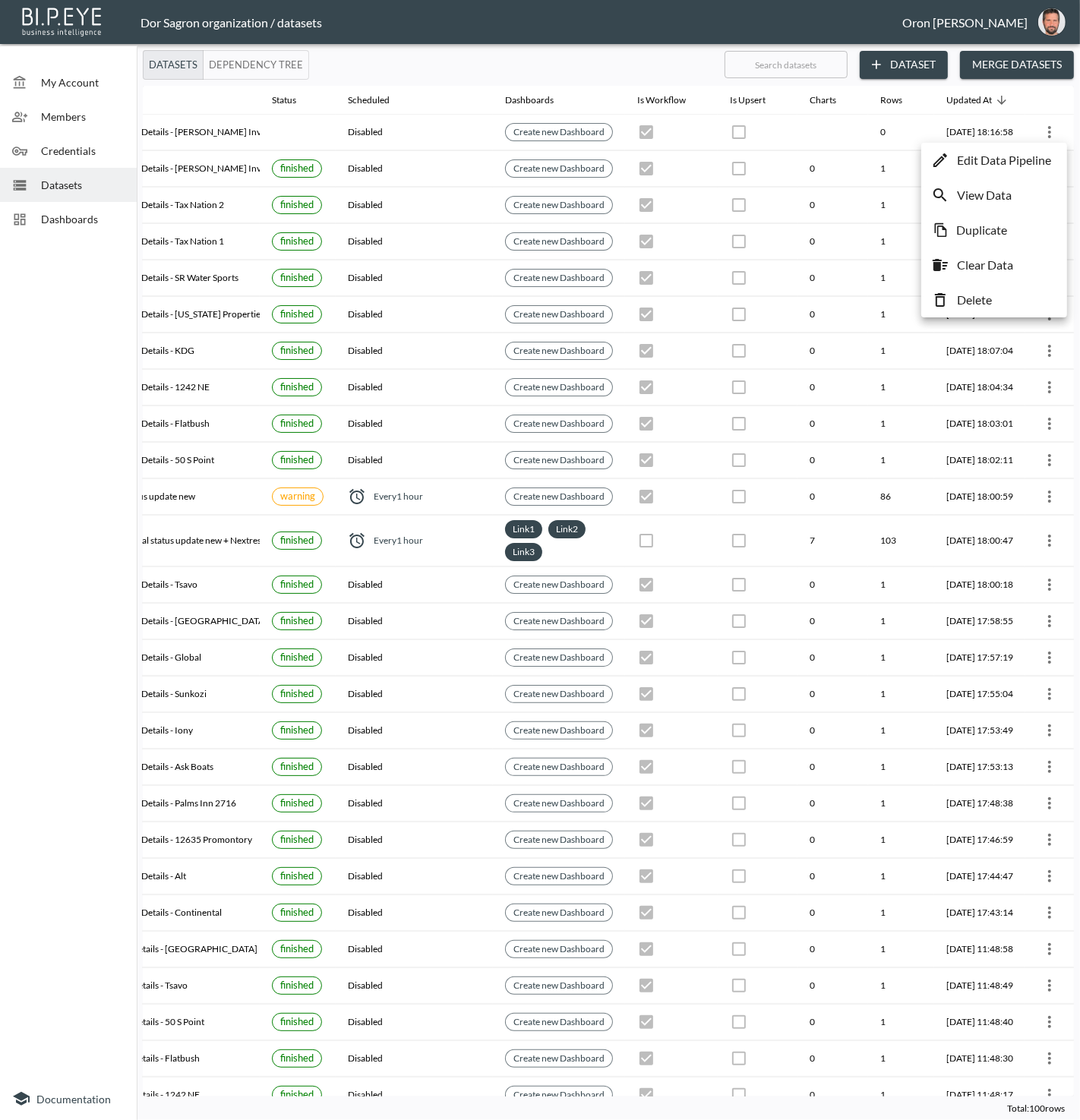
click at [1030, 159] on p "Edit Data Pipeline" at bounding box center [1004, 159] width 94 height 18
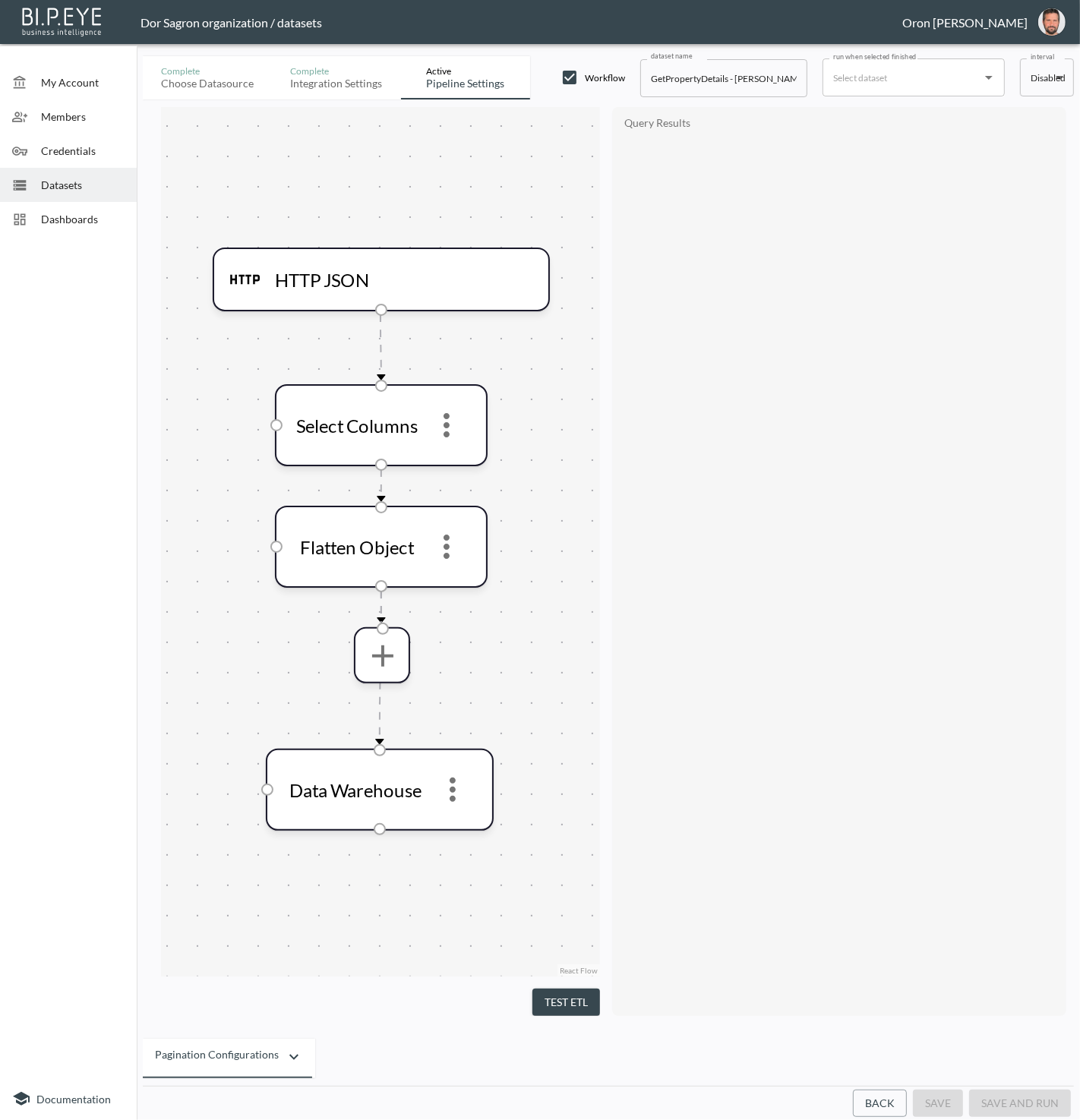
click at [897, 1108] on button "Back" at bounding box center [880, 1104] width 54 height 28
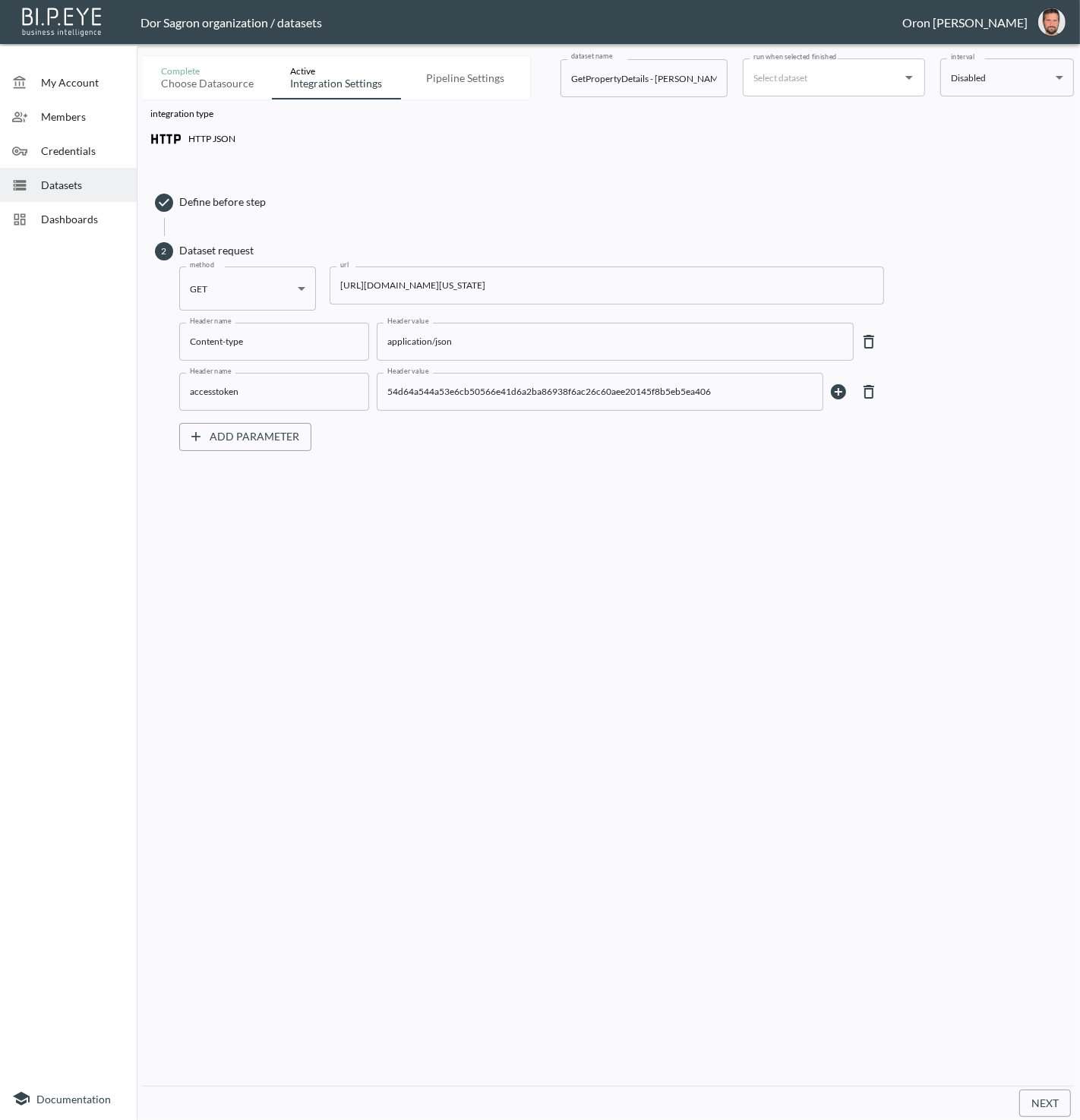
click at [480, 287] on input "https://staging-api.propmix.io/pubrec/assessor/v2/GetPropertyDetails?orderId=1&…" at bounding box center [607, 285] width 555 height 38
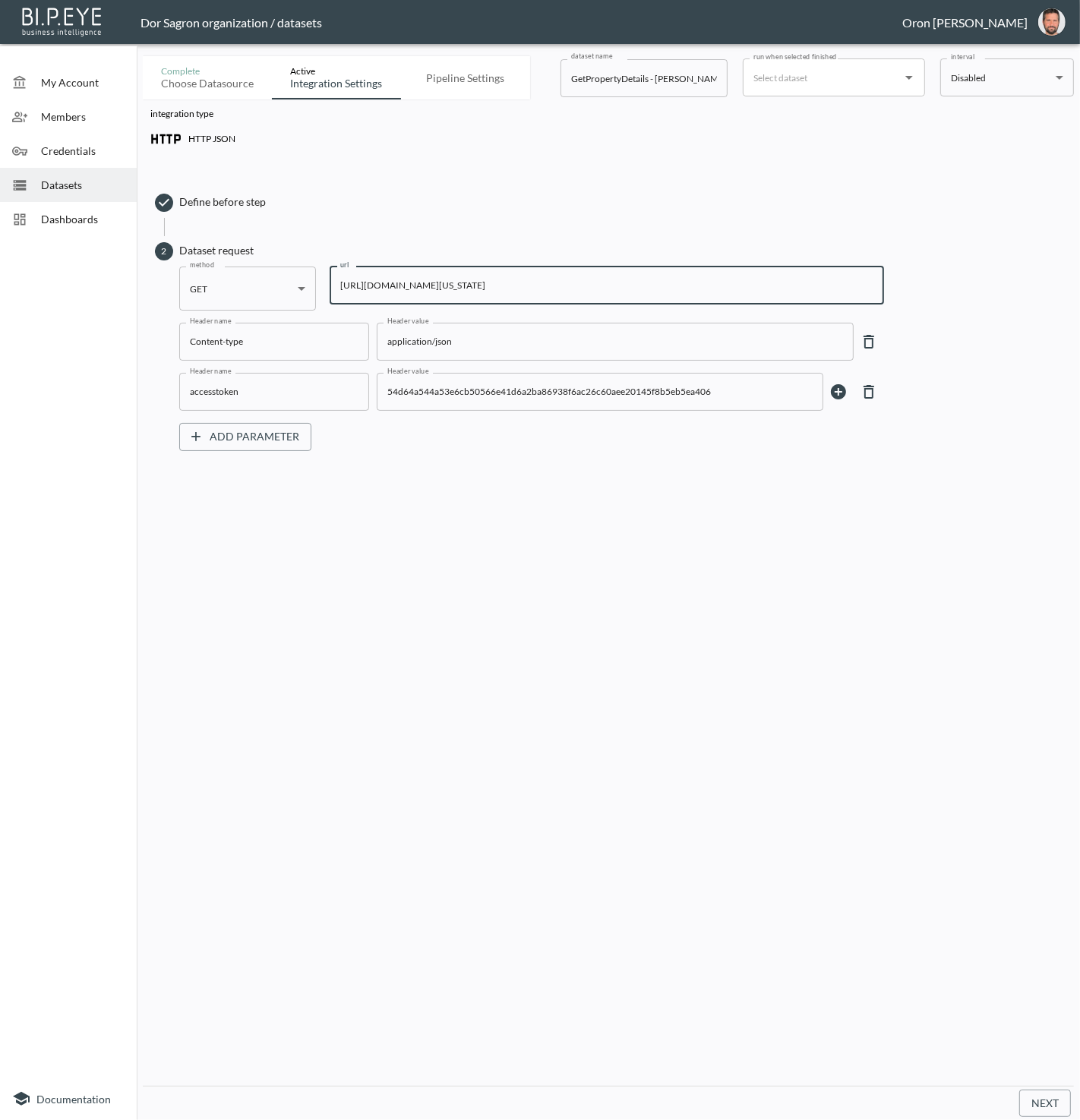
paste input "160&State=FL&City=Aventura&StreetAddress=1000+W+Island+Blvd"
type input "https://staging-api.propmix.io/pubrec/assessor/v2/GetPropertyDetails?orderId=1&…"
click at [818, 70] on input "run when selected finished" at bounding box center [822, 78] width 146 height 25
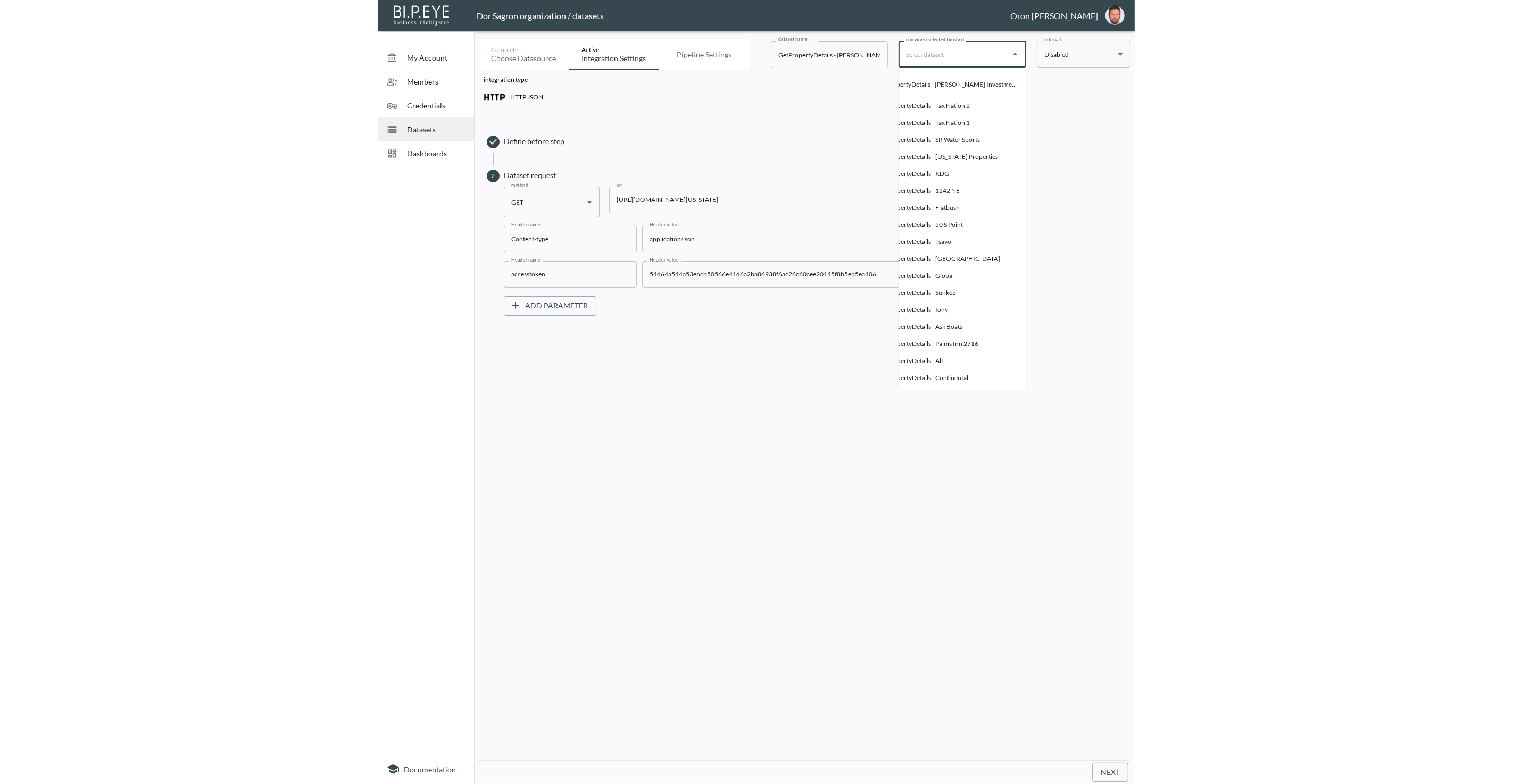
scroll to position [0, 88]
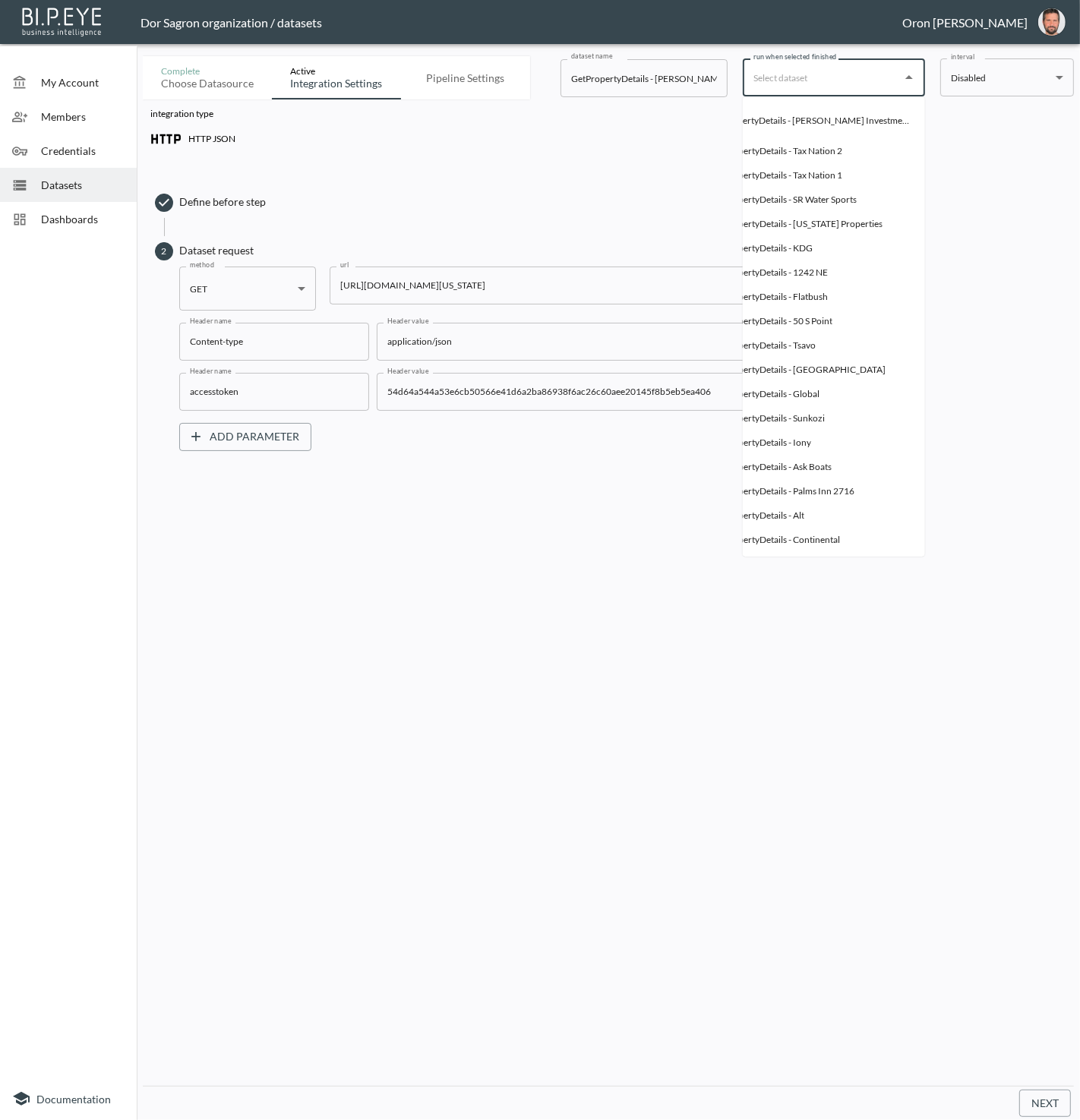
click at [830, 117] on div "GetPropertyDetails - [PERSON_NAME] Investments" at bounding box center [811, 121] width 204 height 14
type input "GetPropertyDetails - [PERSON_NAME] Investments"
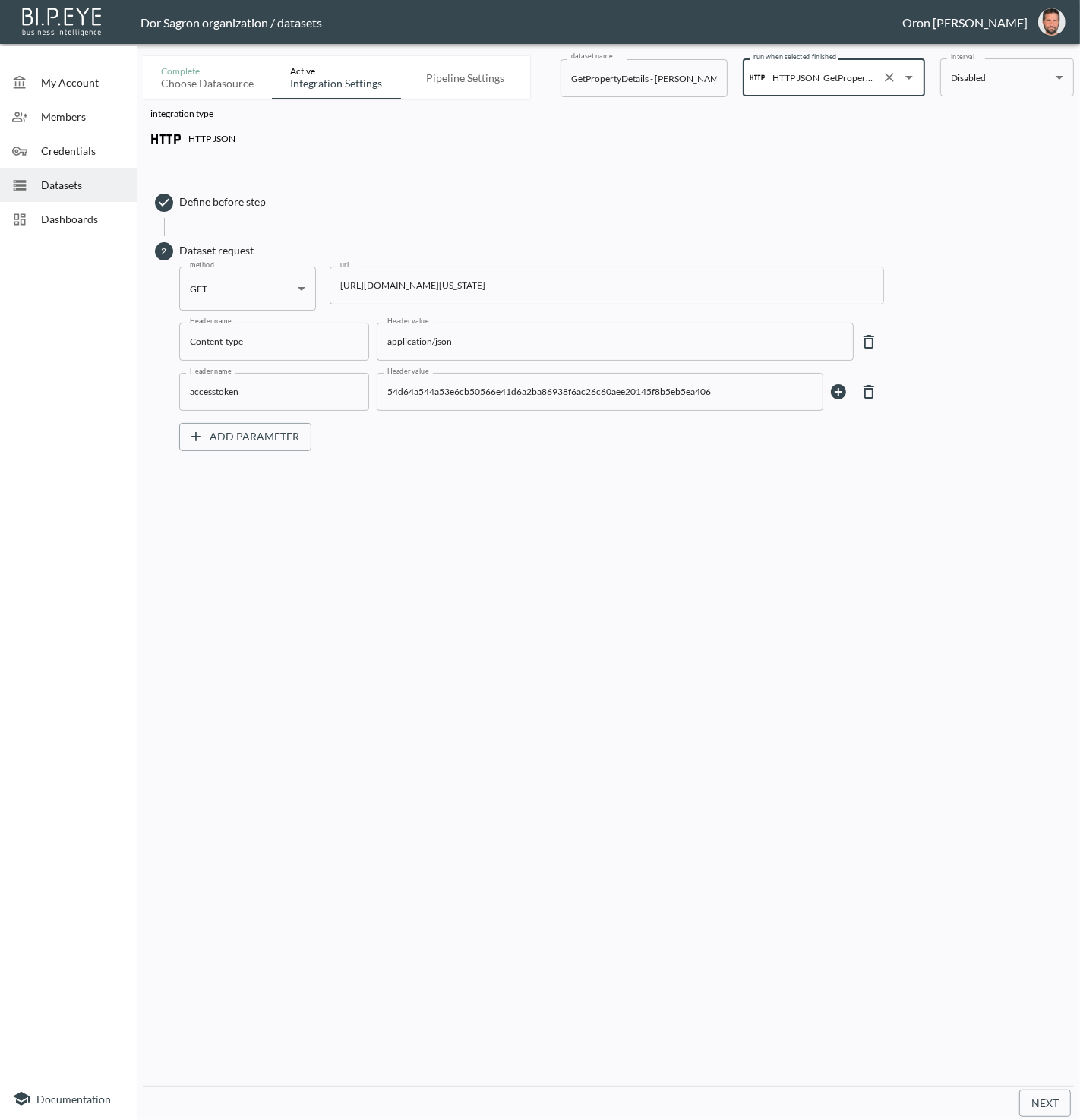
click at [964, 861] on div "integration type HTTP JSON Define before step 2 Dataset request method GET GET …" at bounding box center [608, 593] width 931 height 987
click at [1050, 1105] on button "Next" at bounding box center [1045, 1104] width 52 height 28
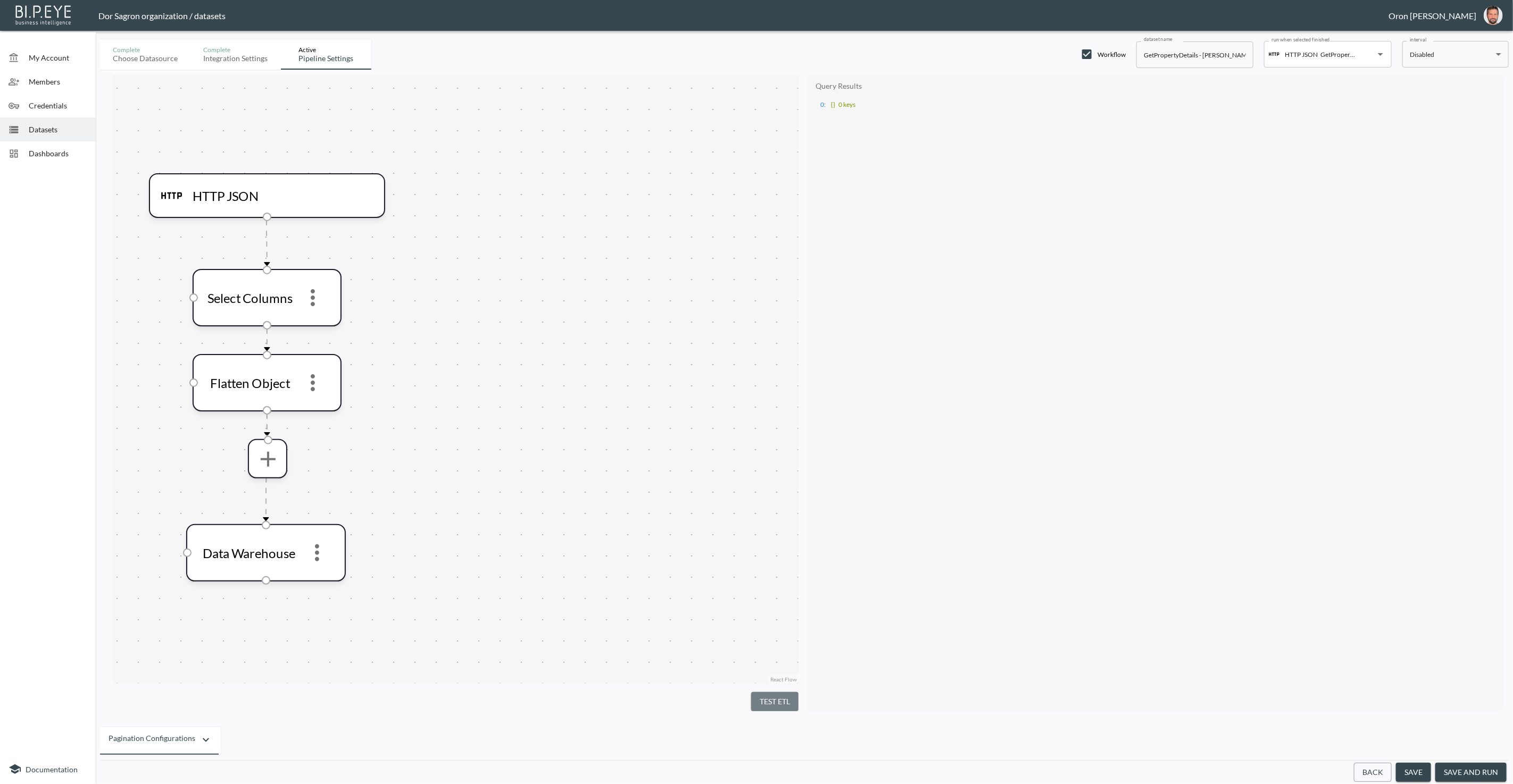
click at [756, 698] on button "Test ETL" at bounding box center [775, 702] width 47 height 20
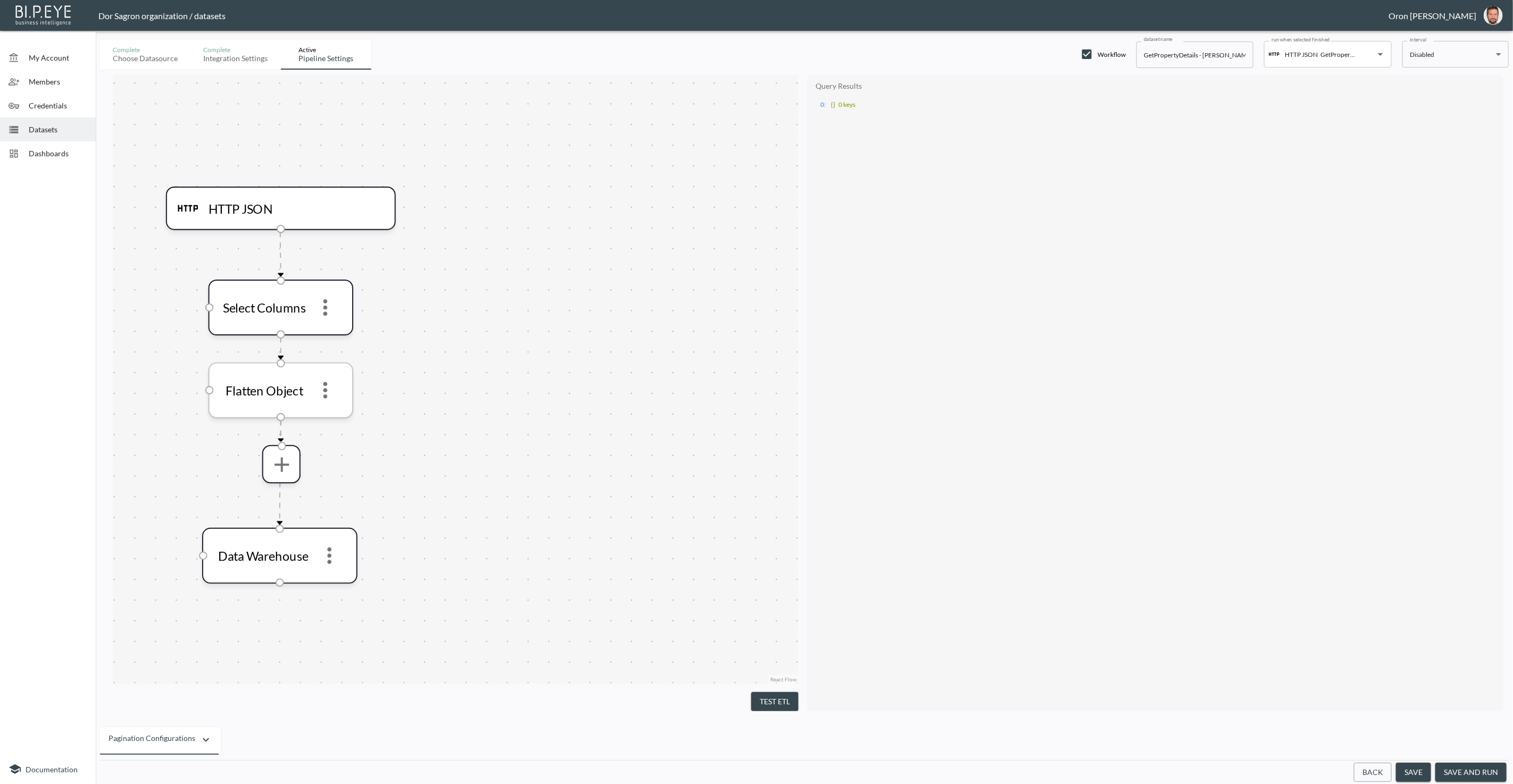
click at [320, 388] on icon "more" at bounding box center [325, 390] width 25 height 25
drag, startPoint x: 342, startPoint y: 440, endPoint x: 345, endPoint y: 425, distance: 15.3
click at [343, 437] on li "Remove" at bounding box center [325, 442] width 47 height 19
click at [756, 705] on button "Test ETL" at bounding box center [775, 702] width 47 height 20
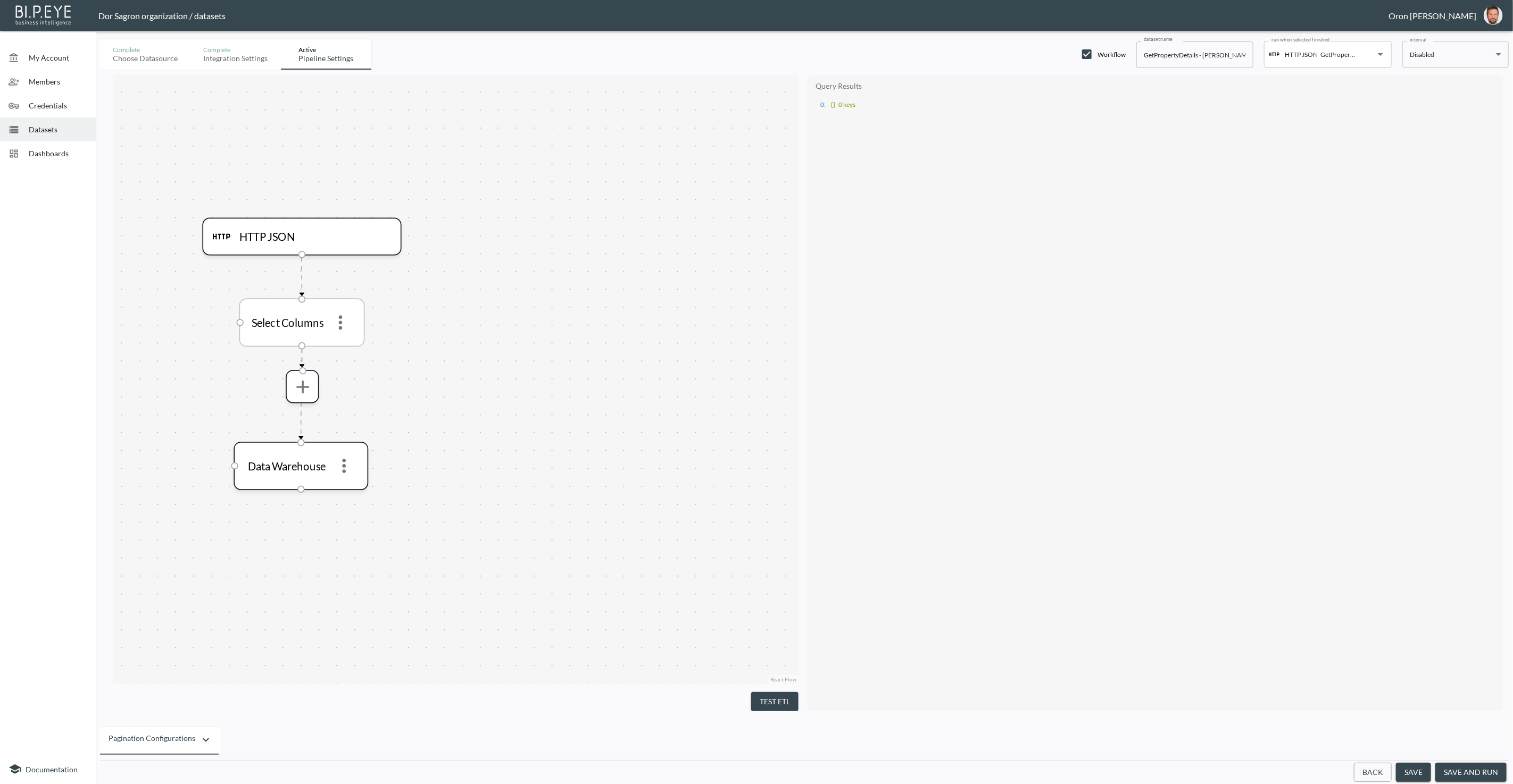
click at [350, 333] on span at bounding box center [340, 322] width 29 height 29
click at [347, 325] on icon "more" at bounding box center [340, 322] width 21 height 21
drag, startPoint x: 363, startPoint y: 377, endPoint x: 394, endPoint y: 431, distance: 62.3
click at [363, 377] on li "Remove" at bounding box center [341, 373] width 47 height 19
drag, startPoint x: 786, startPoint y: 696, endPoint x: 777, endPoint y: 699, distance: 9.5
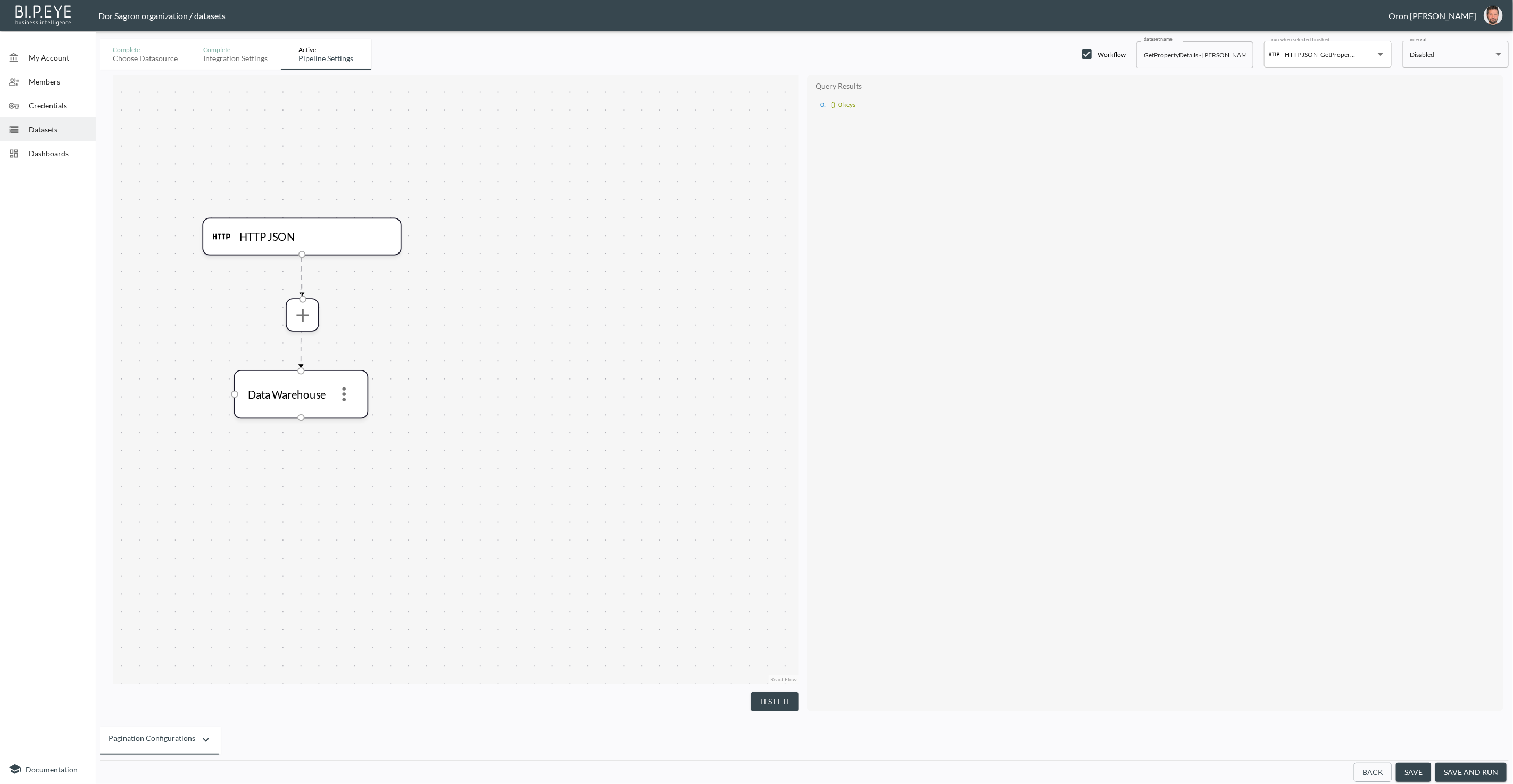
click at [756, 696] on button "Test ETL" at bounding box center [775, 702] width 47 height 20
click at [756, 104] on div "▶ 0 : {} 1 key" at bounding box center [1155, 104] width 686 height 16
click at [756, 102] on div "▶" at bounding box center [815, 105] width 4 height 6
click at [756, 113] on ul "▶ Status : {} 3 keys" at bounding box center [1156, 113] width 685 height 10
click at [756, 114] on ul "▶ Status : {} 3 keys" at bounding box center [1156, 113] width 685 height 10
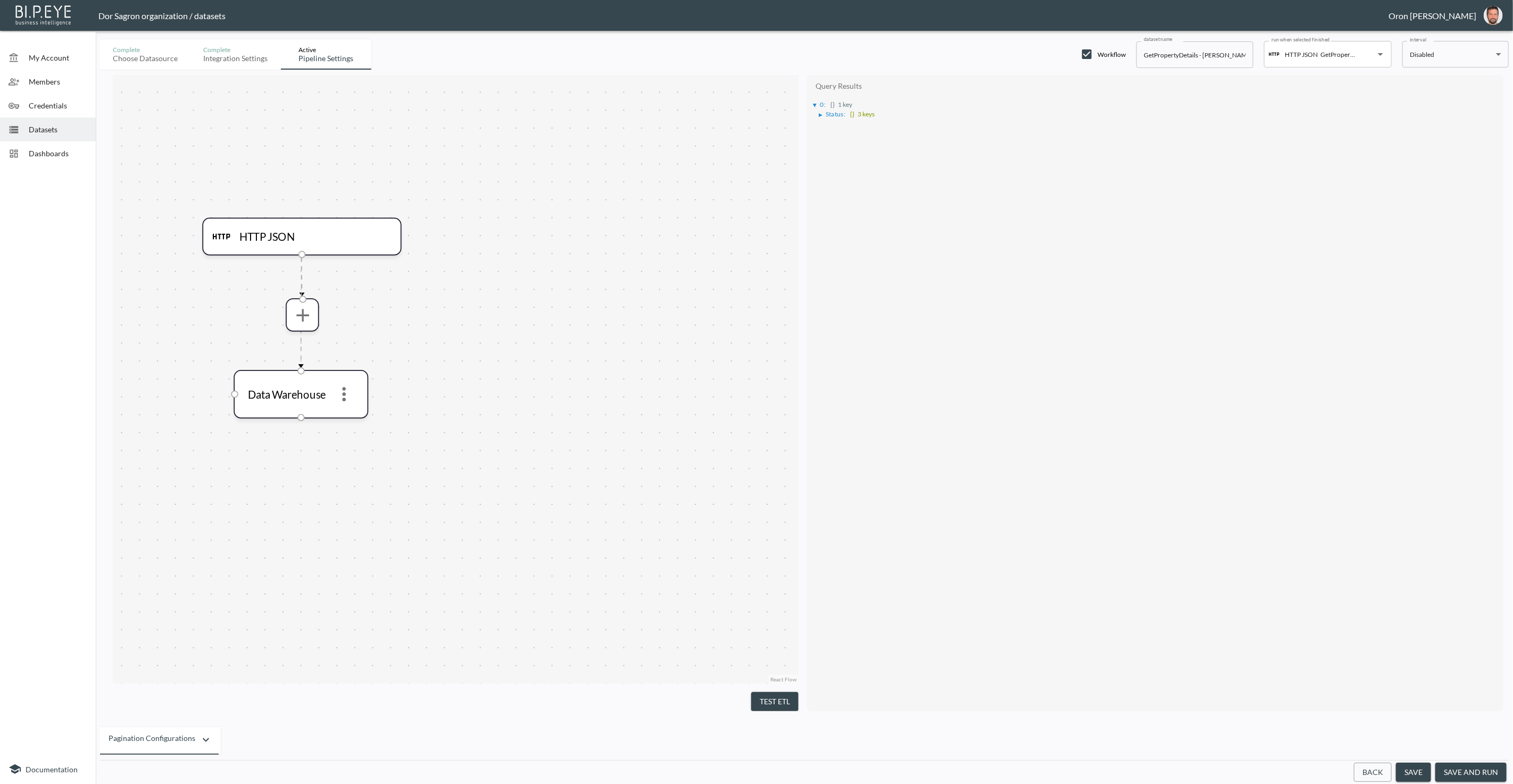
click at [756, 113] on ul "▶ Status : {} 3 keys" at bounding box center [1156, 113] width 685 height 10
click at [756, 112] on div "▶" at bounding box center [821, 115] width 4 height 6
click at [756, 768] on button "Back" at bounding box center [1373, 773] width 38 height 20
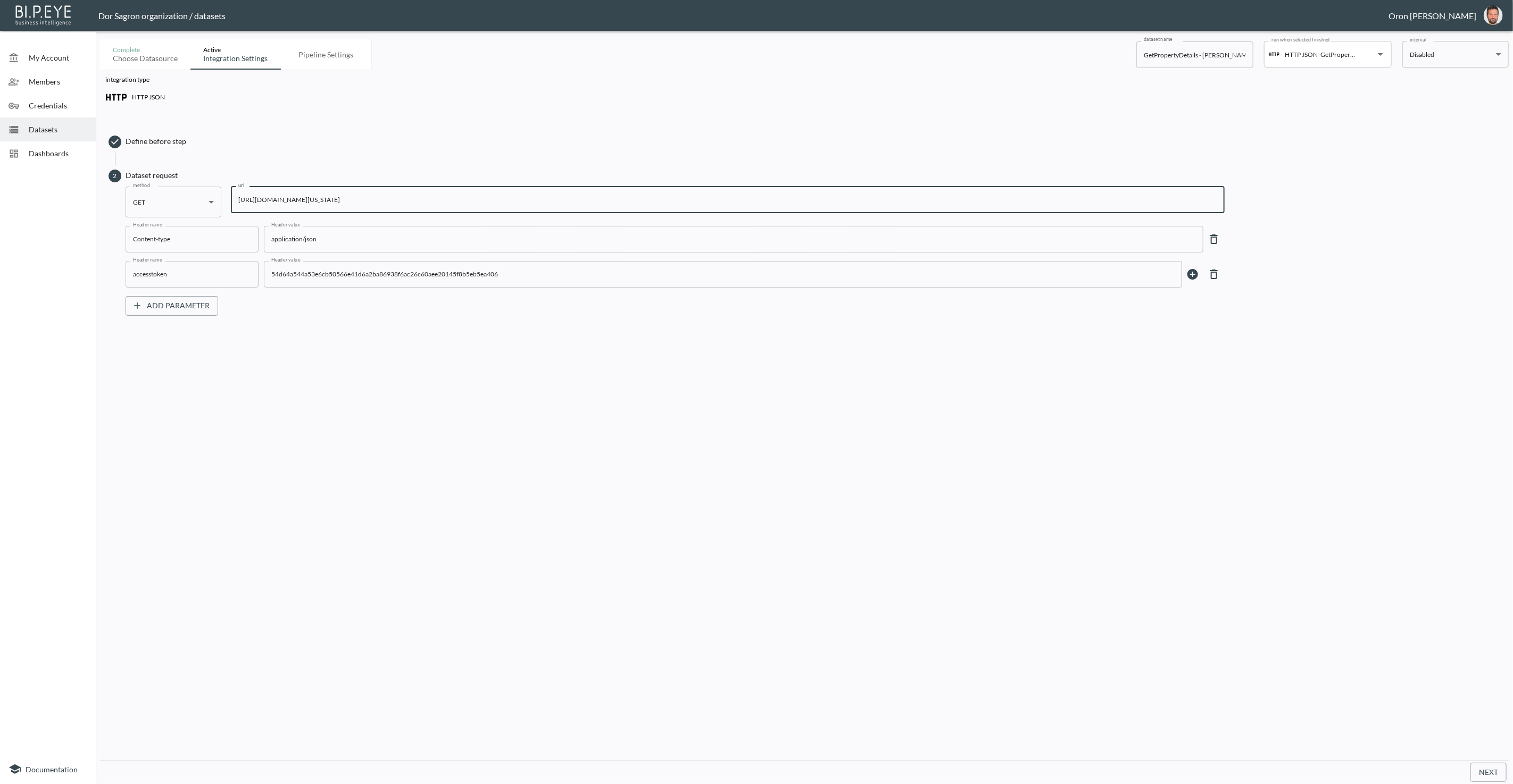
click at [552, 200] on input "https://staging-api.propmix.io/pubrec/assessor/v2/GetPropertyDetails?orderId=1&…" at bounding box center [727, 199] width 994 height 26
click at [756, 201] on input "https://staging-api.propmix.io/pubrec/assessor/v2/GetPropertyDetails?orderId=1&…" at bounding box center [727, 199] width 994 height 26
drag, startPoint x: 746, startPoint y: 199, endPoint x: 747, endPoint y: 206, distance: 7.1
click at [746, 202] on input "https://staging-api.propmix.io/pubrec/assessor/v2/GetPropertyDetails?orderId=1&…" at bounding box center [727, 199] width 994 height 26
type input "[URL][DOMAIN_NAME][US_STATE] 9"
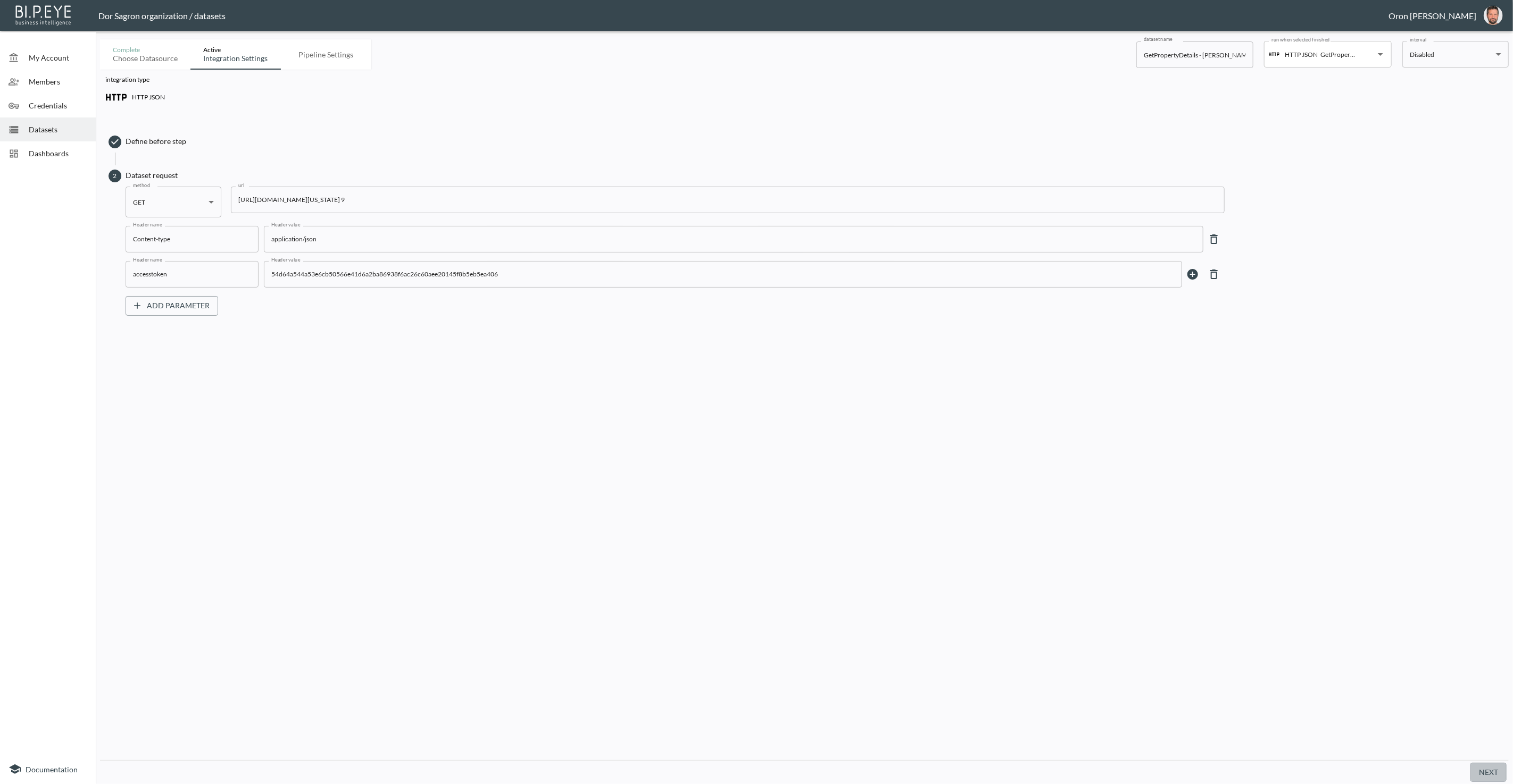
click at [756, 771] on button "Next" at bounding box center [1488, 773] width 36 height 20
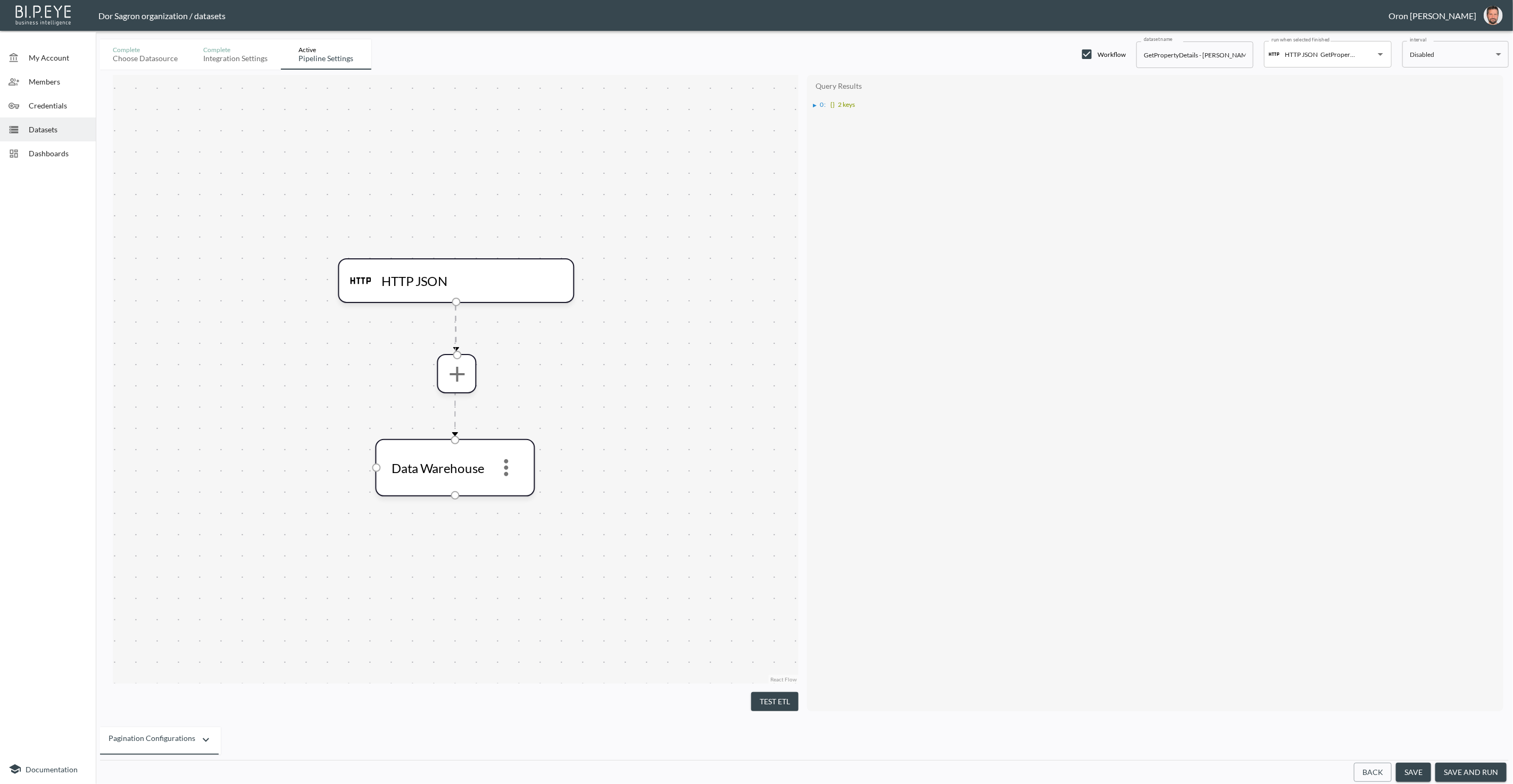
click at [756, 109] on div "▶ 0 : {} 2 keys" at bounding box center [1155, 104] width 686 height 16
click at [756, 106] on div "▶" at bounding box center [815, 105] width 4 height 6
click at [756, 122] on div "▶" at bounding box center [821, 124] width 4 height 6
click at [756, 133] on ul "▶ Listing : {} 168 keys" at bounding box center [1158, 133] width 679 height 10
click at [756, 132] on div "▶" at bounding box center [826, 134] width 4 height 6
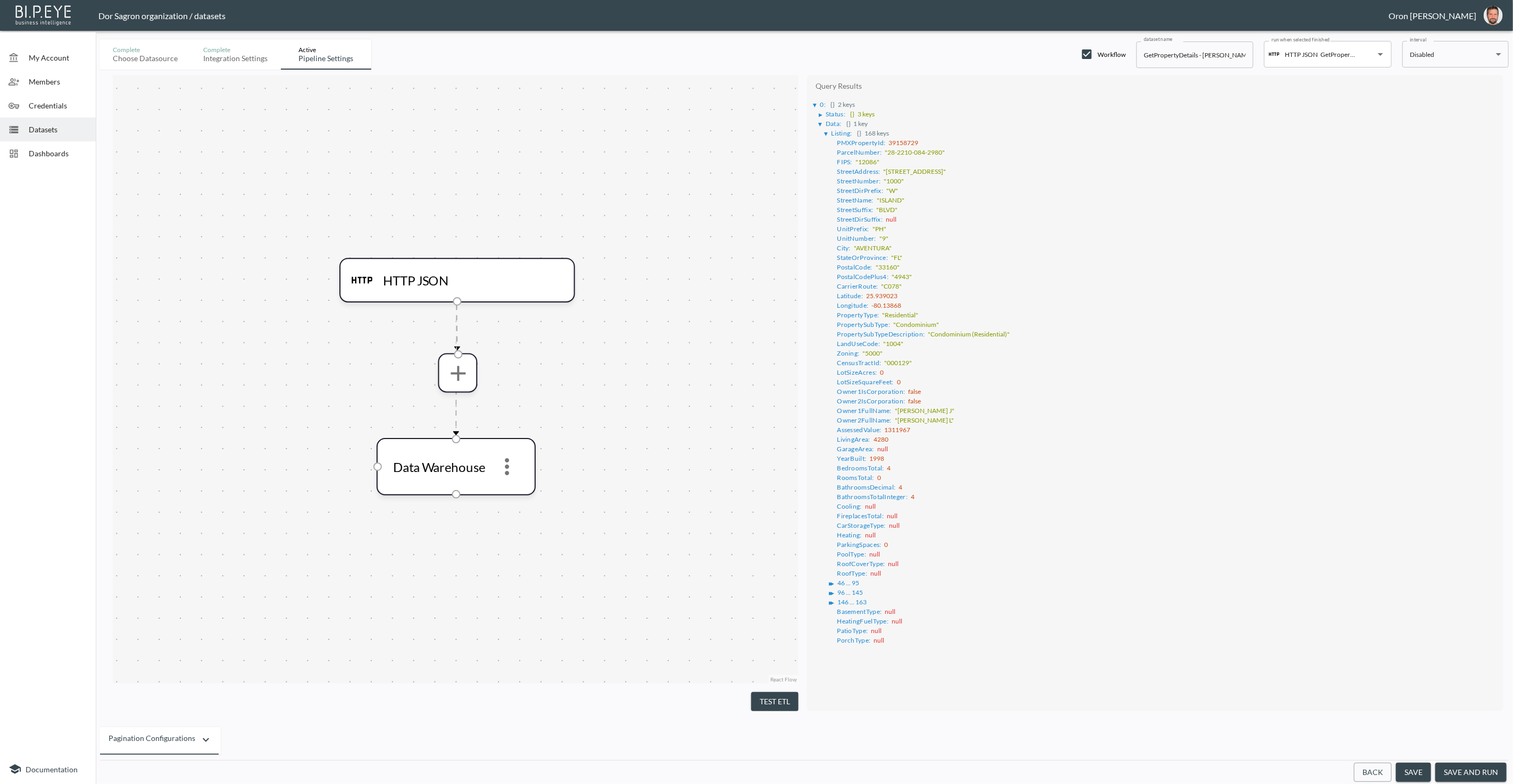
click at [756, 56] on input "GetPropertyDetails - [PERSON_NAME] Investments" at bounding box center [1194, 55] width 117 height 26
paste input "Alpha 4"
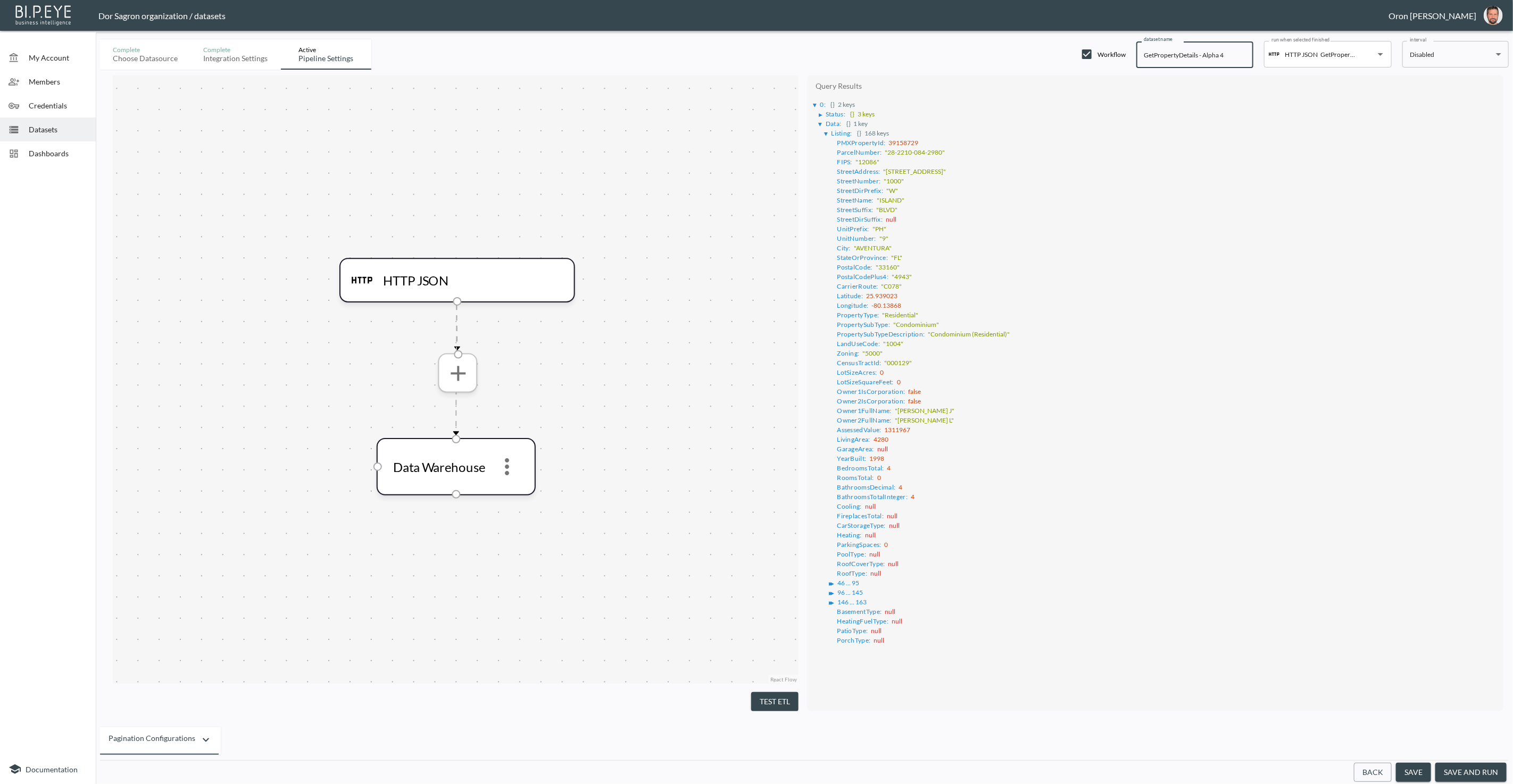
type input "GetPropertyDetails - Alpha 4"
click at [459, 376] on icon "more" at bounding box center [457, 373] width 26 height 26
click at [467, 409] on li "Select Columns" at bounding box center [457, 401] width 110 height 19
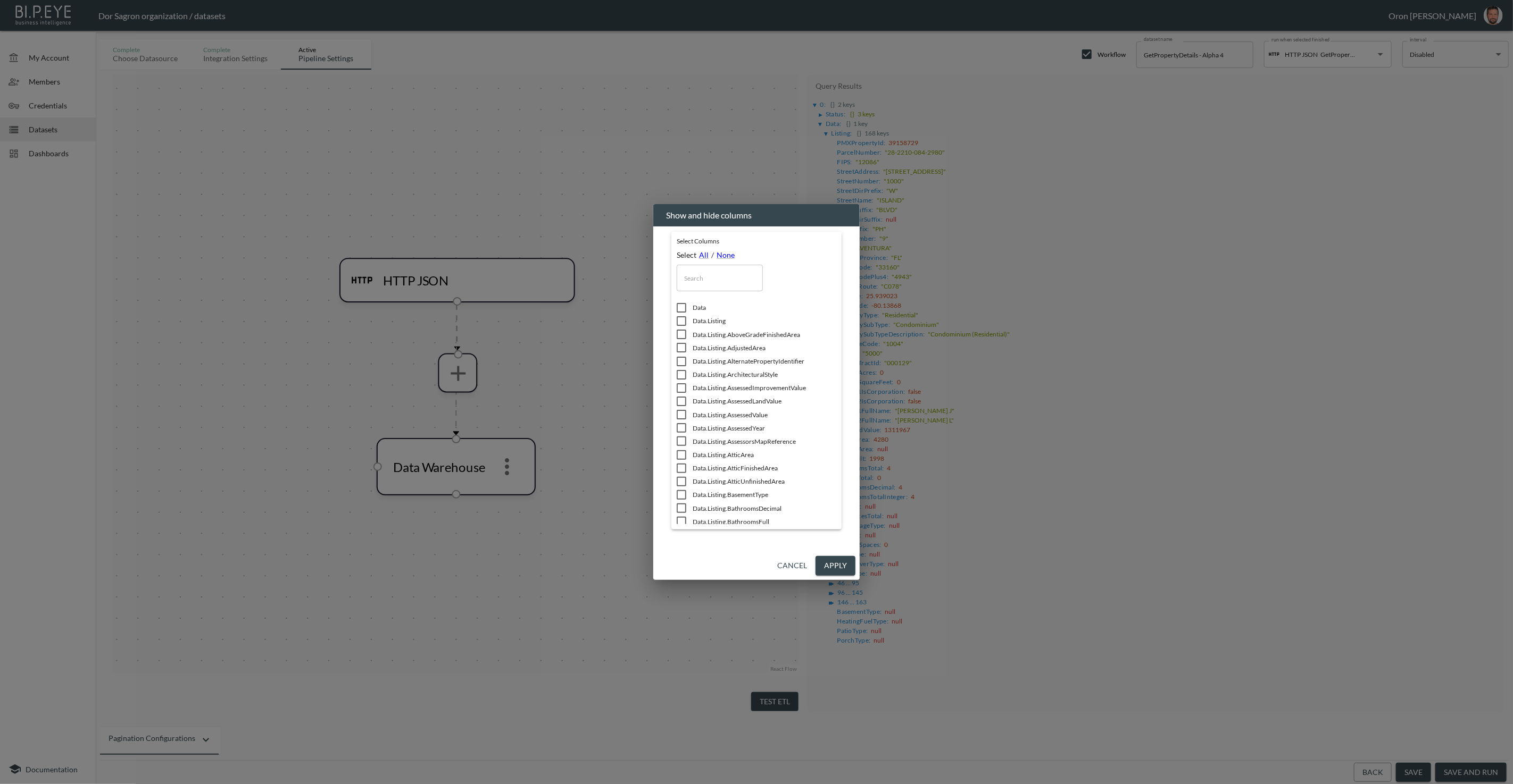
drag, startPoint x: 684, startPoint y: 320, endPoint x: 691, endPoint y: 327, distance: 9.9
click at [684, 320] on input "checkbox" at bounding box center [681, 321] width 22 height 10
checkbox input "true"
drag, startPoint x: 826, startPoint y: 569, endPoint x: 818, endPoint y: 560, distance: 12.0
click at [756, 567] on button "Apply" at bounding box center [835, 566] width 40 height 20
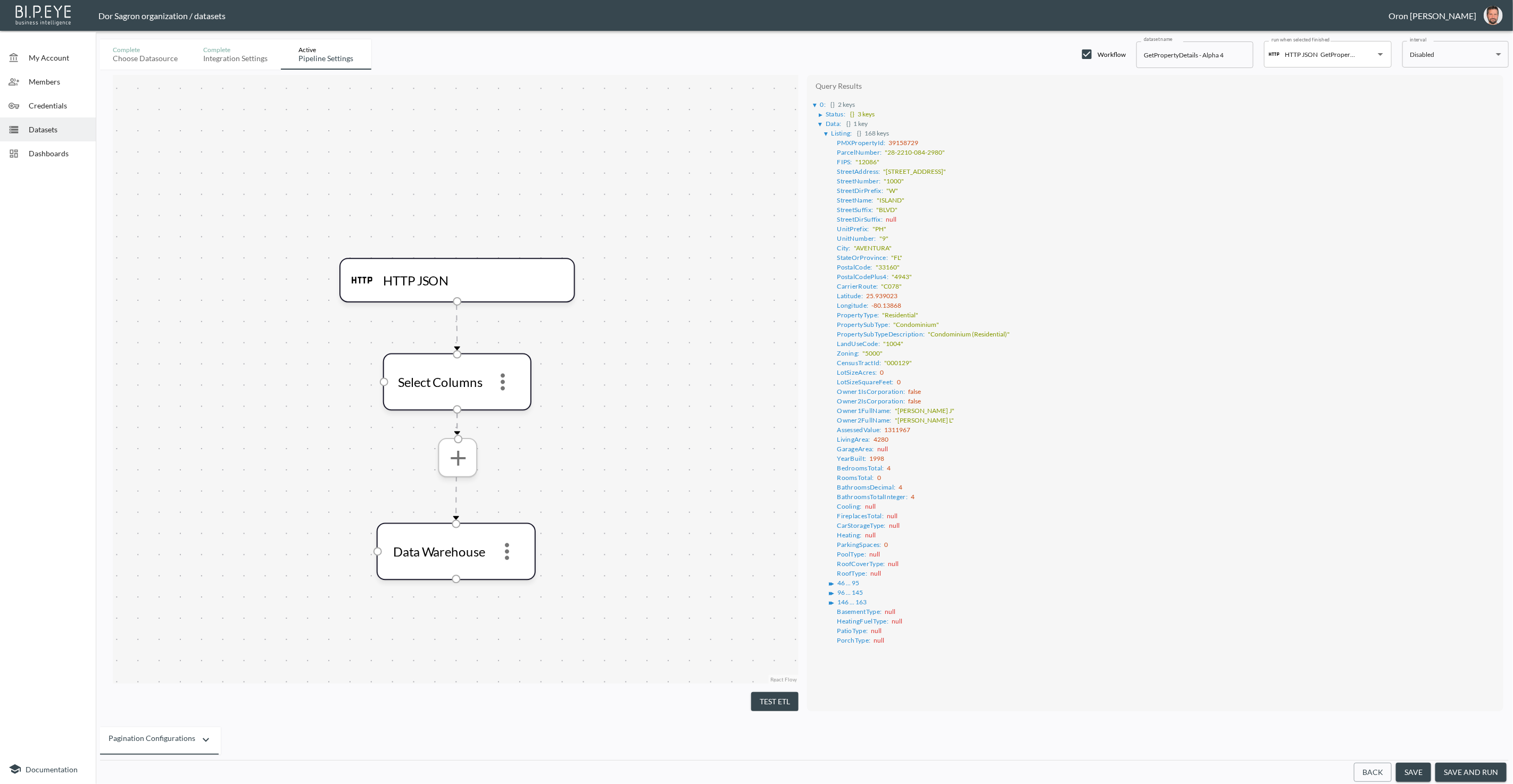
click at [453, 453] on icon "more" at bounding box center [457, 458] width 26 height 26
click at [461, 685] on p "Flatten Object" at bounding box center [438, 682] width 53 height 13
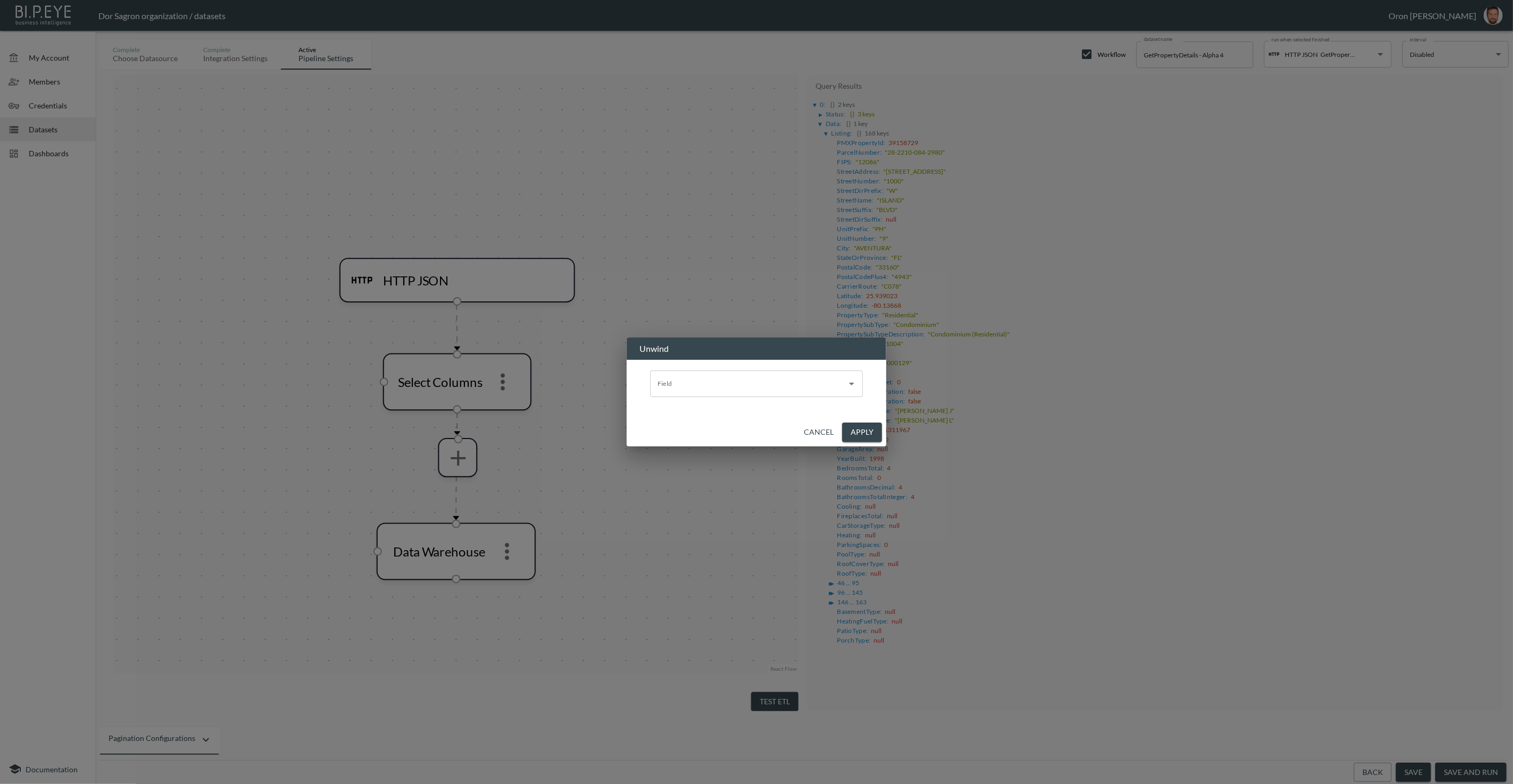
click at [672, 382] on input "Field" at bounding box center [748, 384] width 187 height 17
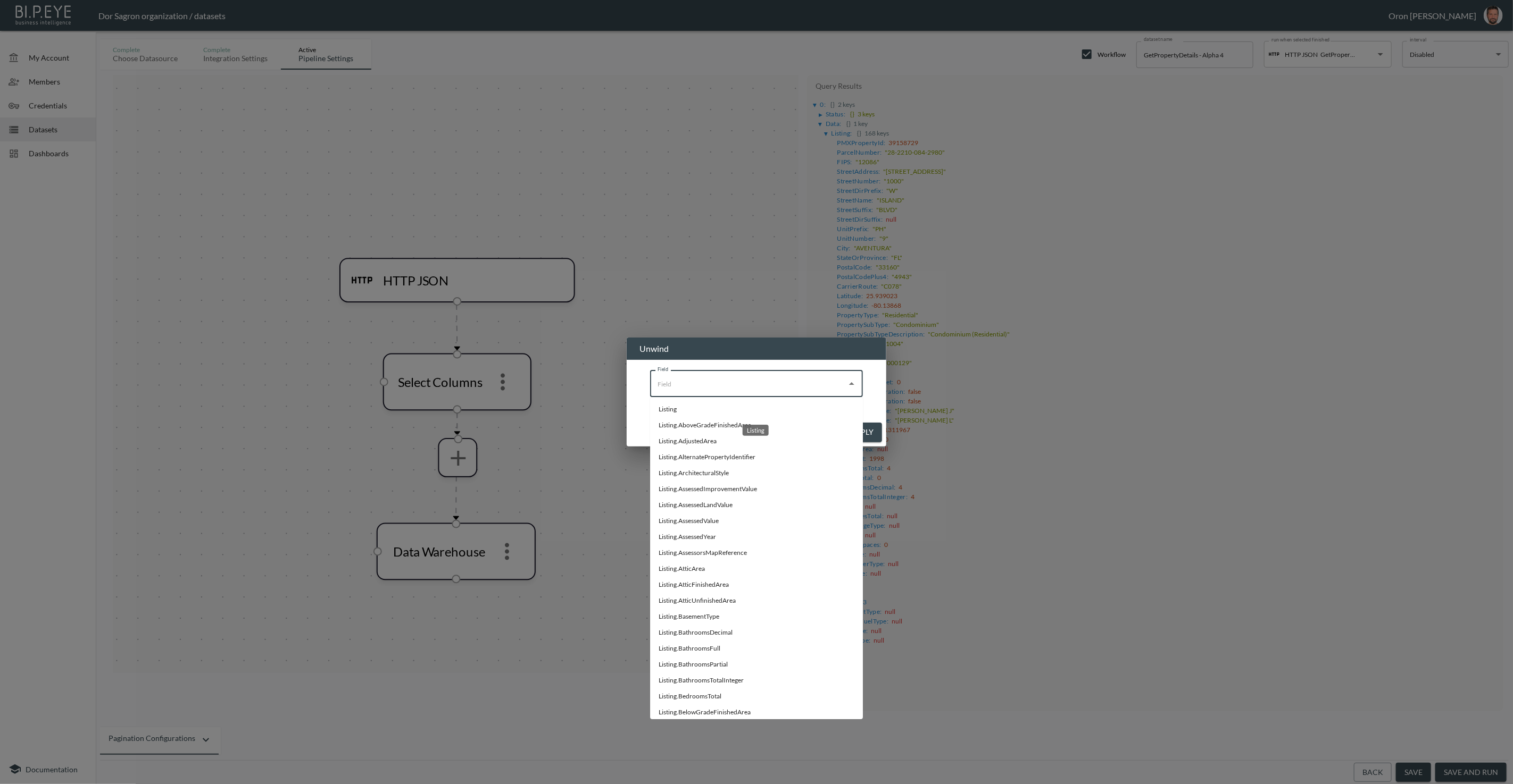
click at [681, 408] on li "Listing" at bounding box center [756, 409] width 213 height 16
type input "Listing"
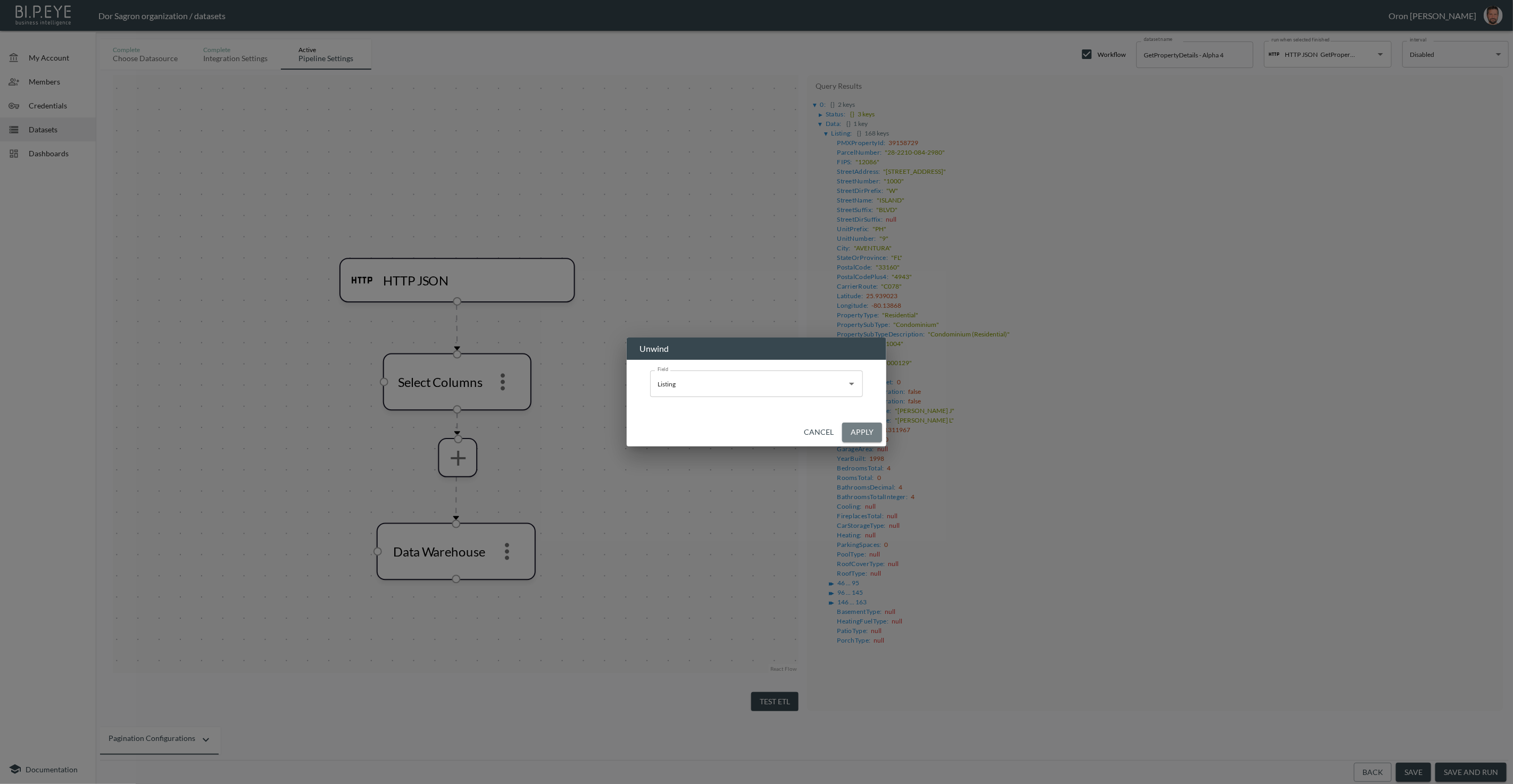
click at [756, 426] on button "Apply" at bounding box center [862, 432] width 40 height 20
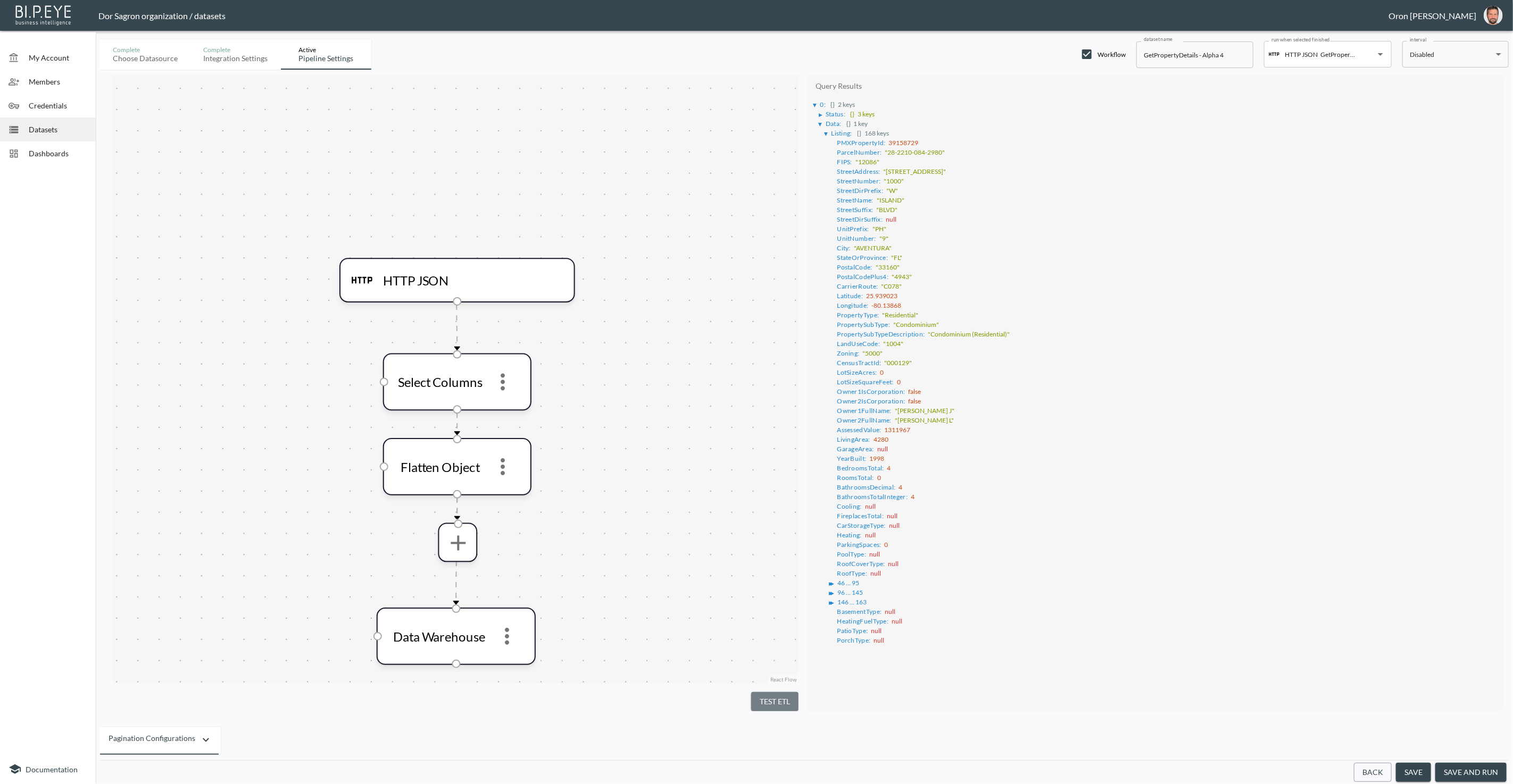
drag, startPoint x: 764, startPoint y: 695, endPoint x: 733, endPoint y: 621, distance: 80.2
click at [756, 693] on button "Test ETL" at bounding box center [775, 702] width 47 height 20
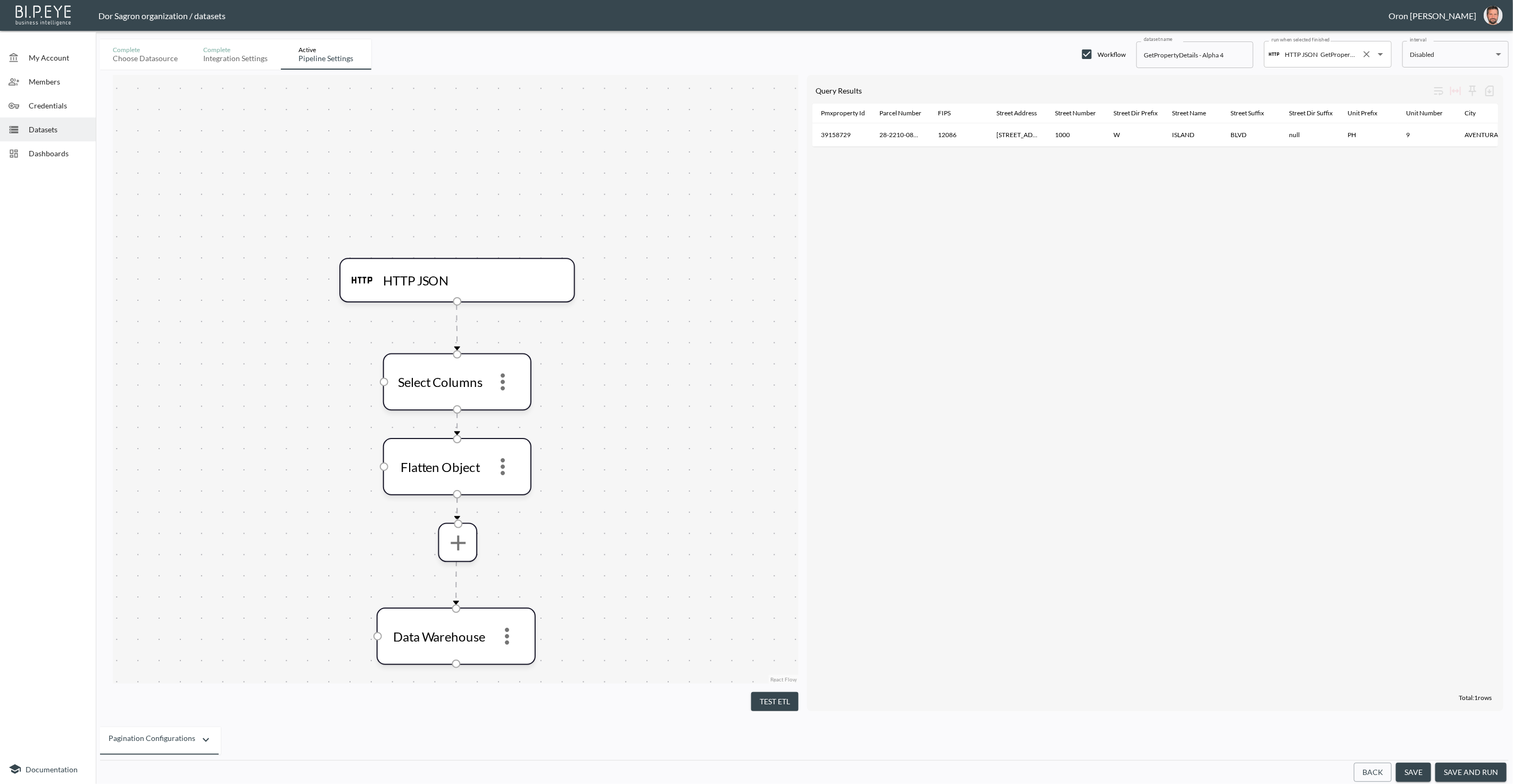
click at [756, 49] on input "GetPropertyDetails - [PERSON_NAME] Investments" at bounding box center [1337, 55] width 39 height 17
drag, startPoint x: 1205, startPoint y: 215, endPoint x: 1201, endPoint y: 207, distance: 8.9
click at [756, 213] on div "Pmxproperty Id Parcel Number FIPS Street Address Street Number Street Dir Prefi…" at bounding box center [1155, 397] width 686 height 586
click at [756, 774] on button "save and run" at bounding box center [1471, 773] width 71 height 20
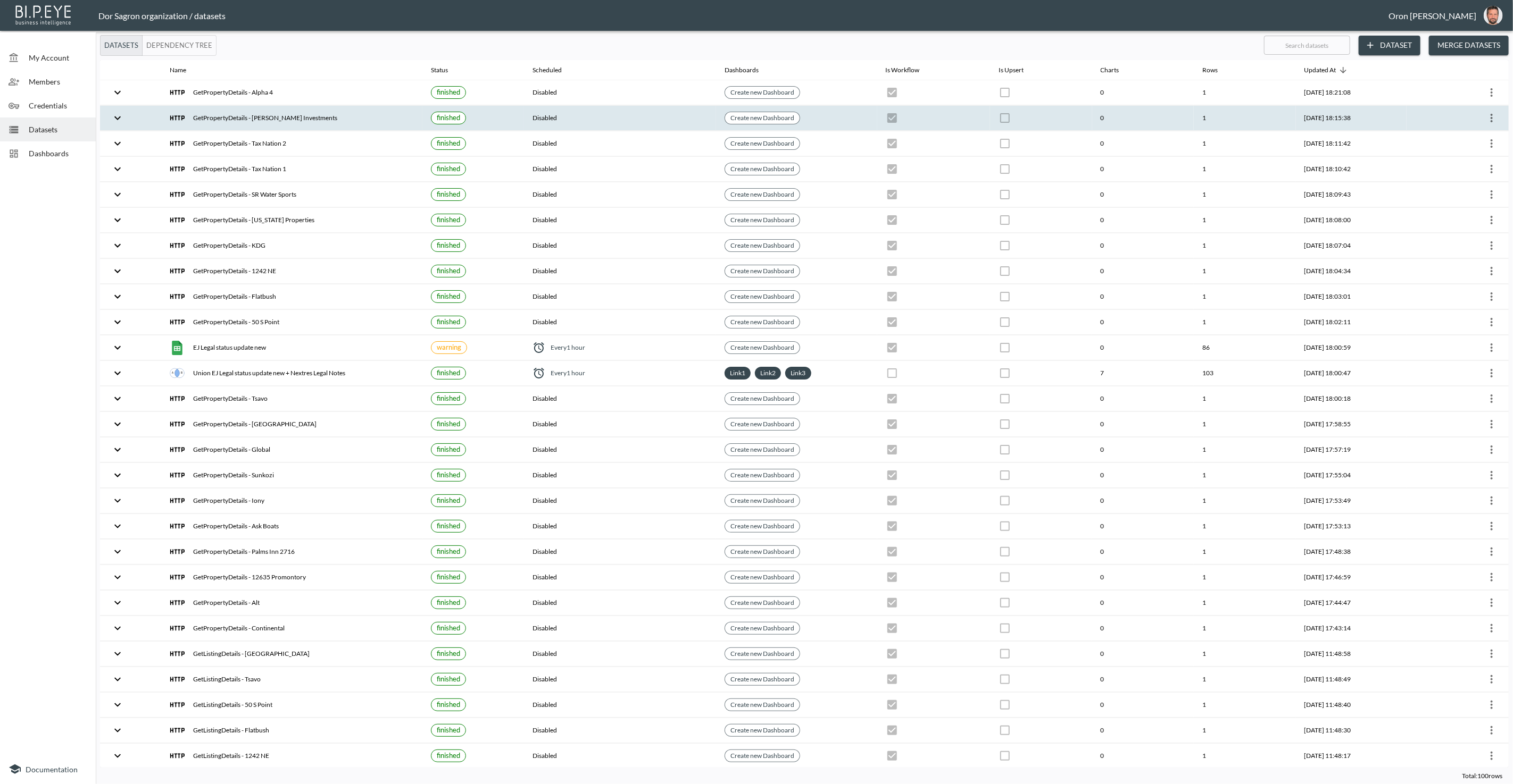
scroll to position [529, 0]
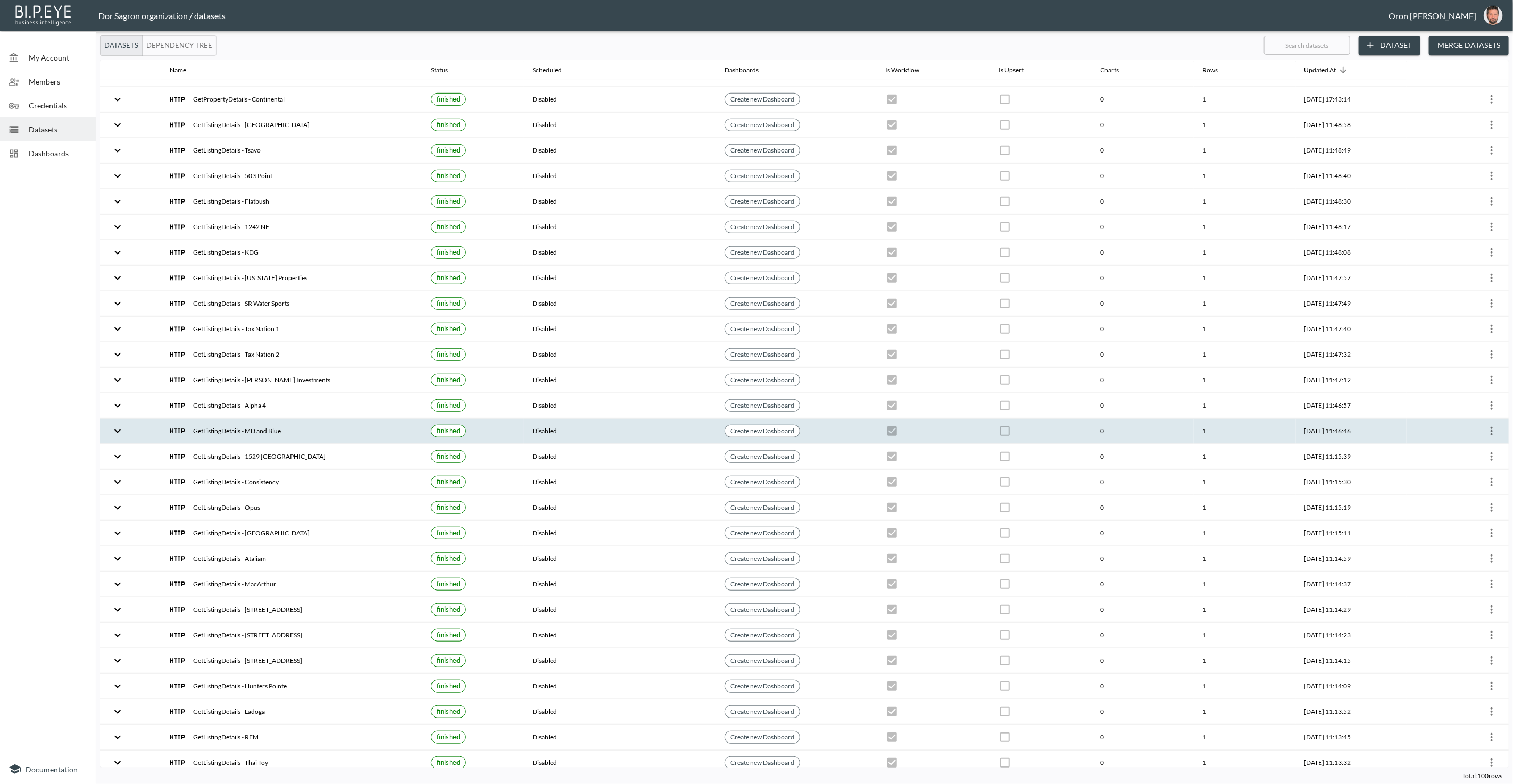
click at [756, 425] on icon "more" at bounding box center [1492, 431] width 13 height 13
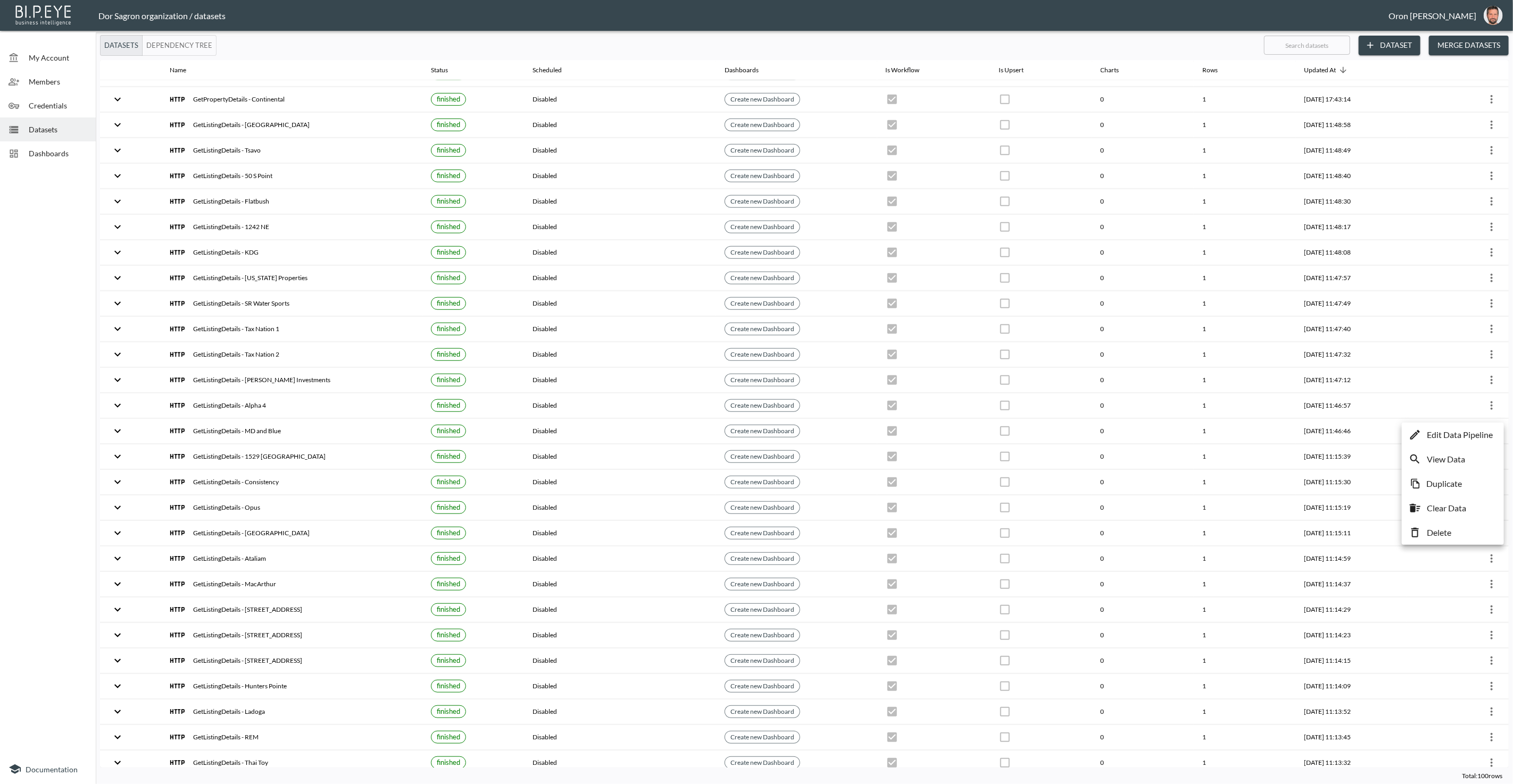
click at [756, 428] on p "Edit Data Pipeline" at bounding box center [1459, 434] width 66 height 13
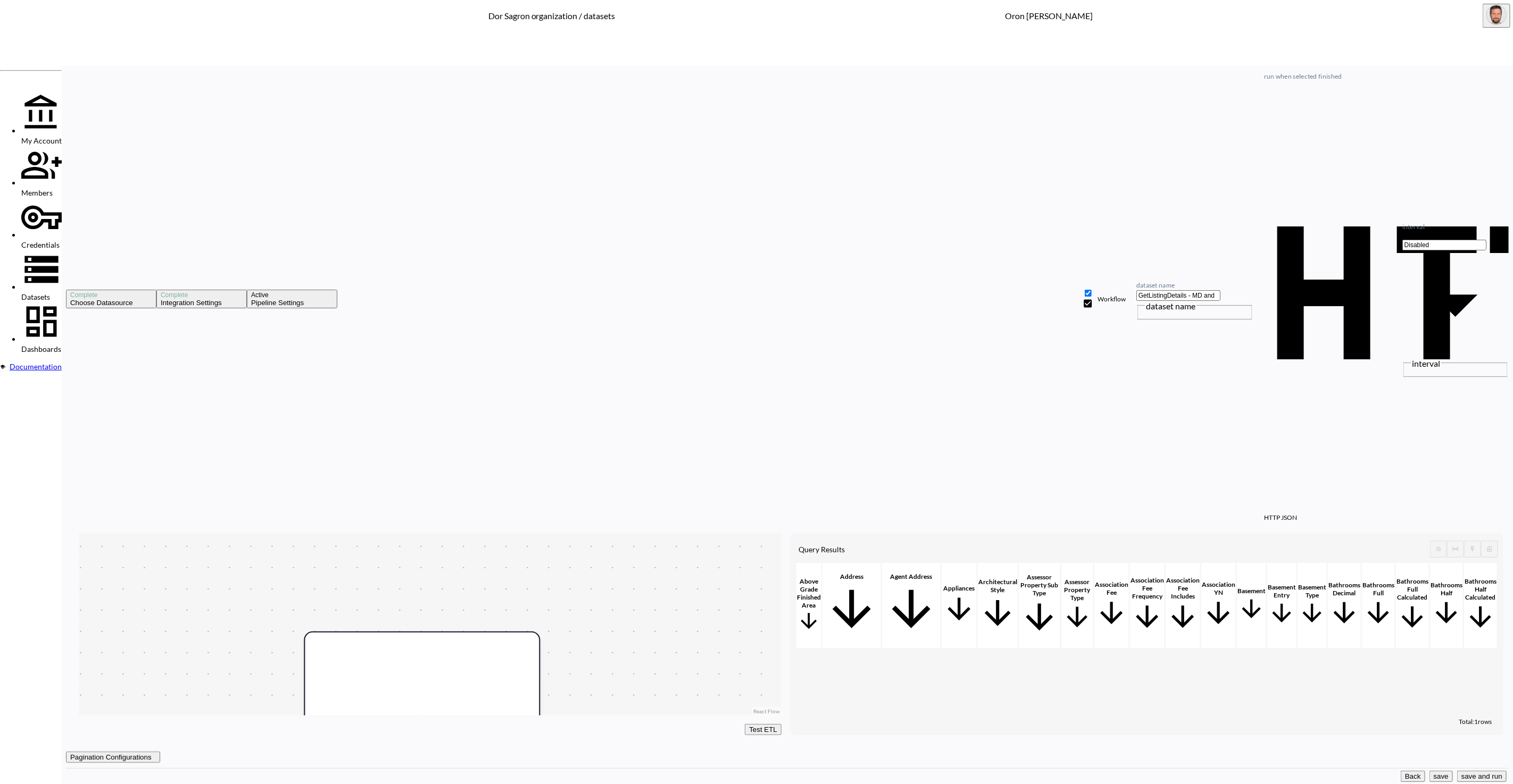
click at [1401, 771] on button "Back" at bounding box center [1413, 777] width 25 height 11
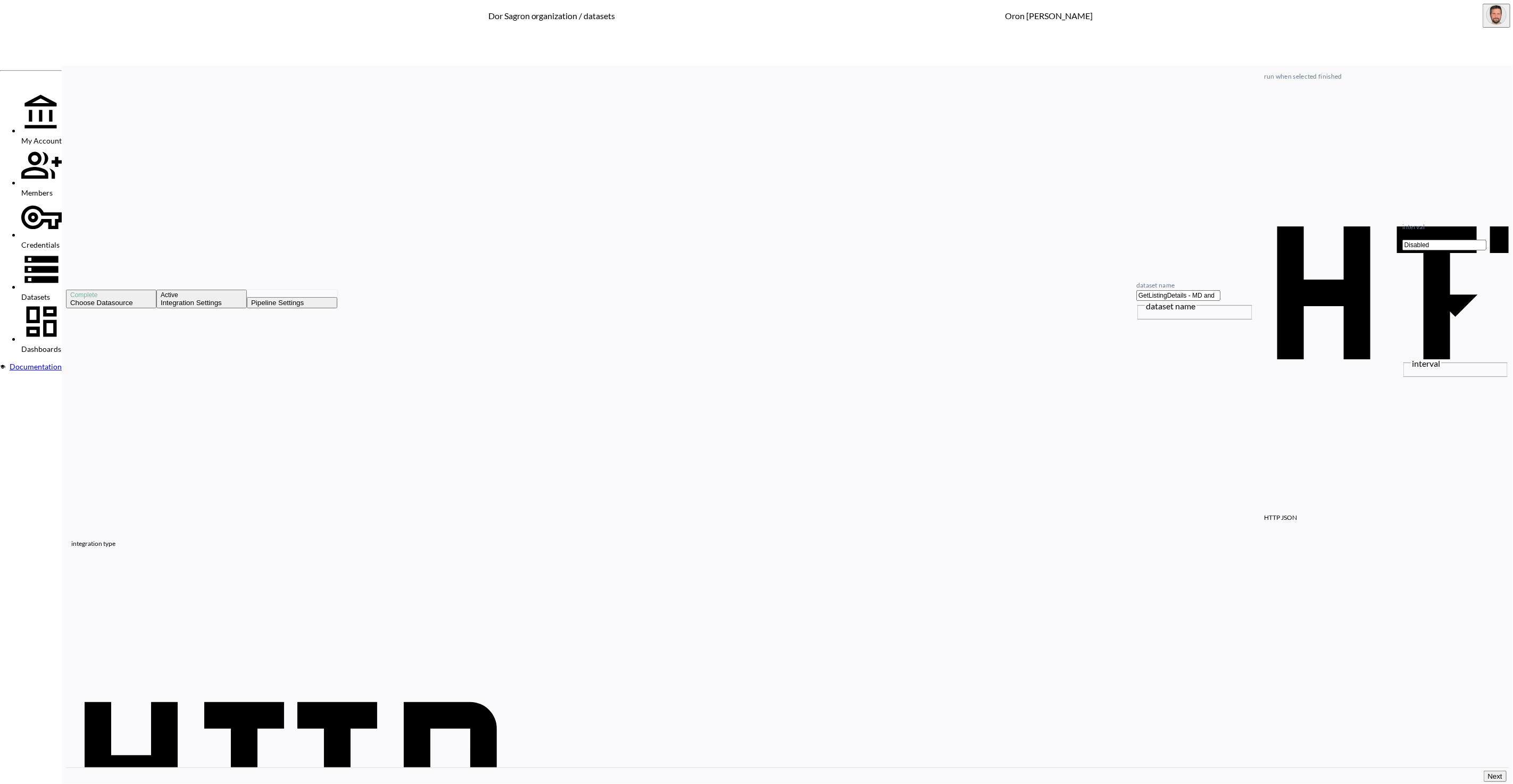
click at [50, 249] on div "Datasets" at bounding box center [42, 275] width 41 height 52
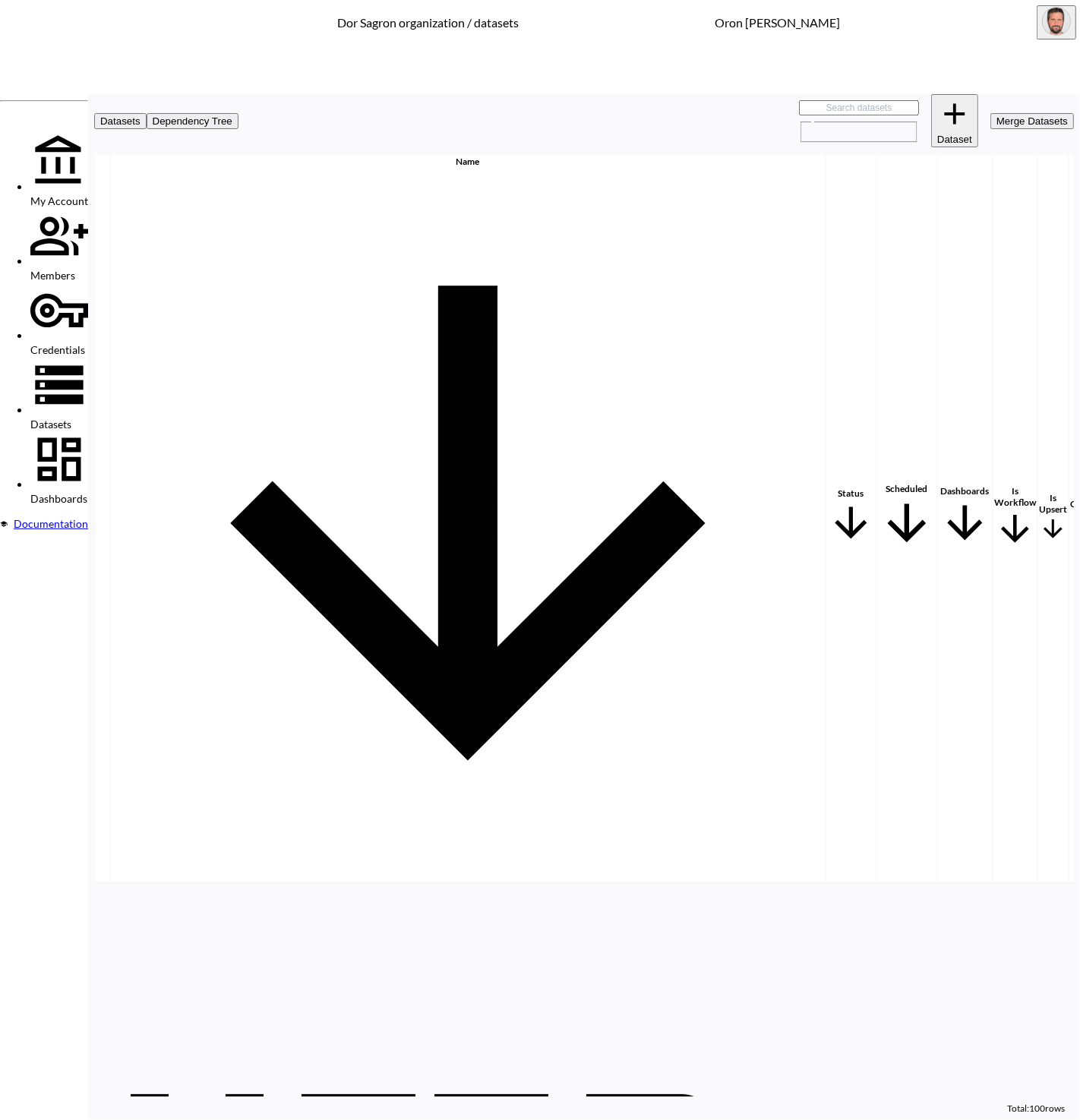
scroll to position [0, 174]
checkbox input "true"
checkbox input "false"
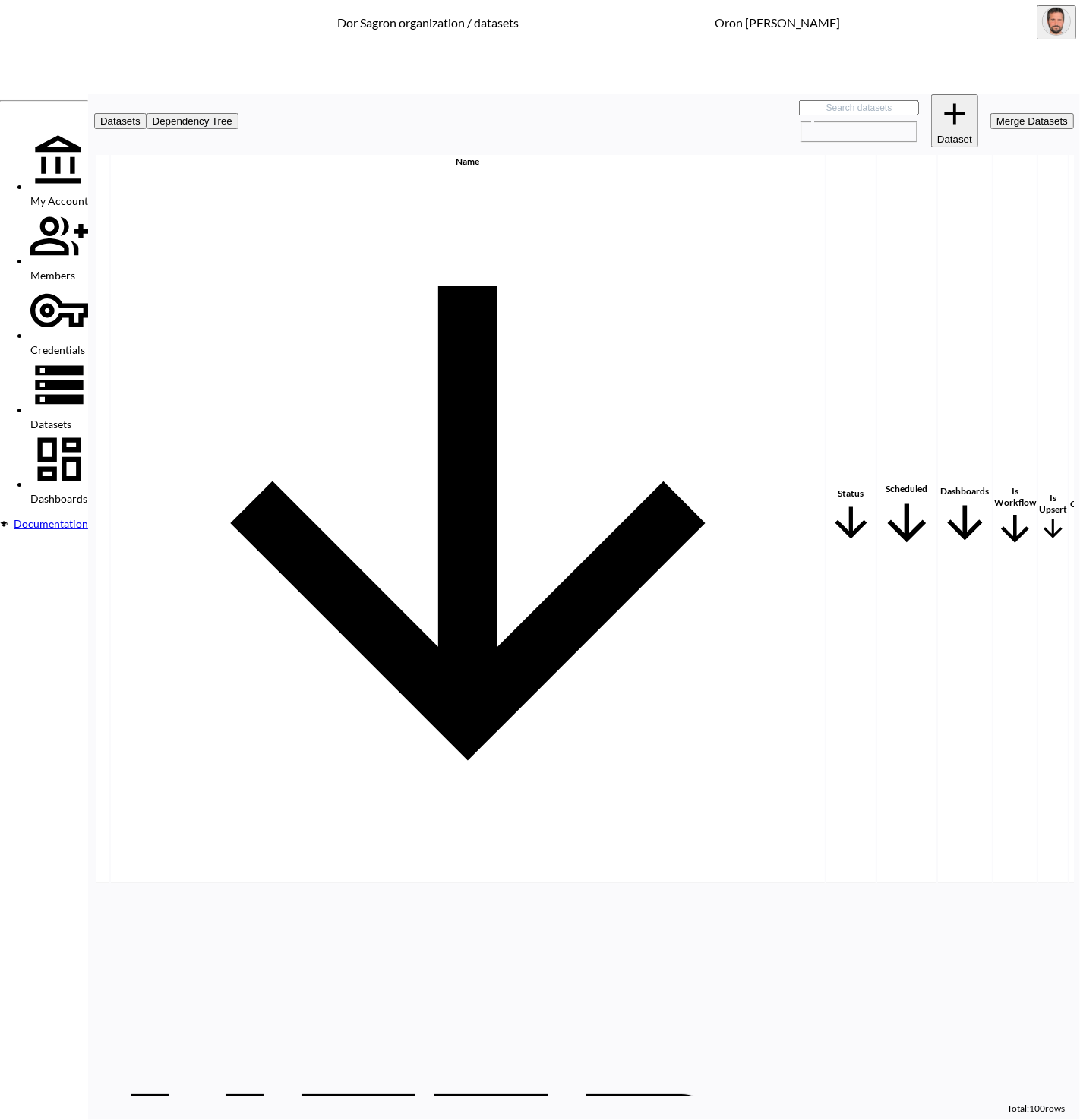
checkbox input "true"
checkbox input "false"
checkbox input "true"
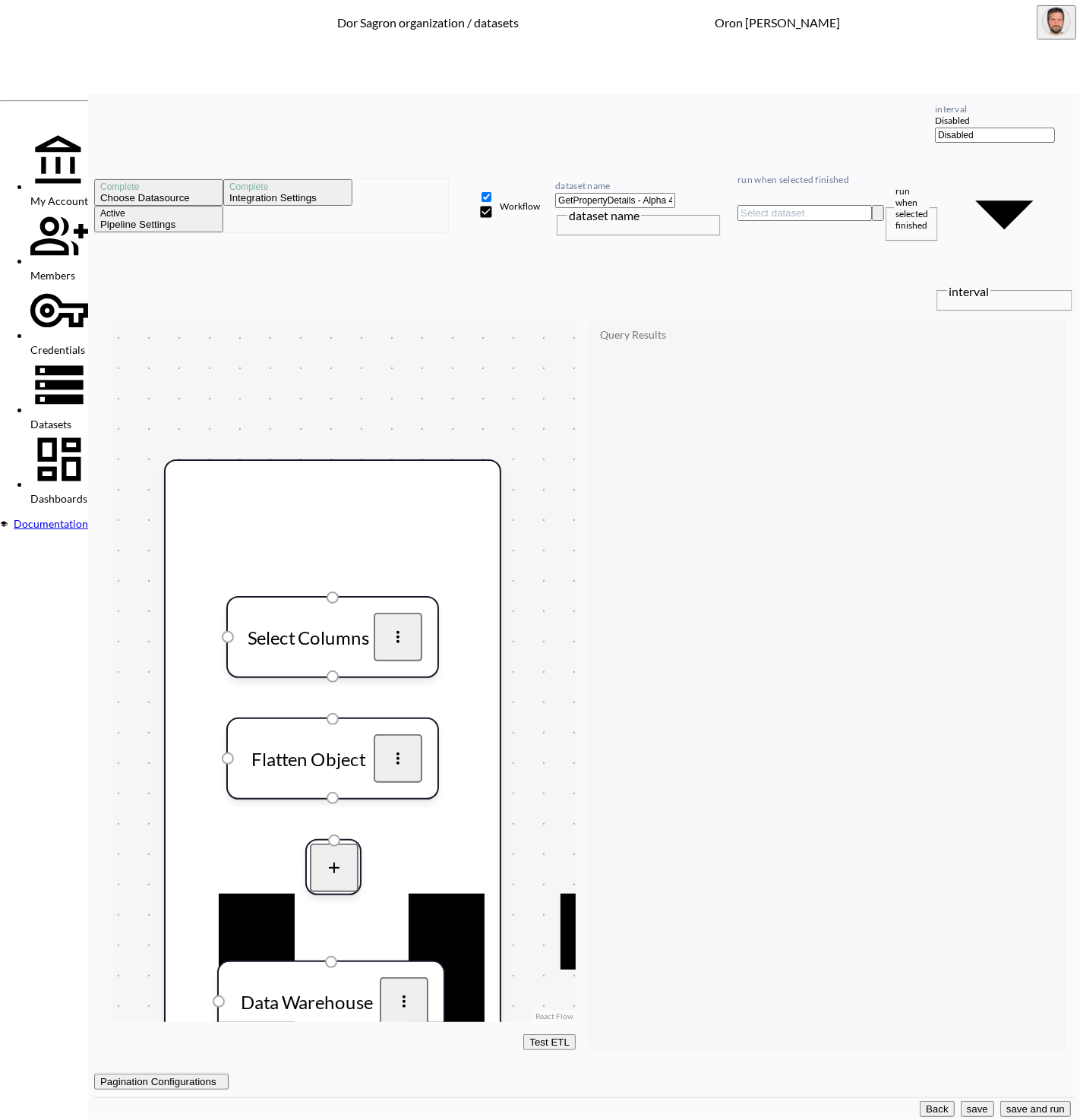
click at [920, 1102] on button "Back" at bounding box center [937, 1109] width 35 height 16
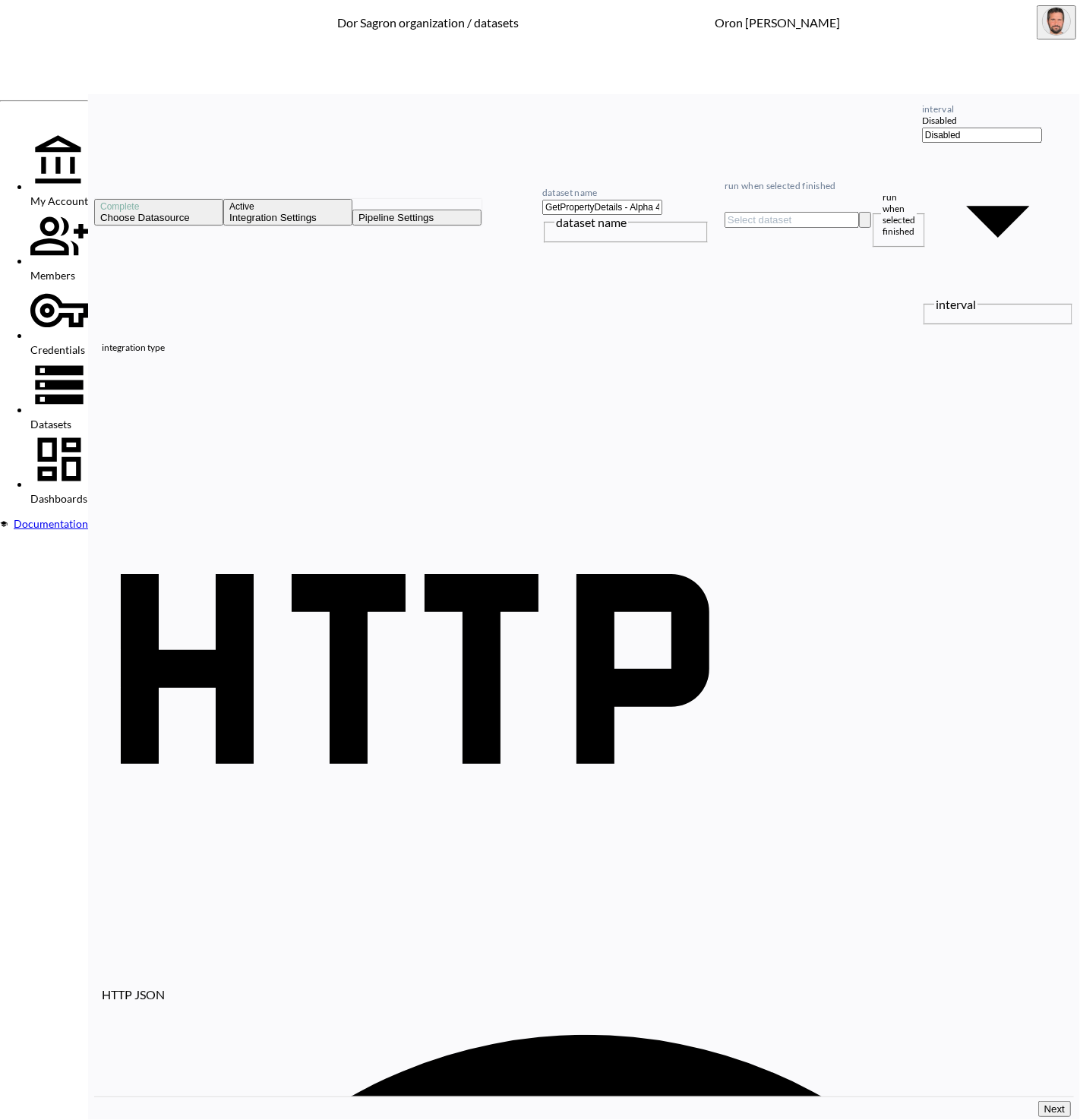
paste input "31&State=[US_STATE]&City=[GEOGRAPHIC_DATA]=[STREET_ADDRESS]=4107"
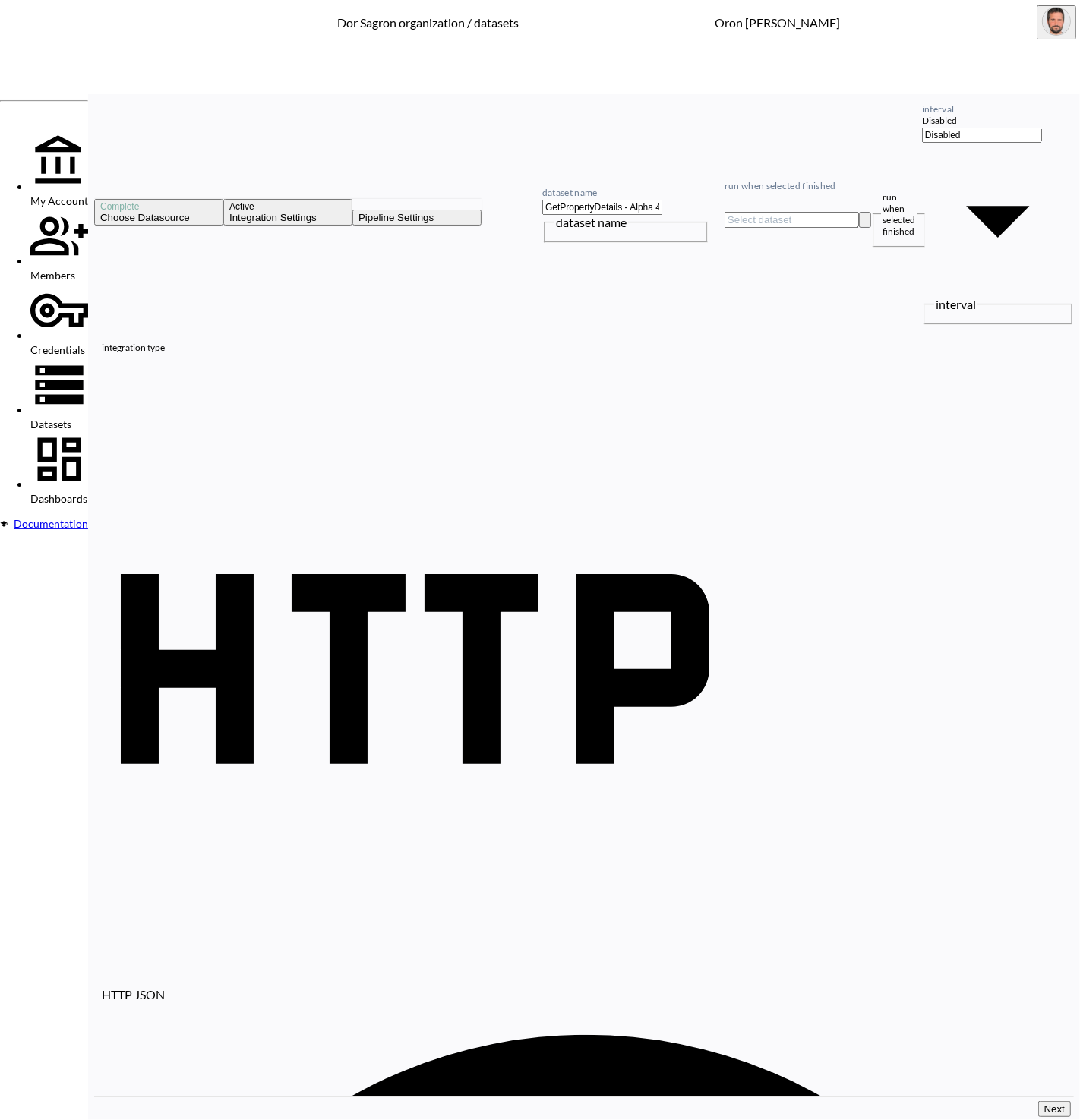
type input "[URL][DOMAIN_NAME][US_STATE]"
click at [663, 200] on input "GetPropertyDetails - Alpha 4" at bounding box center [602, 207] width 120 height 15
paste input "MD and Blue"
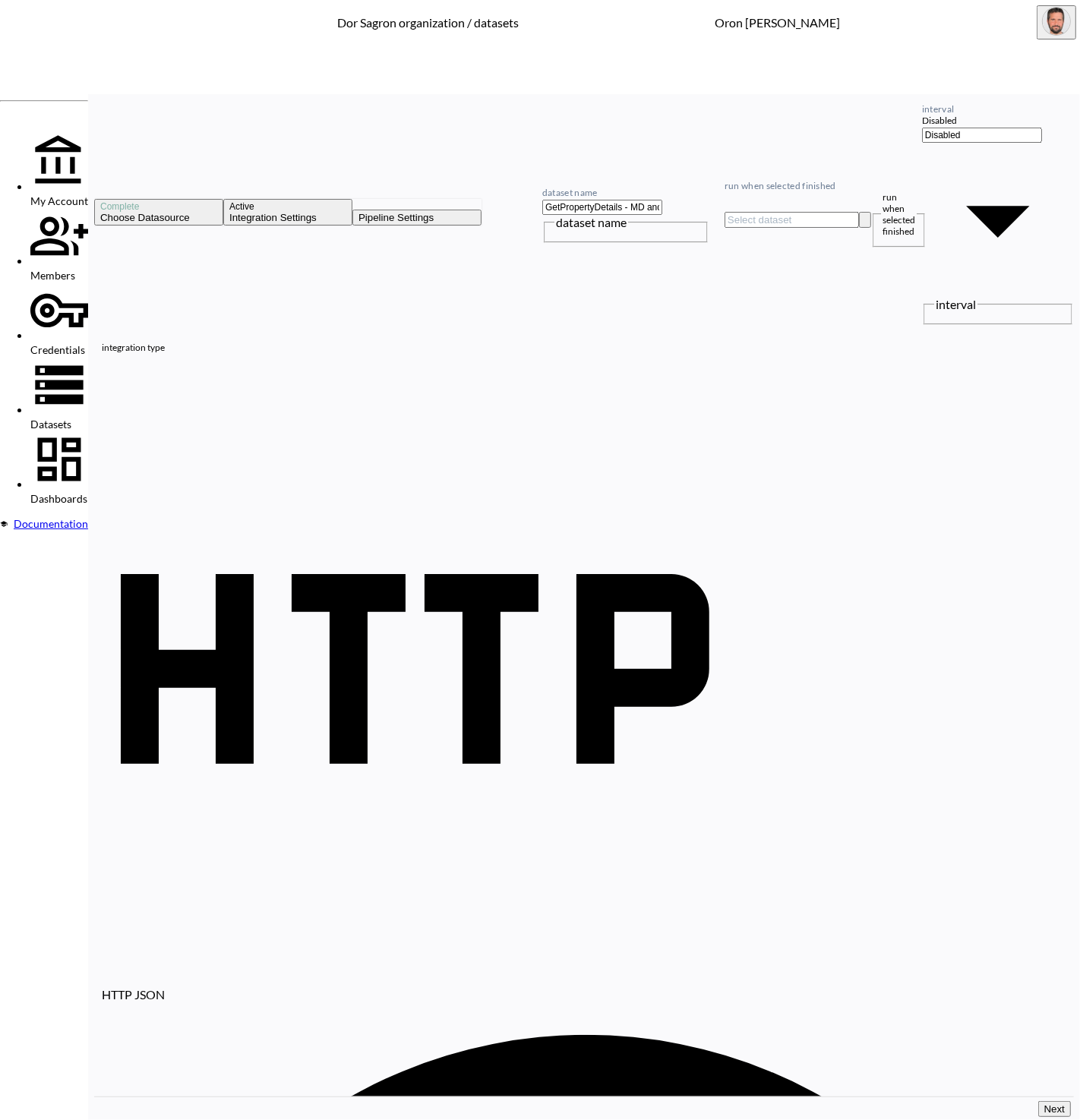
type input "GetPropertyDetails - MD and Blue"
click at [776, 212] on input "run when selected finished" at bounding box center [792, 220] width 134 height 16
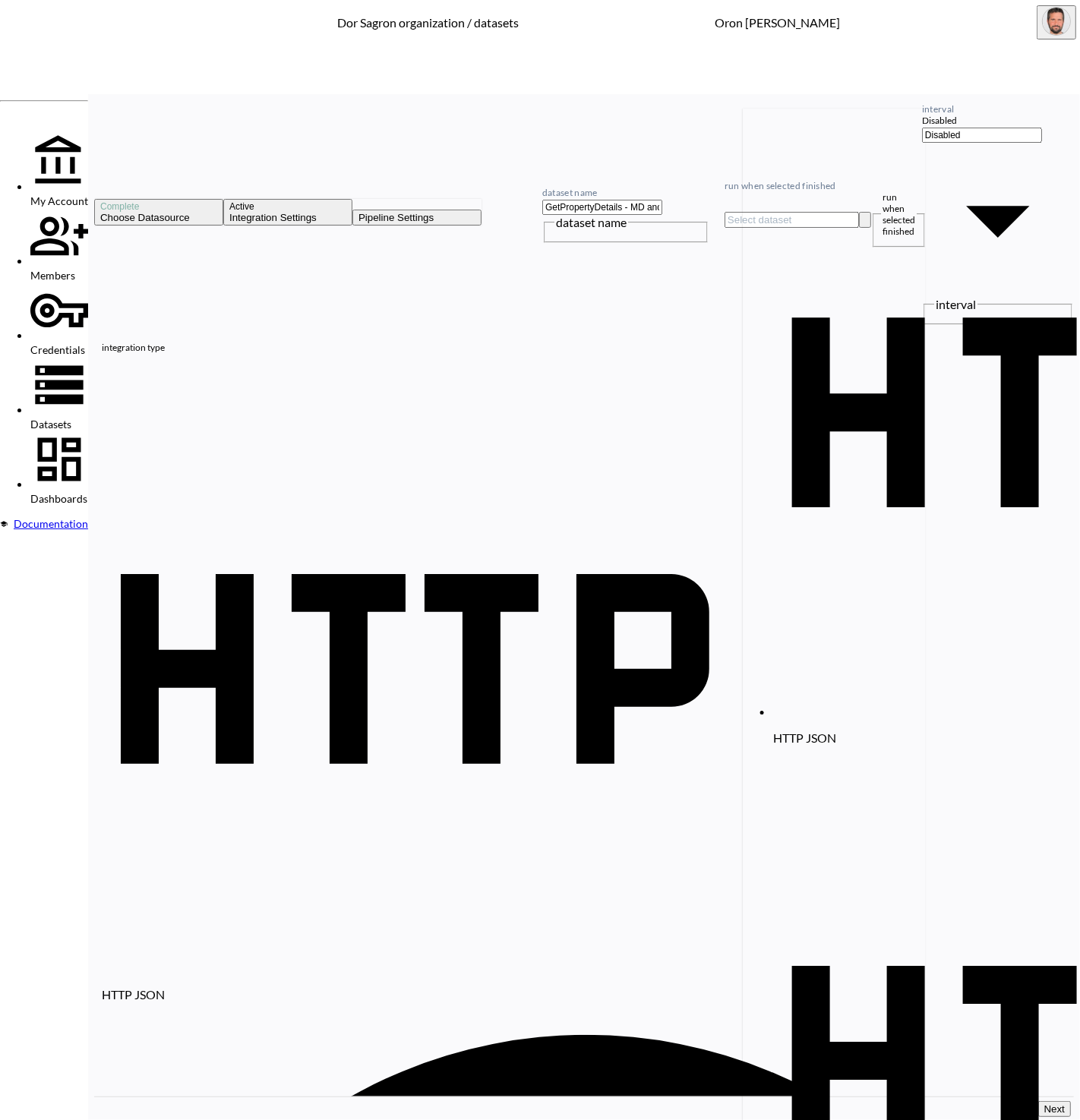
scroll to position [0, 125]
type input "GetPropertyDetails - Alpha 4"
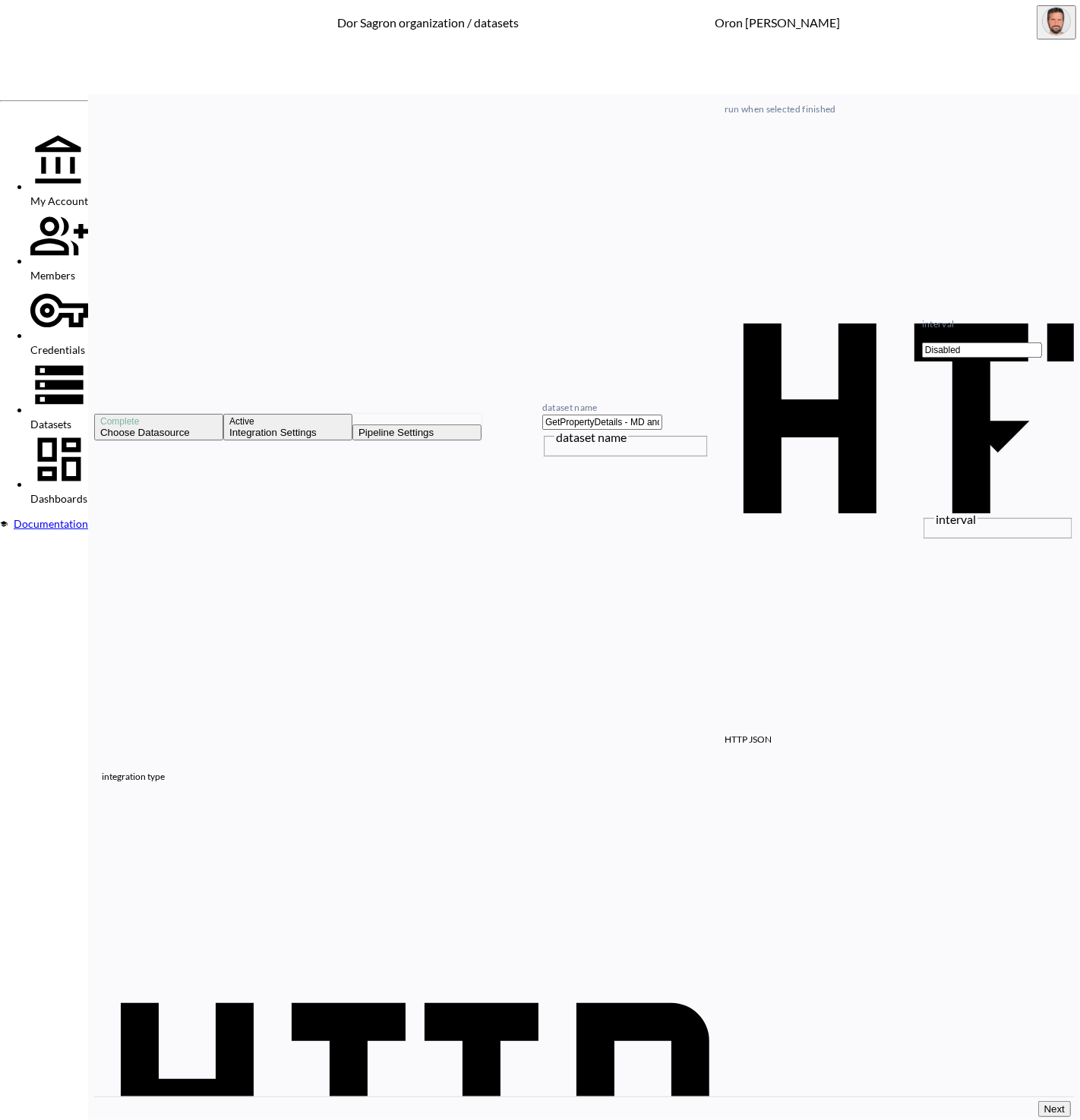
drag, startPoint x: 780, startPoint y: 142, endPoint x: 834, endPoint y: 384, distance: 248.0
click at [781, 794] on div "HTTP JSON" at bounding box center [584, 1112] width 965 height 636
click at [1045, 1102] on button "Next" at bounding box center [1055, 1109] width 32 height 16
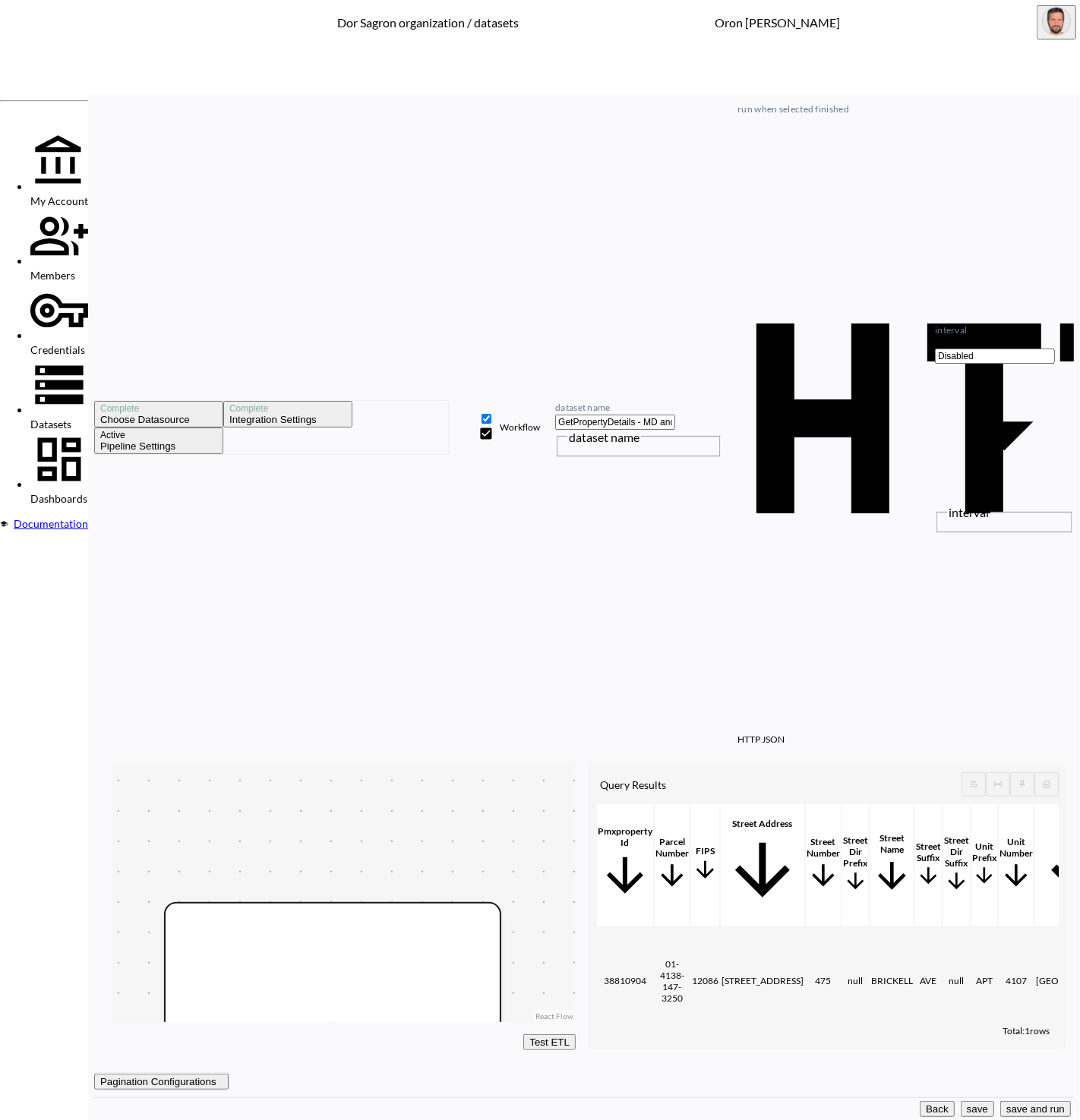
click at [1024, 1102] on button "save and run" at bounding box center [1035, 1109] width 71 height 16
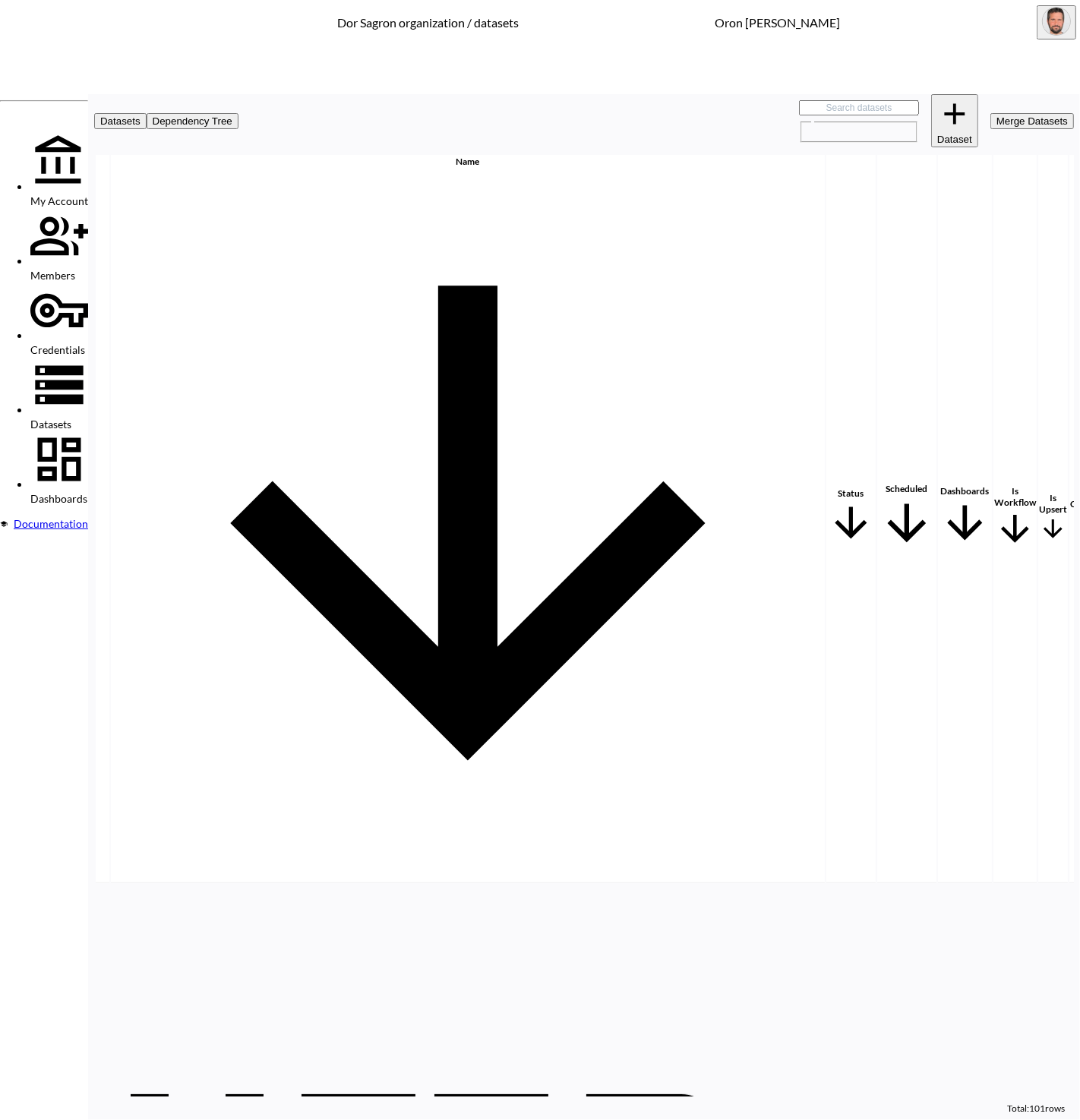
scroll to position [846, 174]
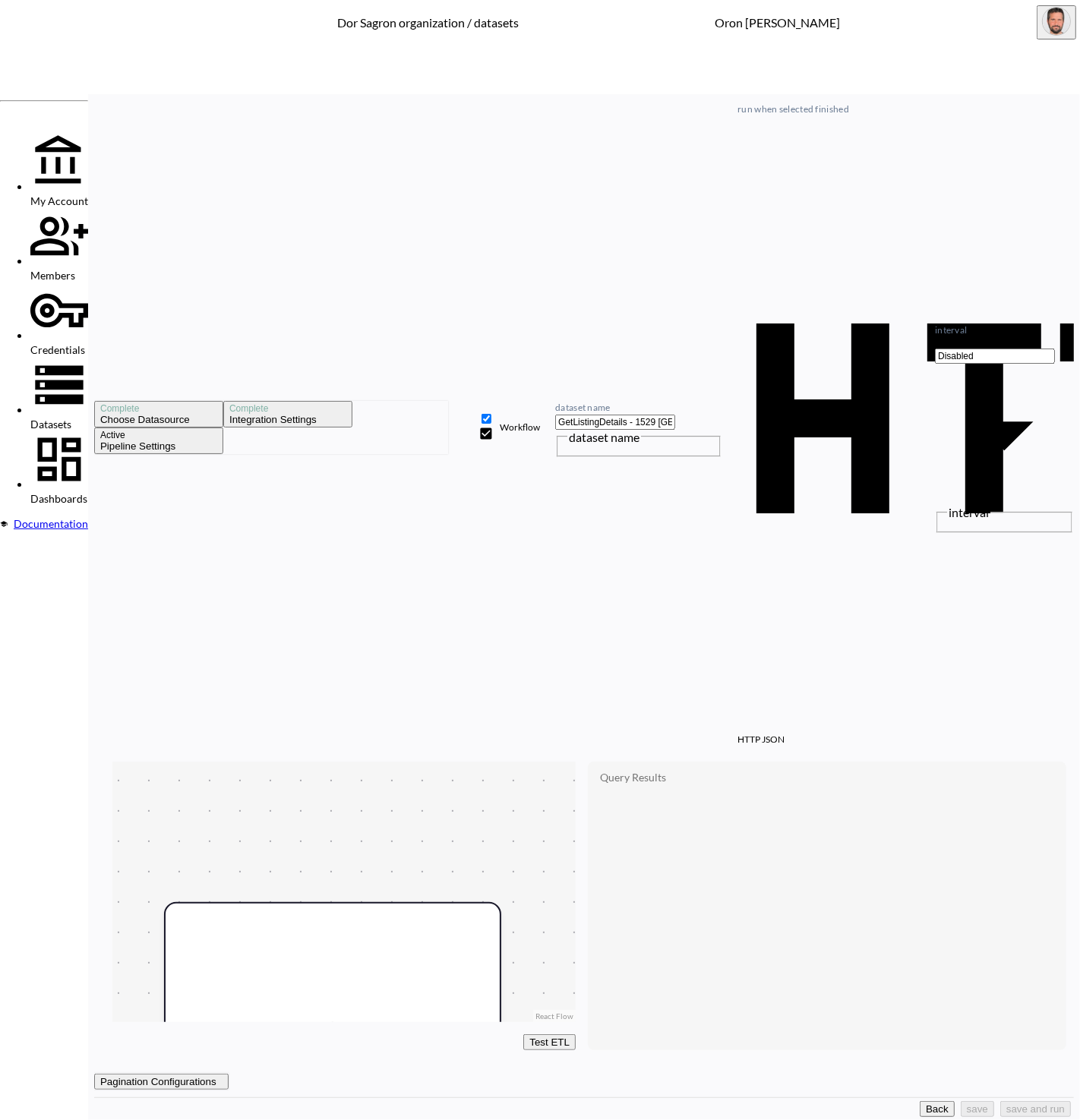
click at [920, 1102] on button "Back" at bounding box center [937, 1109] width 35 height 16
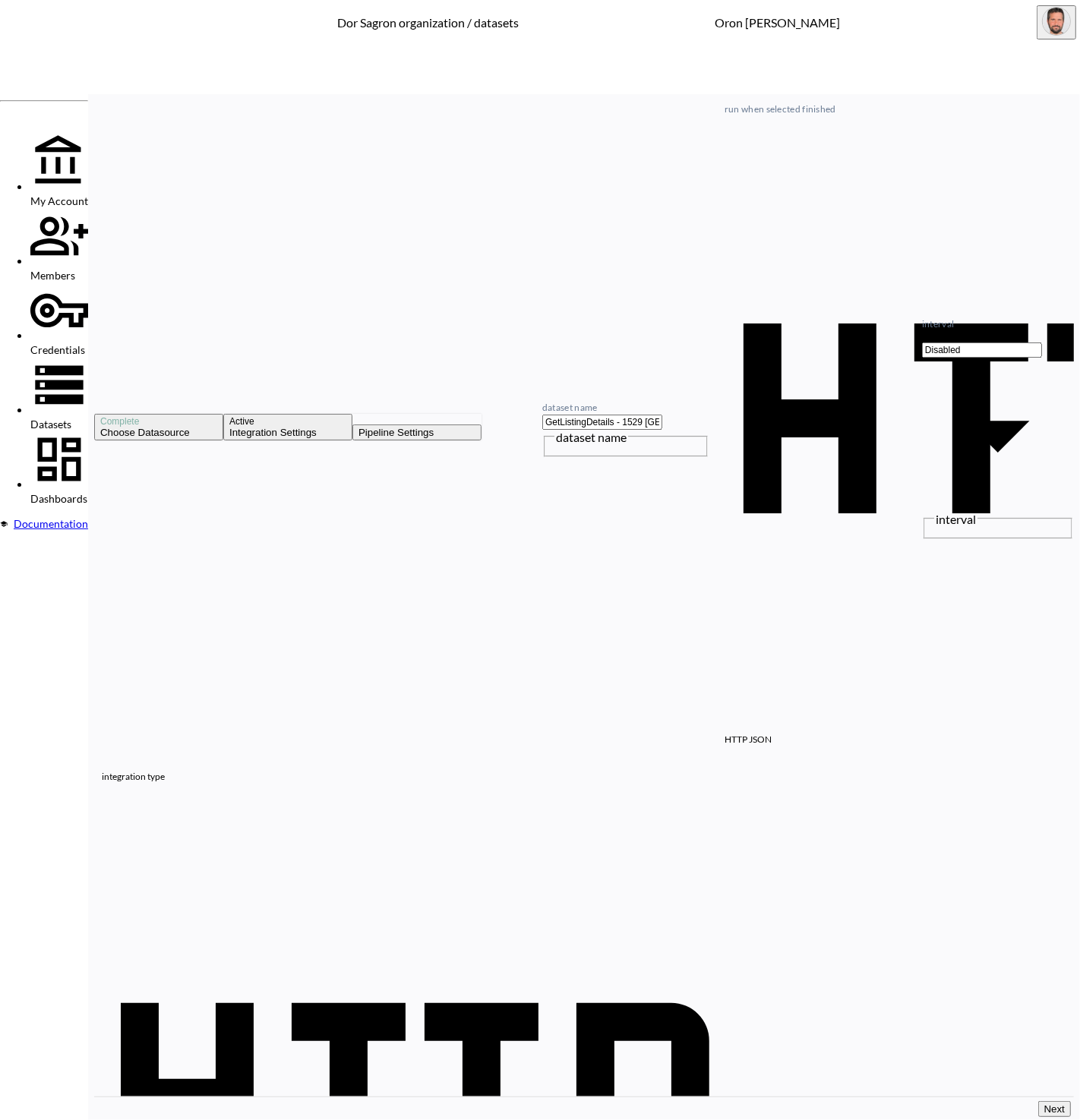
click at [71, 418] on span "Datasets" at bounding box center [51, 424] width 41 height 13
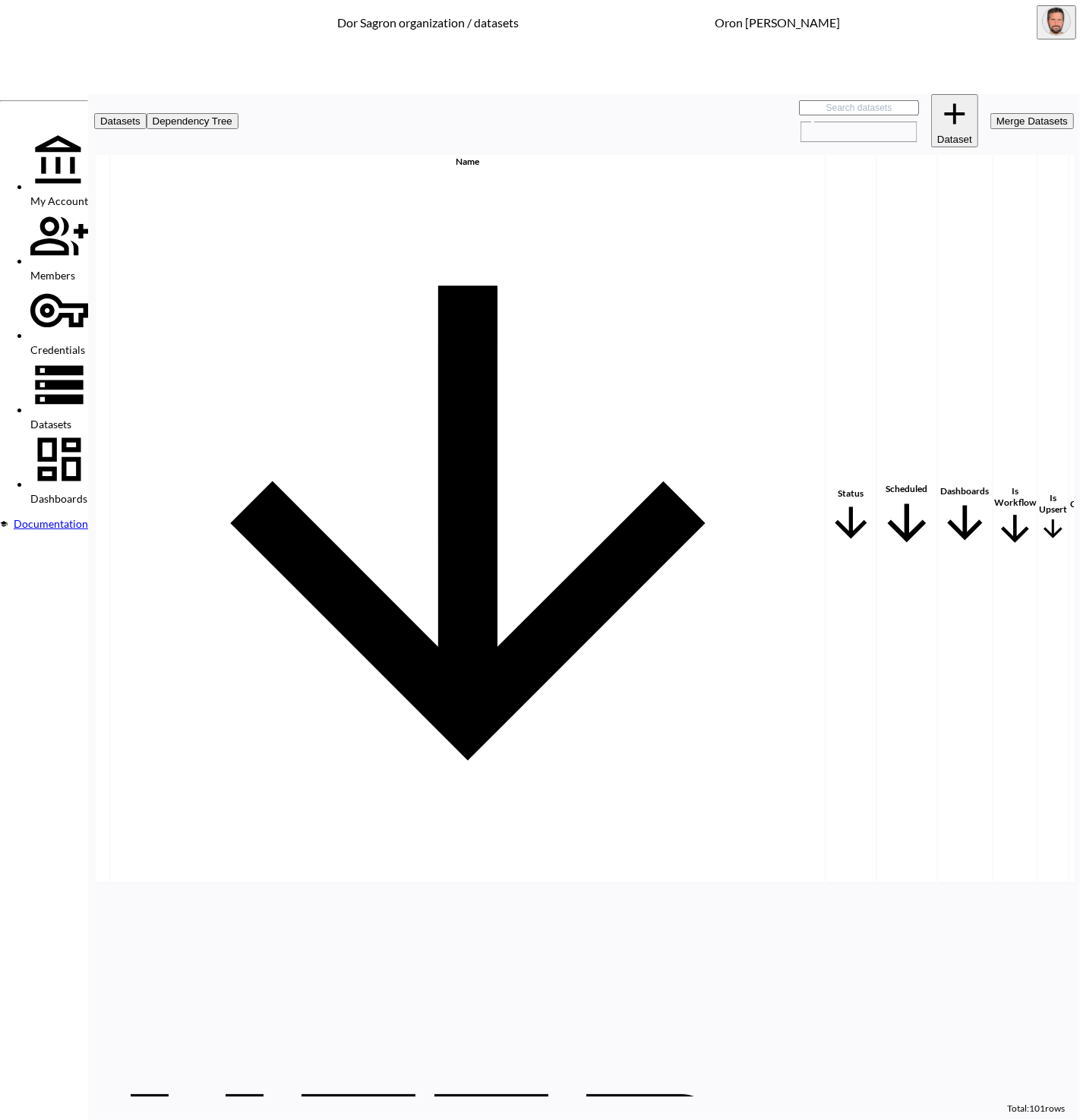
scroll to position [0, 174]
checkbox input "true"
checkbox input "false"
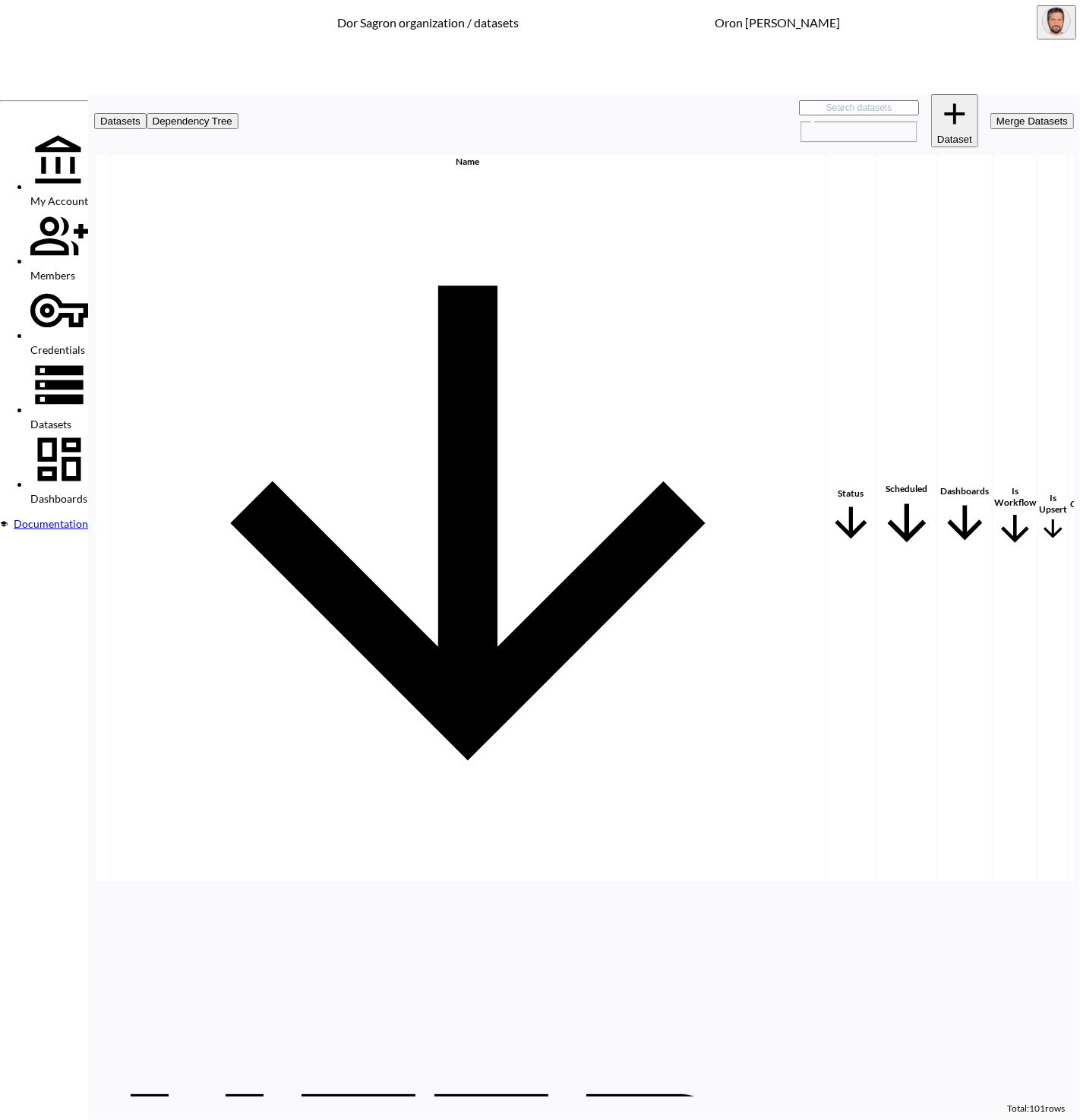
checkbox input "true"
checkbox input "false"
checkbox input "true"
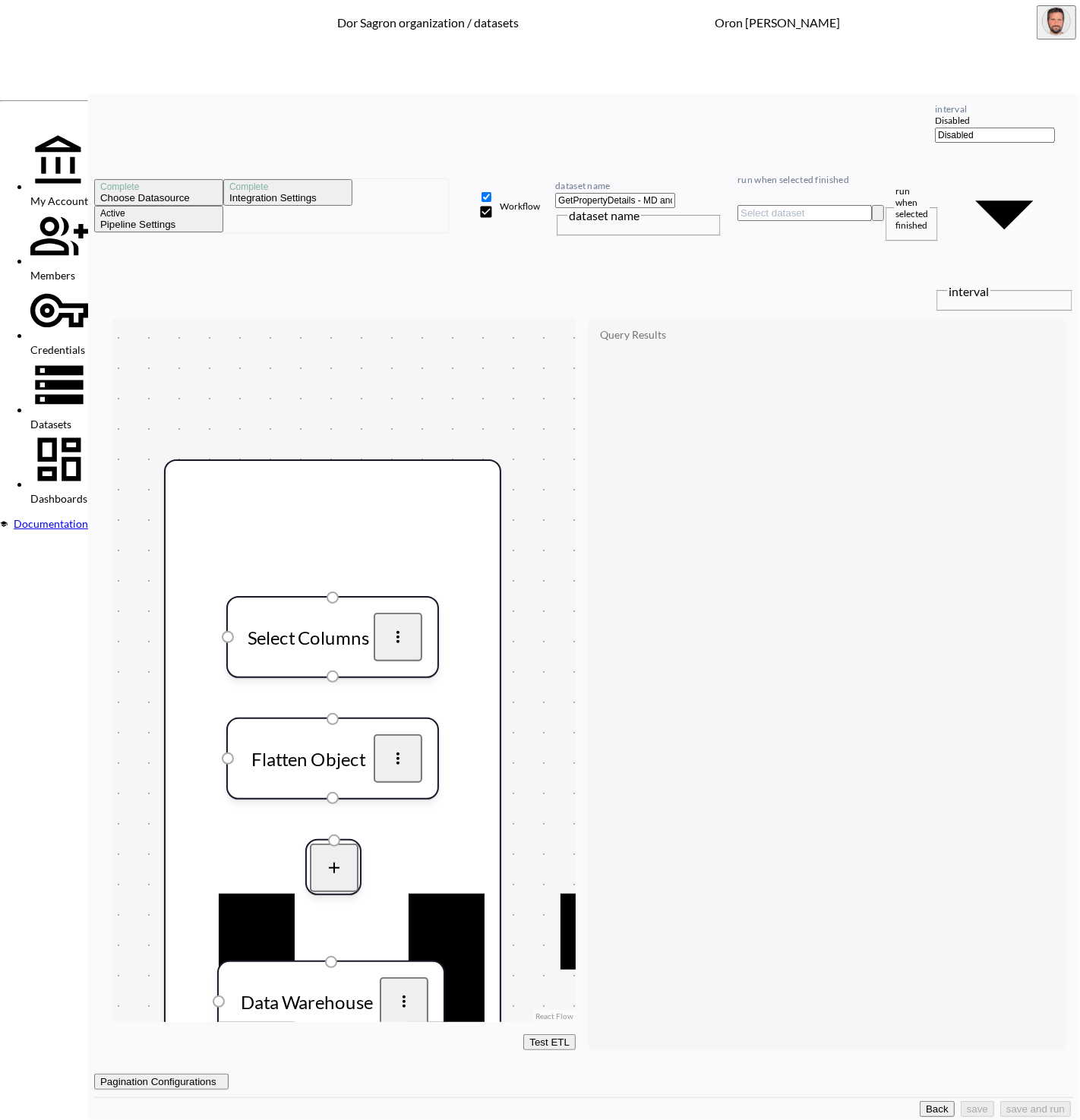
click at [920, 1113] on button "Back" at bounding box center [937, 1109] width 35 height 16
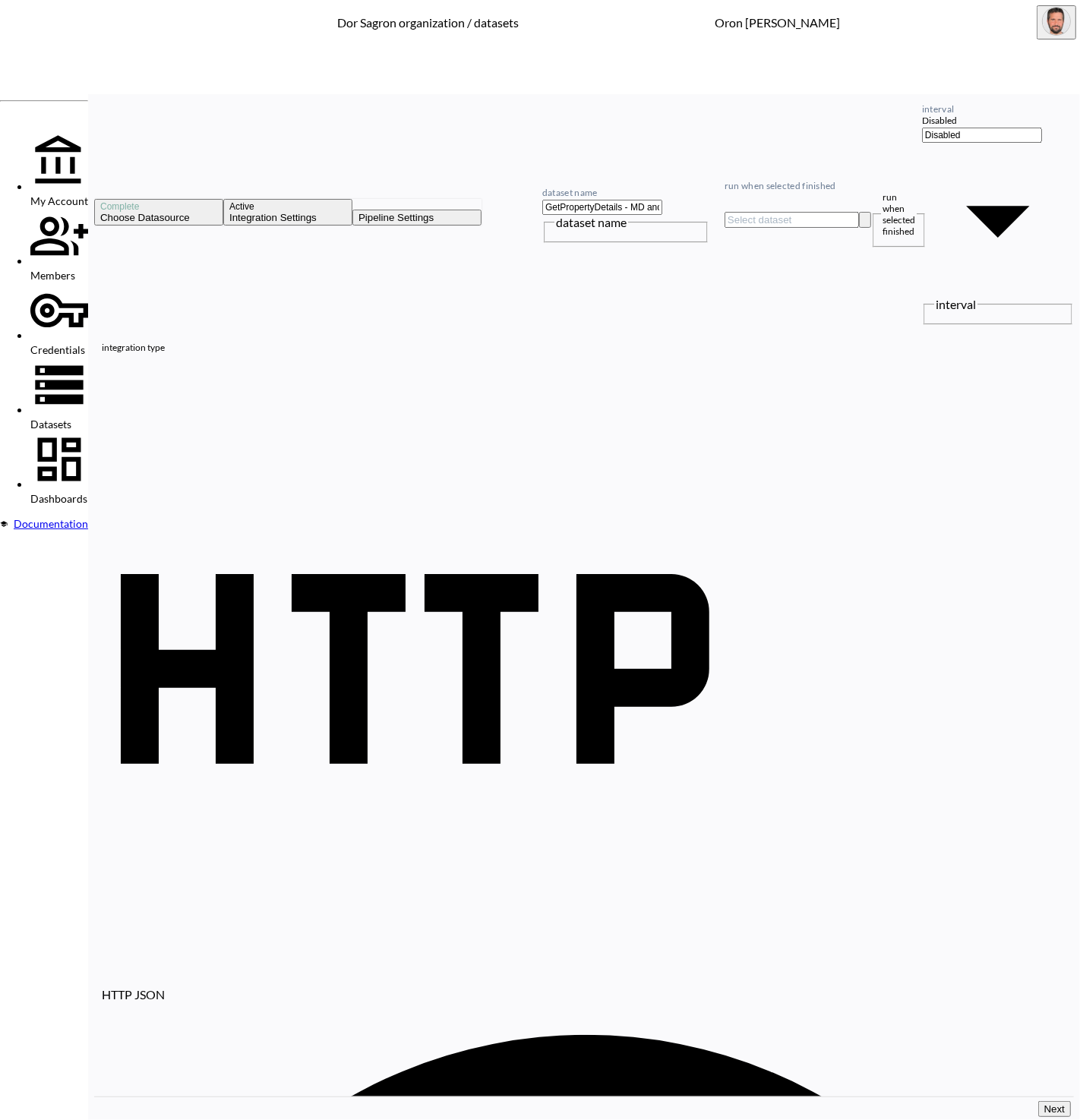
paste input "11210&State=[US_STATE]&City=[GEOGRAPHIC_DATA]=[GEOGRAPHIC_DATA]"
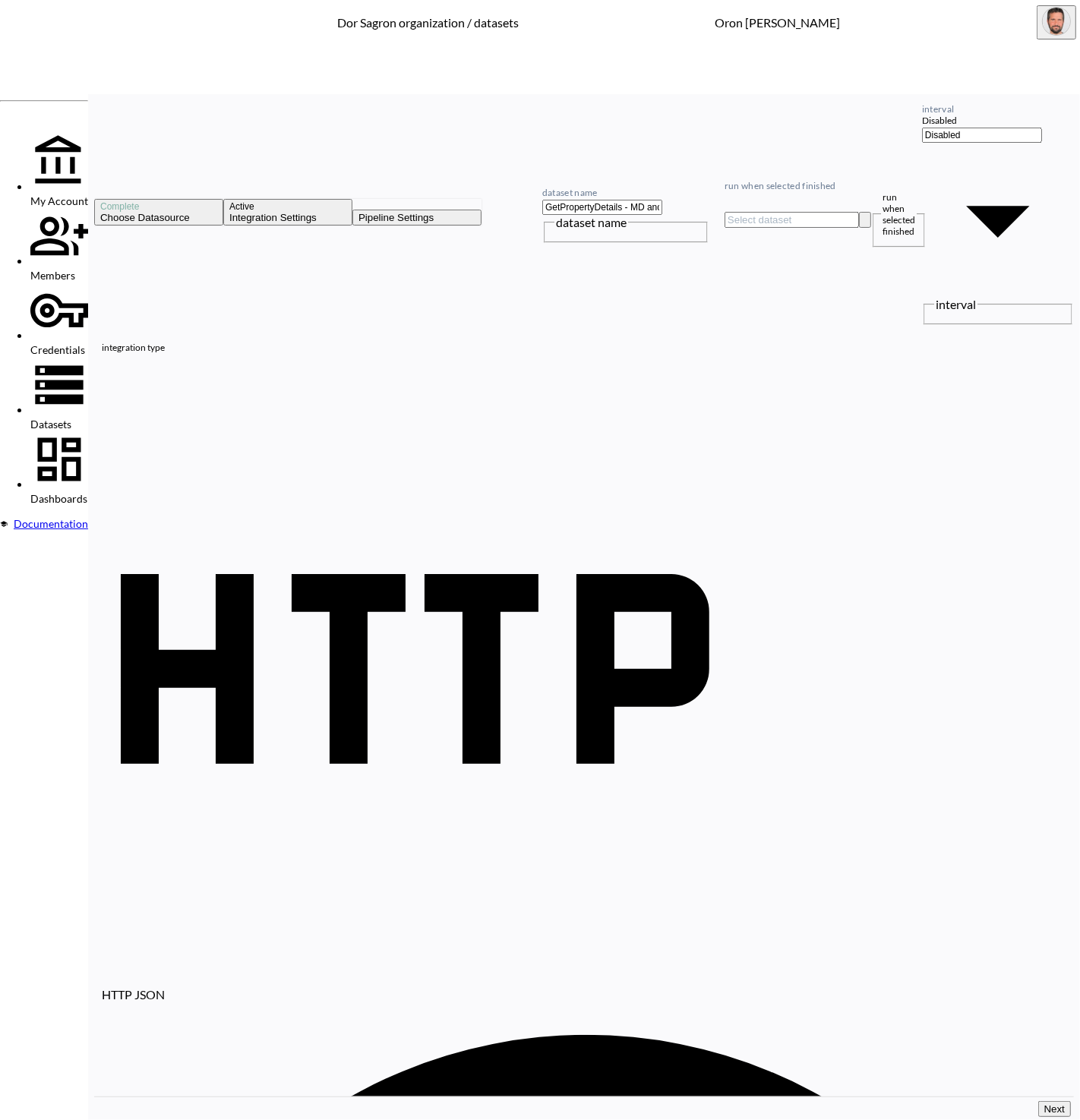
type input "[URL][DOMAIN_NAME][US_STATE]"
click at [663, 200] on input "GetPropertyDetails - MD and Blue" at bounding box center [602, 207] width 120 height 15
paste input "1529 [GEOGRAPHIC_DATA]"
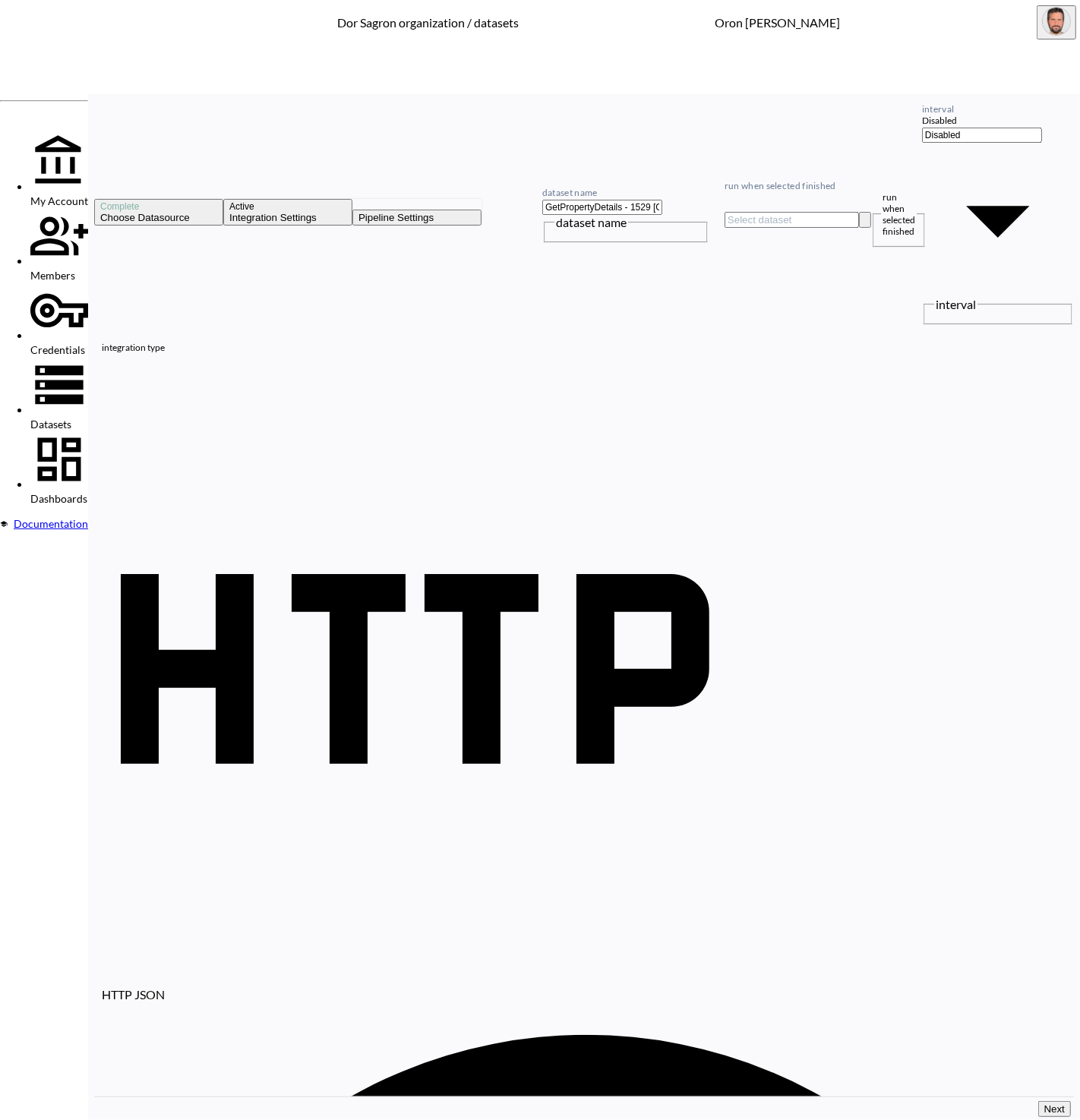
type input "GetPropertyDetails - 1529 [GEOGRAPHIC_DATA]"
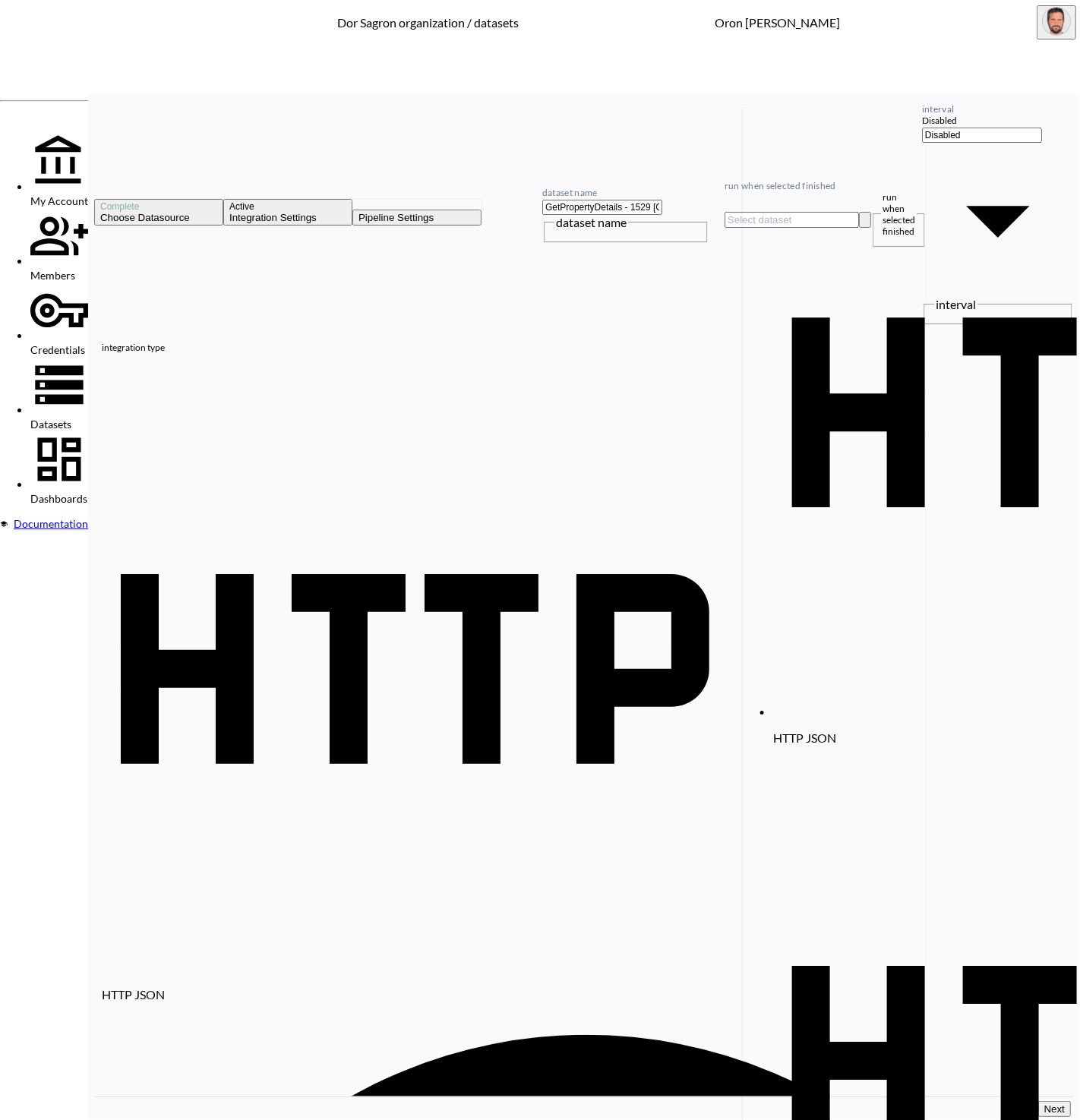
click at [859, 212] on input "run when selected finished" at bounding box center [792, 220] width 134 height 16
click at [857, 112] on li "HTTP JSON GetPropertyDetails - MD and Blue" at bounding box center [925, 433] width 304 height 649
type input "GetPropertyDetails - MD and Blue"
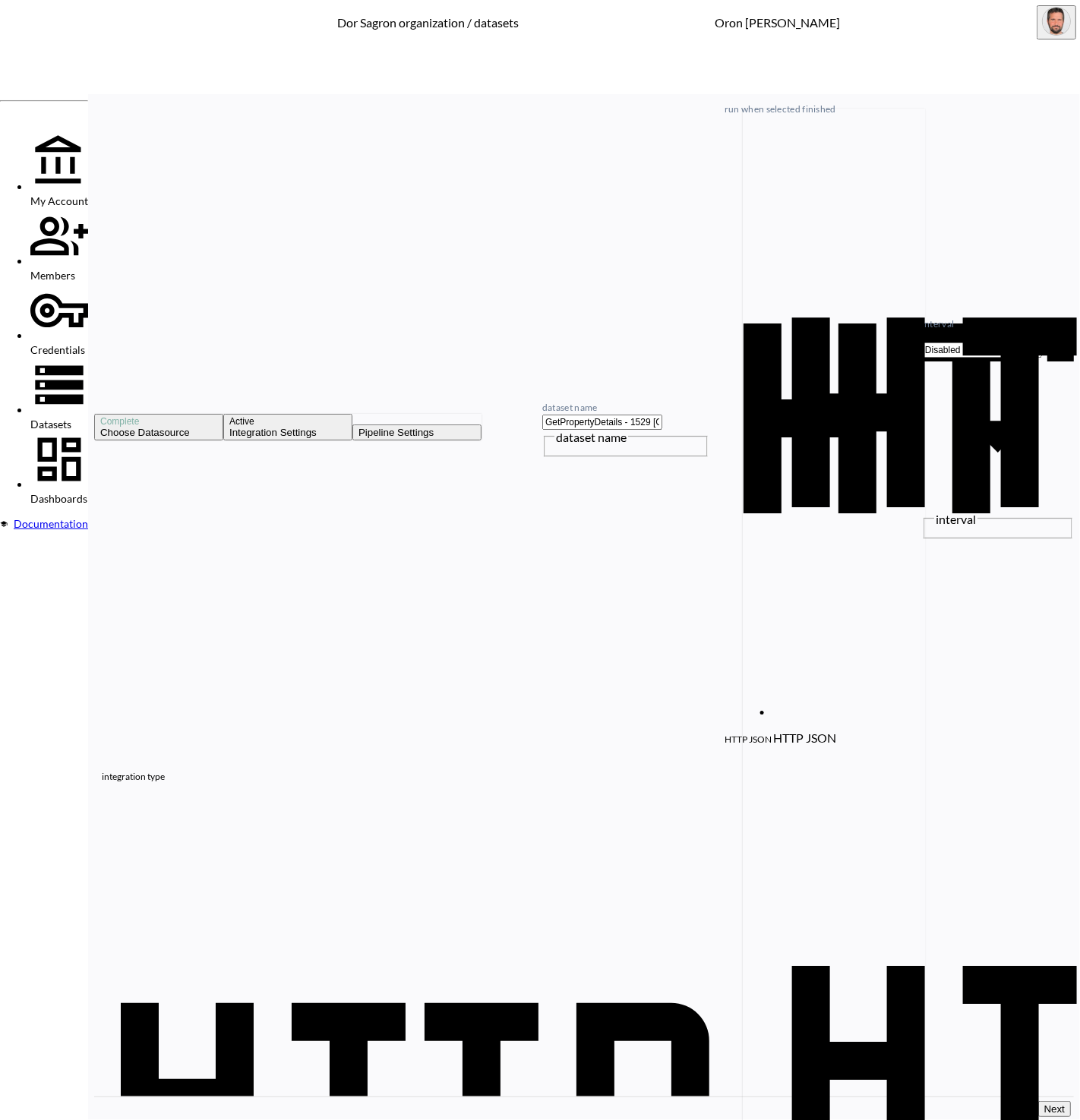
click at [861, 115] on div "HTTP JSON GetPropertyDetails - MD and Blue run when selected finished" at bounding box center [816, 435] width 182 height 640
drag, startPoint x: 977, startPoint y: 145, endPoint x: 969, endPoint y: 141, distance: 8.9
click at [975, 794] on div "HTTP JSON" at bounding box center [584, 1112] width 965 height 636
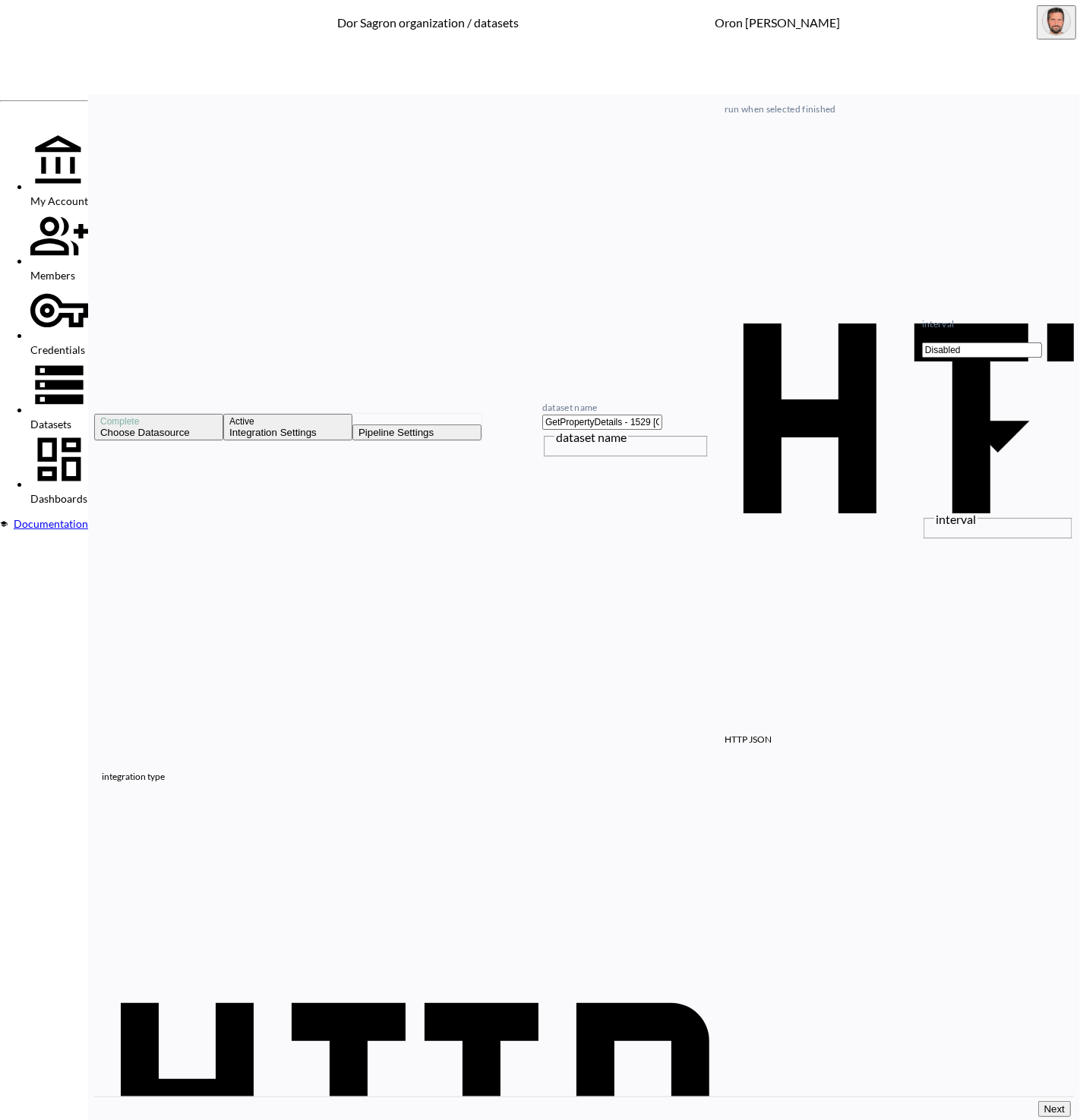
click at [1039, 1102] on button "Next" at bounding box center [1055, 1109] width 32 height 16
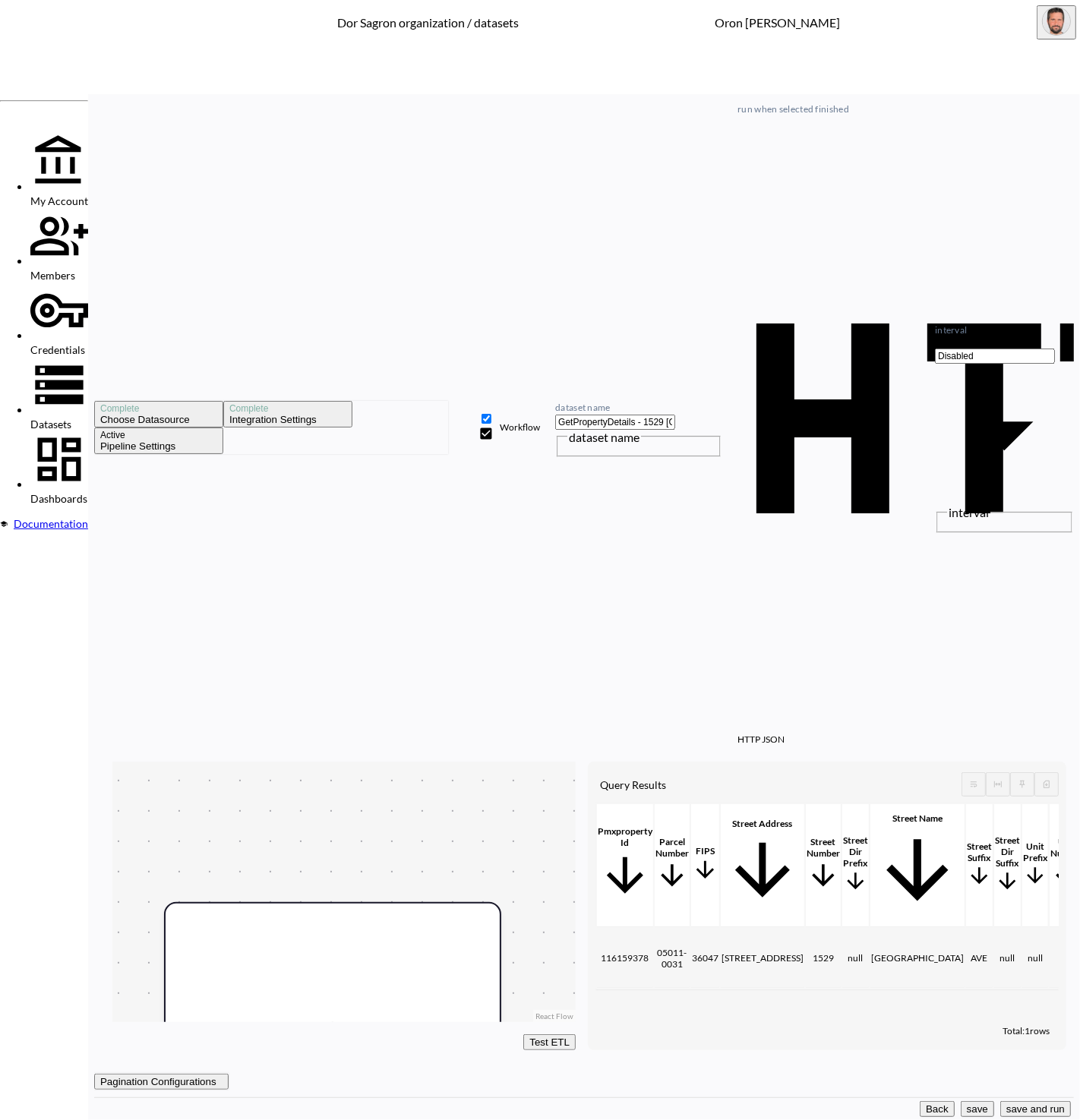
click at [1000, 1102] on button "save and run" at bounding box center [1035, 1109] width 71 height 16
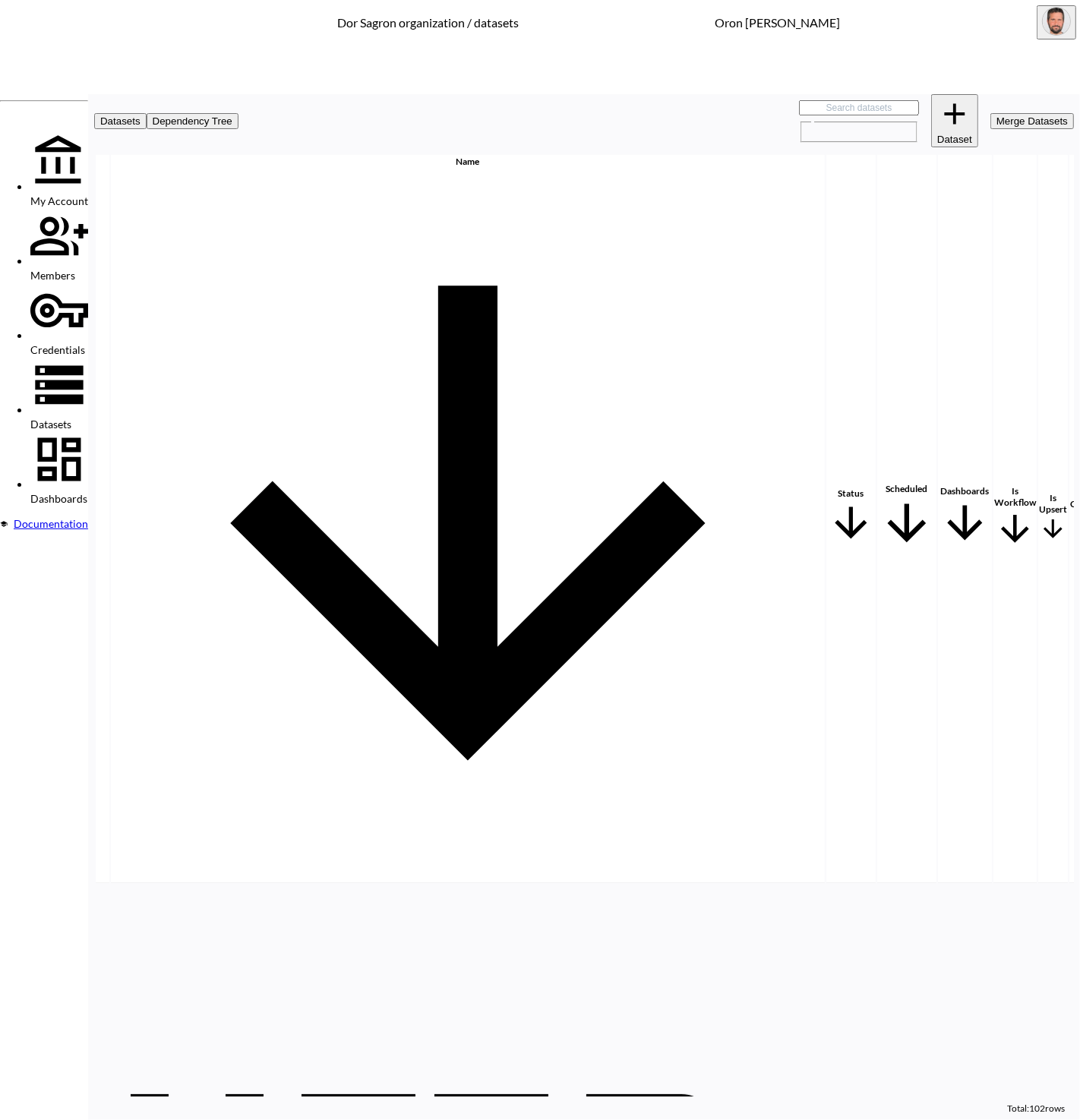
scroll to position [918, 174]
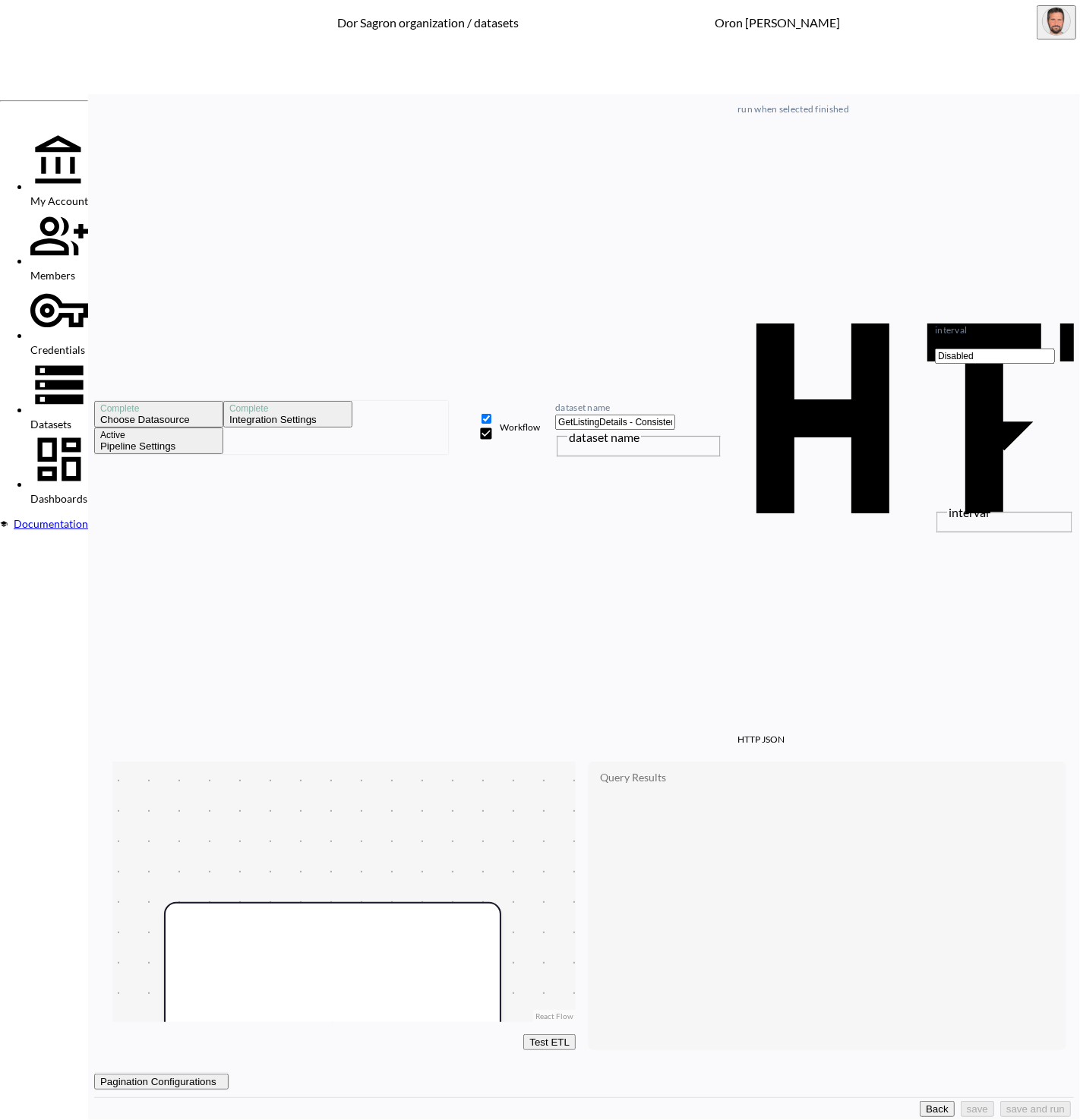
click at [920, 1111] on button "Back" at bounding box center [937, 1109] width 35 height 16
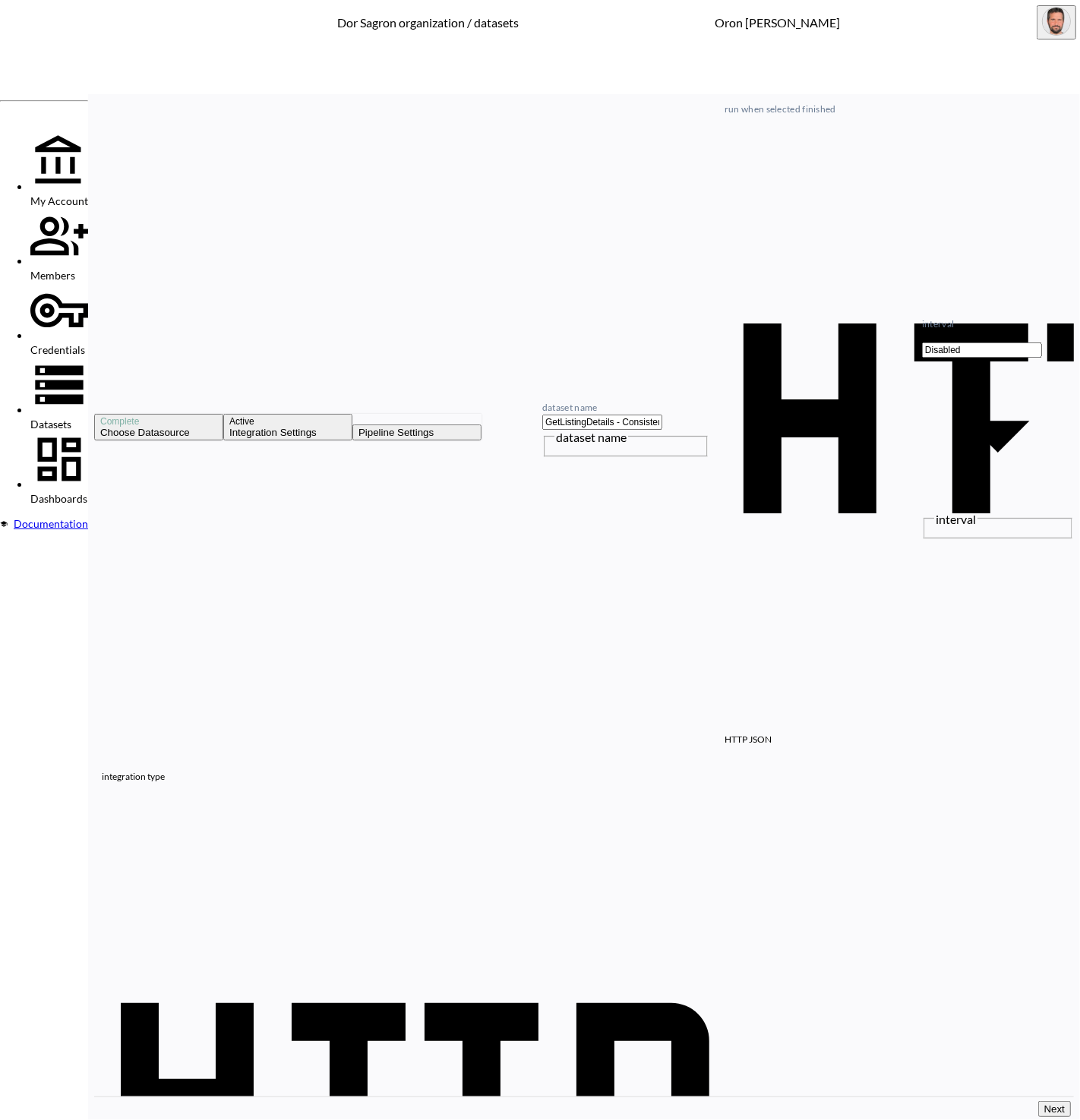
click at [71, 418] on span "Datasets" at bounding box center [51, 424] width 41 height 13
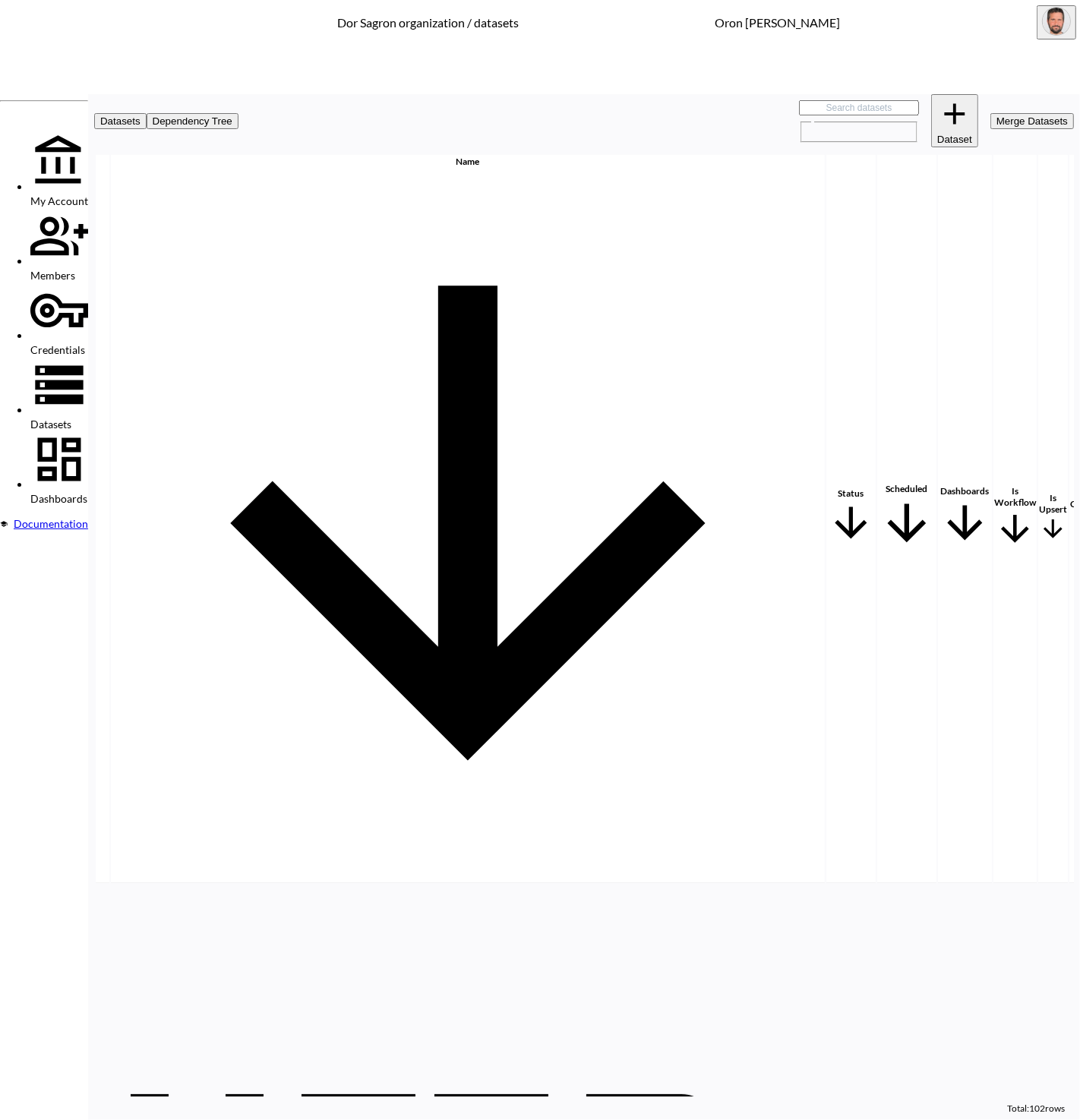
scroll to position [0, 174]
drag, startPoint x: 1002, startPoint y: 223, endPoint x: 997, endPoint y: 216, distance: 8.6
checkbox input "true"
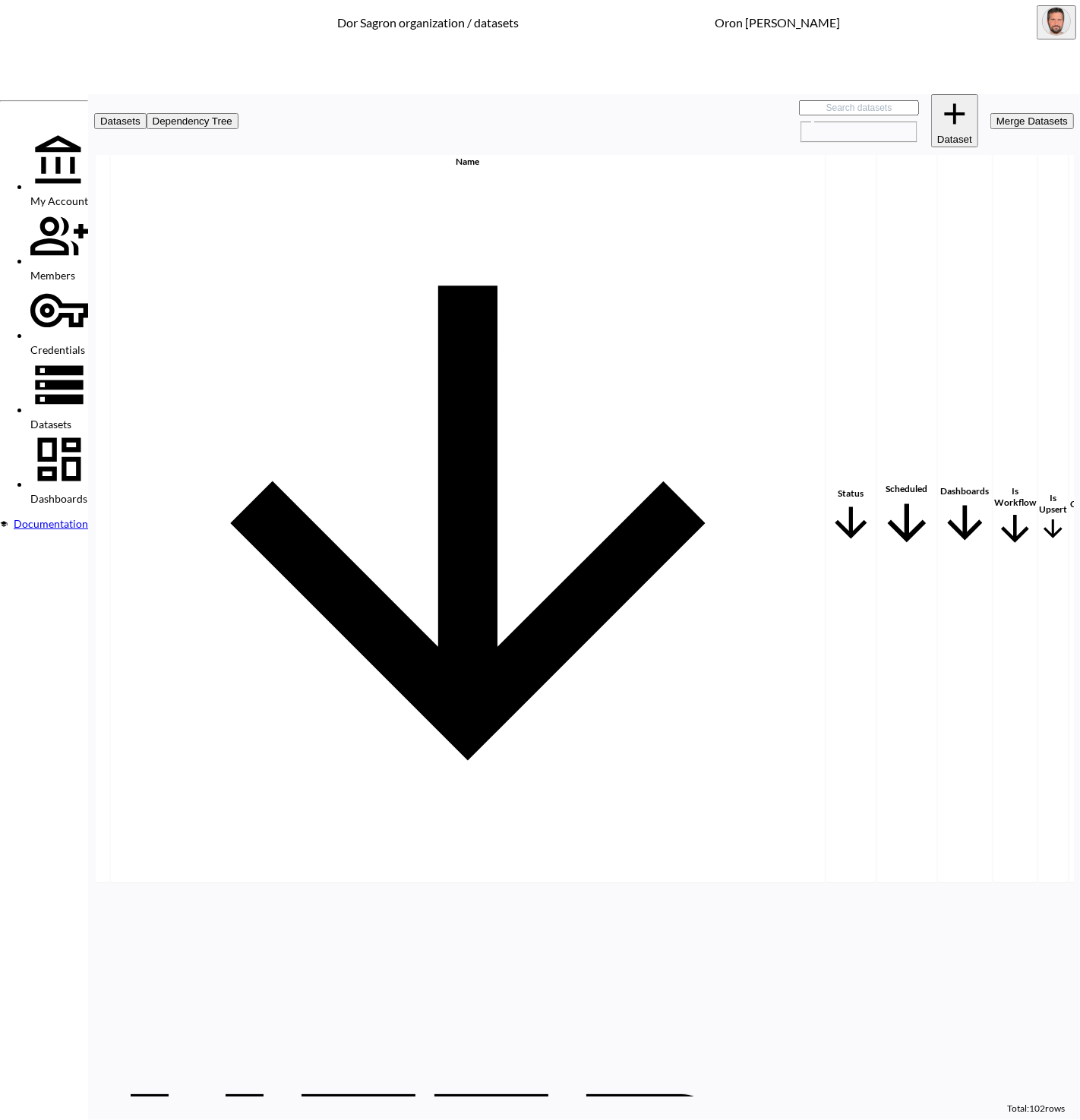
checkbox input "false"
checkbox input "true"
checkbox input "false"
checkbox input "true"
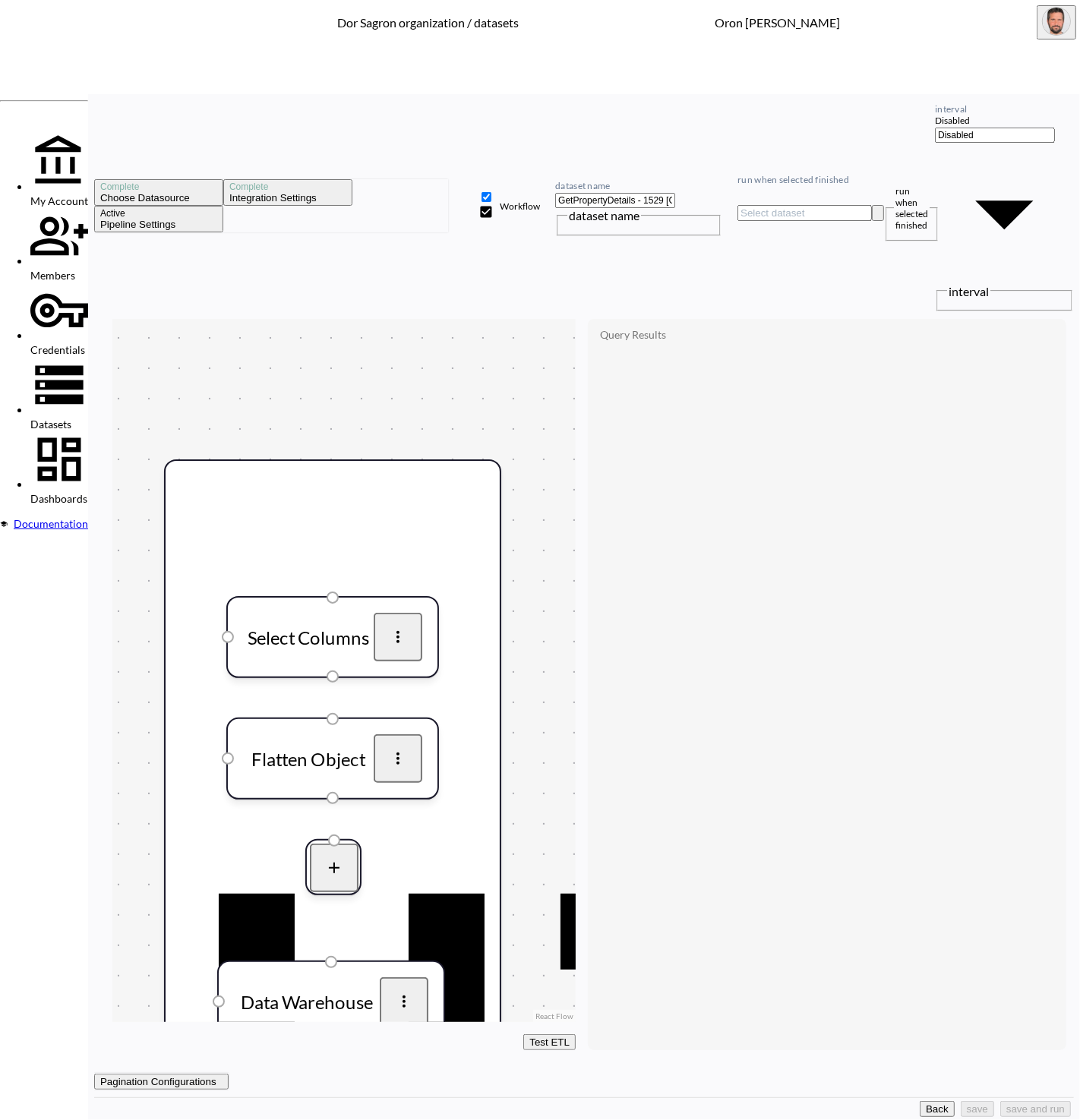
click at [920, 1102] on button "Back" at bounding box center [937, 1109] width 35 height 16
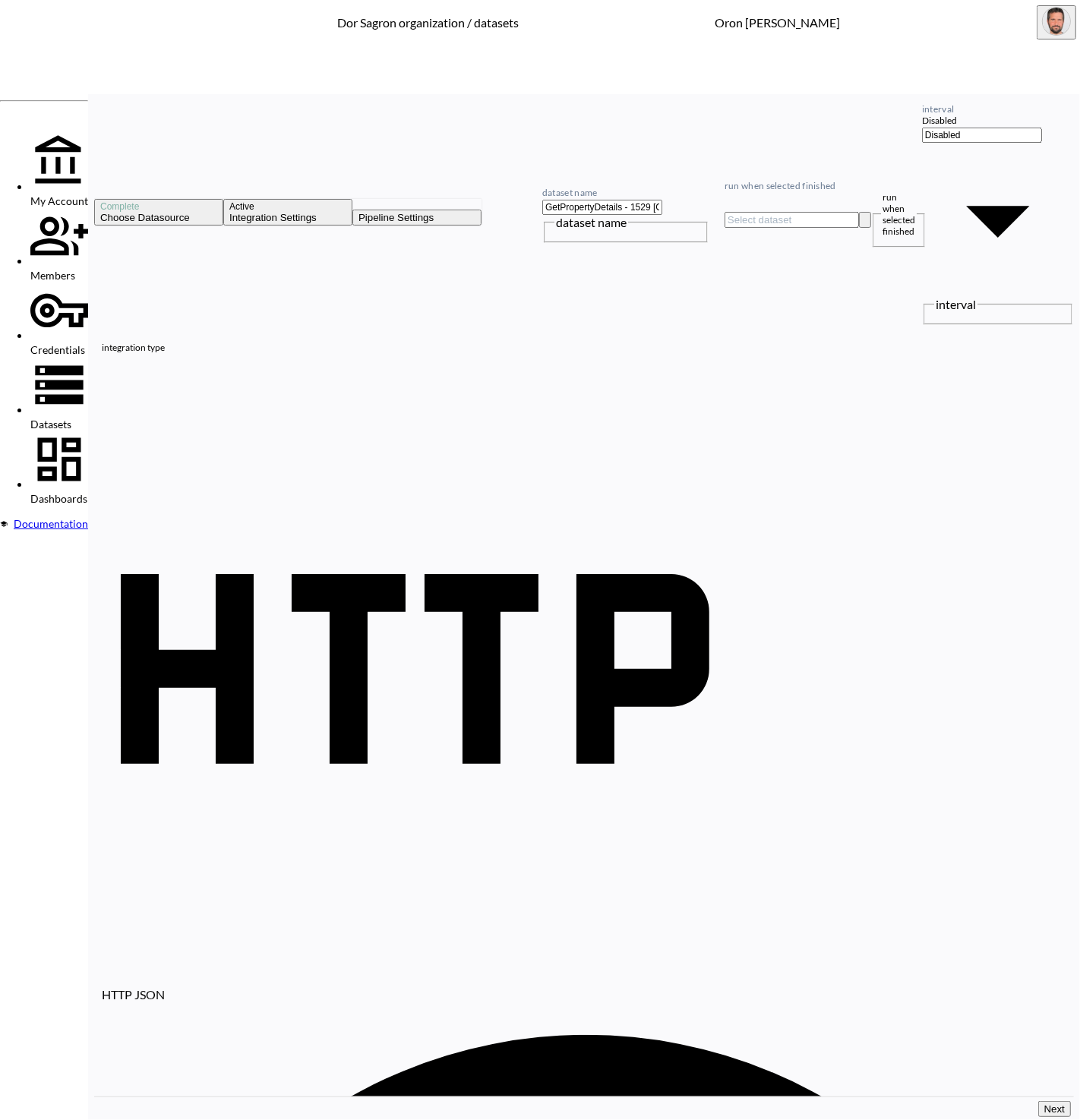
paste input "33351&State=[US_STATE]&City=Lauderhill&StreetAddress=+8330+NW+53rd+St"
type input "[URL][DOMAIN_NAME][US_STATE]"
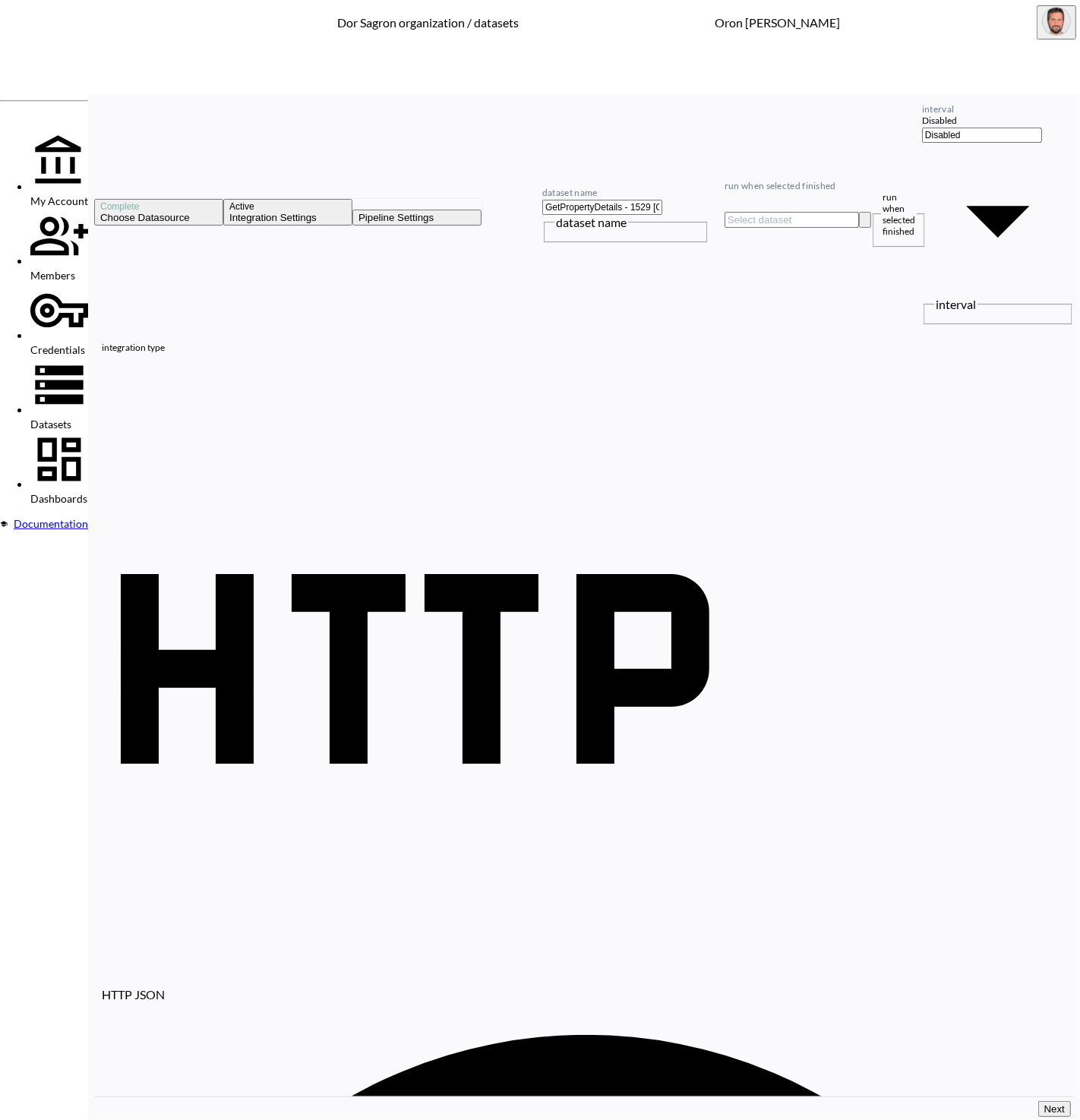
click at [663, 200] on input "GetPropertyDetails - 1529 [GEOGRAPHIC_DATA]" at bounding box center [602, 207] width 120 height 15
paste input "Consistency"
type input "GetPropertyDetails - Consistency"
click at [1039, 1102] on button "Next" at bounding box center [1055, 1109] width 32 height 16
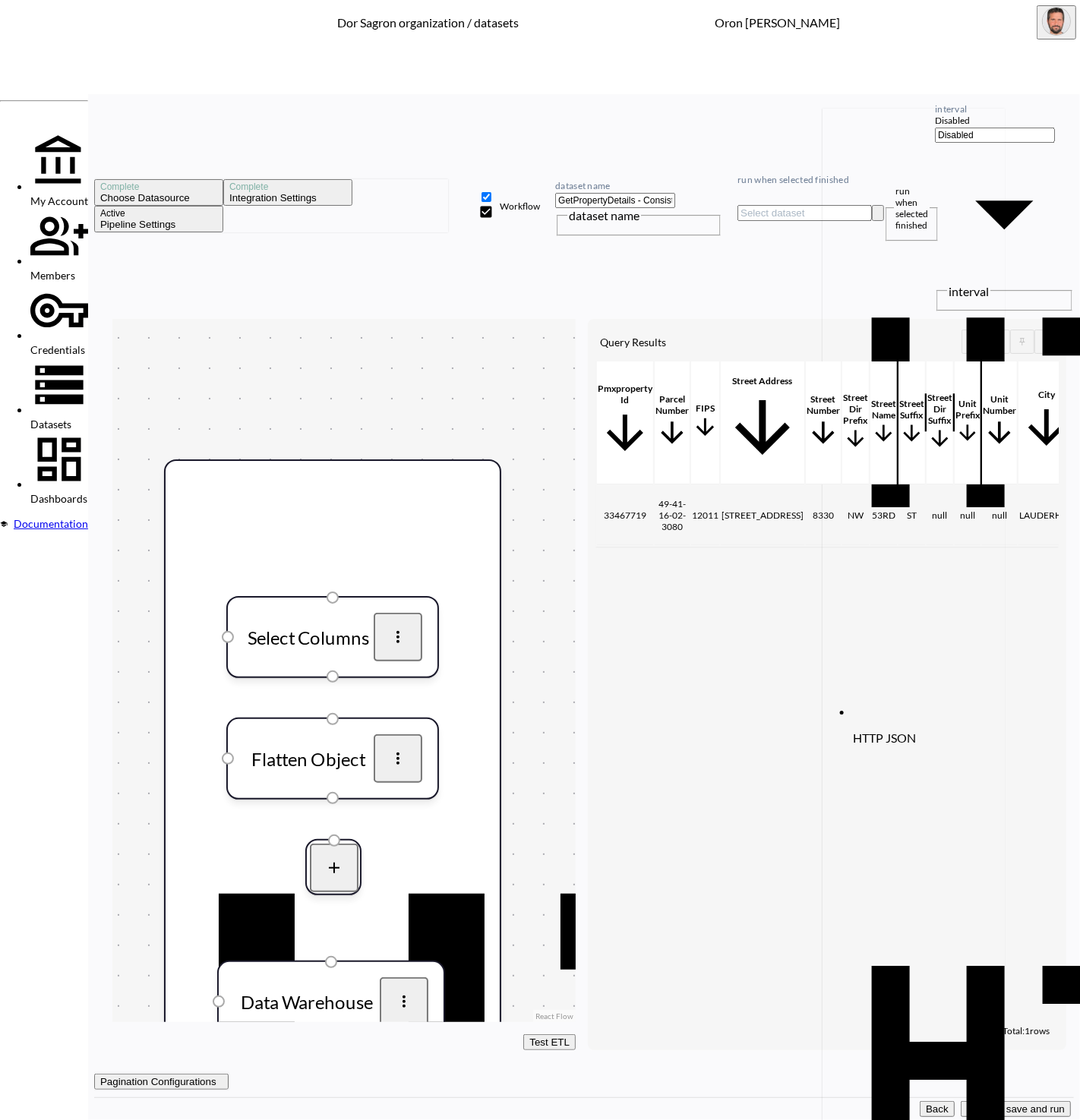
click at [872, 205] on input "run when selected finished" at bounding box center [804, 213] width 134 height 16
type input "GetPropertyDetails - 1529 [GEOGRAPHIC_DATA]"
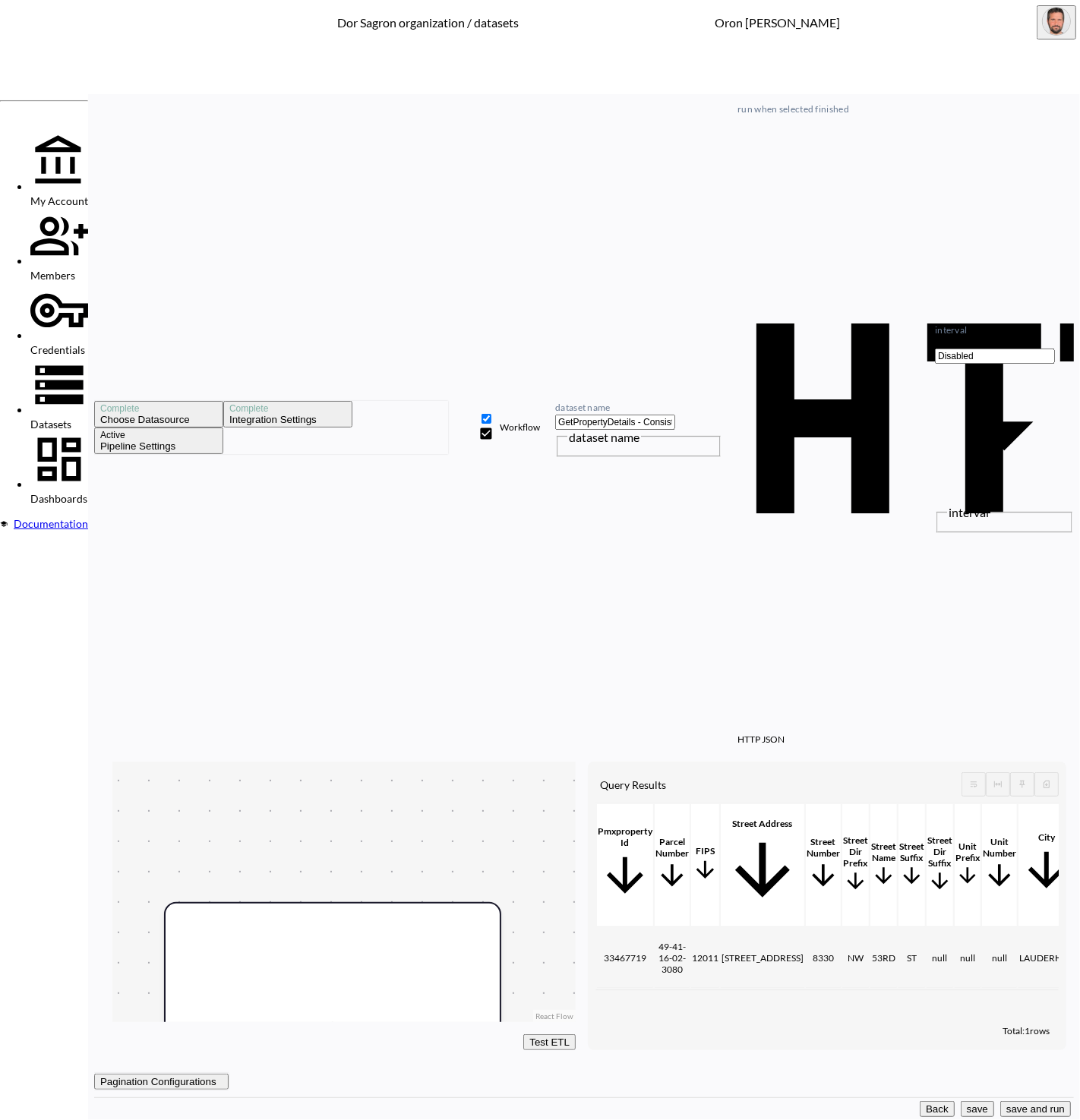
click at [1041, 1103] on button "save and run" at bounding box center [1035, 1109] width 71 height 16
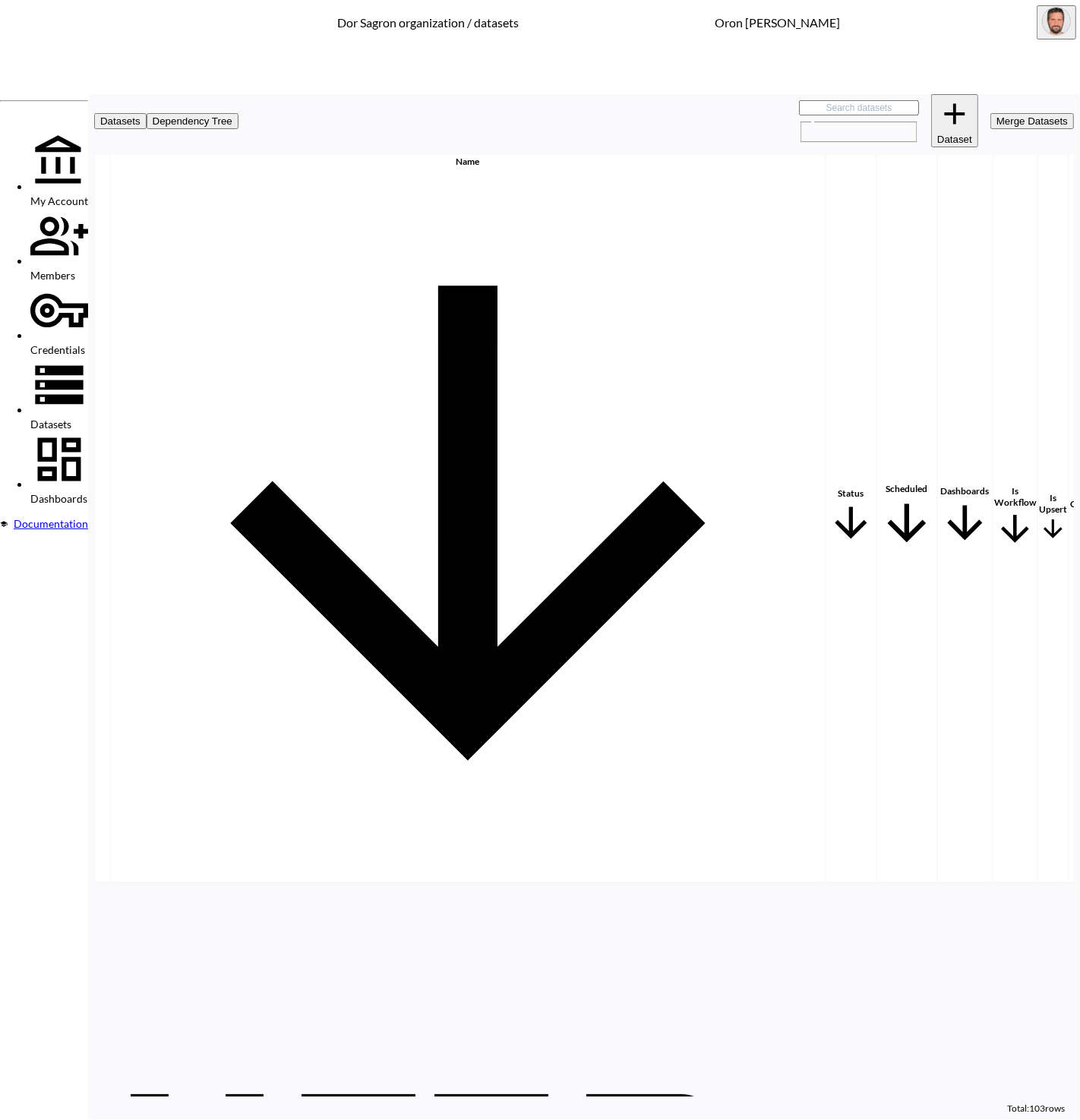
scroll to position [0, 174]
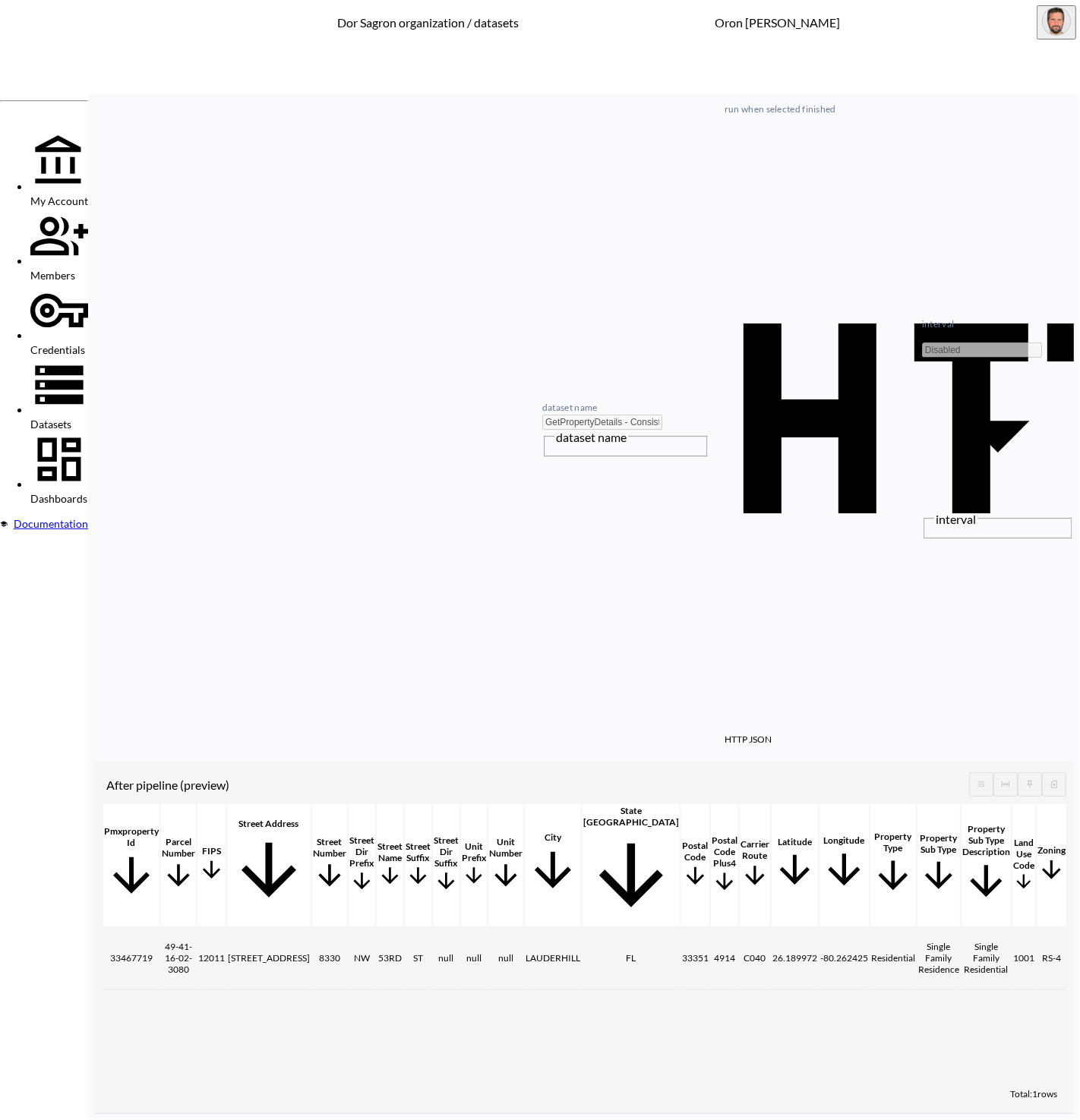
scroll to position [0, 236]
click at [71, 418] on span "Datasets" at bounding box center [51, 424] width 41 height 13
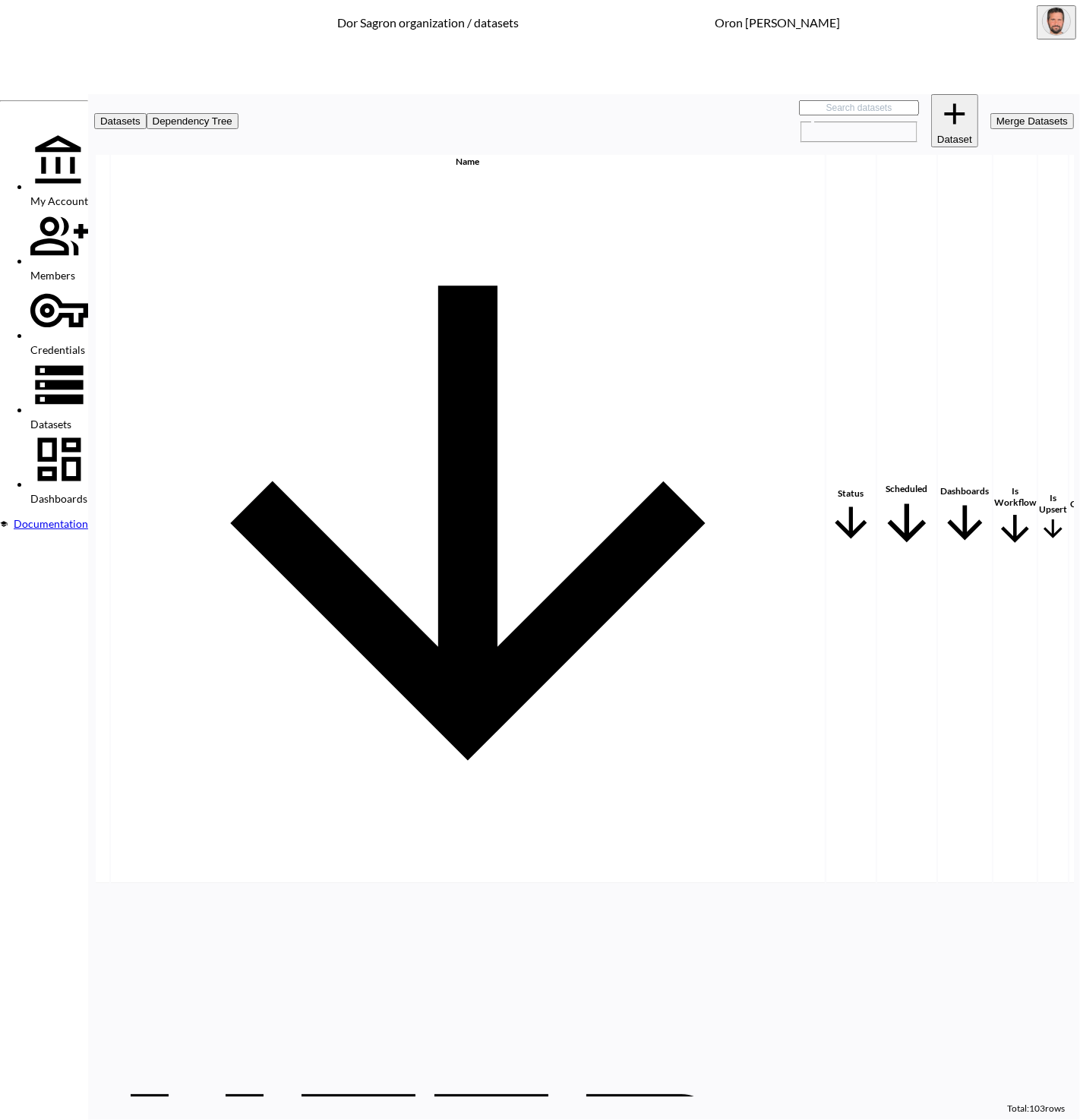
scroll to position [989, 174]
drag, startPoint x: 1043, startPoint y: 612, endPoint x: 1041, endPoint y: 594, distance: 18.1
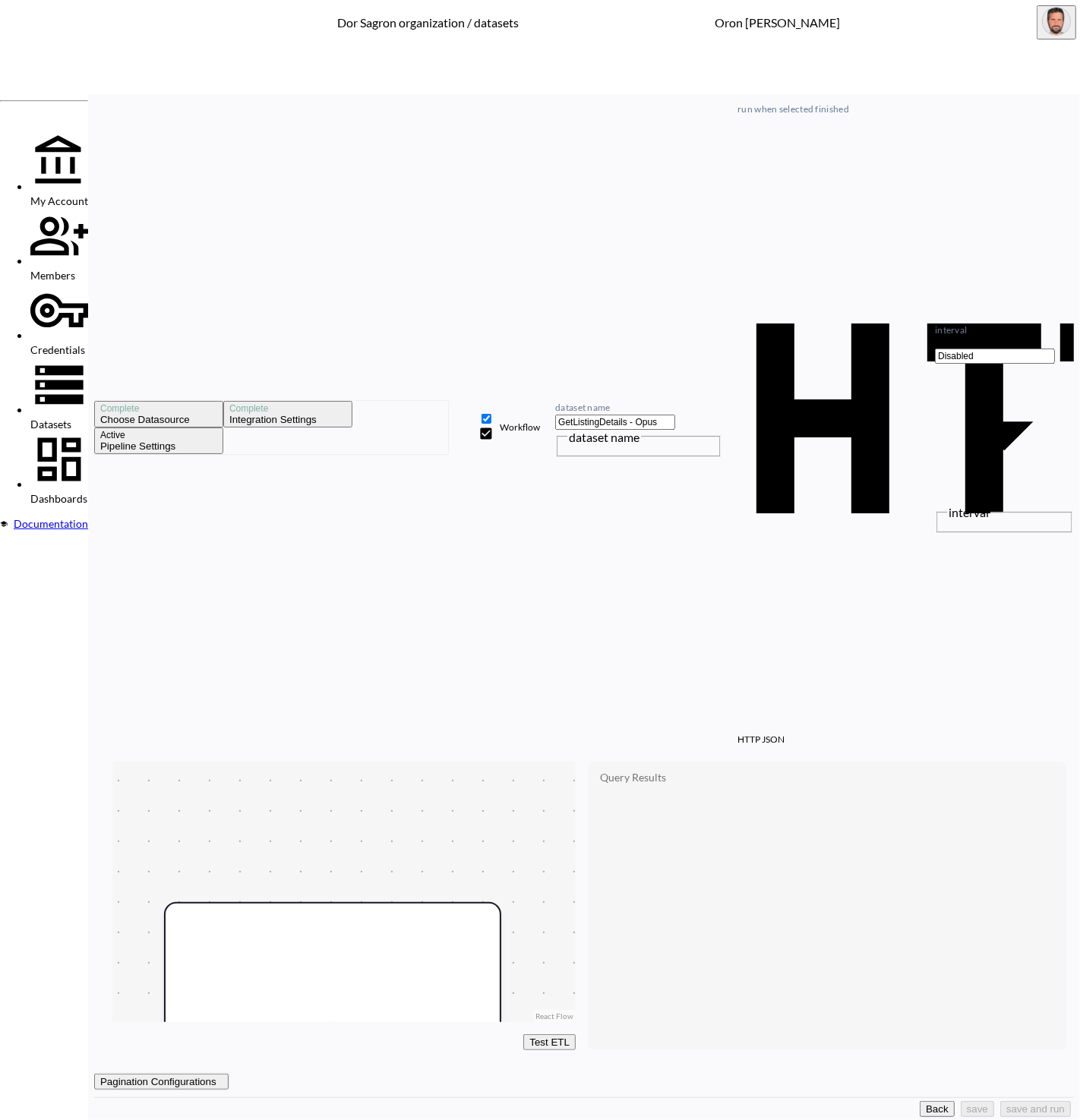
drag, startPoint x: 883, startPoint y: 1099, endPoint x: 853, endPoint y: 909, distance: 192.4
click at [920, 1102] on button "Back" at bounding box center [937, 1109] width 35 height 16
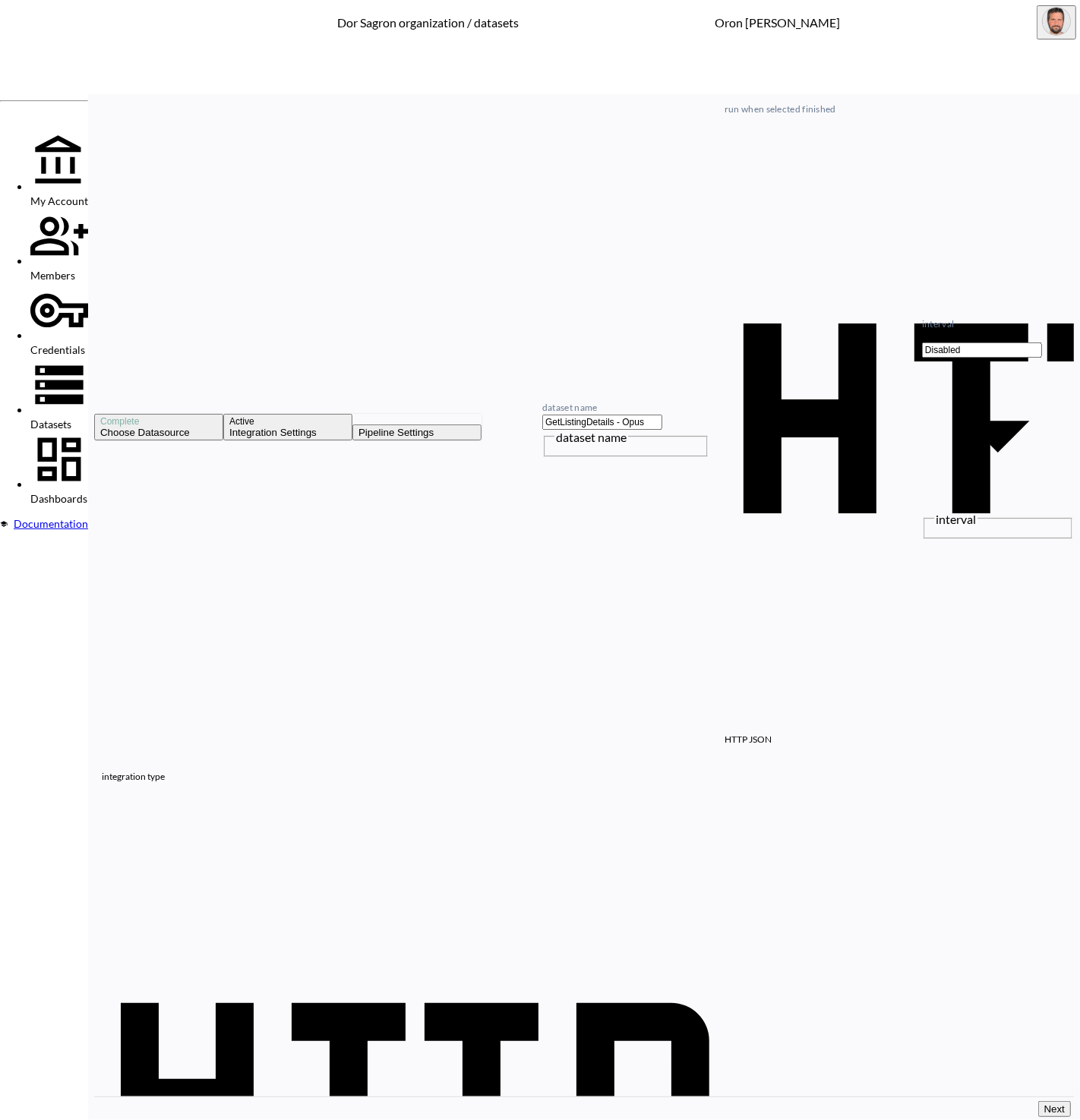
click at [42, 418] on span "Datasets" at bounding box center [51, 424] width 41 height 13
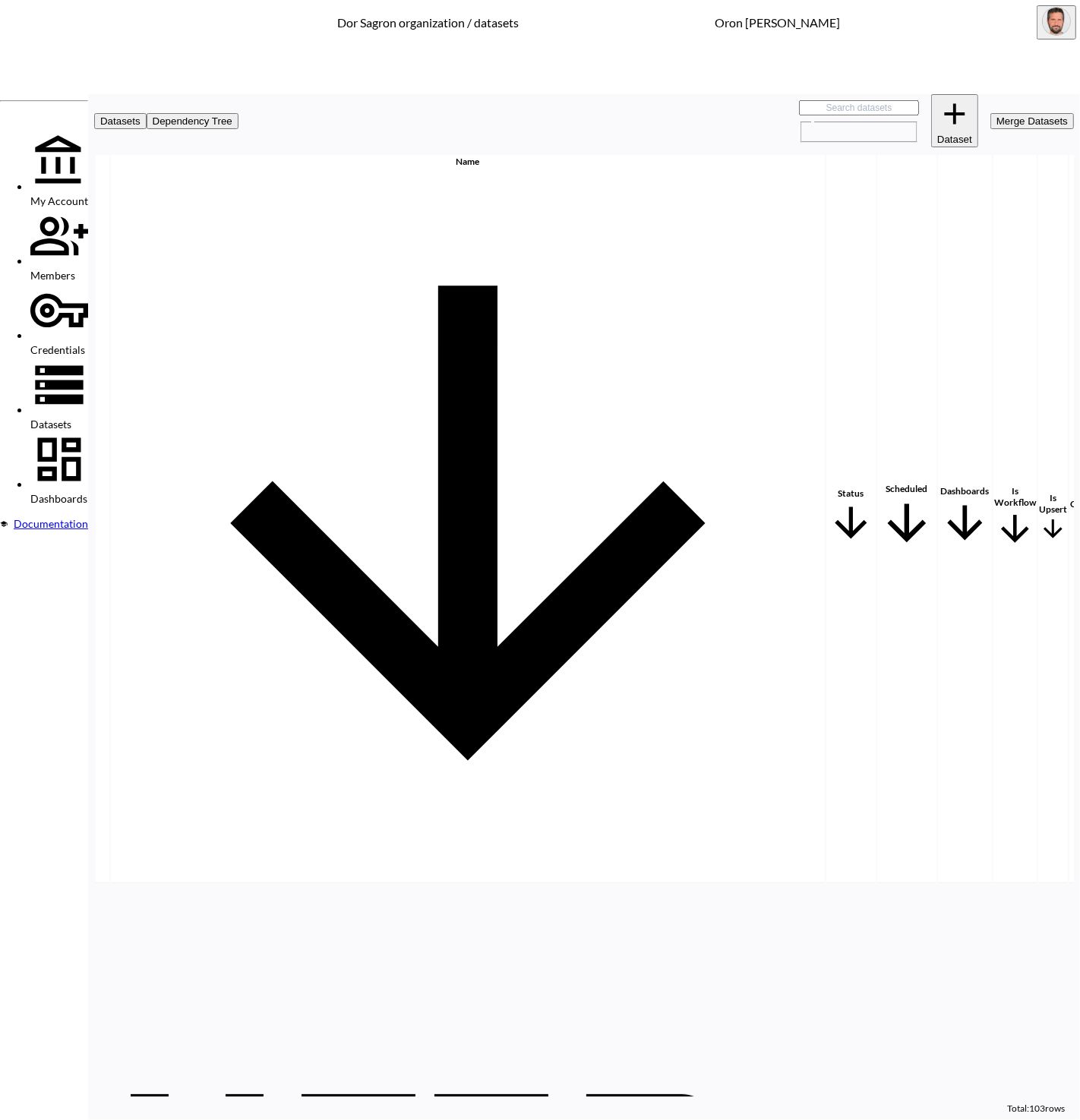
scroll to position [0, 174]
checkbox input "true"
checkbox input "false"
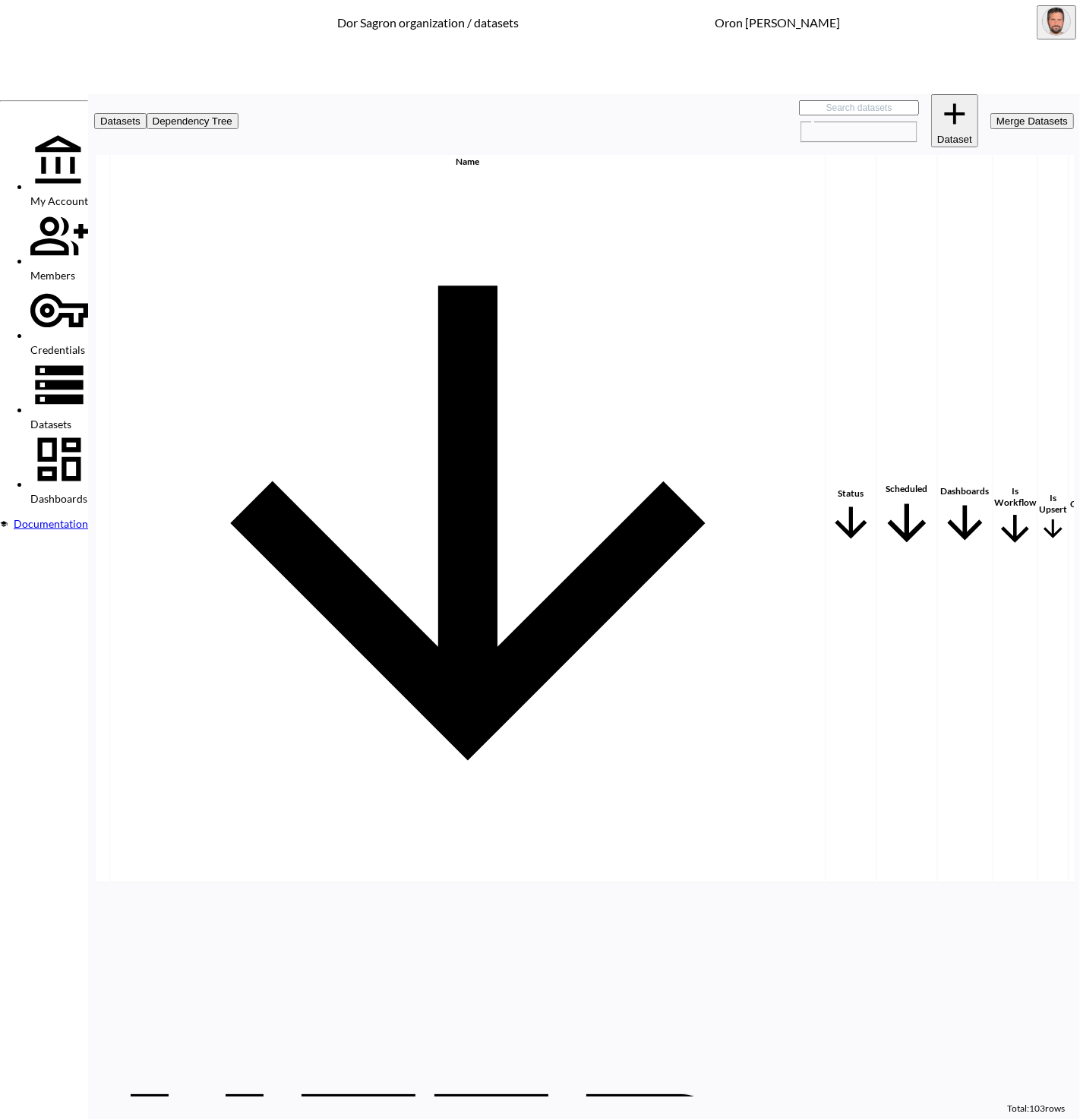
checkbox input "true"
checkbox input "false"
checkbox input "true"
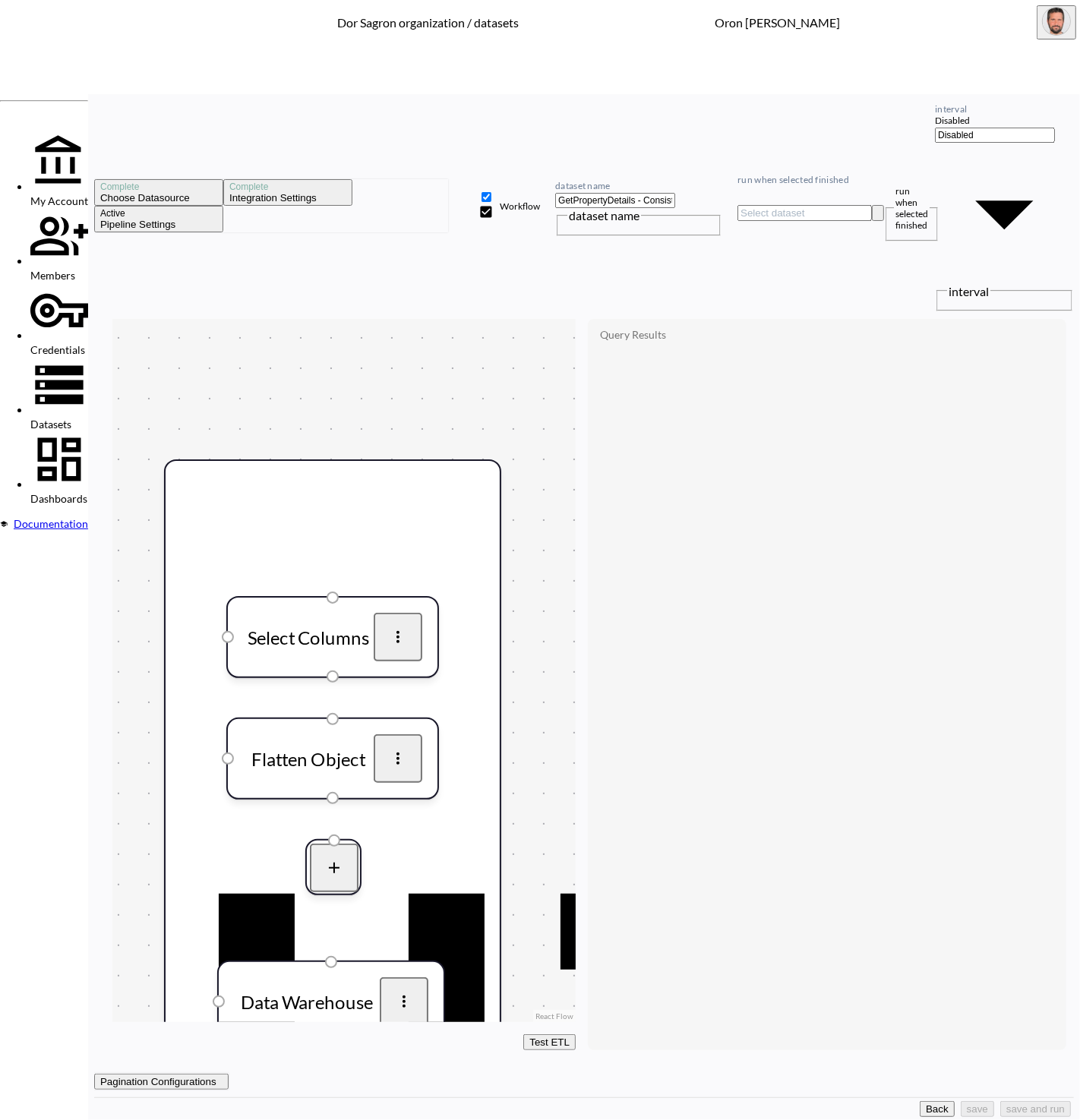
click at [920, 1102] on button "Back" at bounding box center [937, 1109] width 35 height 16
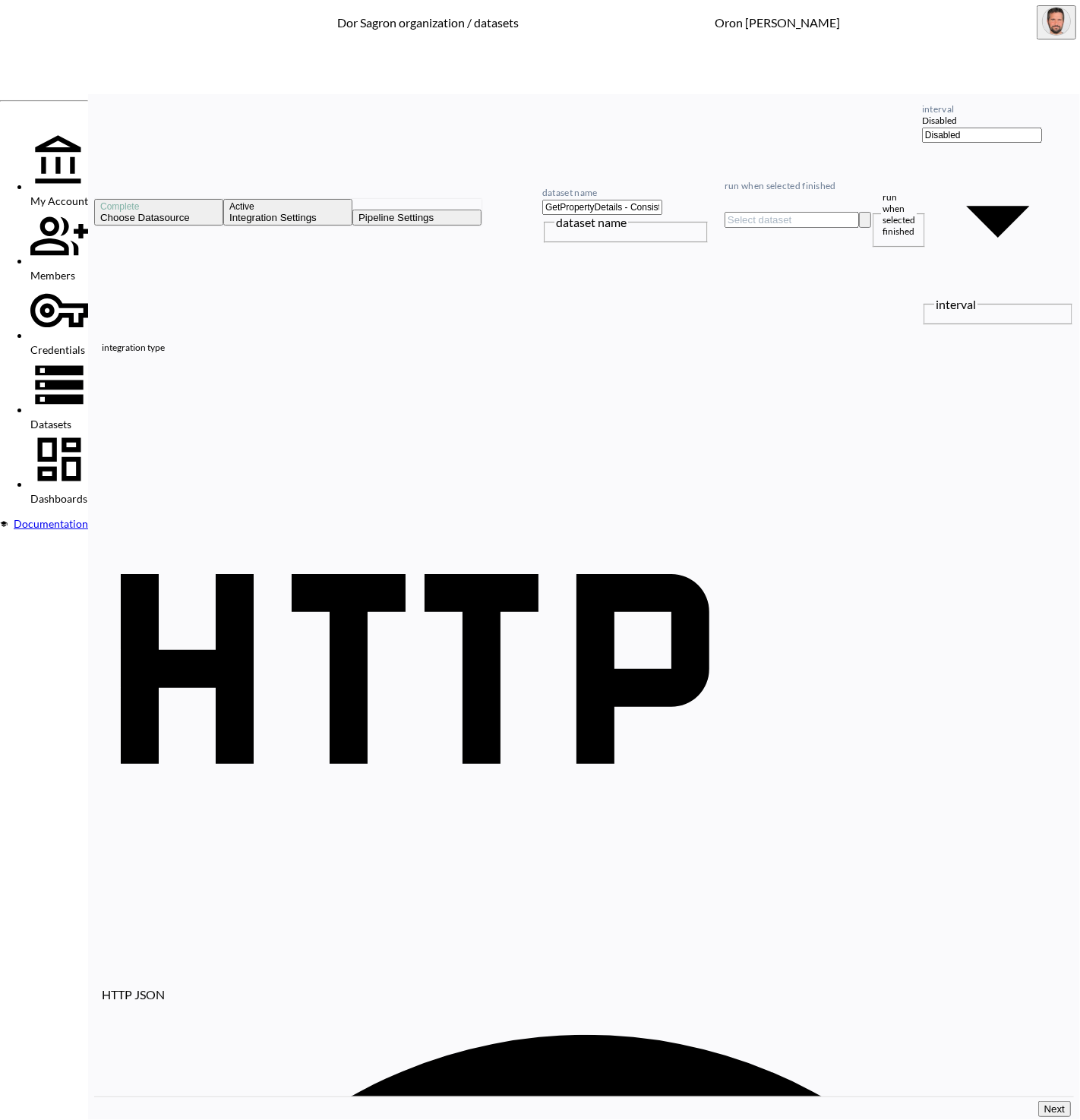
paste input "05&State=[US_STATE]&City=Fort+Lauderdale&StreetAddress=[STREET_ADDRESS]=15B"
type input "[URL][DOMAIN_NAME][US_STATE]"
click at [1039, 1102] on button "Next" at bounding box center [1055, 1109] width 32 height 16
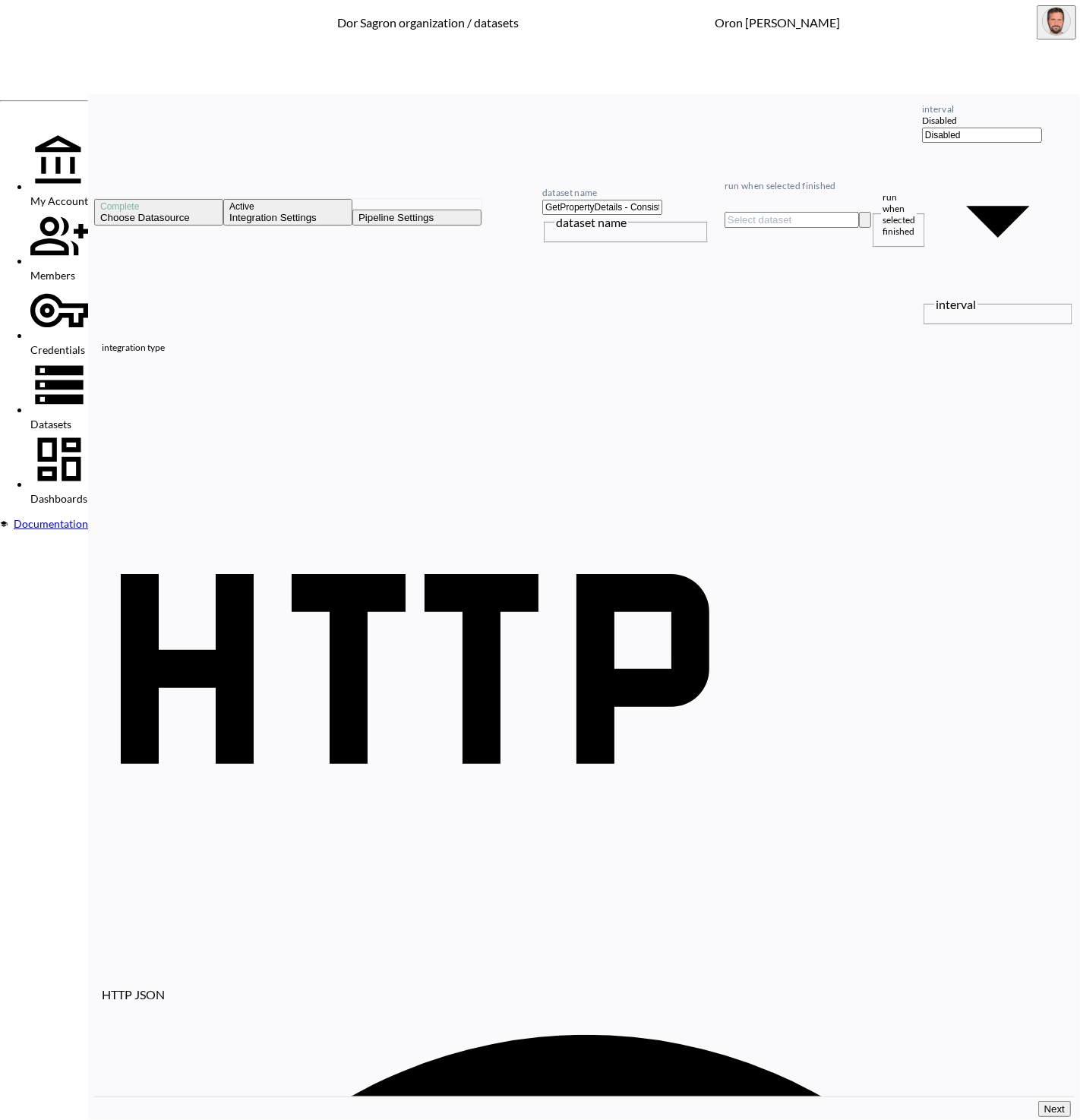
scroll to position [0, 0]
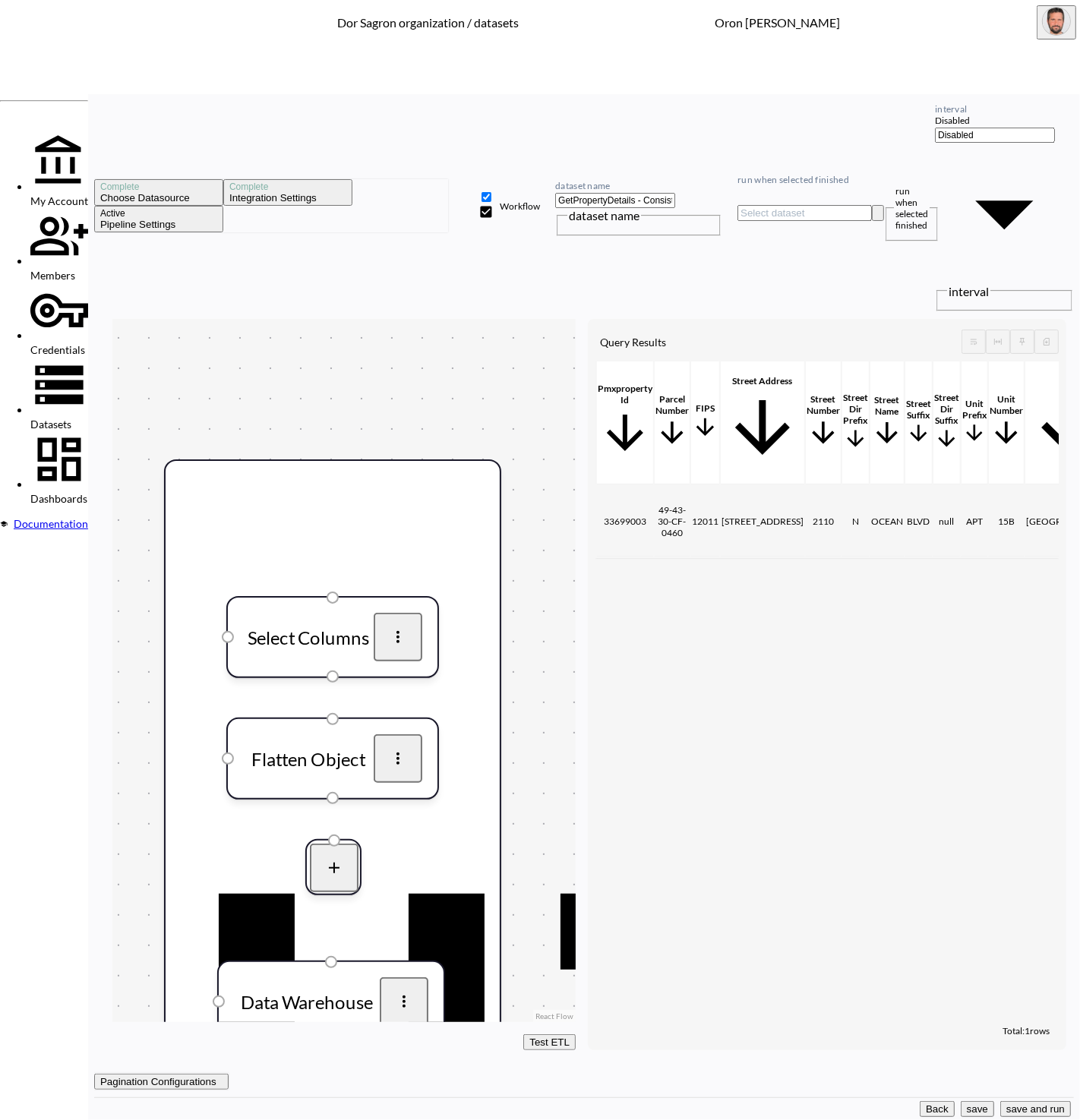
click at [675, 193] on input "GetPropertyDetails - Consistency" at bounding box center [615, 200] width 120 height 15
paste input "Opus"
type input "GetPropertyDetails - Opus"
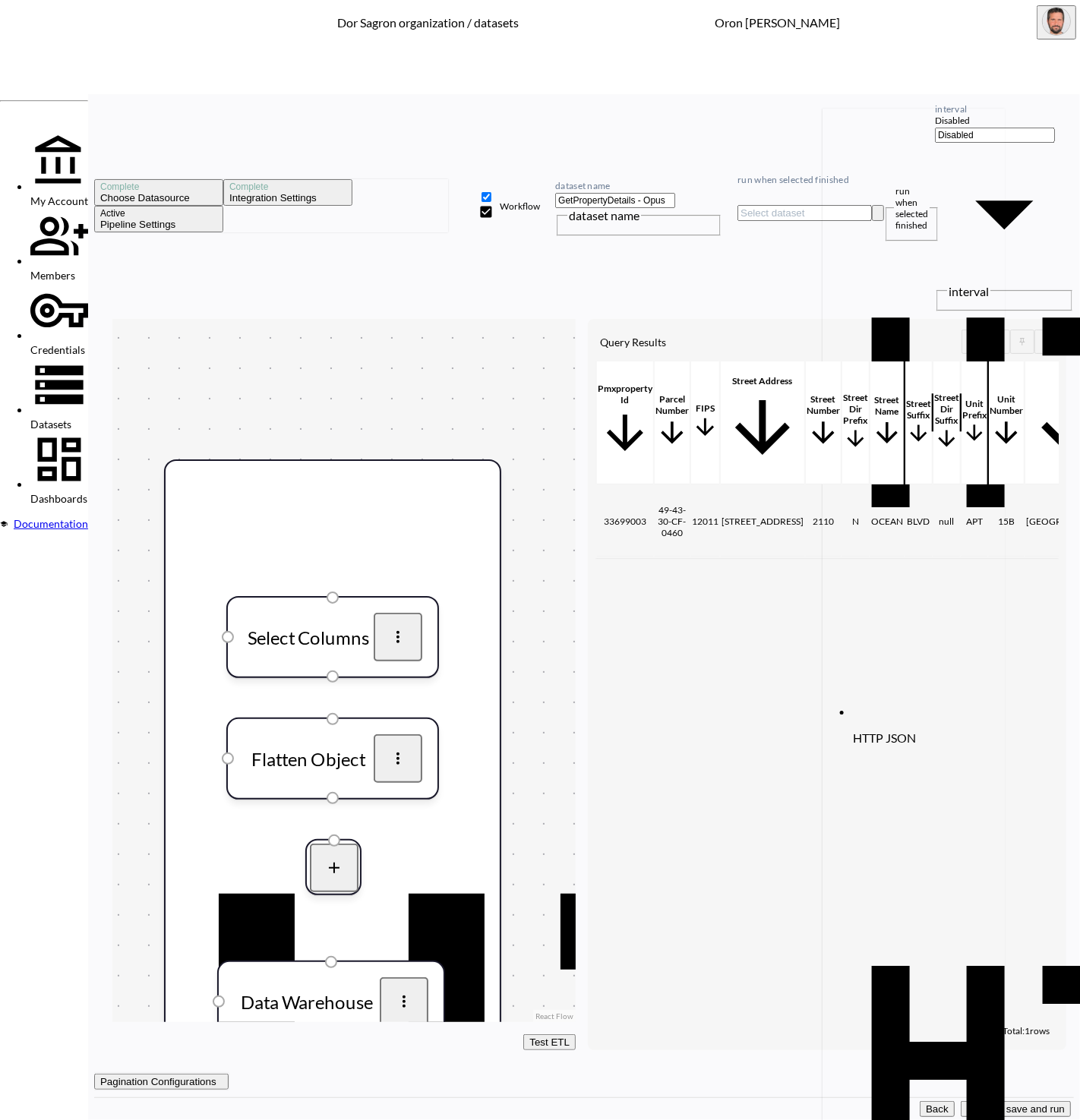
drag, startPoint x: 919, startPoint y: 70, endPoint x: 920, endPoint y: 125, distance: 55.0
click at [872, 205] on input "run when selected finished" at bounding box center [804, 213] width 134 height 16
click at [933, 118] on li "HTTP JSON GetPropertyDetails - Consistency" at bounding box center [1005, 433] width 304 height 649
type input "GetPropertyDetails - Consistency"
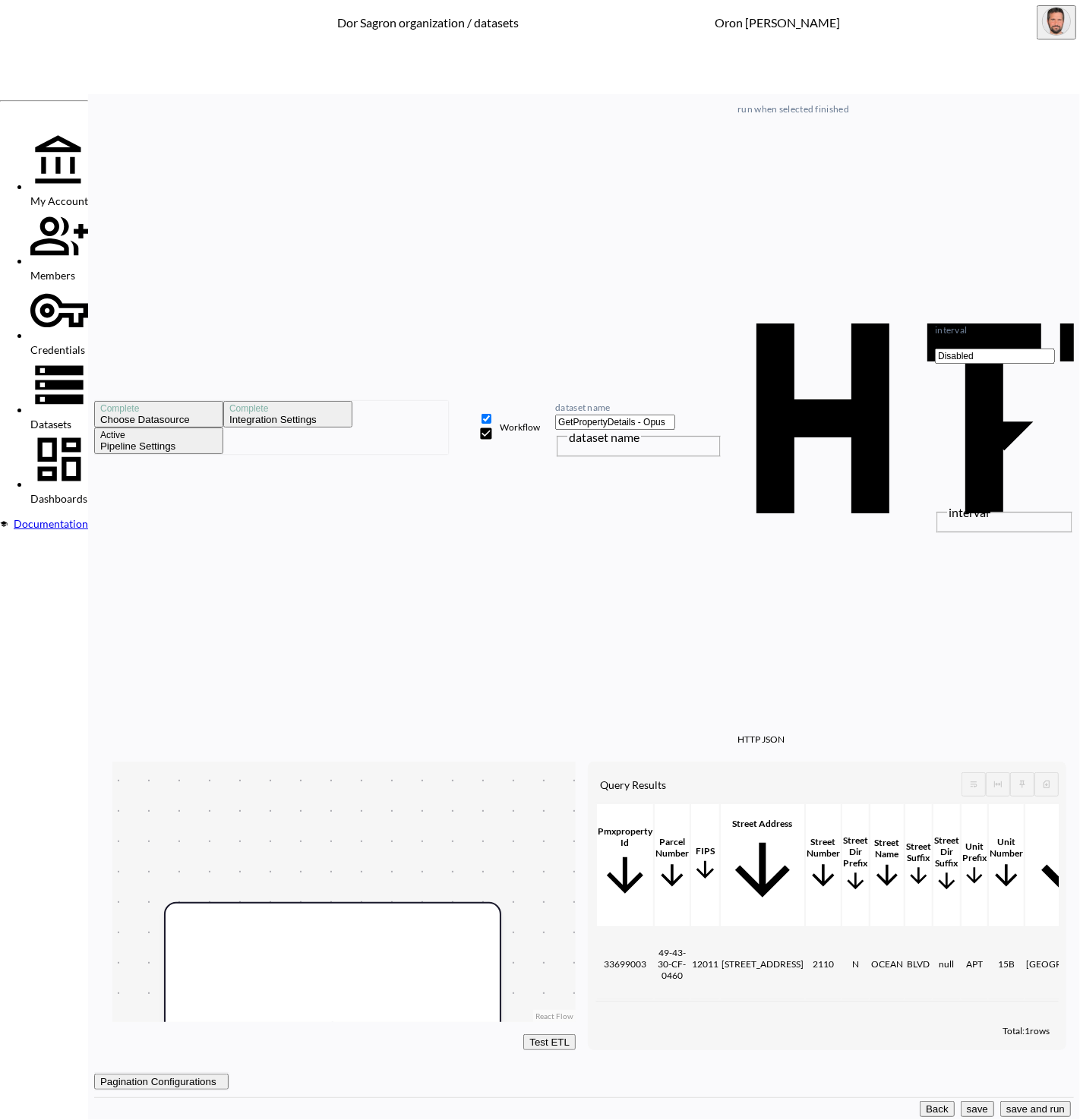
click at [956, 803] on div "Pmxproperty Id Parcel Number FIPS Street Address Street [GEOGRAPHIC_DATA] Dir P…" at bounding box center [827, 911] width 464 height 216
drag, startPoint x: 1016, startPoint y: 1096, endPoint x: 1023, endPoint y: 1090, distance: 9.2
click at [1017, 1102] on button "save and run" at bounding box center [1035, 1109] width 71 height 16
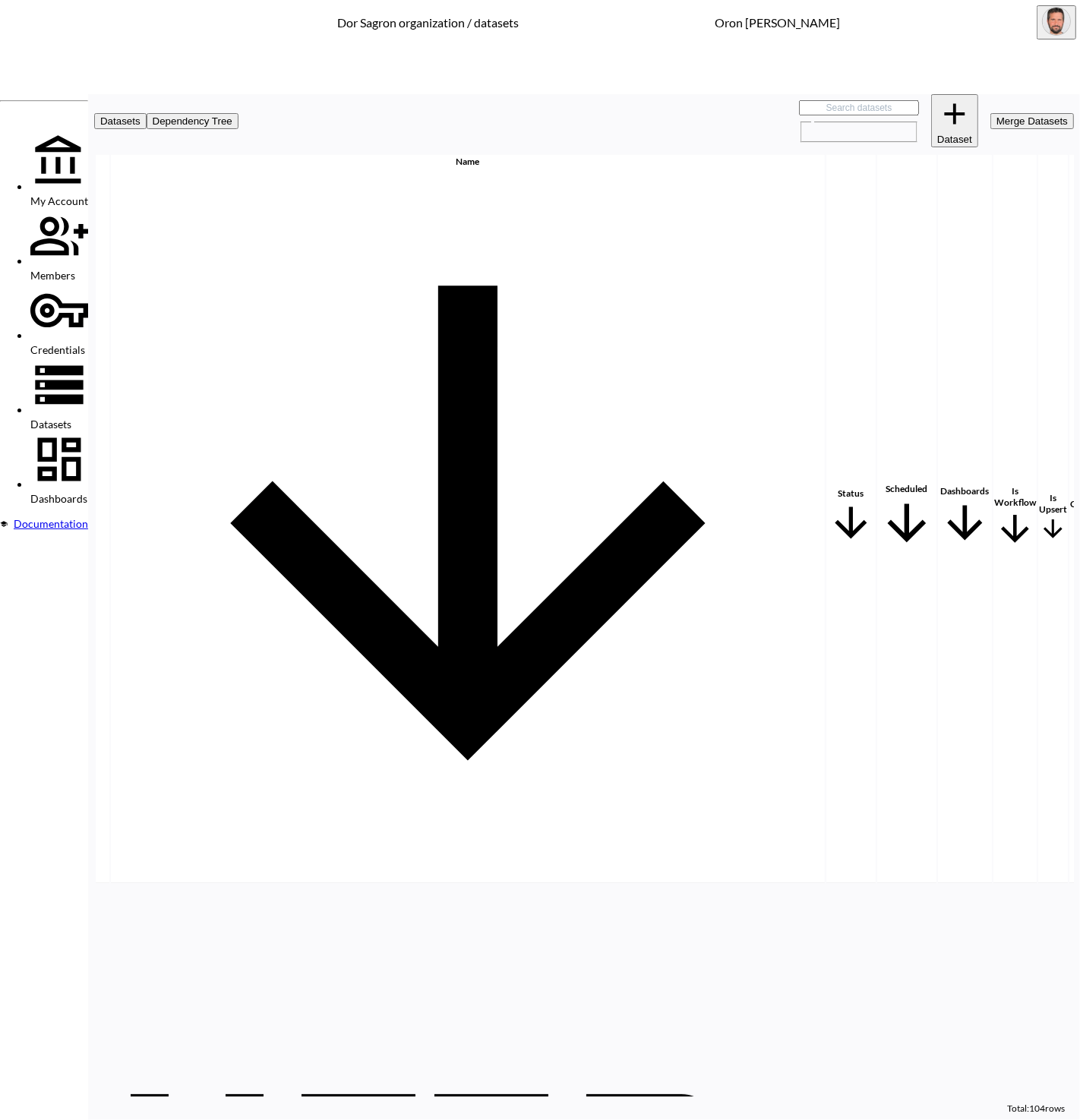
scroll to position [1060, 174]
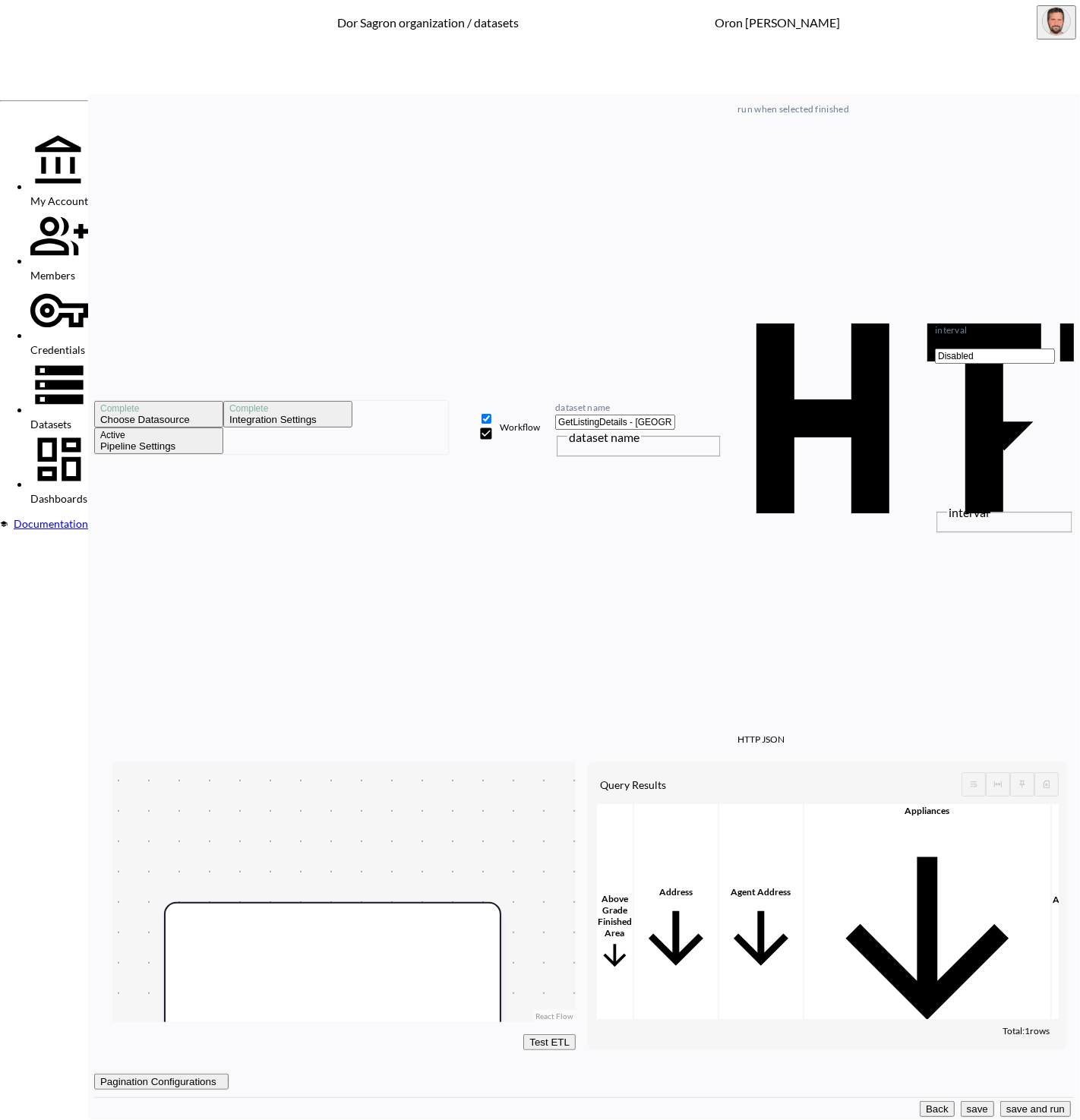
click at [920, 1102] on button "Back" at bounding box center [937, 1109] width 35 height 16
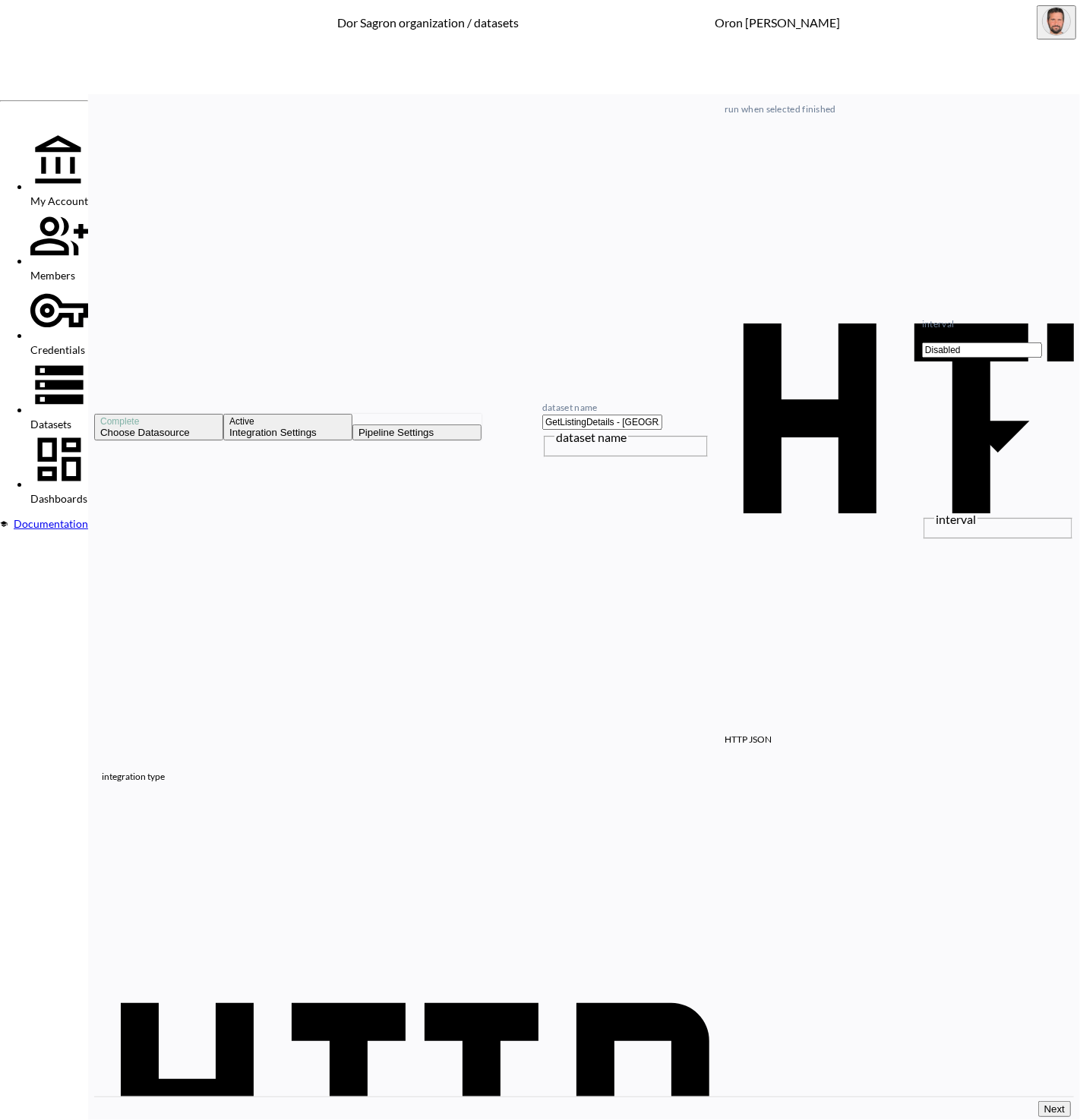
click at [71, 418] on span "Datasets" at bounding box center [51, 424] width 41 height 13
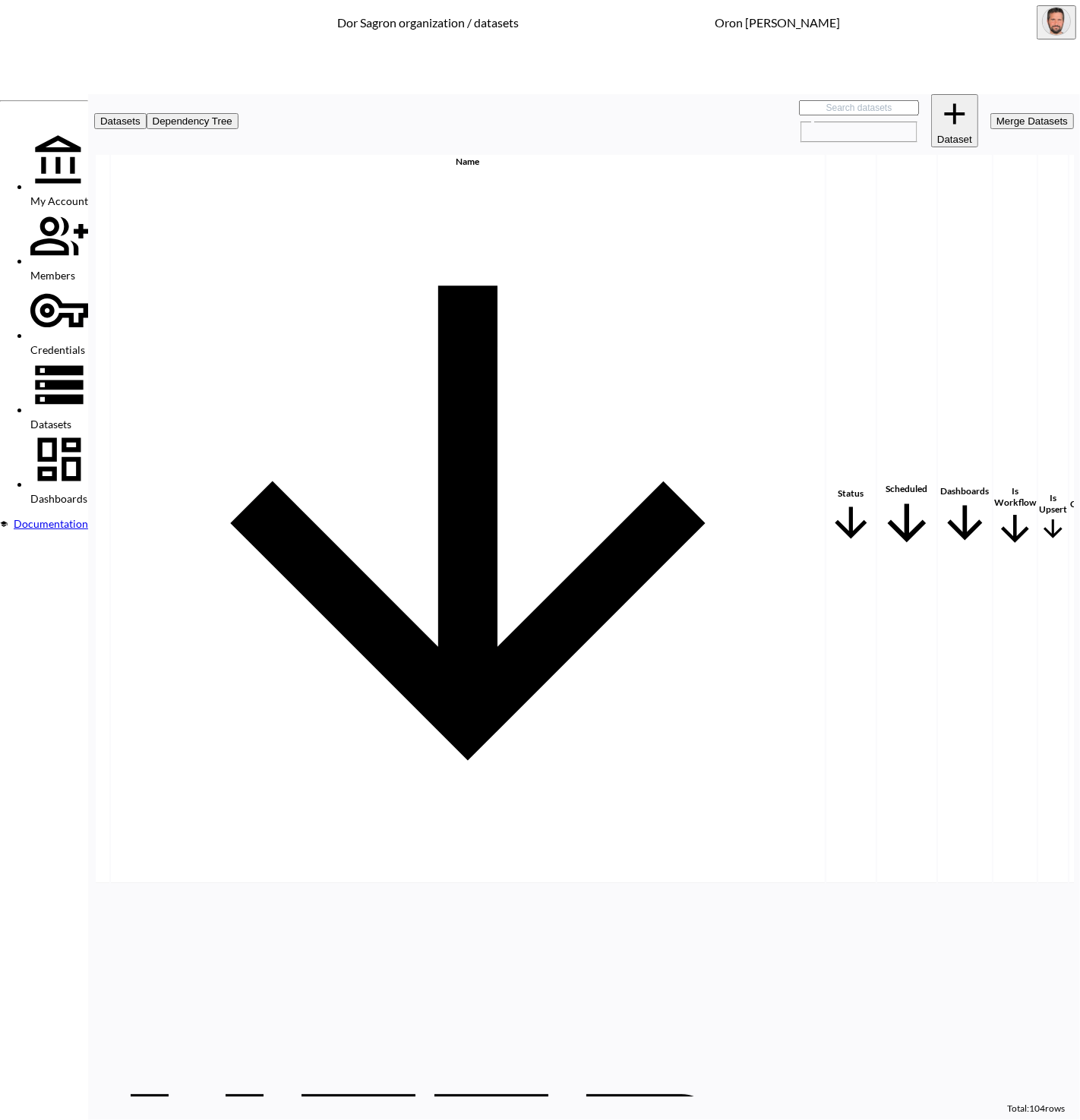
scroll to position [0, 174]
checkbox input "true"
checkbox input "false"
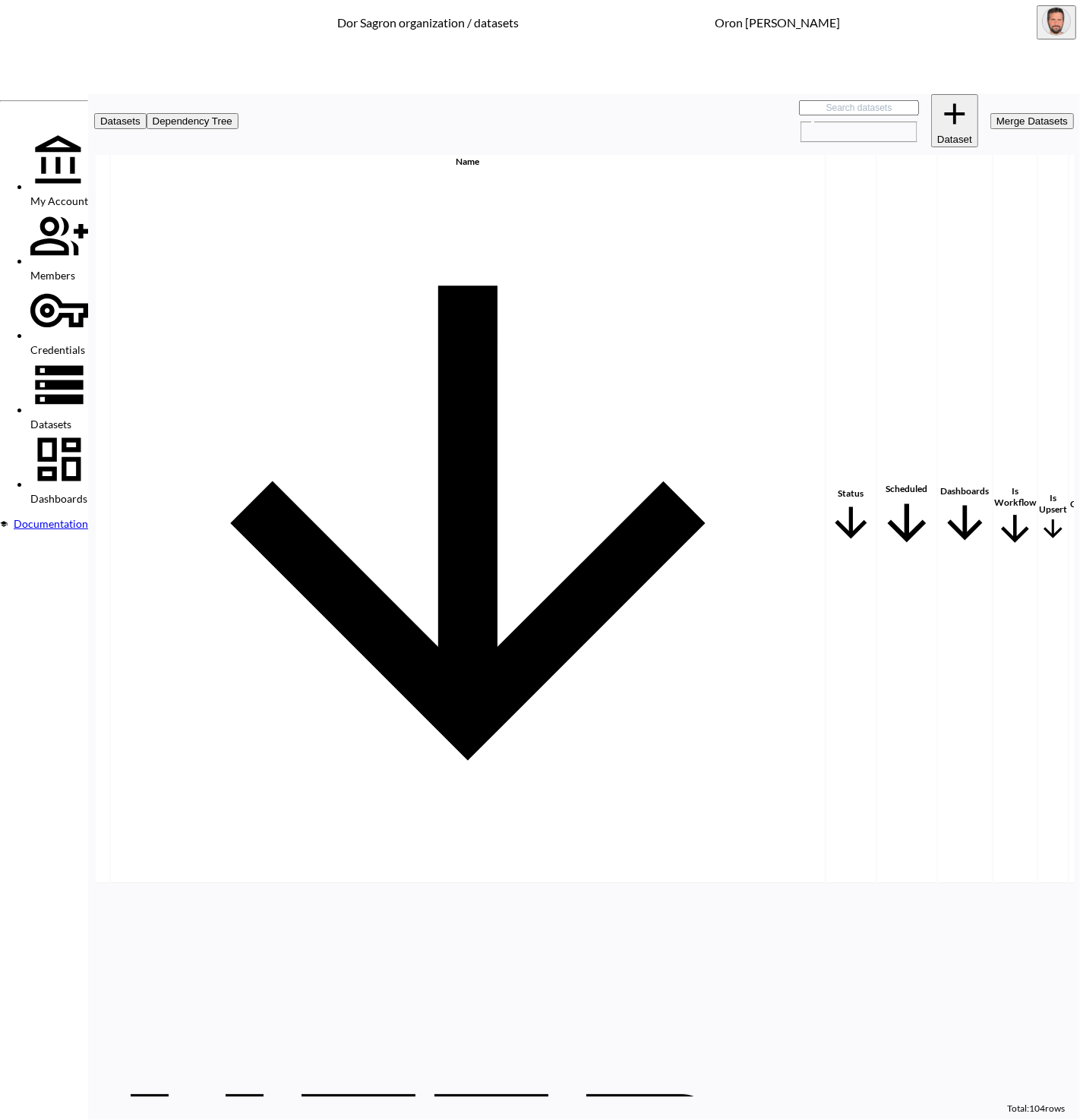
checkbox input "true"
checkbox input "false"
checkbox input "true"
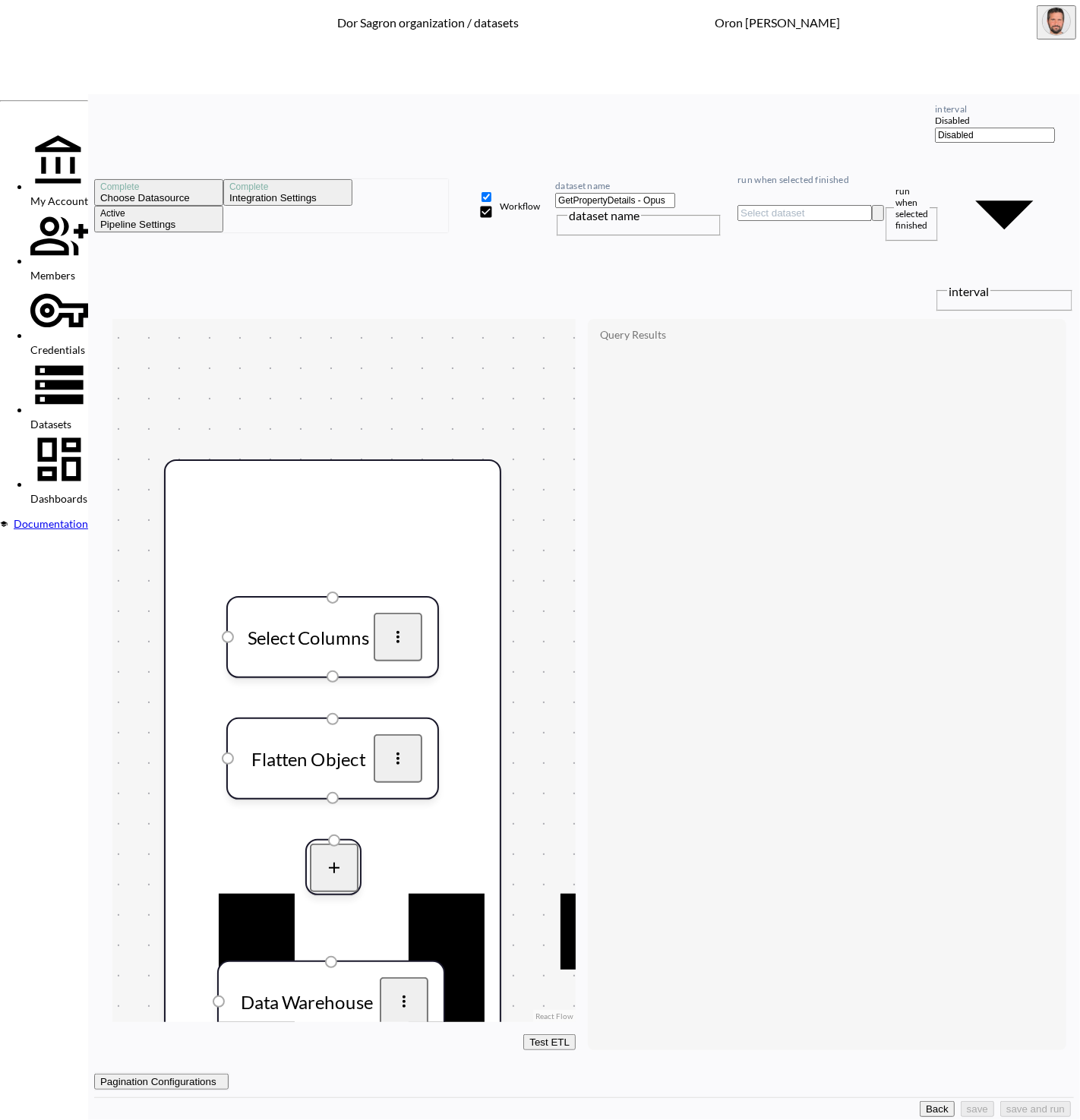
click at [920, 1102] on button "Back" at bounding box center [937, 1109] width 35 height 16
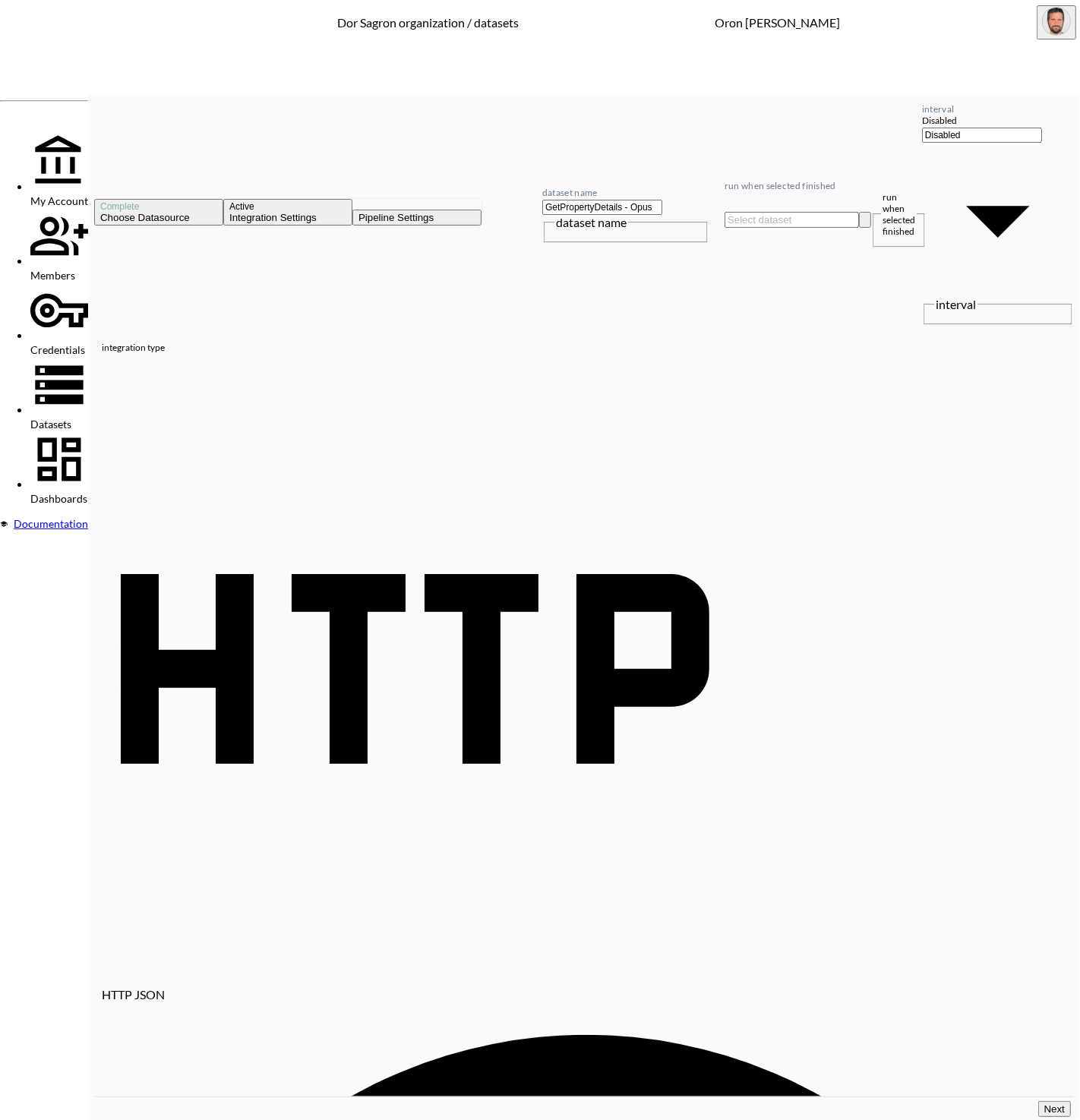
paste input "473&State=[US_STATE]&City=[GEOGRAPHIC_DATA]=8836+[GEOGRAPHIC_DATA]+Meadow+Ln"
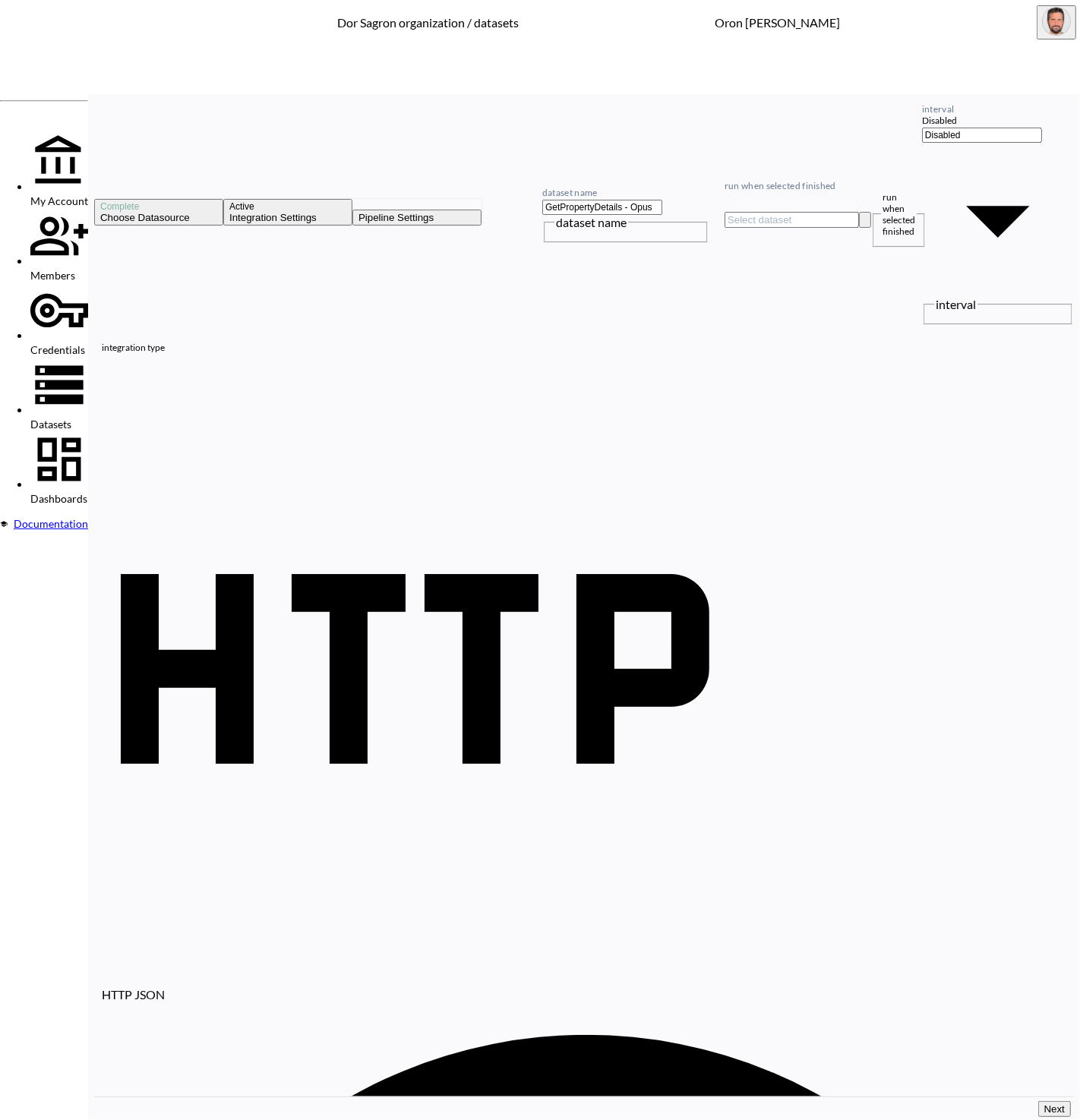
type input "[URL][DOMAIN_NAME][US_STATE]"
click at [663, 200] on input "GetPropertyDetails - Opus" at bounding box center [602, 207] width 120 height 15
paste input "Briarwood"
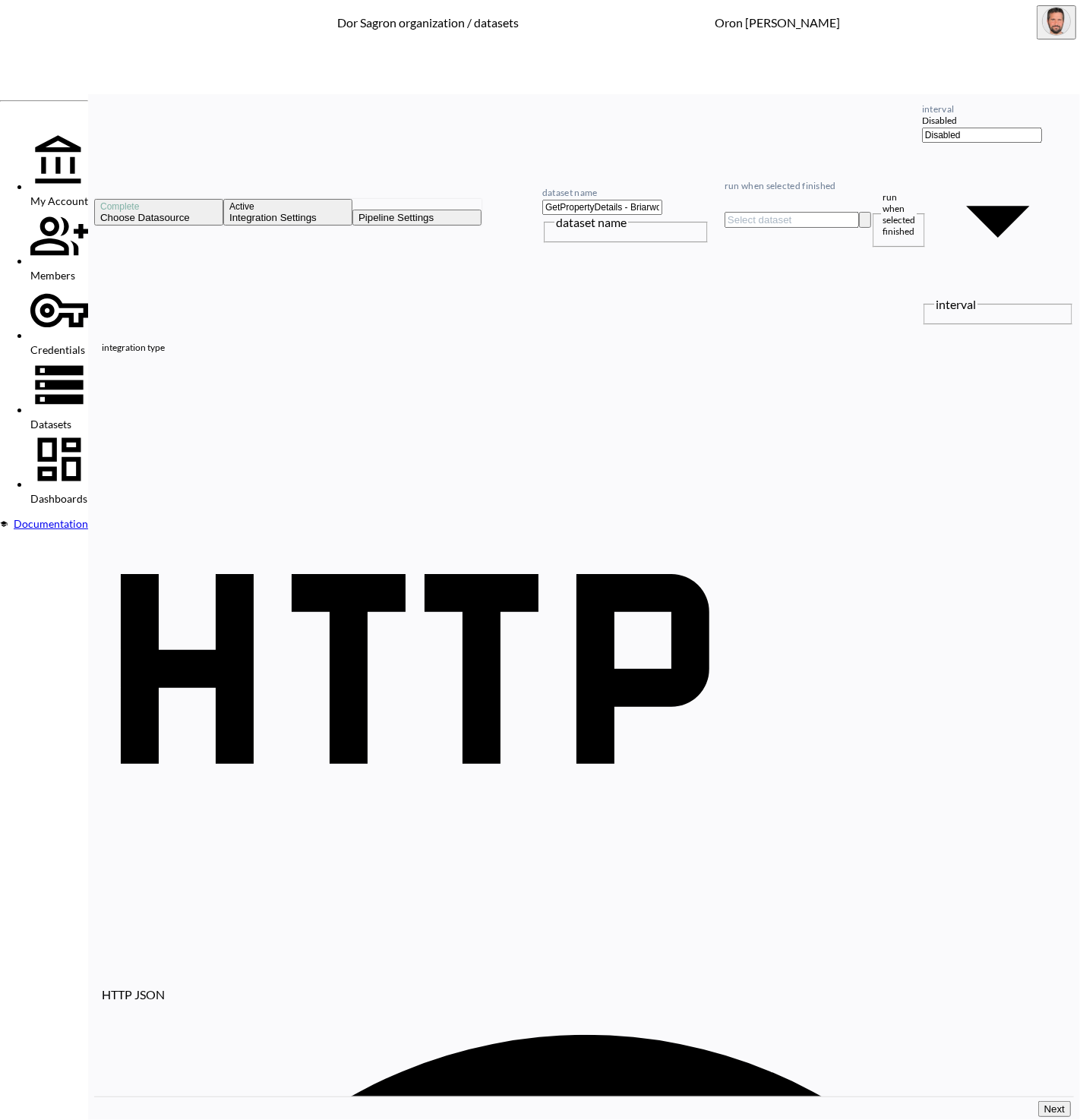
type input "GetPropertyDetails - Briarwood"
click at [794, 212] on input "run when selected finished" at bounding box center [792, 220] width 134 height 16
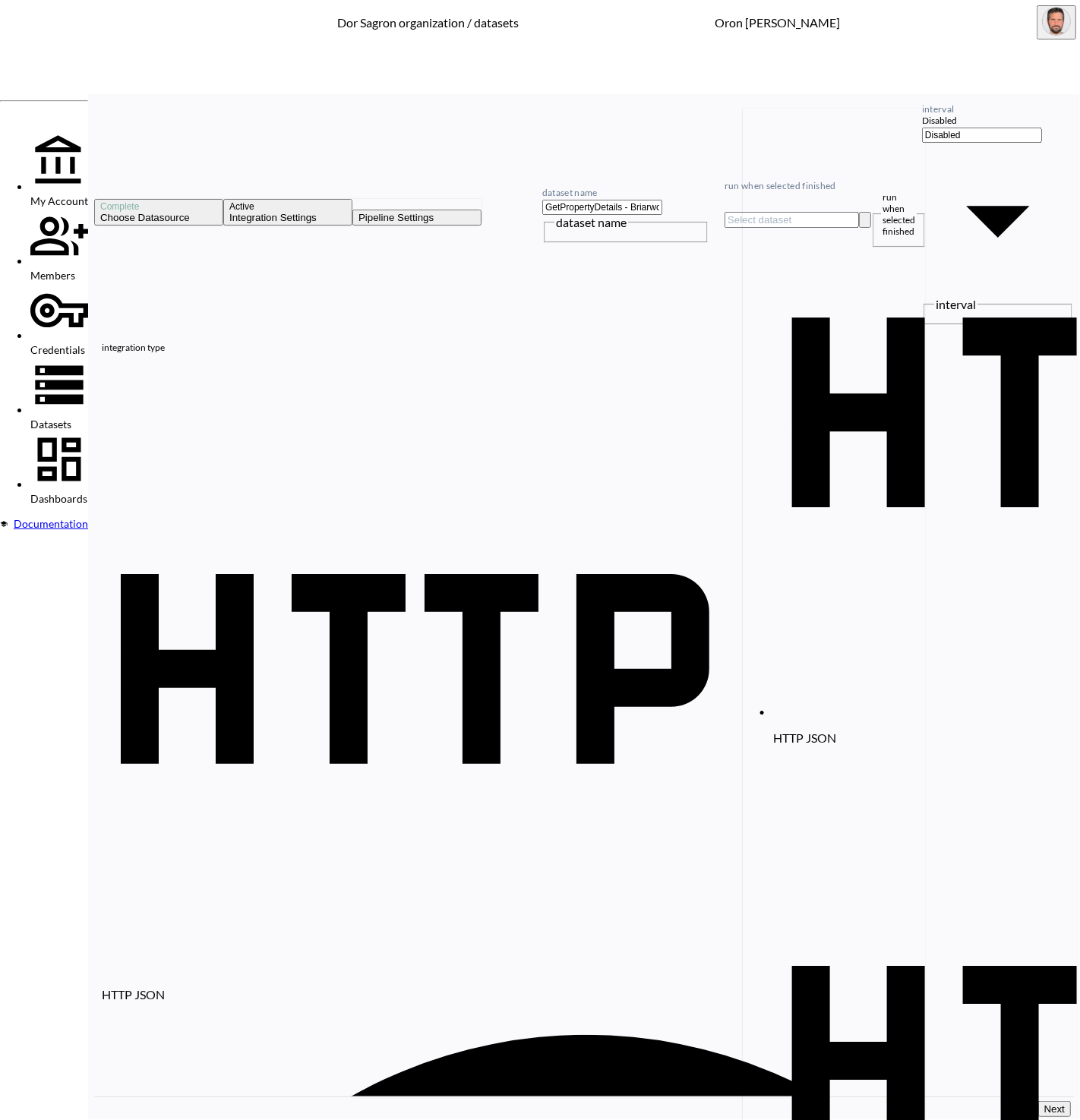
scroll to position [0, 125]
drag, startPoint x: 838, startPoint y: 115, endPoint x: 828, endPoint y: 117, distance: 10.2
click at [835, 115] on li "HTTP JSON GetPropertyDetails - Opus" at bounding box center [925, 433] width 304 height 649
type input "GetPropertyDetails - Opus"
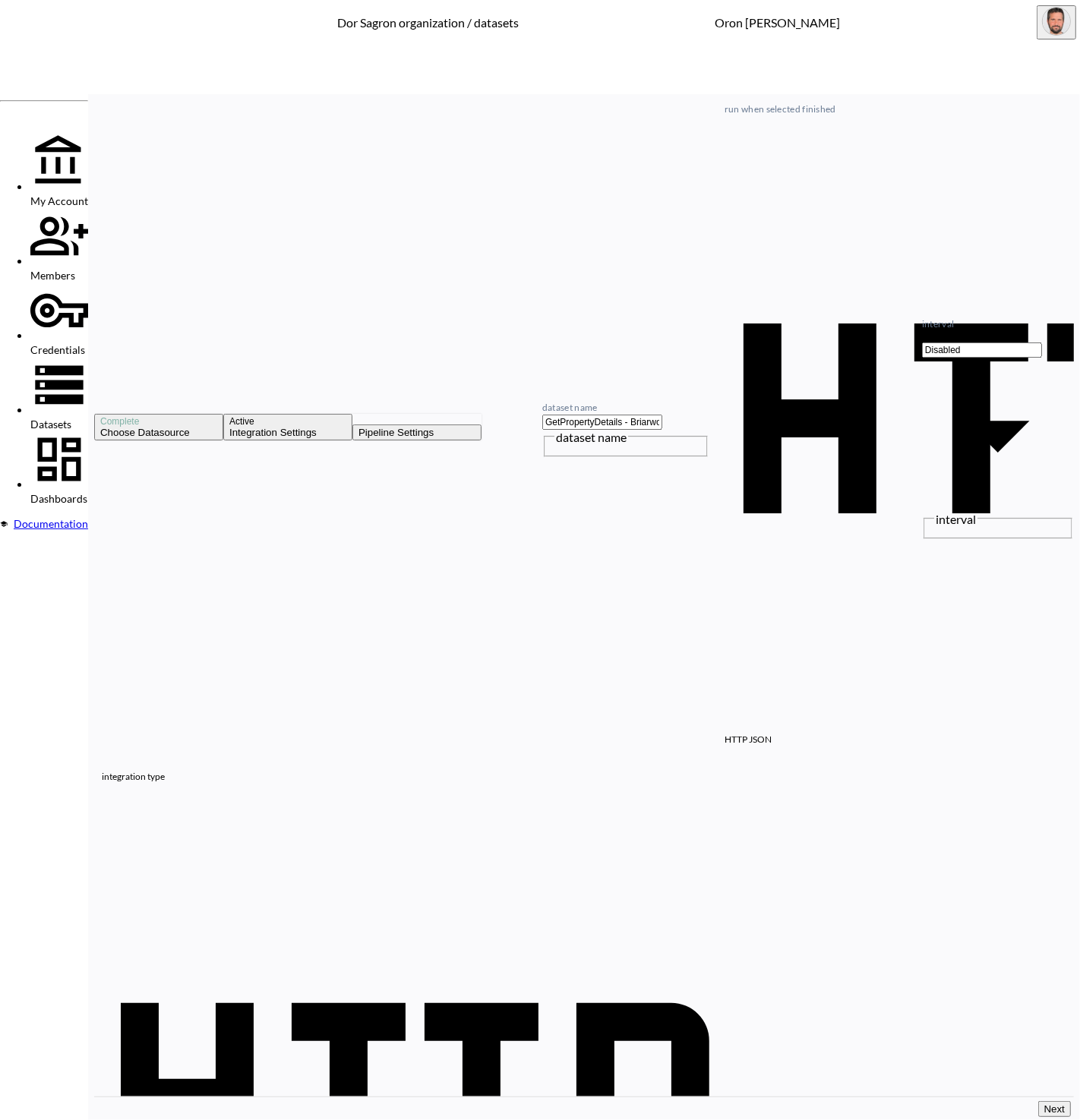
click at [1047, 1102] on button "Next" at bounding box center [1055, 1109] width 32 height 16
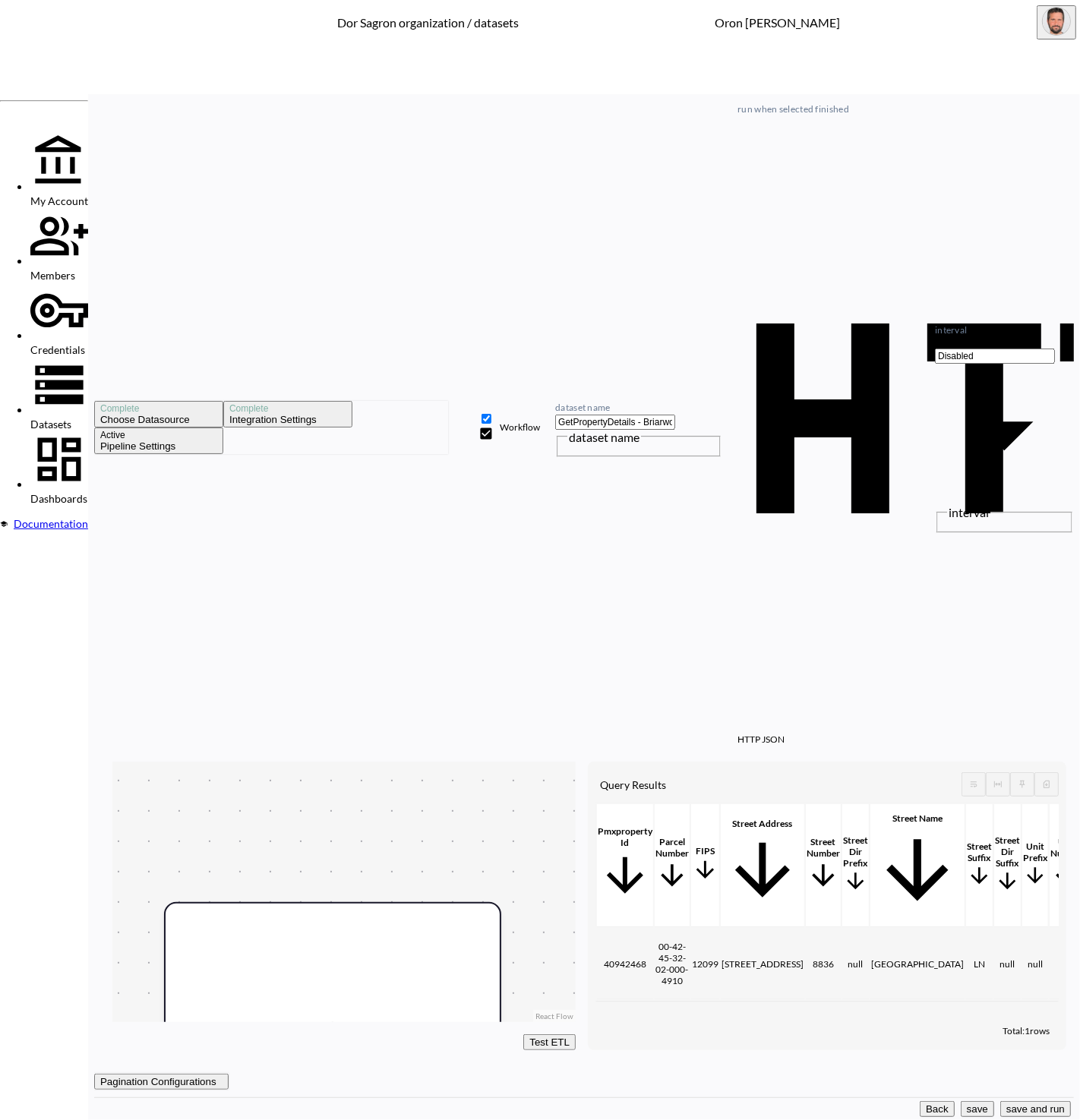
click at [1038, 1102] on button "save and run" at bounding box center [1035, 1109] width 71 height 16
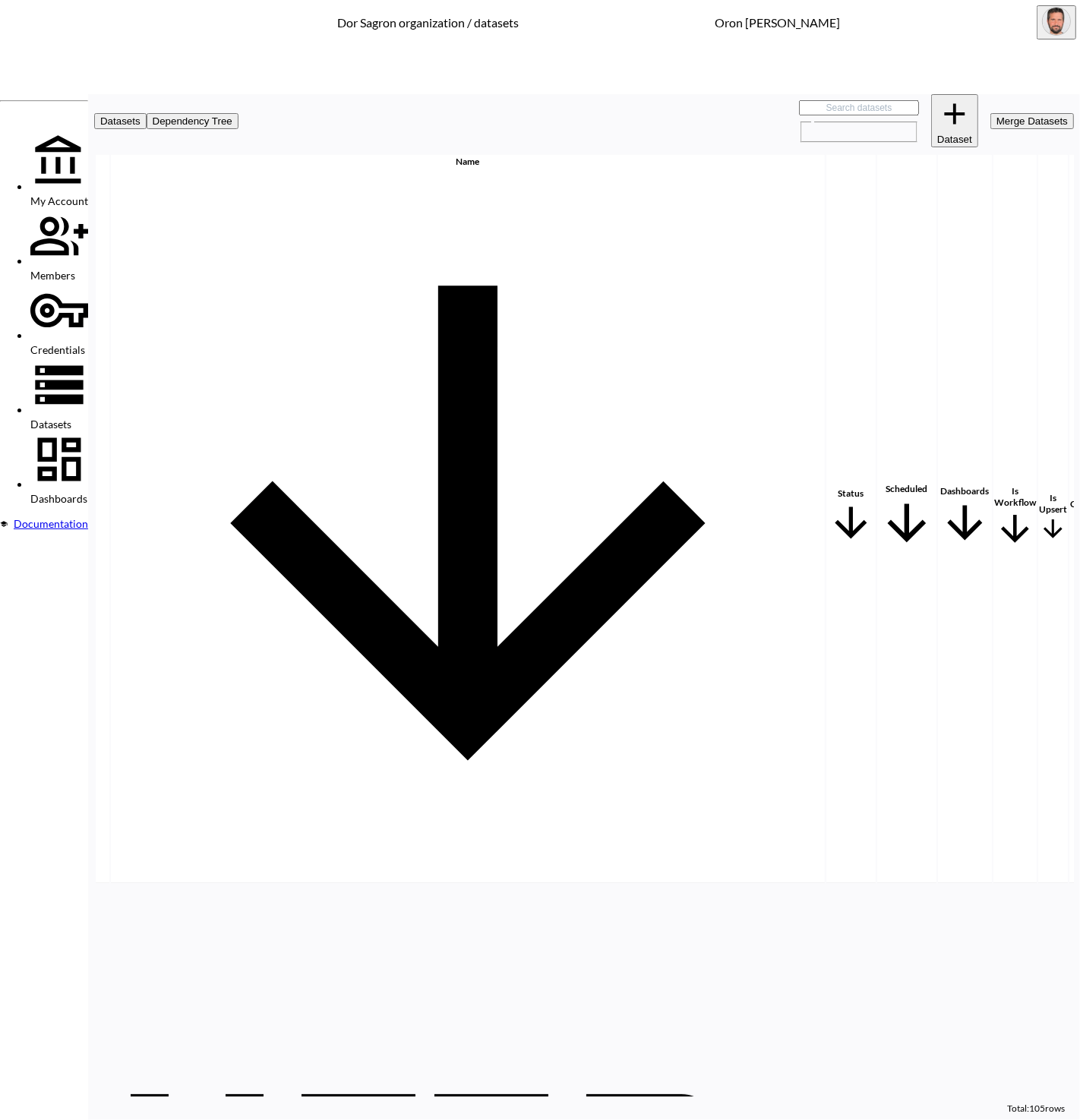
scroll to position [1132, 174]
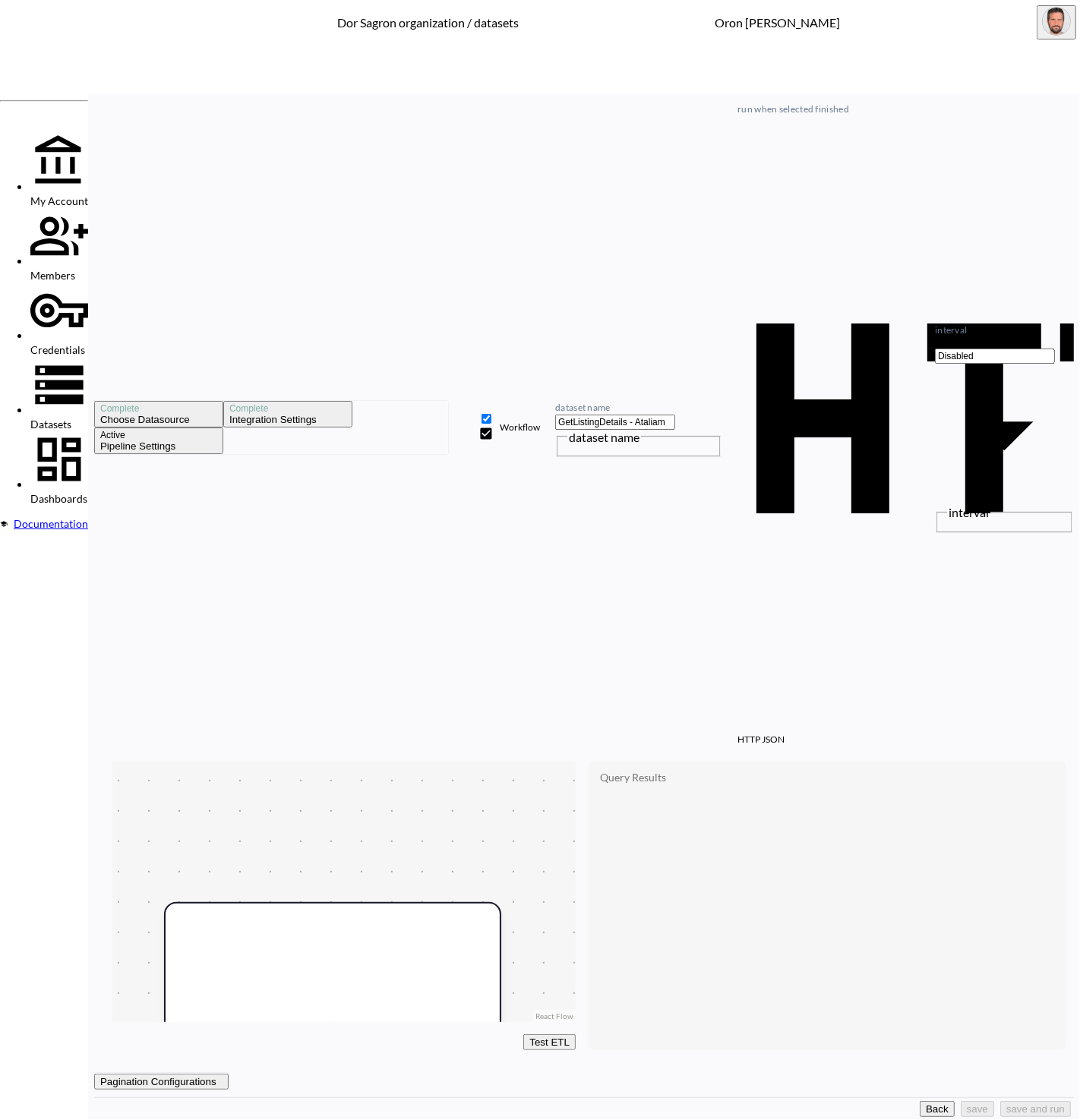
click at [920, 1112] on button "Back" at bounding box center [937, 1109] width 35 height 16
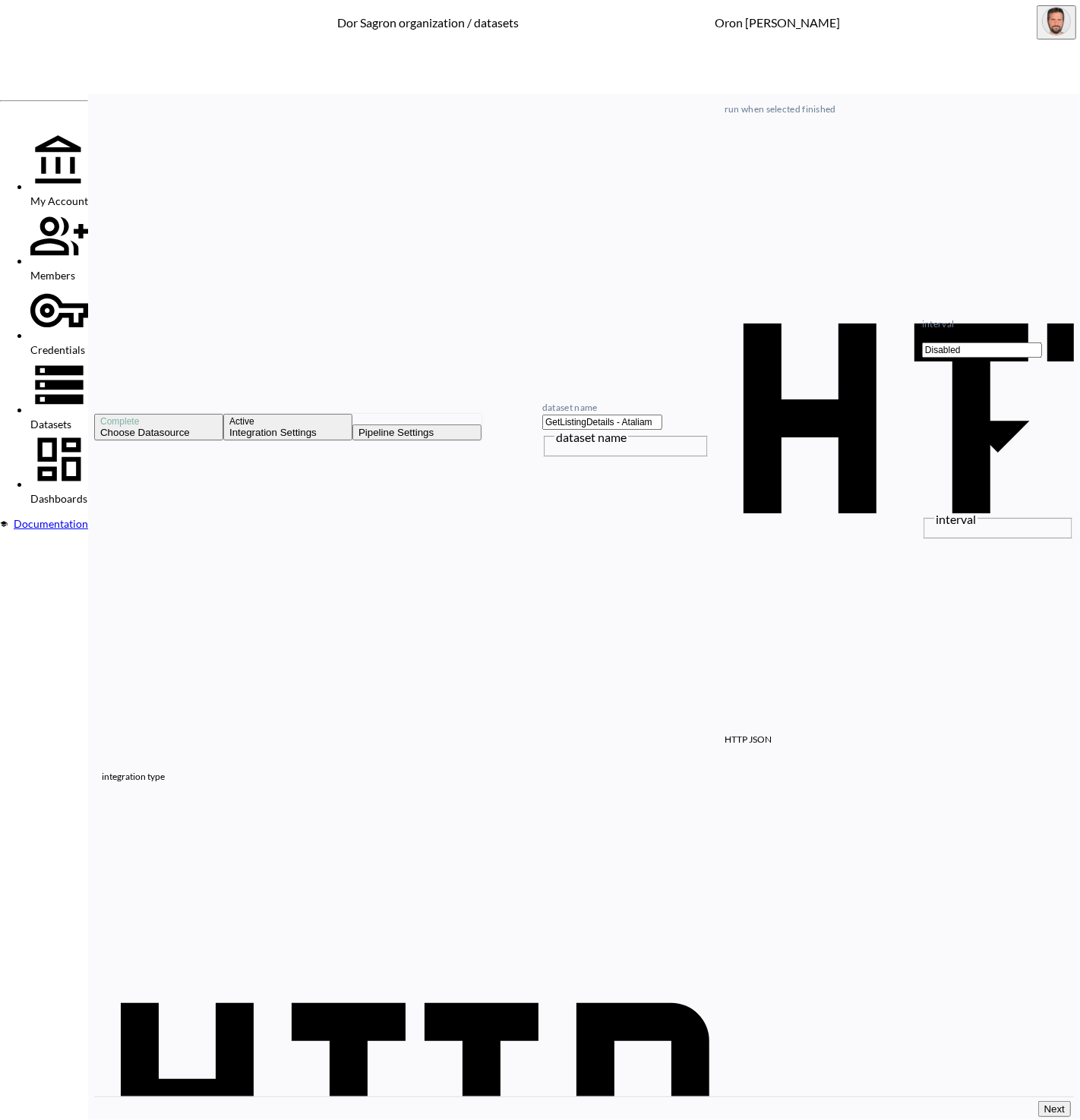
click at [34, 356] on div at bounding box center [60, 386] width 58 height 60
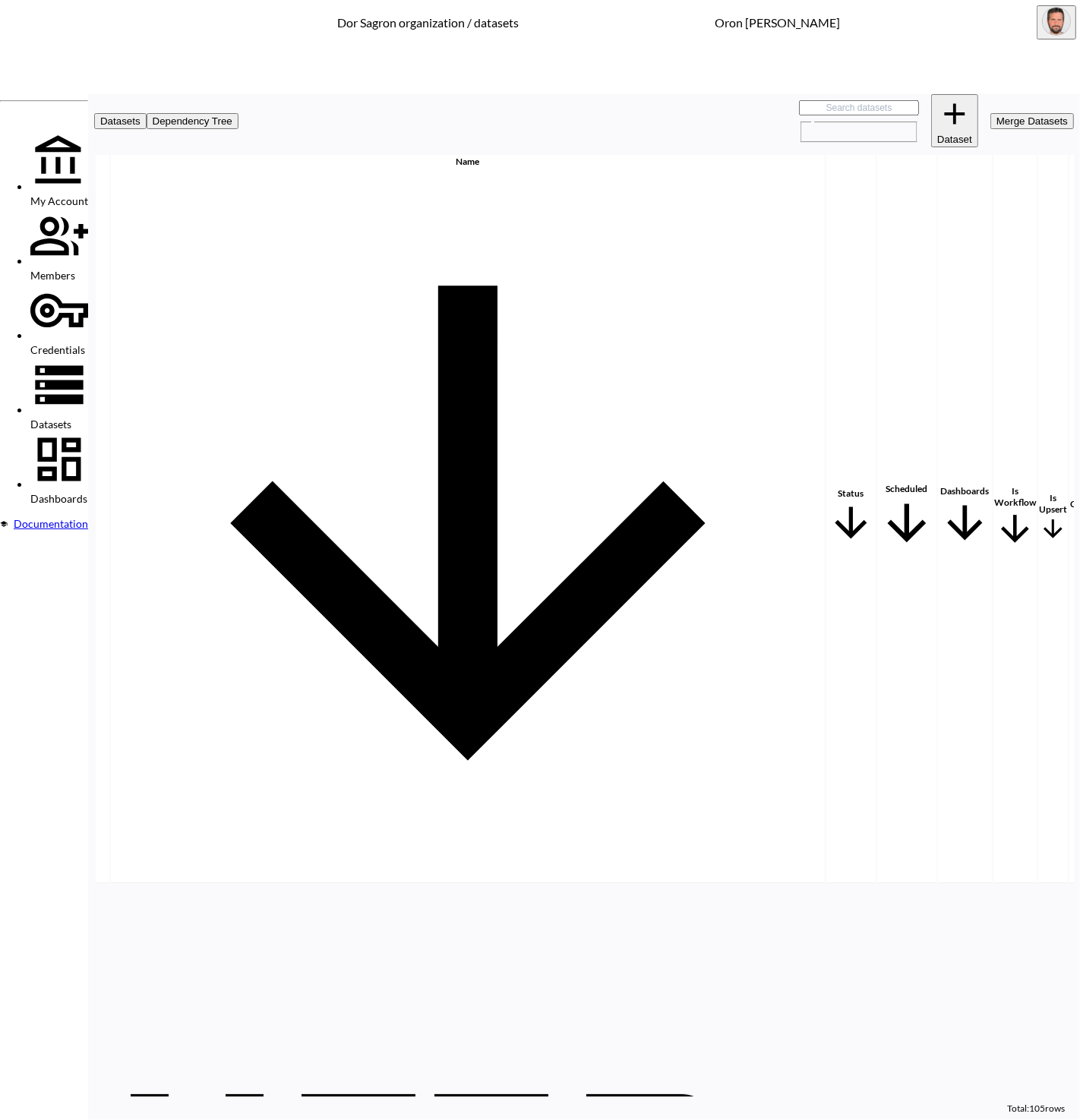
scroll to position [0, 174]
drag, startPoint x: 1011, startPoint y: 223, endPoint x: 1009, endPoint y: 214, distance: 9.2
checkbox input "true"
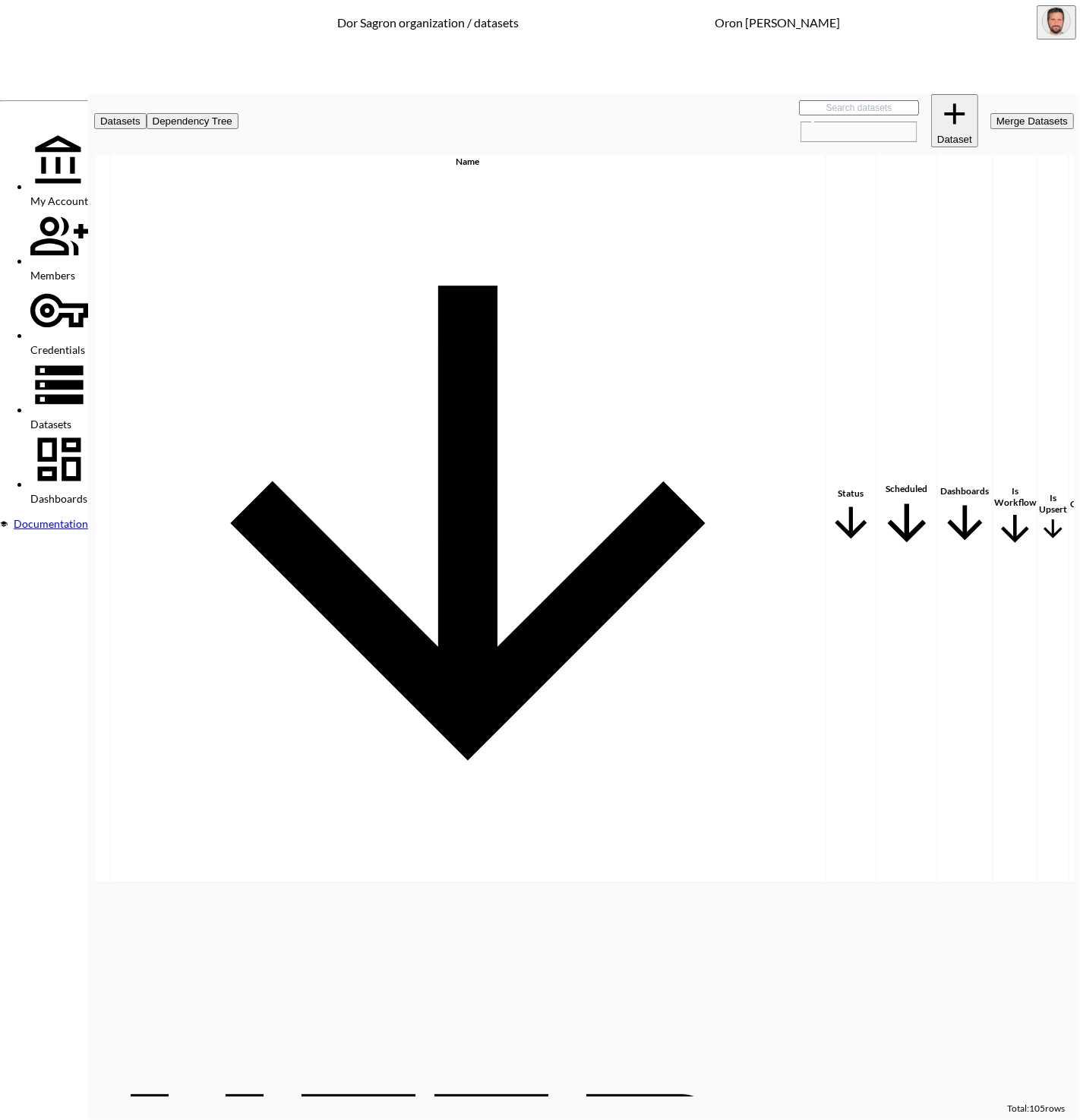
checkbox input "false"
checkbox input "true"
checkbox input "false"
checkbox input "true"
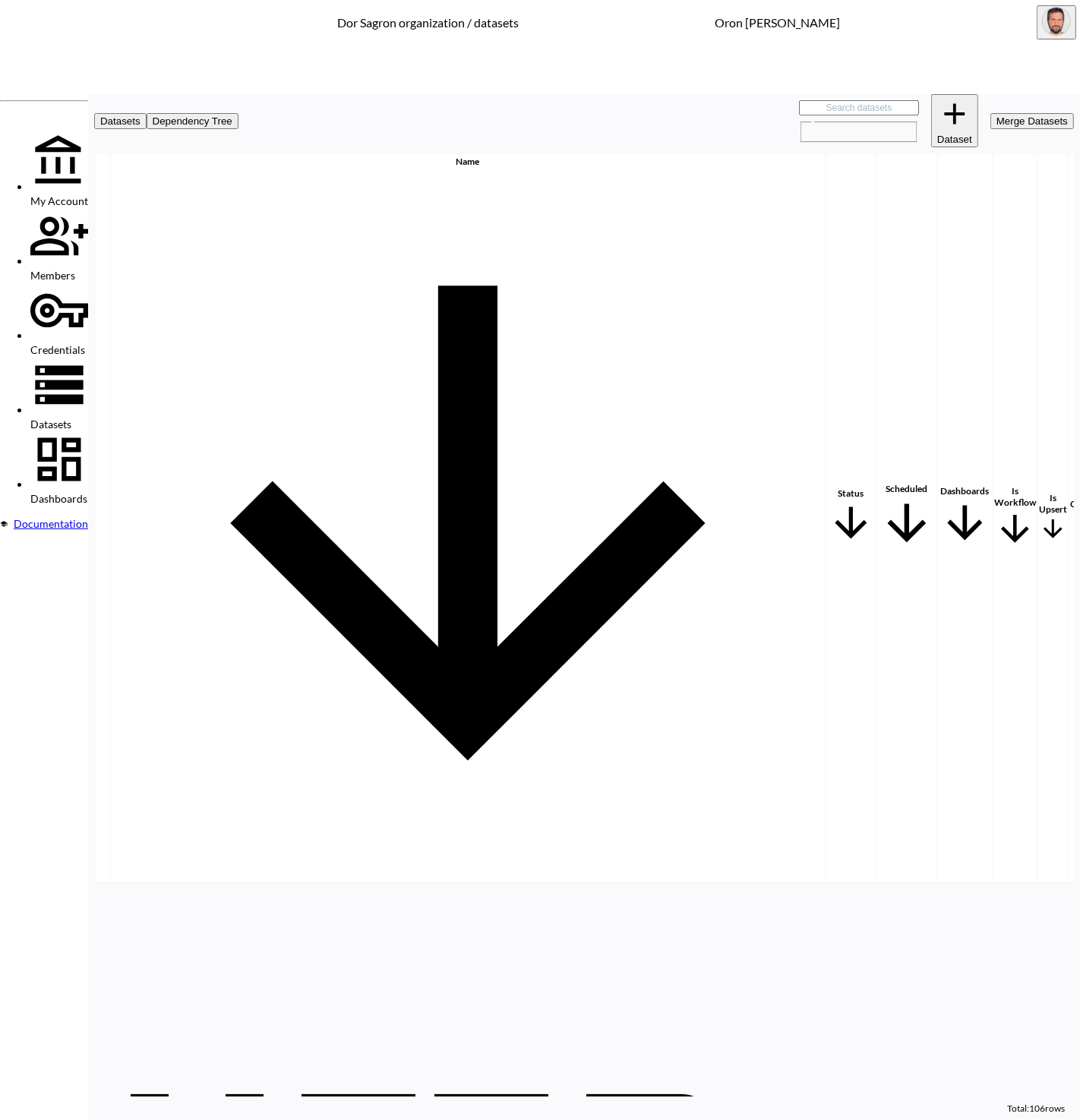
drag, startPoint x: 1038, startPoint y: 165, endPoint x: 1031, endPoint y: 181, distance: 17.5
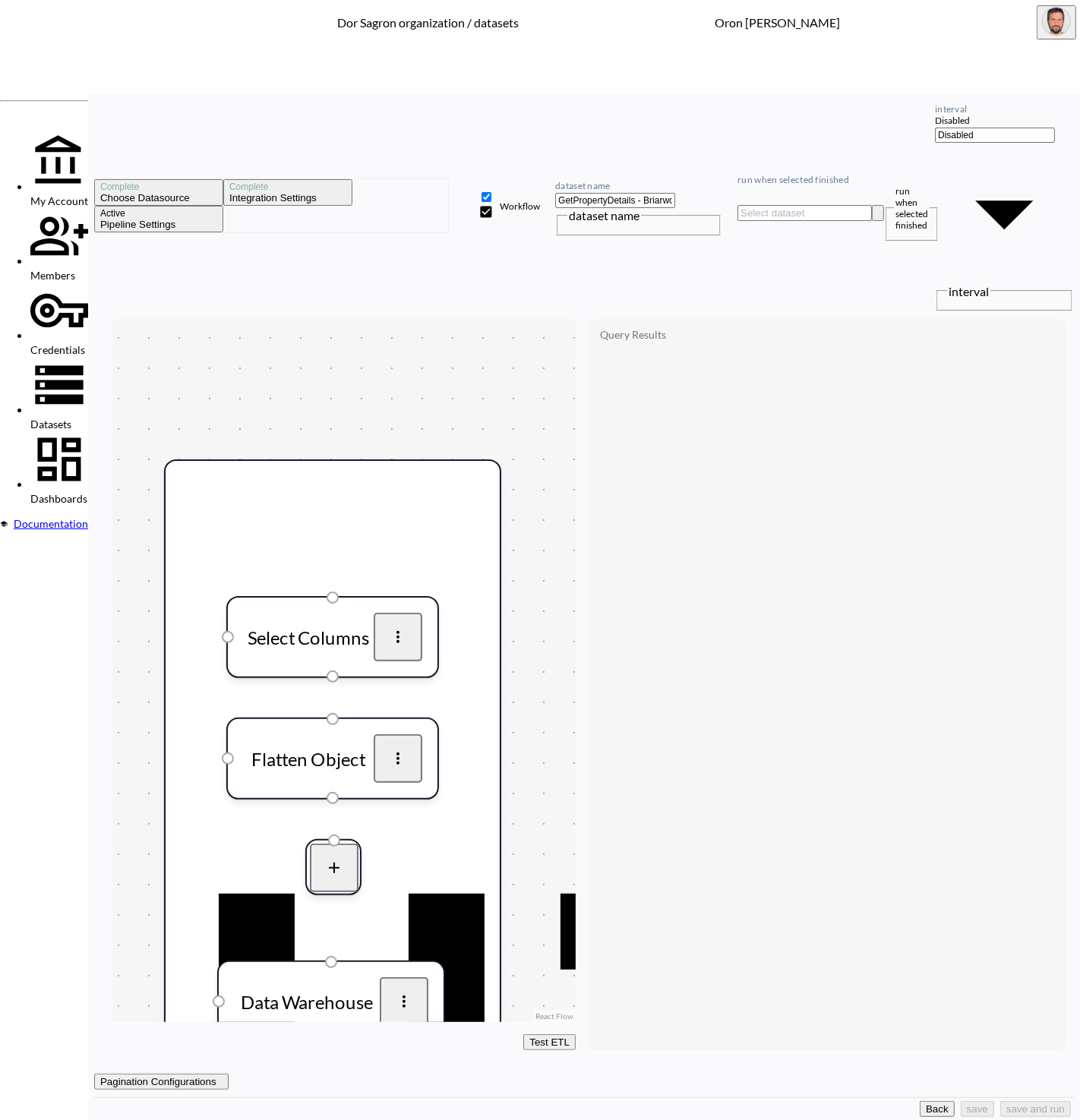
click at [920, 1107] on button "Back" at bounding box center [937, 1109] width 35 height 16
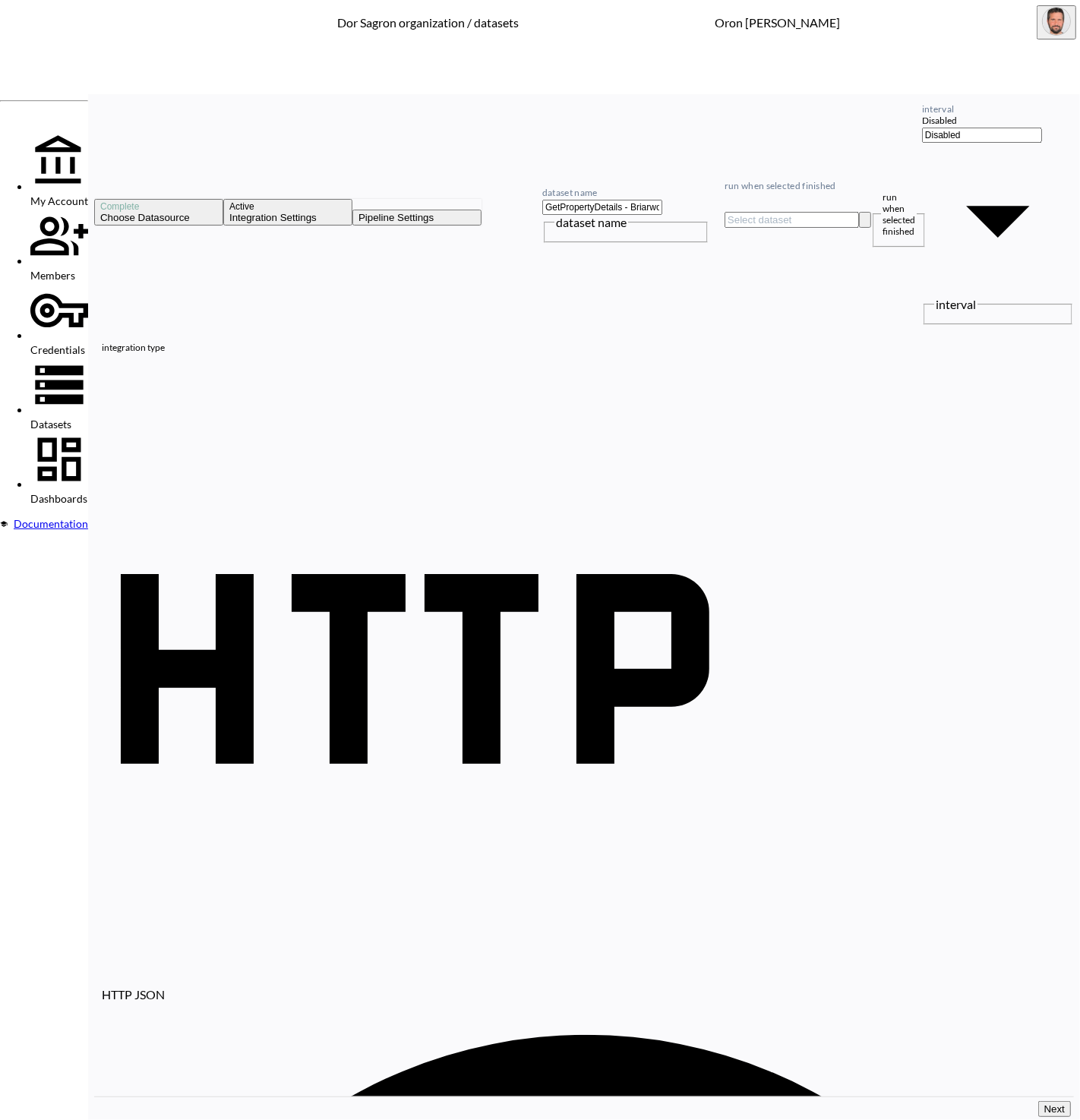
paste input "027&State=[US_STATE]&City=Miramar&StreetAddress=2203+SW+[GEOGRAPHIC_DATA]"
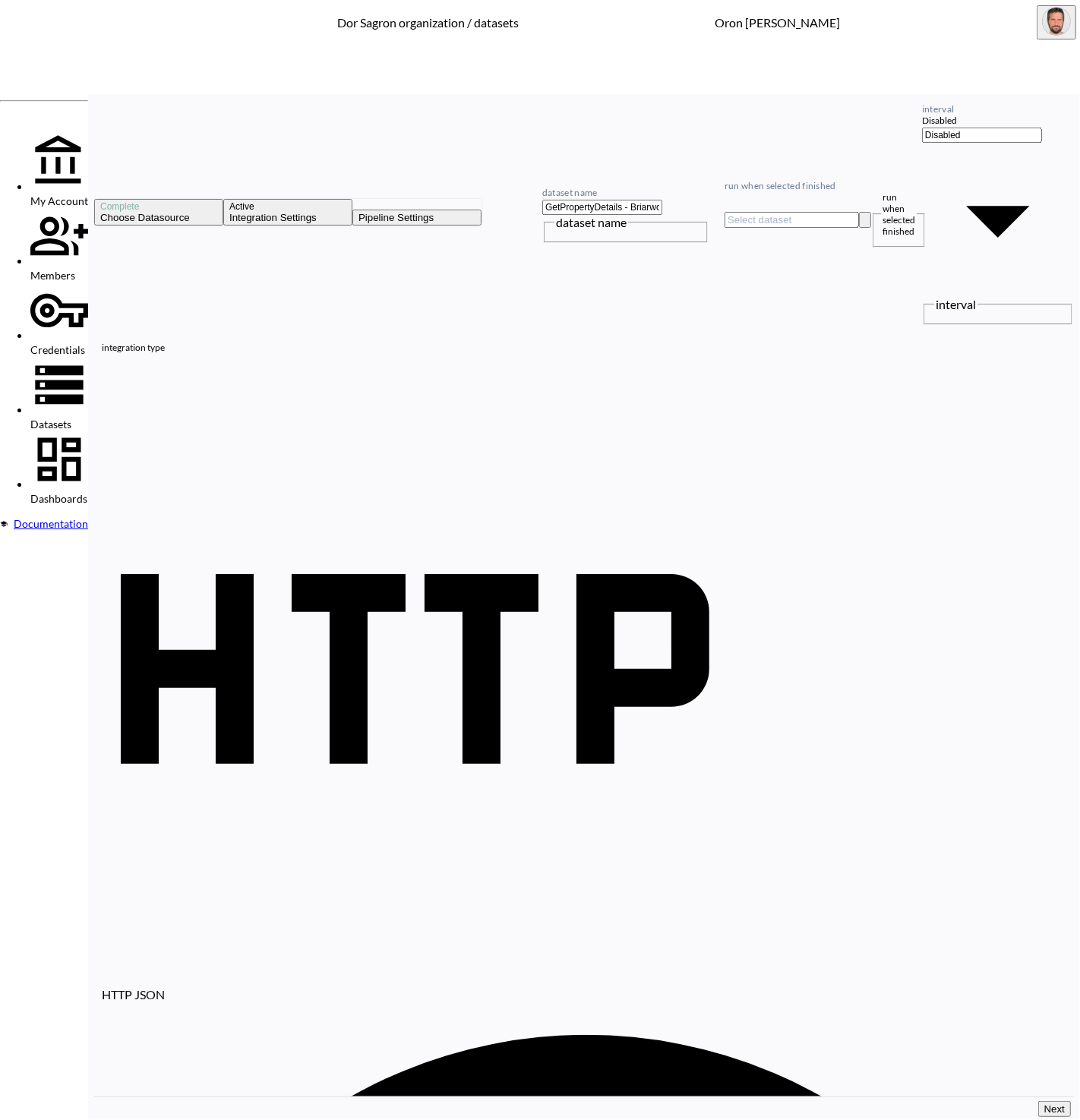
type input "[URL][DOMAIN_NAME][US_STATE]"
click at [663, 200] on input "GetPropertyDetails - Briarwood" at bounding box center [602, 207] width 120 height 15
paste input "Ataliam"
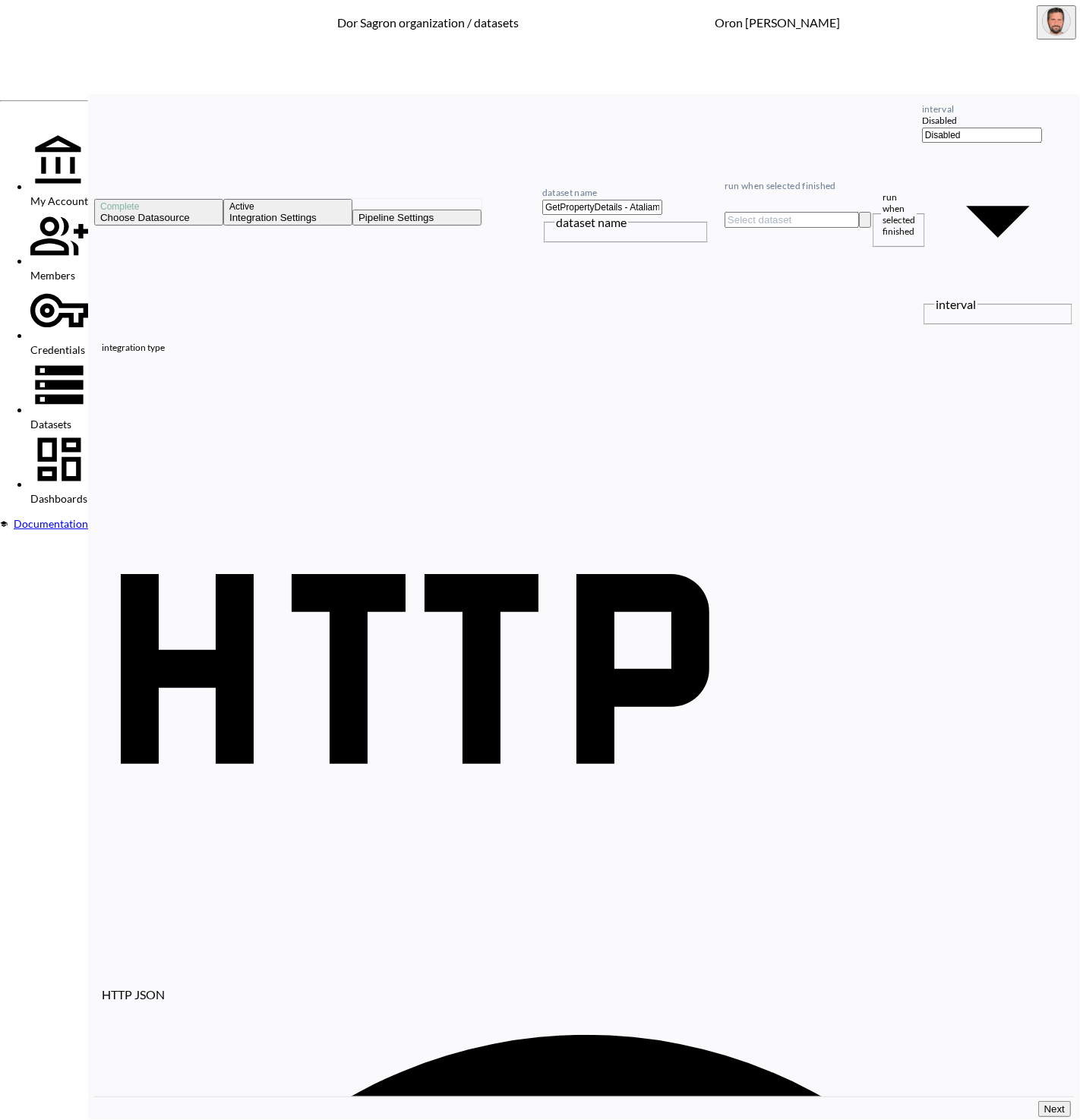
type input "GetPropertyDetails - Ataliam"
click at [846, 212] on input "run when selected finished" at bounding box center [792, 220] width 134 height 16
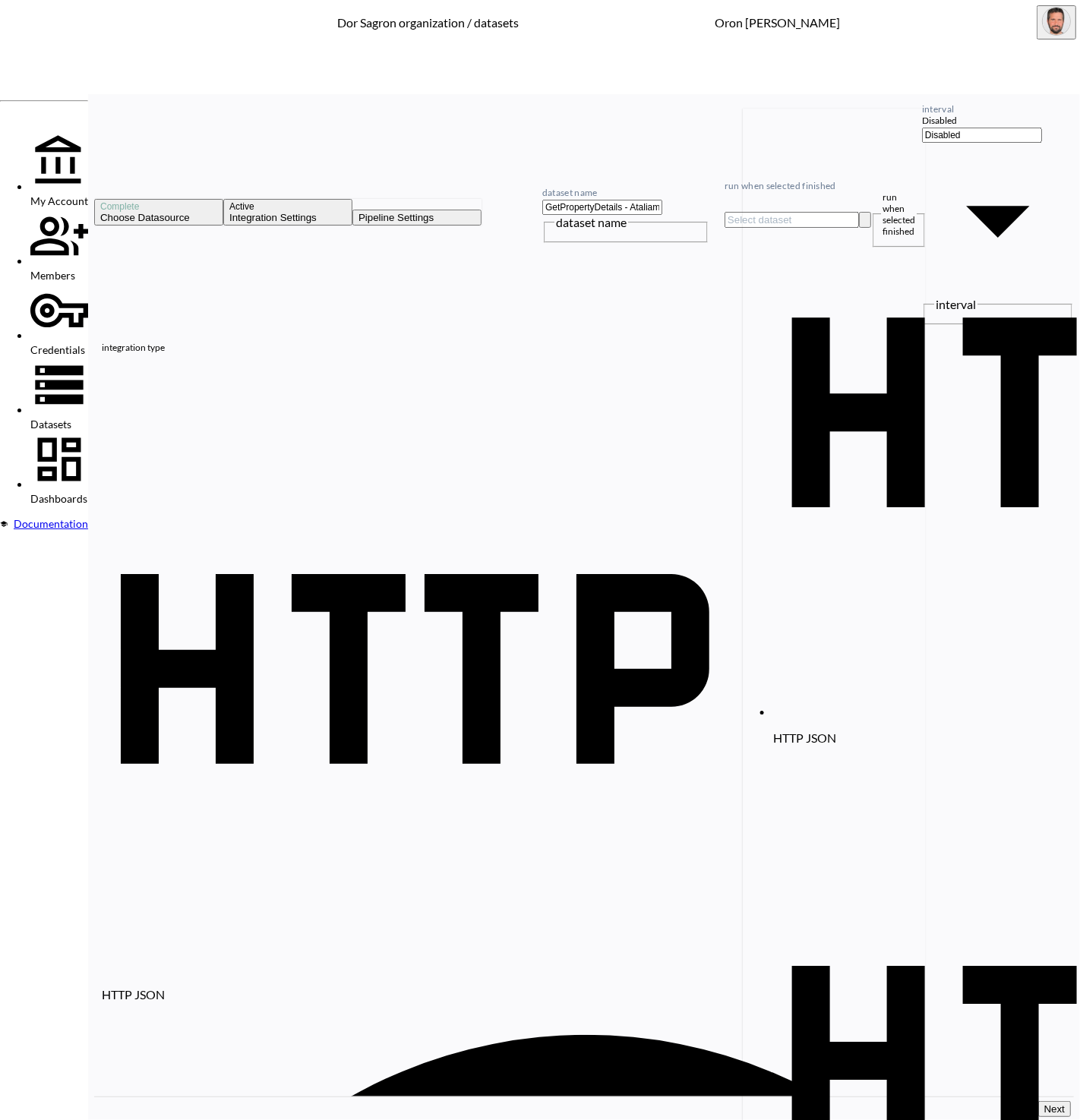
scroll to position [0, 86]
type input "GetPropertyDetails - Briarwood"
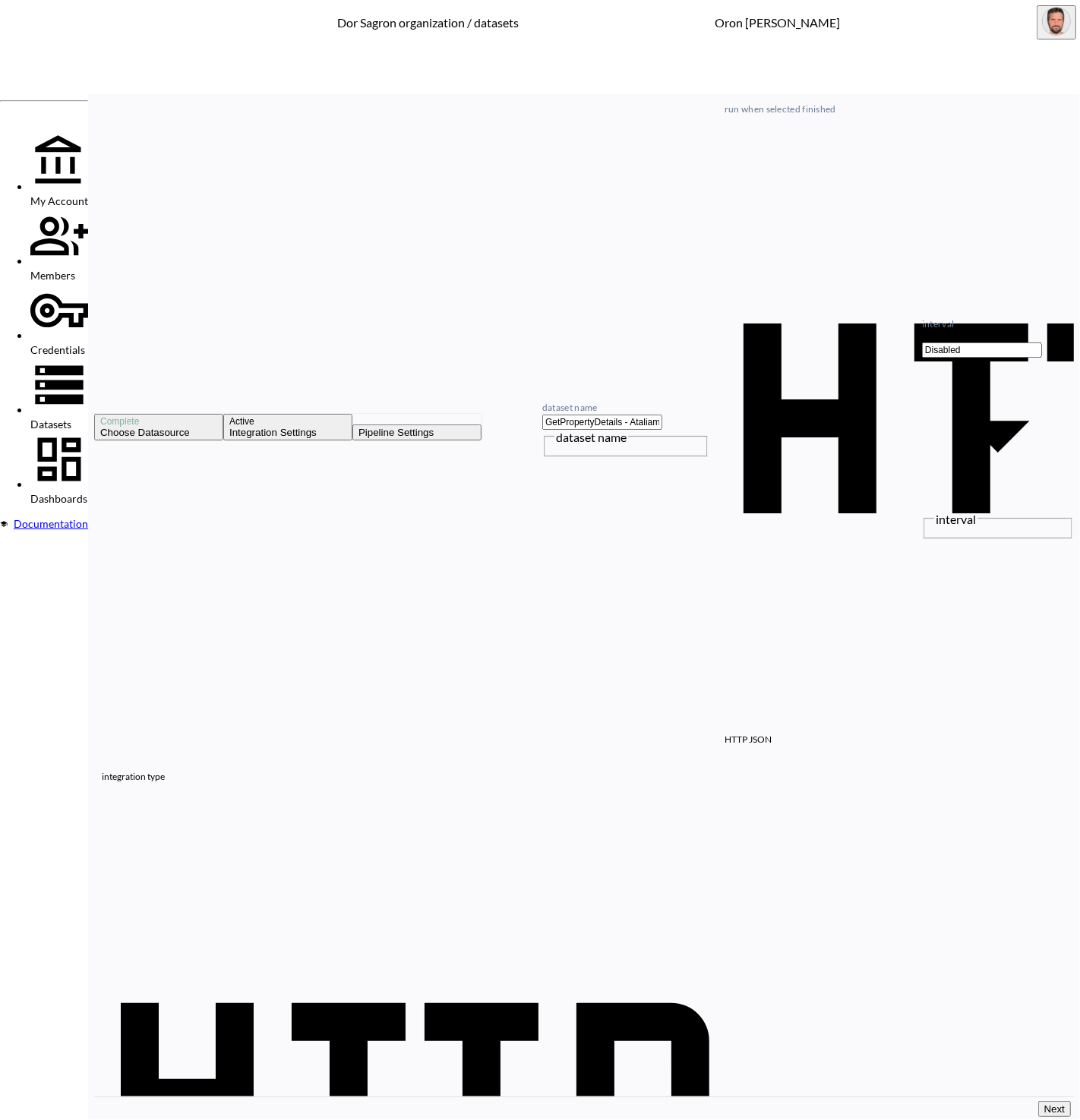
drag, startPoint x: 1034, startPoint y: 1109, endPoint x: 1026, endPoint y: 1102, distance: 10.6
click at [1039, 1107] on button "Next" at bounding box center [1055, 1109] width 32 height 16
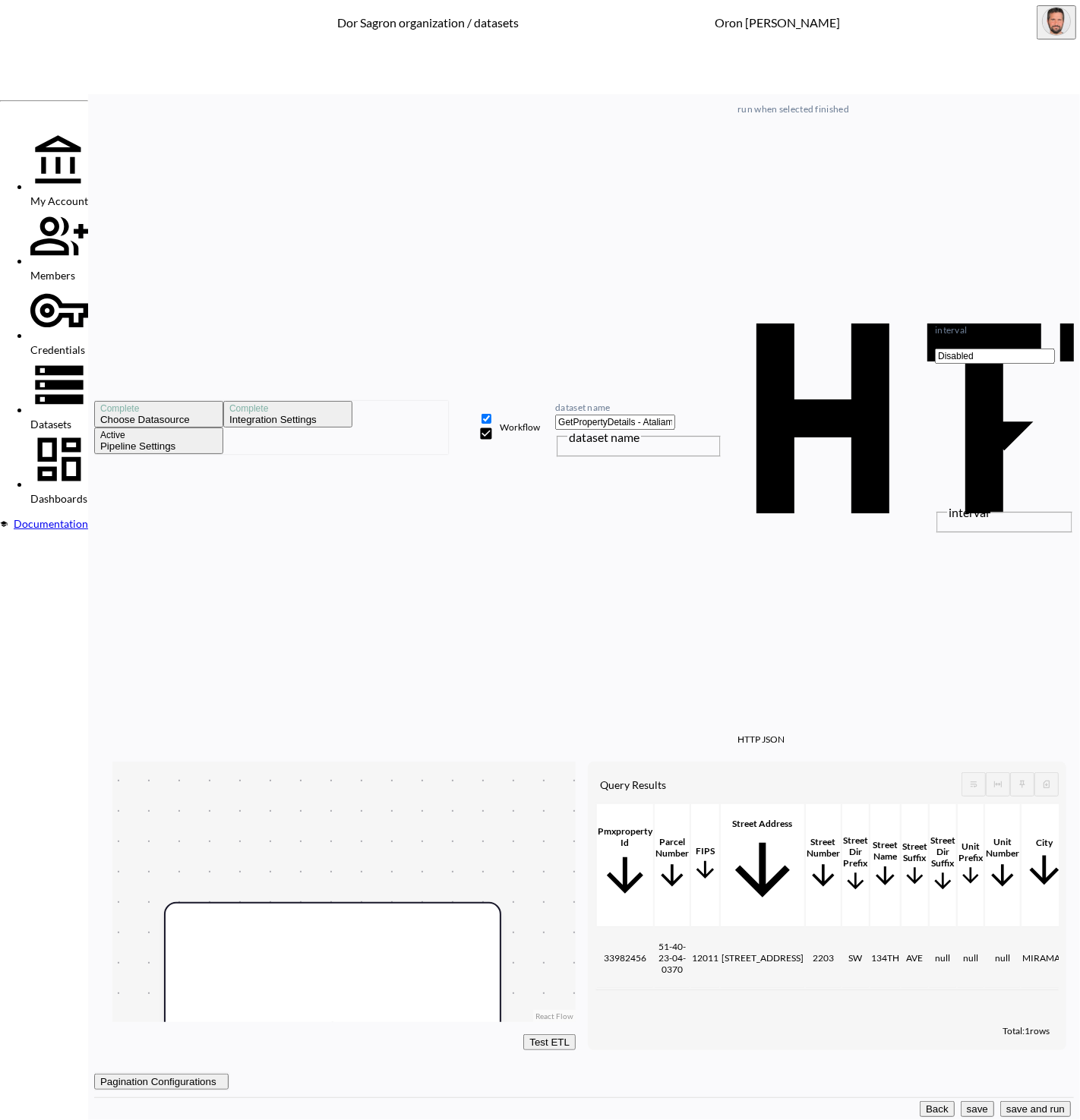
click at [1005, 1102] on button "save and run" at bounding box center [1035, 1109] width 71 height 16
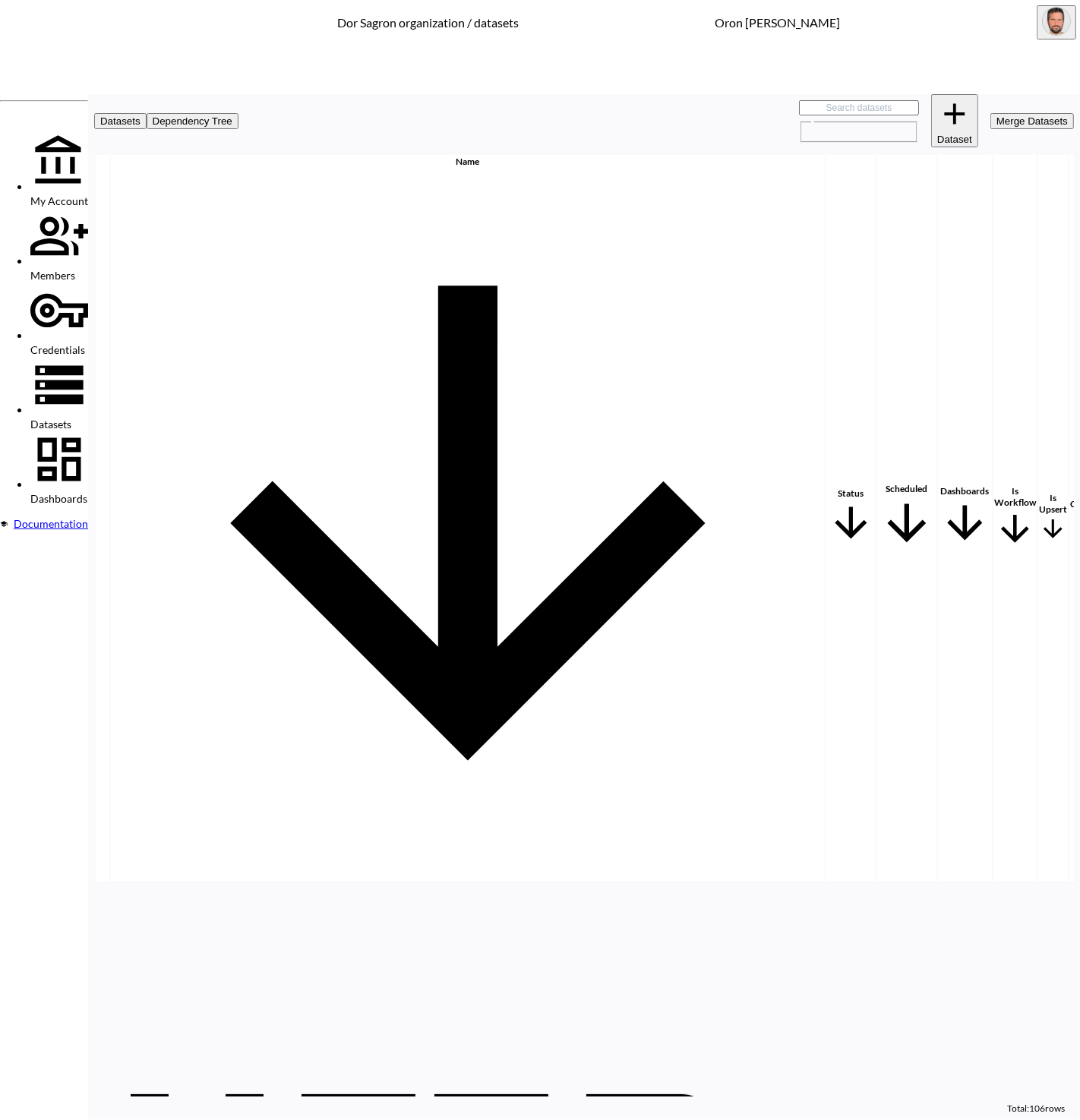
scroll to position [1204, 174]
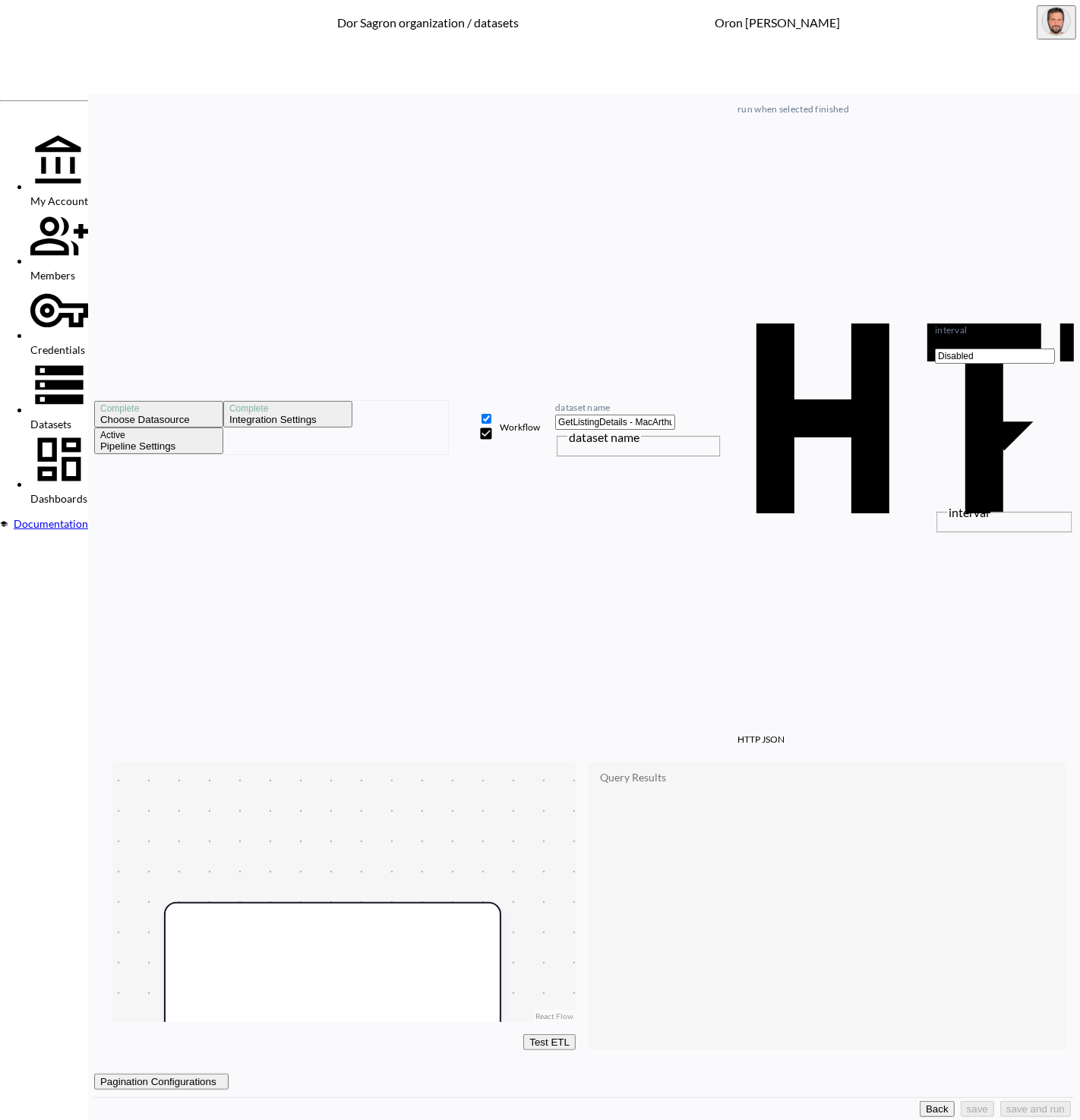
click at [920, 1104] on button "Back" at bounding box center [937, 1109] width 35 height 16
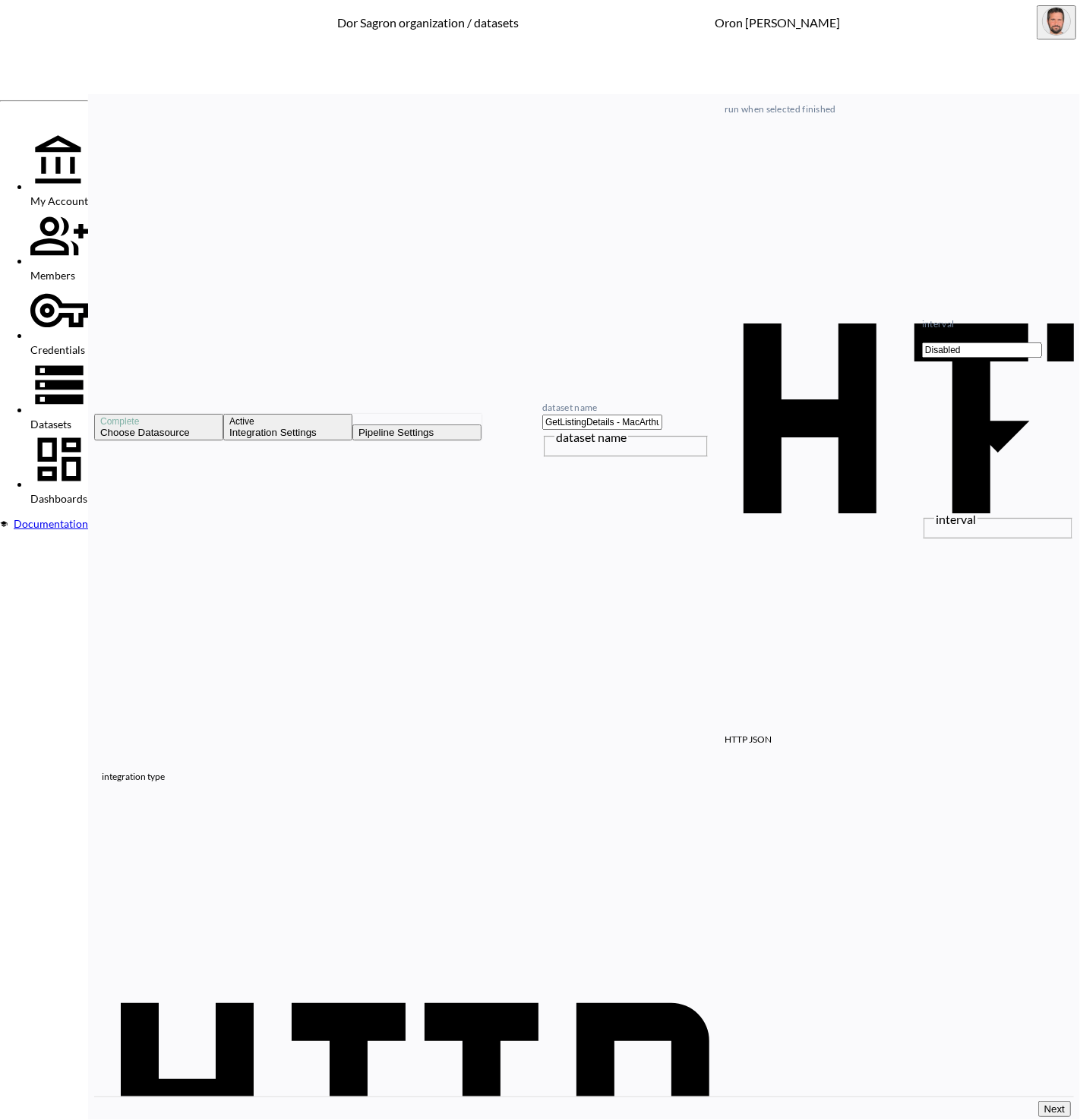
click at [89, 356] on div "Datasets" at bounding box center [60, 393] width 58 height 74
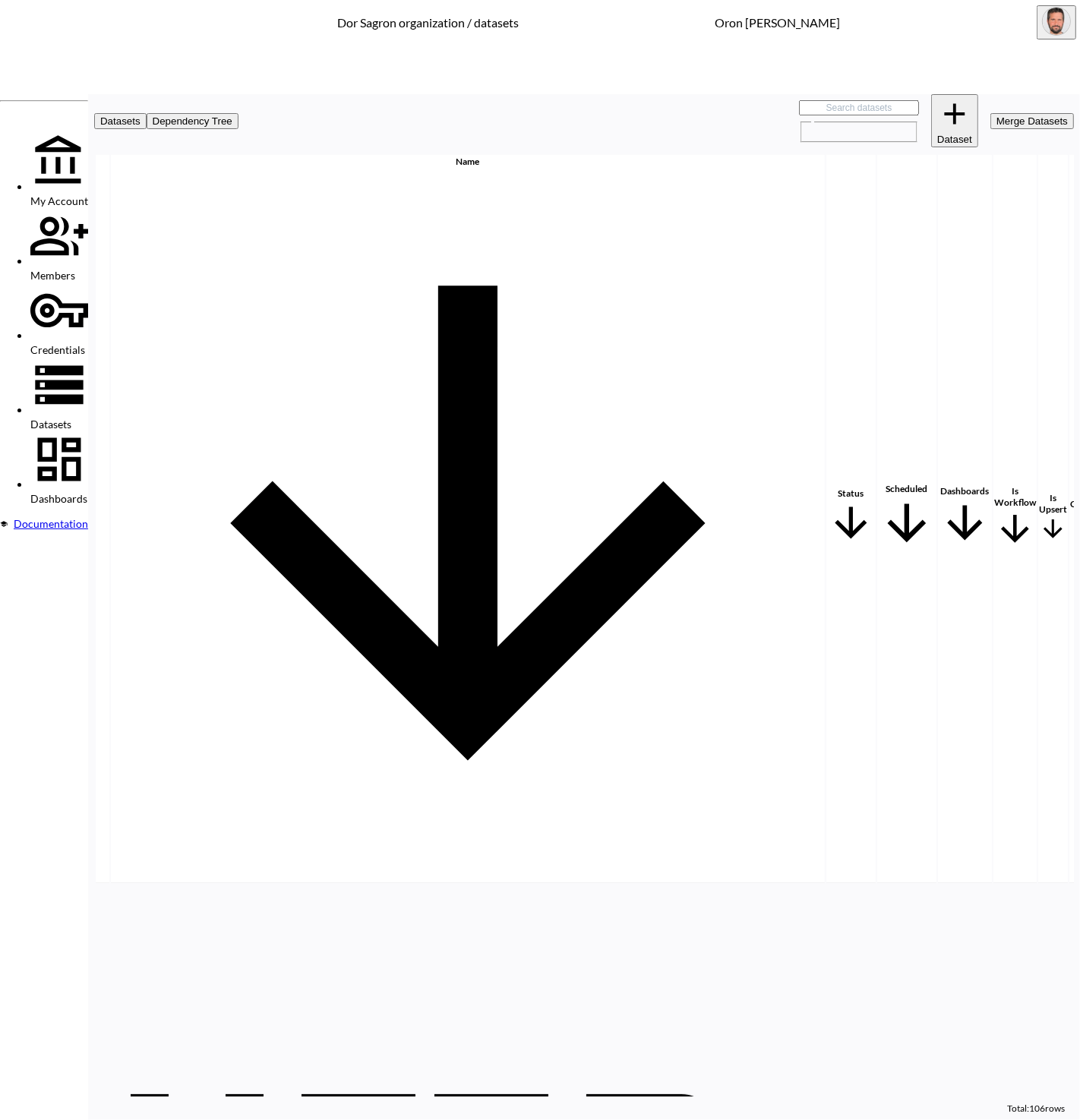
scroll to position [0, 174]
checkbox input "true"
checkbox input "false"
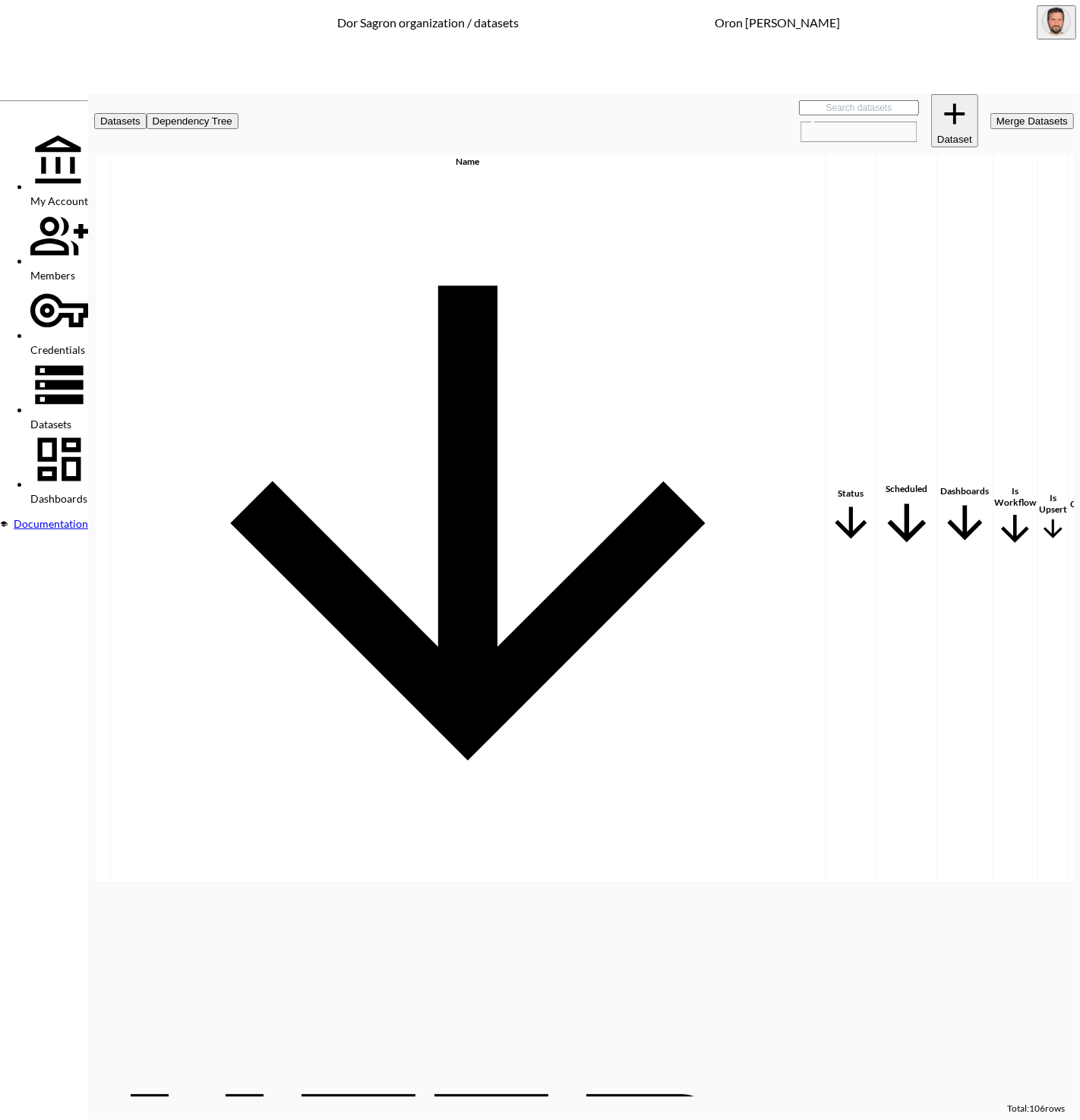
checkbox input "true"
checkbox input "false"
checkbox input "true"
drag, startPoint x: 1027, startPoint y: 157, endPoint x: 816, endPoint y: 308, distance: 259.5
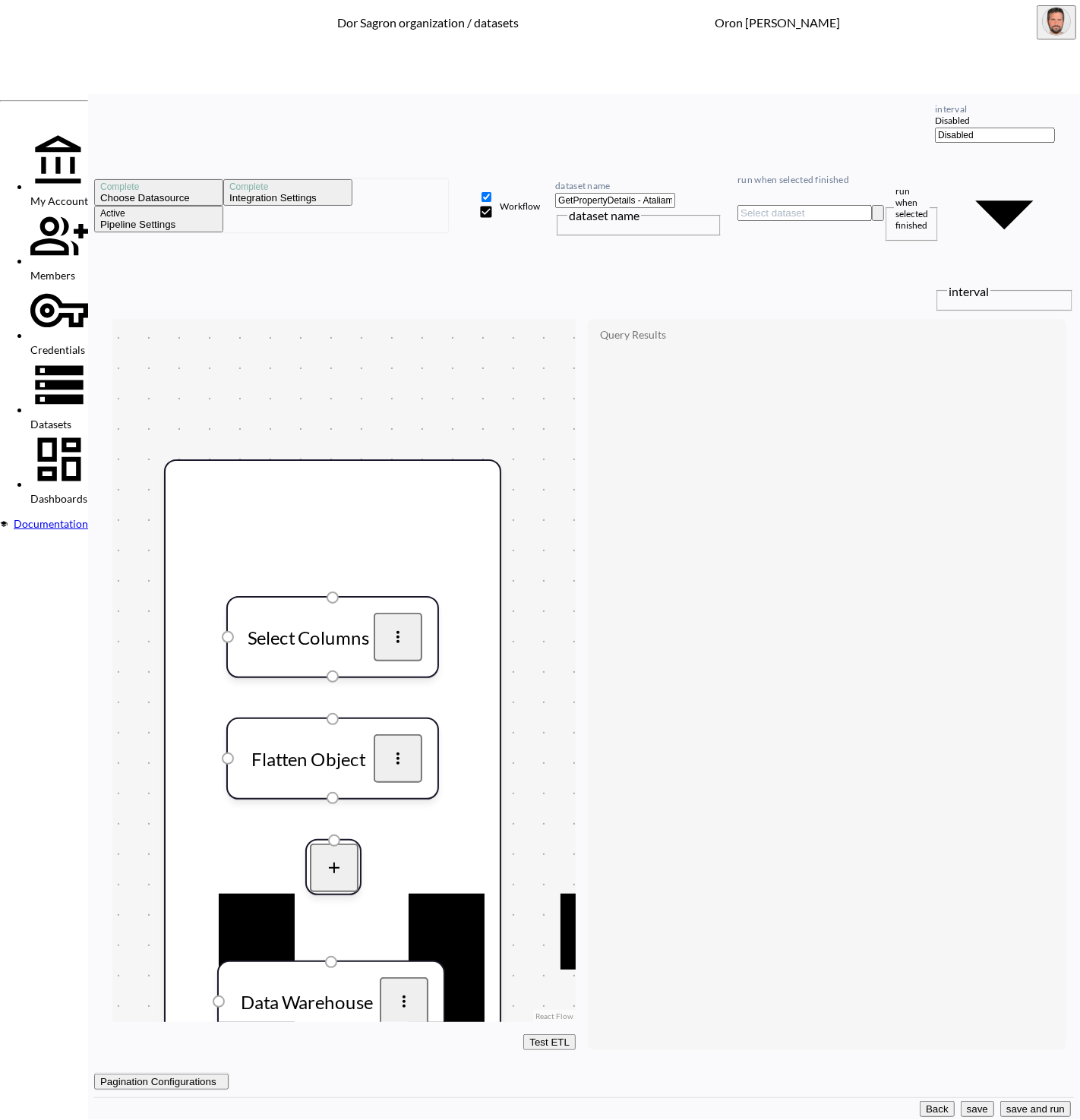
drag, startPoint x: 866, startPoint y: 1101, endPoint x: 855, endPoint y: 958, distance: 143.4
click at [920, 1102] on button "Back" at bounding box center [937, 1109] width 35 height 16
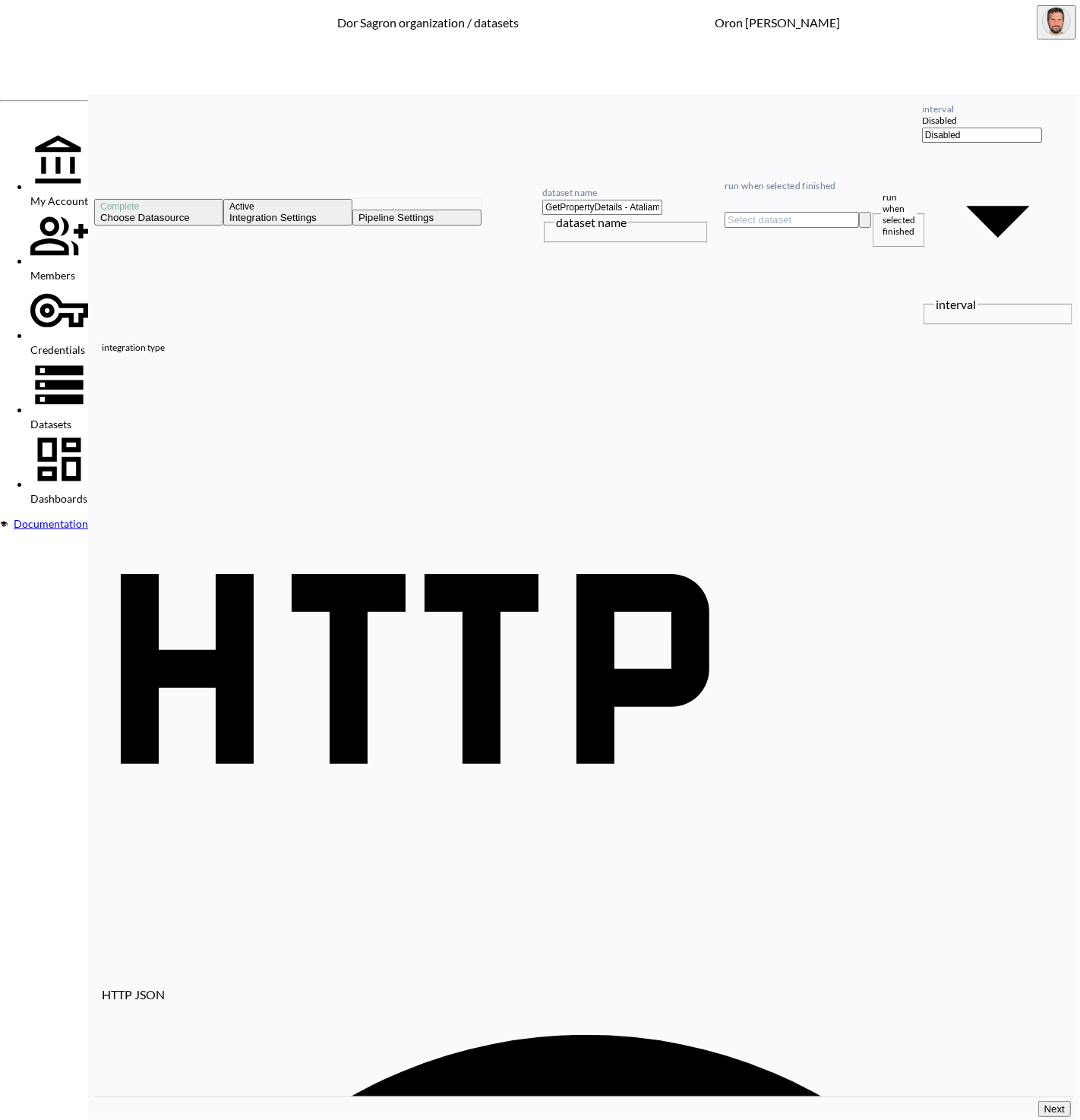
paste input "20016&State=[US_STATE]&City=[US_STATE][GEOGRAPHIC_DATA]=5631+[GEOGRAPHIC_DATA]"
type input "[URL][DOMAIN_NAME][US_STATE][US_STATE]"
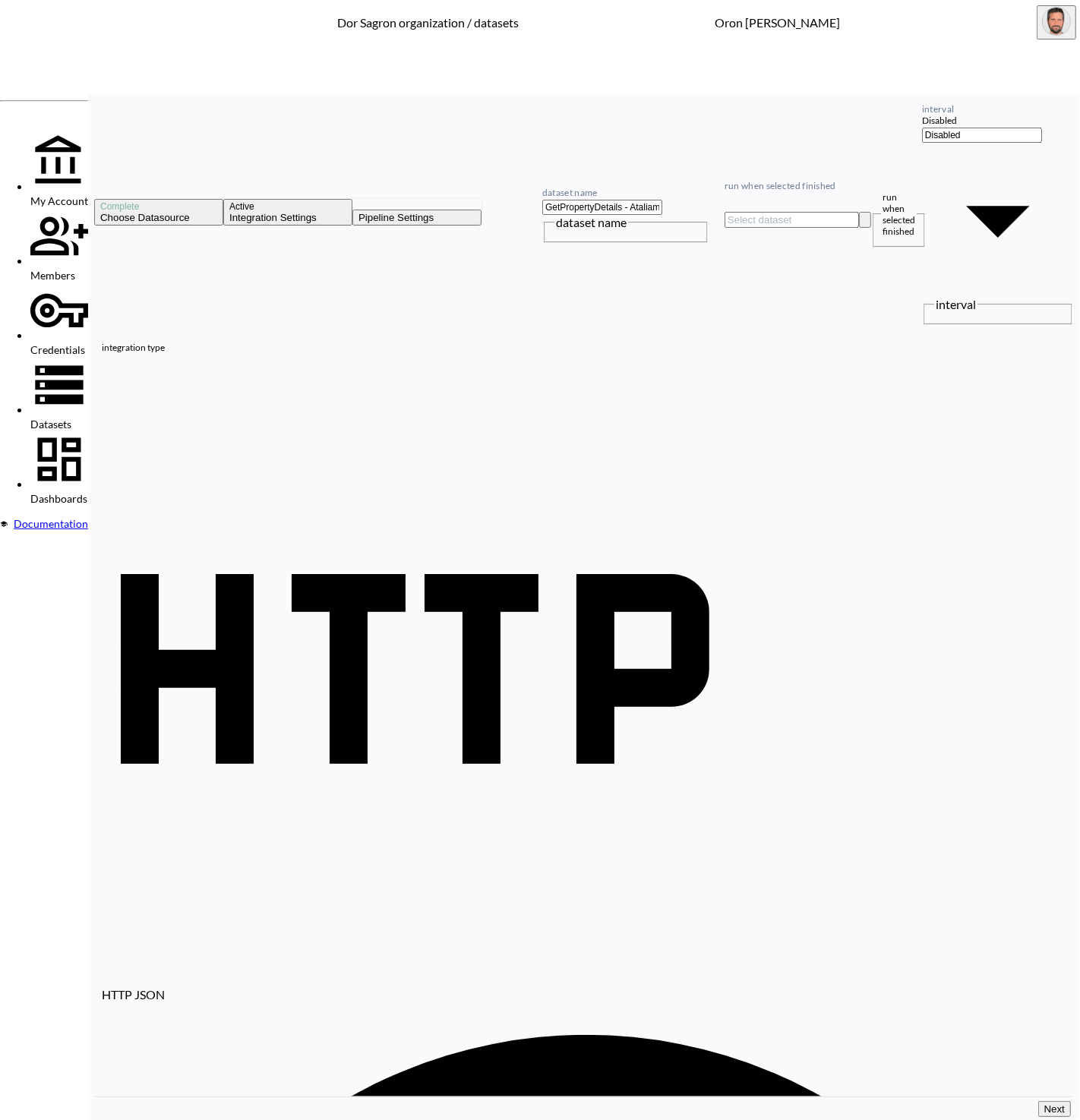
click at [663, 200] on input "GetPropertyDetails - Ataliam" at bounding box center [602, 207] width 120 height 15
paste input "MacArthur"
type input "GetPropertyDetails - [PERSON_NAME]"
click at [863, 96] on div "Complete Choose datasource Active Integration settings Pipeline settings datase…" at bounding box center [584, 209] width 980 height 230
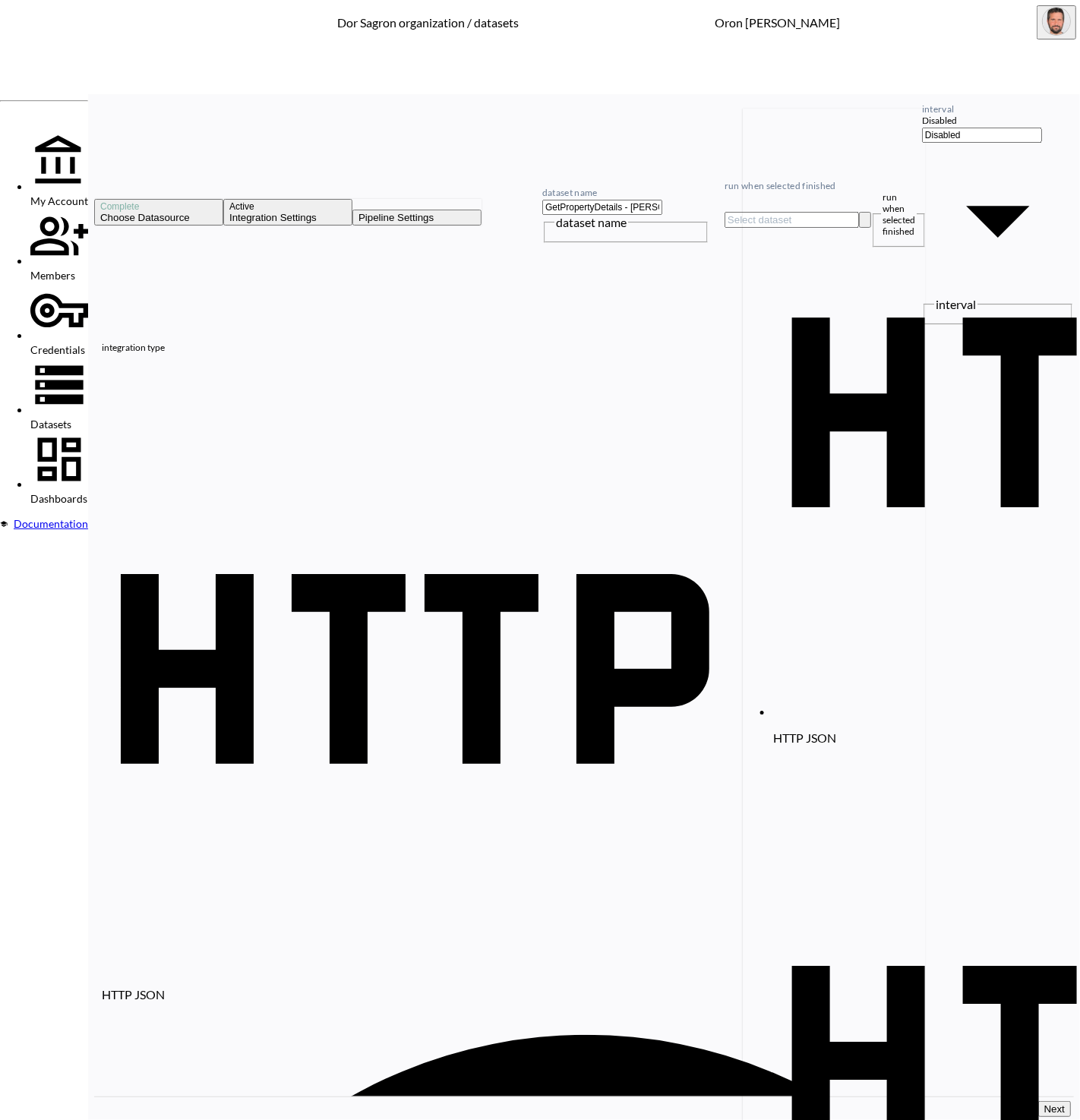
click at [856, 212] on input "run when selected finished" at bounding box center [792, 220] width 134 height 16
click at [855, 110] on li "HTTP JSON GetPropertyDetails - Ataliam" at bounding box center [925, 433] width 304 height 649
type input "GetPropertyDetails - Ataliam"
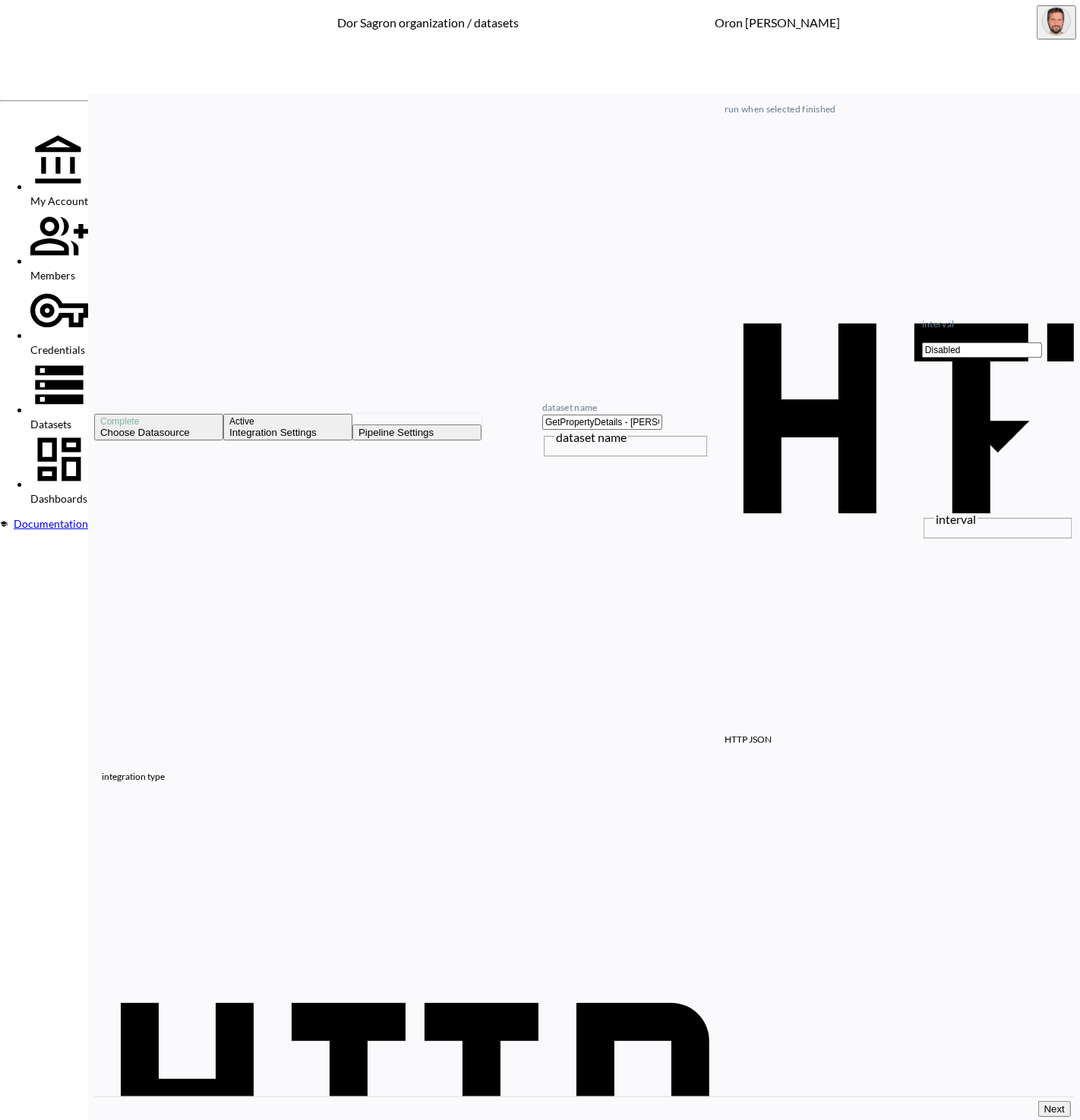
drag, startPoint x: 1050, startPoint y: 1111, endPoint x: 1034, endPoint y: 1120, distance: 18.4
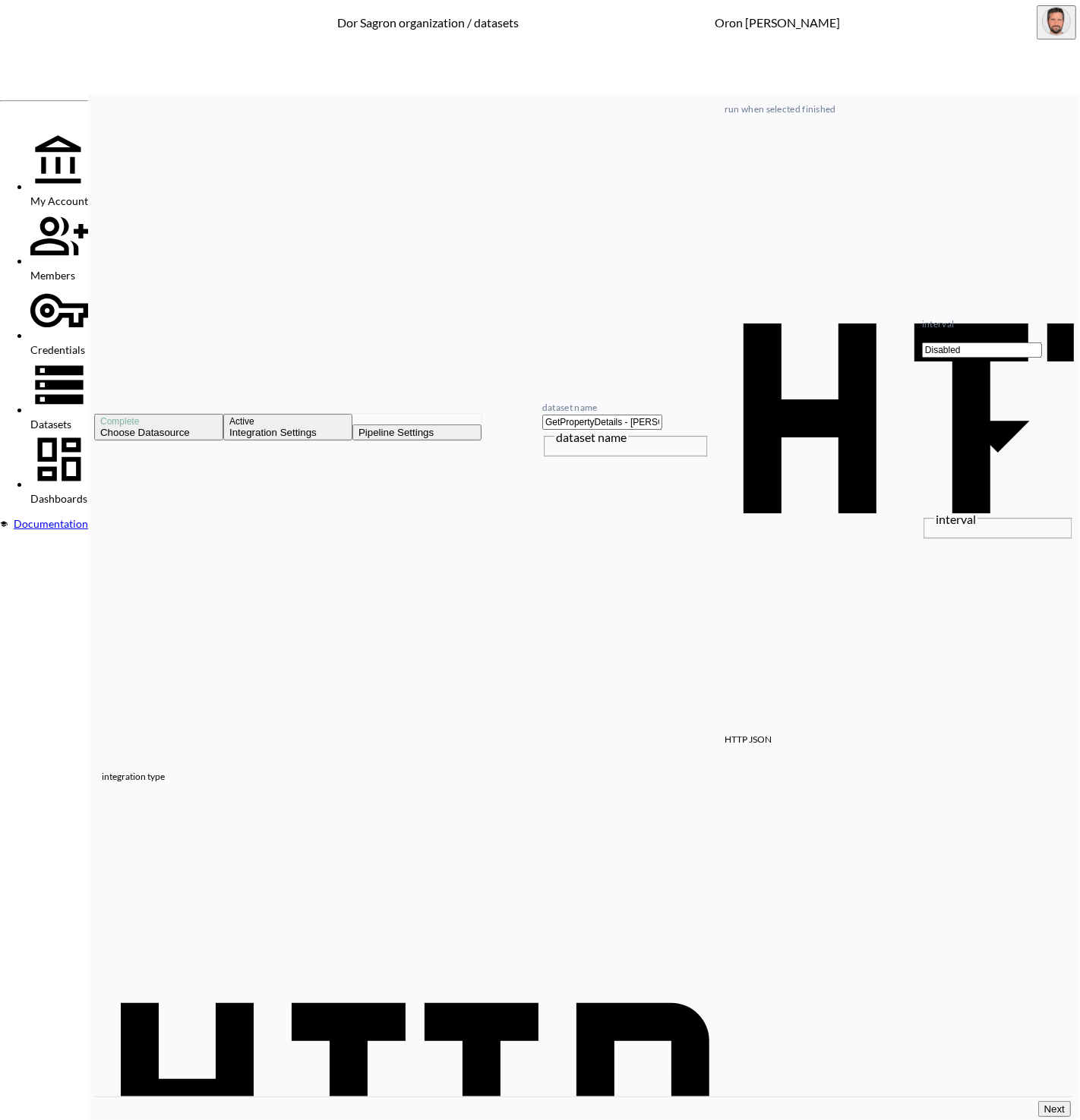
click at [1049, 1111] on button "Next" at bounding box center [1055, 1109] width 32 height 16
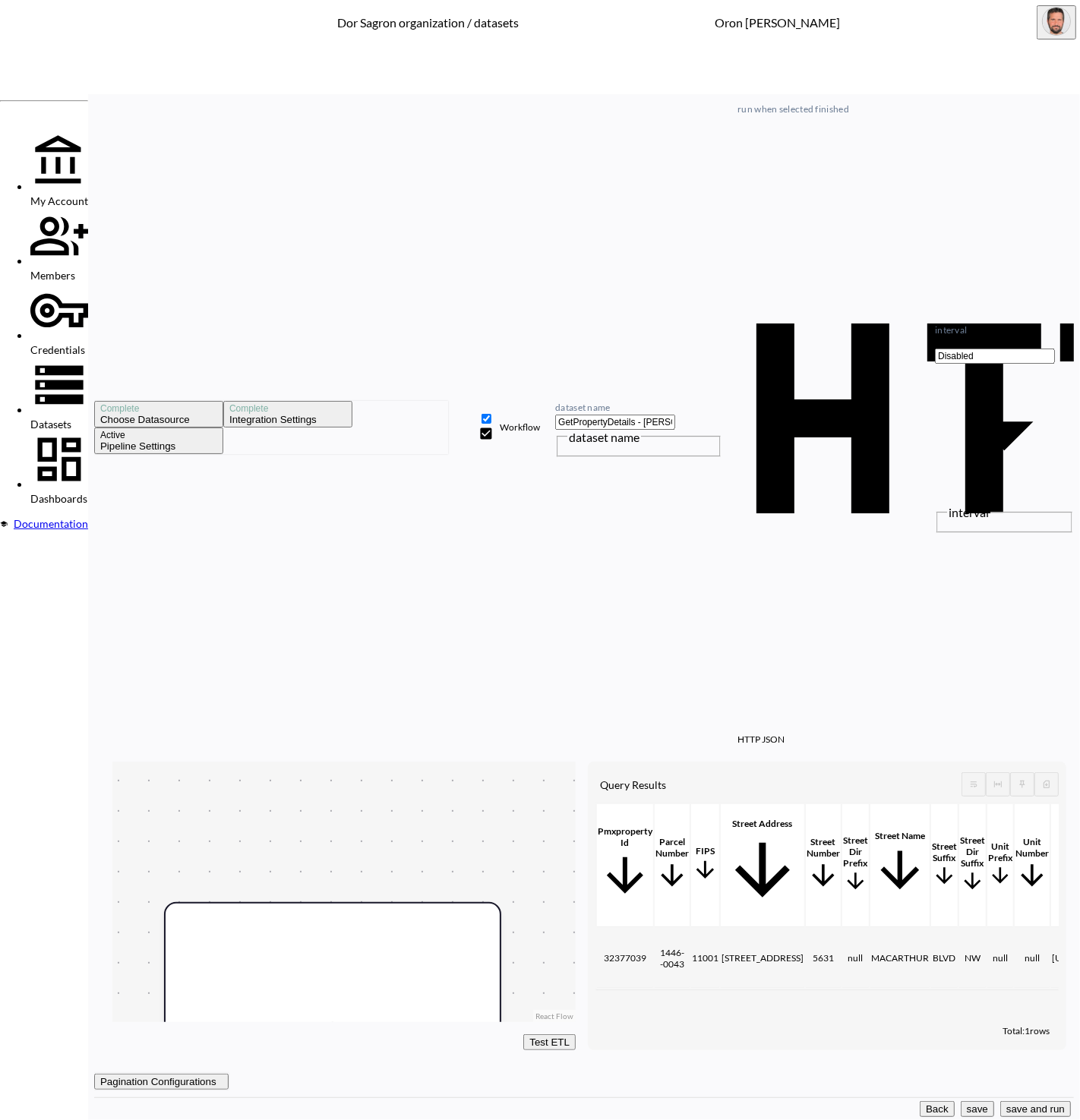
click at [1017, 1102] on button "save and run" at bounding box center [1035, 1109] width 71 height 16
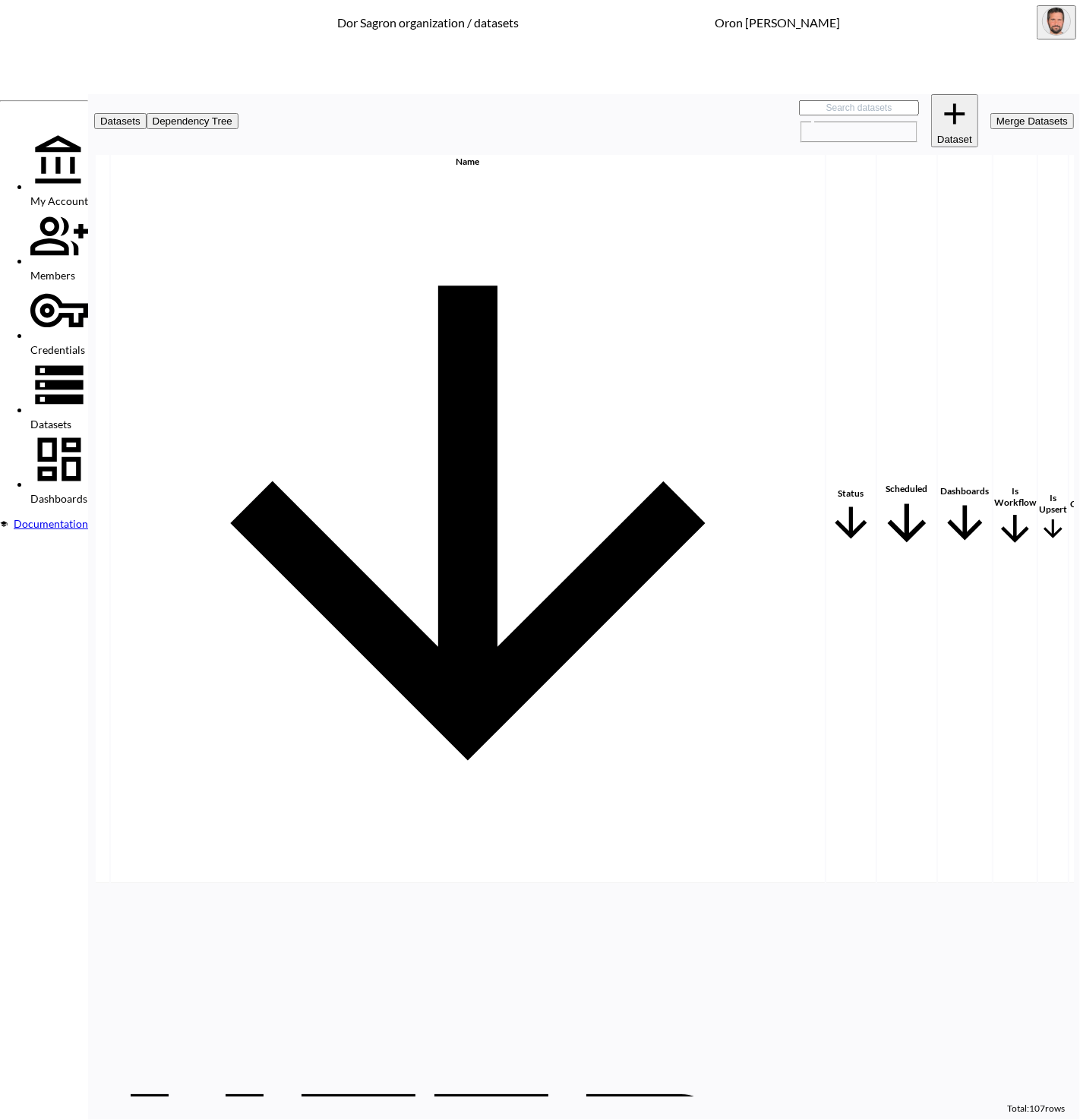
scroll to position [1275, 174]
drag, startPoint x: 1020, startPoint y: 616, endPoint x: 1005, endPoint y: 611, distance: 15.8
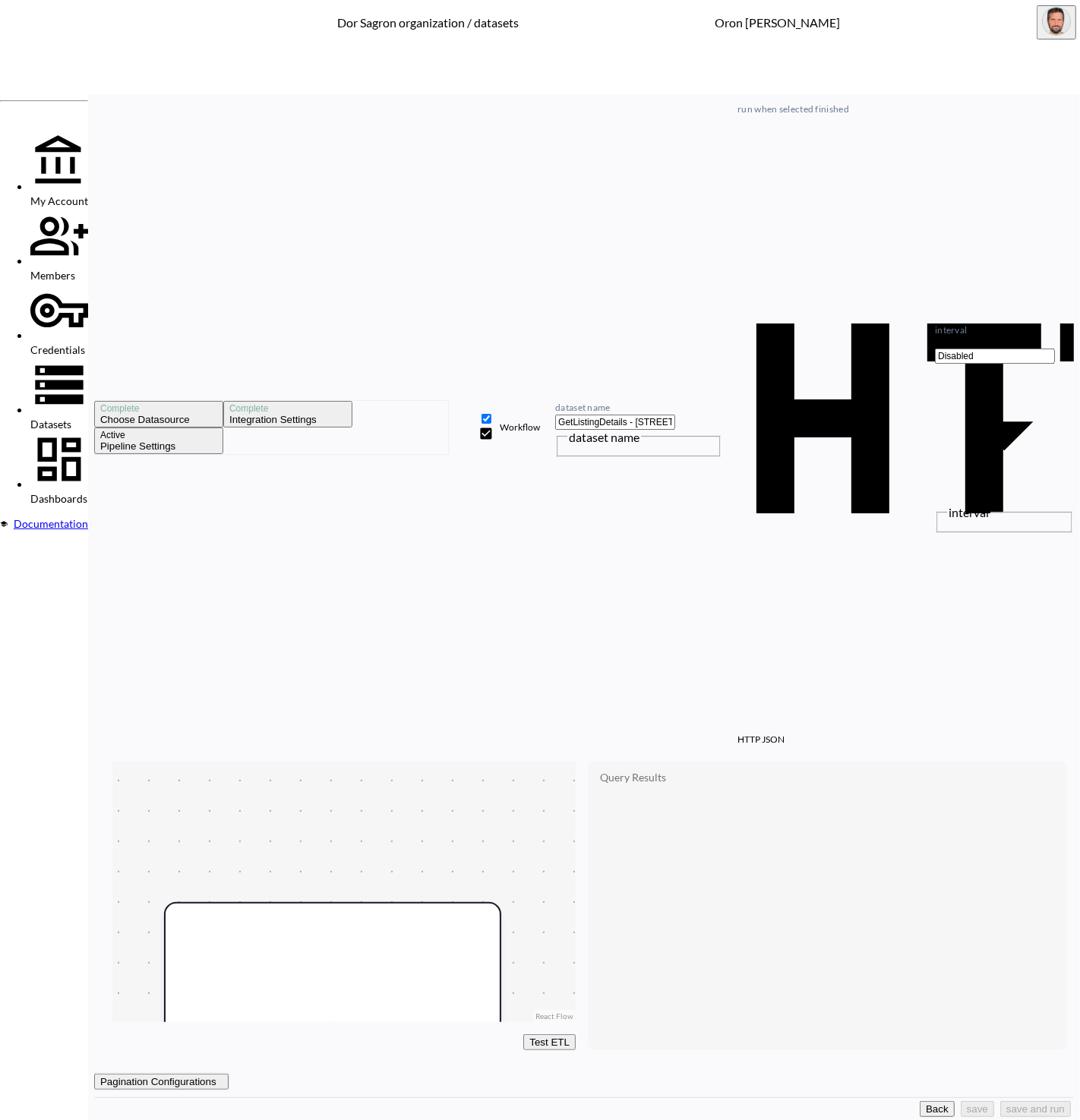
click at [920, 1113] on button "Back" at bounding box center [937, 1109] width 35 height 16
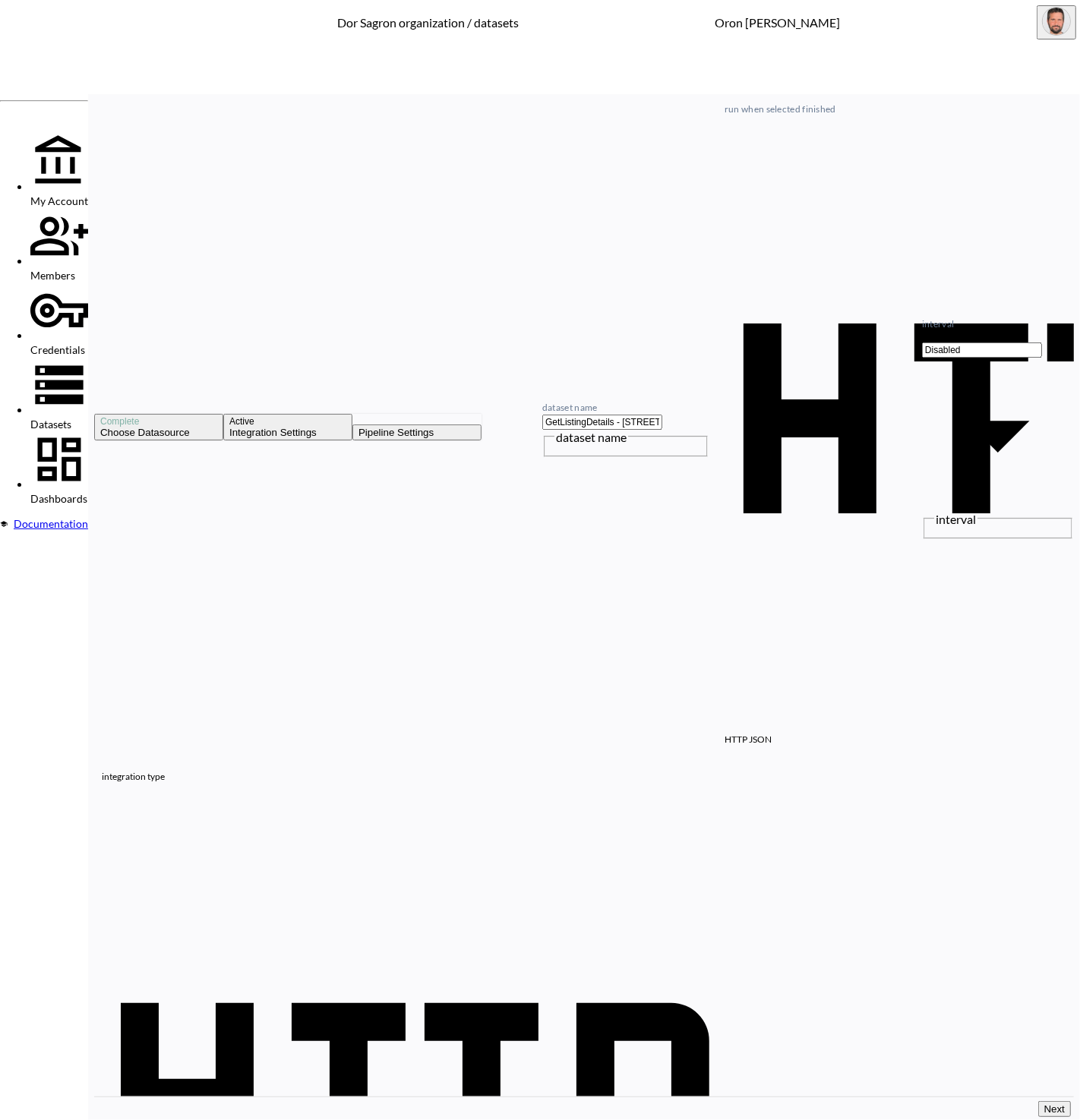
click at [71, 418] on span "Datasets" at bounding box center [51, 424] width 41 height 13
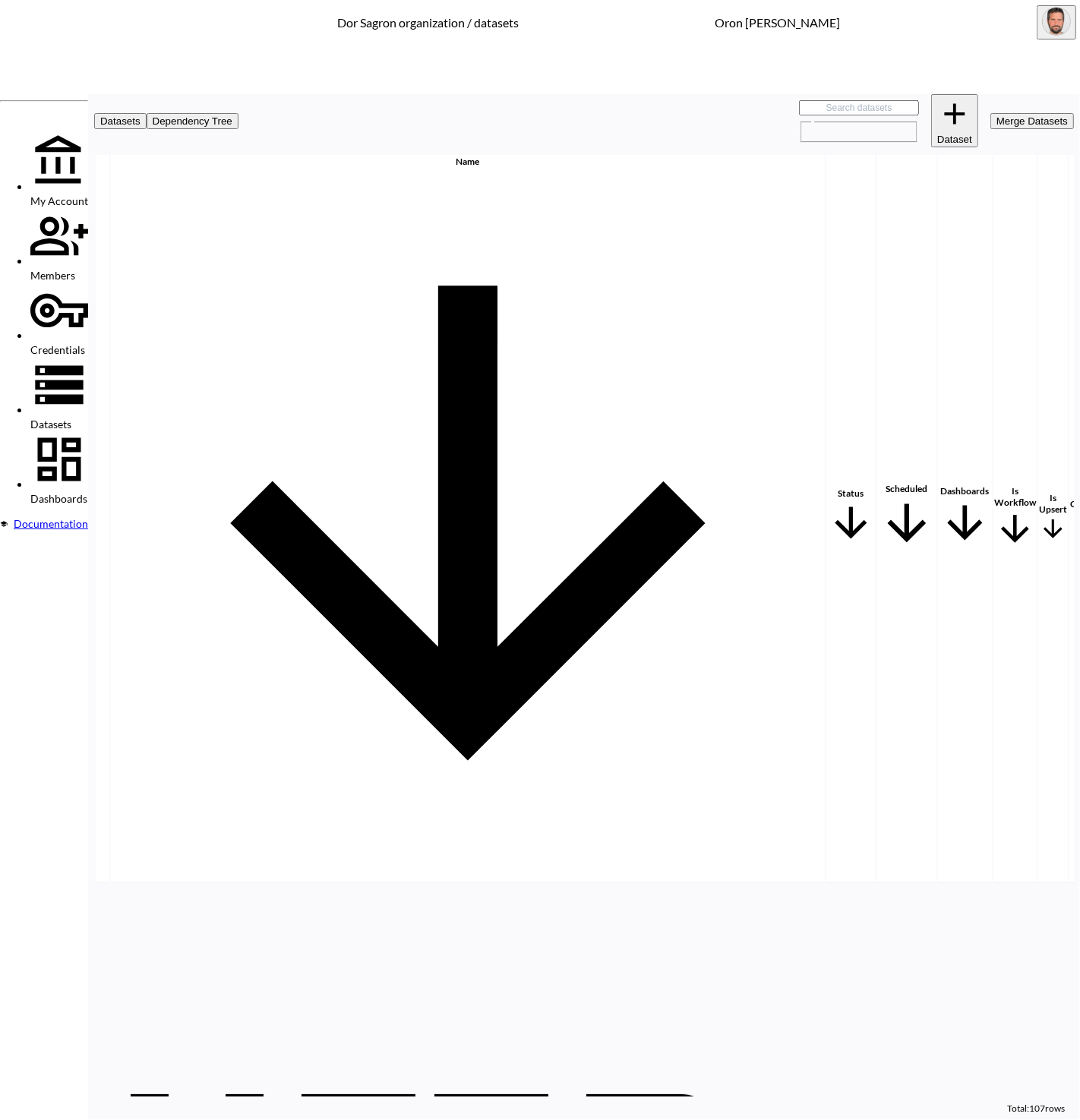
scroll to position [0, 174]
drag, startPoint x: 968, startPoint y: 239, endPoint x: 958, endPoint y: 233, distance: 11.7
checkbox input "true"
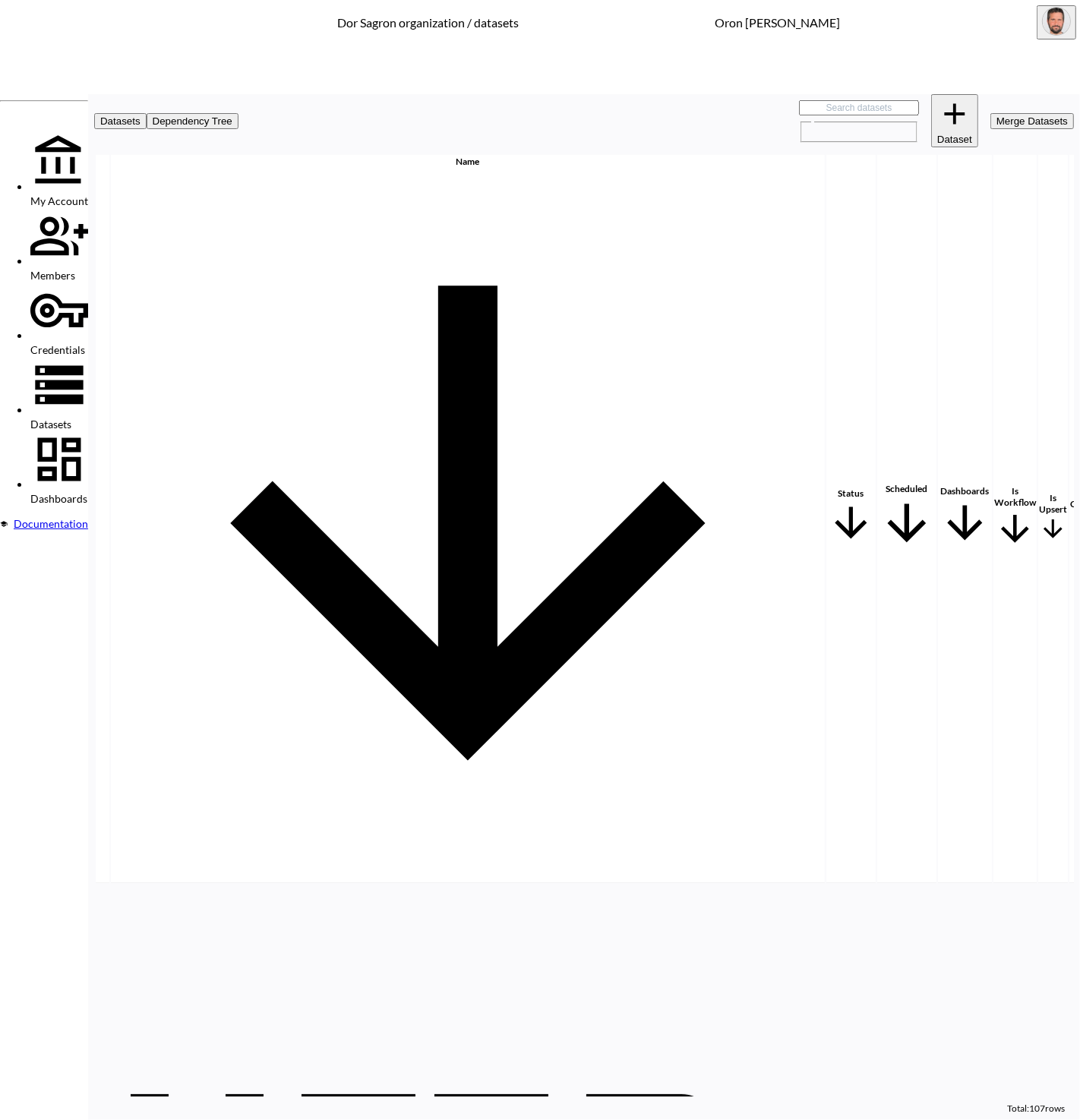
checkbox input "false"
checkbox input "true"
checkbox input "false"
checkbox input "true"
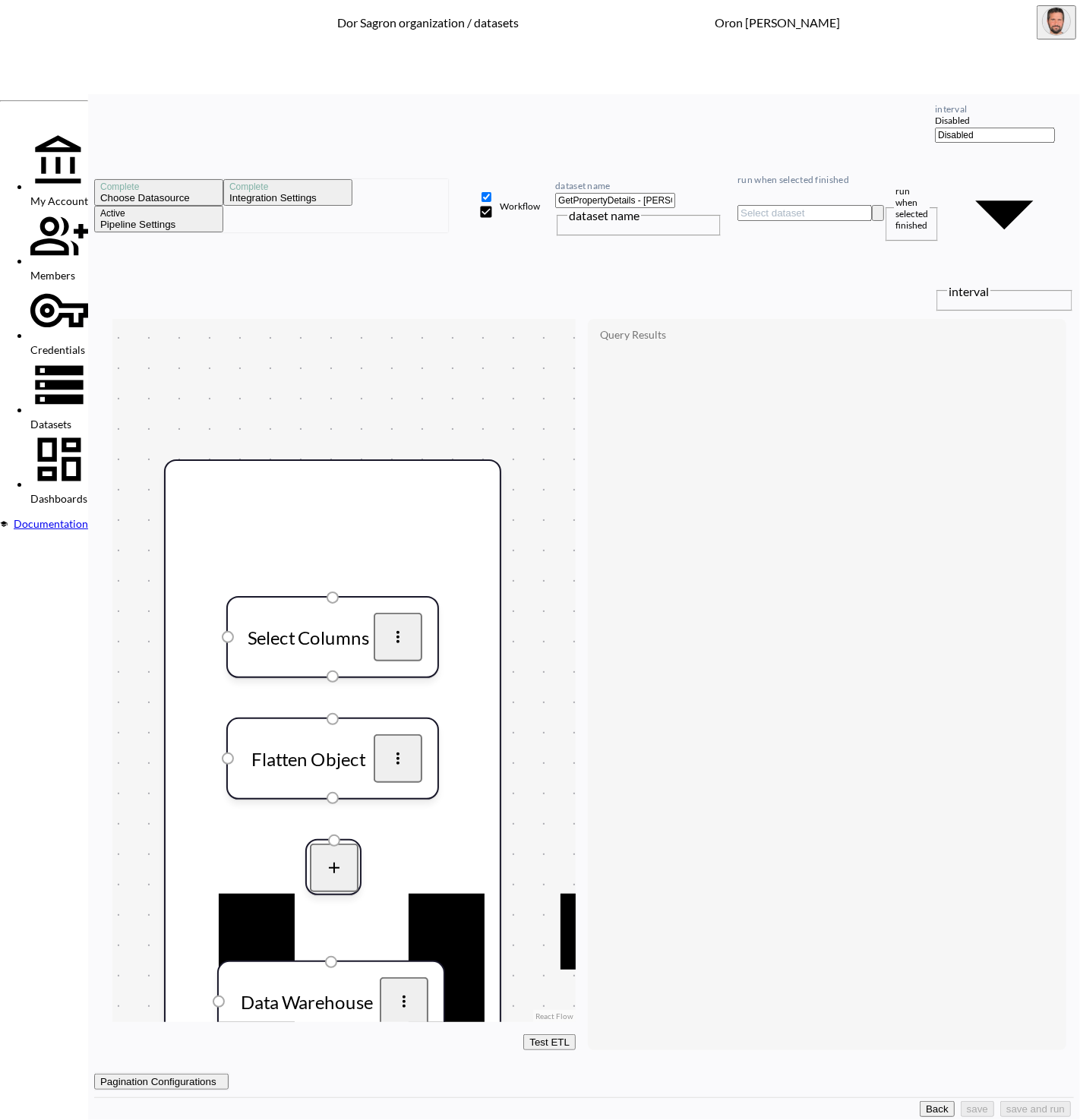
drag, startPoint x: 881, startPoint y: 1107, endPoint x: 745, endPoint y: 672, distance: 455.8
click at [920, 1102] on button "Back" at bounding box center [937, 1109] width 35 height 16
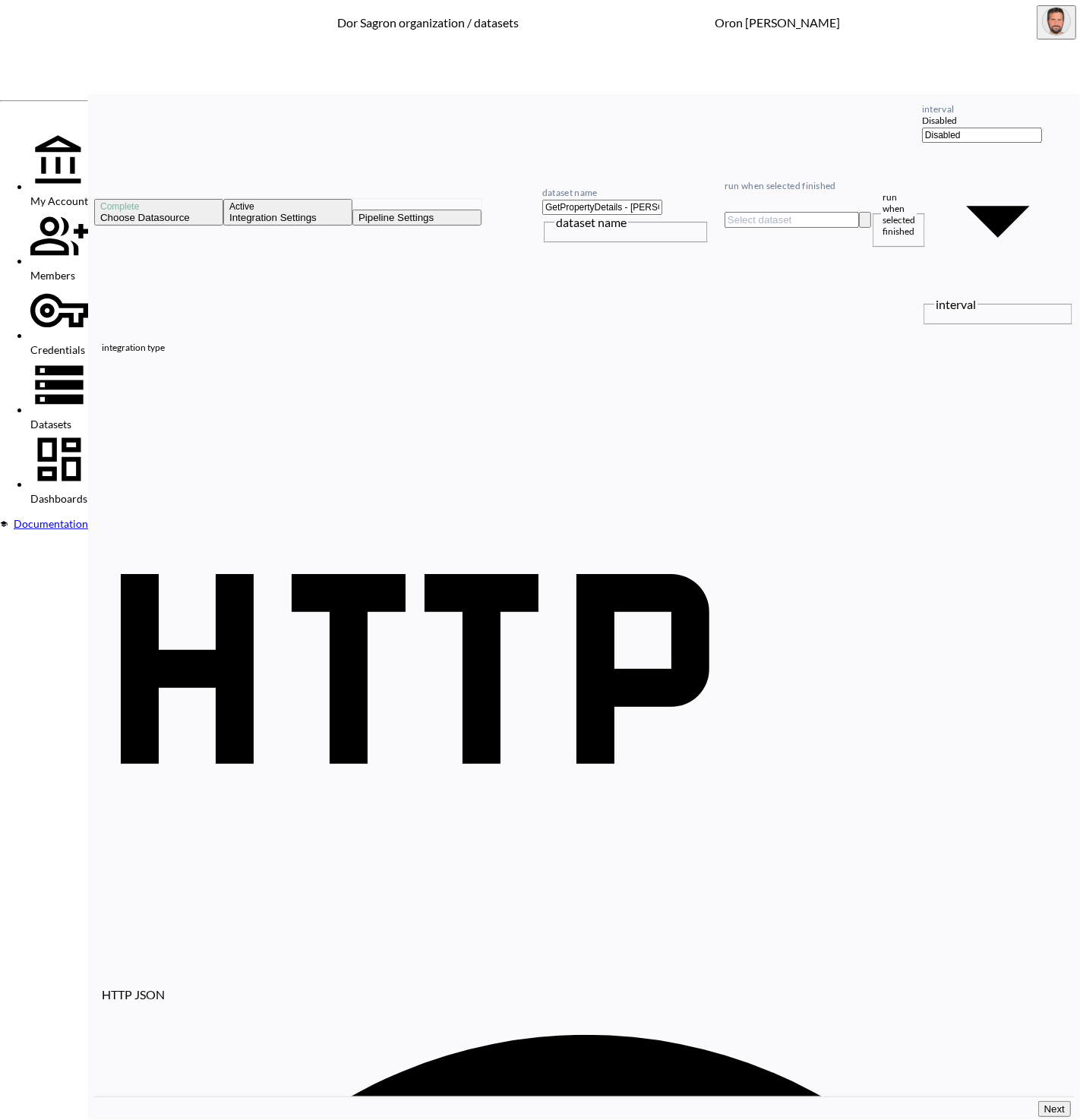
paste input "8012&State=[US_STATE]&City=[GEOGRAPHIC_DATA]=111+Catawba+Cove+Ln"
type input "[URL][DOMAIN_NAME][US_STATE]"
drag, startPoint x: 1034, startPoint y: 1102, endPoint x: 863, endPoint y: 971, distance: 215.4
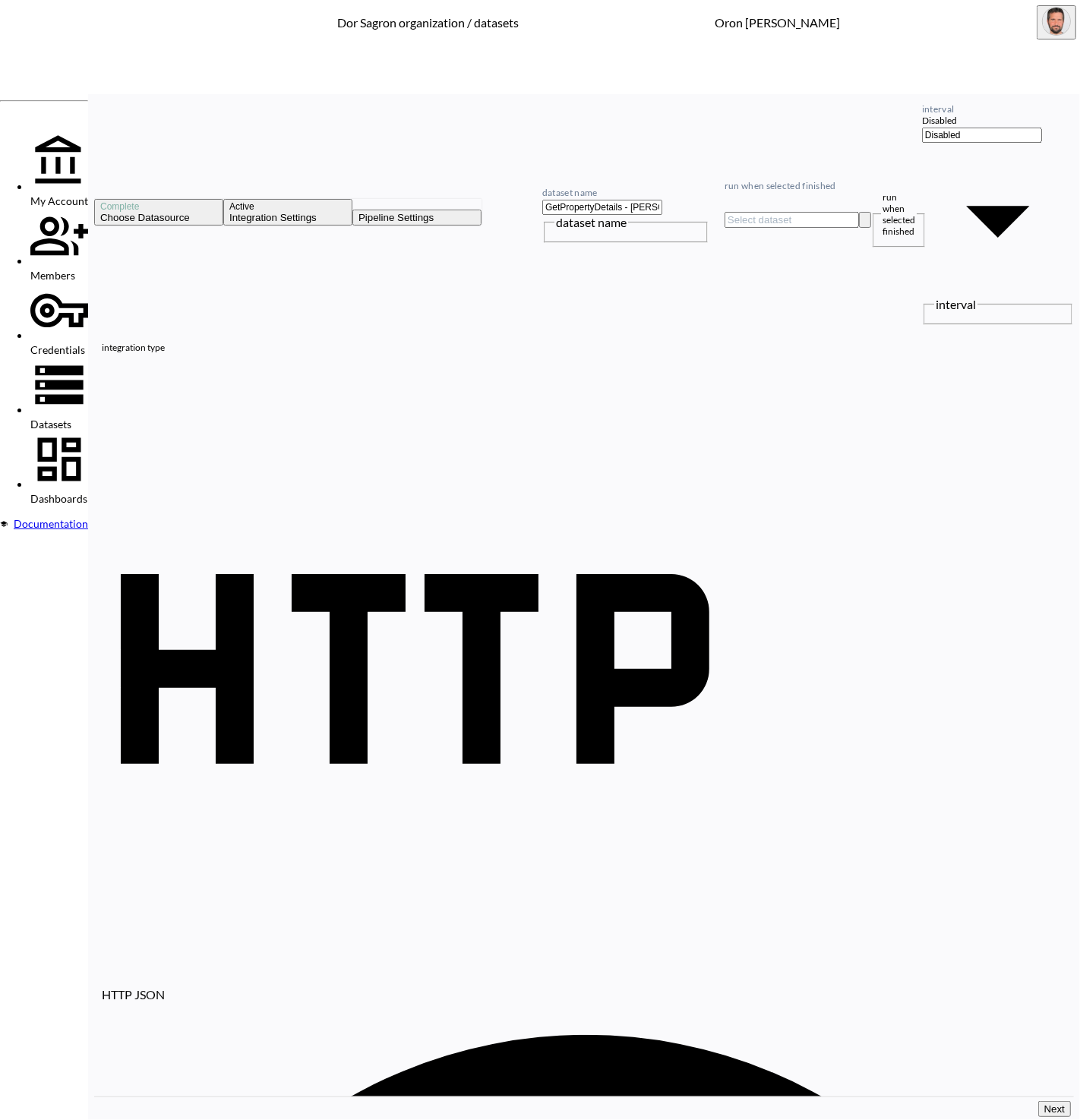
click at [1039, 1102] on button "Next" at bounding box center [1055, 1109] width 32 height 16
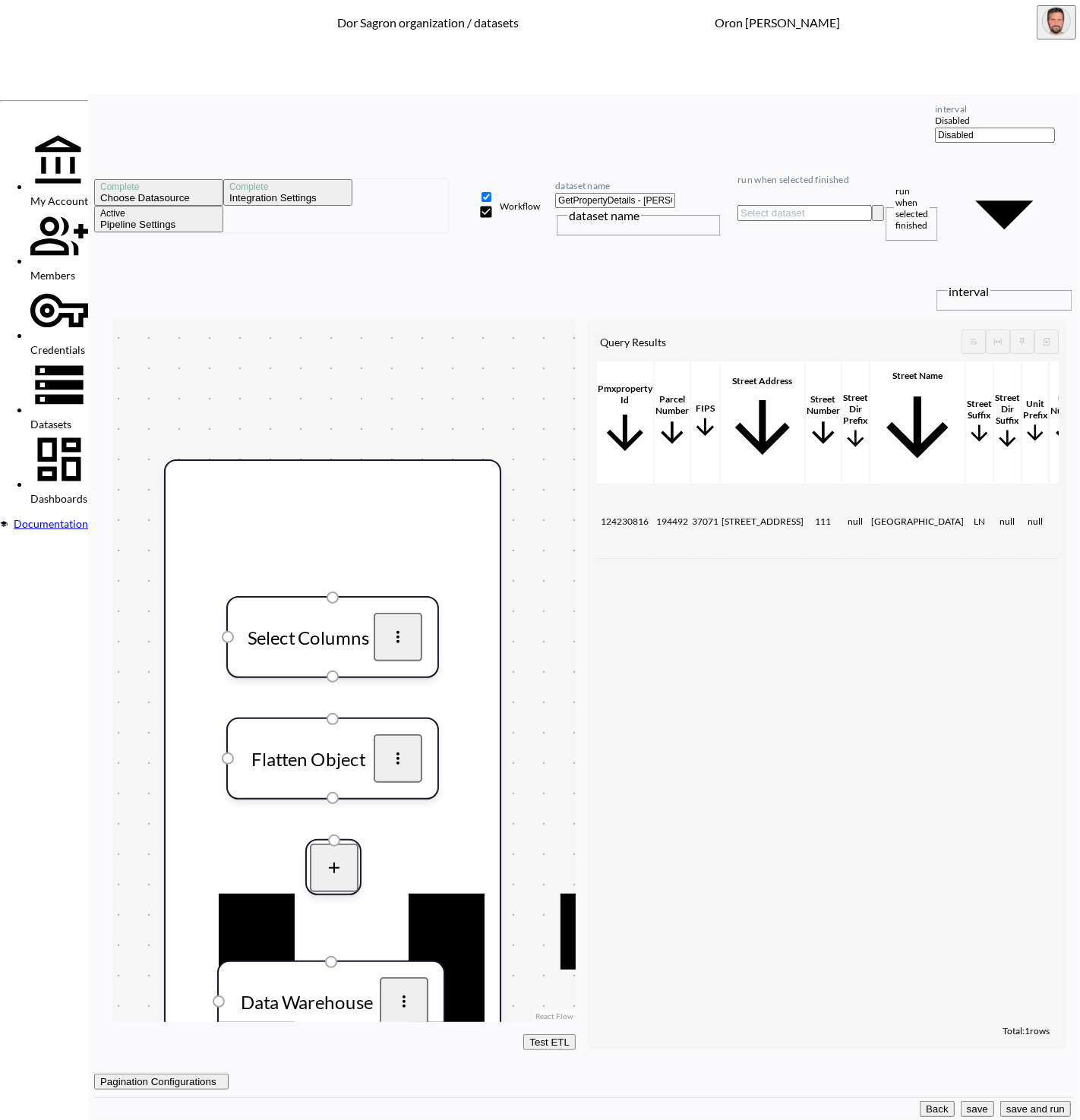
click at [675, 193] on input "GetPropertyDetails - [PERSON_NAME]" at bounding box center [615, 200] width 120 height 15
paste input "[STREET_ADDRESS]"
type input "GetPropertyDetails - [STREET_ADDRESS]"
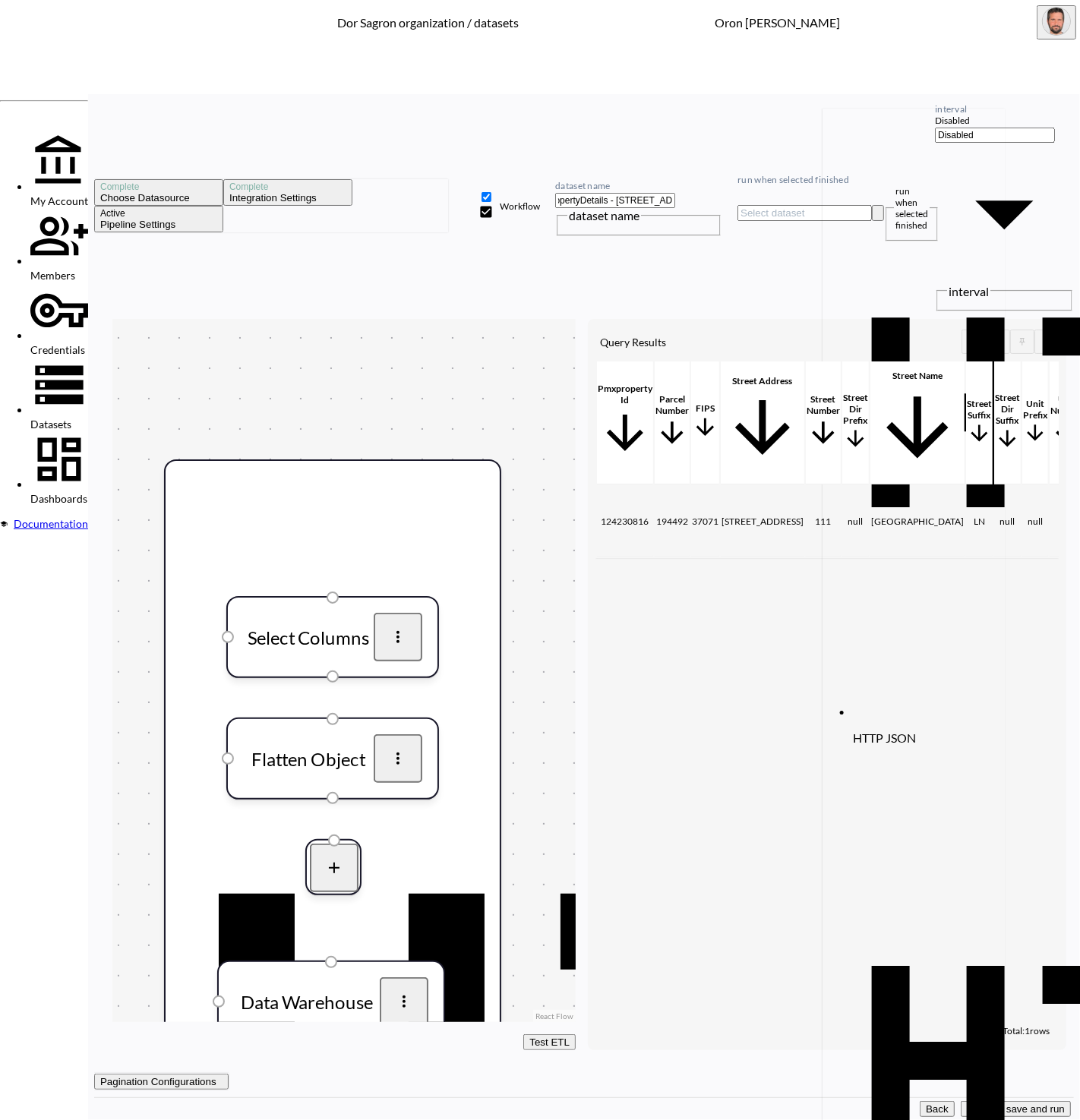
click at [872, 205] on input "run when selected finished" at bounding box center [804, 213] width 134 height 16
click at [940, 113] on li "HTTP JSON GetPropertyDetails - [PERSON_NAME]" at bounding box center [1005, 433] width 304 height 649
type input "GetPropertyDetails - [PERSON_NAME]"
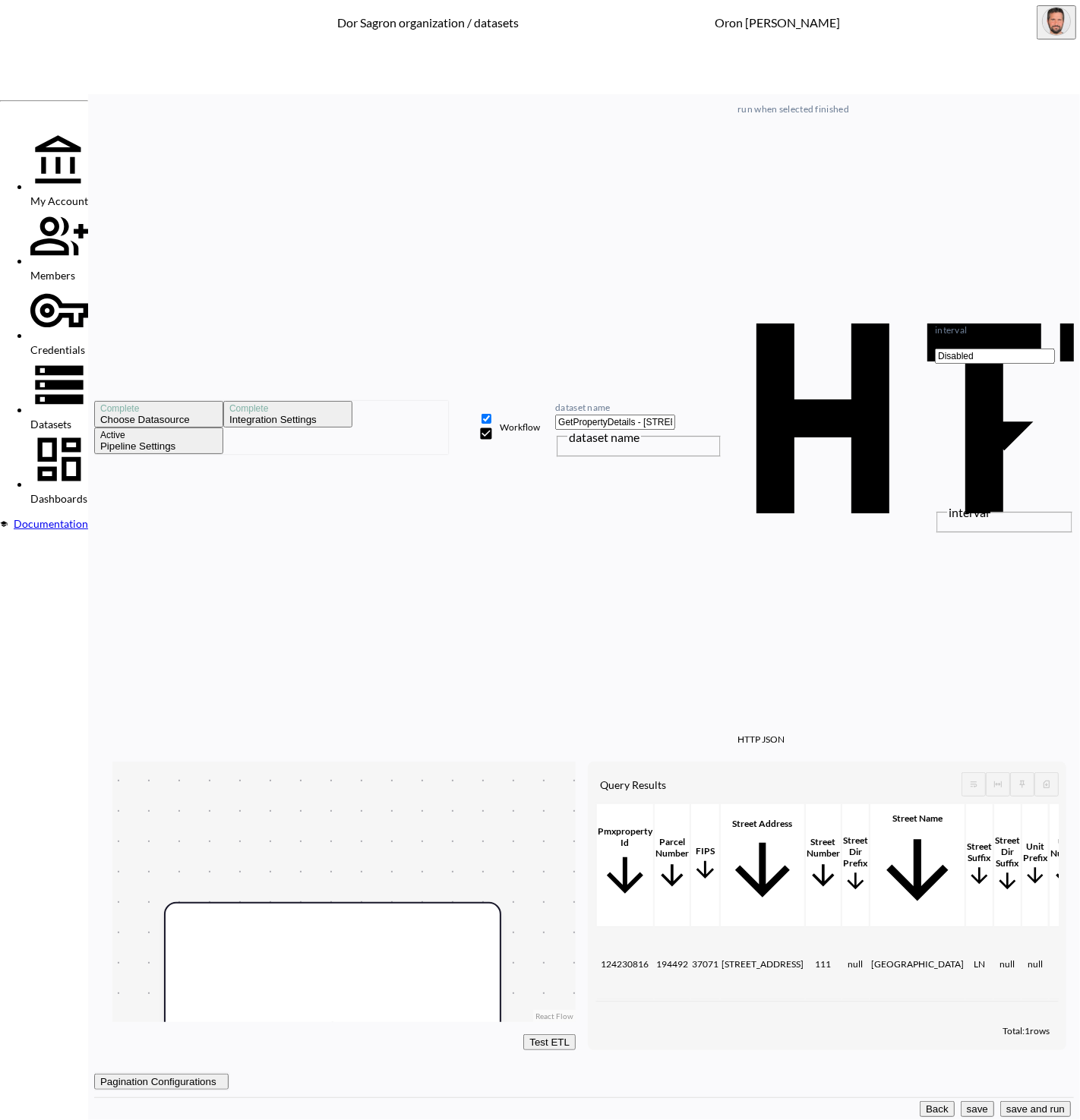
drag, startPoint x: 925, startPoint y: 418, endPoint x: 913, endPoint y: 399, distance: 22.5
click at [923, 803] on div "Pmxproperty Id Parcel Number FIPS Street Address Street [GEOGRAPHIC_DATA] Dir P…" at bounding box center [827, 911] width 464 height 216
click at [1040, 1105] on button "save and run" at bounding box center [1035, 1109] width 71 height 16
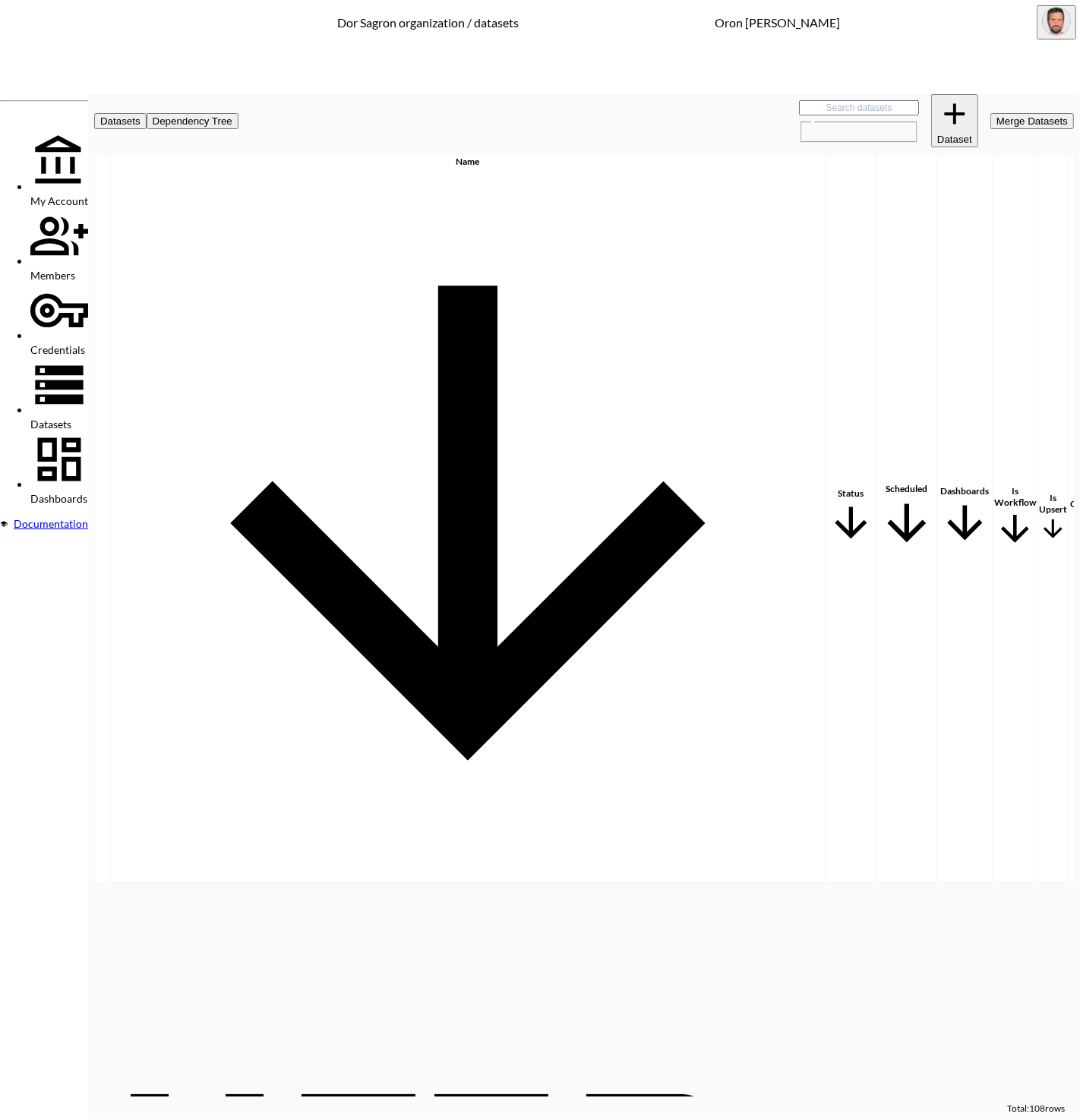
scroll to position [1347, 174]
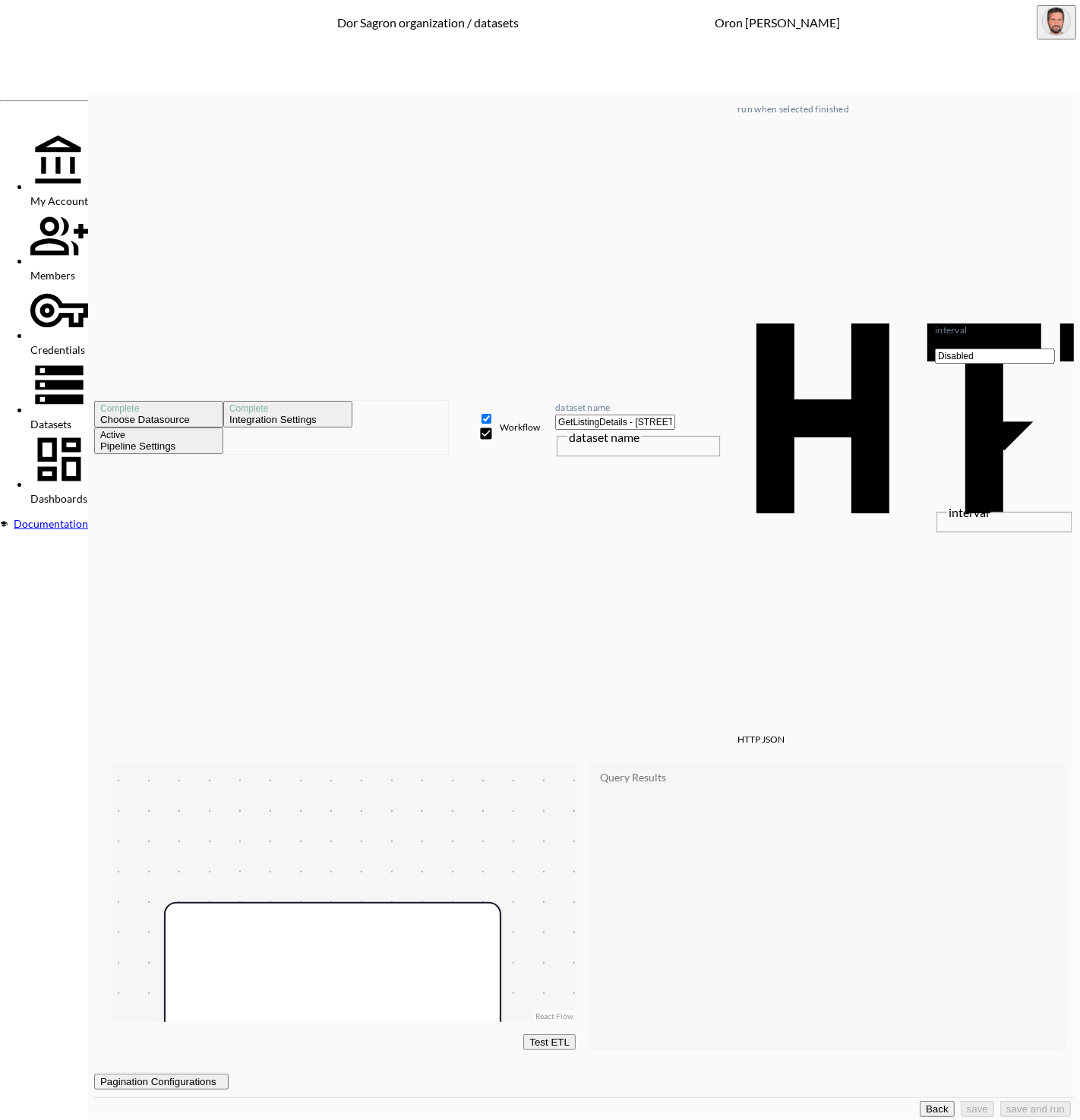
drag, startPoint x: 892, startPoint y: 1108, endPoint x: 850, endPoint y: 747, distance: 363.4
click at [920, 1106] on button "Back" at bounding box center [937, 1109] width 35 height 16
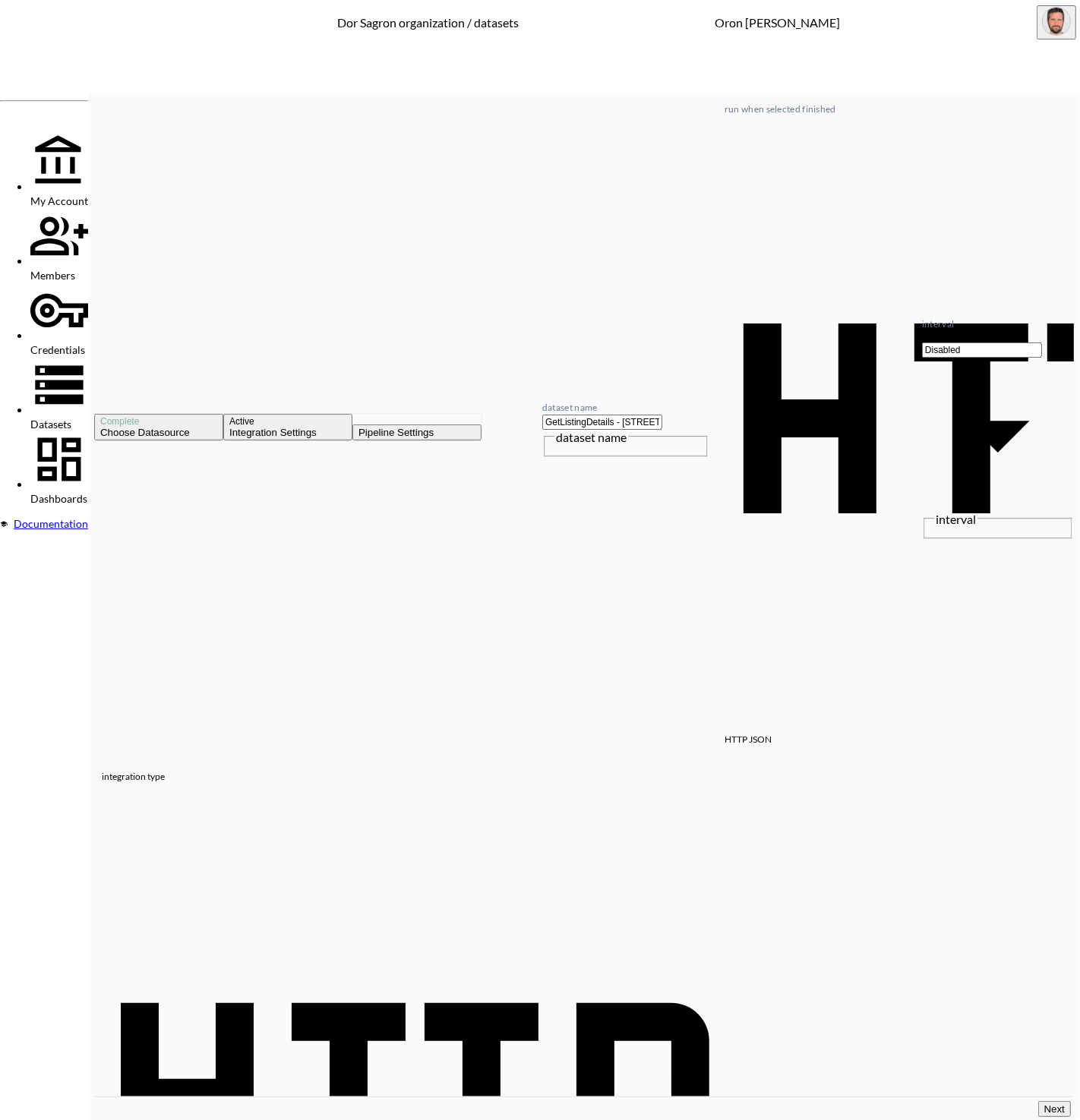
click at [49, 418] on span "Datasets" at bounding box center [51, 424] width 41 height 13
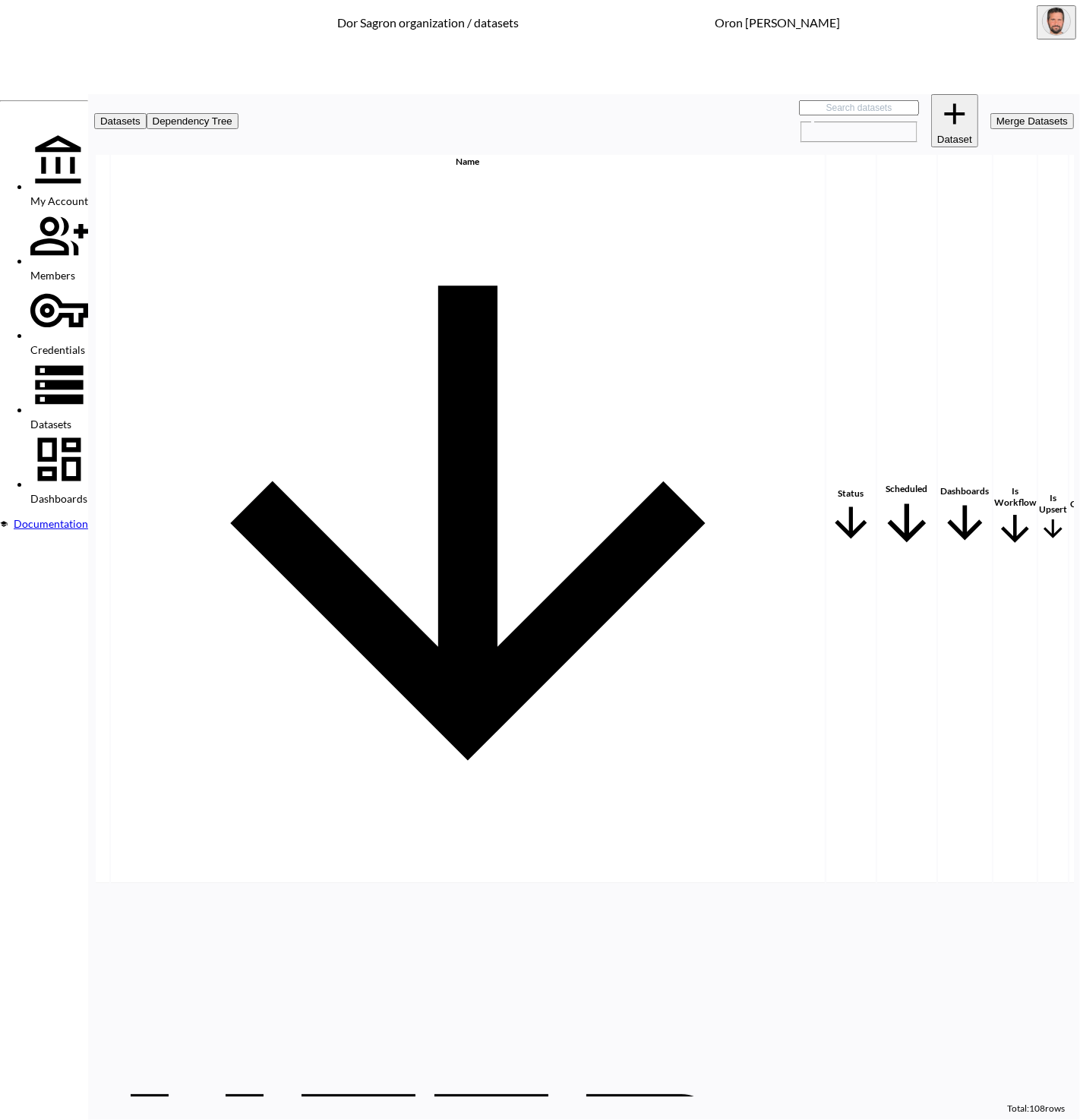
scroll to position [0, 174]
checkbox input "true"
checkbox input "false"
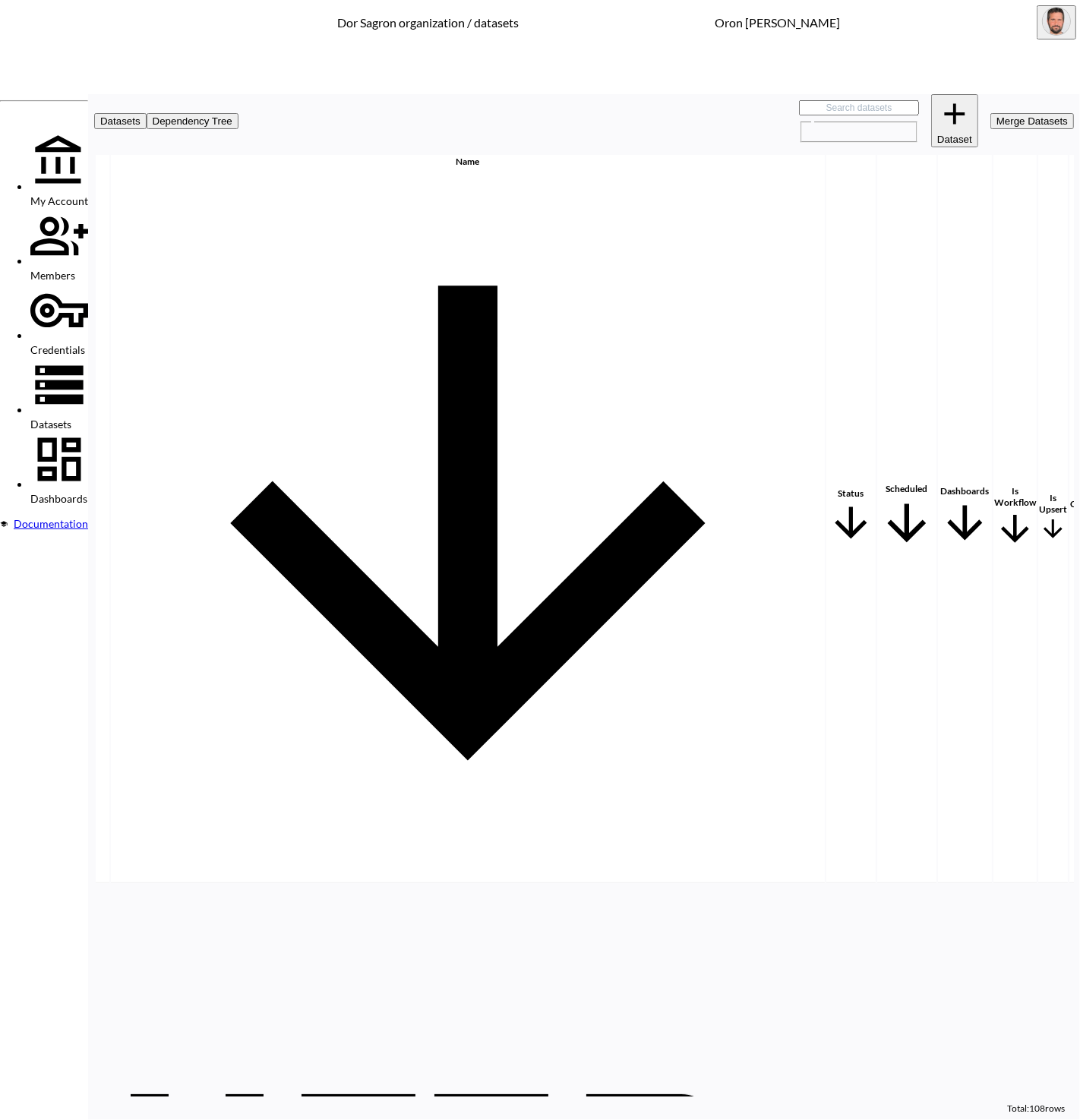
checkbox input "true"
checkbox input "false"
checkbox input "true"
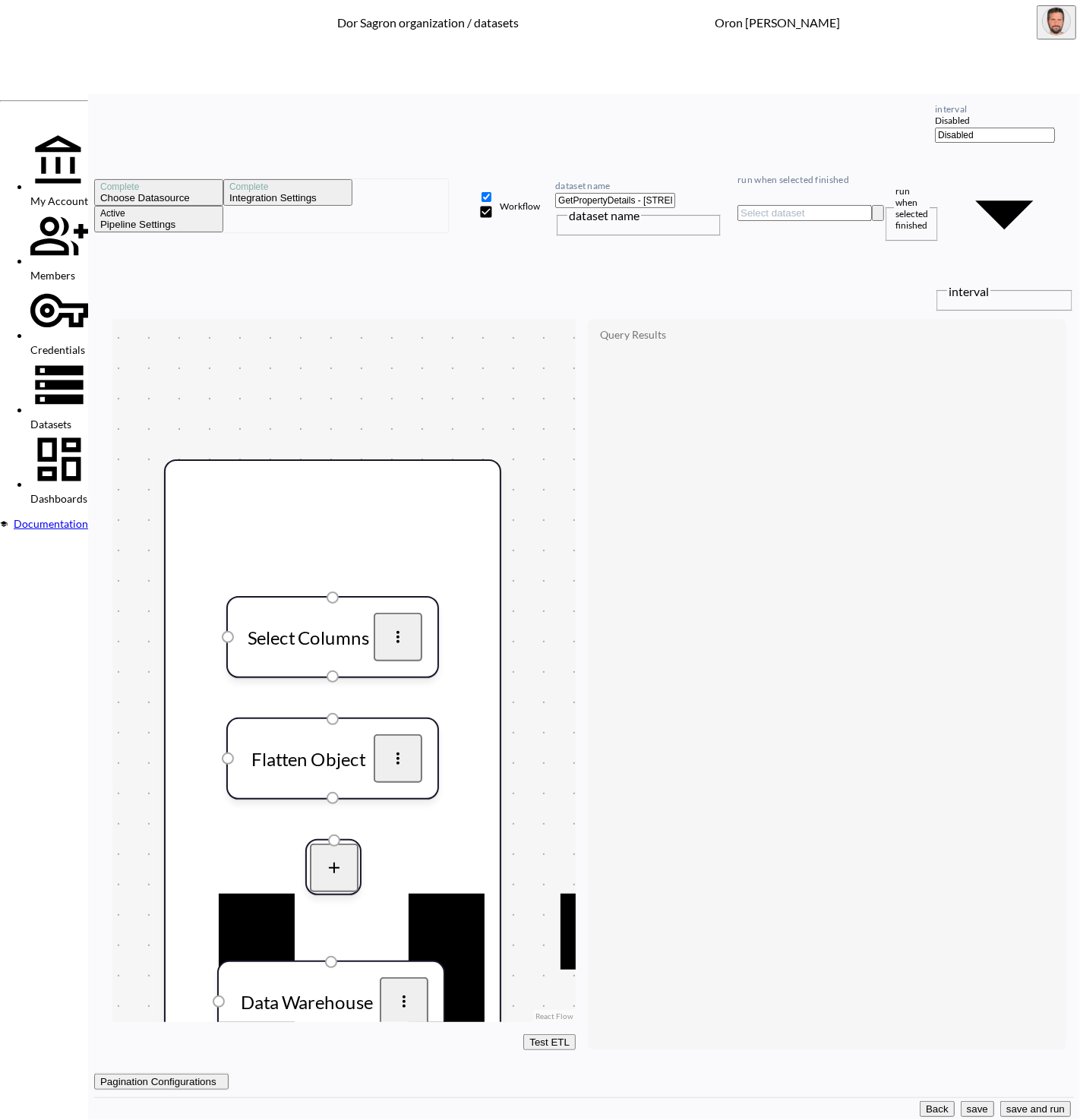
click at [920, 1102] on button "Back" at bounding box center [937, 1109] width 35 height 16
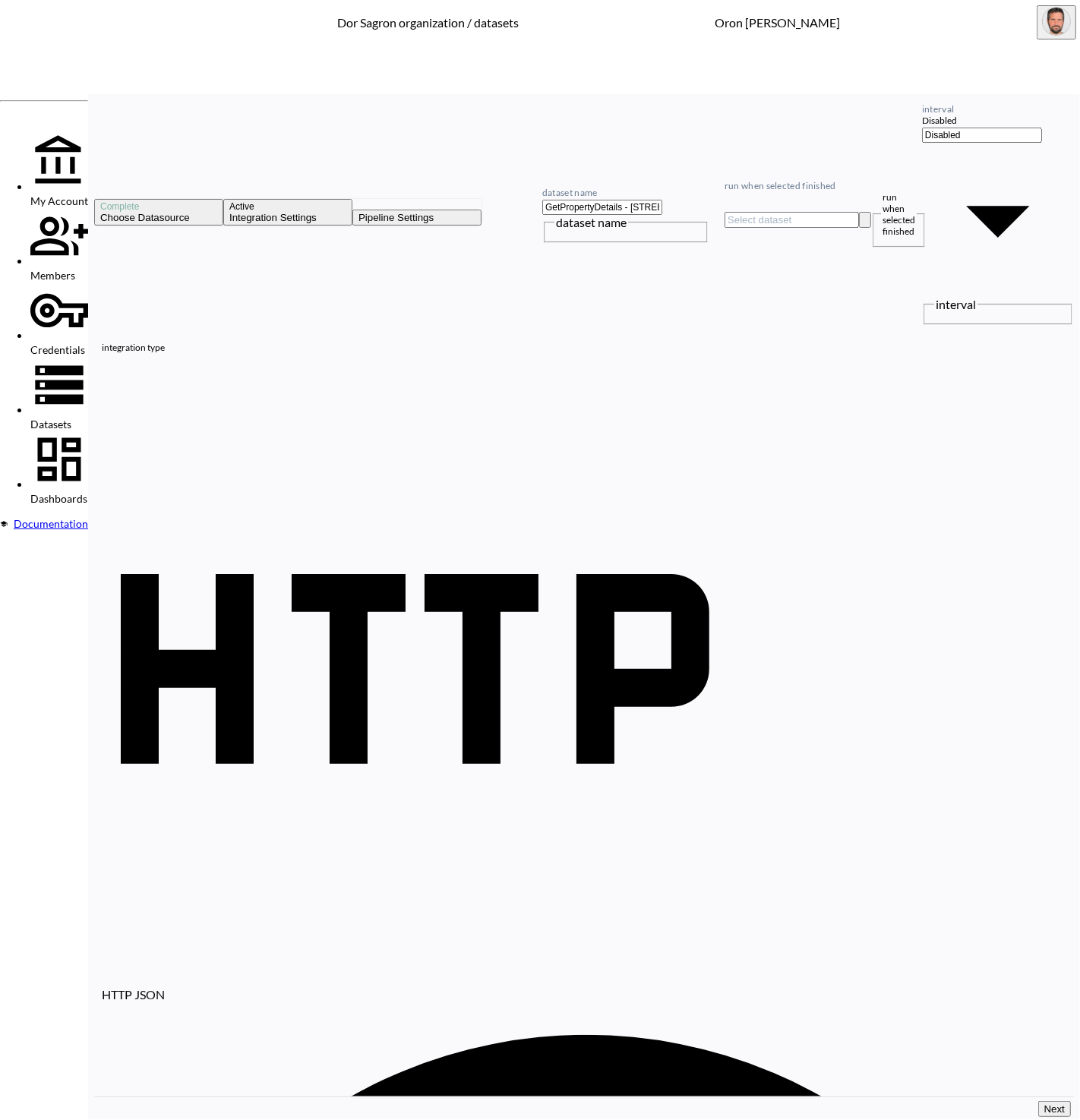
paste input "11217&State=[US_STATE]&City=[GEOGRAPHIC_DATA]=77+[GEOGRAPHIC_DATA]"
type input "[URL][DOMAIN_NAME][US_STATE]"
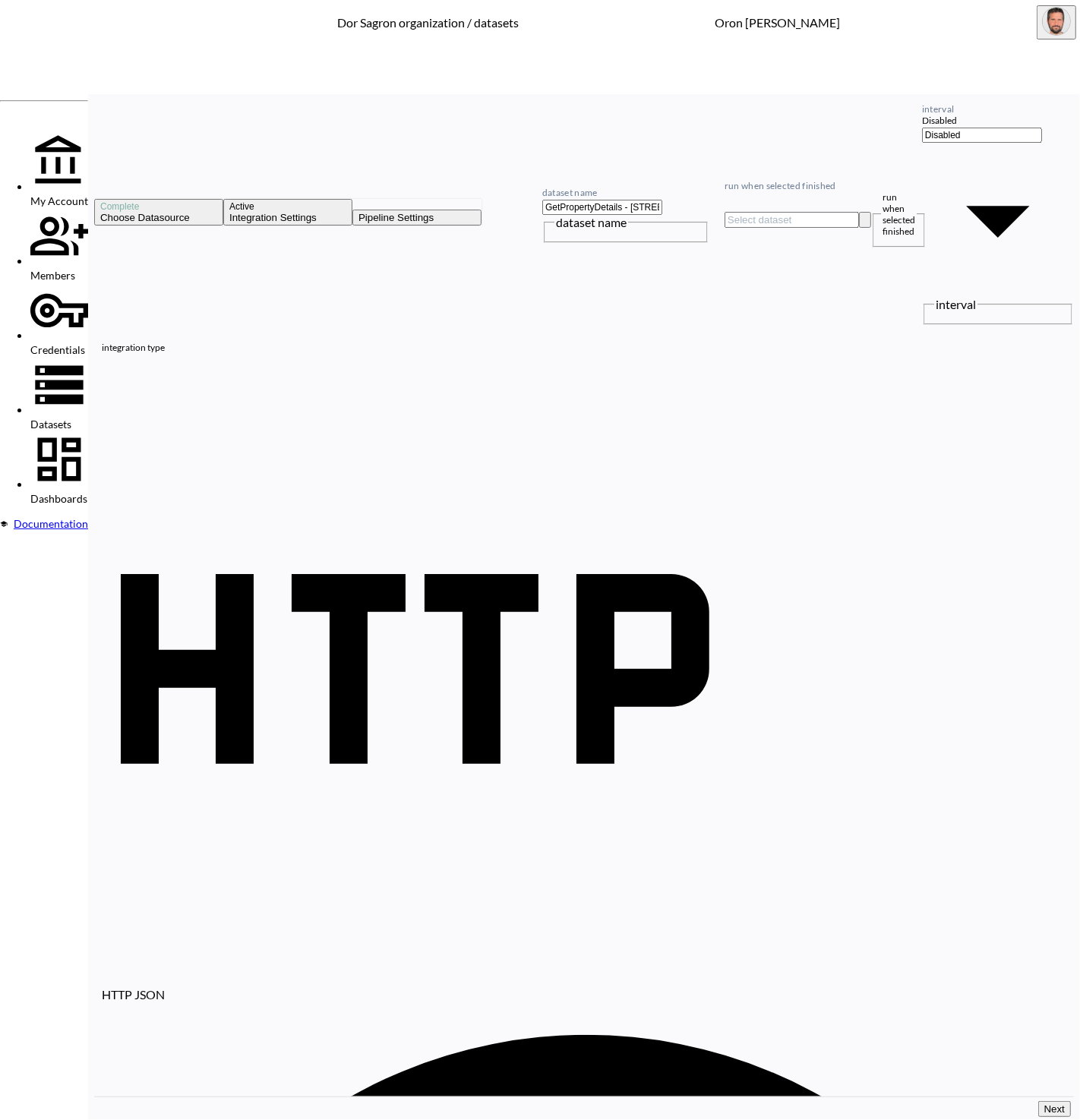
click at [1039, 1103] on button "Next" at bounding box center [1055, 1109] width 32 height 16
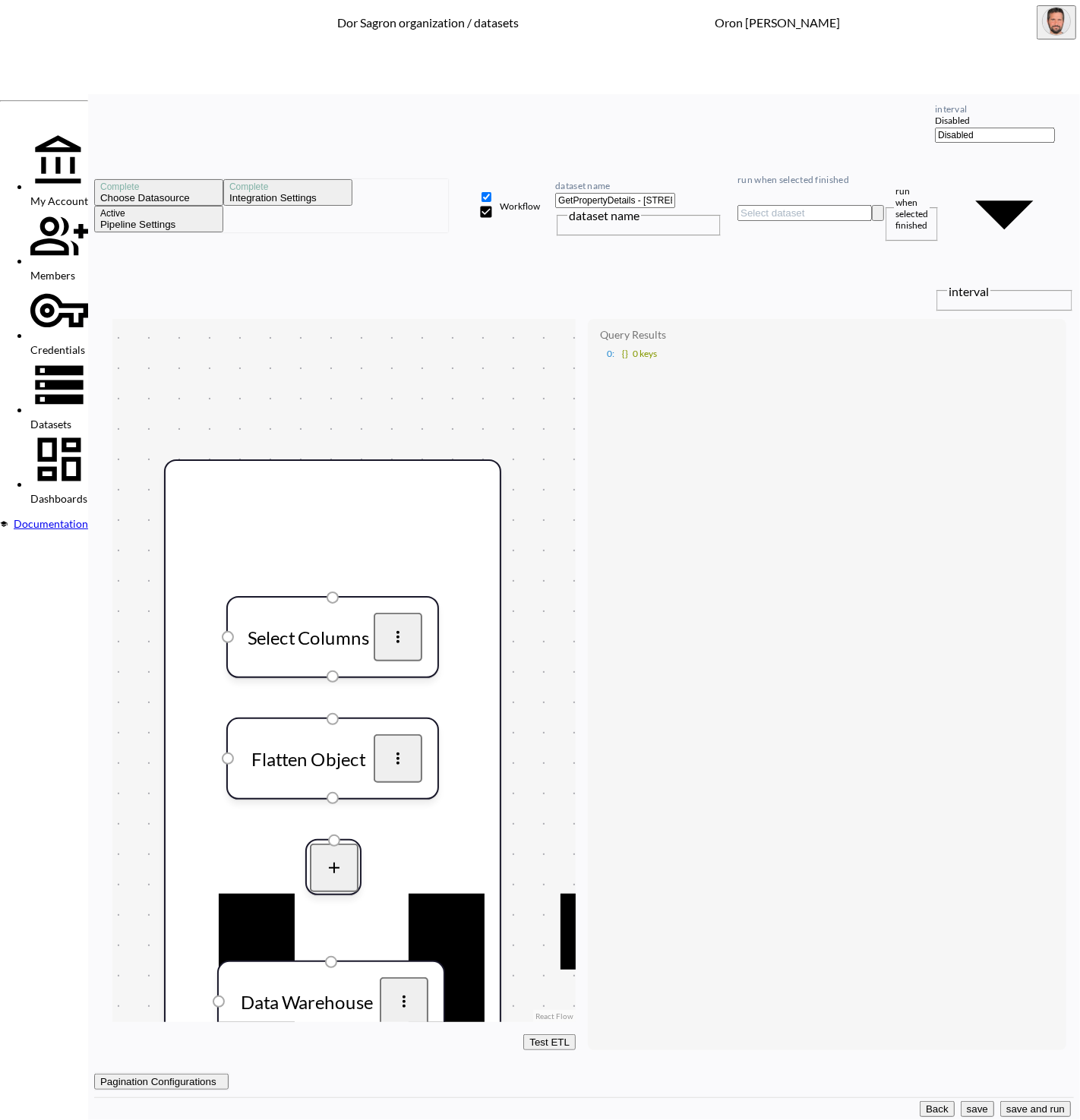
click at [675, 193] on input "GetPropertyDetails - [STREET_ADDRESS]" at bounding box center [615, 200] width 120 height 15
paste input "[STREET_ADDRESS]"
type input "GetPropertyDetails - [STREET_ADDRESS]"
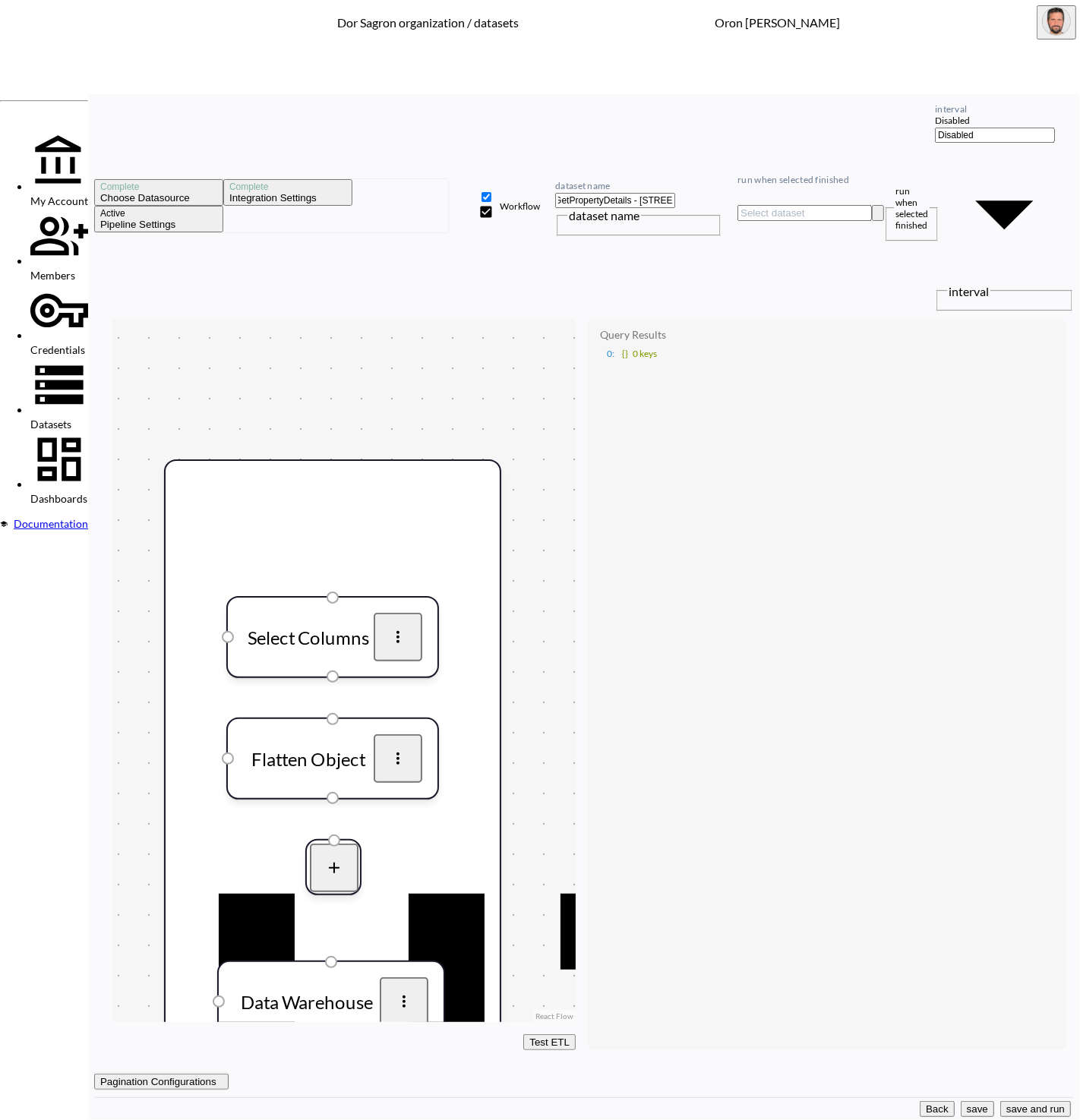
click at [863, 205] on input "run when selected finished" at bounding box center [804, 213] width 134 height 16
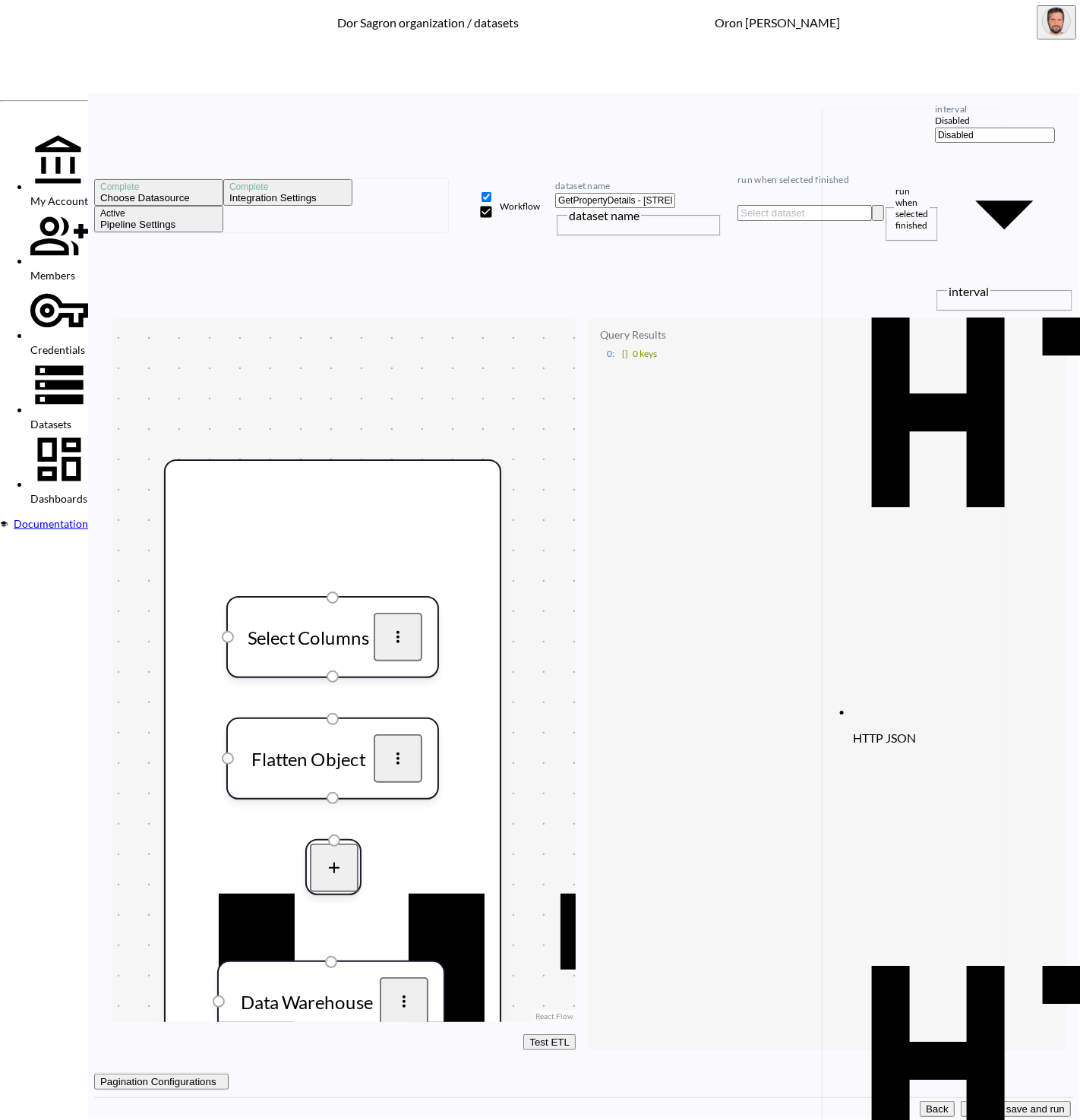
scroll to position [0, 61]
type input "GetPropertyDetails - [STREET_ADDRESS]"
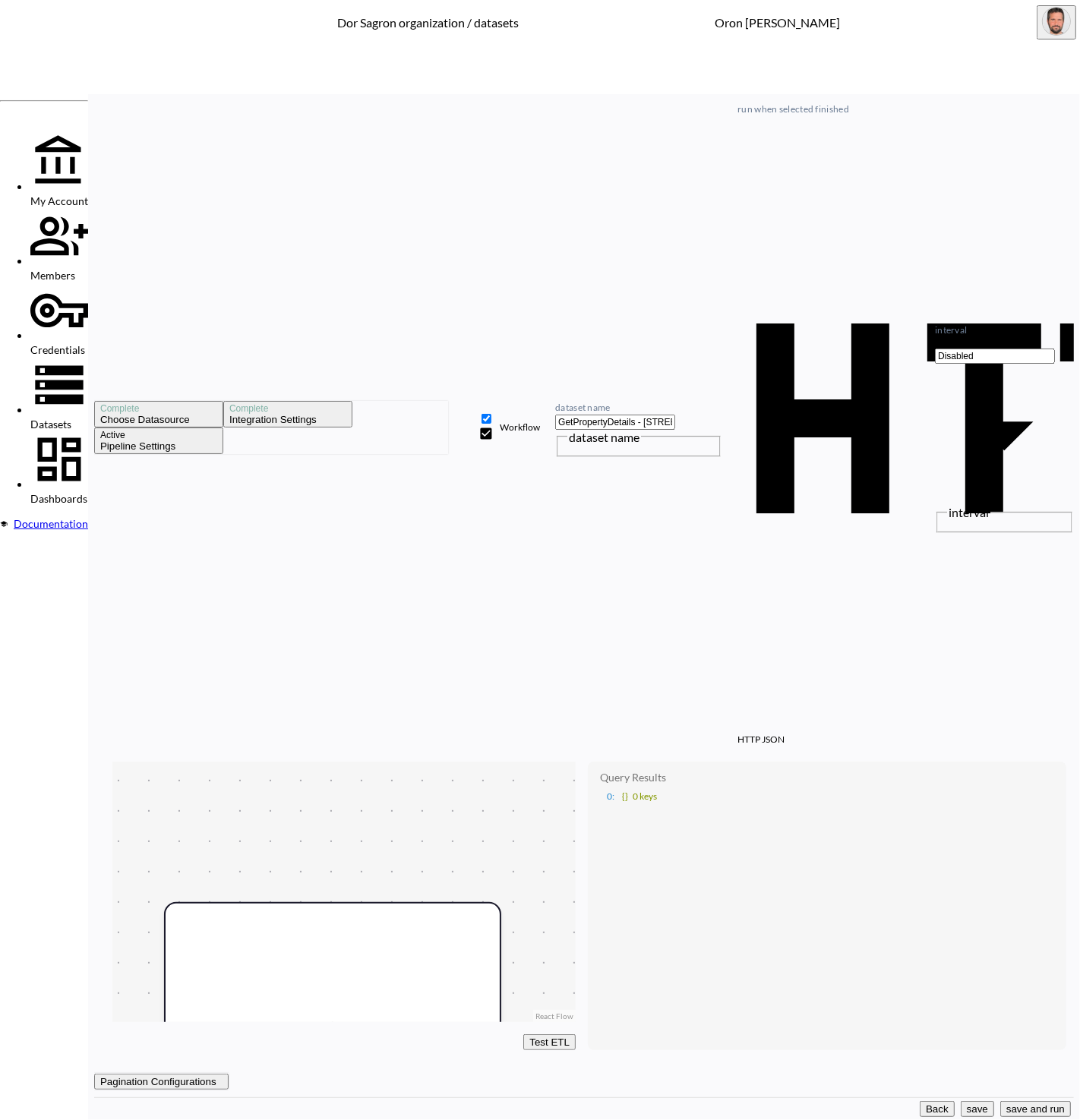
click at [920, 1109] on button "Back" at bounding box center [937, 1109] width 35 height 16
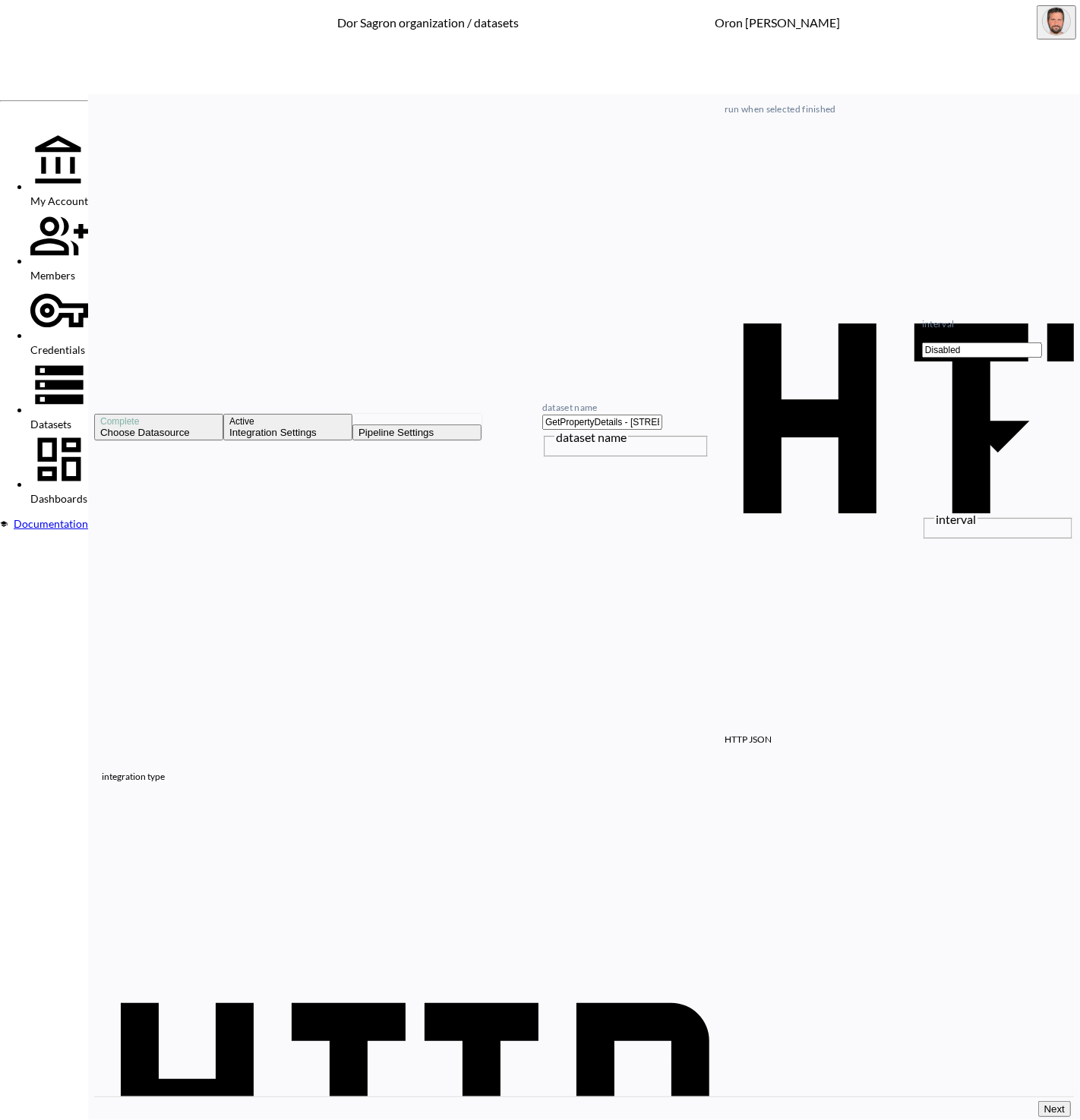
click at [71, 418] on span "Datasets" at bounding box center [51, 424] width 41 height 13
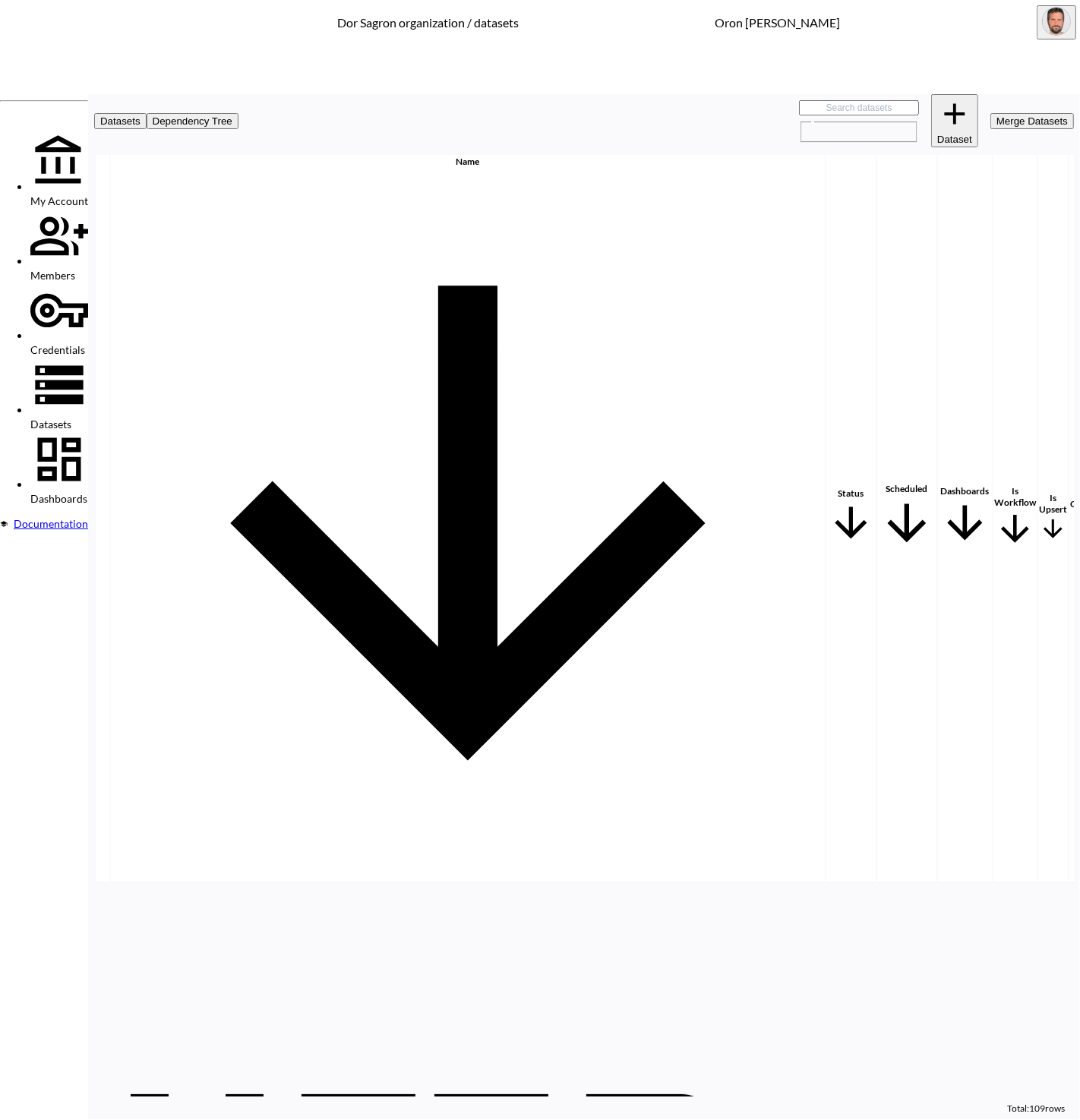
scroll to position [0, 174]
checkbox input "false"
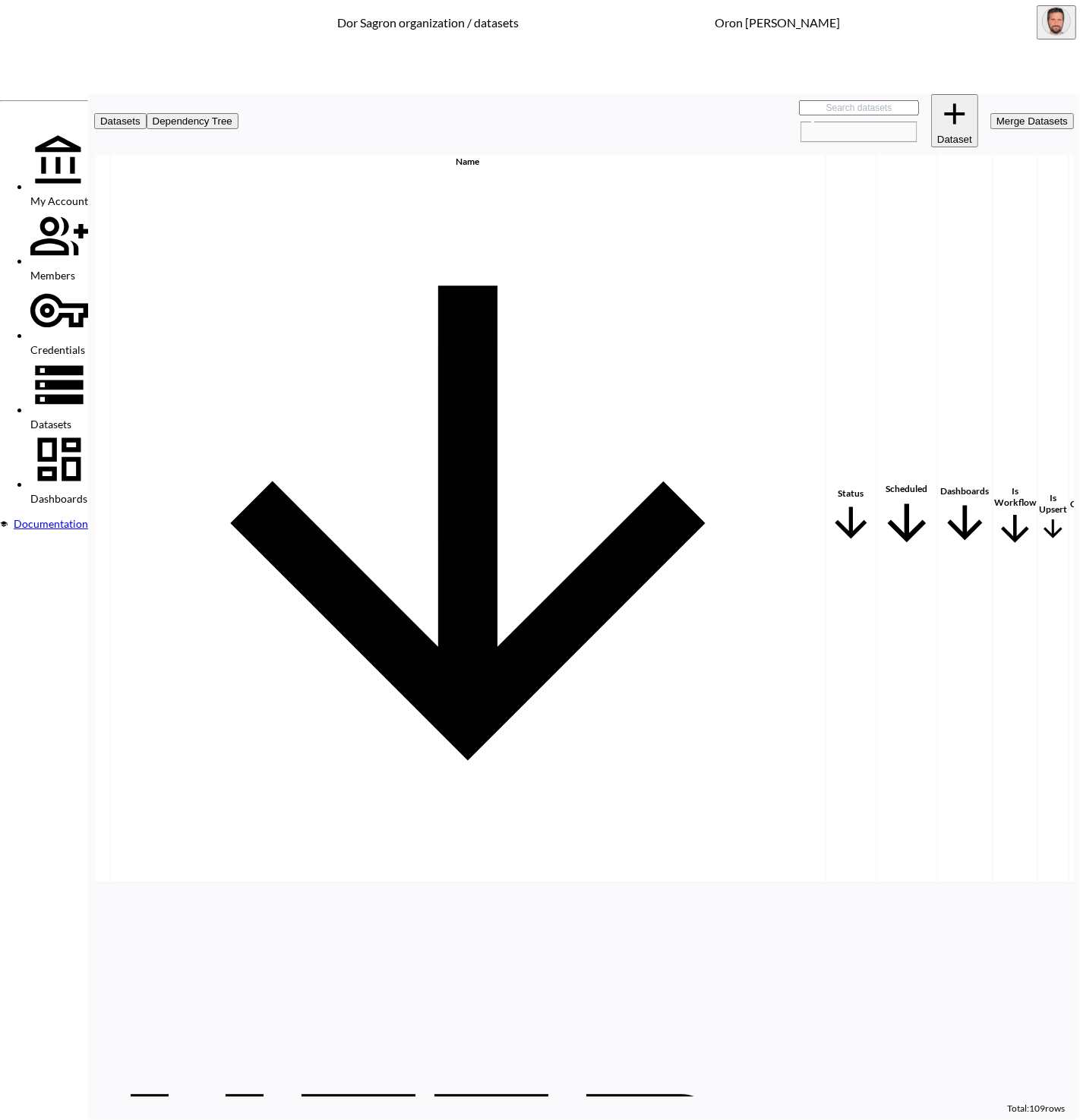
checkbox input "true"
checkbox input "false"
checkbox input "true"
checkbox input "false"
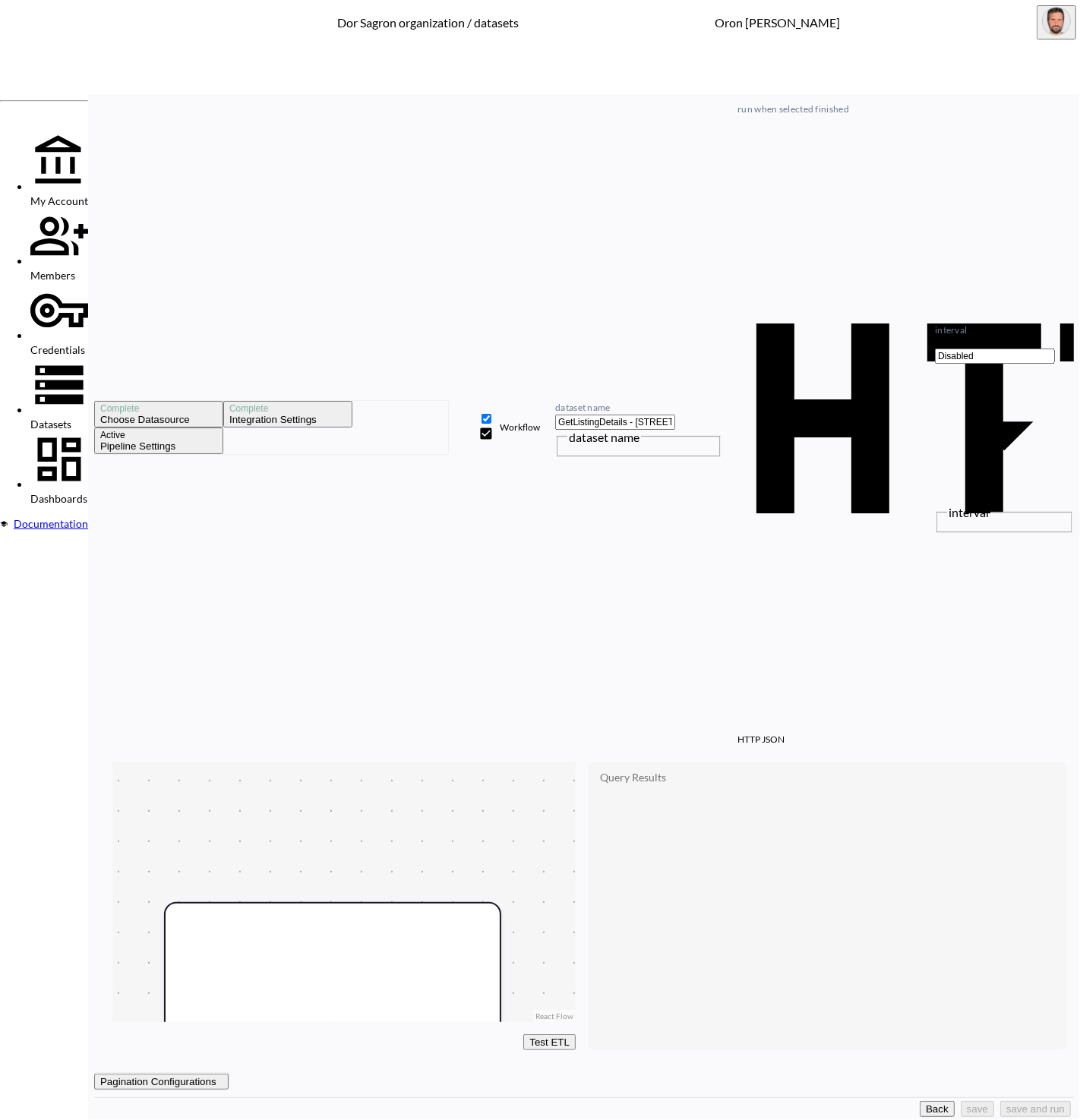
drag, startPoint x: 885, startPoint y: 1100, endPoint x: 878, endPoint y: 978, distance: 122.2
click at [920, 1102] on button "Back" at bounding box center [937, 1109] width 35 height 16
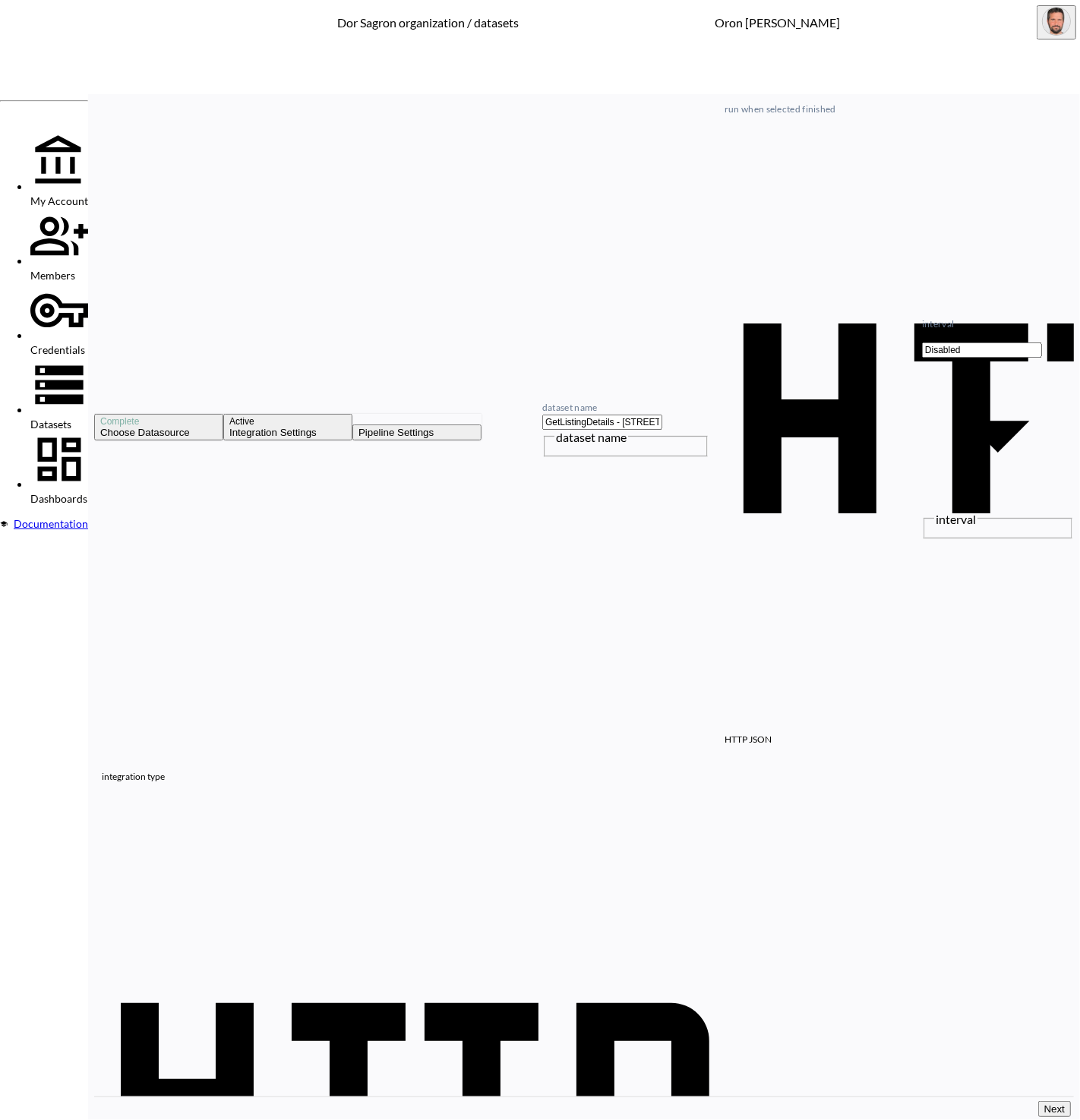
click at [71, 418] on span "Datasets" at bounding box center [51, 424] width 41 height 13
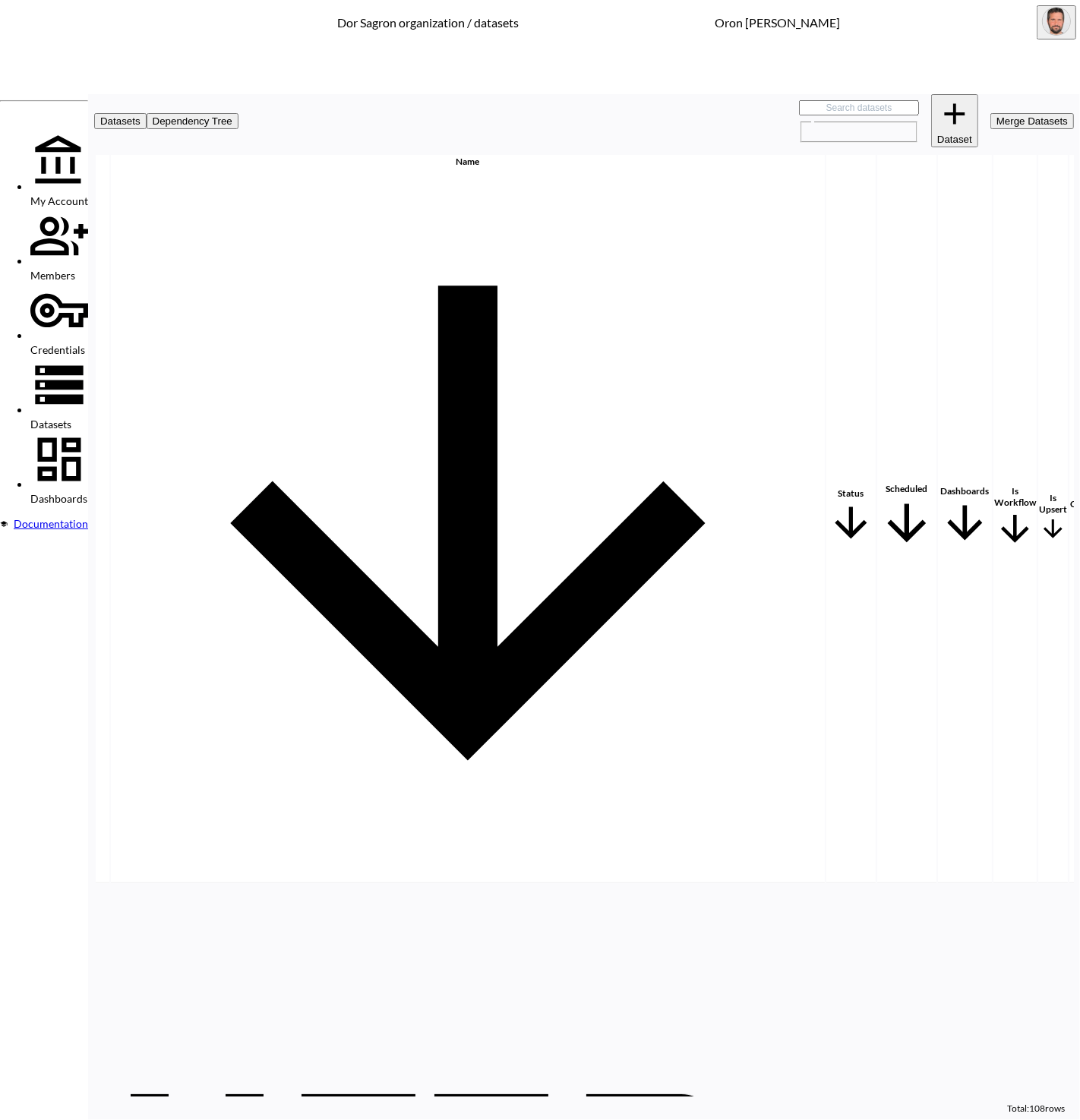
scroll to position [0, 174]
checkbox input "true"
checkbox input "false"
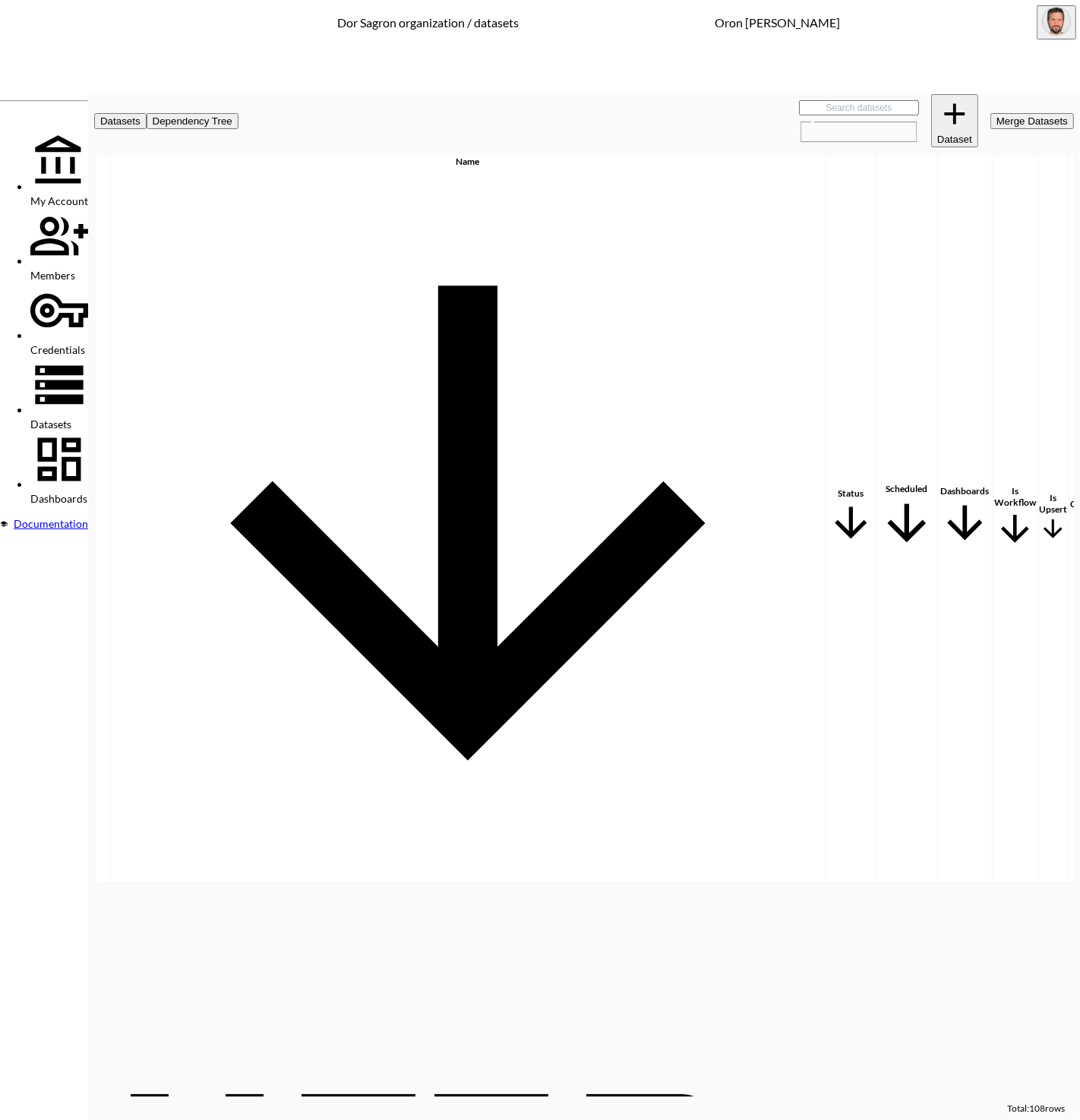
checkbox input "true"
checkbox input "false"
checkbox input "true"
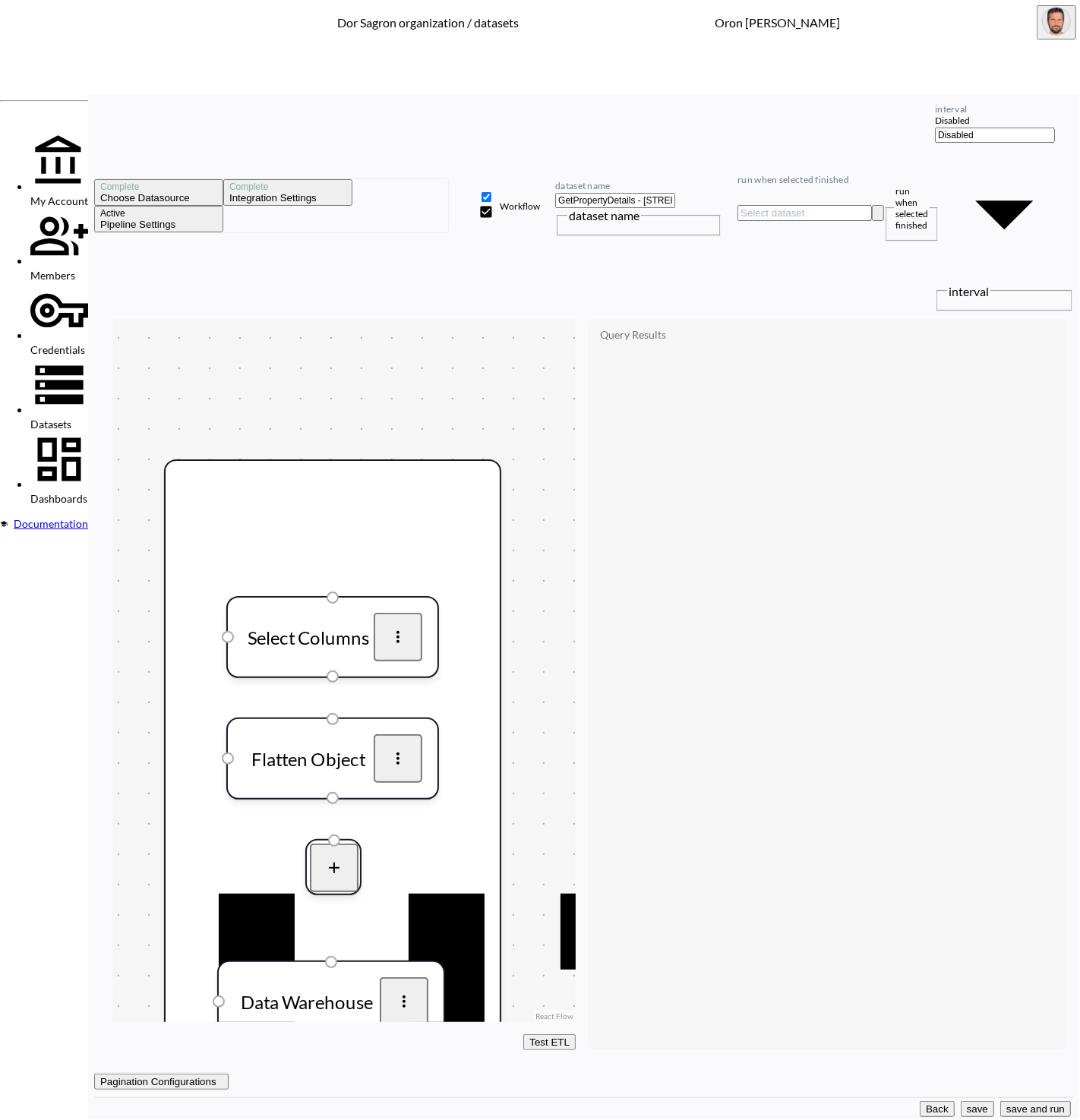
drag, startPoint x: 887, startPoint y: 1098, endPoint x: 750, endPoint y: 680, distance: 439.9
click at [920, 1102] on button "Back" at bounding box center [937, 1109] width 35 height 16
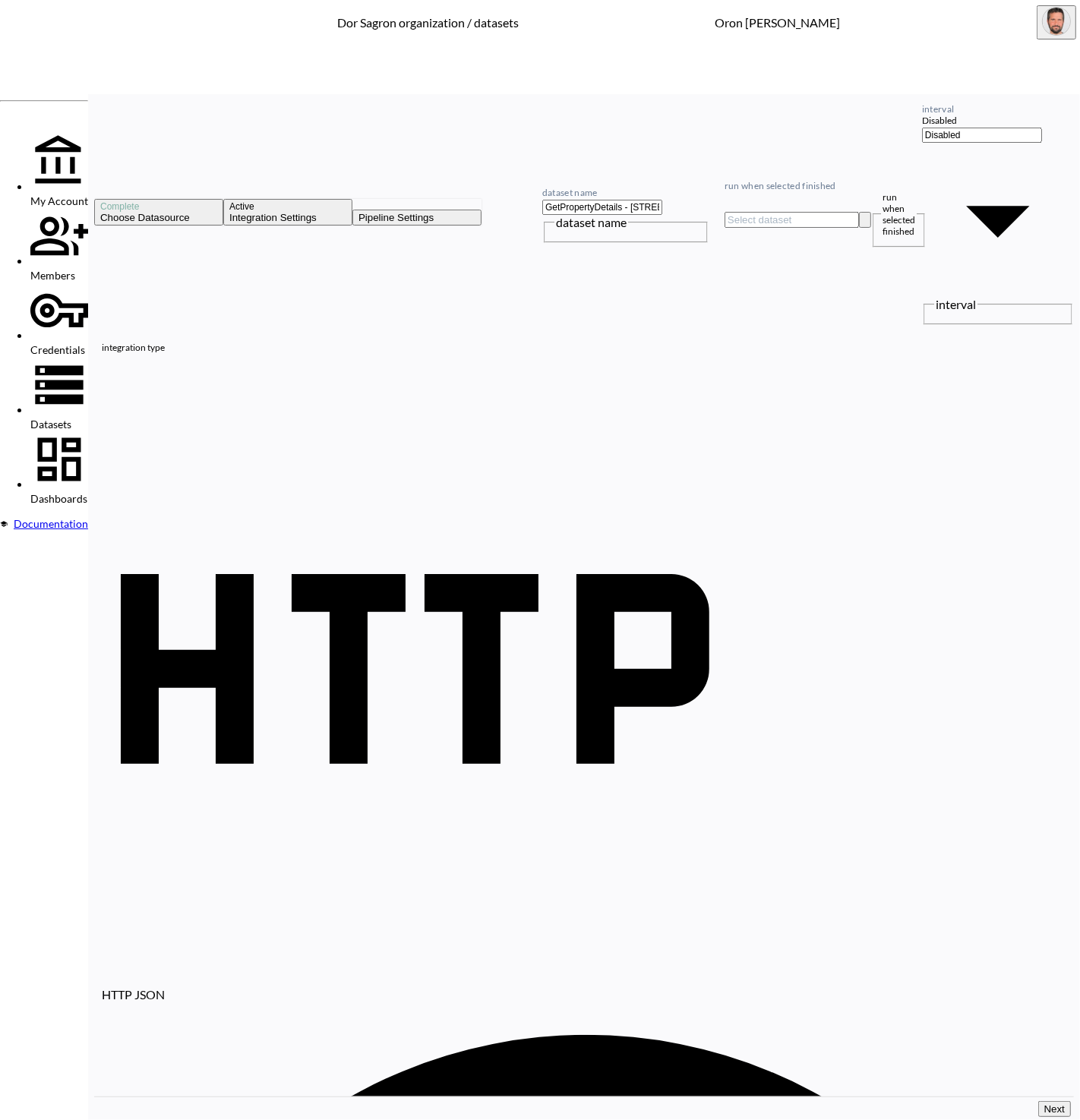
paste input "33131&State=[US_STATE]&City=[GEOGRAPHIC_DATA]=808+Brickell+Key+Dr&UnitNumber=18…"
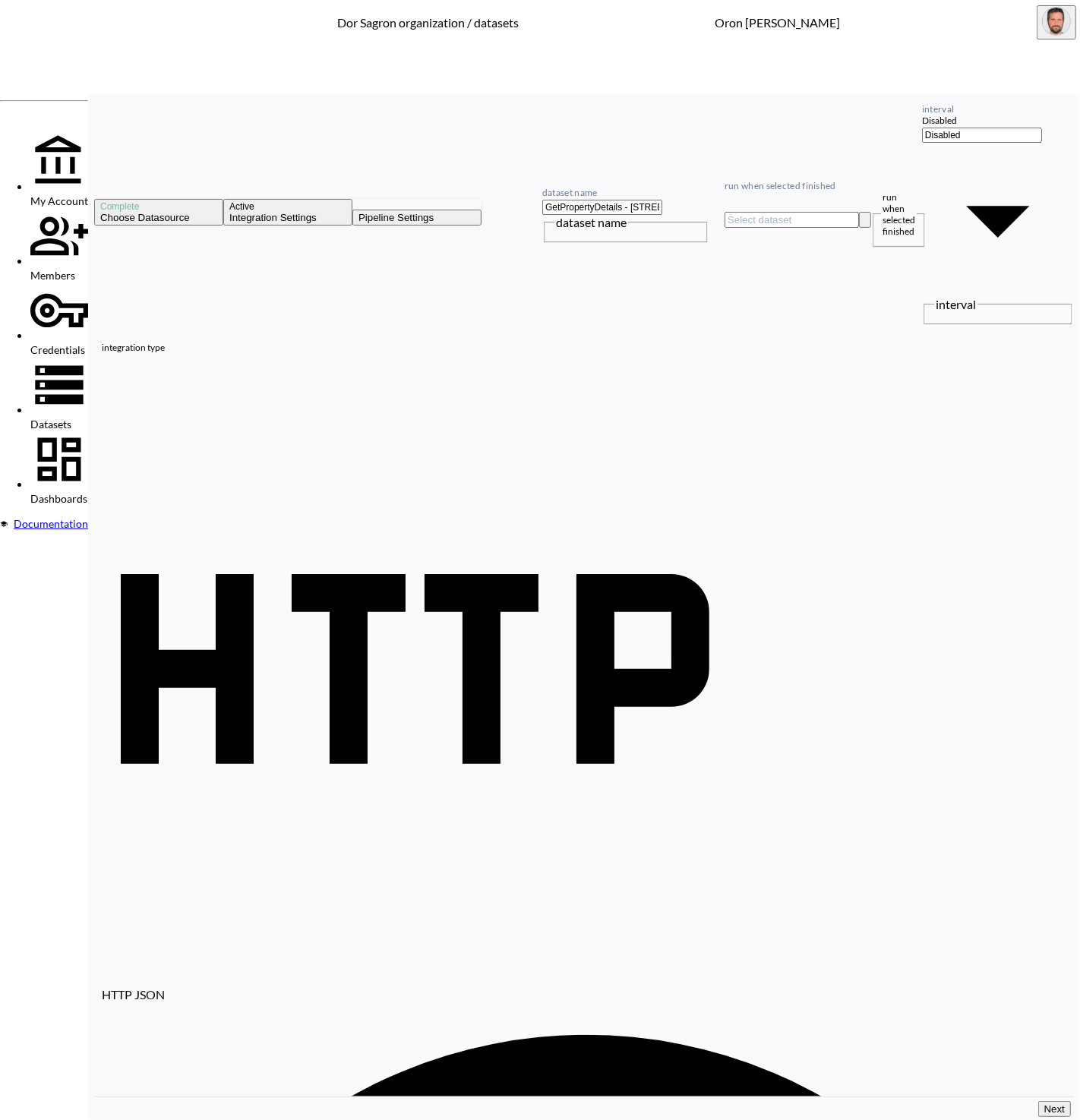
type input "[URL][DOMAIN_NAME][US_STATE]"
click at [663, 200] on input "GetPropertyDetails - [STREET_ADDRESS]" at bounding box center [602, 207] width 120 height 15
paste input "[STREET_ADDRESS]"
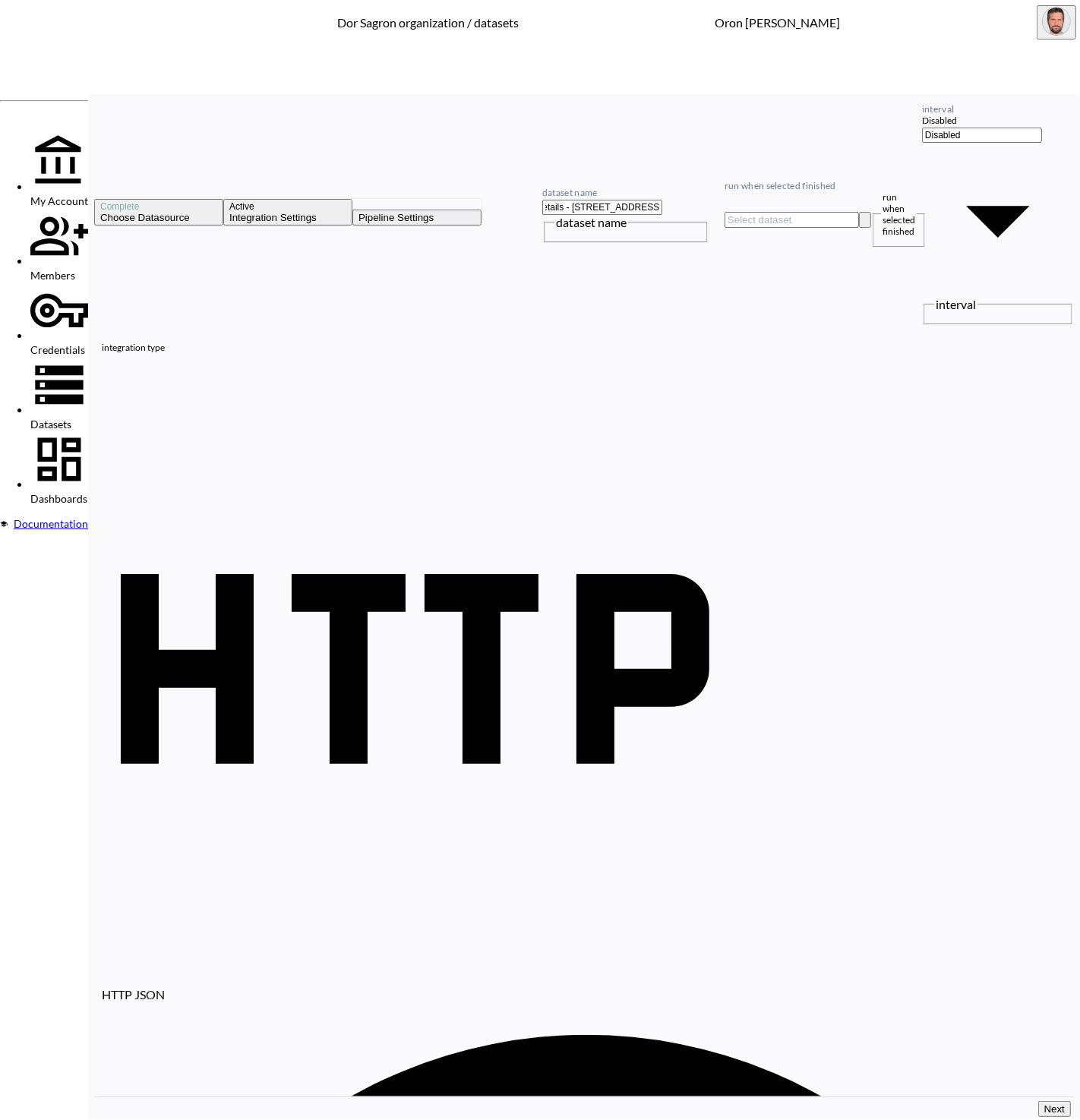
scroll to position [0, 58]
type input "GetPropertyDetails - [STREET_ADDRESS]"
click at [843, 212] on input "run when selected finished" at bounding box center [792, 220] width 134 height 16
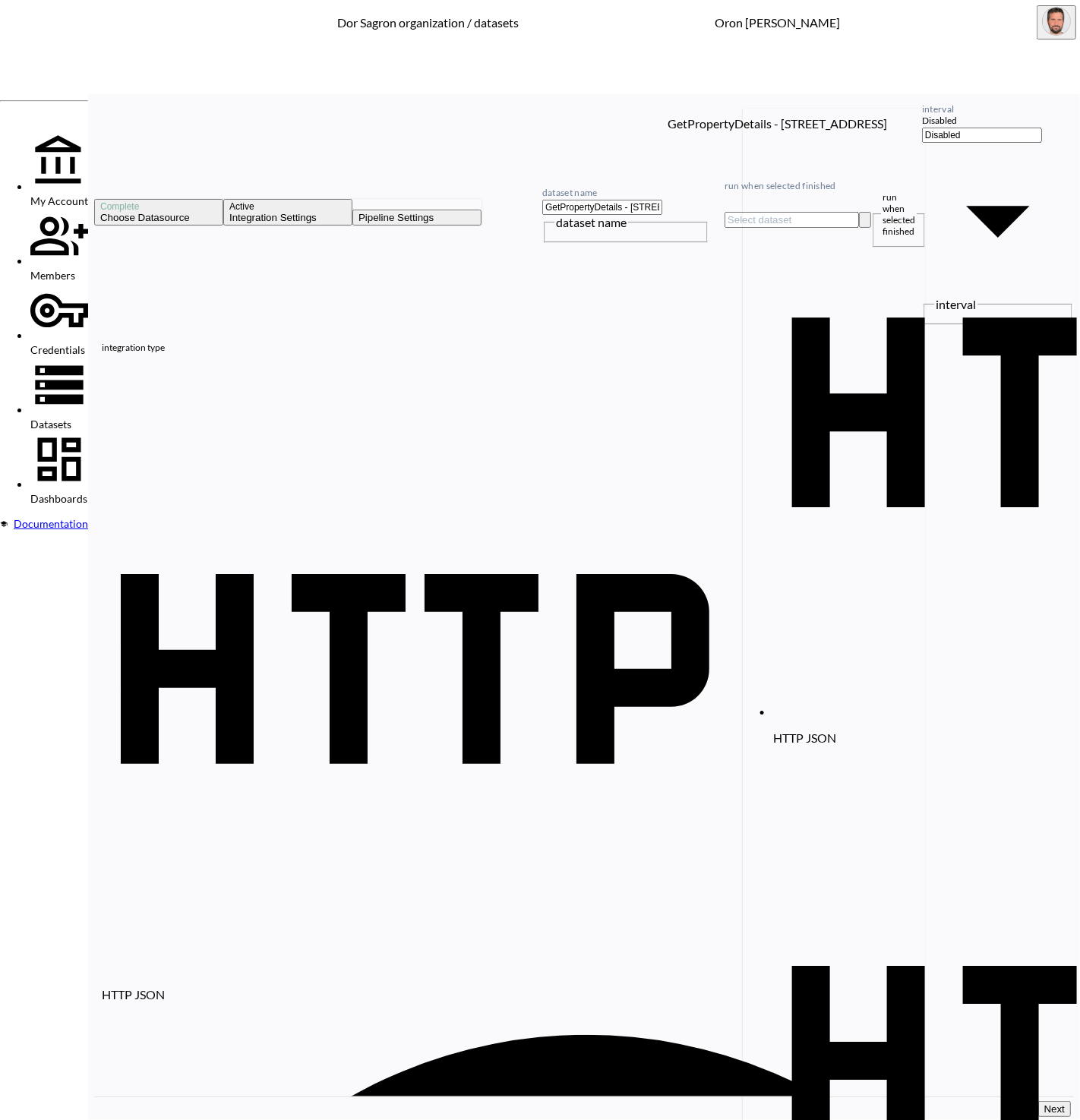
scroll to position [8, 125]
click at [671, 129] on div "GetPropertyDetails - [STREET_ADDRESS]" at bounding box center [778, 122] width 219 height 14
type input "GetPropertyDetails - [STREET_ADDRESS]"
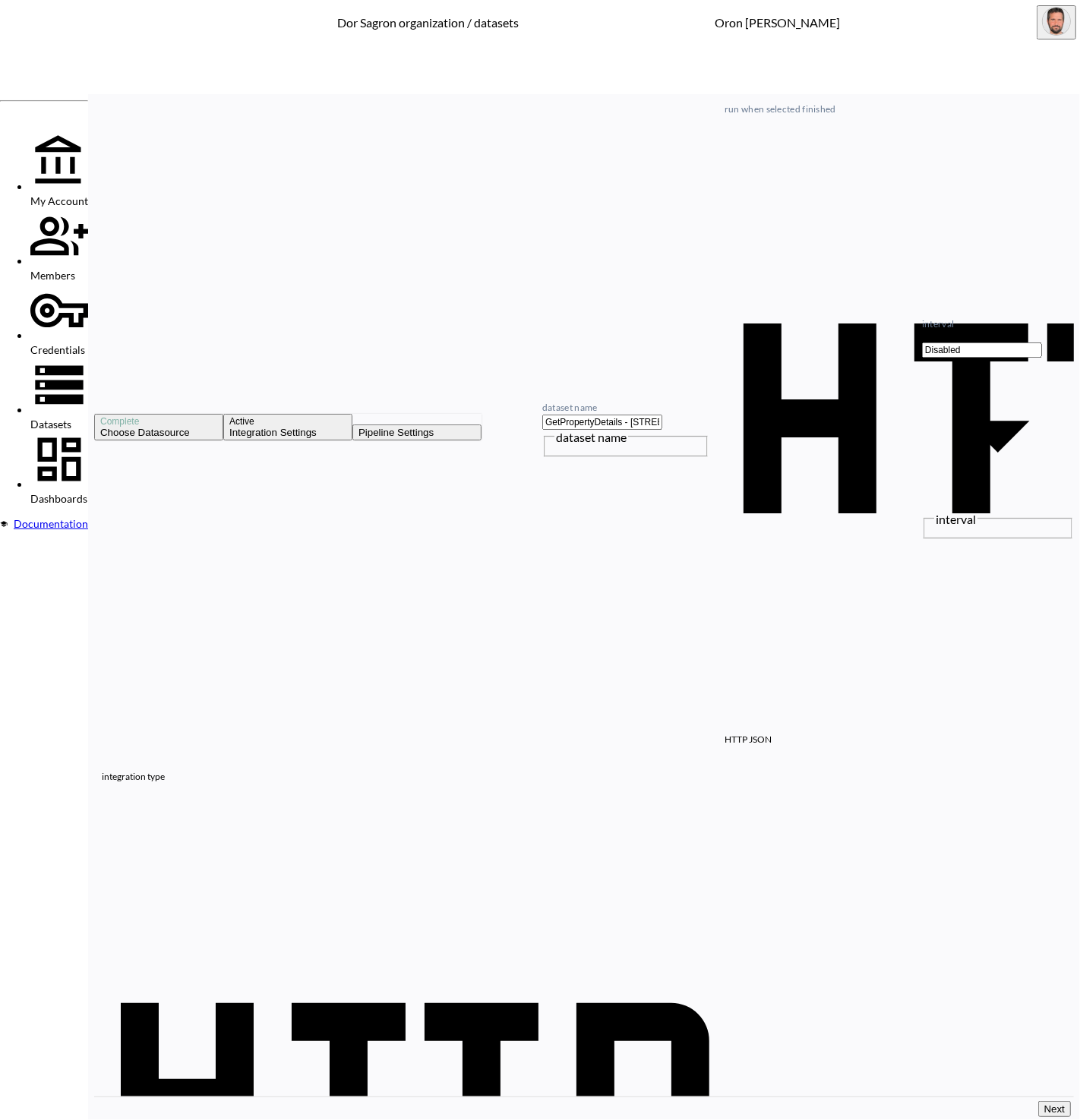
click at [1062, 1107] on button "Next" at bounding box center [1055, 1109] width 32 height 16
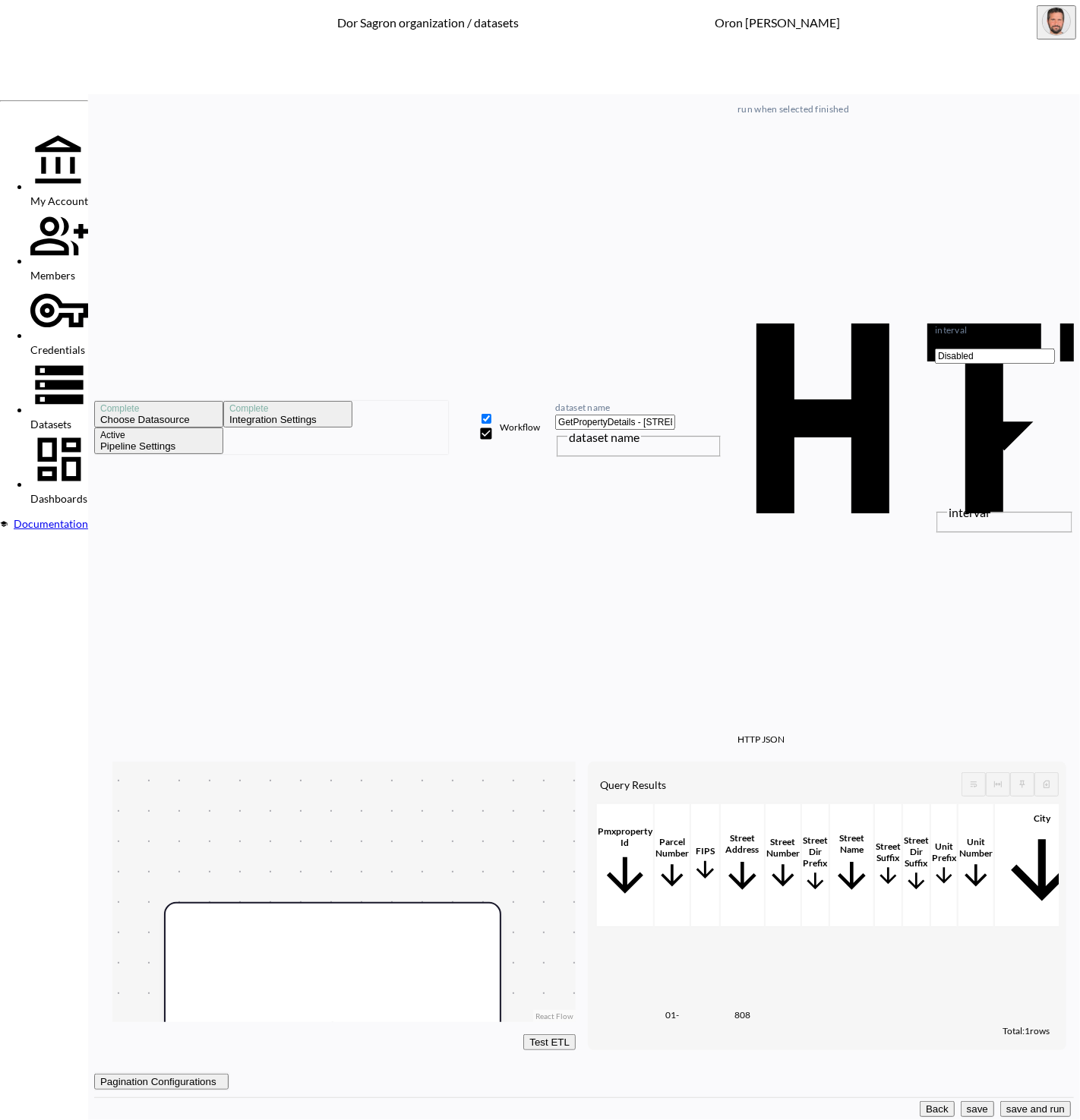
click at [1000, 1102] on button "save and run" at bounding box center [1035, 1109] width 71 height 16
